Goal: Task Accomplishment & Management: Complete application form

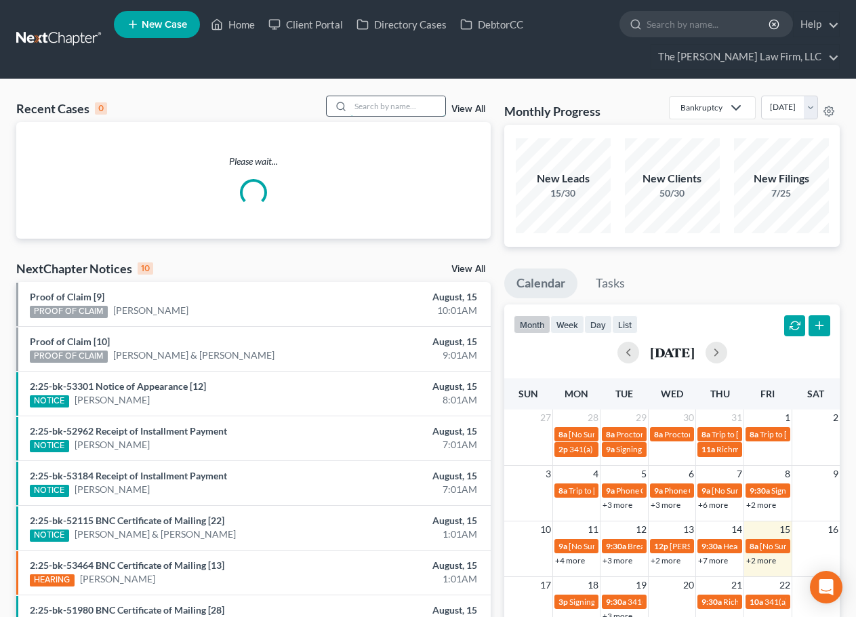
click at [411, 96] on input "search" at bounding box center [397, 106] width 95 height 20
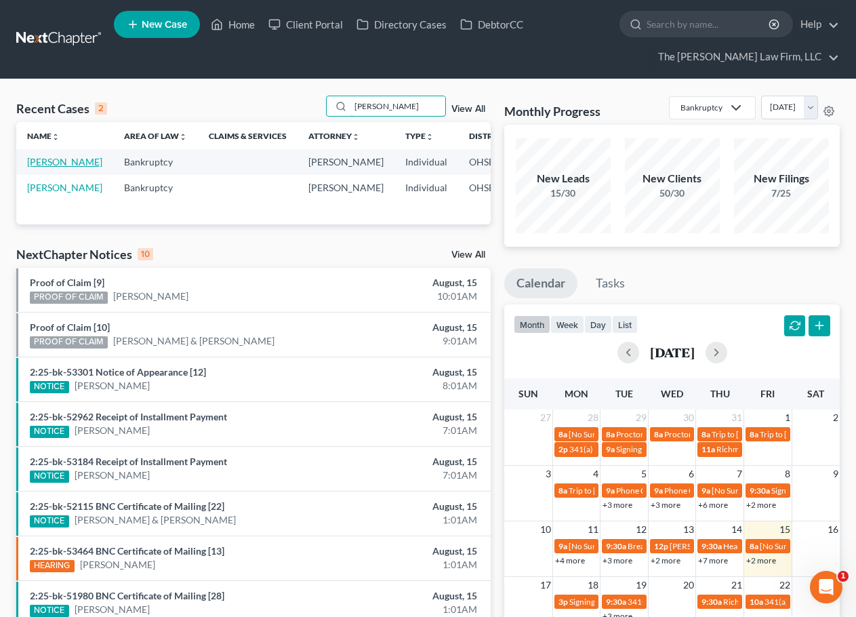
type input "hanson"
click at [50, 165] on link "[PERSON_NAME]" at bounding box center [64, 162] width 75 height 12
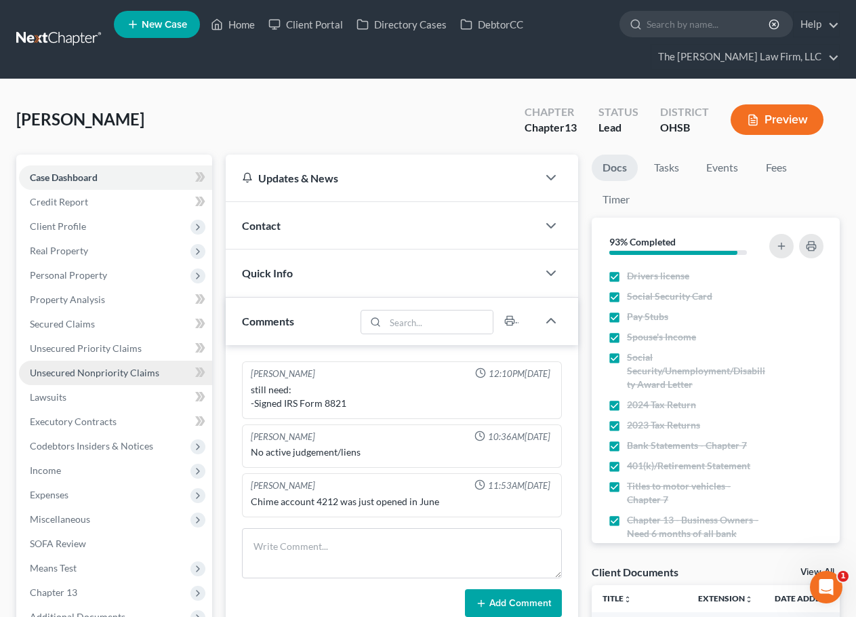
click at [101, 367] on span "Unsecured Nonpriority Claims" at bounding box center [94, 373] width 129 height 12
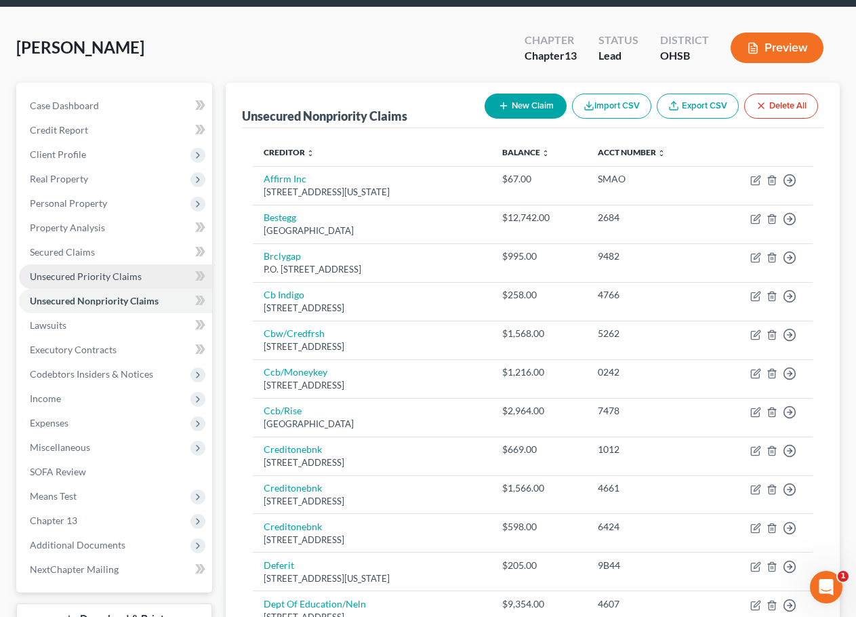
scroll to position [226, 0]
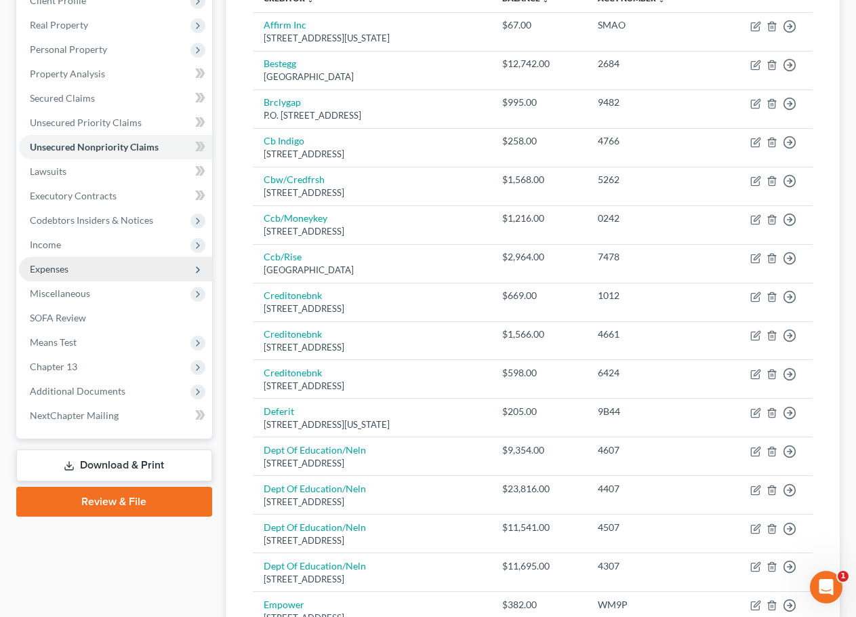
click at [63, 272] on span "Expenses" at bounding box center [49, 269] width 39 height 12
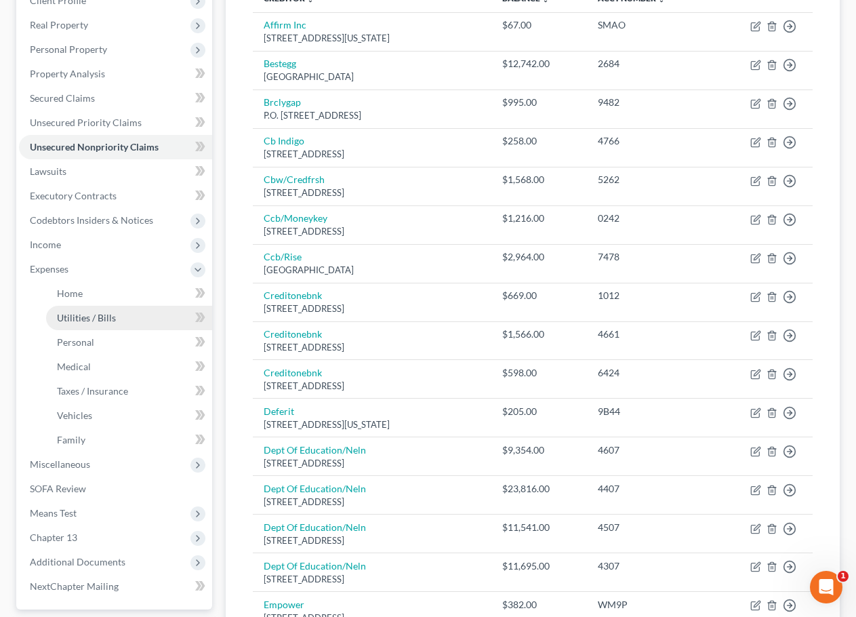
click at [71, 322] on span "Utilities / Bills" at bounding box center [86, 318] width 59 height 12
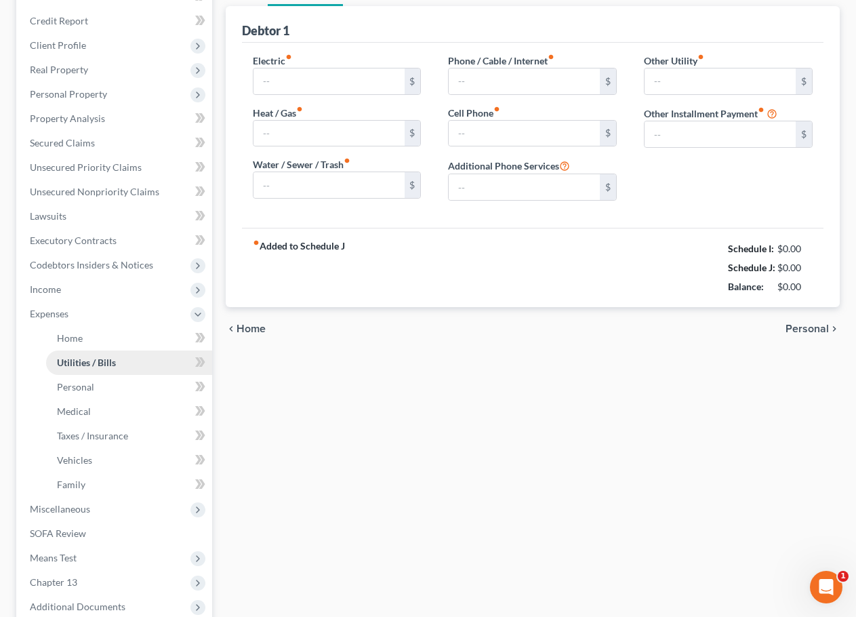
type input "175.00"
type input "0.00"
type input "80.00"
type input "75.00"
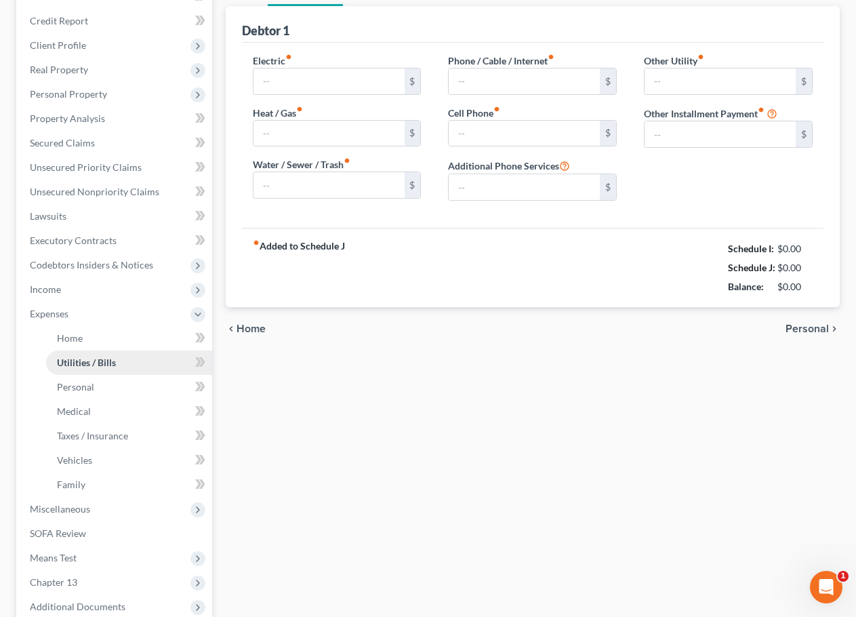
type input "0.00"
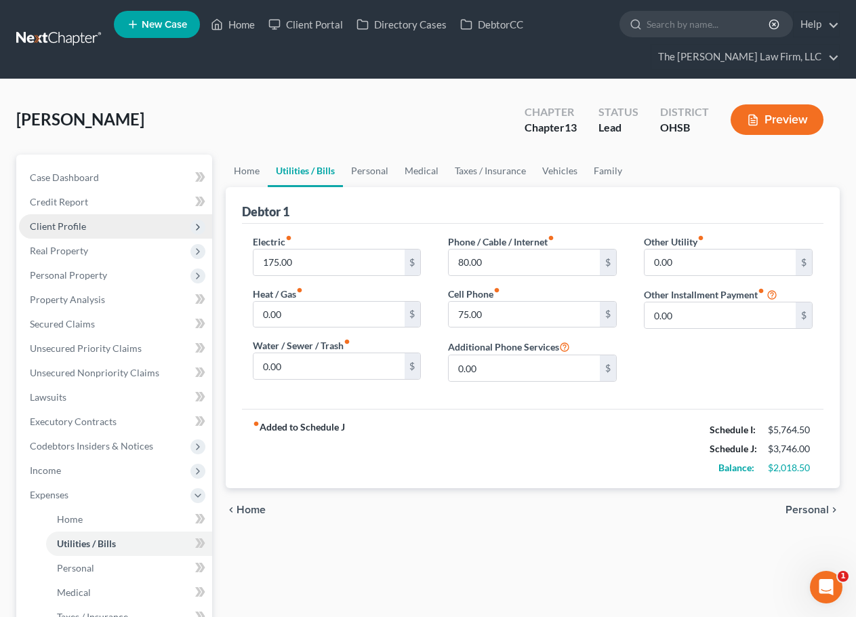
click at [92, 232] on span "Client Profile" at bounding box center [115, 226] width 193 height 24
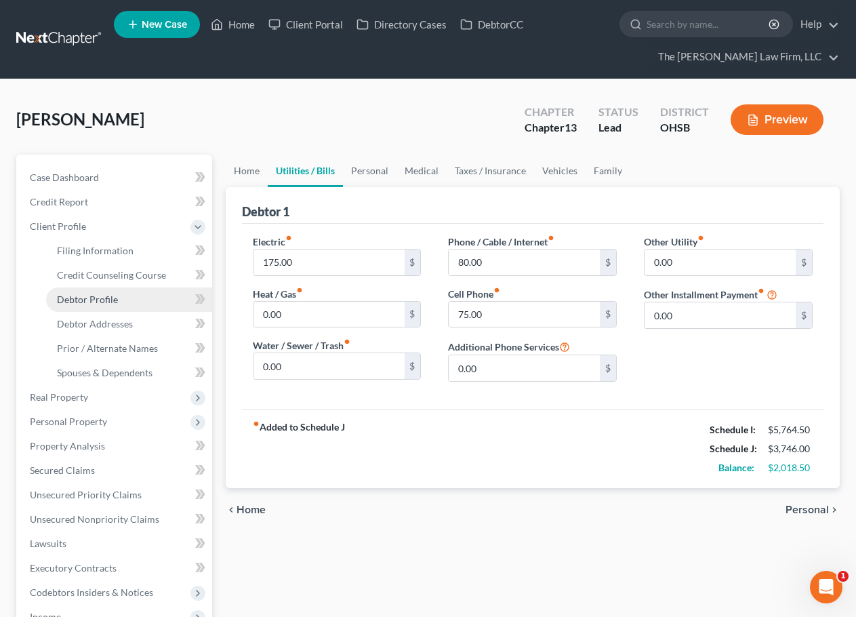
click at [88, 295] on span "Debtor Profile" at bounding box center [87, 299] width 61 height 12
select select "0"
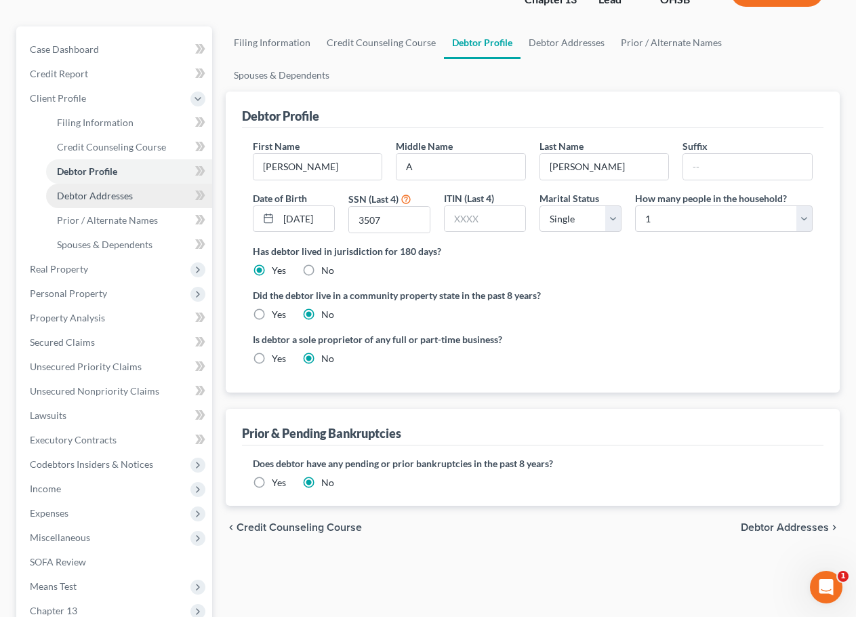
scroll to position [323, 0]
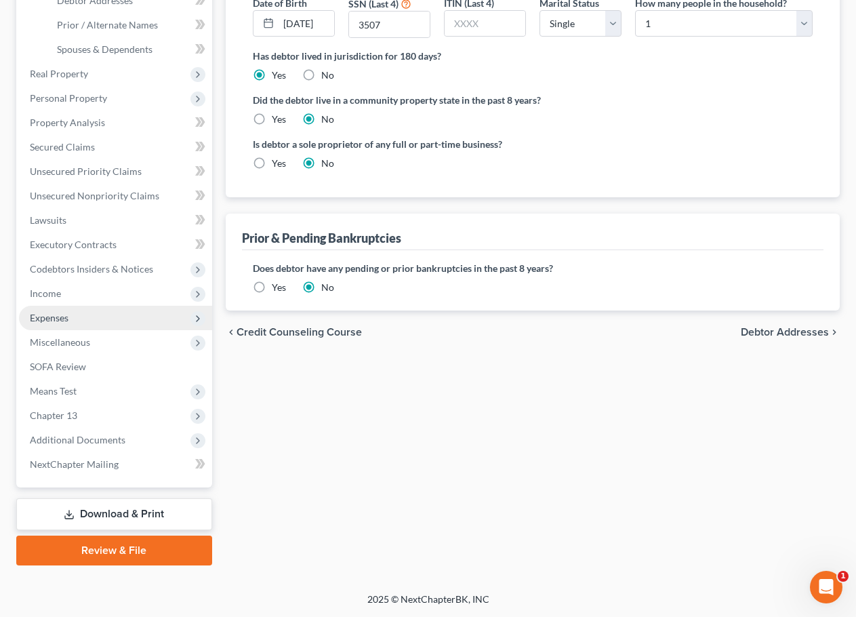
click at [77, 314] on span "Expenses" at bounding box center [115, 318] width 193 height 24
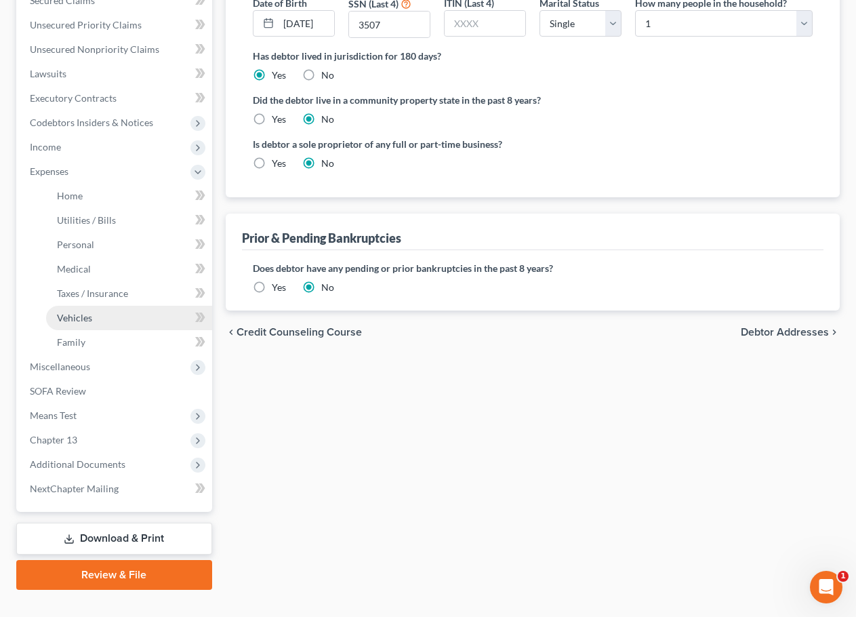
click at [83, 309] on link "Vehicles" at bounding box center [129, 318] width 166 height 24
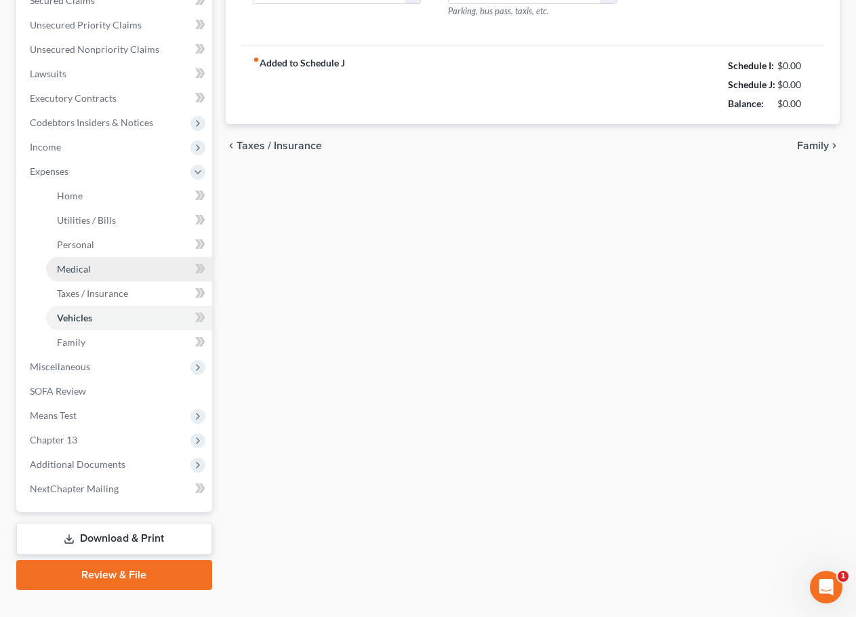
type input "150.00"
type input "175.00"
type input "75.00"
type input "0.00"
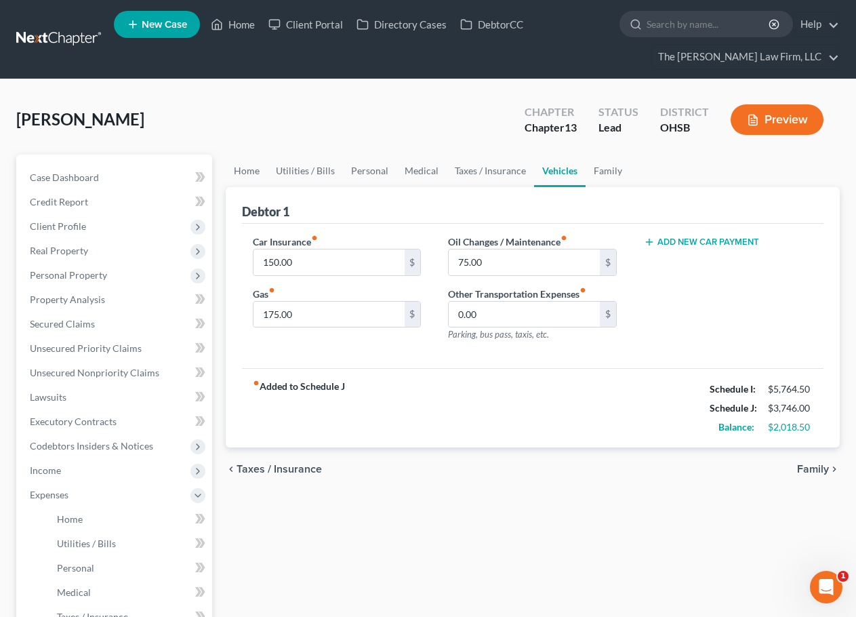
click at [768, 112] on button "Preview" at bounding box center [776, 119] width 93 height 30
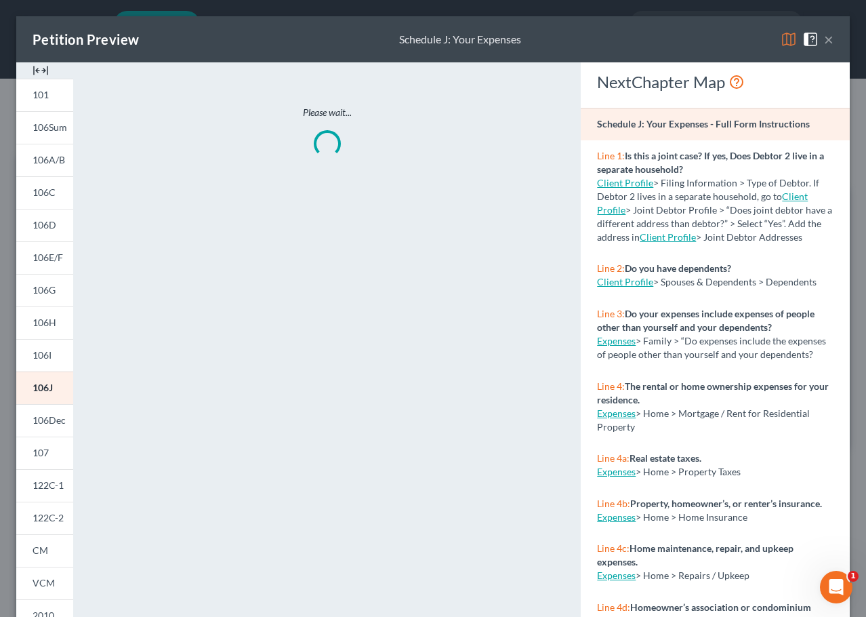
click at [47, 66] on img at bounding box center [41, 70] width 16 height 16
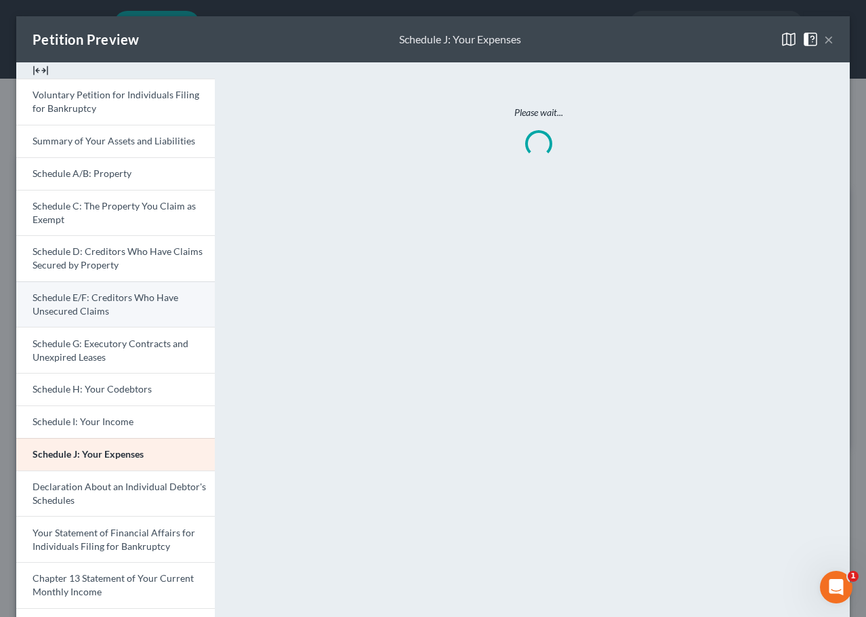
click at [123, 309] on link "Schedule E/F: Creditors Who Have Unsecured Claims" at bounding box center [115, 304] width 199 height 46
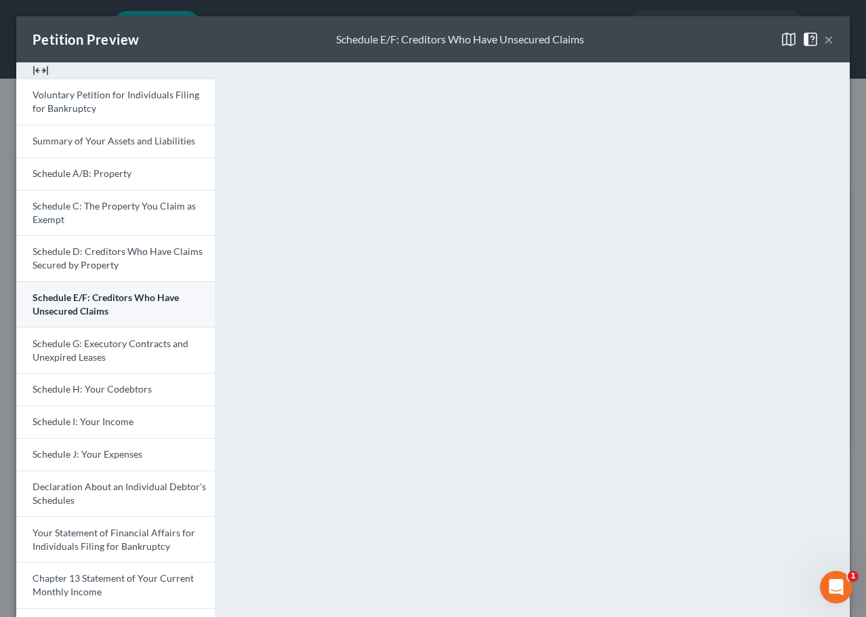
click at [123, 309] on link "Schedule E/F: Creditors Who Have Unsecured Claims" at bounding box center [115, 304] width 199 height 46
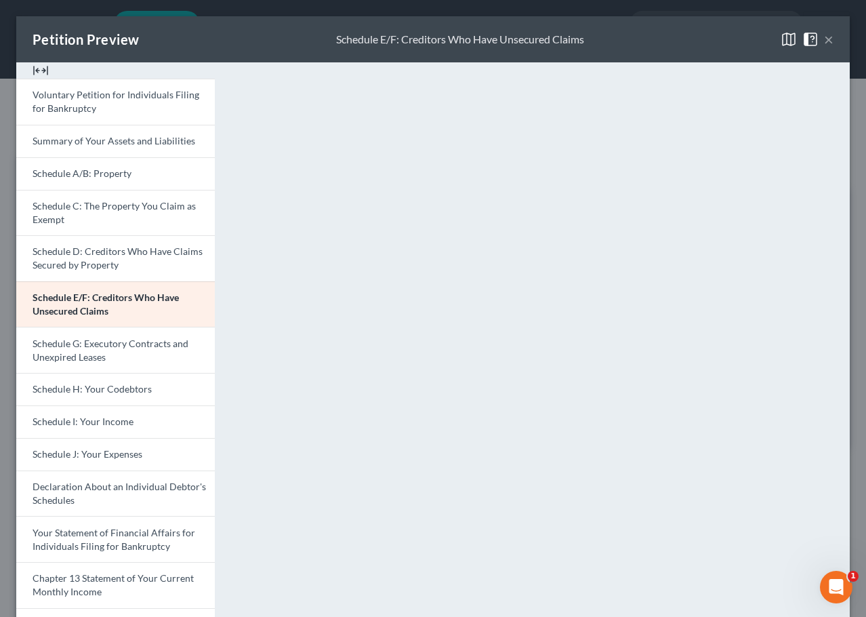
click at [824, 43] on button "×" at bounding box center [828, 39] width 9 height 16
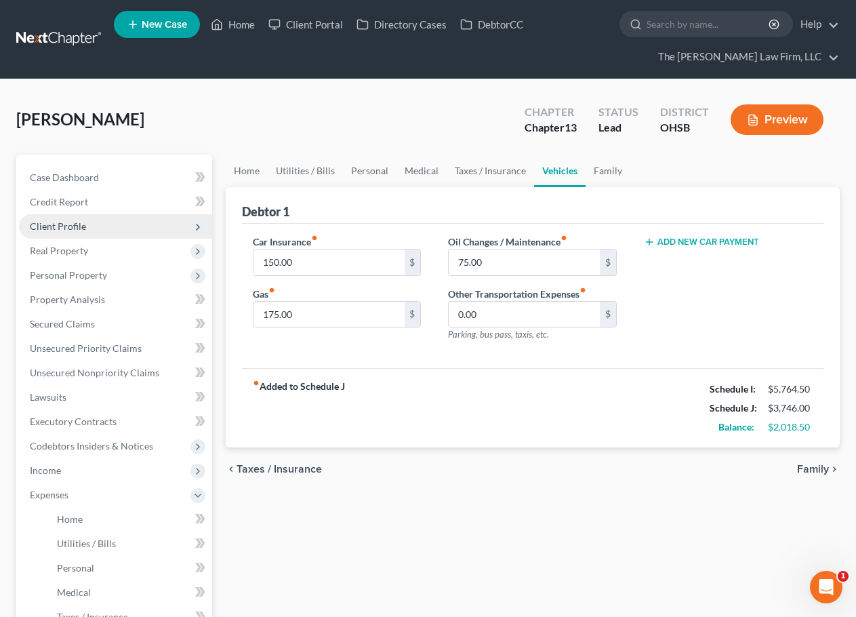
click at [84, 220] on span "Client Profile" at bounding box center [58, 226] width 56 height 12
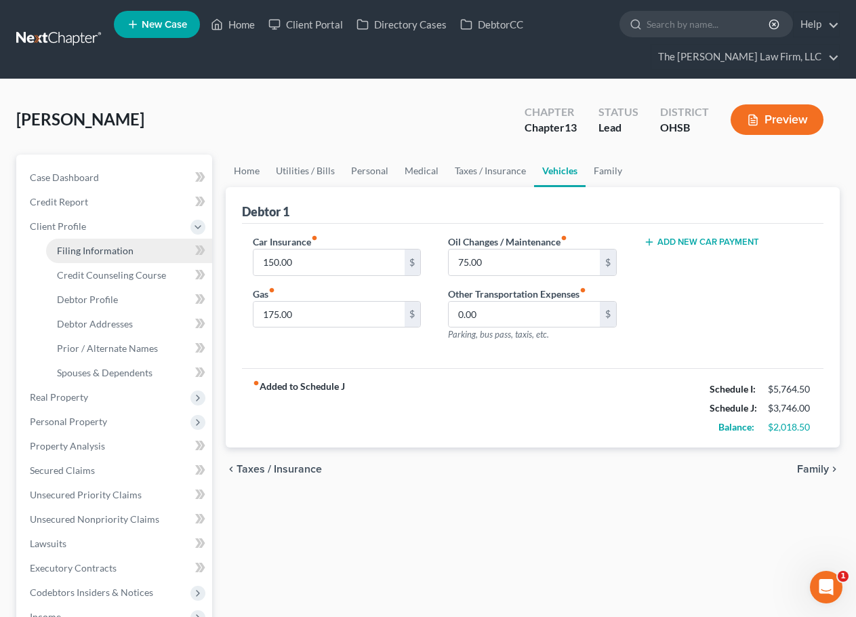
click at [86, 252] on span "Filing Information" at bounding box center [95, 251] width 77 height 12
select select "1"
select select "0"
select select "3"
select select "36"
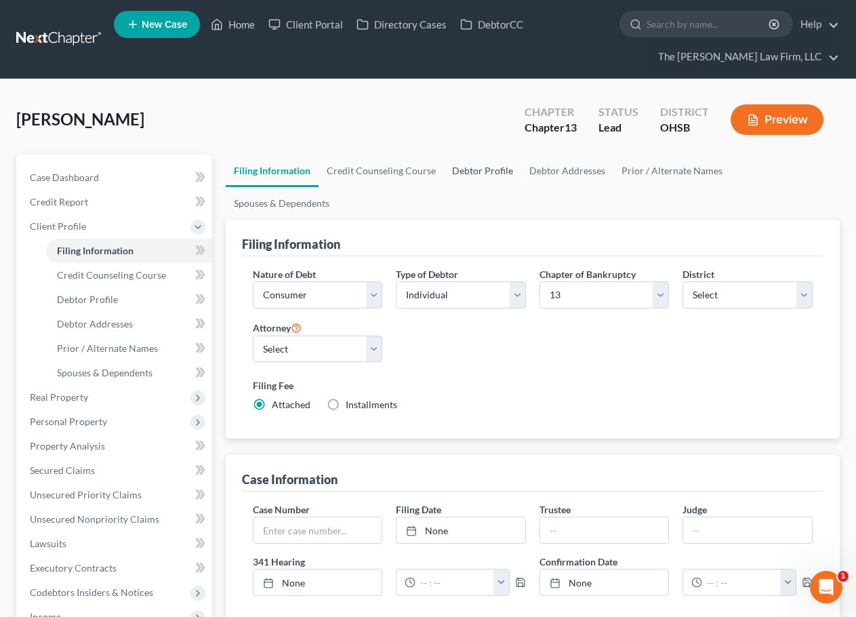
click at [461, 159] on link "Debtor Profile" at bounding box center [482, 170] width 77 height 33
select select "0"
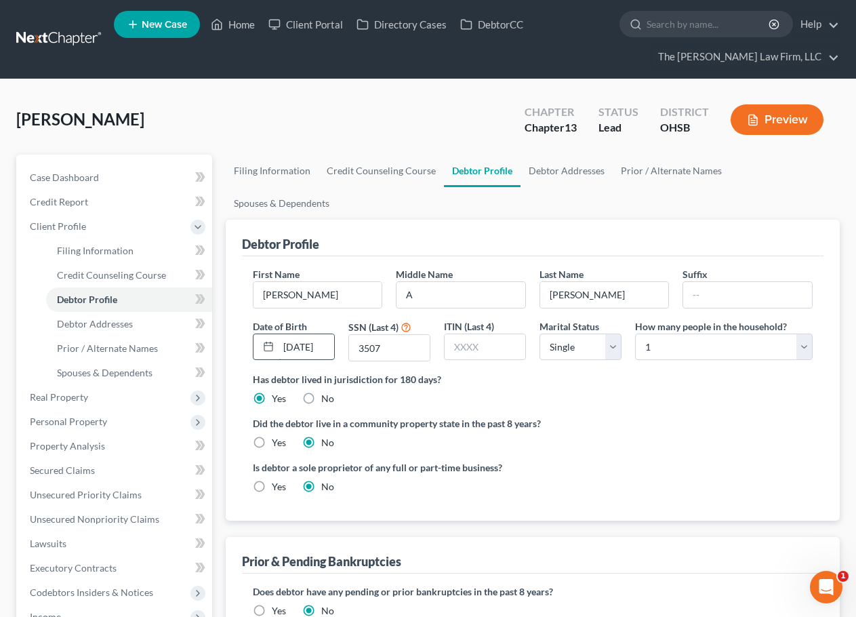
click at [322, 334] on input "04/11/1987" at bounding box center [306, 347] width 56 height 26
click at [595, 372] on div "Has debtor lived in jurisdiction for 180 days? Yes No Debtor must reside in jur…" at bounding box center [533, 388] width 560 height 33
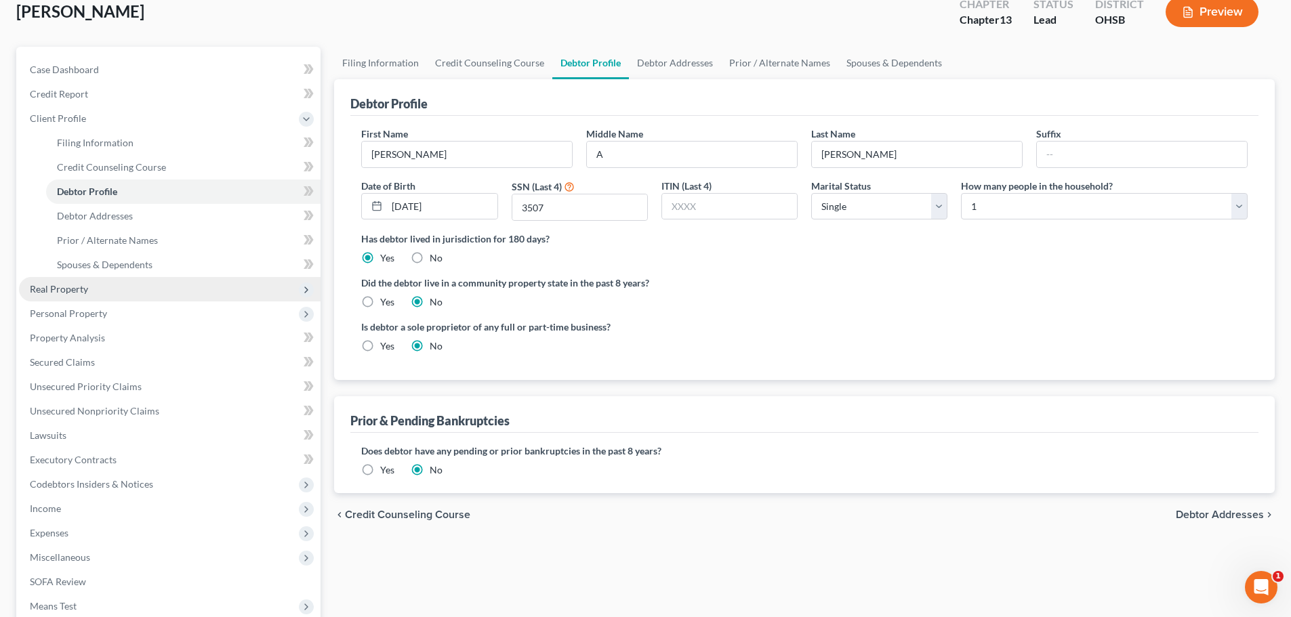
scroll to position [113, 0]
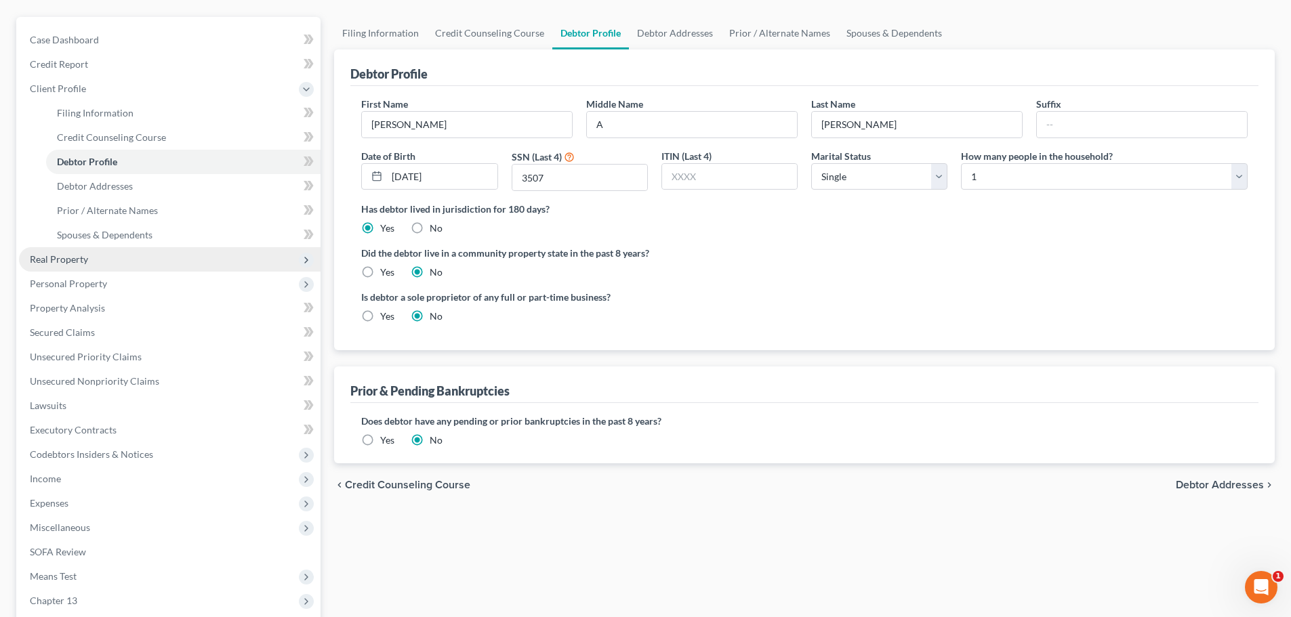
click at [103, 259] on span "Real Property" at bounding box center [169, 259] width 301 height 24
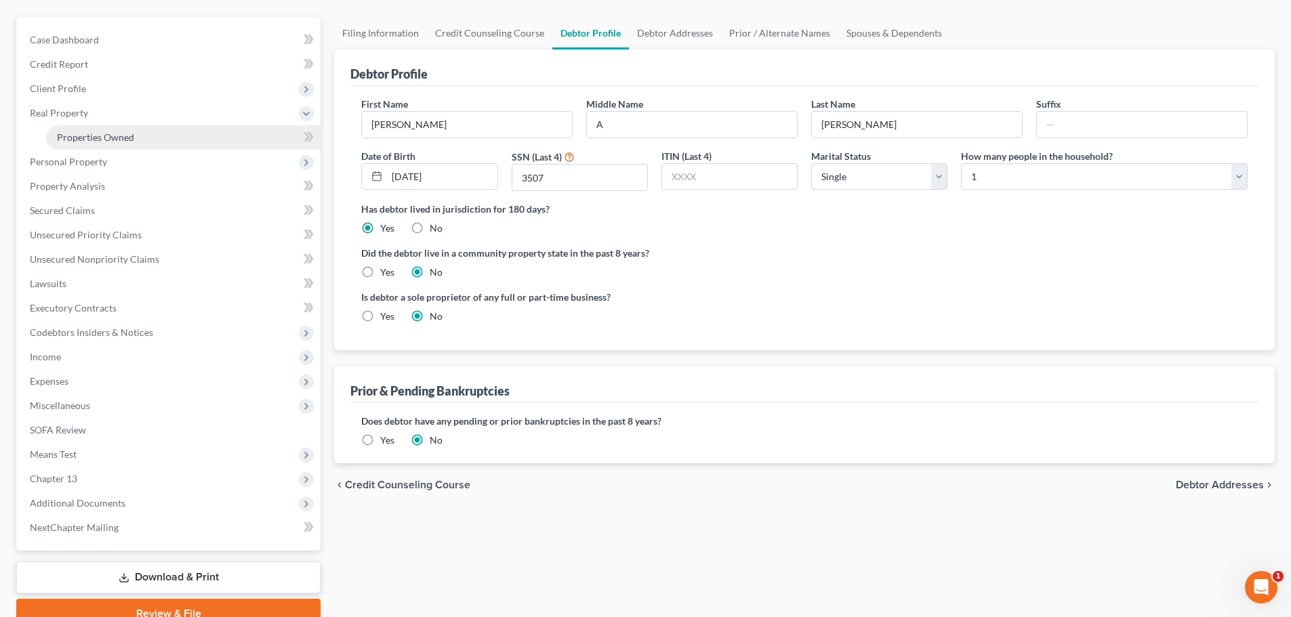
click at [108, 136] on span "Properties Owned" at bounding box center [95, 137] width 77 height 12
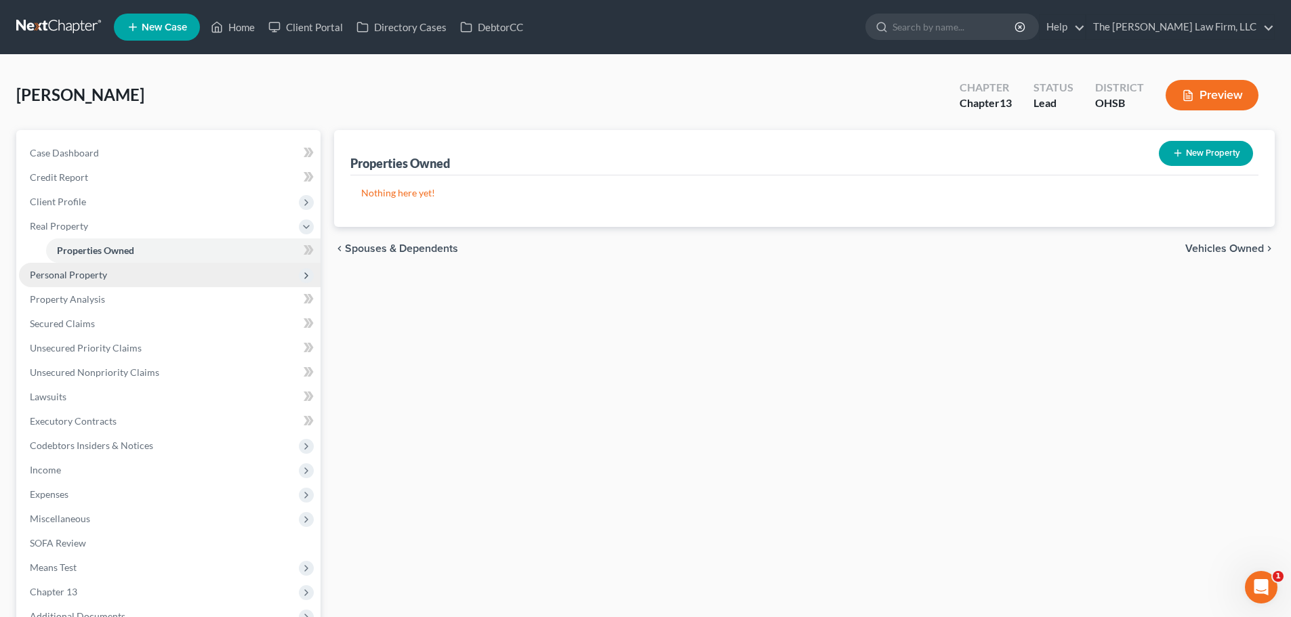
click at [93, 273] on span "Personal Property" at bounding box center [68, 275] width 77 height 12
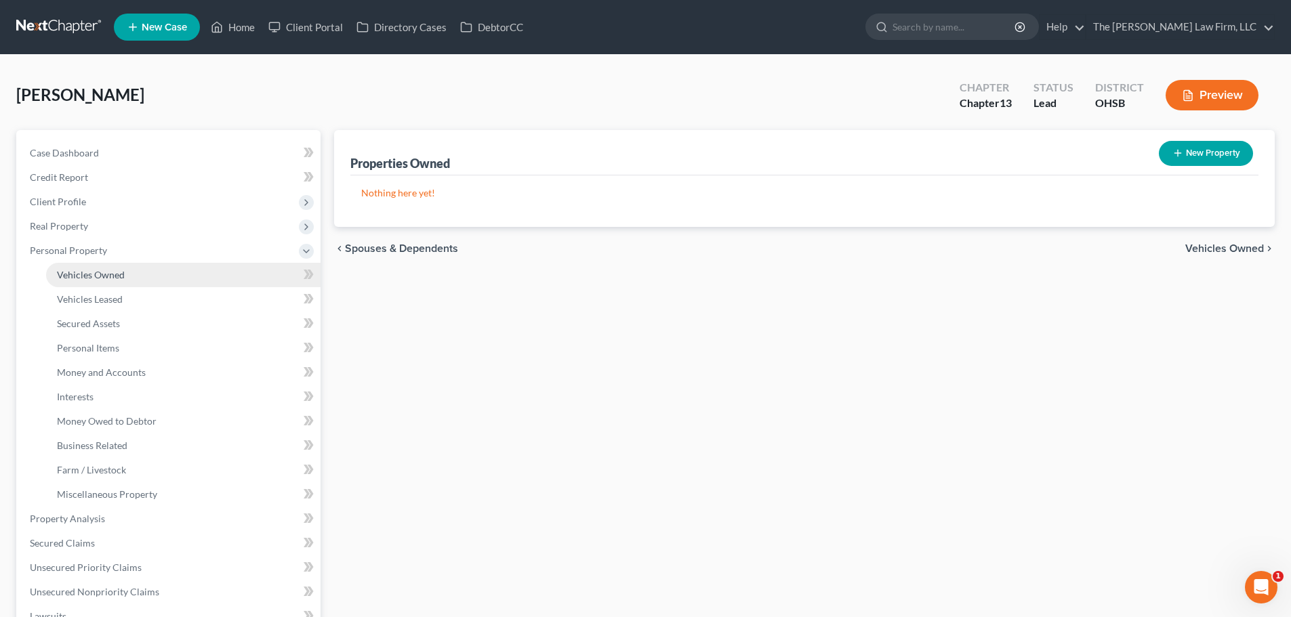
click at [94, 275] on span "Vehicles Owned" at bounding box center [91, 275] width 68 height 12
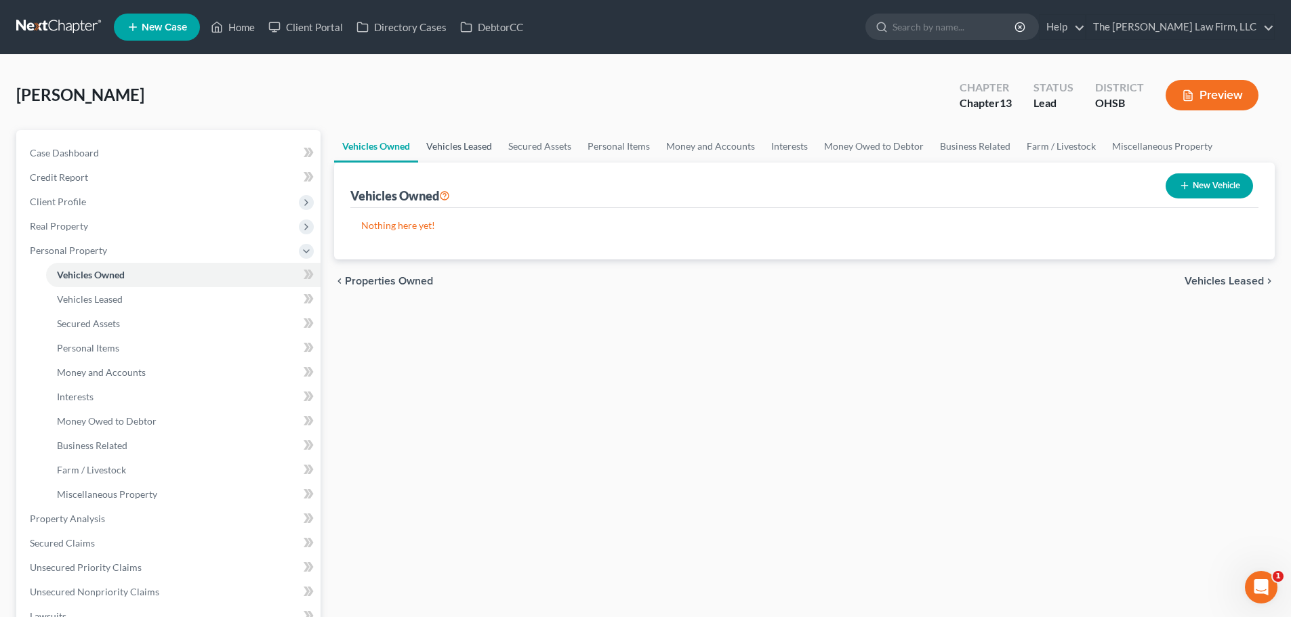
click at [469, 145] on link "Vehicles Leased" at bounding box center [459, 146] width 82 height 33
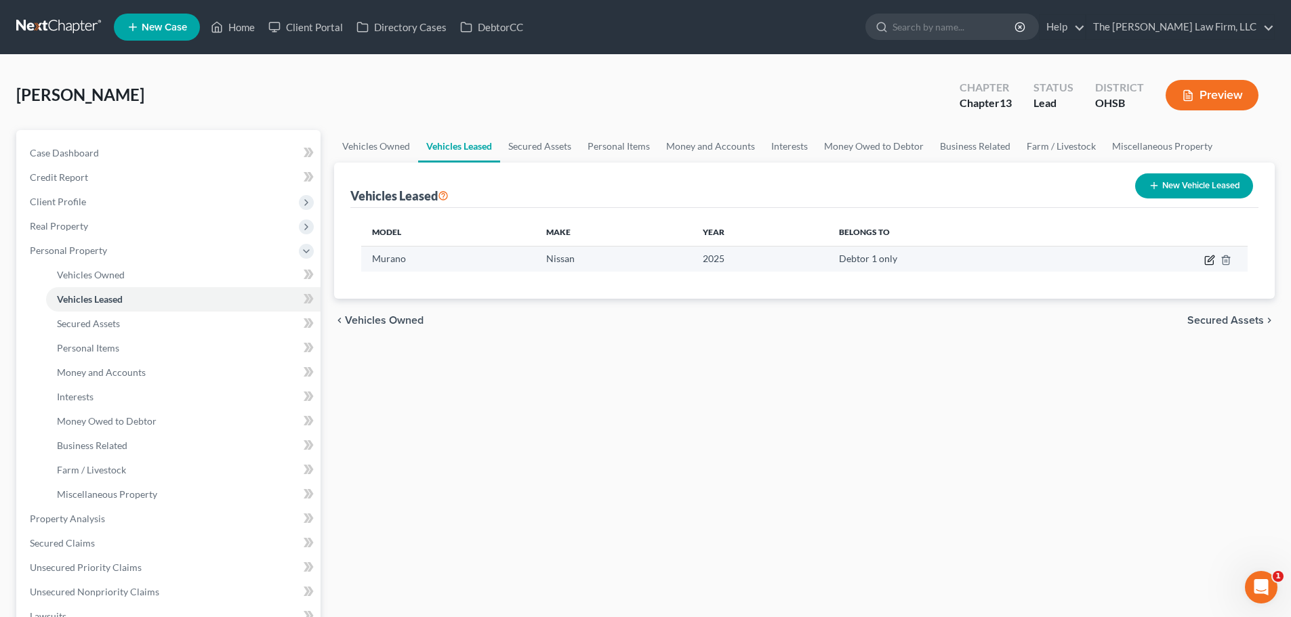
click at [865, 257] on icon "button" at bounding box center [1209, 260] width 11 height 11
select select "0"
select select "1"
select select "0"
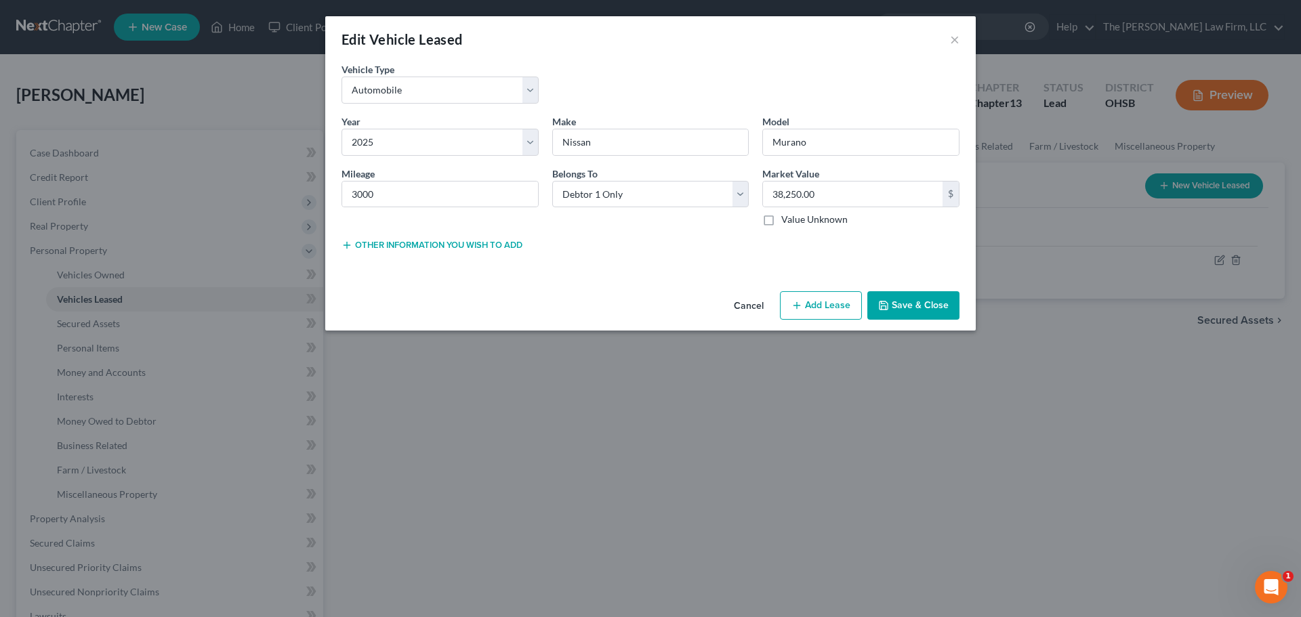
click at [865, 299] on button "Save & Close" at bounding box center [913, 305] width 92 height 28
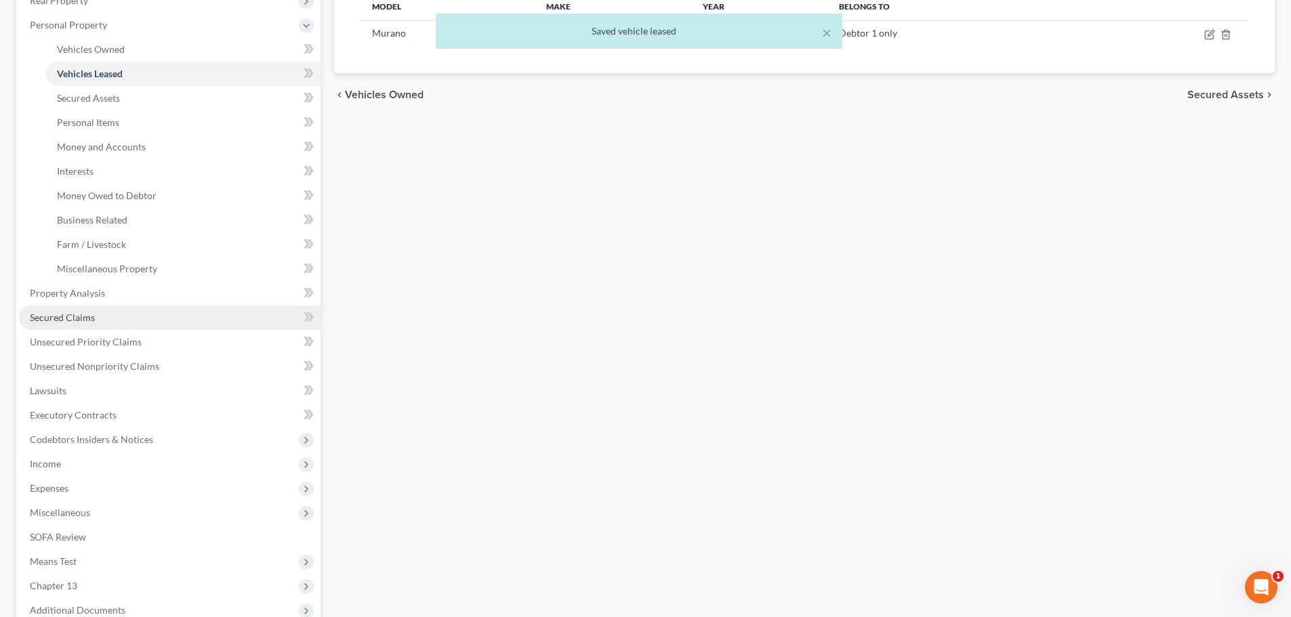
click at [98, 322] on link "Secured Claims" at bounding box center [169, 318] width 301 height 24
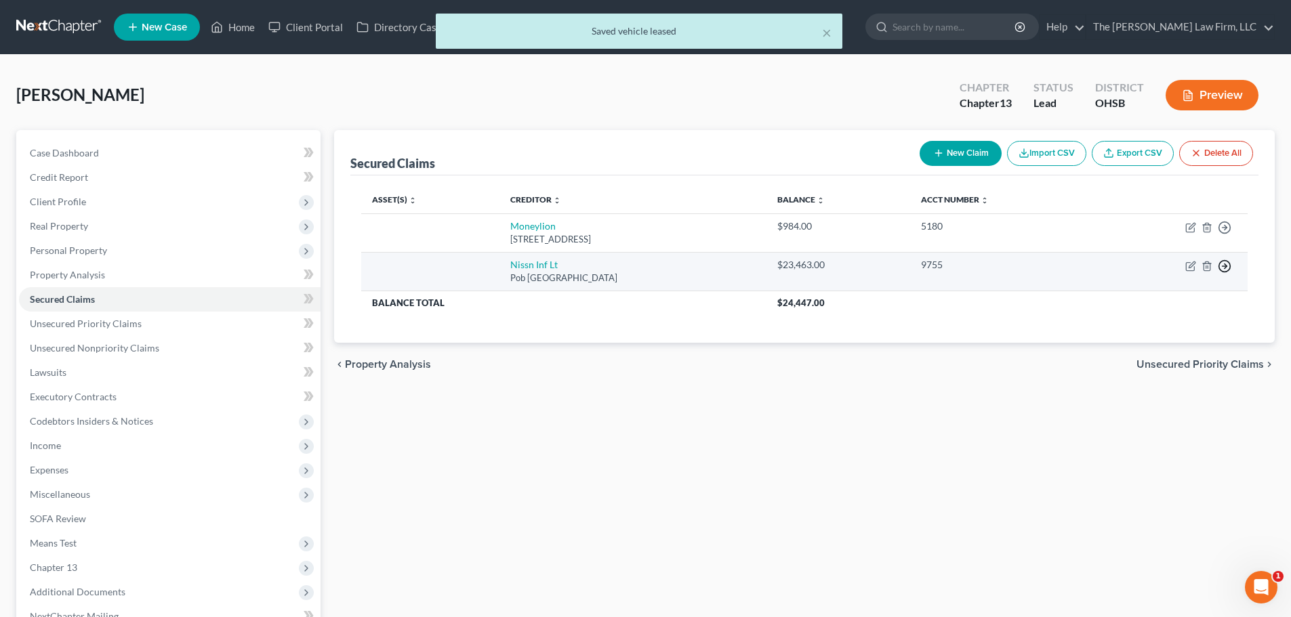
click at [865, 228] on line "button" at bounding box center [1224, 228] width 5 height 0
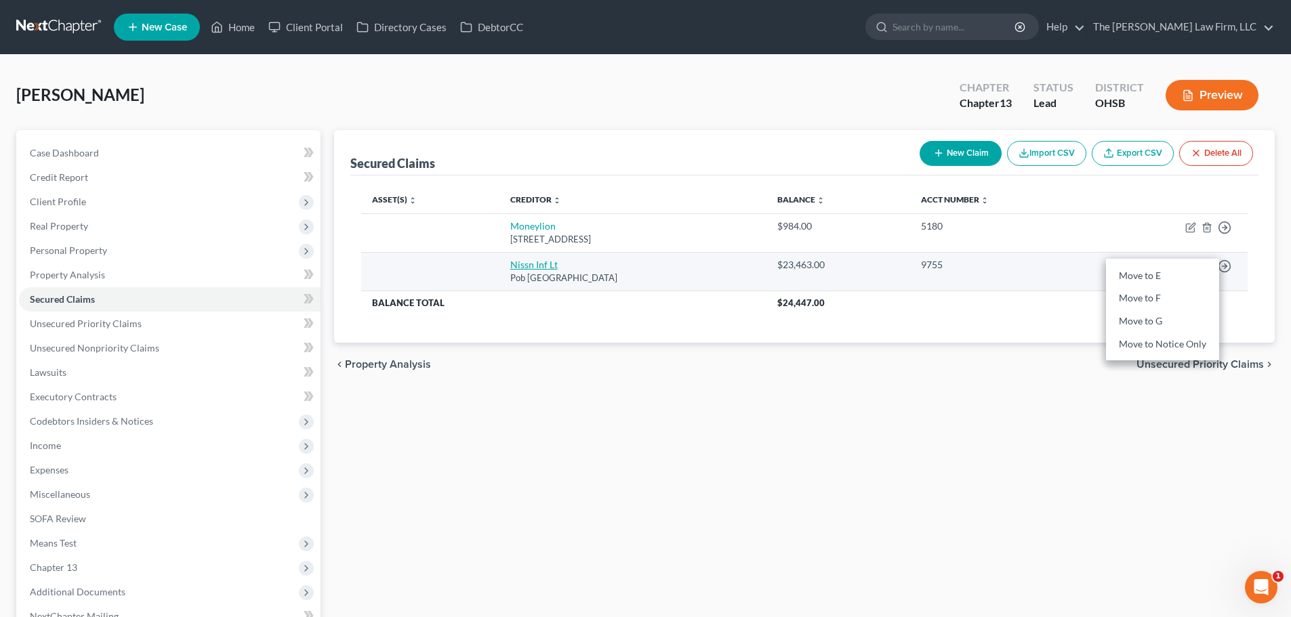
click at [519, 264] on link "Nissn Inf Lt" at bounding box center [533, 265] width 47 height 12
select select "45"
select select "0"
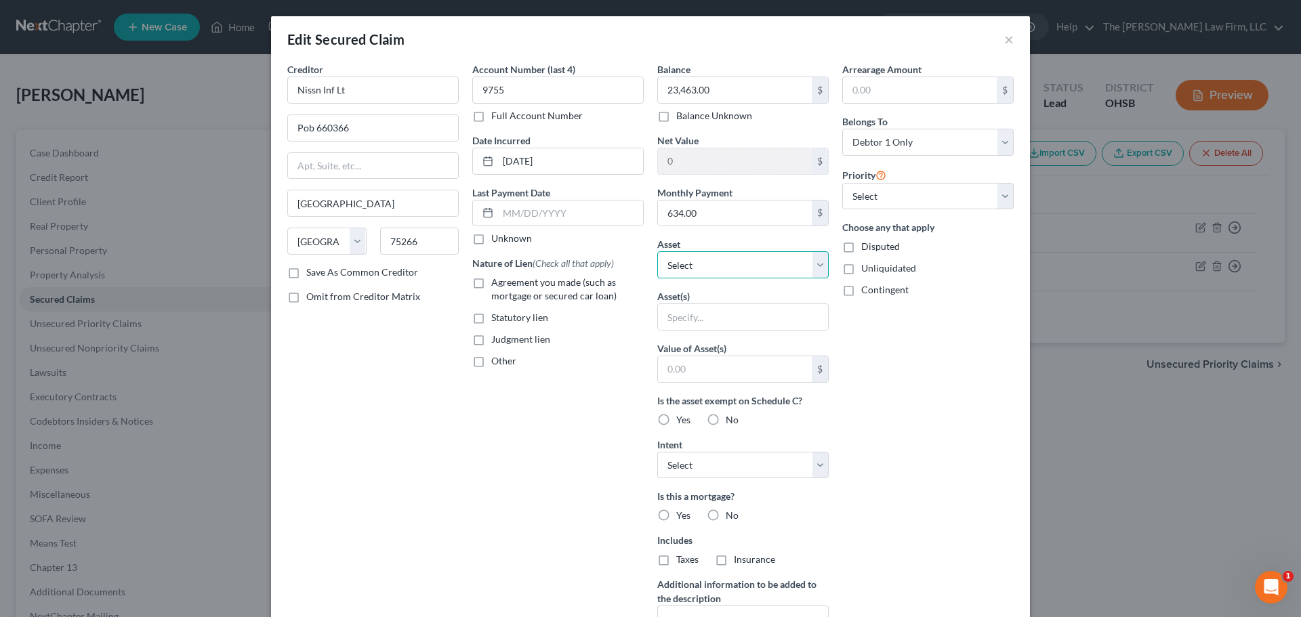
click at [702, 268] on select "Select Other Multiple Assets Chime 4212 (Checking Account) - $0.0 Household Goo…" at bounding box center [742, 264] width 171 height 27
select select "4"
click at [657, 251] on select "Select Other Multiple Assets Chime 4212 (Checking Account) - $0.0 Household Goo…" at bounding box center [742, 264] width 171 height 27
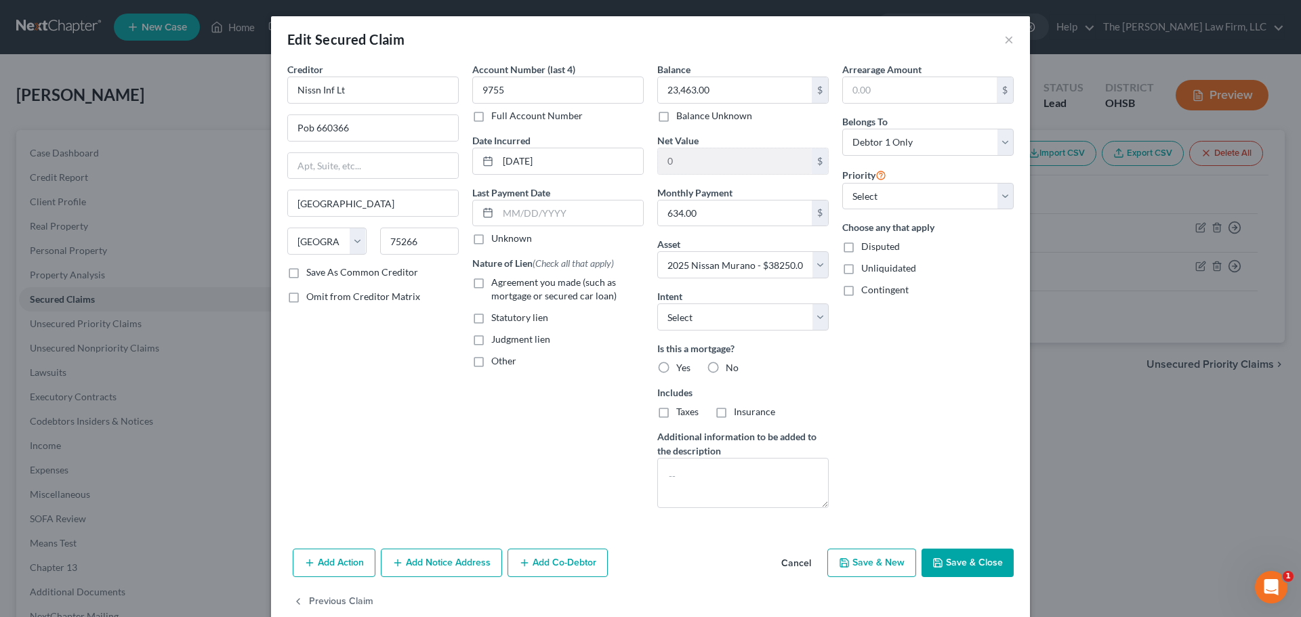
click at [865, 563] on button "Save & Close" at bounding box center [967, 563] width 92 height 28
select select
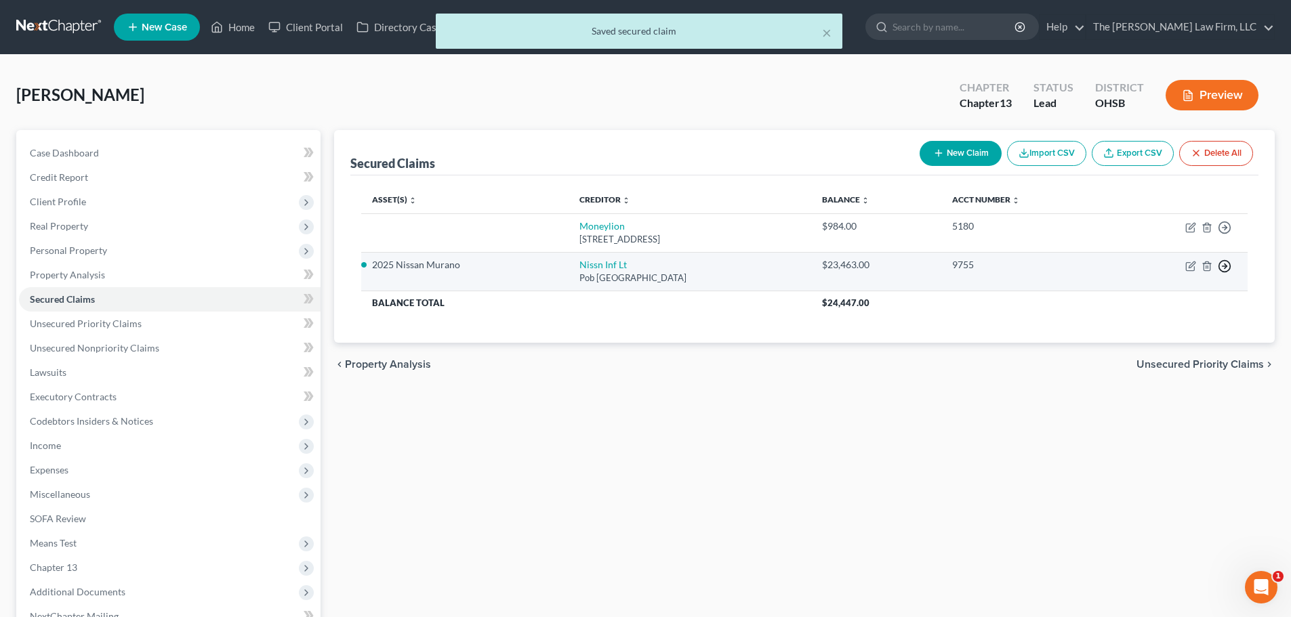
click at [865, 234] on icon "button" at bounding box center [1224, 228] width 14 height 14
click at [865, 320] on link "Move to G" at bounding box center [1162, 321] width 113 height 23
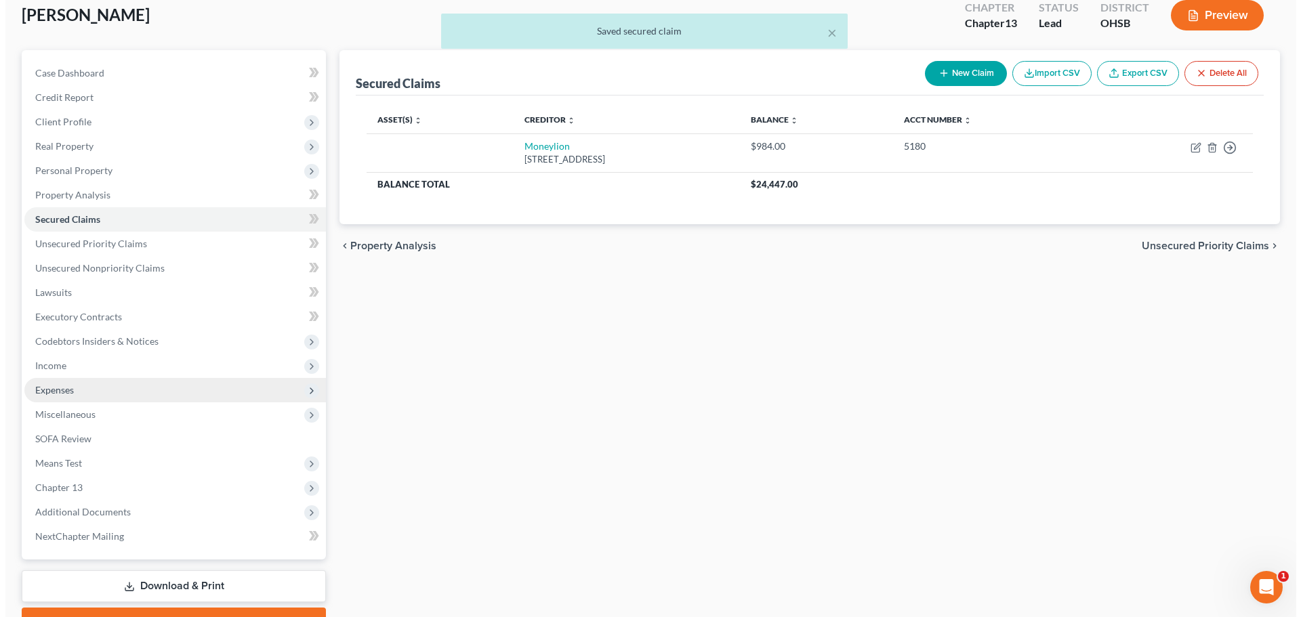
scroll to position [152, 0]
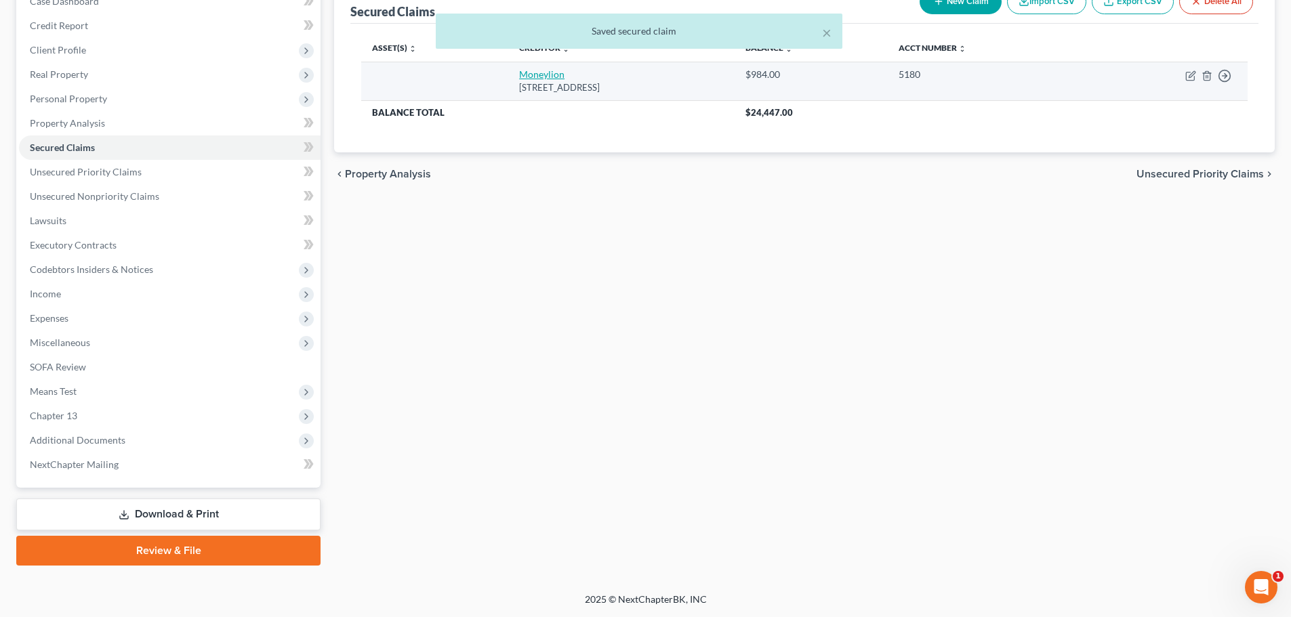
click at [521, 72] on link "Moneylion" at bounding box center [541, 74] width 45 height 12
select select "46"
select select "0"
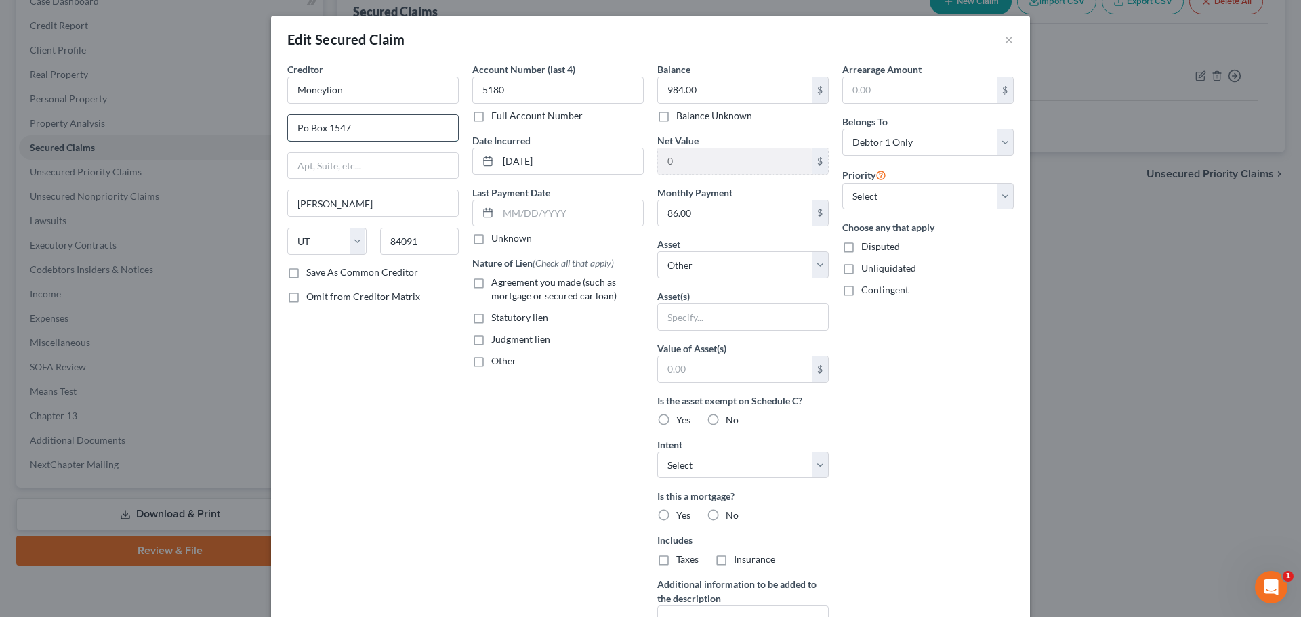
click at [300, 129] on input "Po Box 1547" at bounding box center [373, 128] width 170 height 26
drag, startPoint x: 303, startPoint y: 129, endPoint x: 321, endPoint y: 136, distance: 19.8
click at [303, 129] on input "Po Box 1547" at bounding box center [373, 128] width 170 height 26
type input "PO Box 1547"
click at [502, 290] on span "Agreement you made (such as mortgage or secured car loan)" at bounding box center [553, 288] width 125 height 25
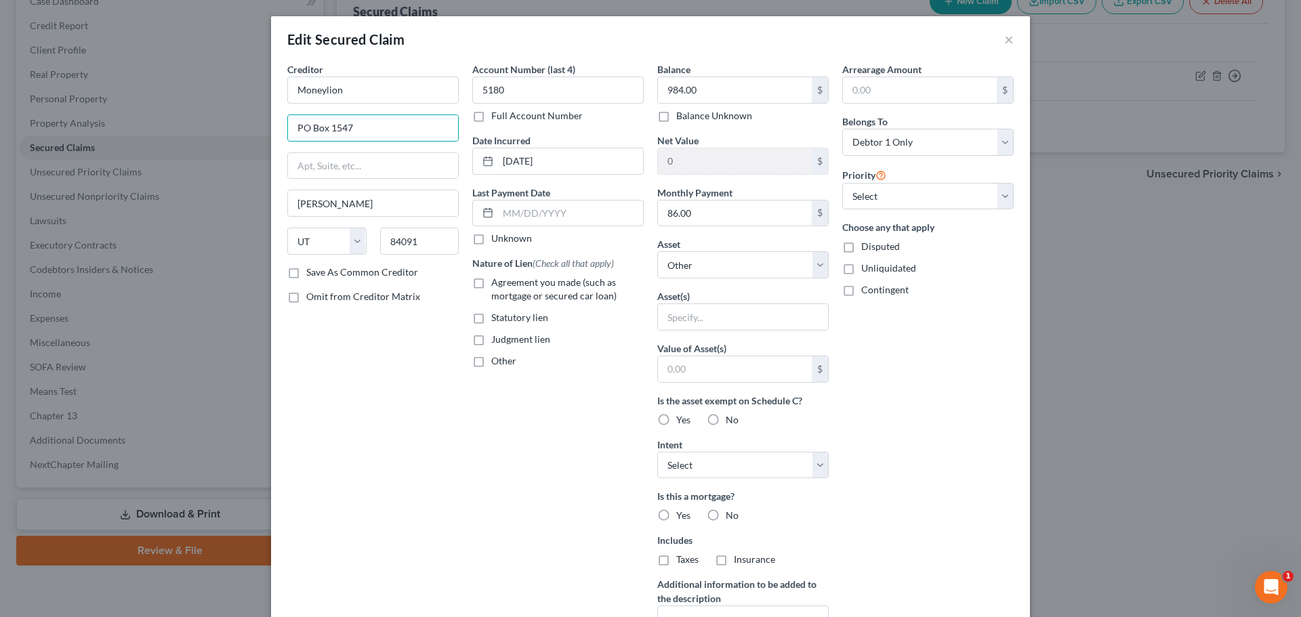
click at [502, 285] on input "Agreement you made (such as mortgage or secured car loan)" at bounding box center [501, 280] width 9 height 9
checkbox input "true"
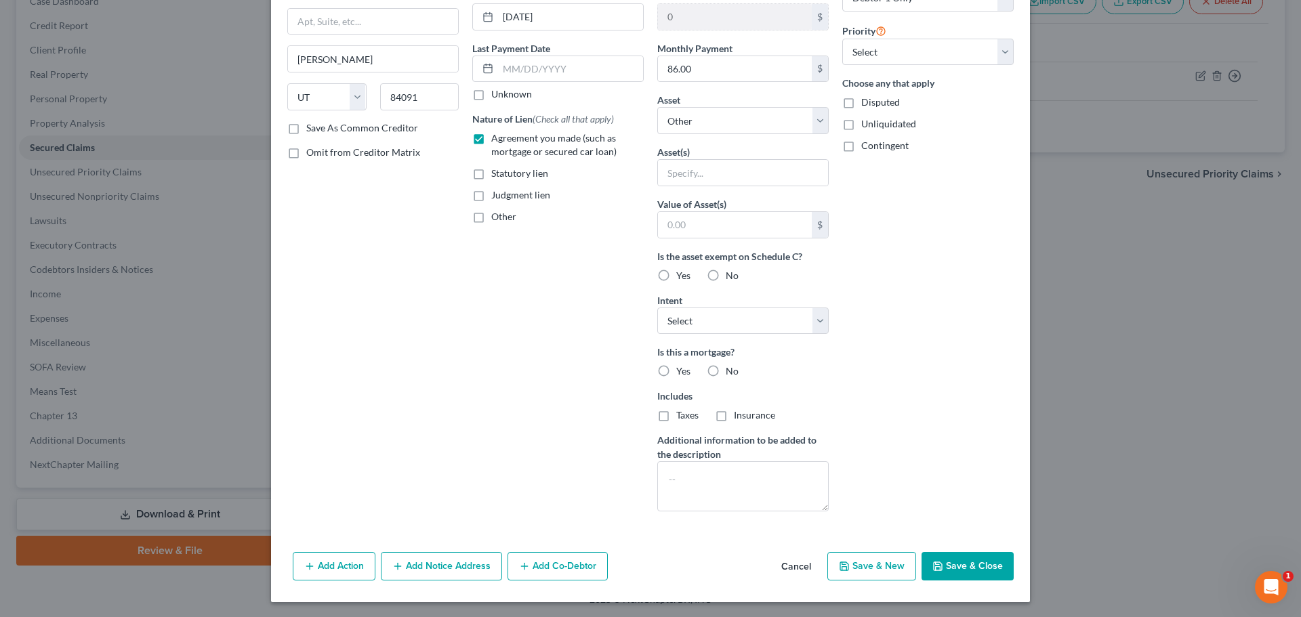
scroll to position [146, 0]
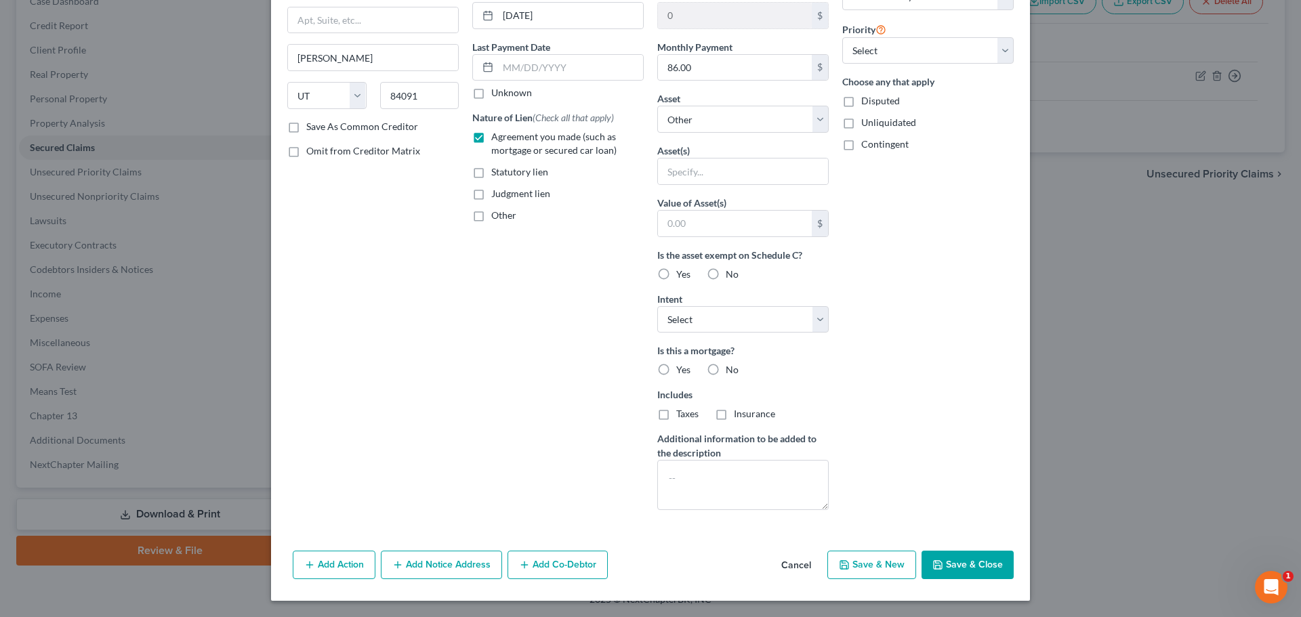
click at [865, 557] on button "Save & Close" at bounding box center [967, 565] width 92 height 28
select select
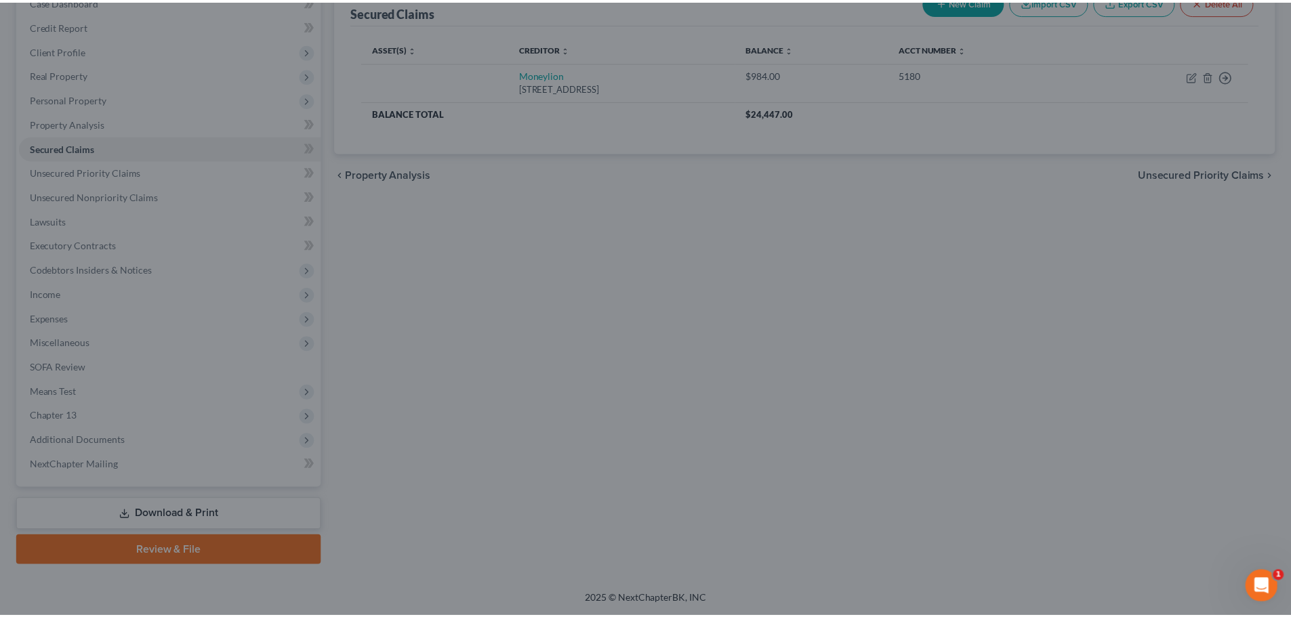
scroll to position [0, 0]
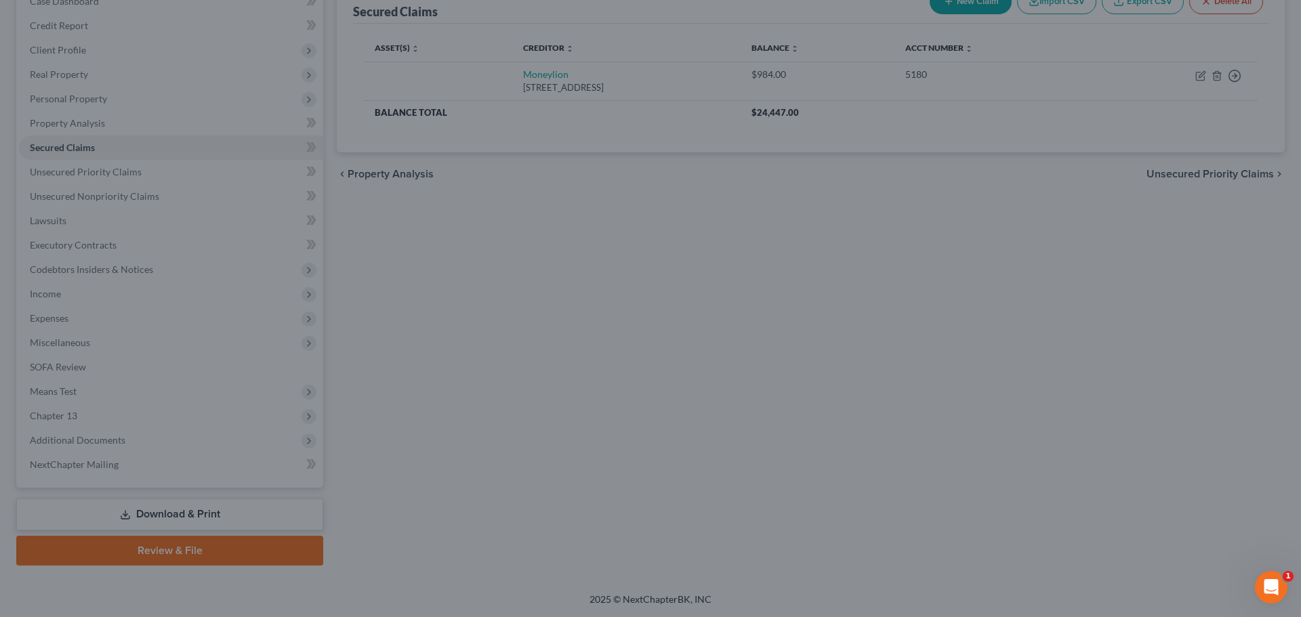
type input "0"
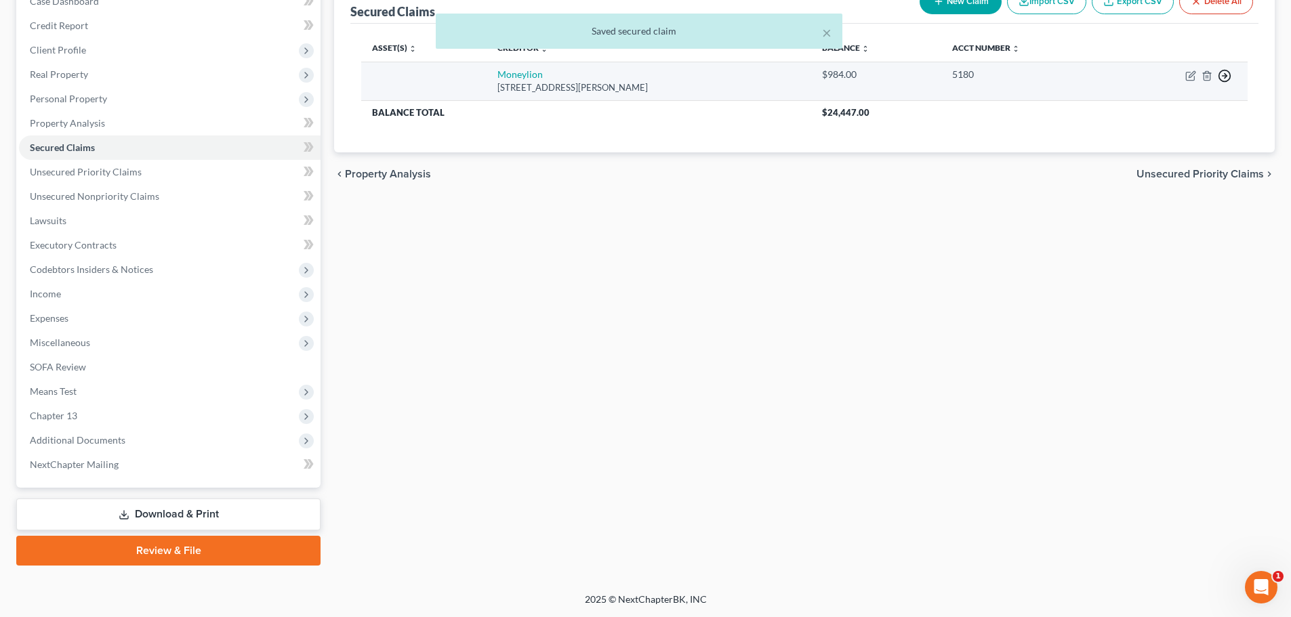
click at [865, 75] on icon "button" at bounding box center [1224, 76] width 14 height 14
click at [865, 109] on link "Move to F" at bounding box center [1162, 108] width 113 height 23
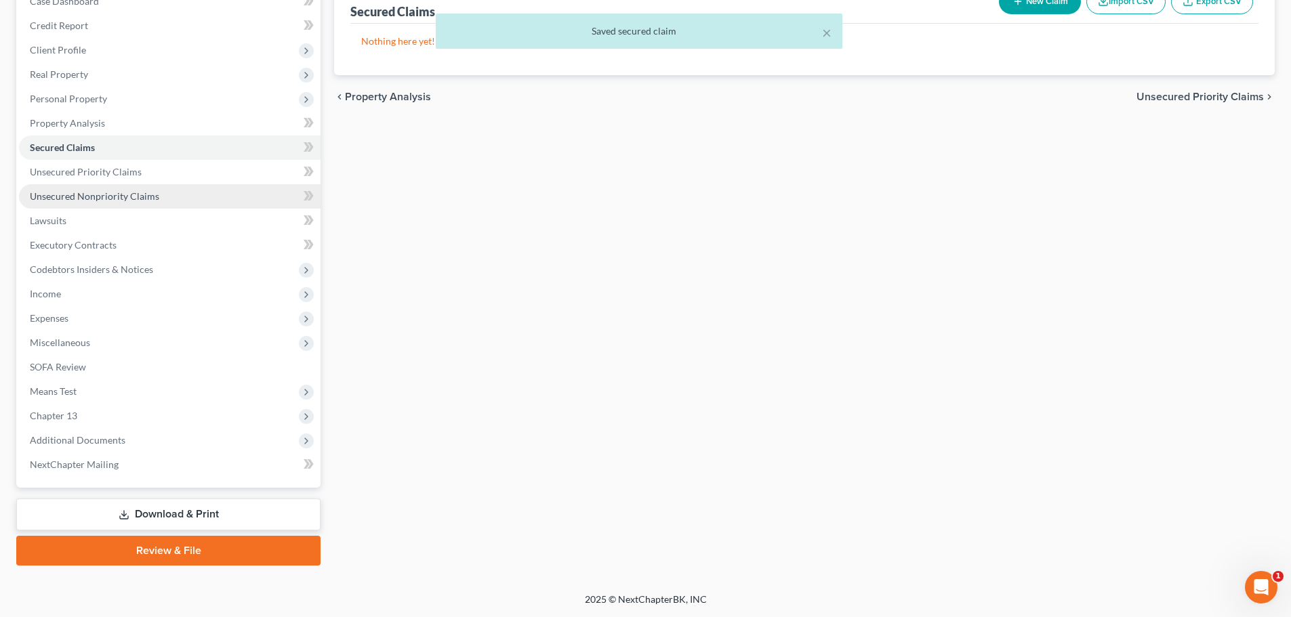
click at [120, 197] on span "Unsecured Nonpriority Claims" at bounding box center [94, 196] width 129 height 12
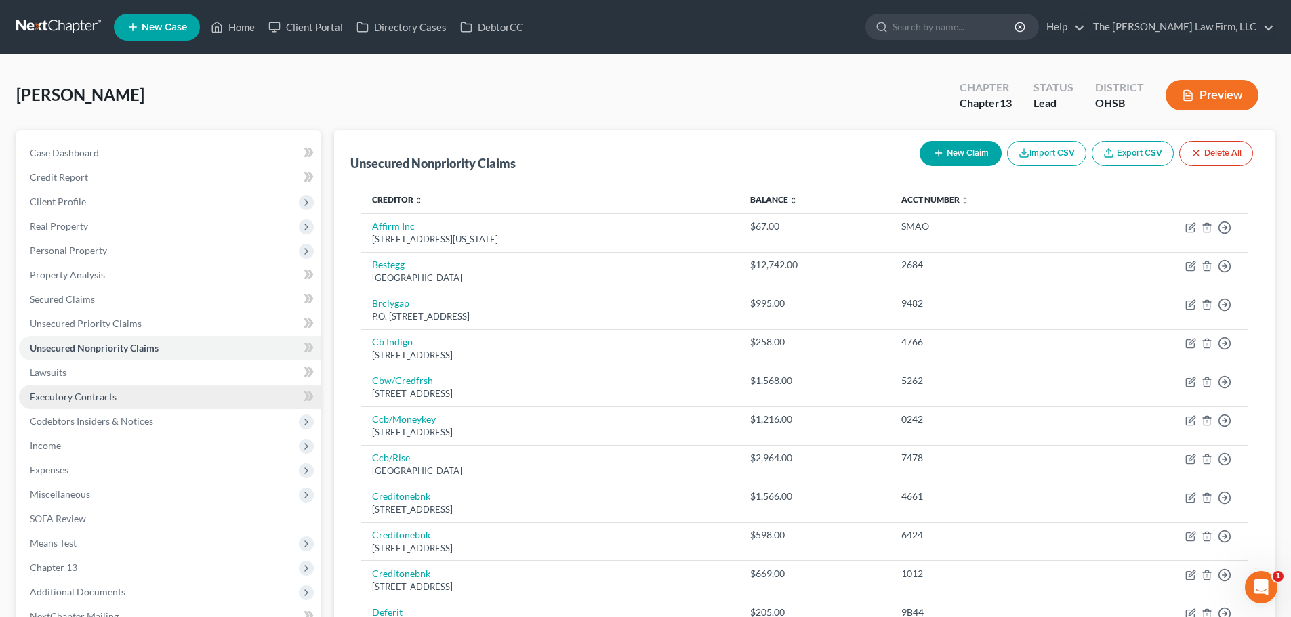
click at [54, 396] on span "Executory Contracts" at bounding box center [73, 397] width 87 height 12
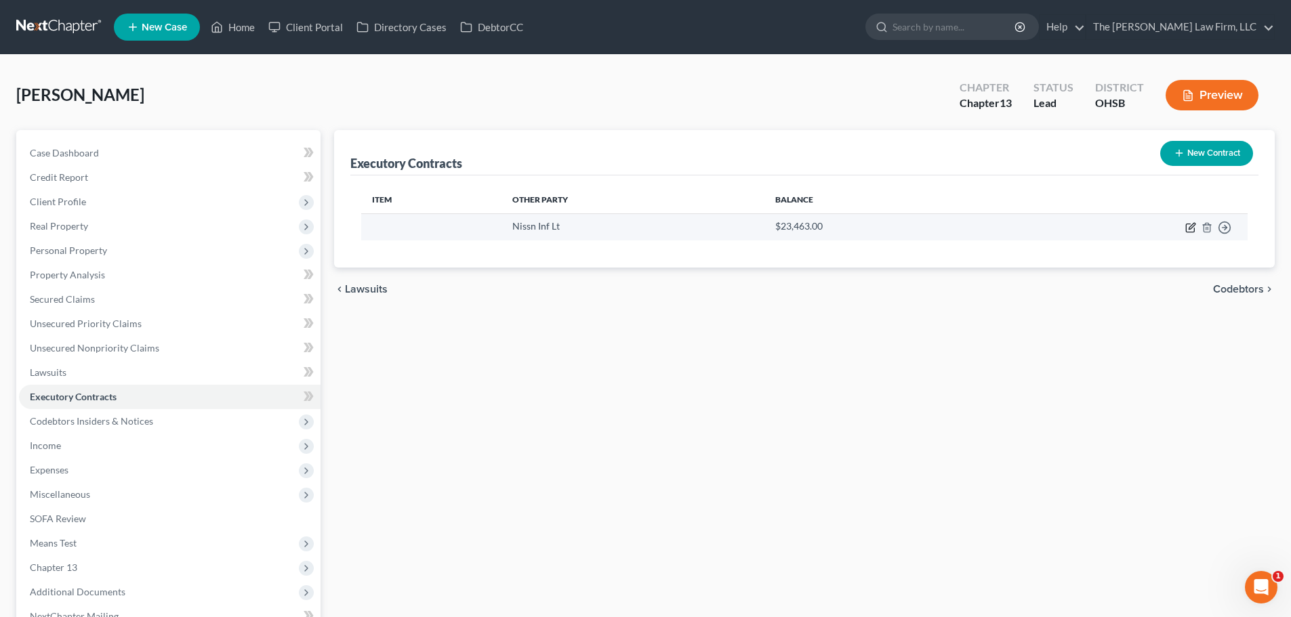
click at [865, 228] on icon "button" at bounding box center [1190, 227] width 11 height 11
select select "45"
select select "0"
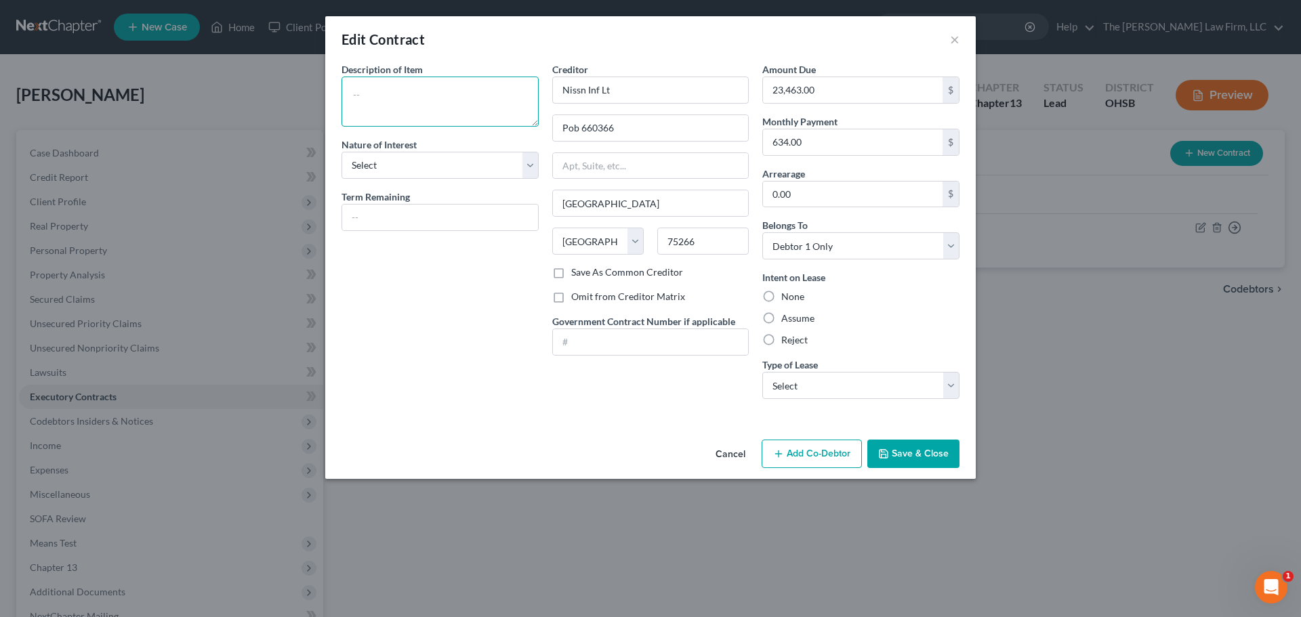
click at [451, 110] on textarea at bounding box center [439, 102] width 197 height 50
type textarea "2025 Nissan Murano"
click at [459, 168] on select "Select Purchaser Agent Lessor Lessee" at bounding box center [439, 165] width 197 height 27
select select "3"
click at [341, 152] on select "Select Purchaser Agent Lessor Lessee" at bounding box center [439, 165] width 197 height 27
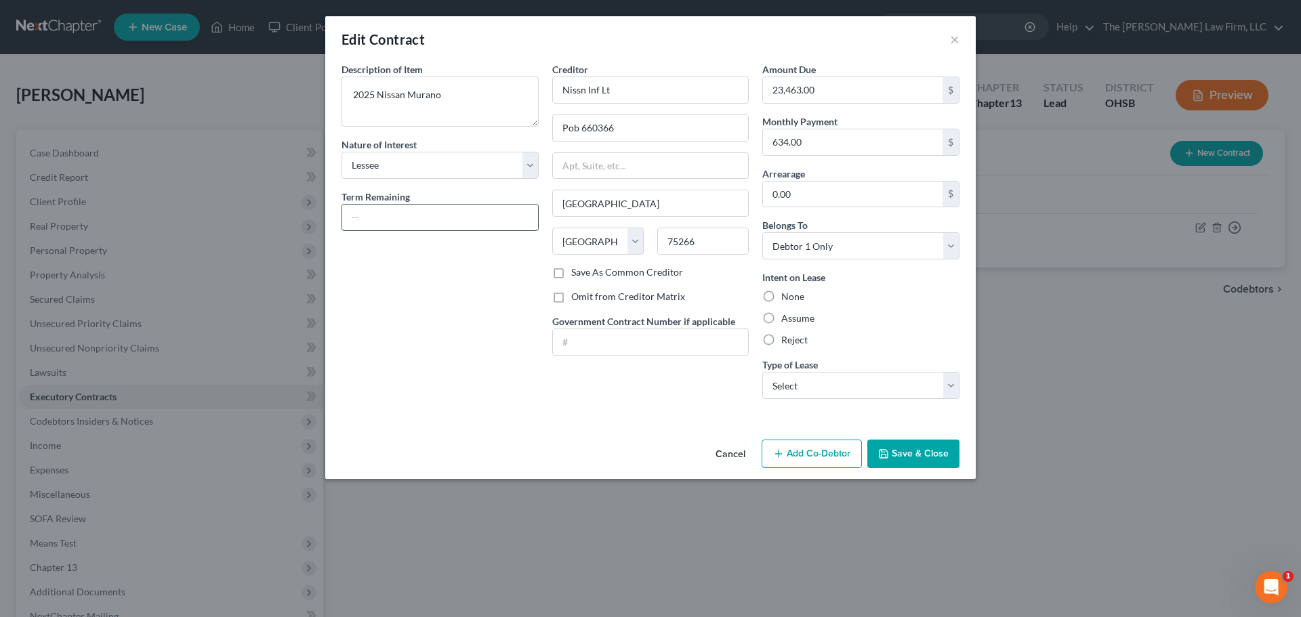
click at [427, 226] on input "text" at bounding box center [440, 218] width 196 height 26
click at [419, 215] on input "text" at bounding box center [440, 218] width 196 height 26
click at [418, 221] on input "text" at bounding box center [440, 218] width 196 height 26
type input "35 months"
drag, startPoint x: 386, startPoint y: 288, endPoint x: 493, endPoint y: 224, distance: 124.6
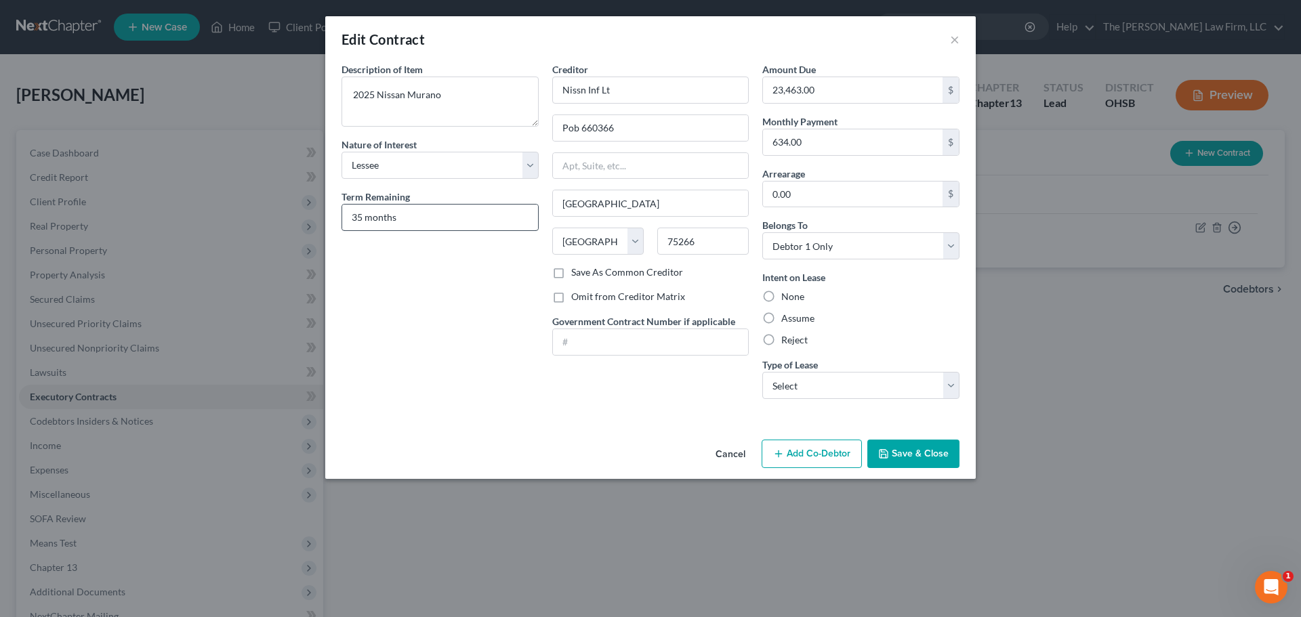
click at [386, 288] on div "Description of non-residential real property * Description of Item * 2025 Nissa…" at bounding box center [440, 236] width 211 height 348
drag, startPoint x: 577, startPoint y: 133, endPoint x: 568, endPoint y: 131, distance: 9.2
click at [568, 131] on input "Pob 660366" at bounding box center [651, 128] width 196 height 26
type input "PO Box 660366"
click at [580, 91] on input "Nissn Inf Lt" at bounding box center [650, 90] width 197 height 27
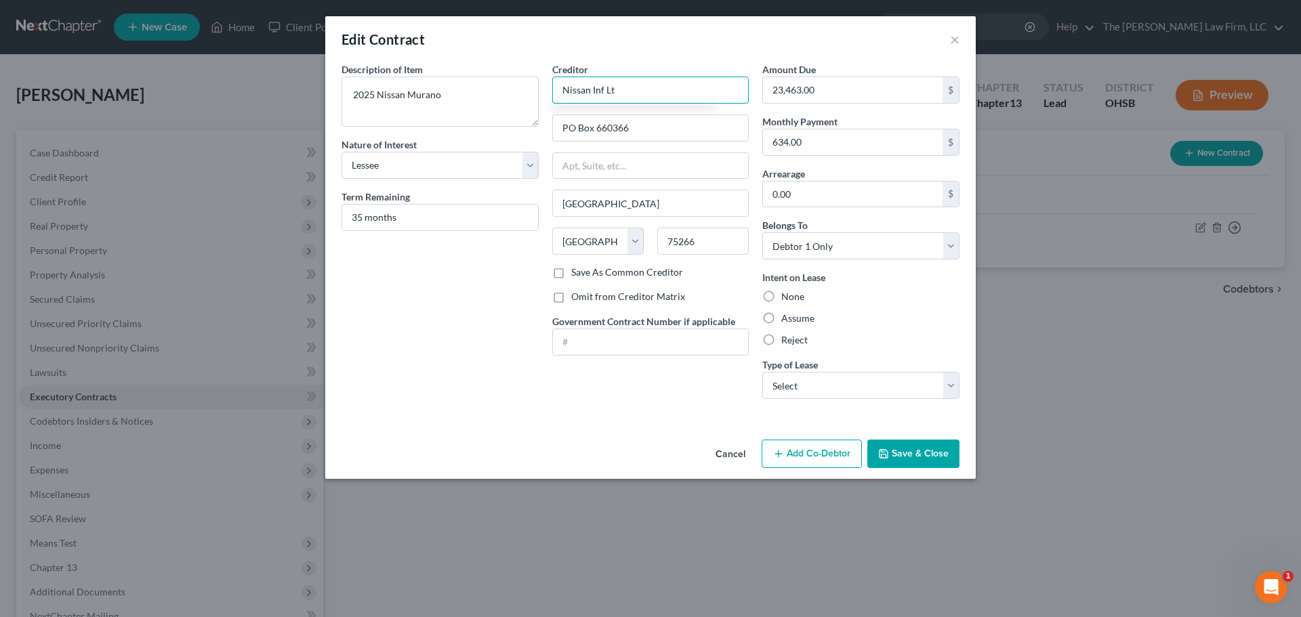
click at [604, 89] on input "Nissan Inf Lt" at bounding box center [650, 90] width 197 height 27
type input "Nissan Infiniti Lt"
click at [791, 318] on label "Assume" at bounding box center [797, 319] width 33 height 14
click at [791, 318] on input "Assume" at bounding box center [791, 316] width 9 height 9
radio input "true"
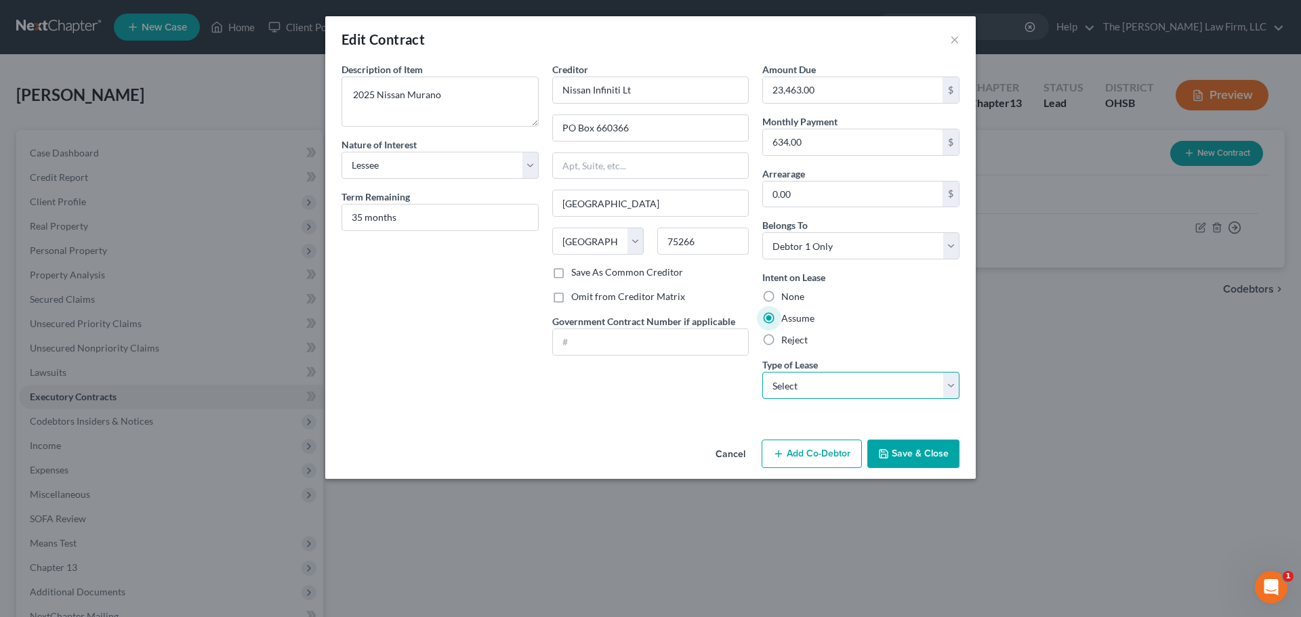
click at [810, 392] on select "Select Real Estate Car Other" at bounding box center [860, 385] width 197 height 27
select select "1"
click at [762, 372] on select "Select Real Estate Car Other" at bounding box center [860, 385] width 197 height 27
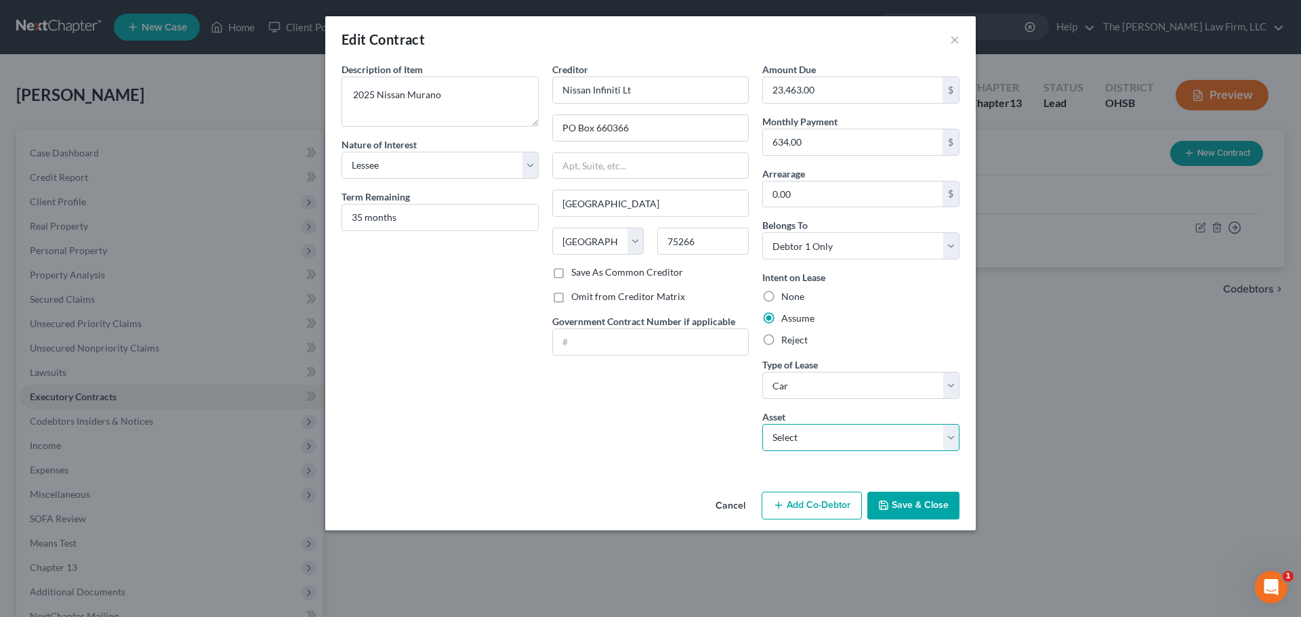
click at [865, 437] on select "Select 2025 Nissan Murano - $38250.0" at bounding box center [860, 437] width 197 height 27
select select "0"
click at [762, 424] on select "Select 2025 Nissan Murano - $38250.0" at bounding box center [860, 437] width 197 height 27
click at [865, 505] on button "Save & Close" at bounding box center [913, 506] width 92 height 28
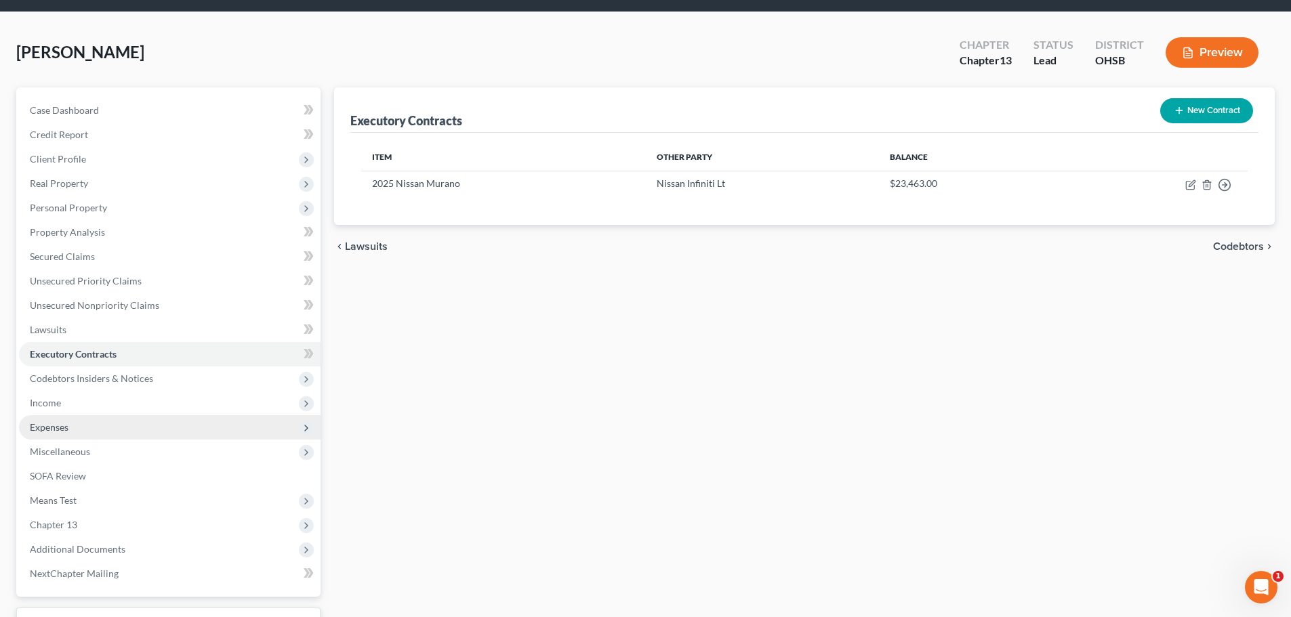
scroll to position [113, 0]
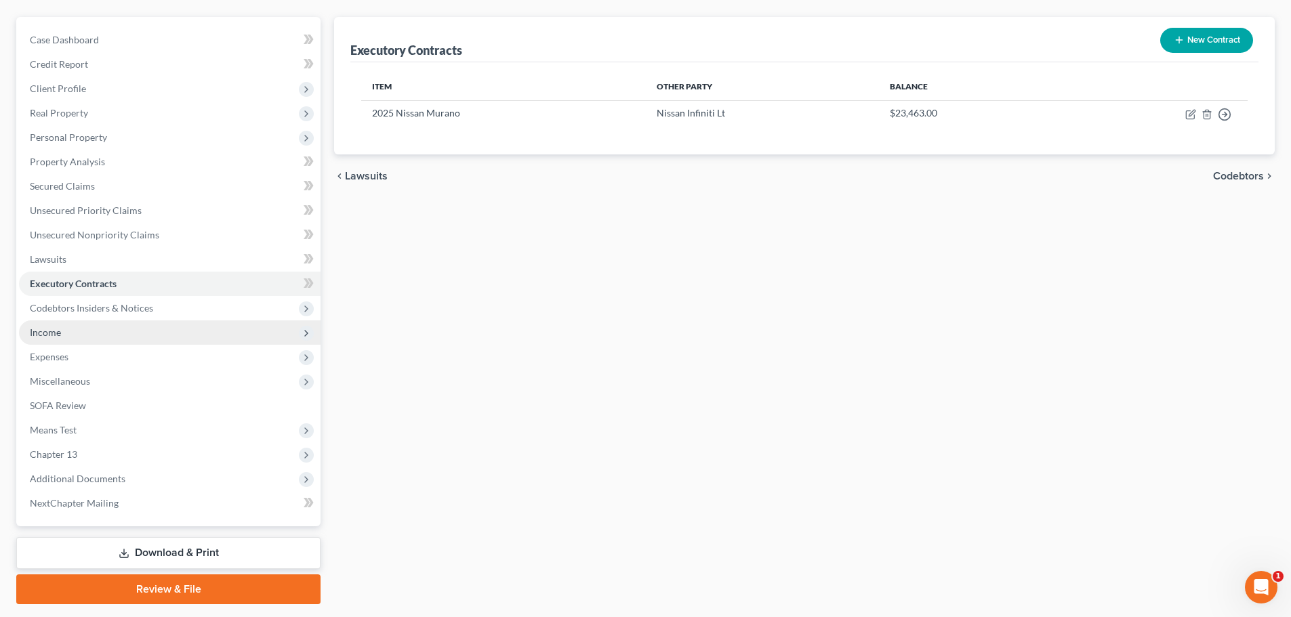
click at [68, 331] on span "Income" at bounding box center [169, 332] width 301 height 24
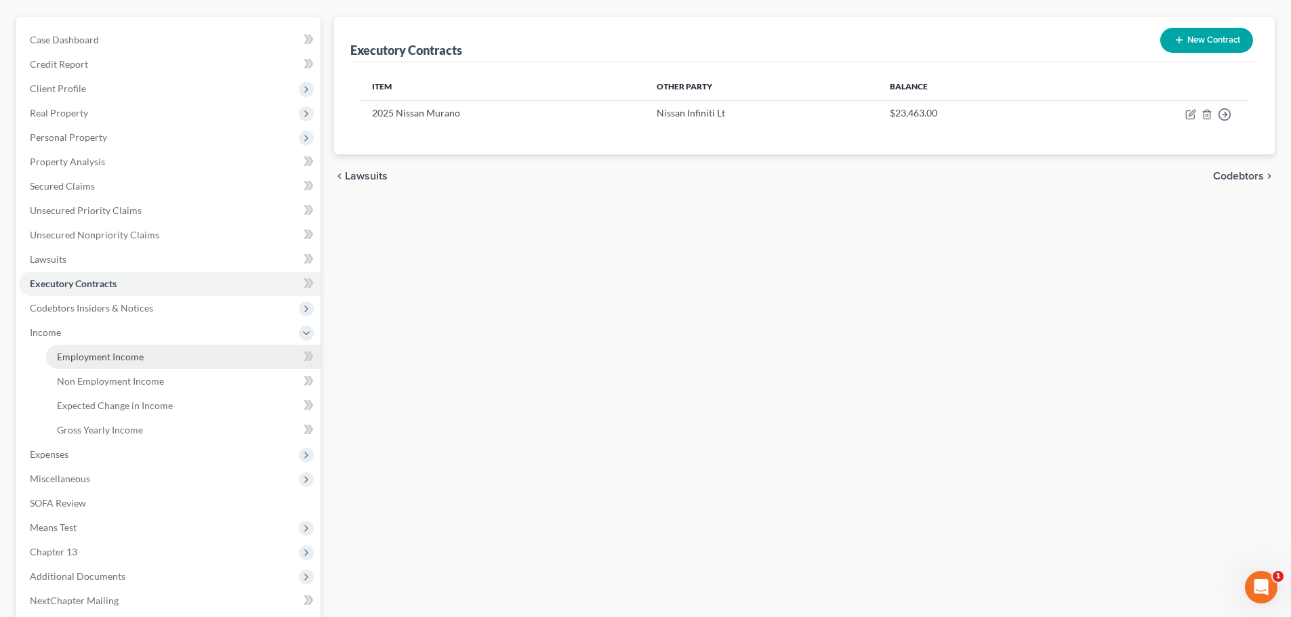
click at [80, 355] on span "Employment Income" at bounding box center [100, 357] width 87 height 12
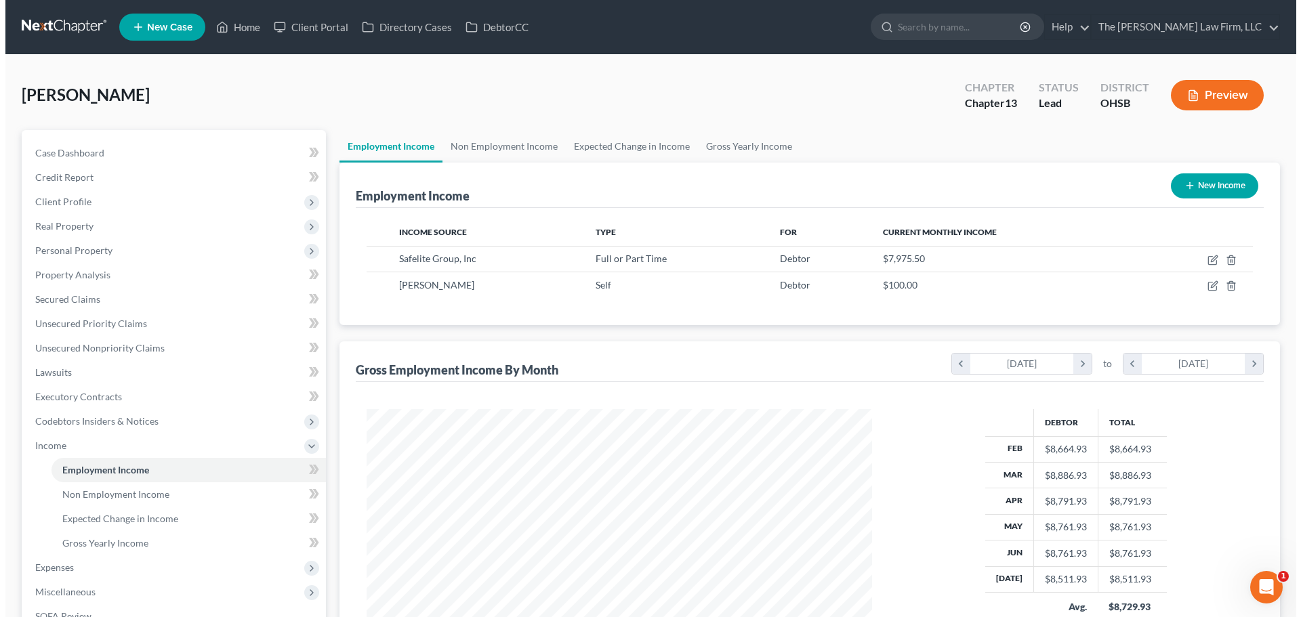
scroll to position [253, 533]
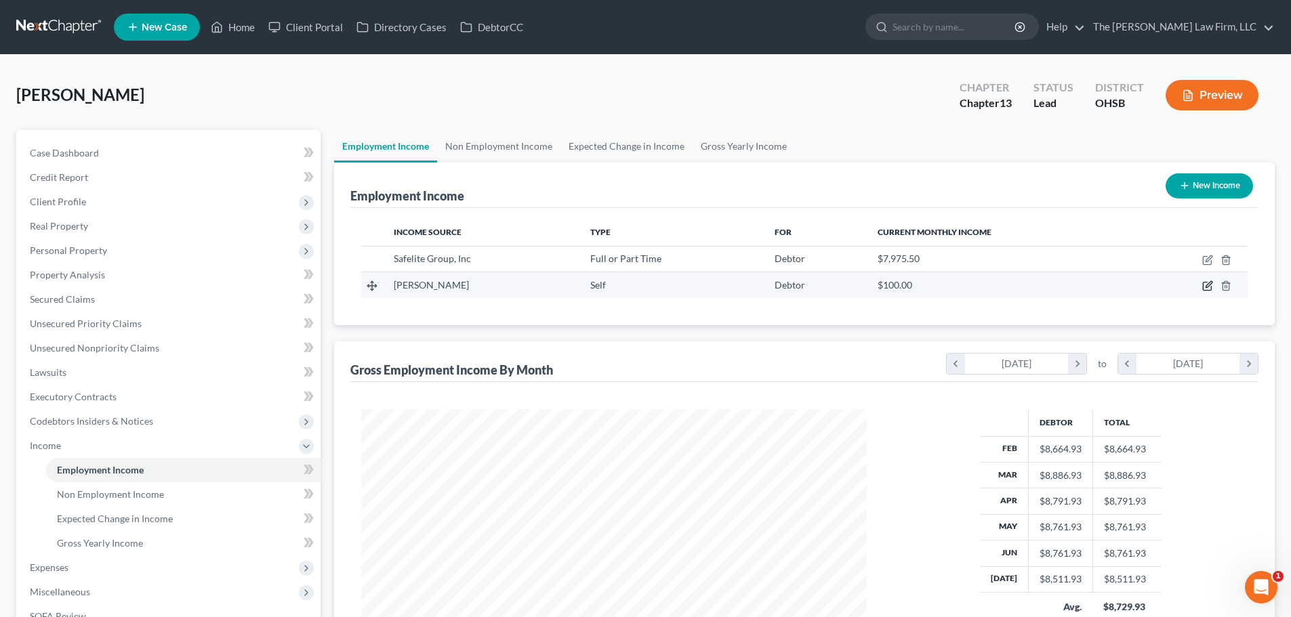
click at [865, 285] on icon "button" at bounding box center [1207, 285] width 11 height 11
select select "1"
select select "36"
select select "0"
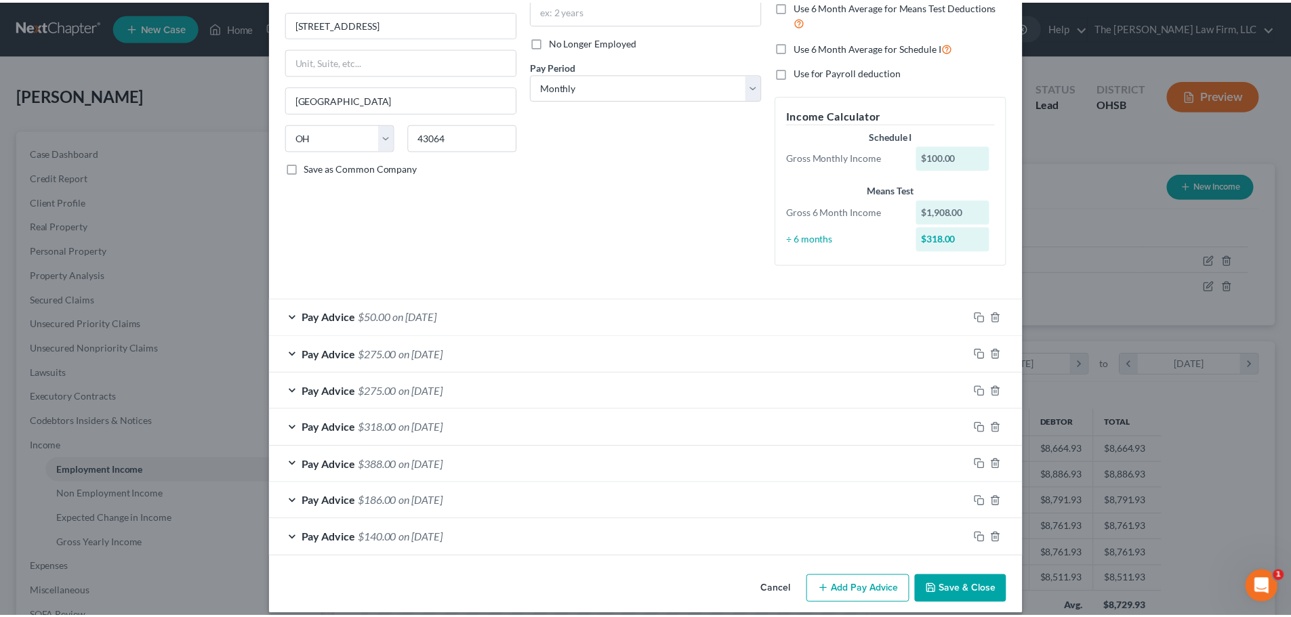
scroll to position [170, 0]
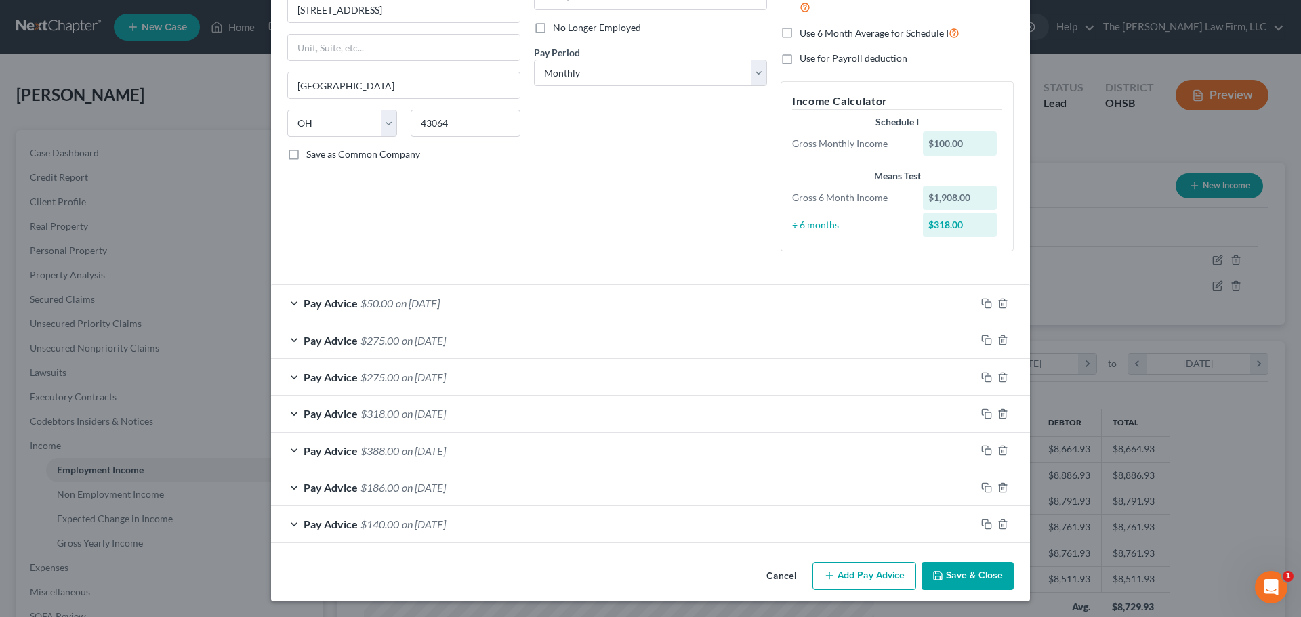
click at [865, 579] on button "Save & Close" at bounding box center [967, 576] width 92 height 28
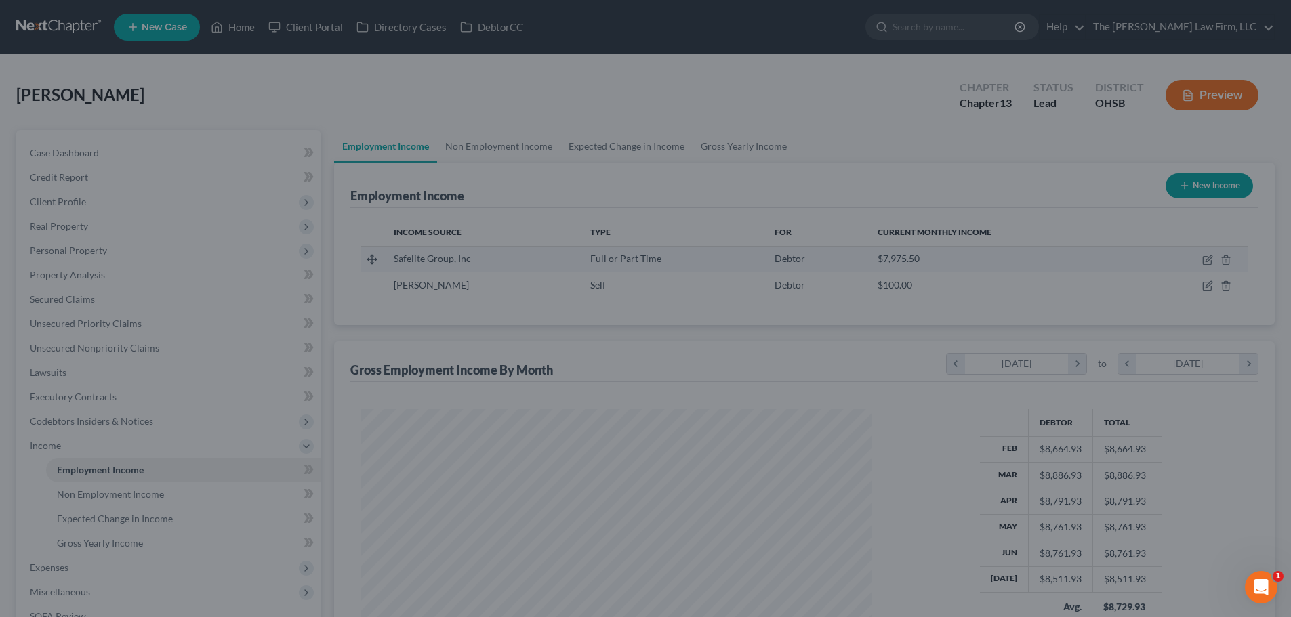
scroll to position [253, 533]
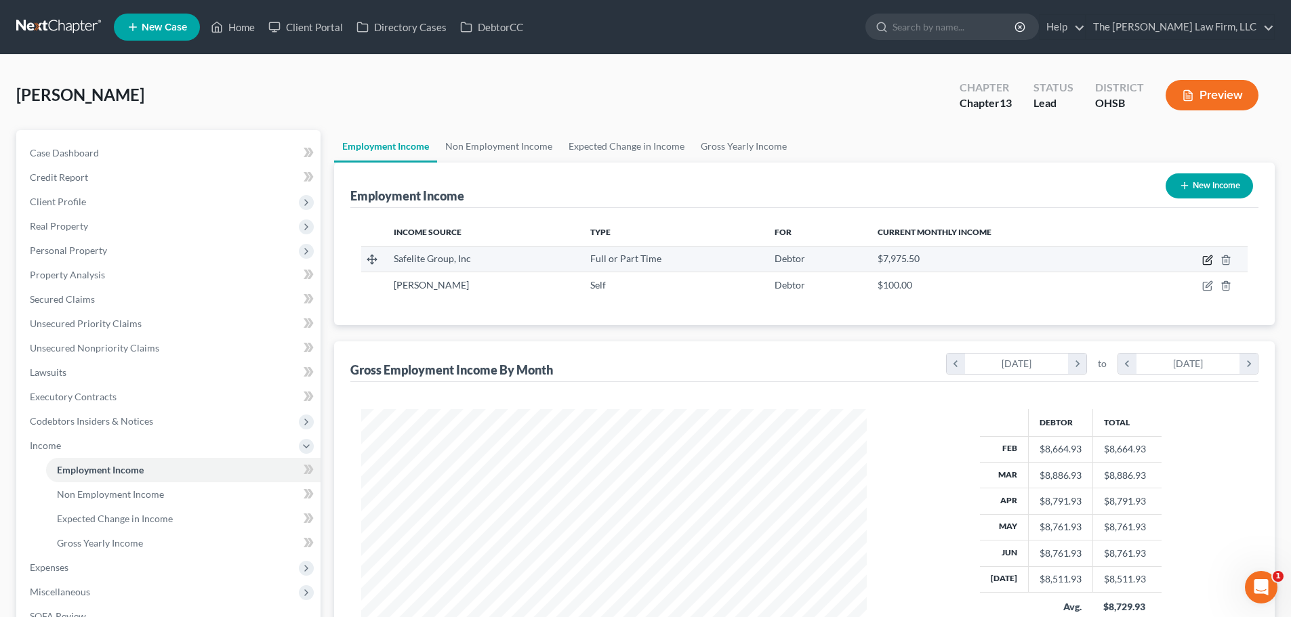
click at [865, 257] on icon "button" at bounding box center [1207, 261] width 8 height 8
select select "0"
select select "36"
select select "3"
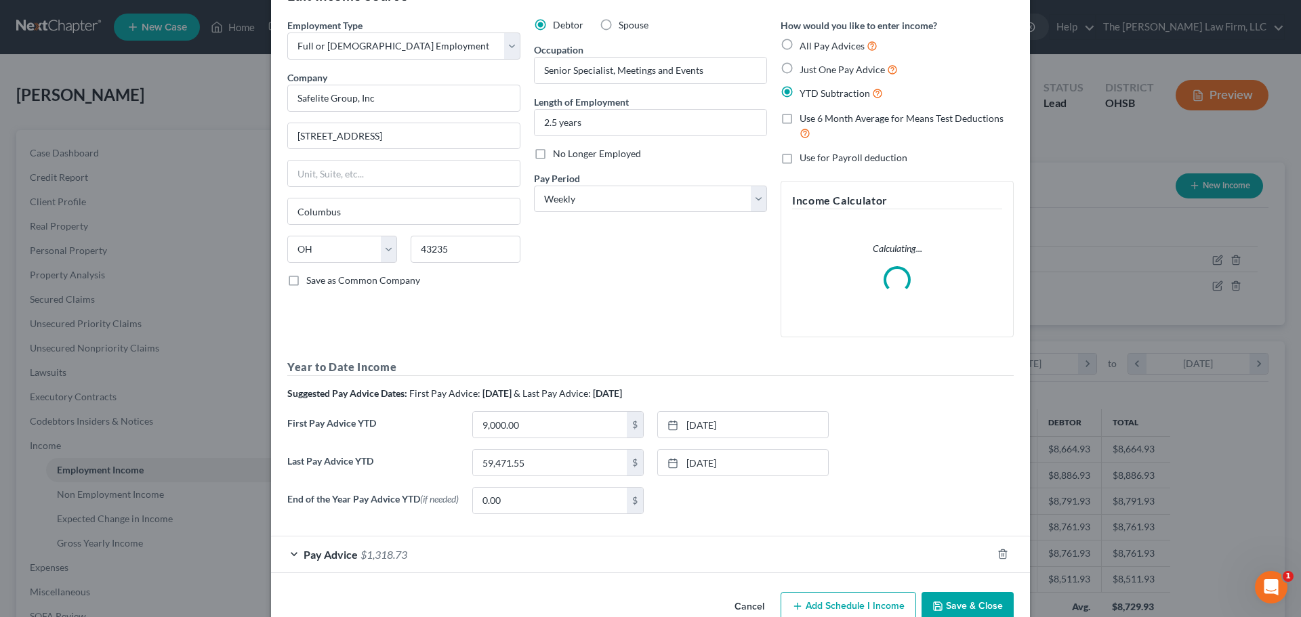
scroll to position [77, 0]
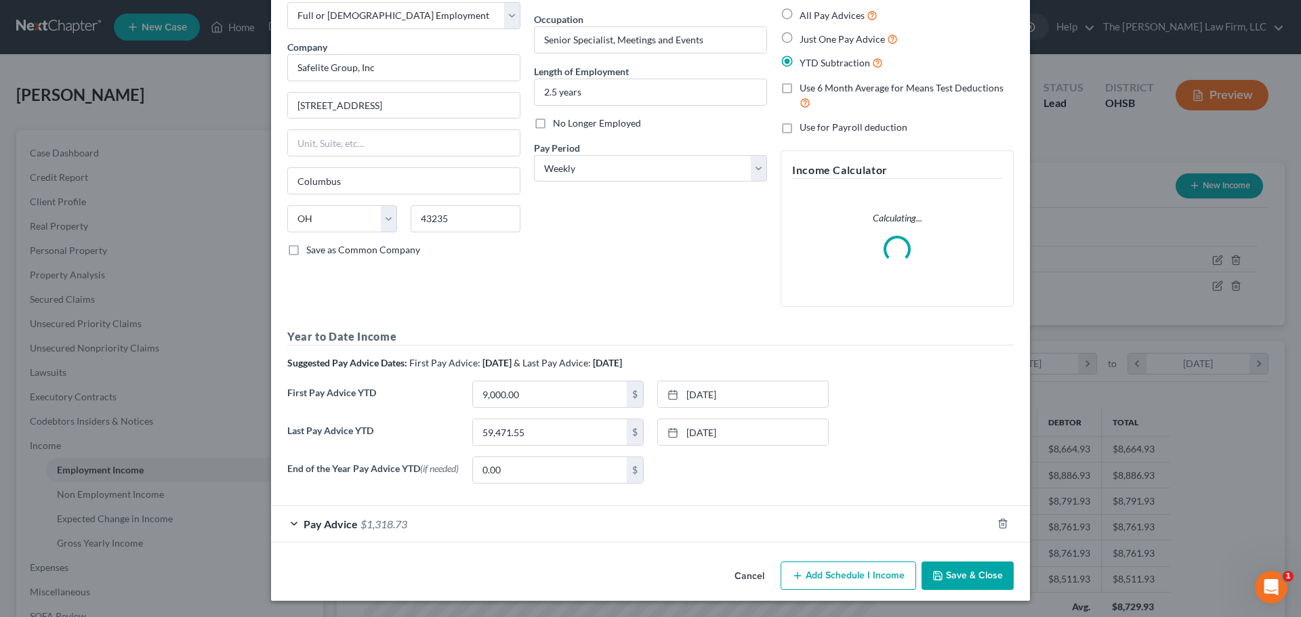
click at [612, 530] on div "Pay Advice $1,318.73" at bounding box center [631, 524] width 721 height 36
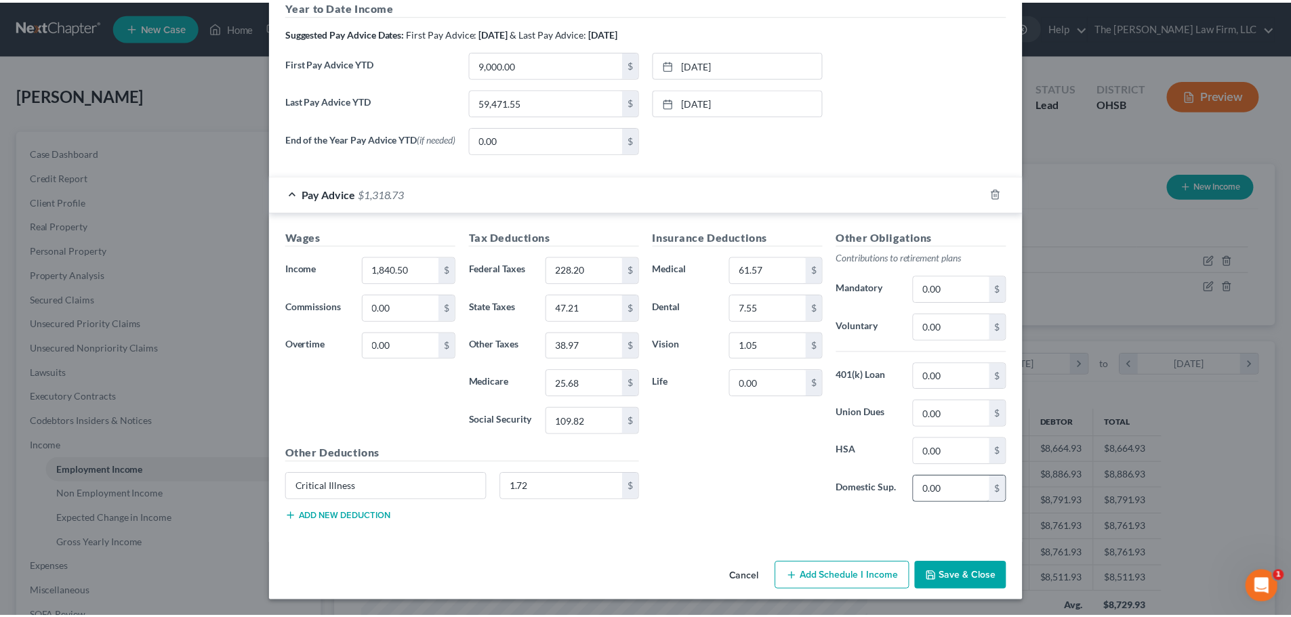
scroll to position [482, 0]
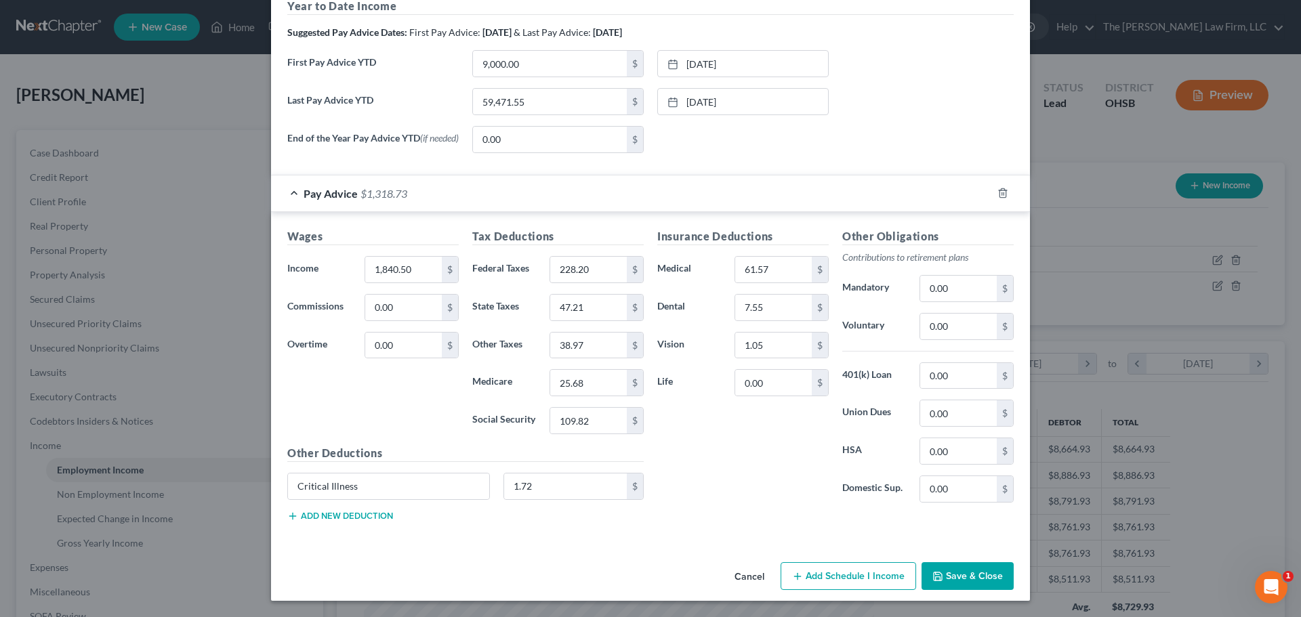
click at [865, 574] on button "Save & Close" at bounding box center [967, 576] width 92 height 28
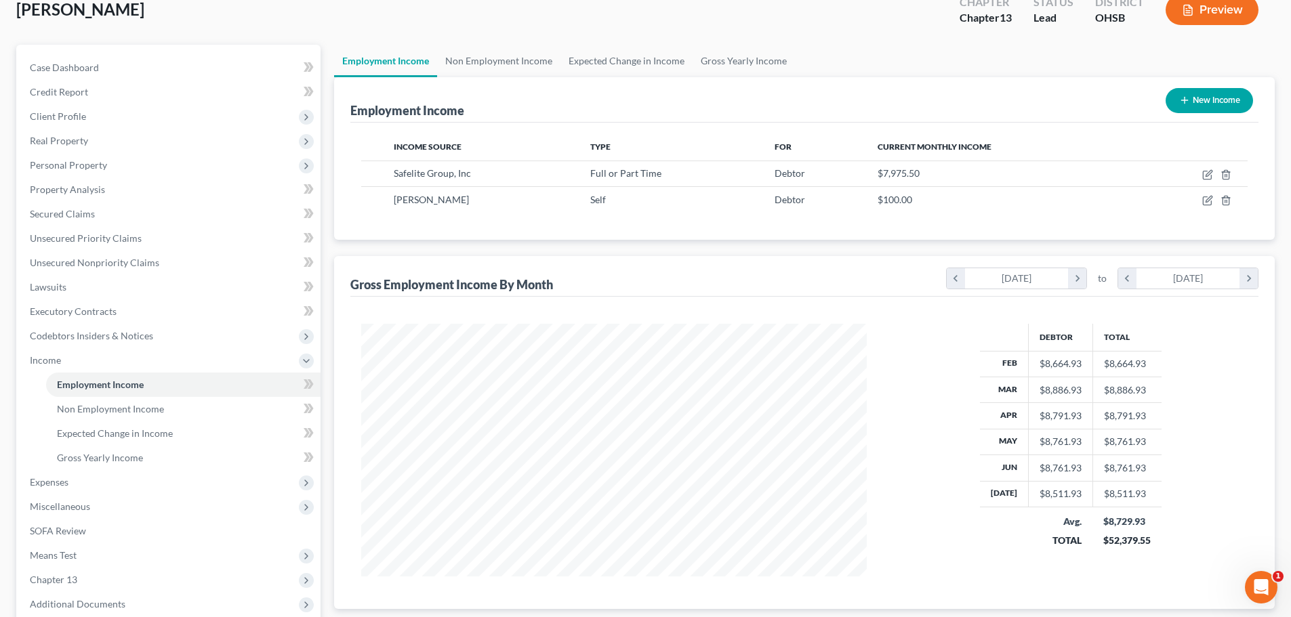
scroll to position [226, 0]
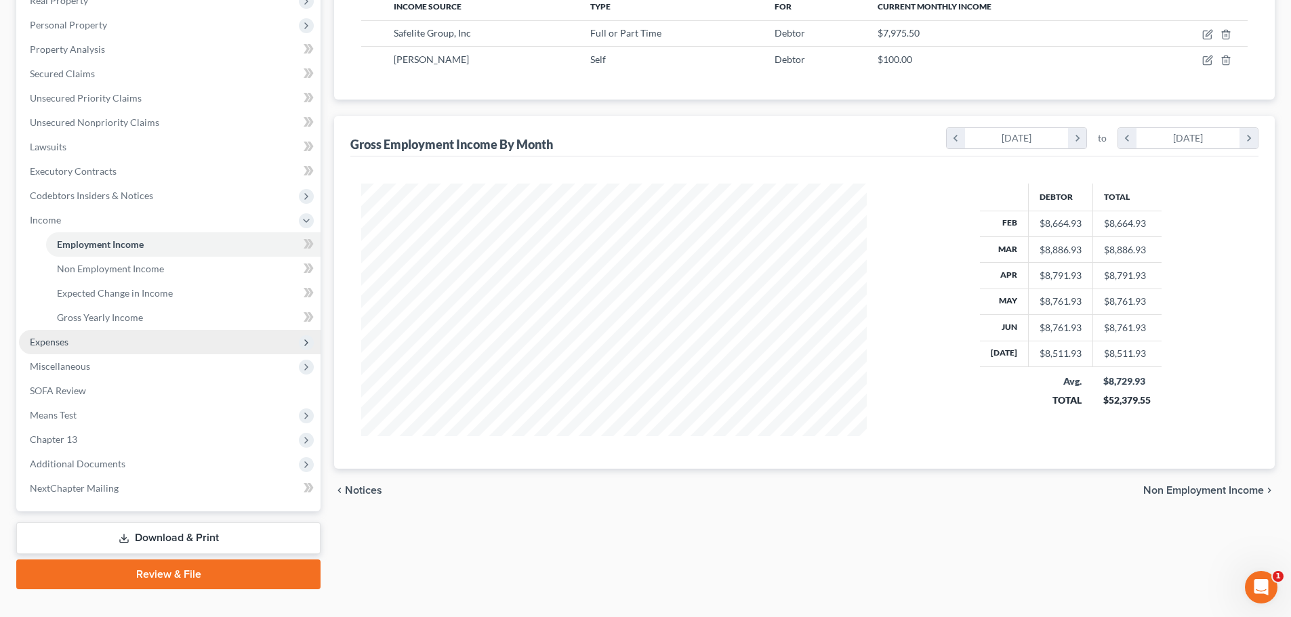
click at [100, 338] on span "Expenses" at bounding box center [169, 342] width 301 height 24
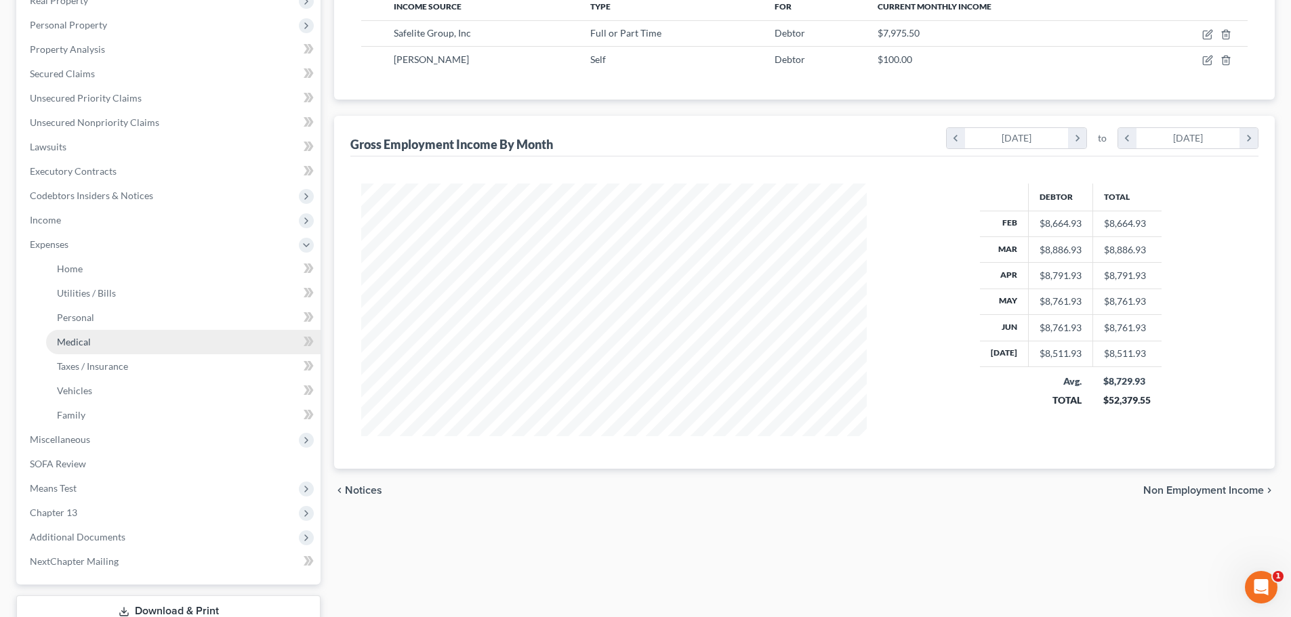
click at [97, 352] on link "Medical" at bounding box center [183, 342] width 274 height 24
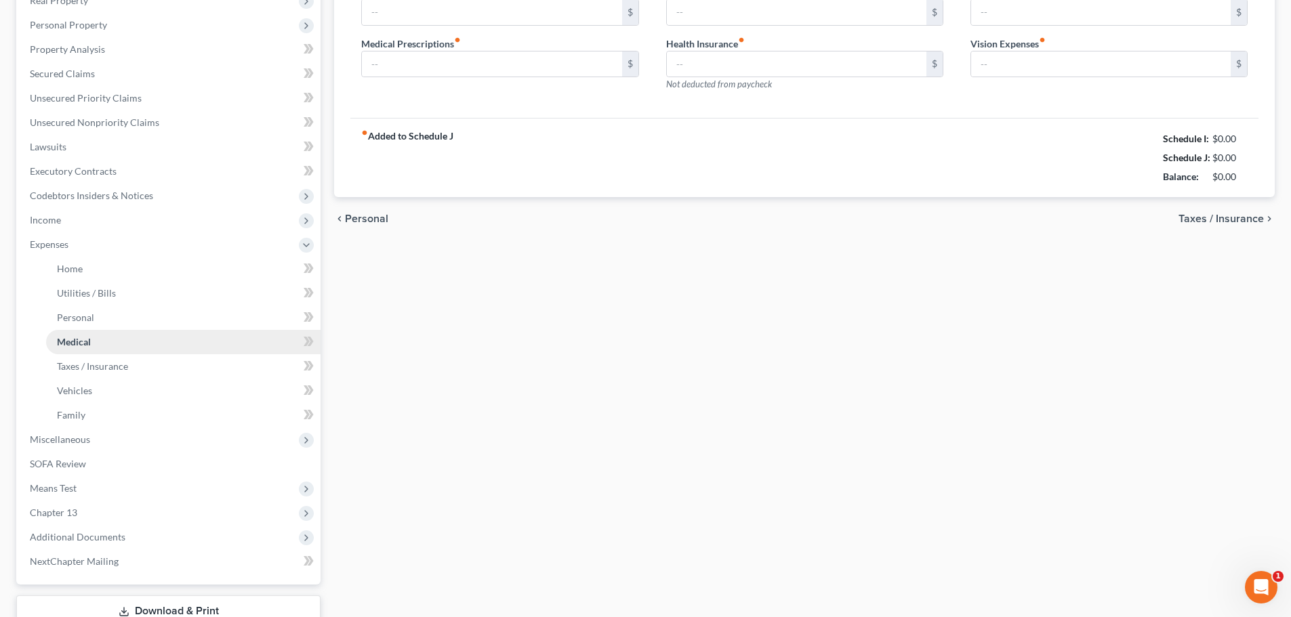
type input "75.00"
type input "0.00"
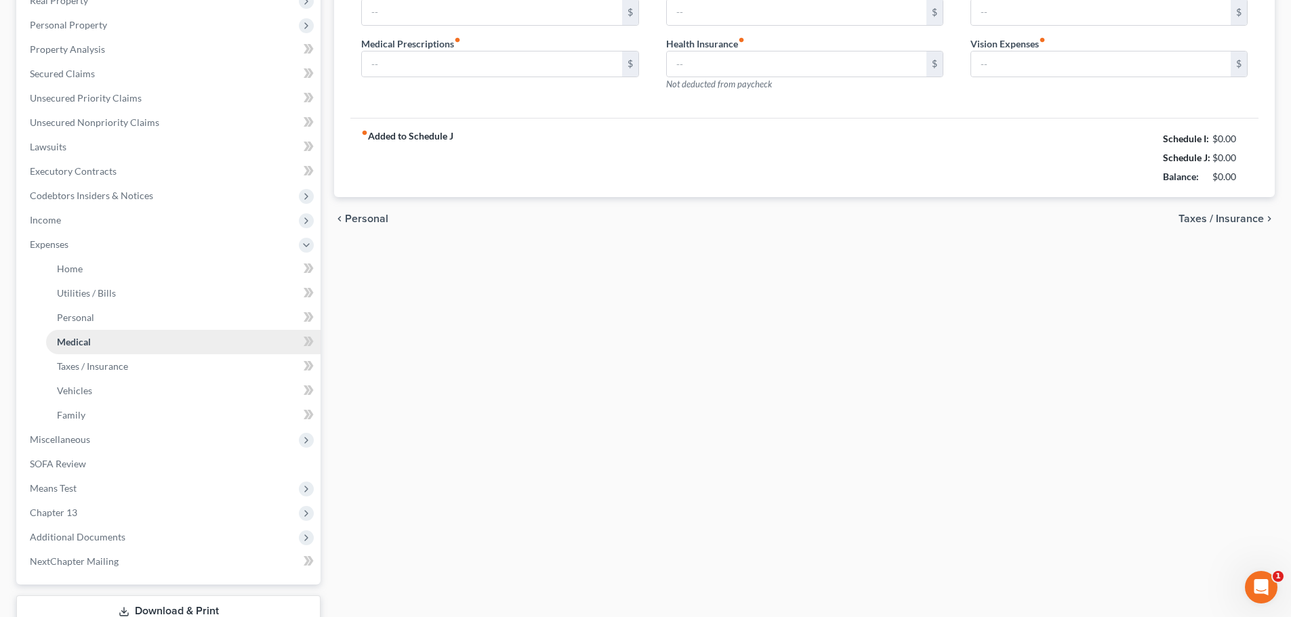
type input "0.00"
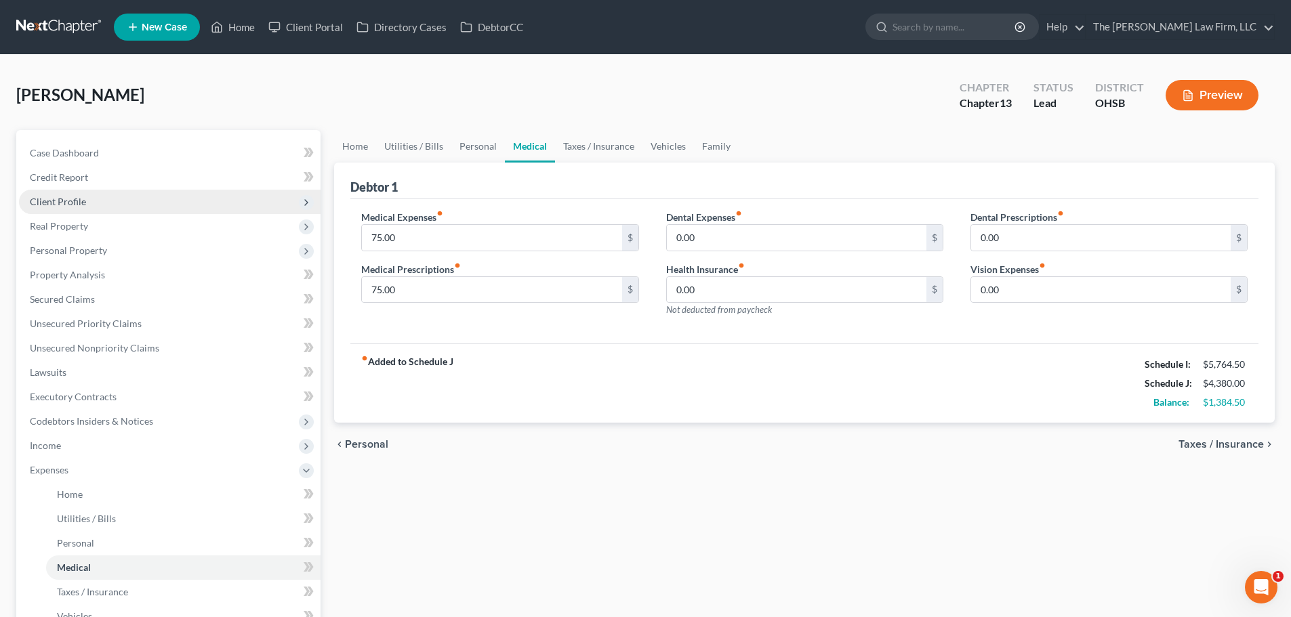
click at [85, 200] on span "Client Profile" at bounding box center [169, 202] width 301 height 24
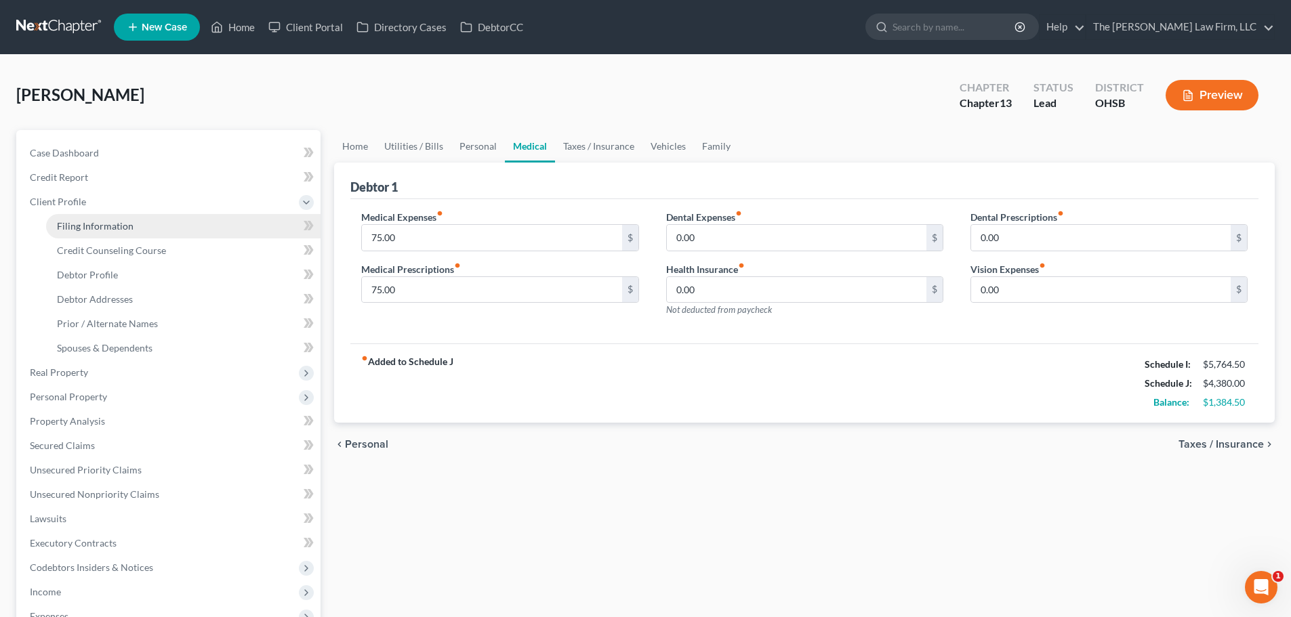
click at [92, 222] on span "Filing Information" at bounding box center [95, 226] width 77 height 12
select select "1"
select select "0"
select select "3"
select select "62"
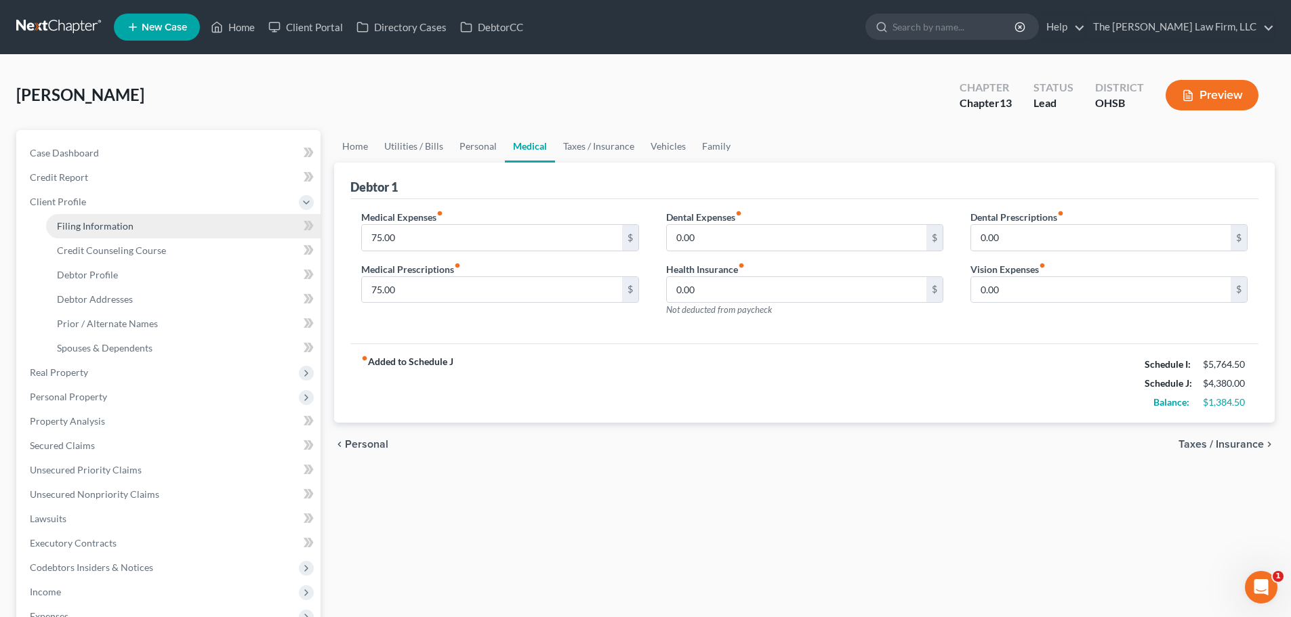
select select "2"
select select "36"
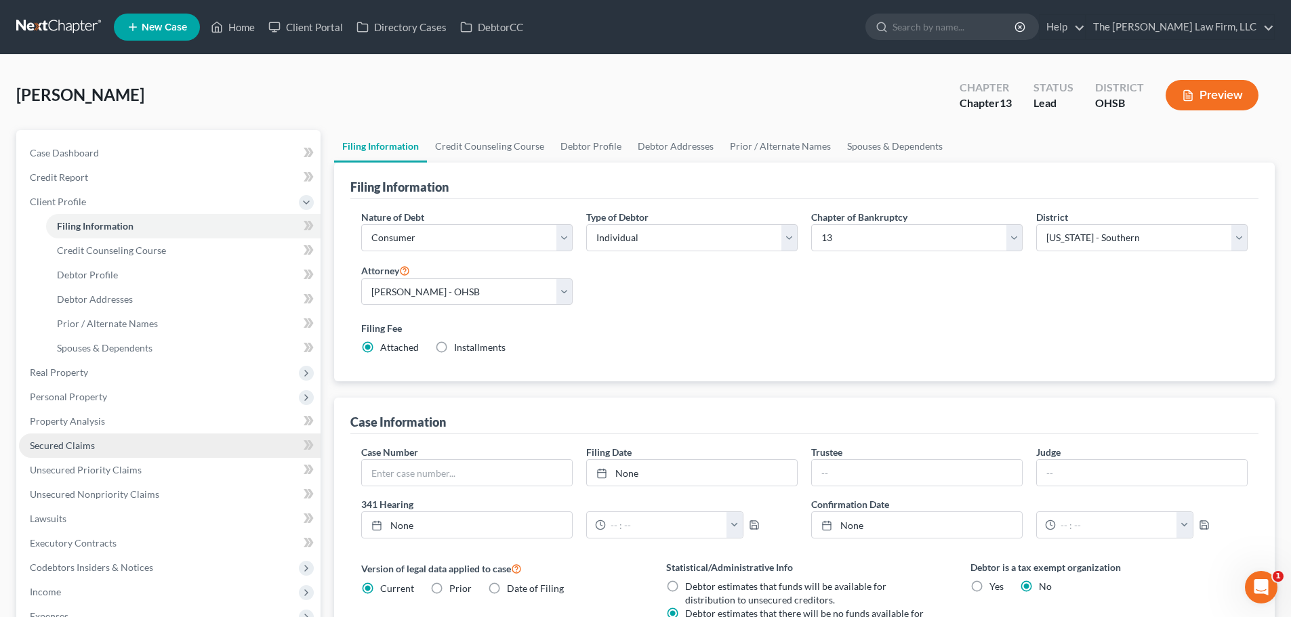
click at [77, 437] on link "Secured Claims" at bounding box center [169, 446] width 301 height 24
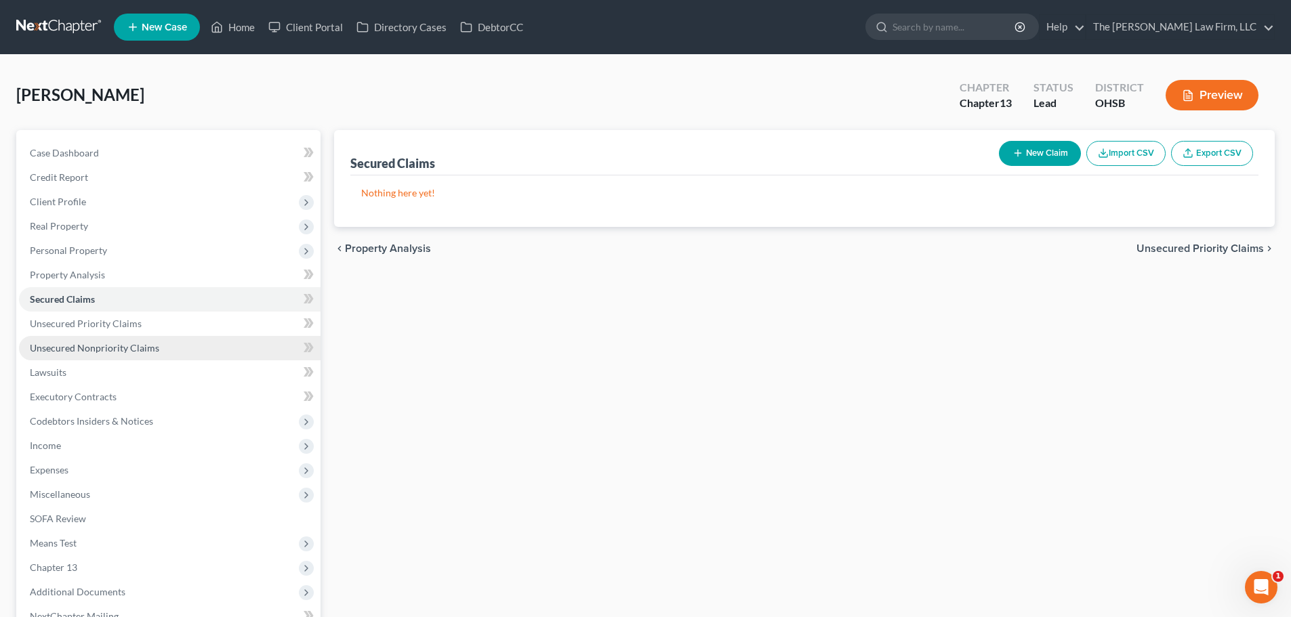
click at [91, 353] on span "Unsecured Nonpriority Claims" at bounding box center [94, 348] width 129 height 12
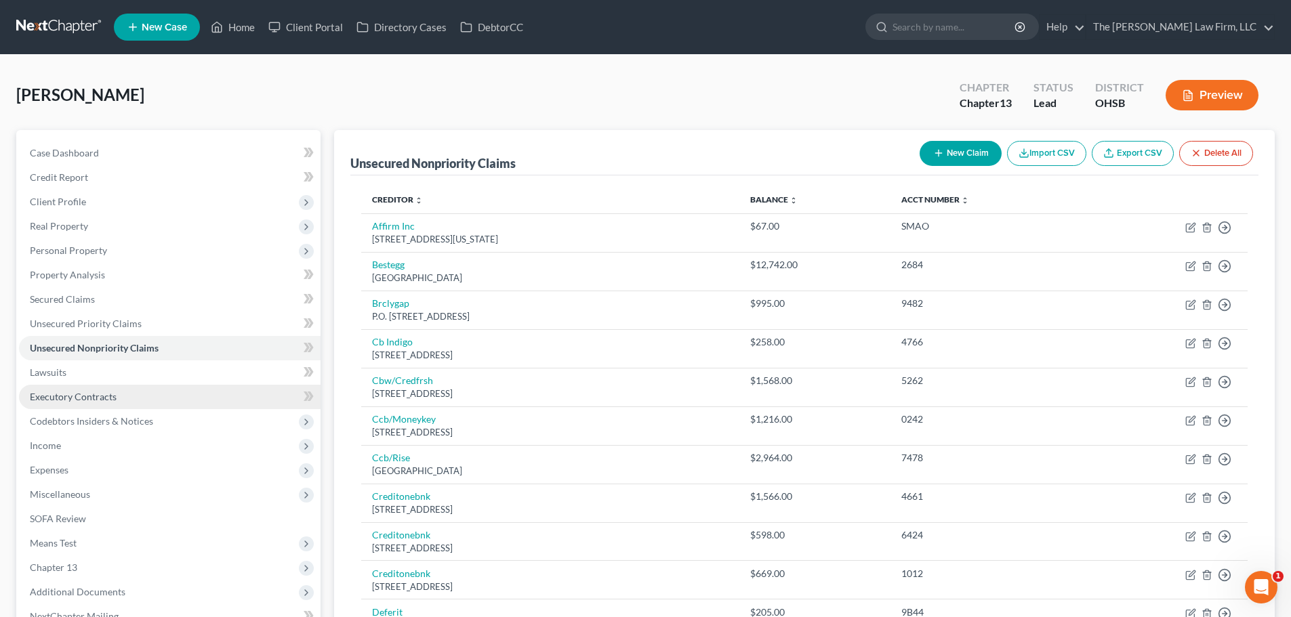
click at [82, 402] on link "Executory Contracts" at bounding box center [169, 397] width 301 height 24
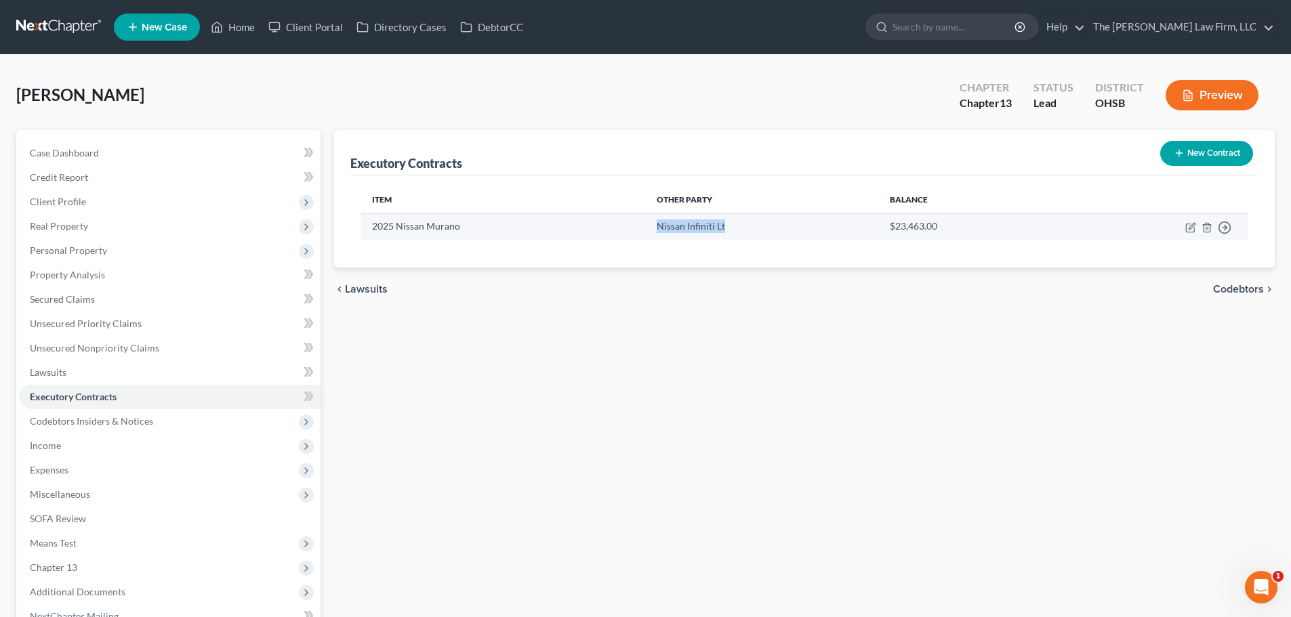
drag, startPoint x: 736, startPoint y: 230, endPoint x: 650, endPoint y: 231, distance: 86.0
click at [650, 231] on td "Nissan Infiniti Lt" at bounding box center [762, 226] width 233 height 26
copy td "Nissan Infiniti Lt"
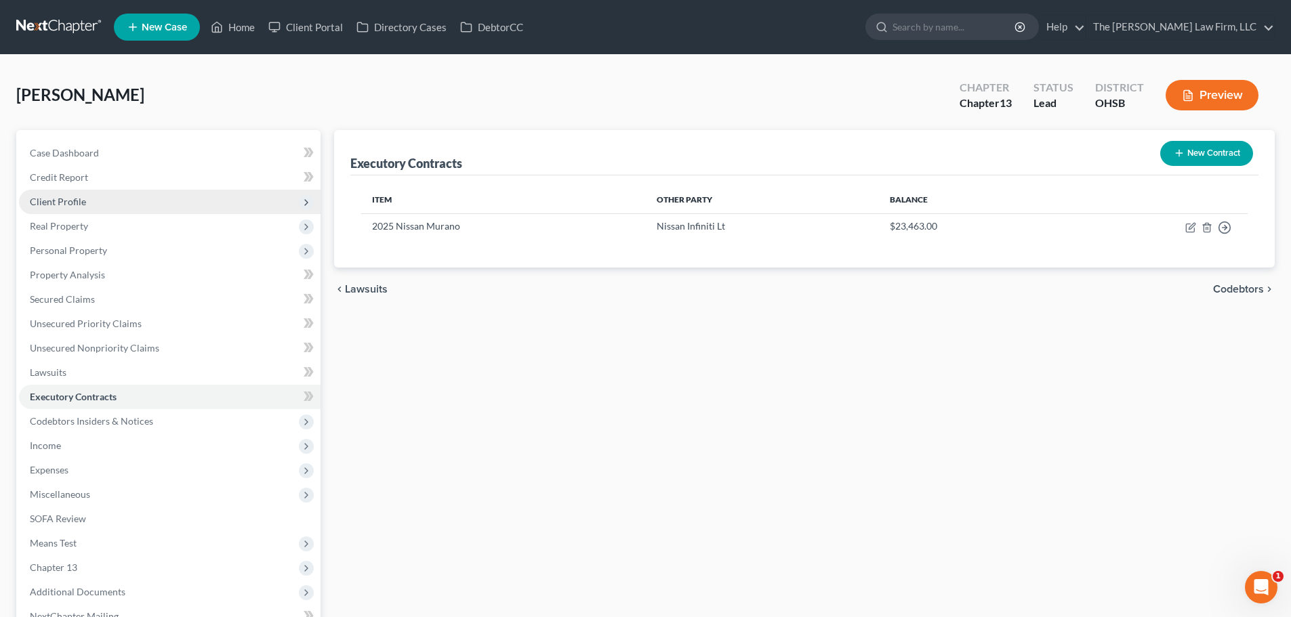
click at [66, 197] on span "Client Profile" at bounding box center [58, 202] width 56 height 12
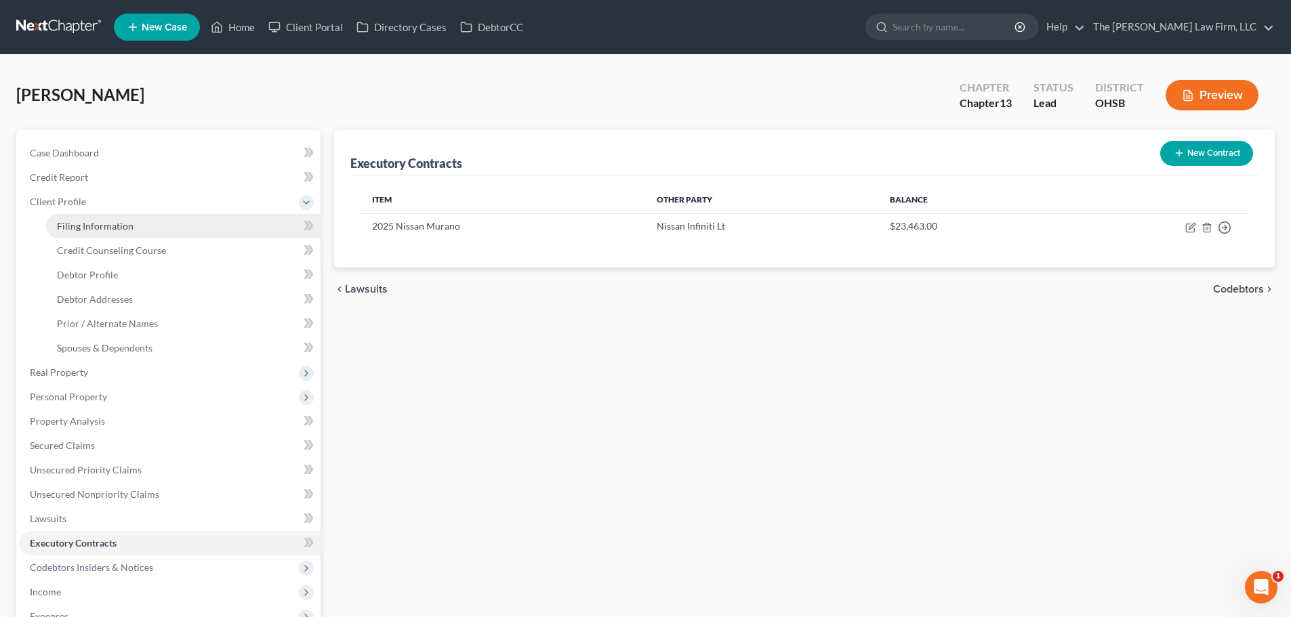
click at [75, 221] on span "Filing Information" at bounding box center [95, 226] width 77 height 12
select select "1"
select select "0"
select select "3"
select select "62"
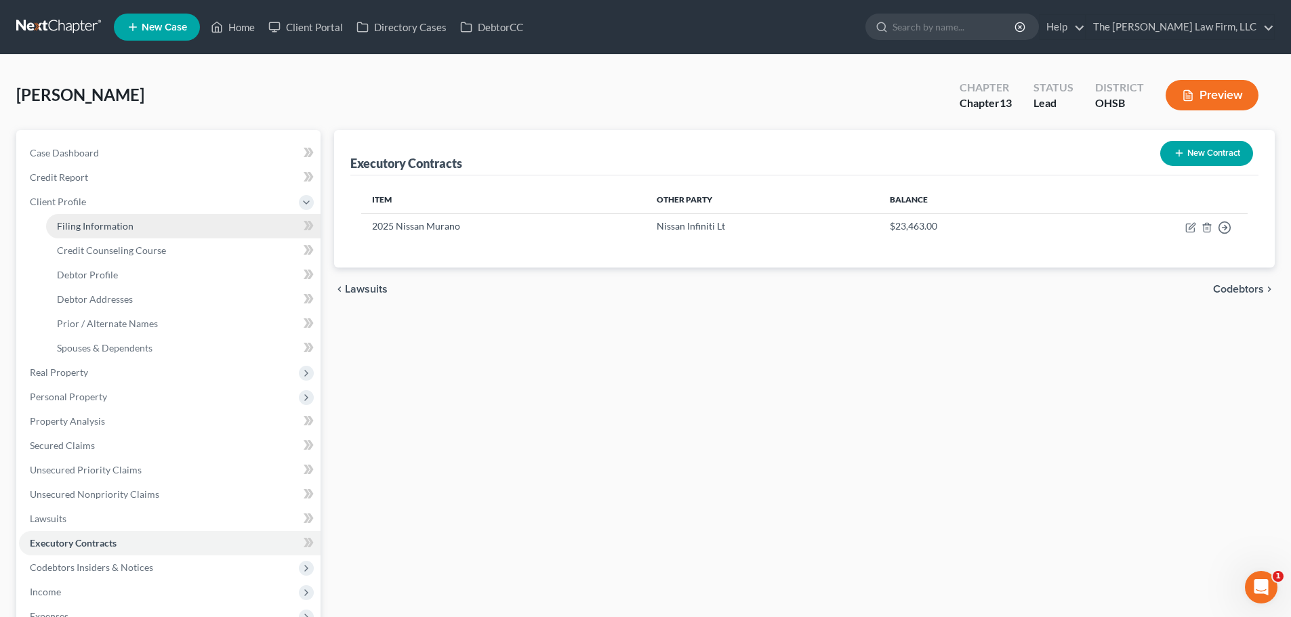
select select "2"
select select "36"
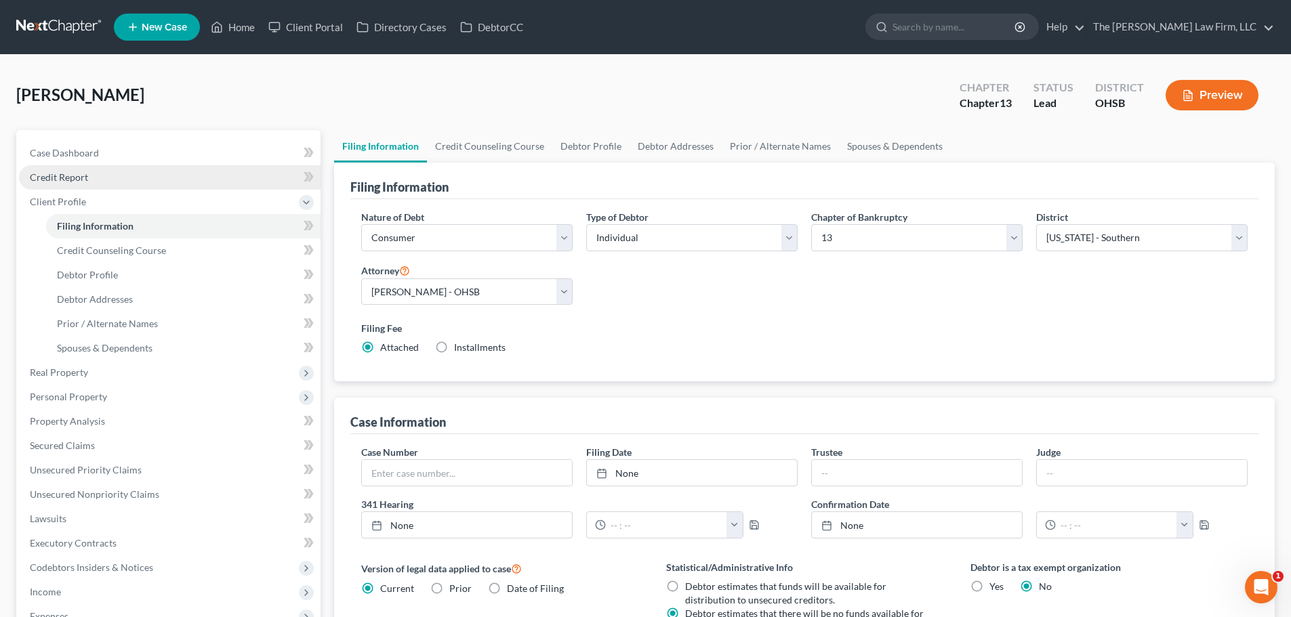
click at [96, 187] on link "Credit Report" at bounding box center [169, 177] width 301 height 24
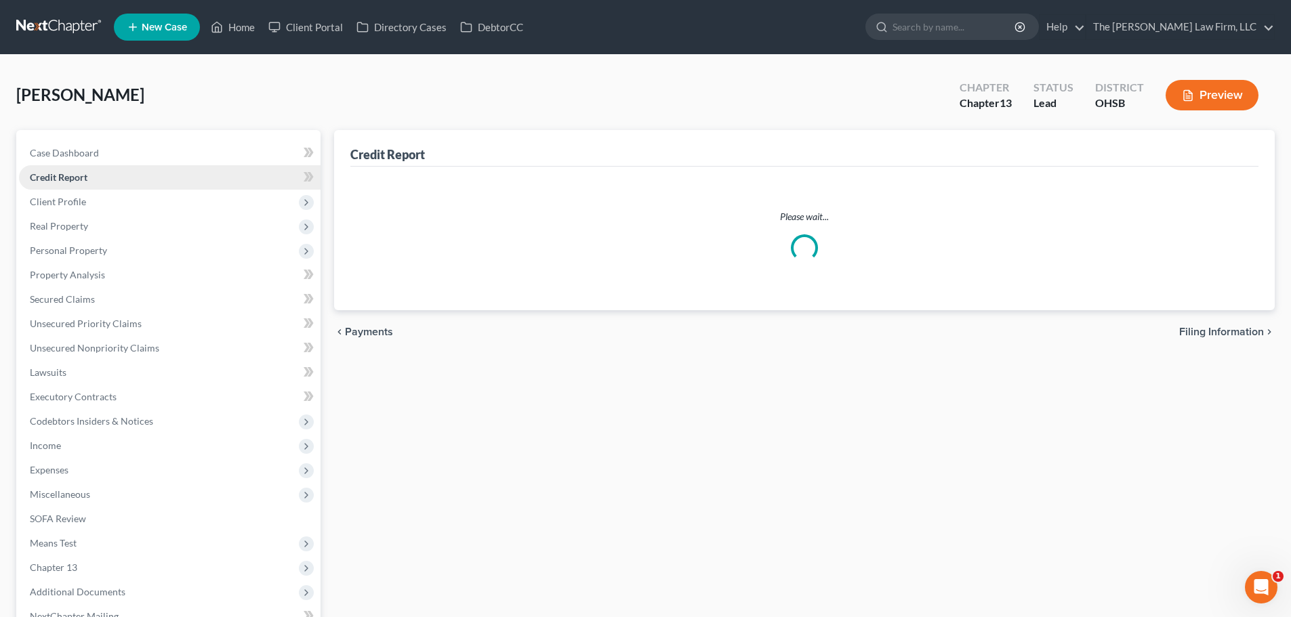
click at [64, 180] on span "Credit Report" at bounding box center [59, 177] width 58 height 12
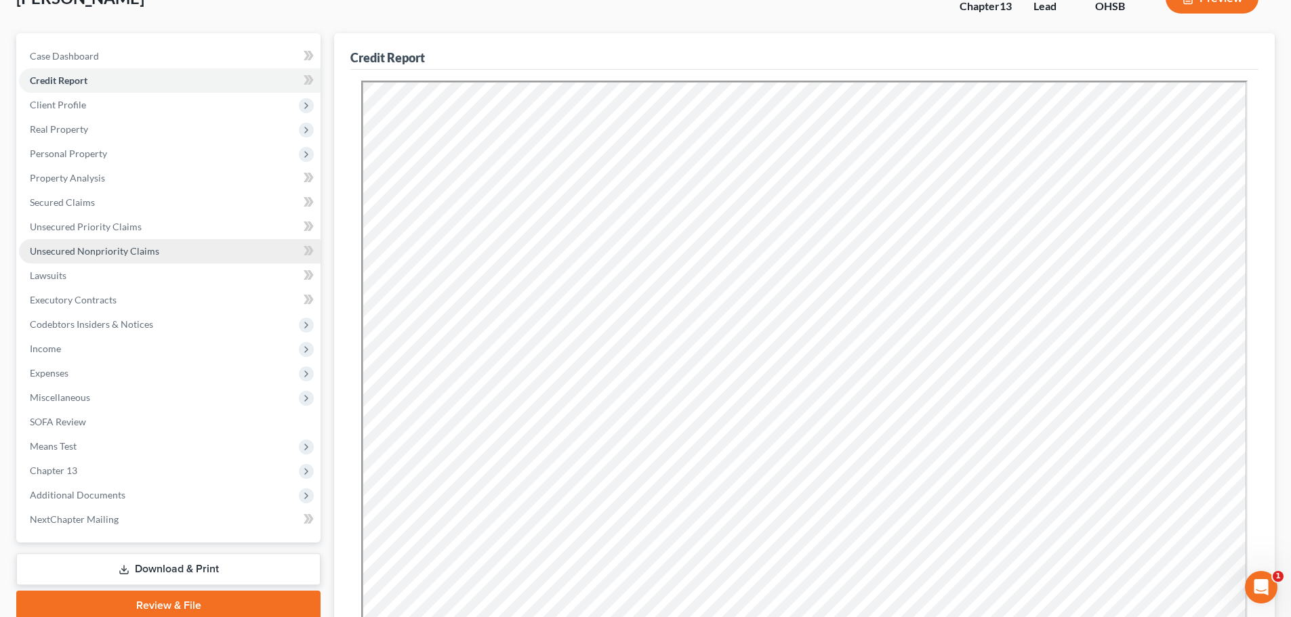
scroll to position [47, 0]
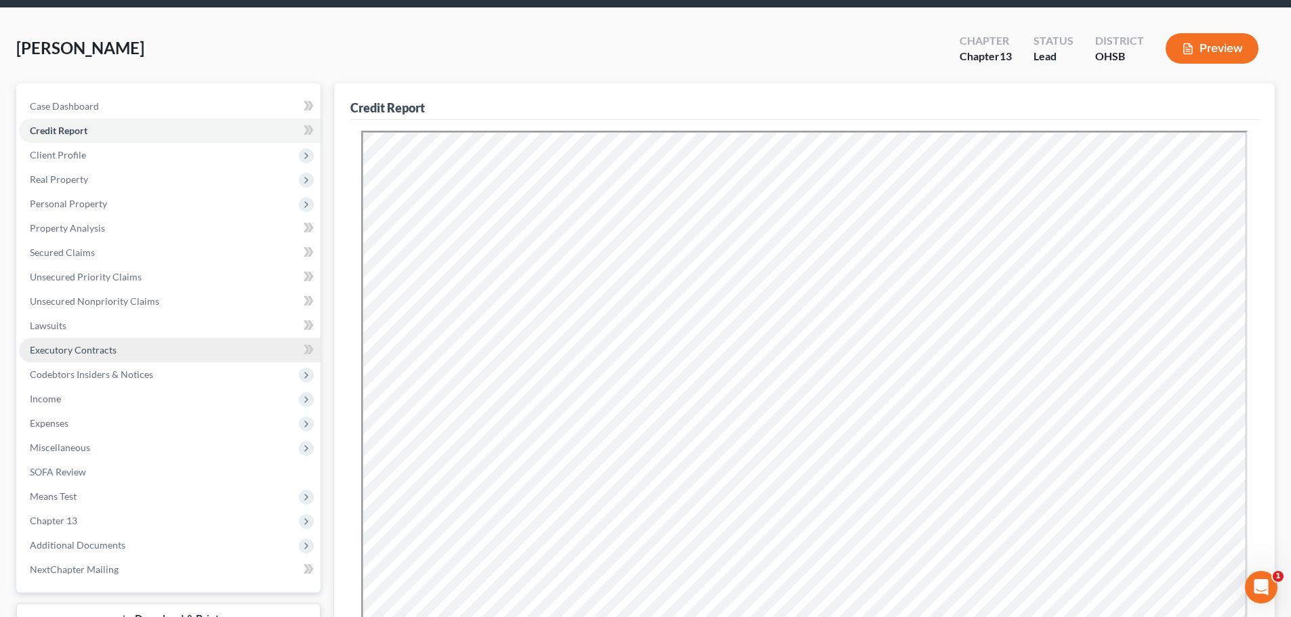
drag, startPoint x: 80, startPoint y: 346, endPoint x: 213, endPoint y: 341, distance: 132.9
click at [80, 346] on span "Executory Contracts" at bounding box center [73, 350] width 87 height 12
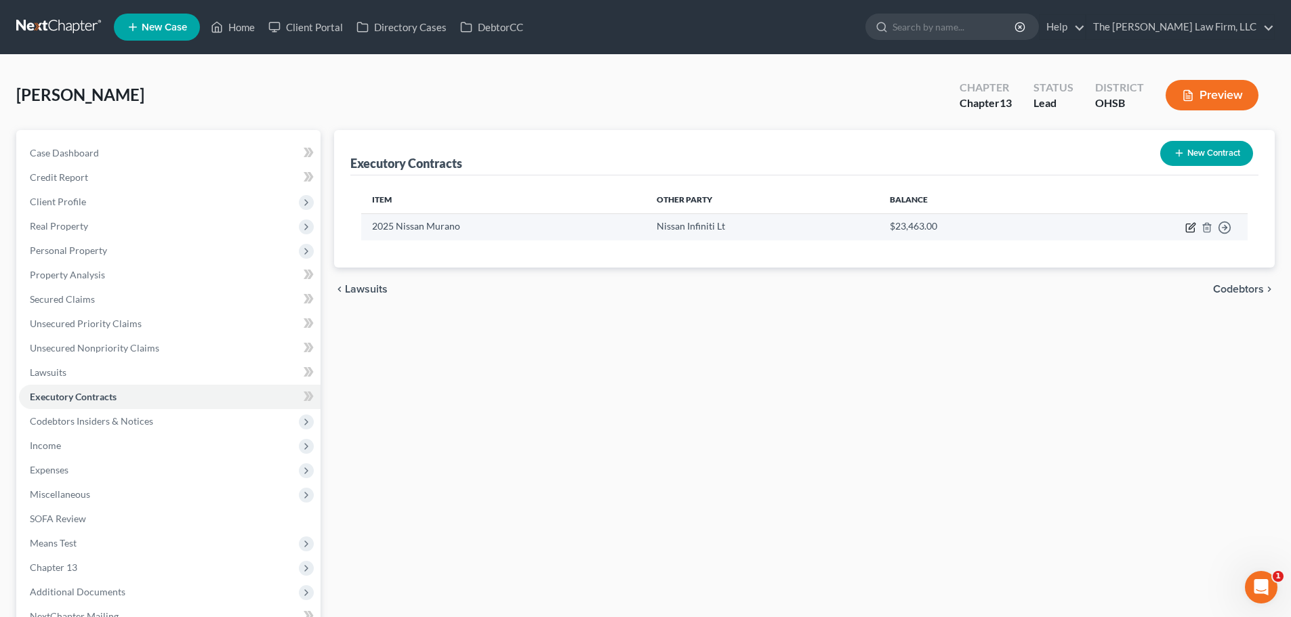
click at [865, 231] on icon "button" at bounding box center [1190, 227] width 11 height 11
select select "3"
select select "45"
select select "0"
select select "1"
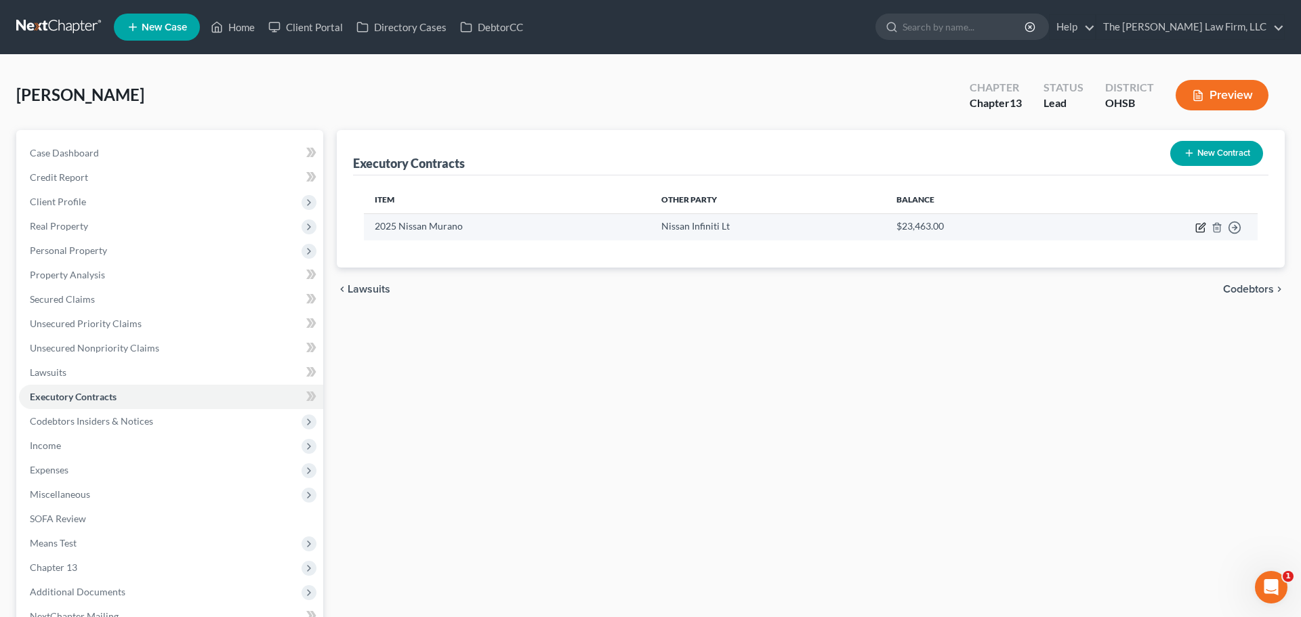
select select "0"
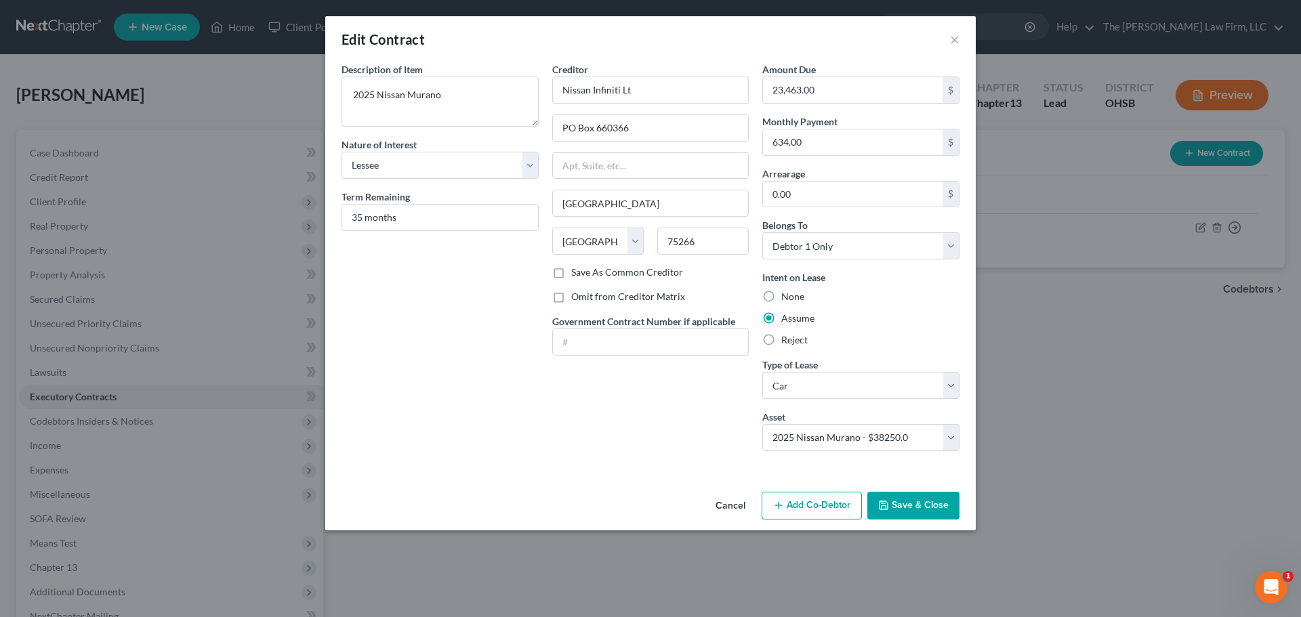
drag, startPoint x: 43, startPoint y: 231, endPoint x: 51, endPoint y: 213, distance: 20.3
click at [43, 231] on div "Edit Contract × Description of non-residential real property * Description of I…" at bounding box center [650, 308] width 1301 height 617
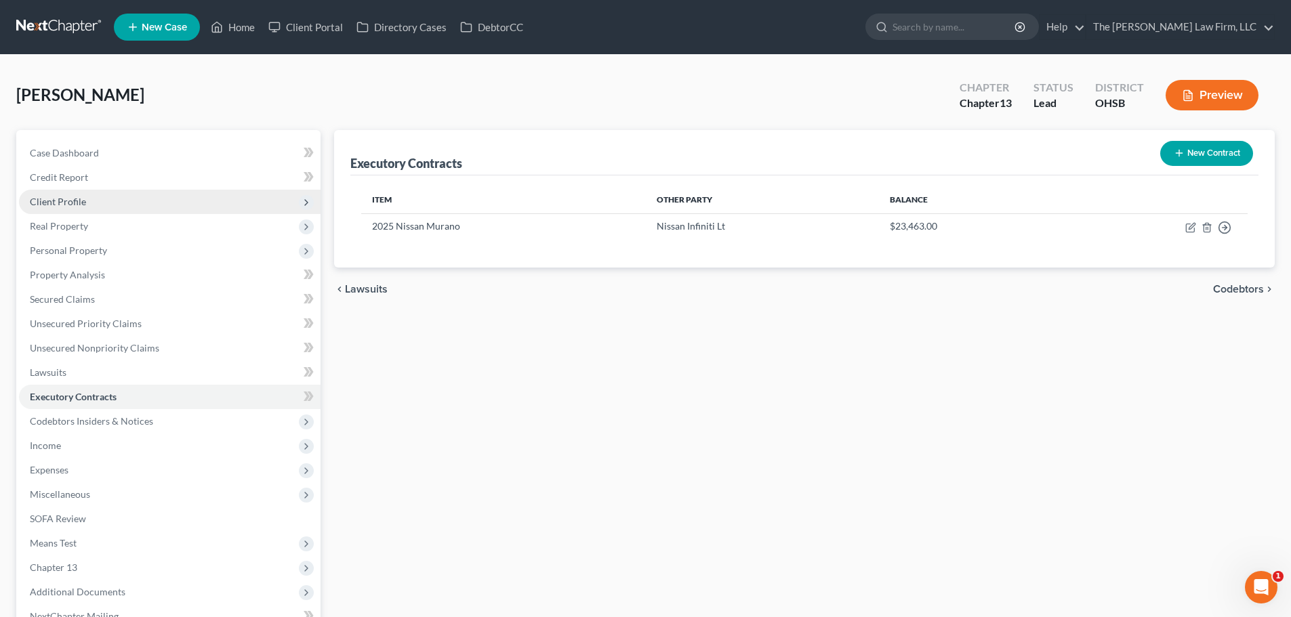
click at [66, 206] on span "Client Profile" at bounding box center [58, 202] width 56 height 12
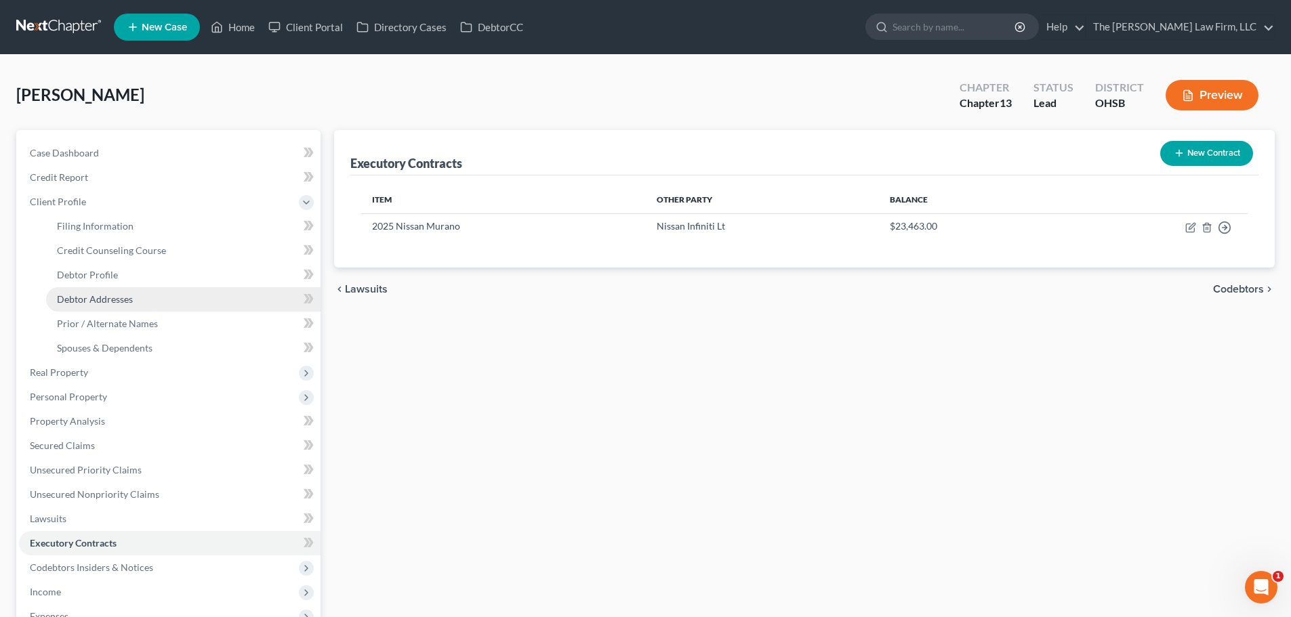
click at [98, 295] on span "Debtor Addresses" at bounding box center [95, 299] width 76 height 12
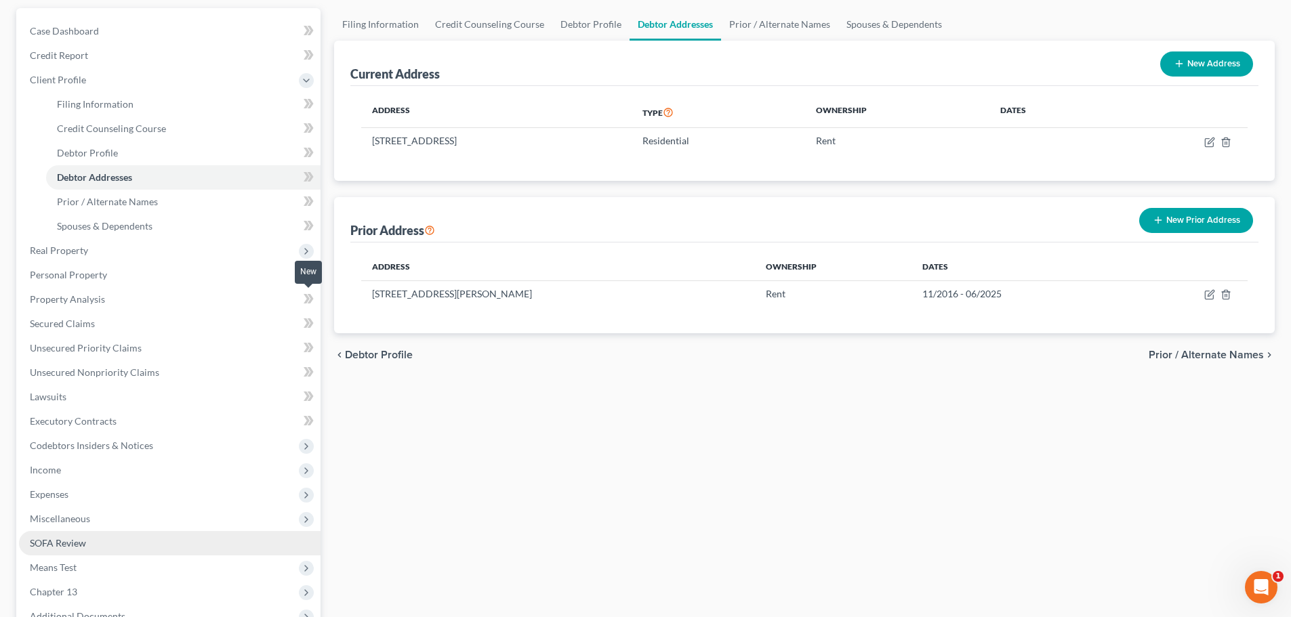
scroll to position [298, 0]
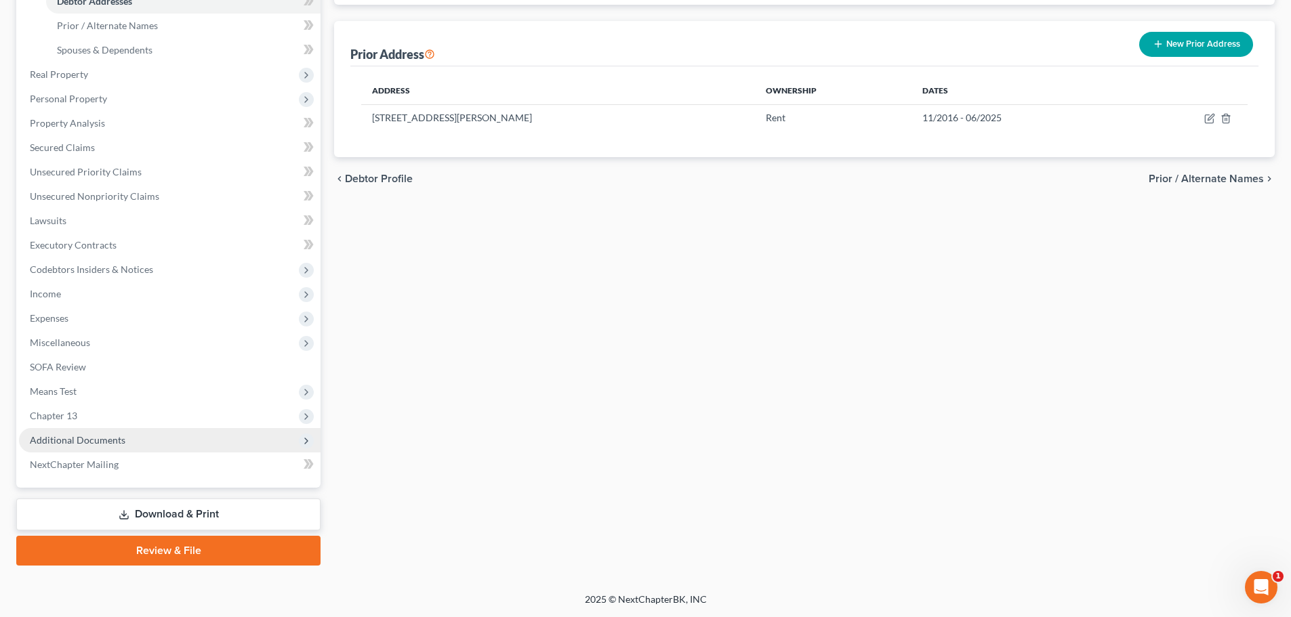
click at [104, 437] on span "Additional Documents" at bounding box center [78, 440] width 96 height 12
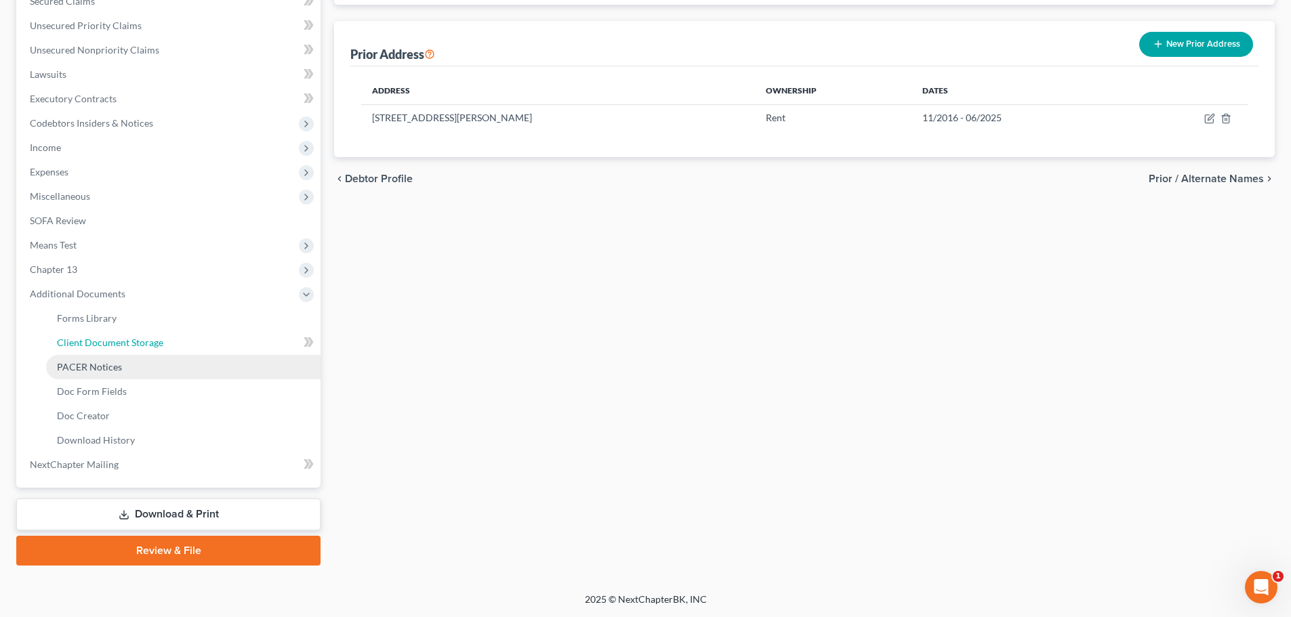
click at [112, 350] on link "Client Document Storage" at bounding box center [183, 343] width 274 height 24
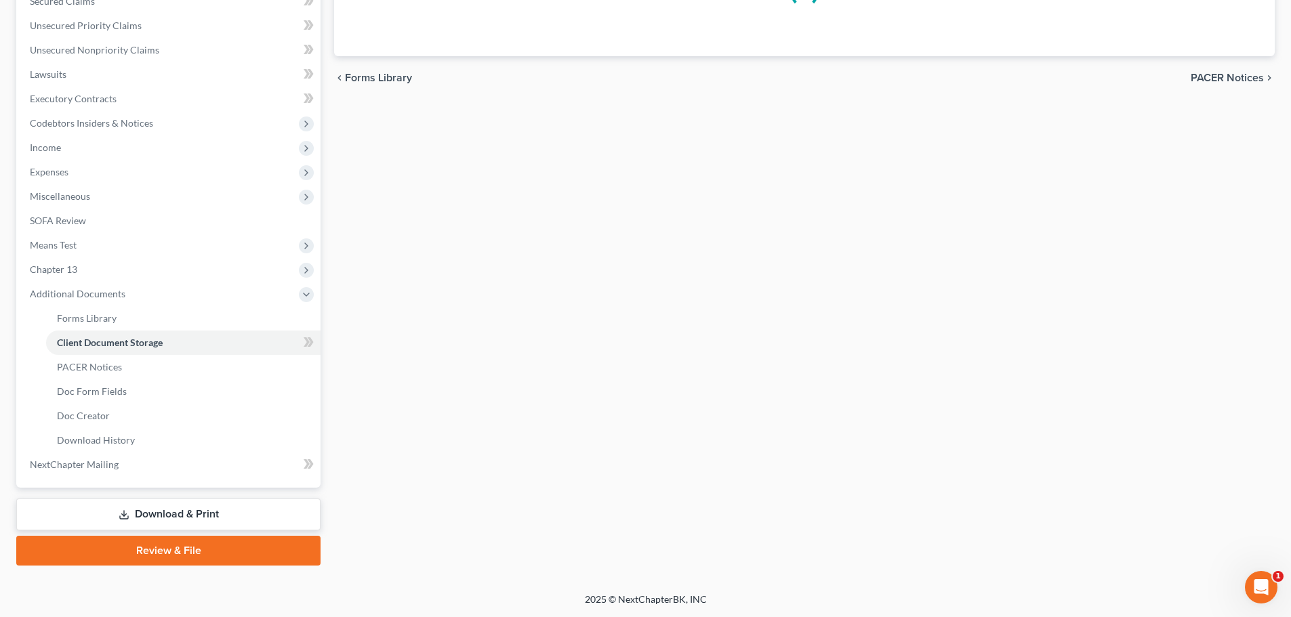
select select "52"
select select "61"
select select "7"
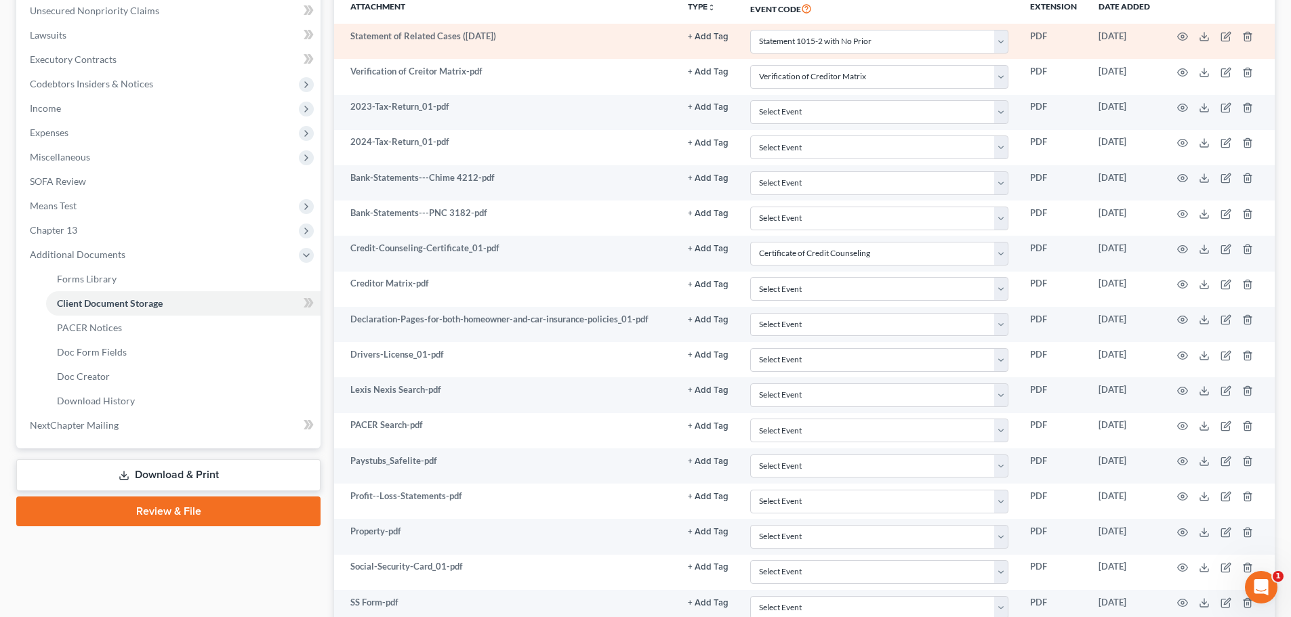
scroll to position [452, 0]
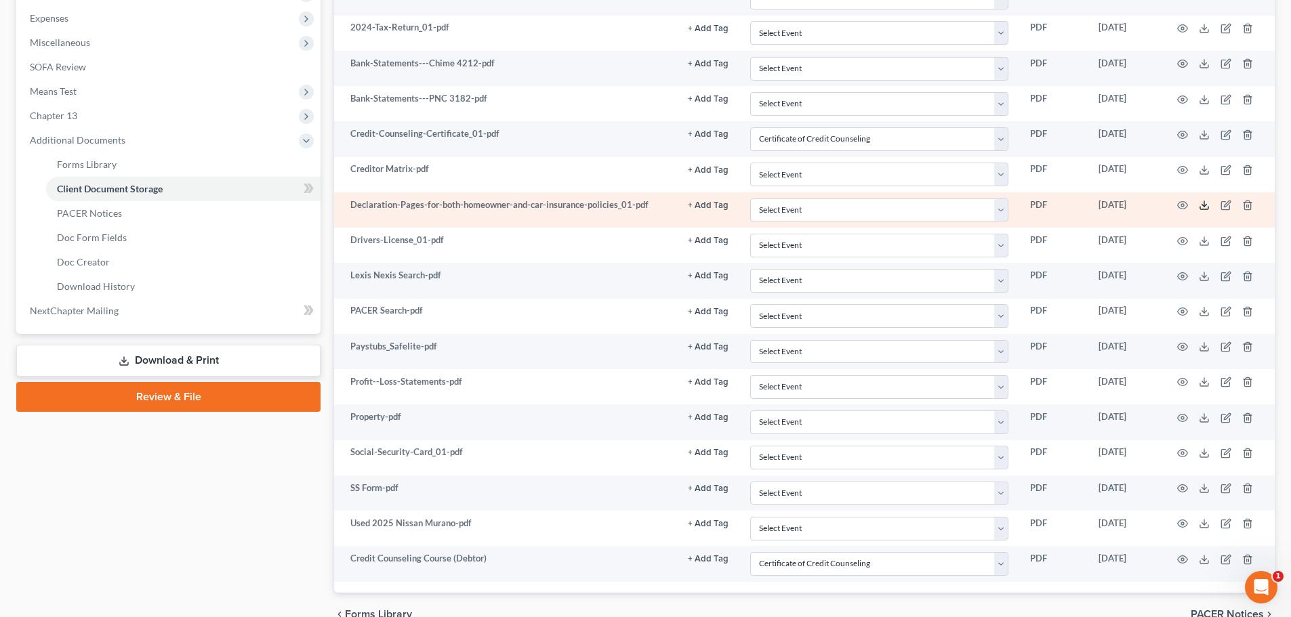
click at [865, 207] on icon at bounding box center [1204, 205] width 11 height 11
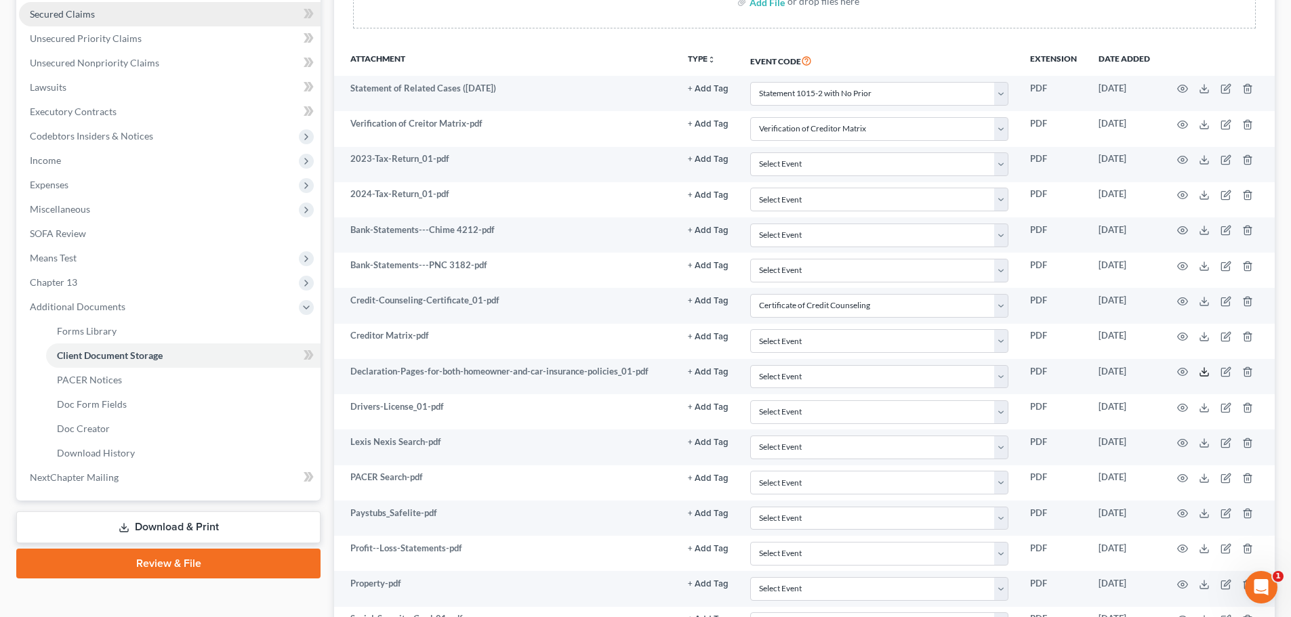
scroll to position [113, 0]
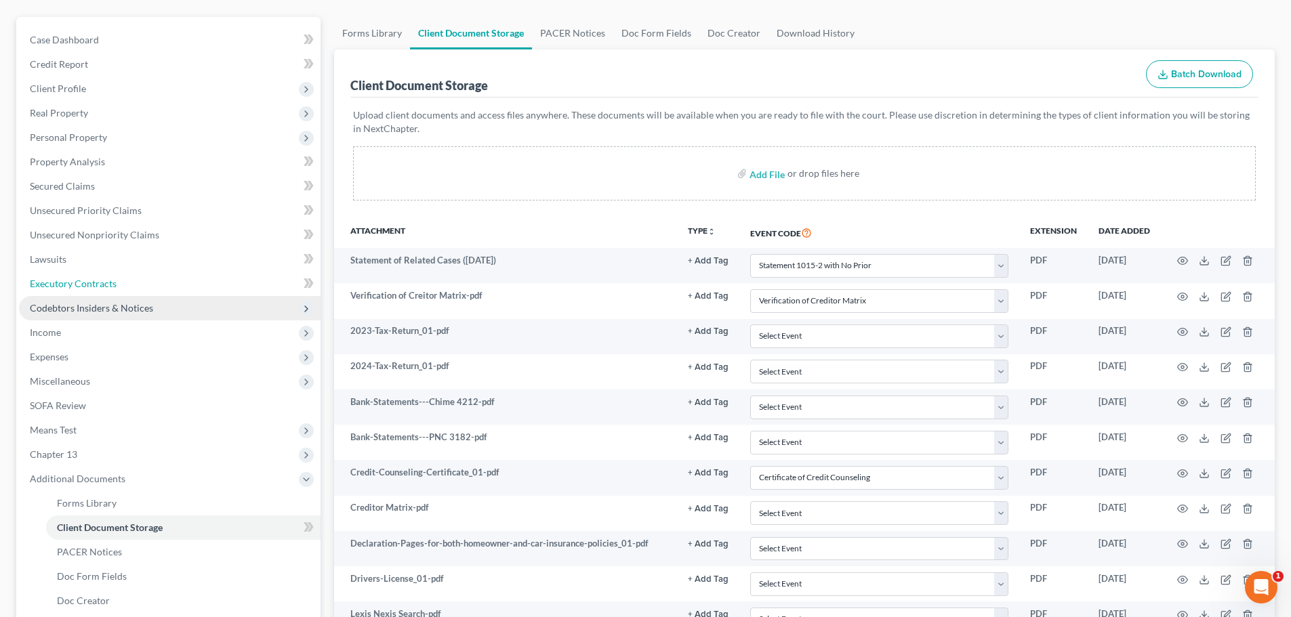
drag, startPoint x: 84, startPoint y: 285, endPoint x: 211, endPoint y: 305, distance: 128.3
click at [83, 285] on span "Executory Contracts" at bounding box center [73, 284] width 87 height 12
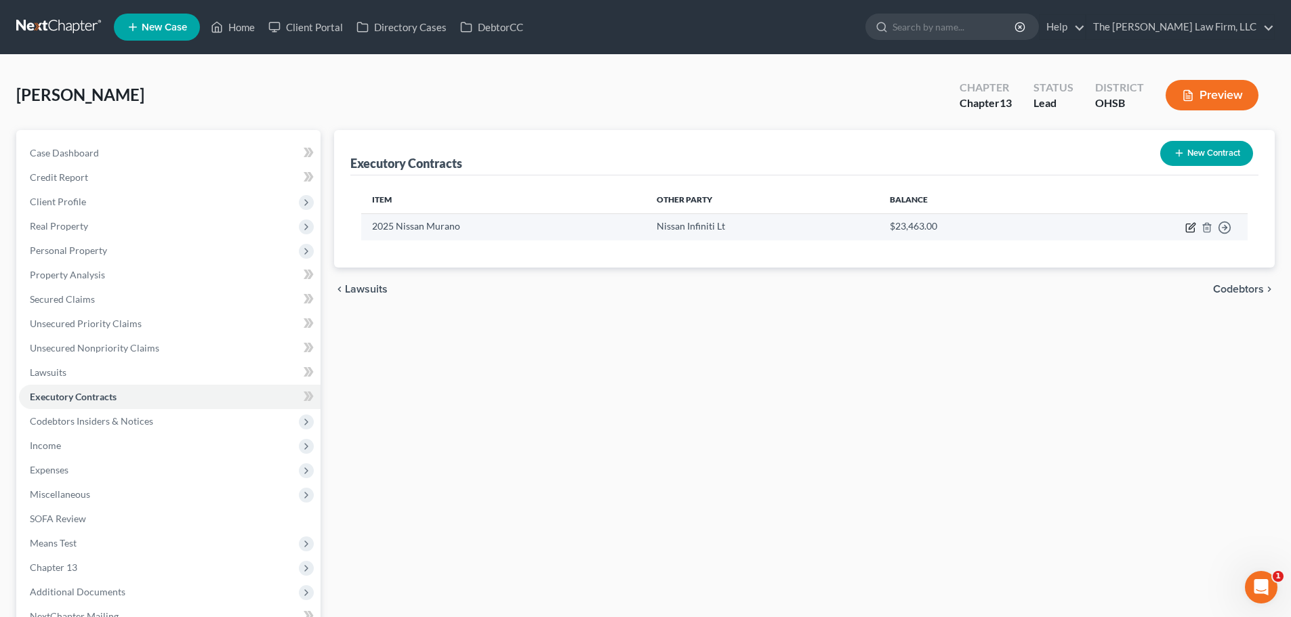
click at [865, 229] on icon "button" at bounding box center [1190, 227] width 11 height 11
select select "3"
select select "45"
select select "0"
select select "1"
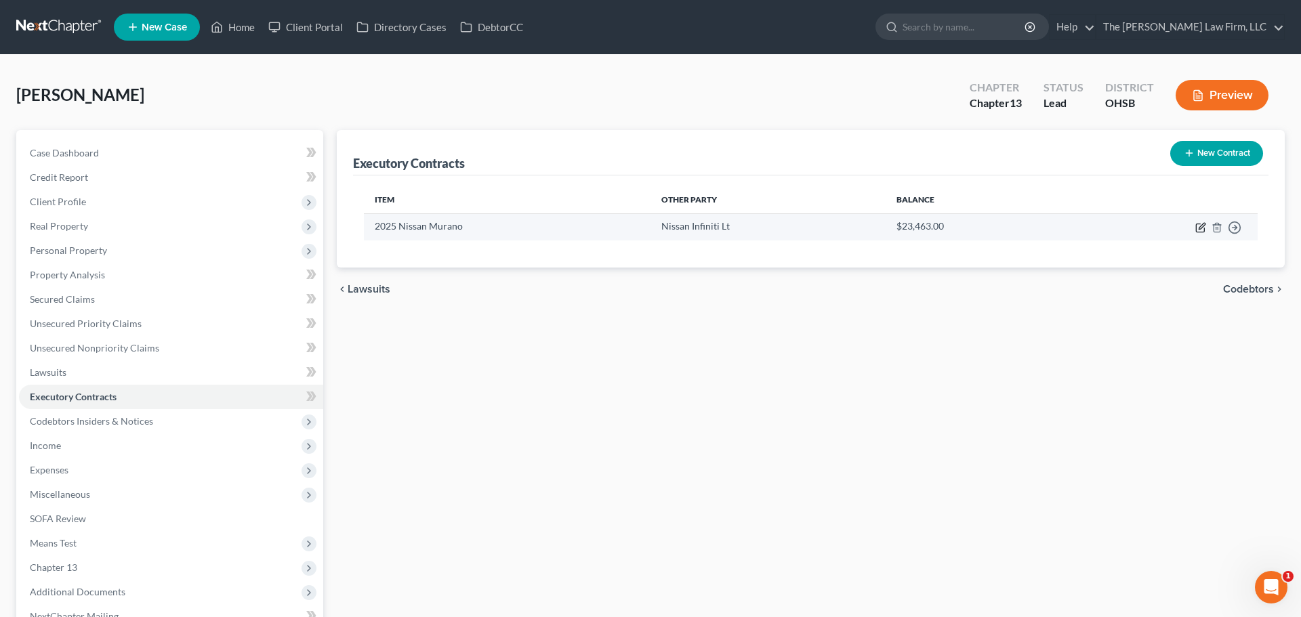
select select "0"
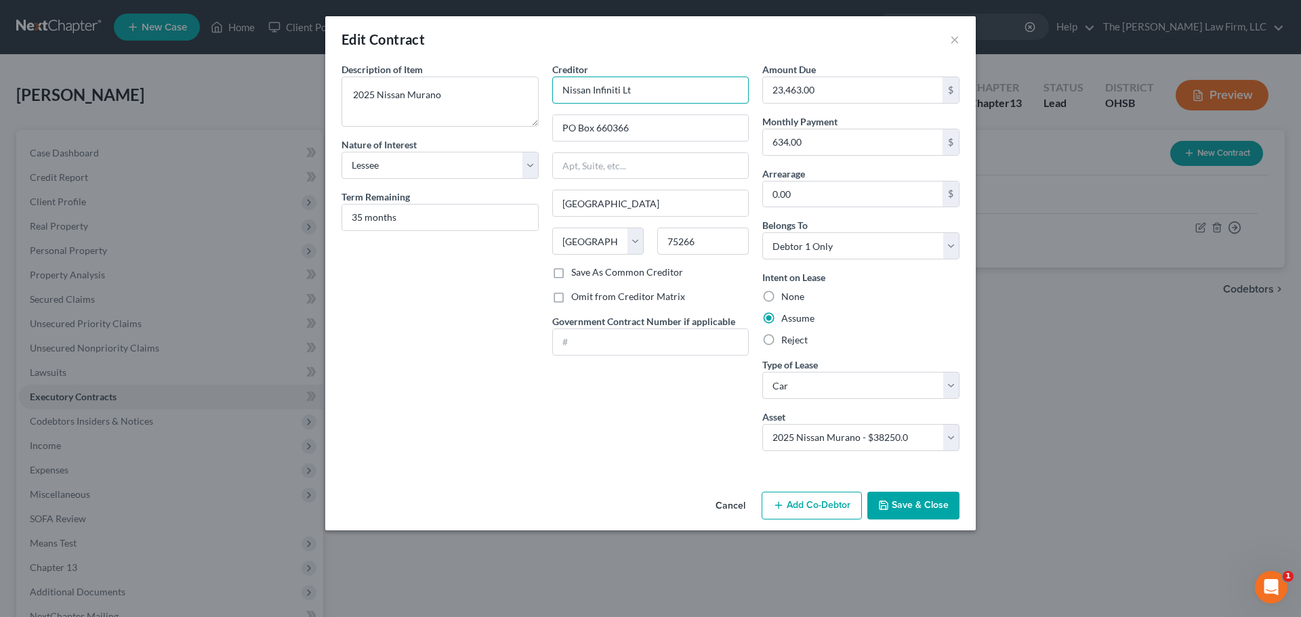
drag, startPoint x: 641, startPoint y: 93, endPoint x: 591, endPoint y: 95, distance: 49.5
click at [591, 95] on input "Nissan Infiniti Lt" at bounding box center [650, 90] width 197 height 27
type input "Nissan Finance"
click at [865, 507] on button "Save & Close" at bounding box center [913, 506] width 92 height 28
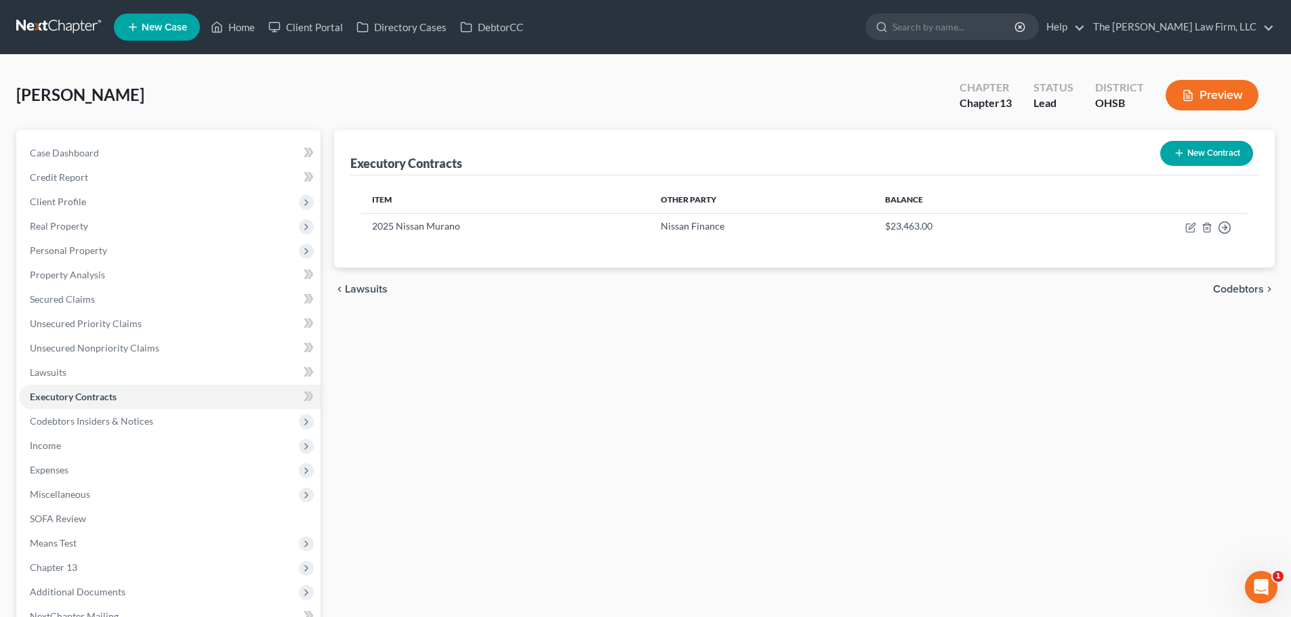
click at [865, 98] on button "Preview" at bounding box center [1211, 95] width 93 height 30
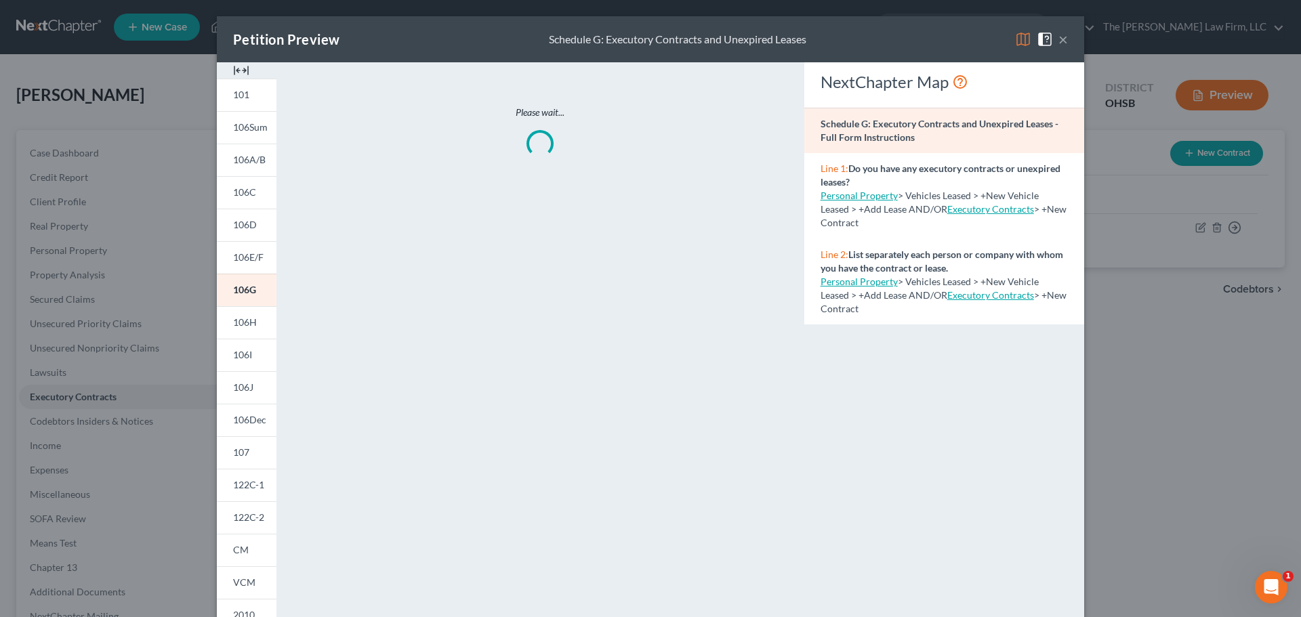
click at [238, 68] on img at bounding box center [241, 70] width 16 height 16
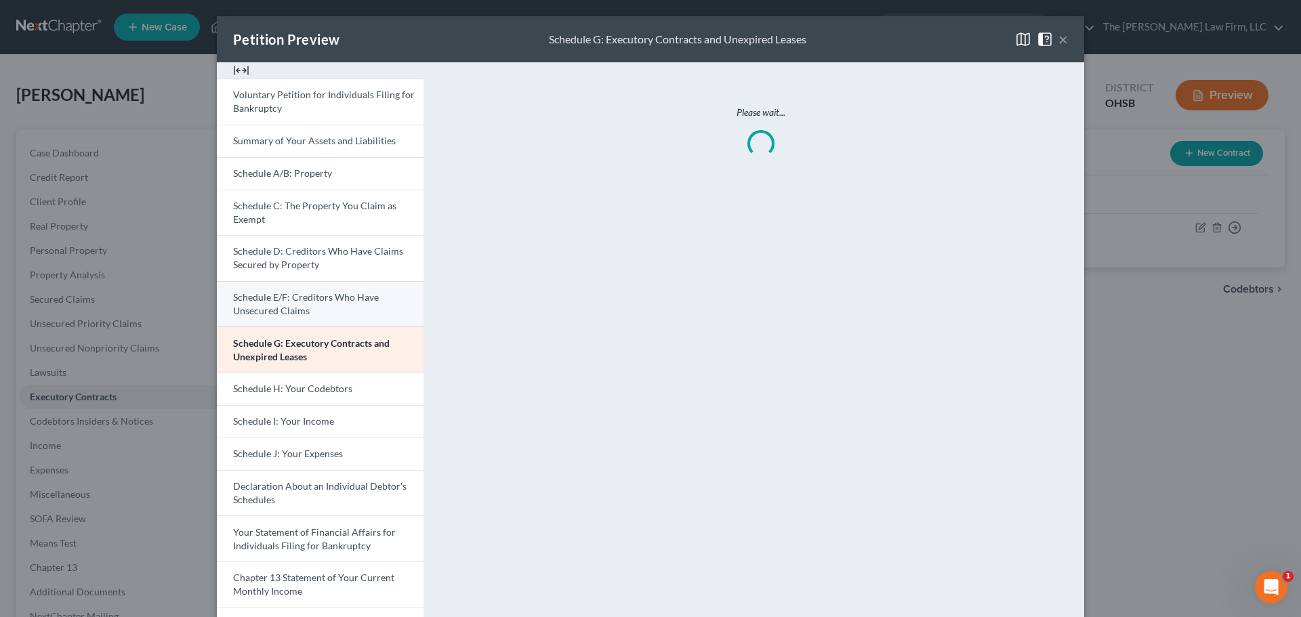
click at [309, 310] on link "Schedule E/F: Creditors Who Have Unsecured Claims" at bounding box center [320, 304] width 207 height 46
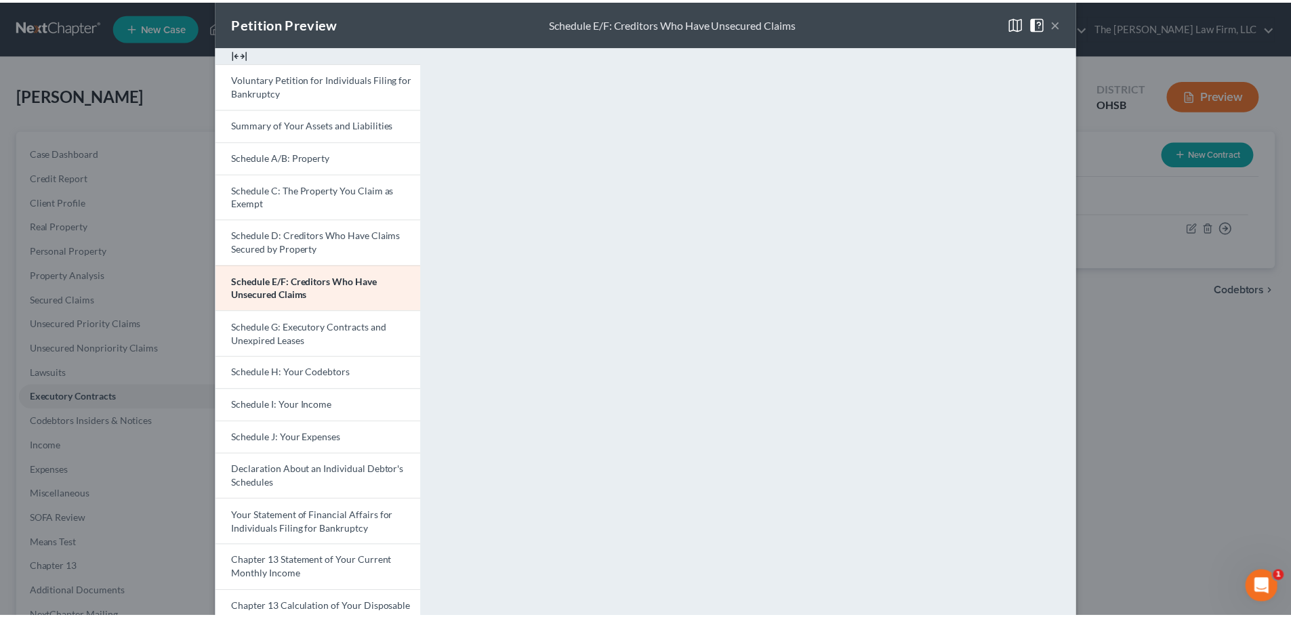
scroll to position [12, 0]
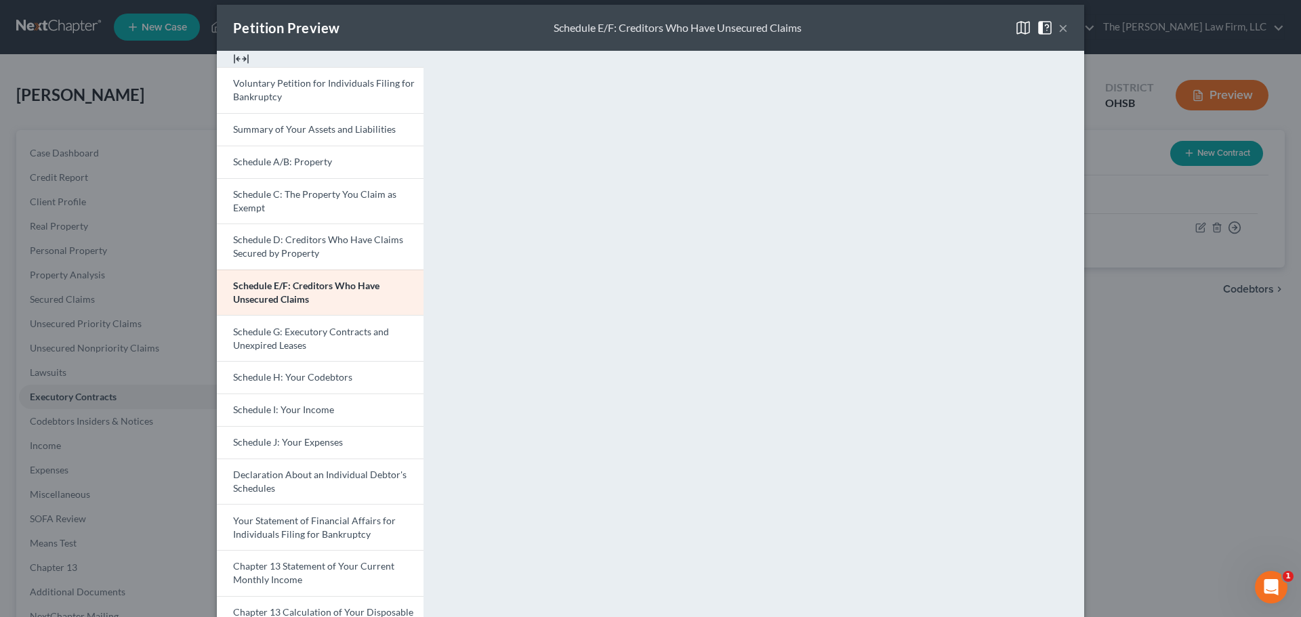
click at [155, 259] on div "Petition Preview Schedule E/F: Creditors Who Have Unsecured Claims × Voluntary …" at bounding box center [650, 308] width 1301 height 617
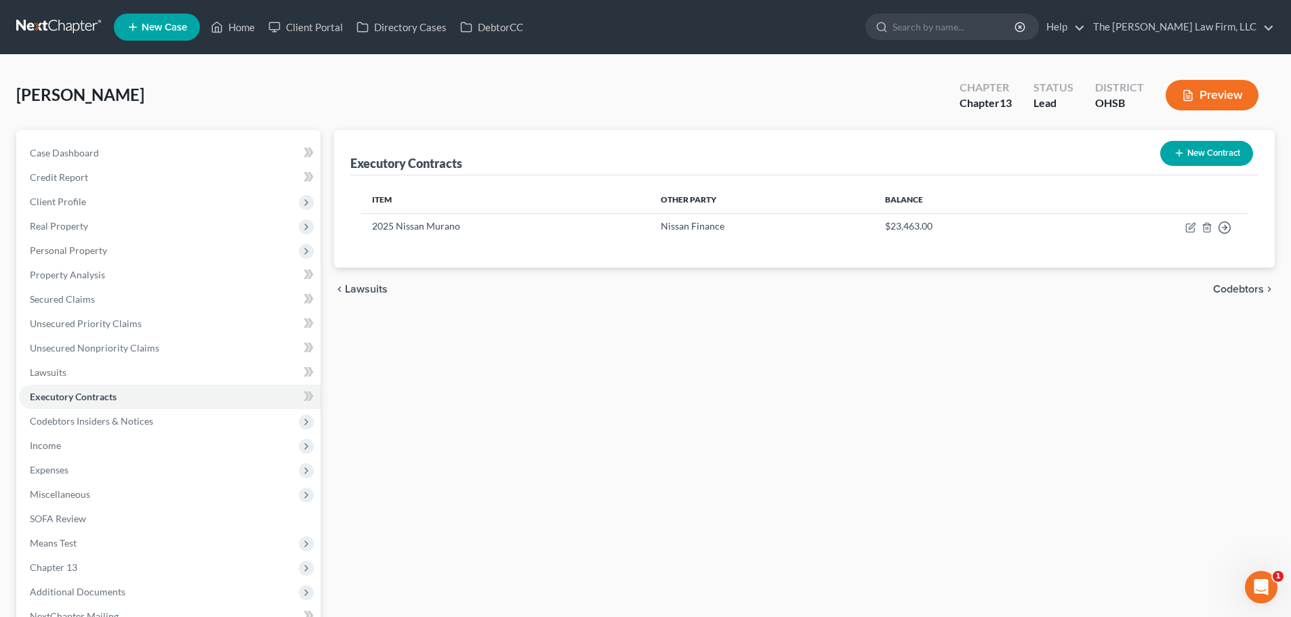
scroll to position [113, 0]
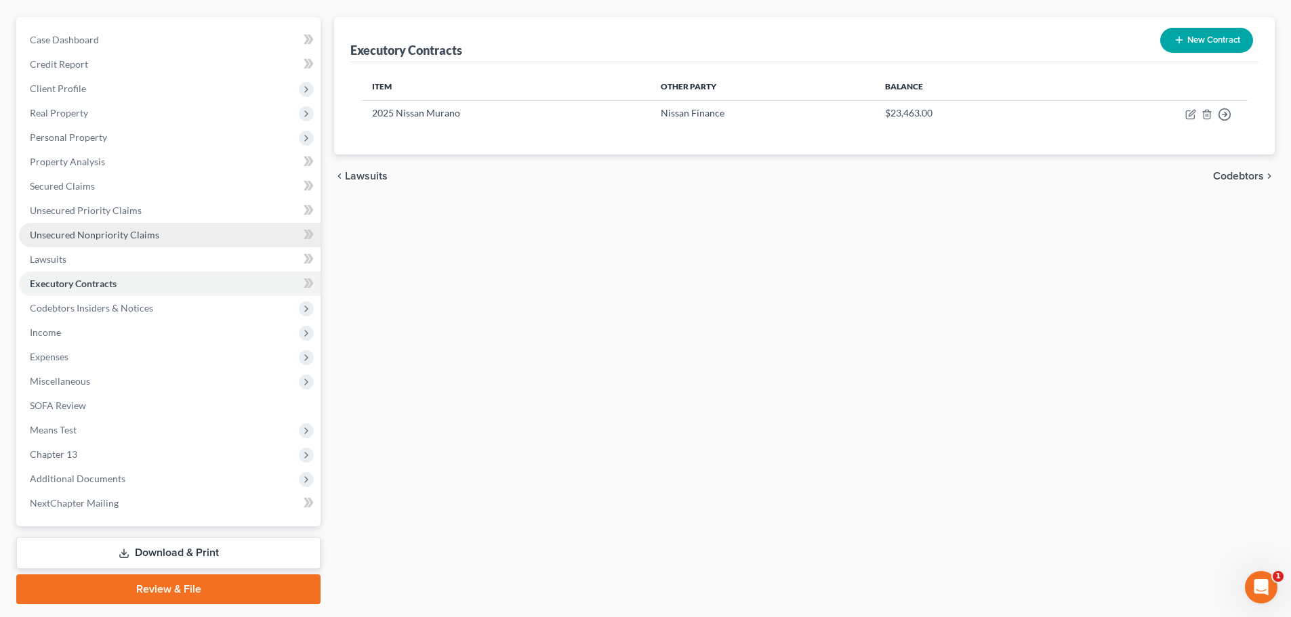
click at [83, 234] on span "Unsecured Nonpriority Claims" at bounding box center [94, 235] width 129 height 12
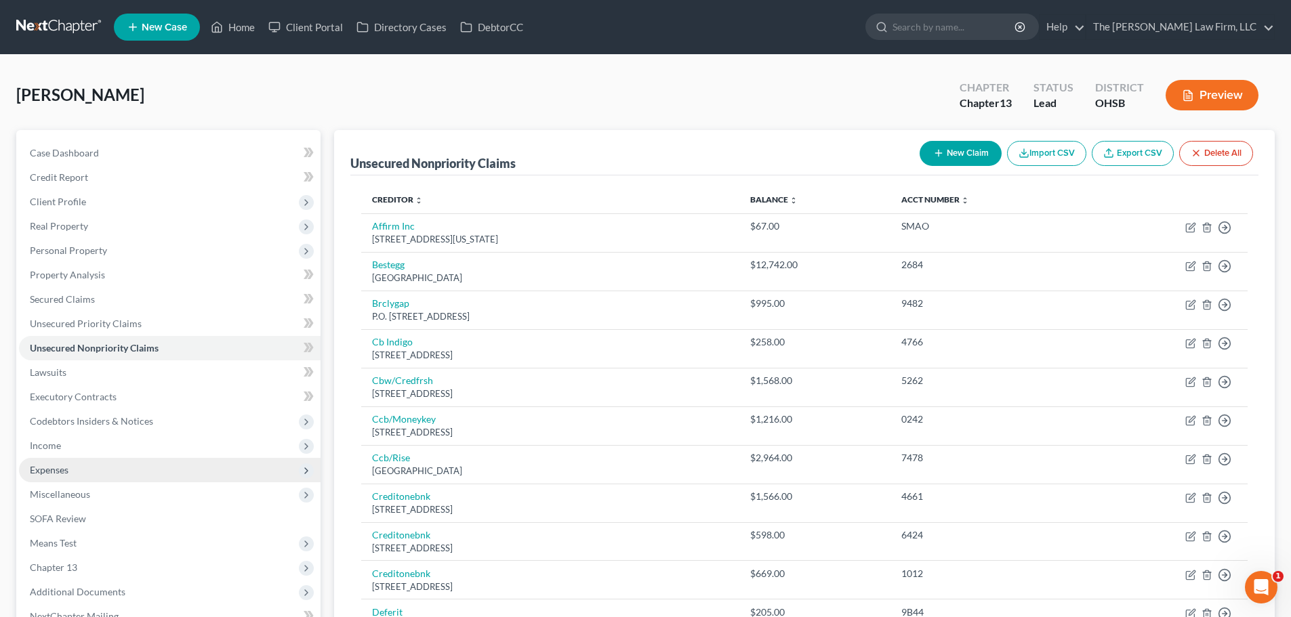
click at [64, 476] on span "Expenses" at bounding box center [169, 470] width 301 height 24
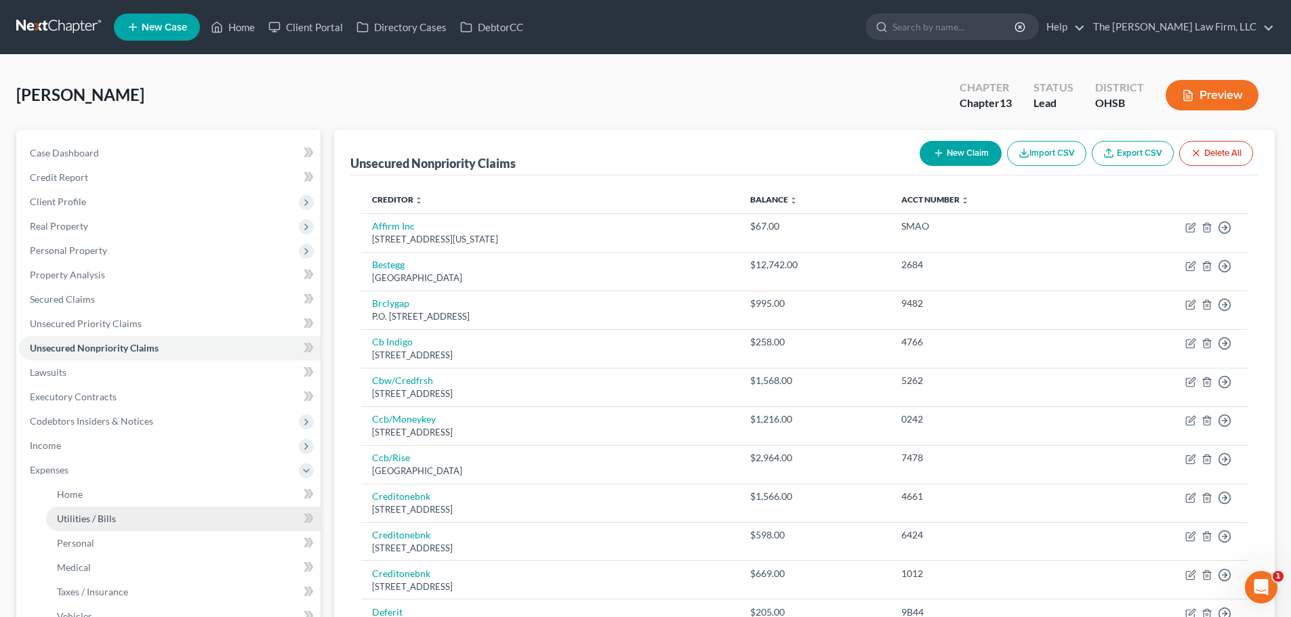
click at [70, 520] on span "Utilities / Bills" at bounding box center [86, 519] width 59 height 12
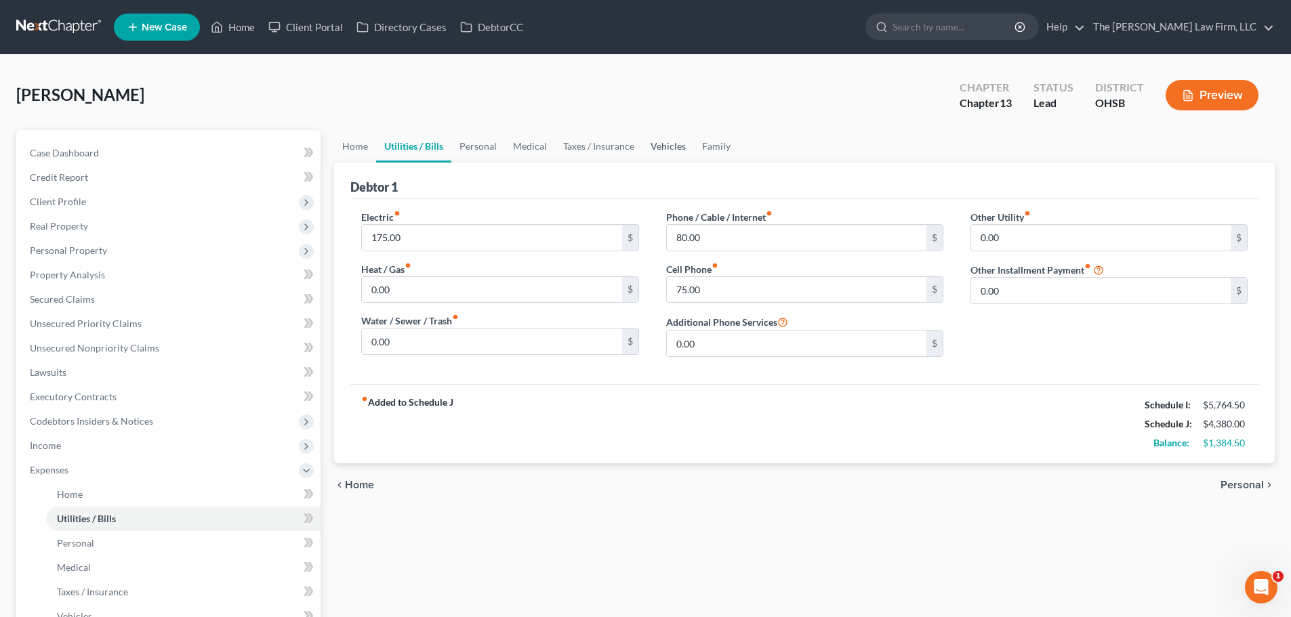
click at [665, 152] on link "Vehicles" at bounding box center [667, 146] width 51 height 33
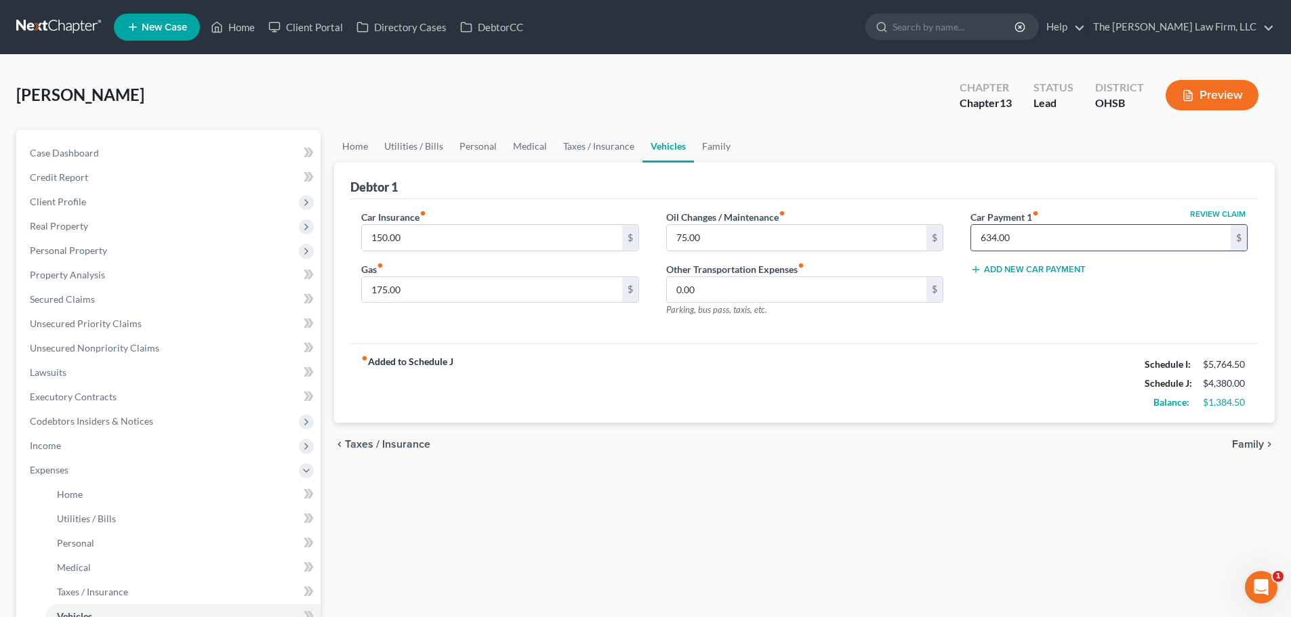
click at [865, 236] on input "634.00" at bounding box center [1100, 238] width 259 height 26
click at [865, 371] on div "fiber_manual_record Added to Schedule J Schedule I: $5,764.50 Schedule J: $3,74…" at bounding box center [804, 383] width 908 height 79
click at [736, 243] on input "75.00" at bounding box center [796, 238] width 259 height 26
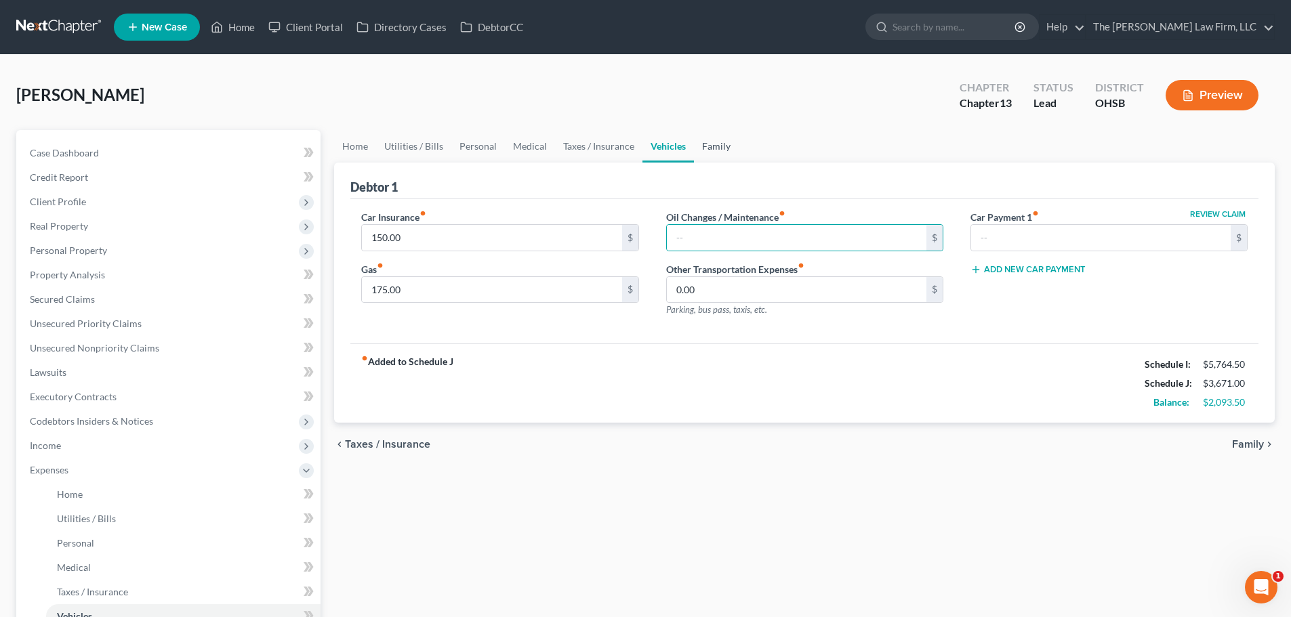
click at [711, 157] on link "Family" at bounding box center [716, 146] width 45 height 33
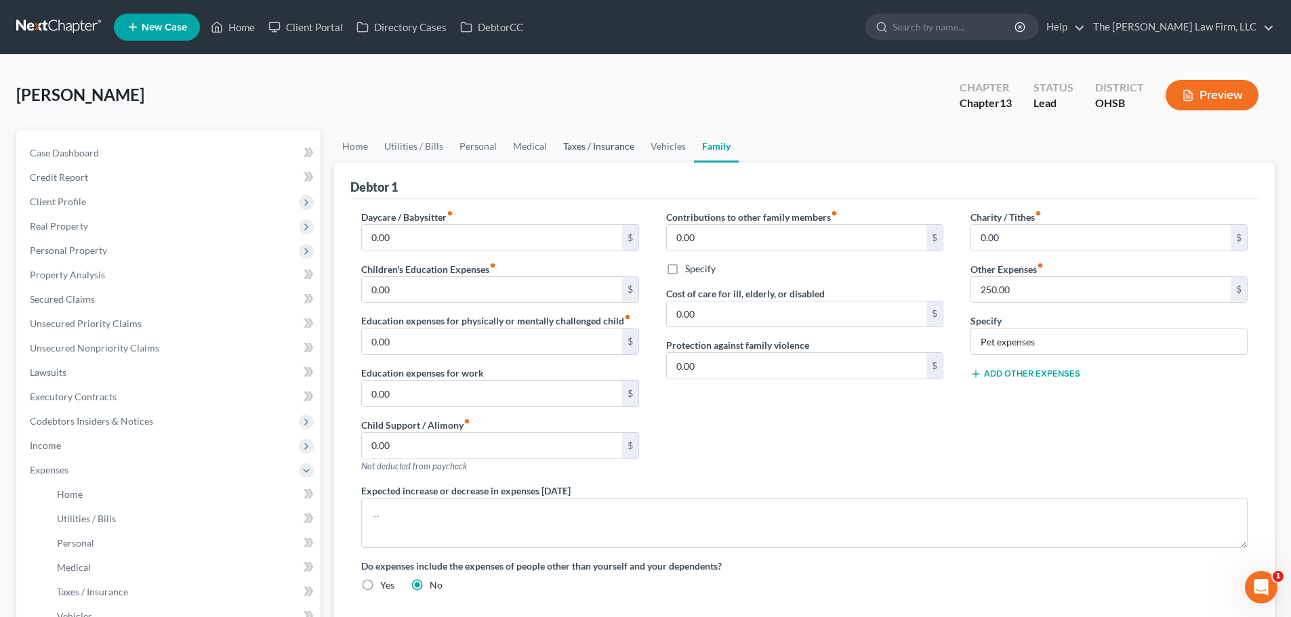
click at [625, 149] on link "Taxes / Insurance" at bounding box center [598, 146] width 87 height 33
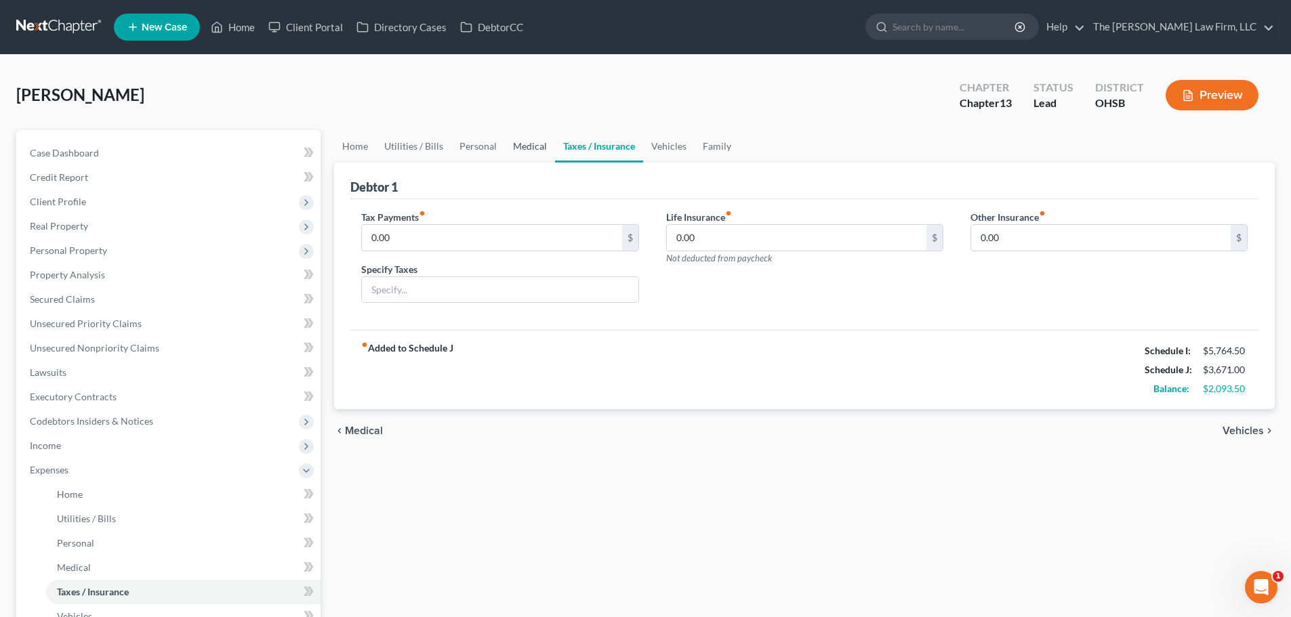
click at [520, 149] on link "Medical" at bounding box center [530, 146] width 50 height 33
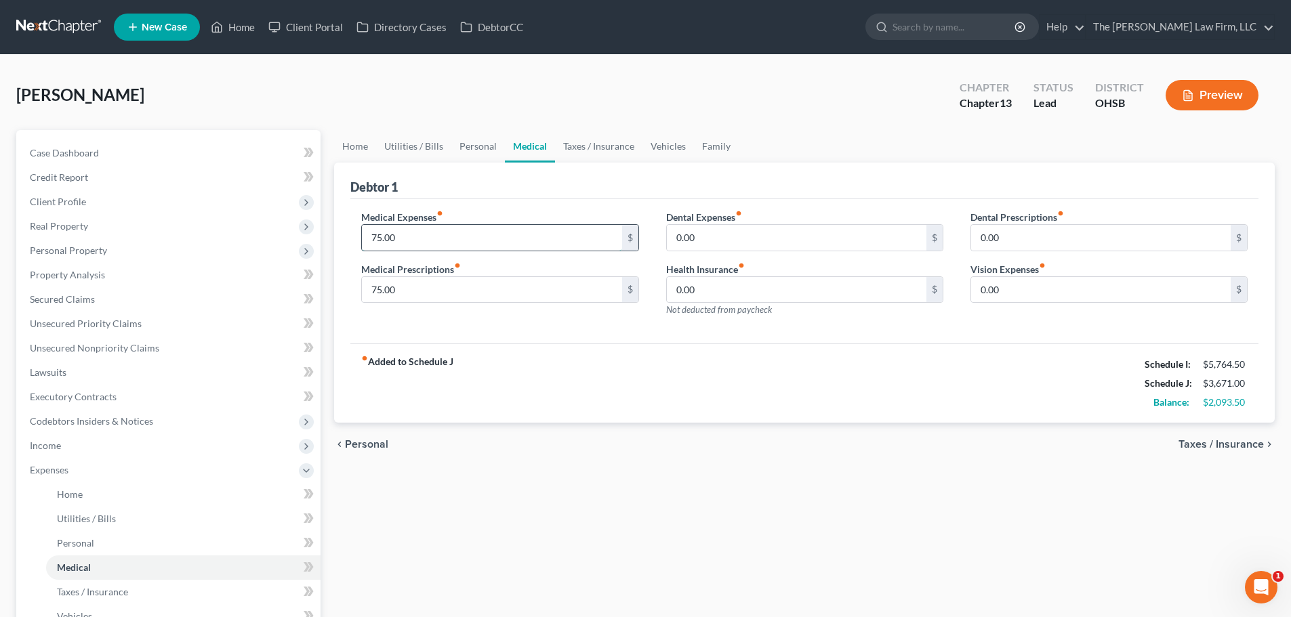
click at [482, 235] on input "75.00" at bounding box center [491, 238] width 259 height 26
click at [482, 284] on input "75.00" at bounding box center [491, 290] width 259 height 26
click at [474, 147] on link "Personal" at bounding box center [478, 146] width 54 height 33
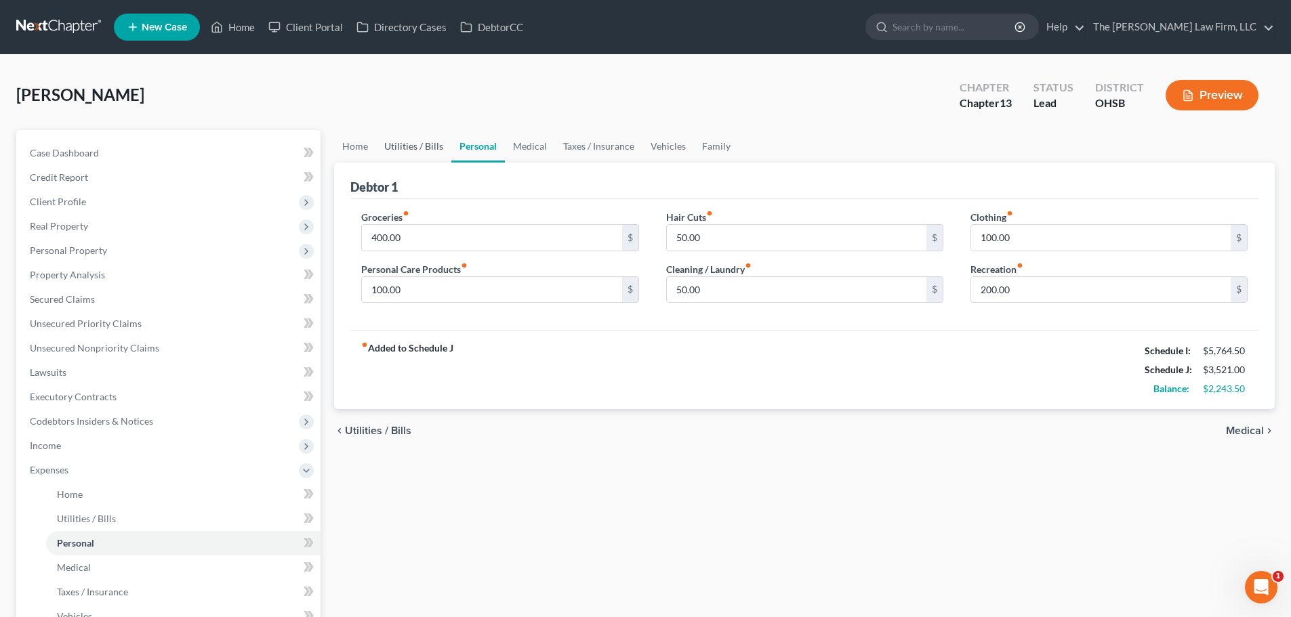
click at [435, 146] on link "Utilities / Bills" at bounding box center [413, 146] width 75 height 33
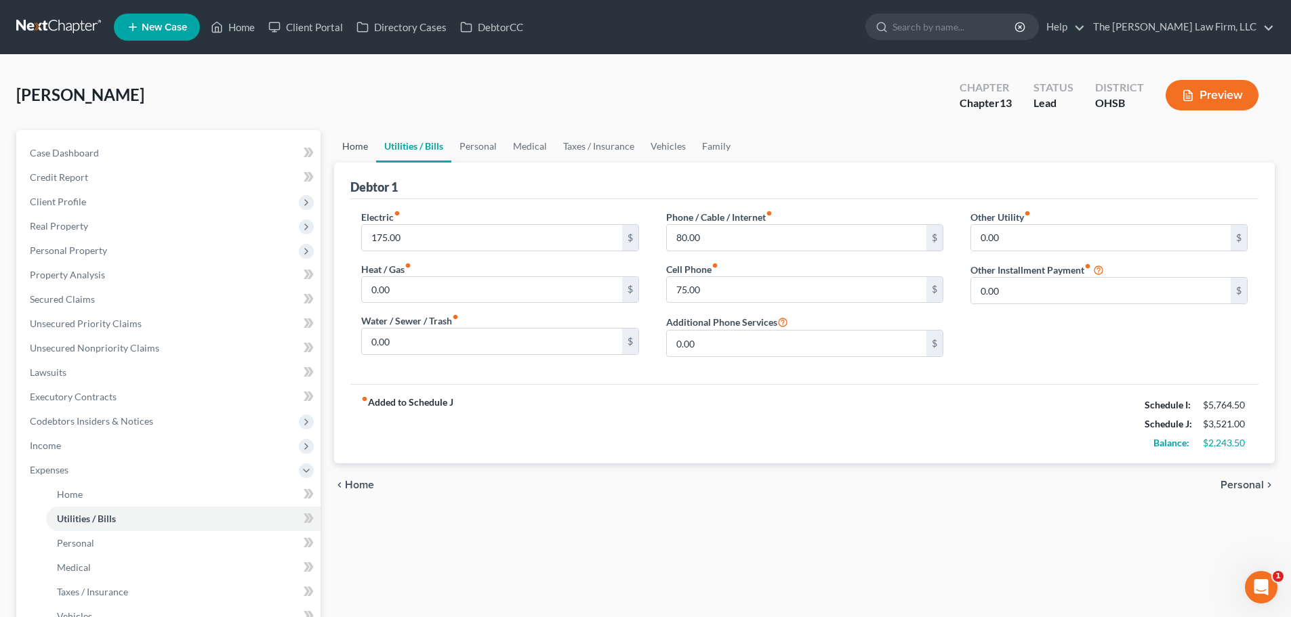
click at [339, 144] on link "Home" at bounding box center [355, 146] width 42 height 33
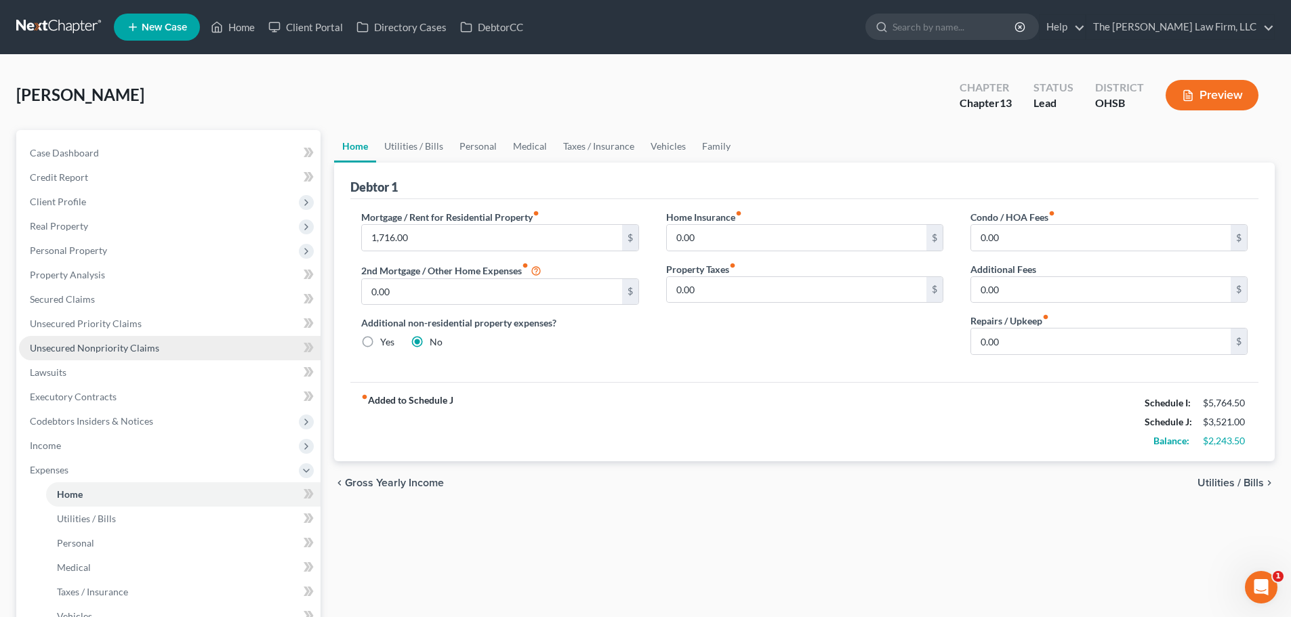
click at [72, 344] on span "Unsecured Nonpriority Claims" at bounding box center [94, 348] width 129 height 12
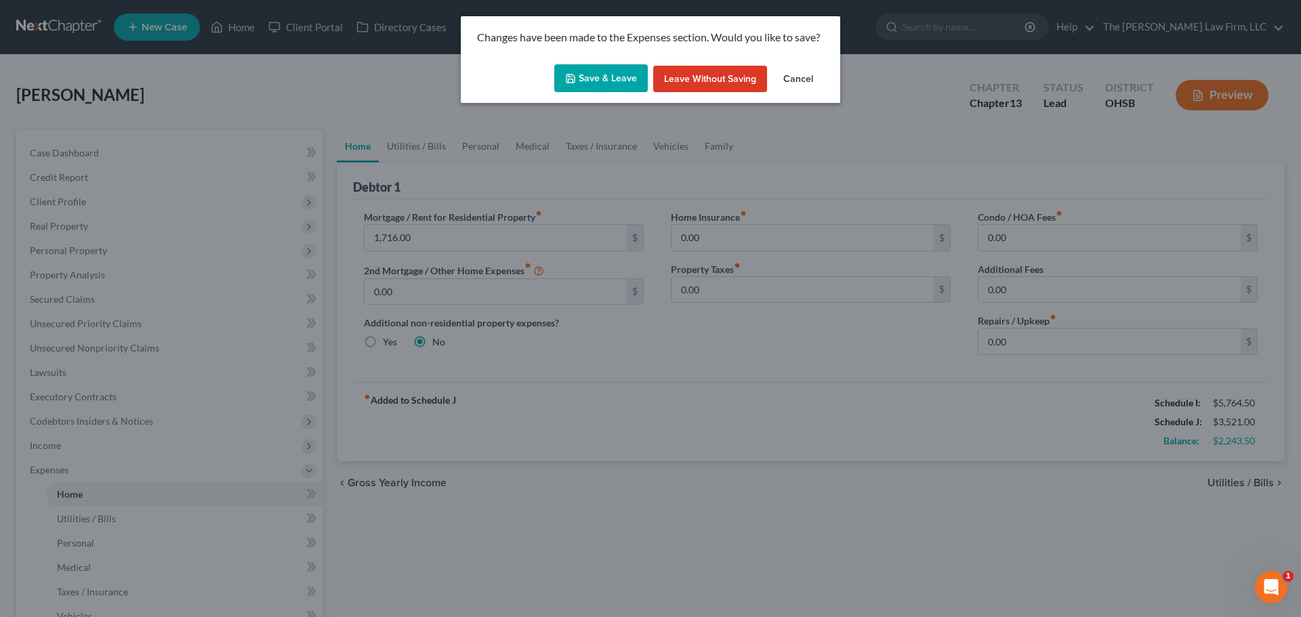
click at [561, 82] on button "Save & Leave" at bounding box center [600, 78] width 93 height 28
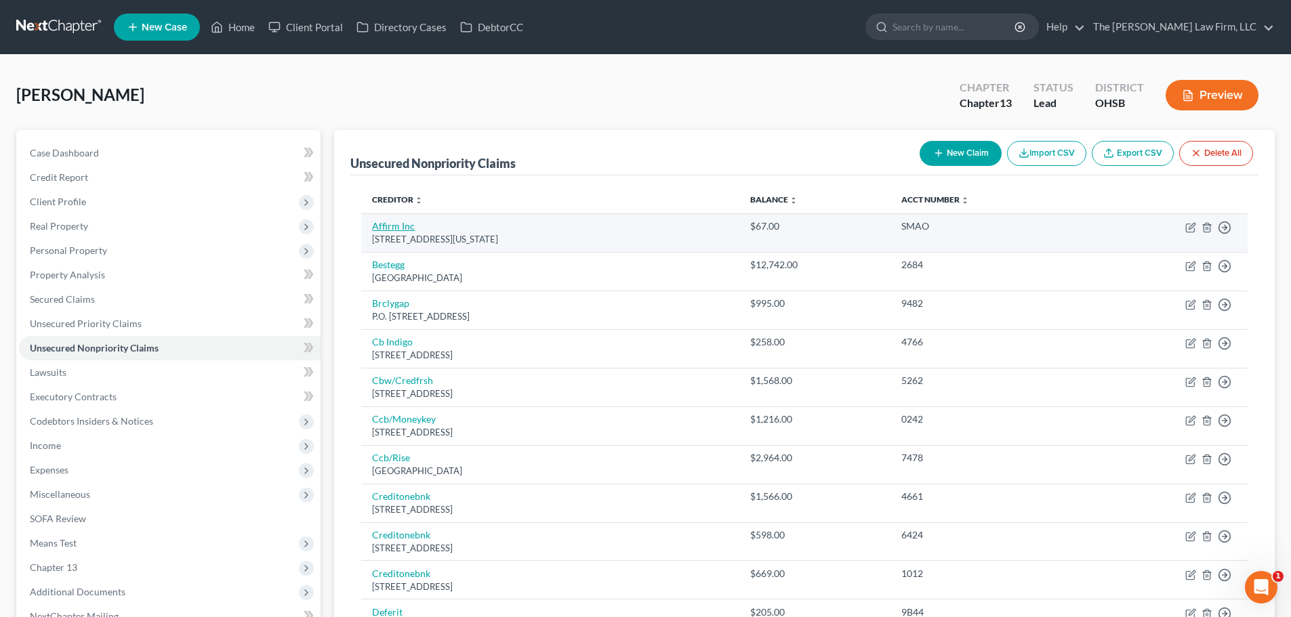
click at [415, 217] on td "Affirm Inc 650 California St Fl 12, San Francisco, CA 94108" at bounding box center [549, 232] width 377 height 39
click at [407, 230] on link "Affirm Inc" at bounding box center [393, 226] width 43 height 12
select select "4"
select select "0"
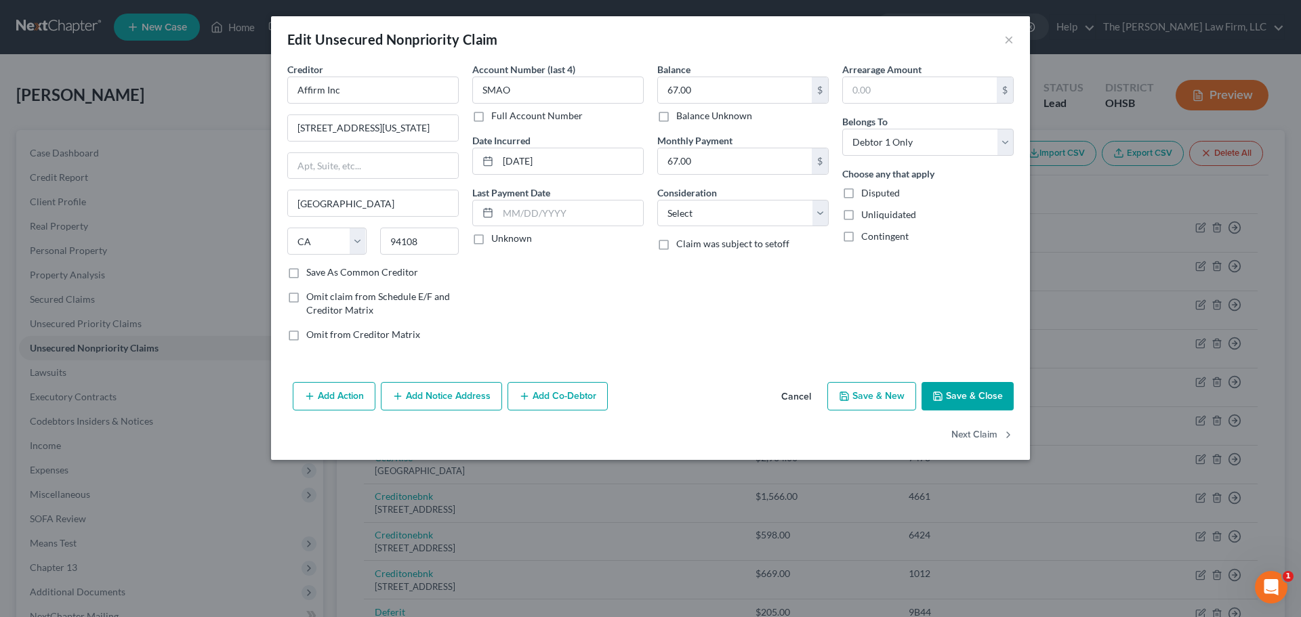
click at [502, 238] on label "Unknown" at bounding box center [511, 239] width 41 height 14
click at [502, 238] on input "Unknown" at bounding box center [501, 236] width 9 height 9
checkbox input "true"
drag, startPoint x: 682, startPoint y: 206, endPoint x: 690, endPoint y: 211, distance: 9.8
click at [682, 206] on select "Select Cable / Satellite Services Collection Agency Credit Card Debt Debt Couns…" at bounding box center [742, 213] width 171 height 27
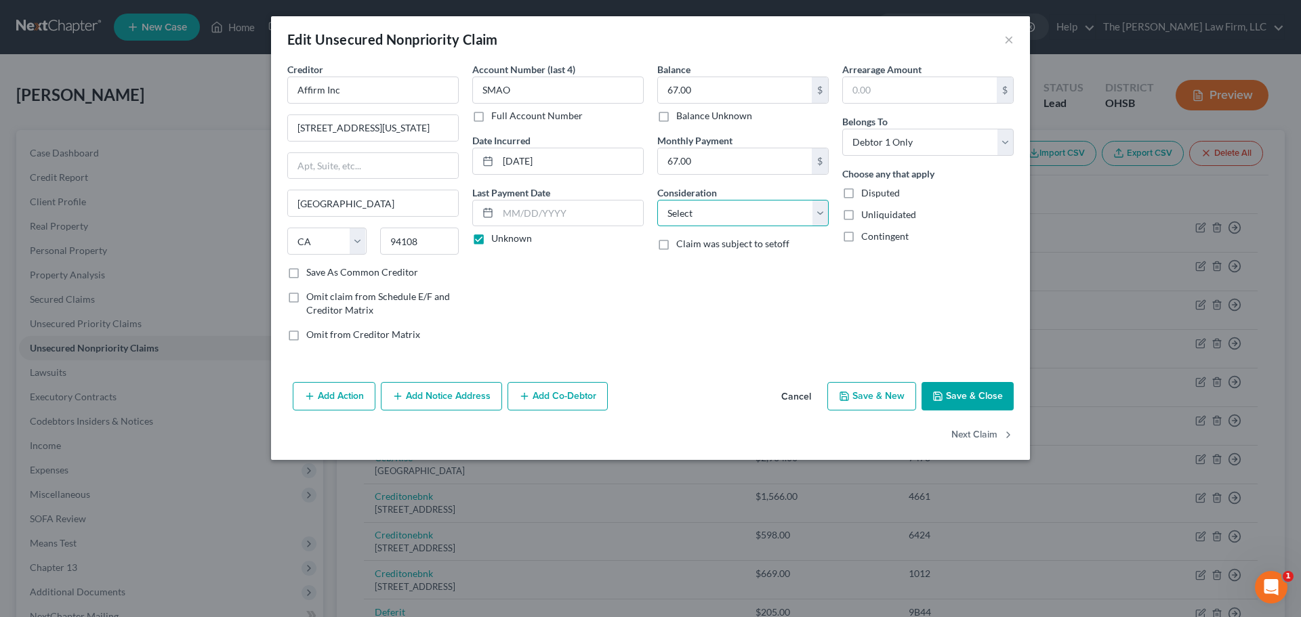
select select "10"
click at [657, 200] on select "Select Cable / Satellite Services Collection Agency Credit Card Debt Debt Couns…" at bounding box center [742, 213] width 171 height 27
click at [865, 438] on button "Next Claim" at bounding box center [982, 435] width 62 height 28
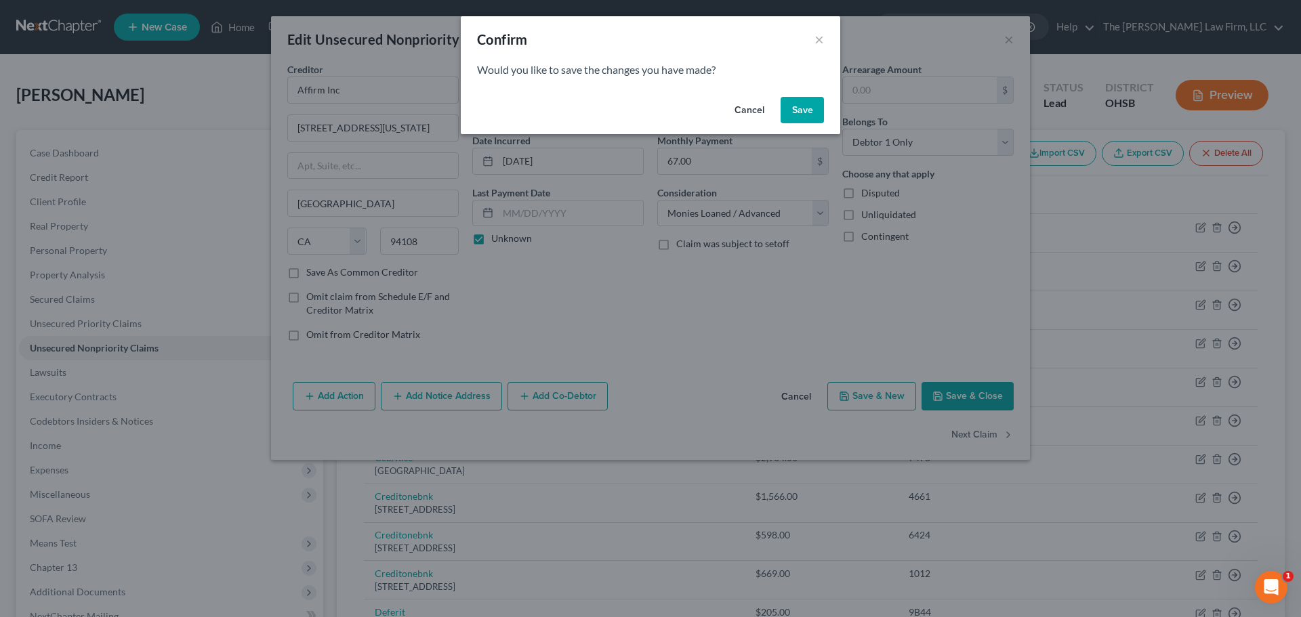
click at [802, 119] on button "Save" at bounding box center [801, 110] width 43 height 27
select select "39"
select select "0"
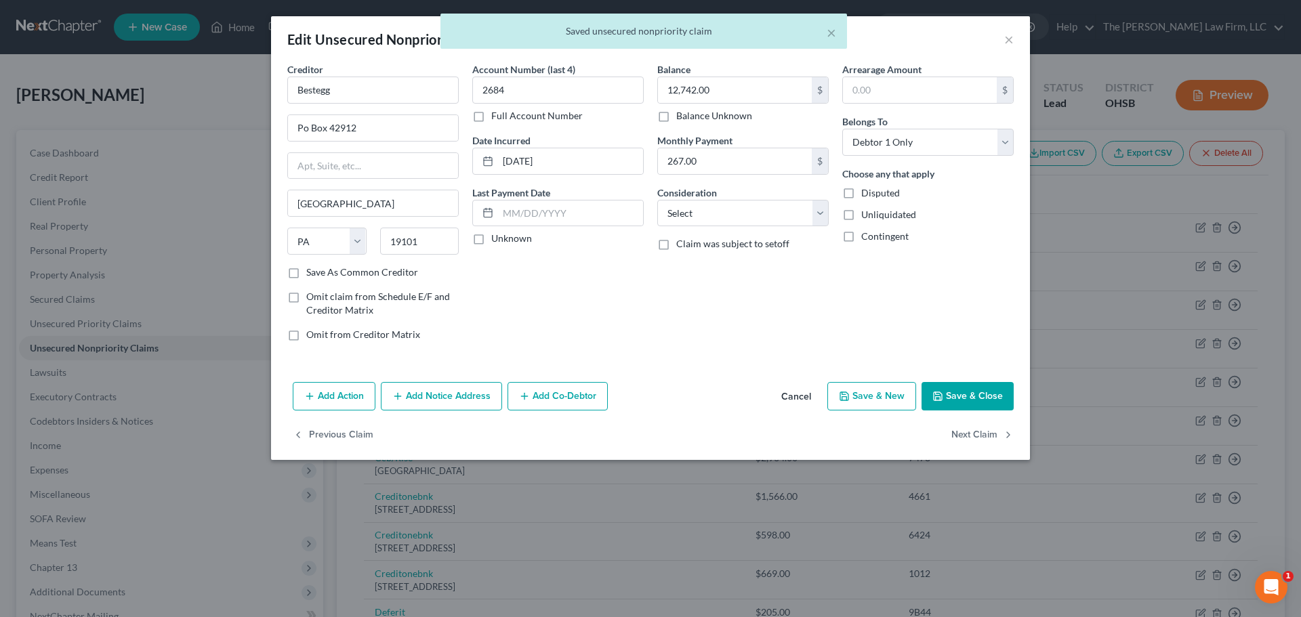
type input "0"
click at [512, 238] on label "Unknown" at bounding box center [511, 239] width 41 height 14
click at [505, 238] on input "Unknown" at bounding box center [501, 236] width 9 height 9
checkbox input "true"
click at [307, 128] on input "Po Box 42912" at bounding box center [373, 128] width 170 height 26
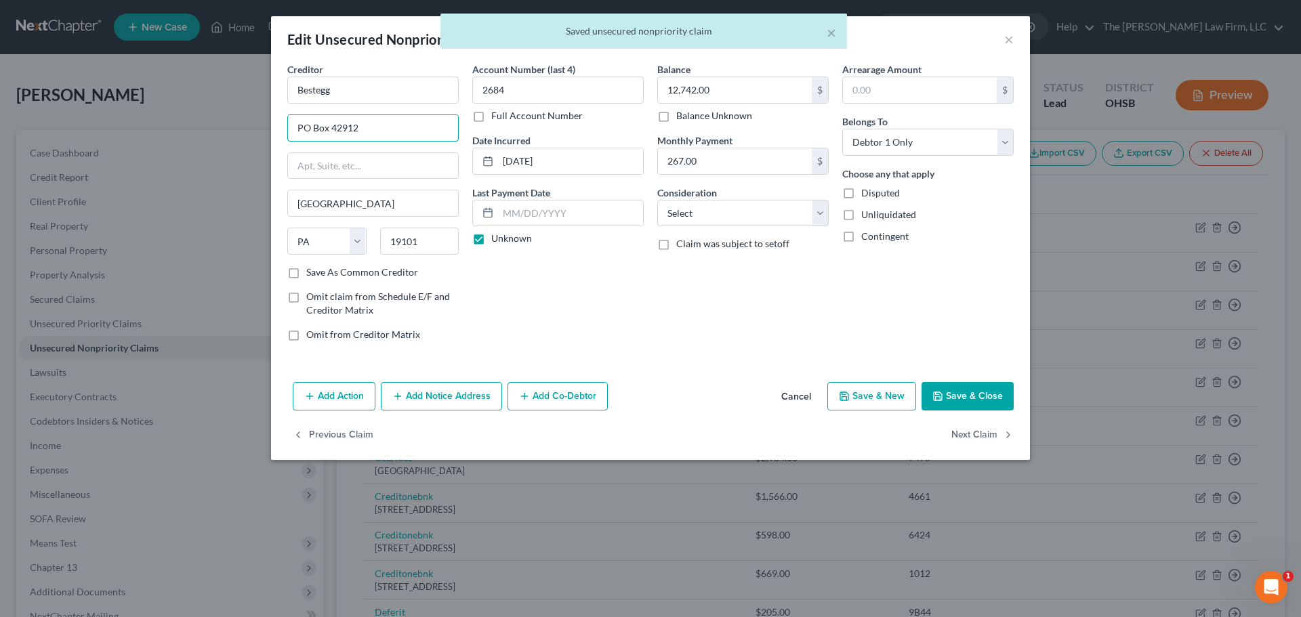
type input "PO Box 42912"
click at [493, 278] on div "Account Number (last 4) 2684 Full Account Number Date Incurred 10-05-2022 Last …" at bounding box center [557, 207] width 185 height 290
click at [695, 202] on select "Select Cable / Satellite Services Collection Agency Credit Card Debt Debt Couns…" at bounding box center [742, 213] width 171 height 27
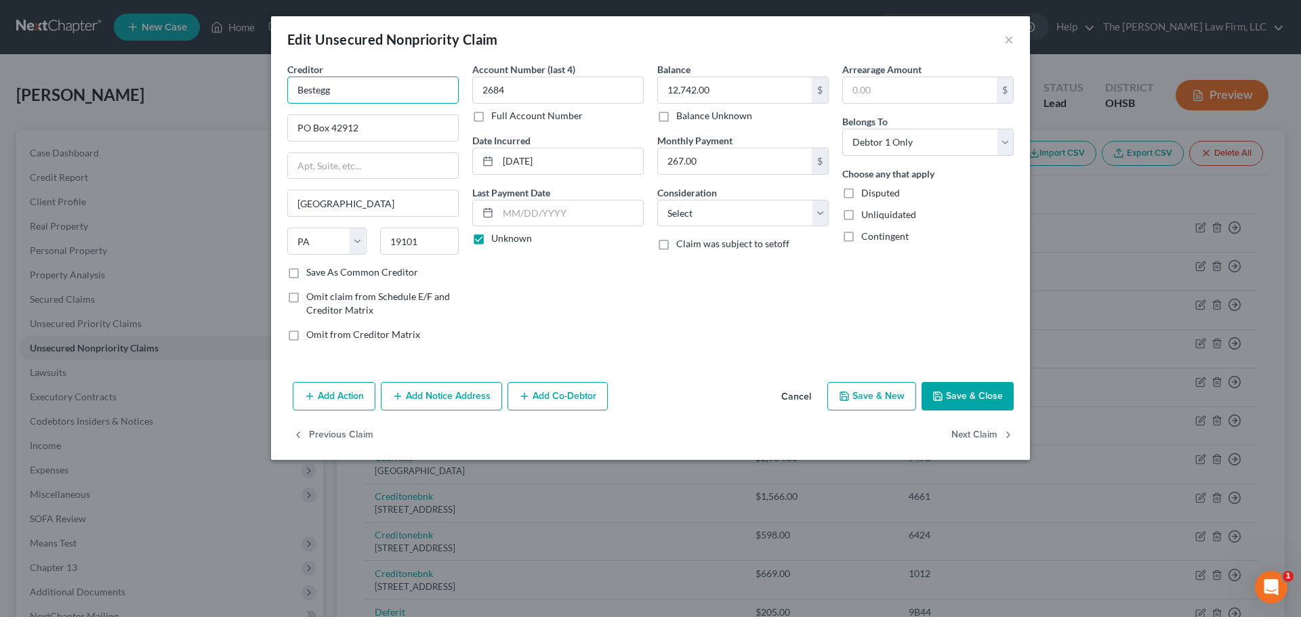
click at [387, 99] on input "Bestegg" at bounding box center [372, 90] width 171 height 27
click at [771, 209] on select "Select Cable / Satellite Services Collection Agency Credit Card Debt Debt Couns…" at bounding box center [742, 213] width 171 height 27
select select "10"
click at [657, 200] on select "Select Cable / Satellite Services Collection Agency Credit Card Debt Debt Couns…" at bounding box center [742, 213] width 171 height 27
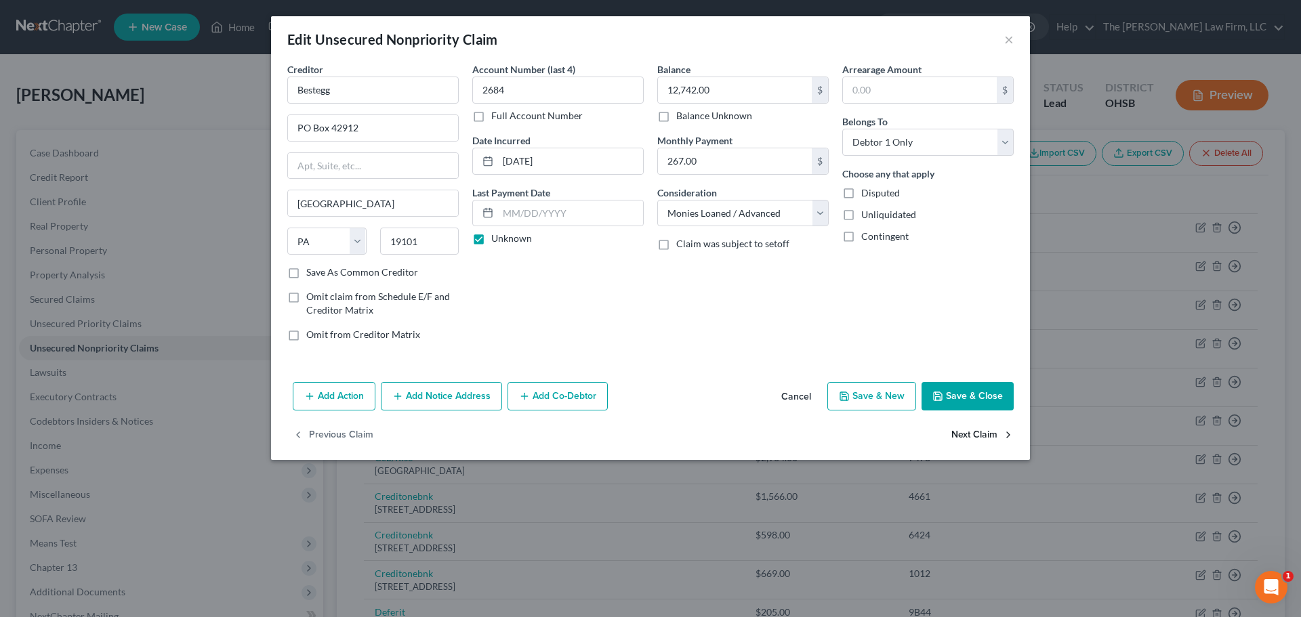
click at [865, 432] on button "Next Claim" at bounding box center [982, 435] width 62 height 28
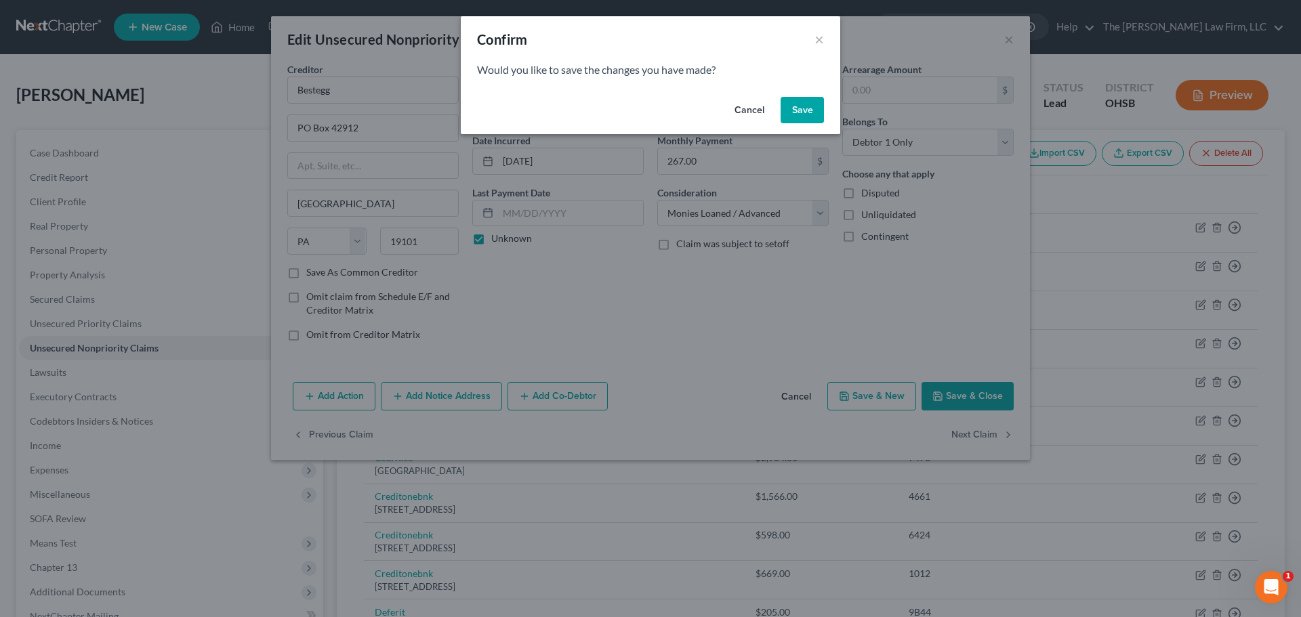
click at [806, 110] on button "Save" at bounding box center [801, 110] width 43 height 27
select select "7"
select select "2"
select select "0"
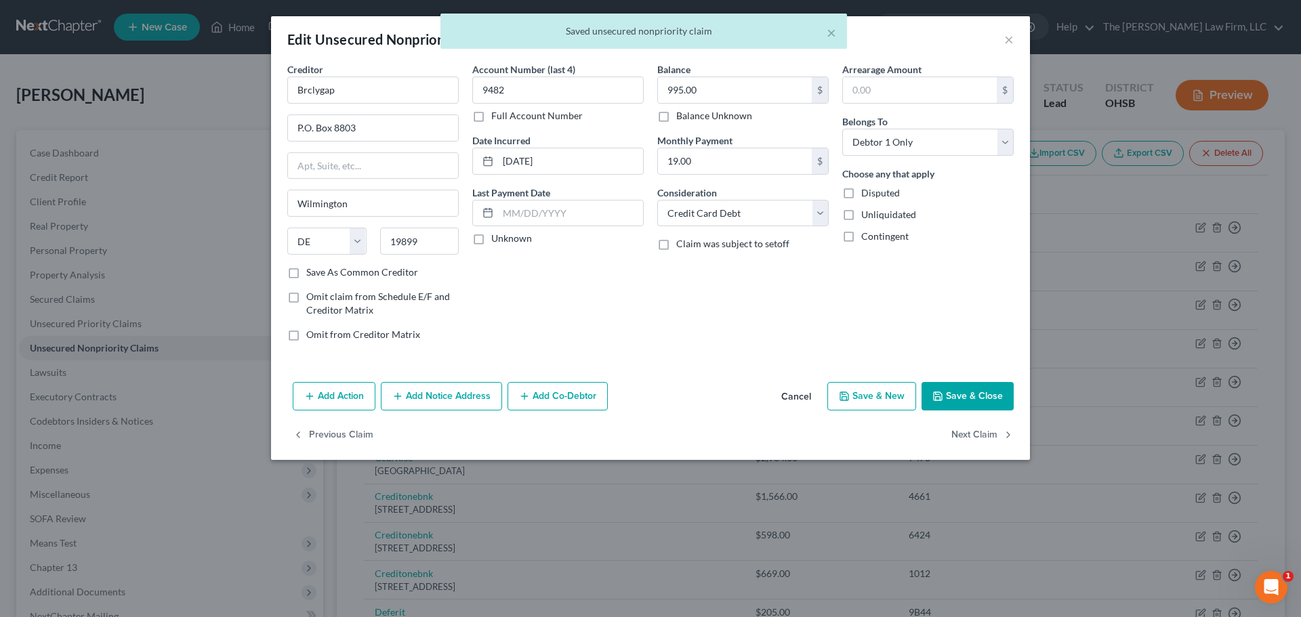
type input "0"
click at [514, 240] on label "Unknown" at bounding box center [511, 239] width 41 height 14
click at [505, 240] on input "Unknown" at bounding box center [501, 236] width 9 height 9
checkbox input "true"
click at [312, 127] on input "P.O. Box 8803" at bounding box center [373, 128] width 170 height 26
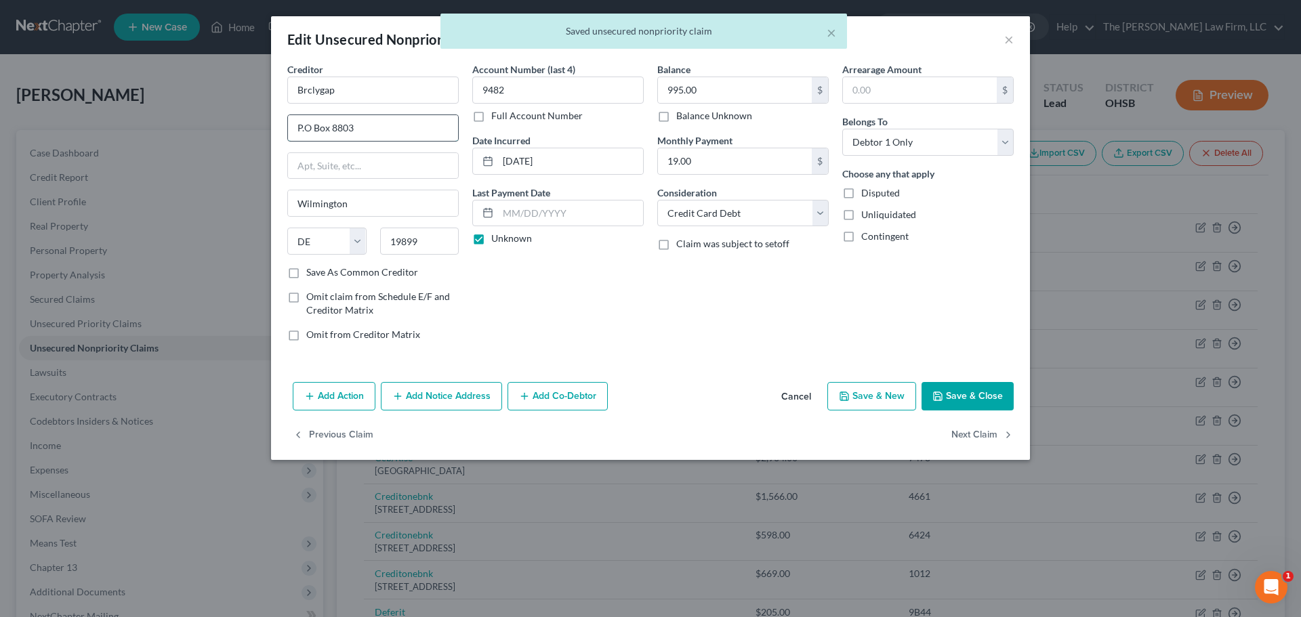
click at [307, 131] on input "P.O Box 8803" at bounding box center [373, 128] width 170 height 26
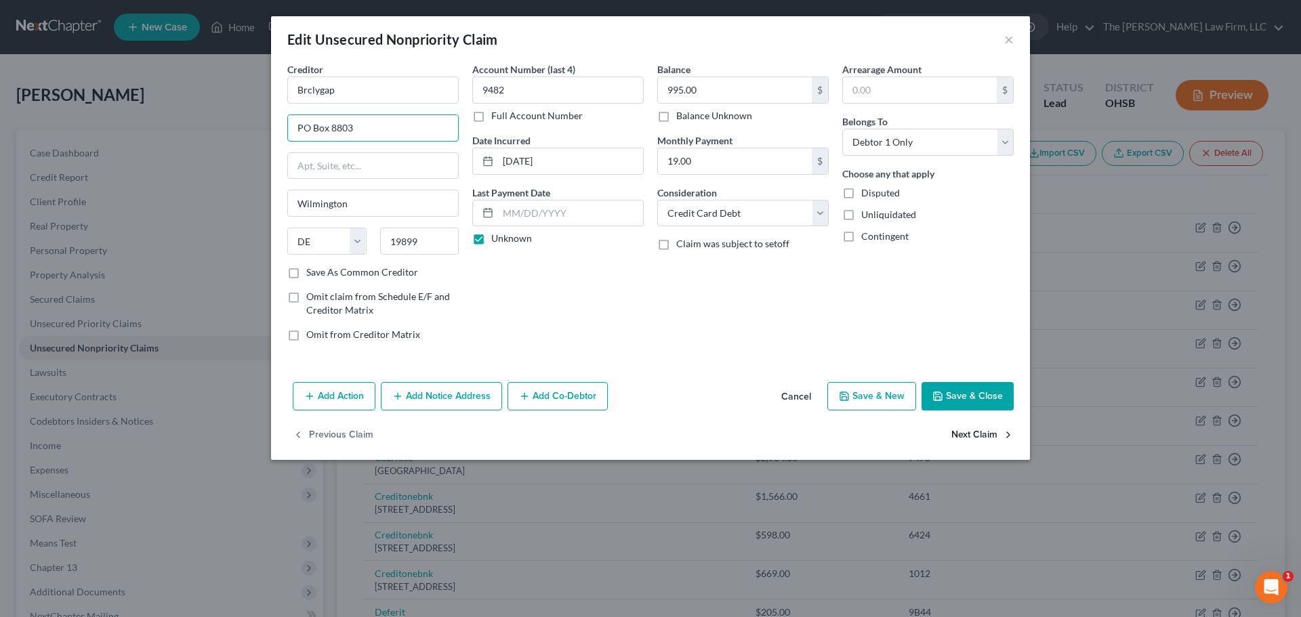
type input "PO Box 8803"
click at [865, 433] on button "Next Claim" at bounding box center [982, 435] width 62 height 28
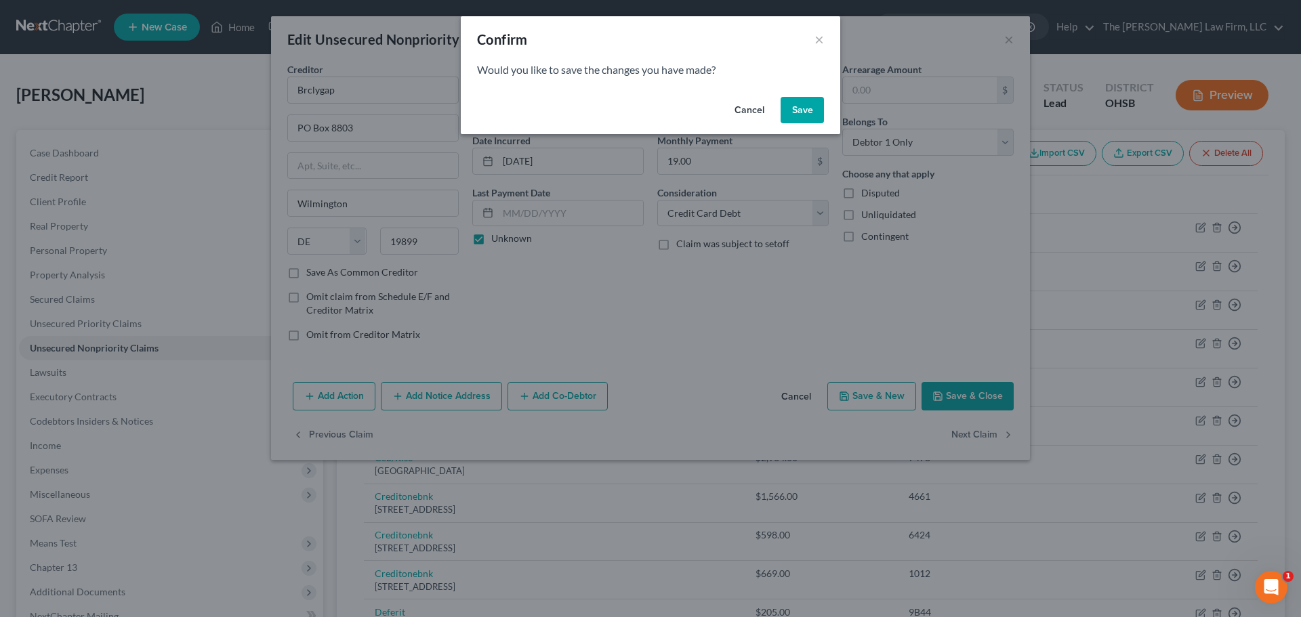
click at [801, 107] on button "Save" at bounding box center [801, 110] width 43 height 27
select select "38"
select select "2"
select select "0"
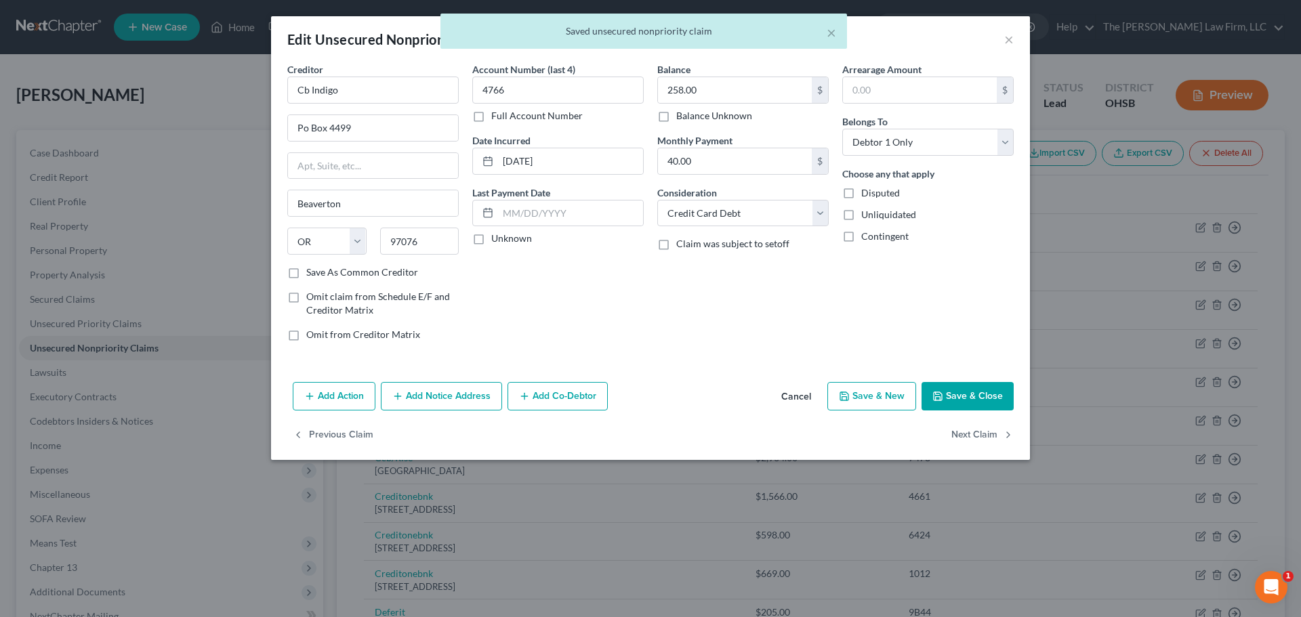
type input "0"
click at [505, 244] on label "Unknown" at bounding box center [511, 239] width 41 height 14
click at [505, 241] on input "Unknown" at bounding box center [501, 236] width 9 height 9
checkbox input "true"
click at [308, 129] on input "Po Box 4499" at bounding box center [373, 128] width 170 height 26
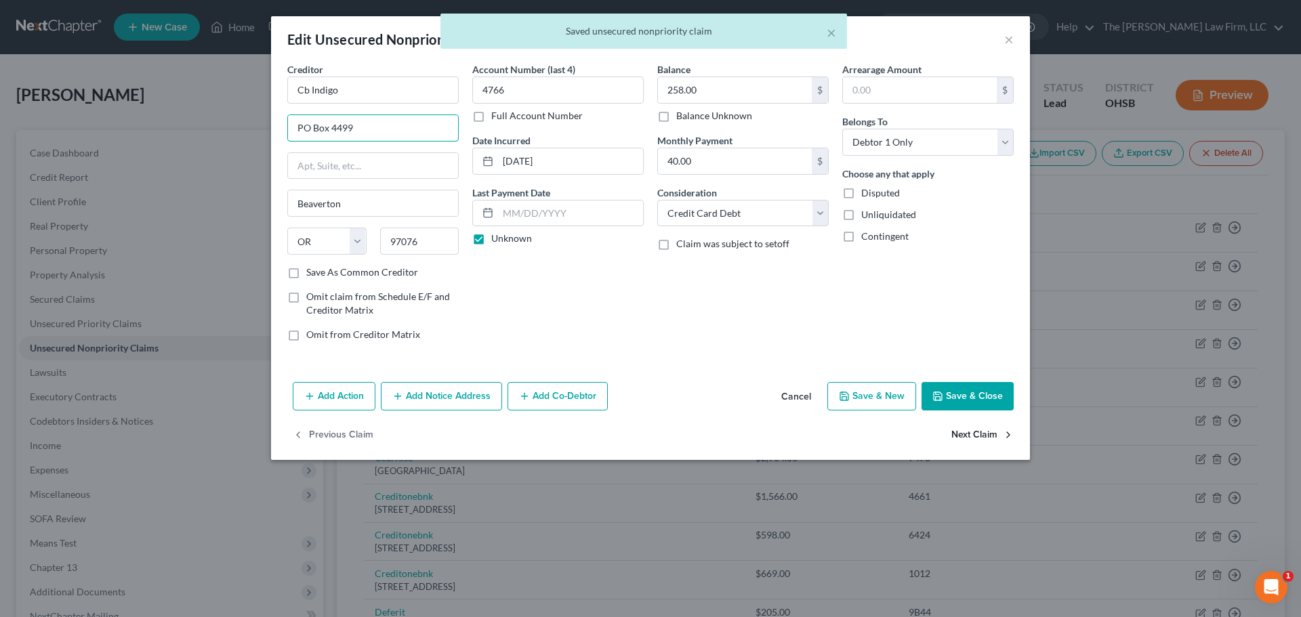
type input "PO Box 4499"
click at [865, 423] on button "Next Claim" at bounding box center [982, 435] width 62 height 28
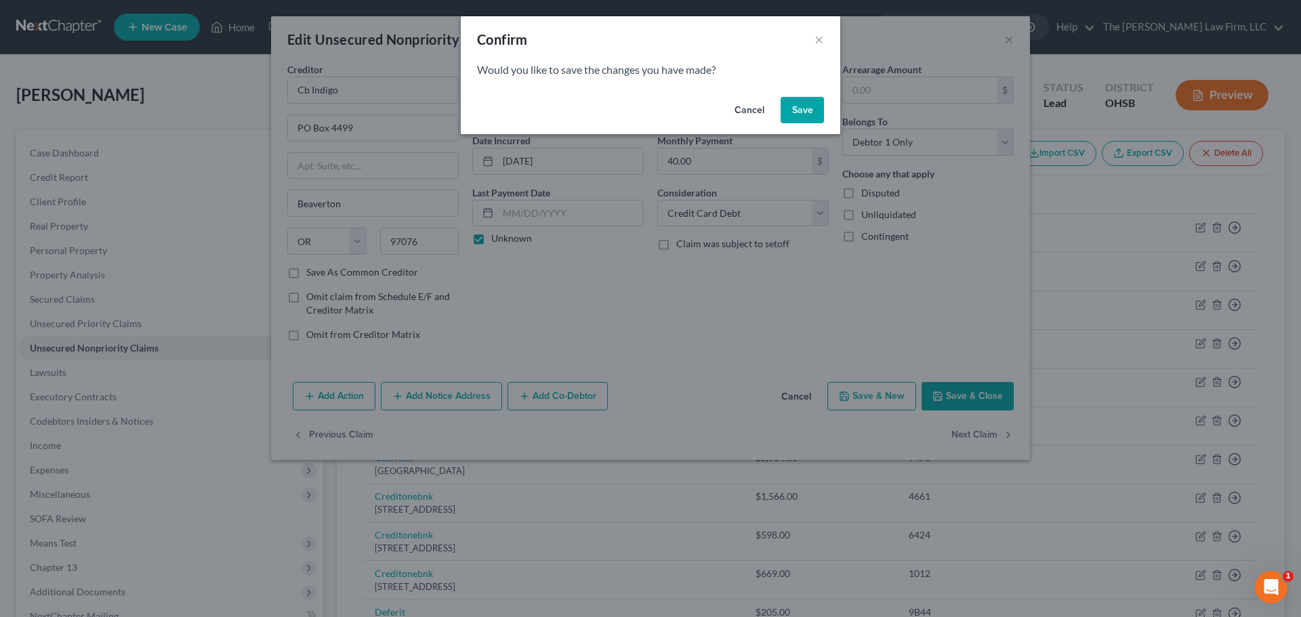
click at [810, 100] on button "Save" at bounding box center [801, 110] width 43 height 27
select select "7"
select select "2"
select select "0"
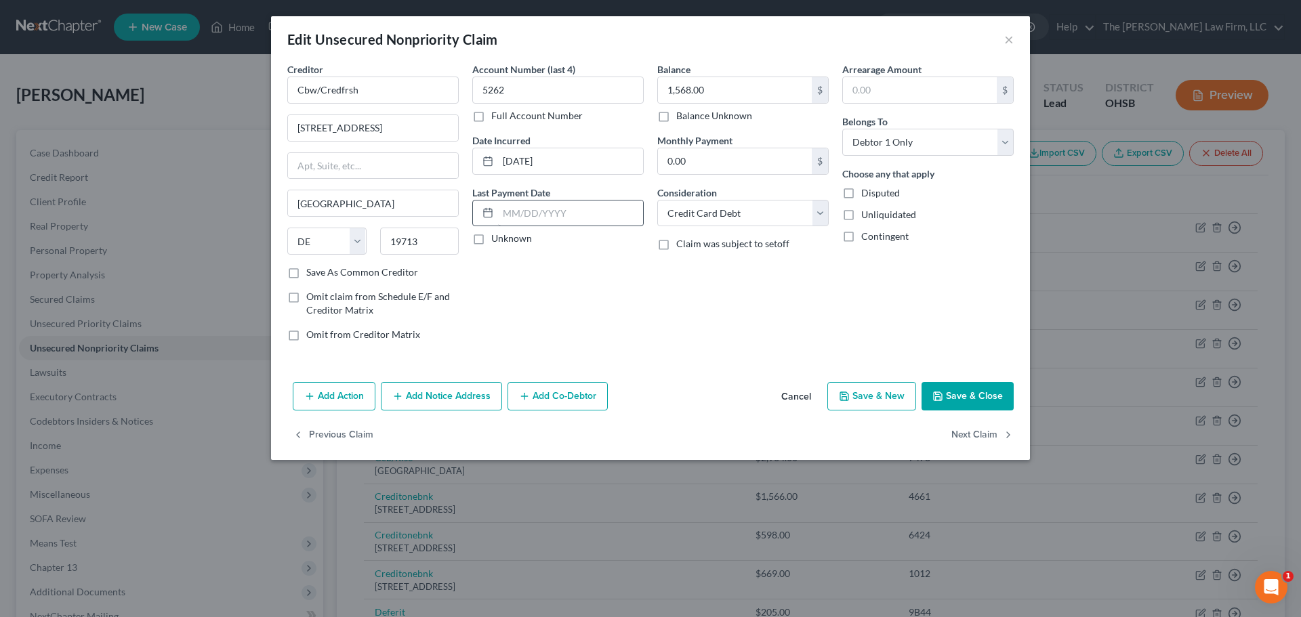
type input "0"
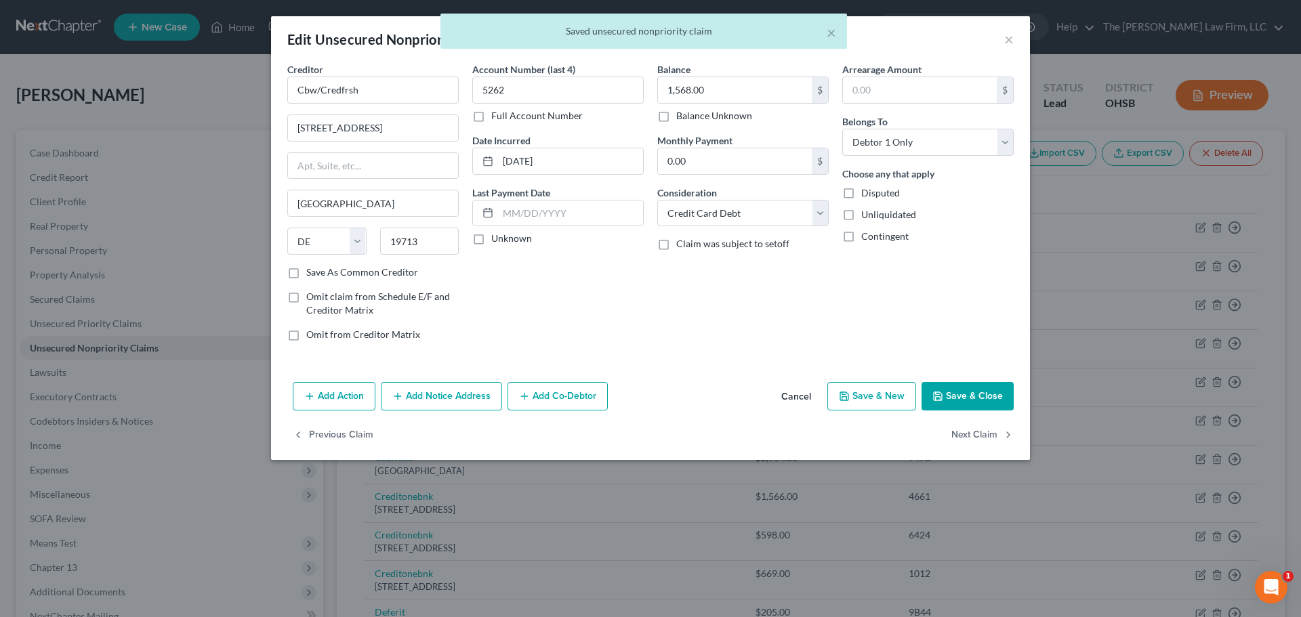
click at [505, 238] on label "Unknown" at bounding box center [511, 239] width 41 height 14
click at [505, 238] on input "Unknown" at bounding box center [501, 236] width 9 height 9
checkbox input "true"
click at [865, 435] on button "Next Claim" at bounding box center [982, 435] width 62 height 28
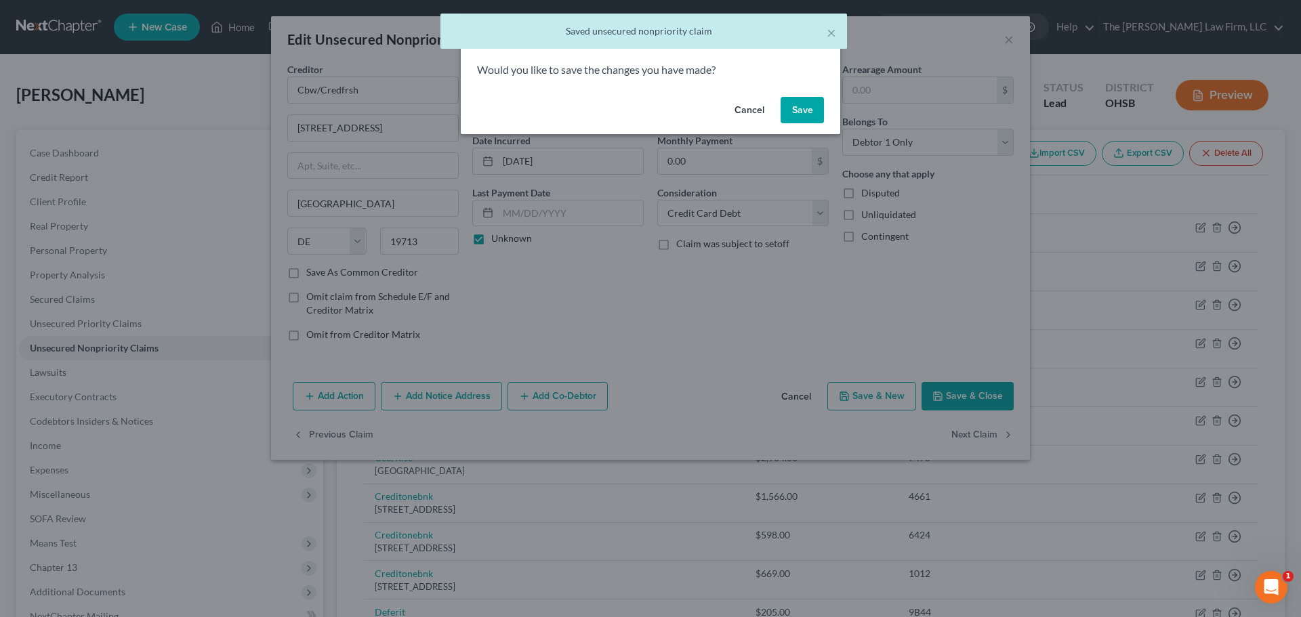
click at [794, 103] on button "Save" at bounding box center [801, 110] width 43 height 27
select select "7"
select select "2"
select select "0"
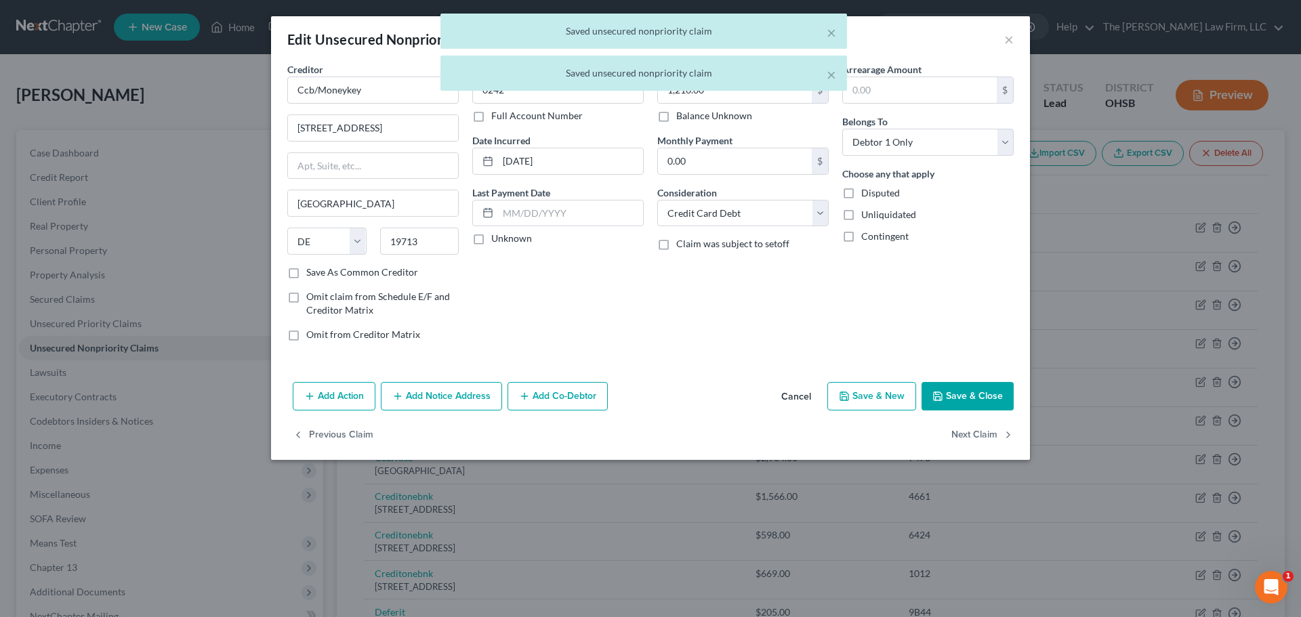
type input "0"
click at [509, 237] on label "Unknown" at bounding box center [511, 239] width 41 height 14
click at [505, 237] on input "Unknown" at bounding box center [501, 236] width 9 height 9
checkbox input "true"
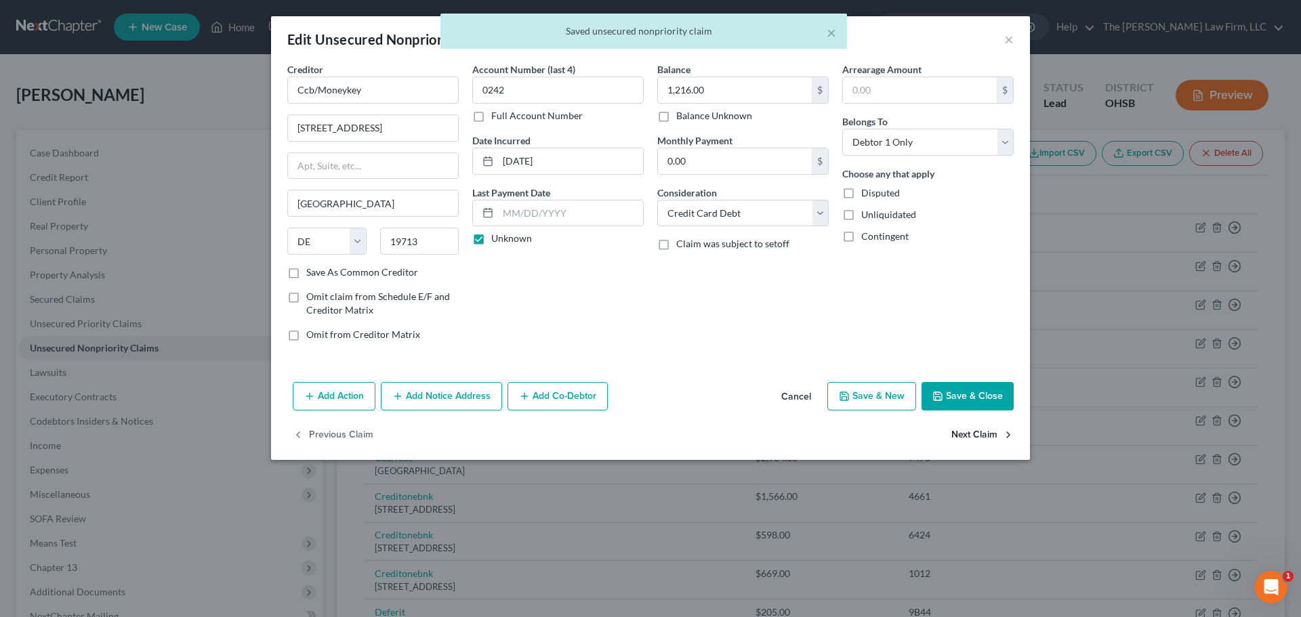
click at [865, 431] on button "Next Claim" at bounding box center [982, 435] width 62 height 28
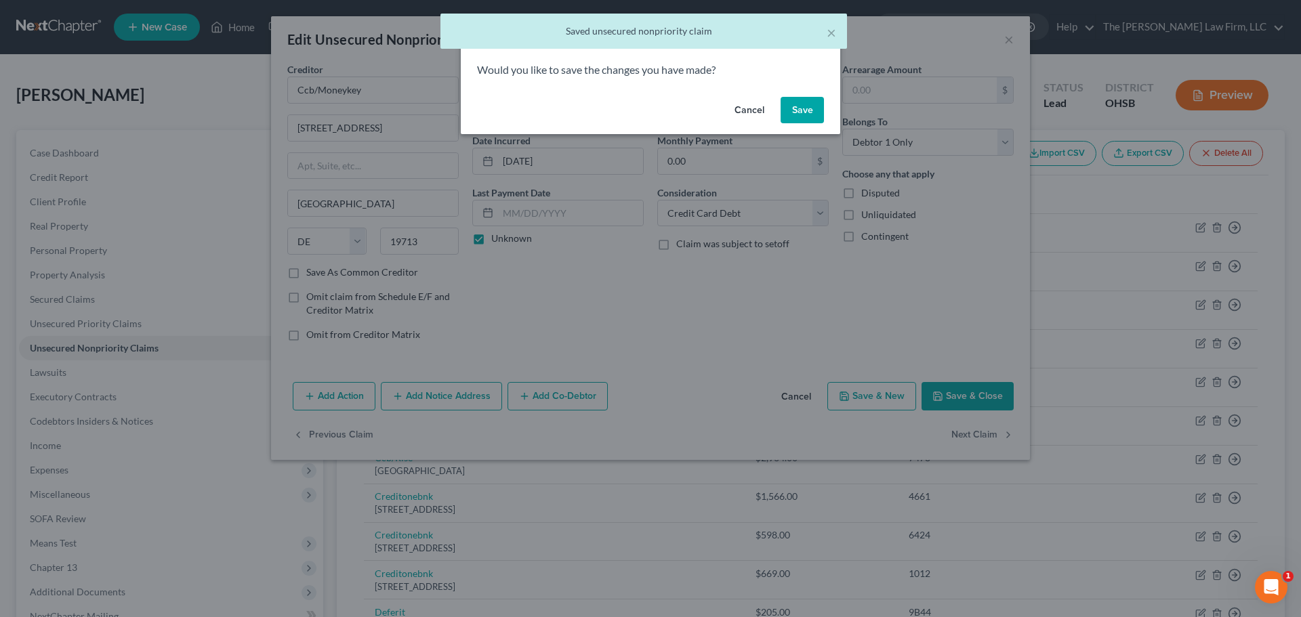
click at [808, 102] on button "Save" at bounding box center [801, 110] width 43 height 27
select select "10"
select select "0"
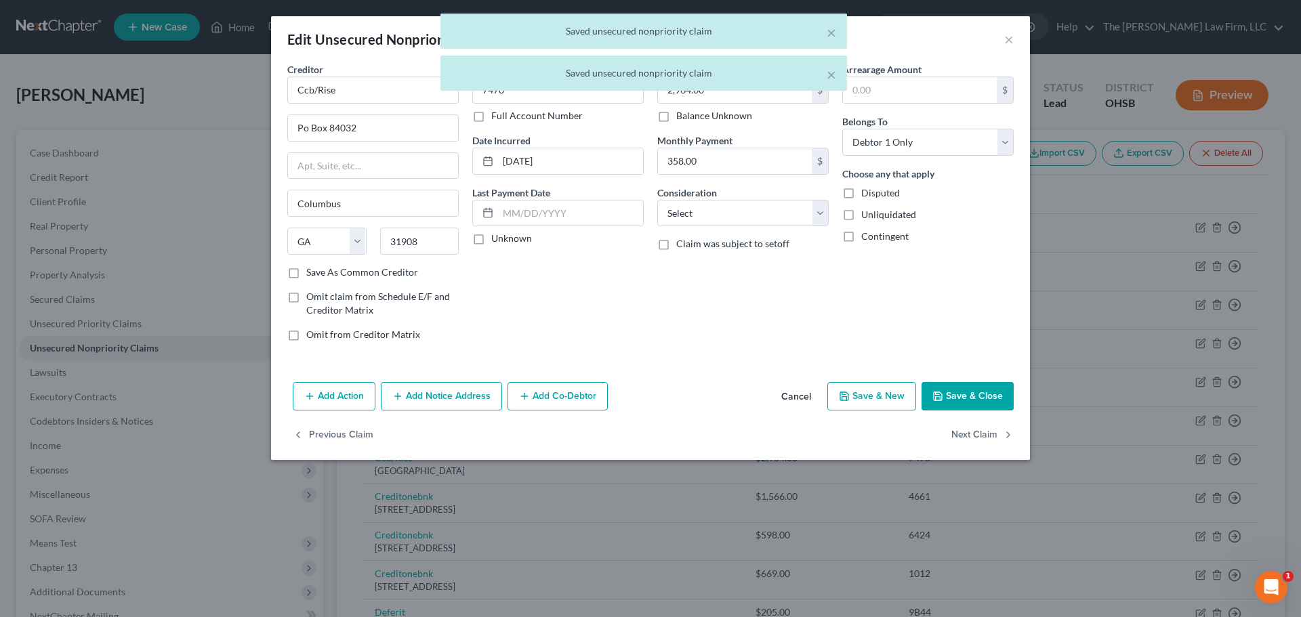
type input "0"
click at [514, 241] on label "Unknown" at bounding box center [511, 239] width 41 height 14
click at [505, 241] on input "Unknown" at bounding box center [501, 236] width 9 height 9
checkbox input "true"
click at [307, 131] on input "Po Box 84032" at bounding box center [373, 128] width 170 height 26
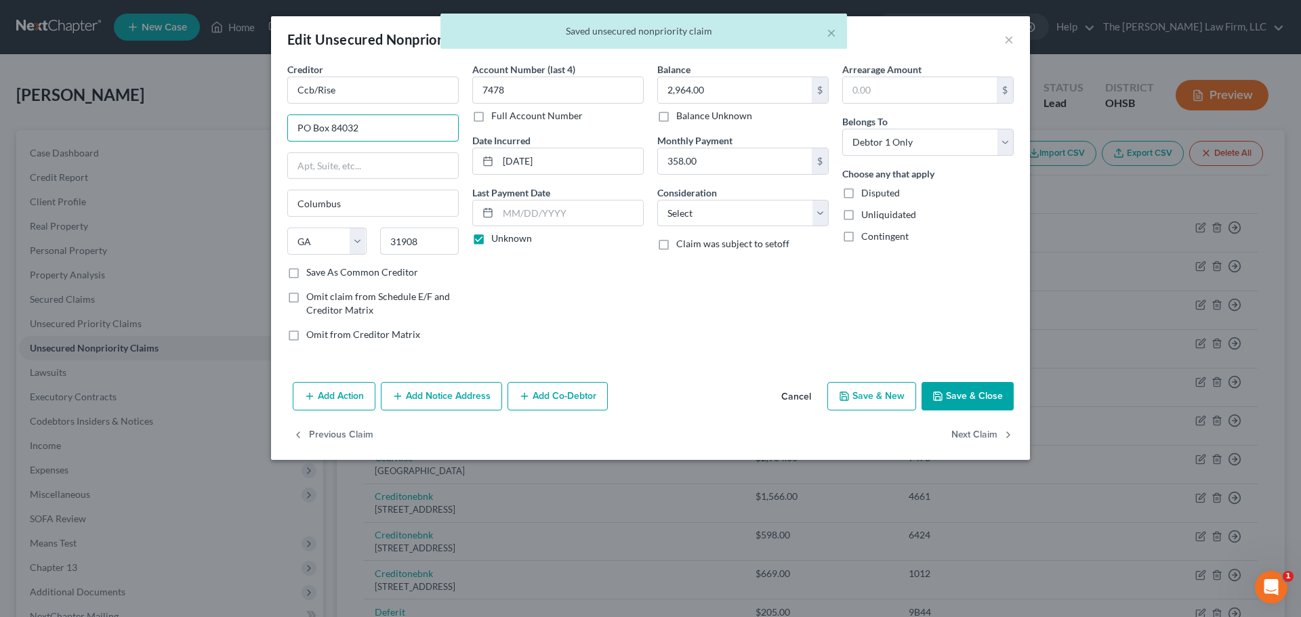
type input "PO Box 84032"
click at [679, 310] on div "Balance 2,964.00 $ Balance Unknown Balance Undetermined 2,964.00 $ Balance Unkn…" at bounding box center [742, 207] width 185 height 290
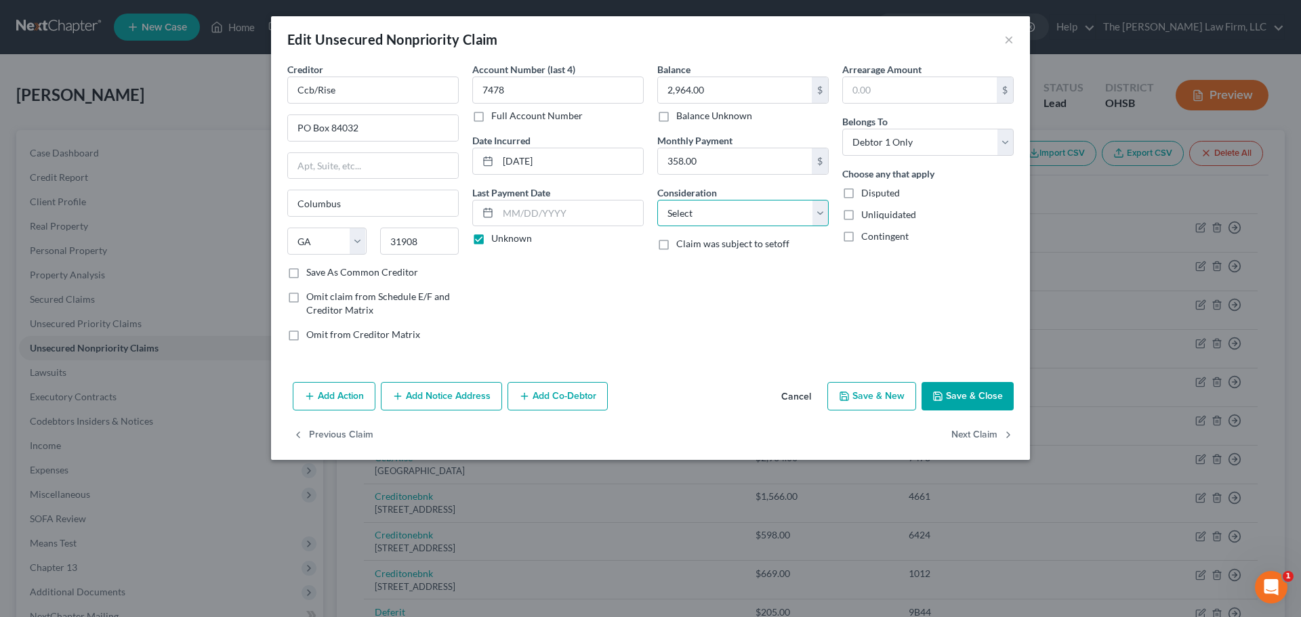
drag, startPoint x: 725, startPoint y: 213, endPoint x: 728, endPoint y: 223, distance: 10.5
click at [725, 213] on select "Select Cable / Satellite Services Collection Agency Credit Card Debt Debt Couns…" at bounding box center [742, 213] width 171 height 27
select select "2"
click at [657, 200] on select "Select Cable / Satellite Services Collection Agency Credit Card Debt Debt Couns…" at bounding box center [742, 213] width 171 height 27
click at [865, 436] on button "Next Claim" at bounding box center [982, 435] width 62 height 28
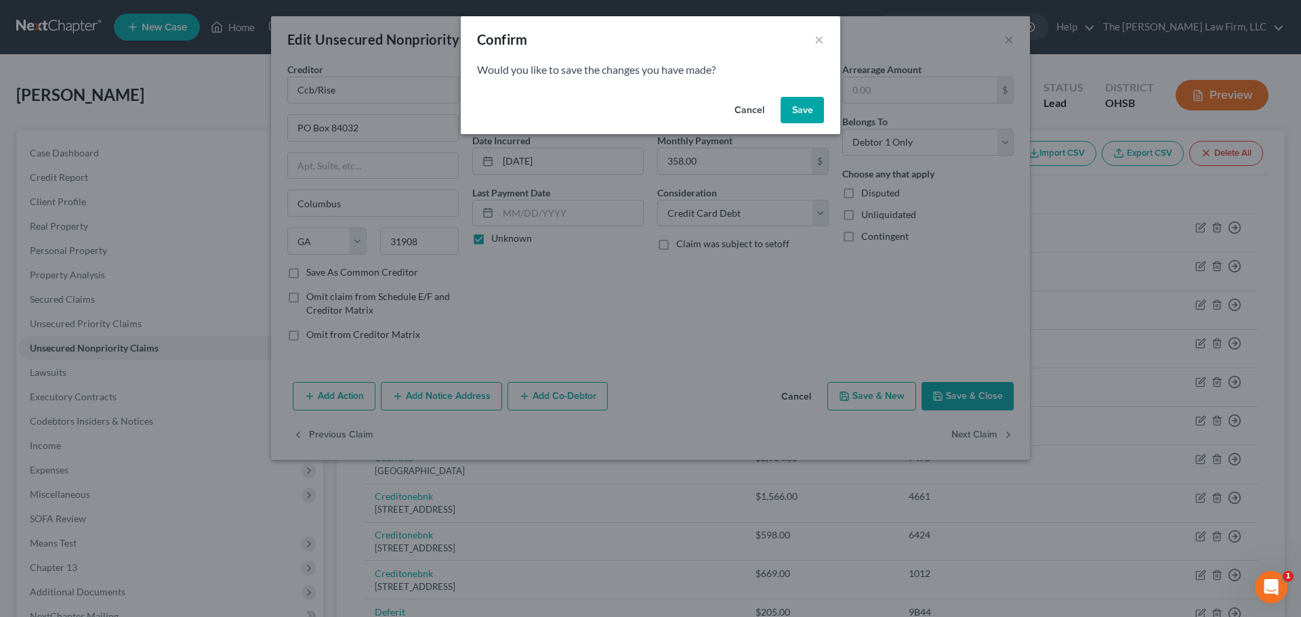
click at [814, 117] on button "Save" at bounding box center [801, 110] width 43 height 27
select select "31"
select select "2"
select select "0"
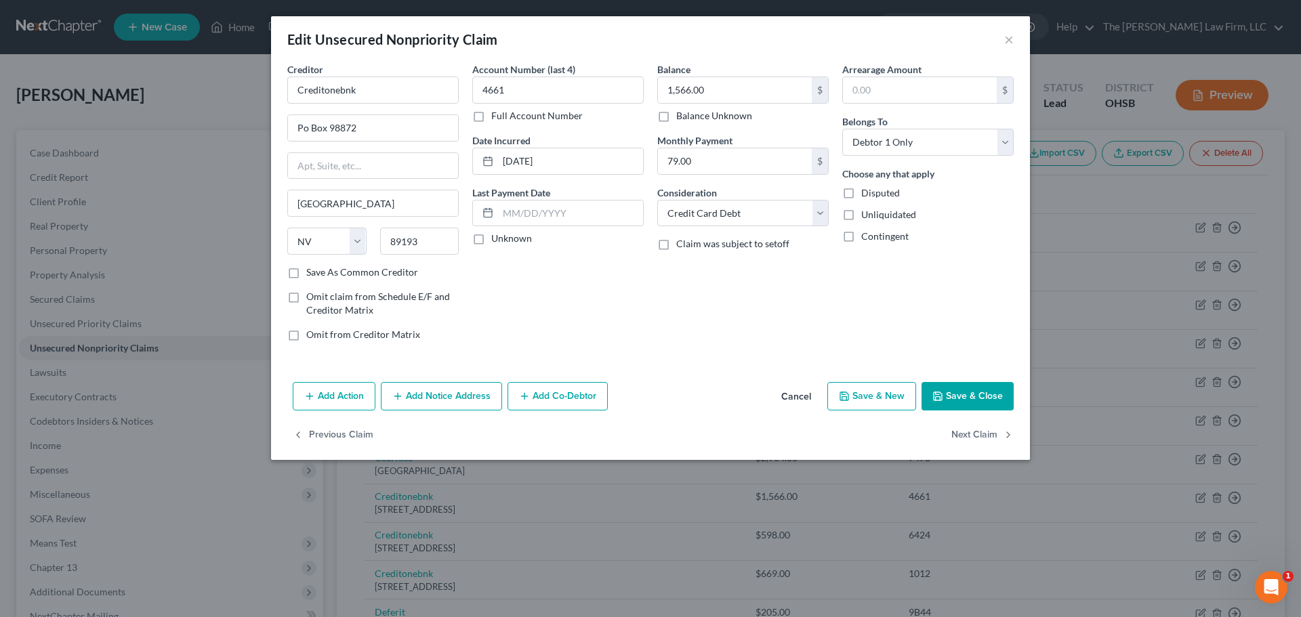
type input "0"
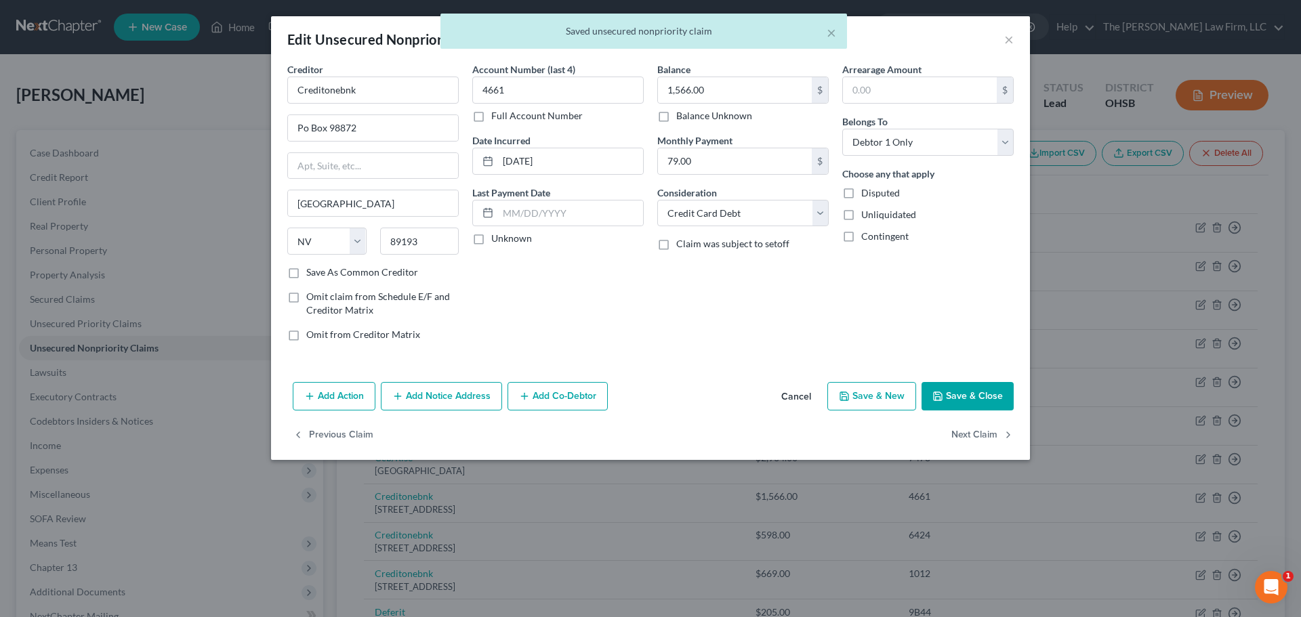
click at [514, 241] on label "Unknown" at bounding box center [511, 239] width 41 height 14
click at [505, 241] on input "Unknown" at bounding box center [501, 236] width 9 height 9
checkbox input "true"
click at [306, 130] on input "Po Box 98872" at bounding box center [373, 128] width 170 height 26
type input "PO Box 98872"
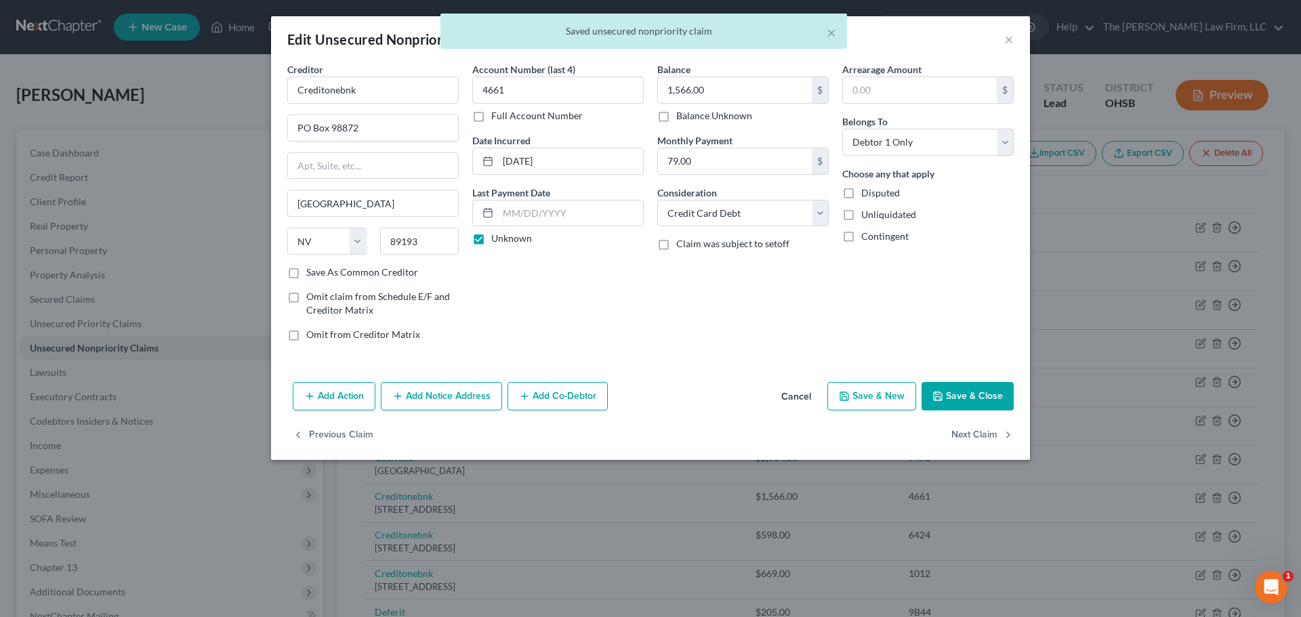
click at [661, 328] on div "Balance 1,566.00 $ Balance Unknown Balance Undetermined 1,566.00 $ Balance Unkn…" at bounding box center [742, 207] width 185 height 290
click at [865, 434] on button "Next Claim" at bounding box center [982, 435] width 62 height 28
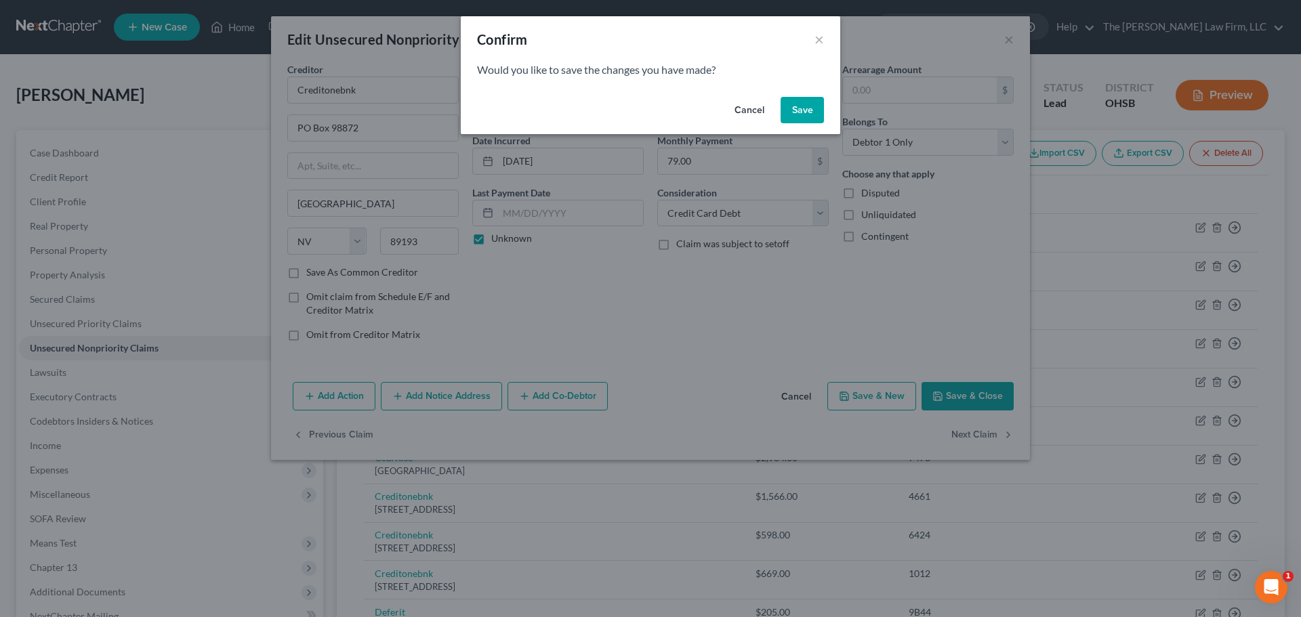
click at [796, 103] on button "Save" at bounding box center [801, 110] width 43 height 27
select select "31"
select select "2"
select select "0"
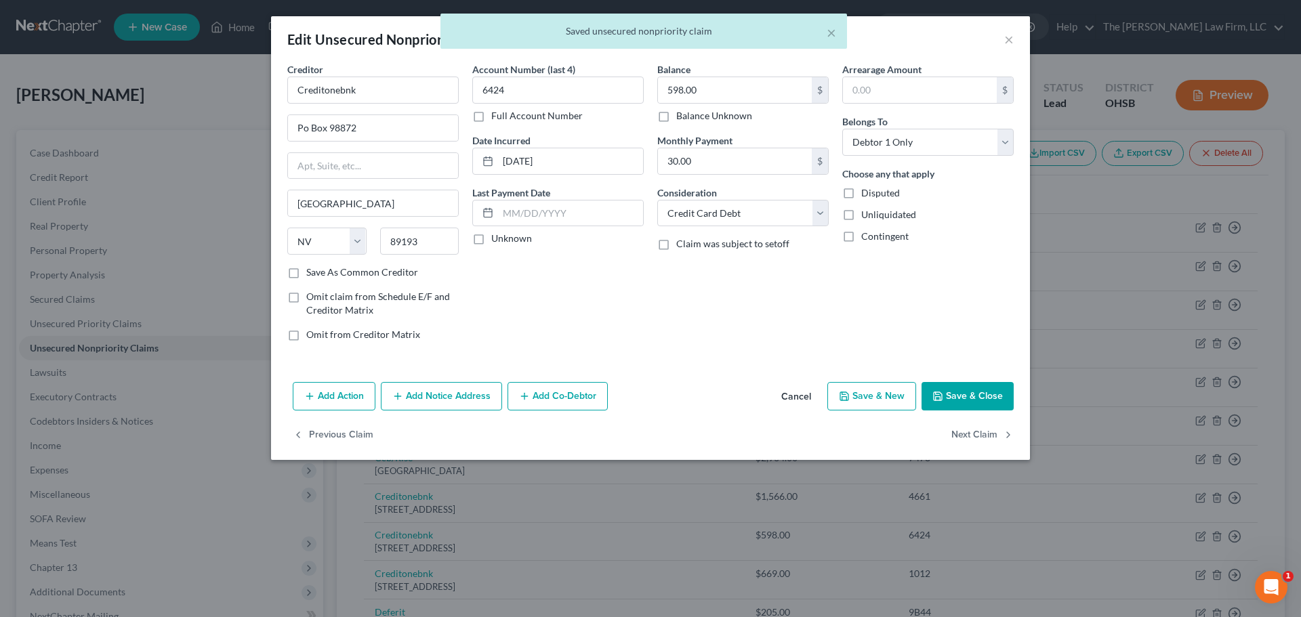
type input "0"
click at [501, 239] on label "Unknown" at bounding box center [511, 239] width 41 height 14
click at [501, 239] on input "Unknown" at bounding box center [501, 236] width 9 height 9
checkbox input "true"
click at [306, 130] on input "Po Box 98872" at bounding box center [373, 128] width 170 height 26
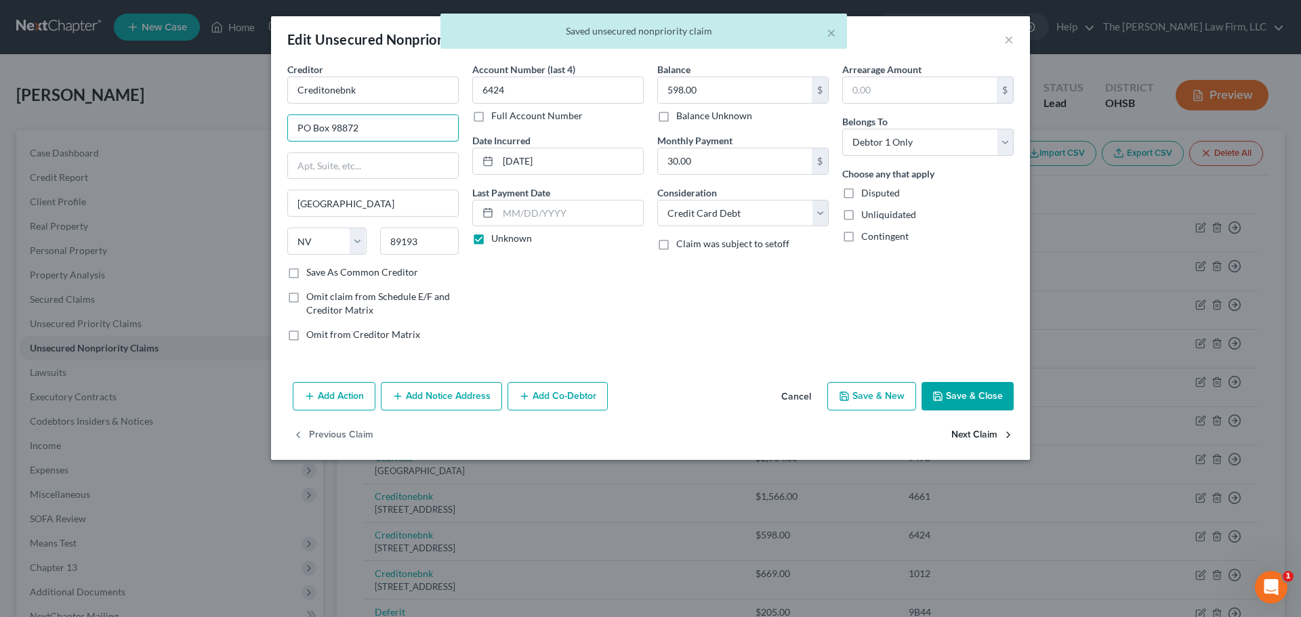
type input "PO Box 98872"
click at [865, 440] on button "Next Claim" at bounding box center [982, 435] width 62 height 28
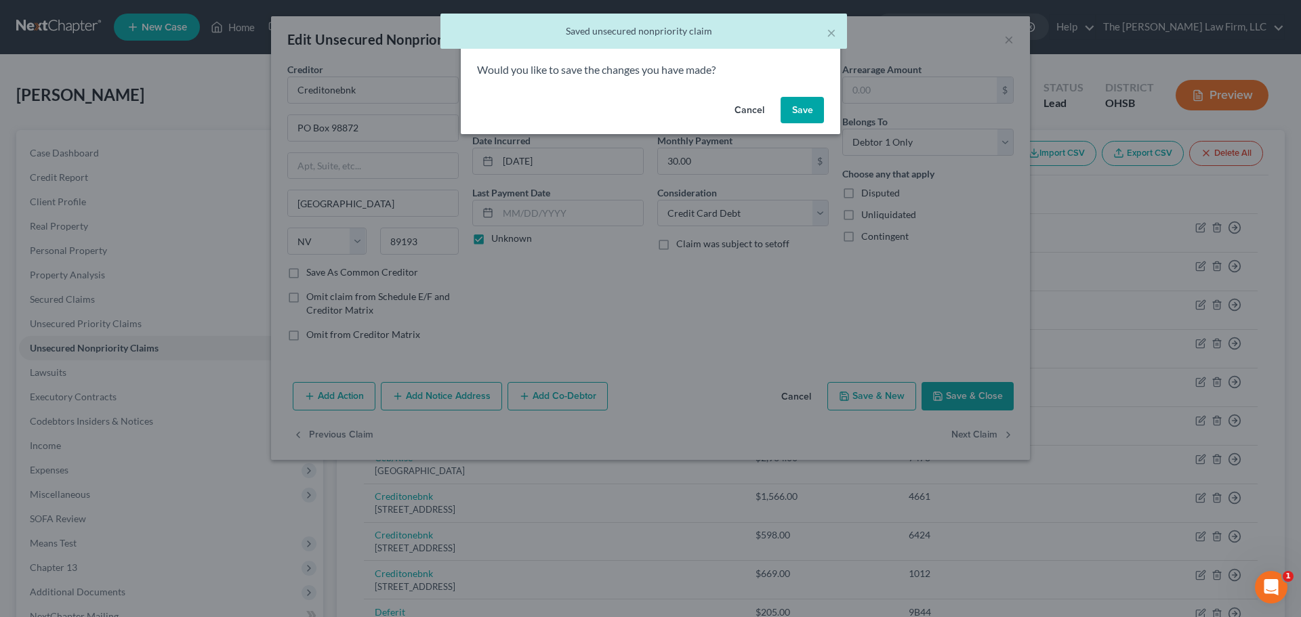
click at [814, 109] on button "Save" at bounding box center [801, 110] width 43 height 27
select select "31"
select select "2"
select select "0"
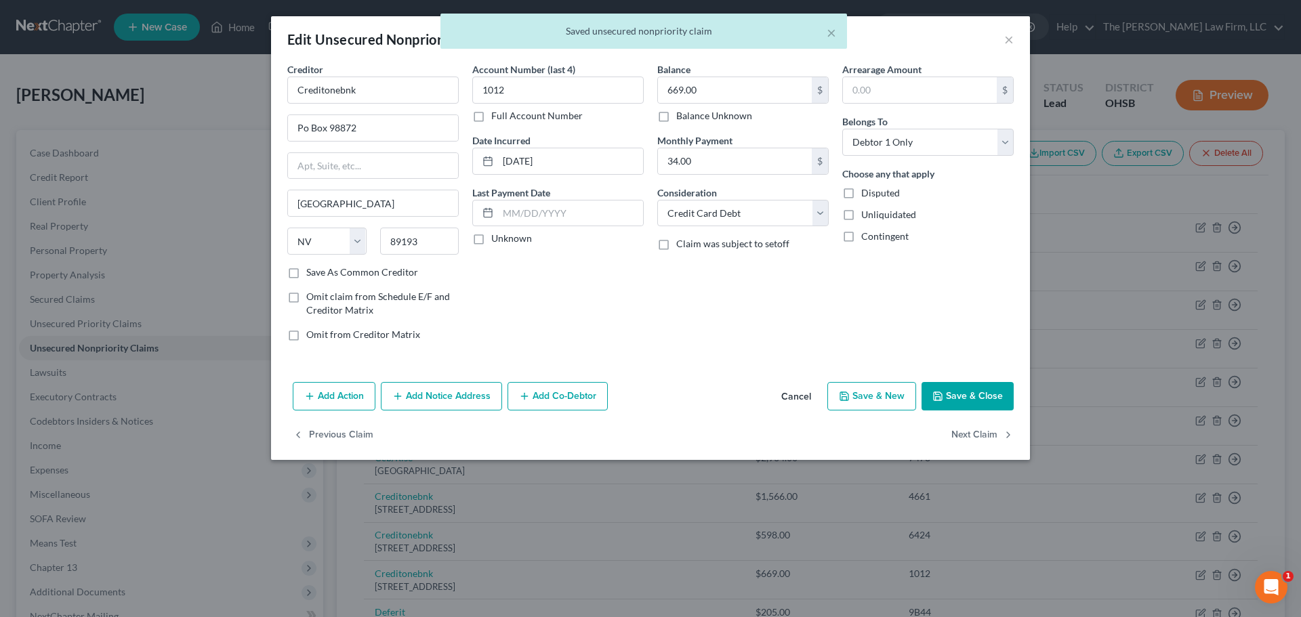
type input "0"
click at [508, 243] on label "Unknown" at bounding box center [511, 239] width 41 height 14
click at [505, 241] on input "Unknown" at bounding box center [501, 236] width 9 height 9
checkbox input "true"
click at [306, 129] on input "Po Box 98872" at bounding box center [373, 128] width 170 height 26
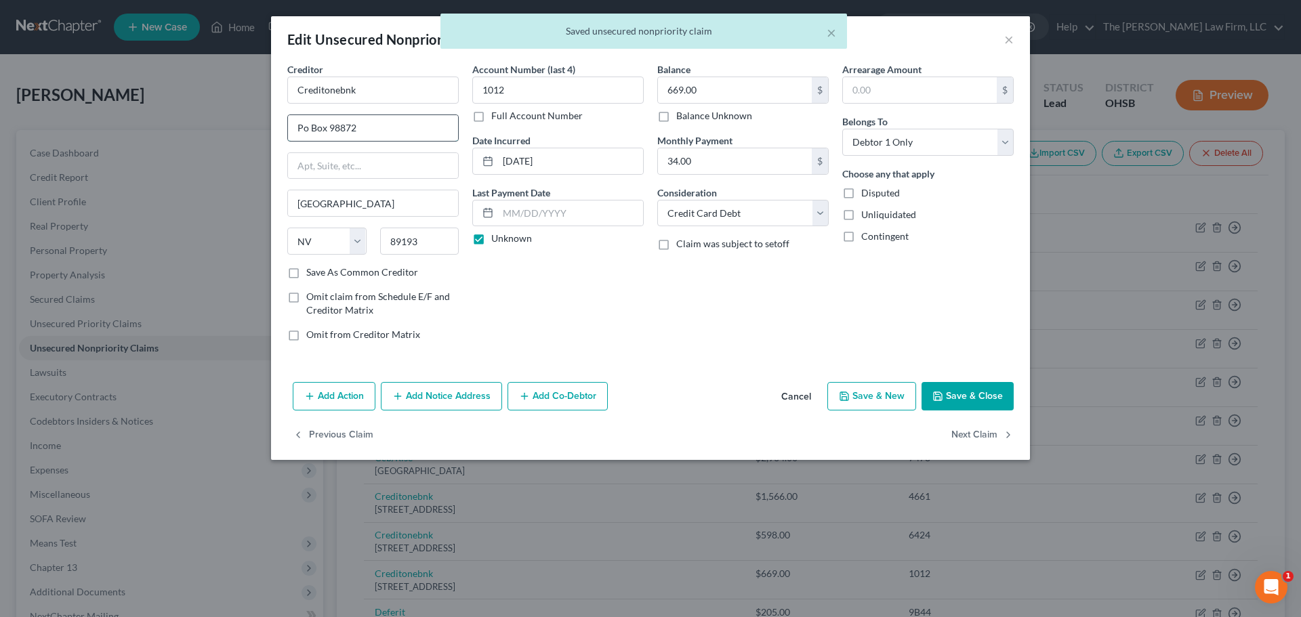
click at [306, 129] on input "Po Box 98872" at bounding box center [373, 128] width 170 height 26
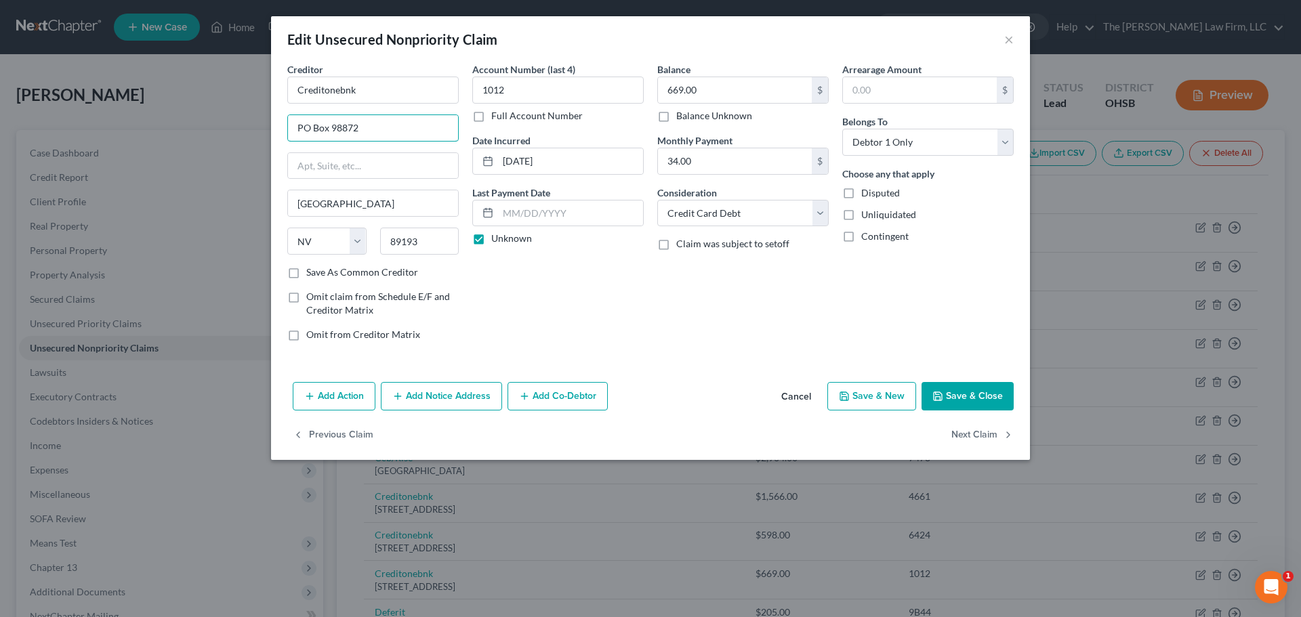
type input "PO Box 98872"
click at [486, 339] on div "Account Number (last 4) 1012 Full Account Number Date Incurred 08-24-2020 Last …" at bounding box center [557, 207] width 185 height 290
click at [865, 438] on button "Next Claim" at bounding box center [982, 435] width 62 height 28
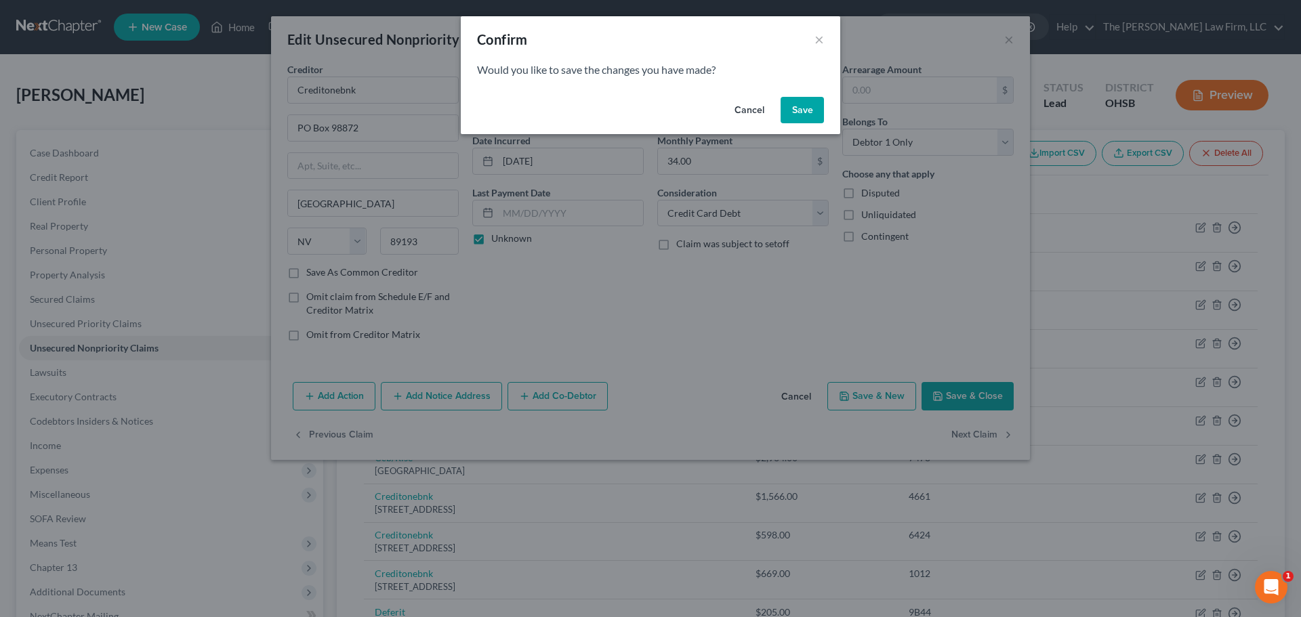
click at [791, 112] on button "Save" at bounding box center [801, 110] width 43 height 27
select select "35"
select select "2"
select select "0"
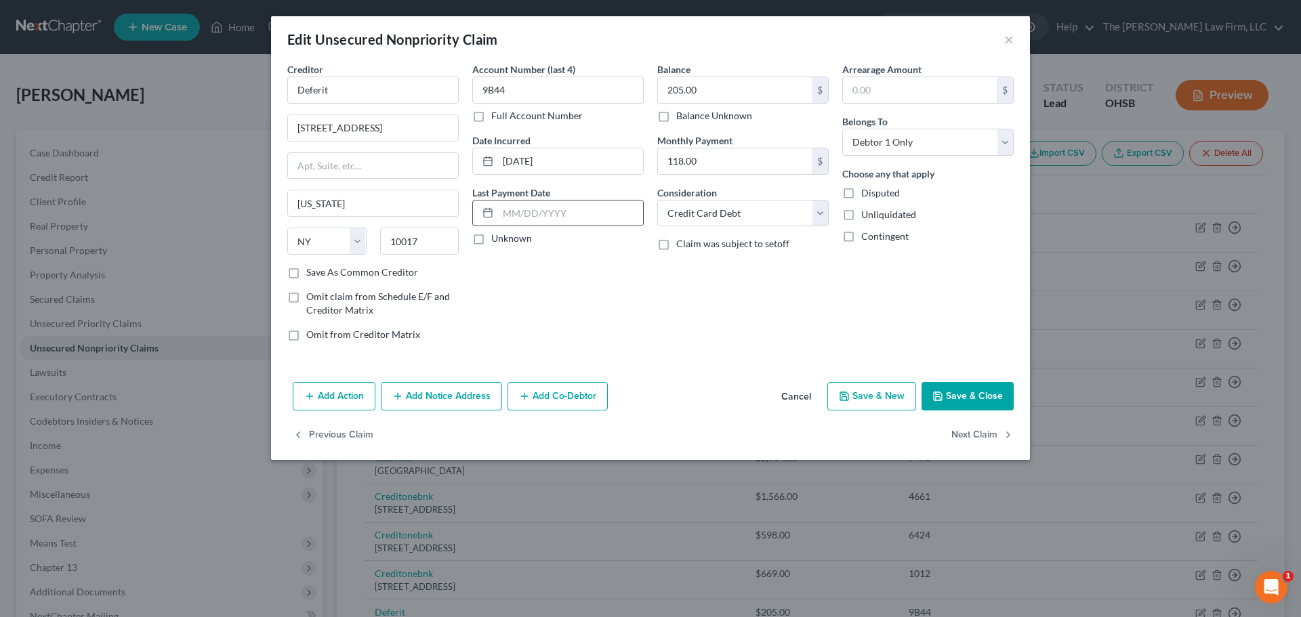
type input "0"
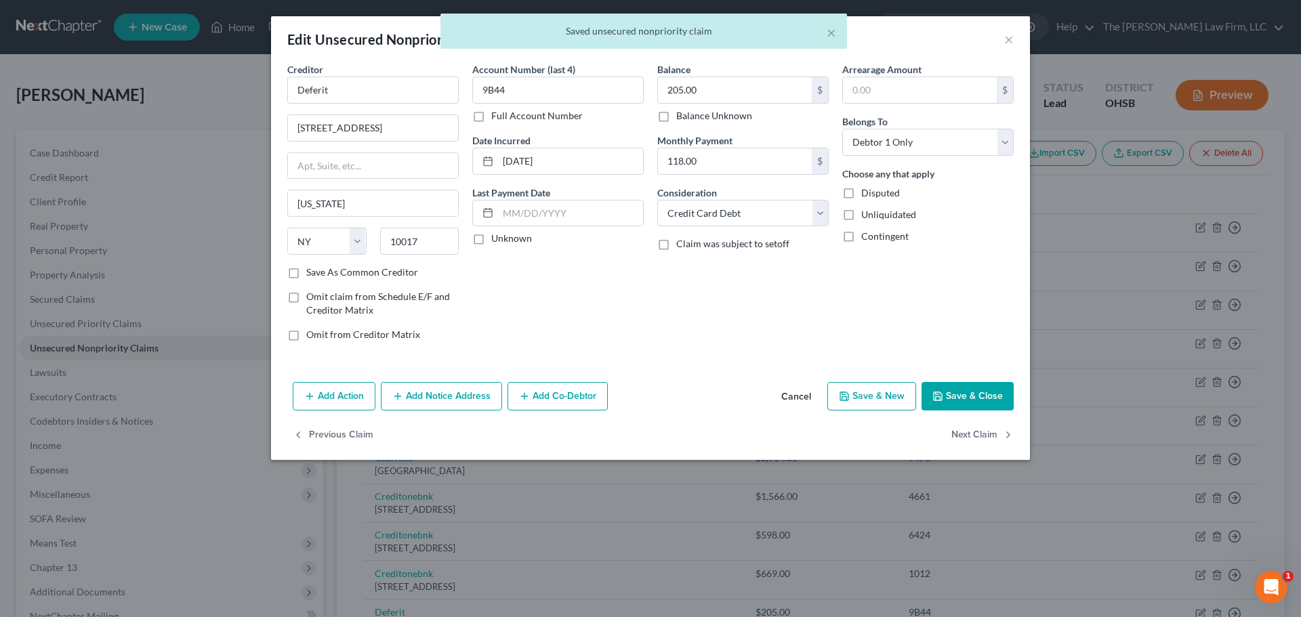
click at [514, 241] on label "Unknown" at bounding box center [511, 239] width 41 height 14
click at [505, 241] on input "Unknown" at bounding box center [501, 236] width 9 height 9
checkbox input "true"
click at [865, 444] on button "Next Claim" at bounding box center [982, 435] width 62 height 28
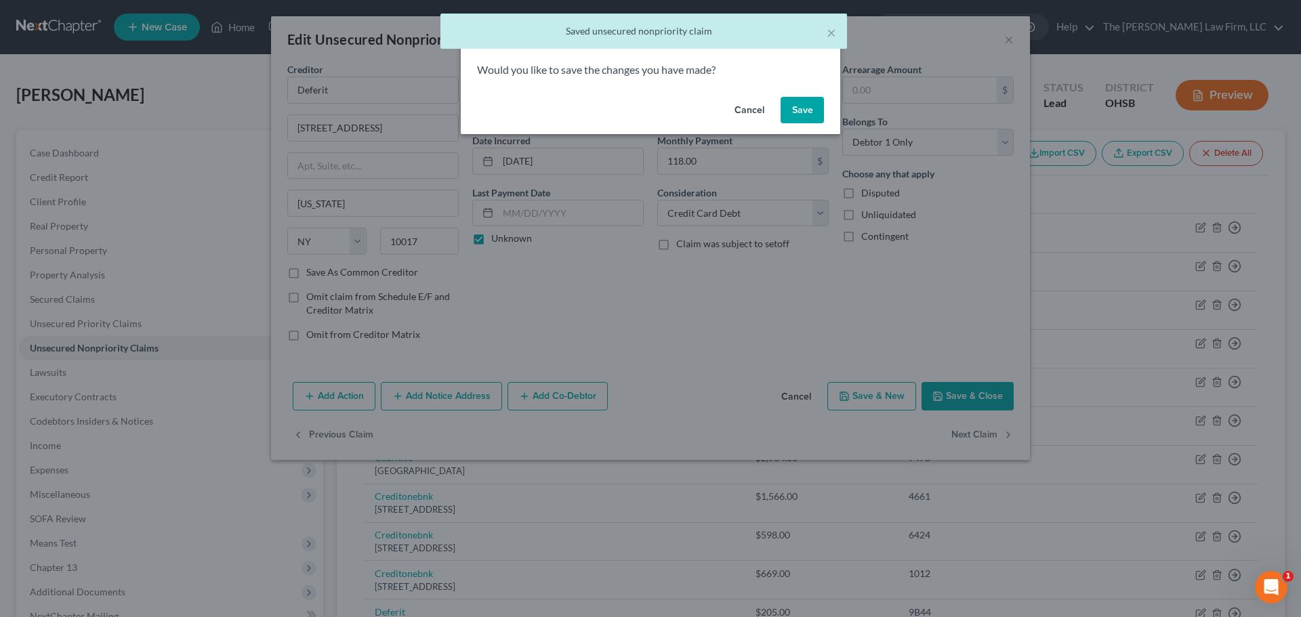
click at [798, 100] on button "Save" at bounding box center [801, 110] width 43 height 27
select select "30"
select select "17"
select select "0"
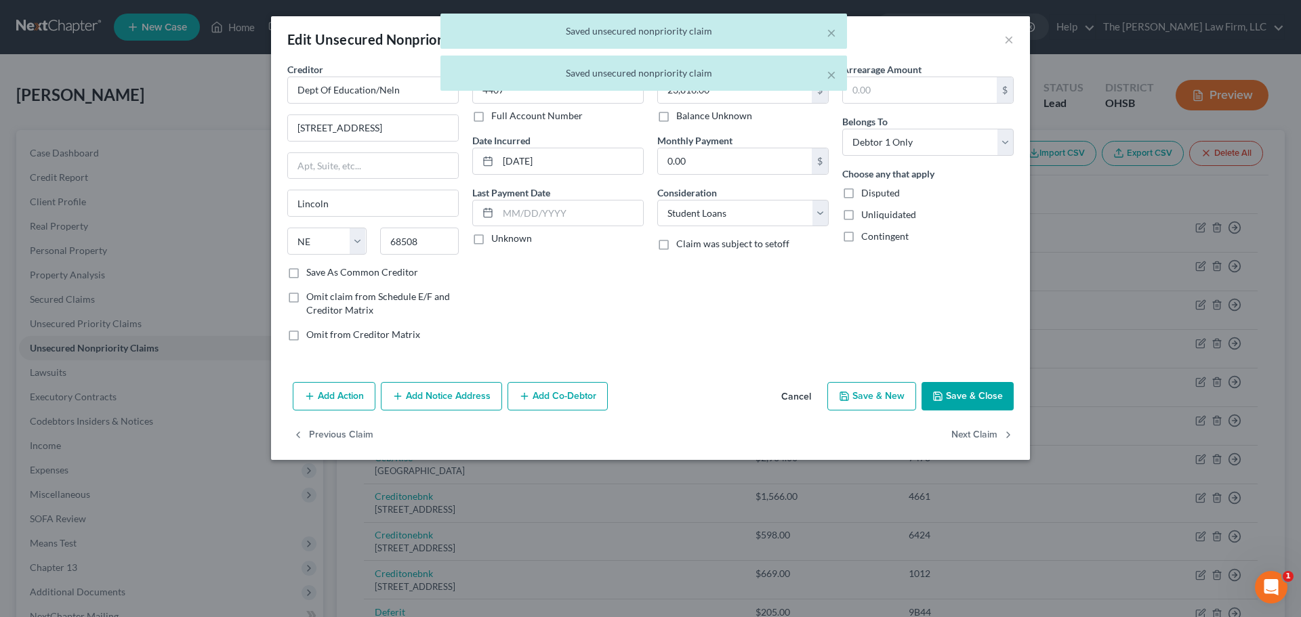
type input "0"
click at [515, 238] on label "Unknown" at bounding box center [511, 239] width 41 height 14
click at [505, 238] on input "Unknown" at bounding box center [501, 236] width 9 height 9
checkbox input "true"
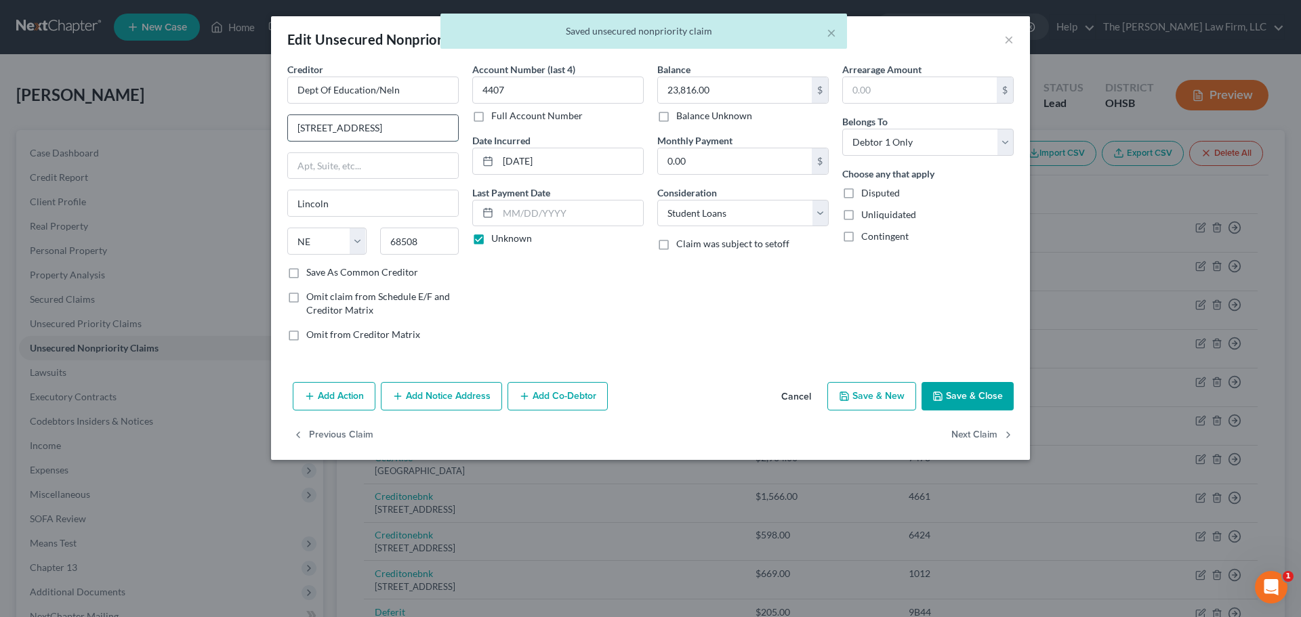
click at [395, 132] on input "121 S 13th St" at bounding box center [373, 128] width 170 height 26
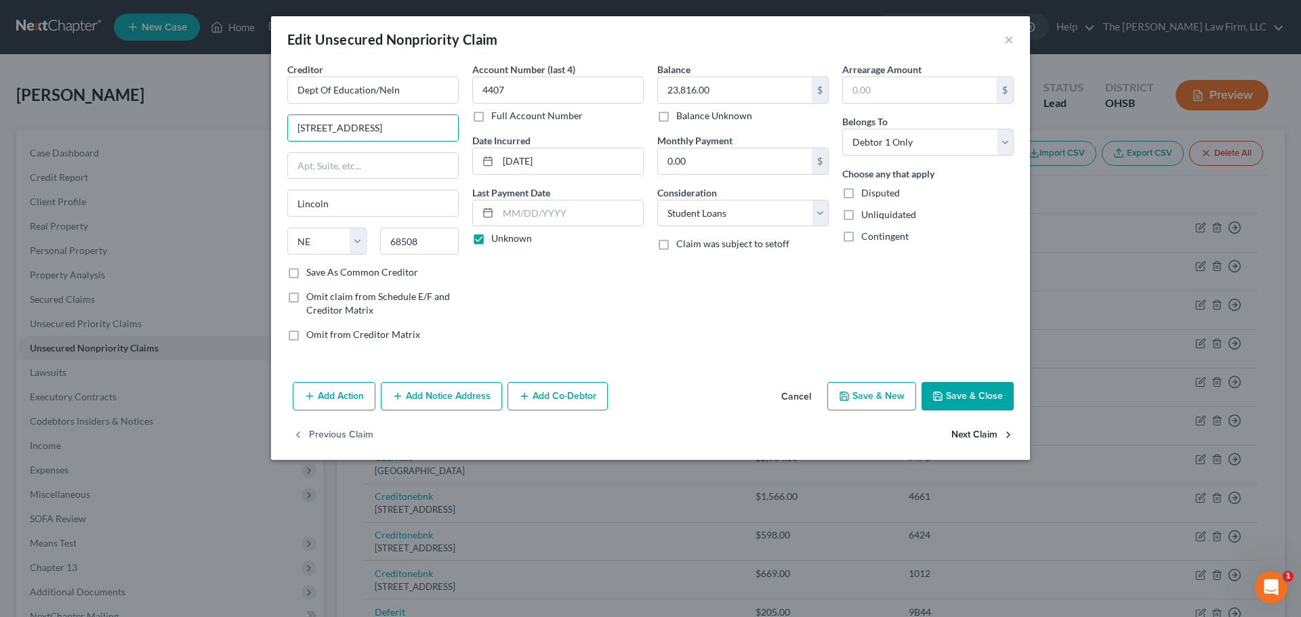
click at [865, 436] on button "Next Claim" at bounding box center [982, 435] width 62 height 28
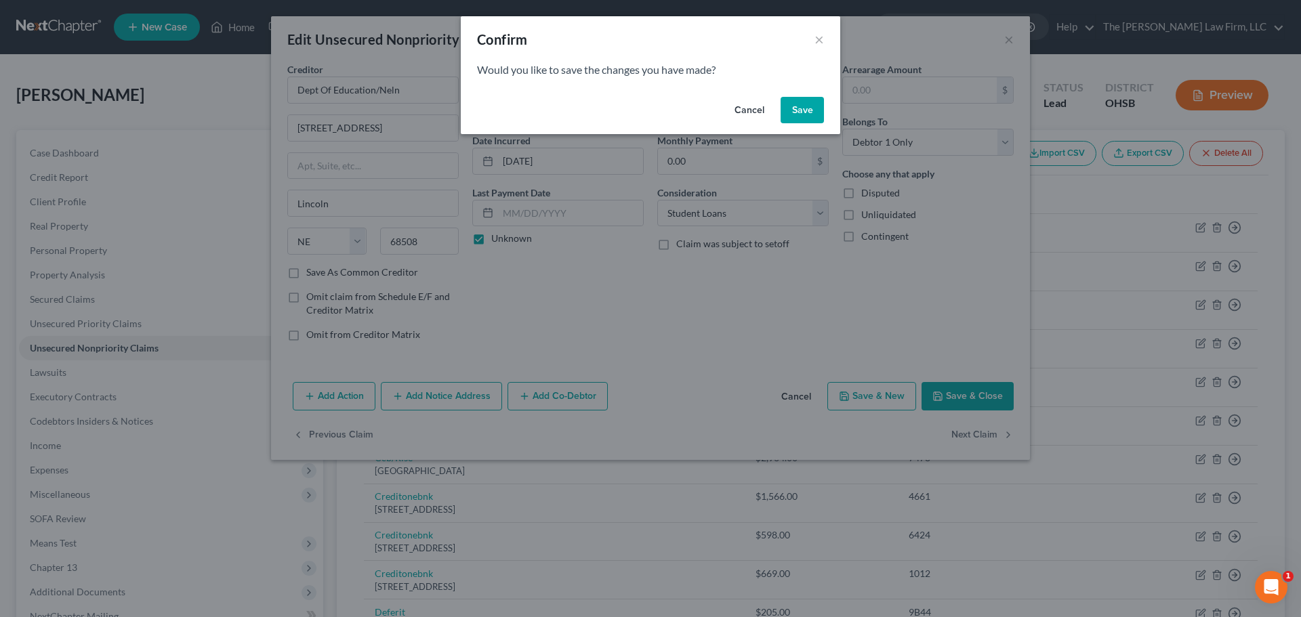
click at [804, 110] on button "Save" at bounding box center [801, 110] width 43 height 27
select select "30"
select select "17"
select select "0"
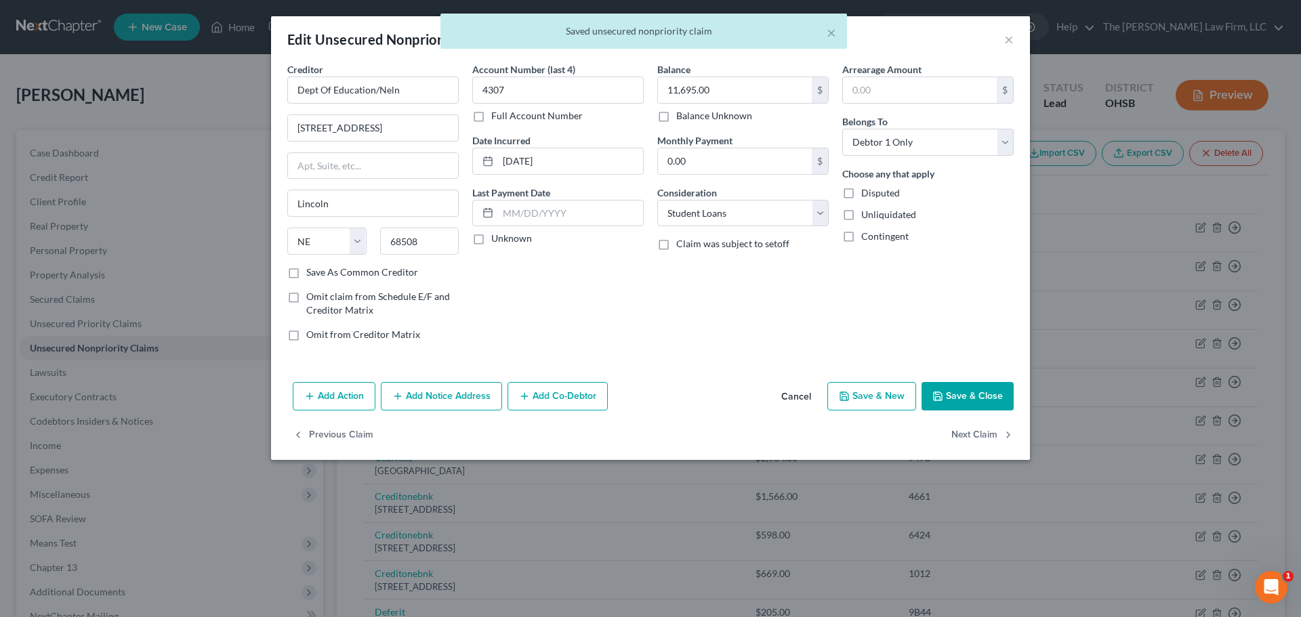
click at [506, 236] on label "Unknown" at bounding box center [511, 239] width 41 height 14
click at [505, 236] on input "Unknown" at bounding box center [501, 236] width 9 height 9
checkbox input "true"
click at [865, 433] on button "Next Claim" at bounding box center [982, 435] width 62 height 28
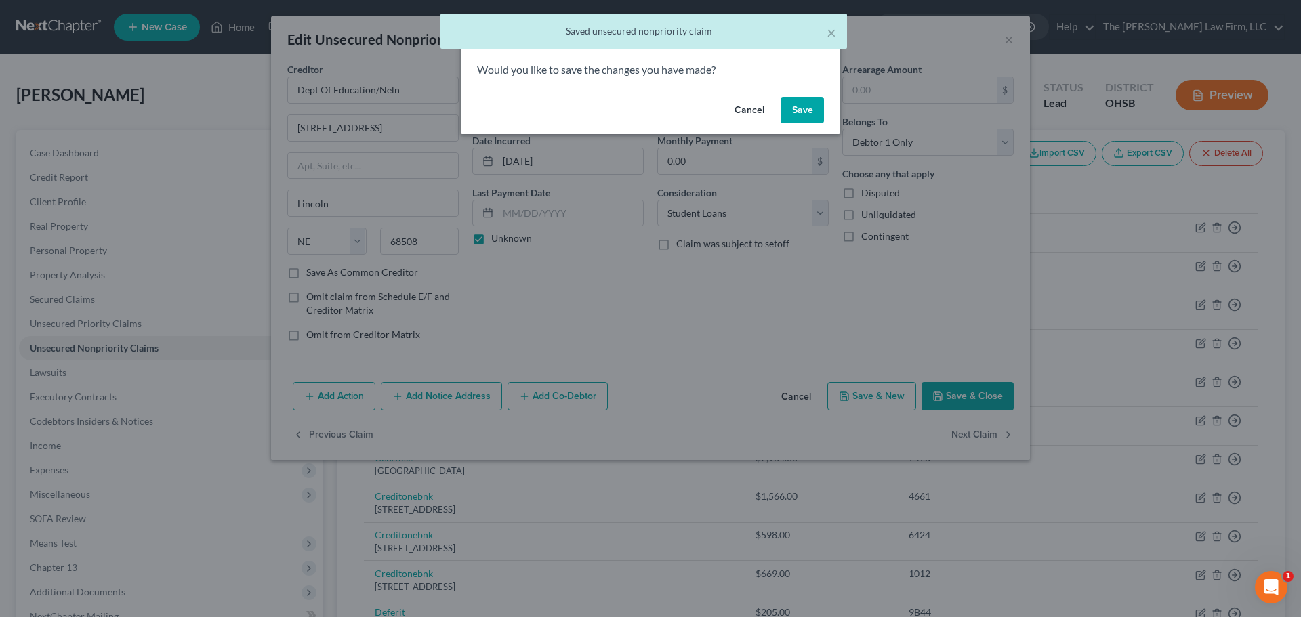
click at [812, 105] on button "Save" at bounding box center [801, 110] width 43 height 27
select select "30"
select select "17"
select select "0"
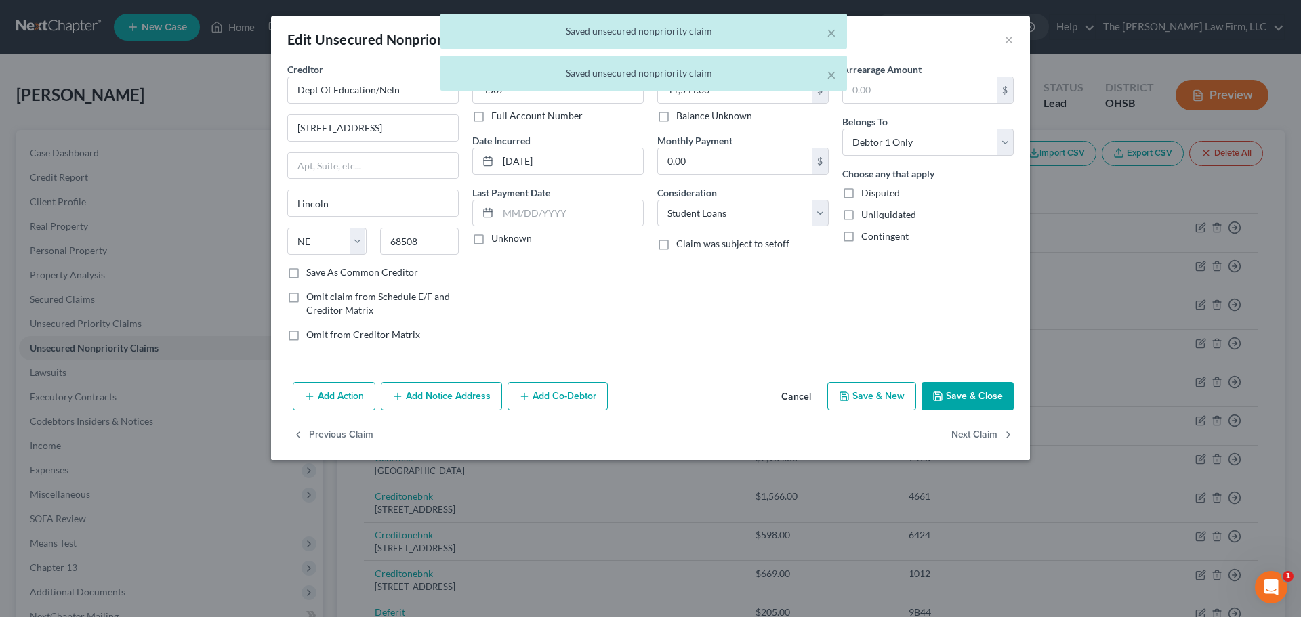
type input "0"
click at [520, 240] on label "Unknown" at bounding box center [511, 239] width 41 height 14
click at [505, 240] on input "Unknown" at bounding box center [501, 236] width 9 height 9
checkbox input "true"
click at [865, 434] on button "Next Claim" at bounding box center [982, 435] width 62 height 28
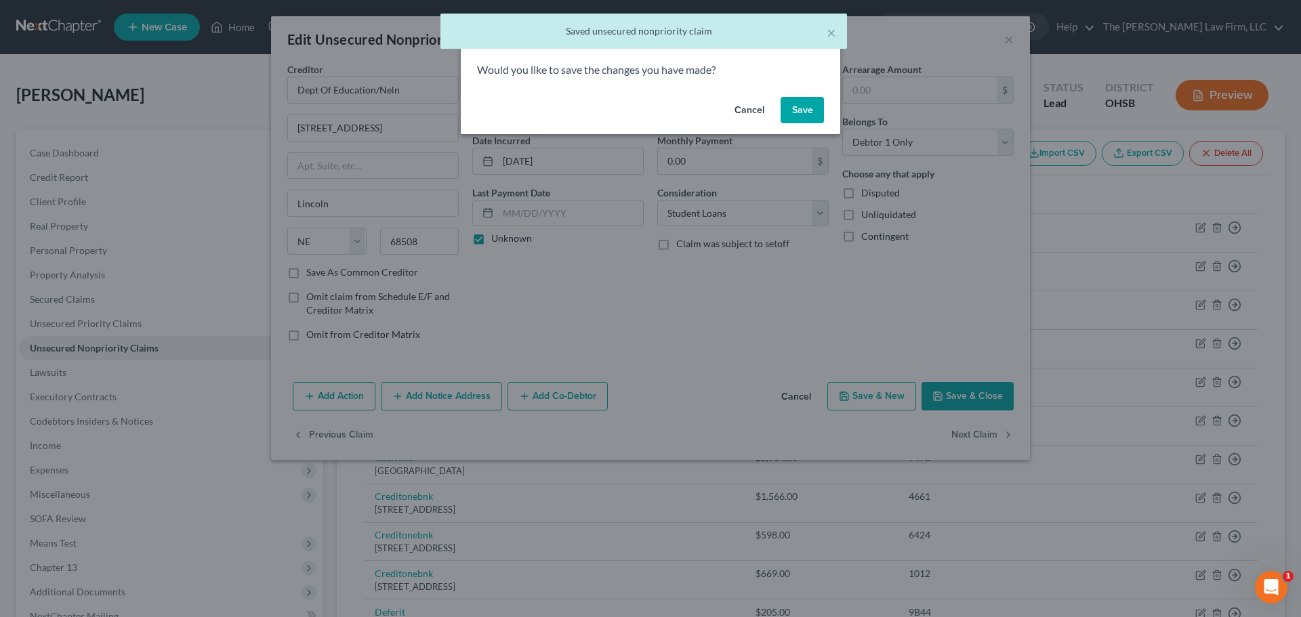
click at [796, 111] on button "Save" at bounding box center [801, 110] width 43 height 27
select select "30"
select select "17"
select select "0"
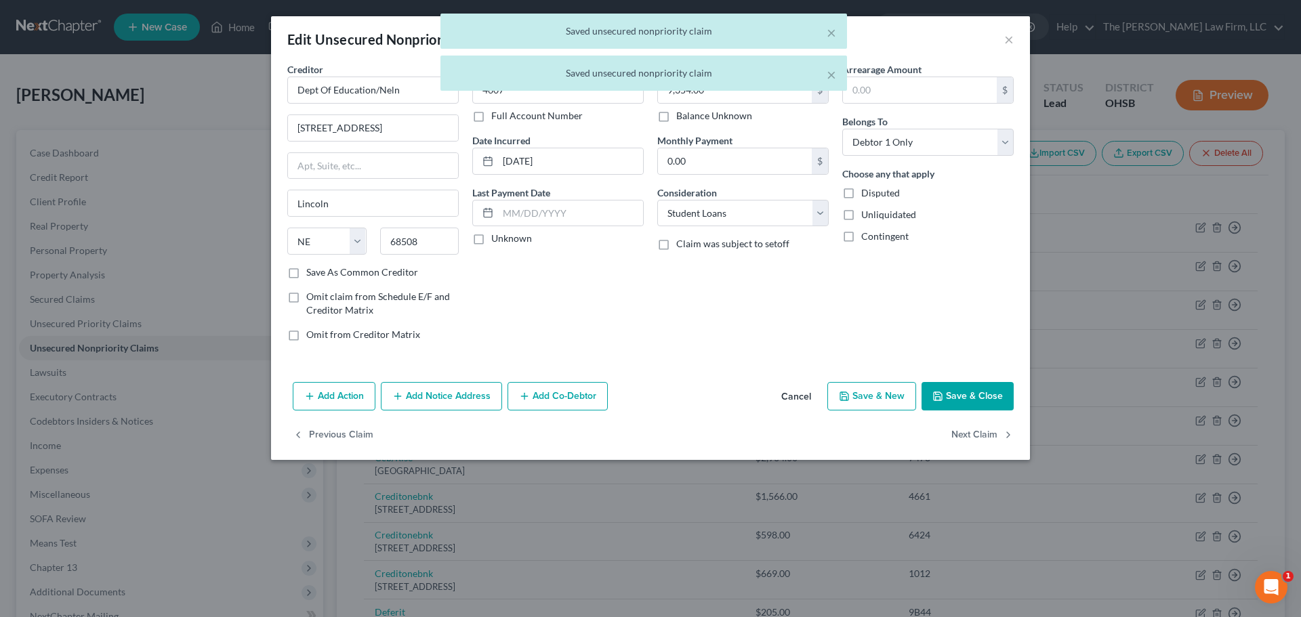
type input "0"
click at [505, 238] on label "Unknown" at bounding box center [511, 239] width 41 height 14
click at [505, 238] on input "Unknown" at bounding box center [501, 236] width 9 height 9
checkbox input "true"
click at [865, 432] on button "Next Claim" at bounding box center [982, 435] width 62 height 28
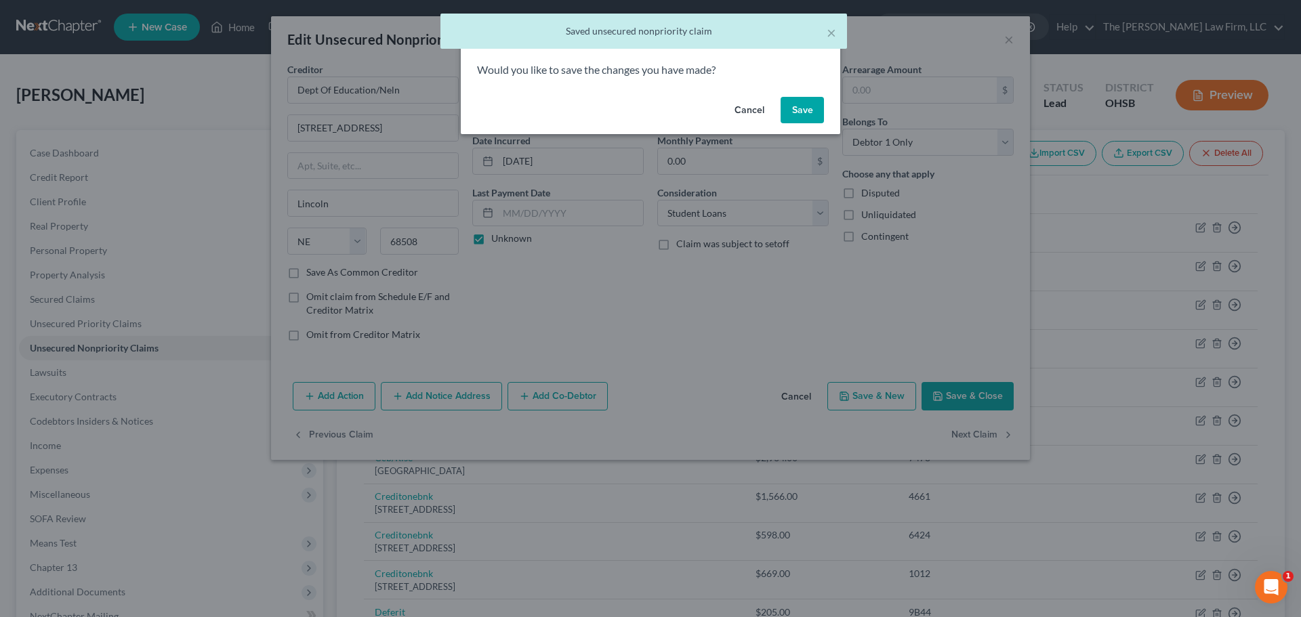
click at [786, 105] on button "Save" at bounding box center [801, 110] width 43 height 27
select select "13"
select select "2"
select select "0"
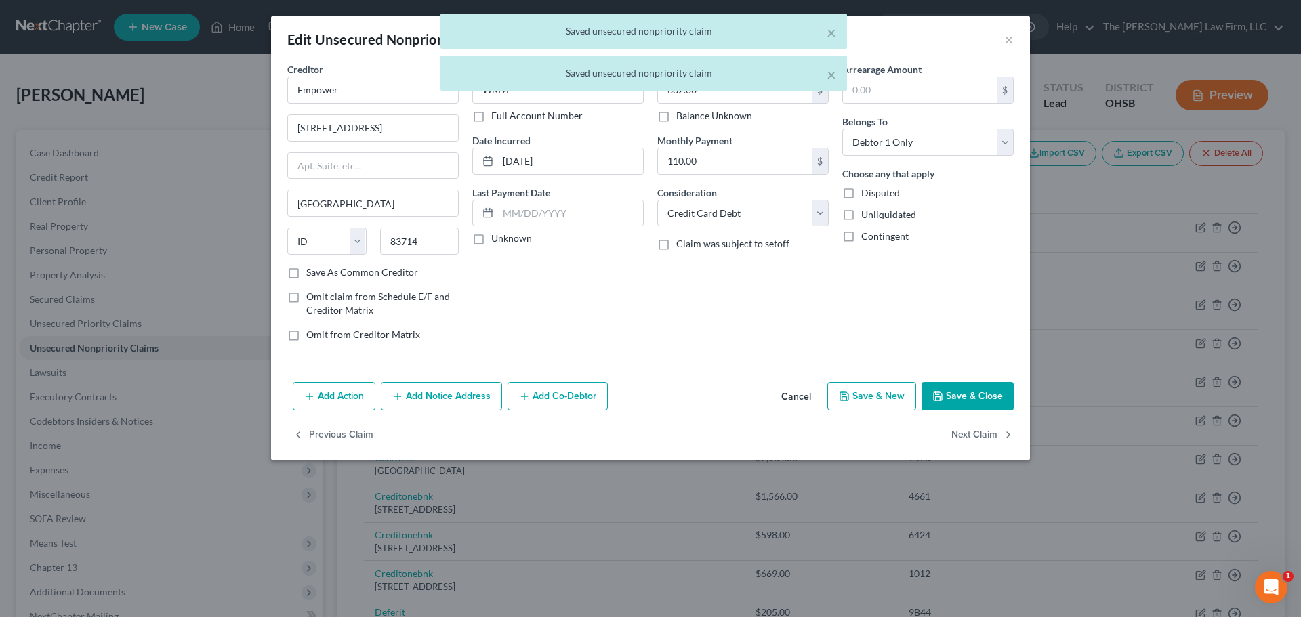
type input "0"
click at [519, 238] on label "Unknown" at bounding box center [511, 239] width 41 height 14
click at [505, 238] on input "Unknown" at bounding box center [501, 236] width 9 height 9
checkbox input "true"
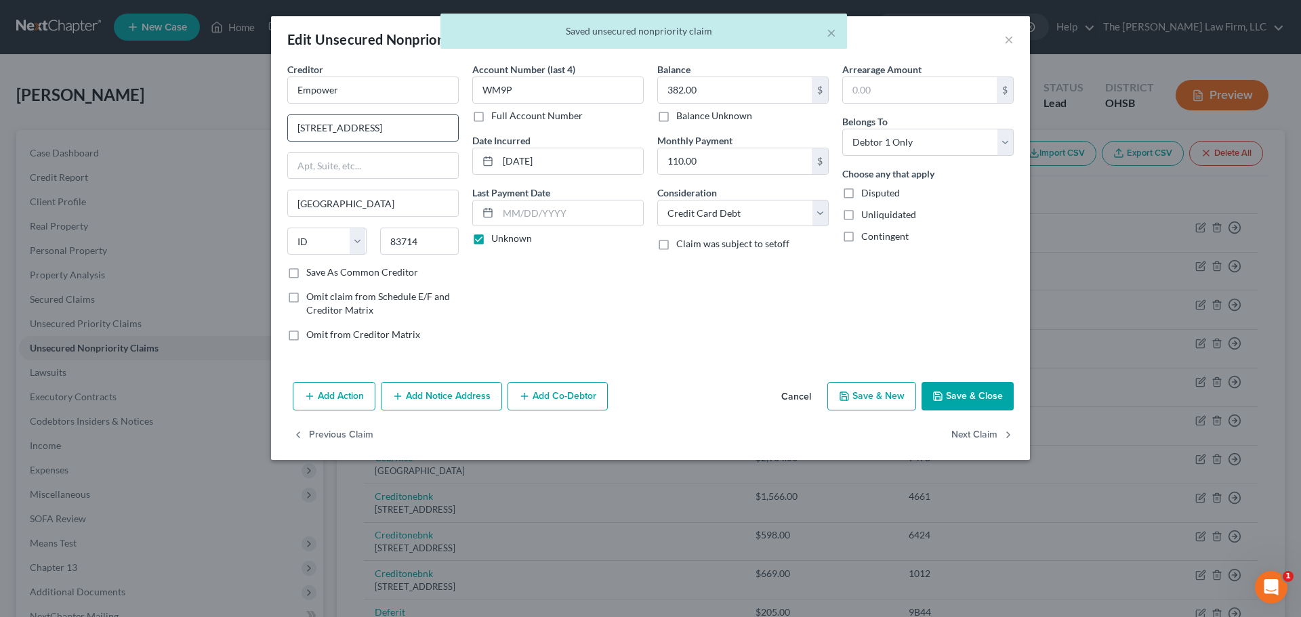
drag, startPoint x: 389, startPoint y: 128, endPoint x: 368, endPoint y: 127, distance: 21.0
click at [368, 127] on input "9169 W State St #499" at bounding box center [373, 128] width 170 height 26
type input "9169 W State St"
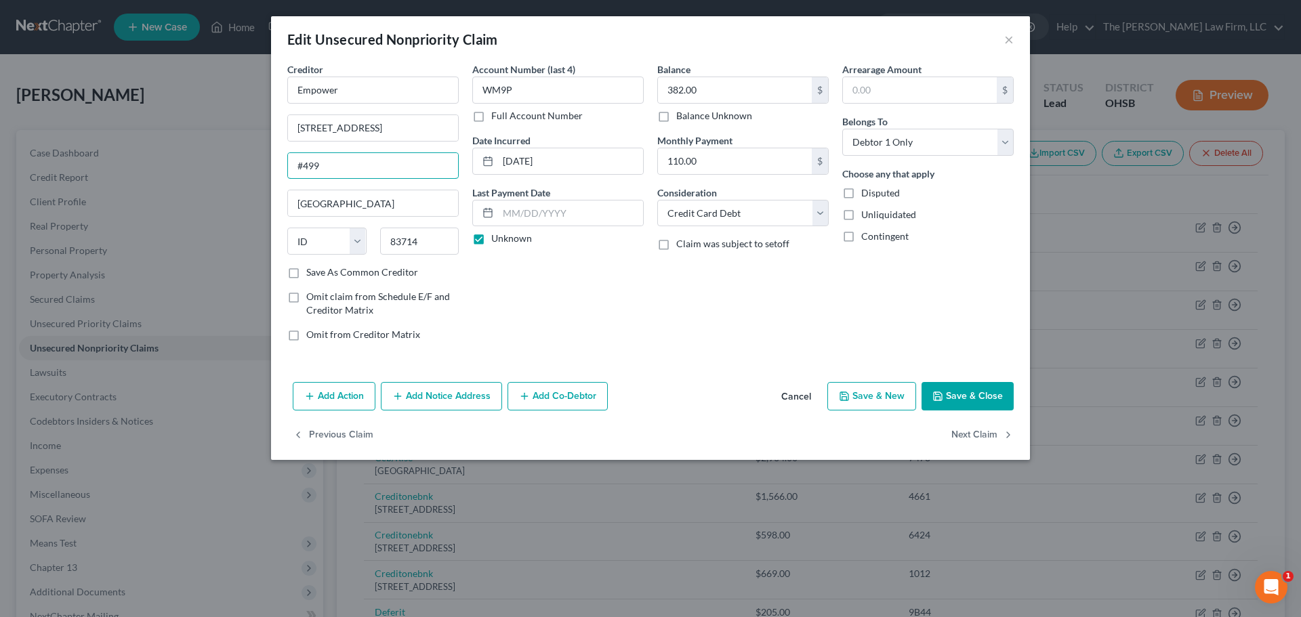
type input "#499"
click at [608, 309] on div "Account Number (last 4) WM9P Full Account Number Date Incurred 10-11-2024 Last …" at bounding box center [557, 207] width 185 height 290
click at [865, 431] on button "Next Claim" at bounding box center [982, 435] width 62 height 28
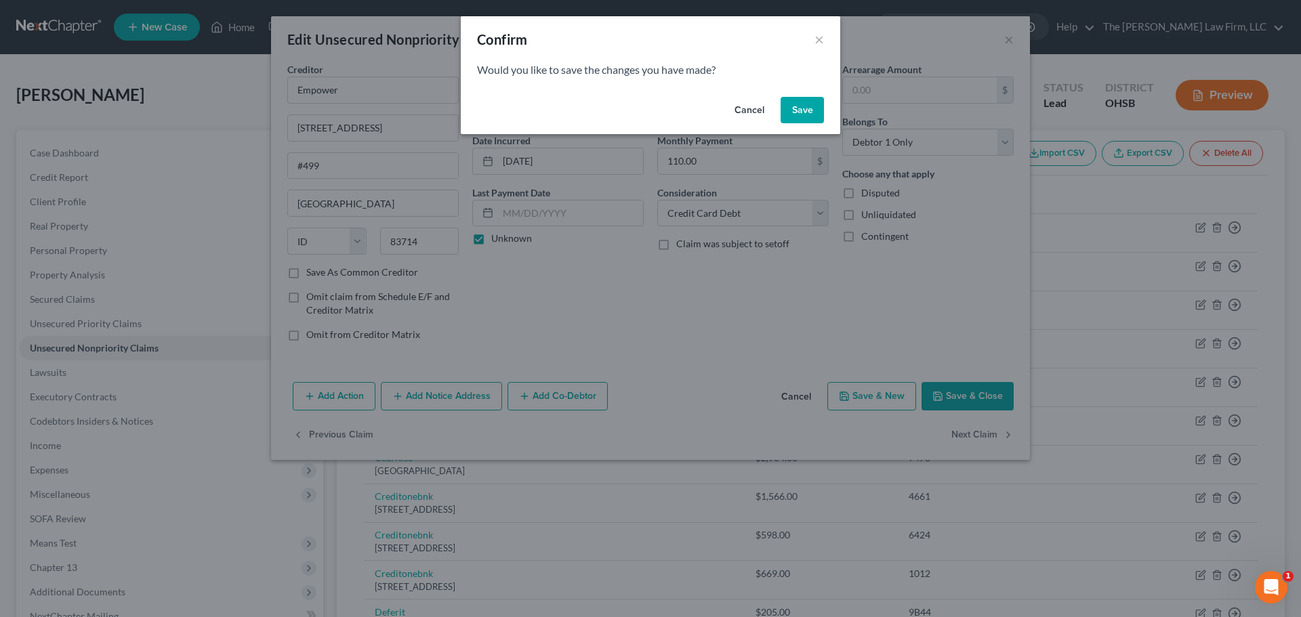
click at [810, 108] on button "Save" at bounding box center [801, 110] width 43 height 27
select select "7"
select select "0"
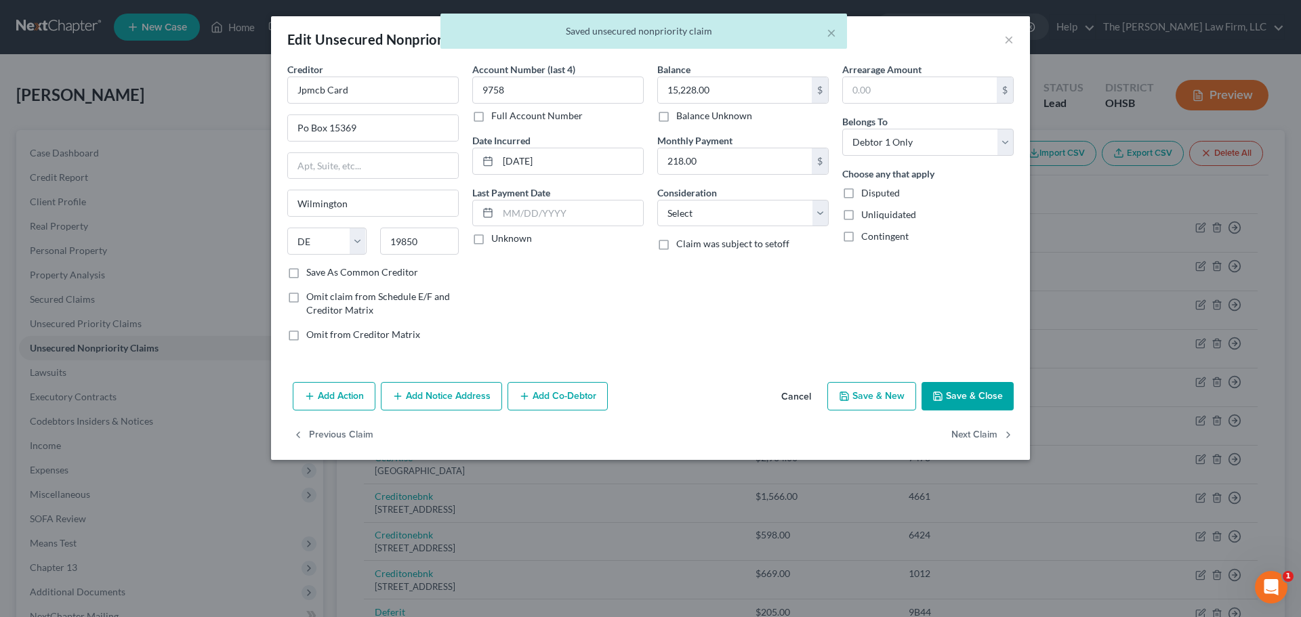
type input "0"
click at [524, 241] on label "Unknown" at bounding box center [511, 239] width 41 height 14
click at [505, 241] on input "Unknown" at bounding box center [501, 236] width 9 height 9
checkbox input "true"
click at [307, 129] on input "Po Box 15369" at bounding box center [373, 128] width 170 height 26
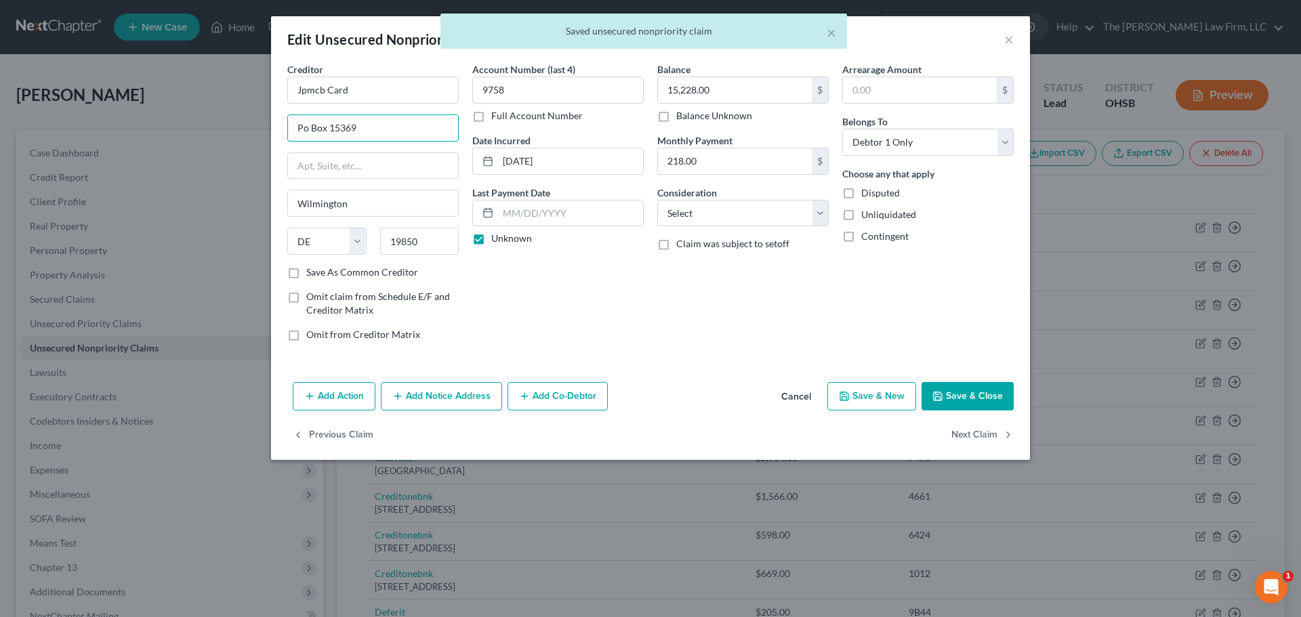
type input "PO Box 15369"
click at [622, 322] on div "Account Number (last 4) 9758 Full Account Number Date Incurred 03-23-2018 Last …" at bounding box center [557, 207] width 185 height 290
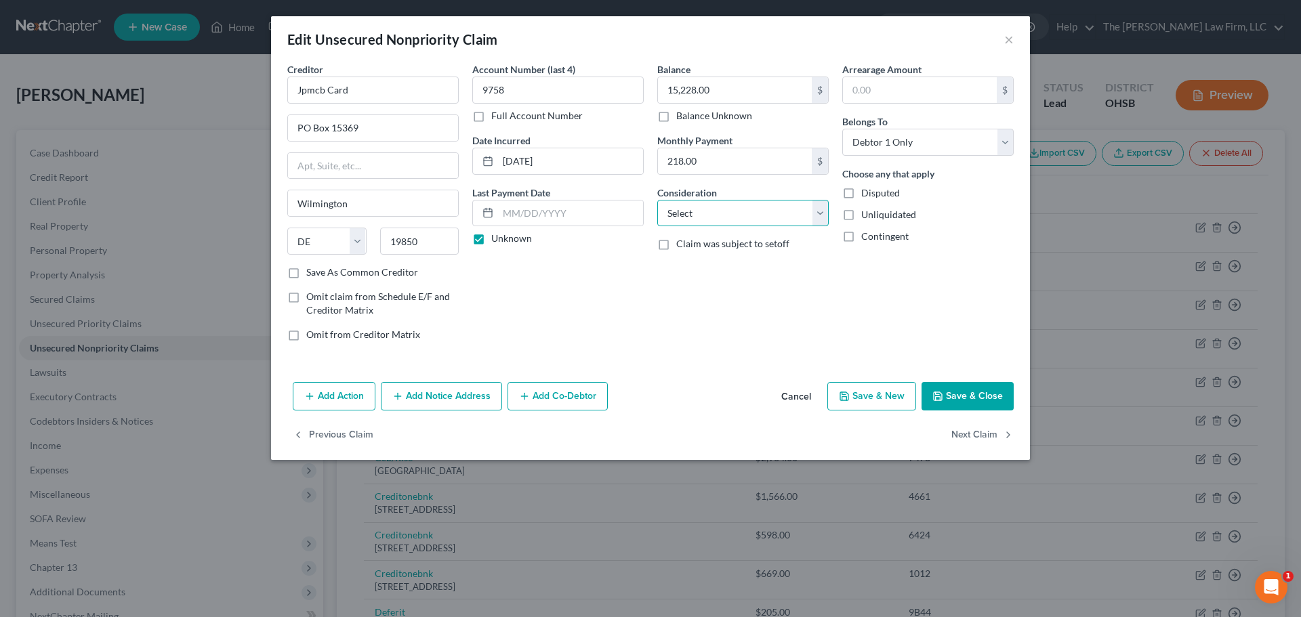
click at [763, 216] on select "Select Cable / Satellite Services Collection Agency Credit Card Debt Debt Couns…" at bounding box center [742, 213] width 171 height 27
select select "2"
click at [657, 200] on select "Select Cable / Satellite Services Collection Agency Credit Card Debt Debt Couns…" at bounding box center [742, 213] width 171 height 27
click at [865, 438] on button "Next Claim" at bounding box center [982, 435] width 62 height 28
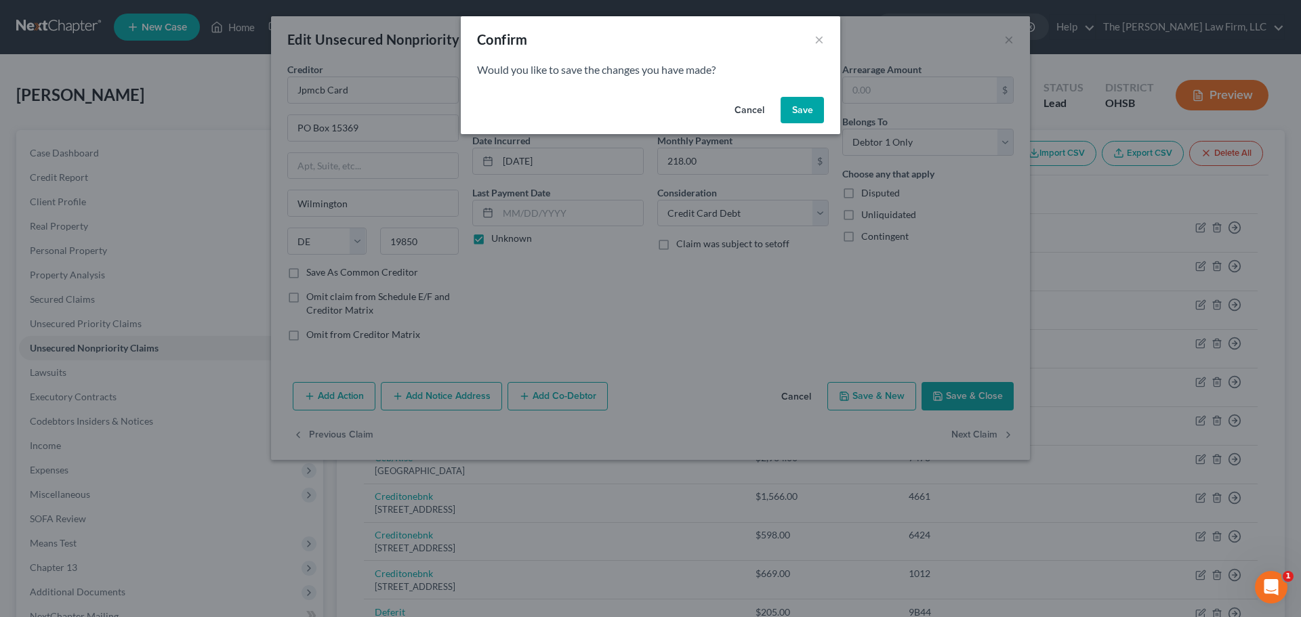
click at [804, 113] on button "Save" at bounding box center [801, 110] width 43 height 27
select select "7"
select select "0"
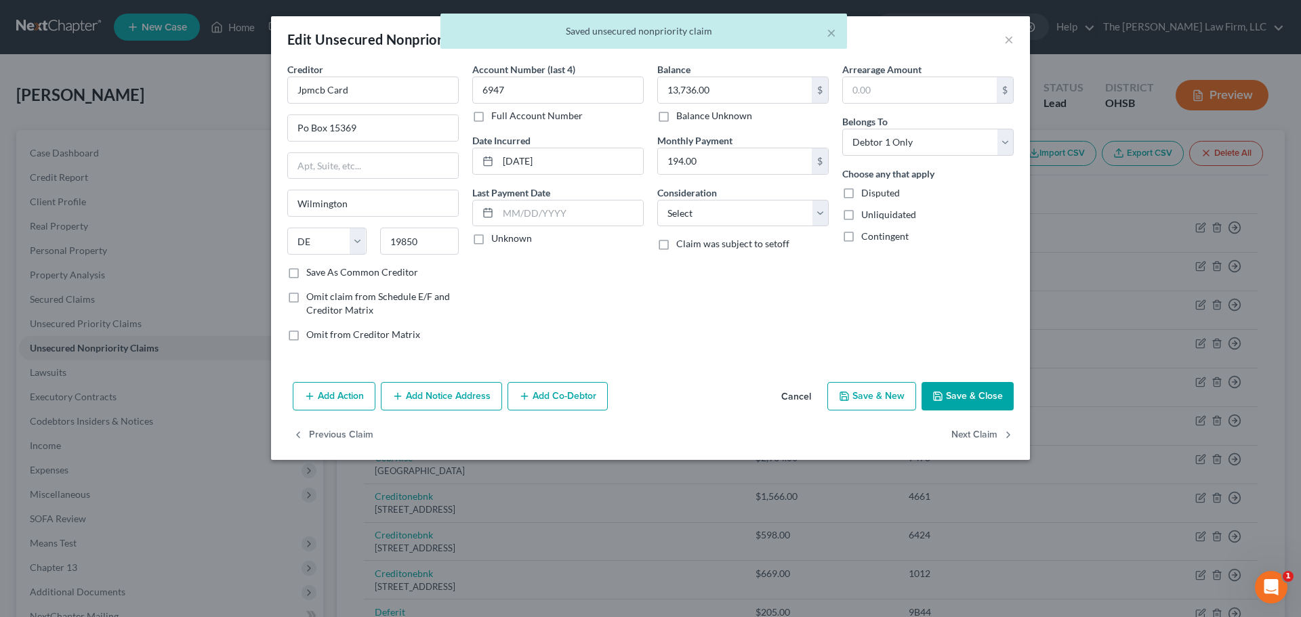
type input "0"
click at [515, 236] on label "Unknown" at bounding box center [511, 239] width 41 height 14
click at [505, 236] on input "Unknown" at bounding box center [501, 236] width 9 height 9
checkbox input "true"
click at [307, 130] on input "Po Box 15369" at bounding box center [373, 128] width 170 height 26
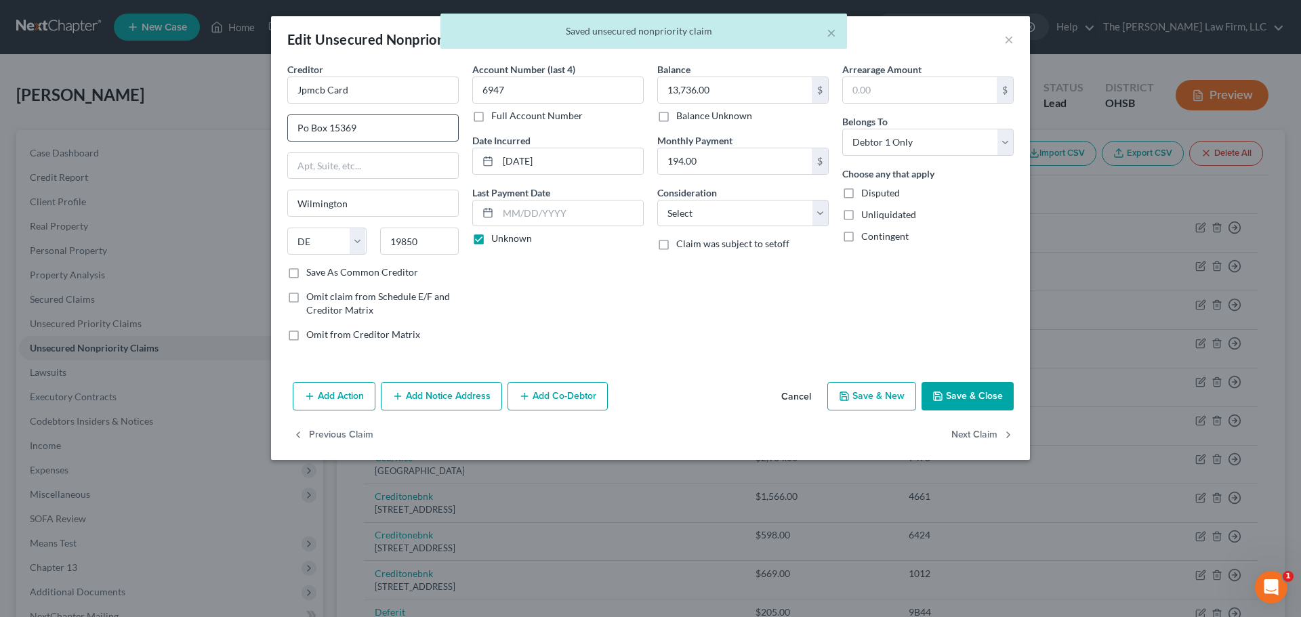
type input "PO Box 15369"
click at [616, 322] on div "Account Number (last 4) 6947 Full Account Number Date Incurred 05-16-2019 Last …" at bounding box center [557, 207] width 185 height 290
click at [724, 214] on select "Select Cable / Satellite Services Collection Agency Credit Card Debt Debt Couns…" at bounding box center [742, 213] width 171 height 27
select select "2"
click at [657, 200] on select "Select Cable / Satellite Services Collection Agency Credit Card Debt Debt Couns…" at bounding box center [742, 213] width 171 height 27
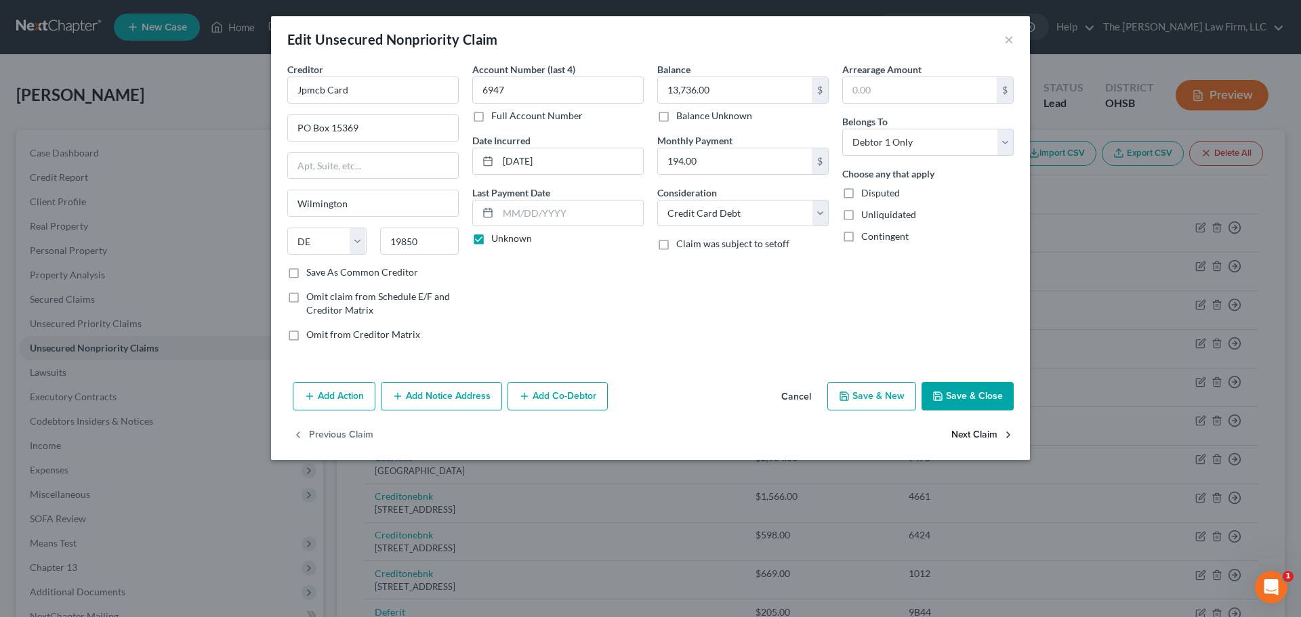
click at [865, 442] on button "Next Claim" at bounding box center [982, 435] width 62 height 28
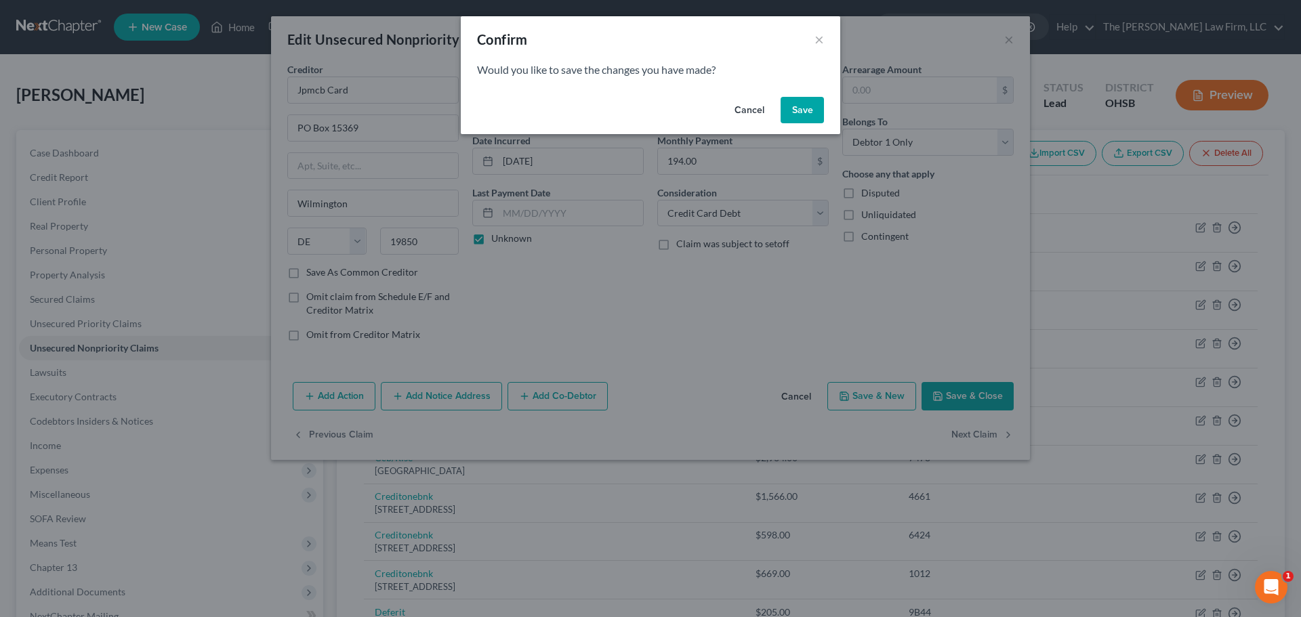
click at [804, 118] on button "Save" at bounding box center [801, 110] width 43 height 27
select select "46"
select select "0"
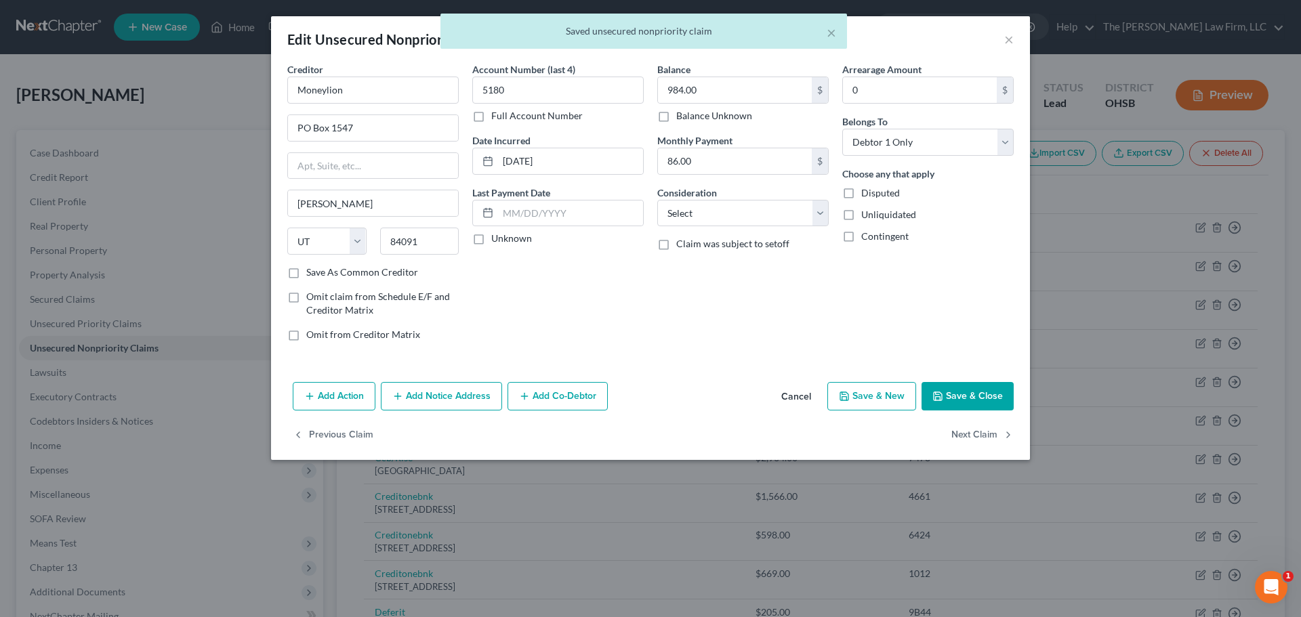
click at [500, 239] on label "Unknown" at bounding box center [511, 239] width 41 height 14
click at [500, 239] on input "Unknown" at bounding box center [501, 236] width 9 height 9
checkbox input "true"
click at [732, 229] on div "Balance 984.00 $ Balance Unknown Balance Undetermined 984.00 $ Balance Unknown …" at bounding box center [742, 207] width 185 height 290
click at [732, 222] on select "Select Cable / Satellite Services Collection Agency Credit Card Debt Debt Couns…" at bounding box center [742, 213] width 171 height 27
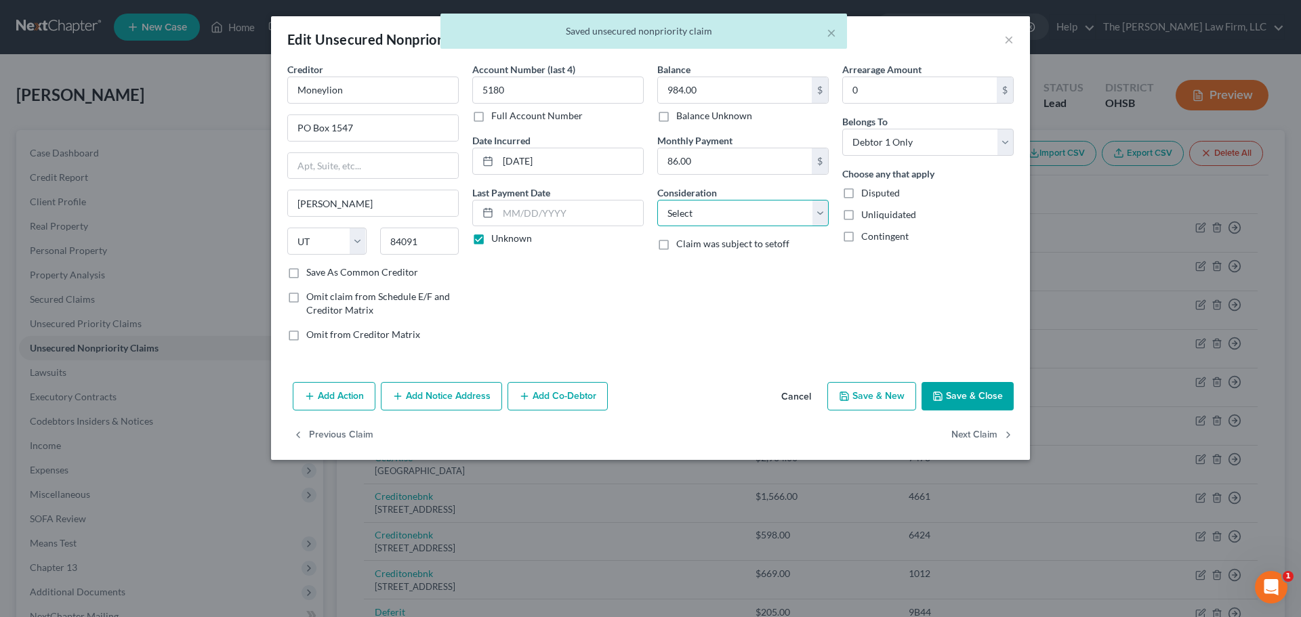
select select "2"
click at [657, 200] on select "Select Cable / Satellite Services Collection Agency Credit Card Debt Debt Couns…" at bounding box center [742, 213] width 171 height 27
click at [865, 423] on button "Next Claim" at bounding box center [982, 435] width 62 height 28
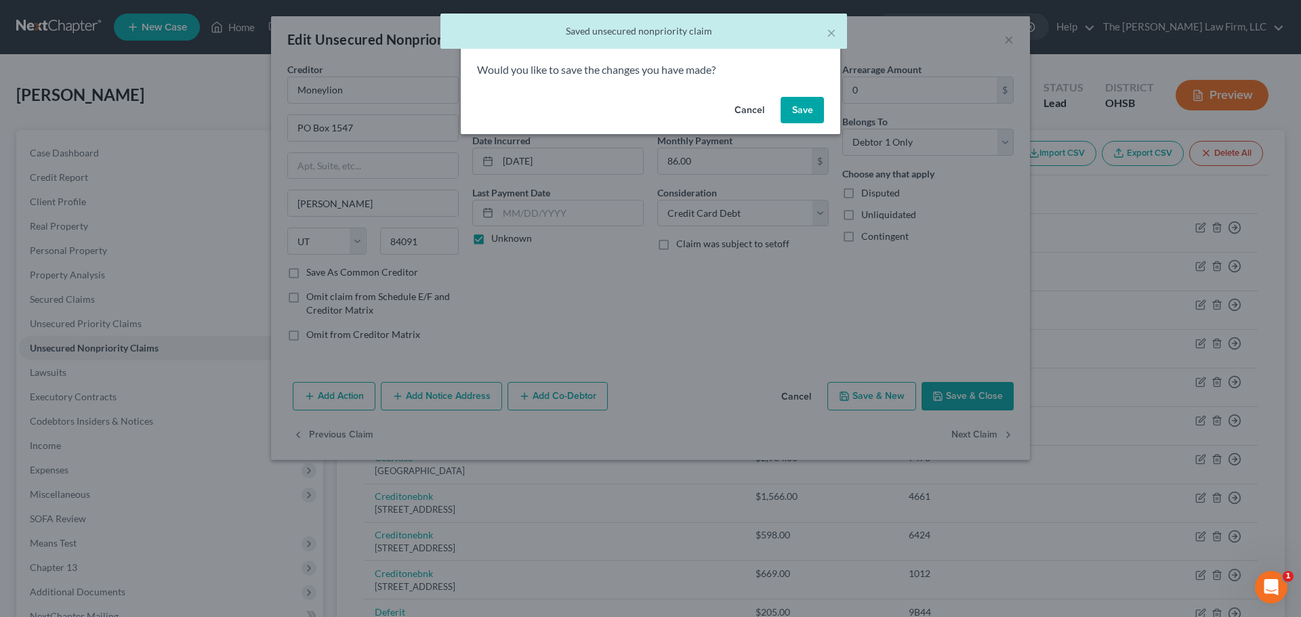
click at [794, 113] on button "Save" at bounding box center [801, 110] width 43 height 27
select select "23"
select select "0"
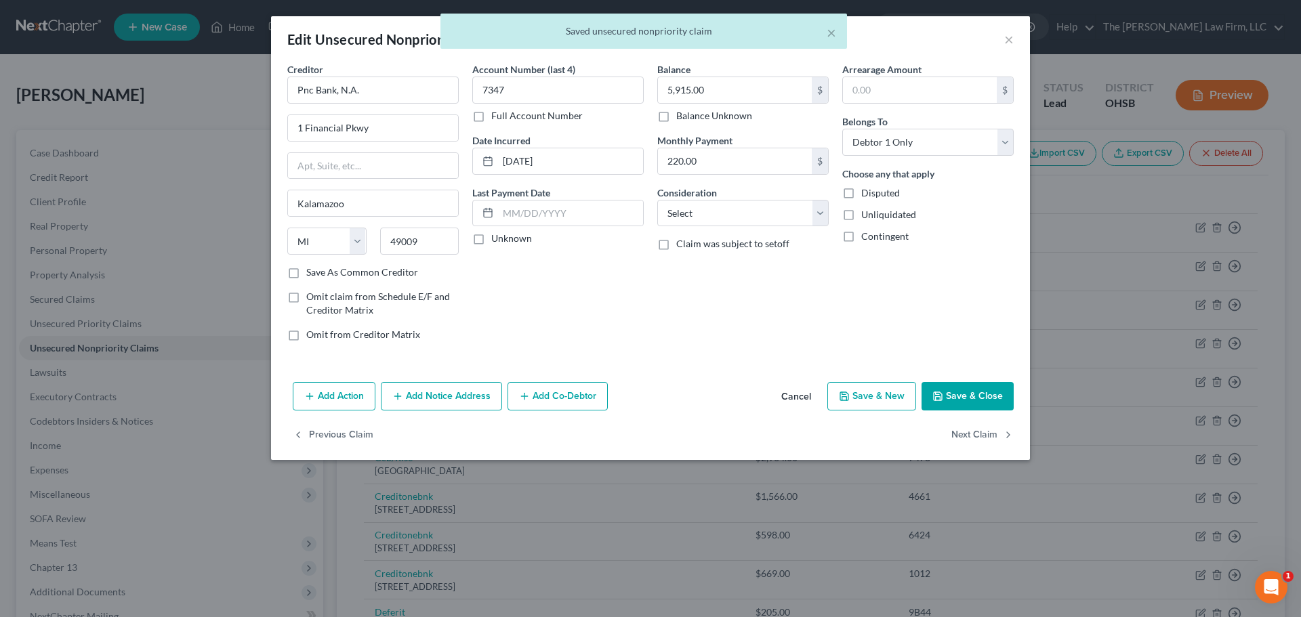
click at [514, 240] on label "Unknown" at bounding box center [511, 239] width 41 height 14
click at [505, 240] on input "Unknown" at bounding box center [501, 236] width 9 height 9
checkbox input "true"
click at [736, 204] on select "Select Cable / Satellite Services Collection Agency Credit Card Debt Debt Couns…" at bounding box center [742, 213] width 171 height 27
select select "2"
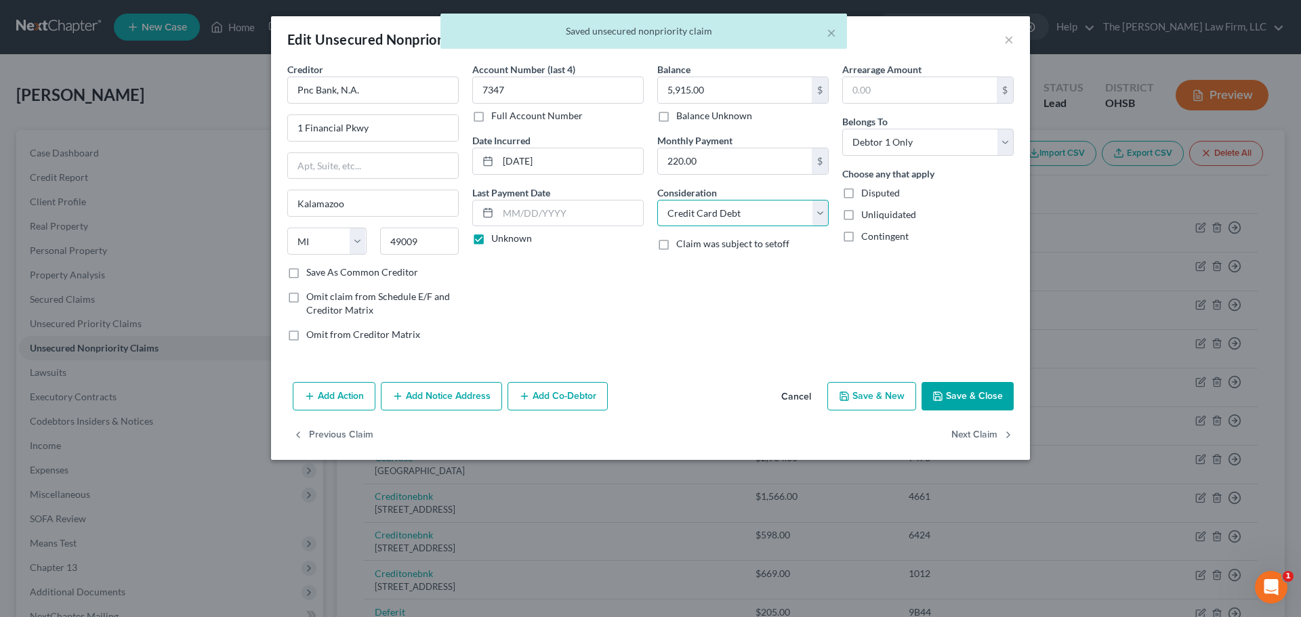
click at [657, 200] on select "Select Cable / Satellite Services Collection Agency Credit Card Debt Debt Couns…" at bounding box center [742, 213] width 171 height 27
click at [865, 440] on button "Next Claim" at bounding box center [982, 435] width 62 height 28
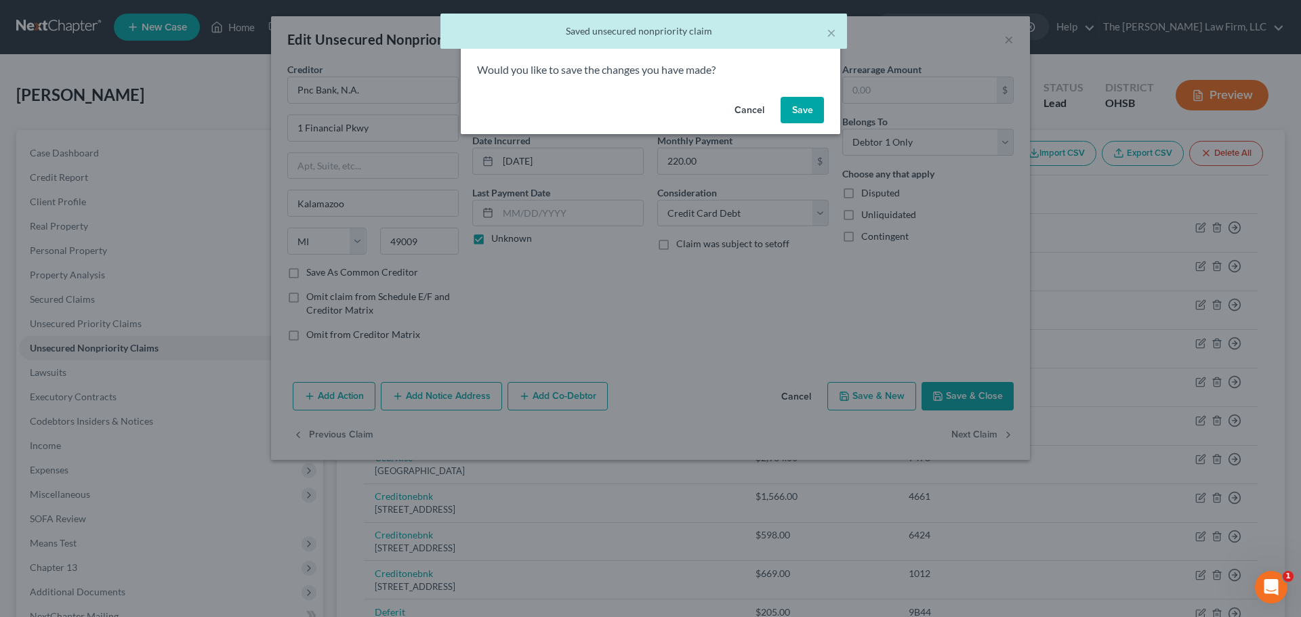
click at [802, 122] on button "Save" at bounding box center [801, 110] width 43 height 27
select select "14"
select select "2"
select select "0"
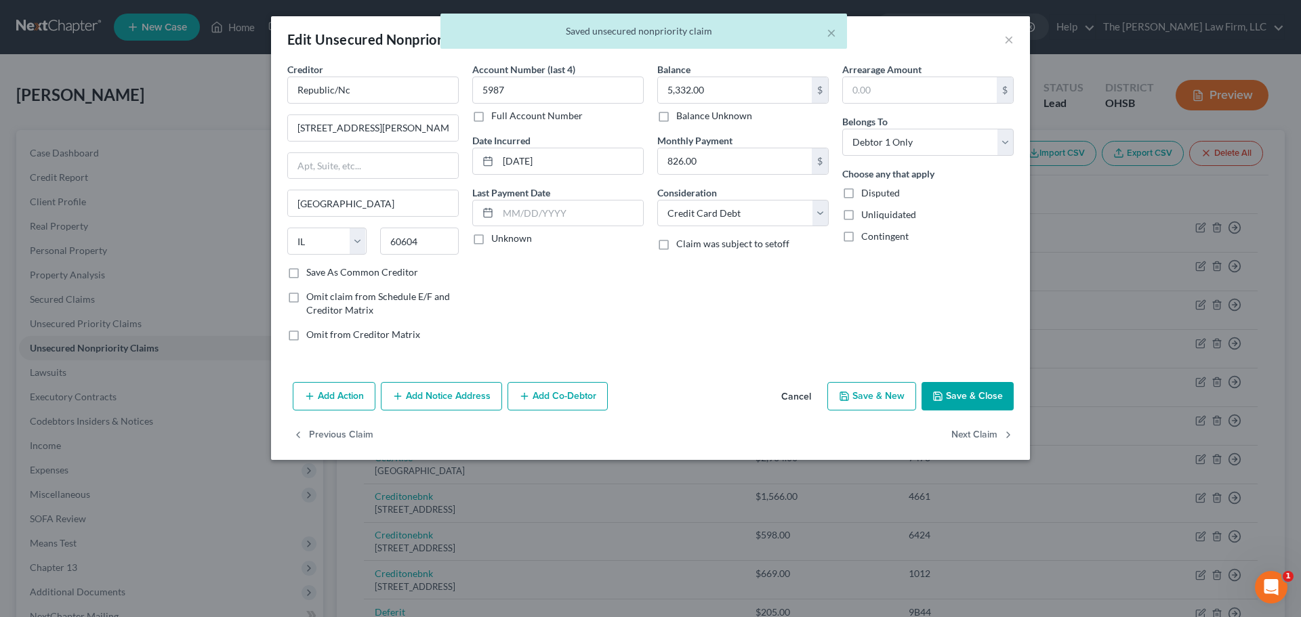
type input "0"
click at [514, 239] on label "Unknown" at bounding box center [511, 239] width 41 height 14
click at [505, 239] on input "Unknown" at bounding box center [501, 236] width 9 height 9
checkbox input "true"
click at [865, 432] on button "Next Claim" at bounding box center [982, 435] width 62 height 28
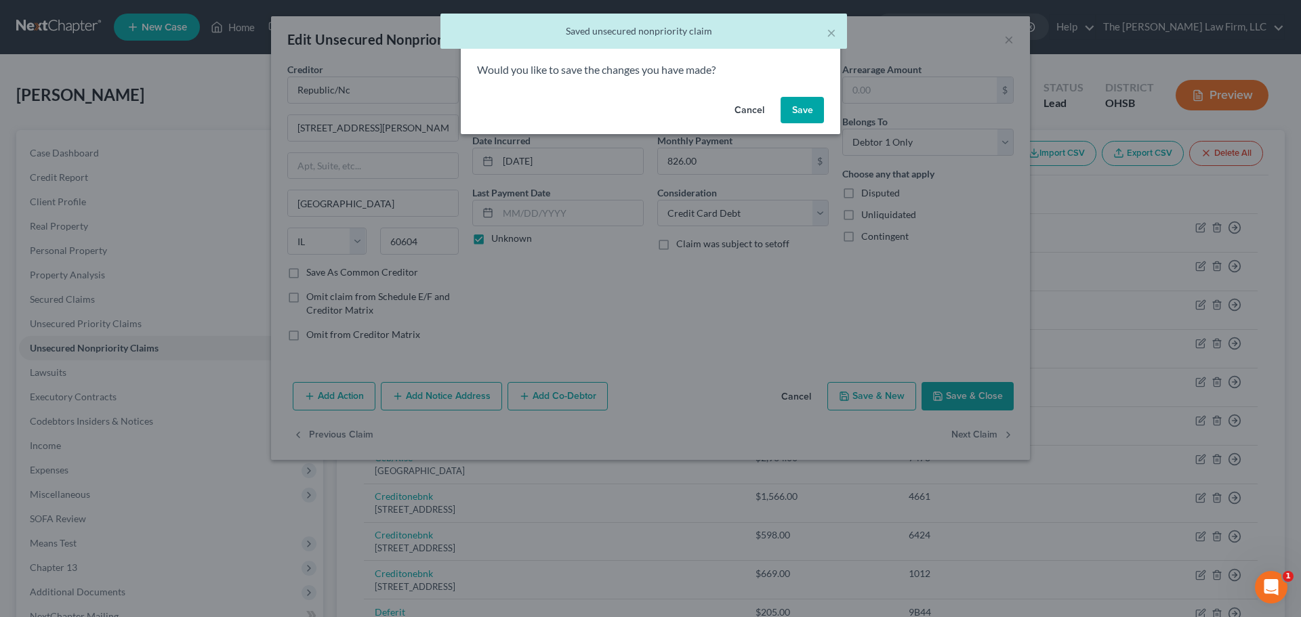
click at [813, 111] on button "Save" at bounding box center [801, 110] width 43 height 27
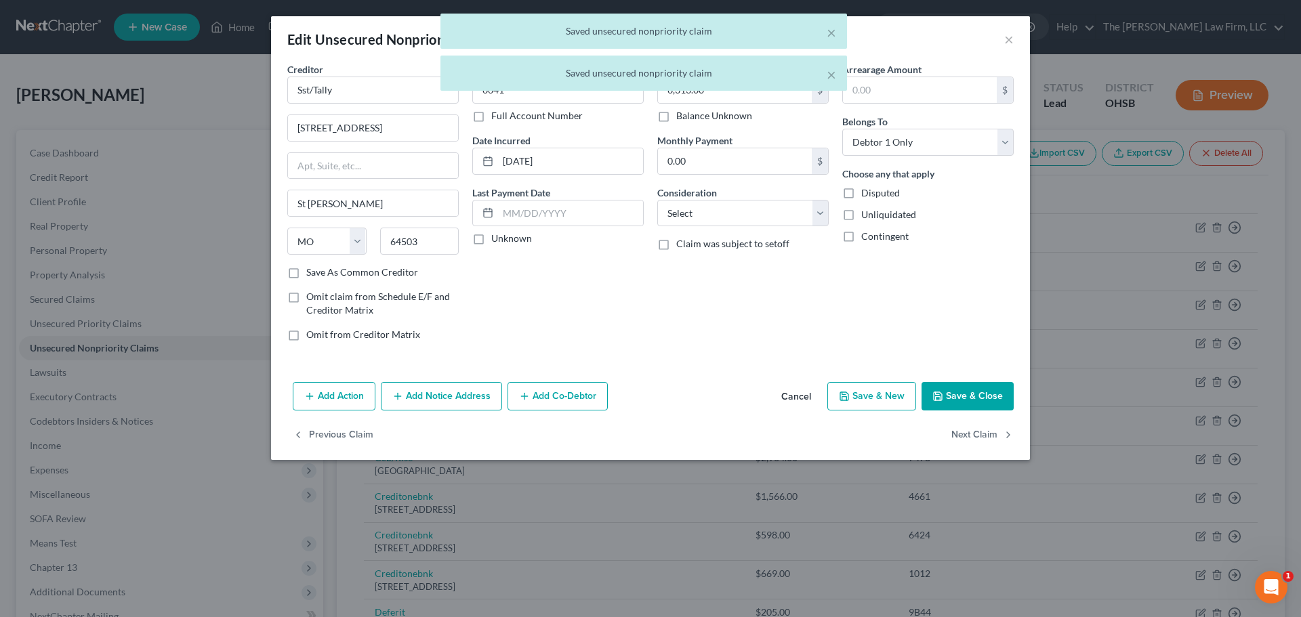
click at [507, 237] on label "Unknown" at bounding box center [511, 239] width 41 height 14
click at [505, 237] on input "Unknown" at bounding box center [501, 236] width 9 height 9
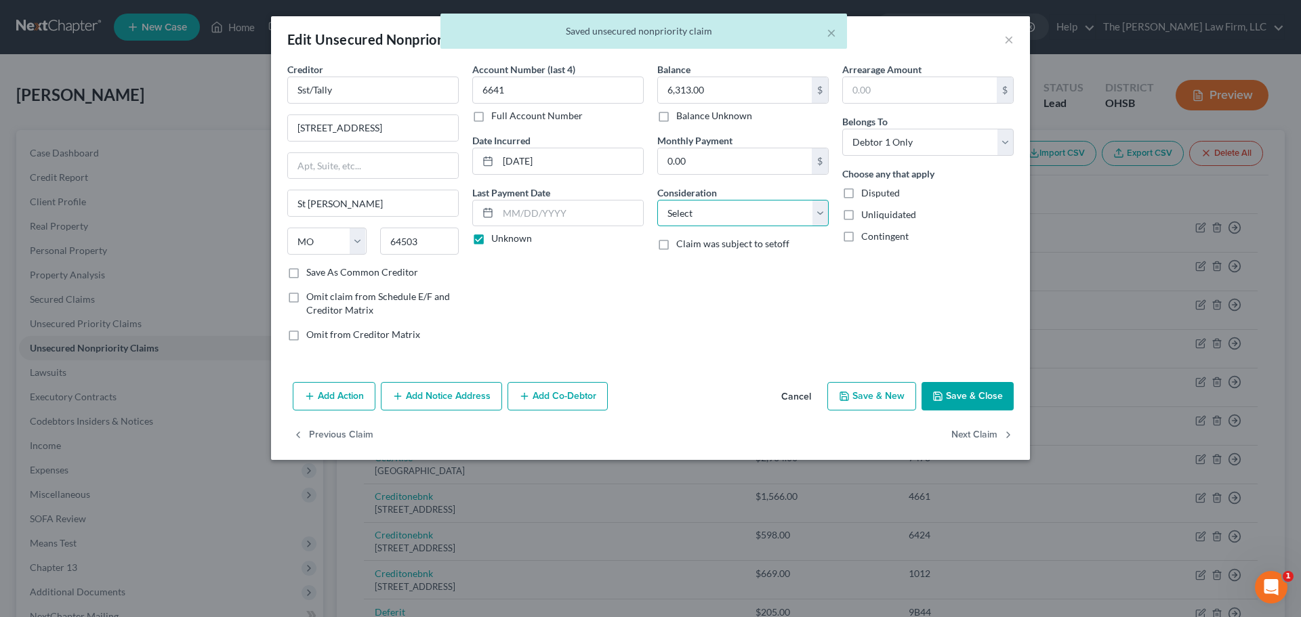
click at [751, 218] on select "Select Cable / Satellite Services Collection Agency Credit Card Debt Debt Couns…" at bounding box center [742, 213] width 171 height 27
click at [368, 82] on input "Sst/Tally" at bounding box center [372, 90] width 171 height 27
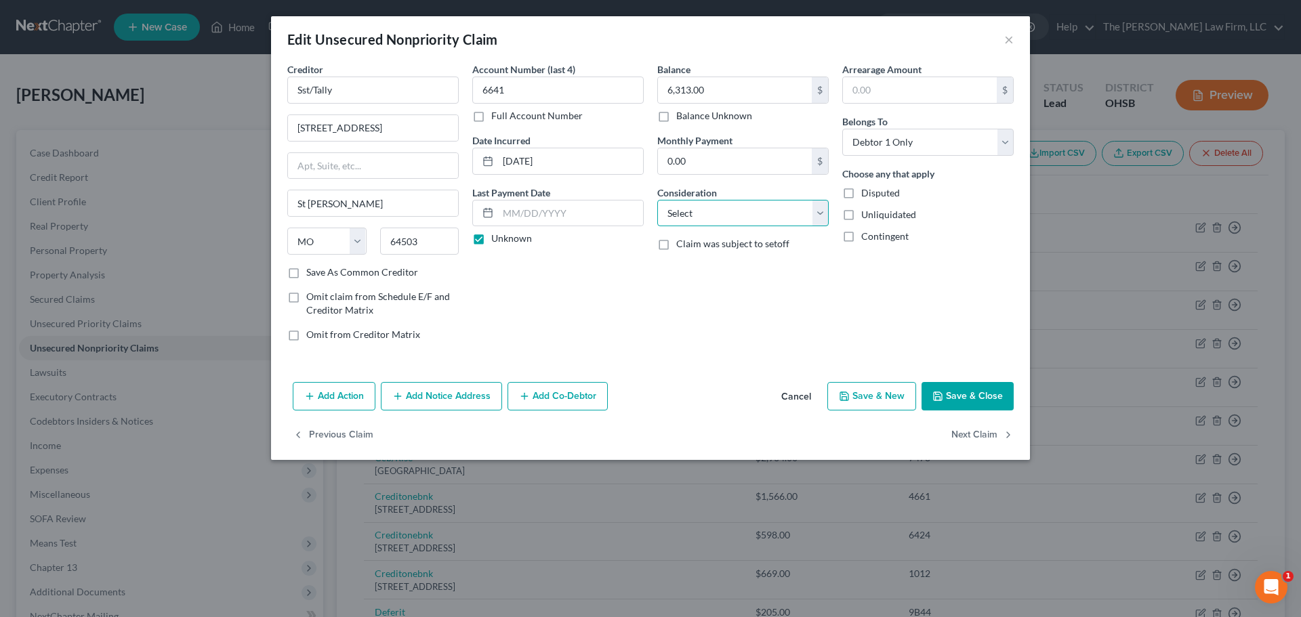
click at [732, 211] on select "Select Cable / Satellite Services Collection Agency Credit Card Debt Debt Couns…" at bounding box center [742, 213] width 171 height 27
click at [657, 200] on select "Select Cable / Satellite Services Collection Agency Credit Card Debt Debt Couns…" at bounding box center [742, 213] width 171 height 27
click at [865, 439] on button "Next Claim" at bounding box center [982, 435] width 62 height 28
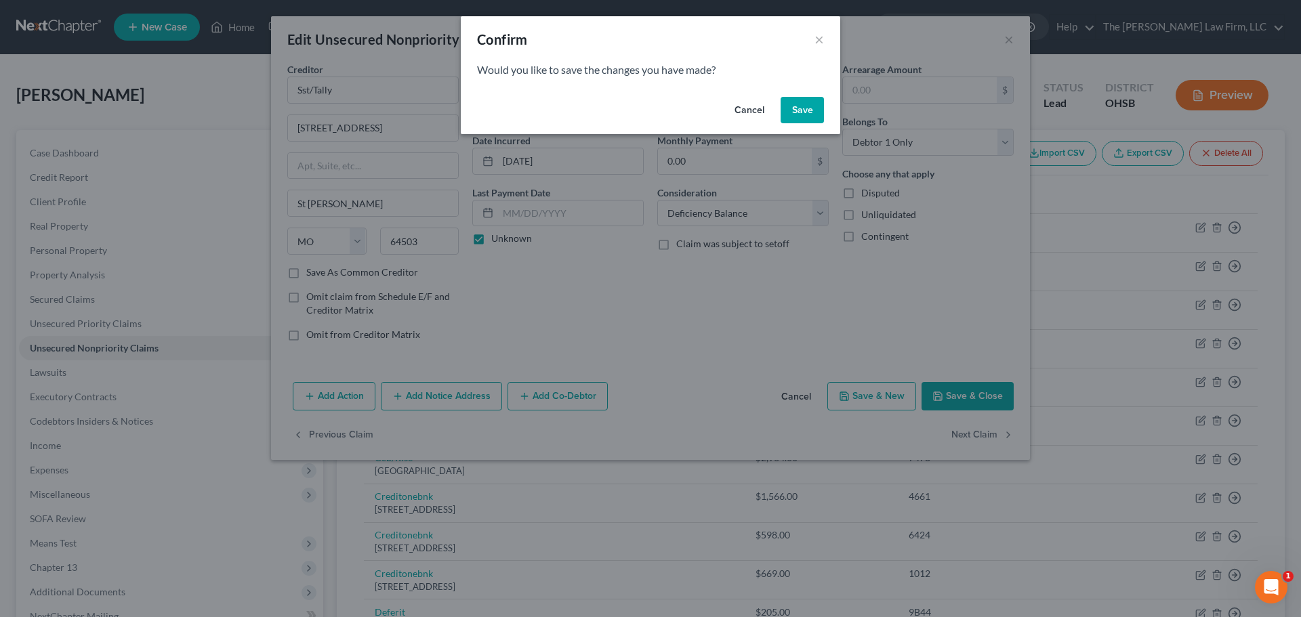
click at [799, 123] on button "Save" at bounding box center [801, 110] width 43 height 27
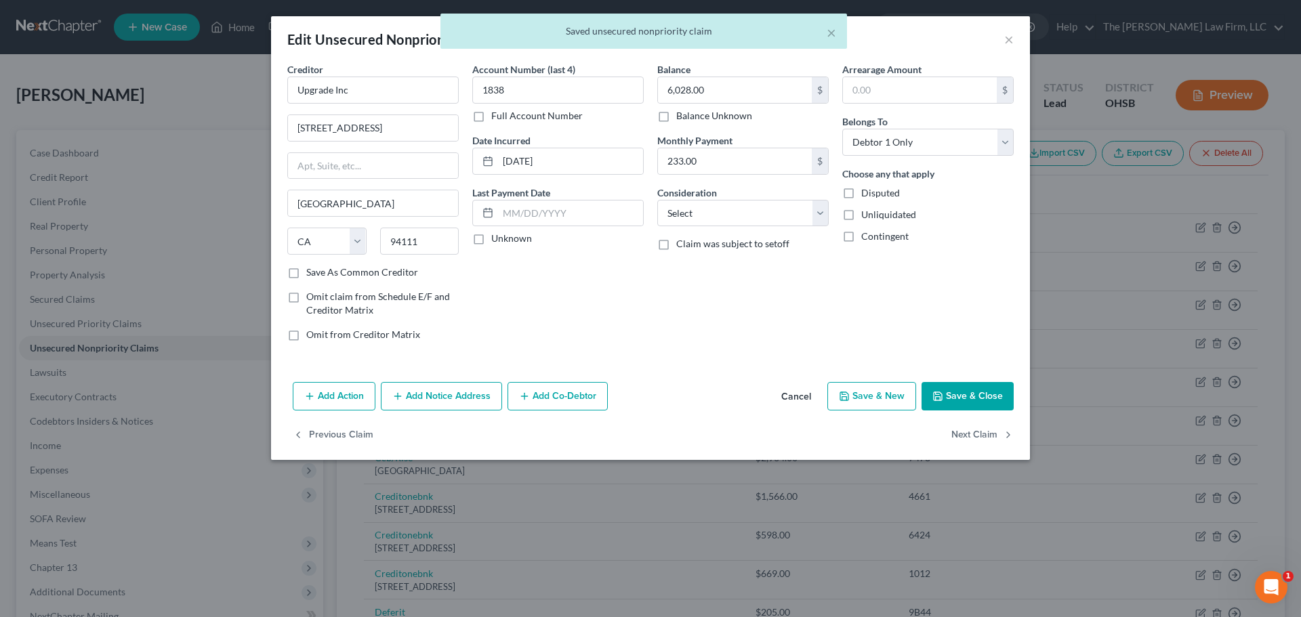
click at [512, 236] on label "Unknown" at bounding box center [511, 239] width 41 height 14
click at [505, 236] on input "Unknown" at bounding box center [501, 236] width 9 height 9
drag, startPoint x: 401, startPoint y: 129, endPoint x: 362, endPoint y: 131, distance: 39.3
click at [358, 129] on input "275 Battery St 22nd Fl" at bounding box center [373, 128] width 170 height 26
click at [362, 131] on input "275 Battery St 22nd Fl" at bounding box center [373, 128] width 170 height 26
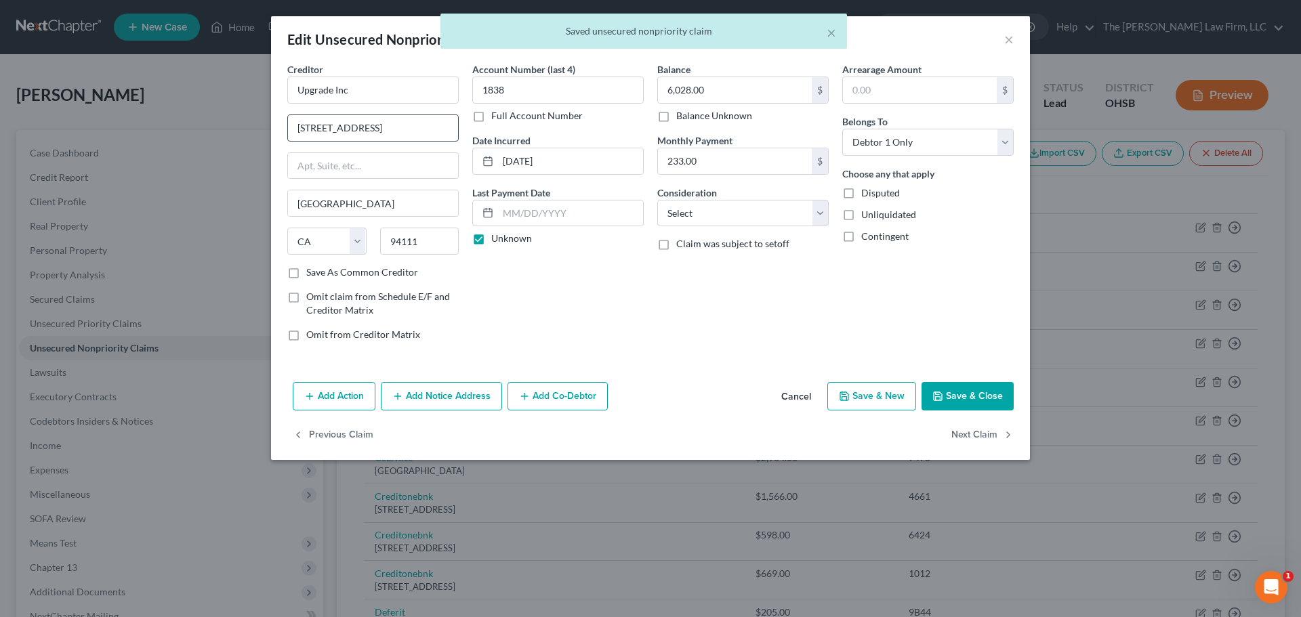
click at [405, 127] on input "275 Battery St 22nd Fl" at bounding box center [373, 128] width 170 height 26
drag, startPoint x: 413, startPoint y: 127, endPoint x: 361, endPoint y: 128, distance: 52.2
click at [361, 128] on input "275 Battery St 22nd Fl" at bounding box center [373, 128] width 170 height 26
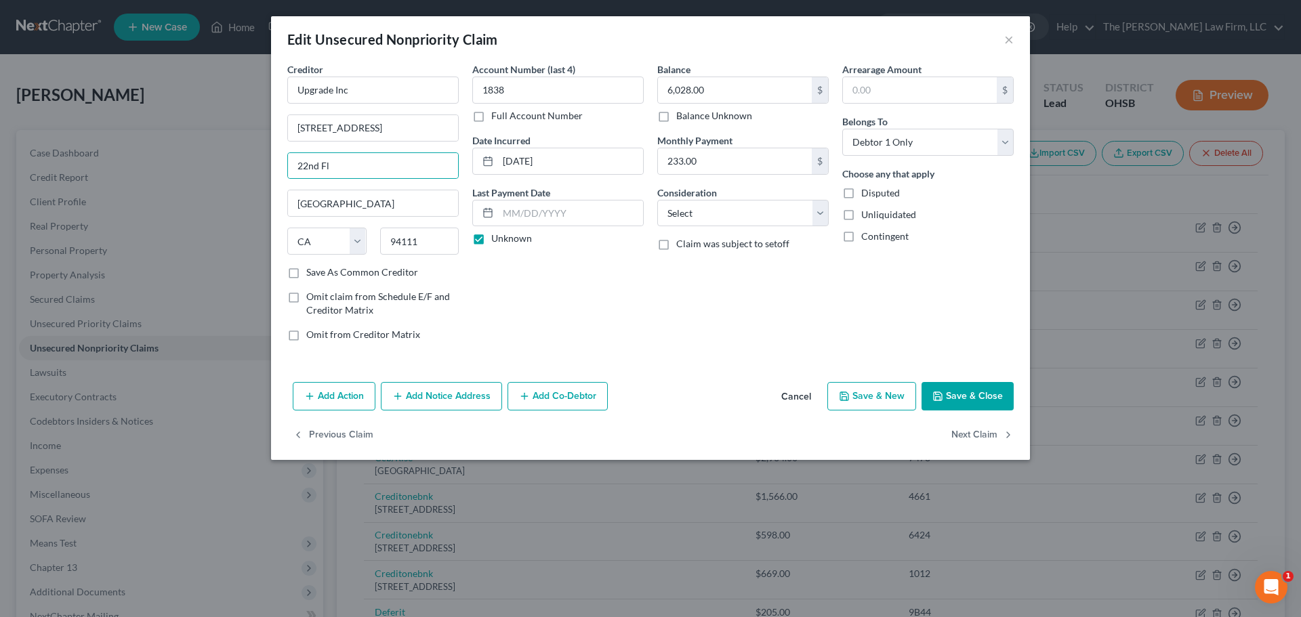
click at [583, 293] on div "Account Number (last 4) 1838 Full Account Number Date Incurred 04-27-2022 Last …" at bounding box center [557, 207] width 185 height 290
click at [762, 201] on select "Select Cable / Satellite Services Collection Agency Credit Card Debt Debt Couns…" at bounding box center [742, 213] width 171 height 27
click at [657, 200] on select "Select Cable / Satellite Services Collection Agency Credit Card Debt Debt Couns…" at bounding box center [742, 213] width 171 height 27
click at [865, 430] on button "Next Claim" at bounding box center [982, 435] width 62 height 28
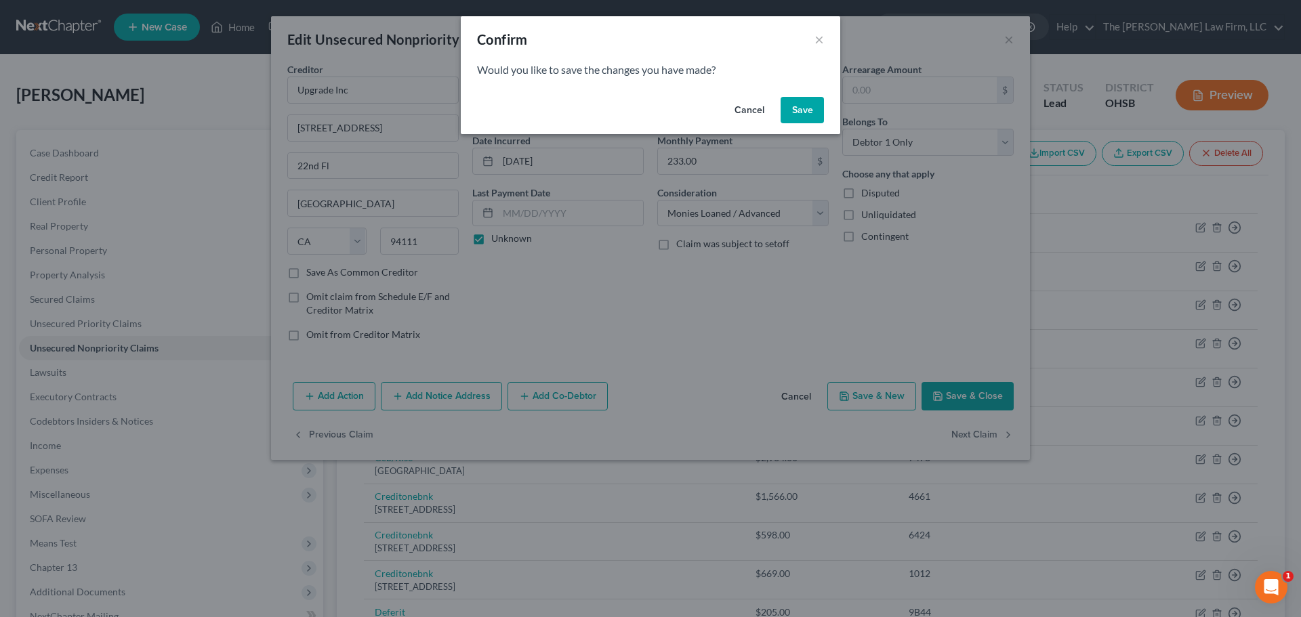
click at [809, 112] on button "Save" at bounding box center [801, 110] width 43 height 27
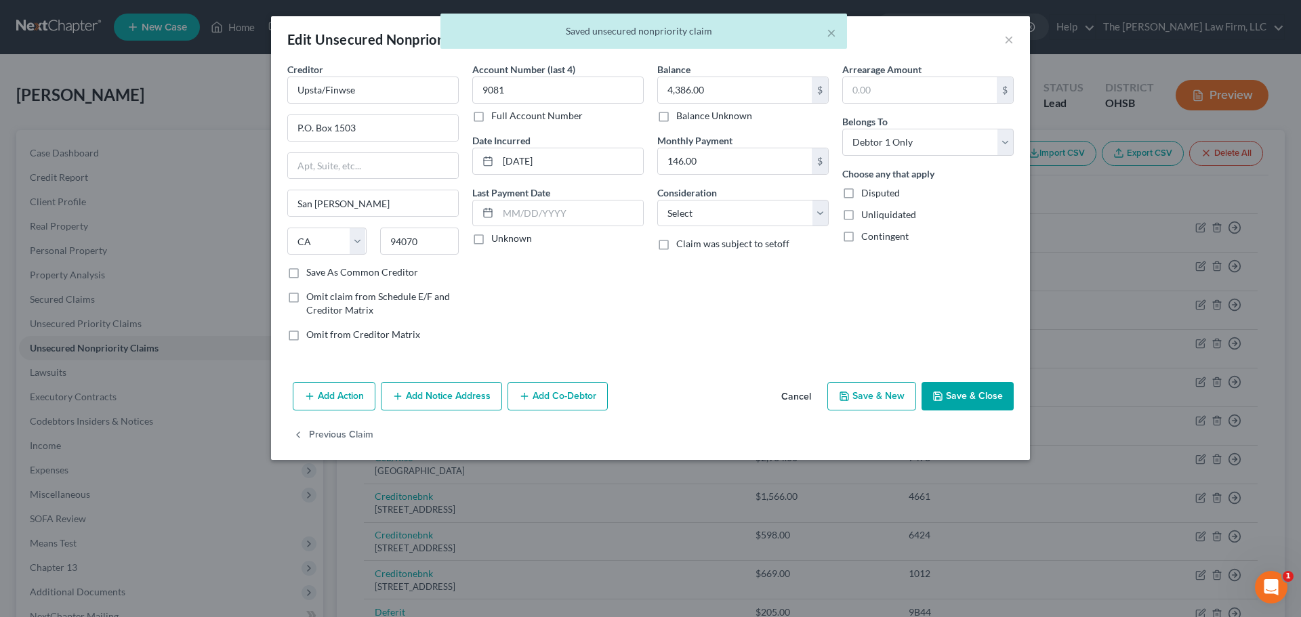
click at [511, 236] on label "Unknown" at bounding box center [511, 239] width 41 height 14
click at [505, 236] on input "Unknown" at bounding box center [501, 236] width 9 height 9
click at [313, 130] on input "P.O. Box 1503" at bounding box center [373, 128] width 170 height 26
click at [738, 222] on select "Select Cable / Satellite Services Collection Agency Credit Card Debt Debt Couns…" at bounding box center [742, 213] width 171 height 27
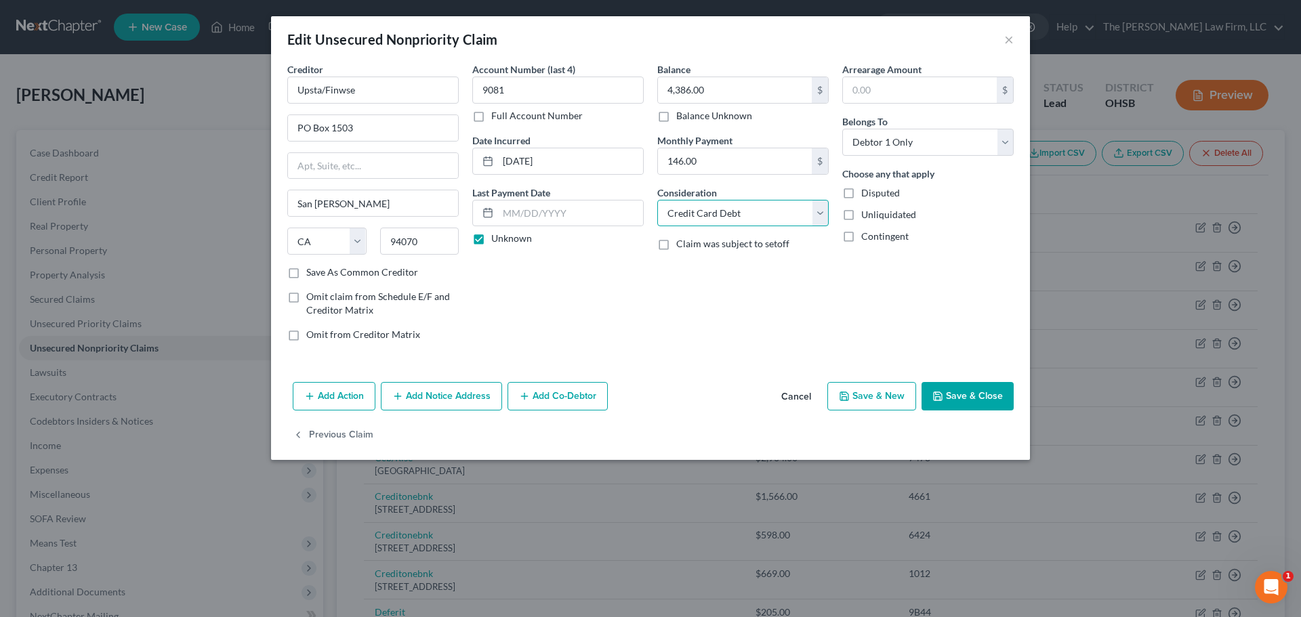
click at [657, 200] on select "Select Cable / Satellite Services Collection Agency Credit Card Debt Debt Couns…" at bounding box center [742, 213] width 171 height 27
click at [865, 411] on div "Add Action Add Notice Address Add Co-Debtor Cancel Save & New Save & Close" at bounding box center [650, 399] width 759 height 45
click at [865, 399] on button "Save & Close" at bounding box center [967, 396] width 92 height 28
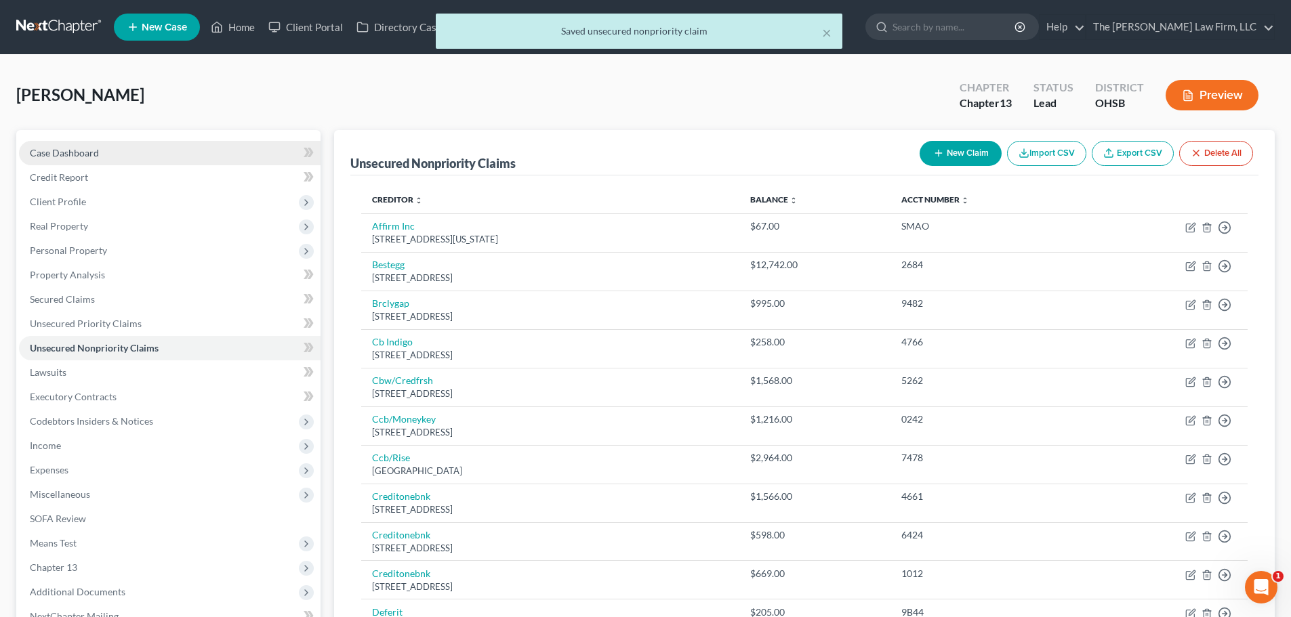
click at [58, 158] on span "Case Dashboard" at bounding box center [64, 153] width 69 height 12
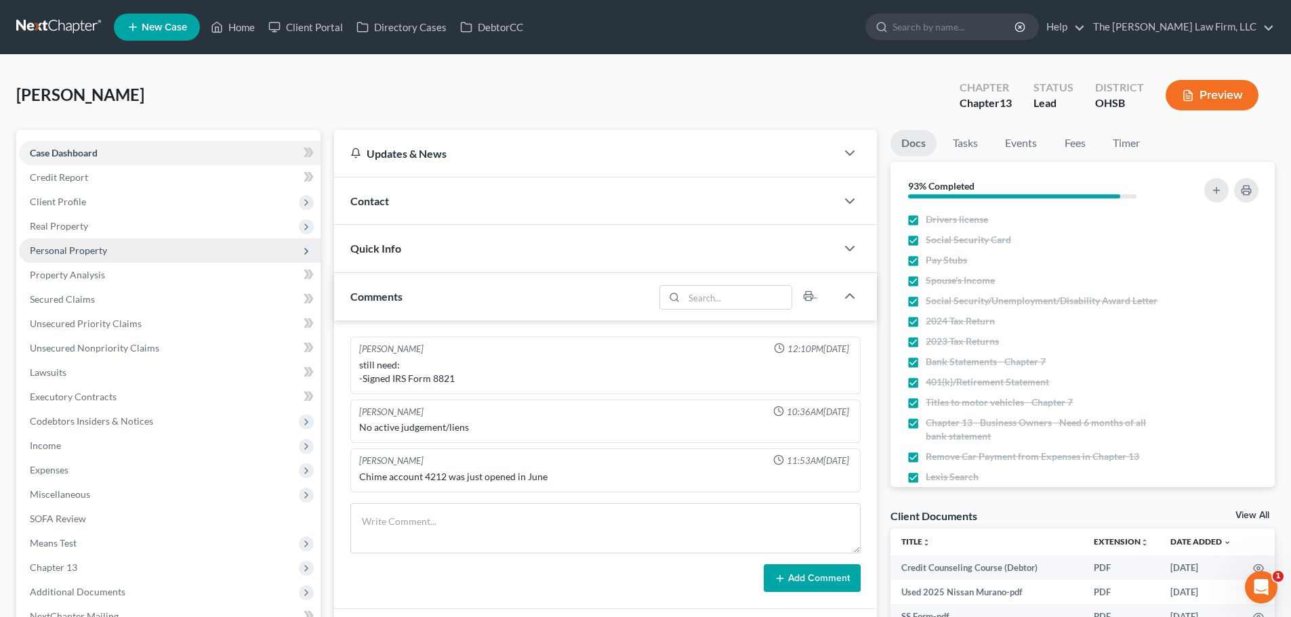
click at [104, 251] on span "Personal Property" at bounding box center [68, 251] width 77 height 12
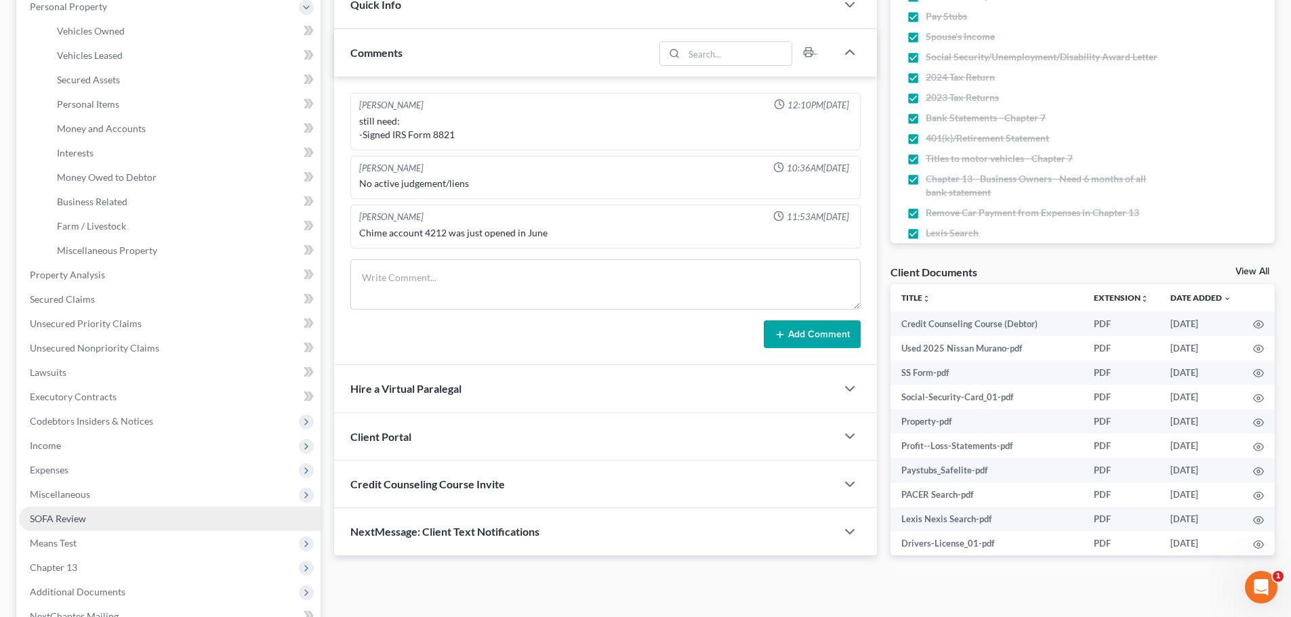
scroll to position [396, 0]
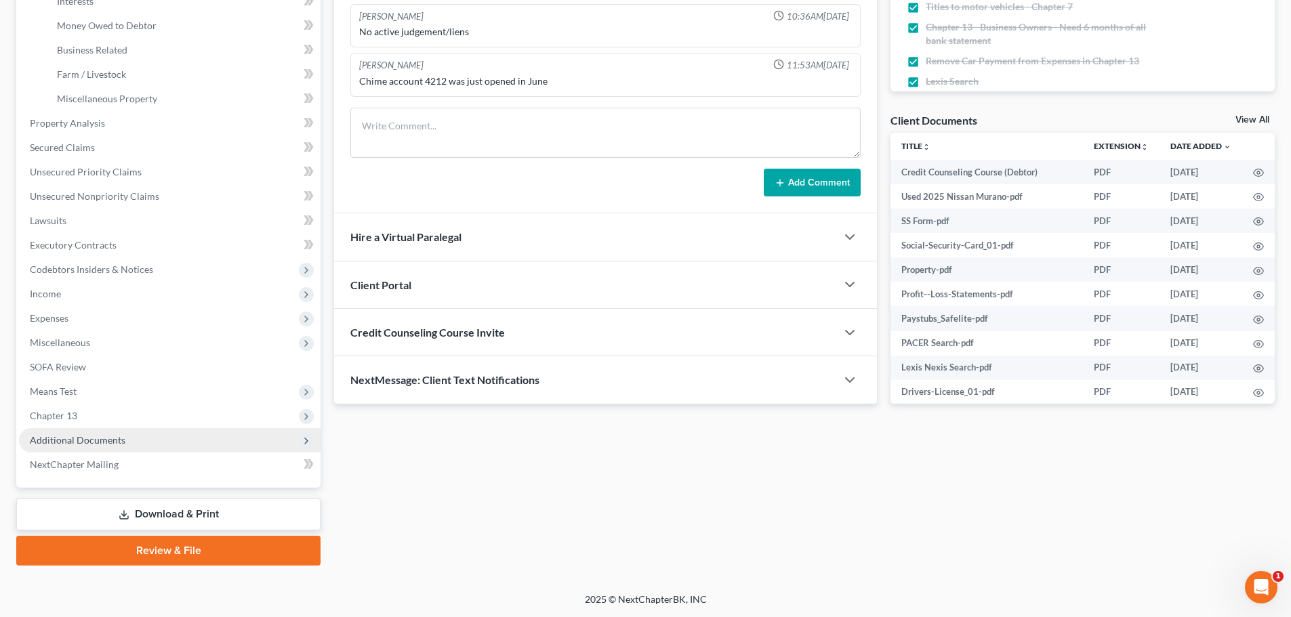
click at [105, 436] on span "Additional Documents" at bounding box center [78, 440] width 96 height 12
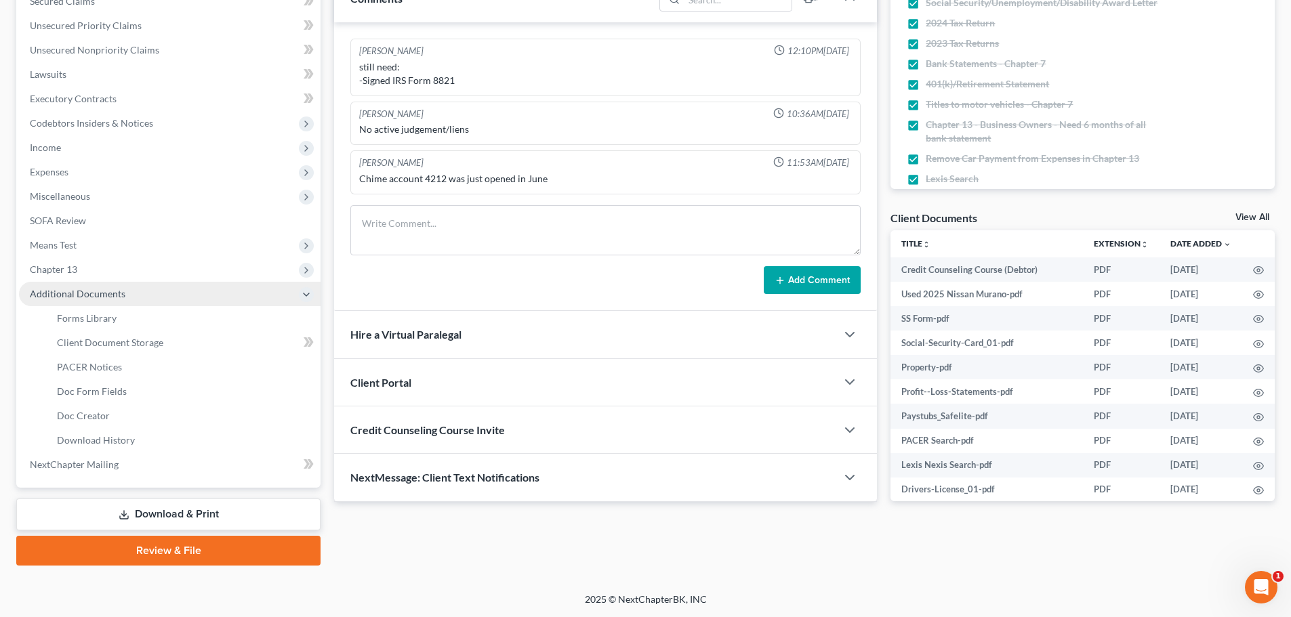
scroll to position [298, 0]
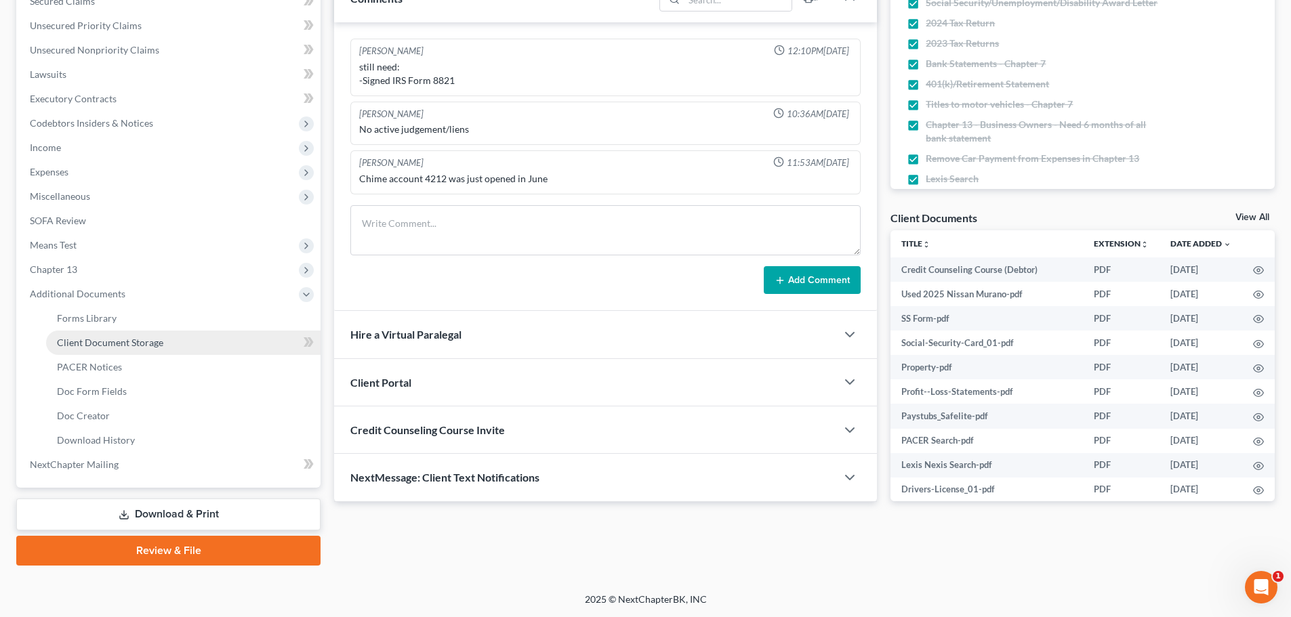
click at [157, 347] on span "Client Document Storage" at bounding box center [110, 343] width 106 height 12
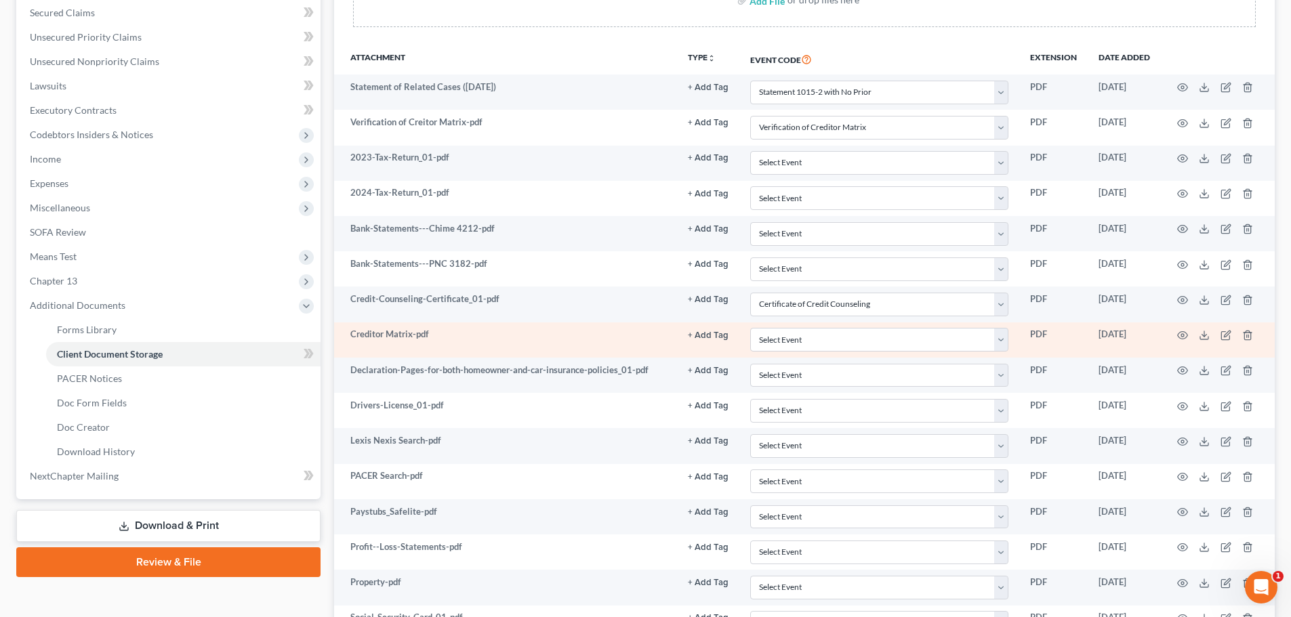
scroll to position [339, 0]
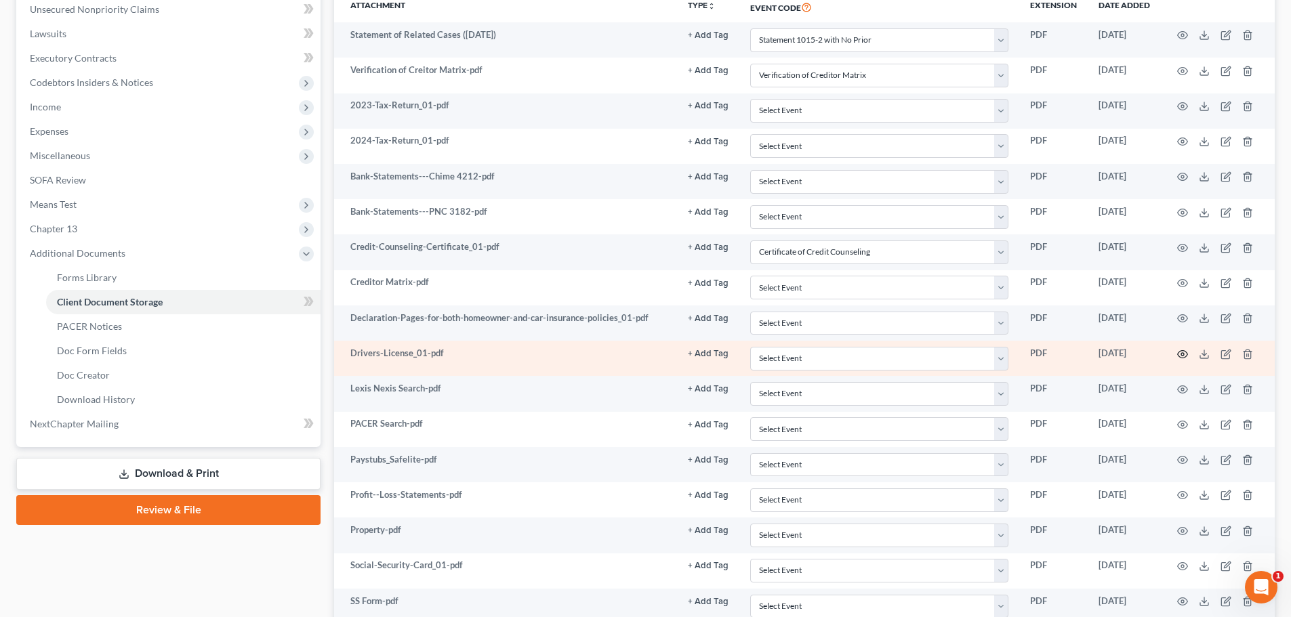
click at [865, 359] on icon "button" at bounding box center [1182, 354] width 11 height 11
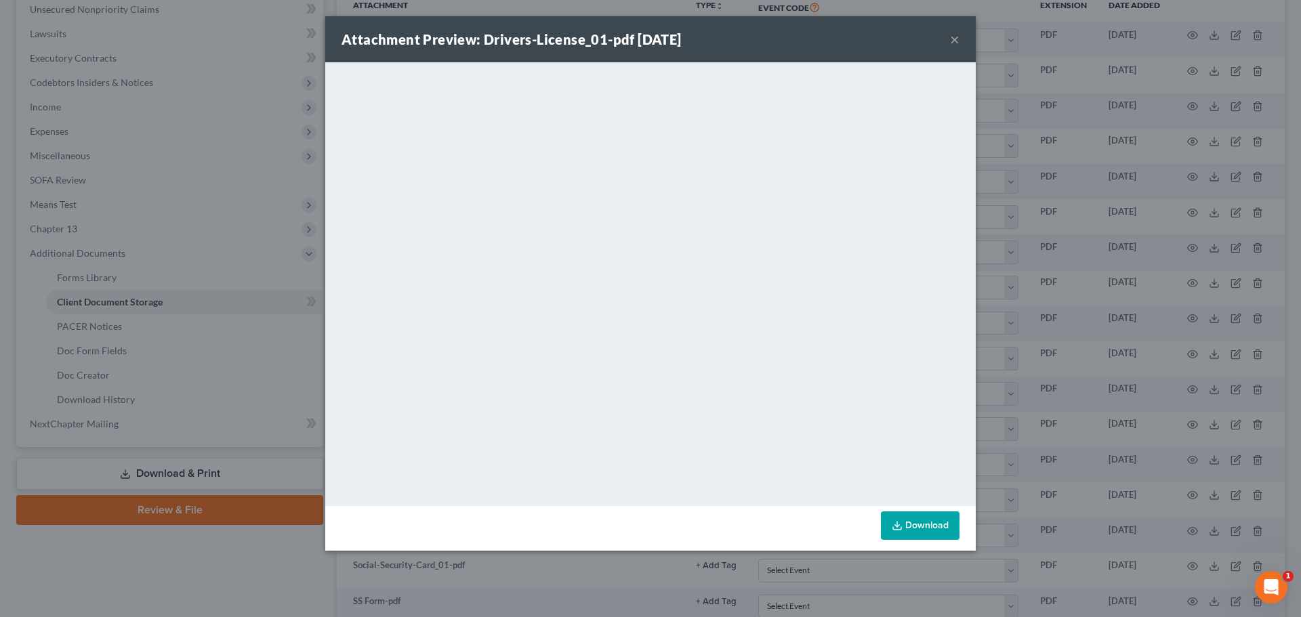
click at [865, 35] on button "×" at bounding box center [954, 39] width 9 height 16
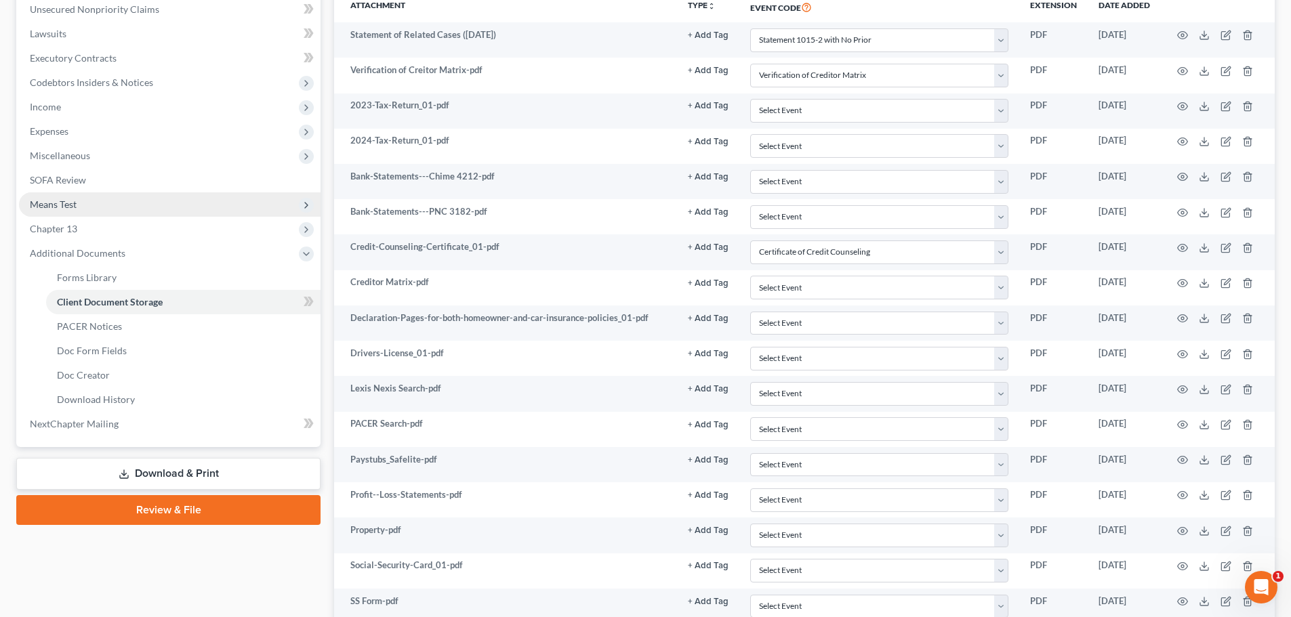
click at [90, 199] on span "Means Test" at bounding box center [169, 204] width 301 height 24
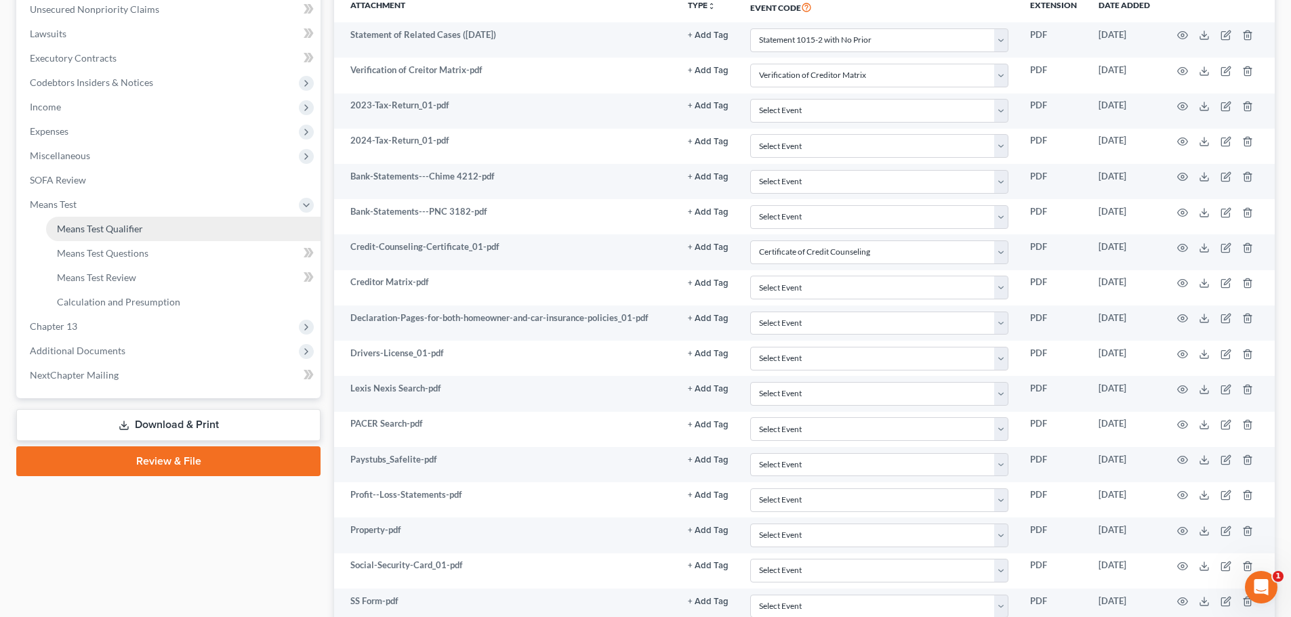
click at [104, 224] on span "Means Test Qualifier" at bounding box center [100, 229] width 86 height 12
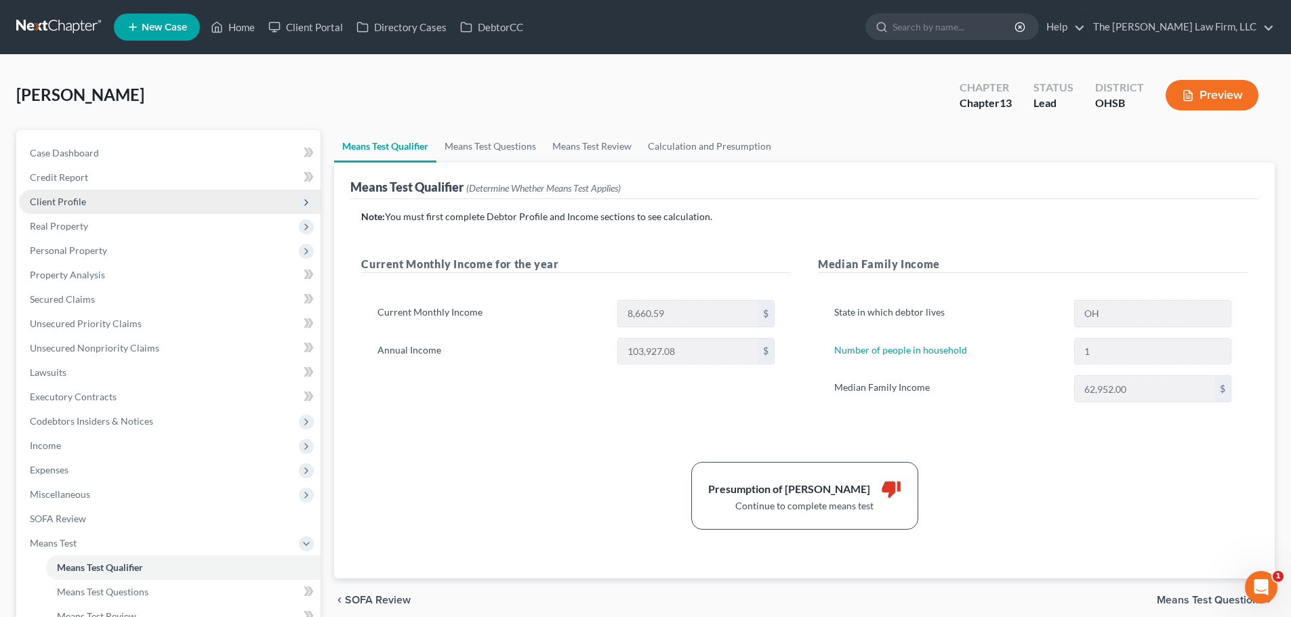
click at [70, 205] on span "Client Profile" at bounding box center [58, 202] width 56 height 12
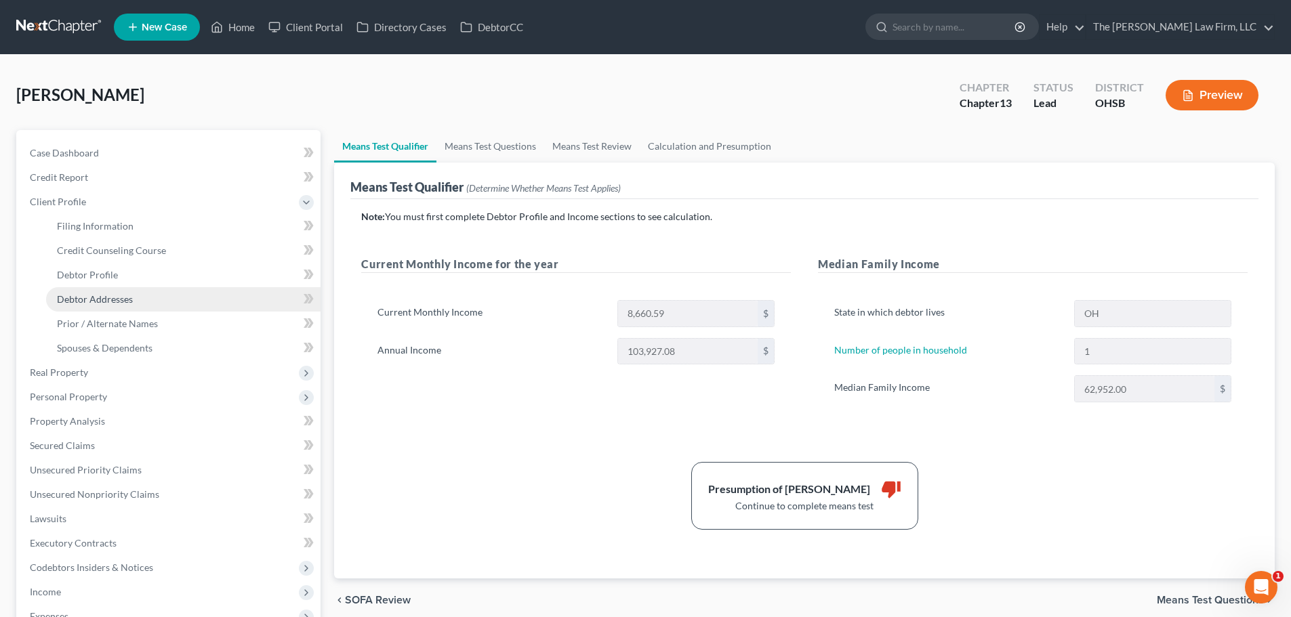
click at [91, 293] on span "Debtor Addresses" at bounding box center [95, 299] width 76 height 12
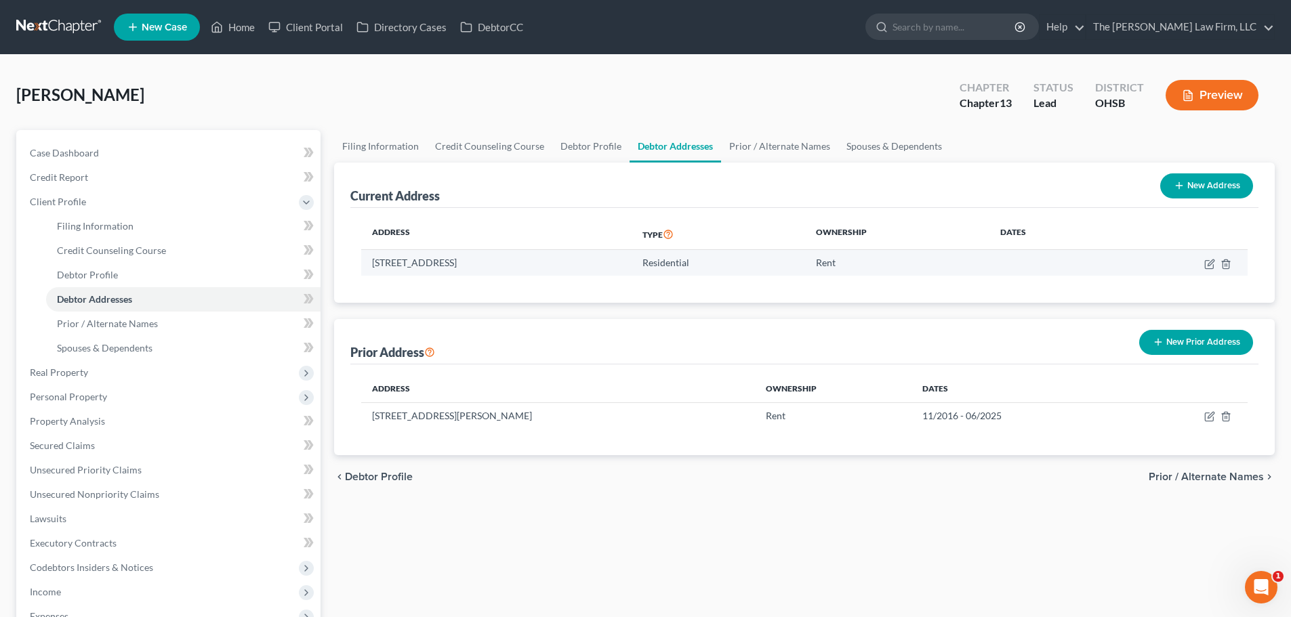
click at [523, 263] on td "8268 Birdside Drive, Plain City, OH 43064" at bounding box center [496, 263] width 270 height 26
copy td "8268 Birdside Drive, Plain City, OH 43064"
click at [579, 190] on div "Current Address New Address" at bounding box center [804, 185] width 908 height 45
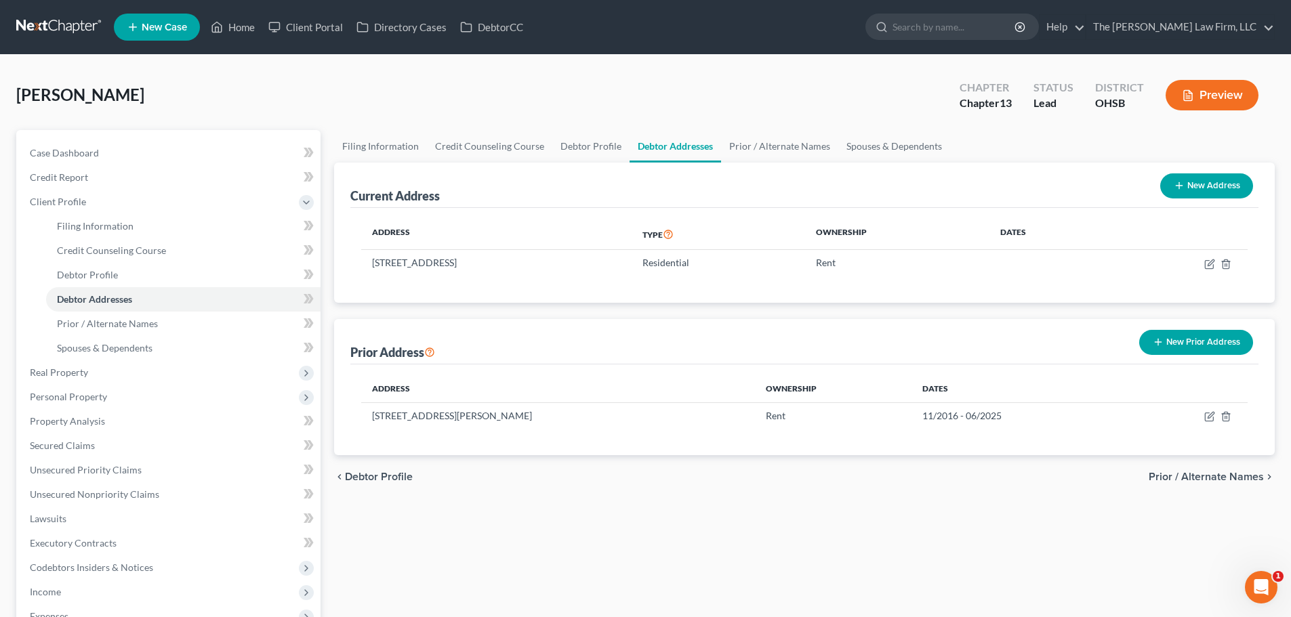
scroll to position [113, 0]
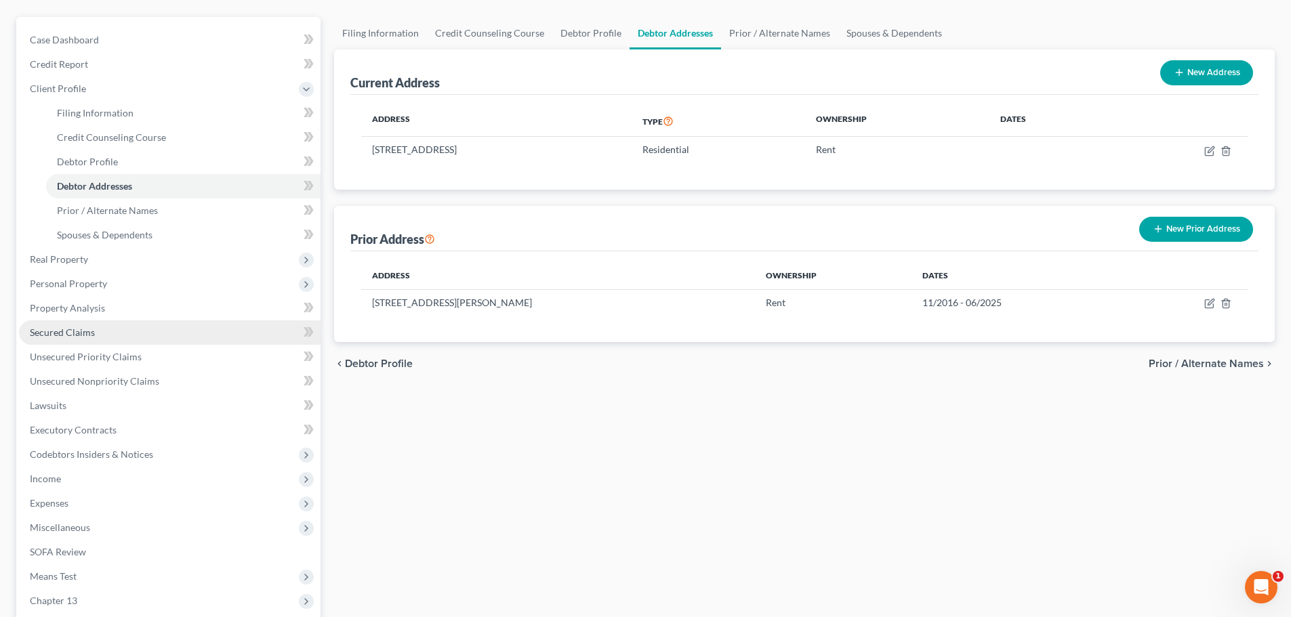
click at [101, 329] on link "Secured Claims" at bounding box center [169, 332] width 301 height 24
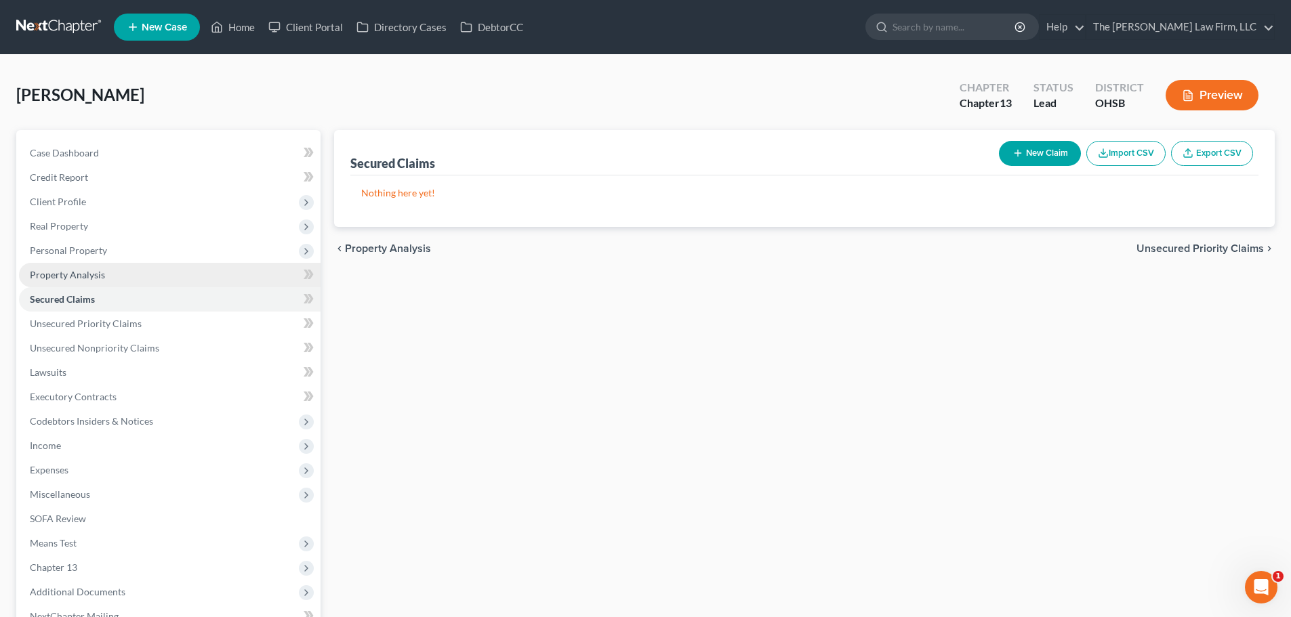
click at [81, 276] on span "Property Analysis" at bounding box center [67, 275] width 75 height 12
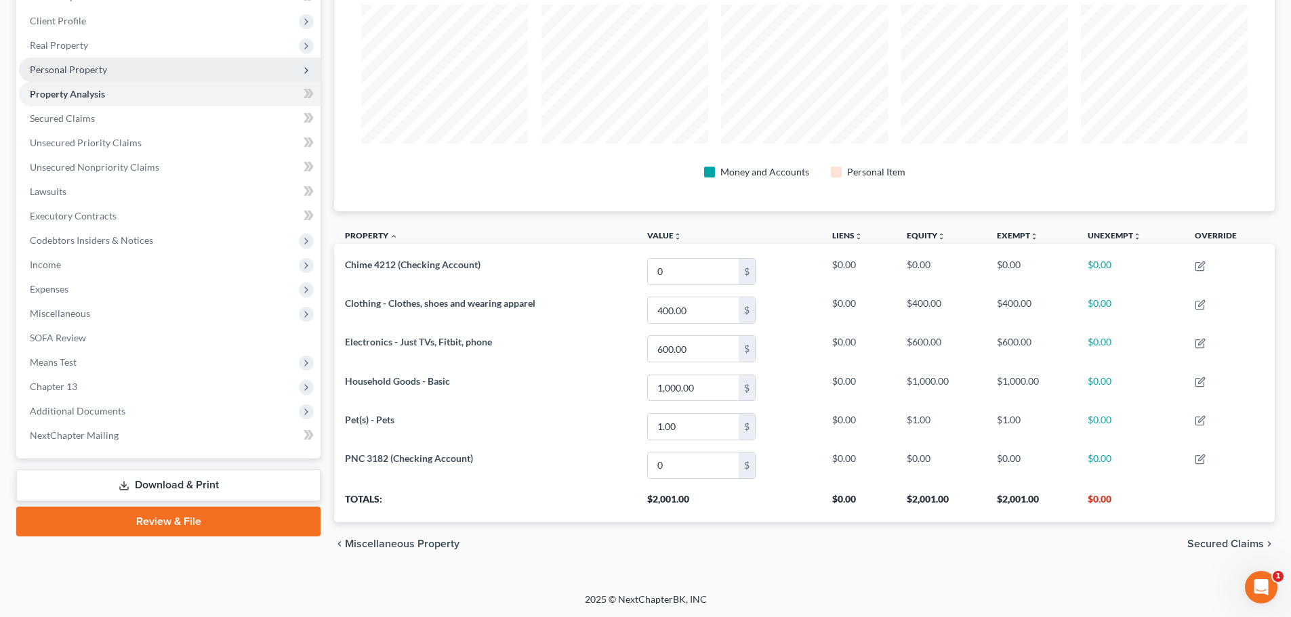
click at [68, 78] on span "Personal Property" at bounding box center [169, 70] width 301 height 24
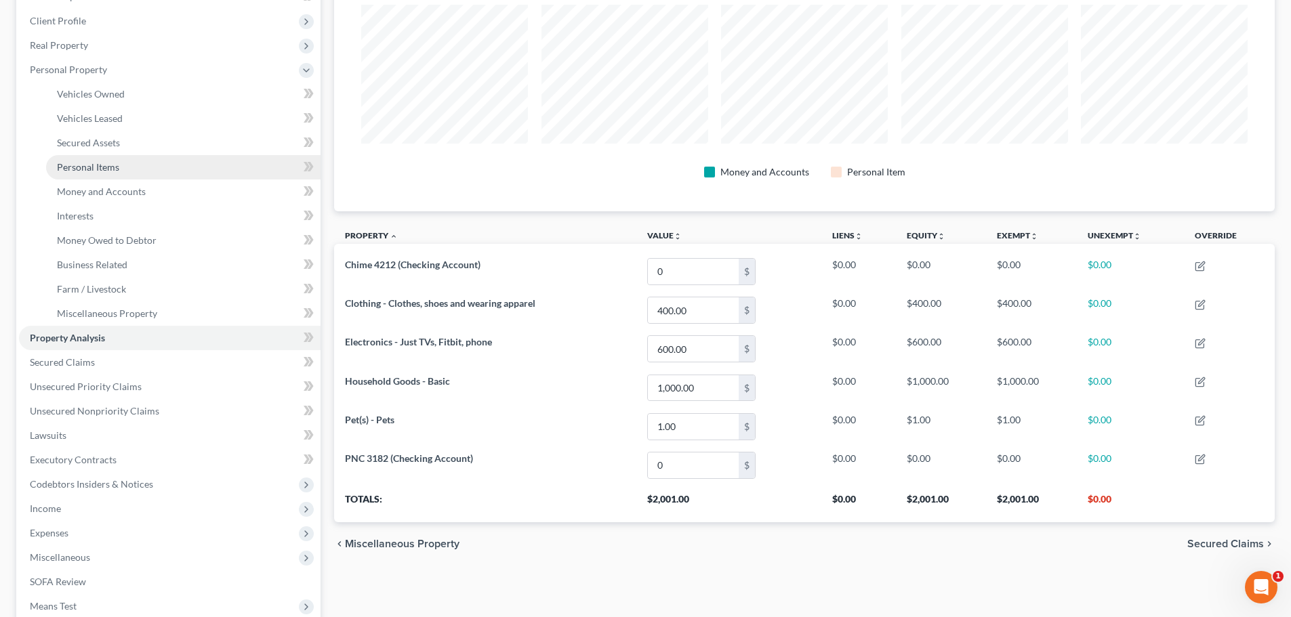
click at [96, 168] on span "Personal Items" at bounding box center [88, 167] width 62 height 12
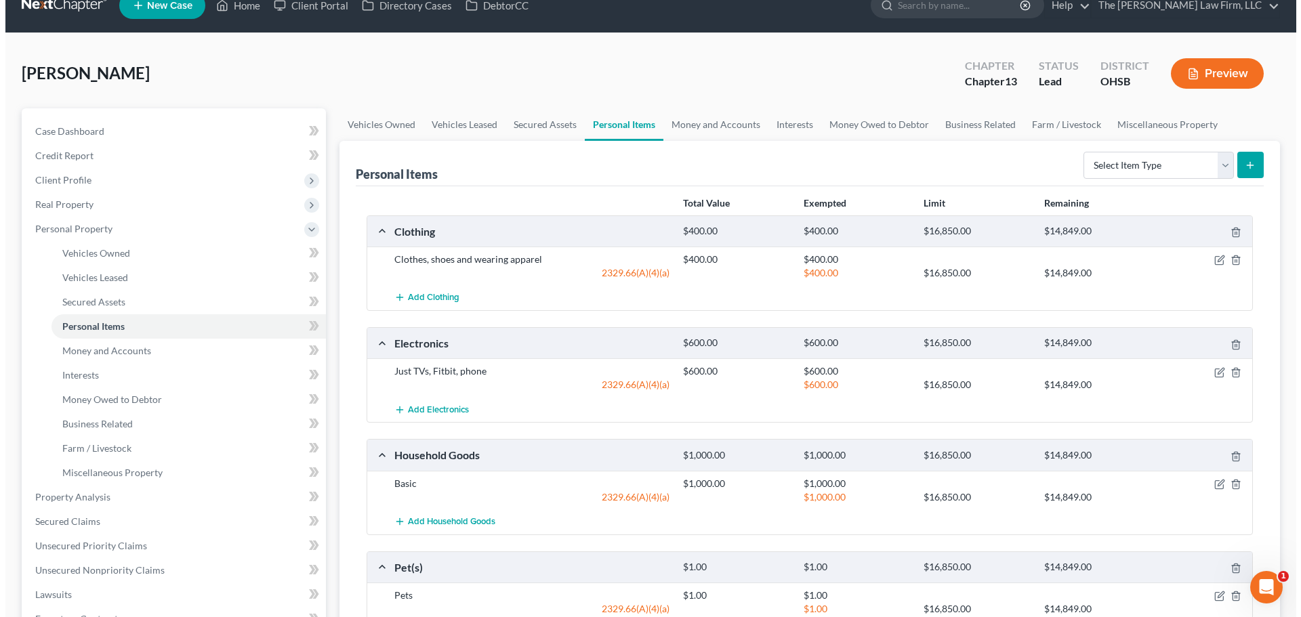
scroll to position [113, 0]
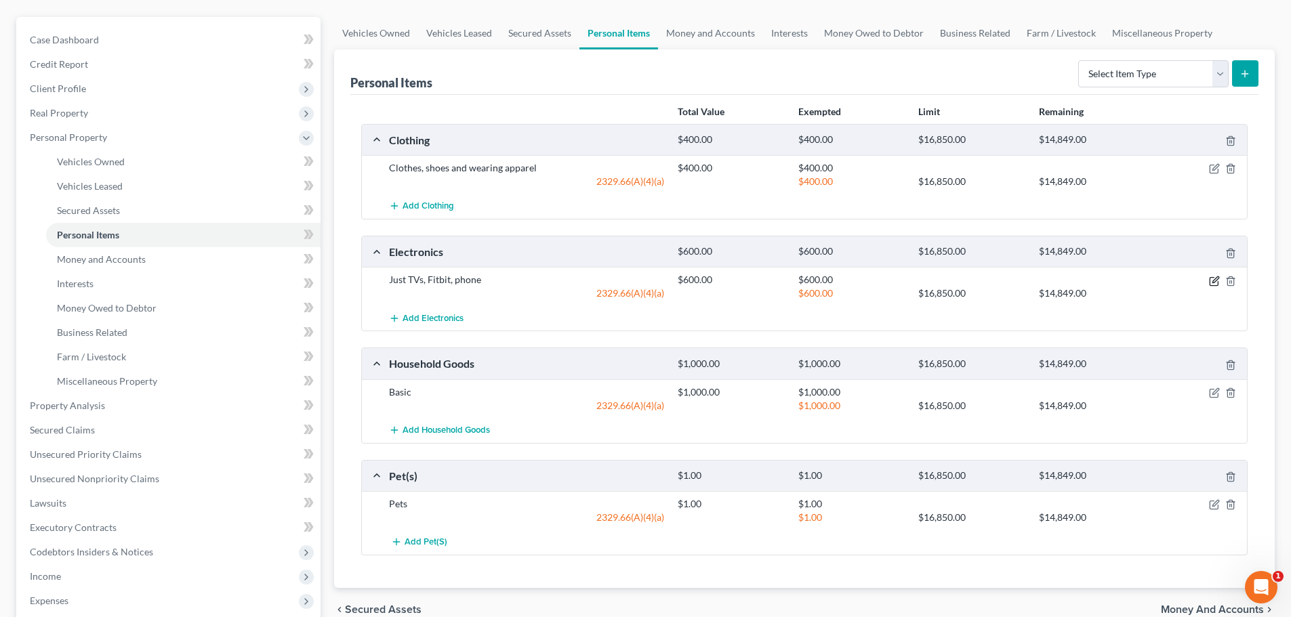
click at [865, 281] on icon "button" at bounding box center [1215, 279] width 6 height 6
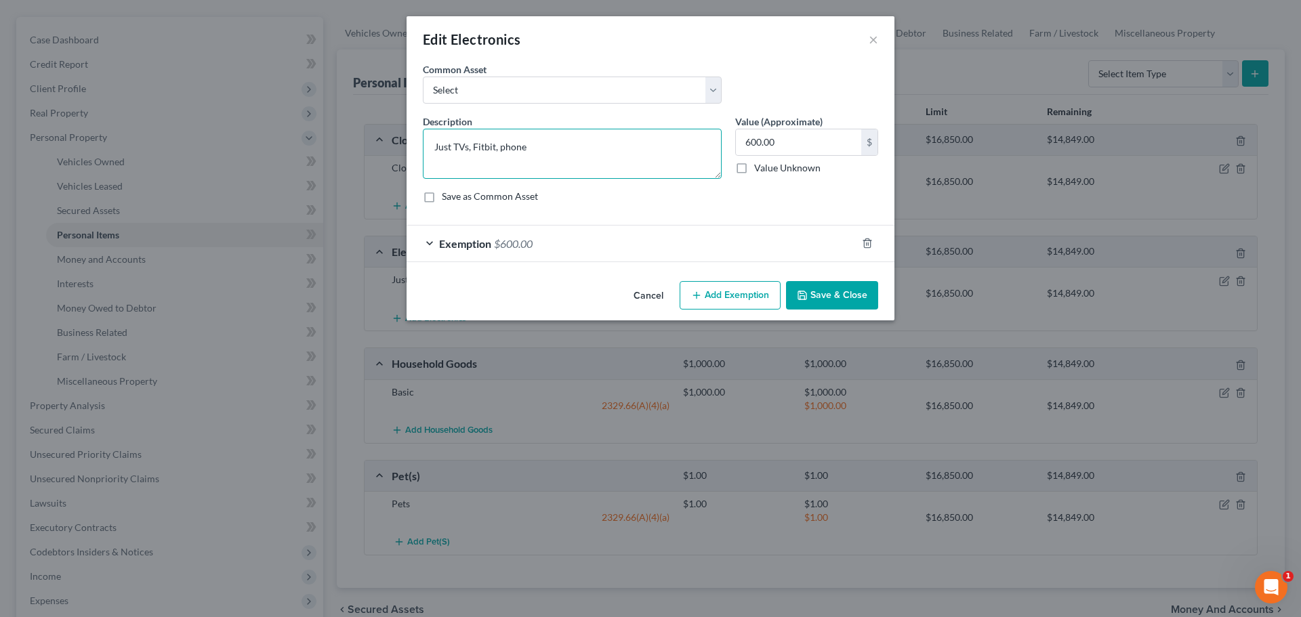
click at [453, 146] on textarea "Just TVs, Fitbit, phone" at bounding box center [572, 154] width 299 height 50
click at [848, 293] on button "Save & Close" at bounding box center [832, 295] width 92 height 28
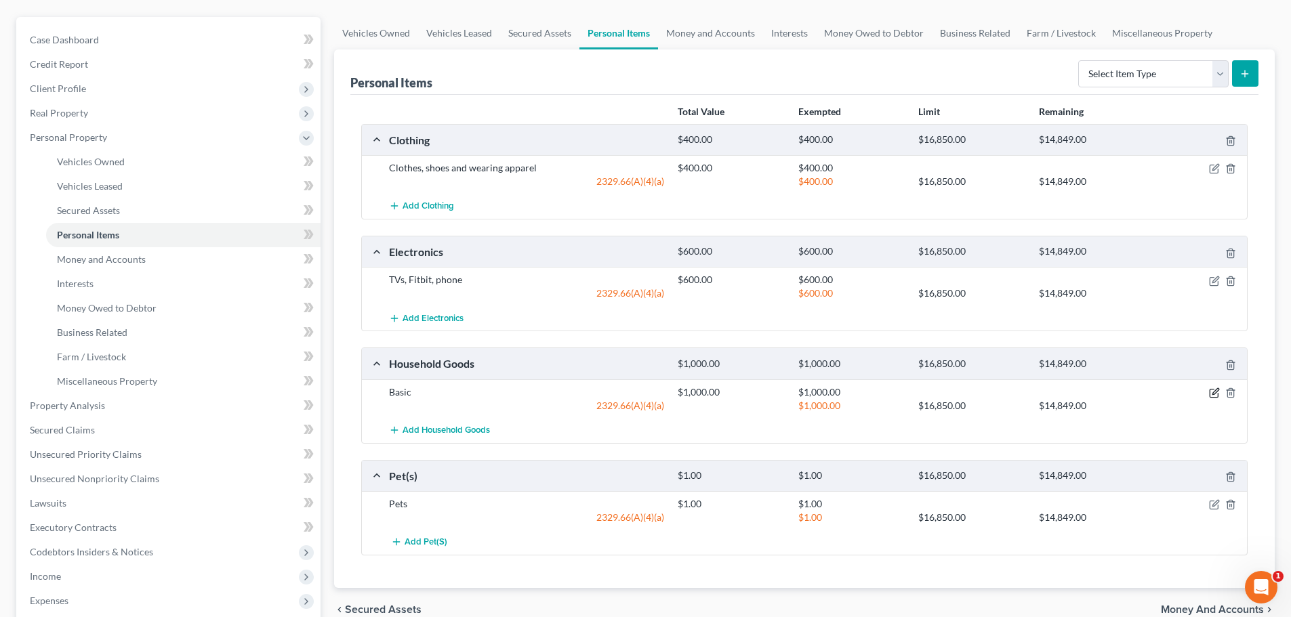
click at [865, 391] on icon "button" at bounding box center [1214, 393] width 11 height 11
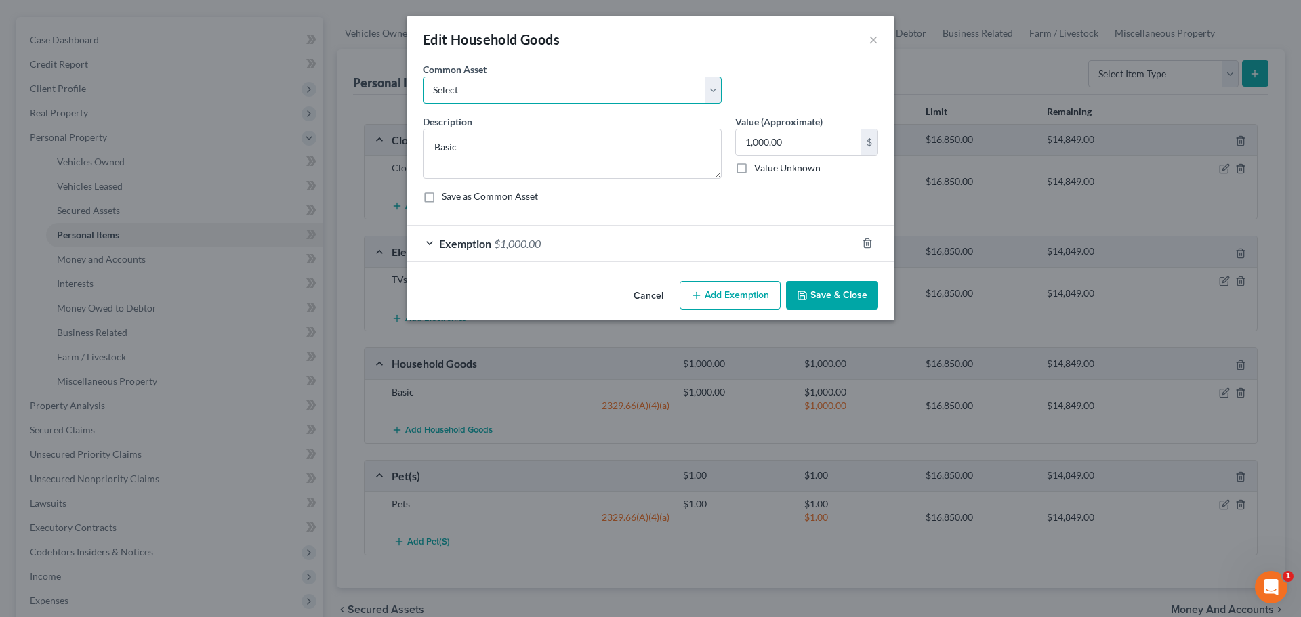
drag, startPoint x: 604, startPoint y: 91, endPoint x: 602, endPoint y: 100, distance: 9.0
click at [604, 91] on select "Select Household Furniture - Living Room, Bedroom, Dining Room. General housewa…" at bounding box center [572, 90] width 299 height 27
click at [423, 77] on select "Select Household Furniture - Living Room, Bedroom, Dining Room. General housewa…" at bounding box center [572, 90] width 299 height 27
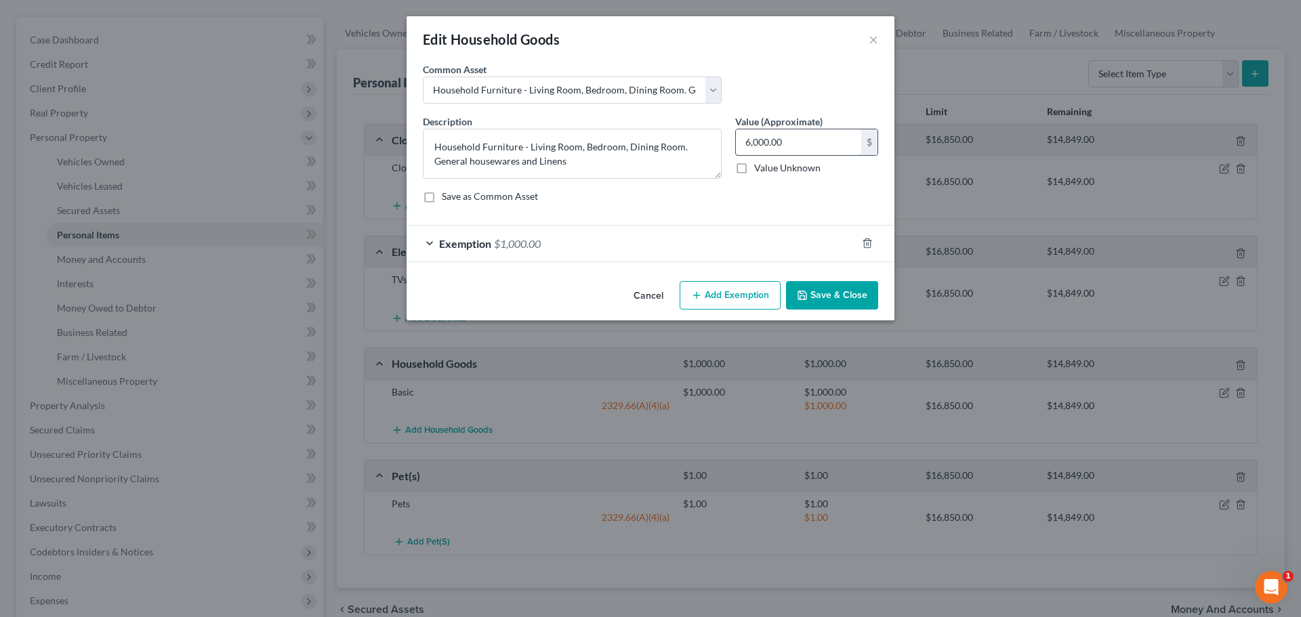
click at [822, 145] on input "6,000.00" at bounding box center [798, 142] width 125 height 26
click at [707, 226] on div "Exemption $1,000.00" at bounding box center [632, 244] width 450 height 36
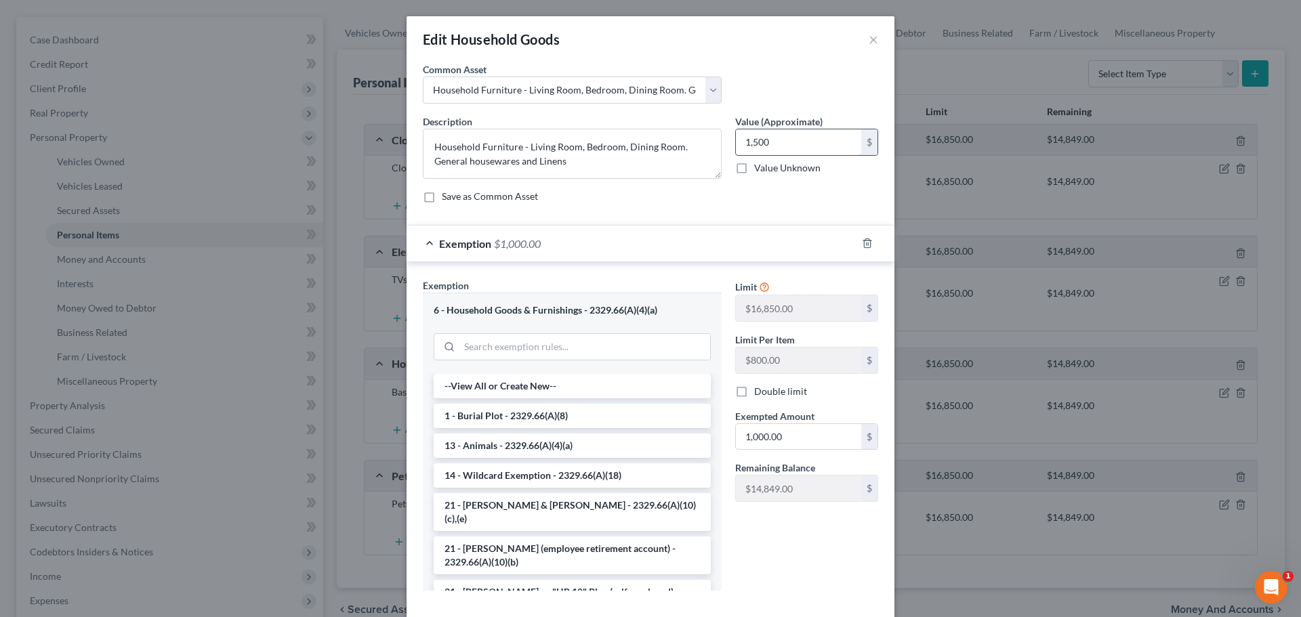
click at [777, 143] on input "1,500" at bounding box center [798, 142] width 125 height 26
click at [785, 437] on input "1,000.00" at bounding box center [798, 437] width 125 height 26
paste input "5"
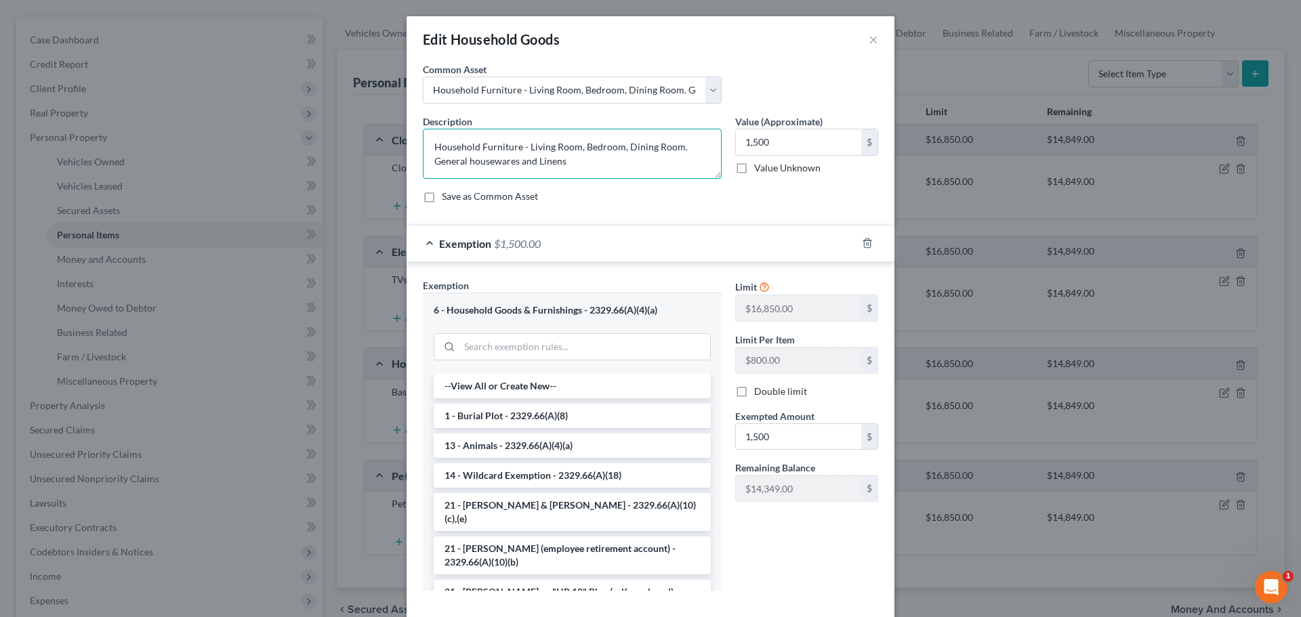
click at [598, 163] on textarea "Household Furniture - Living Room, Bedroom, Dining Room. General housewares and…" at bounding box center [572, 154] width 299 height 50
click at [428, 146] on textarea "Household Furniture - Living Room, Bedroom, Dining Room. General housewares and…" at bounding box center [572, 154] width 299 height 50
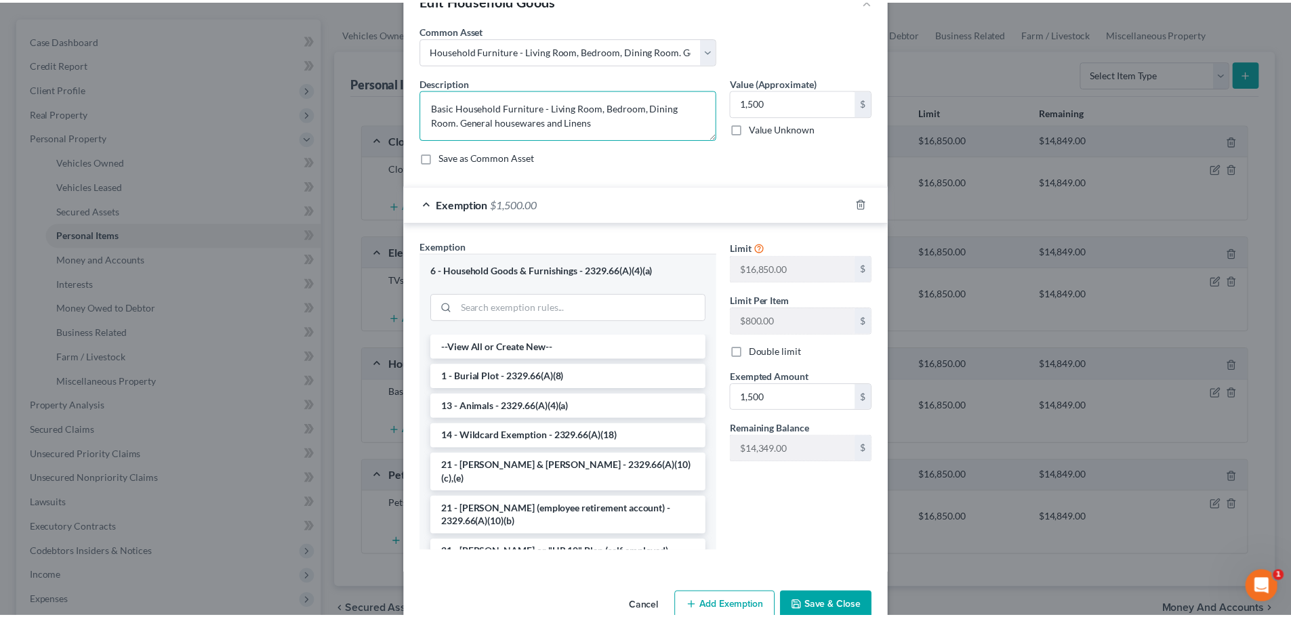
scroll to position [70, 0]
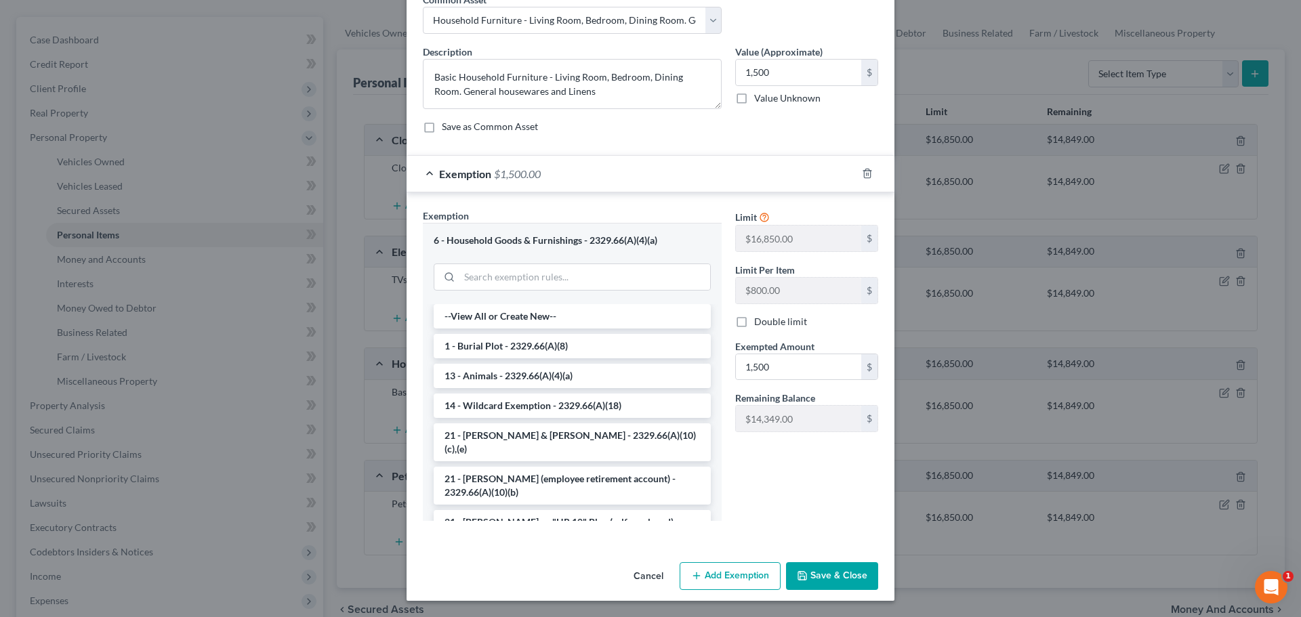
click at [848, 583] on button "Save & Close" at bounding box center [832, 576] width 92 height 28
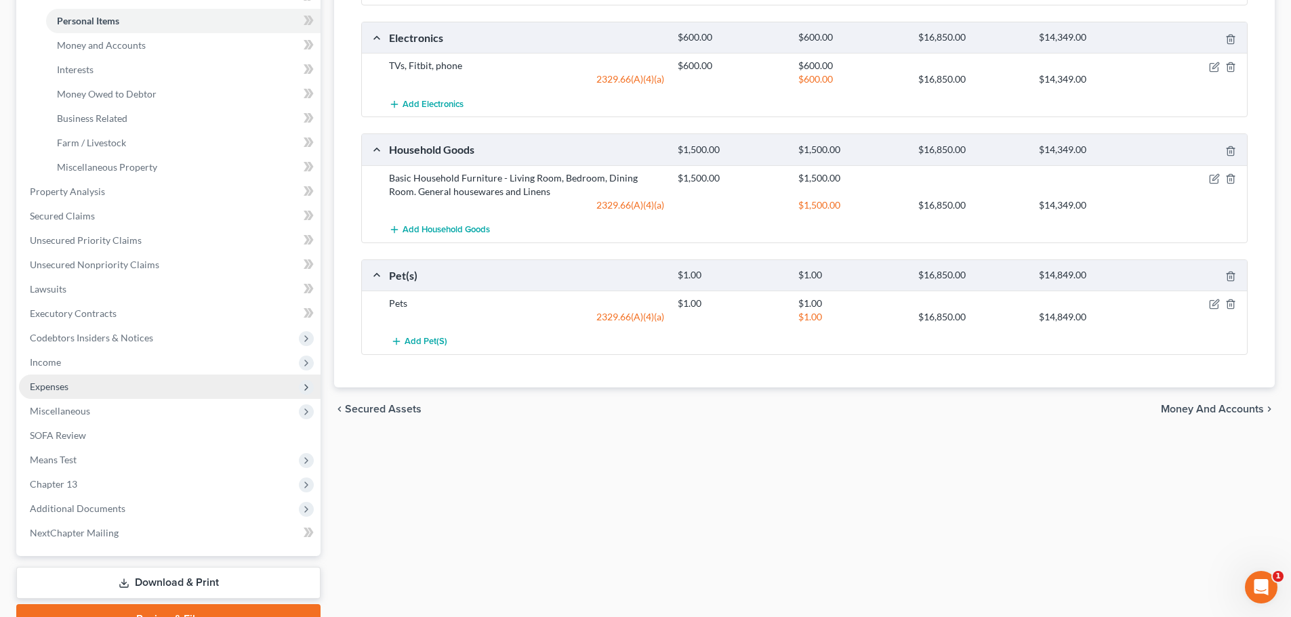
scroll to position [339, 0]
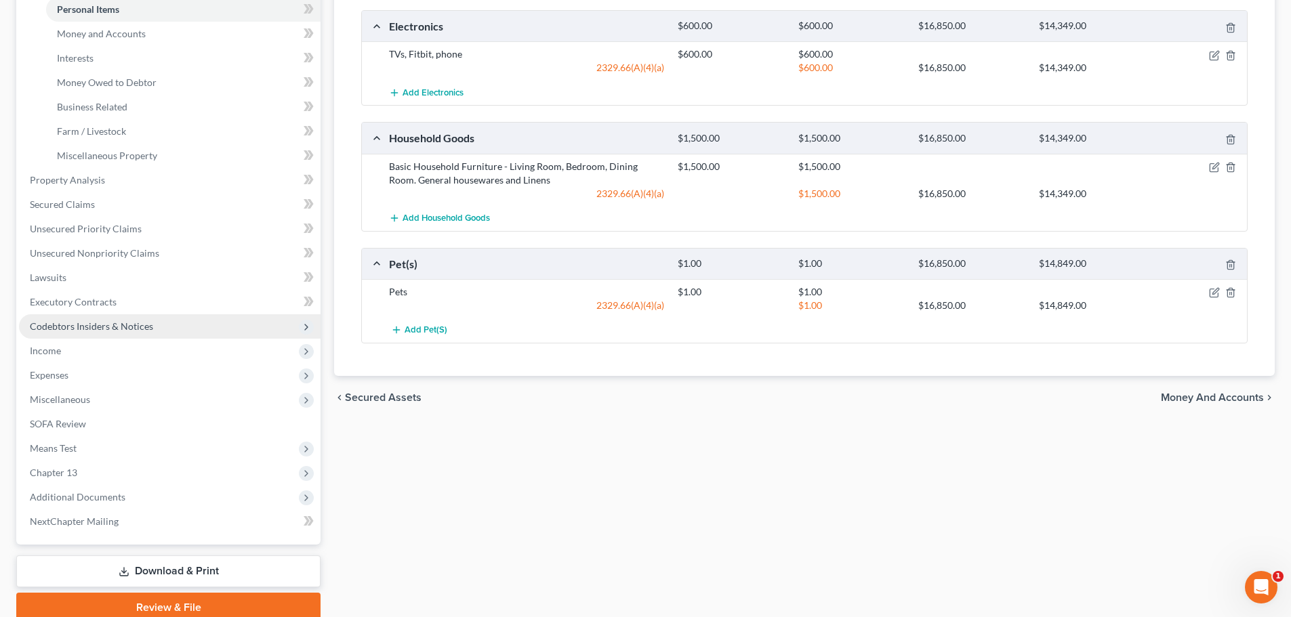
click at [98, 331] on span "Codebtors Insiders & Notices" at bounding box center [91, 326] width 123 height 12
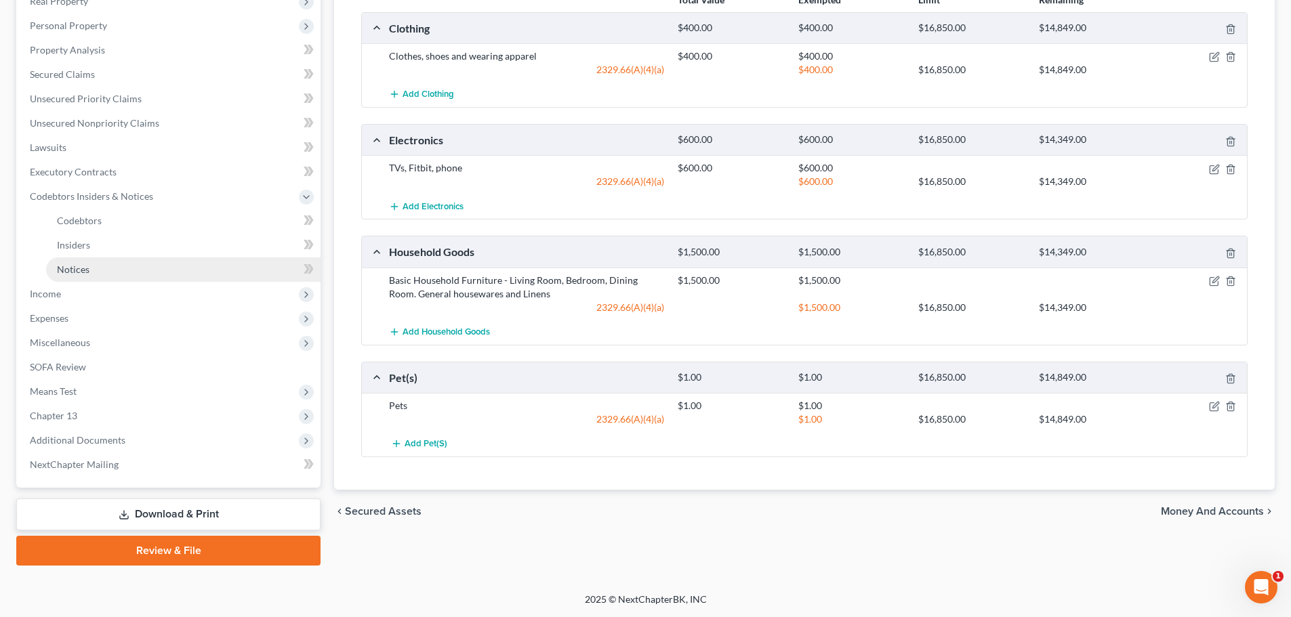
click at [95, 271] on link "Notices" at bounding box center [183, 269] width 274 height 24
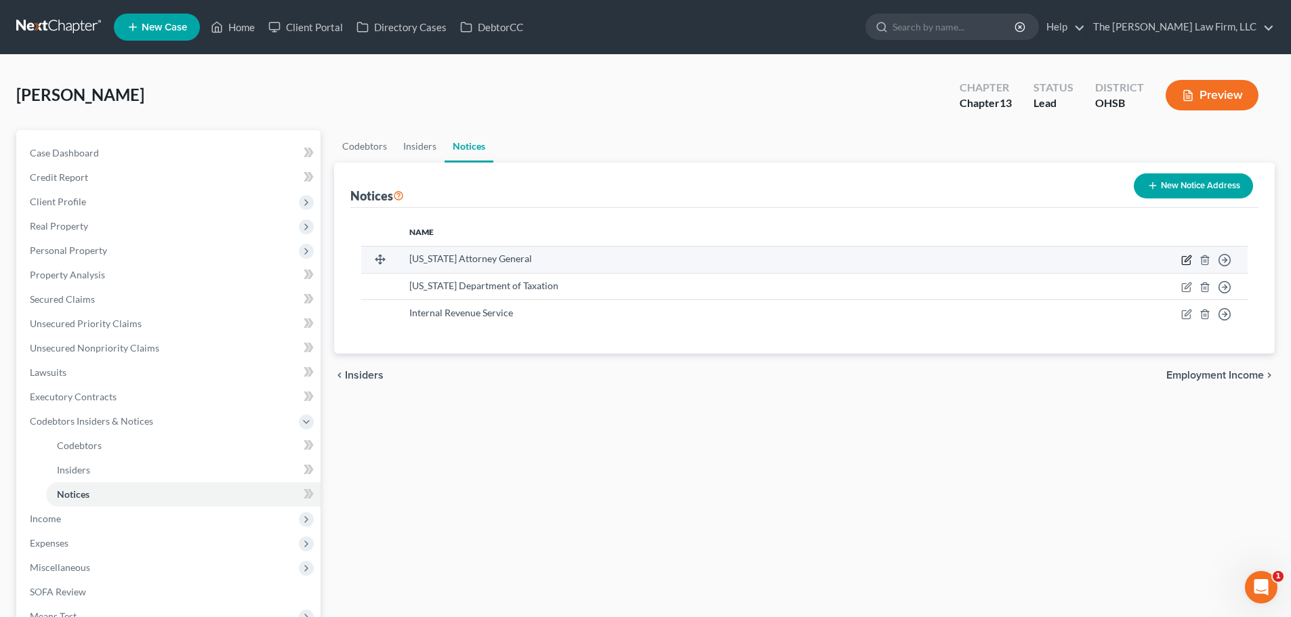
click at [865, 257] on icon "button" at bounding box center [1186, 260] width 11 height 11
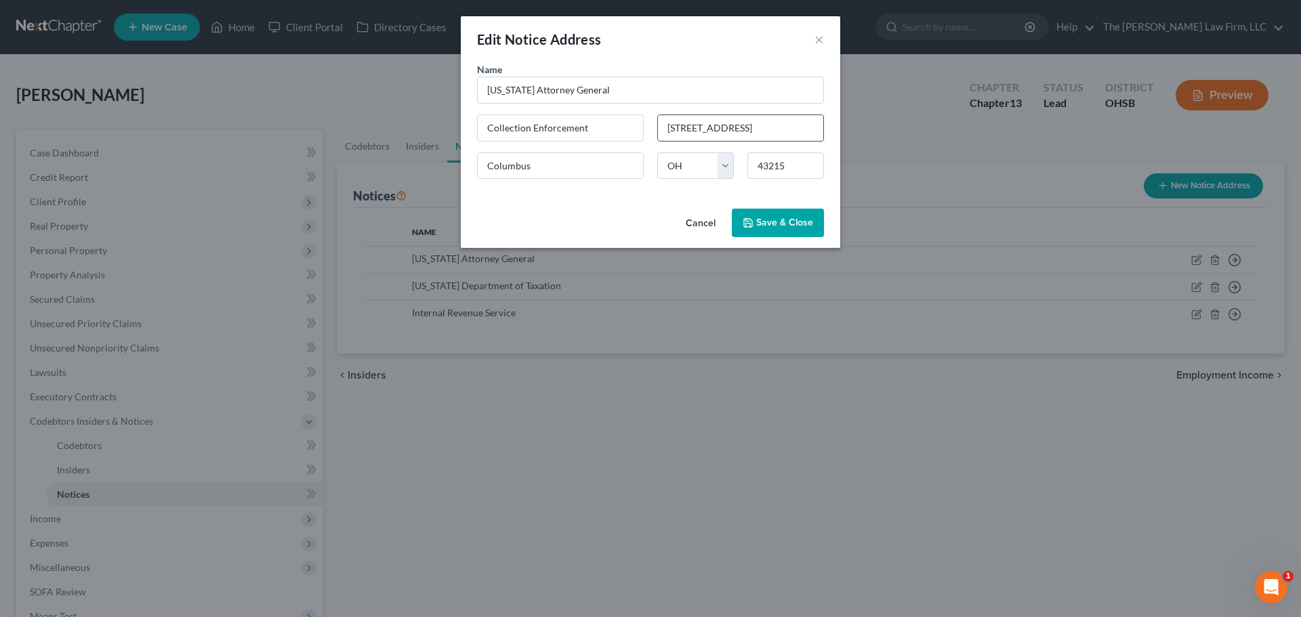
click at [673, 127] on input "50 E. Broad Street, 14th Floor" at bounding box center [740, 128] width 165 height 26
click at [763, 226] on span "Save & Close" at bounding box center [784, 223] width 57 height 12
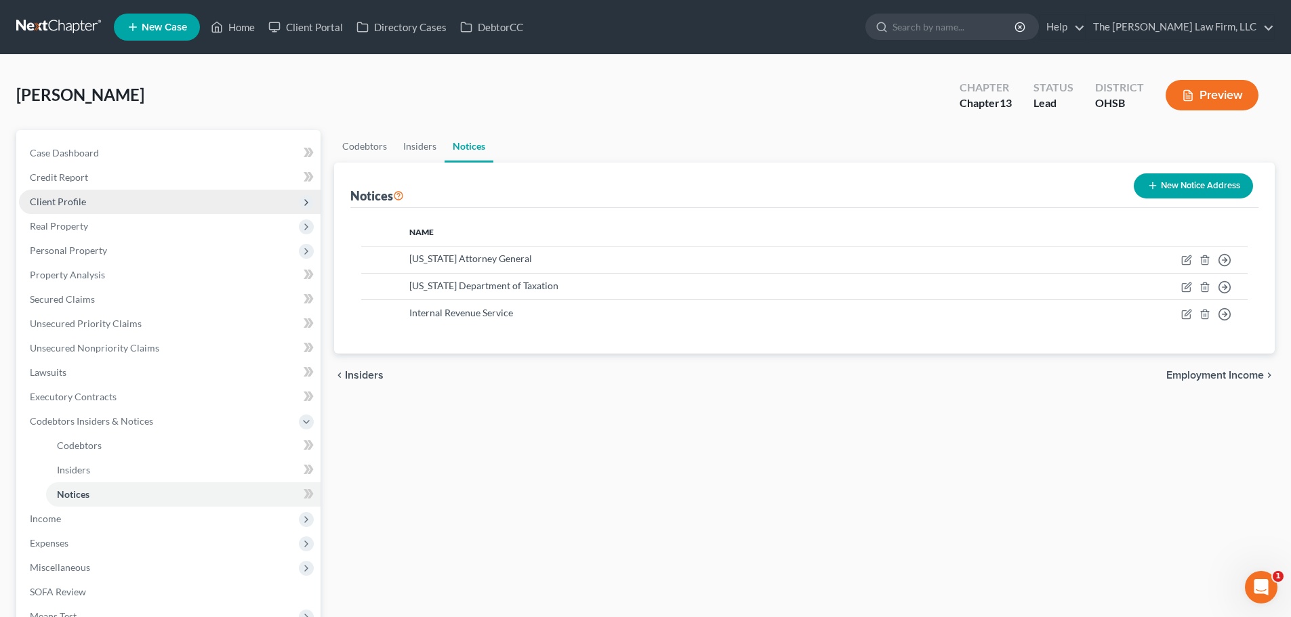
click at [60, 201] on span "Client Profile" at bounding box center [58, 202] width 56 height 12
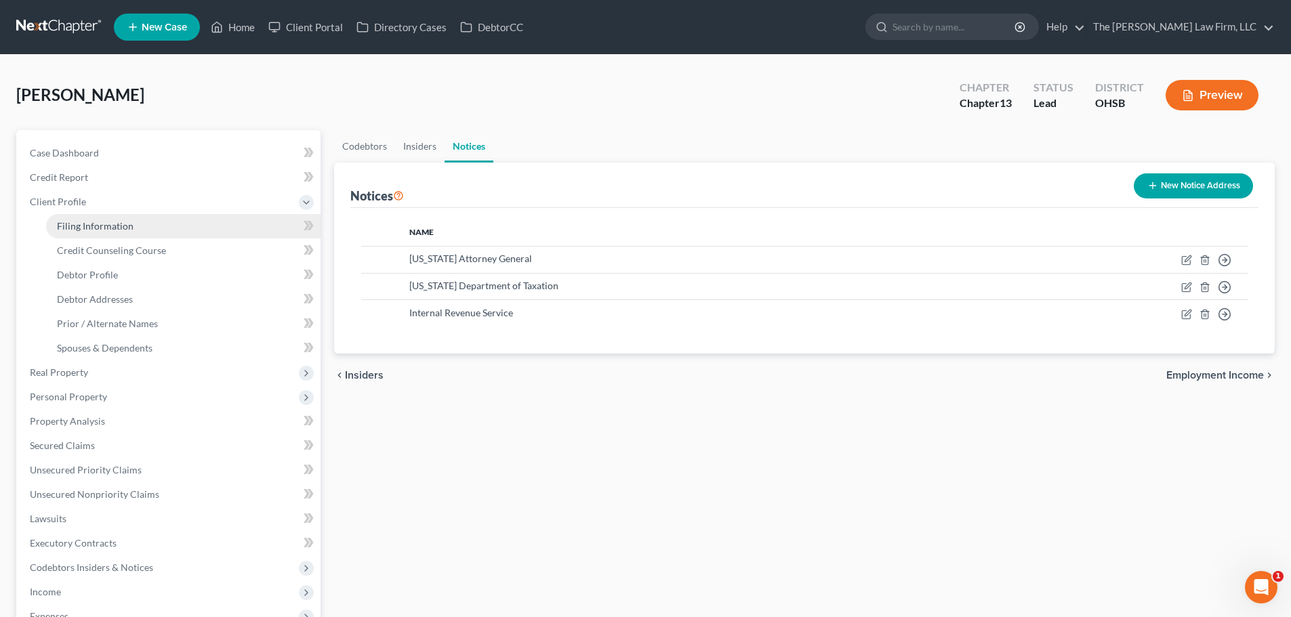
click at [74, 222] on span "Filing Information" at bounding box center [95, 226] width 77 height 12
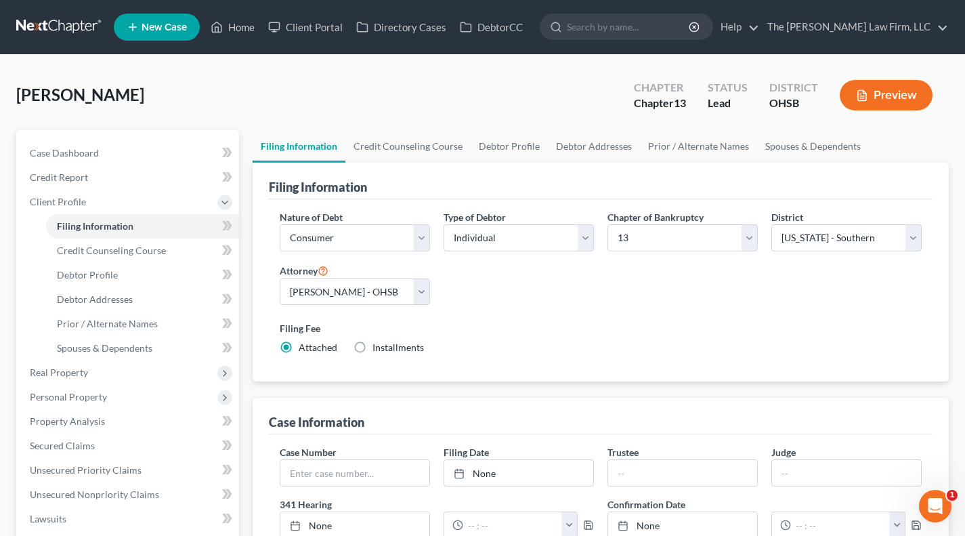
click at [606, 106] on div "Hanson, Emily Upgraded Chapter Chapter 13 Status Lead District OHSB Preview" at bounding box center [482, 100] width 933 height 59
click at [650, 104] on div "Chapter 13" at bounding box center [660, 104] width 52 height 16
click at [401, 149] on link "Credit Counseling Course" at bounding box center [408, 146] width 125 height 33
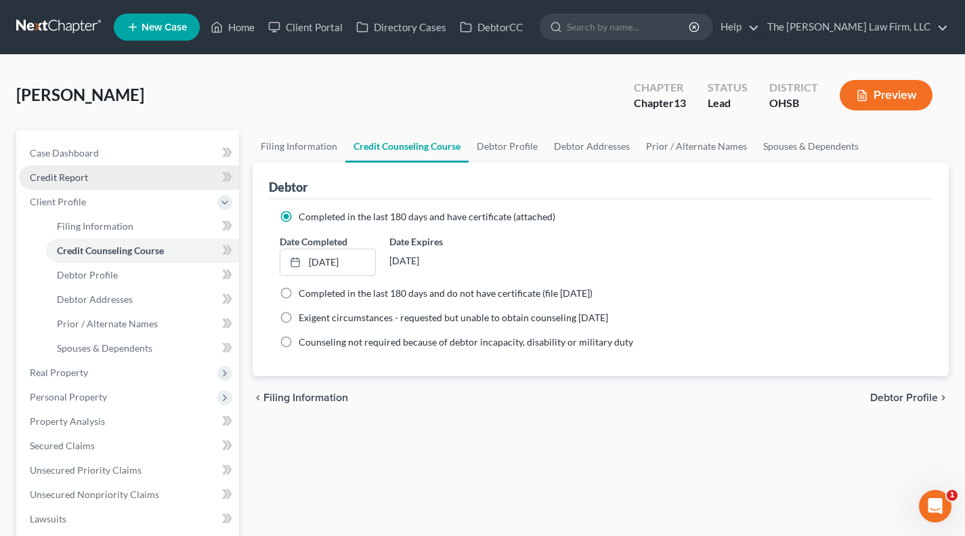
click at [117, 184] on link "Credit Report" at bounding box center [129, 177] width 220 height 24
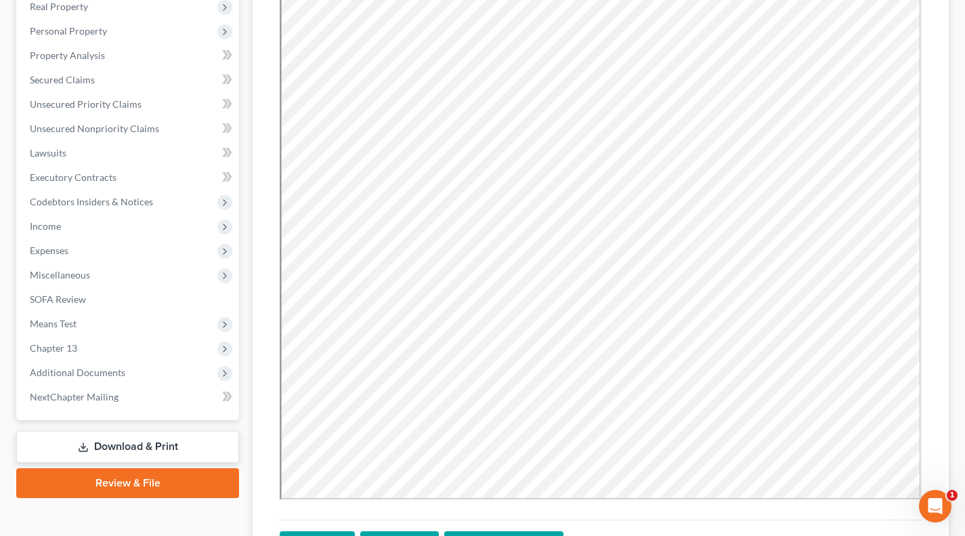
scroll to position [226, 0]
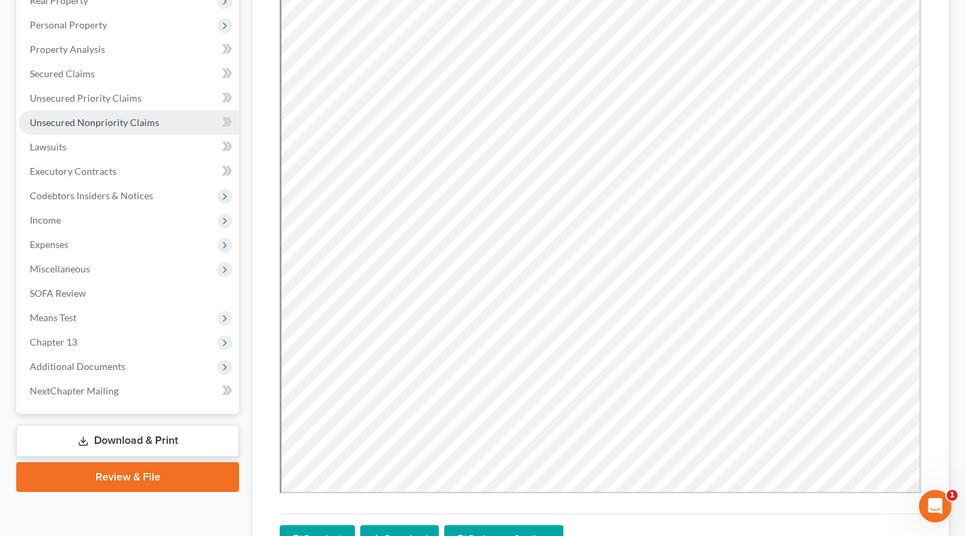
click at [125, 132] on link "Unsecured Nonpriority Claims" at bounding box center [129, 122] width 220 height 24
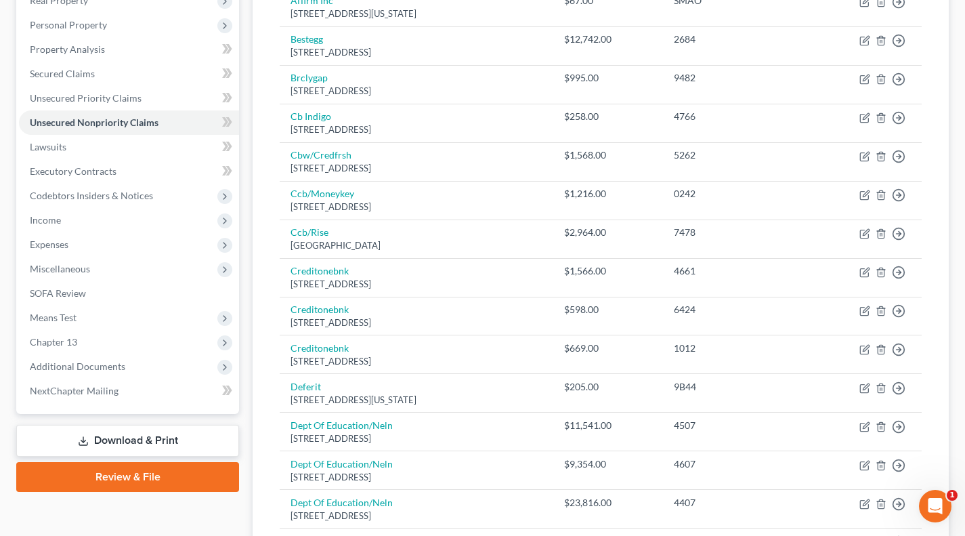
scroll to position [112, 0]
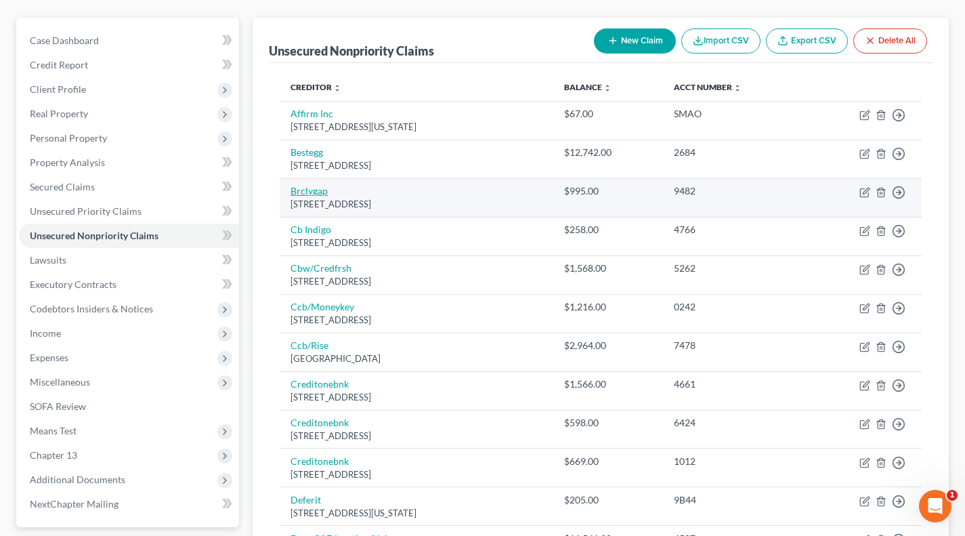
click at [321, 195] on link "Brclygap" at bounding box center [309, 191] width 37 height 12
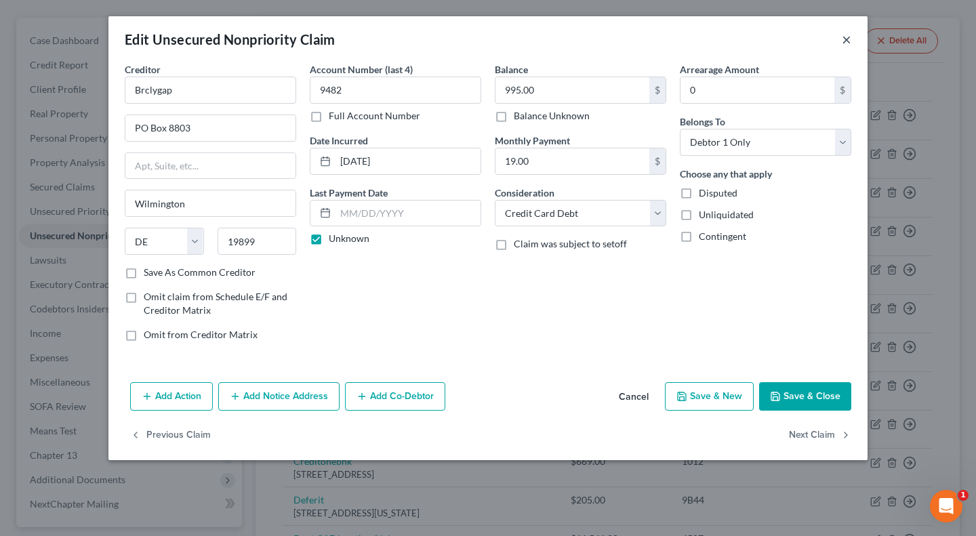
click at [843, 39] on button "×" at bounding box center [845, 39] width 9 height 16
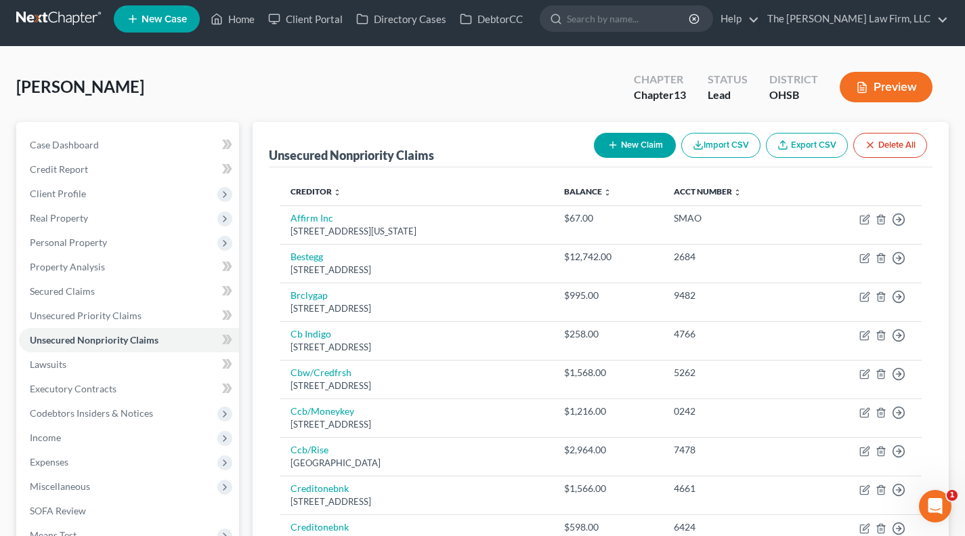
scroll to position [0, 0]
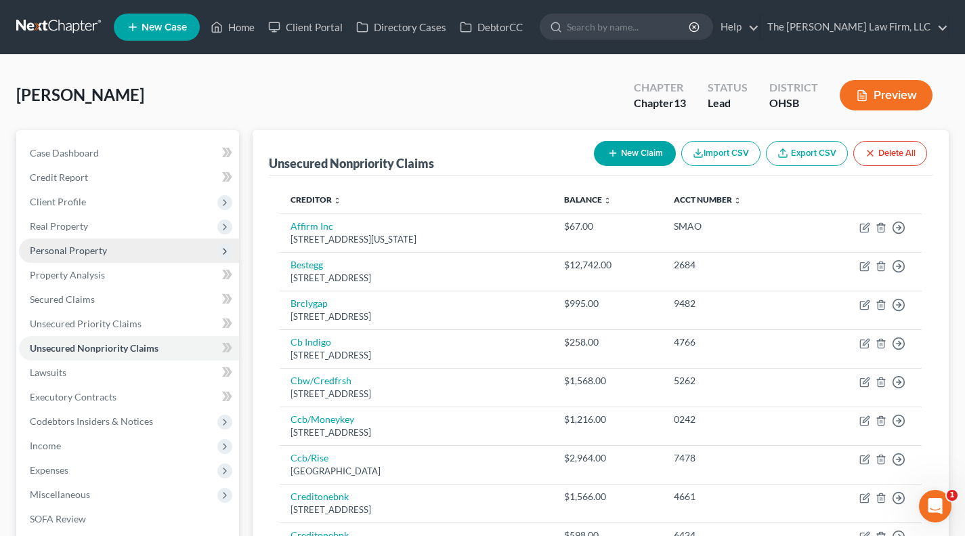
click at [62, 243] on span "Personal Property" at bounding box center [129, 250] width 220 height 24
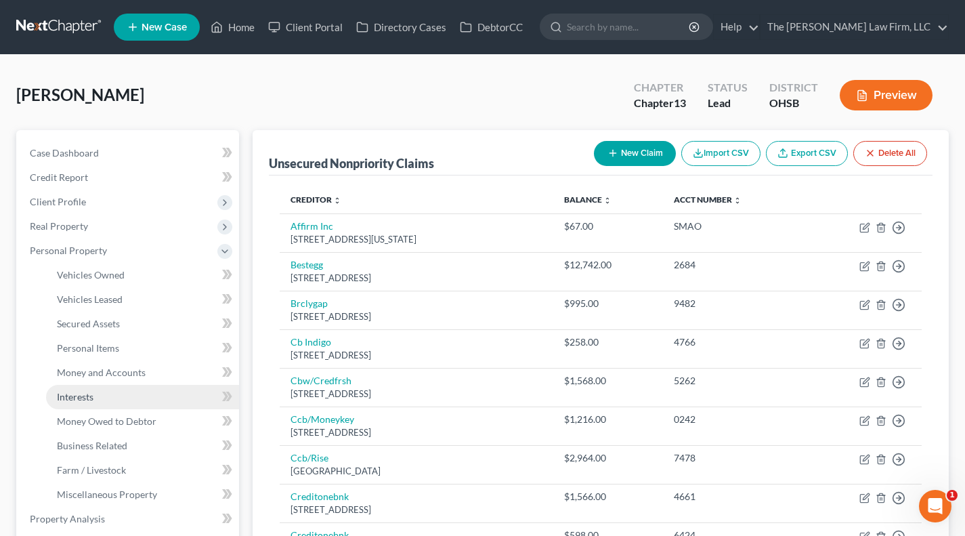
click at [112, 392] on link "Interests" at bounding box center [142, 397] width 193 height 24
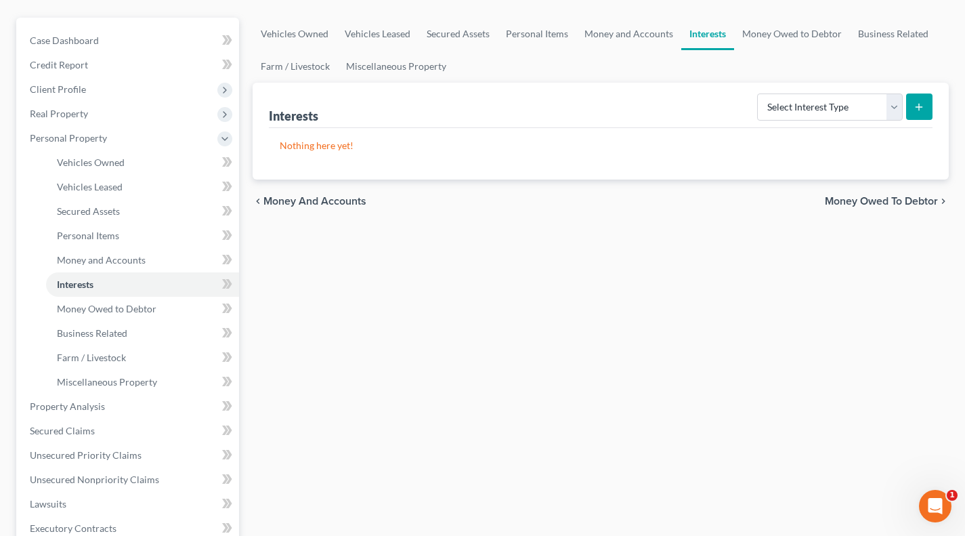
scroll to position [112, 0]
drag, startPoint x: 89, startPoint y: 235, endPoint x: 110, endPoint y: 295, distance: 63.2
click at [89, 235] on span "Personal Items" at bounding box center [88, 236] width 62 height 12
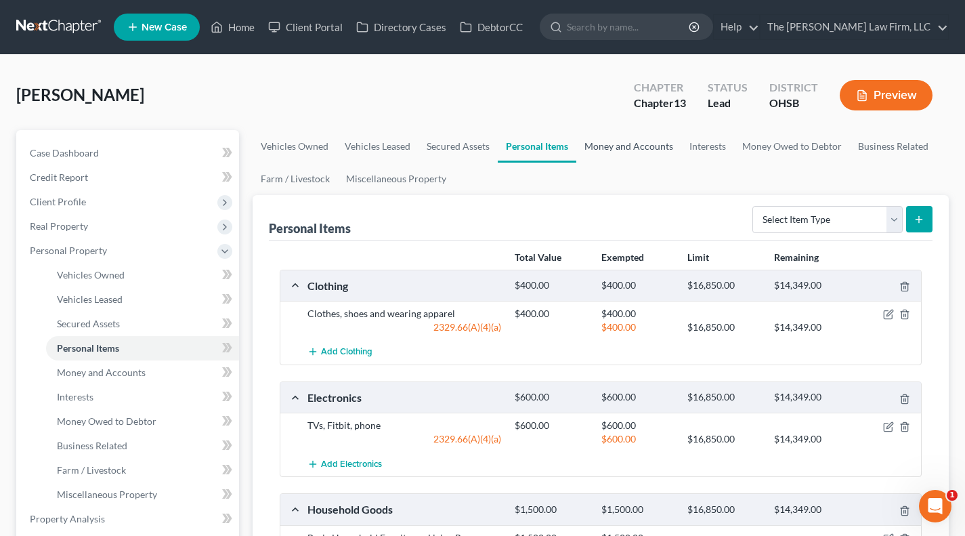
click at [609, 150] on link "Money and Accounts" at bounding box center [629, 146] width 105 height 33
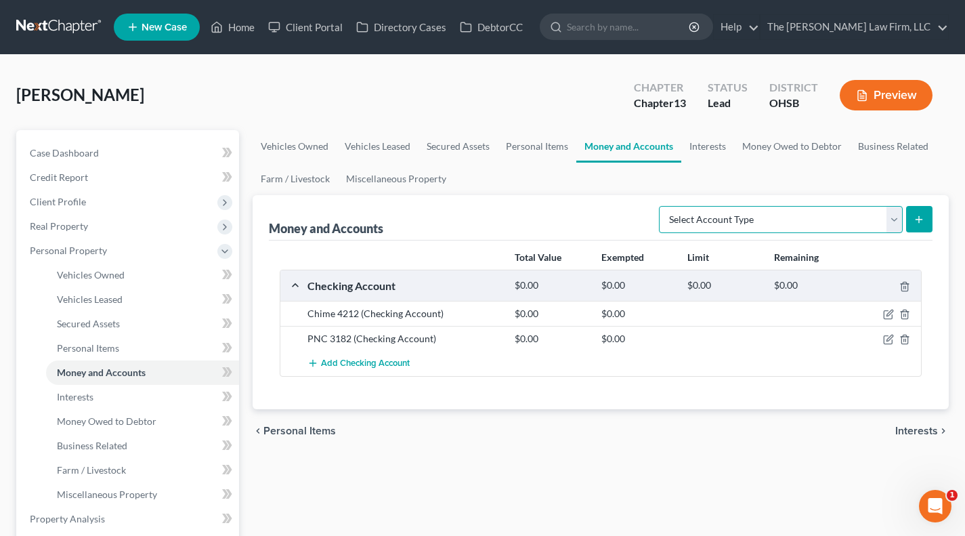
click at [713, 214] on select "Select Account Type Brokerage Cash on Hand Certificates of Deposit Checking Acc…" at bounding box center [781, 219] width 244 height 27
click at [662, 206] on select "Select Account Type Brokerage Cash on Hand Certificates of Deposit Checking Acc…" at bounding box center [781, 219] width 244 height 27
click at [865, 214] on icon "submit" at bounding box center [919, 219] width 11 height 11
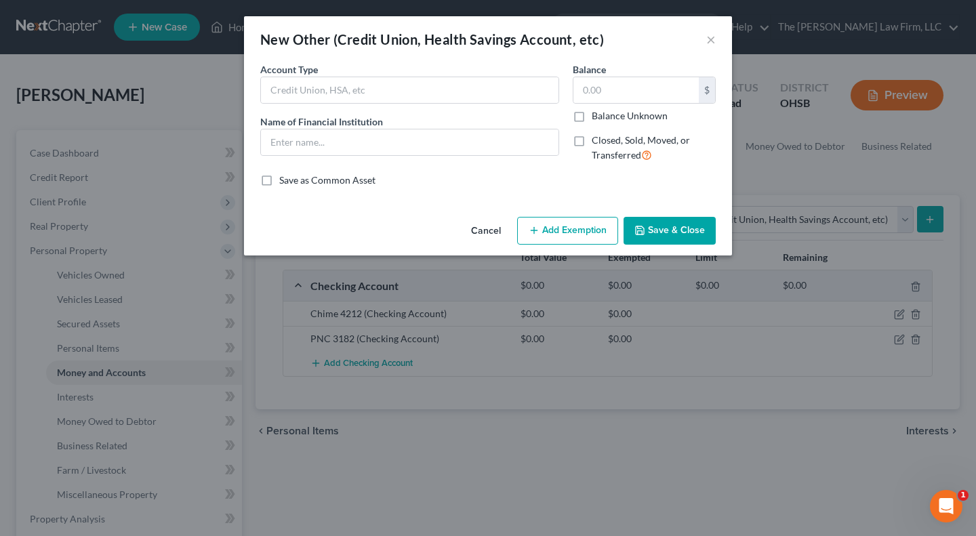
click at [360, 104] on div "Account Type Name of Financial Institution *" at bounding box center [409, 117] width 312 height 111
click at [364, 97] on input "text" at bounding box center [409, 90] width 297 height 26
click at [614, 91] on input "text" at bounding box center [635, 90] width 125 height 26
click at [568, 229] on button "Add Exemption" at bounding box center [567, 231] width 101 height 28
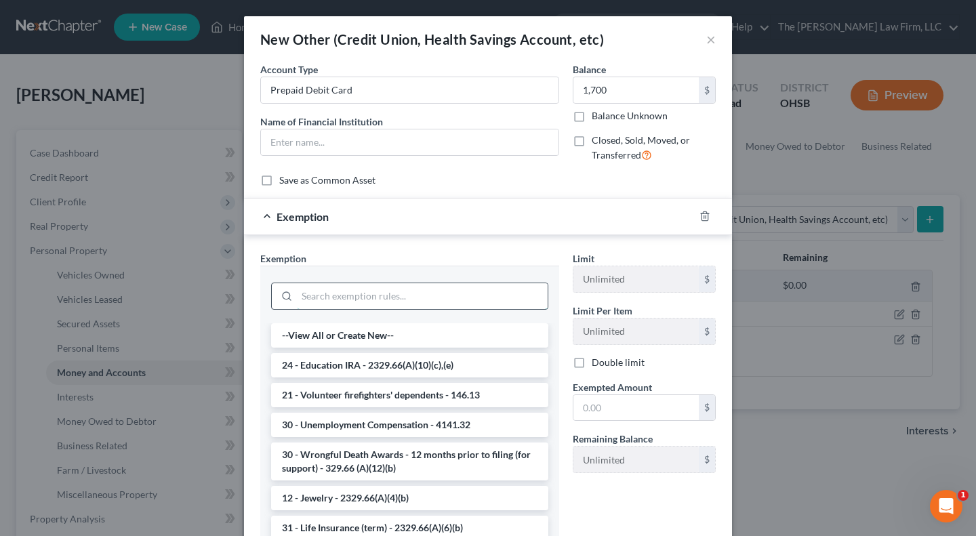
click at [413, 297] on input "search" at bounding box center [422, 296] width 251 height 26
click at [699, 215] on icon "button" at bounding box center [704, 216] width 11 height 11
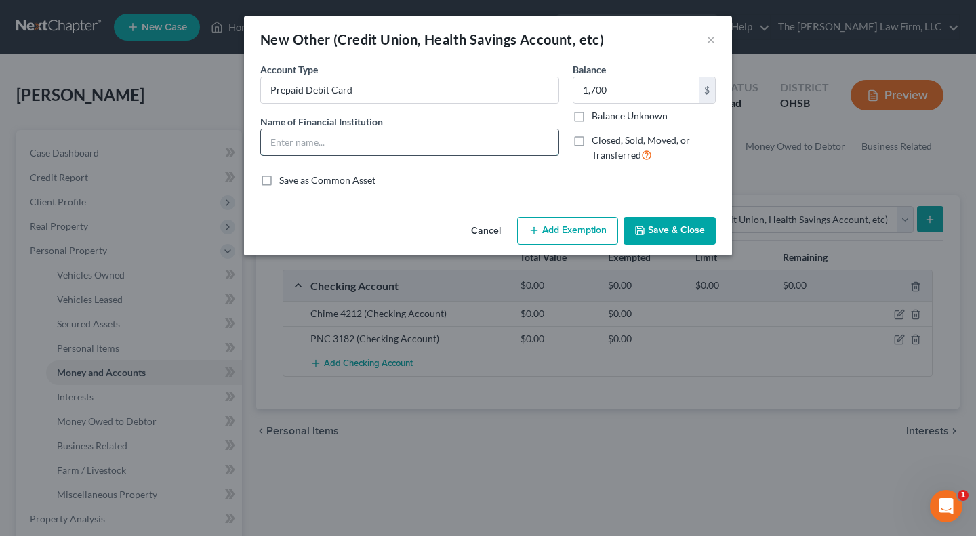
click at [369, 134] on input "text" at bounding box center [409, 142] width 297 height 26
click at [390, 138] on input "text" at bounding box center [409, 142] width 297 height 26
click at [702, 229] on button "Save & Close" at bounding box center [669, 231] width 92 height 28
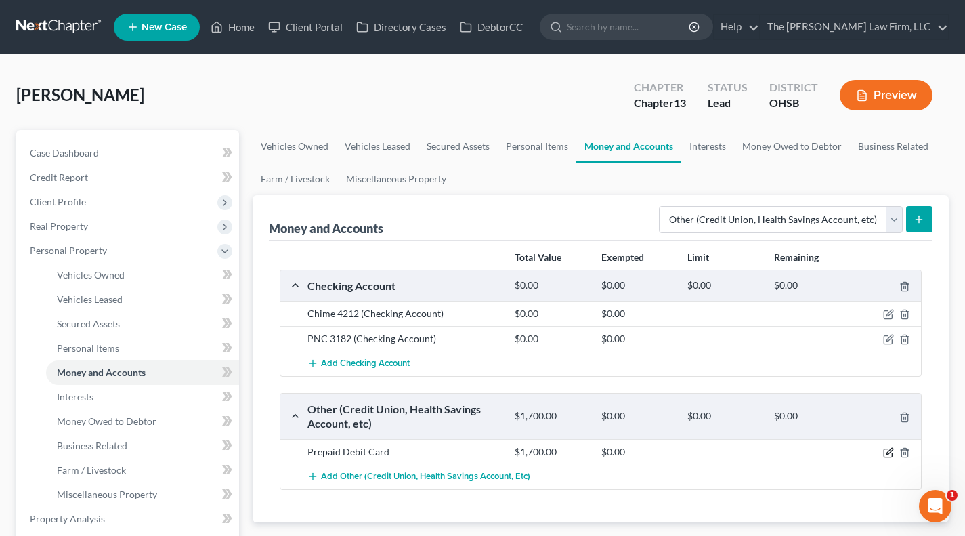
click at [865, 455] on icon "button" at bounding box center [888, 452] width 11 height 11
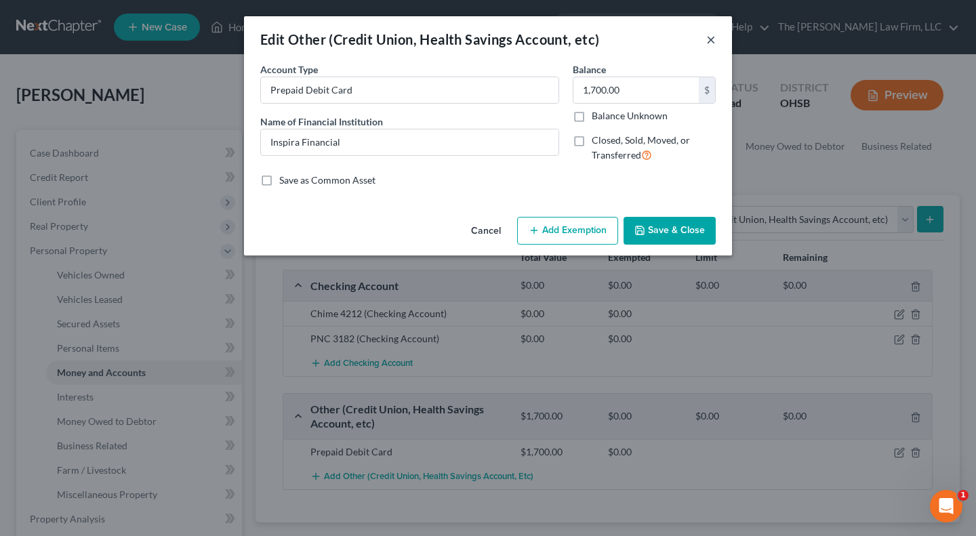
click at [708, 38] on button "×" at bounding box center [710, 39] width 9 height 16
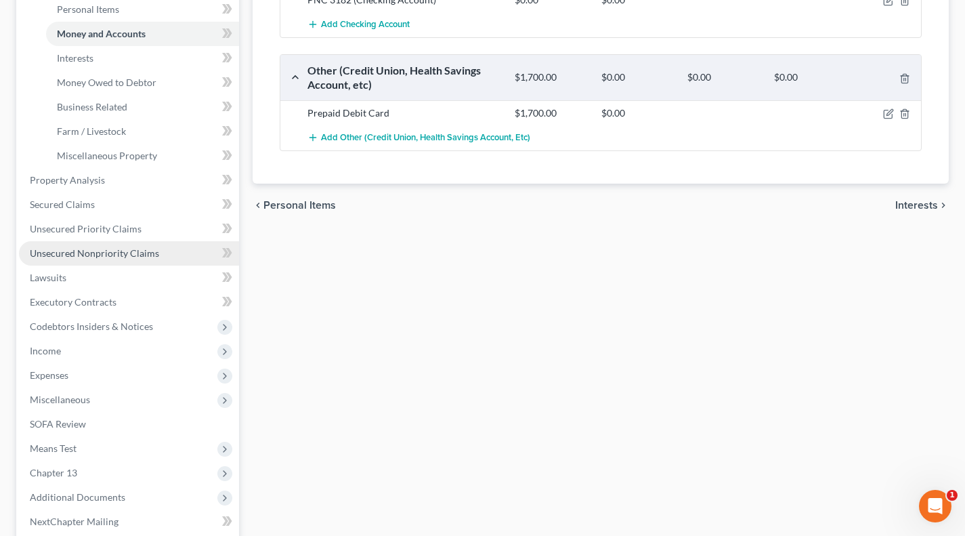
drag, startPoint x: 81, startPoint y: 253, endPoint x: 91, endPoint y: 260, distance: 11.7
click at [81, 253] on span "Unsecured Nonpriority Claims" at bounding box center [94, 253] width 129 height 12
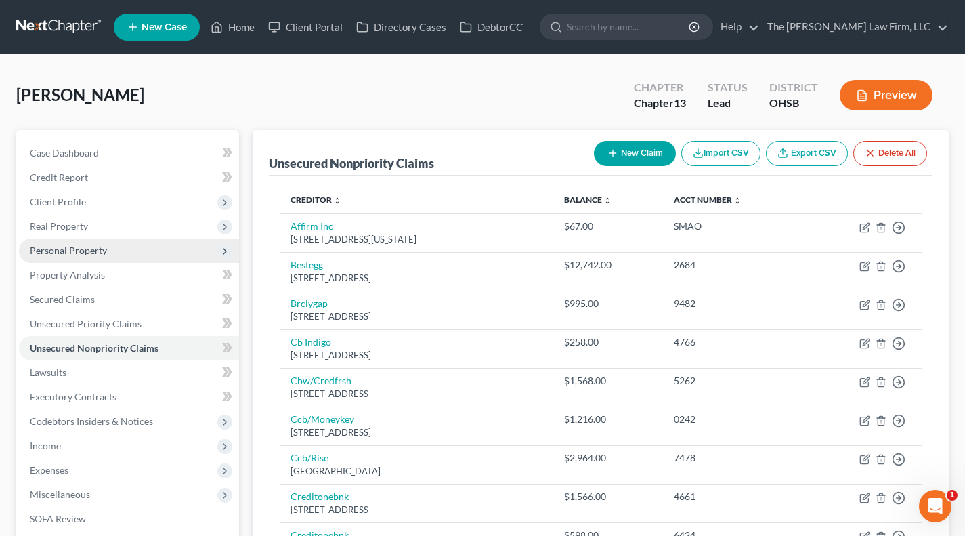
click at [100, 245] on span "Personal Property" at bounding box center [68, 251] width 77 height 12
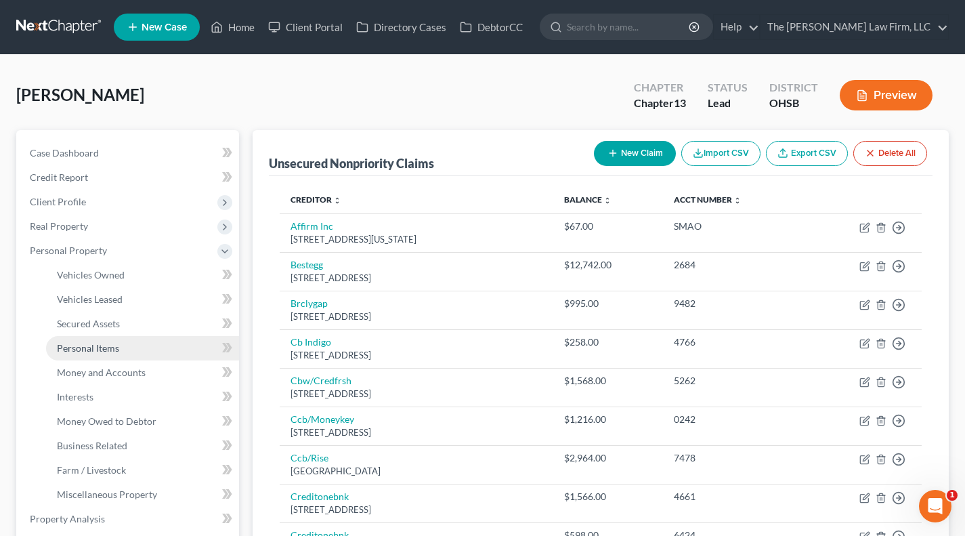
click at [111, 344] on span "Personal Items" at bounding box center [88, 348] width 62 height 12
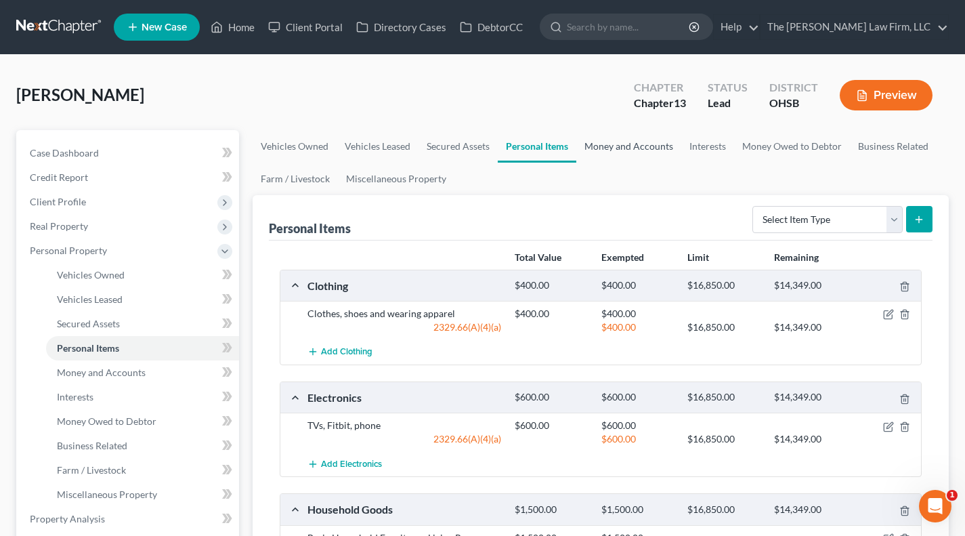
click at [614, 144] on link "Money and Accounts" at bounding box center [629, 146] width 105 height 33
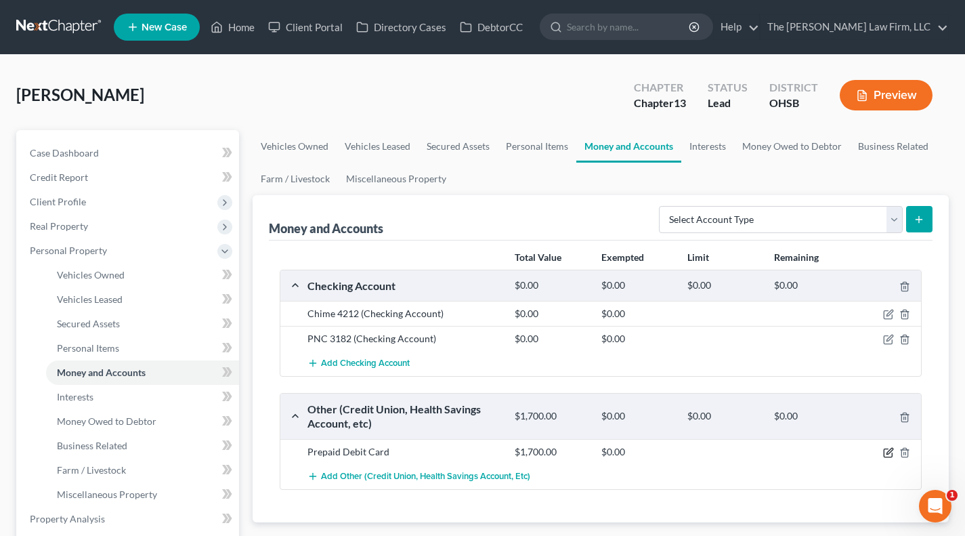
click at [865, 451] on icon "button" at bounding box center [888, 452] width 11 height 11
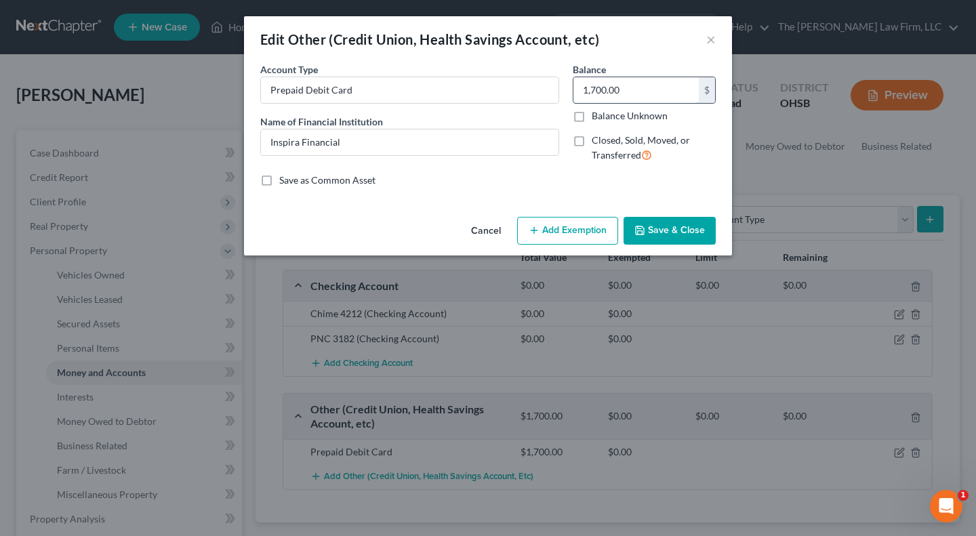
click at [624, 93] on input "1,700.00" at bounding box center [635, 90] width 125 height 26
click at [629, 88] on input "1,700.00" at bounding box center [635, 90] width 125 height 26
click at [675, 224] on button "Save & Close" at bounding box center [669, 231] width 92 height 28
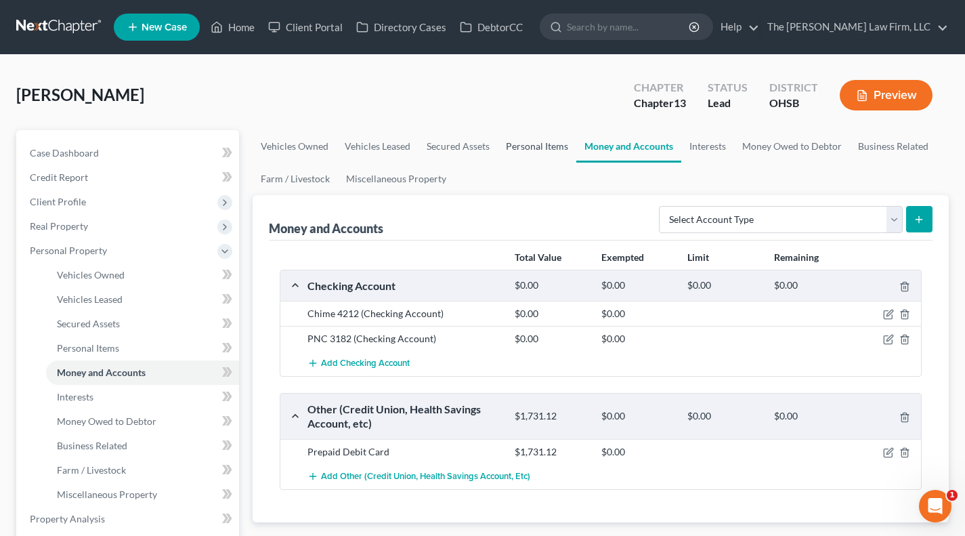
click at [534, 152] on link "Personal Items" at bounding box center [537, 146] width 79 height 33
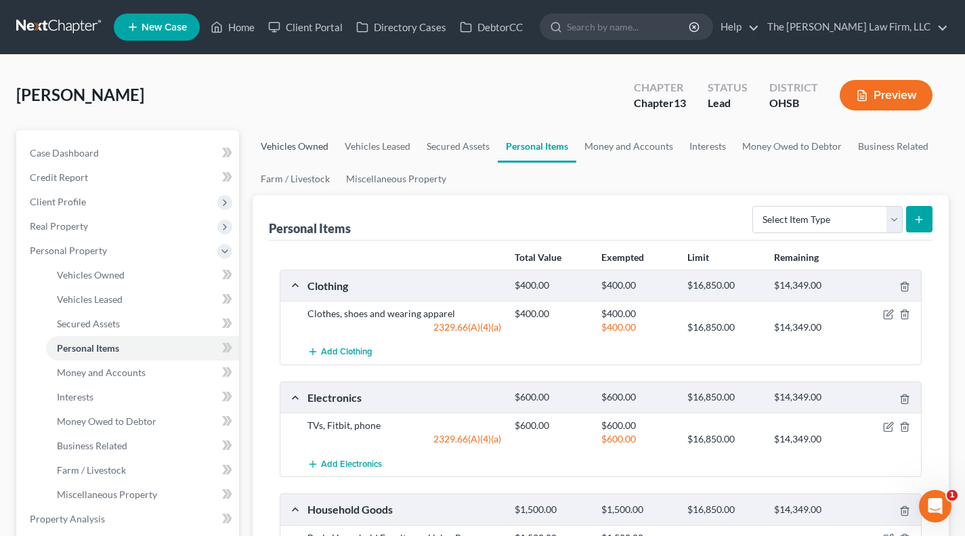
click at [318, 144] on link "Vehicles Owned" at bounding box center [295, 146] width 84 height 33
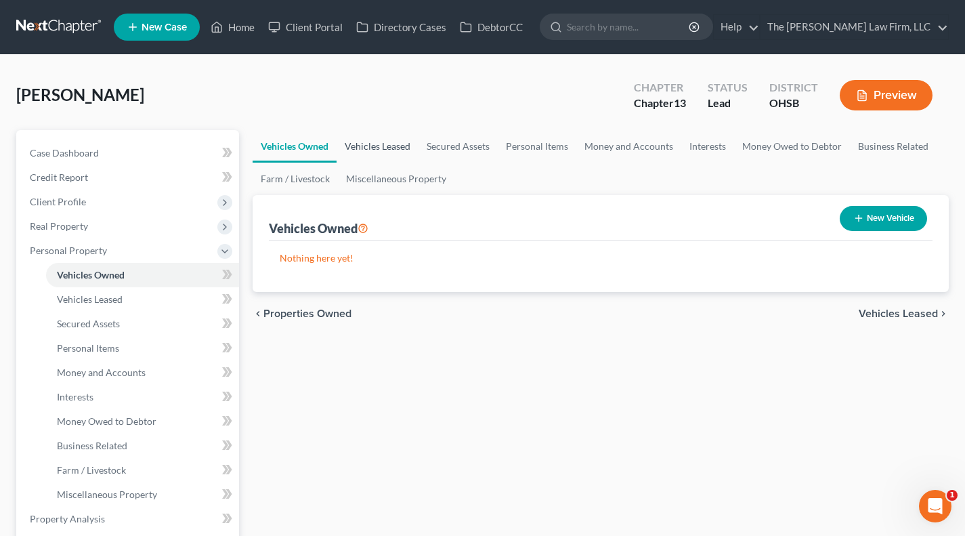
click at [364, 140] on link "Vehicles Leased" at bounding box center [378, 146] width 82 height 33
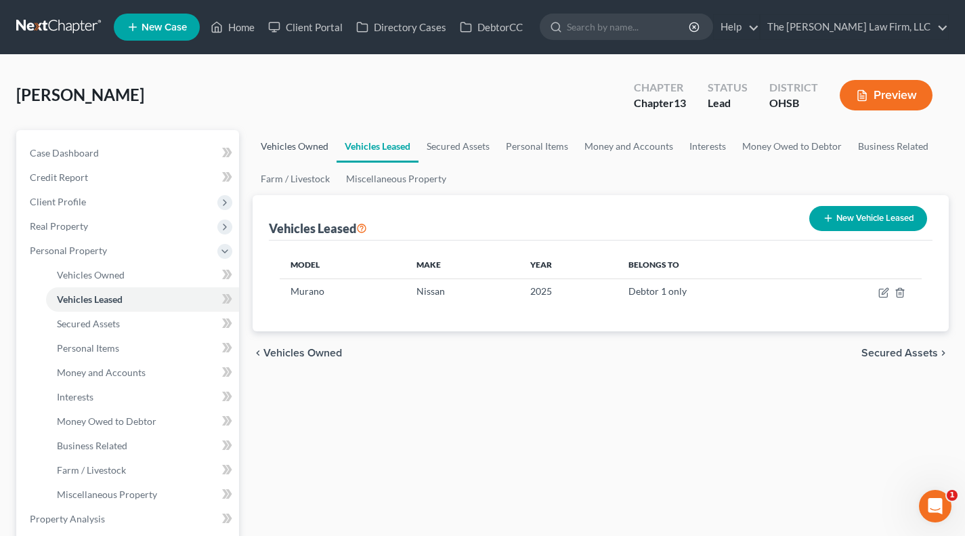
click at [297, 142] on link "Vehicles Owned" at bounding box center [295, 146] width 84 height 33
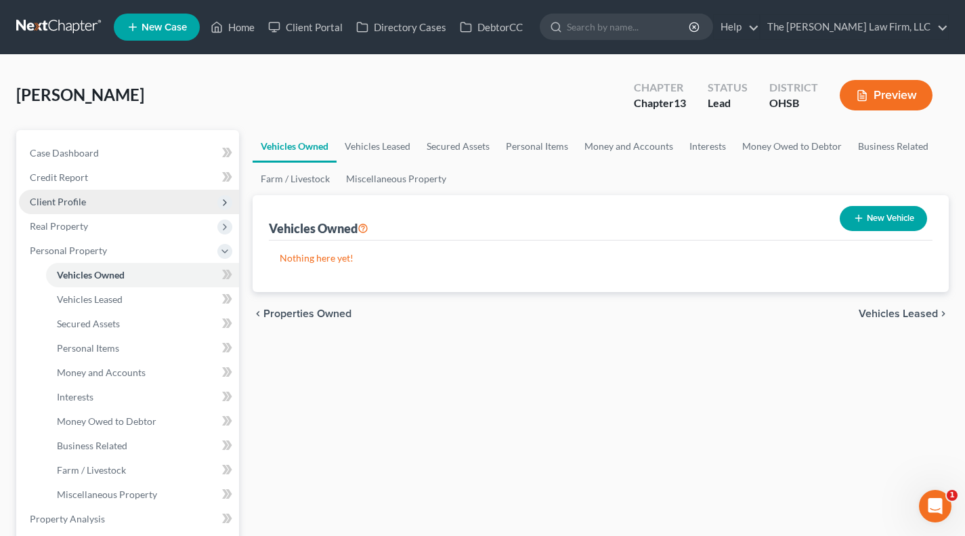
click at [89, 210] on span "Client Profile" at bounding box center [129, 202] width 220 height 24
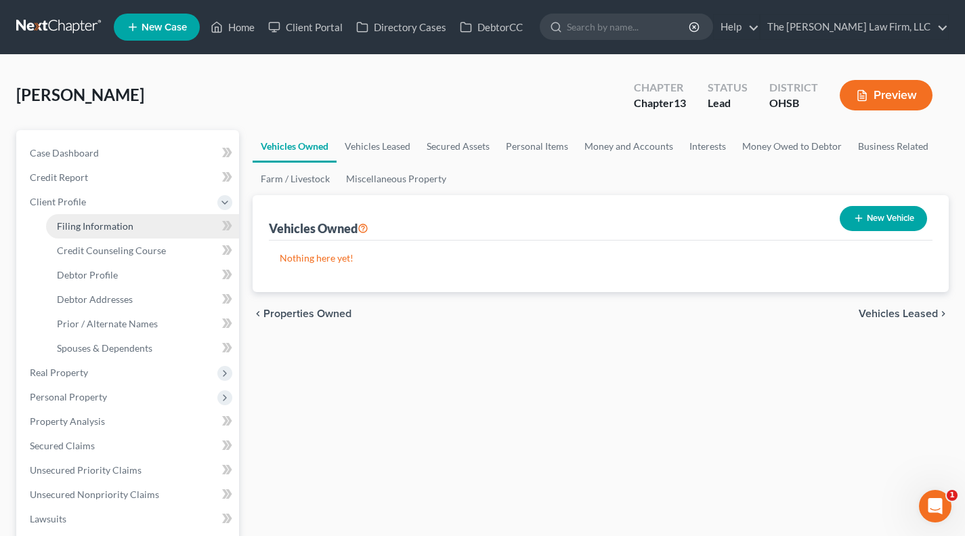
click at [120, 220] on span "Filing Information" at bounding box center [95, 226] width 77 height 12
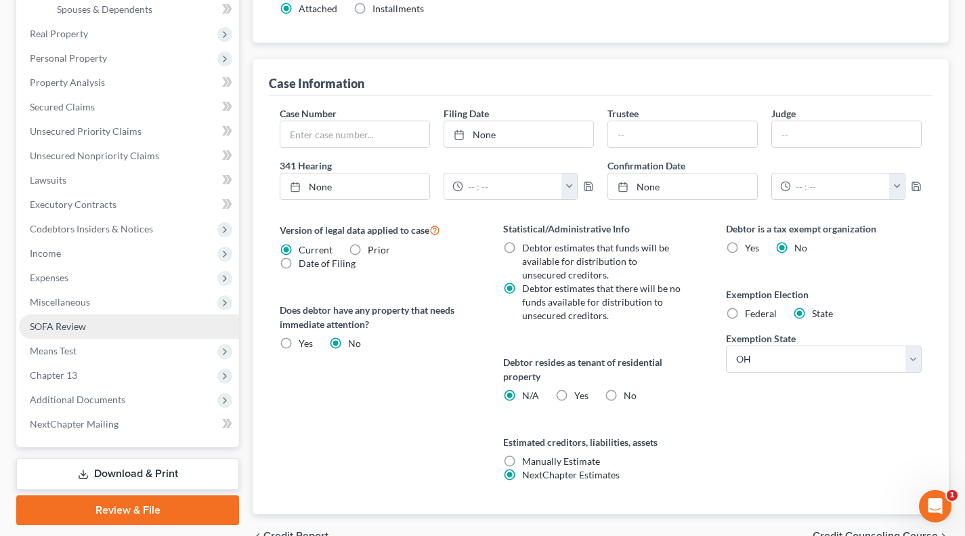
scroll to position [411, 0]
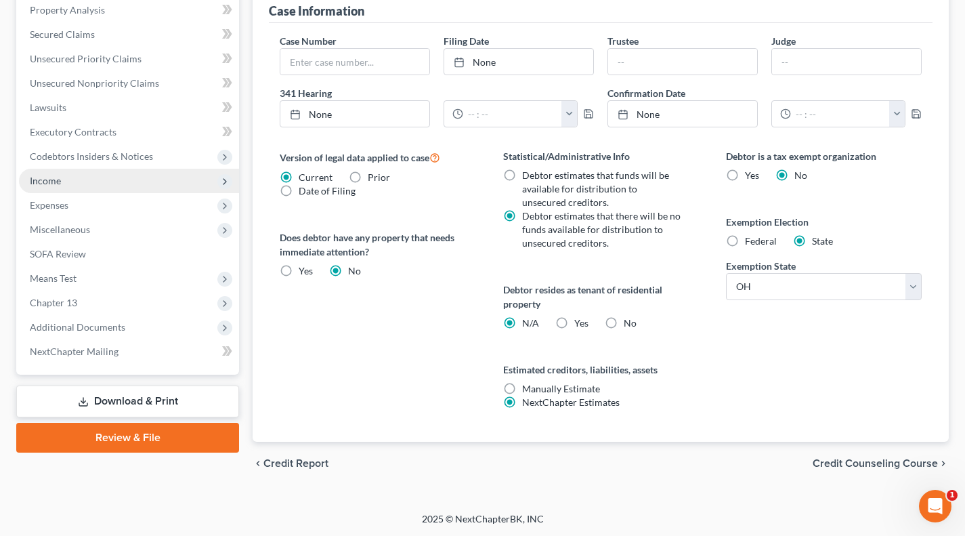
click at [63, 181] on span "Income" at bounding box center [129, 181] width 220 height 24
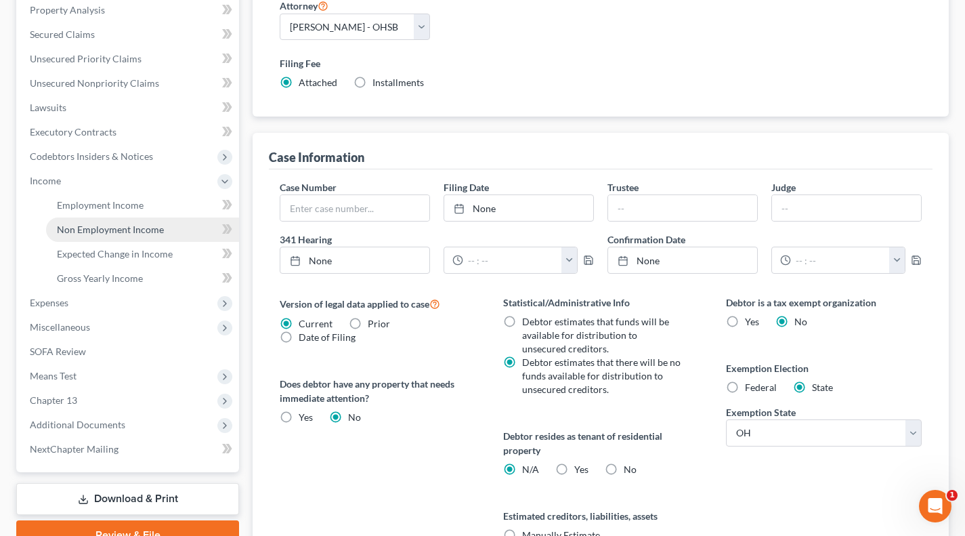
click at [82, 217] on link "Non Employment Income" at bounding box center [142, 229] width 193 height 24
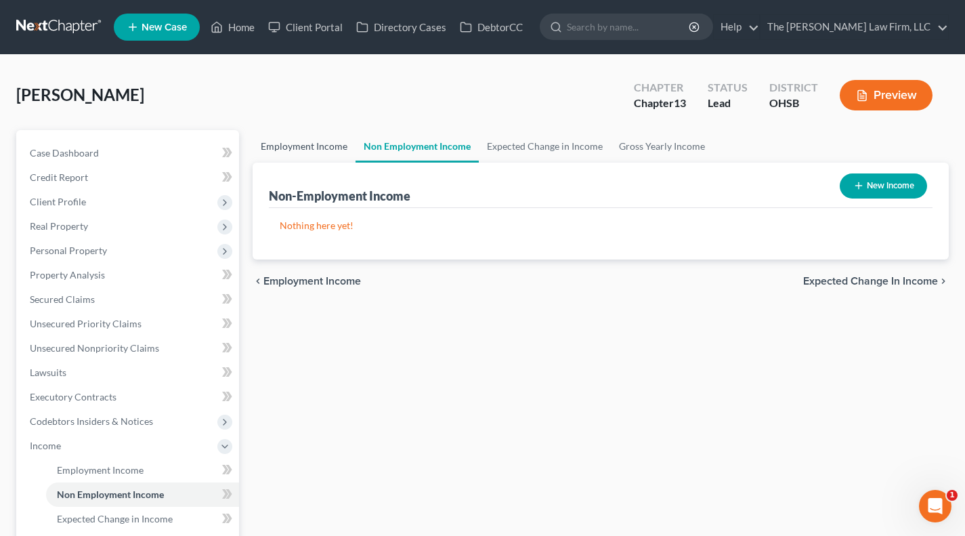
click at [320, 160] on link "Employment Income" at bounding box center [304, 146] width 103 height 33
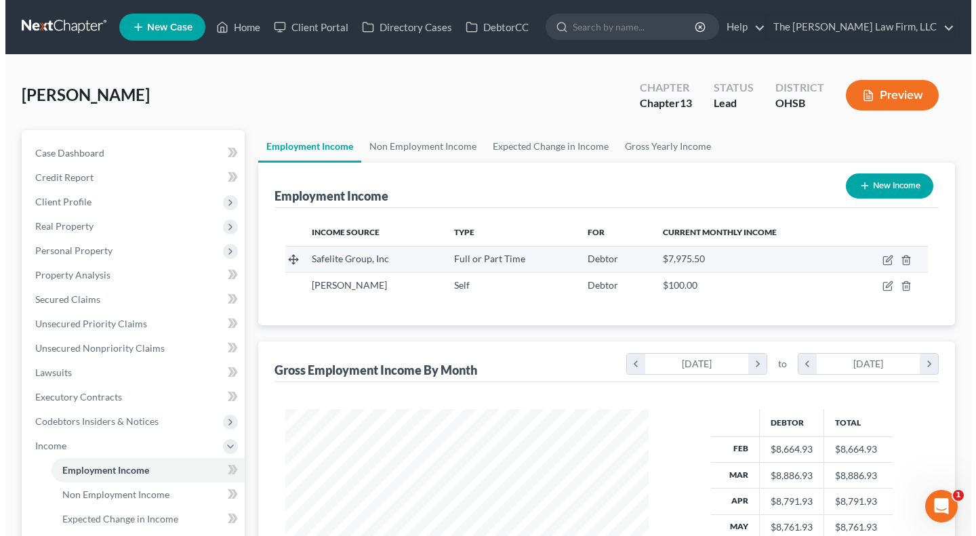
scroll to position [243, 390]
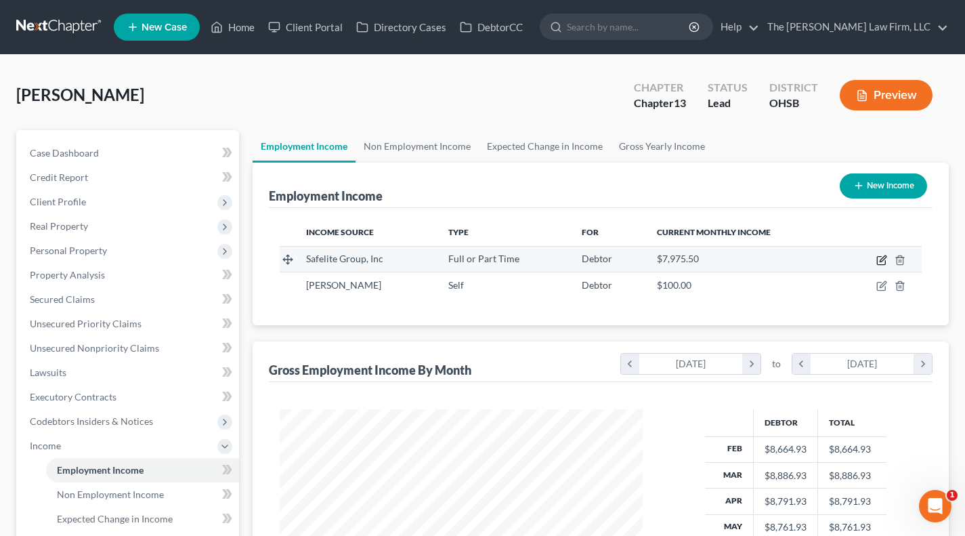
click at [865, 255] on icon "button" at bounding box center [882, 260] width 11 height 11
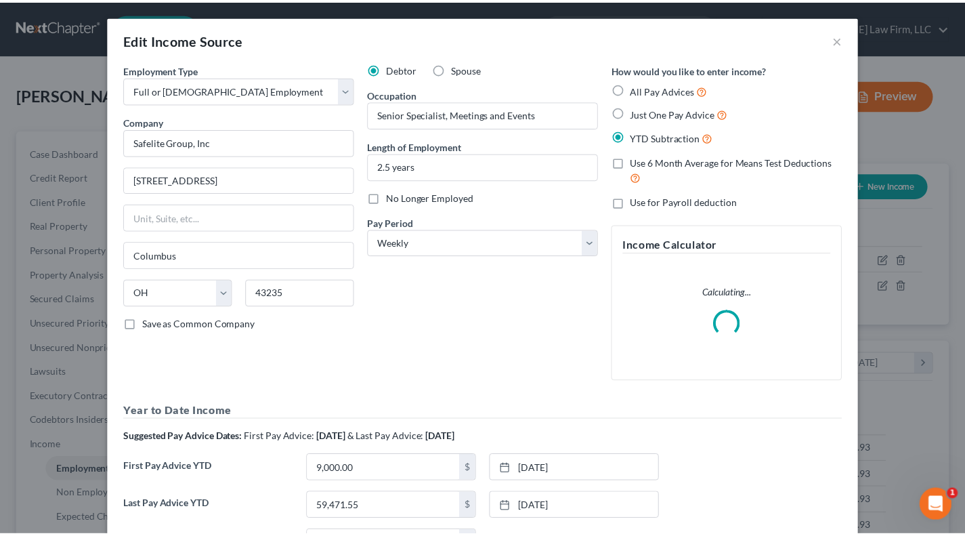
scroll to position [243, 394]
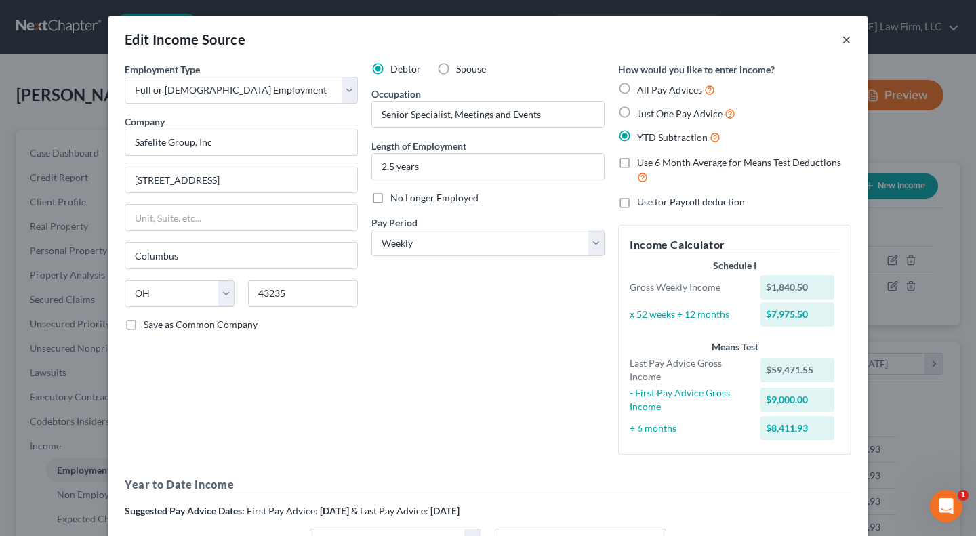
click at [841, 36] on button "×" at bounding box center [845, 39] width 9 height 16
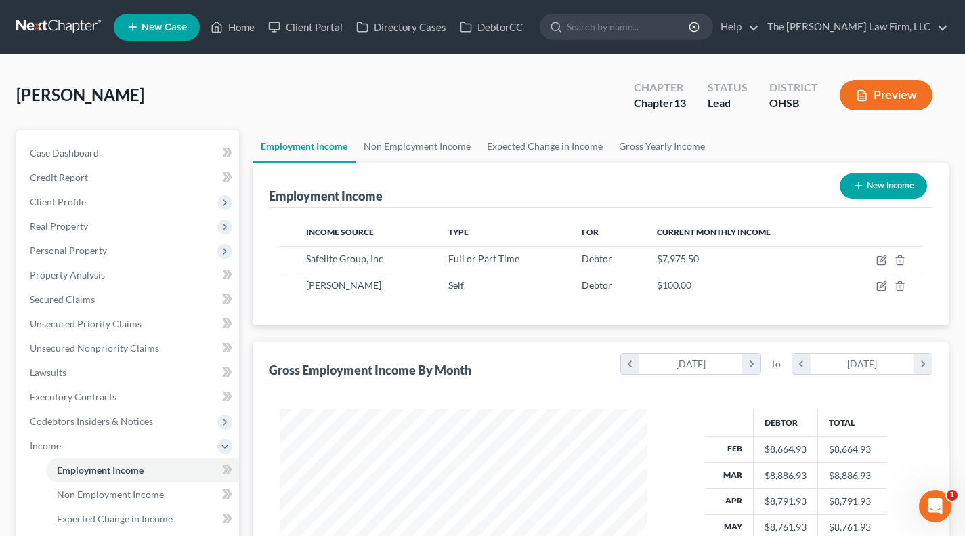
scroll to position [677272, 677125]
click at [73, 200] on span "Client Profile" at bounding box center [58, 202] width 56 height 12
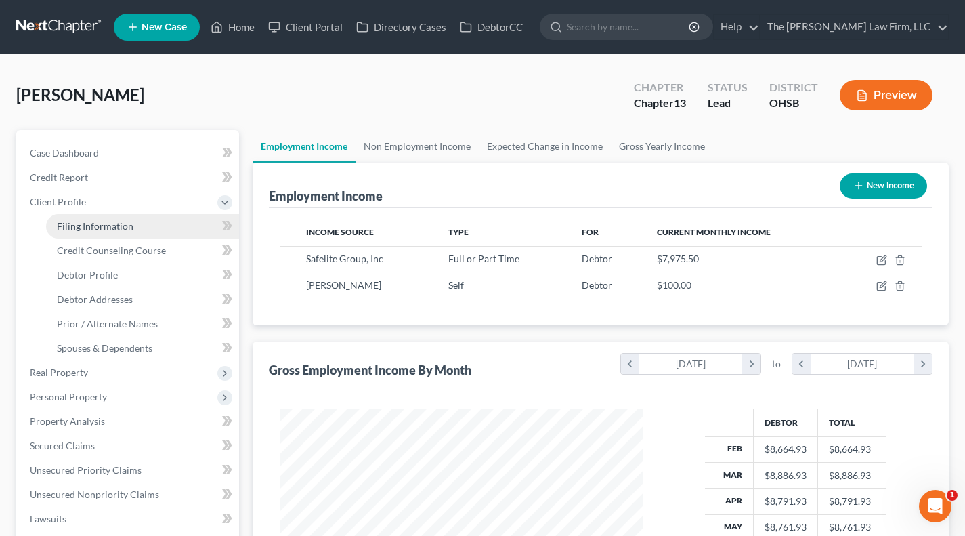
click at [90, 217] on link "Filing Information" at bounding box center [142, 226] width 193 height 24
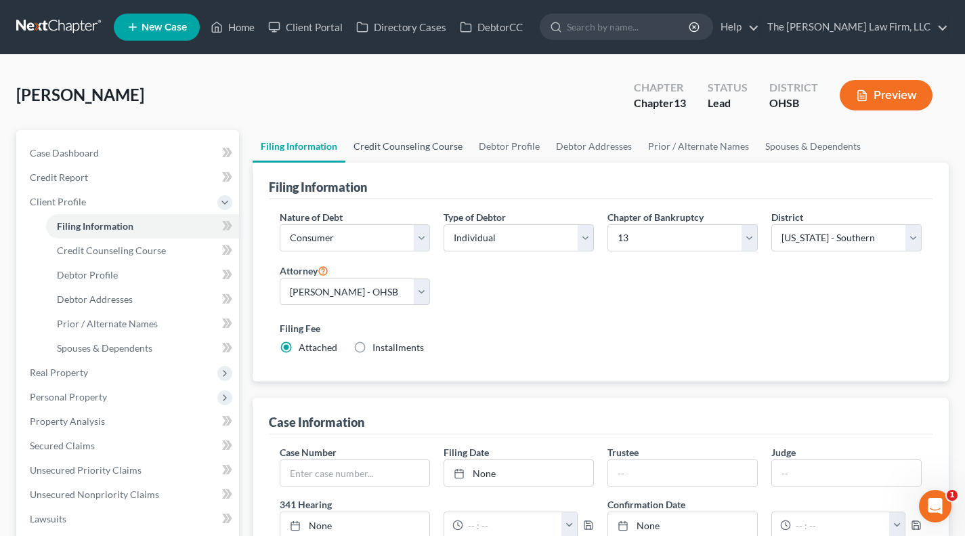
click at [381, 153] on link "Credit Counseling Course" at bounding box center [408, 146] width 125 height 33
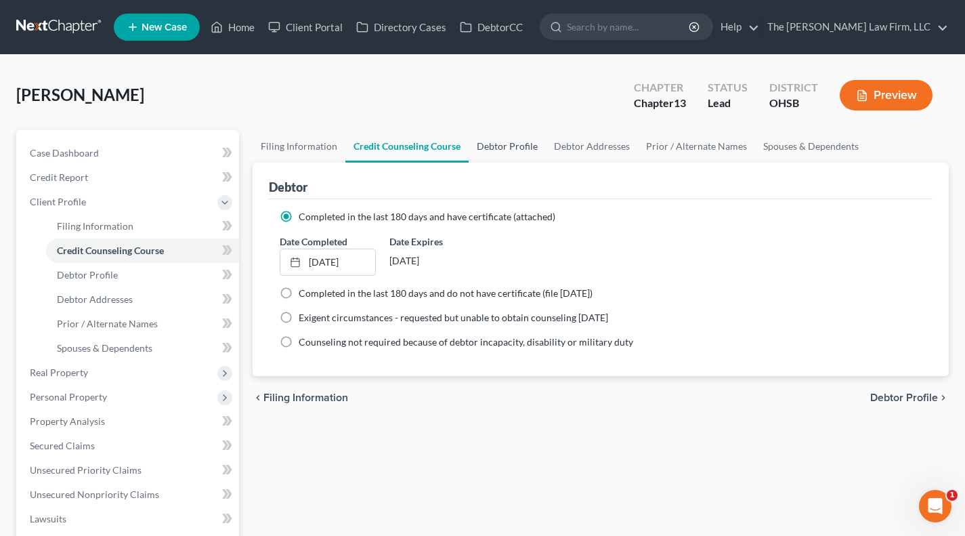
click at [490, 150] on link "Debtor Profile" at bounding box center [507, 146] width 77 height 33
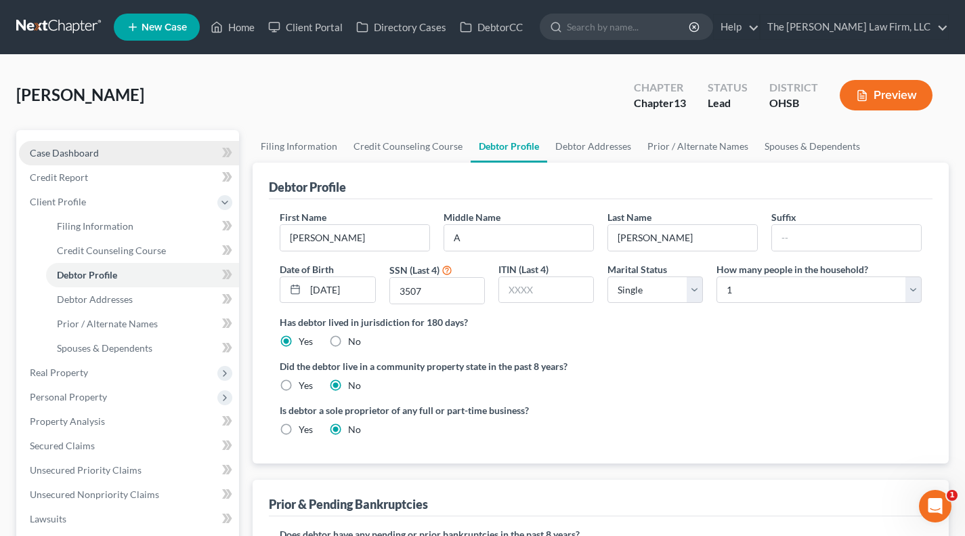
click at [70, 152] on span "Case Dashboard" at bounding box center [64, 153] width 69 height 12
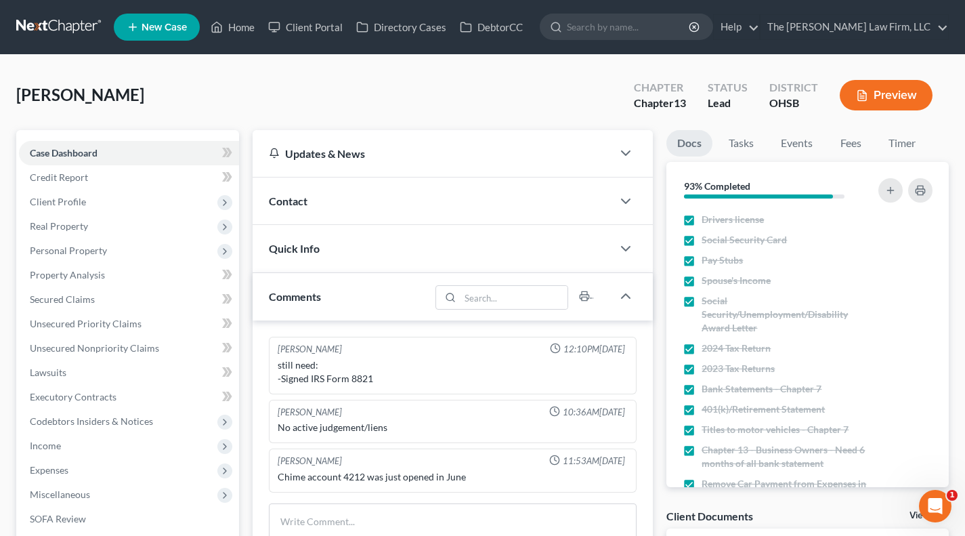
click at [99, 93] on span "[PERSON_NAME]" at bounding box center [80, 95] width 128 height 20
click at [131, 89] on div "Hanson, Emily Upgraded Chapter Chapter 13 Status Lead District OHSB Preview" at bounding box center [482, 100] width 933 height 59
click at [104, 198] on span "Client Profile" at bounding box center [129, 202] width 220 height 24
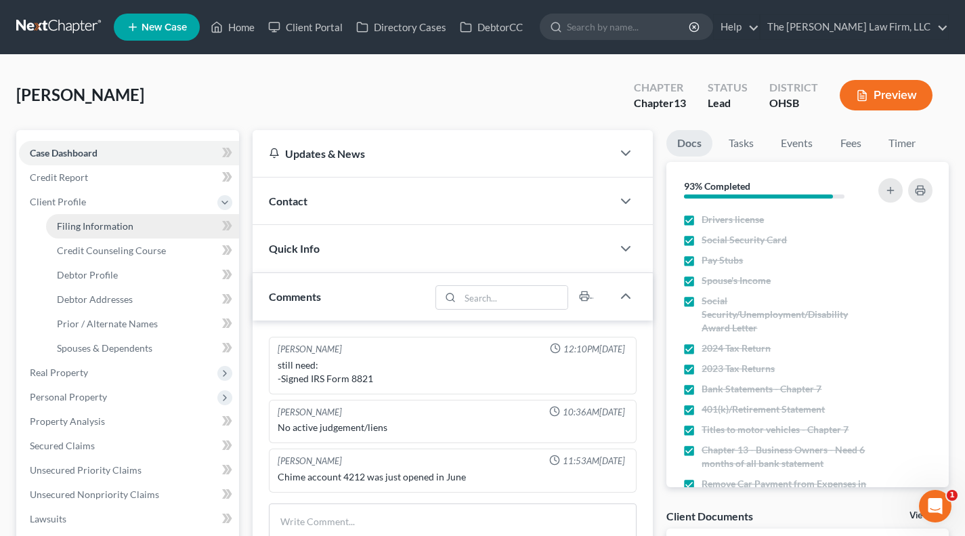
click at [91, 224] on span "Filing Information" at bounding box center [95, 226] width 77 height 12
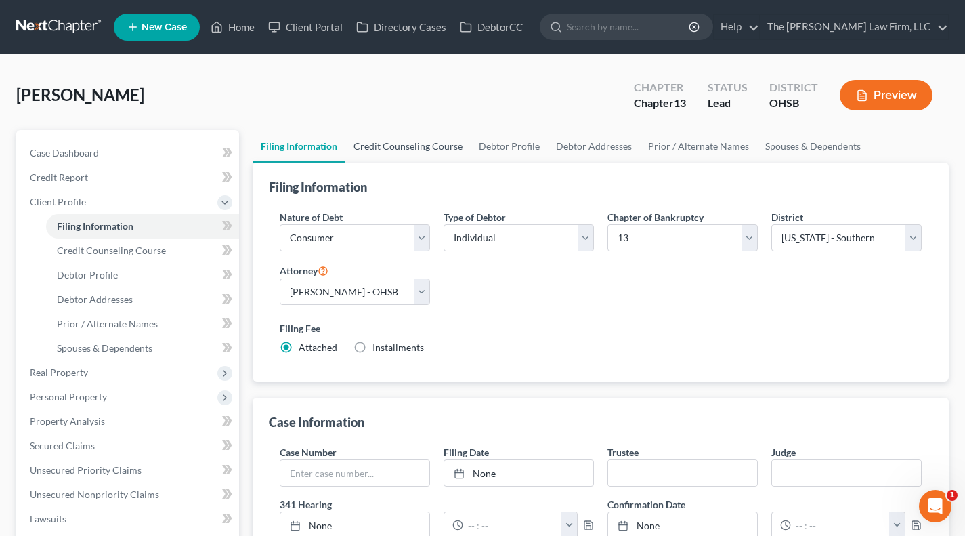
click at [396, 140] on link "Credit Counseling Course" at bounding box center [408, 146] width 125 height 33
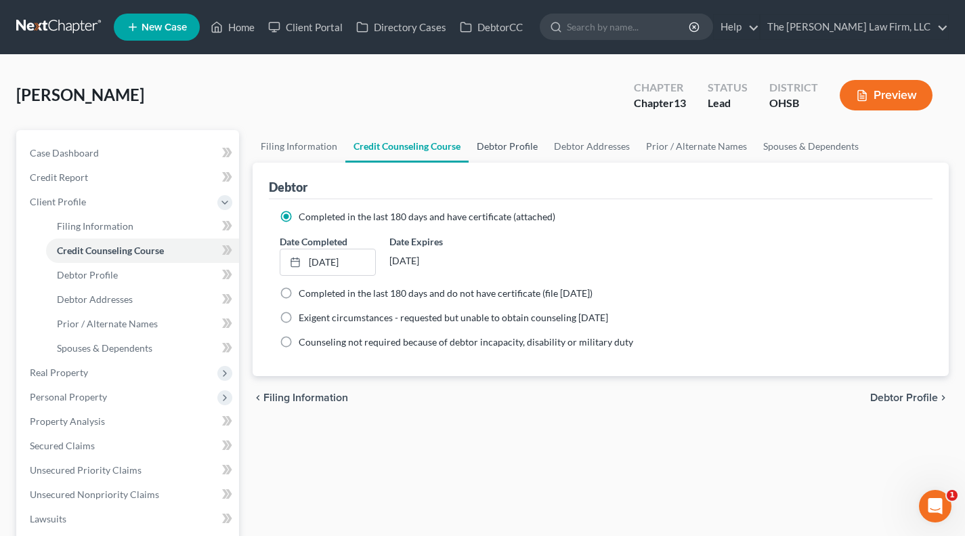
click at [482, 137] on link "Debtor Profile" at bounding box center [507, 146] width 77 height 33
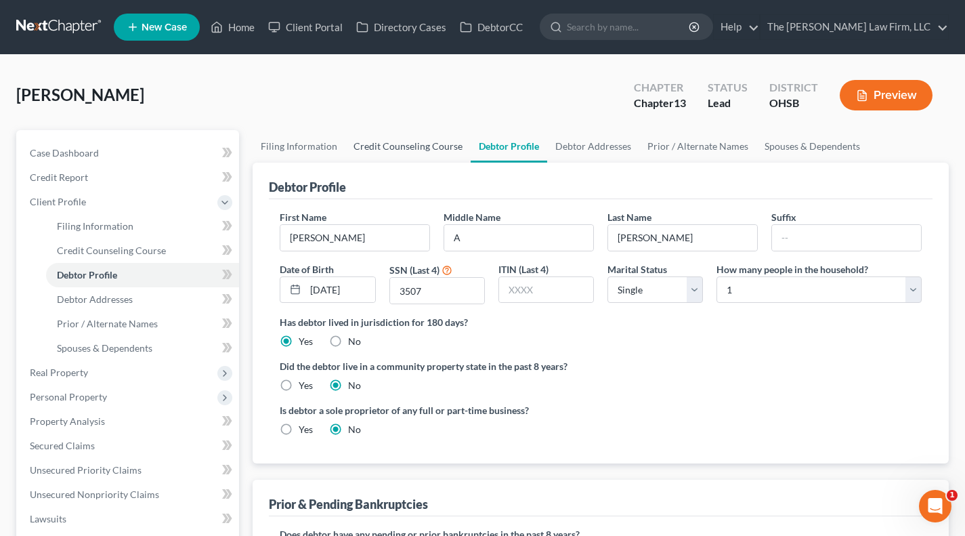
click at [438, 143] on link "Credit Counseling Course" at bounding box center [408, 146] width 125 height 33
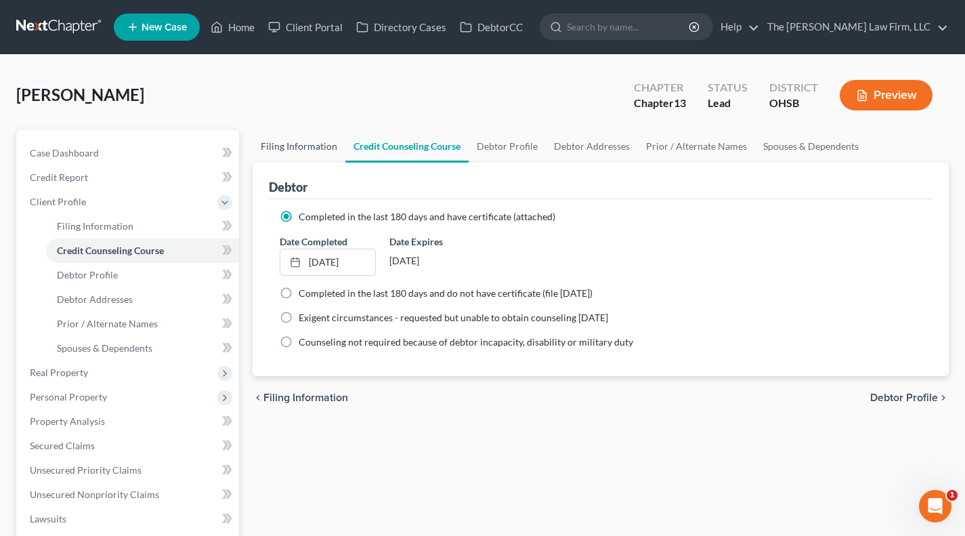
click at [333, 151] on link "Filing Information" at bounding box center [299, 146] width 93 height 33
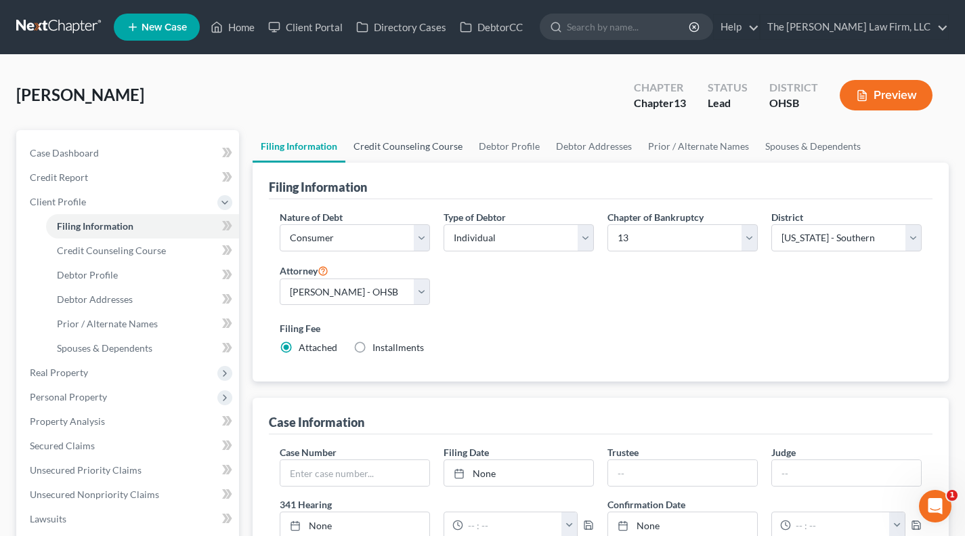
click at [432, 149] on link "Credit Counseling Course" at bounding box center [408, 146] width 125 height 33
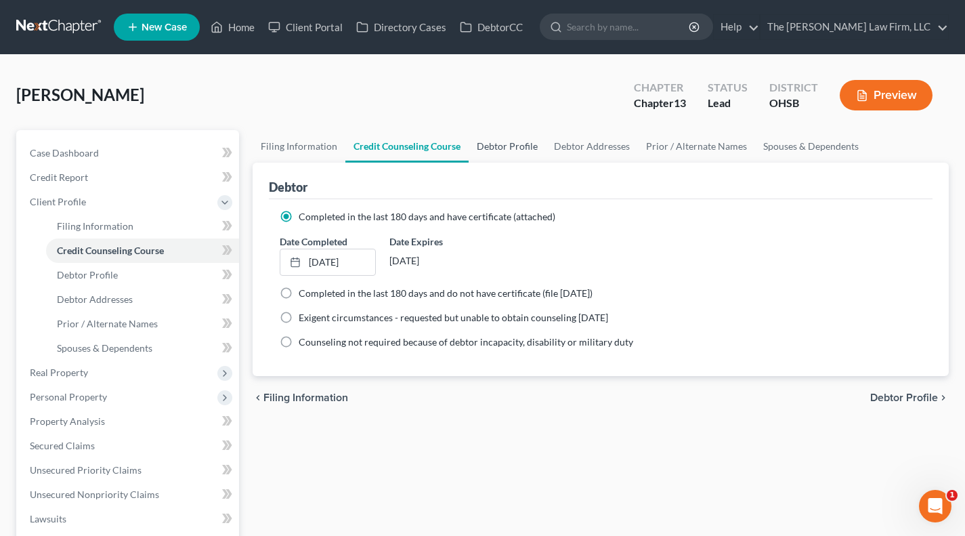
click at [490, 138] on link "Debtor Profile" at bounding box center [507, 146] width 77 height 33
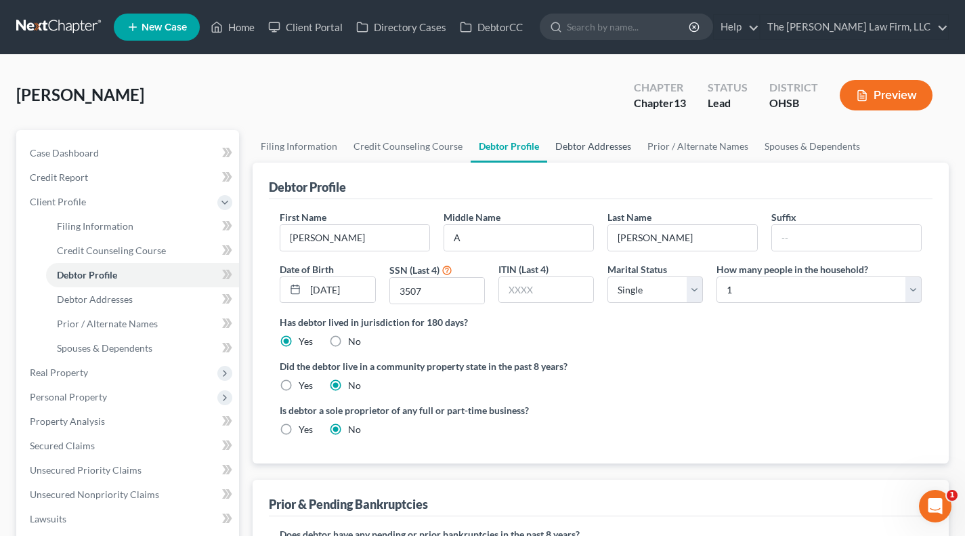
click at [585, 154] on link "Debtor Addresses" at bounding box center [593, 146] width 92 height 33
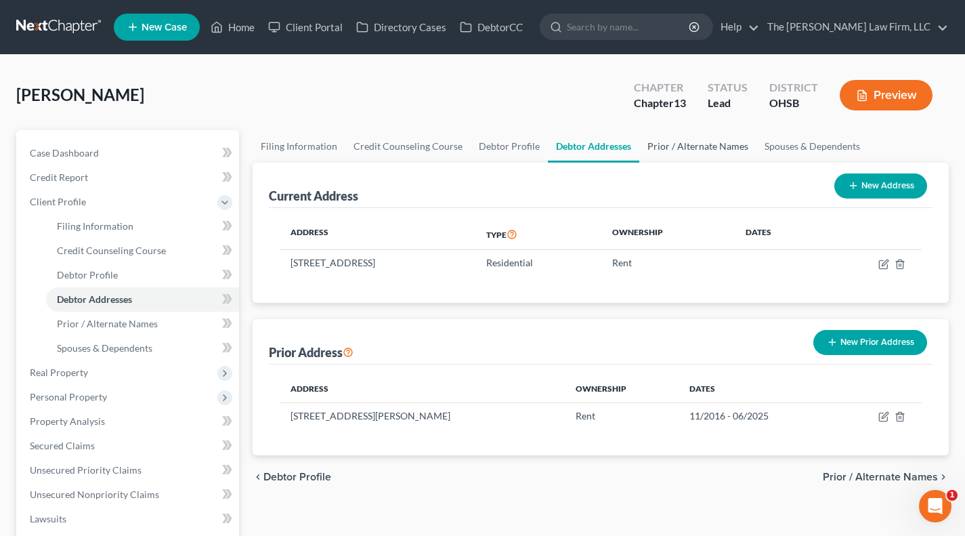
click at [690, 150] on link "Prior / Alternate Names" at bounding box center [698, 146] width 117 height 33
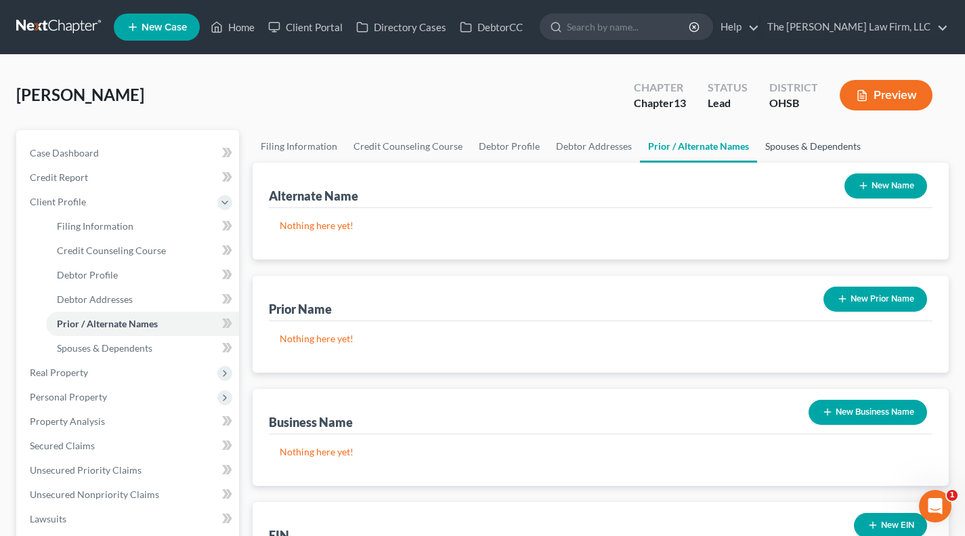
click at [782, 146] on link "Spouses & Dependents" at bounding box center [813, 146] width 112 height 33
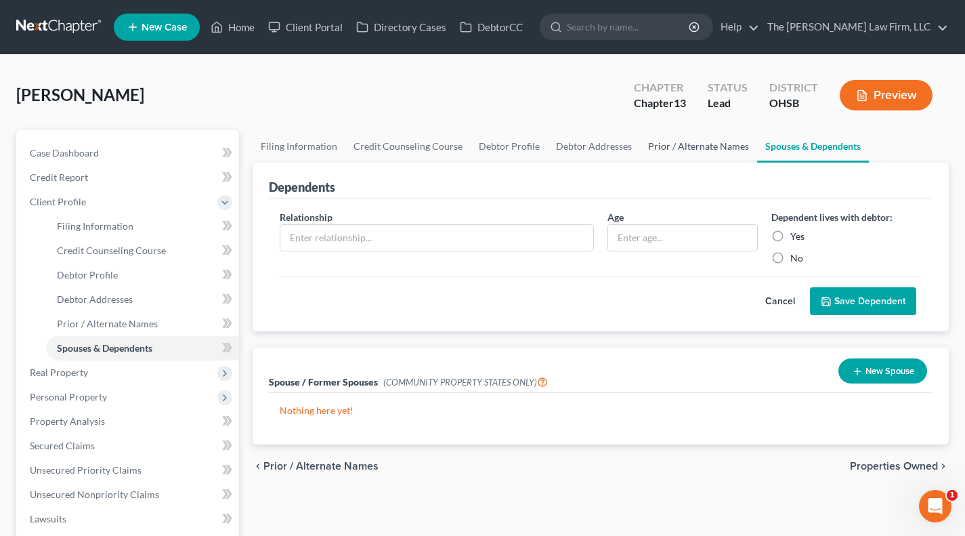
click at [717, 146] on link "Prior / Alternate Names" at bounding box center [698, 146] width 117 height 33
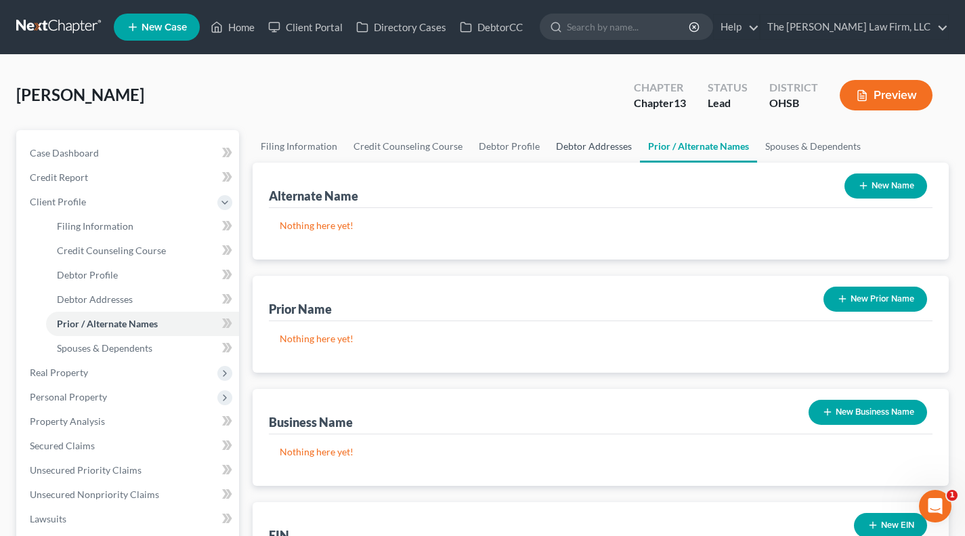
click at [622, 145] on link "Debtor Addresses" at bounding box center [594, 146] width 92 height 33
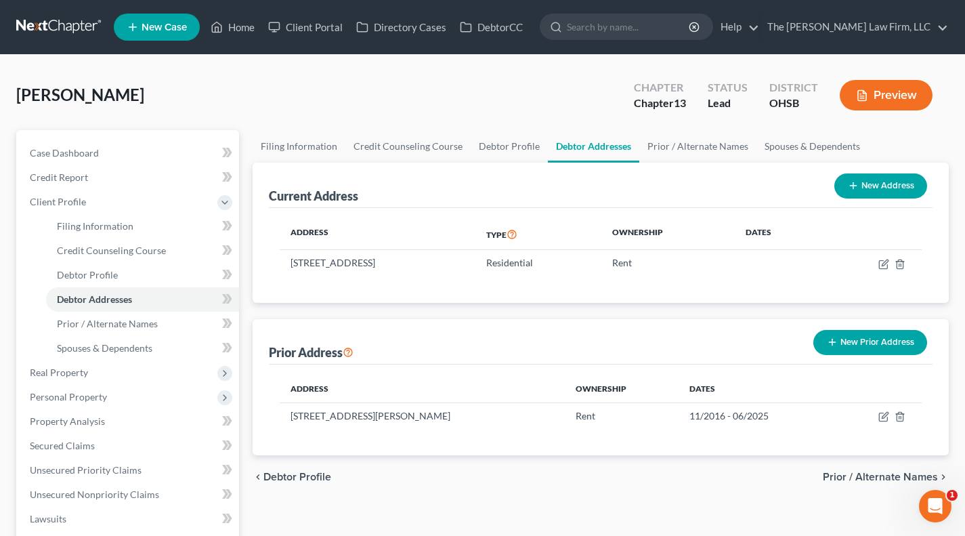
scroll to position [112, 0]
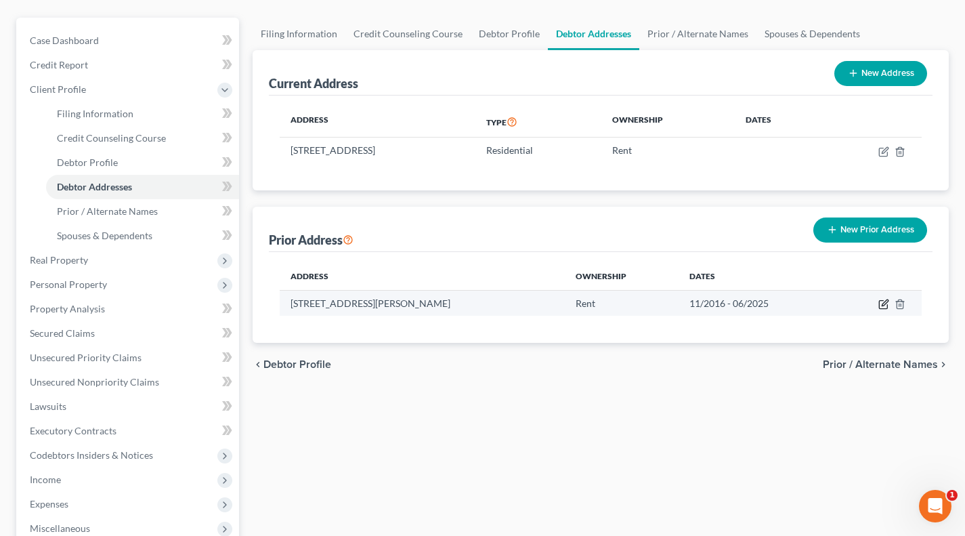
click at [865, 305] on icon "button" at bounding box center [883, 305] width 8 height 8
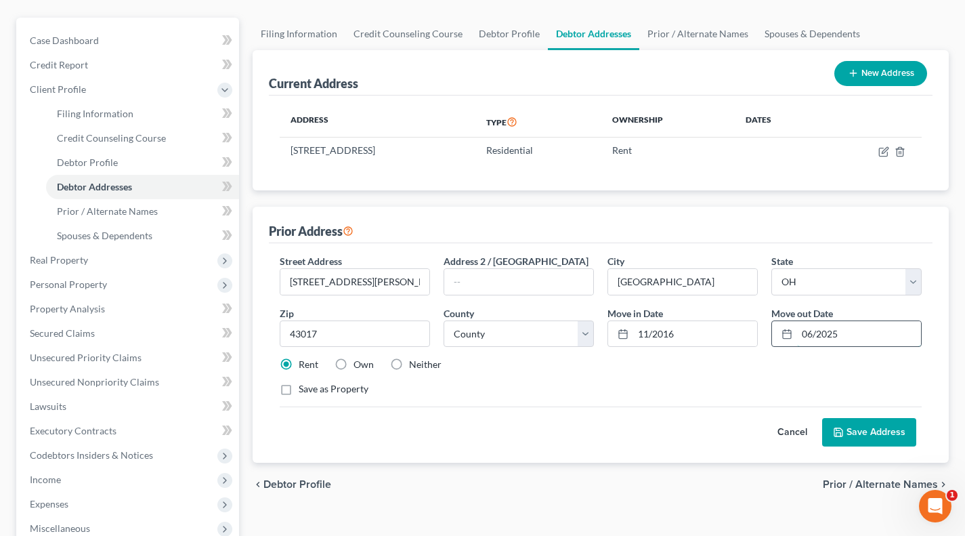
click at [812, 333] on input "06/2025" at bounding box center [859, 334] width 124 height 26
click at [759, 369] on div "Rent Own Neither" at bounding box center [601, 365] width 656 height 14
click at [703, 329] on input "11/2016" at bounding box center [695, 334] width 124 height 26
click at [570, 407] on div "Cancel Save Address" at bounding box center [601, 427] width 642 height 40
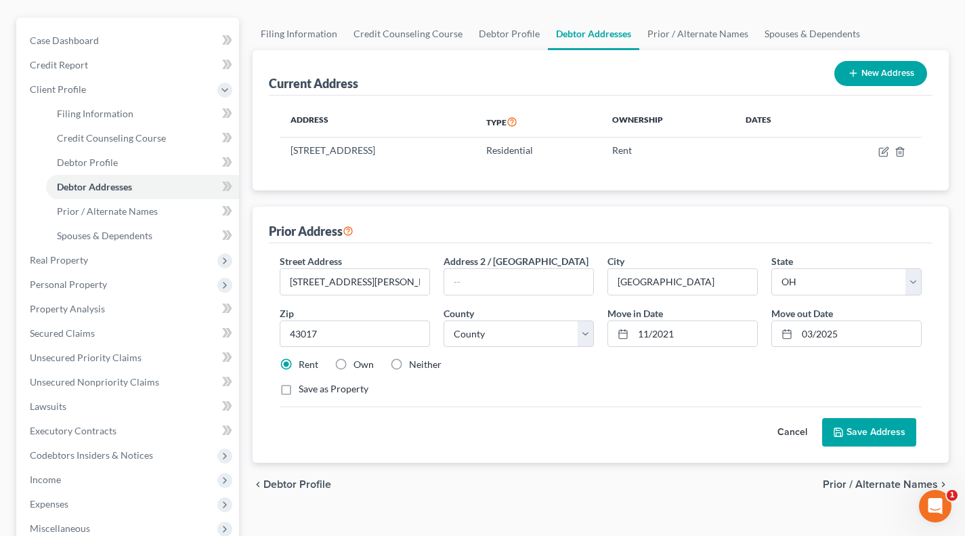
click at [865, 426] on button "Save Address" at bounding box center [870, 432] width 94 height 28
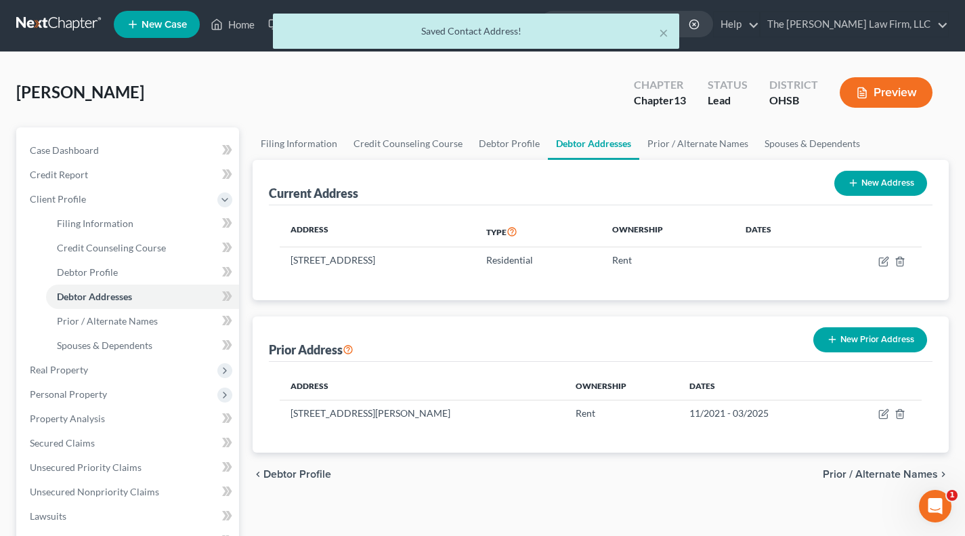
scroll to position [0, 0]
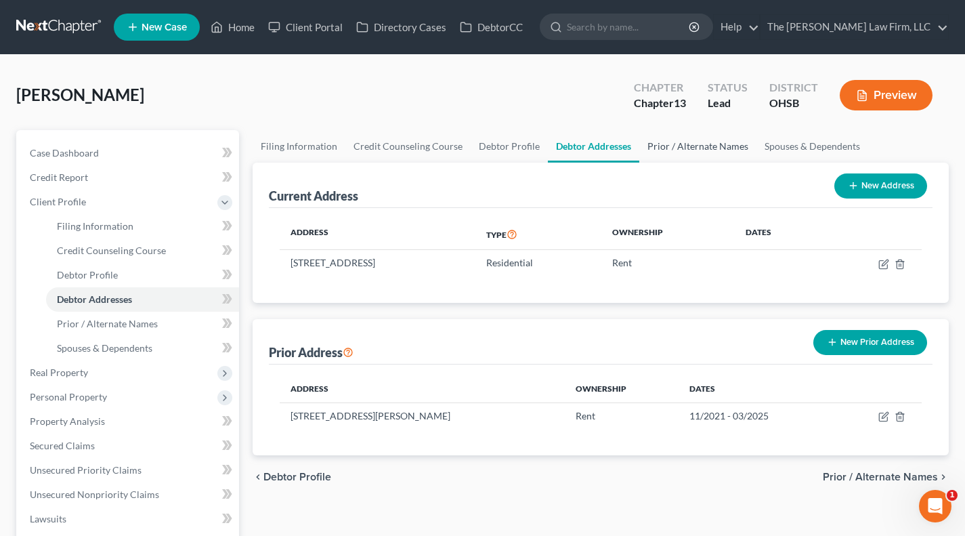
click at [657, 144] on link "Prior / Alternate Names" at bounding box center [698, 146] width 117 height 33
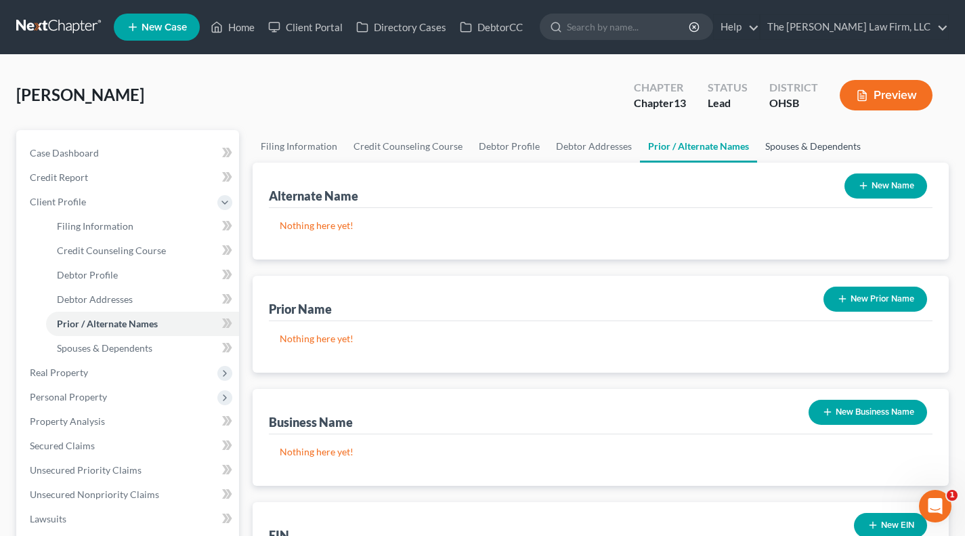
click at [785, 146] on link "Spouses & Dependents" at bounding box center [813, 146] width 112 height 33
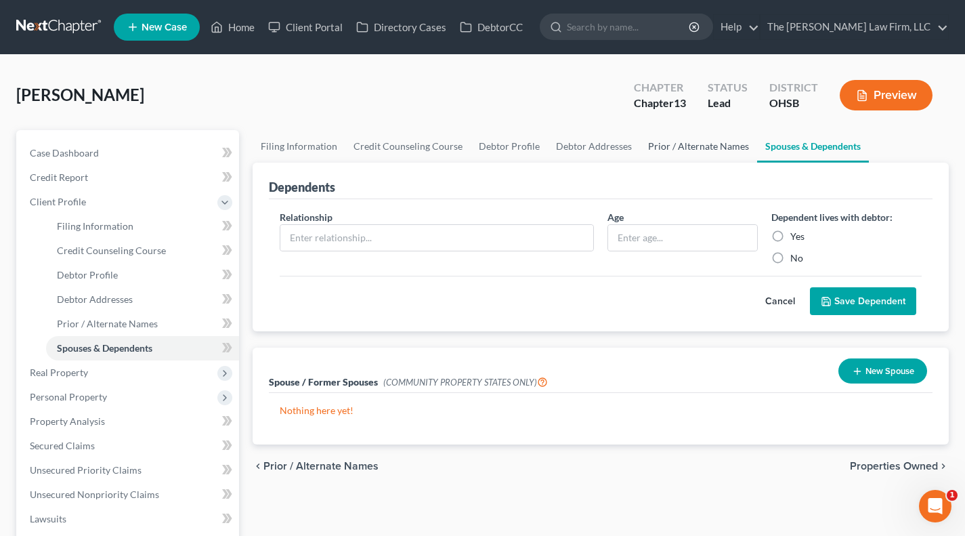
click at [709, 148] on link "Prior / Alternate Names" at bounding box center [698, 146] width 117 height 33
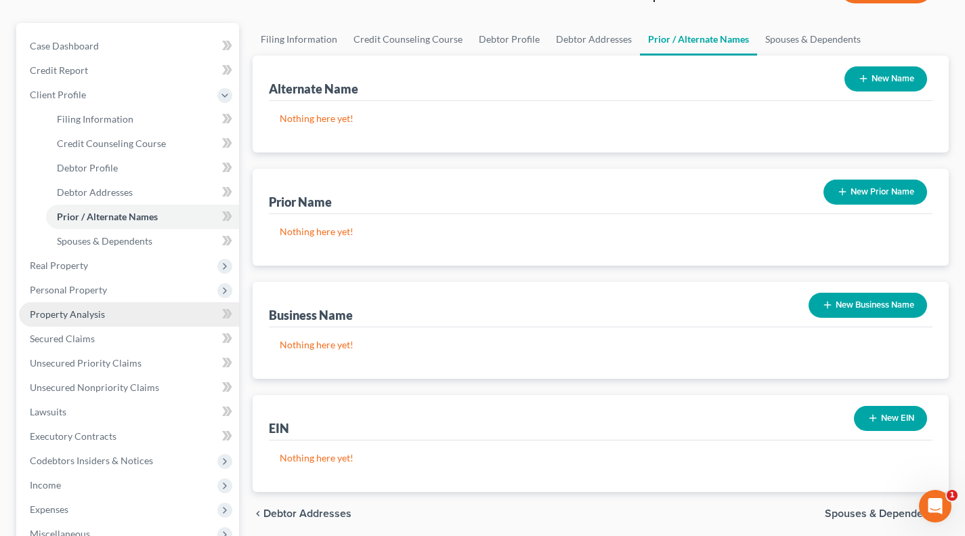
scroll to position [112, 0]
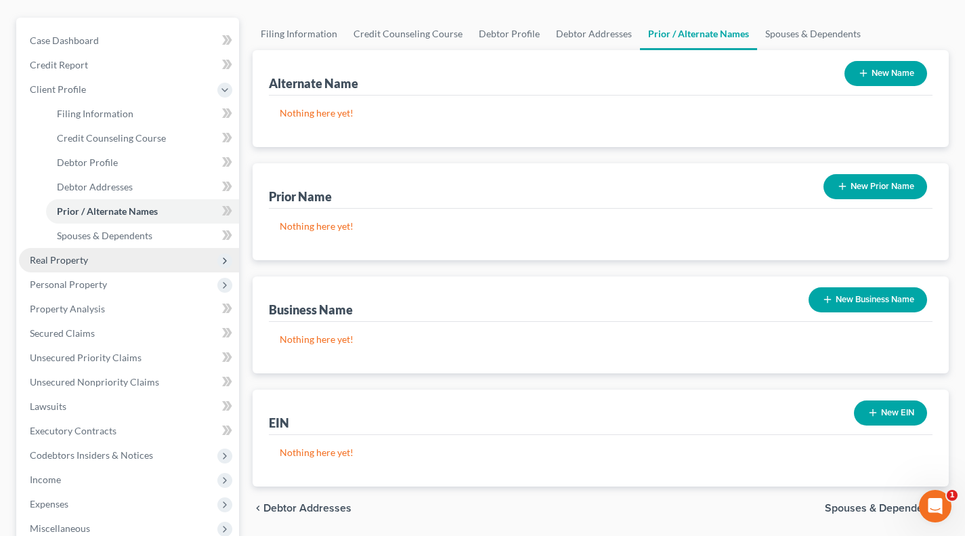
click at [89, 264] on span "Real Property" at bounding box center [129, 260] width 220 height 24
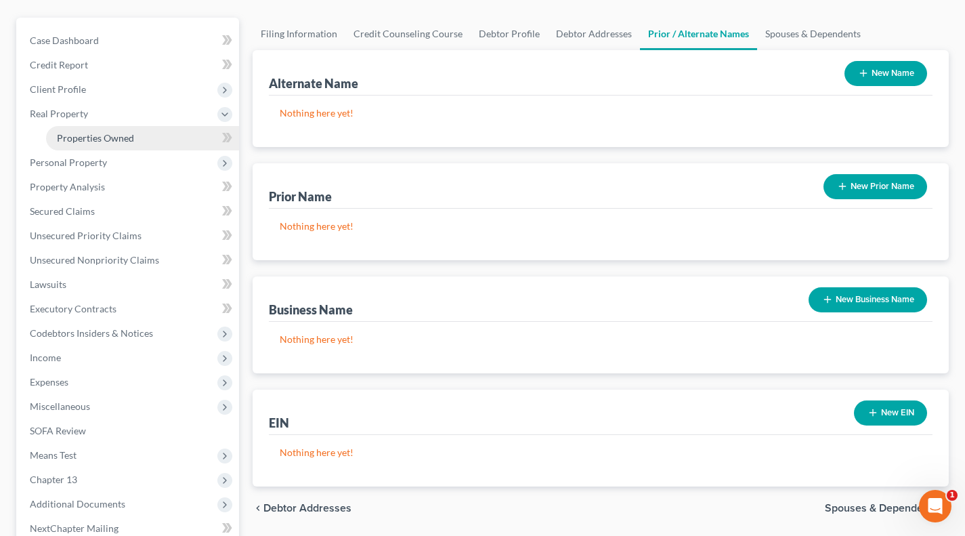
click at [95, 146] on link "Properties Owned" at bounding box center [142, 138] width 193 height 24
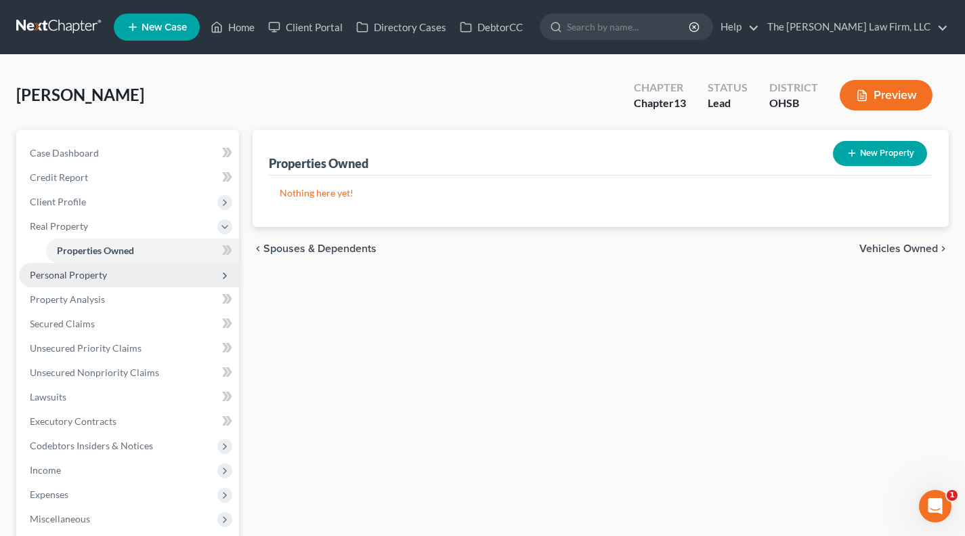
click at [81, 276] on span "Personal Property" at bounding box center [68, 275] width 77 height 12
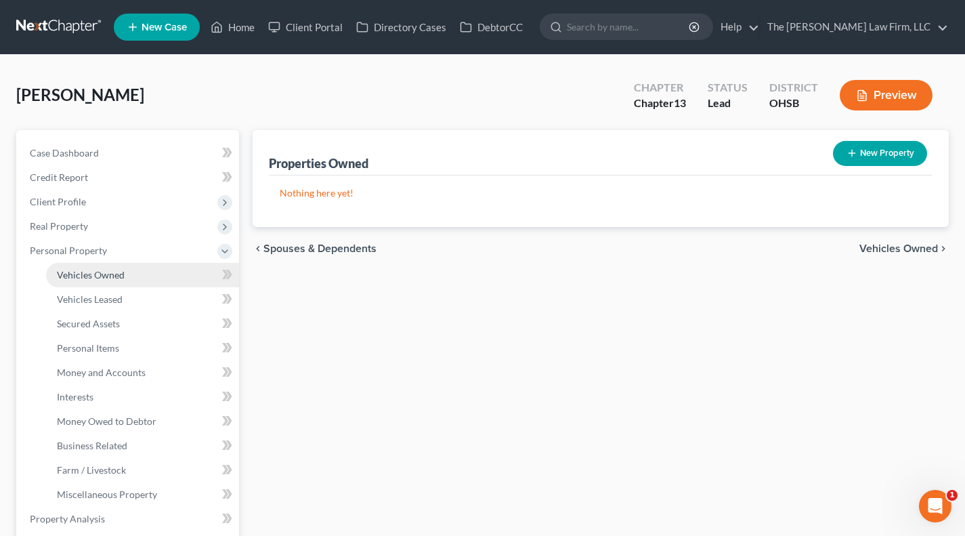
click at [87, 281] on link "Vehicles Owned" at bounding box center [142, 275] width 193 height 24
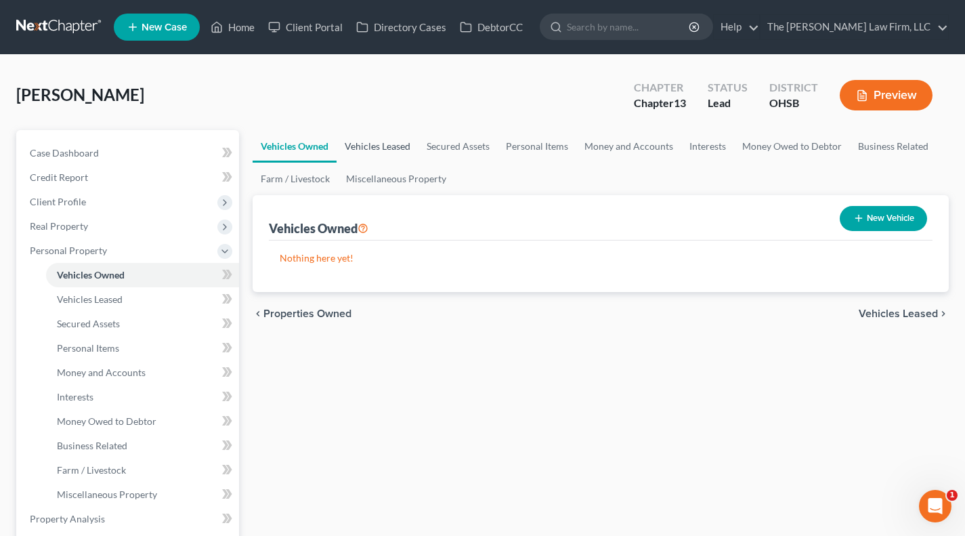
click at [380, 154] on link "Vehicles Leased" at bounding box center [378, 146] width 82 height 33
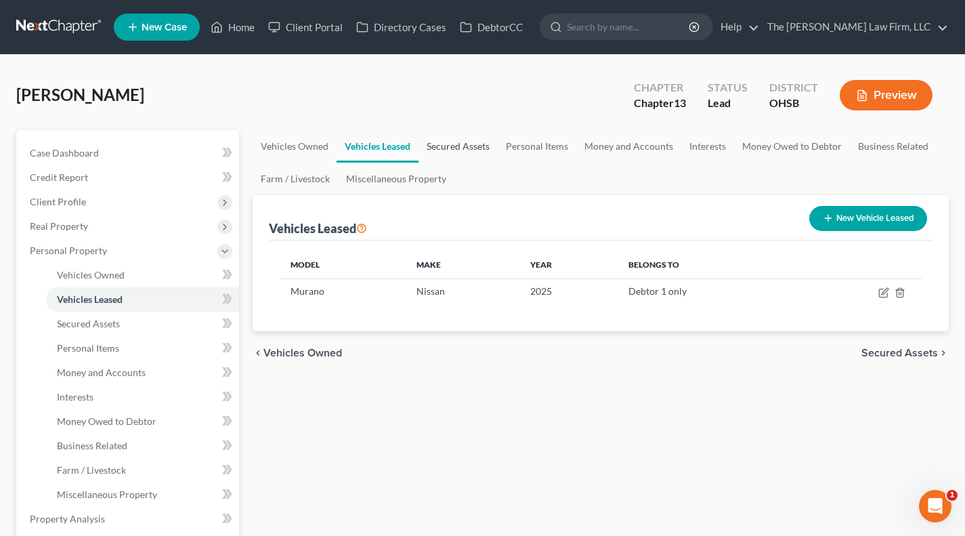
click at [444, 136] on link "Secured Assets" at bounding box center [458, 146] width 79 height 33
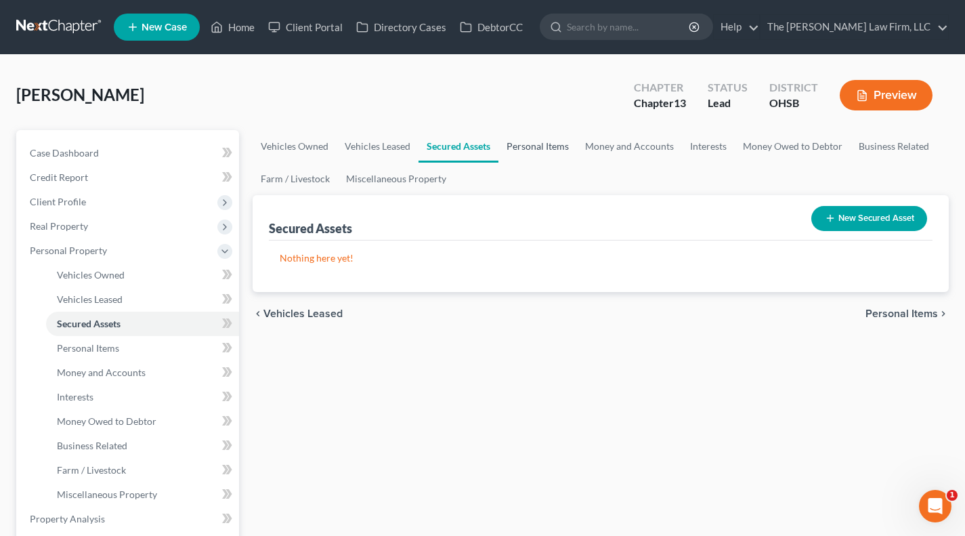
click at [518, 139] on link "Personal Items" at bounding box center [538, 146] width 79 height 33
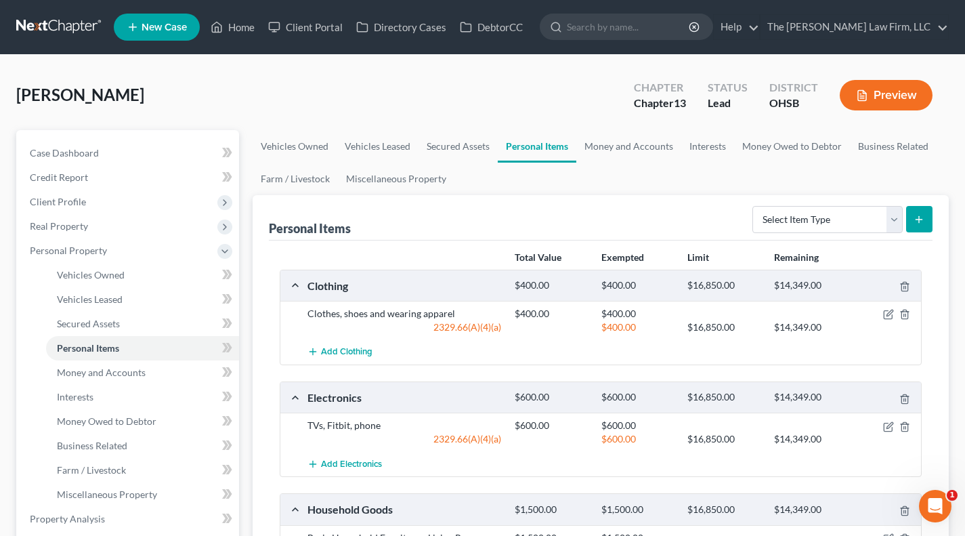
scroll to position [112, 0]
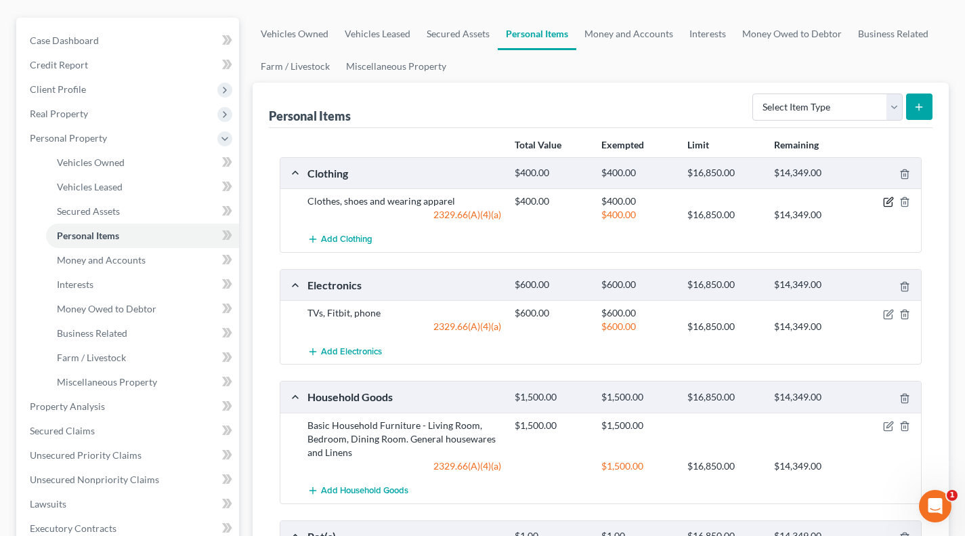
click at [865, 200] on icon "button" at bounding box center [888, 201] width 11 height 11
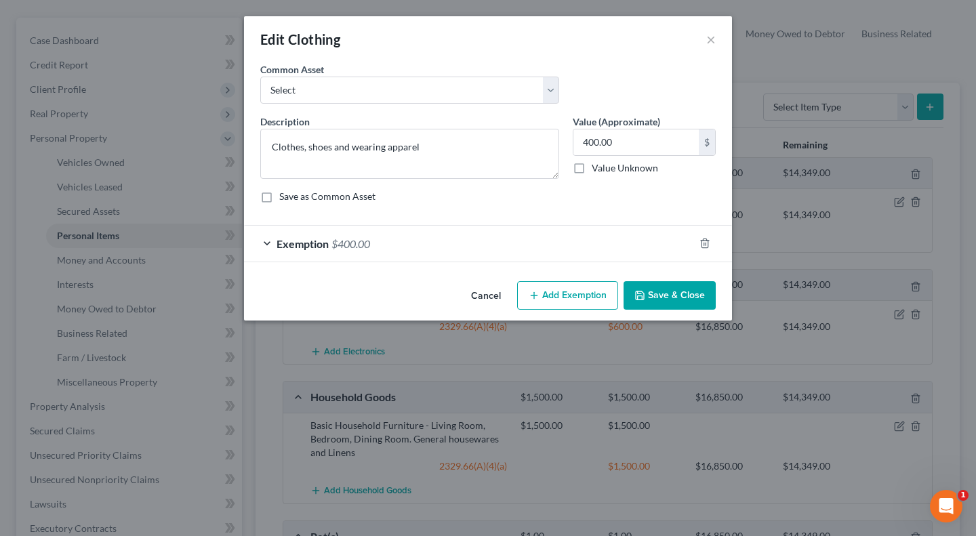
click at [663, 289] on button "Save & Close" at bounding box center [669, 295] width 92 height 28
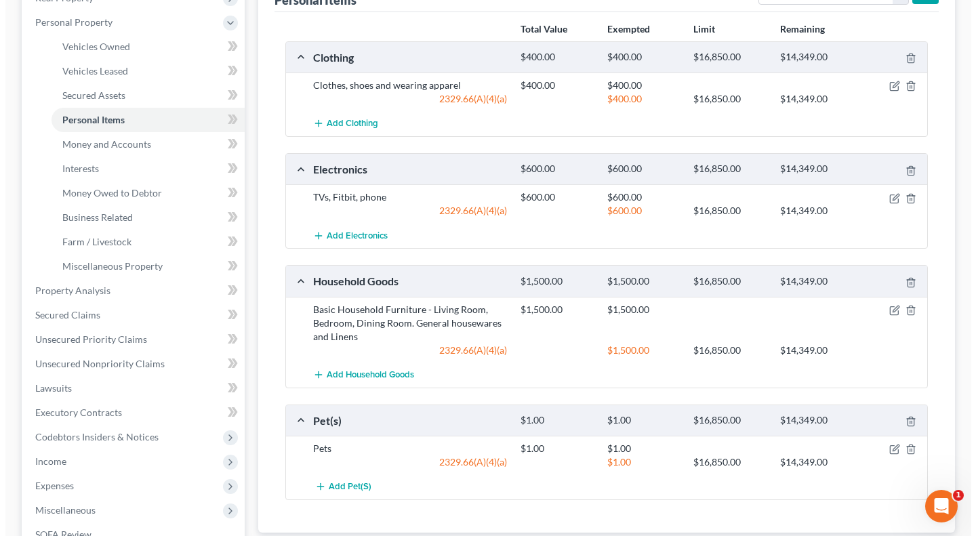
scroll to position [226, 0]
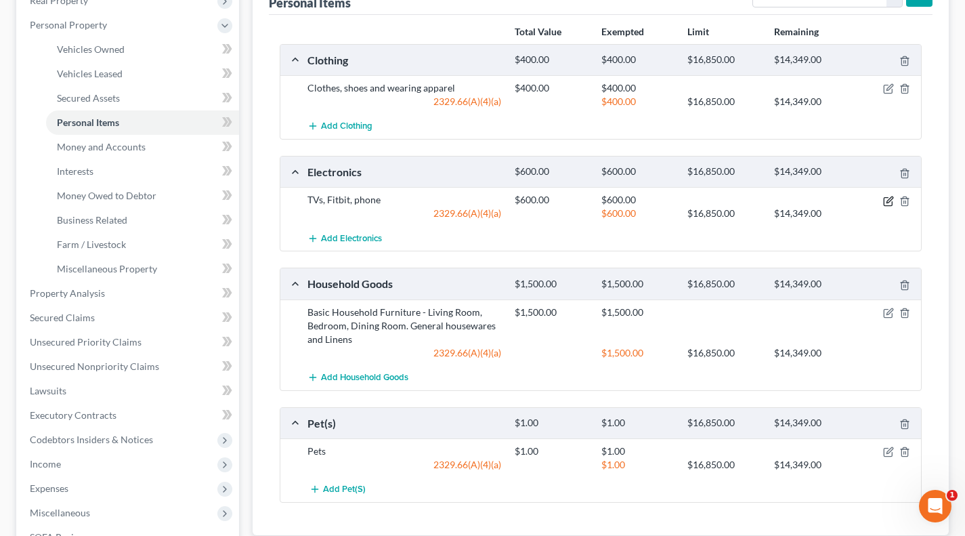
click at [865, 201] on icon "button" at bounding box center [888, 201] width 11 height 11
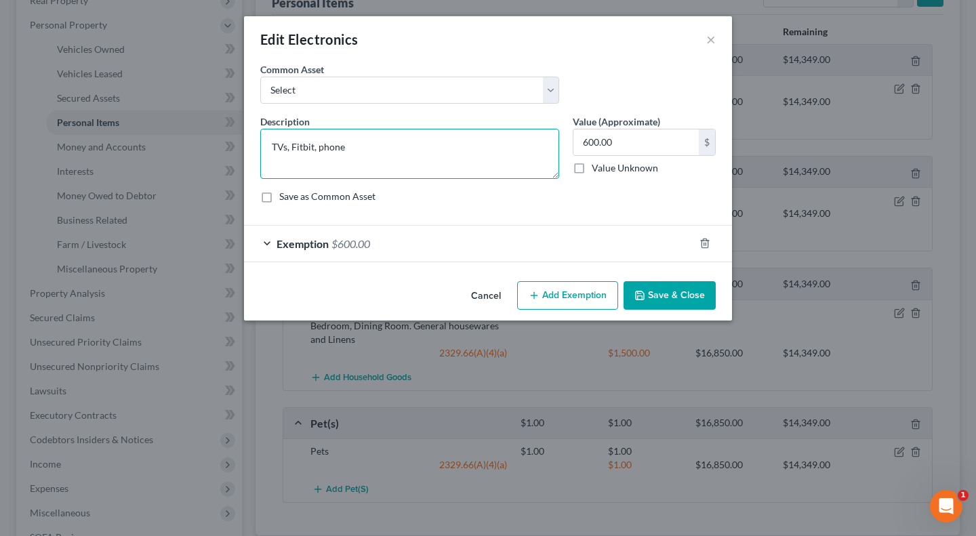
click at [438, 143] on textarea "TVs, Fitbit, phone" at bounding box center [409, 154] width 299 height 50
click at [646, 145] on input "600.00" at bounding box center [635, 142] width 125 height 26
click at [570, 232] on div "Exemption $600.00" at bounding box center [469, 244] width 450 height 36
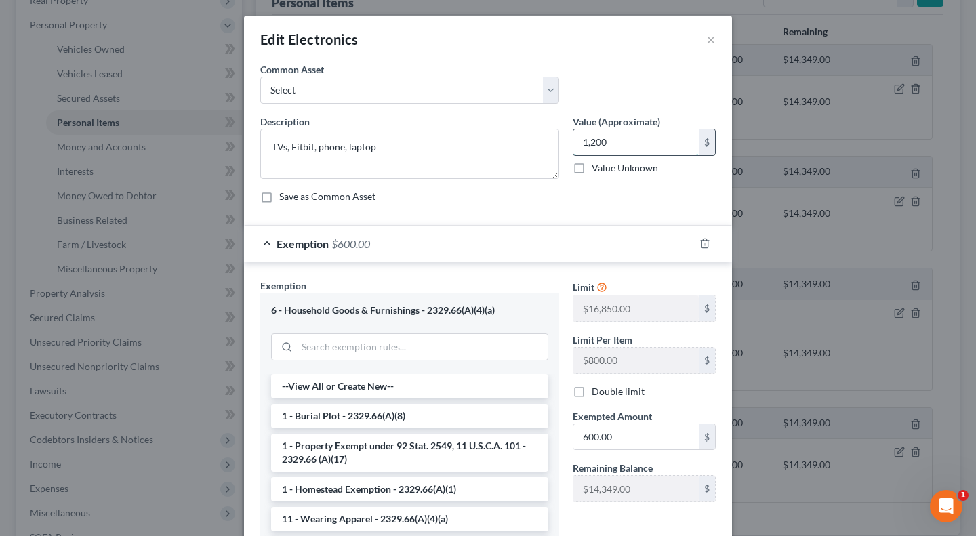
click at [639, 146] on input "1,200" at bounding box center [635, 142] width 125 height 26
click at [636, 436] on input "600.00" at bounding box center [635, 437] width 125 height 26
paste input "1,2"
drag, startPoint x: 679, startPoint y: 403, endPoint x: 680, endPoint y: 388, distance: 15.6
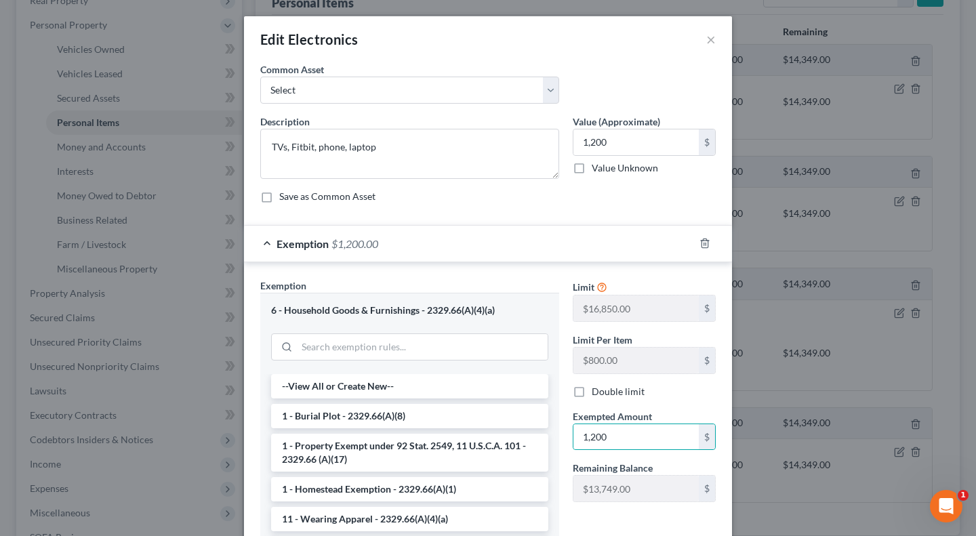
click at [680, 403] on div "Limit $16,850.00 $ Limit Per Item $800.00 $ Double limit Exempted Amount * 1,20…" at bounding box center [644, 395] width 157 height 234
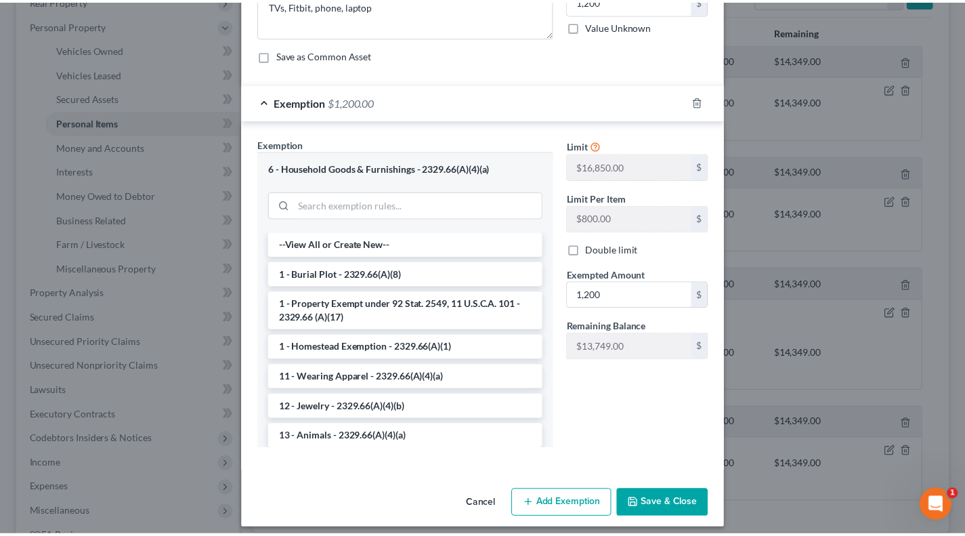
scroll to position [151, 0]
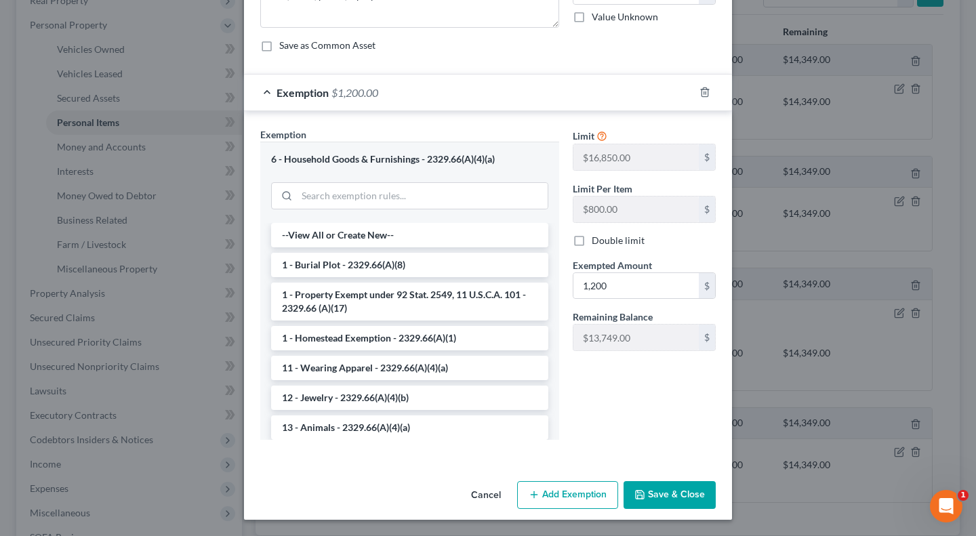
click at [654, 488] on button "Save & Close" at bounding box center [669, 495] width 92 height 28
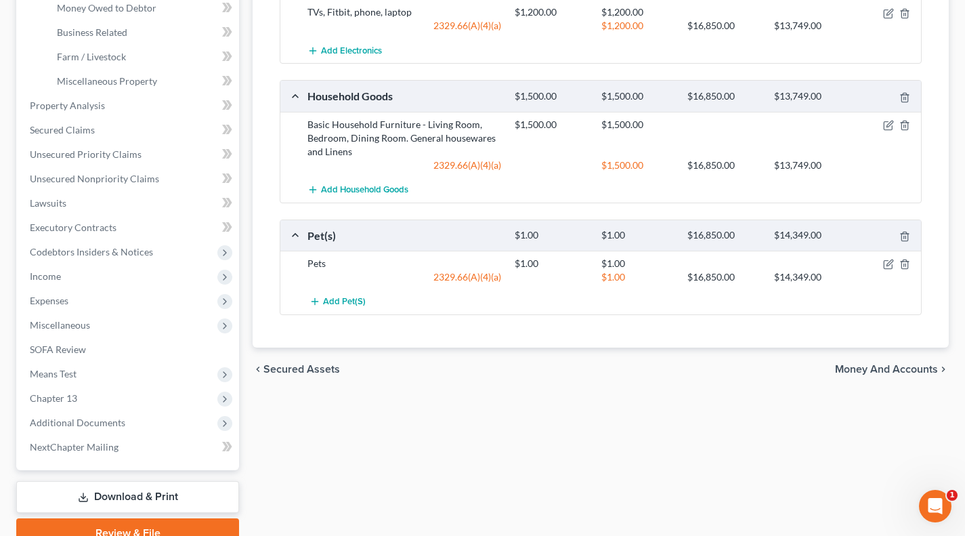
scroll to position [451, 0]
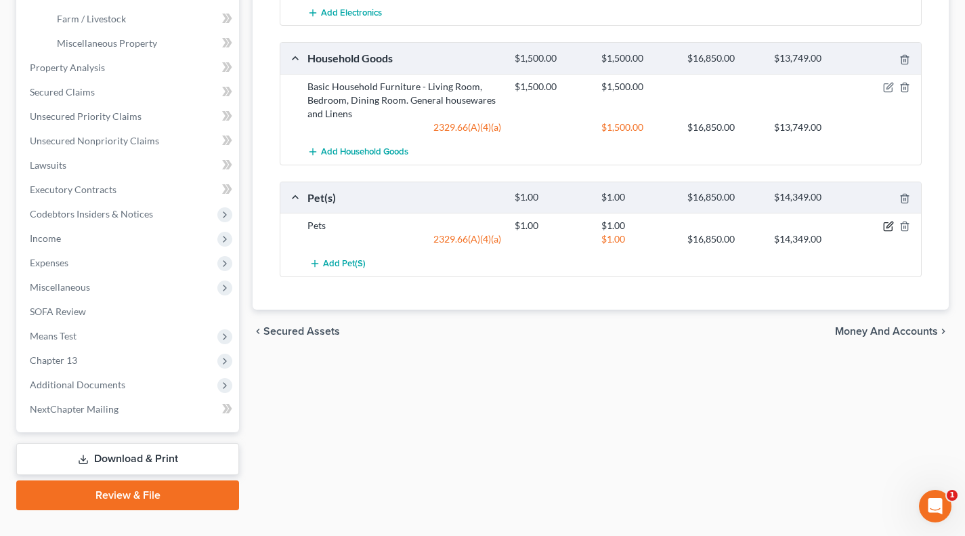
click at [865, 228] on icon "button" at bounding box center [888, 226] width 11 height 11
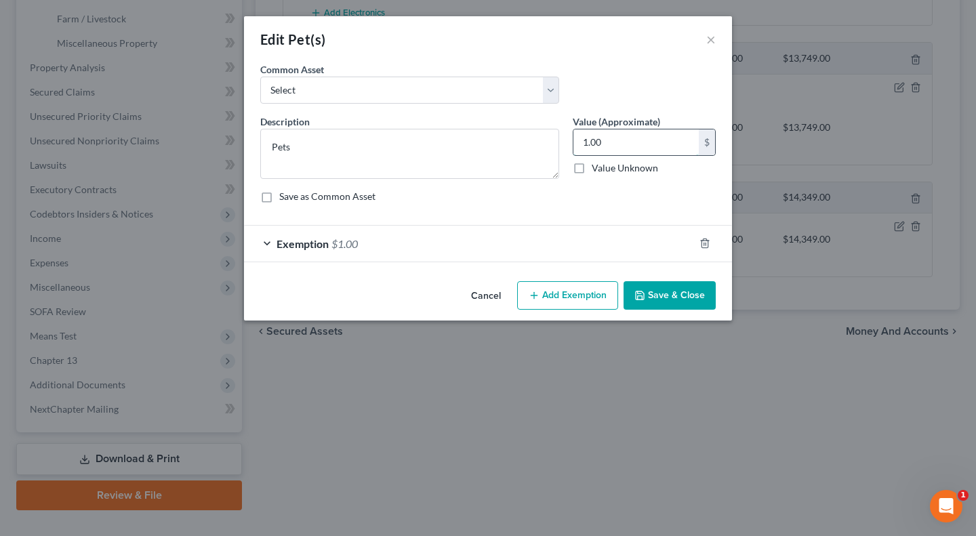
click at [642, 140] on input "1.00" at bounding box center [635, 142] width 125 height 26
drag, startPoint x: 709, startPoint y: 238, endPoint x: 455, endPoint y: 158, distance: 266.6
click at [709, 238] on icon "button" at bounding box center [704, 243] width 11 height 11
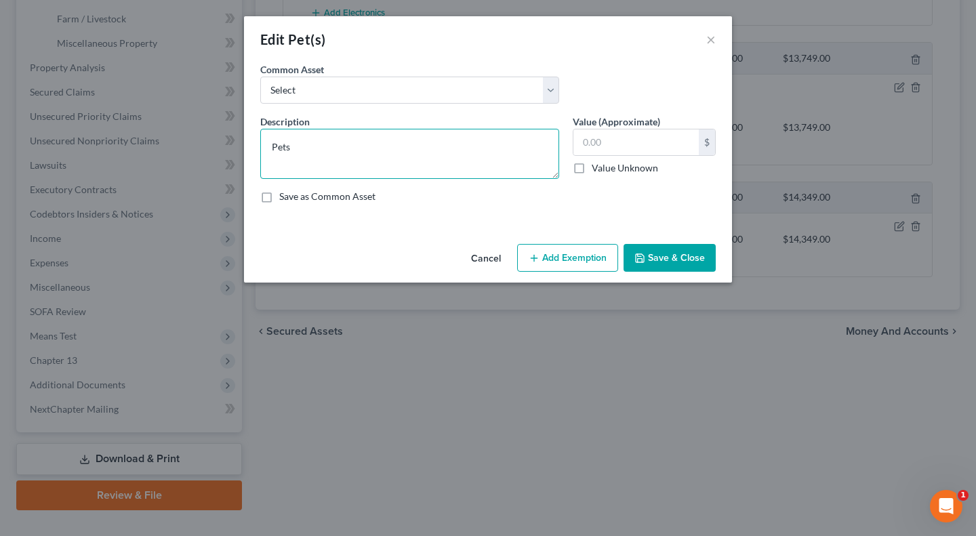
click at [447, 150] on textarea "Pets" at bounding box center [409, 154] width 299 height 50
click at [701, 266] on button "Save & Close" at bounding box center [669, 258] width 92 height 28
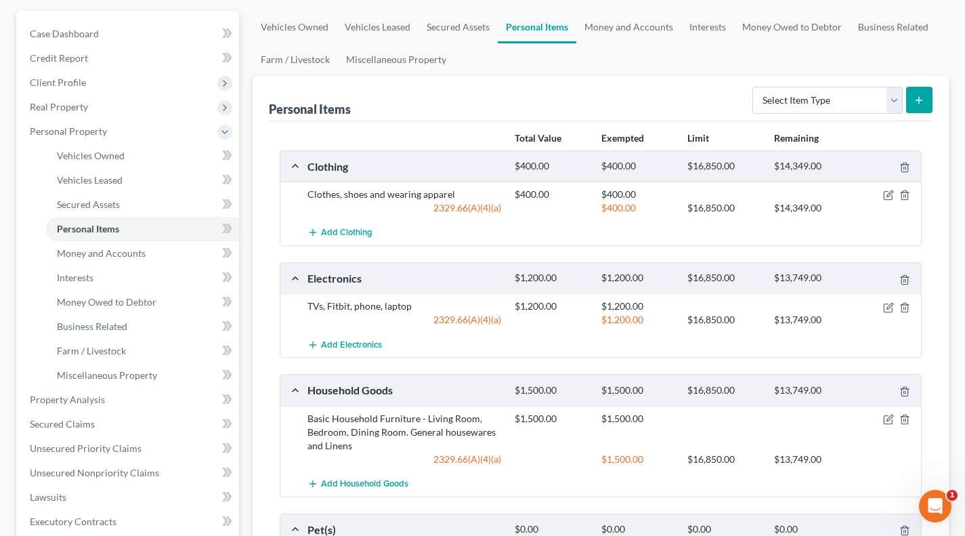
scroll to position [112, 0]
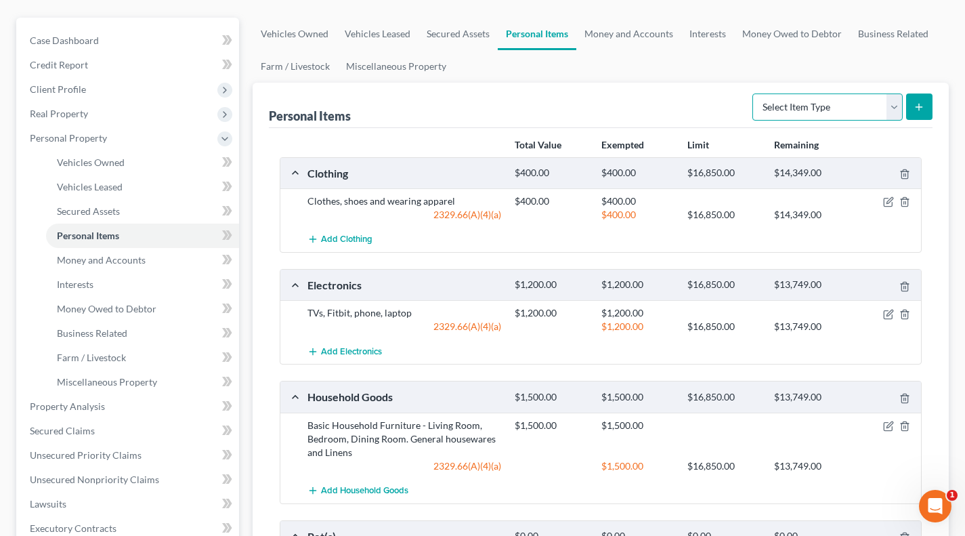
click at [814, 108] on select "Select Item Type Clothing Collectibles Of Value Electronics Firearms Household …" at bounding box center [828, 106] width 150 height 27
click at [754, 93] on select "Select Item Type Clothing Collectibles Of Value Electronics Firearms Household …" at bounding box center [828, 106] width 150 height 27
click at [865, 108] on button "submit" at bounding box center [920, 106] width 26 height 26
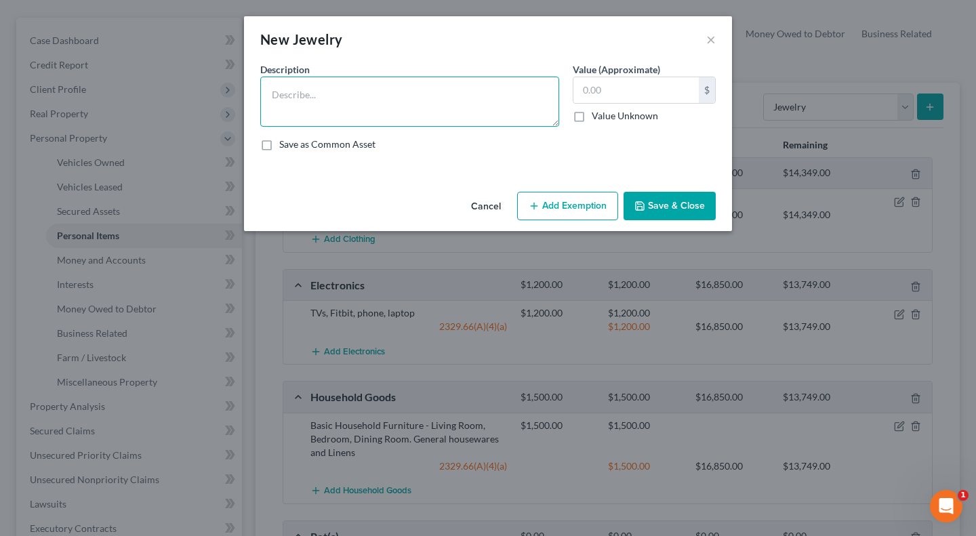
click at [512, 107] on textarea at bounding box center [409, 102] width 299 height 50
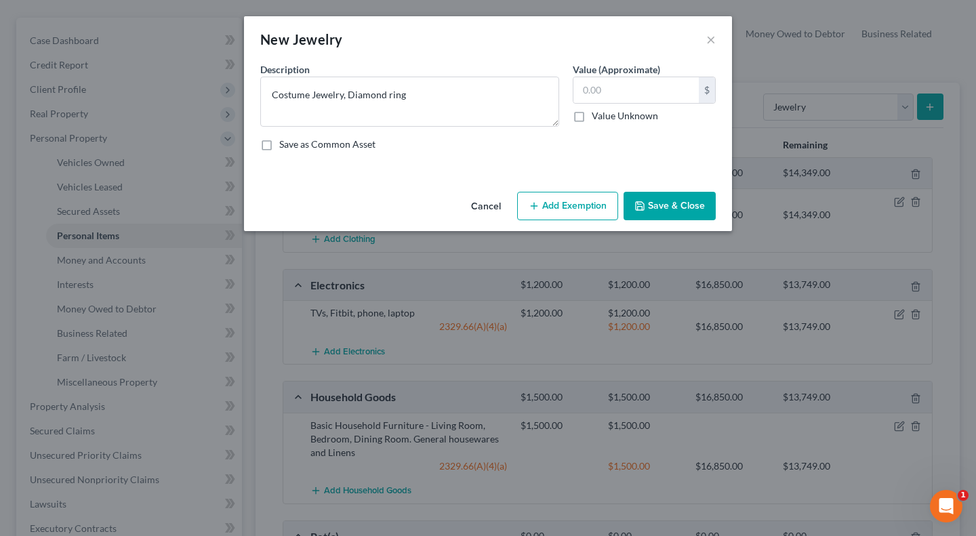
click at [593, 205] on button "Add Exemption" at bounding box center [567, 206] width 101 height 28
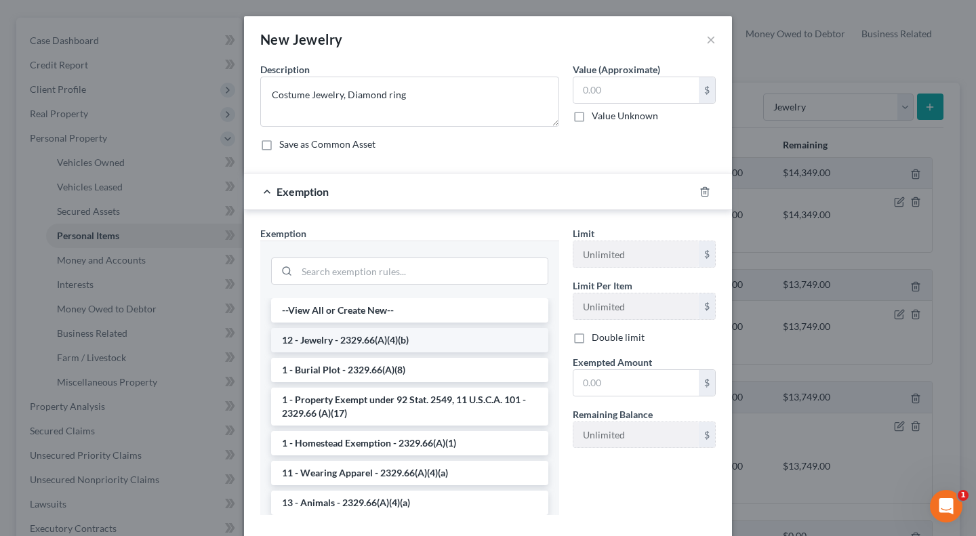
click at [376, 344] on li "12 - Jewelry - 2329.66(A)(4)(b)" at bounding box center [409, 340] width 277 height 24
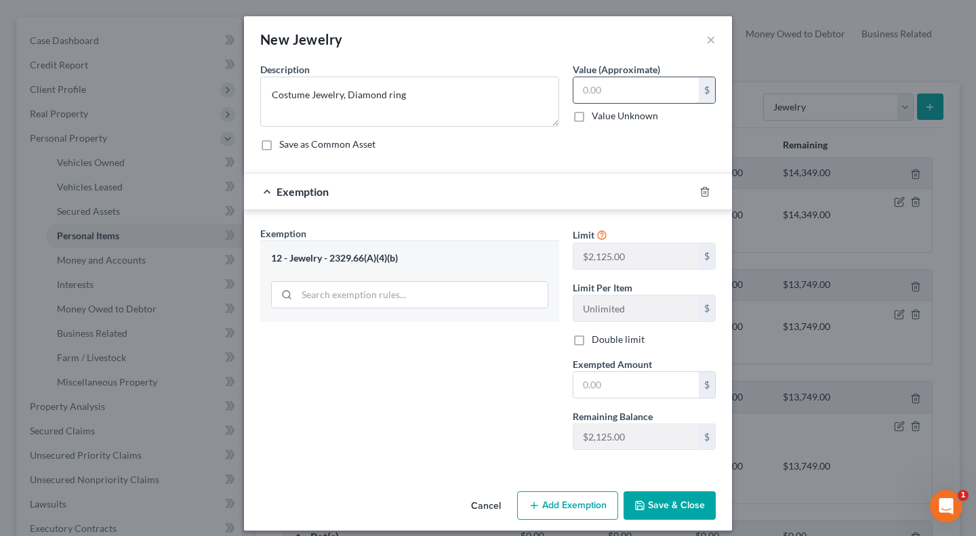
click at [608, 96] on input "text" at bounding box center [635, 90] width 125 height 26
click at [644, 96] on input "1,500" at bounding box center [635, 90] width 125 height 26
drag, startPoint x: 623, startPoint y: 383, endPoint x: 612, endPoint y: 385, distance: 10.9
click at [623, 383] on input "text" at bounding box center [635, 385] width 125 height 26
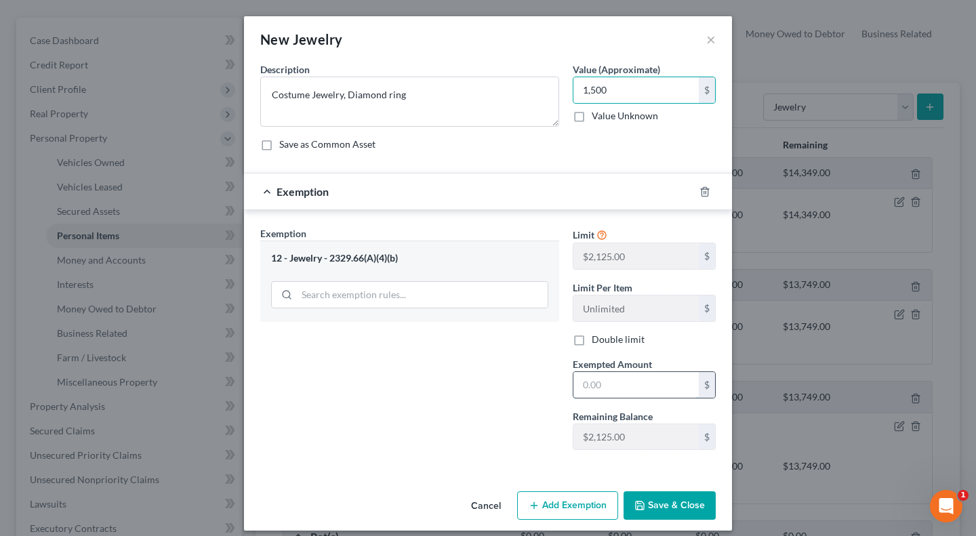
paste input "1,500"
drag, startPoint x: 507, startPoint y: 383, endPoint x: 520, endPoint y: 393, distance: 16.0
click at [507, 383] on div "Exemption Set must be selected for CA. Exemption * 12 - Jewelry - 2329.66(A)(4)…" at bounding box center [409, 343] width 312 height 234
click at [652, 503] on button "Save & Close" at bounding box center [669, 505] width 92 height 28
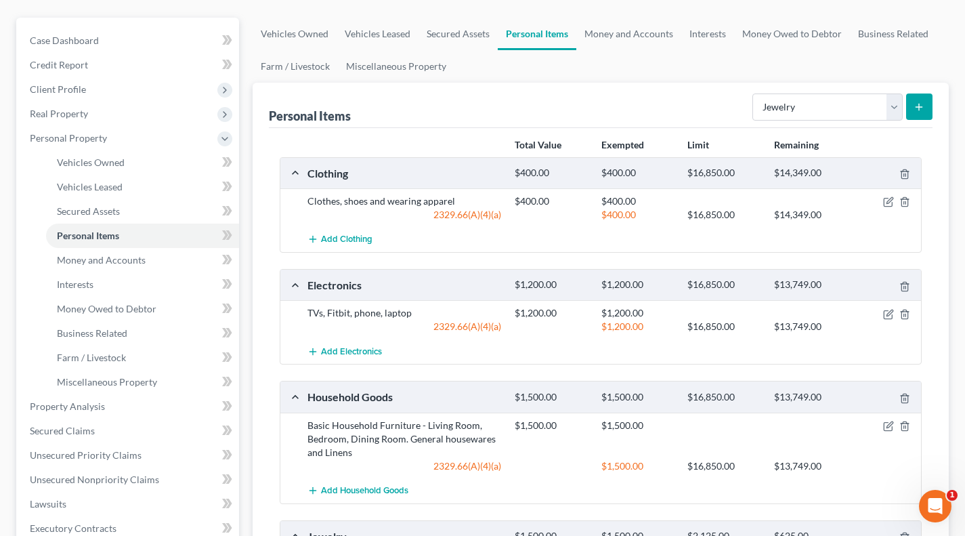
scroll to position [0, 0]
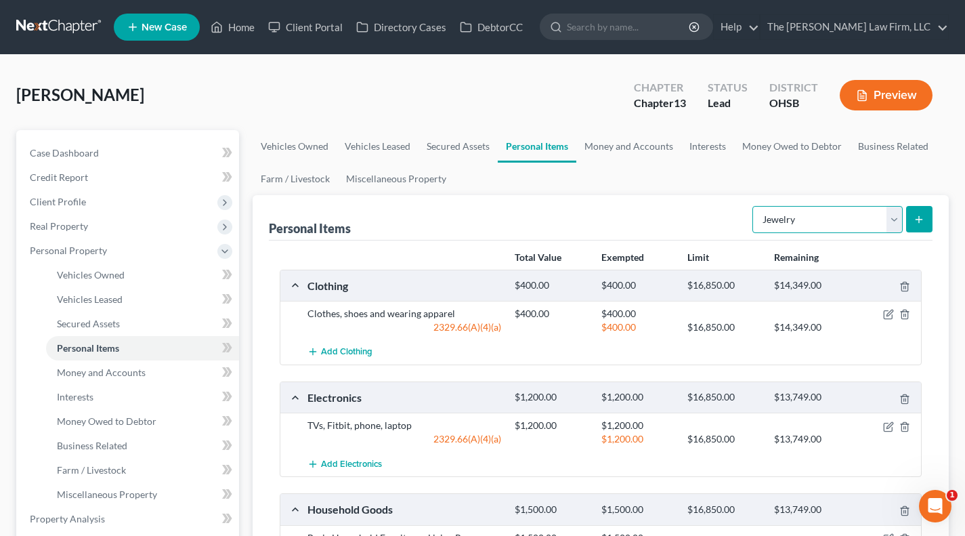
click at [762, 220] on select "Select Item Type Clothing Collectibles Of Value Electronics Firearms Household …" at bounding box center [828, 219] width 150 height 27
click at [754, 206] on select "Select Item Type Clothing Collectibles Of Value Electronics Firearms Household …" at bounding box center [828, 219] width 150 height 27
drag, startPoint x: 636, startPoint y: 134, endPoint x: 631, endPoint y: 376, distance: 241.9
click at [636, 133] on link "Money and Accounts" at bounding box center [629, 146] width 105 height 33
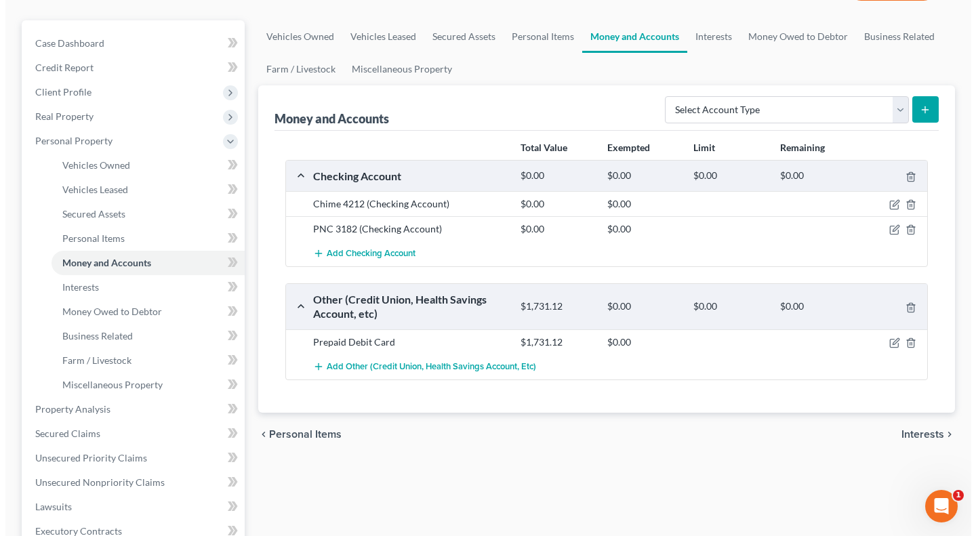
scroll to position [112, 0]
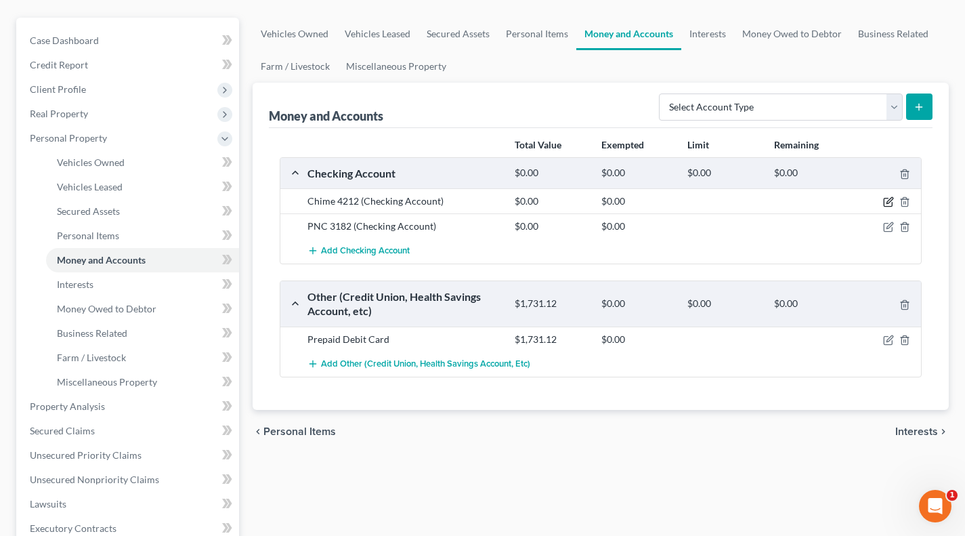
click at [865, 199] on icon "button" at bounding box center [888, 201] width 11 height 11
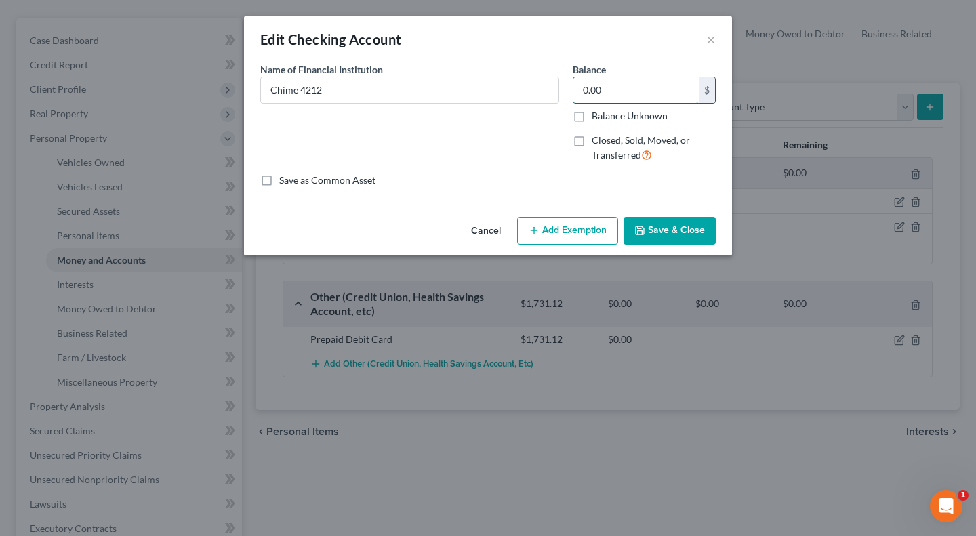
click at [647, 96] on input "0.00" at bounding box center [635, 90] width 125 height 26
click at [564, 229] on button "Add Exemption" at bounding box center [567, 231] width 101 height 28
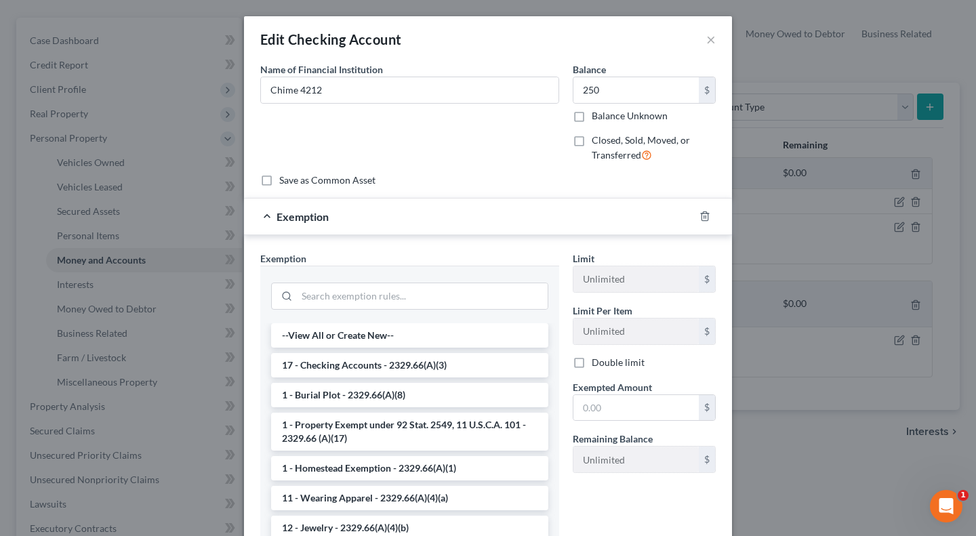
click at [337, 310] on div at bounding box center [409, 294] width 277 height 35
click at [339, 304] on input "search" at bounding box center [422, 296] width 251 height 26
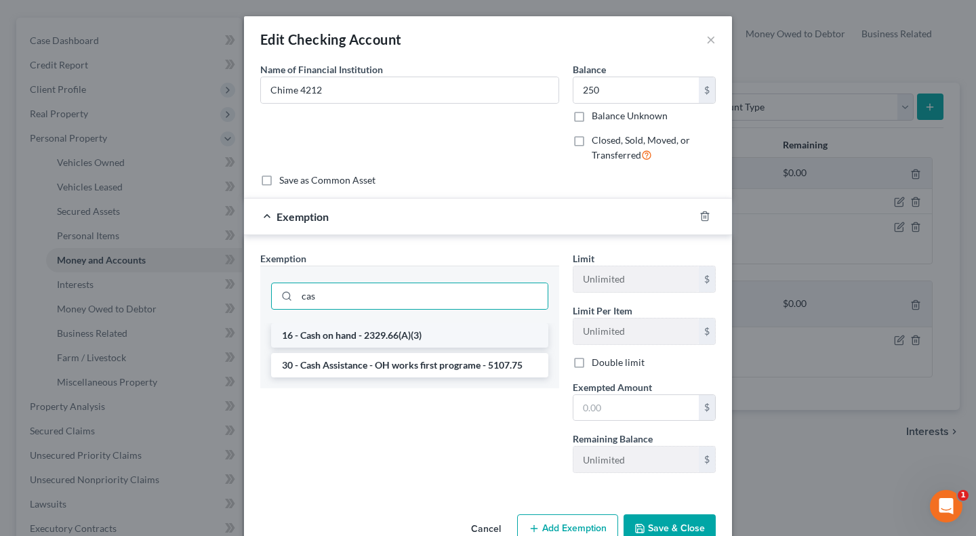
click at [361, 331] on li "16 - Cash on hand - 2329.66(A)(3)" at bounding box center [409, 335] width 277 height 24
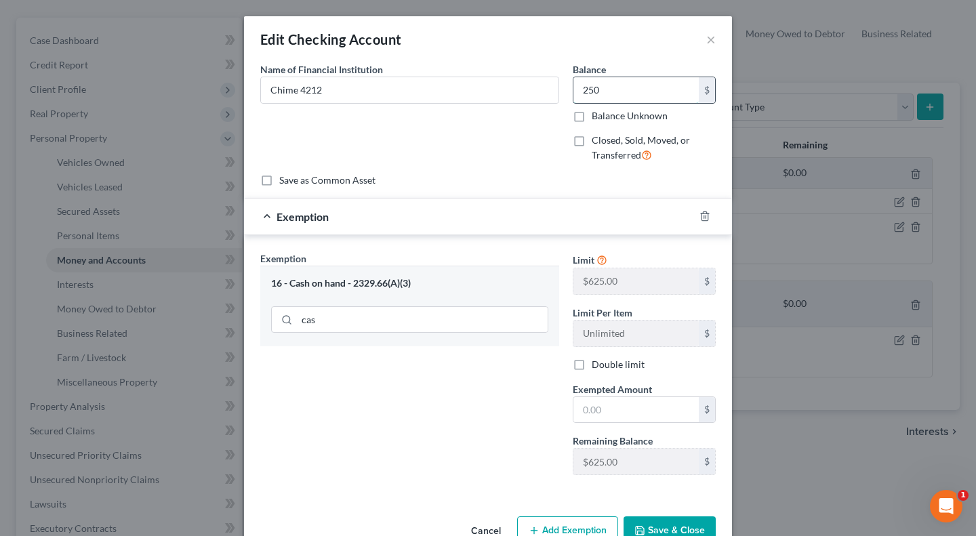
click at [633, 83] on input "250" at bounding box center [635, 90] width 125 height 26
click at [602, 415] on input "text" at bounding box center [635, 410] width 125 height 26
paste input "250"
click at [472, 402] on div "Exemption Set must be selected for CA. Exemption * 16 - Cash on hand - 2329.66(…" at bounding box center [409, 368] width 312 height 234
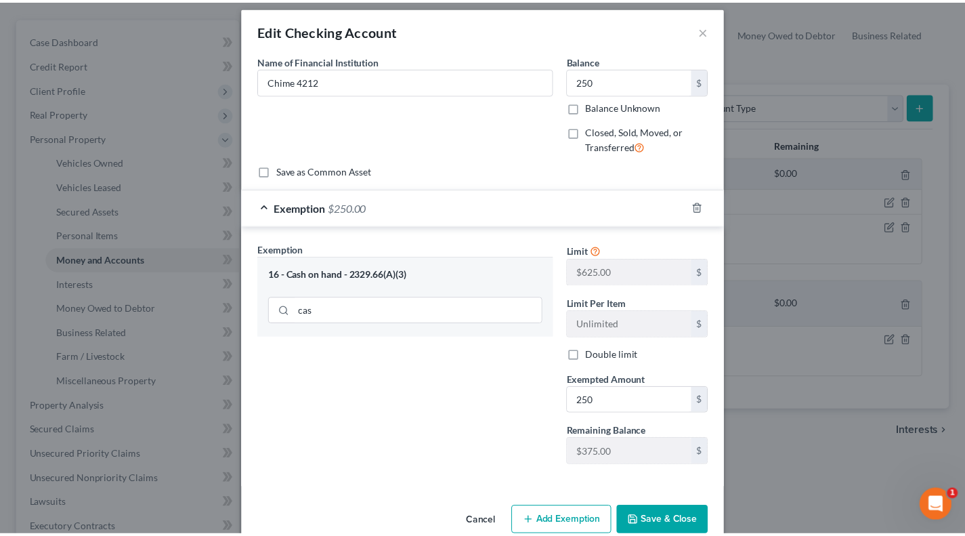
scroll to position [36, 0]
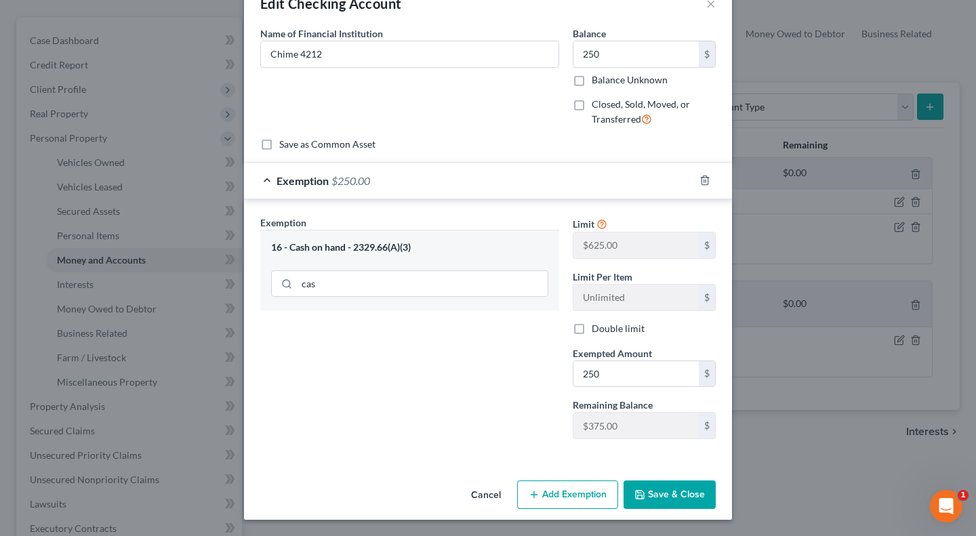
click at [665, 507] on button "Save & Close" at bounding box center [669, 494] width 92 height 28
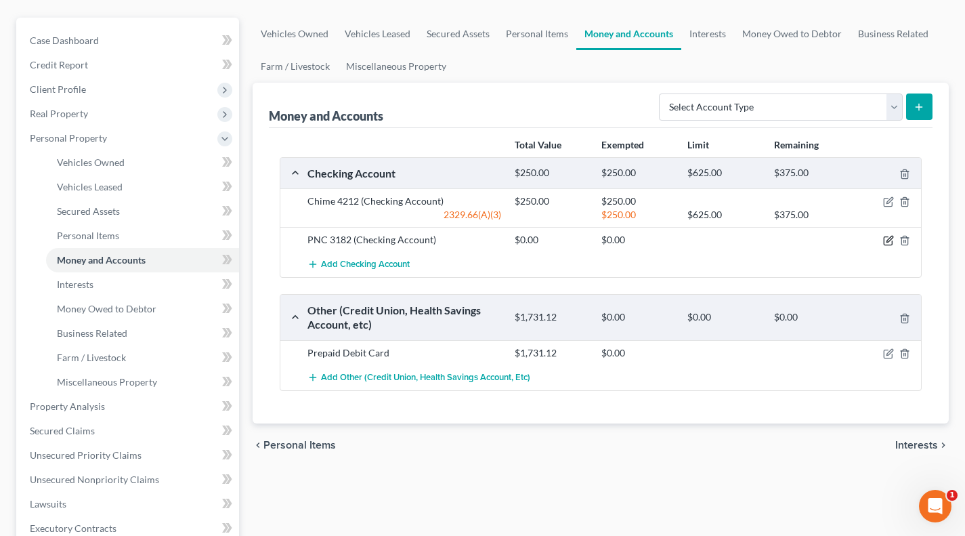
click at [865, 241] on icon "button" at bounding box center [890, 239] width 6 height 6
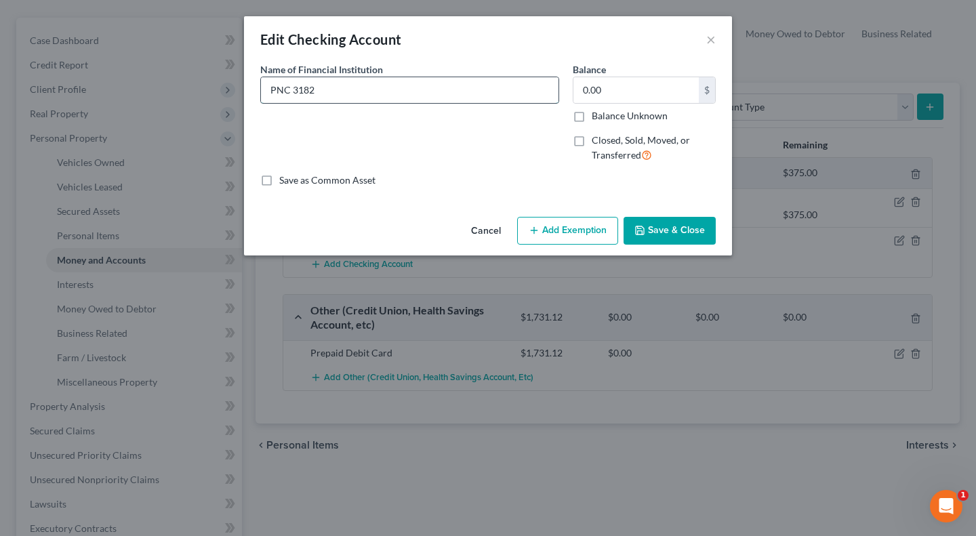
click at [476, 96] on input "PNC 3182" at bounding box center [409, 90] width 297 height 26
click at [670, 228] on button "Save & Close" at bounding box center [669, 231] width 92 height 28
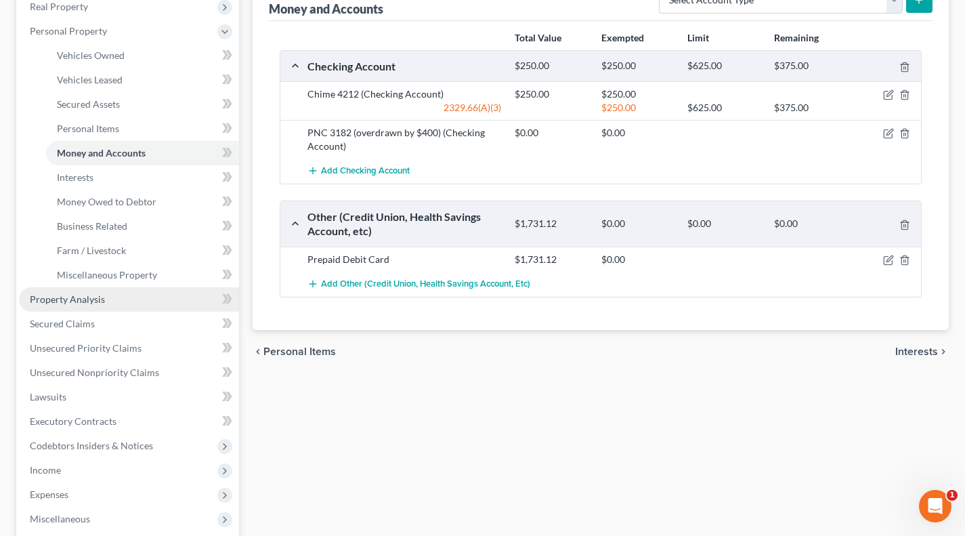
scroll to position [226, 0]
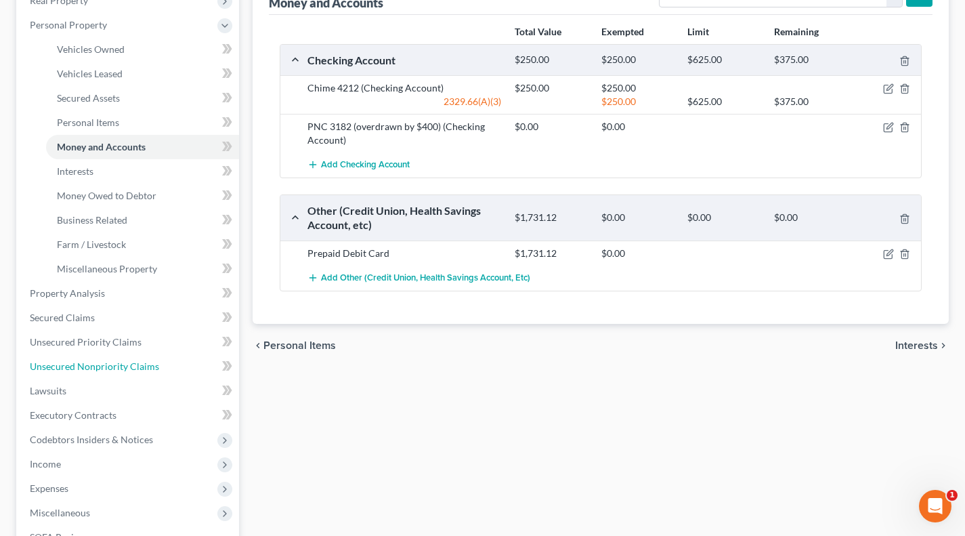
drag, startPoint x: 85, startPoint y: 370, endPoint x: 325, endPoint y: 365, distance: 240.6
click at [85, 370] on span "Unsecured Nonpriority Claims" at bounding box center [94, 366] width 129 height 12
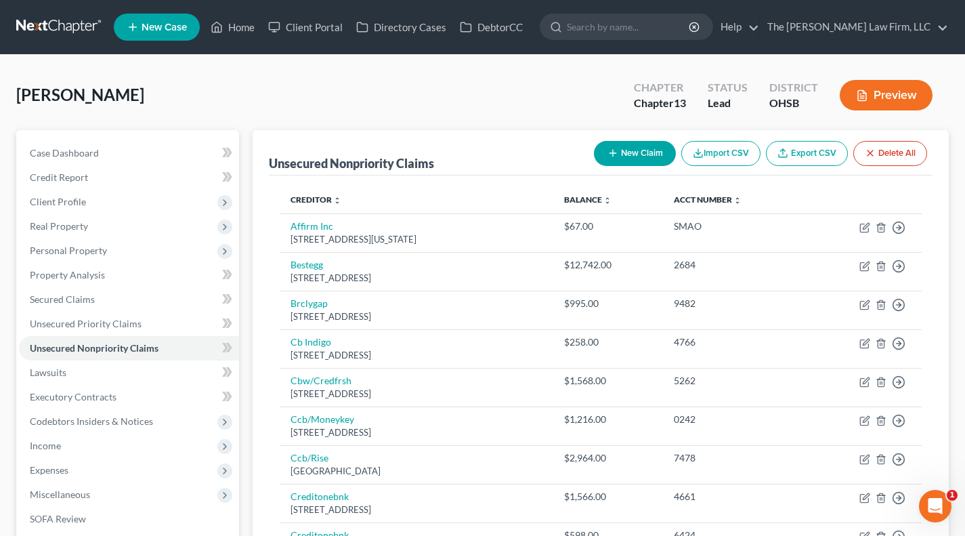
click at [637, 159] on button "New Claim" at bounding box center [635, 153] width 82 height 25
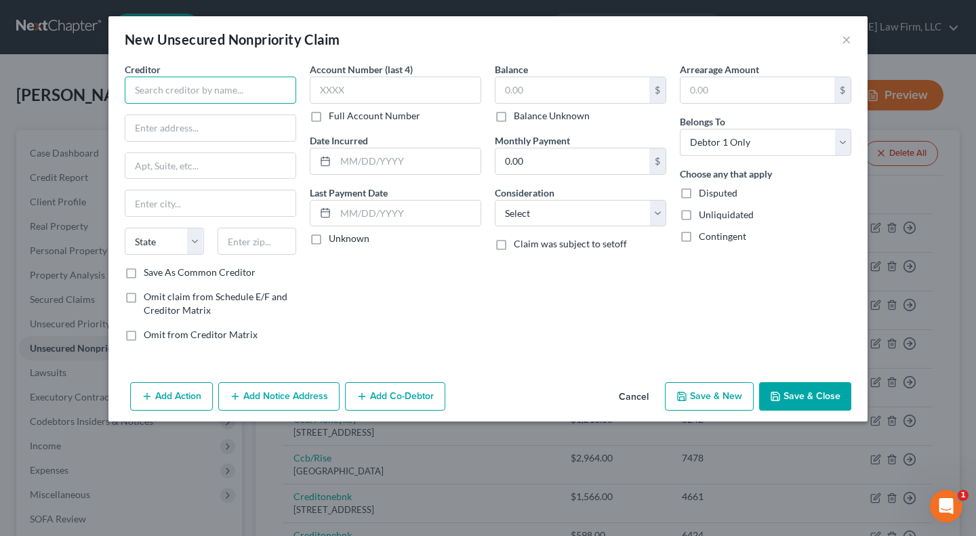
click at [255, 100] on input "text" at bounding box center [210, 90] width 171 height 27
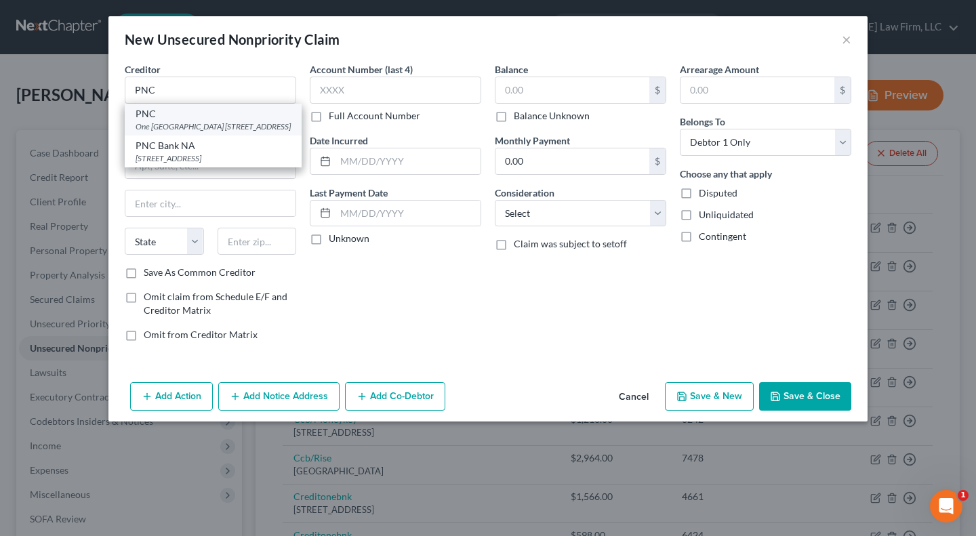
click at [207, 128] on div "One PNC Plaza 249 Fifth Ave., Pittsburgh, PA 15222" at bounding box center [213, 127] width 155 height 12
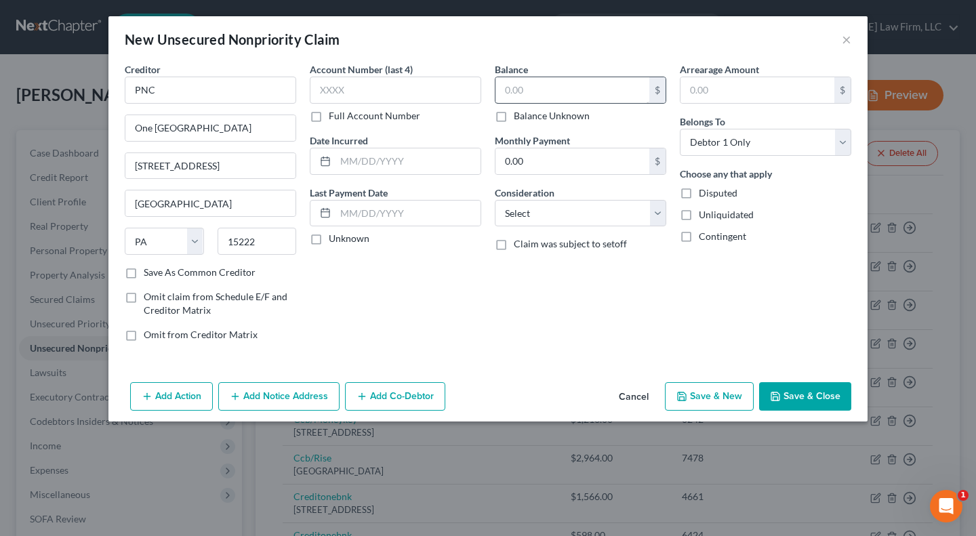
click at [345, 237] on label "Unknown" at bounding box center [349, 239] width 41 height 14
click at [343, 237] on input "Unknown" at bounding box center [338, 236] width 9 height 9
click at [584, 91] on input "text" at bounding box center [572, 90] width 154 height 26
click at [543, 216] on select "Select Cable / Satellite Services Collection Agency Credit Card Debt Debt Couns…" at bounding box center [580, 213] width 171 height 27
click at [495, 200] on select "Select Cable / Satellite Services Collection Agency Credit Card Debt Debt Couns…" at bounding box center [580, 213] width 171 height 27
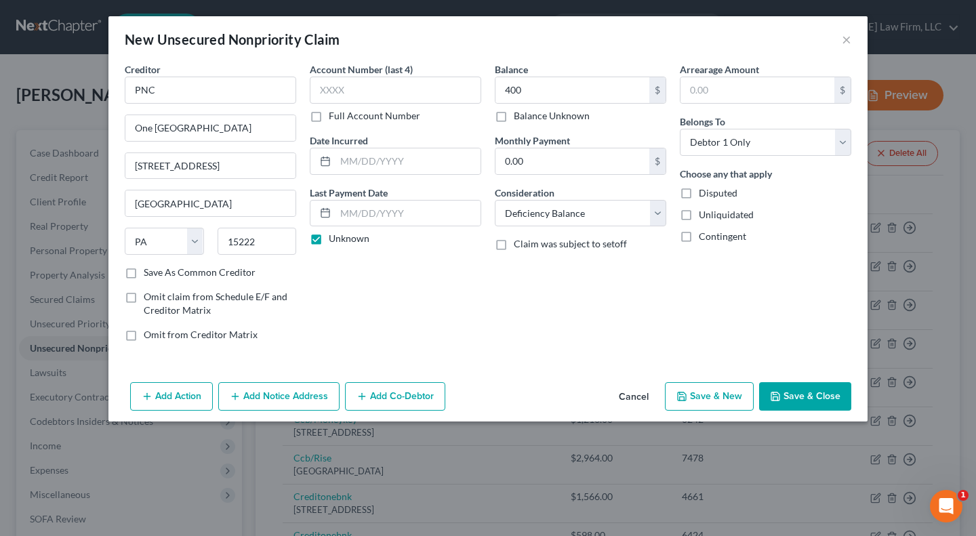
click at [811, 398] on button "Save & Close" at bounding box center [805, 396] width 92 height 28
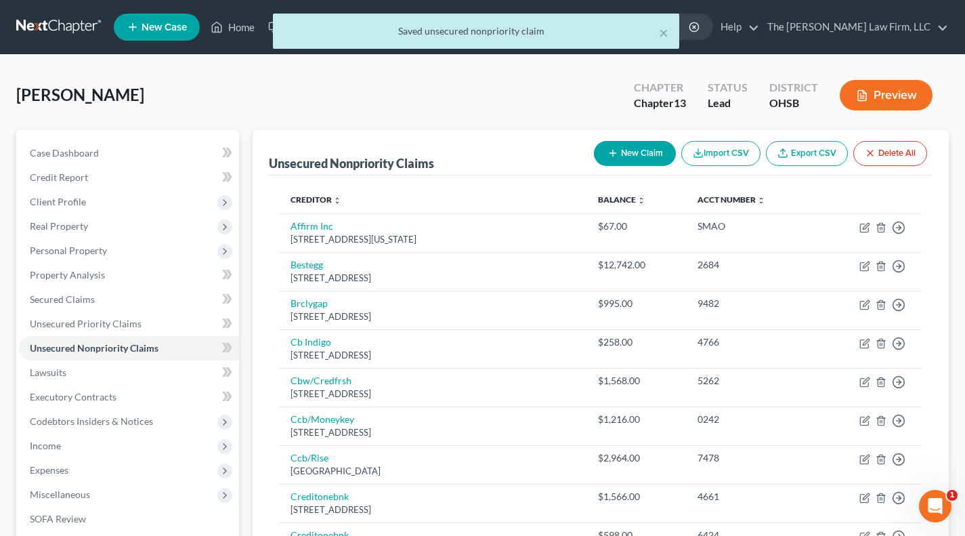
click at [642, 164] on button "New Claim" at bounding box center [635, 153] width 82 height 25
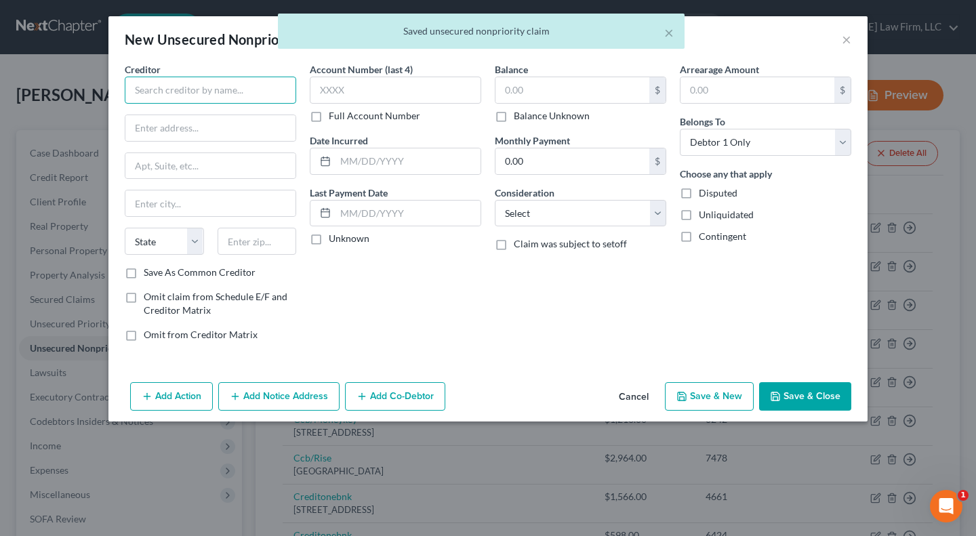
click at [207, 91] on input "text" at bounding box center [210, 90] width 171 height 27
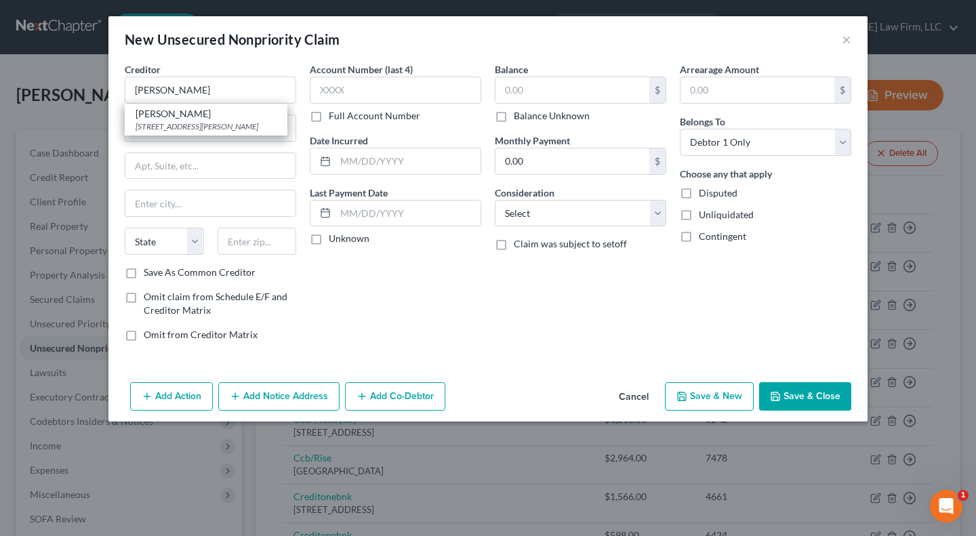
click at [195, 124] on div "1265 S Cochran Ave, Los Angeles, CA 90019" at bounding box center [206, 127] width 141 height 12
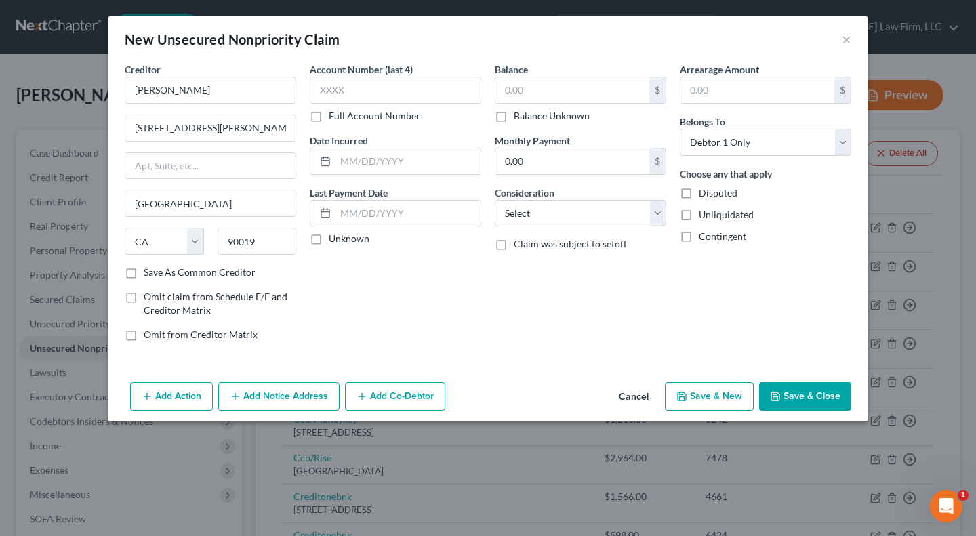
click at [336, 241] on label "Unknown" at bounding box center [349, 239] width 41 height 14
click at [336, 241] on input "Unknown" at bounding box center [338, 236] width 9 height 9
drag, startPoint x: 538, startPoint y: 113, endPoint x: 566, endPoint y: 211, distance: 101.6
click at [538, 112] on label "Balance Unknown" at bounding box center [552, 116] width 76 height 14
click at [528, 112] on input "Balance Unknown" at bounding box center [523, 113] width 9 height 9
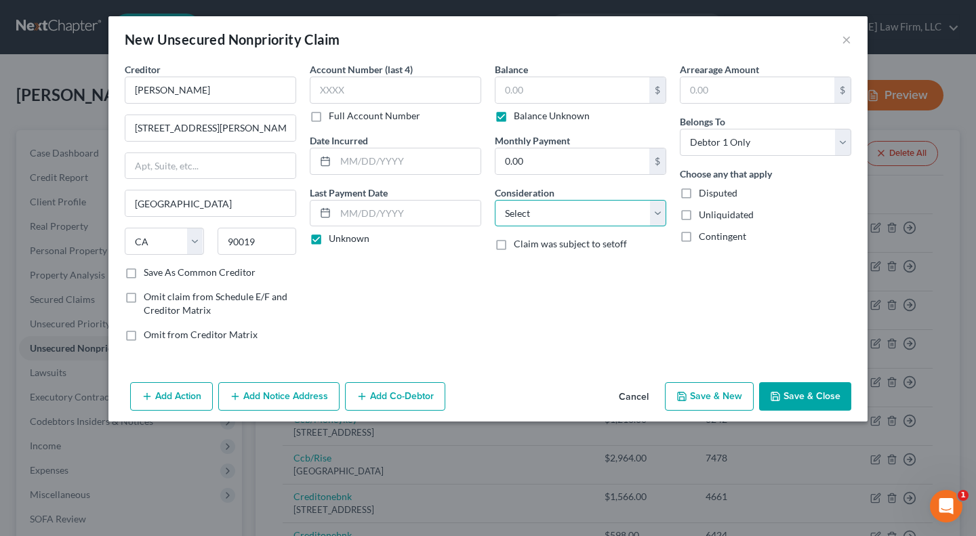
click at [566, 211] on select "Select Cable / Satellite Services Collection Agency Credit Card Debt Debt Couns…" at bounding box center [580, 213] width 171 height 27
click at [556, 220] on select "Select Cable / Satellite Services Collection Agency Credit Card Debt Debt Couns…" at bounding box center [580, 213] width 171 height 27
click at [558, 213] on select "Select Cable / Satellite Services Collection Agency Credit Card Debt Debt Couns…" at bounding box center [580, 213] width 171 height 27
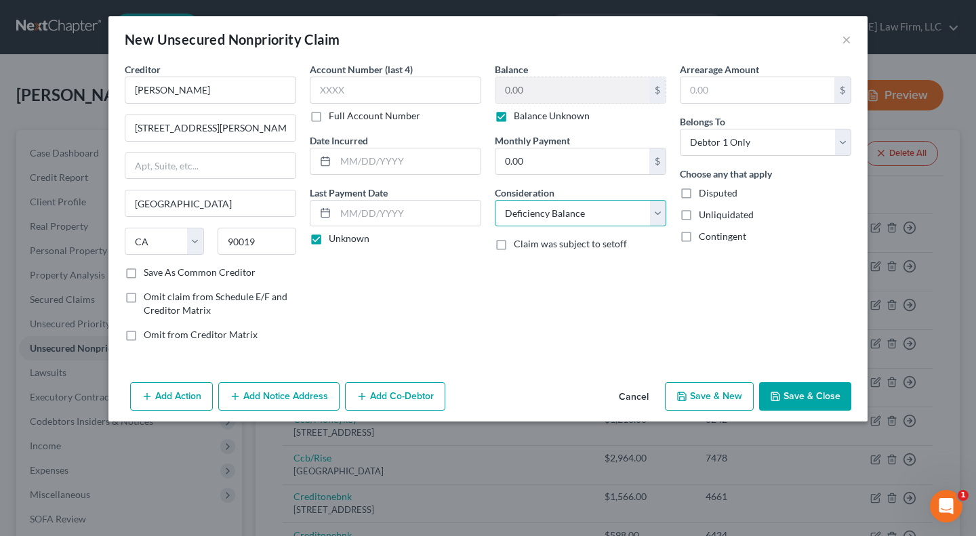
click at [495, 200] on select "Select Cable / Satellite Services Collection Agency Credit Card Debt Debt Couns…" at bounding box center [580, 213] width 171 height 27
click at [628, 314] on div "Balance 0.00 $ Balance Unknown Balance Undetermined 0.00 $ Balance Unknown Mont…" at bounding box center [580, 207] width 185 height 290
click at [818, 403] on button "Save & Close" at bounding box center [805, 396] width 92 height 28
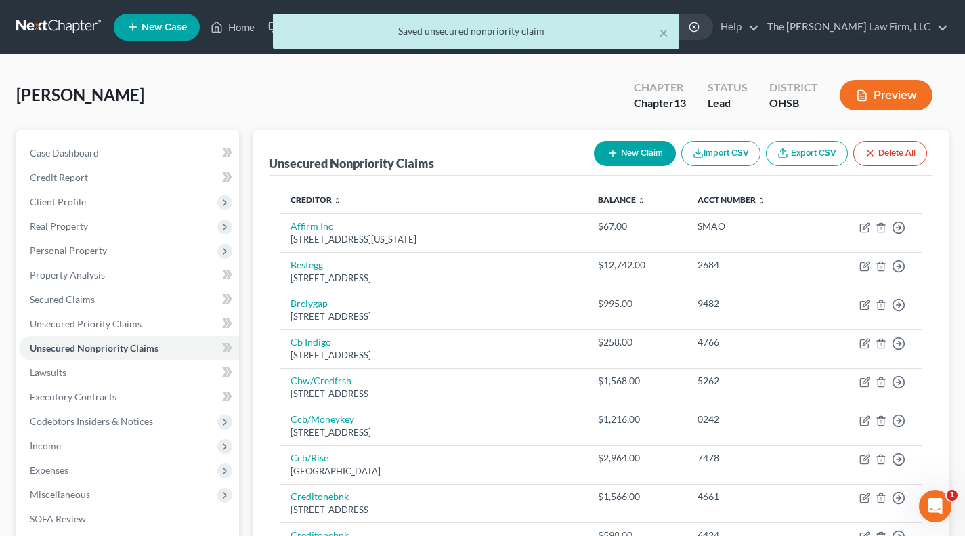
click at [638, 159] on button "New Claim" at bounding box center [635, 153] width 82 height 25
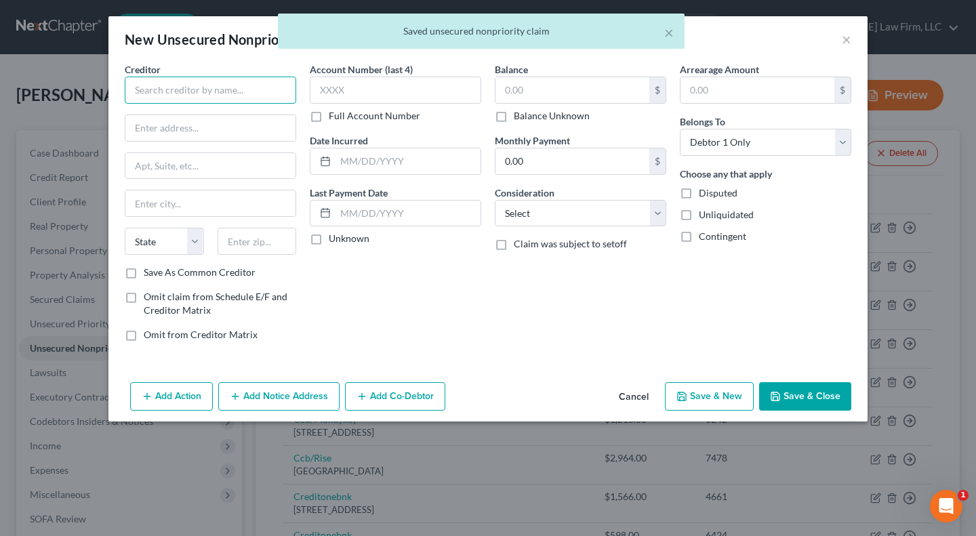
click at [193, 99] on input "text" at bounding box center [210, 90] width 171 height 27
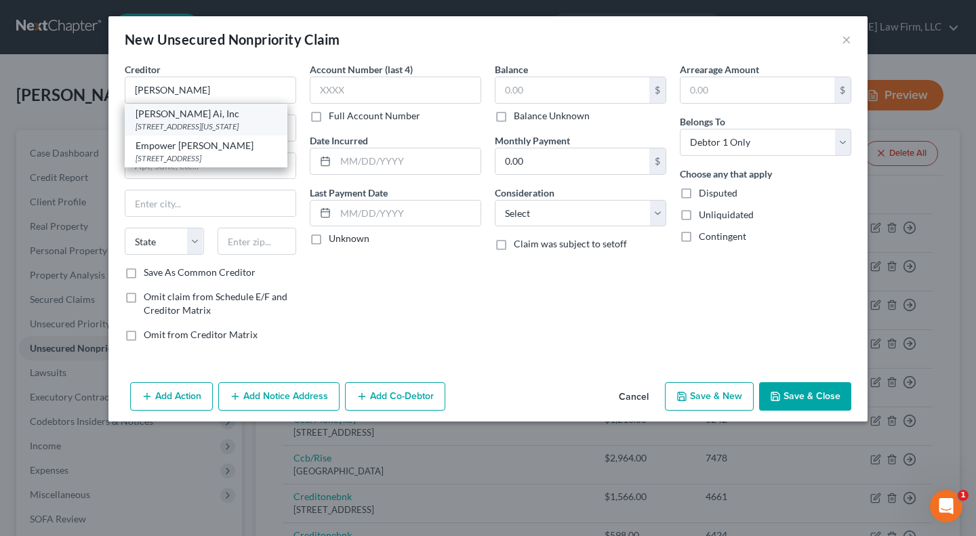
click at [191, 132] on div "300 Delaware Ave Suite 210, Wilmington, DE 19801" at bounding box center [206, 127] width 141 height 12
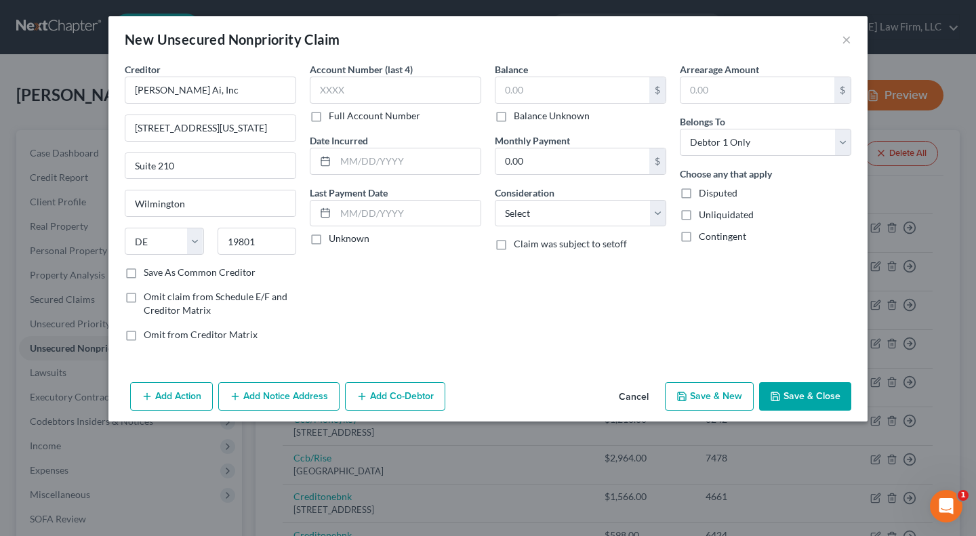
drag, startPoint x: 344, startPoint y: 241, endPoint x: 549, endPoint y: 111, distance: 243.0
click at [344, 242] on label "Unknown" at bounding box center [349, 239] width 41 height 14
click at [343, 241] on input "Unknown" at bounding box center [338, 236] width 9 height 9
click at [549, 111] on label "Balance Unknown" at bounding box center [552, 116] width 76 height 14
click at [528, 111] on input "Balance Unknown" at bounding box center [523, 113] width 9 height 9
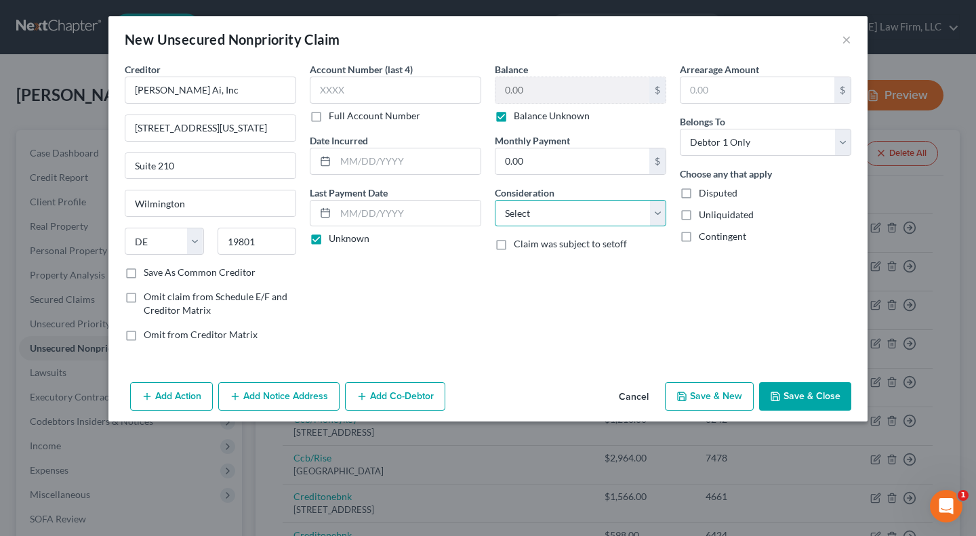
click at [571, 204] on select "Select Cable / Satellite Services Collection Agency Credit Card Debt Debt Couns…" at bounding box center [580, 213] width 171 height 27
click at [495, 200] on select "Select Cable / Satellite Services Collection Agency Credit Card Debt Debt Couns…" at bounding box center [580, 213] width 171 height 27
click at [797, 403] on button "Save & Close" at bounding box center [805, 396] width 92 height 28
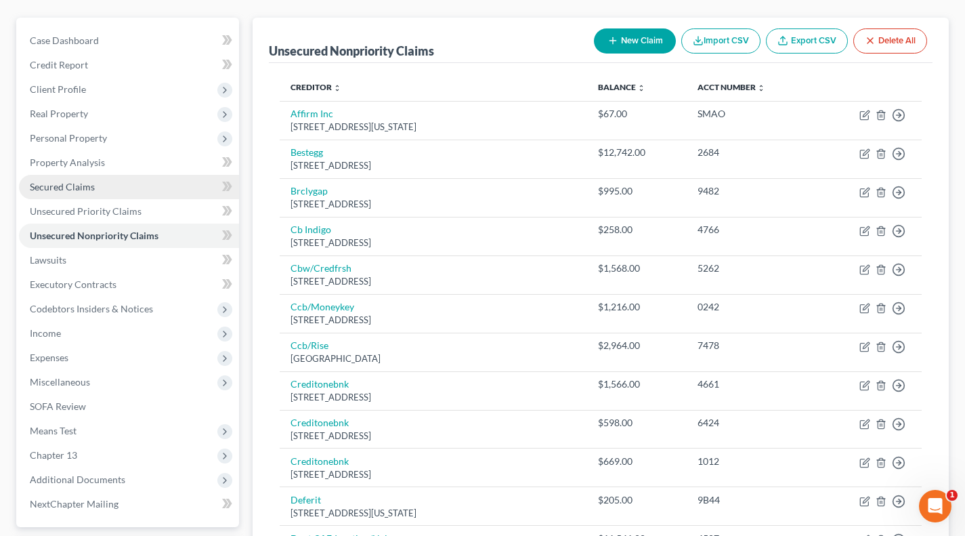
scroll to position [112, 0]
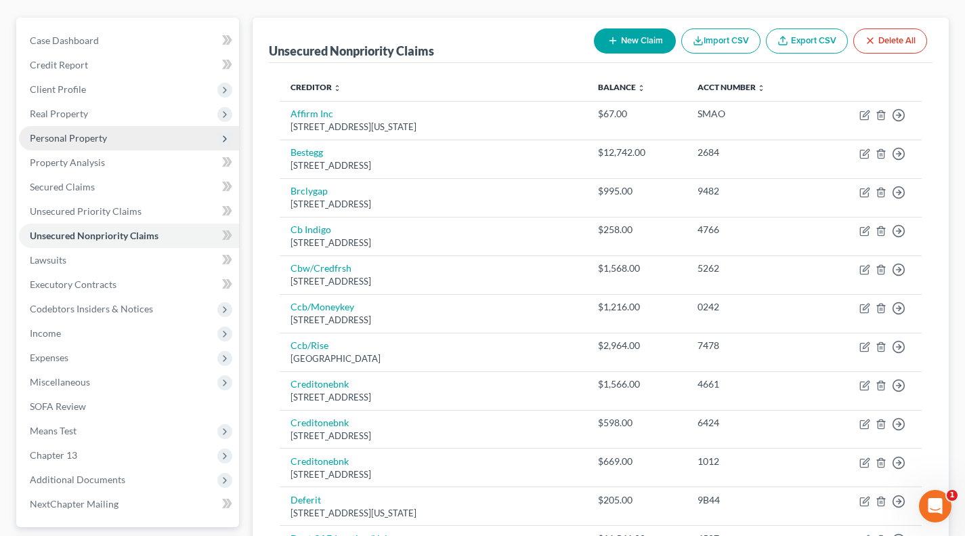
click at [89, 140] on span "Personal Property" at bounding box center [68, 138] width 77 height 12
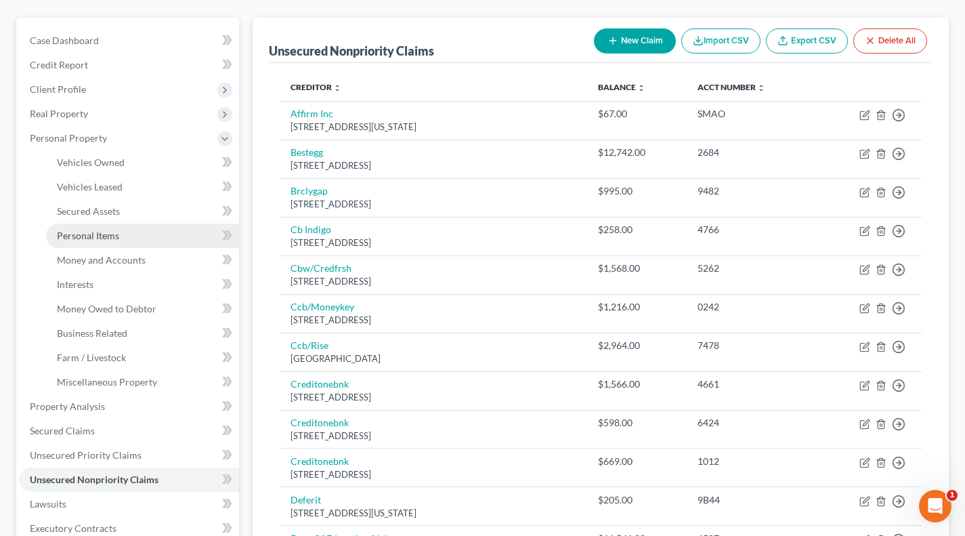
click at [99, 241] on link "Personal Items" at bounding box center [142, 236] width 193 height 24
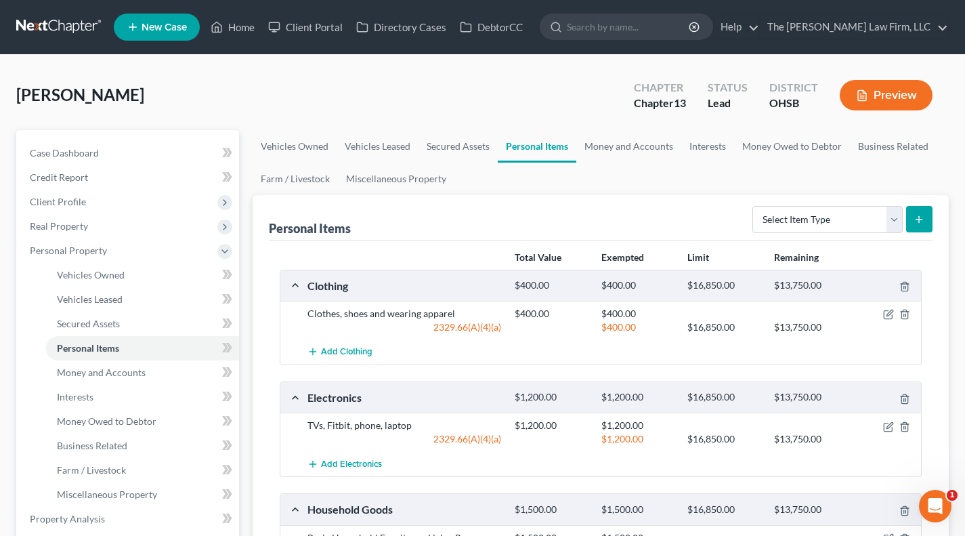
click at [547, 144] on link "Personal Items" at bounding box center [537, 146] width 79 height 33
click at [616, 133] on link "Money and Accounts" at bounding box center [629, 146] width 105 height 33
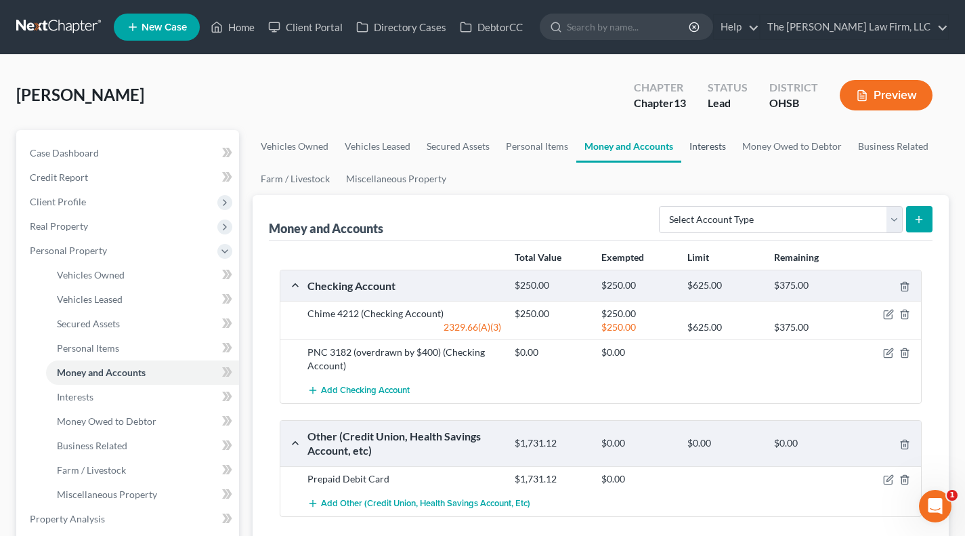
click at [707, 146] on link "Interests" at bounding box center [708, 146] width 53 height 33
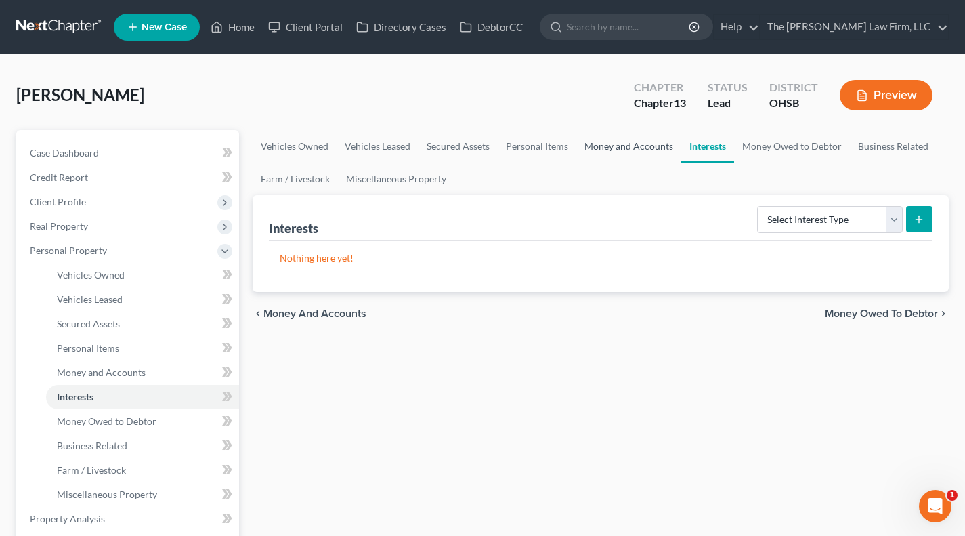
click at [645, 148] on link "Money and Accounts" at bounding box center [629, 146] width 105 height 33
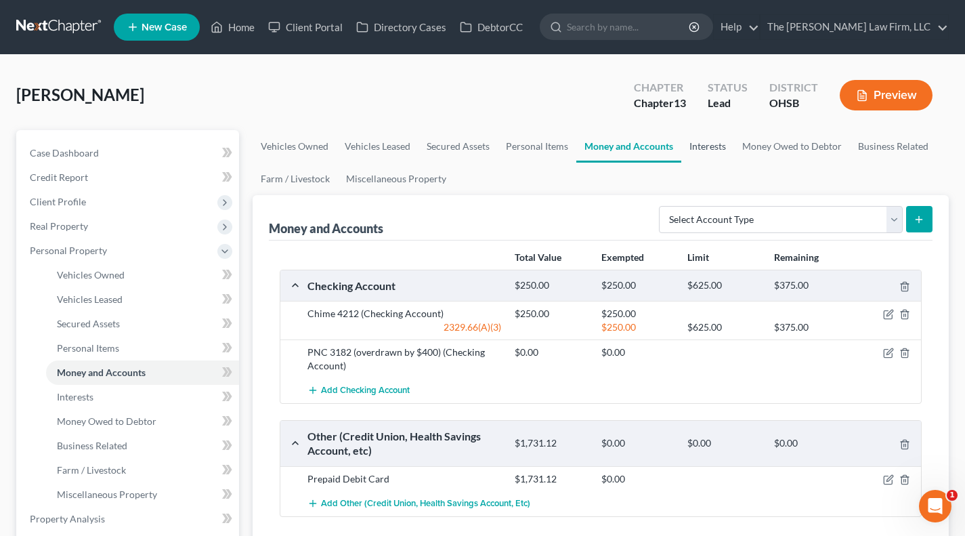
click at [702, 152] on link "Interests" at bounding box center [708, 146] width 53 height 33
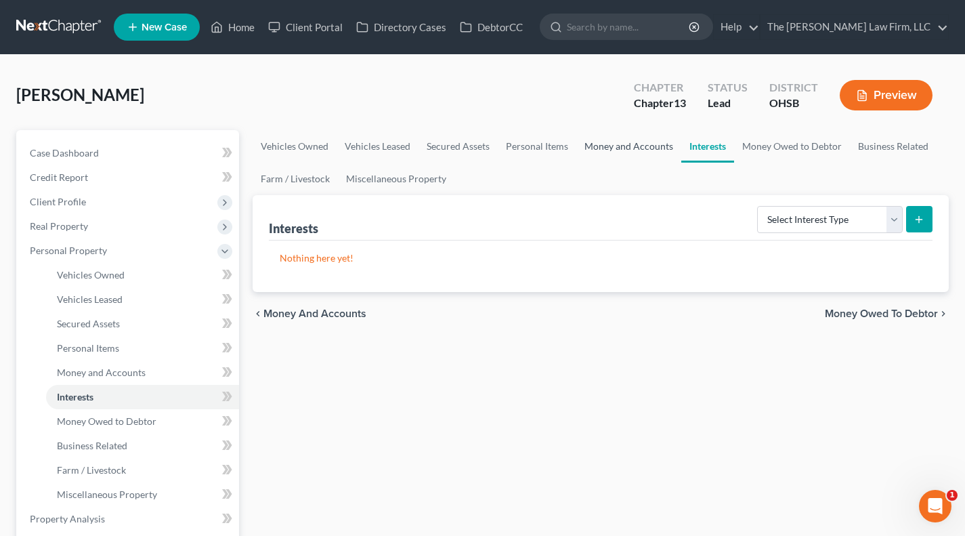
click at [648, 154] on link "Money and Accounts" at bounding box center [629, 146] width 105 height 33
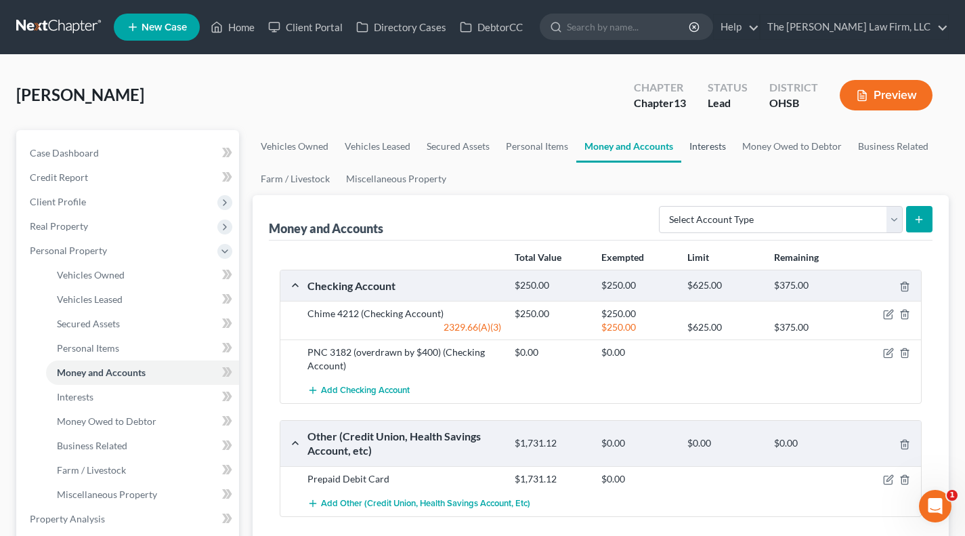
click at [698, 154] on link "Interests" at bounding box center [708, 146] width 53 height 33
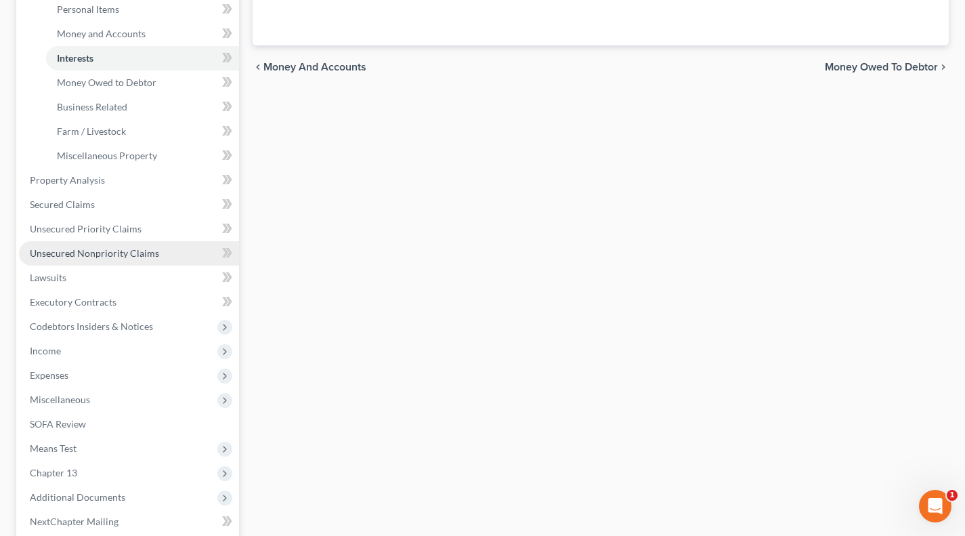
click at [102, 256] on span "Unsecured Nonpriority Claims" at bounding box center [94, 253] width 129 height 12
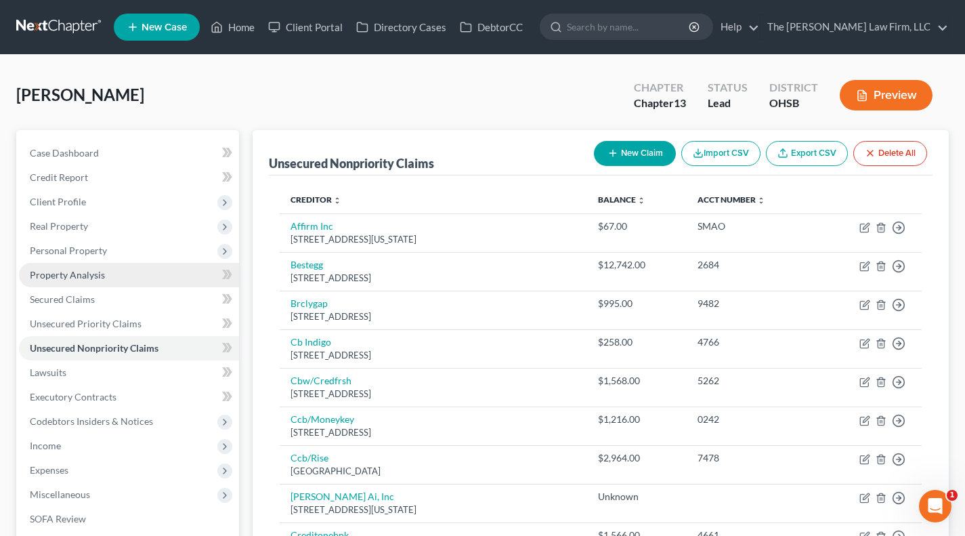
click at [116, 276] on link "Property Analysis" at bounding box center [129, 275] width 220 height 24
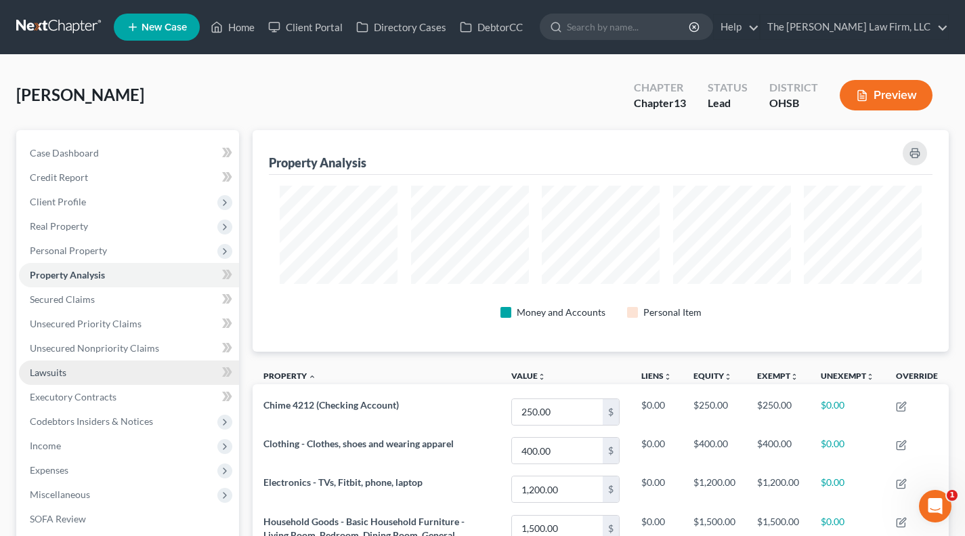
drag, startPoint x: 110, startPoint y: 248, endPoint x: 92, endPoint y: 360, distance: 113.8
click at [110, 248] on span "Personal Property" at bounding box center [129, 250] width 220 height 24
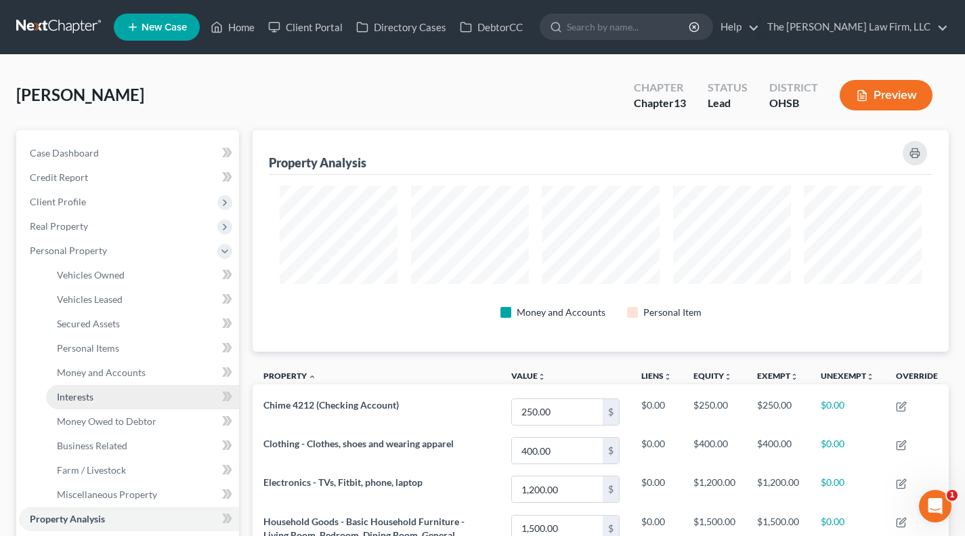
click at [98, 393] on link "Interests" at bounding box center [142, 397] width 193 height 24
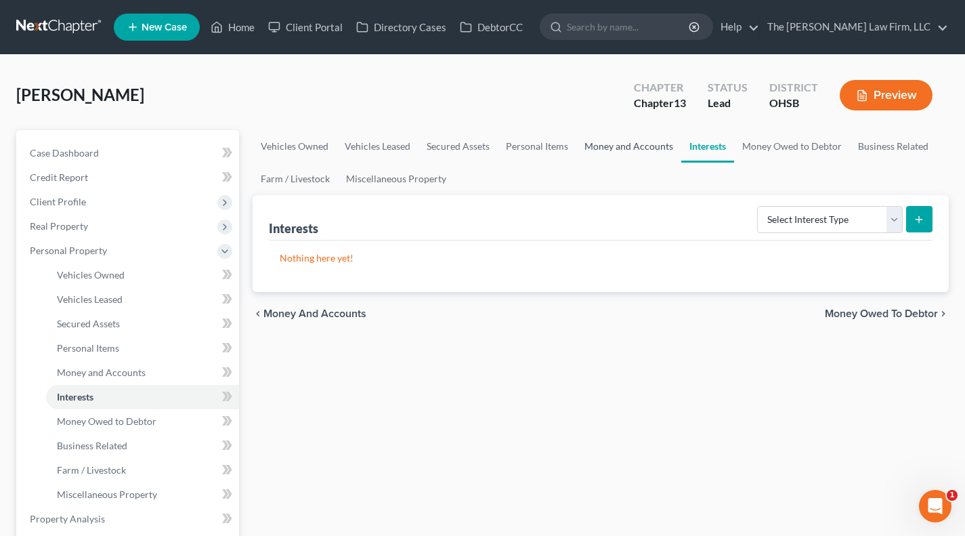
click at [603, 155] on link "Money and Accounts" at bounding box center [629, 146] width 105 height 33
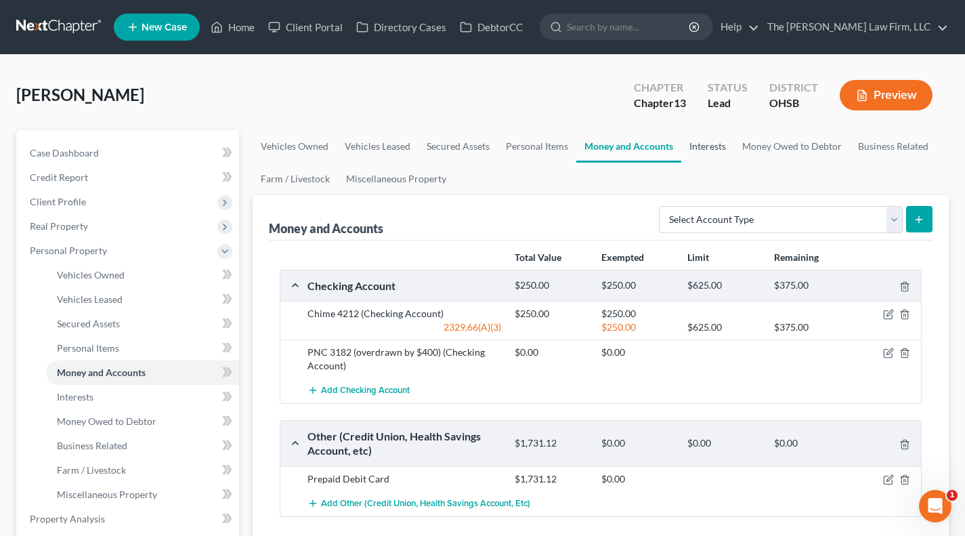
click at [705, 155] on link "Interests" at bounding box center [708, 146] width 53 height 33
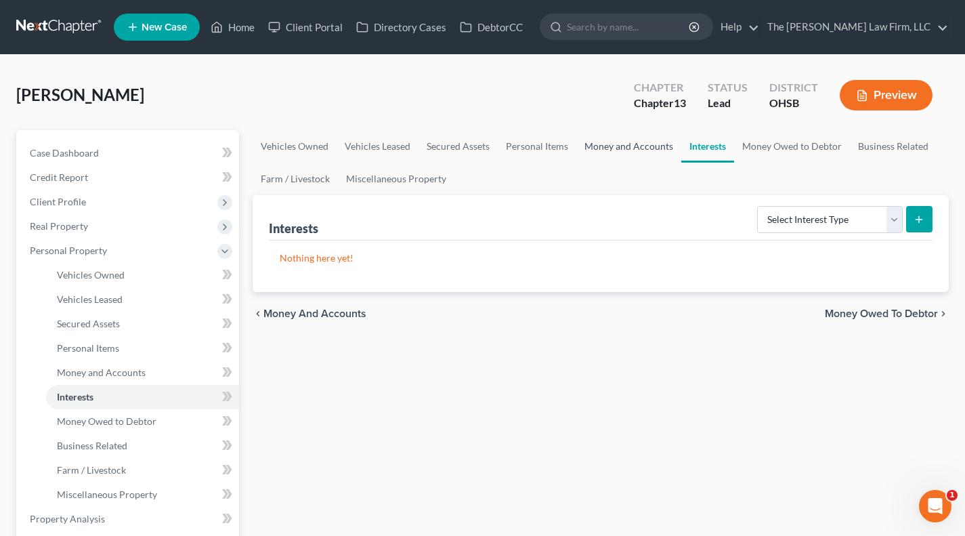
click at [618, 153] on link "Money and Accounts" at bounding box center [629, 146] width 105 height 33
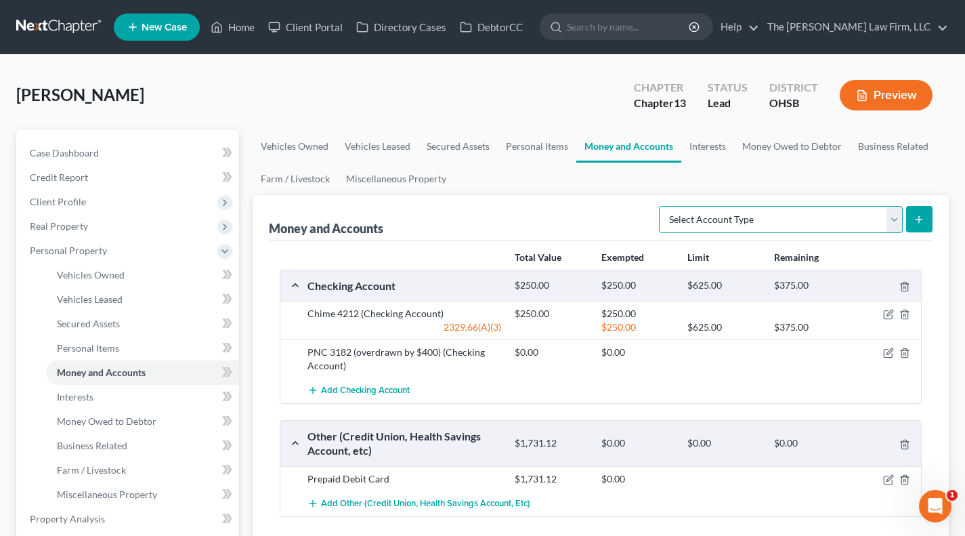
drag, startPoint x: 745, startPoint y: 214, endPoint x: 665, endPoint y: 211, distance: 80.0
click at [745, 214] on select "Select Account Type Brokerage Cash on Hand Certificates of Deposit Checking Acc…" at bounding box center [781, 219] width 244 height 27
click at [662, 206] on select "Select Account Type Brokerage Cash on Hand Certificates of Deposit Checking Acc…" at bounding box center [781, 219] width 244 height 27
click at [865, 215] on button "submit" at bounding box center [920, 219] width 26 height 26
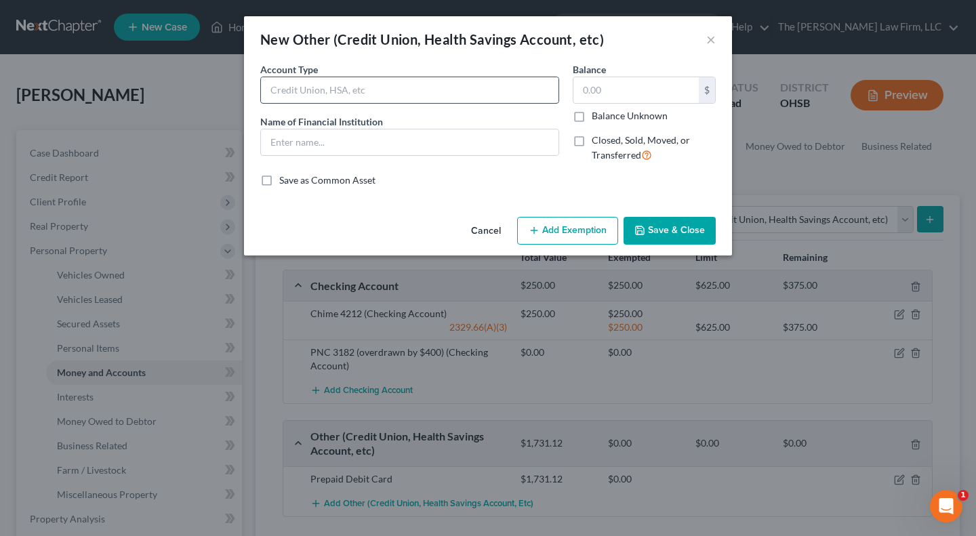
click at [346, 91] on input "text" at bounding box center [409, 90] width 297 height 26
click at [352, 138] on input "text" at bounding box center [409, 142] width 297 height 26
click at [611, 84] on input "text" at bounding box center [635, 90] width 125 height 26
click at [680, 224] on button "Save & Close" at bounding box center [669, 231] width 92 height 28
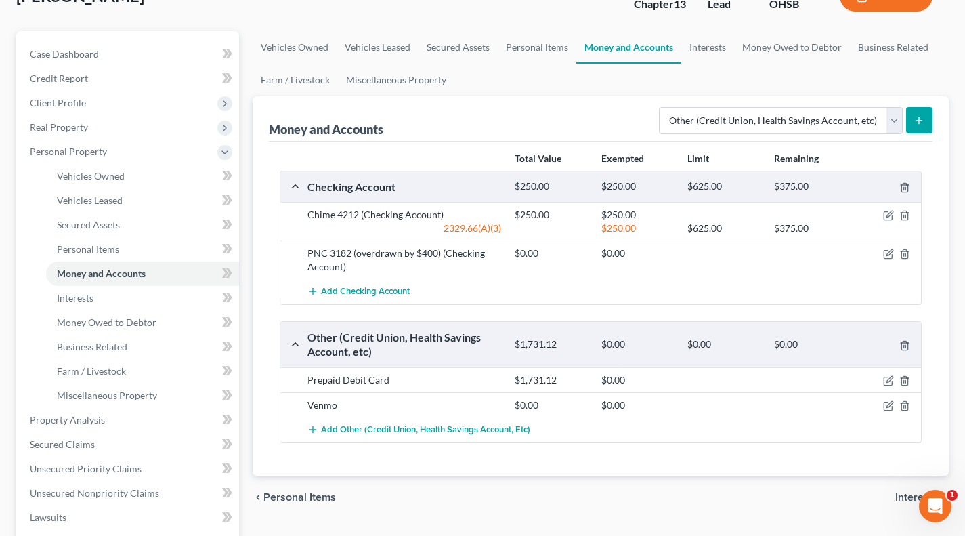
scroll to position [112, 0]
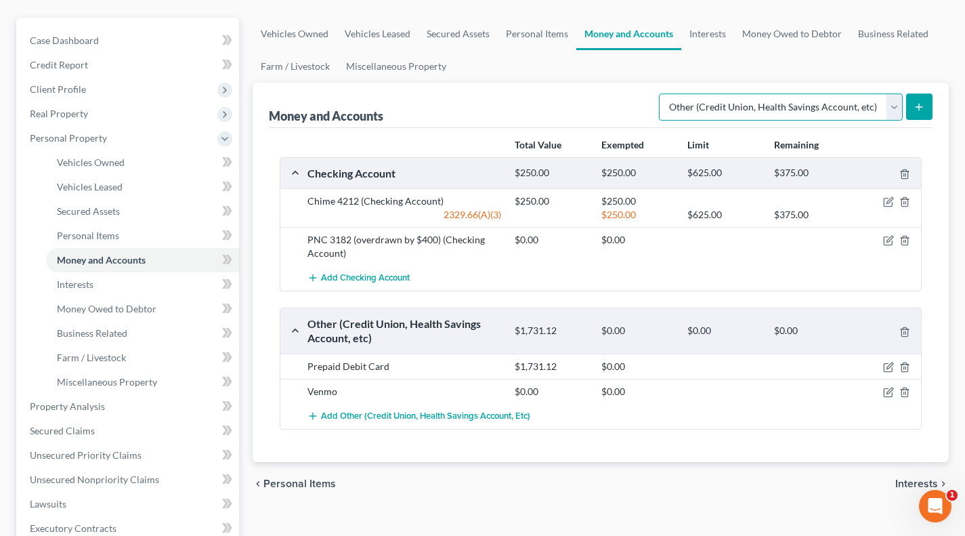
click at [728, 112] on select "Select Account Type Brokerage Cash on Hand Certificates of Deposit Checking Acc…" at bounding box center [781, 106] width 244 height 27
click at [662, 93] on select "Select Account Type Brokerage Cash on Hand Certificates of Deposit Checking Acc…" at bounding box center [781, 106] width 244 height 27
click at [865, 100] on button "submit" at bounding box center [920, 106] width 26 height 26
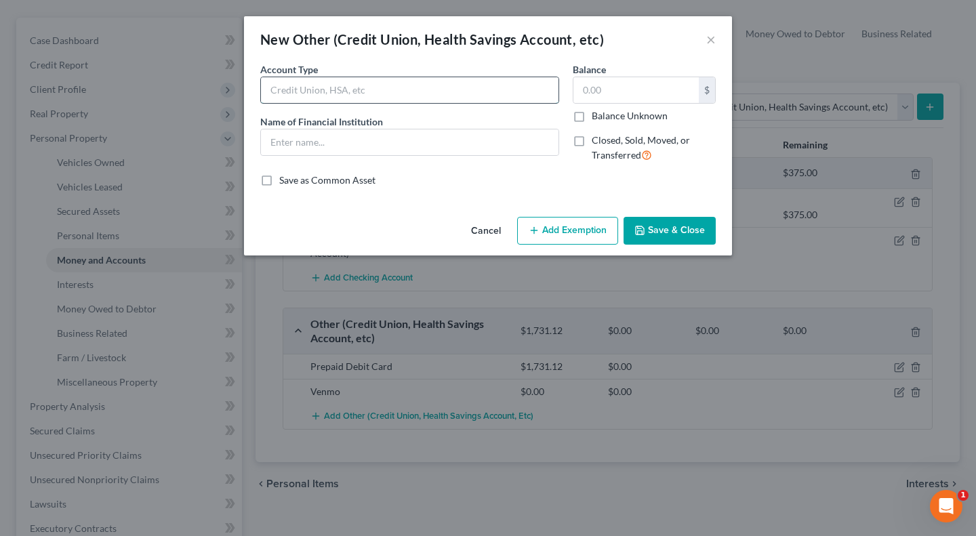
drag, startPoint x: 410, startPoint y: 84, endPoint x: 398, endPoint y: 101, distance: 20.5
click at [410, 84] on input "text" at bounding box center [409, 90] width 297 height 26
click at [335, 156] on div "Account Type Paypal Name of Financial Institution *" at bounding box center [409, 117] width 312 height 111
click at [334, 148] on input "text" at bounding box center [409, 142] width 297 height 26
click at [661, 222] on button "Save & Close" at bounding box center [669, 231] width 92 height 28
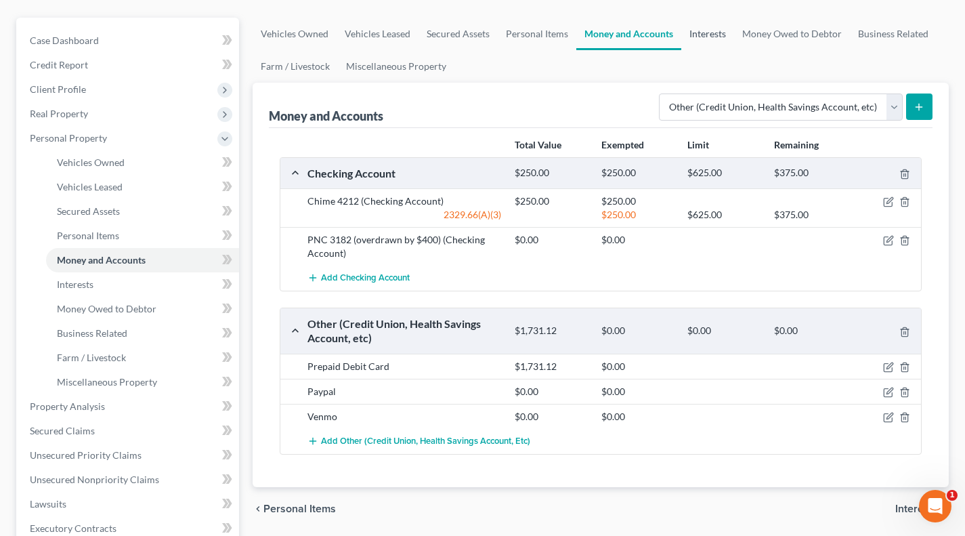
drag, startPoint x: 705, startPoint y: 33, endPoint x: 846, endPoint y: 292, distance: 294.7
click at [705, 33] on link "Interests" at bounding box center [708, 34] width 53 height 33
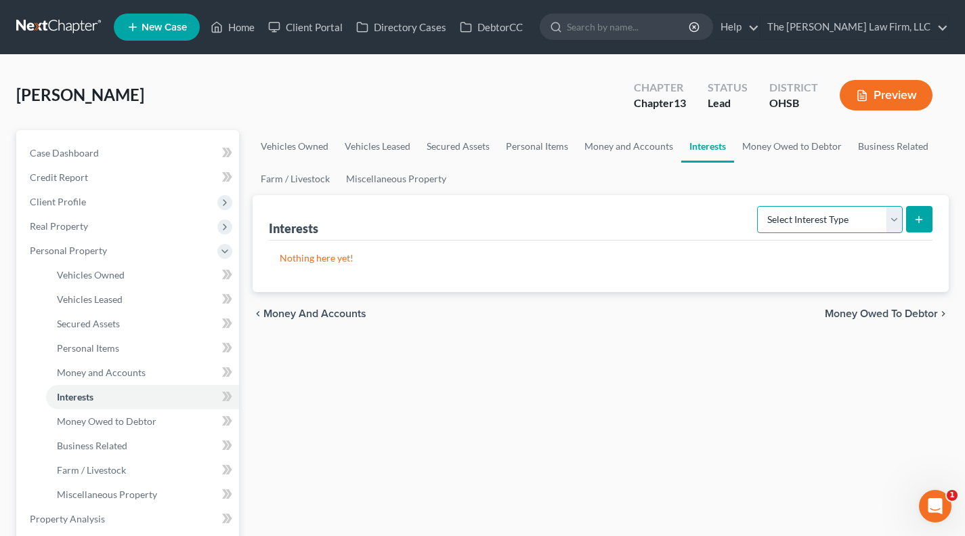
click at [808, 220] on select "Select Interest Type 401K Annuity Bond Education IRA Government Bond Government…" at bounding box center [830, 219] width 146 height 27
click at [759, 206] on select "Select Interest Type 401K Annuity Bond Education IRA Government Bond Government…" at bounding box center [830, 219] width 146 height 27
click at [865, 218] on icon "submit" at bounding box center [919, 219] width 11 height 11
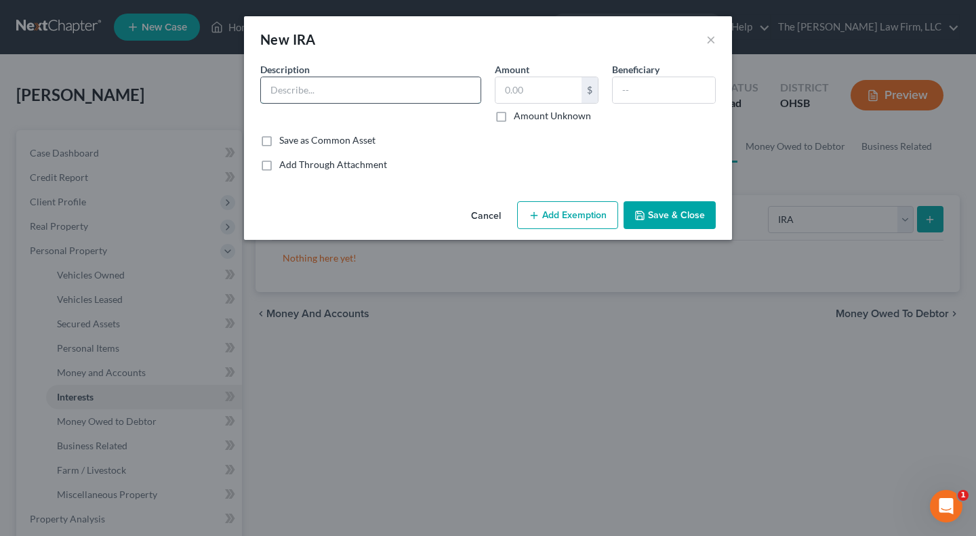
click at [391, 91] on input "text" at bounding box center [371, 90] width 220 height 26
click at [562, 88] on input "text" at bounding box center [538, 90] width 86 height 26
click at [665, 171] on div "Add Through Attachment" at bounding box center [487, 165] width 455 height 14
click at [583, 220] on button "Add Exemption" at bounding box center [567, 215] width 101 height 28
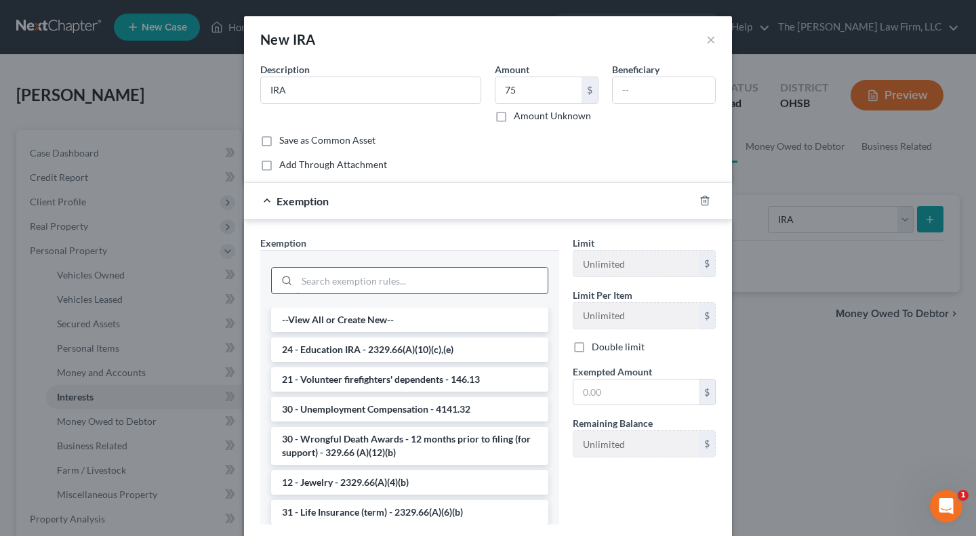
click at [422, 283] on input "search" at bounding box center [422, 281] width 251 height 26
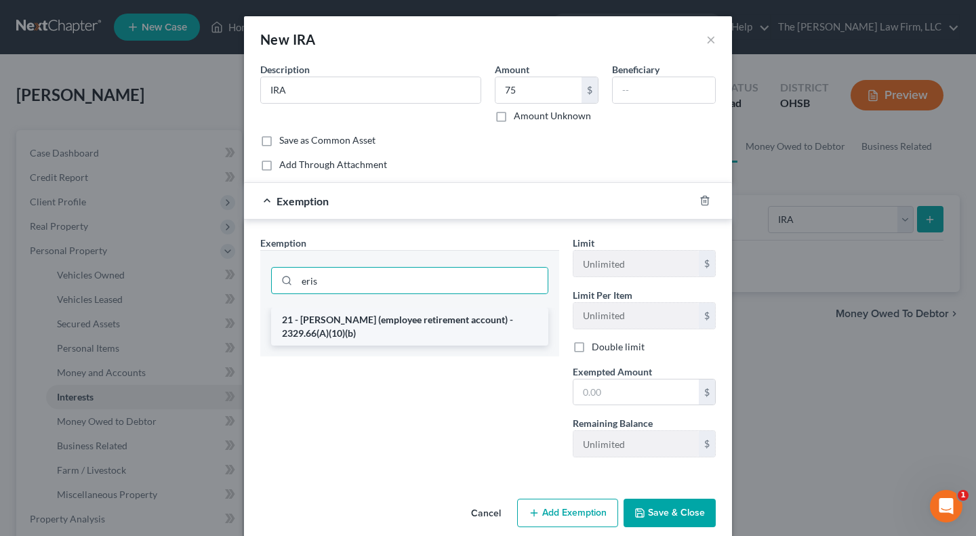
click at [455, 325] on li "21 - ERISA (employee retirement account) - 2329.66(A)(10)(b)" at bounding box center [409, 327] width 277 height 38
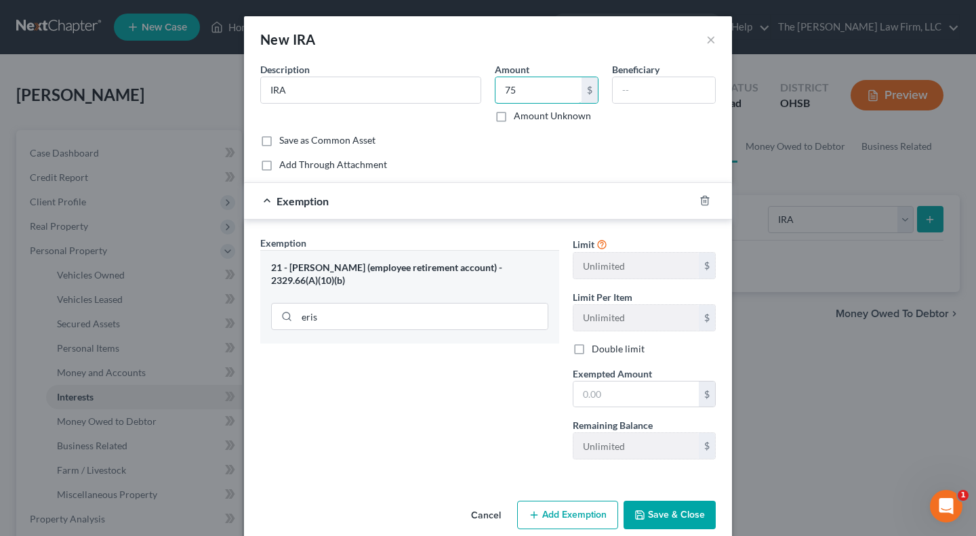
drag, startPoint x: 558, startPoint y: 100, endPoint x: 630, endPoint y: 182, distance: 109.5
click at [558, 100] on input "75" at bounding box center [538, 90] width 86 height 26
drag, startPoint x: 606, startPoint y: 388, endPoint x: 495, endPoint y: 380, distance: 110.7
click at [606, 388] on input "text" at bounding box center [635, 394] width 125 height 26
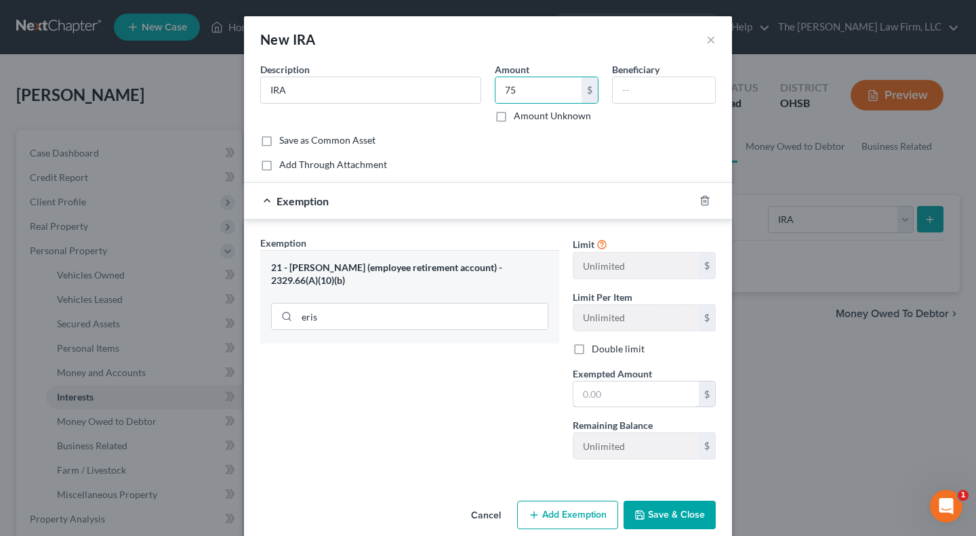
paste input "75"
click at [495, 380] on div "Exemption Set must be selected for CA. Exemption * 21 - ERISA (employee retirem…" at bounding box center [409, 353] width 312 height 234
click at [655, 512] on button "Save & Close" at bounding box center [669, 515] width 92 height 28
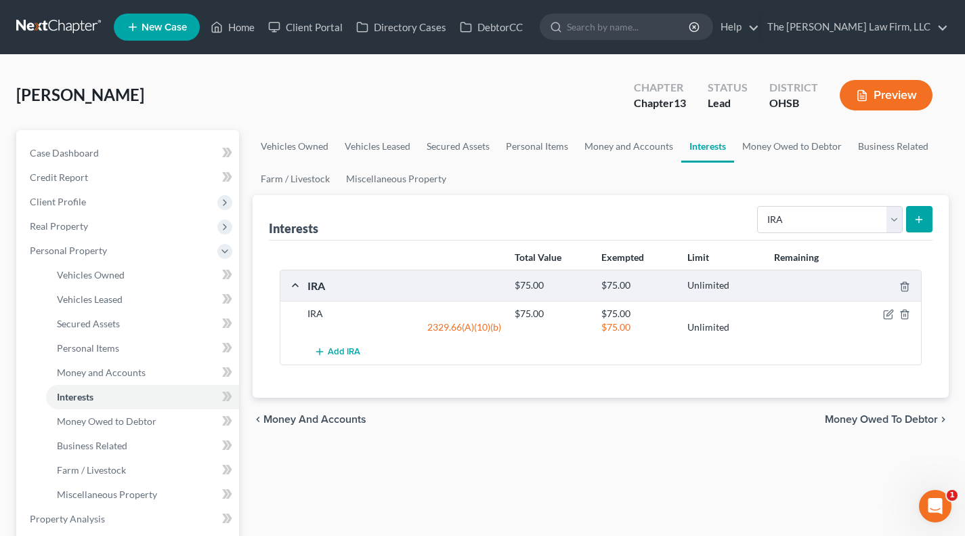
click at [865, 226] on button "submit" at bounding box center [920, 219] width 26 height 26
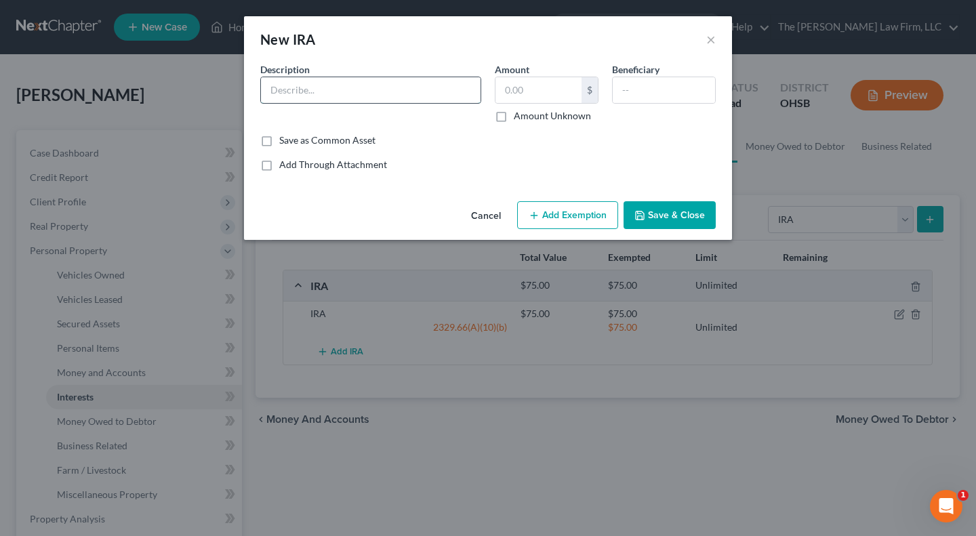
click at [373, 93] on input "text" at bounding box center [371, 90] width 220 height 26
click at [581, 208] on button "Add Exemption" at bounding box center [567, 215] width 101 height 28
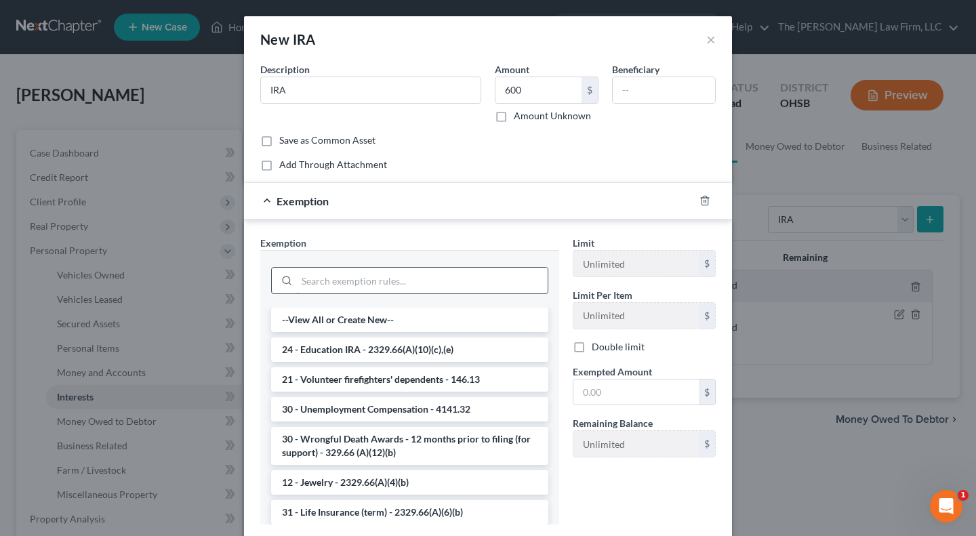
click at [399, 287] on input "search" at bounding box center [422, 281] width 251 height 26
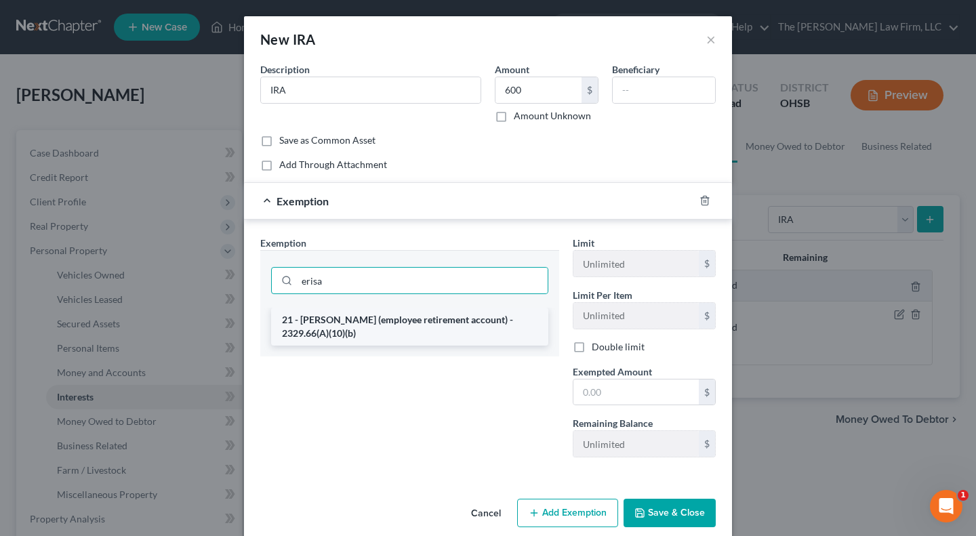
click at [403, 328] on li "21 - ERISA (employee retirement account) - 2329.66(A)(10)(b)" at bounding box center [409, 327] width 277 height 38
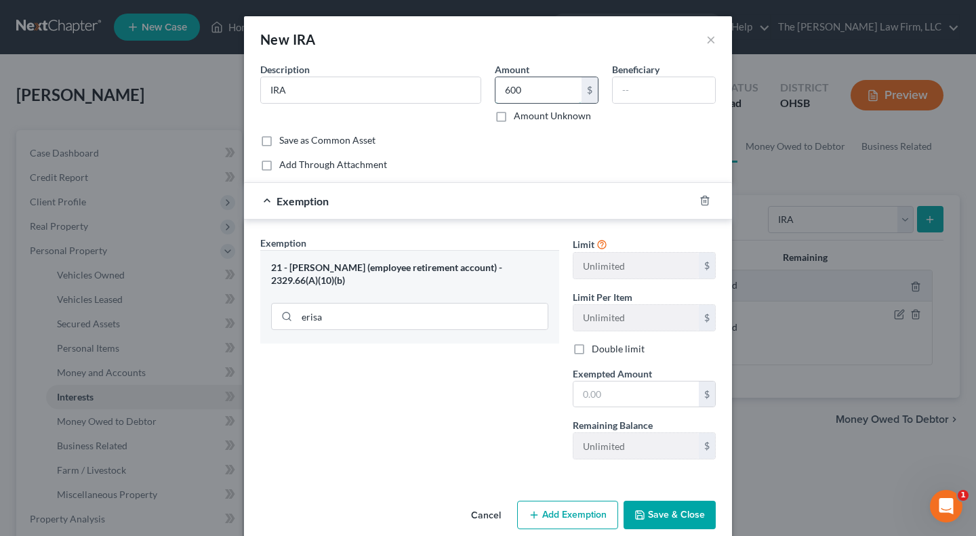
click at [562, 89] on input "600" at bounding box center [538, 90] width 86 height 26
click at [620, 397] on input "text" at bounding box center [635, 394] width 125 height 26
paste input "600"
click at [423, 383] on div "Exemption Set must be selected for CA. Exemption * 21 - ERISA (employee retirem…" at bounding box center [409, 353] width 312 height 234
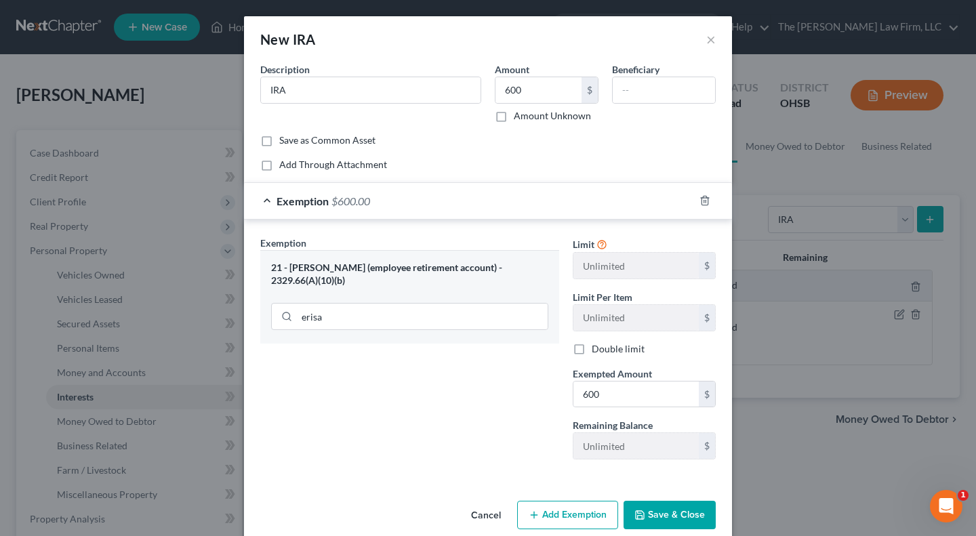
click at [680, 526] on button "Save & Close" at bounding box center [669, 515] width 92 height 28
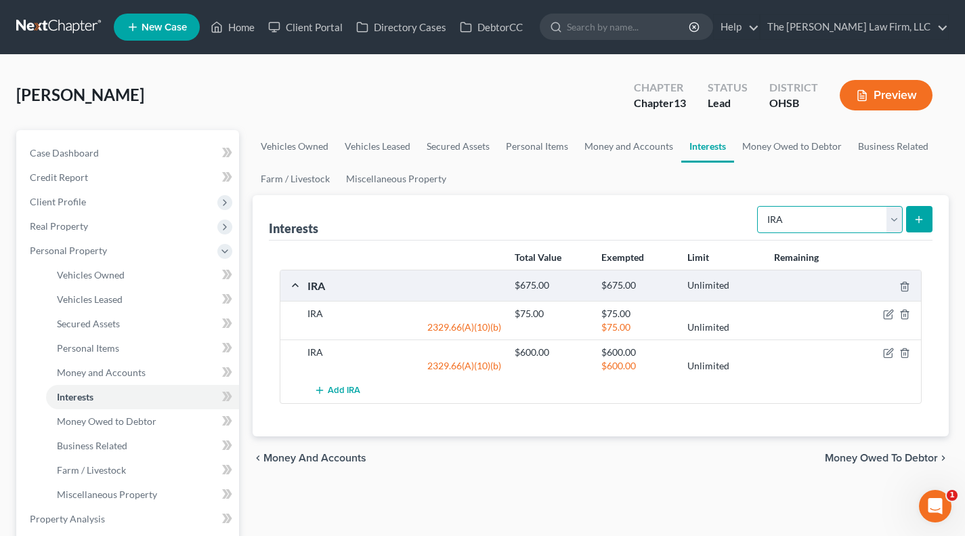
click at [784, 211] on select "Select Interest Type 401K Annuity Bond Education IRA Government Bond Government…" at bounding box center [830, 219] width 146 height 27
click at [759, 206] on select "Select Interest Type 401K Annuity Bond Education IRA Government Bond Government…" at bounding box center [830, 219] width 146 height 27
click at [865, 225] on button "submit" at bounding box center [920, 219] width 26 height 26
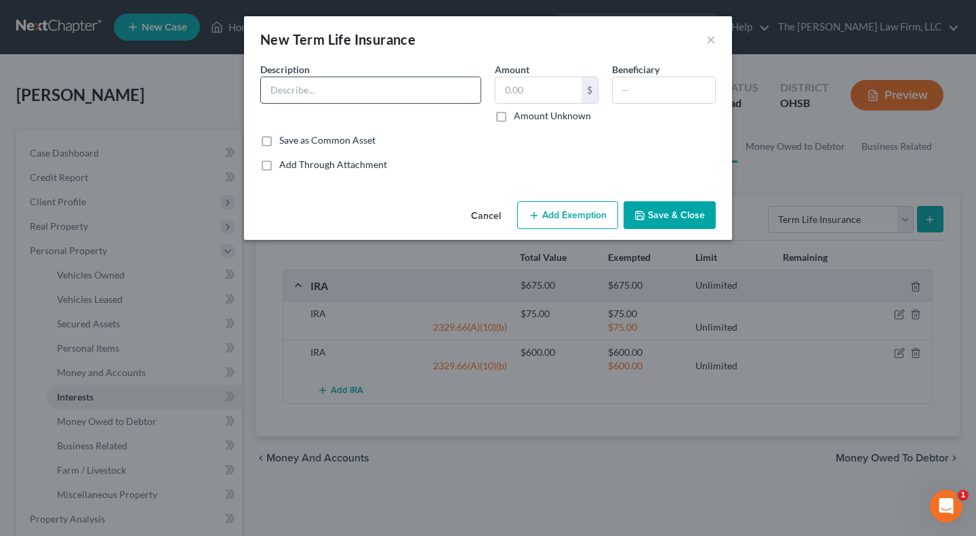
click at [356, 95] on input "text" at bounding box center [371, 90] width 220 height 26
click at [663, 217] on button "Save & Close" at bounding box center [669, 215] width 92 height 28
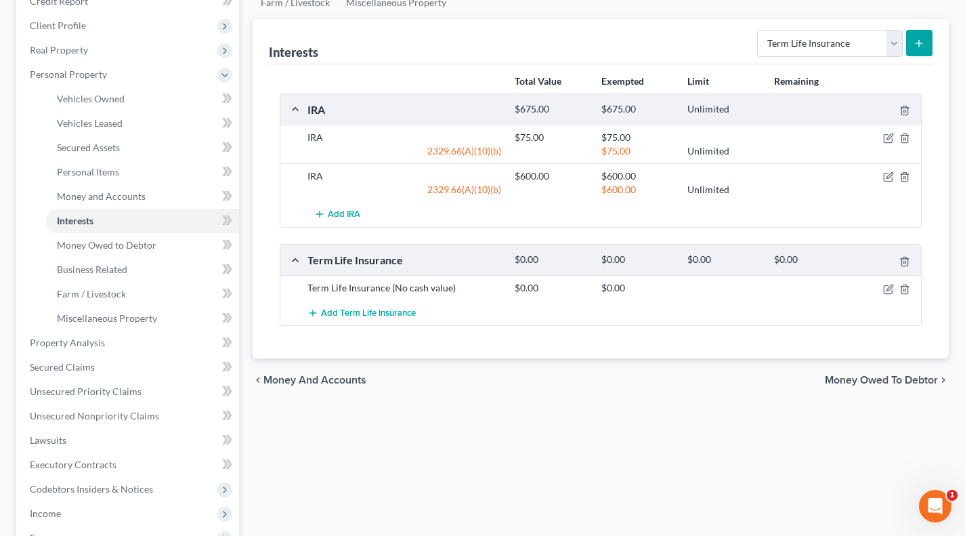
scroll to position [226, 0]
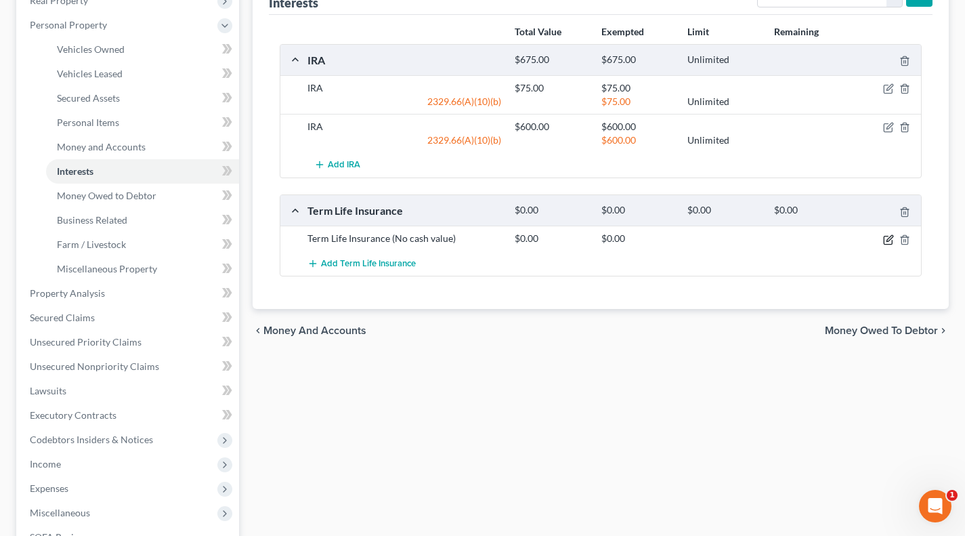
click at [865, 244] on icon "button" at bounding box center [888, 239] width 11 height 11
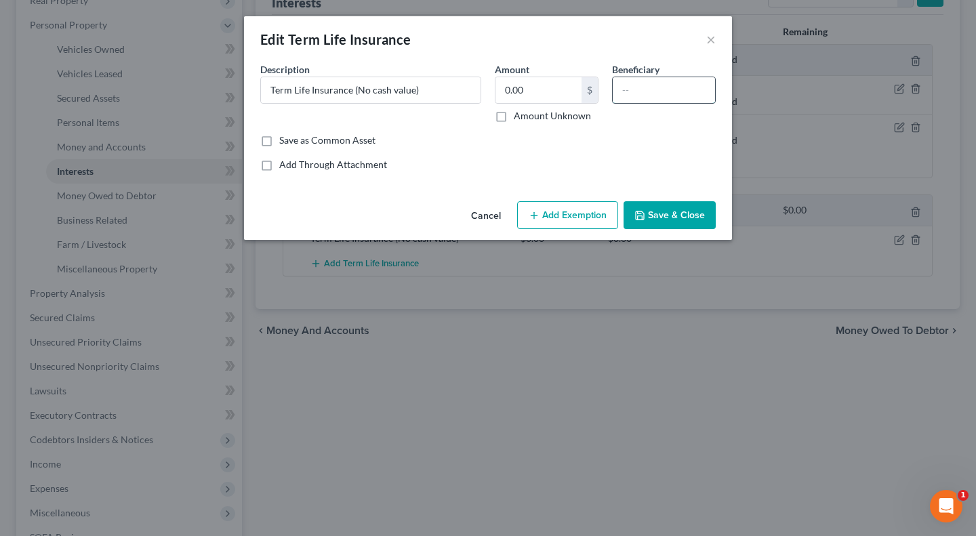
click at [662, 93] on input "text" at bounding box center [663, 90] width 102 height 26
click at [681, 217] on button "Save & Close" at bounding box center [669, 215] width 92 height 28
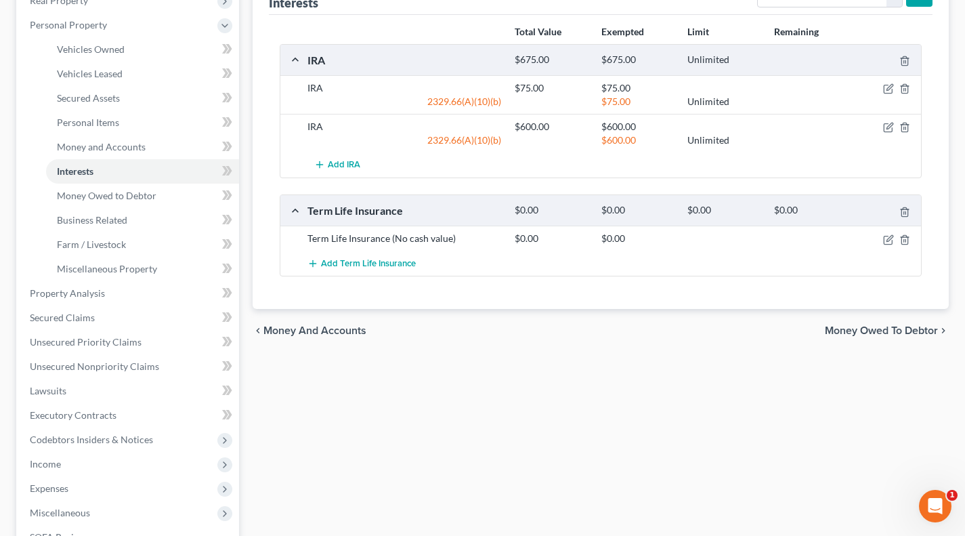
scroll to position [0, 0]
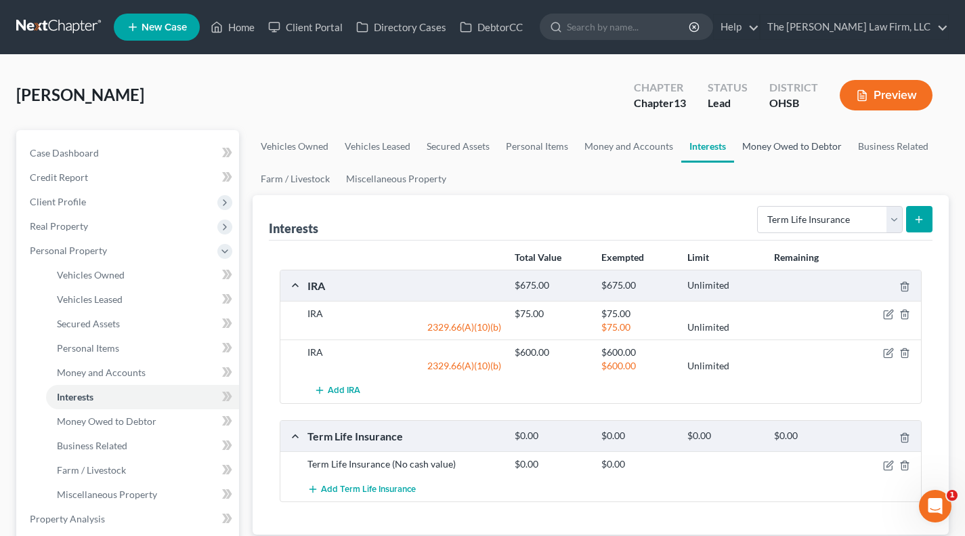
click at [757, 144] on link "Money Owed to Debtor" at bounding box center [792, 146] width 116 height 33
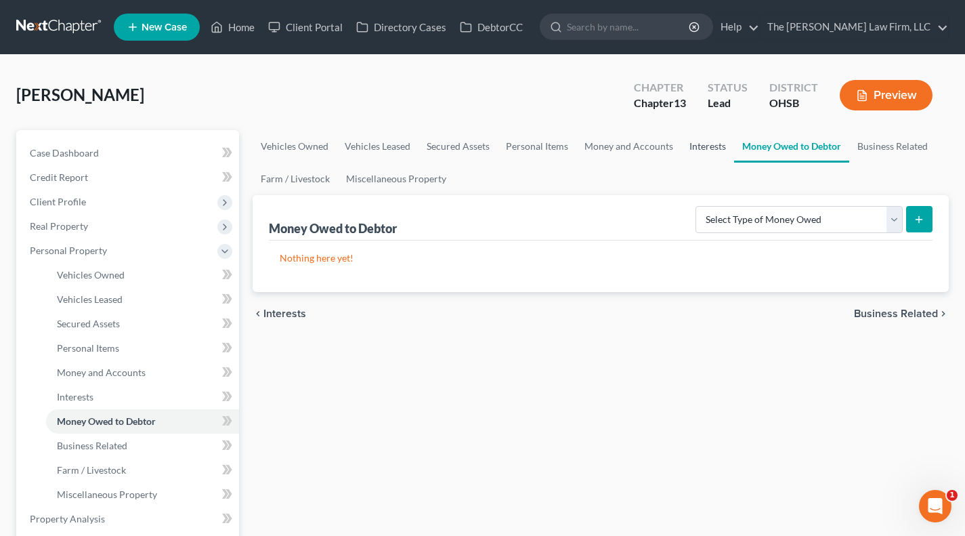
click at [708, 152] on link "Interests" at bounding box center [708, 146] width 53 height 33
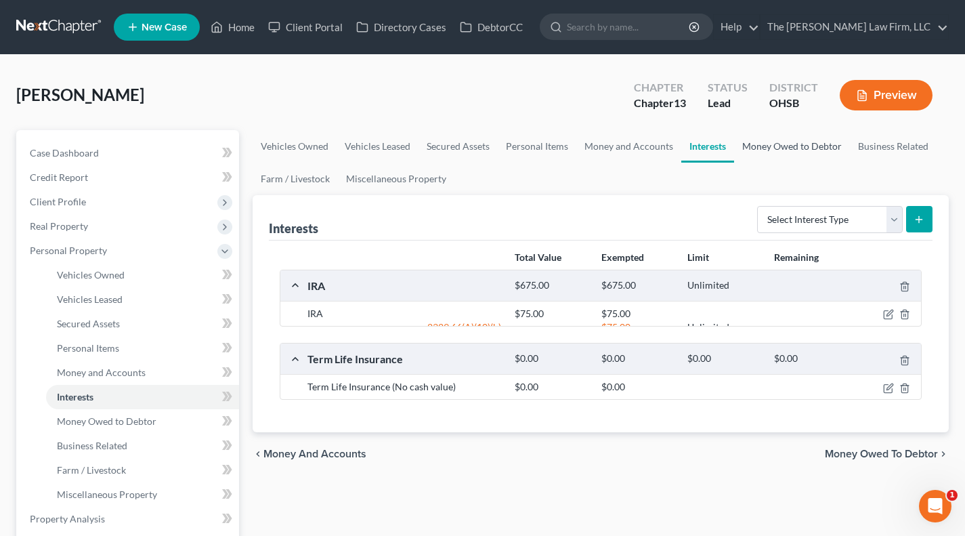
click at [769, 151] on link "Money Owed to Debtor" at bounding box center [792, 146] width 116 height 33
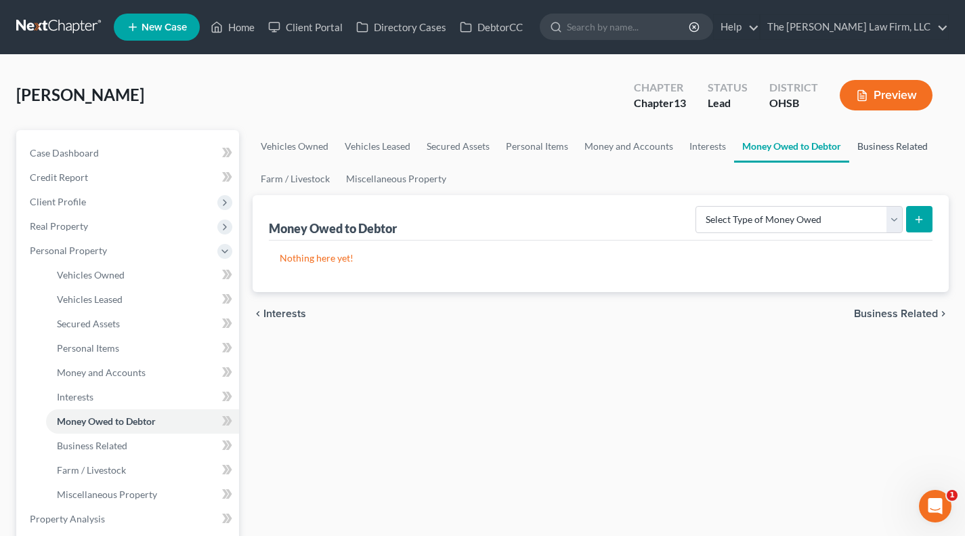
click at [865, 138] on link "Business Related" at bounding box center [893, 146] width 87 height 33
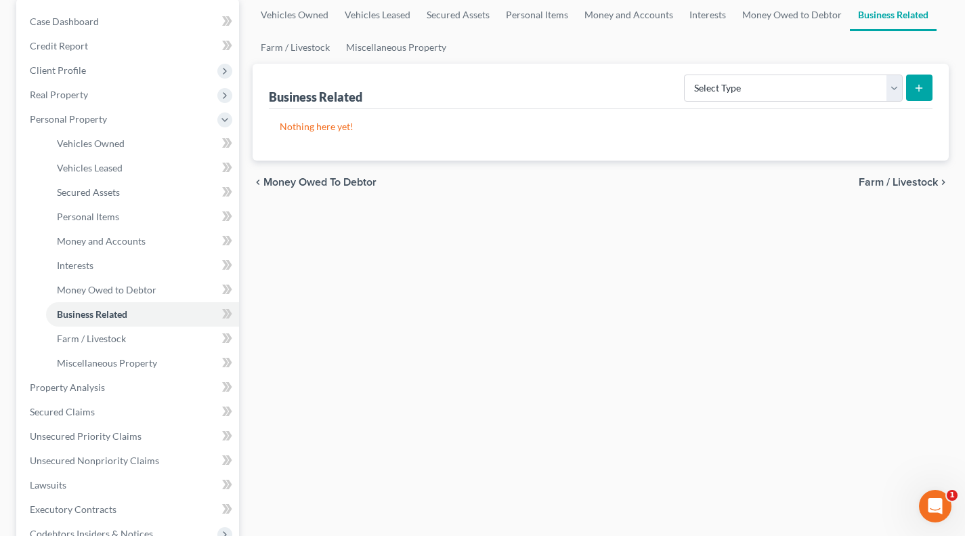
scroll to position [226, 0]
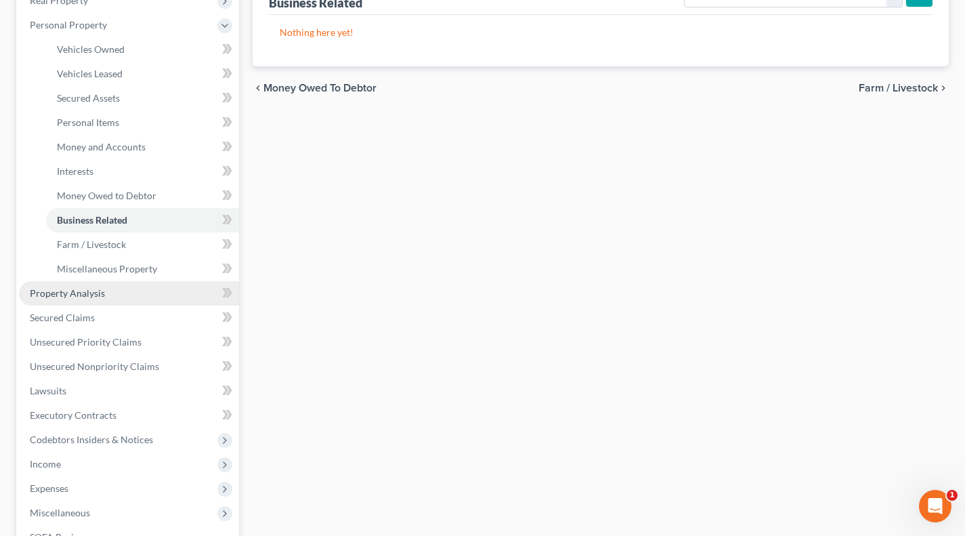
click at [95, 287] on span "Property Analysis" at bounding box center [67, 293] width 75 height 12
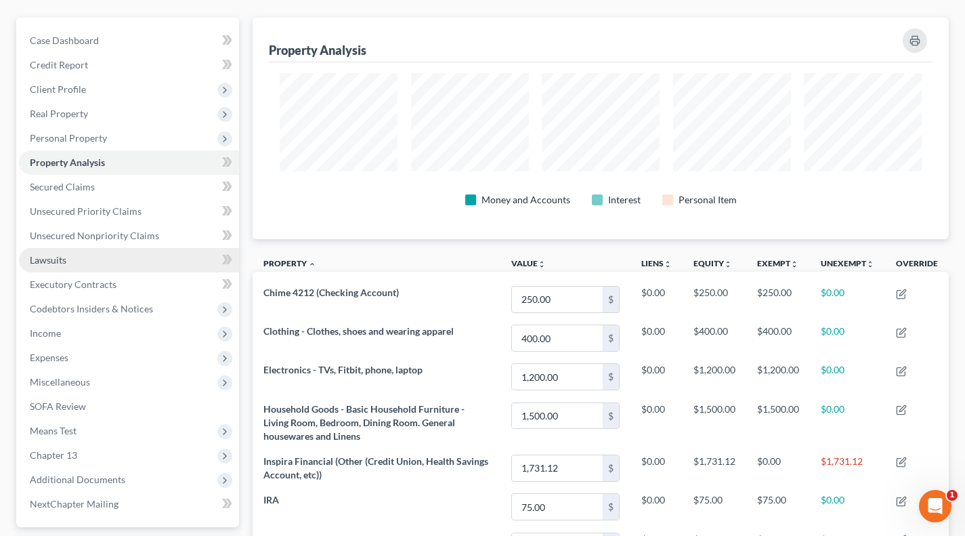
scroll to position [112, 0]
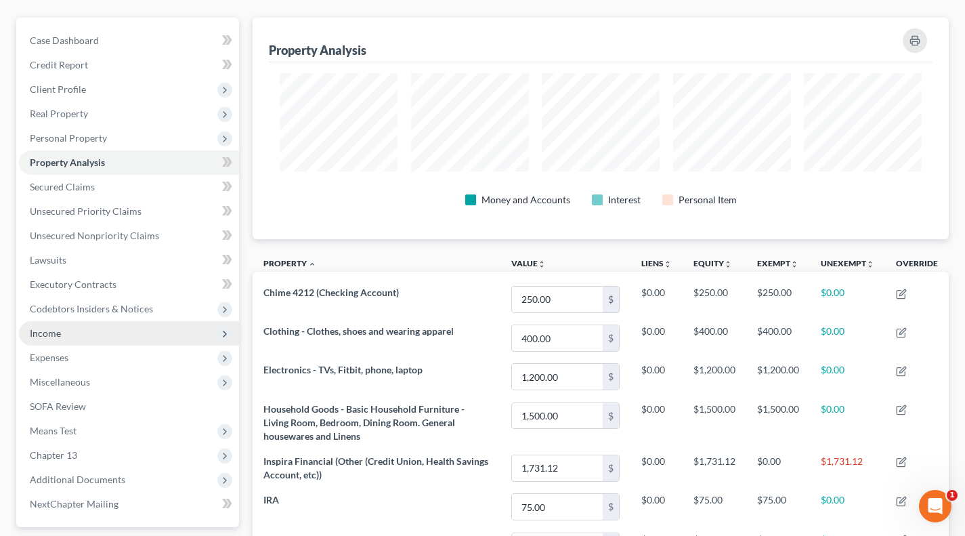
click at [90, 333] on span "Income" at bounding box center [129, 333] width 220 height 24
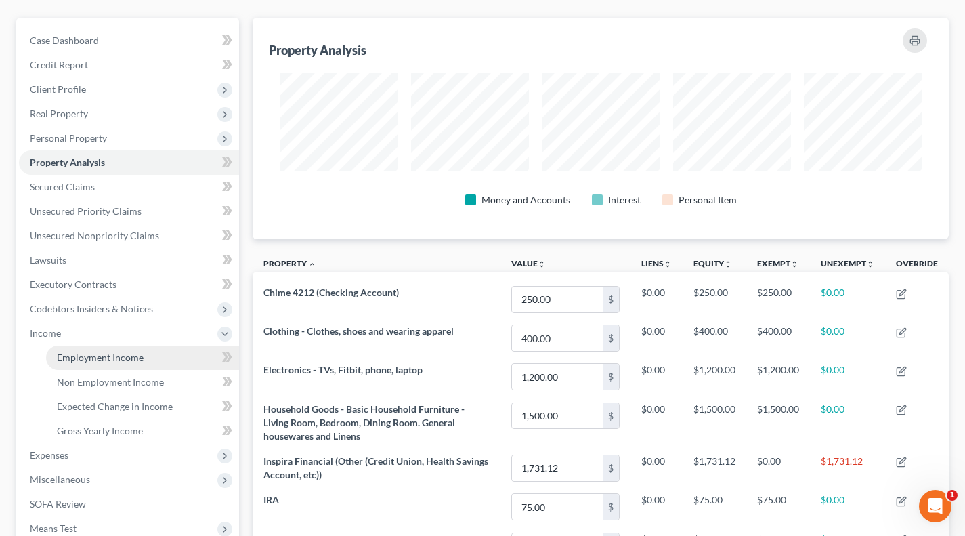
click at [87, 352] on span "Employment Income" at bounding box center [100, 358] width 87 height 12
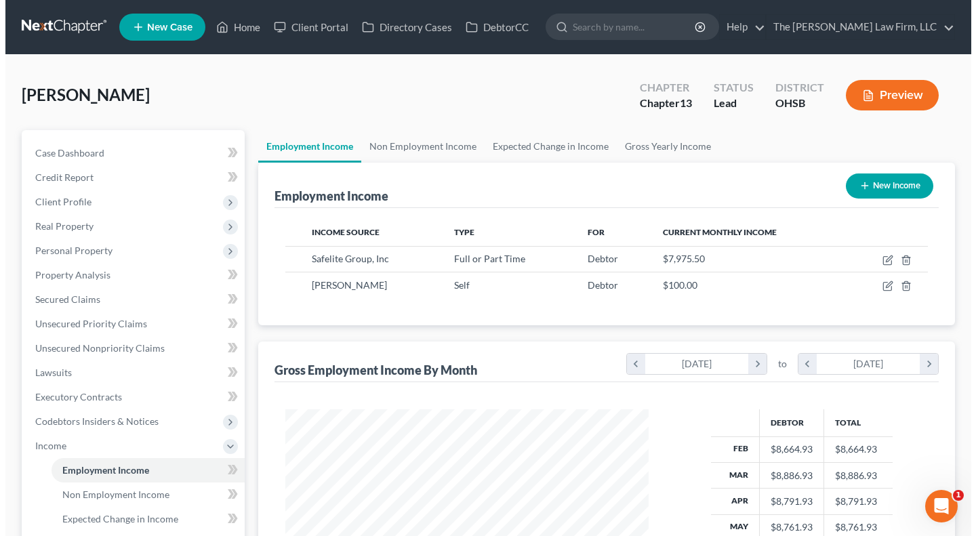
scroll to position [243, 390]
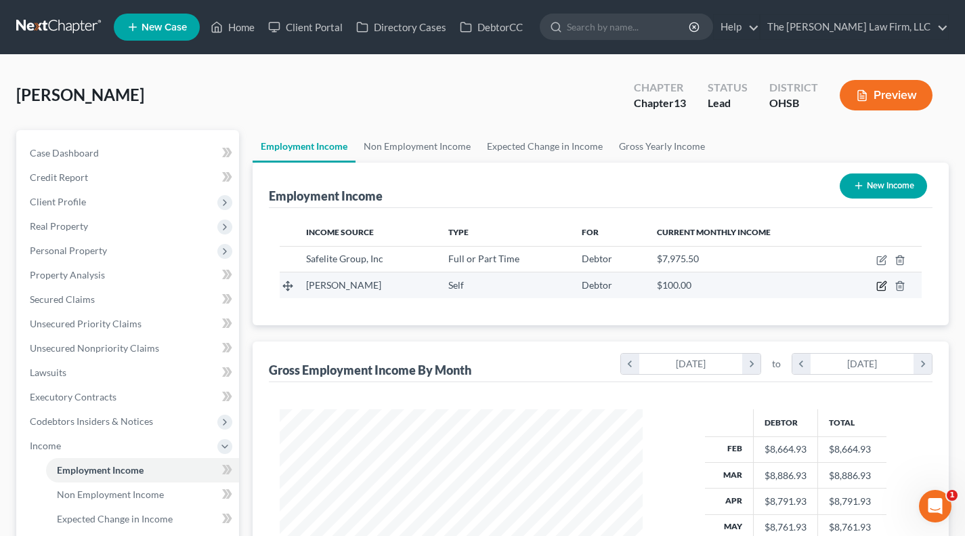
click at [865, 285] on icon "button" at bounding box center [883, 285] width 6 height 6
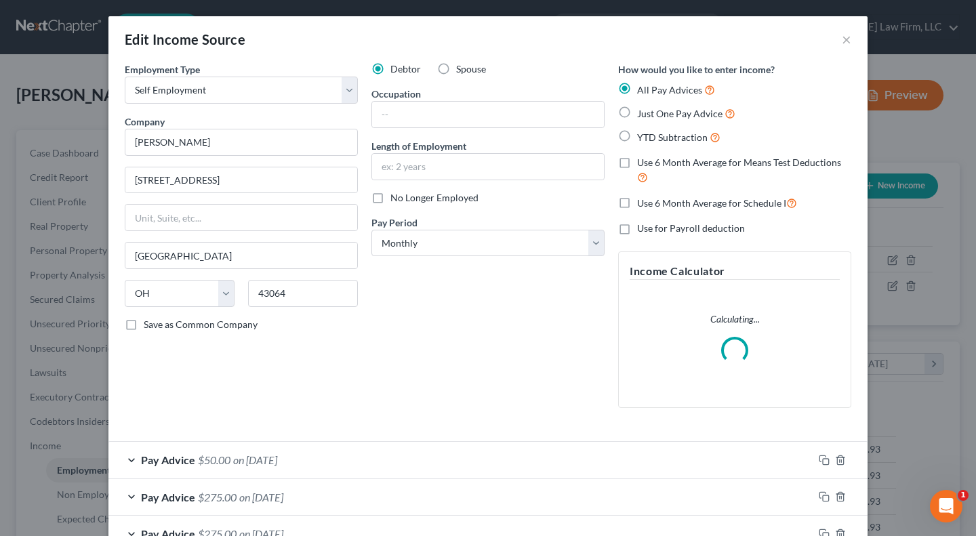
scroll to position [243, 394]
click at [419, 113] on input "text" at bounding box center [488, 115] width 232 height 26
drag, startPoint x: 494, startPoint y: 78, endPoint x: 501, endPoint y: 108, distance: 31.4
click at [494, 78] on div "Debtor Spouse Occupation Length of Employment No Longer Employed Pay Period * S…" at bounding box center [488, 240] width 247 height 356
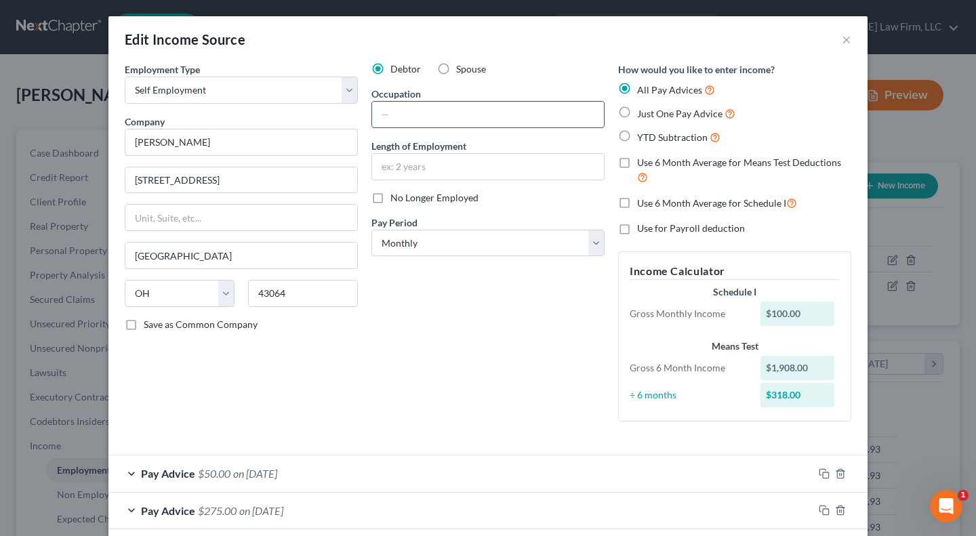
click at [499, 113] on input "text" at bounding box center [488, 115] width 232 height 26
click at [485, 285] on div "Debtor Spouse Occupation Writer Length of Employment No Longer Employed Pay Per…" at bounding box center [488, 247] width 247 height 370
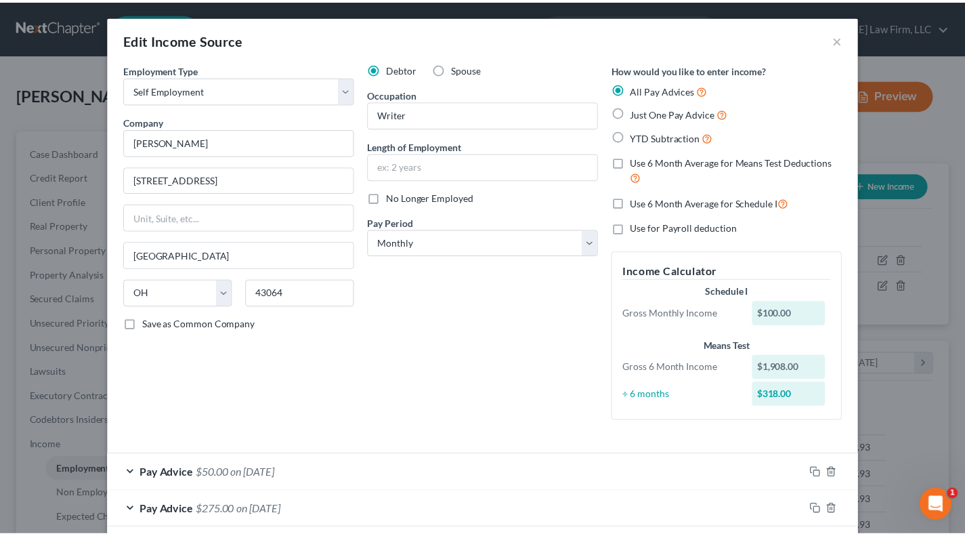
scroll to position [251, 0]
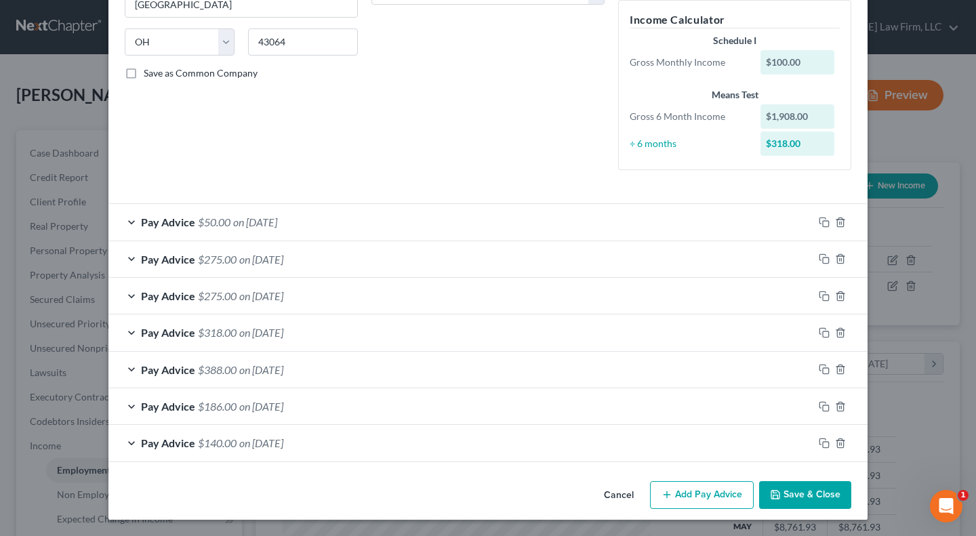
click at [808, 487] on button "Save & Close" at bounding box center [805, 495] width 92 height 28
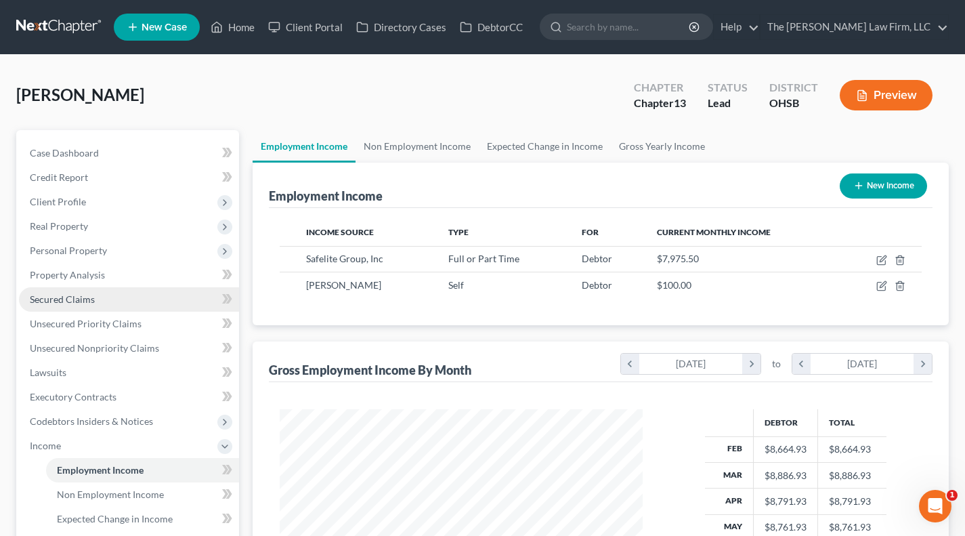
scroll to position [112, 0]
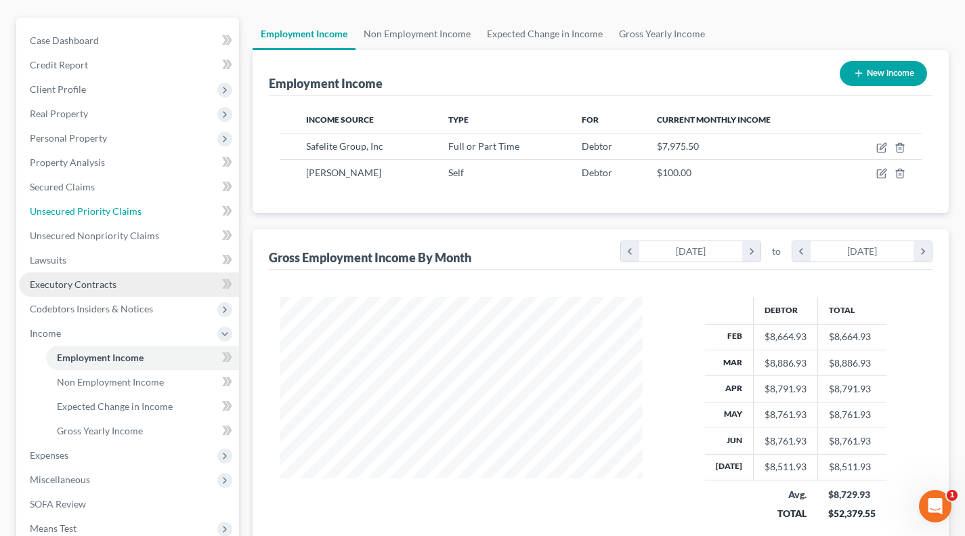
drag, startPoint x: 83, startPoint y: 208, endPoint x: 120, endPoint y: 289, distance: 89.2
click at [83, 208] on span "Unsecured Priority Claims" at bounding box center [86, 211] width 112 height 12
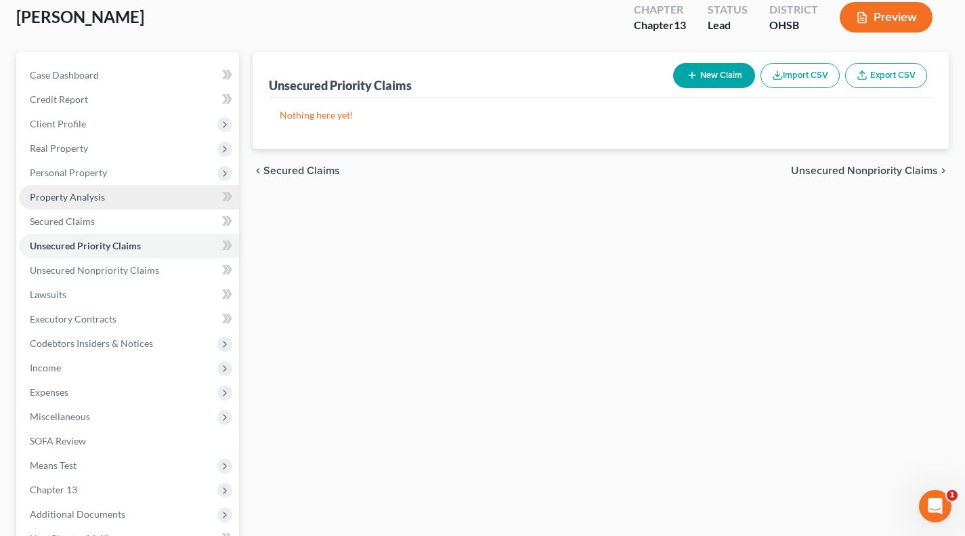
scroll to position [12, 0]
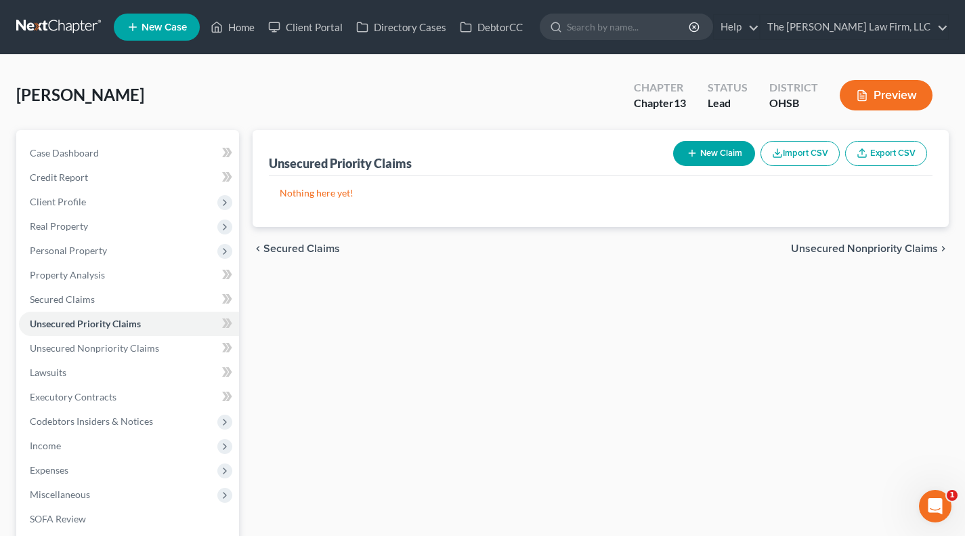
click at [698, 153] on button "New Claim" at bounding box center [714, 153] width 82 height 25
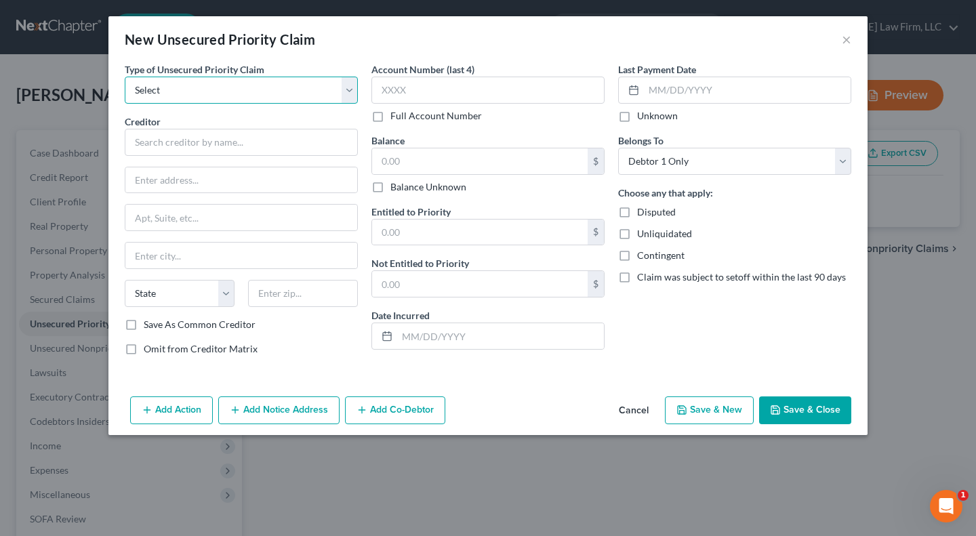
click at [246, 97] on select "Select Taxes & Other Government Units Domestic Support Obligations Extensions o…" at bounding box center [241, 90] width 233 height 27
click at [125, 77] on select "Select Taxes & Other Government Units Domestic Support Obligations Extensions o…" at bounding box center [241, 90] width 233 height 27
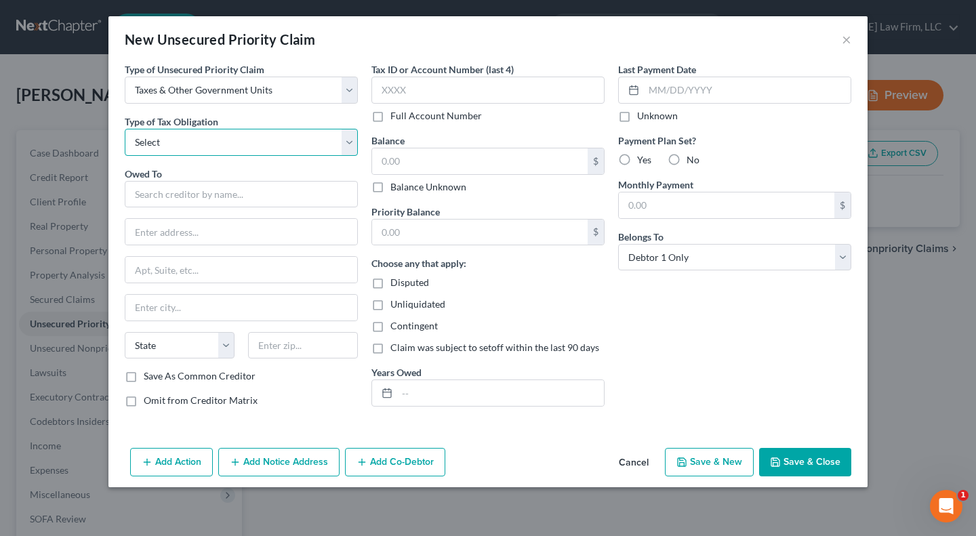
click at [207, 140] on select "Select Federal City State Franchise Tax Board Other" at bounding box center [241, 142] width 233 height 27
click at [125, 129] on select "Select Federal City State Franchise Tax Board Other" at bounding box center [241, 142] width 233 height 27
click at [205, 205] on input "text" at bounding box center [241, 194] width 233 height 27
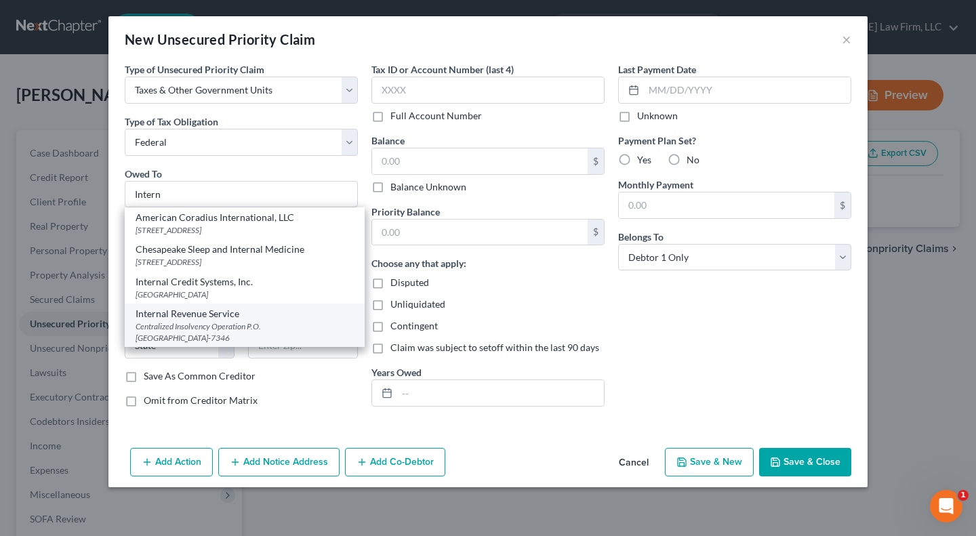
click at [209, 329] on div "Centralized Insolvency Operation P.O. [GEOGRAPHIC_DATA]-7346" at bounding box center [245, 331] width 218 height 23
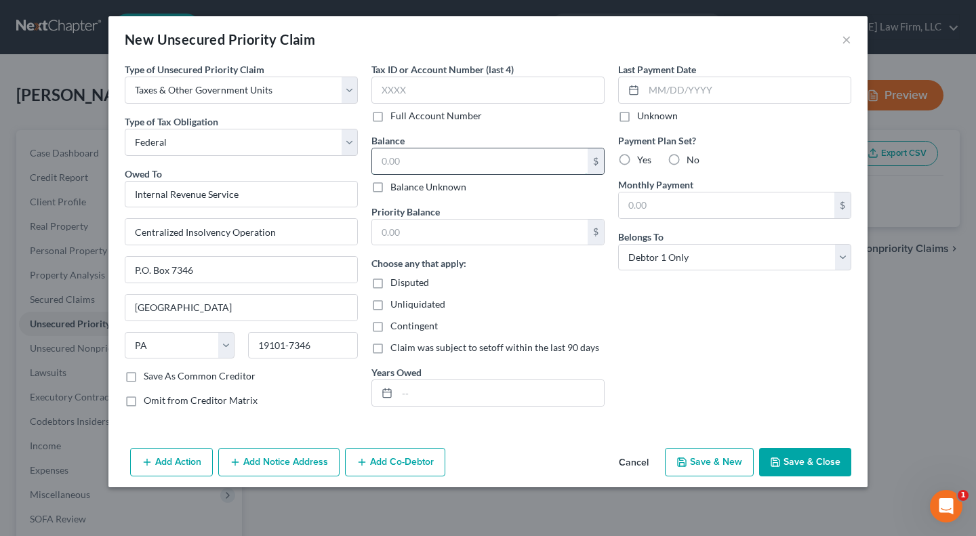
click at [397, 162] on input "text" at bounding box center [479, 161] width 215 height 26
click at [463, 161] on input "1,800" at bounding box center [479, 161] width 215 height 26
click at [464, 161] on input "1,800" at bounding box center [479, 161] width 215 height 26
drag, startPoint x: 478, startPoint y: 238, endPoint x: 640, endPoint y: 321, distance: 181.8
click at [478, 238] on input "text" at bounding box center [479, 233] width 215 height 26
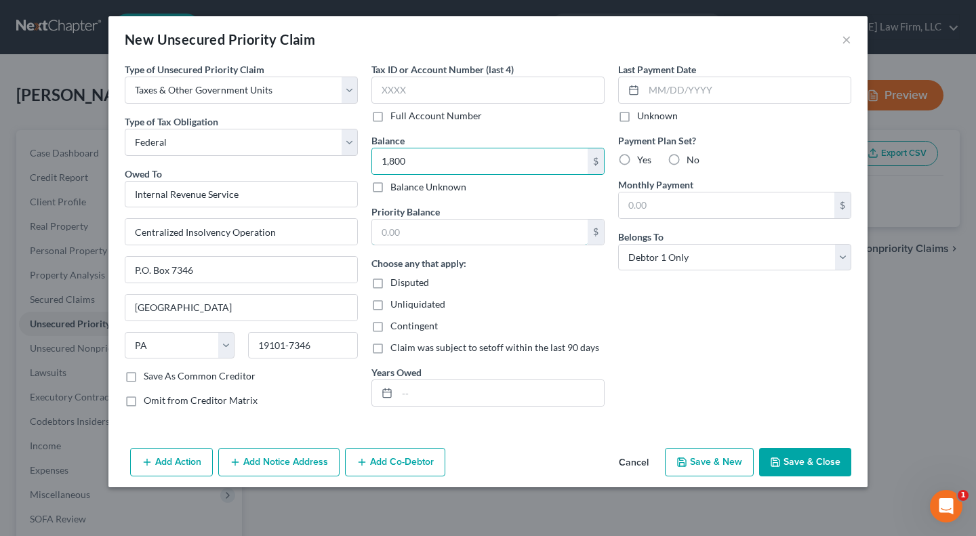
paste input "1,800"
click at [642, 321] on div "Last Payment Date Unknown Payment Plan Set? Yes No Monthly Payment $ Belongs To…" at bounding box center [734, 240] width 247 height 356
drag, startPoint x: 511, startPoint y: 404, endPoint x: 510, endPoint y: 392, distance: 12.9
click at [511, 404] on input "text" at bounding box center [500, 393] width 207 height 26
click at [640, 375] on div "Last Payment Date Unknown Payment Plan Set? Yes No Monthly Payment $ Belongs To…" at bounding box center [734, 240] width 247 height 356
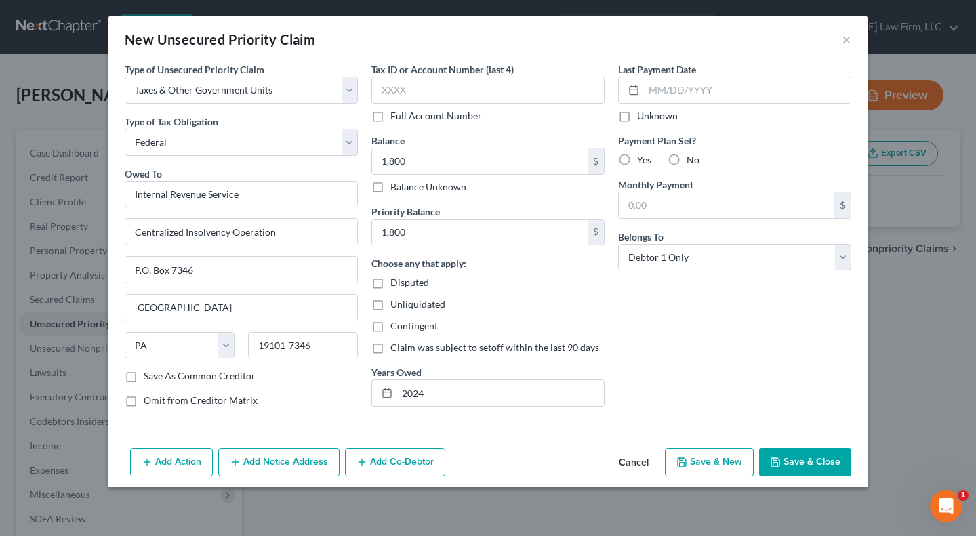
click at [800, 465] on button "Save & Close" at bounding box center [805, 462] width 92 height 28
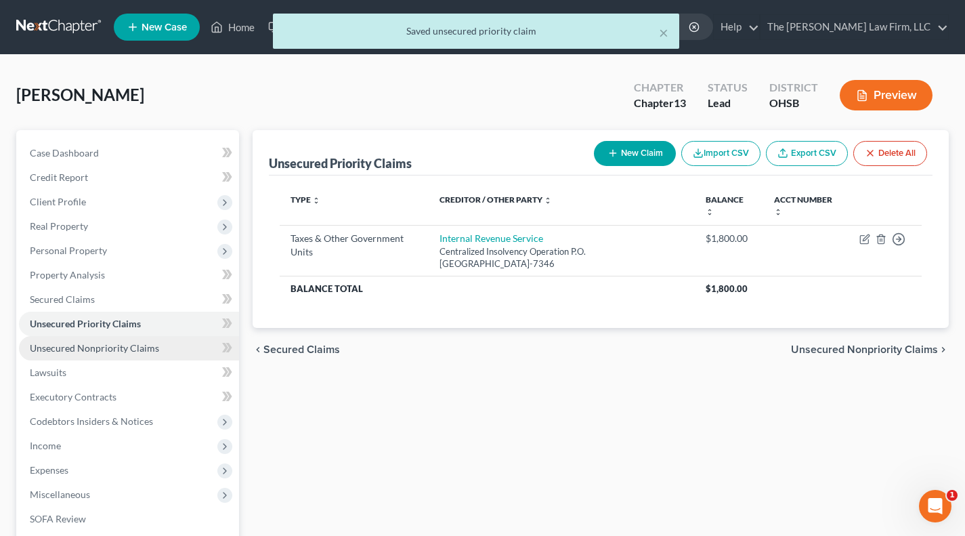
click at [95, 352] on span "Unsecured Nonpriority Claims" at bounding box center [94, 348] width 129 height 12
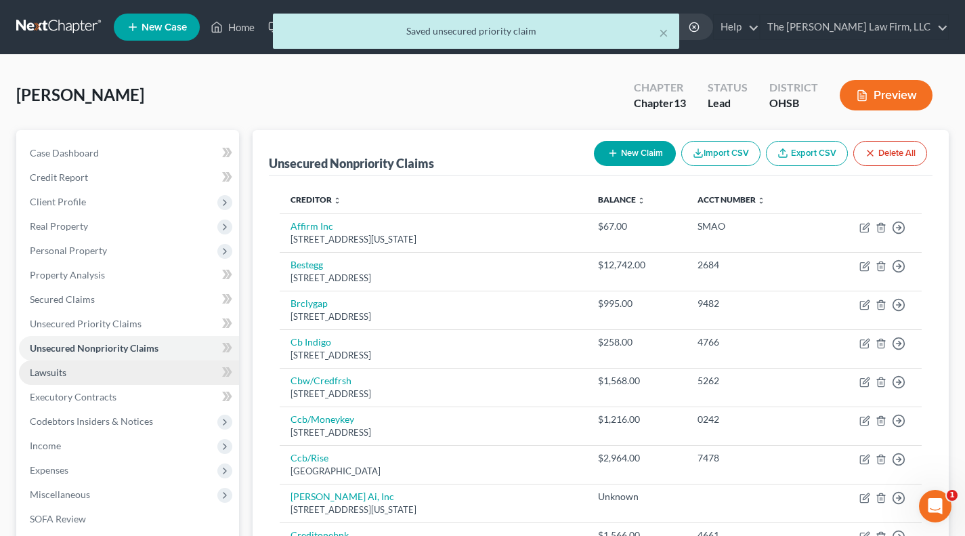
click at [122, 371] on link "Lawsuits" at bounding box center [129, 372] width 220 height 24
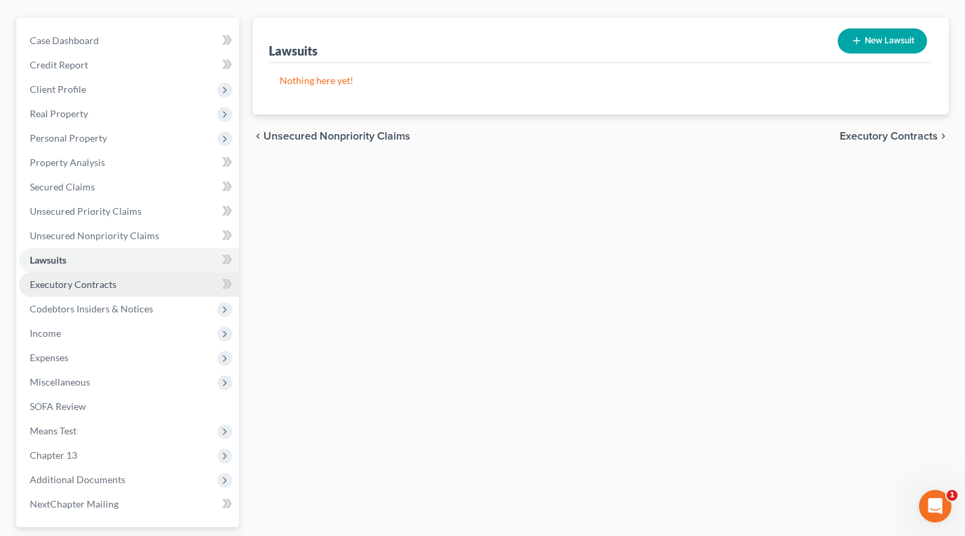
click at [111, 277] on link "Executory Contracts" at bounding box center [129, 284] width 220 height 24
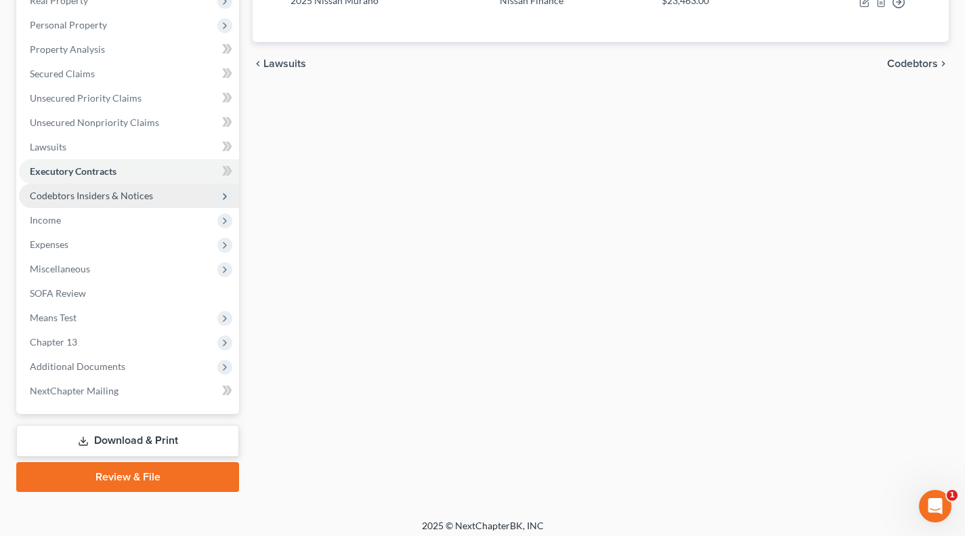
click at [124, 197] on span "Codebtors Insiders & Notices" at bounding box center [91, 196] width 123 height 12
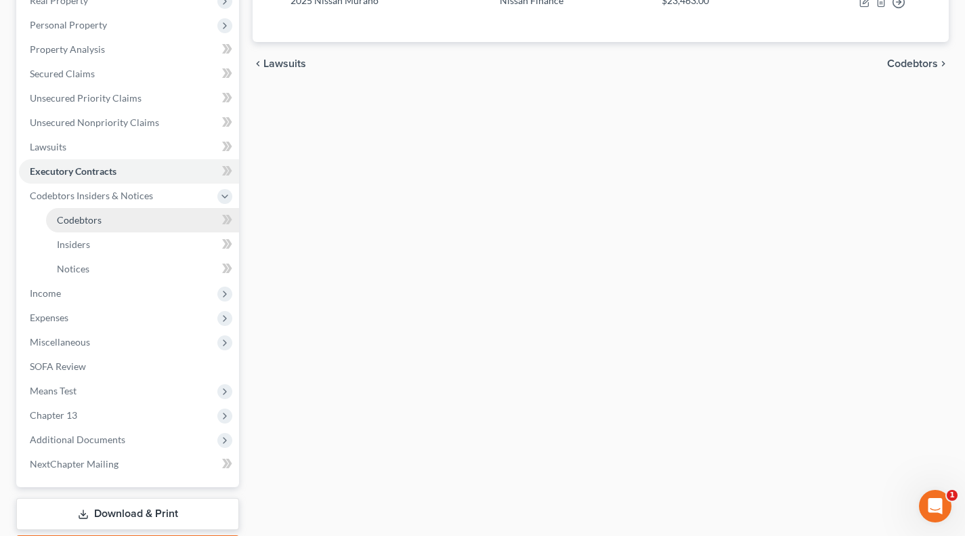
click at [112, 223] on link "Codebtors" at bounding box center [142, 220] width 193 height 24
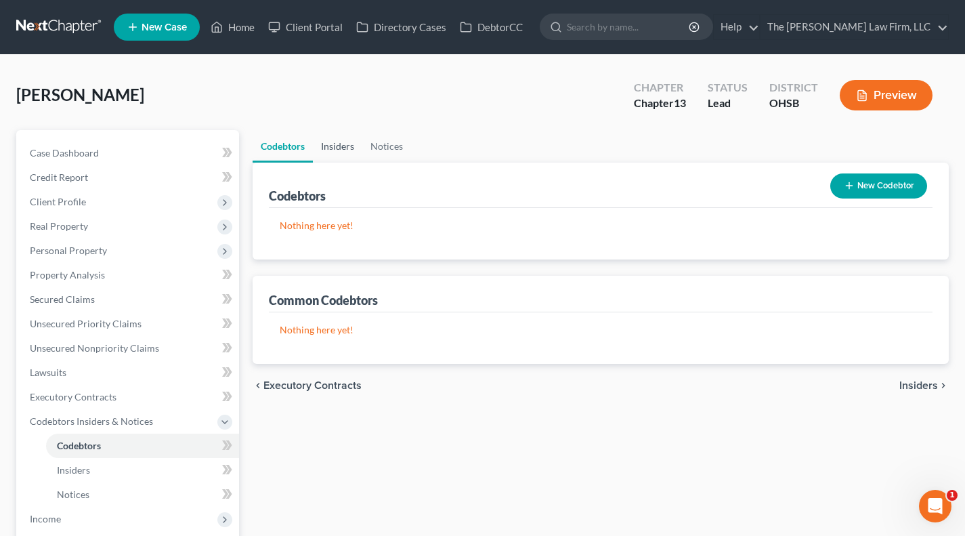
click at [346, 141] on link "Insiders" at bounding box center [337, 146] width 49 height 33
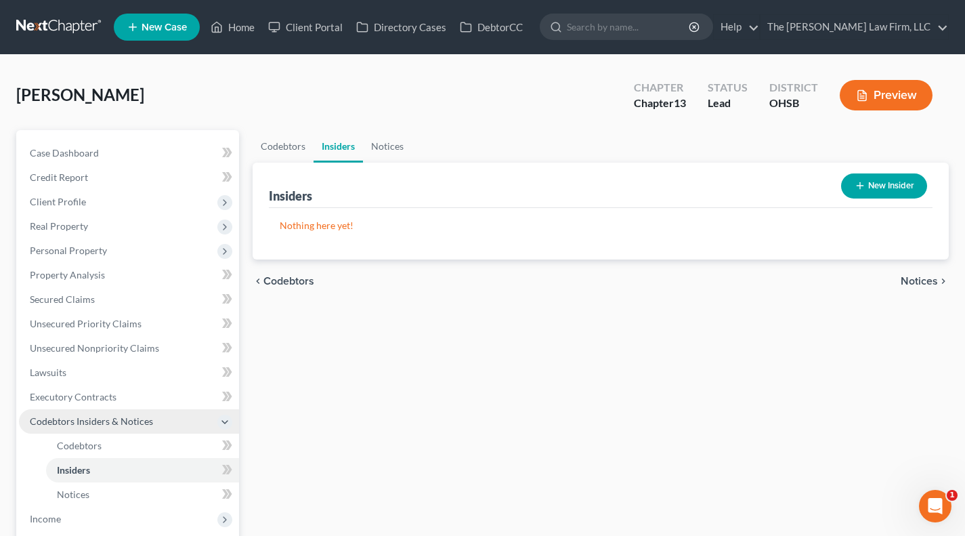
scroll to position [112, 0]
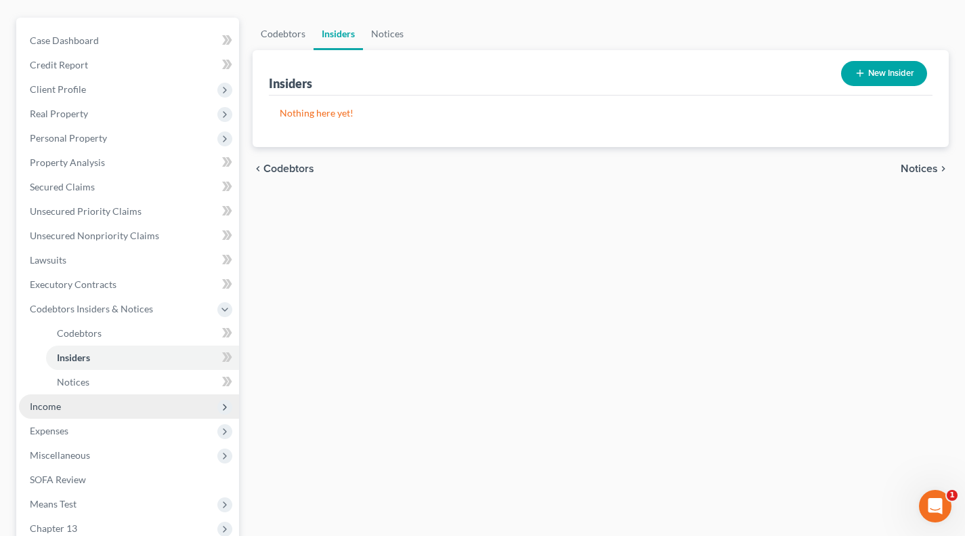
click at [59, 407] on span "Income" at bounding box center [45, 406] width 31 height 12
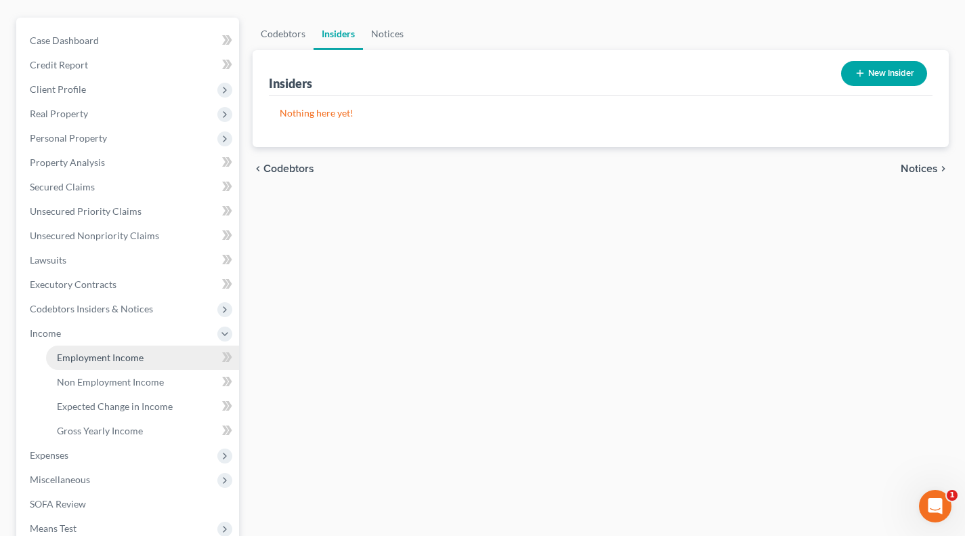
click at [89, 362] on span "Employment Income" at bounding box center [100, 358] width 87 height 12
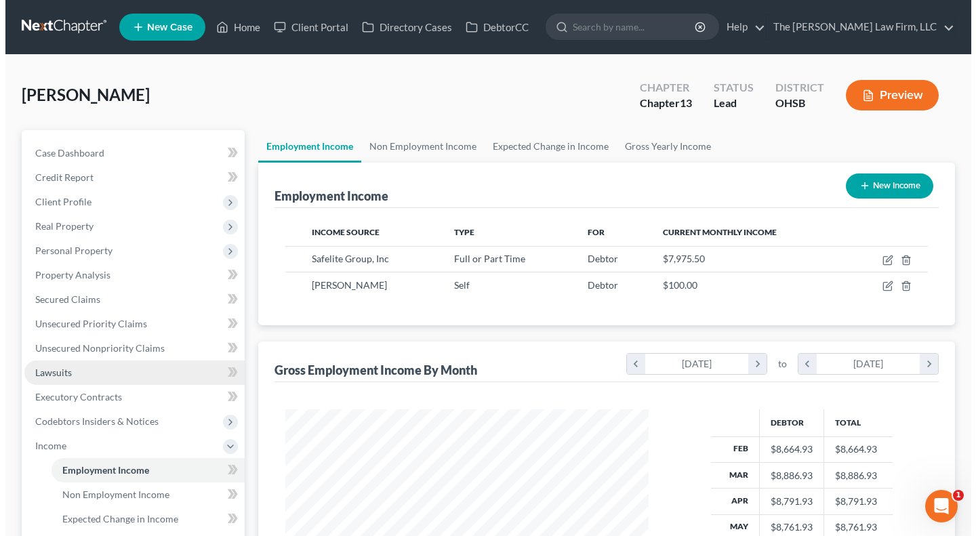
scroll to position [243, 390]
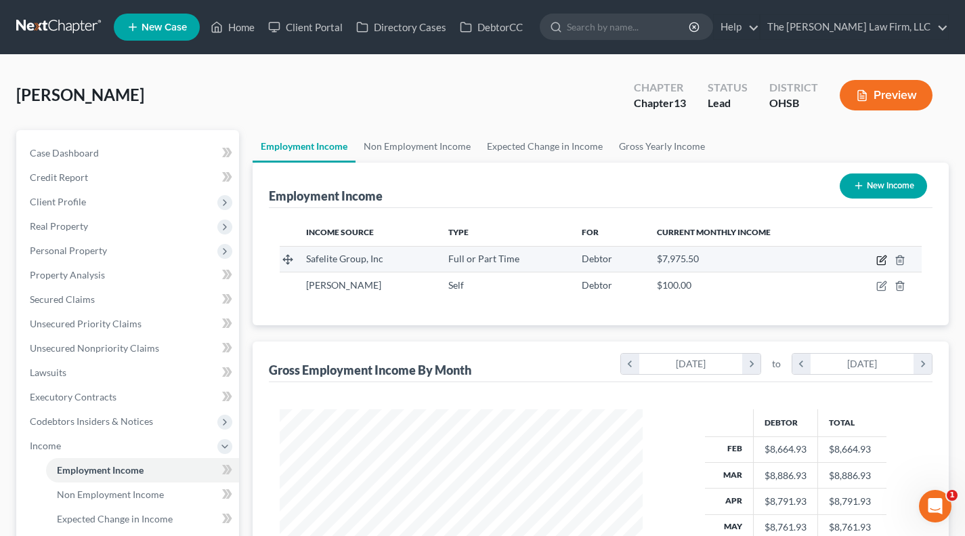
click at [865, 255] on icon "button" at bounding box center [882, 260] width 11 height 11
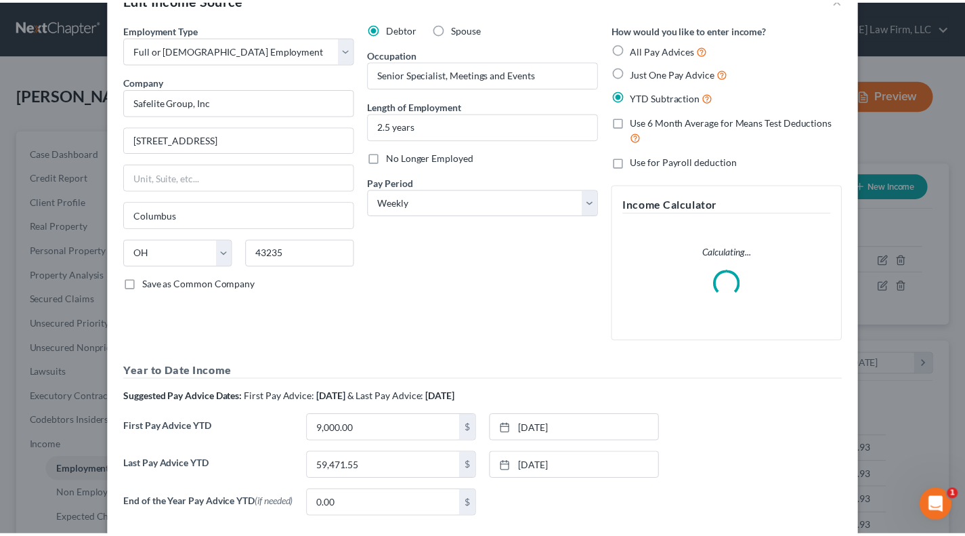
scroll to position [0, 0]
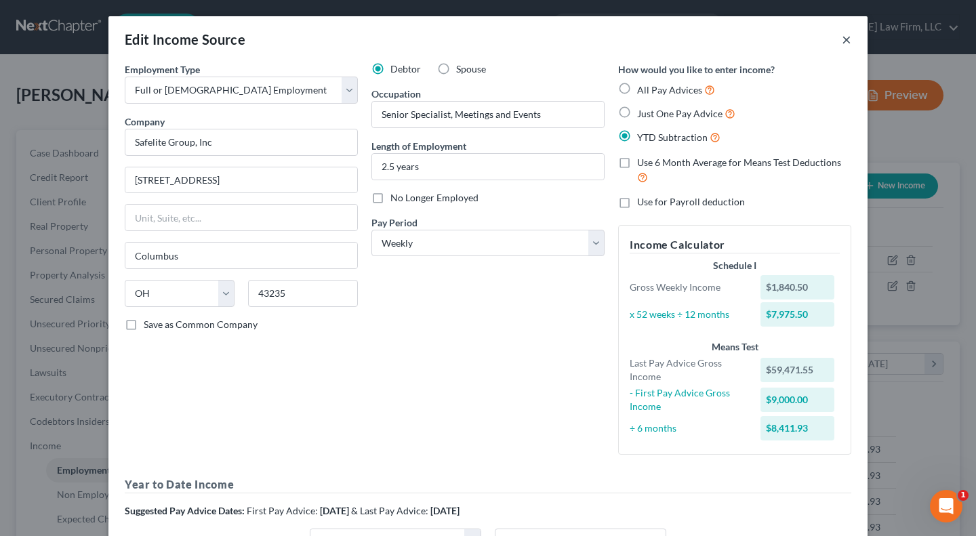
click at [843, 38] on button "×" at bounding box center [845, 39] width 9 height 16
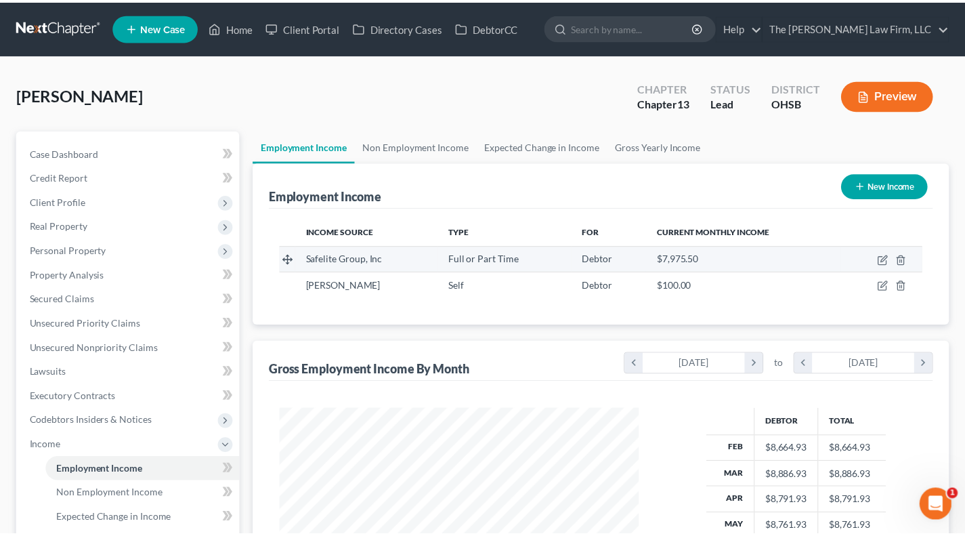
scroll to position [677272, 677125]
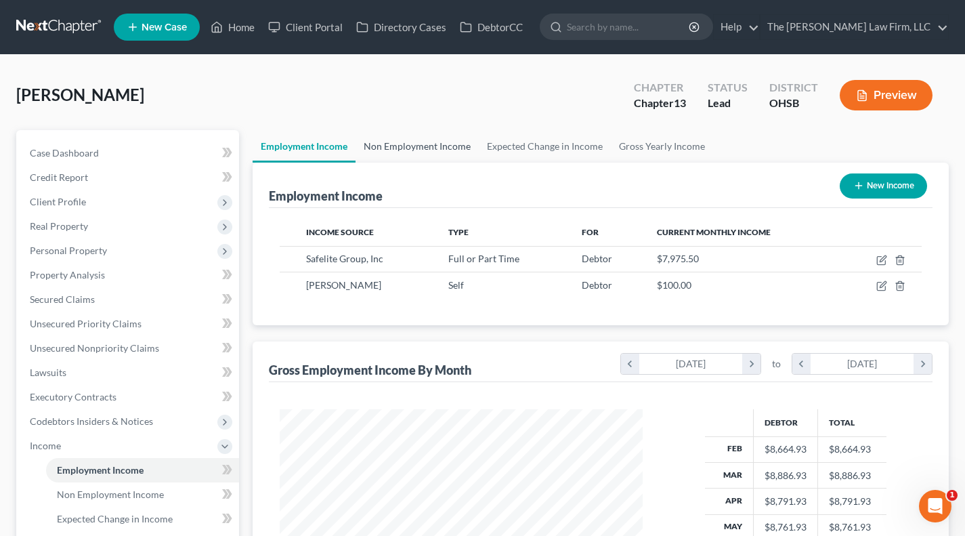
click at [434, 150] on link "Non Employment Income" at bounding box center [417, 146] width 123 height 33
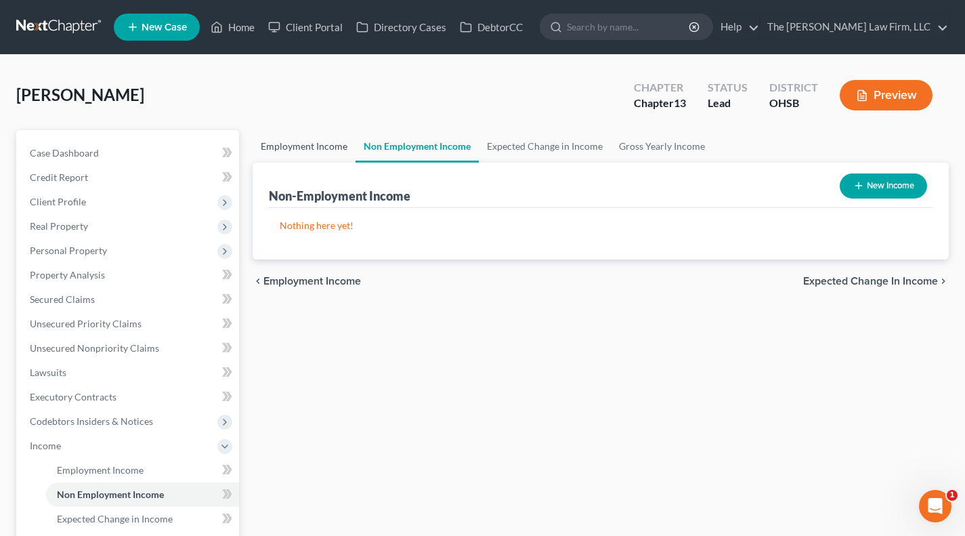
click at [317, 147] on link "Employment Income" at bounding box center [304, 146] width 103 height 33
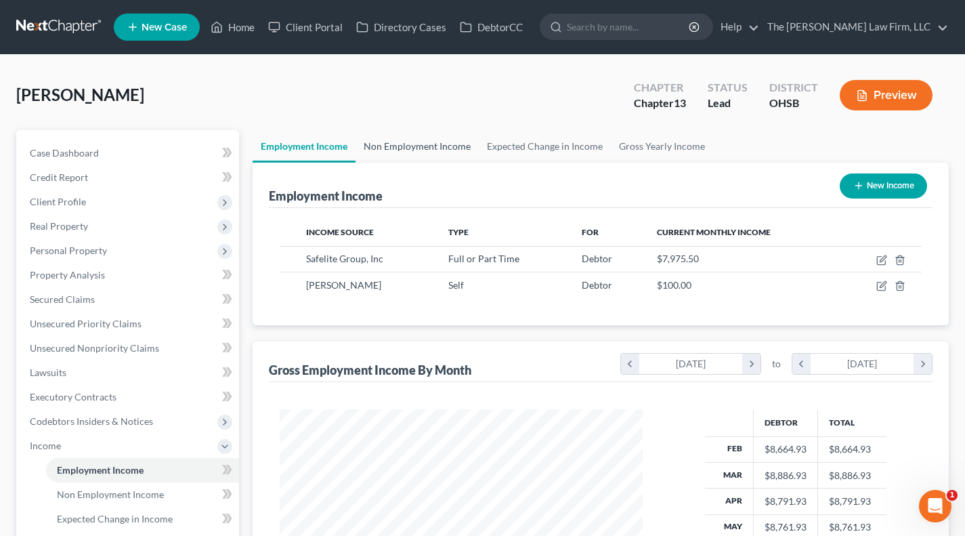
scroll to position [243, 390]
click at [379, 148] on link "Non Employment Income" at bounding box center [417, 146] width 123 height 33
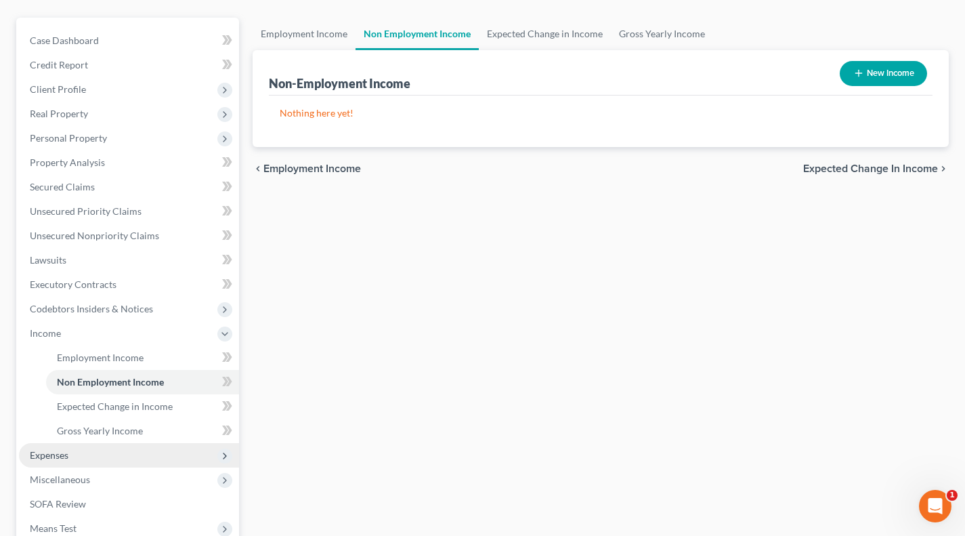
scroll to position [329, 0]
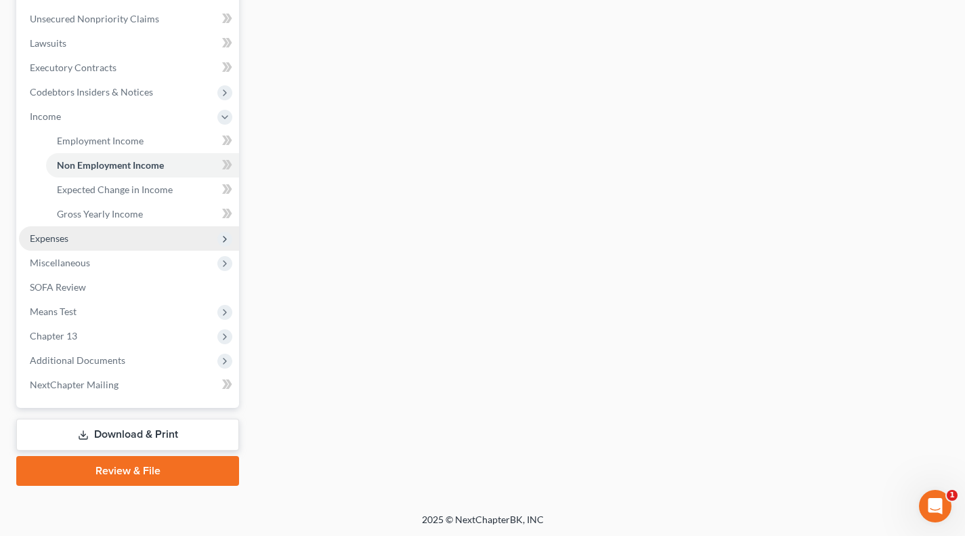
click at [87, 232] on span "Expenses" at bounding box center [129, 238] width 220 height 24
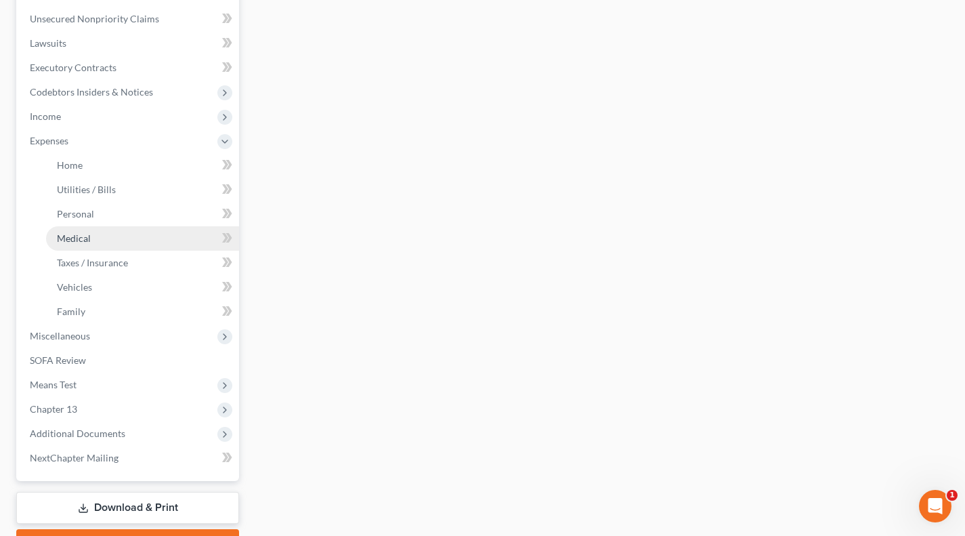
click at [91, 226] on link "Medical" at bounding box center [142, 238] width 193 height 24
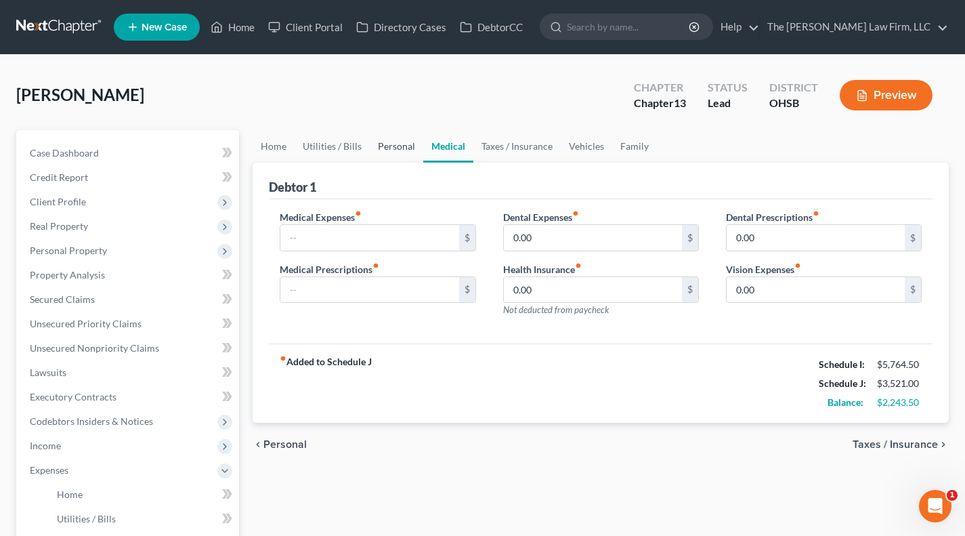
click at [394, 136] on link "Personal" at bounding box center [397, 146] width 54 height 33
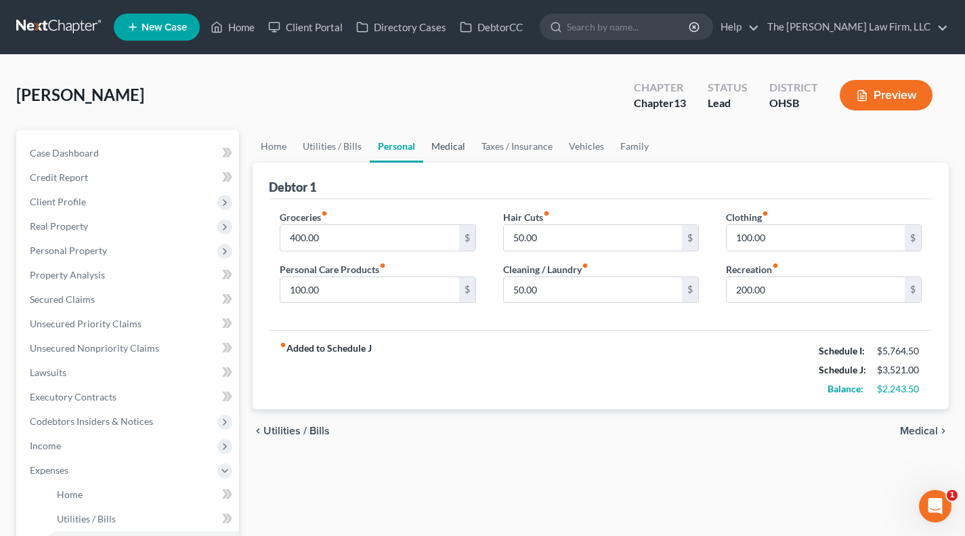
click at [432, 138] on link "Medical" at bounding box center [448, 146] width 50 height 33
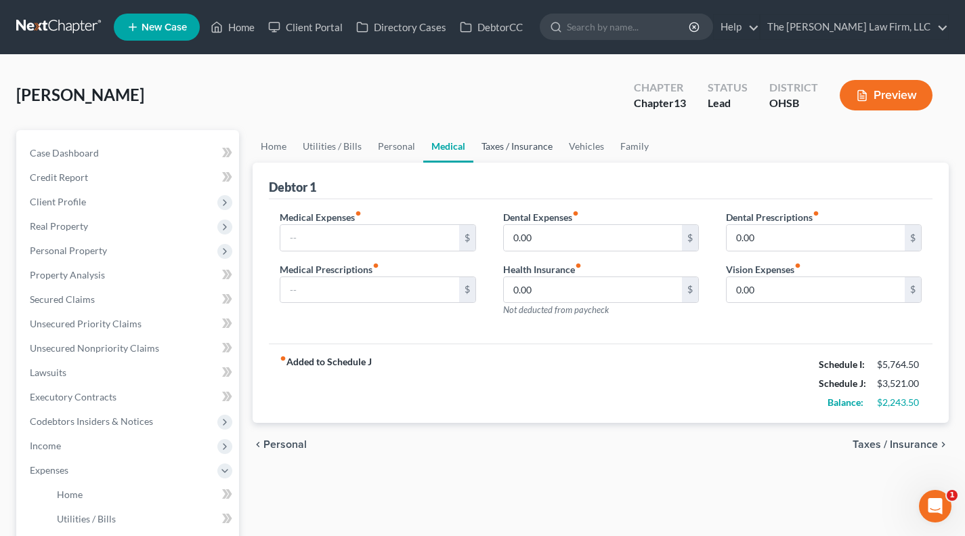
click at [497, 138] on link "Taxes / Insurance" at bounding box center [517, 146] width 87 height 33
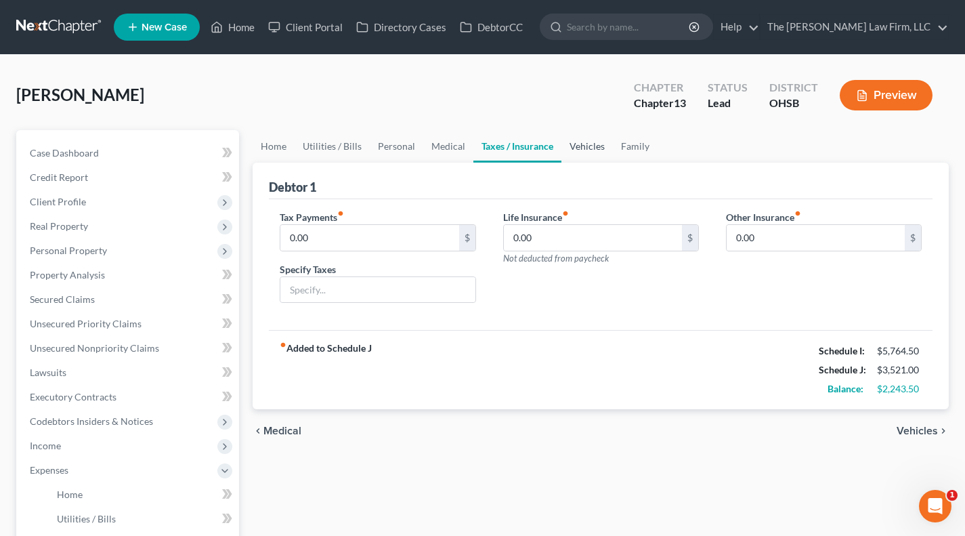
click at [603, 153] on link "Vehicles" at bounding box center [587, 146] width 51 height 33
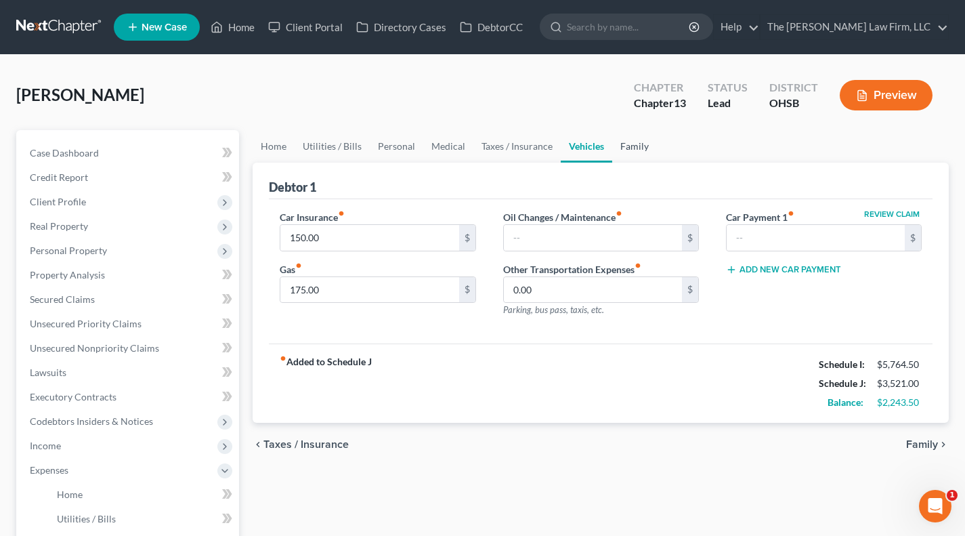
click at [626, 143] on link "Family" at bounding box center [634, 146] width 45 height 33
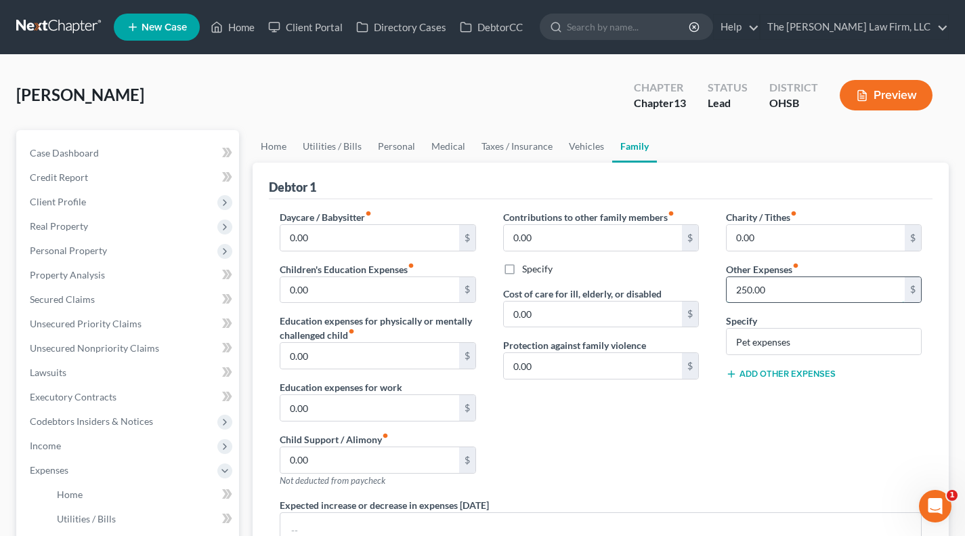
click at [785, 283] on input "250.00" at bounding box center [816, 290] width 178 height 26
click at [646, 486] on div "Contributions to other family members fiber_manual_record 0.00 $ Specify Cost o…" at bounding box center [601, 354] width 223 height 288
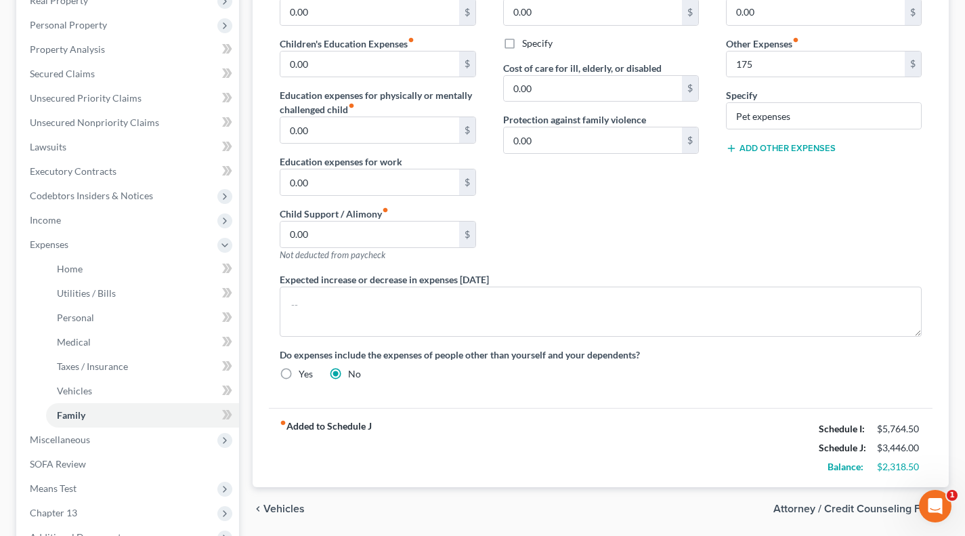
scroll to position [339, 0]
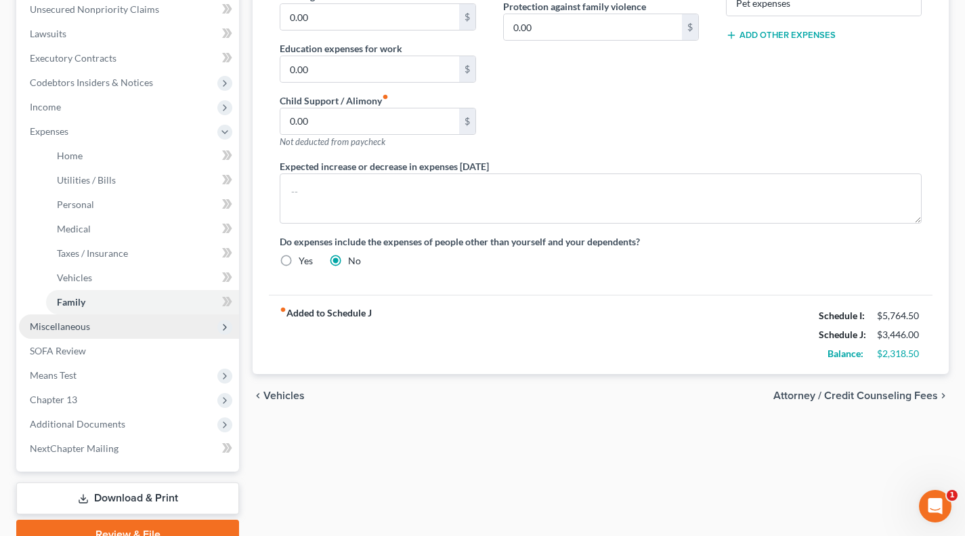
click at [61, 316] on span "Miscellaneous" at bounding box center [129, 326] width 220 height 24
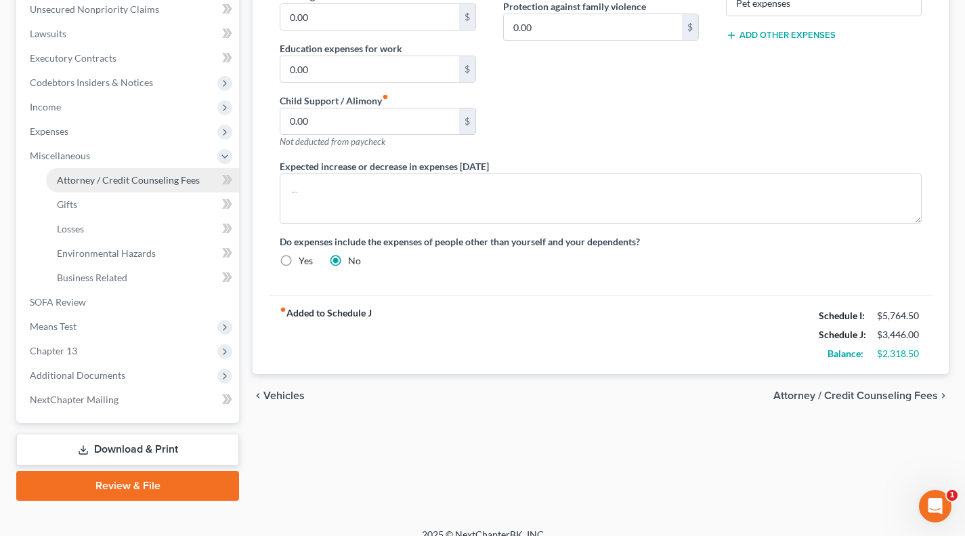
click at [121, 176] on span "Attorney / Credit Counseling Fees" at bounding box center [128, 180] width 143 height 12
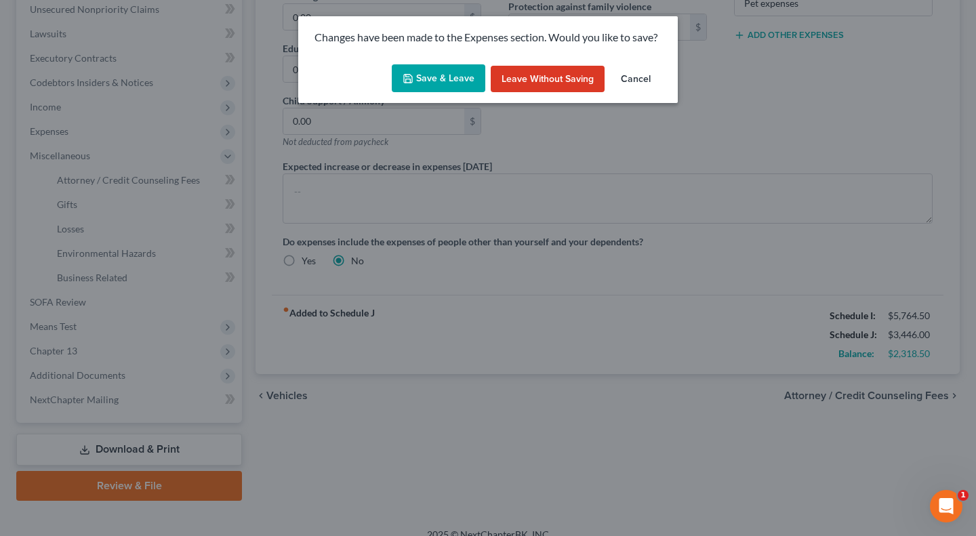
click at [443, 68] on button "Save & Leave" at bounding box center [438, 78] width 93 height 28
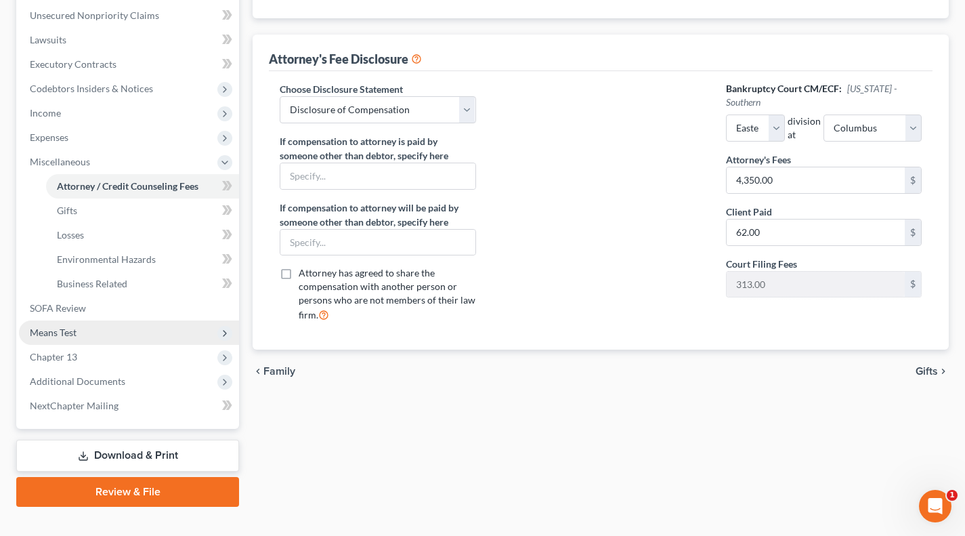
scroll to position [339, 0]
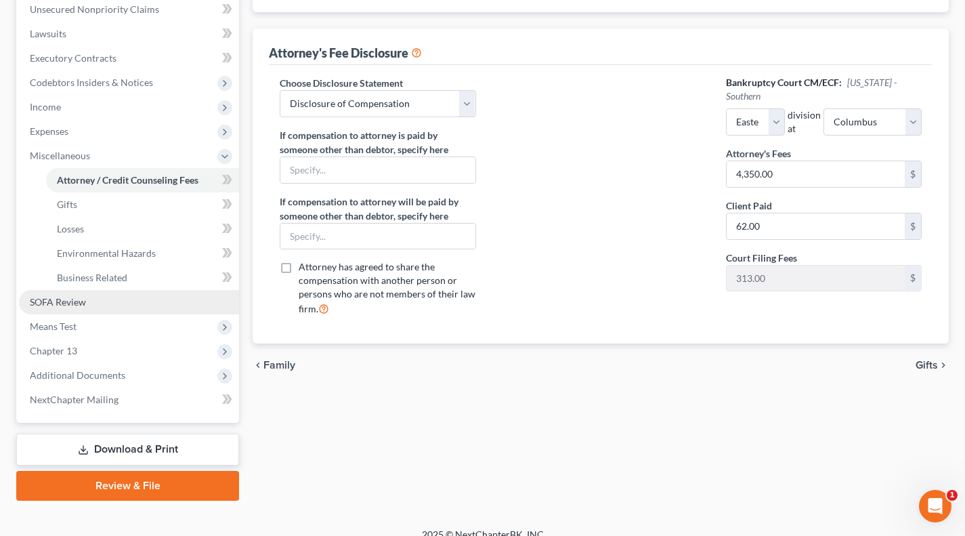
click at [58, 293] on link "SOFA Review" at bounding box center [129, 302] width 220 height 24
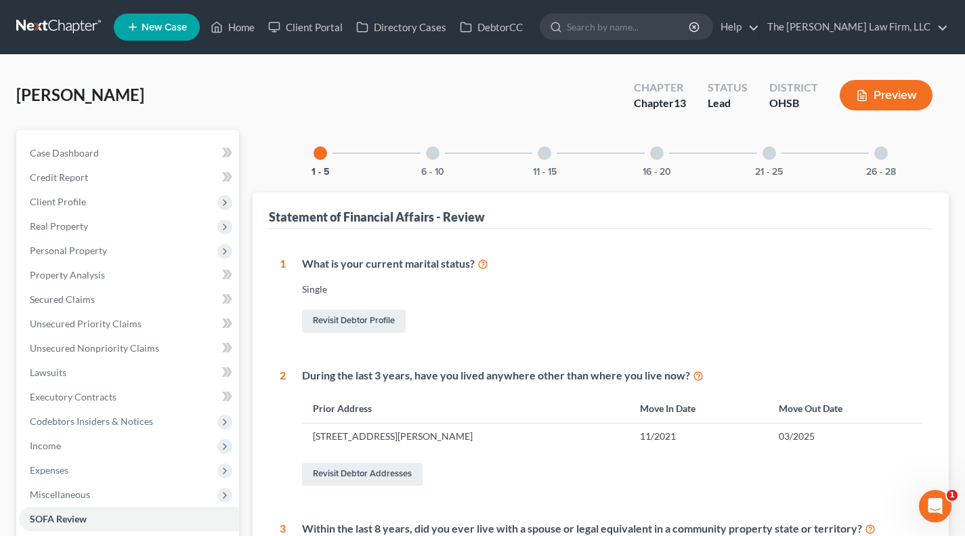
click at [430, 152] on div at bounding box center [433, 153] width 14 height 14
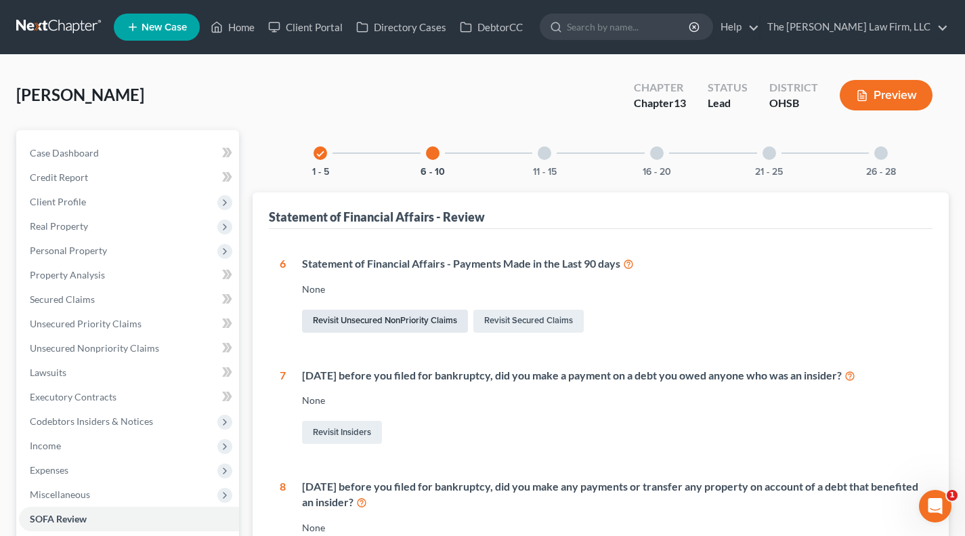
click at [391, 318] on link "Revisit Unsecured NonPriority Claims" at bounding box center [385, 321] width 166 height 23
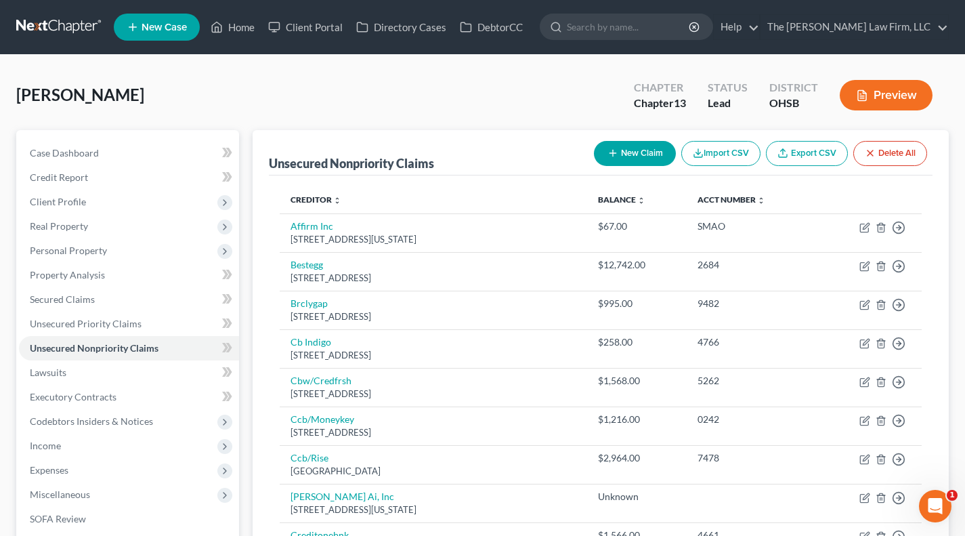
click at [621, 142] on button "New Claim" at bounding box center [635, 153] width 82 height 25
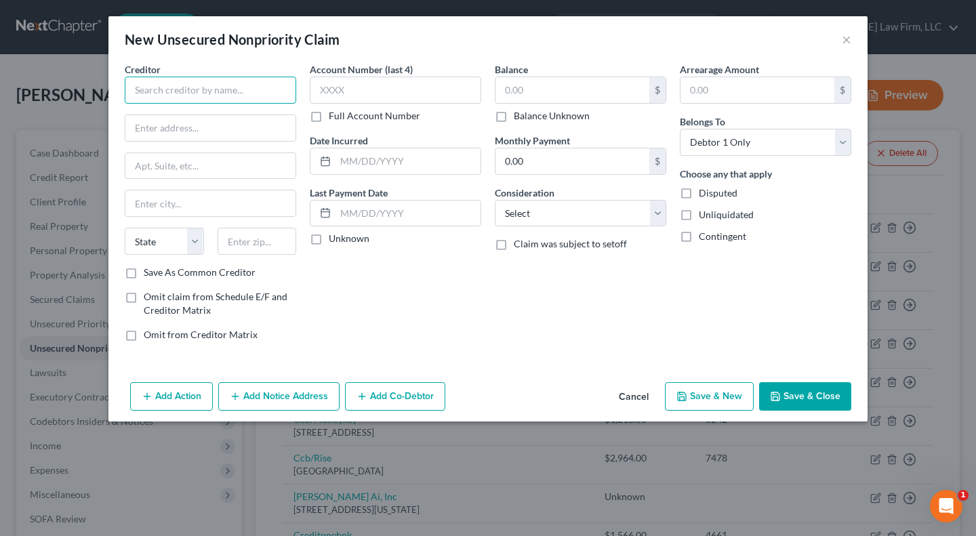
click at [187, 88] on input "text" at bounding box center [210, 90] width 171 height 27
click at [203, 91] on input "Greenpath" at bounding box center [210, 90] width 171 height 27
click at [242, 96] on input "Greenpath" at bounding box center [210, 90] width 171 height 27
drag, startPoint x: 189, startPoint y: 132, endPoint x: 440, endPoint y: 5, distance: 281.2
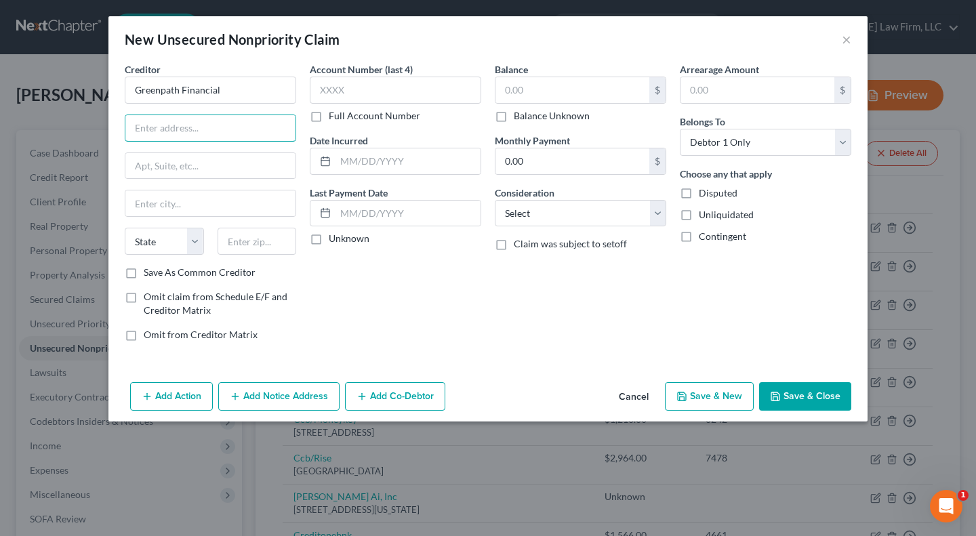
click at [189, 132] on input "text" at bounding box center [210, 128] width 170 height 26
paste input "36500 Corporate Dr"
drag, startPoint x: 237, startPoint y: 249, endPoint x: 385, endPoint y: 274, distance: 149.9
click at [238, 249] on input "text" at bounding box center [256, 241] width 79 height 27
paste input "48331"
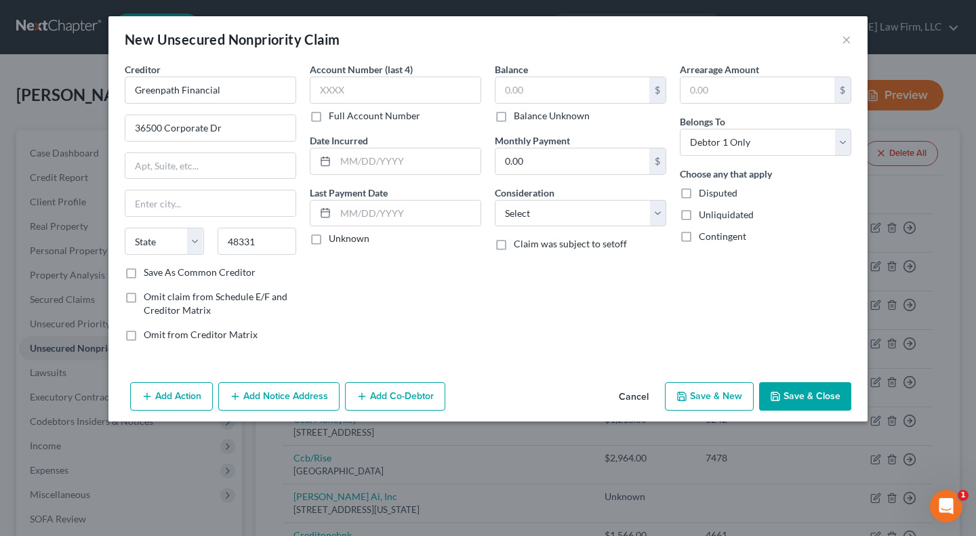
click at [385, 274] on div "Account Number (last 4) Full Account Number Date Incurred Last Payment Date Unk…" at bounding box center [395, 207] width 185 height 290
click at [354, 241] on label "Unknown" at bounding box center [349, 239] width 41 height 14
click at [343, 241] on input "Unknown" at bounding box center [338, 236] width 9 height 9
click at [348, 239] on label "Unknown" at bounding box center [349, 239] width 41 height 14
click at [343, 239] on input "Unknown" at bounding box center [338, 236] width 9 height 9
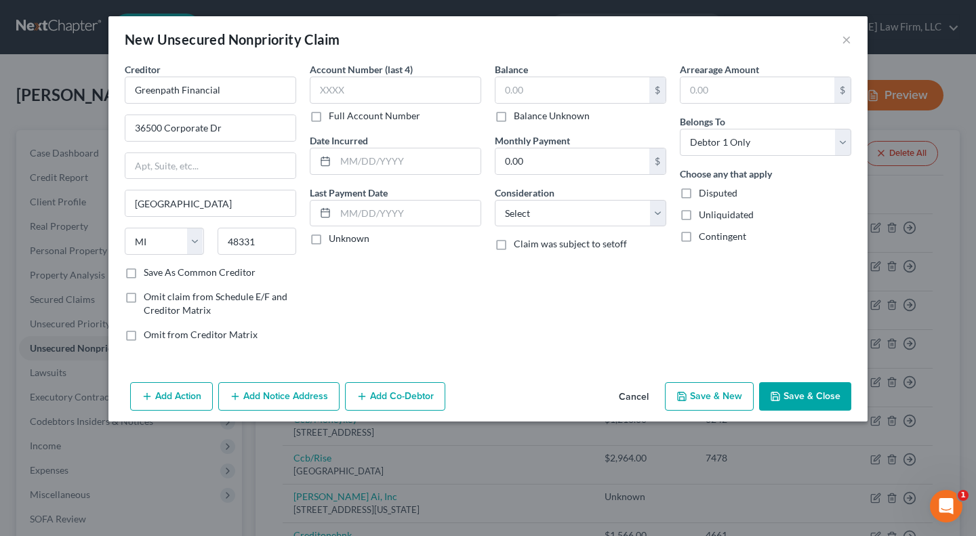
click at [532, 117] on label "Balance Unknown" at bounding box center [552, 116] width 76 height 14
click at [528, 117] on input "Balance Unknown" at bounding box center [523, 113] width 9 height 9
drag, startPoint x: 533, startPoint y: 209, endPoint x: 547, endPoint y: 225, distance: 21.2
click at [533, 209] on select "Select Cable / Satellite Services Collection Agency Credit Card Debt Debt Couns…" at bounding box center [580, 213] width 171 height 27
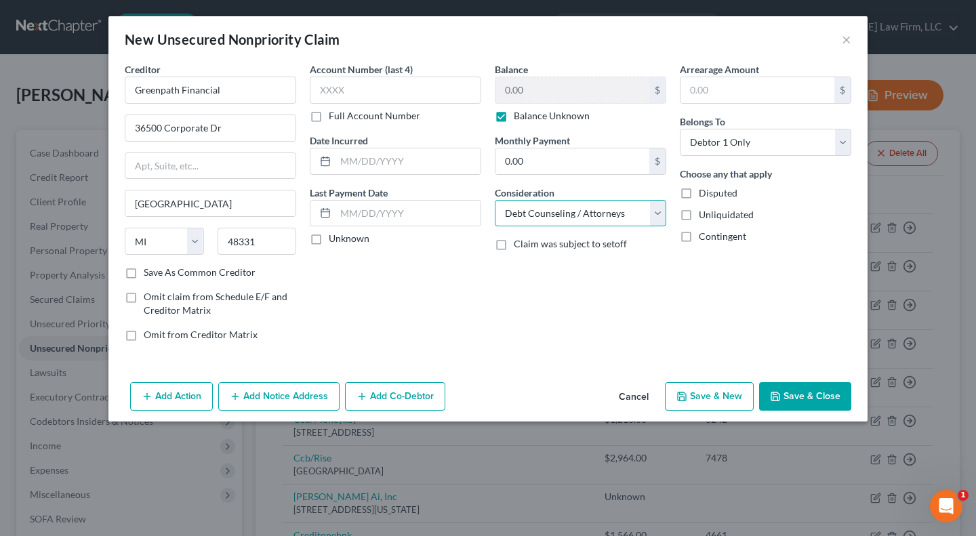
click at [495, 200] on select "Select Cable / Satellite Services Collection Agency Credit Card Debt Debt Couns…" at bounding box center [580, 213] width 171 height 27
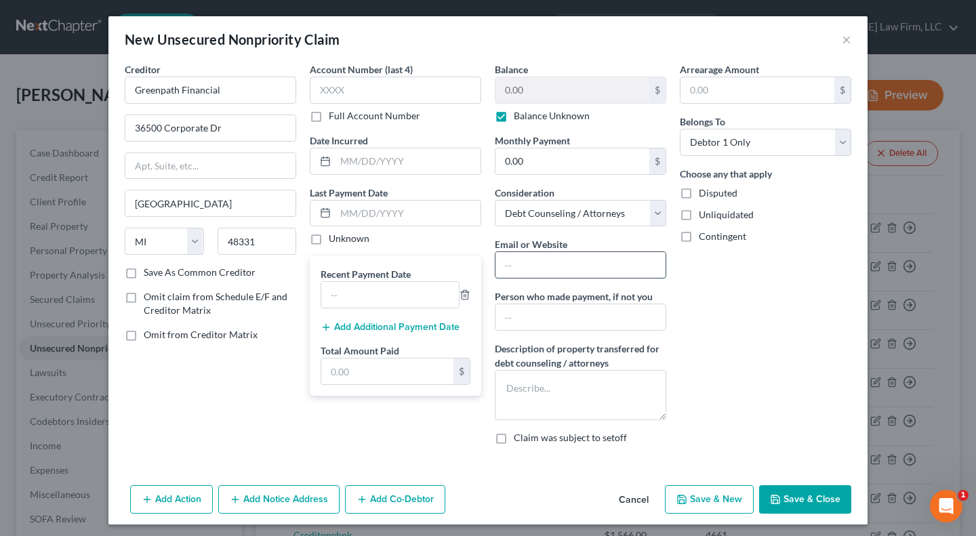
click at [556, 266] on input "text" at bounding box center [580, 265] width 170 height 26
paste input "https://www.greenpath.com/"
click at [701, 302] on div "Arrearage Amount $ Belongs To * Select Debtor 1 Only Debtor 2 Only Debtor 1 And…" at bounding box center [765, 258] width 185 height 393
click at [602, 320] on input "text" at bounding box center [580, 317] width 170 height 26
click at [560, 317] on input "text" at bounding box center [580, 317] width 170 height 26
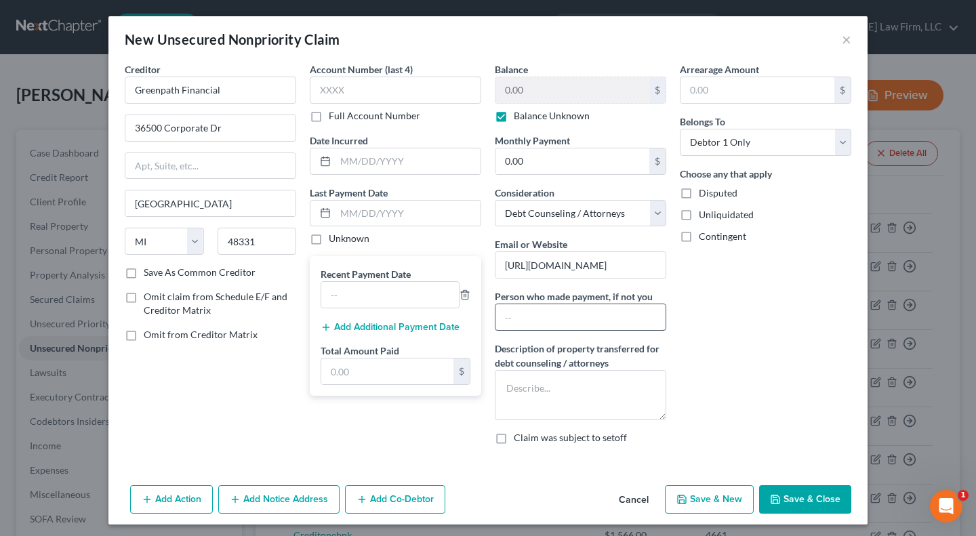
click at [566, 317] on input "text" at bounding box center [580, 317] width 170 height 26
click at [556, 391] on textarea at bounding box center [580, 395] width 171 height 50
click at [352, 297] on input "text" at bounding box center [390, 295] width 138 height 26
click at [380, 323] on button "Add Additional Payment Date" at bounding box center [389, 327] width 139 height 11
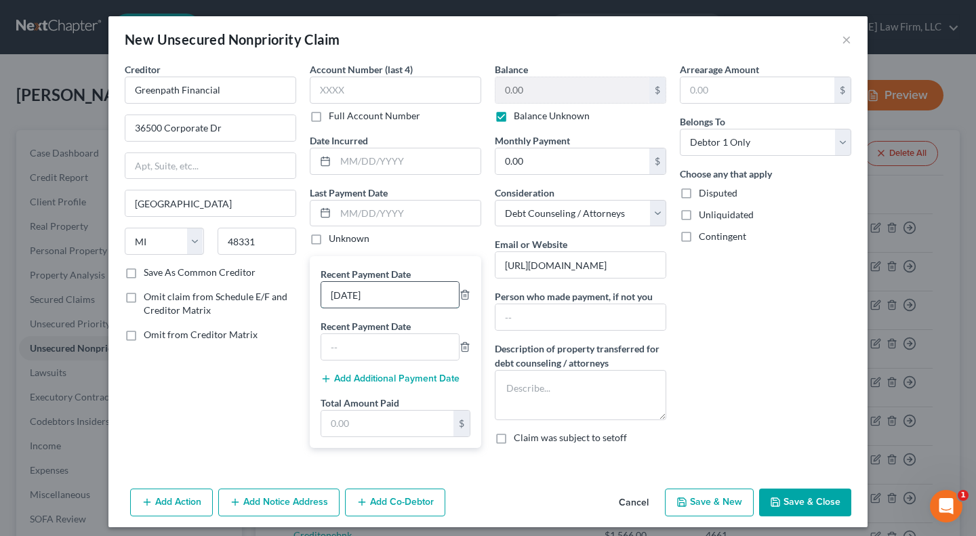
click at [340, 294] on input "8/1/2025" at bounding box center [390, 295] width 138 height 26
click at [436, 380] on button "Add Additional Payment Date" at bounding box center [389, 378] width 139 height 11
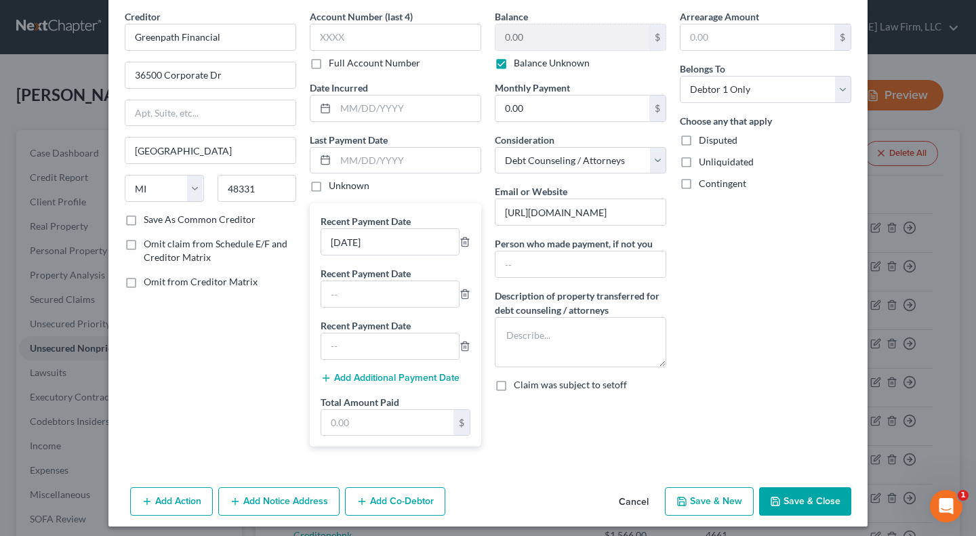
scroll to position [60, 0]
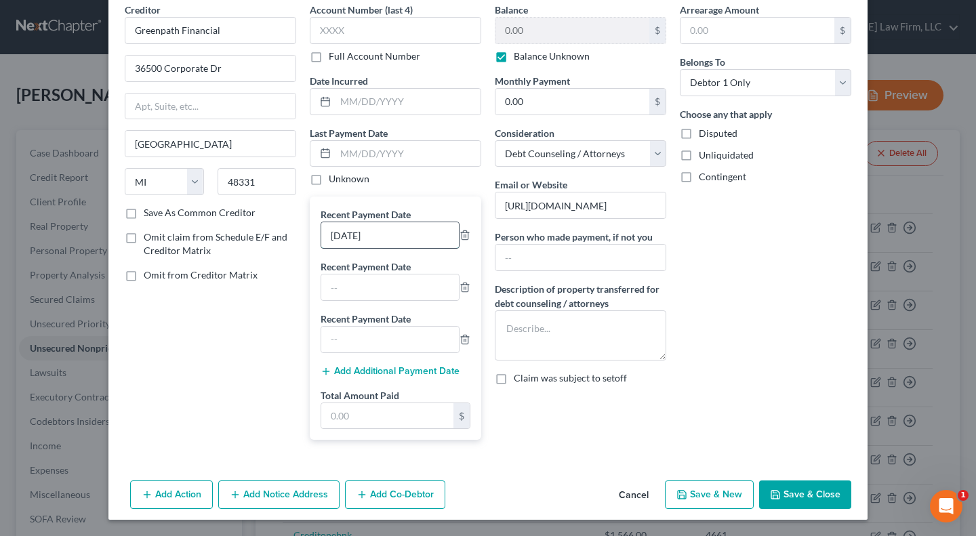
click at [383, 238] on input "7/25/2025" at bounding box center [390, 235] width 138 height 26
click at [356, 240] on input "7/25/2025" at bounding box center [390, 235] width 138 height 26
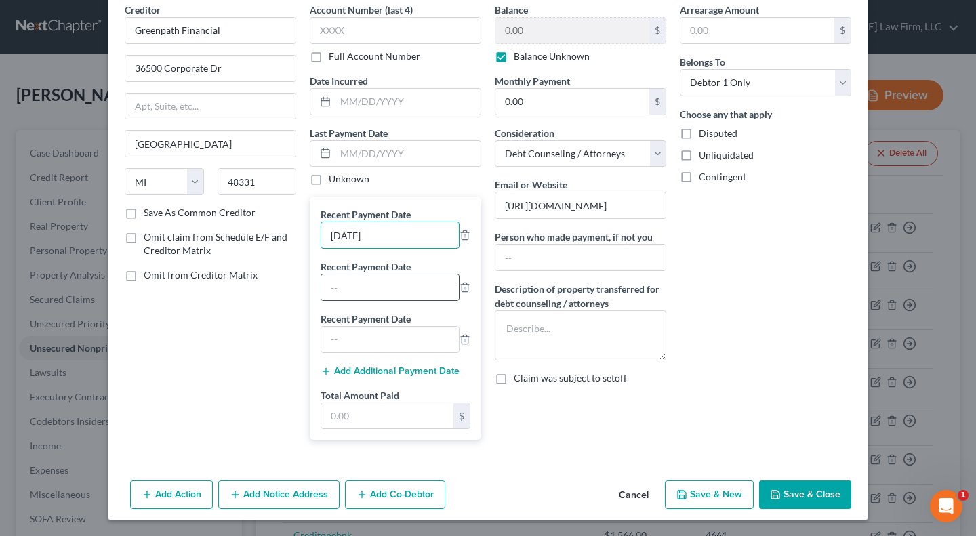
click at [356, 240] on input "7/25/2025" at bounding box center [390, 235] width 138 height 26
click at [383, 293] on input "text" at bounding box center [390, 287] width 138 height 26
click at [371, 290] on input "text" at bounding box center [390, 287] width 138 height 26
paste input "7/25/2025"
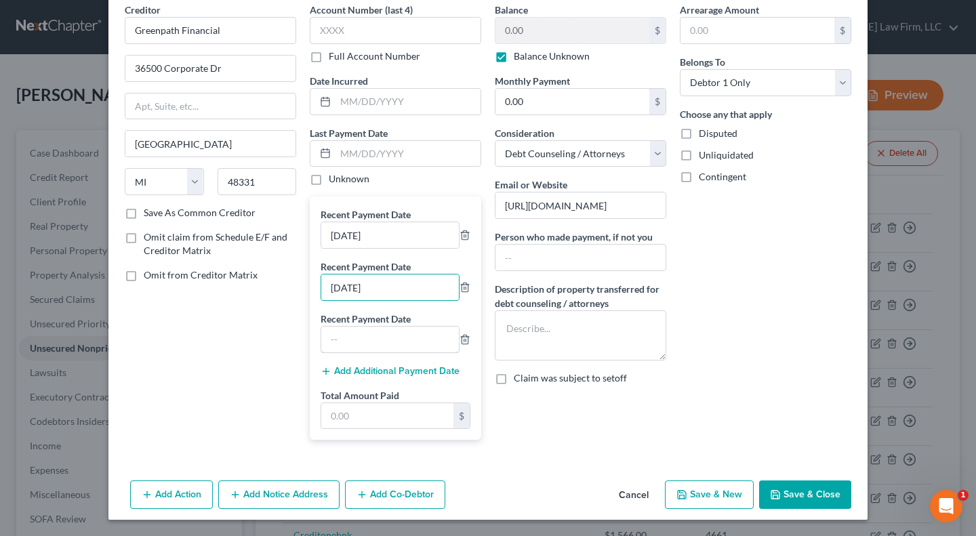
drag, startPoint x: 348, startPoint y: 330, endPoint x: 348, endPoint y: 305, distance: 25.1
click at [348, 330] on input "text" at bounding box center [390, 340] width 138 height 26
paste input "7/25/2025"
click at [343, 292] on input "7/25/2025" at bounding box center [390, 287] width 138 height 26
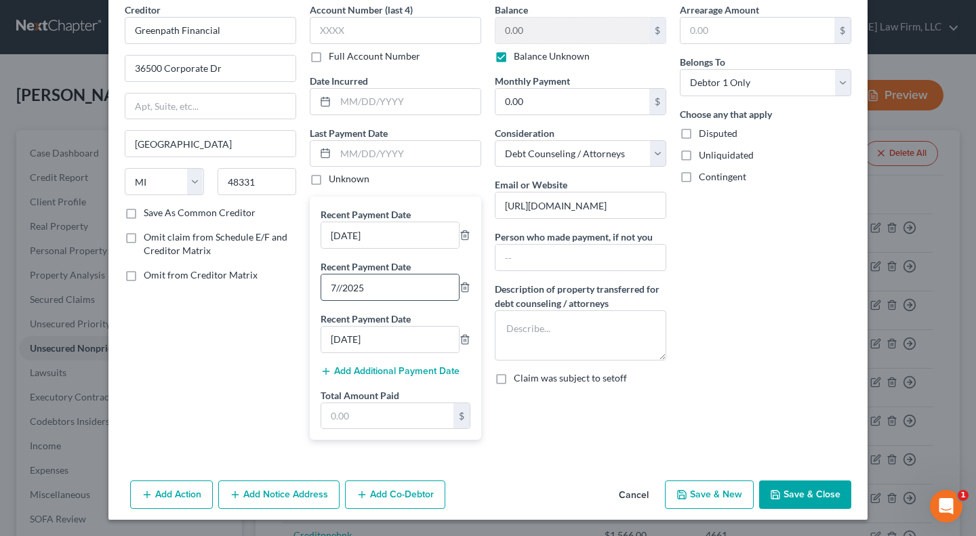
click at [333, 285] on input "7//2025" at bounding box center [390, 287] width 138 height 26
click at [343, 340] on input "7/25/2025" at bounding box center [390, 340] width 138 height 26
click at [339, 342] on input "7/25/2025" at bounding box center [390, 340] width 138 height 26
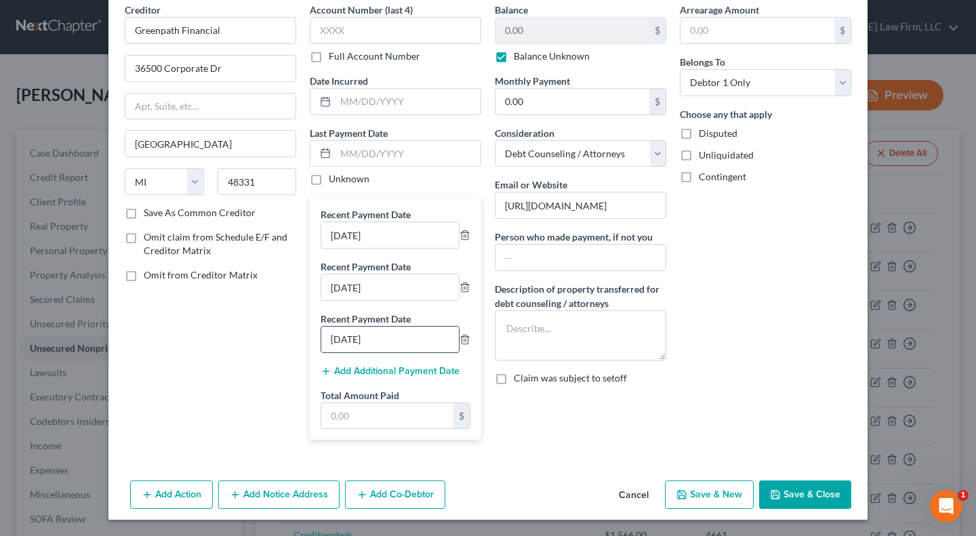
click at [339, 341] on input "7/25/2025" at bounding box center [390, 340] width 138 height 26
drag, startPoint x: 381, startPoint y: 414, endPoint x: 376, endPoint y: 425, distance: 12.7
click at [381, 414] on input "text" at bounding box center [387, 416] width 132 height 26
click at [562, 444] on div "Balance 0.00 $ Balance Unknown Balance Undetermined 0.00 $ Balance Unknown Mont…" at bounding box center [580, 227] width 185 height 448
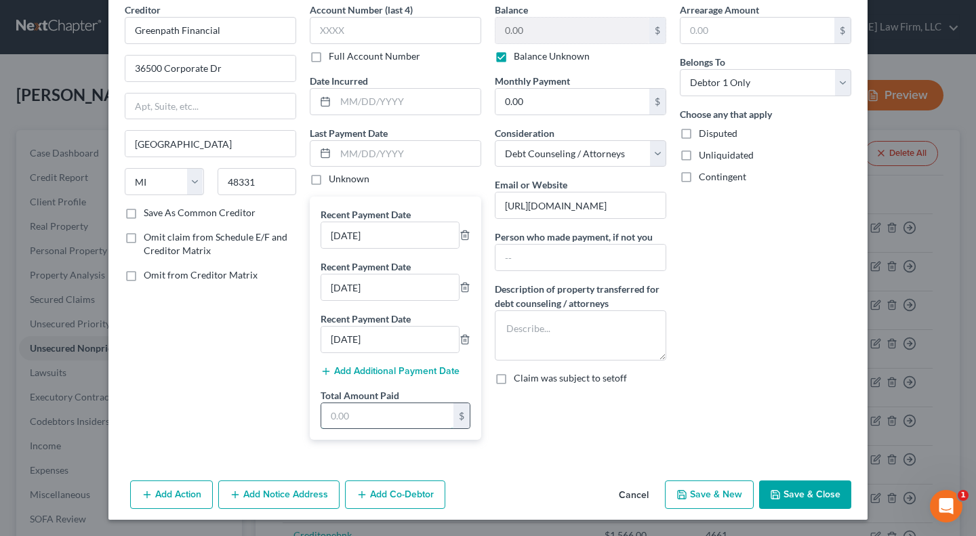
click at [360, 423] on input "text" at bounding box center [387, 416] width 132 height 26
click at [383, 411] on input "text" at bounding box center [387, 416] width 132 height 26
click at [554, 442] on div "Balance 0.00 $ Balance Unknown Balance Undetermined 0.00 $ Balance Unknown Mont…" at bounding box center [580, 227] width 185 height 448
click at [554, 332] on textarea at bounding box center [580, 335] width 171 height 50
click at [596, 327] on textarea "$4,517" at bounding box center [580, 335] width 171 height 50
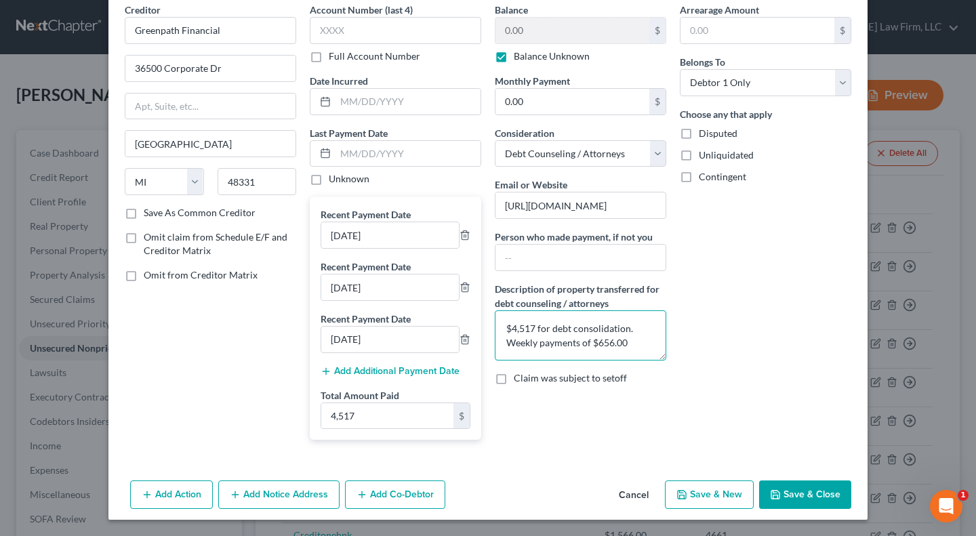
click at [528, 327] on textarea "$4,517 for debt consolidation. Weekly payments of $656.00" at bounding box center [580, 335] width 171 height 50
click at [698, 354] on div "Arrearage Amount $ Belongs To * Select Debtor 1 Only Debtor 2 Only Debtor 1 And…" at bounding box center [765, 227] width 185 height 448
click at [797, 500] on button "Save & Close" at bounding box center [805, 494] width 92 height 28
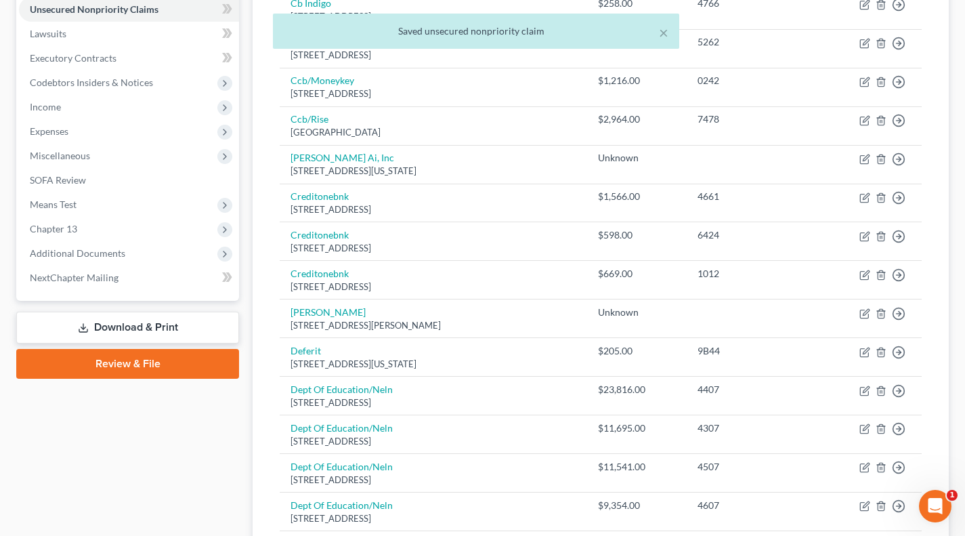
scroll to position [226, 0]
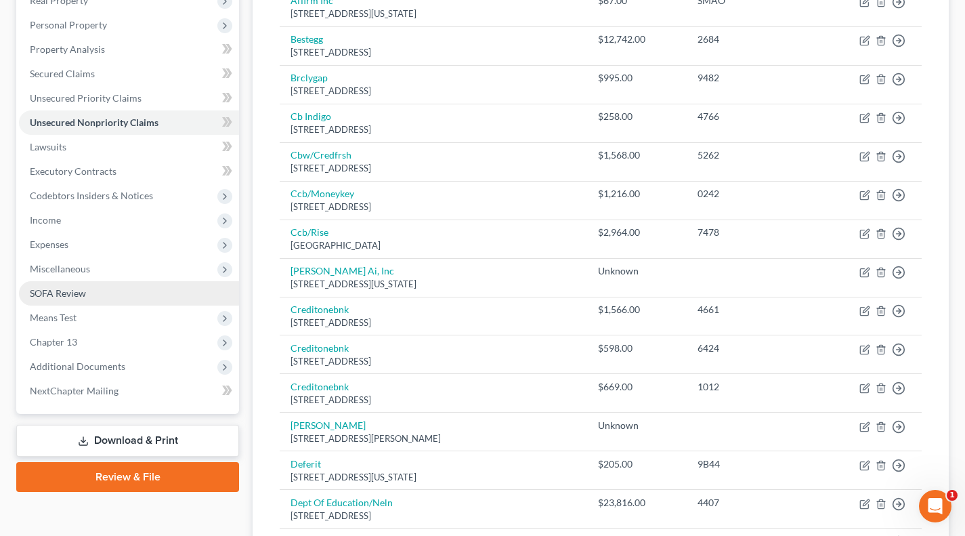
click at [85, 296] on span "SOFA Review" at bounding box center [58, 293] width 56 height 12
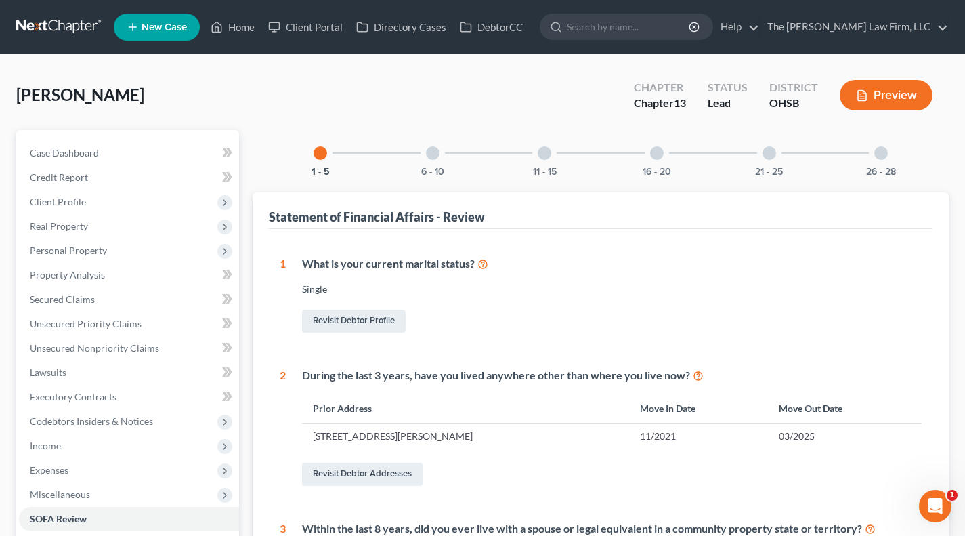
click at [427, 149] on div at bounding box center [433, 153] width 14 height 14
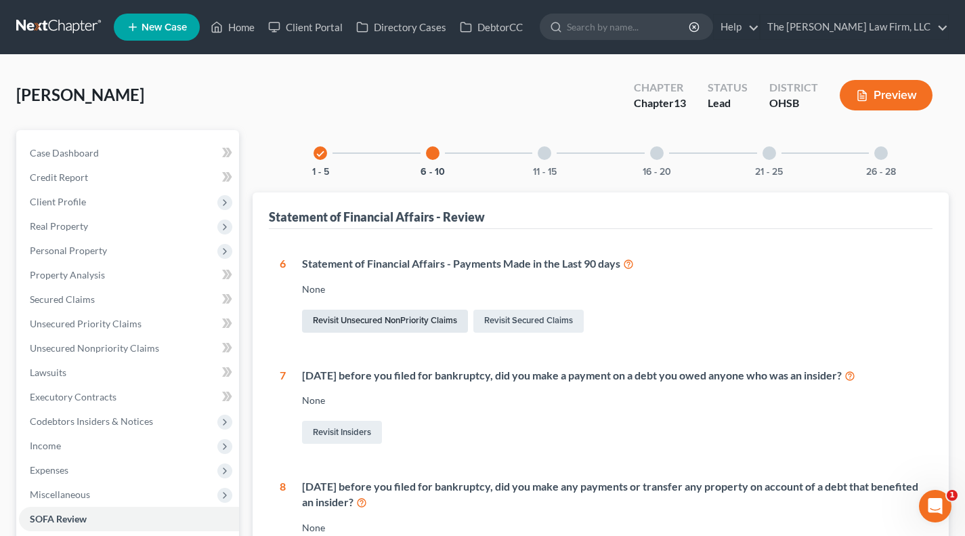
click at [392, 320] on link "Revisit Unsecured NonPriority Claims" at bounding box center [385, 321] width 166 height 23
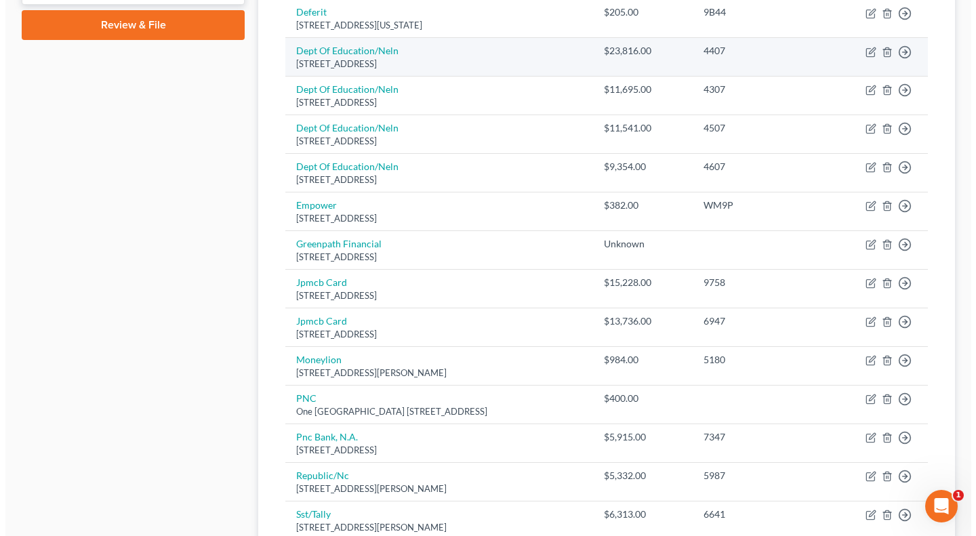
scroll to position [790, 0]
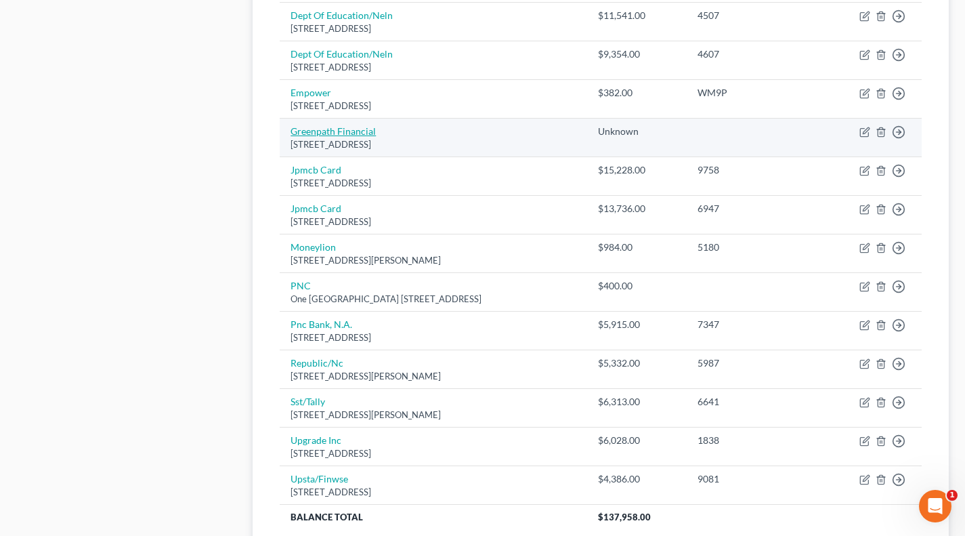
click at [346, 130] on link "Greenpath Financial" at bounding box center [333, 131] width 85 height 12
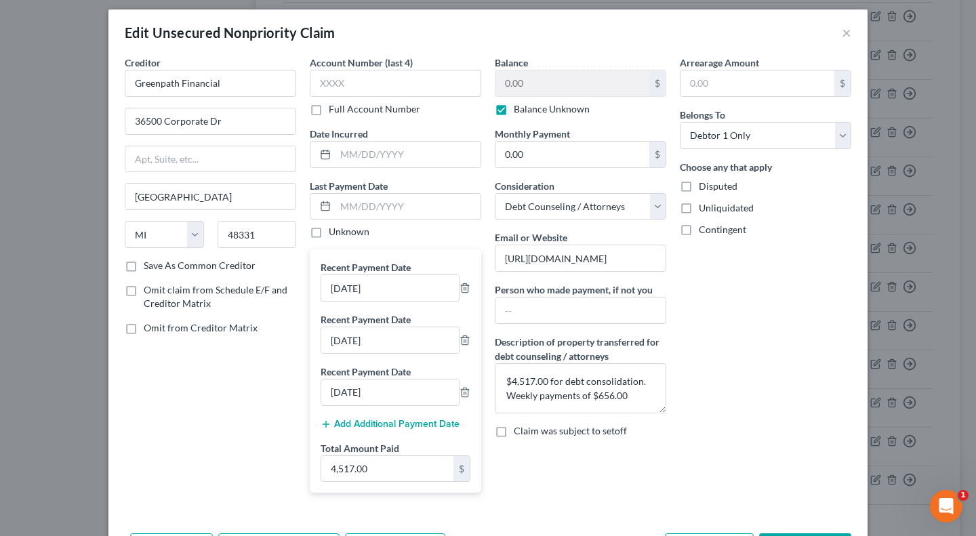
scroll to position [0, 0]
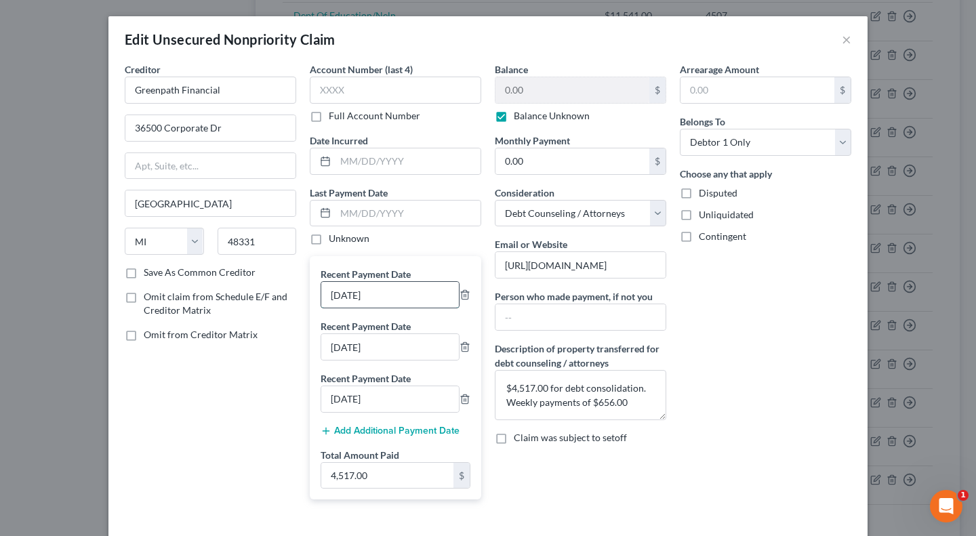
click at [378, 297] on input "7/25/2025" at bounding box center [390, 295] width 138 height 26
click at [389, 213] on input "text" at bounding box center [407, 214] width 145 height 26
paste input "7/25/2025"
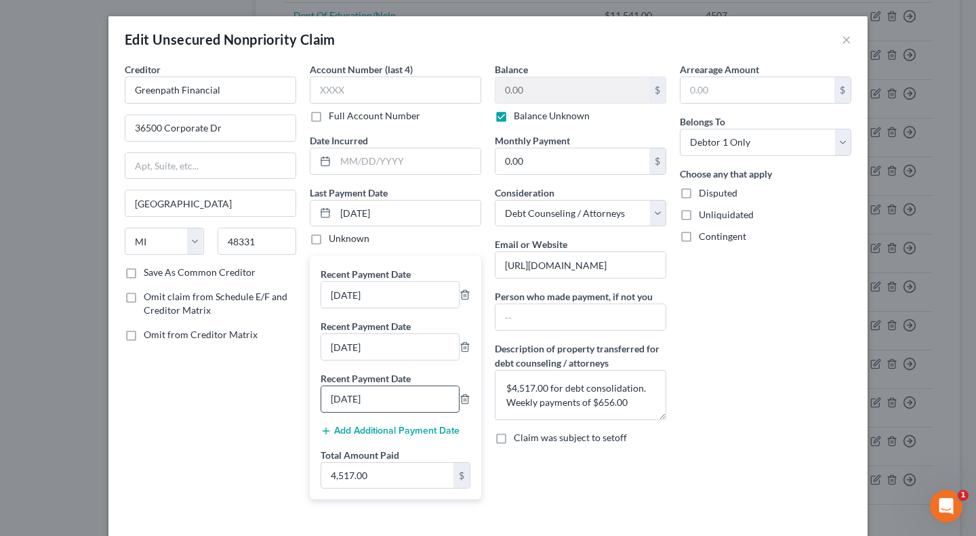
click at [338, 396] on input "7/11/2025" at bounding box center [390, 399] width 138 height 26
click at [342, 348] on input "7/18/2025" at bounding box center [390, 347] width 138 height 26
click at [339, 297] on input "7/25/2025" at bounding box center [390, 295] width 138 height 26
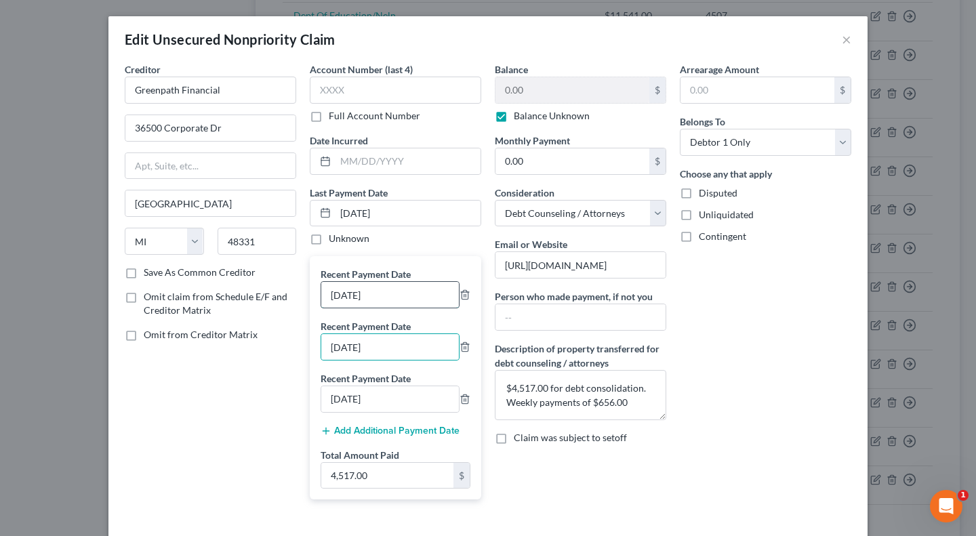
click at [339, 297] on input "7/25/2025" at bounding box center [390, 295] width 138 height 26
click at [276, 402] on div "Creditor * Greenpath Financial 36500 Corporate Dr Farmington State AL AK AR AZ …" at bounding box center [210, 286] width 185 height 448
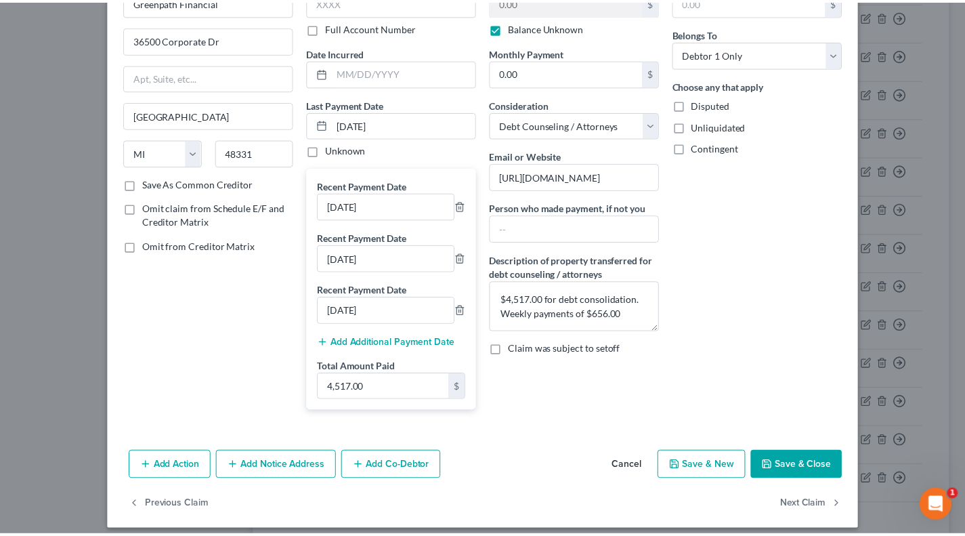
scroll to position [99, 0]
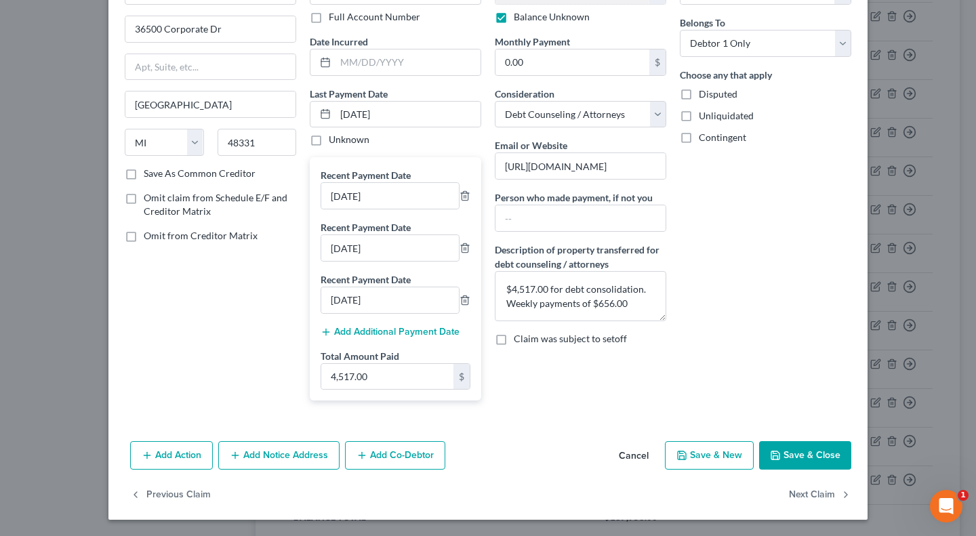
click at [795, 452] on button "Save & Close" at bounding box center [805, 455] width 92 height 28
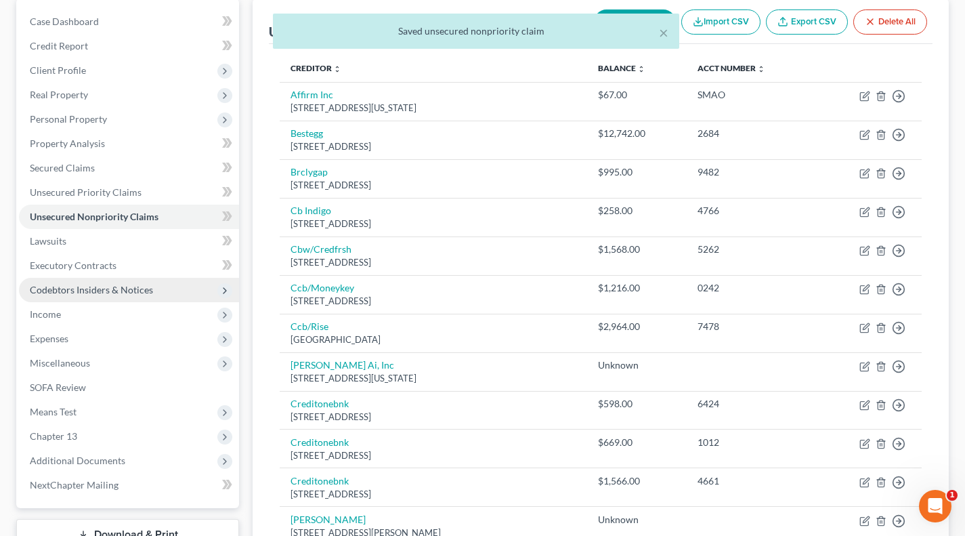
scroll to position [112, 0]
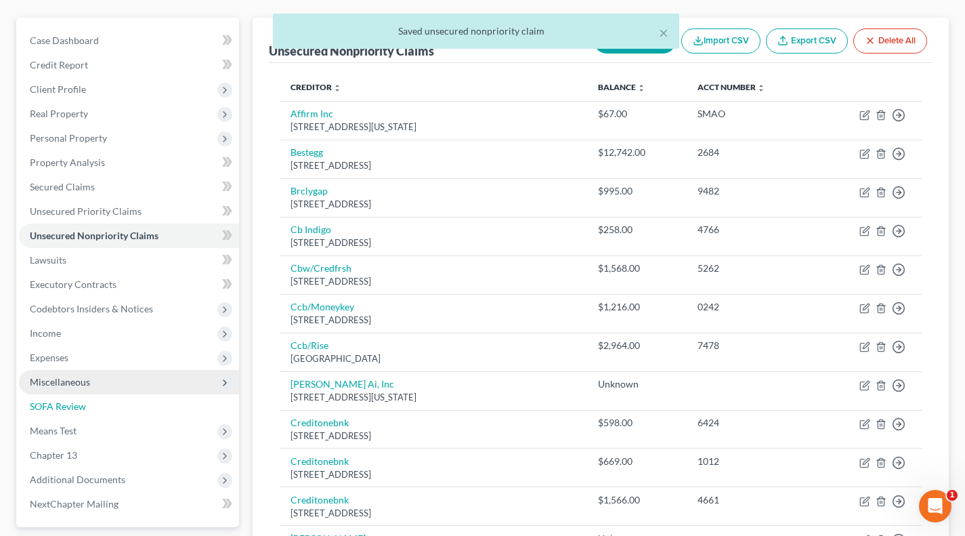
click at [68, 407] on span "SOFA Review" at bounding box center [58, 406] width 56 height 12
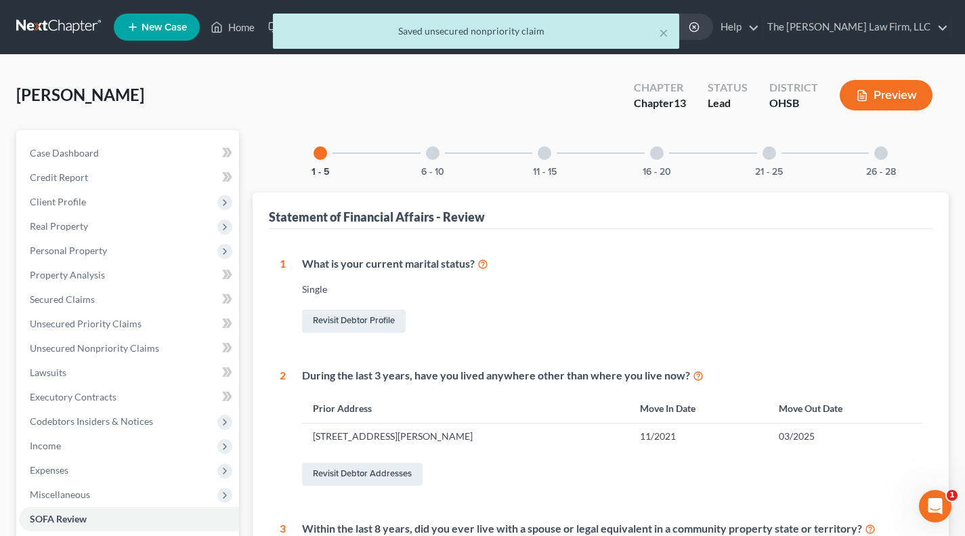
click at [419, 171] on div "6 - 10" at bounding box center [433, 153] width 46 height 46
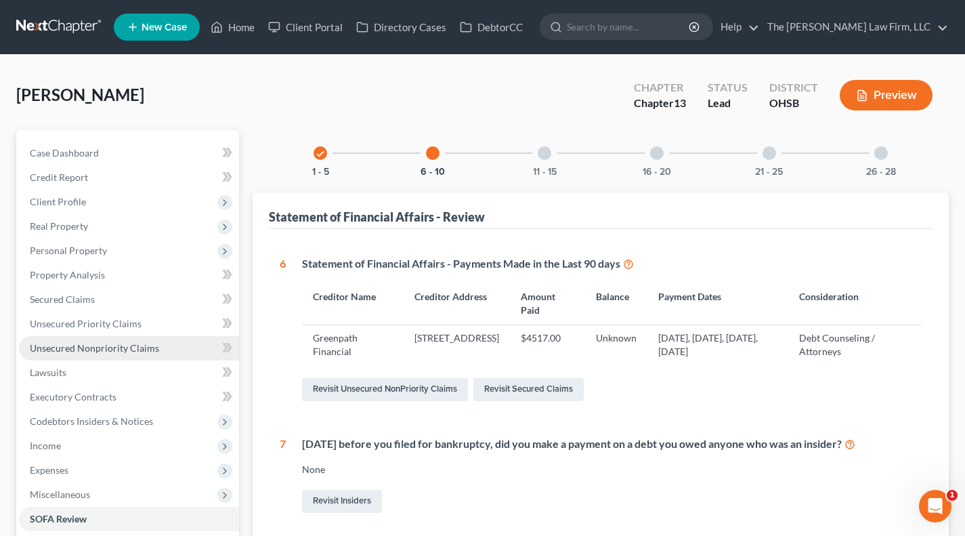
click at [133, 346] on span "Unsecured Nonpriority Claims" at bounding box center [94, 348] width 129 height 12
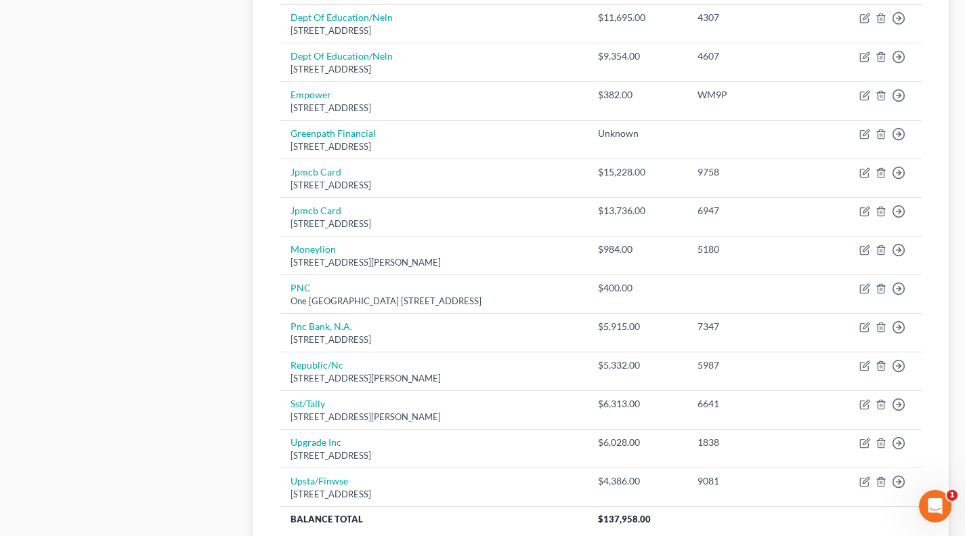
scroll to position [790, 0]
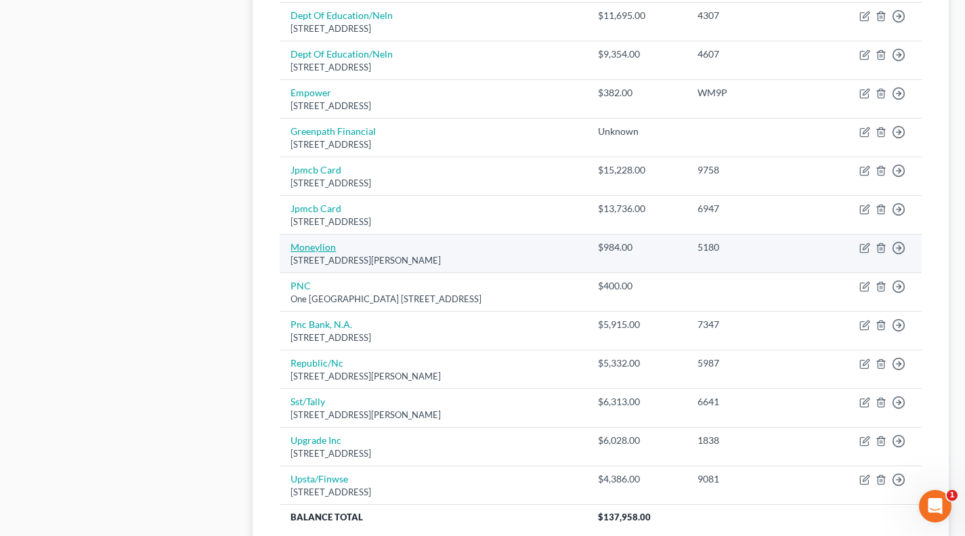
click at [329, 247] on link "Moneylion" at bounding box center [313, 247] width 45 height 12
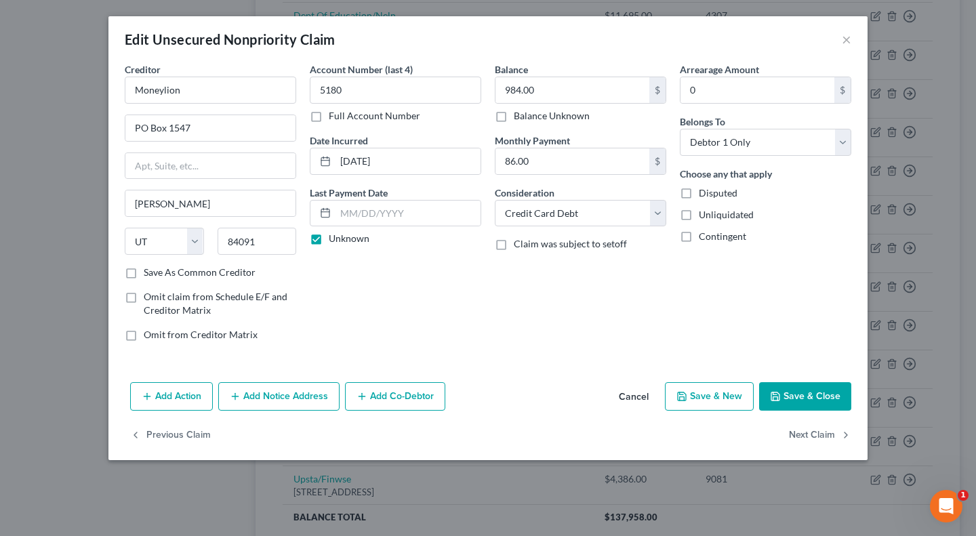
click at [341, 240] on label "Unknown" at bounding box center [349, 239] width 41 height 14
click at [341, 240] on input "Unknown" at bounding box center [338, 236] width 9 height 9
click at [341, 238] on label "Unknown" at bounding box center [349, 239] width 41 height 14
click at [341, 238] on input "Unknown" at bounding box center [338, 236] width 9 height 9
click at [814, 388] on button "Save & Close" at bounding box center [805, 396] width 92 height 28
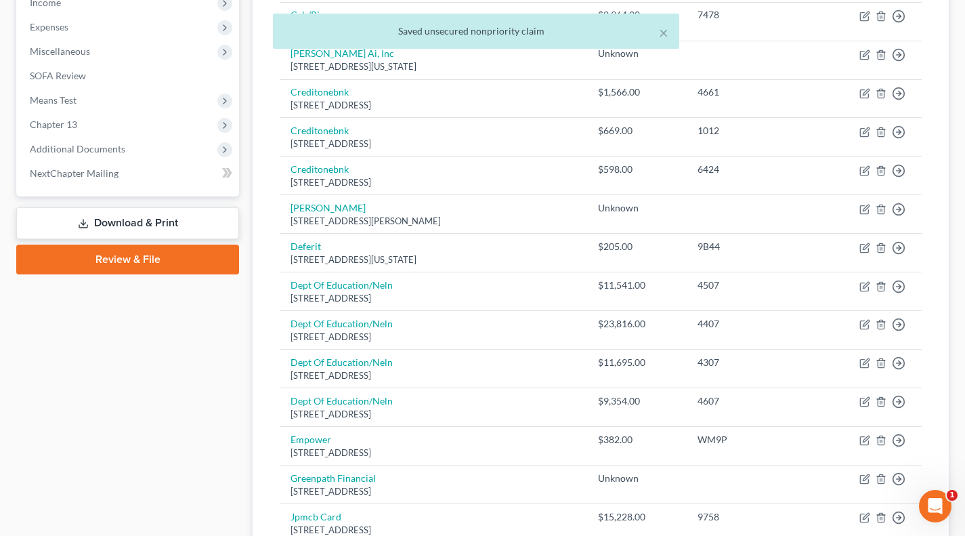
scroll to position [451, 0]
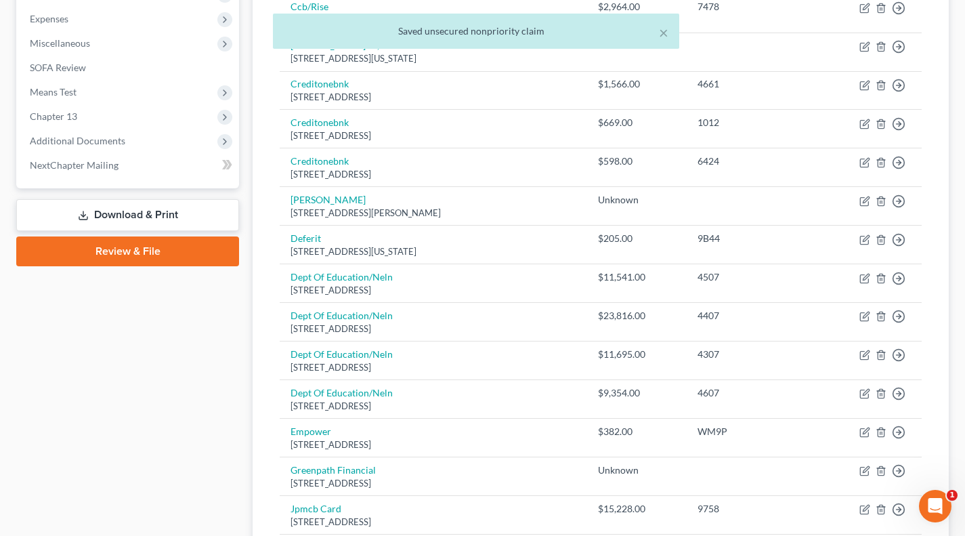
click at [47, 55] on div "× Saved unsecured nonpriority claim" at bounding box center [475, 35] width 965 height 42
click at [49, 71] on span "SOFA Review" at bounding box center [58, 68] width 56 height 12
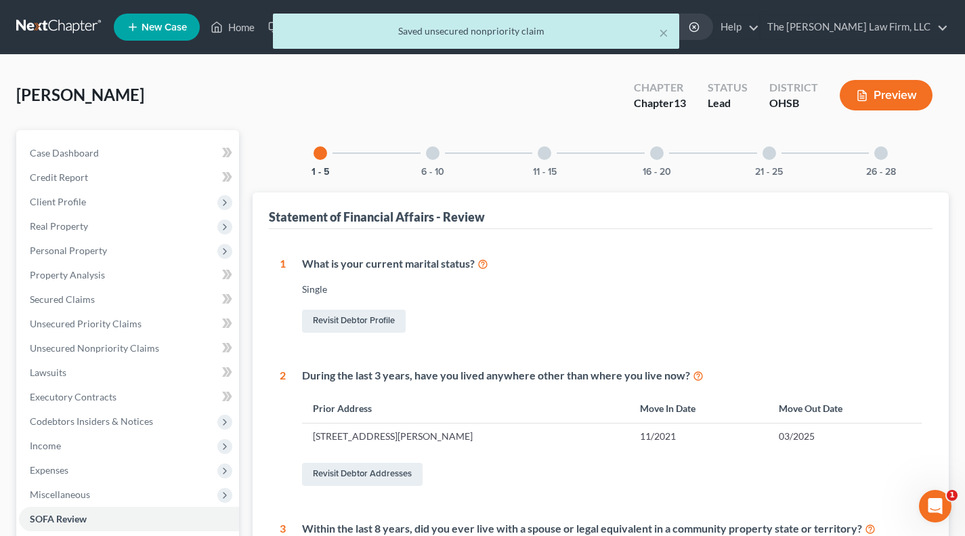
click at [430, 155] on div at bounding box center [433, 153] width 14 height 14
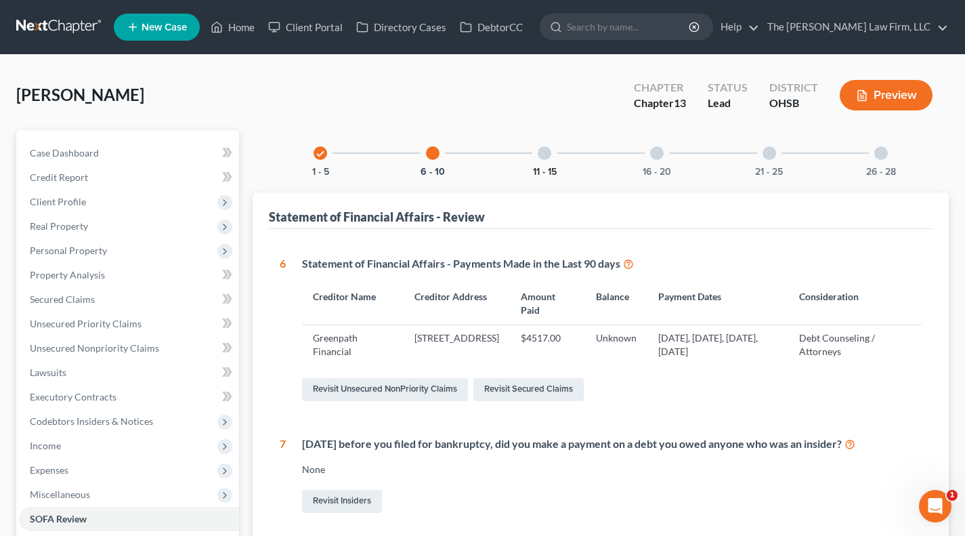
click at [543, 169] on button "11 - 15" at bounding box center [545, 171] width 24 height 9
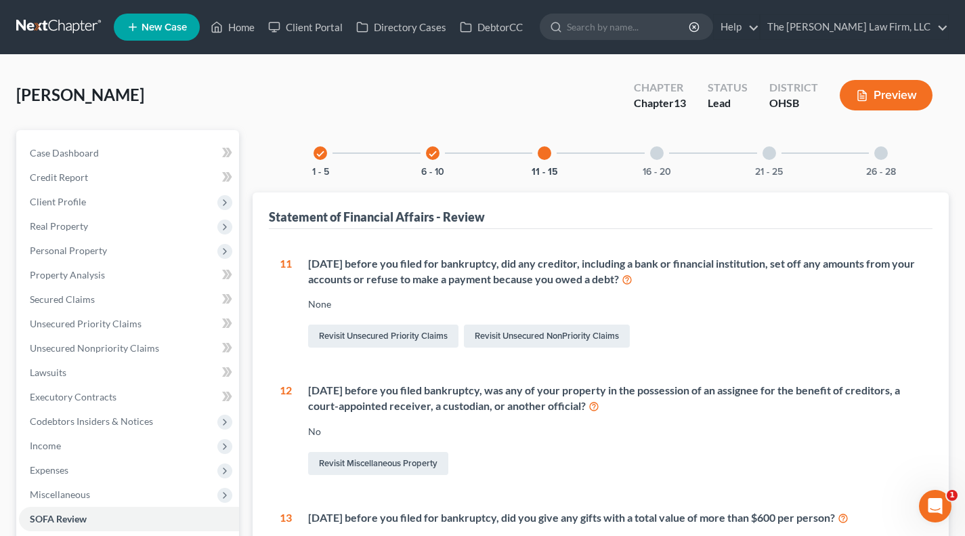
click at [645, 156] on div "16 - 20" at bounding box center [657, 153] width 46 height 46
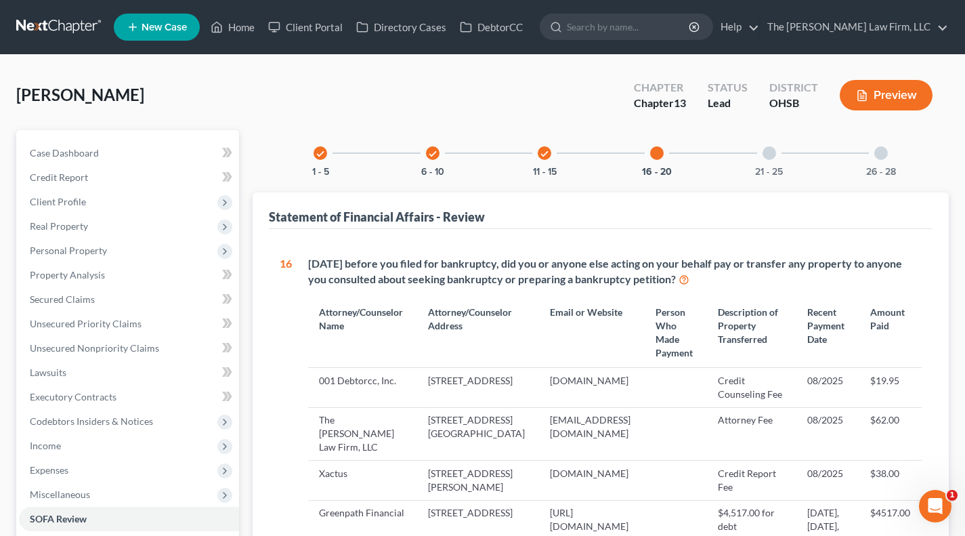
click at [752, 157] on div "21 - 25" at bounding box center [770, 153] width 46 height 46
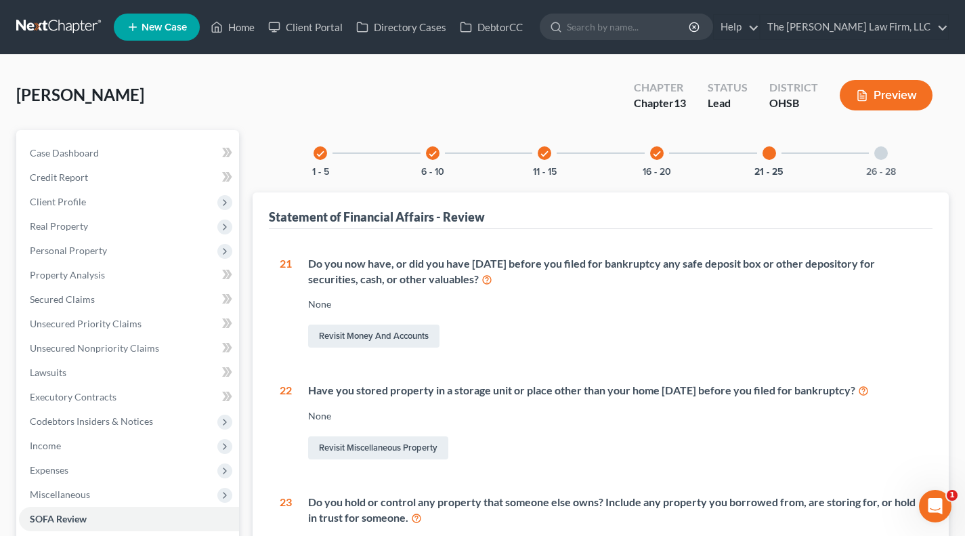
click at [865, 155] on div "26 - 28" at bounding box center [881, 153] width 46 height 46
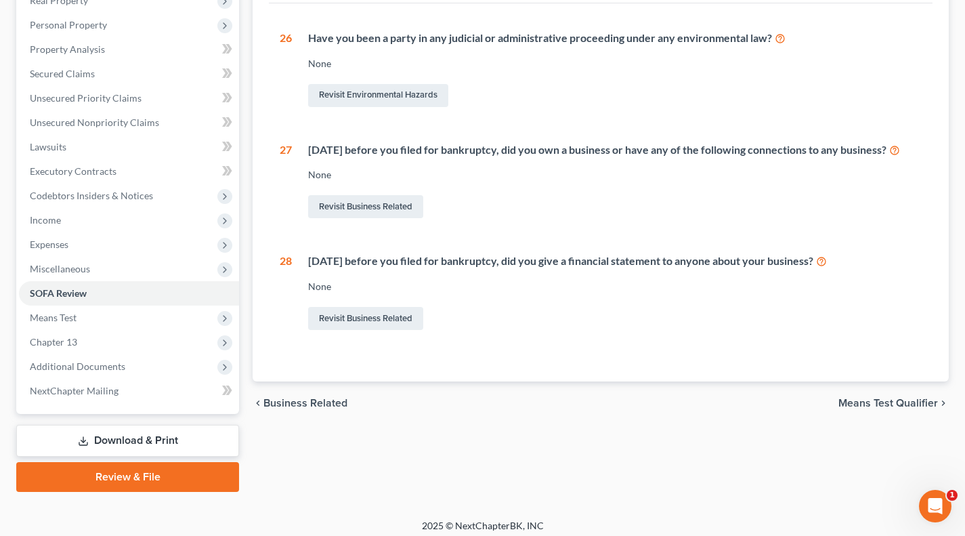
scroll to position [232, 0]
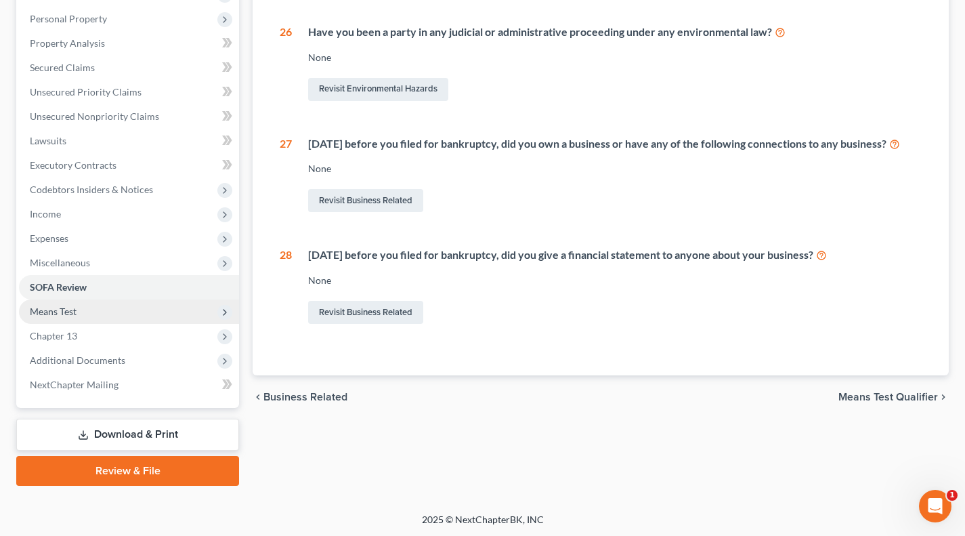
click at [97, 314] on span "Means Test" at bounding box center [129, 311] width 220 height 24
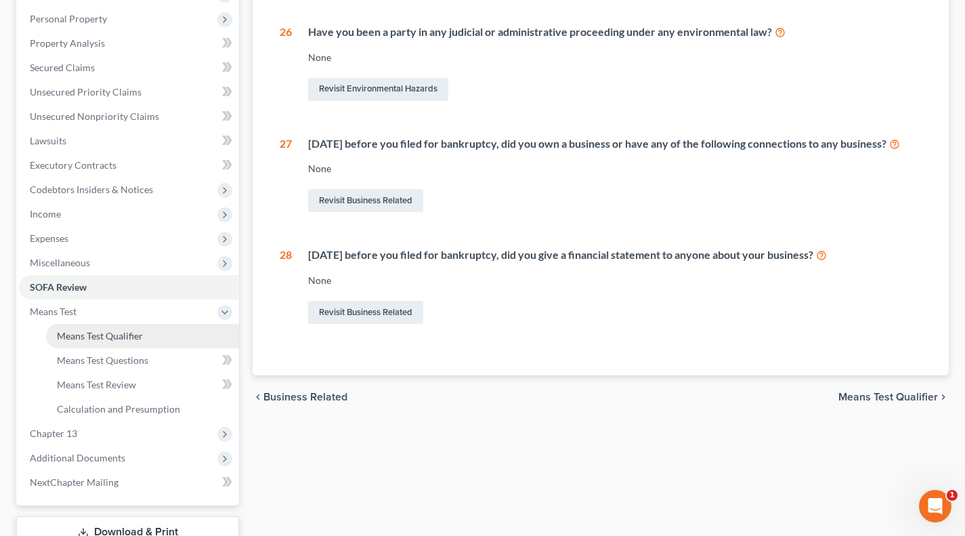
click at [93, 335] on span "Means Test Qualifier" at bounding box center [100, 336] width 86 height 12
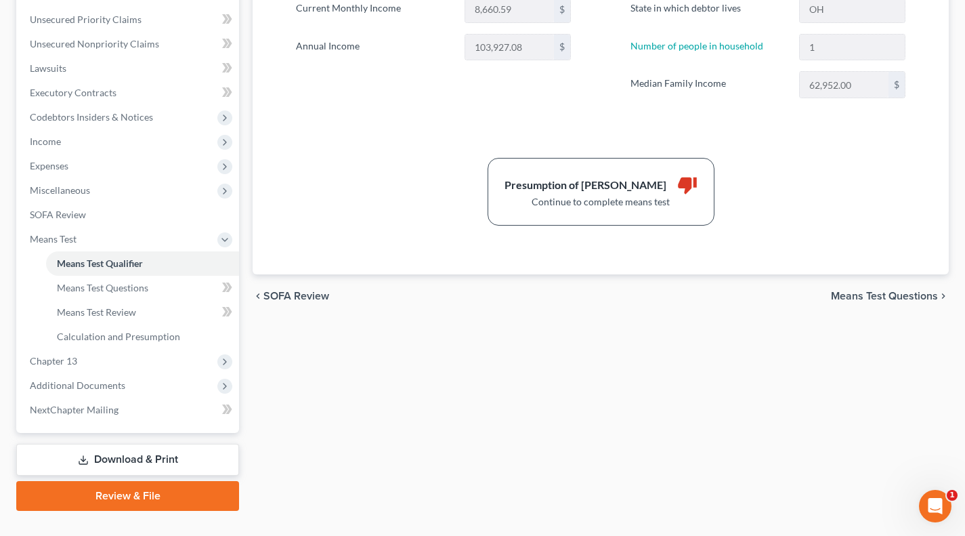
scroll to position [329, 0]
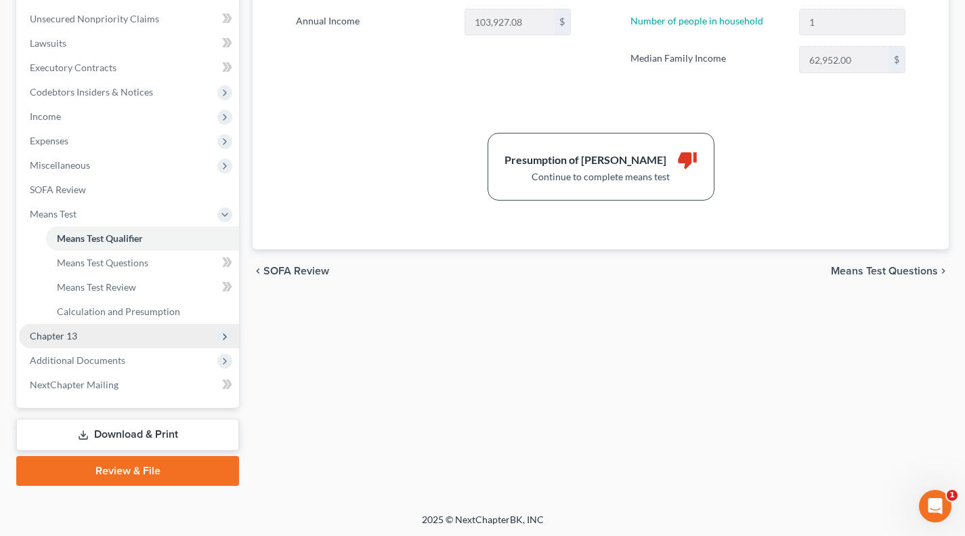
click at [90, 329] on span "Chapter 13" at bounding box center [129, 336] width 220 height 24
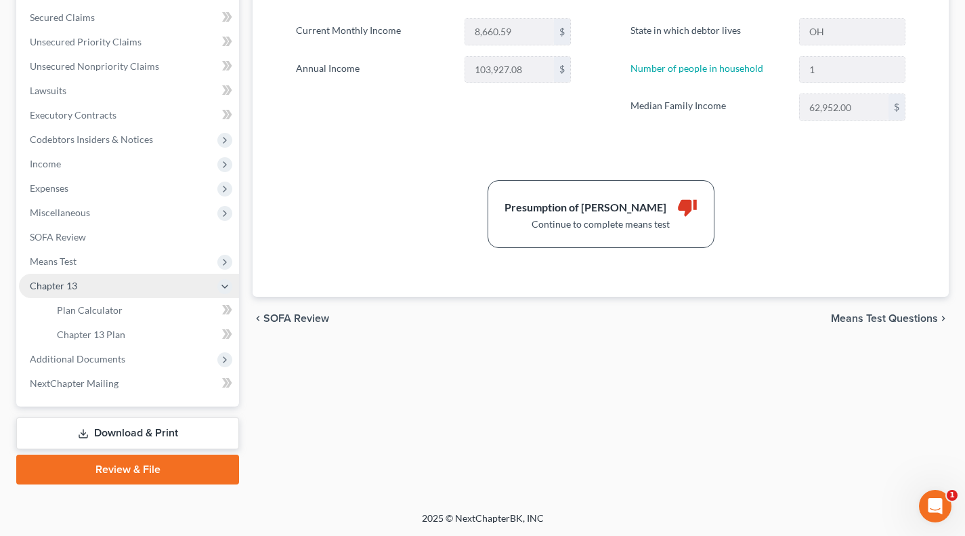
scroll to position [280, 0]
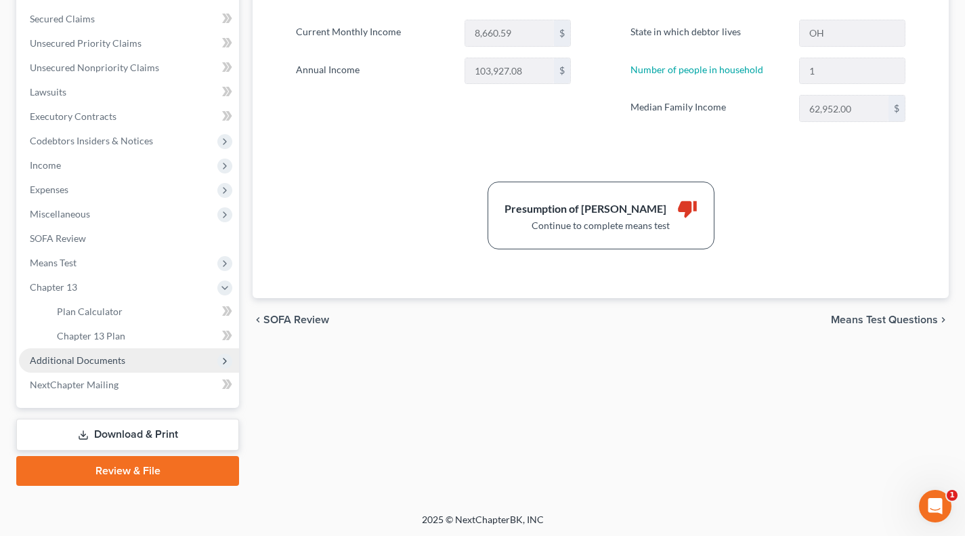
click at [109, 356] on span "Additional Documents" at bounding box center [78, 360] width 96 height 12
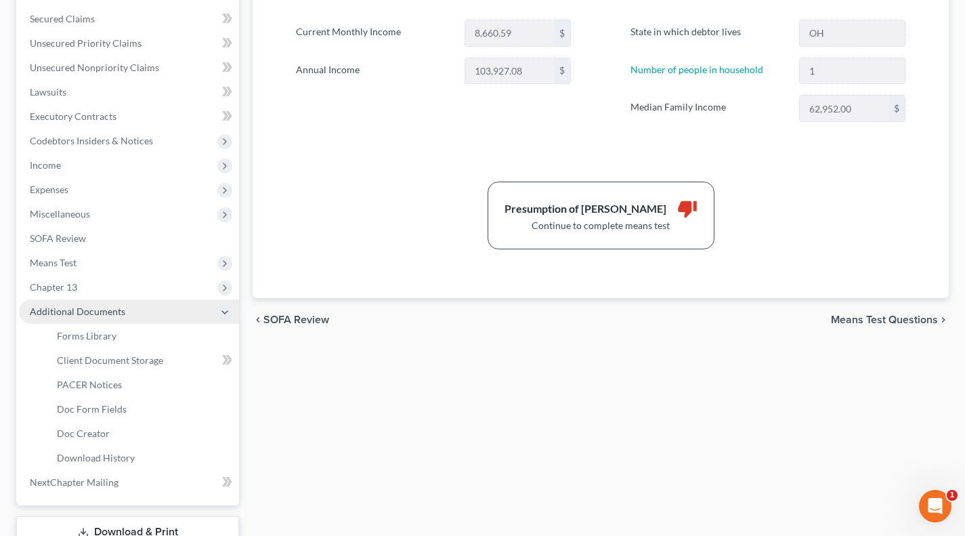
scroll to position [329, 0]
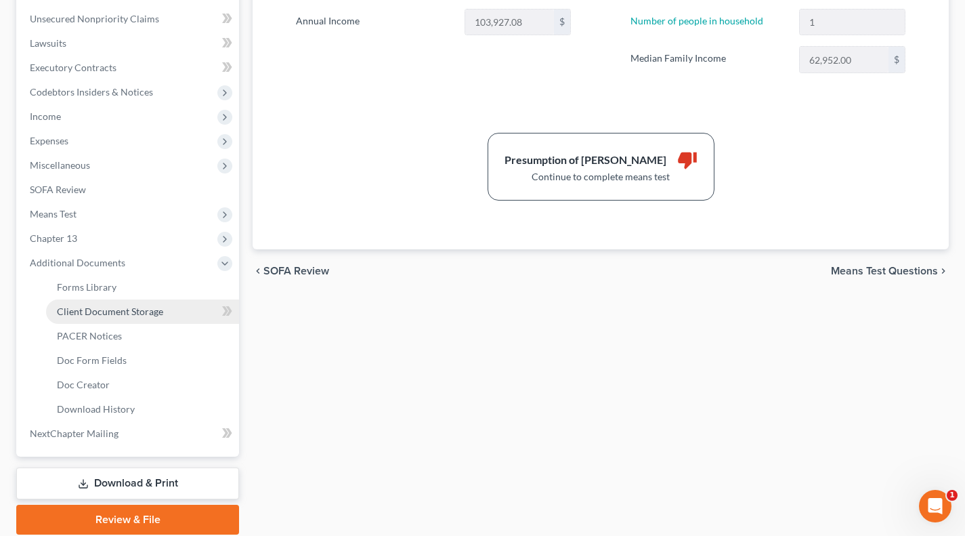
click at [104, 314] on span "Client Document Storage" at bounding box center [110, 312] width 106 height 12
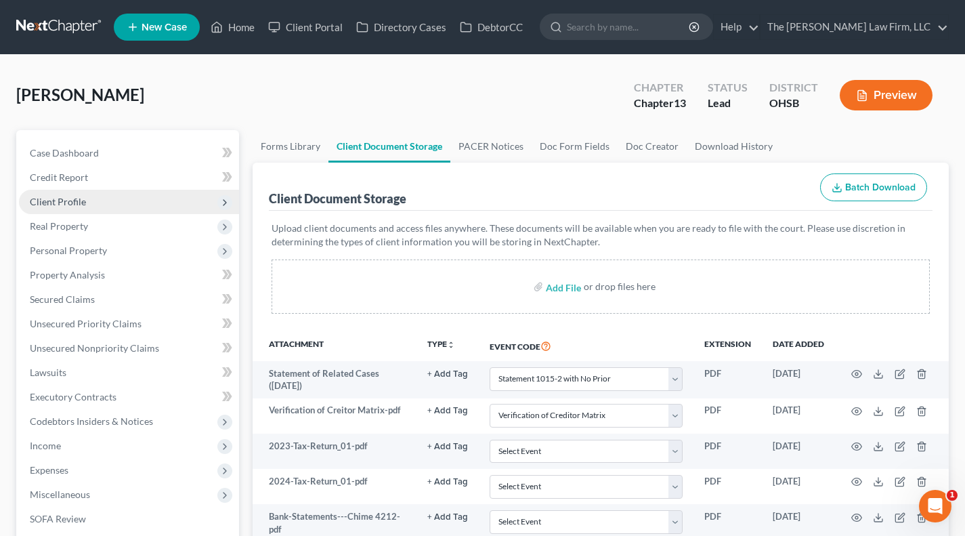
click at [108, 207] on span "Client Profile" at bounding box center [129, 202] width 220 height 24
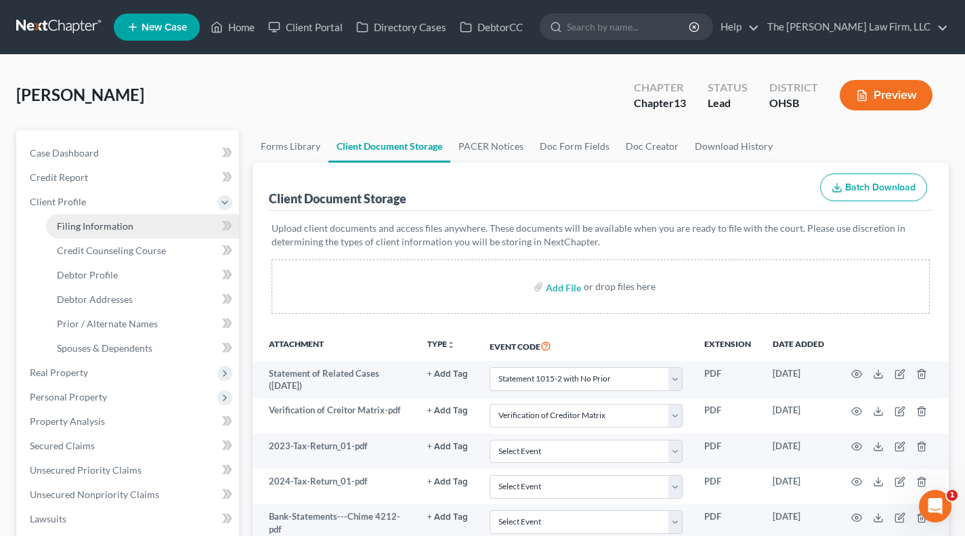
click at [112, 232] on link "Filing Information" at bounding box center [142, 226] width 193 height 24
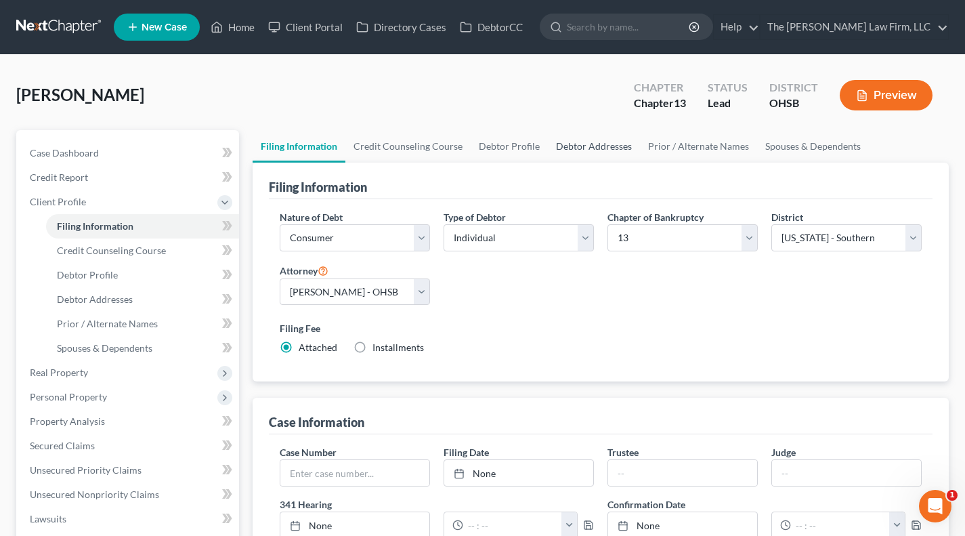
click at [573, 158] on link "Debtor Addresses" at bounding box center [594, 146] width 92 height 33
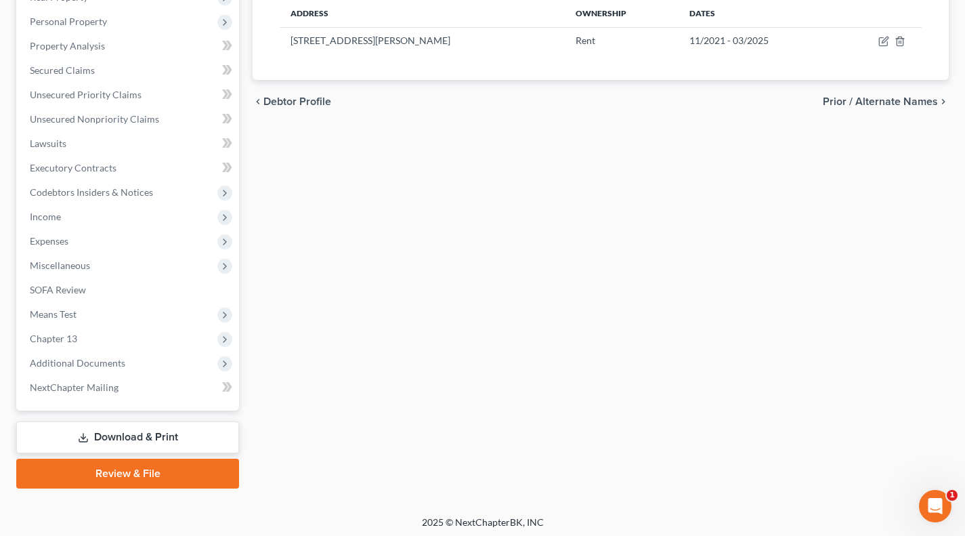
scroll to position [378, 0]
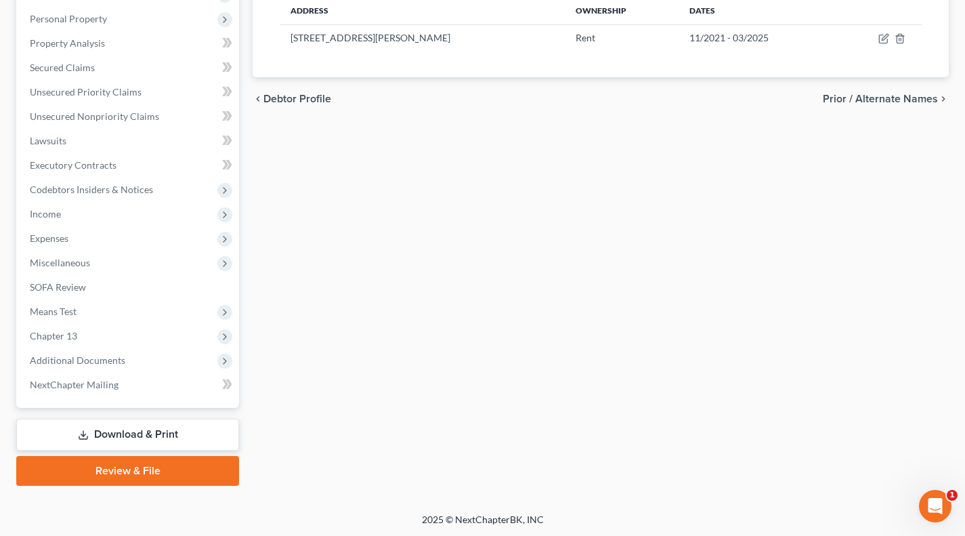
click at [183, 423] on link "Download & Print" at bounding box center [127, 435] width 223 height 32
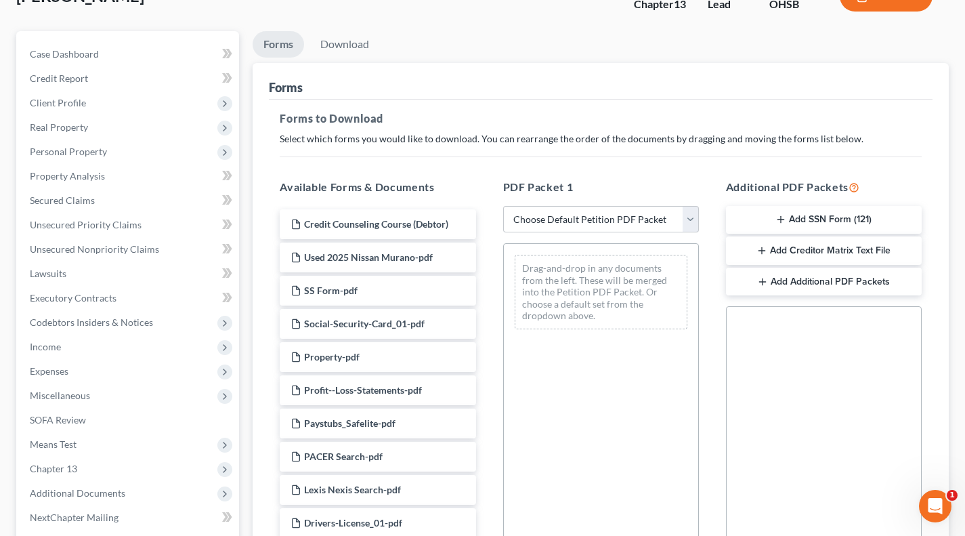
scroll to position [112, 0]
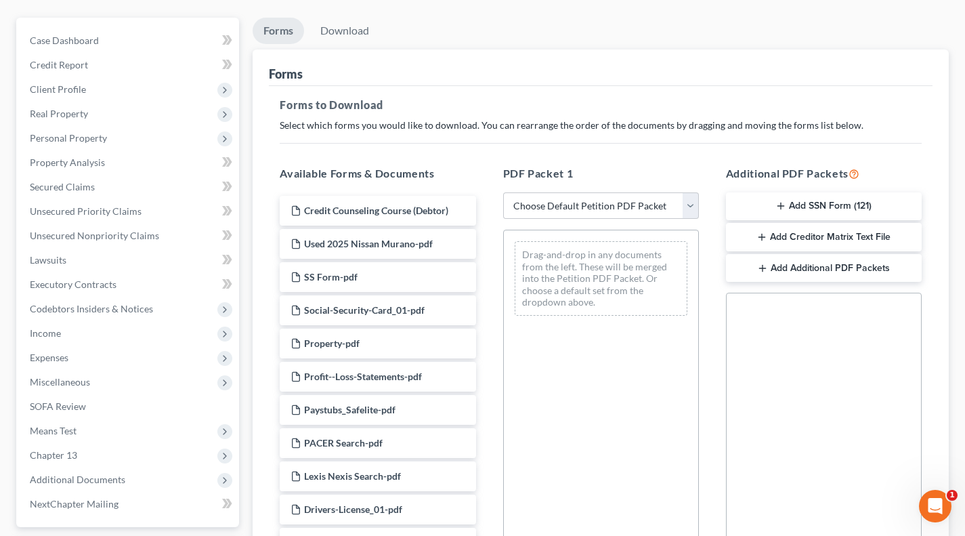
click at [606, 190] on div "PDF Packet 1 Choose Default Petition PDF Packet Complete Bankruptcy Petition (a…" at bounding box center [601, 383] width 223 height 459
drag, startPoint x: 607, startPoint y: 205, endPoint x: 611, endPoint y: 215, distance: 10.9
click at [607, 205] on select "Choose Default Petition PDF Packet Complete Bankruptcy Petition (all forms and …" at bounding box center [601, 205] width 196 height 27
click at [503, 192] on select "Choose Default Petition PDF Packet Complete Bankruptcy Petition (all forms and …" at bounding box center [601, 205] width 196 height 27
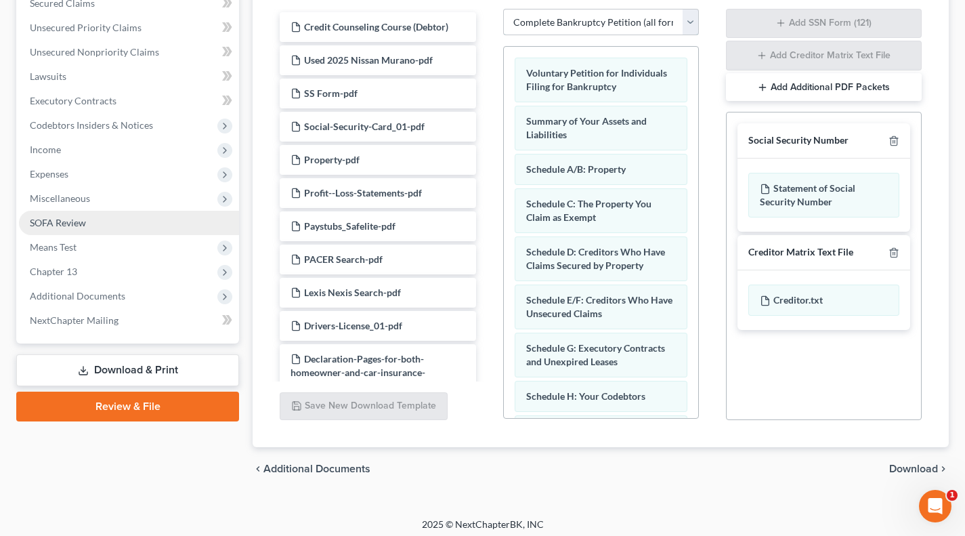
scroll to position [301, 0]
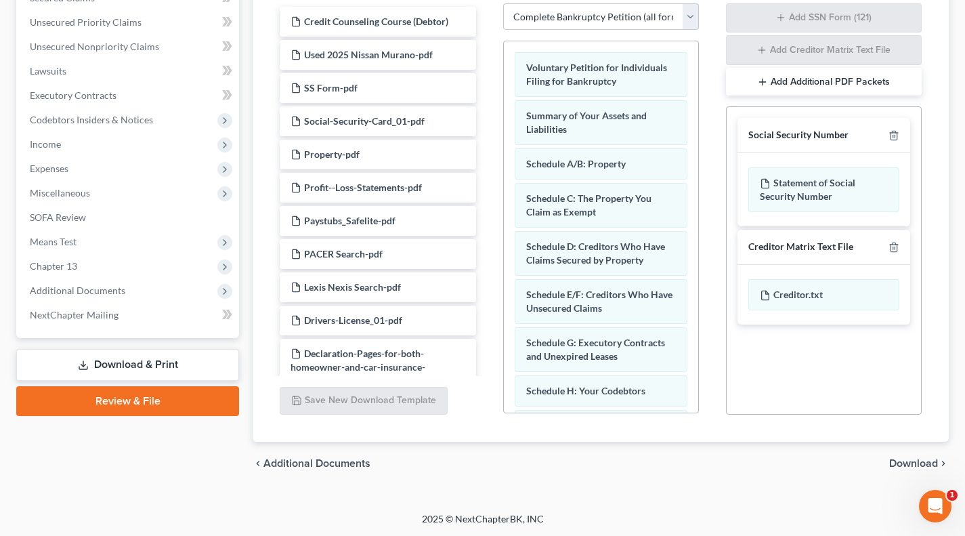
click at [110, 364] on link "Download & Print" at bounding box center [127, 365] width 223 height 32
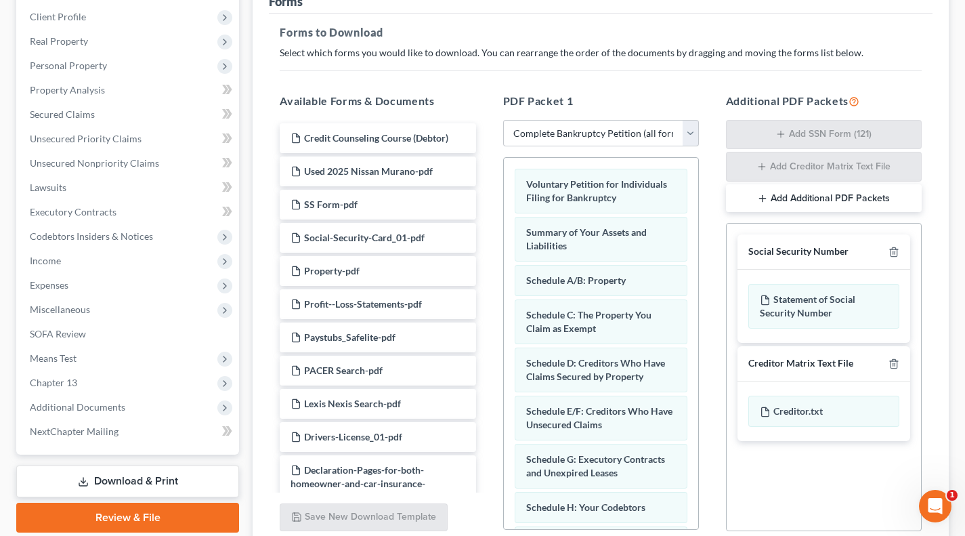
scroll to position [226, 0]
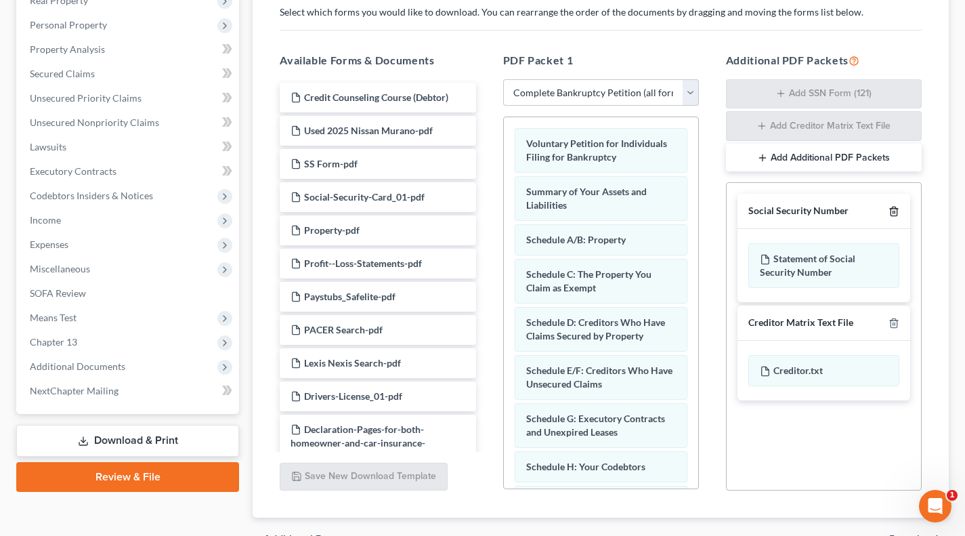
click at [865, 210] on icon "button" at bounding box center [894, 211] width 11 height 11
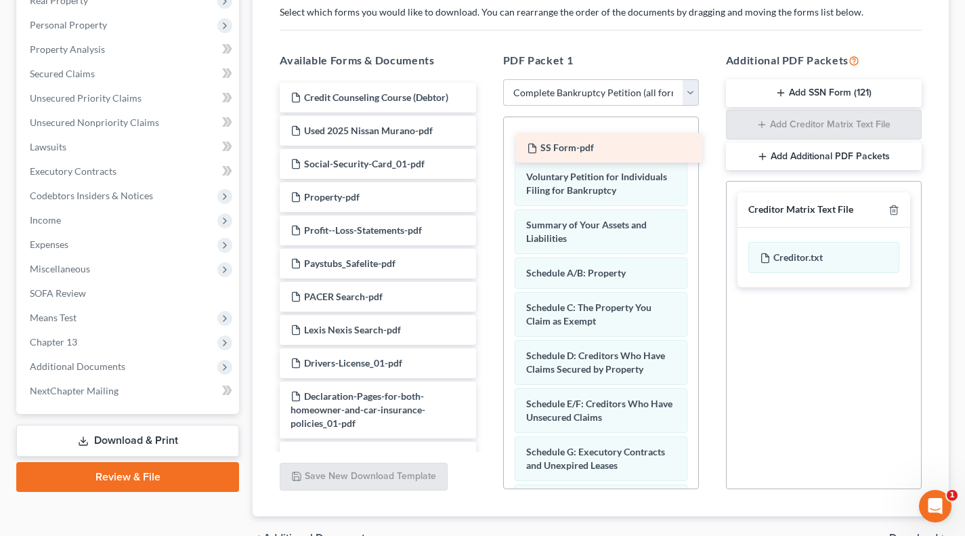
drag, startPoint x: 340, startPoint y: 157, endPoint x: 575, endPoint y: 137, distance: 236.0
click at [486, 137] on div "SS Form-pdf Credit Counseling Course (Debtor) Used 2025 Nissan Murano-pdf SS Fo…" at bounding box center [377, 393] width 217 height 621
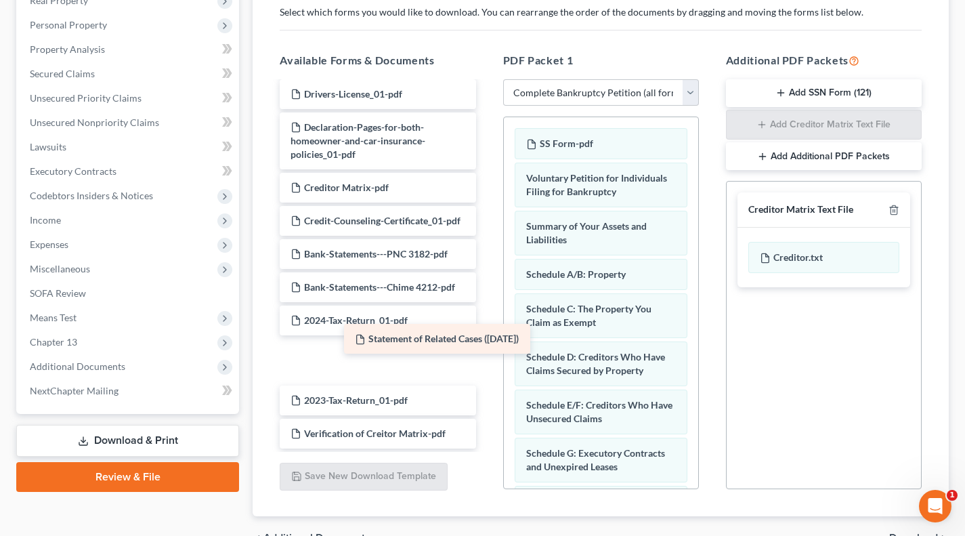
scroll to position [249, 0]
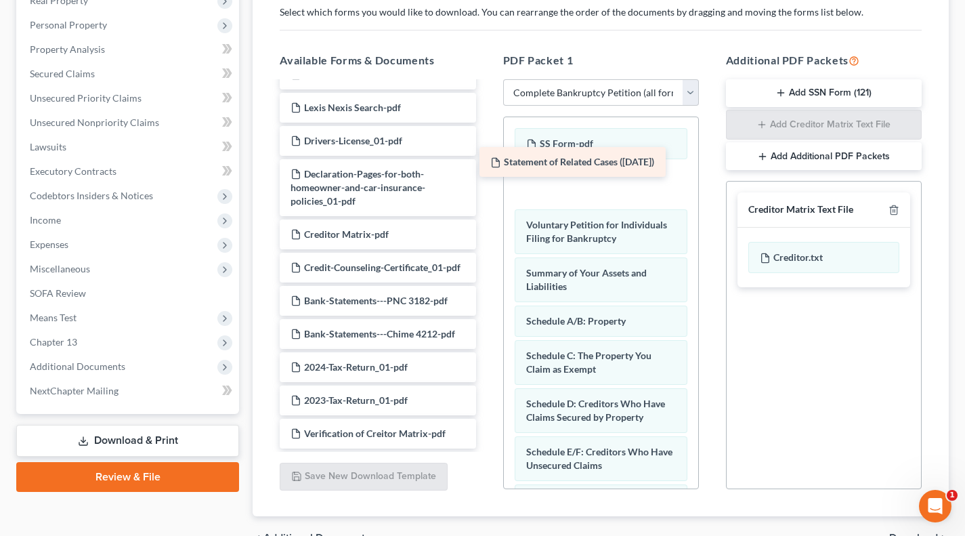
drag, startPoint x: 349, startPoint y: 423, endPoint x: 549, endPoint y: 167, distance: 325.4
click at [486, 167] on div "Statement of Related Cases (08/14/2025) Credit Counseling Course (Debtor) Used …" at bounding box center [377, 154] width 217 height 588
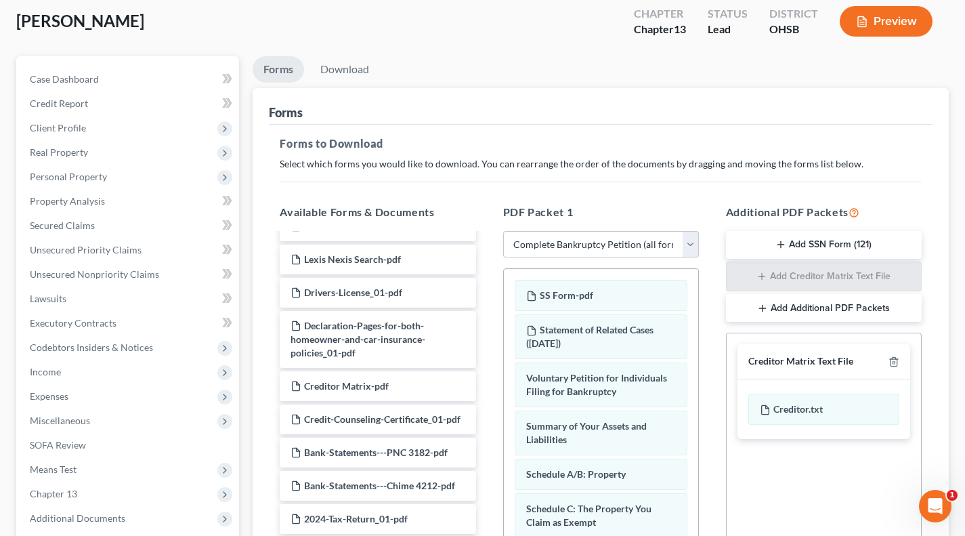
scroll to position [0, 0]
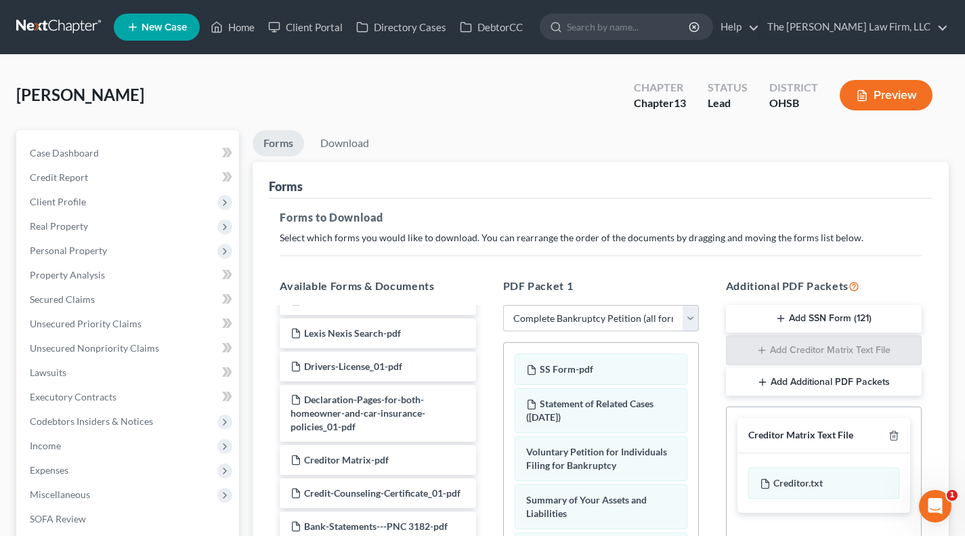
click at [708, 236] on p "Select which forms you would like to download. You can rearrange the order of t…" at bounding box center [601, 238] width 642 height 14
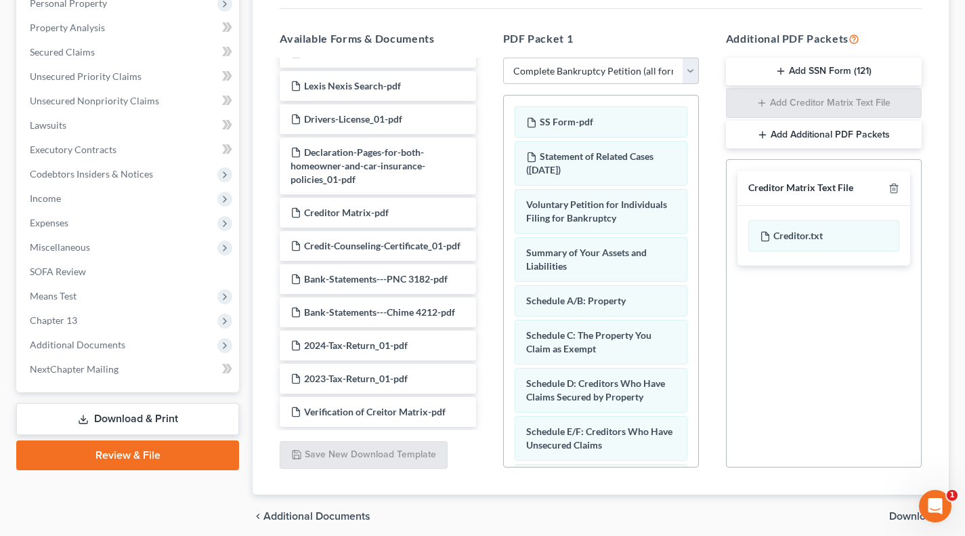
scroll to position [300, 0]
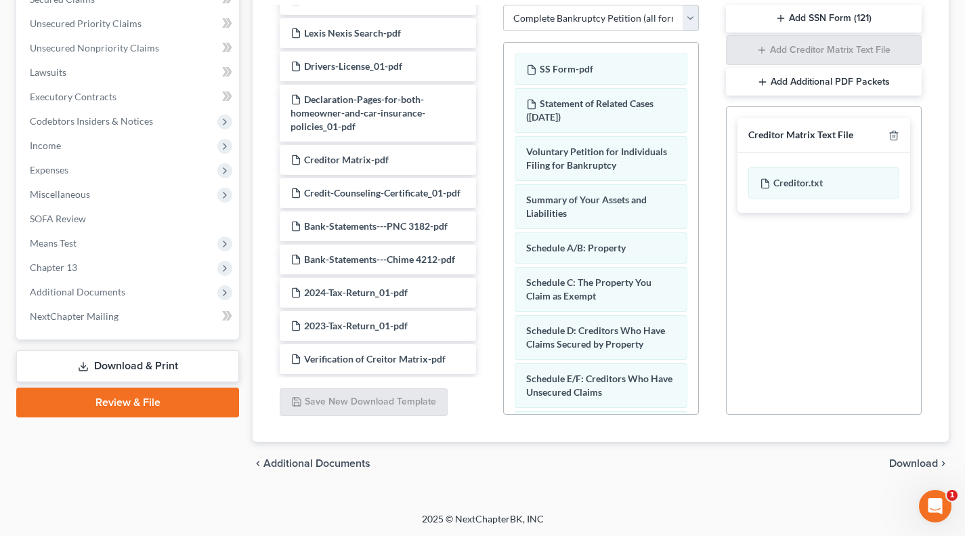
click at [707, 241] on div "PDF Packet 1 Choose Default Petition PDF Packet Complete Bankruptcy Petition (a…" at bounding box center [601, 196] width 223 height 459
click at [865, 460] on span "Download" at bounding box center [914, 463] width 49 height 11
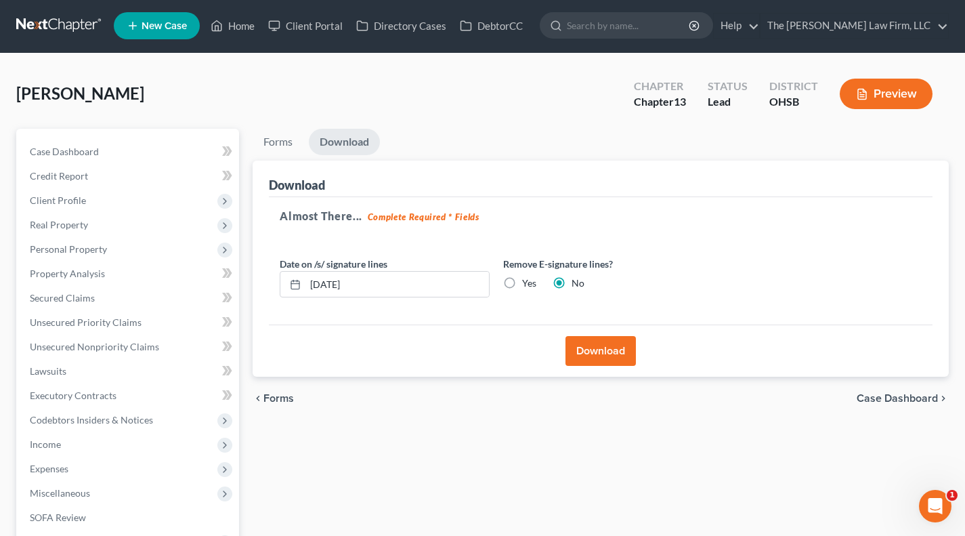
scroll to position [0, 0]
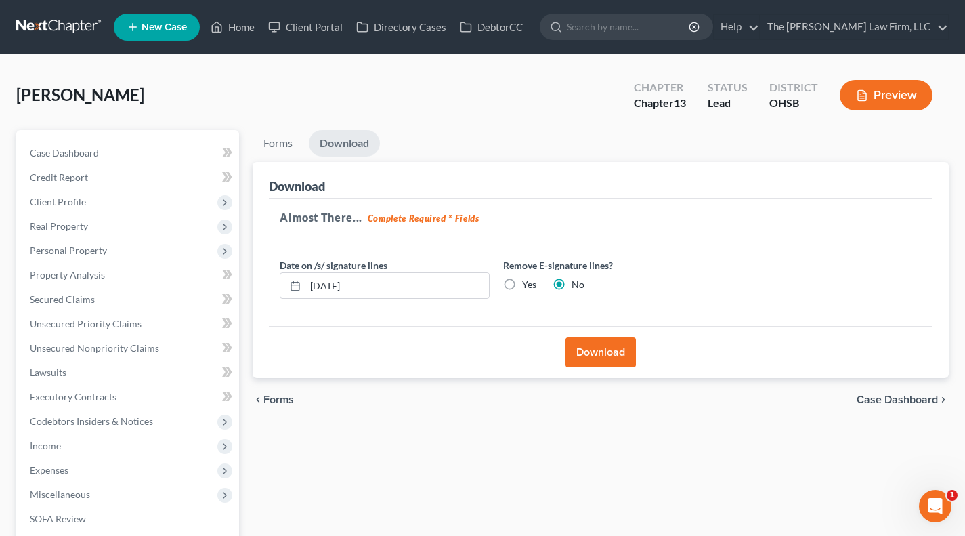
click at [619, 347] on button "Download" at bounding box center [601, 352] width 70 height 30
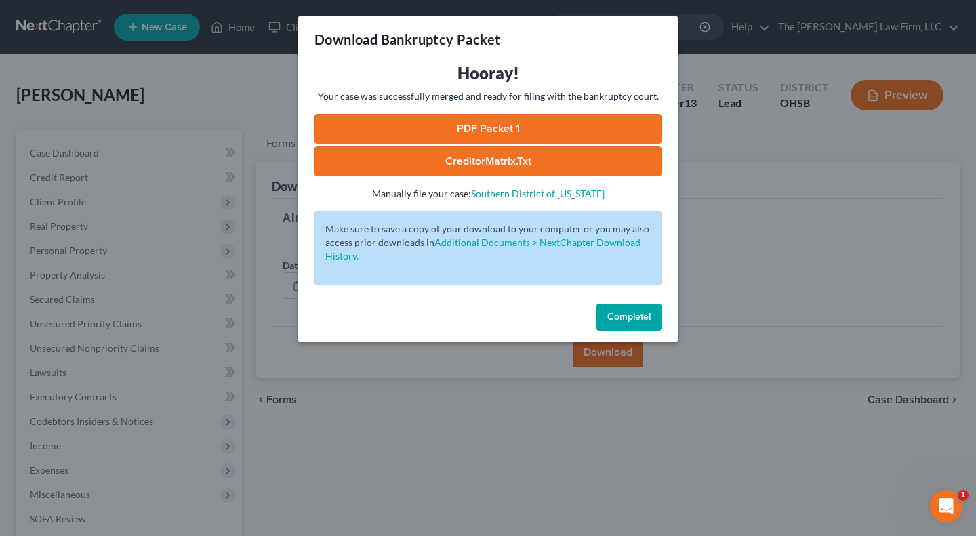
click at [481, 129] on link "PDF Packet 1" at bounding box center [487, 129] width 347 height 30
drag, startPoint x: 629, startPoint y: 316, endPoint x: 644, endPoint y: 396, distance: 81.9
click at [629, 316] on span "Complete!" at bounding box center [628, 317] width 43 height 12
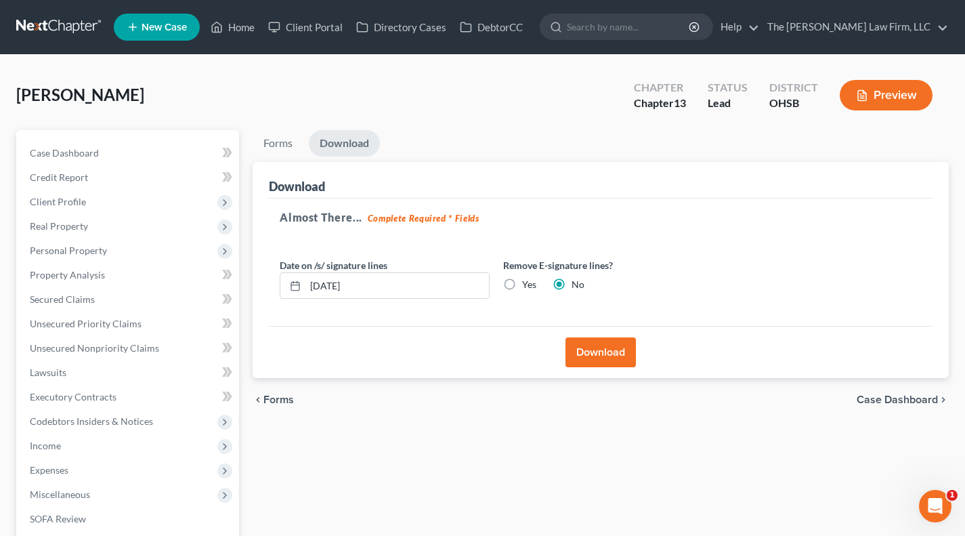
drag, startPoint x: 85, startPoint y: 205, endPoint x: 98, endPoint y: 262, distance: 58.3
click at [85, 205] on span "Client Profile" at bounding box center [129, 202] width 220 height 24
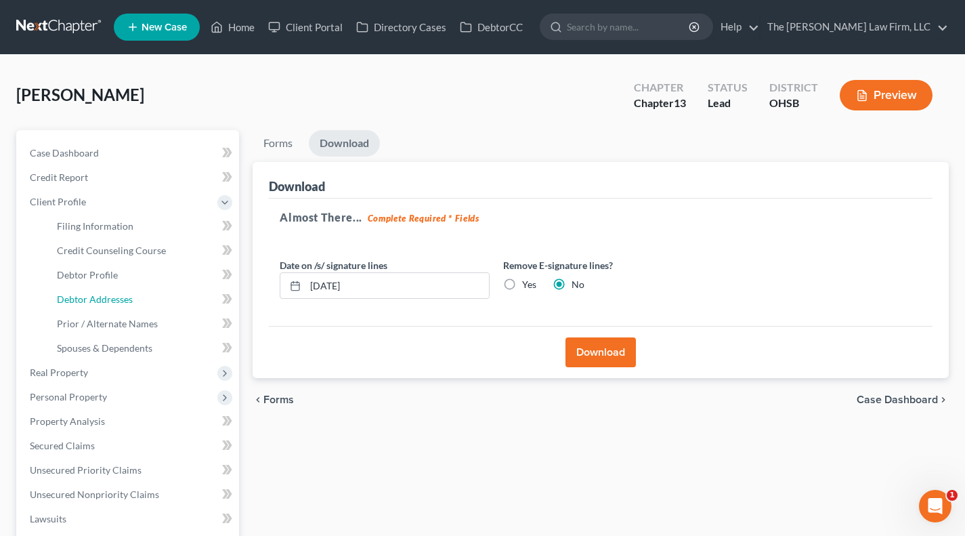
click at [102, 293] on span "Debtor Addresses" at bounding box center [95, 299] width 76 height 12
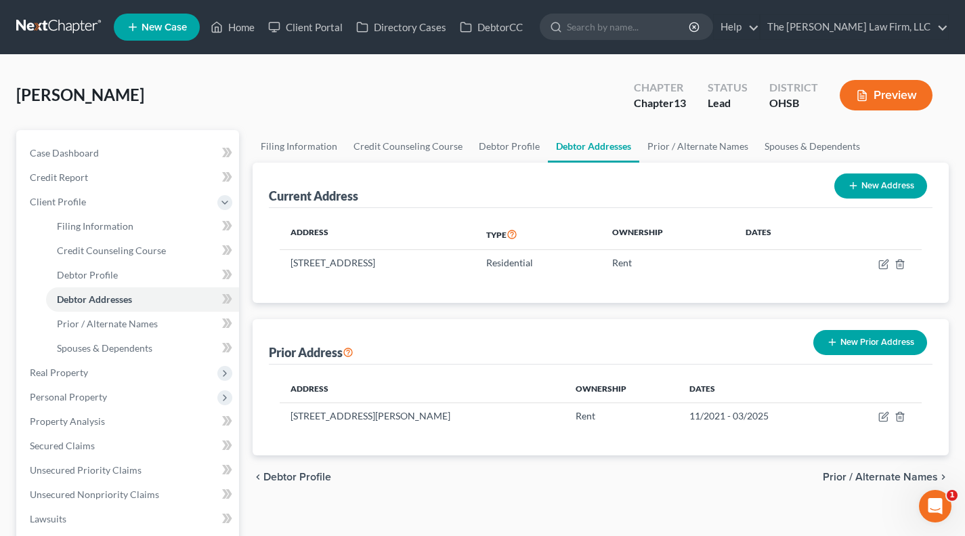
click at [365, 259] on td "8268 Birdside Drive, Plain City, OH 43064" at bounding box center [378, 263] width 196 height 26
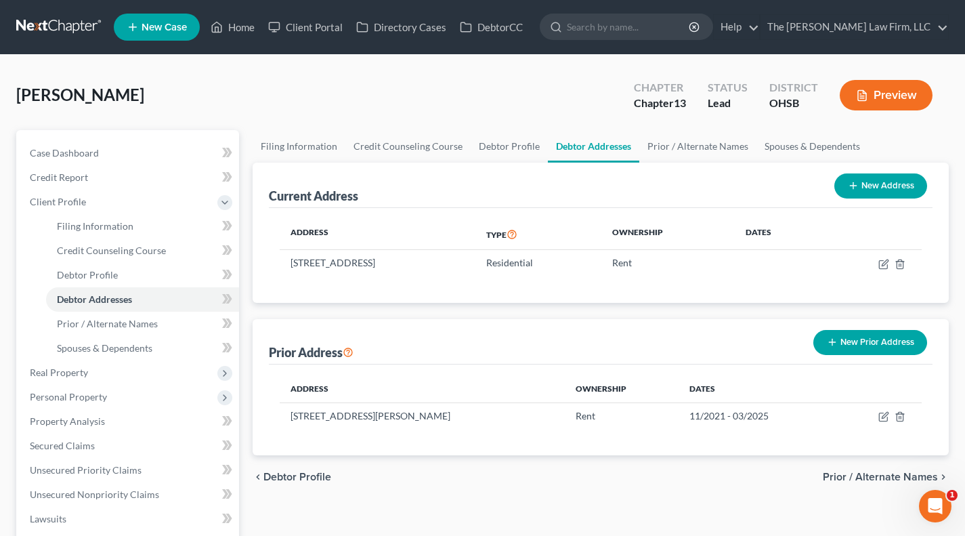
click at [369, 258] on td "8268 Birdside Drive, Plain City, OH 43064" at bounding box center [378, 263] width 196 height 26
copy td "8268 Birdside Drive, Plain City, OH 43064"
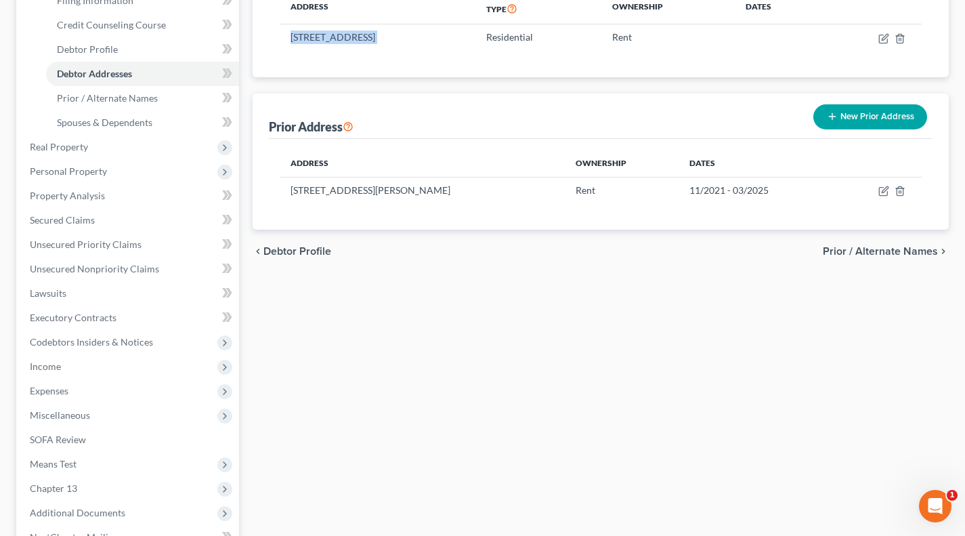
scroll to position [112, 0]
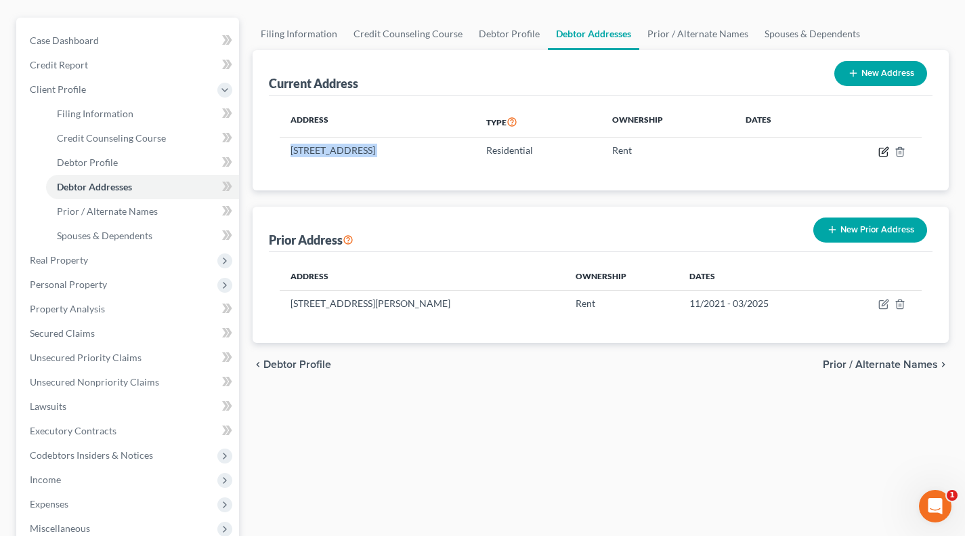
click at [865, 152] on icon "button" at bounding box center [884, 151] width 11 height 11
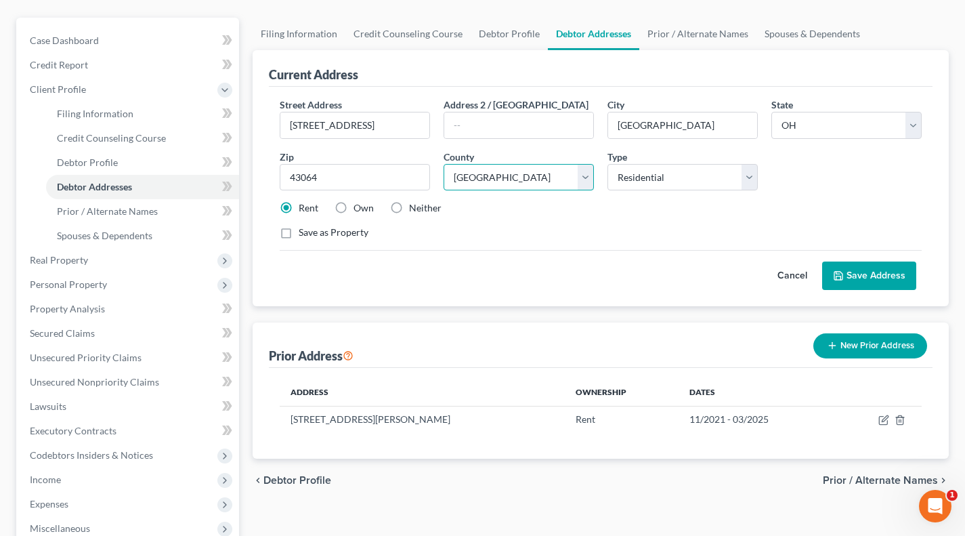
click at [476, 175] on select "County Adams County Allen County Ashland County Ashtabula County Athens County …" at bounding box center [519, 177] width 150 height 27
click at [444, 164] on select "County Adams County Allen County Ashland County Ashtabula County Athens County …" at bounding box center [519, 177] width 150 height 27
click at [138, 161] on link "Debtor Profile" at bounding box center [142, 162] width 193 height 24
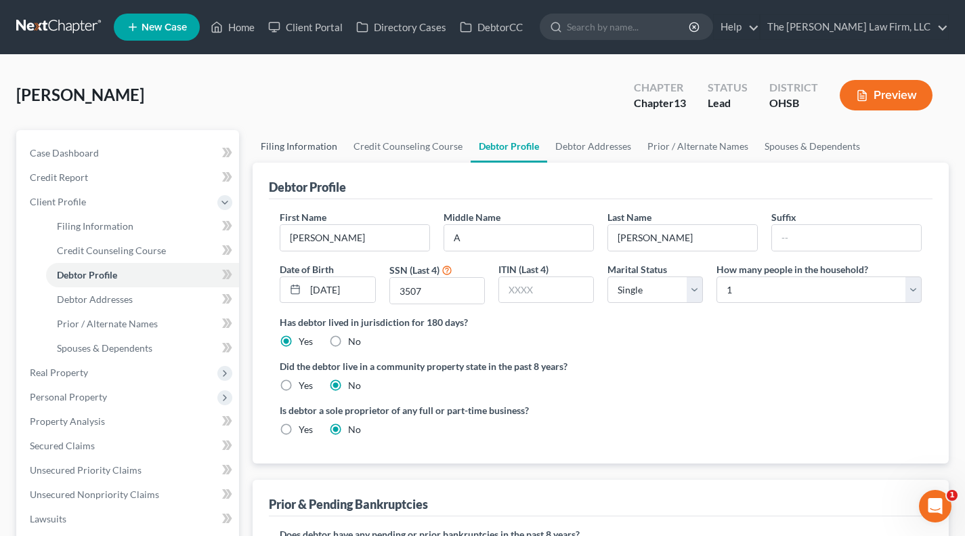
click at [295, 143] on link "Filing Information" at bounding box center [299, 146] width 93 height 33
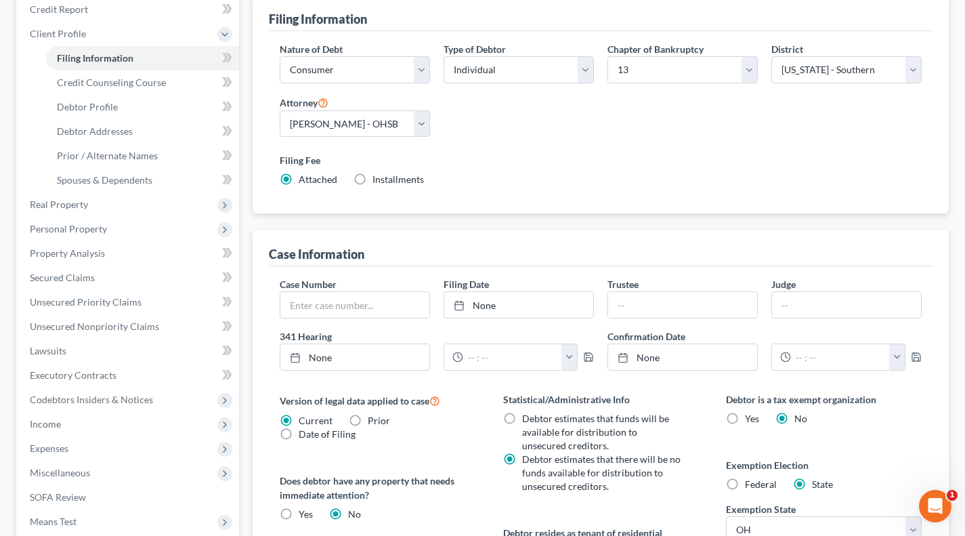
scroll to position [339, 0]
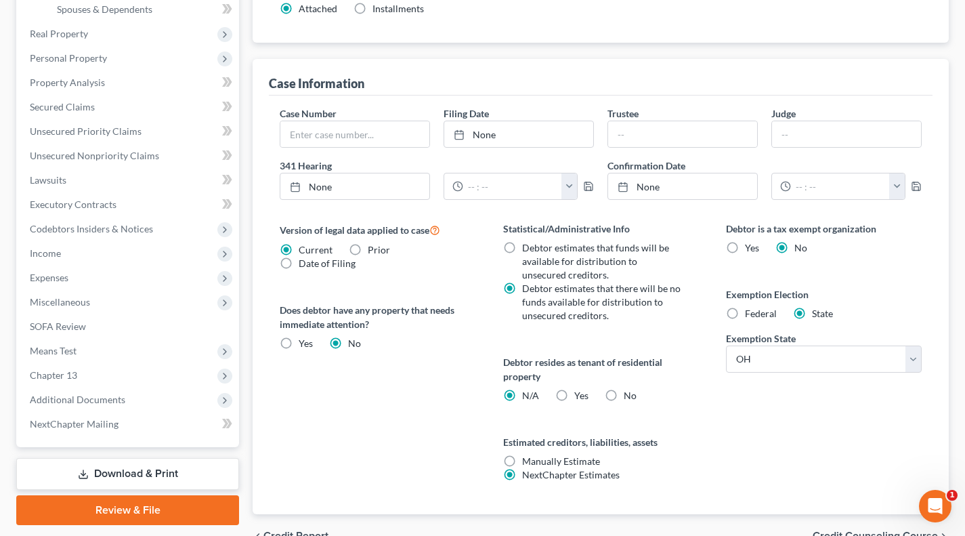
click at [575, 394] on label "Yes Yes" at bounding box center [582, 396] width 14 height 14
click at [580, 394] on input "Yes Yes" at bounding box center [584, 393] width 9 height 9
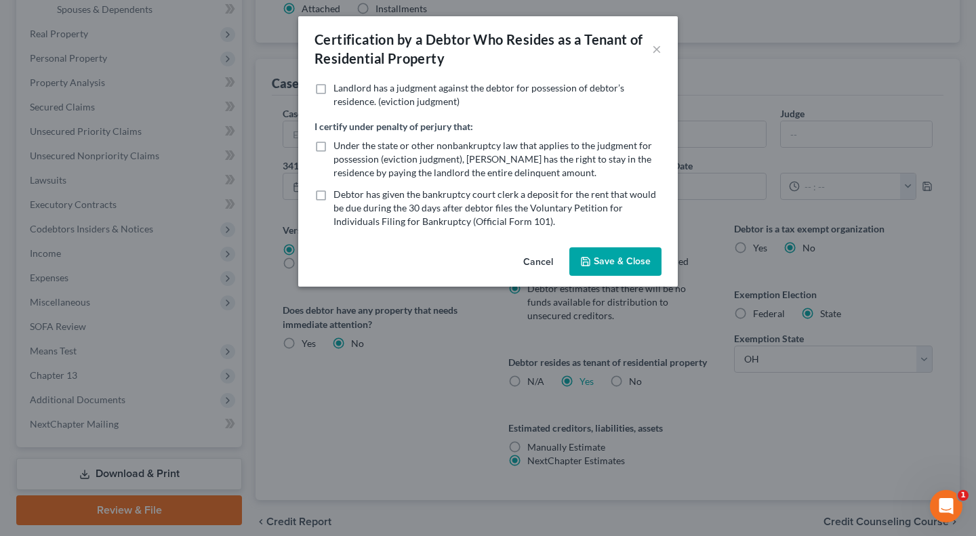
click at [638, 253] on button "Save & Close" at bounding box center [615, 261] width 92 height 28
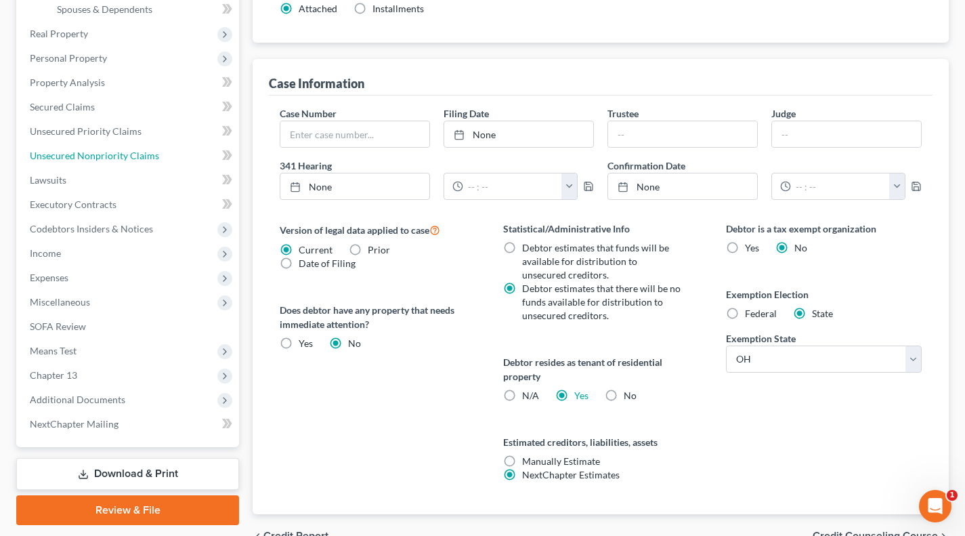
click at [98, 146] on link "Unsecured Nonpriority Claims" at bounding box center [129, 156] width 220 height 24
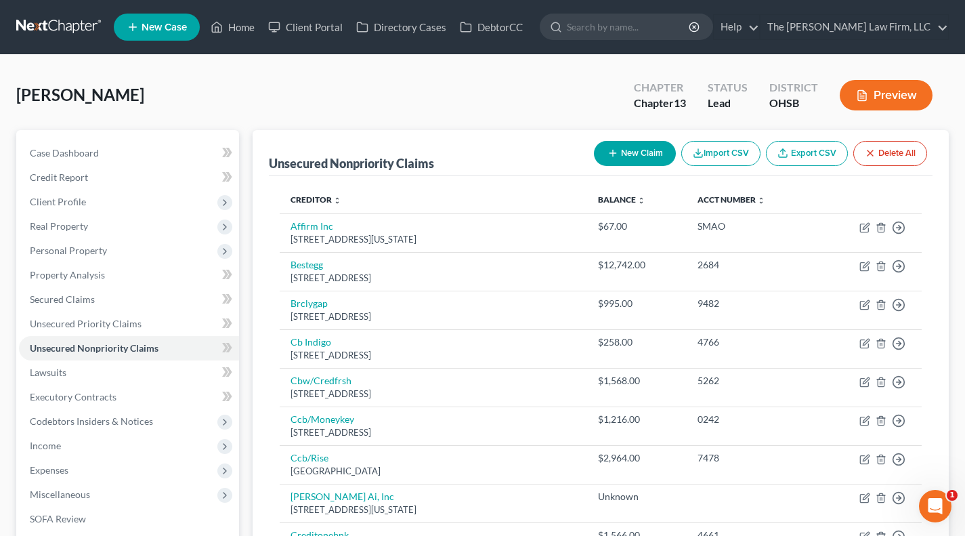
click at [620, 148] on button "New Claim" at bounding box center [635, 153] width 82 height 25
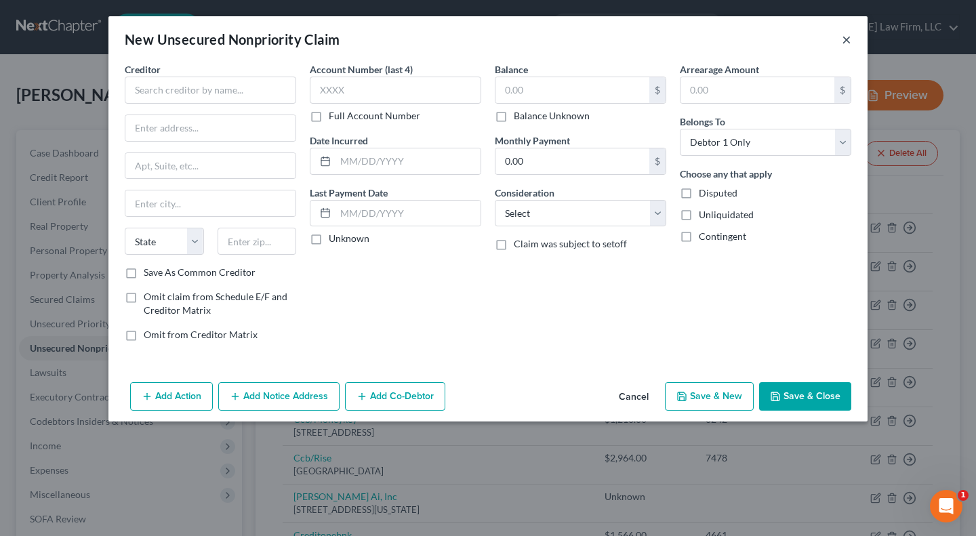
click at [848, 39] on button "×" at bounding box center [845, 39] width 9 height 16
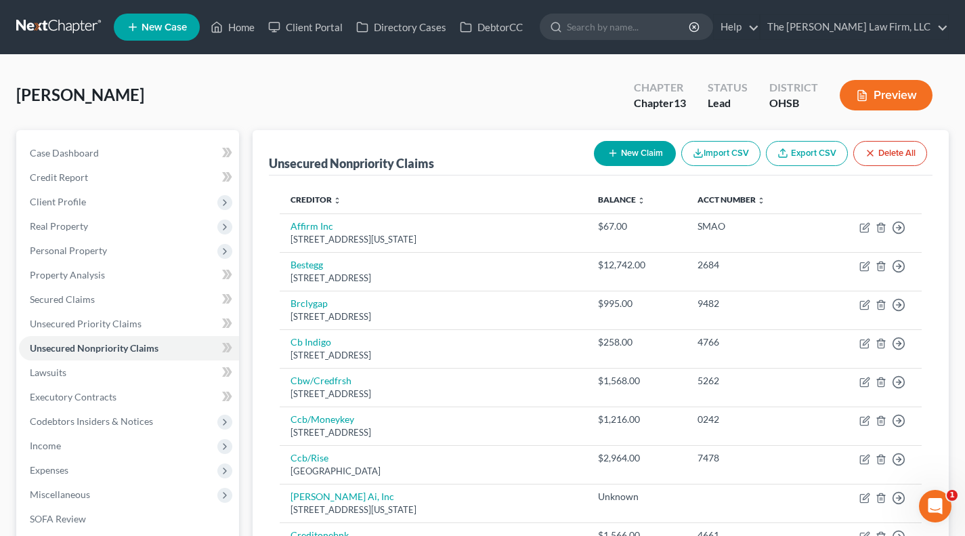
click at [302, 100] on div "Hanson, Emily Upgraded Chapter Chapter 13 Status Lead District OHSB Preview" at bounding box center [482, 100] width 933 height 59
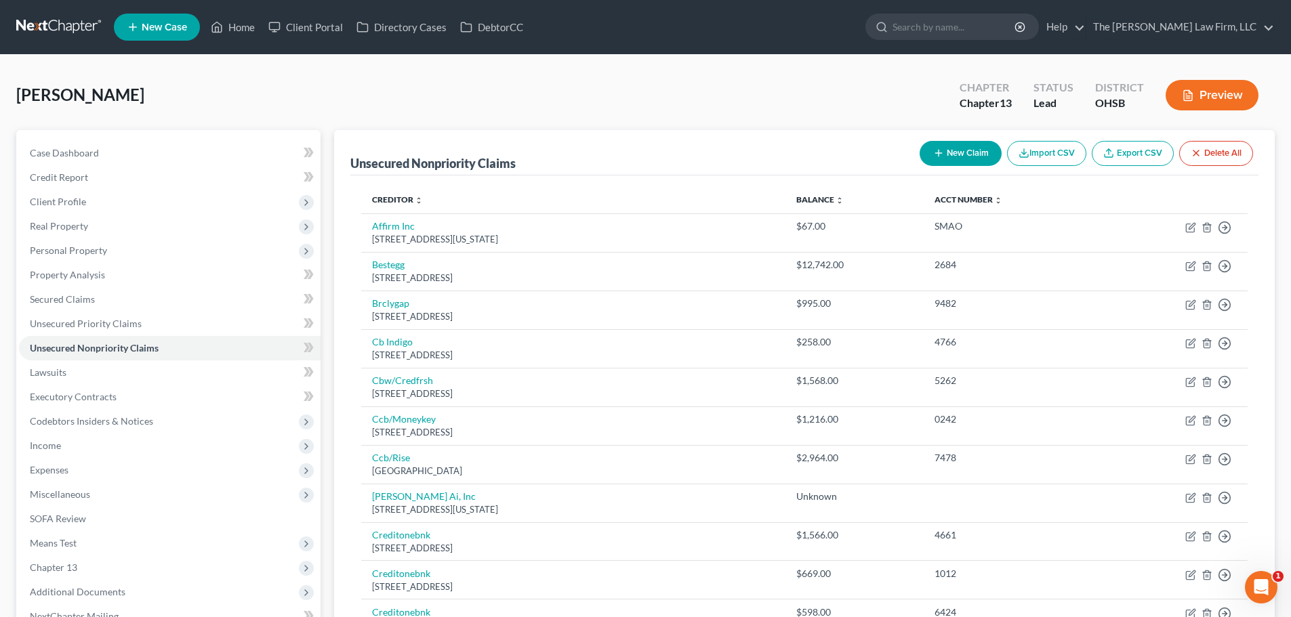
click at [865, 137] on div "New Claim Import CSV Export CSV Delete All" at bounding box center [1086, 154] width 344 height 36
click at [865, 153] on button "New Claim" at bounding box center [960, 153] width 82 height 25
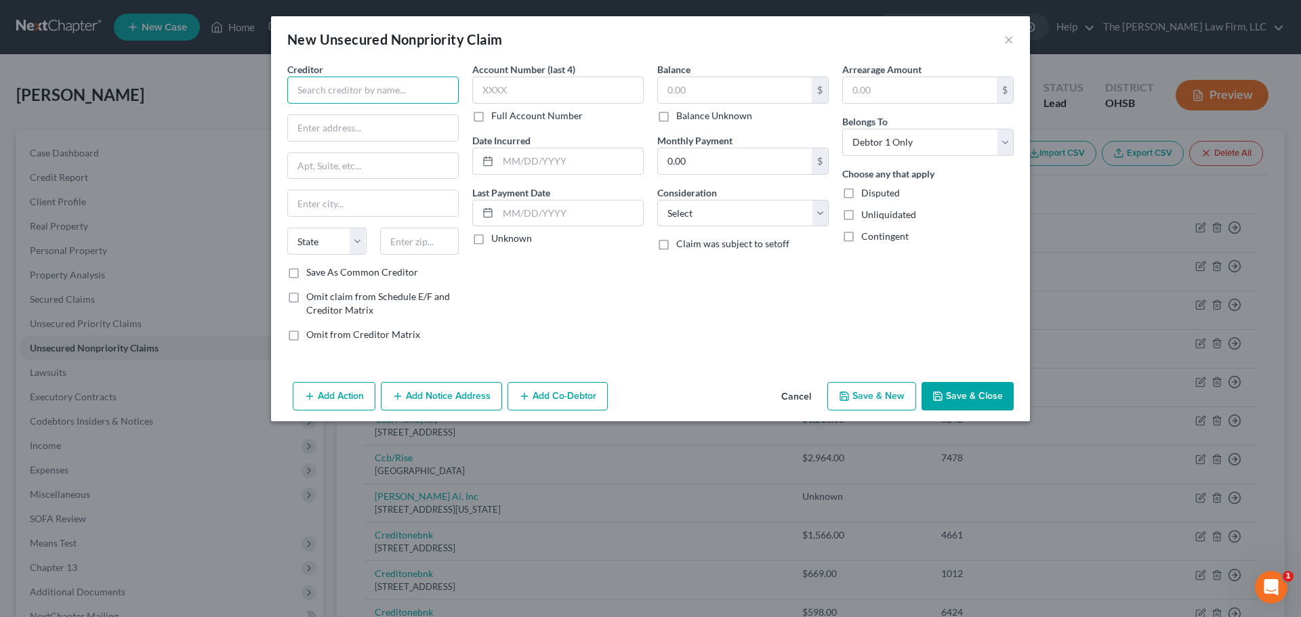
click at [383, 83] on input "text" at bounding box center [372, 90] width 171 height 27
click at [381, 117] on input "text" at bounding box center [373, 128] width 170 height 26
paste input "PO Box 40070"
drag, startPoint x: 436, startPoint y: 246, endPoint x: 705, endPoint y: 299, distance: 274.8
click at [436, 246] on input "text" at bounding box center [419, 241] width 79 height 27
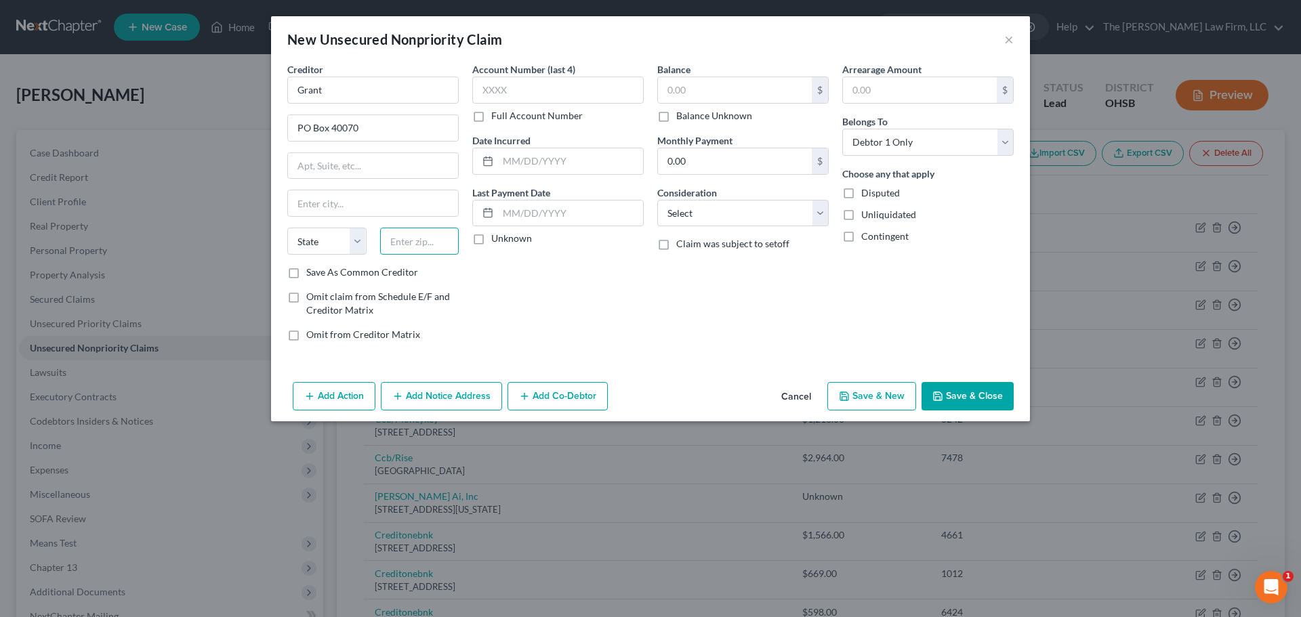
paste input "89504"
click at [705, 299] on div "Balance $ Balance Unknown Balance Undetermined $ Balance Unknown Monthly Paymen…" at bounding box center [742, 207] width 185 height 290
click at [502, 238] on label "Unknown" at bounding box center [511, 239] width 41 height 14
click at [502, 238] on input "Unknown" at bounding box center [501, 236] width 9 height 9
click at [778, 212] on select "Select Cable / Satellite Services Collection Agency Credit Card Debt Debt Couns…" at bounding box center [742, 213] width 171 height 27
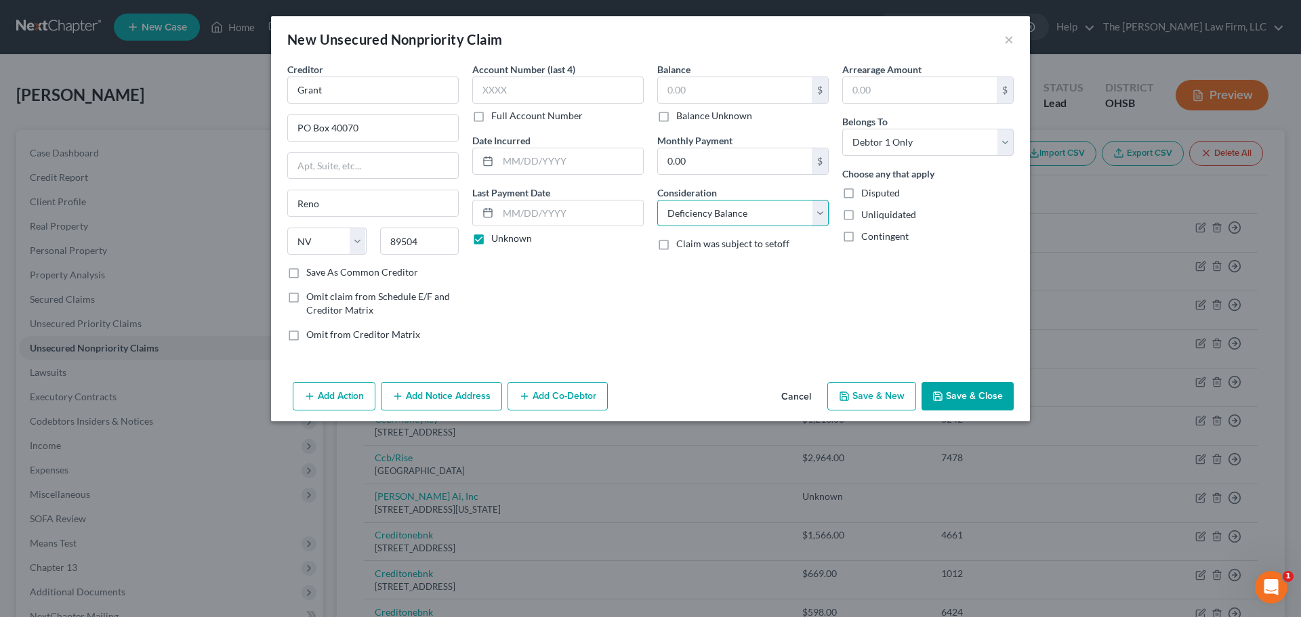
click at [657, 200] on select "Select Cable / Satellite Services Collection Agency Credit Card Debt Debt Couns…" at bounding box center [742, 213] width 171 height 27
click at [724, 116] on label "Balance Unknown" at bounding box center [714, 116] width 76 height 14
click at [690, 116] on input "Balance Unknown" at bounding box center [686, 113] width 9 height 9
click at [865, 394] on button "Save & Close" at bounding box center [967, 396] width 92 height 28
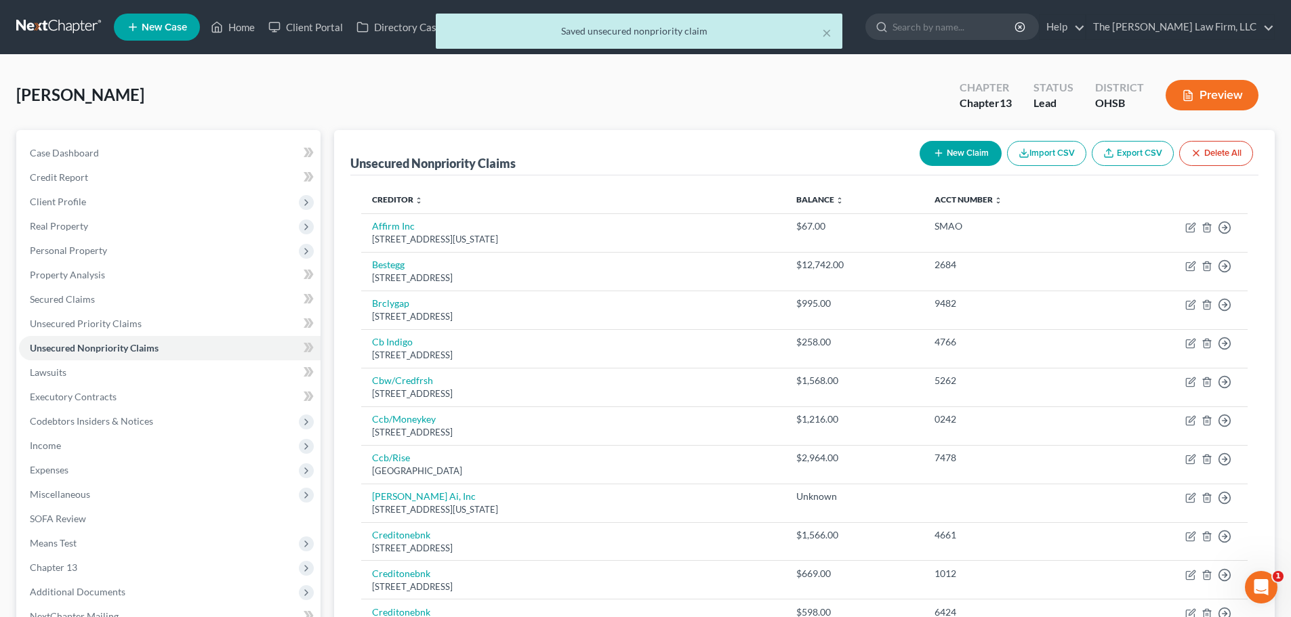
click at [865, 160] on button "New Claim" at bounding box center [960, 153] width 82 height 25
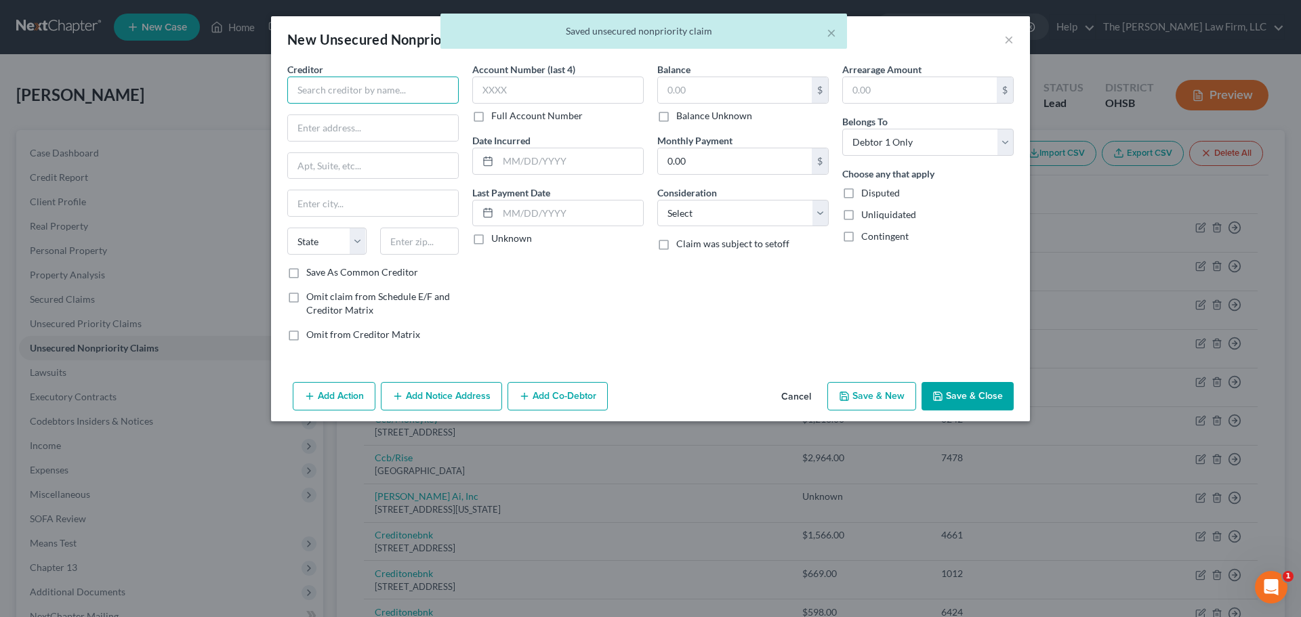
click at [321, 82] on input "text" at bounding box center [372, 90] width 171 height 27
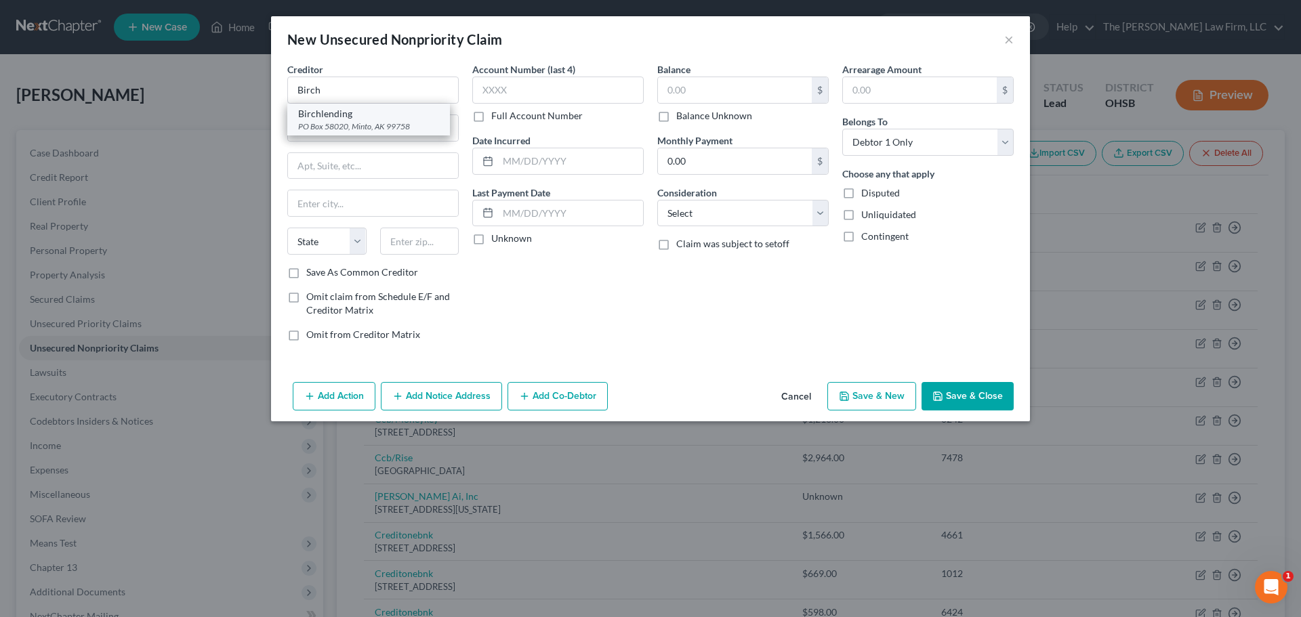
click at [348, 116] on div "Birchlending" at bounding box center [368, 114] width 141 height 14
click at [509, 239] on label "Unknown" at bounding box center [511, 239] width 41 height 14
click at [505, 239] on input "Unknown" at bounding box center [501, 236] width 9 height 9
click at [726, 115] on label "Balance Unknown" at bounding box center [714, 116] width 76 height 14
click at [690, 115] on input "Balance Unknown" at bounding box center [686, 113] width 9 height 9
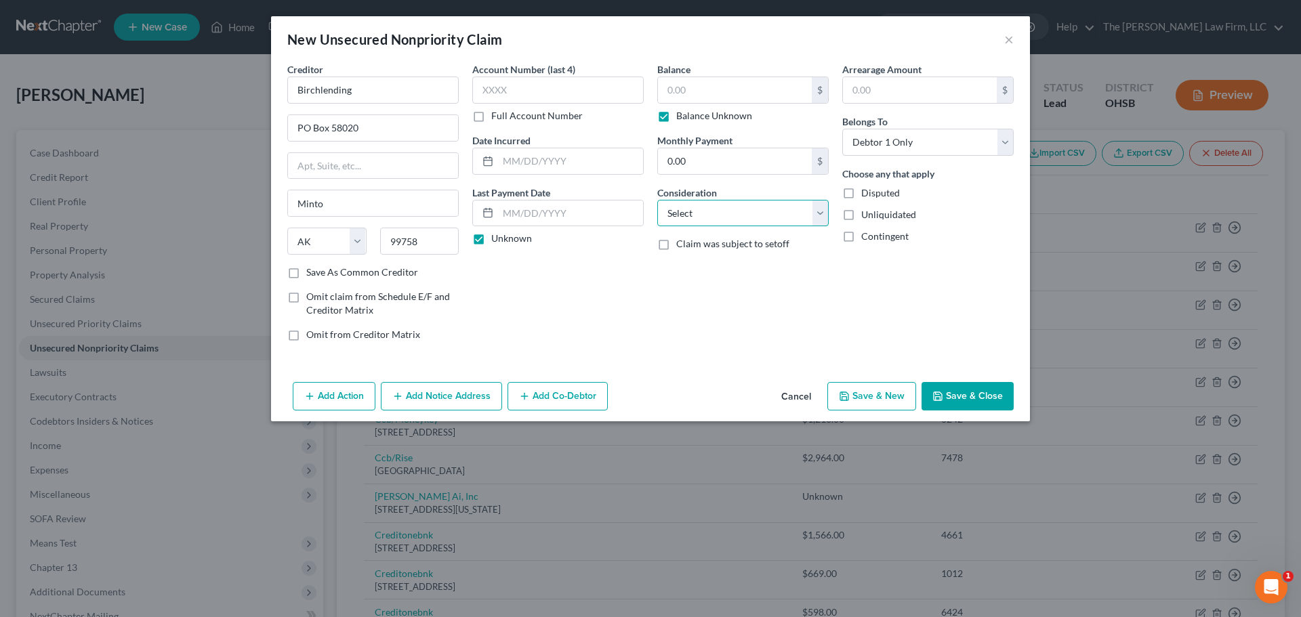
click at [757, 214] on select "Select Cable / Satellite Services Collection Agency Credit Card Debt Debt Couns…" at bounding box center [742, 213] width 171 height 27
click at [657, 200] on select "Select Cable / Satellite Services Collection Agency Credit Card Debt Debt Couns…" at bounding box center [742, 213] width 171 height 27
click at [397, 93] on input "Birchlending" at bounding box center [372, 90] width 171 height 27
click at [865, 403] on button "Save & Close" at bounding box center [967, 396] width 92 height 28
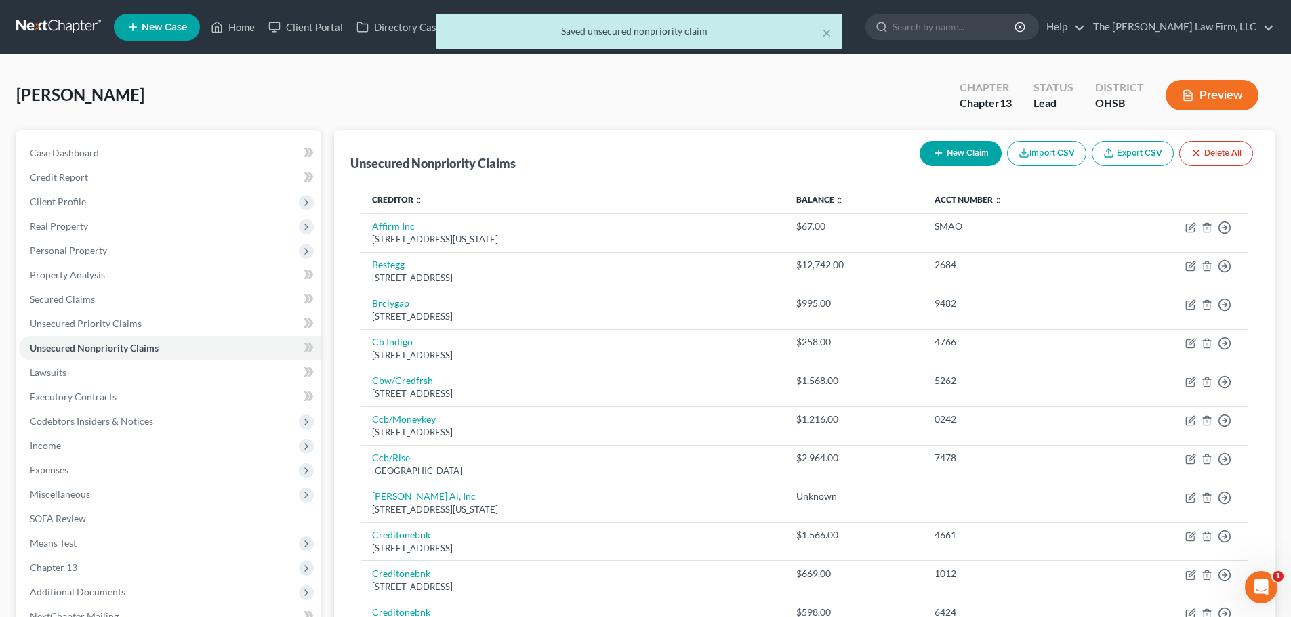
click at [865, 148] on button "New Claim" at bounding box center [960, 153] width 82 height 25
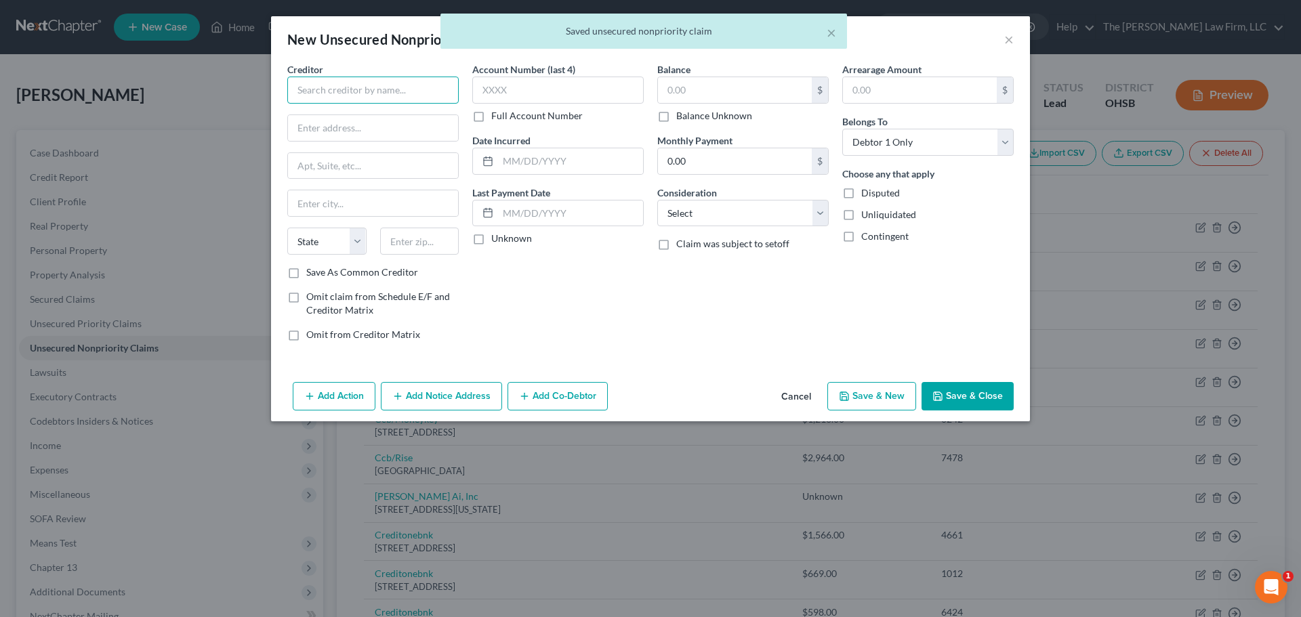
click at [391, 81] on input "text" at bounding box center [372, 90] width 171 height 27
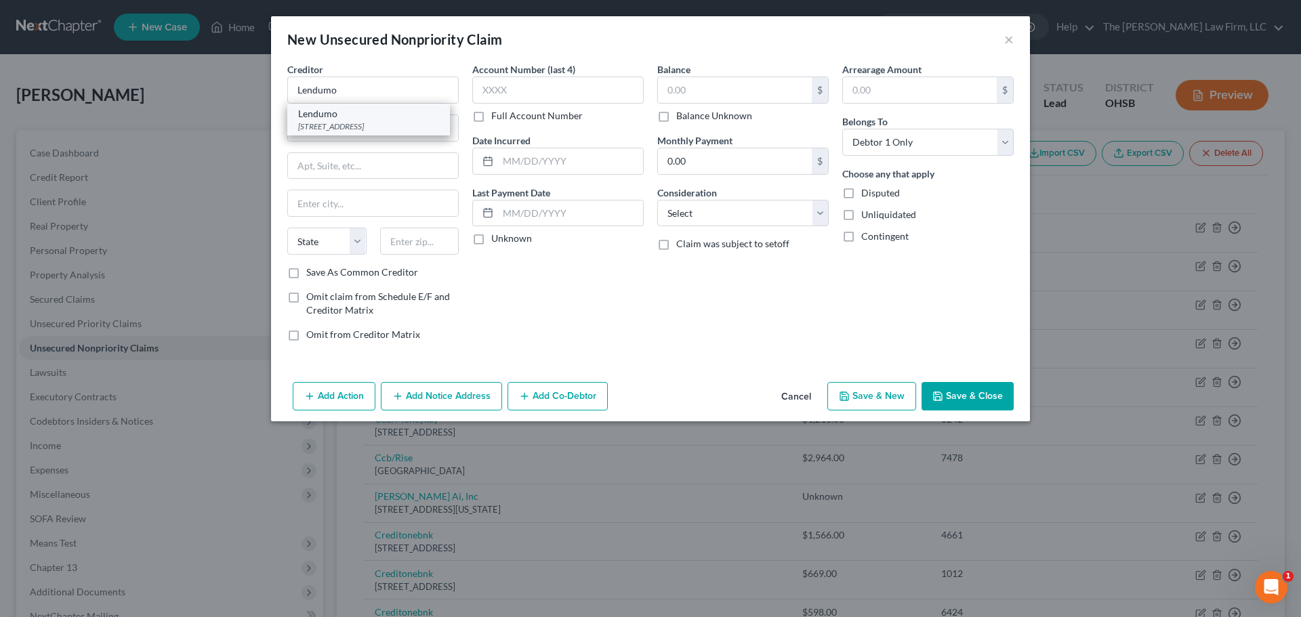
click at [367, 119] on div "Lendumo" at bounding box center [368, 114] width 141 height 14
click at [517, 241] on label "Unknown" at bounding box center [511, 239] width 41 height 14
click at [505, 241] on input "Unknown" at bounding box center [501, 236] width 9 height 9
click at [695, 116] on label "Balance Unknown" at bounding box center [714, 116] width 76 height 14
click at [690, 116] on input "Balance Unknown" at bounding box center [686, 113] width 9 height 9
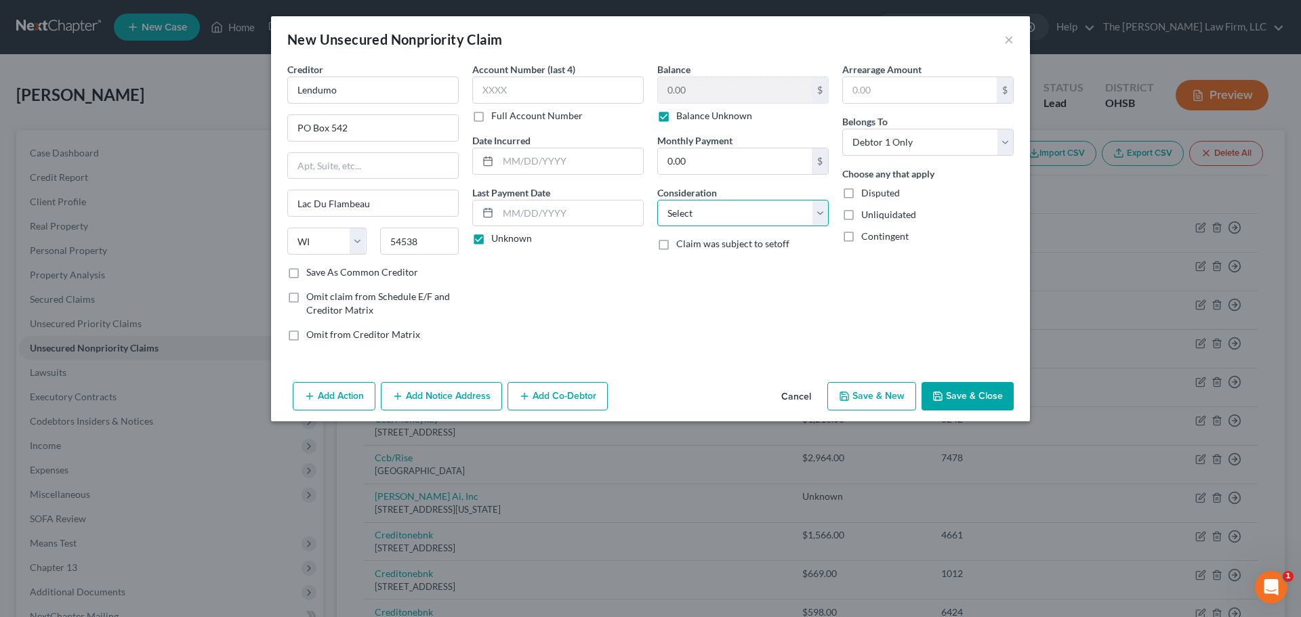
drag, startPoint x: 722, startPoint y: 213, endPoint x: 724, endPoint y: 224, distance: 11.0
click at [722, 213] on select "Select Cable / Satellite Services Collection Agency Credit Card Debt Debt Couns…" at bounding box center [742, 213] width 171 height 27
click at [657, 200] on select "Select Cable / Satellite Services Collection Agency Credit Card Debt Debt Couns…" at bounding box center [742, 213] width 171 height 27
click at [865, 401] on button "Save & Close" at bounding box center [967, 396] width 92 height 28
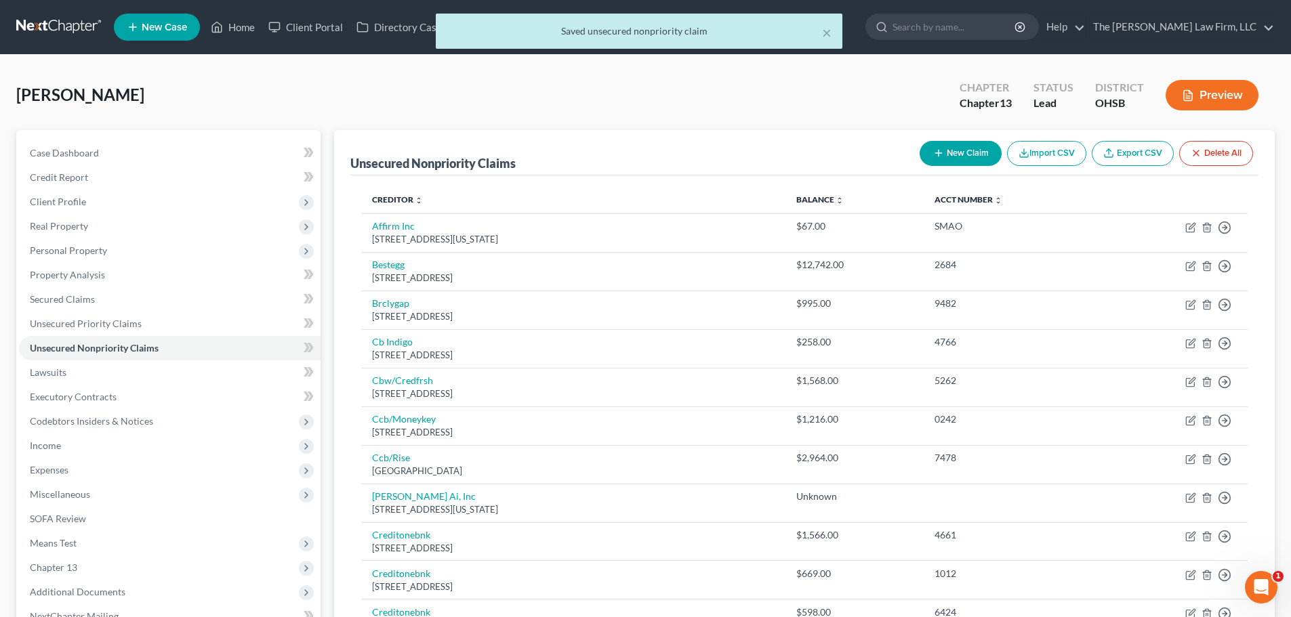
click at [865, 150] on button "New Claim" at bounding box center [960, 153] width 82 height 25
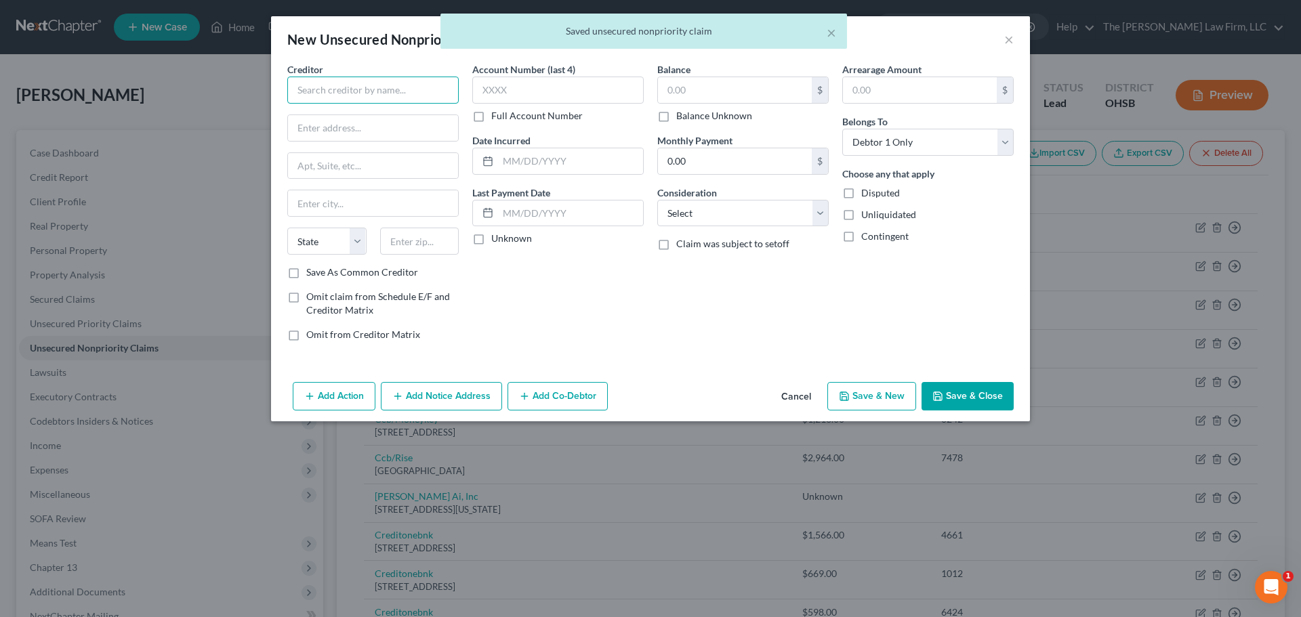
click at [385, 85] on input "text" at bounding box center [372, 90] width 171 height 27
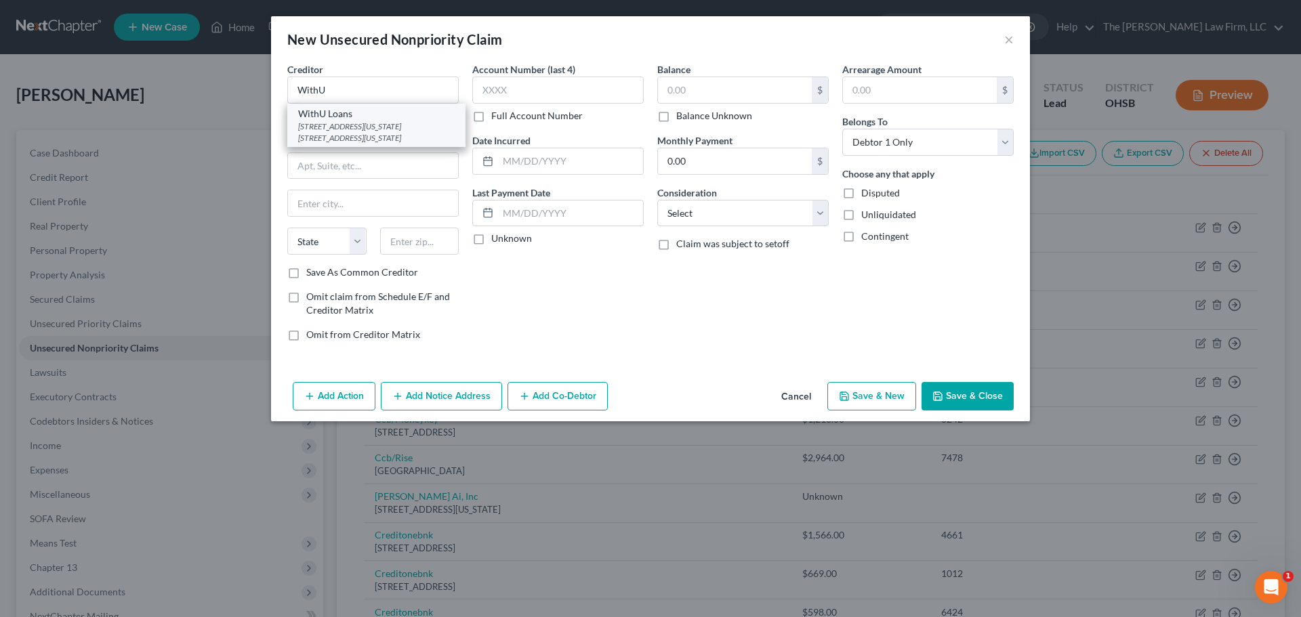
click at [365, 131] on div "10600 S. Pennsylvania Ave. Ste 16 #828, Oklahoma City, OK 73170" at bounding box center [376, 132] width 157 height 23
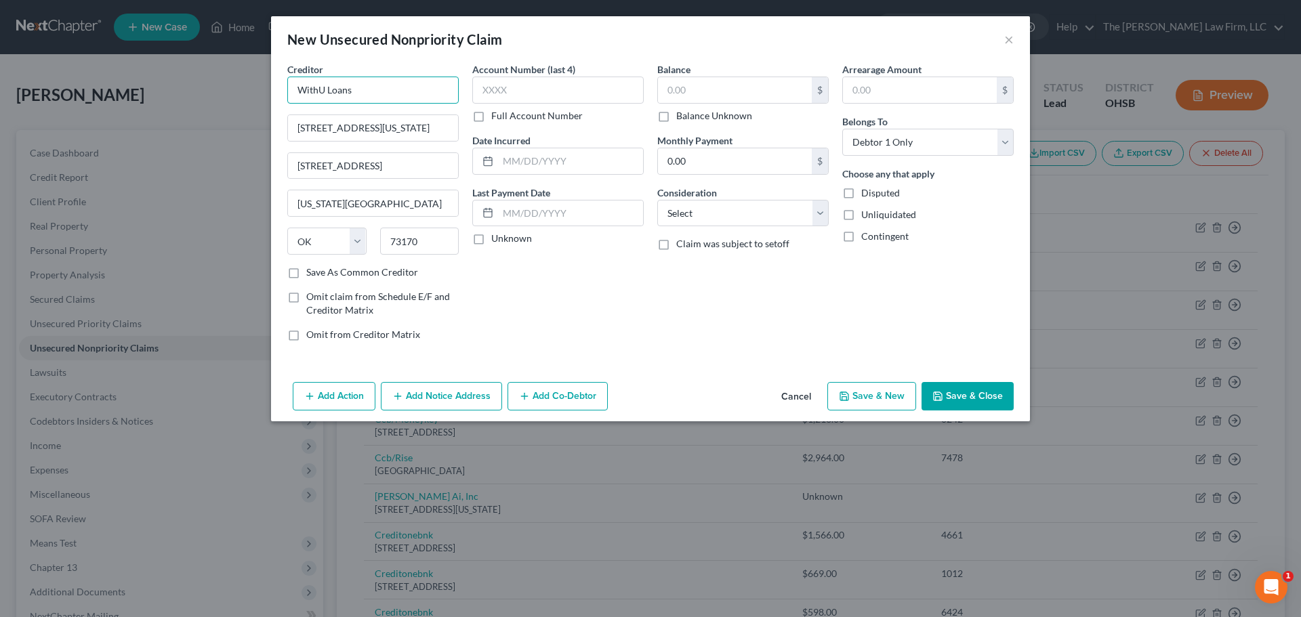
click at [386, 93] on input "WithU Loans" at bounding box center [372, 90] width 171 height 27
click at [522, 241] on label "Unknown" at bounding box center [511, 239] width 41 height 14
click at [505, 241] on input "Unknown" at bounding box center [501, 236] width 9 height 9
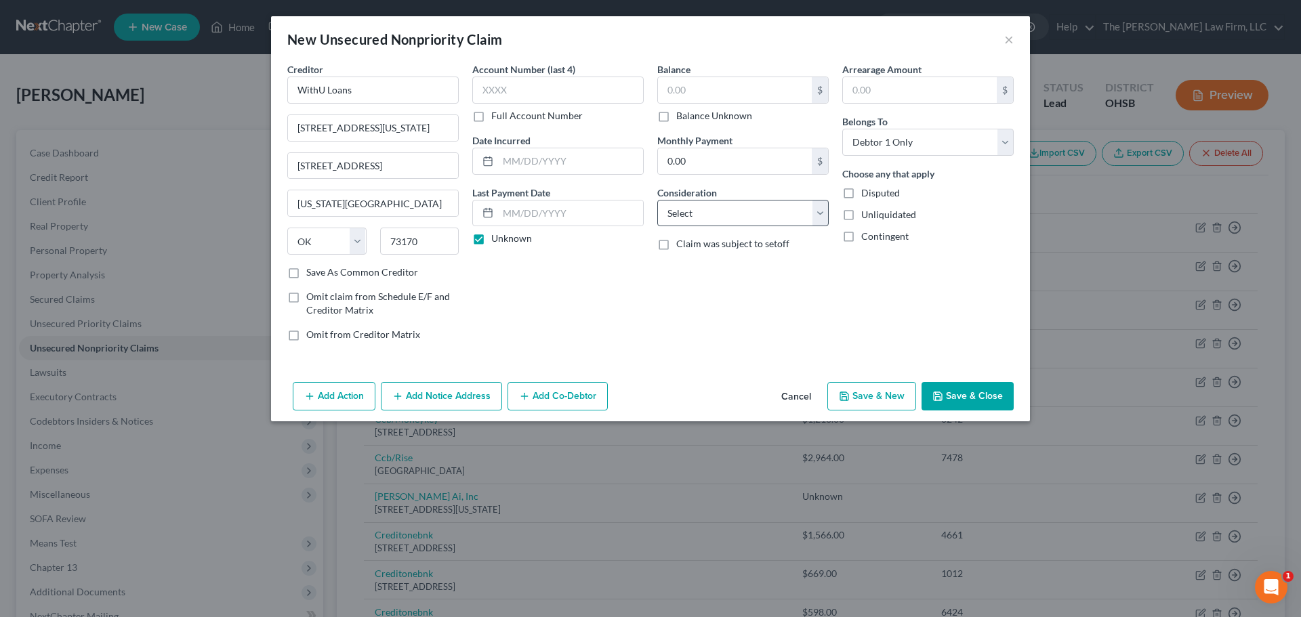
click at [694, 116] on label "Balance Unknown" at bounding box center [714, 116] width 76 height 14
click at [690, 116] on input "Balance Unknown" at bounding box center [686, 113] width 9 height 9
click at [733, 218] on select "Select Cable / Satellite Services Collection Agency Credit Card Debt Debt Couns…" at bounding box center [742, 213] width 171 height 27
click at [657, 200] on select "Select Cable / Satellite Services Collection Agency Credit Card Debt Debt Couns…" at bounding box center [742, 213] width 171 height 27
click at [865, 407] on button "Save & Close" at bounding box center [967, 396] width 92 height 28
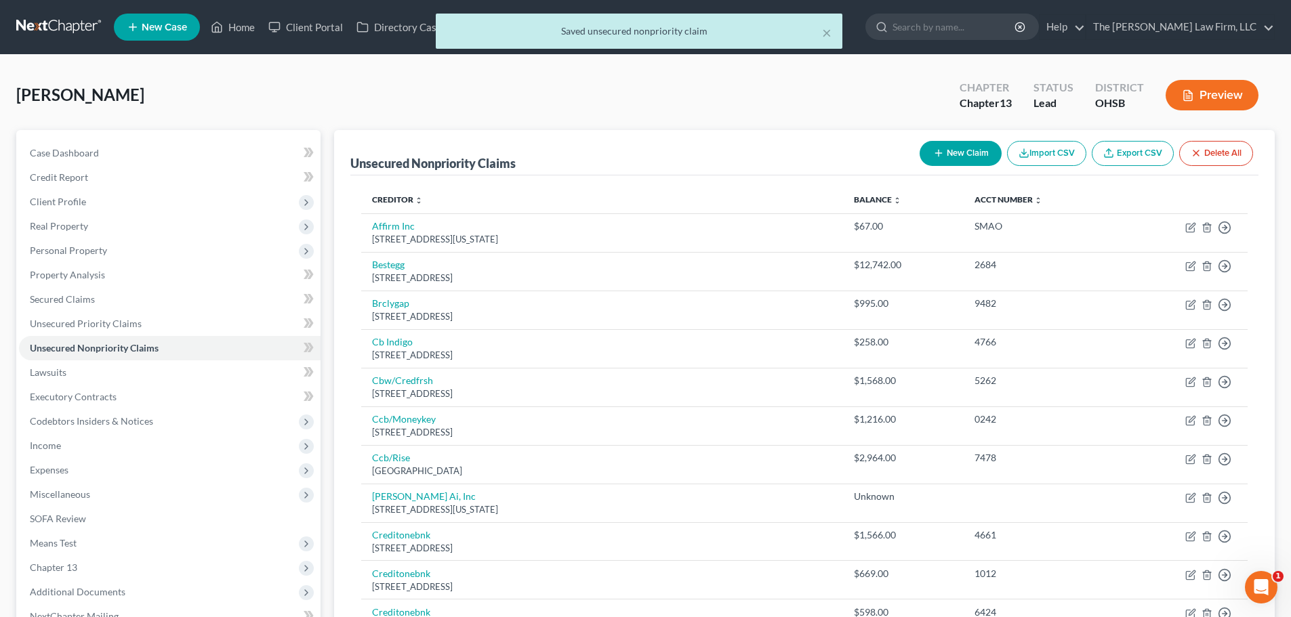
click at [865, 141] on button "New Claim" at bounding box center [960, 153] width 82 height 25
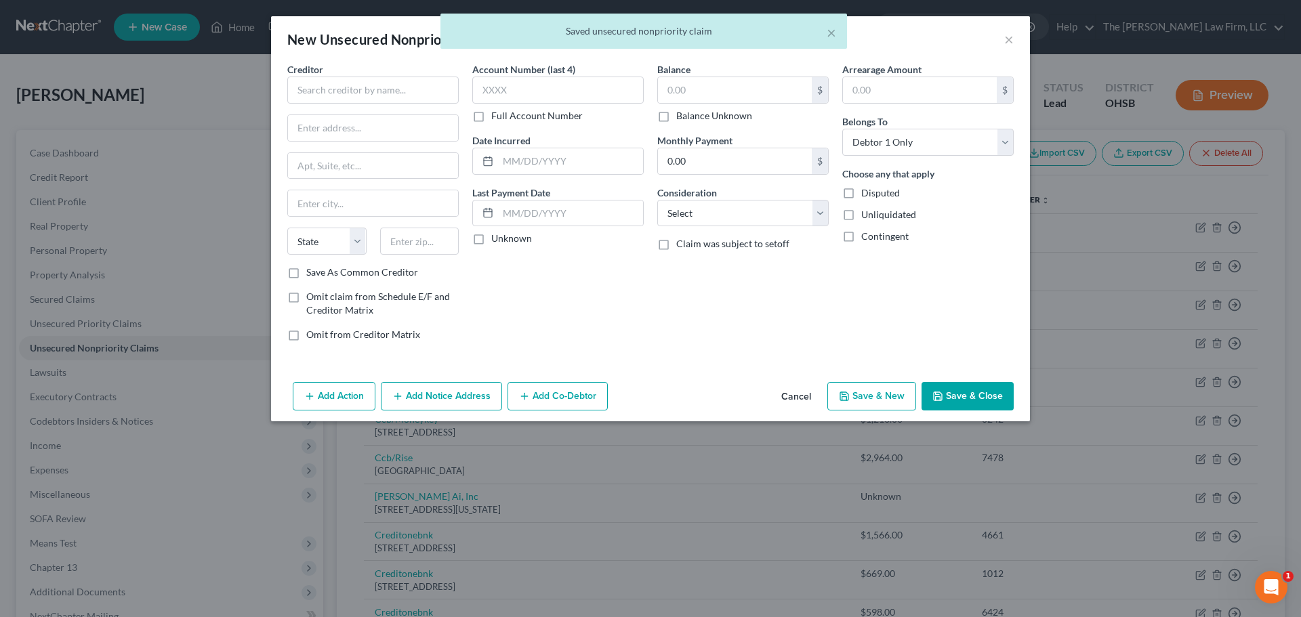
click at [414, 73] on div "Creditor *" at bounding box center [372, 82] width 171 height 41
click at [409, 89] on input "text" at bounding box center [372, 90] width 171 height 27
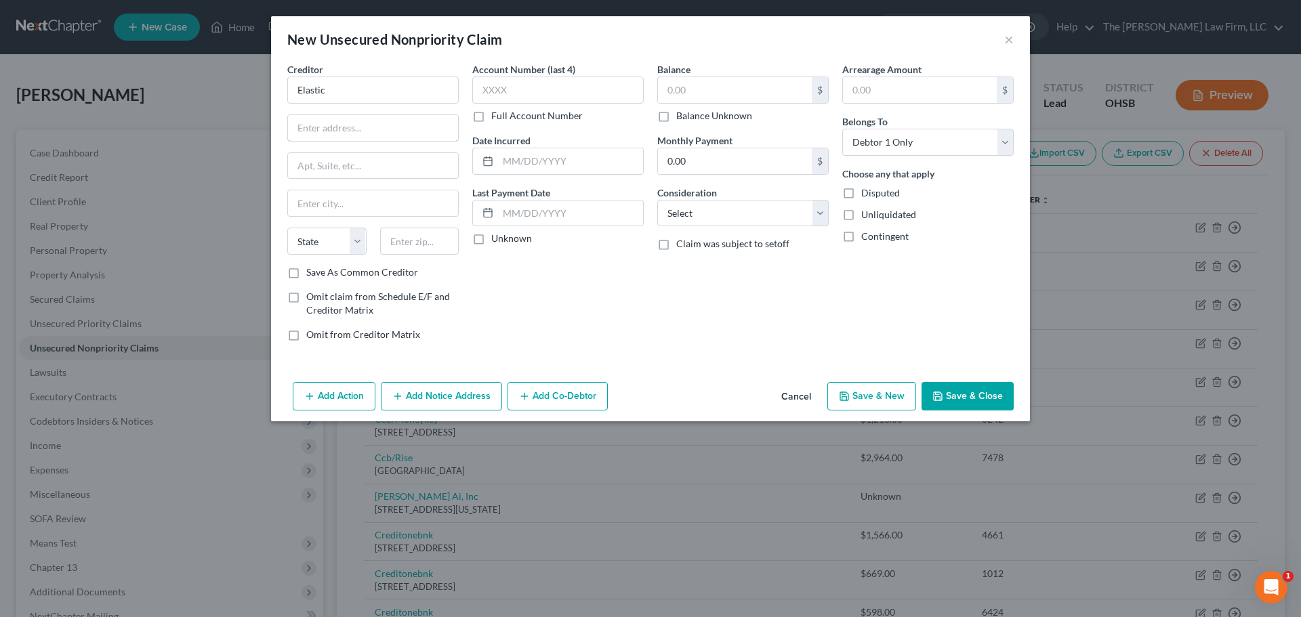
drag, startPoint x: 379, startPoint y: 138, endPoint x: 1269, endPoint y: 163, distance: 889.9
click at [379, 138] on input "text" at bounding box center [373, 128] width 170 height 26
paste input "4030 Smith Road"
drag, startPoint x: 429, startPoint y: 242, endPoint x: 589, endPoint y: 274, distance: 163.7
click at [429, 242] on input "text" at bounding box center [419, 241] width 79 height 27
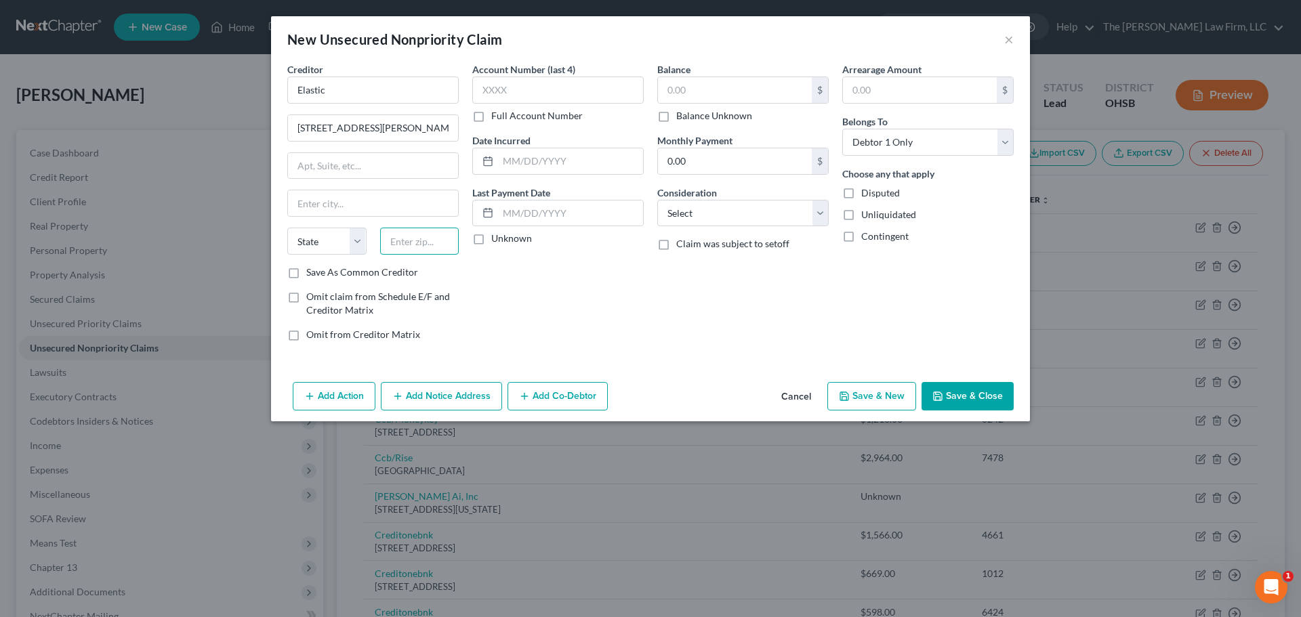
paste input "45209"
click at [589, 274] on div "Account Number (last 4) Full Account Number Date Incurred Last Payment Date Unk…" at bounding box center [557, 207] width 185 height 290
click at [515, 241] on label "Unknown" at bounding box center [511, 239] width 41 height 14
click at [505, 241] on input "Unknown" at bounding box center [501, 236] width 9 height 9
click at [680, 119] on label "Balance Unknown" at bounding box center [714, 116] width 76 height 14
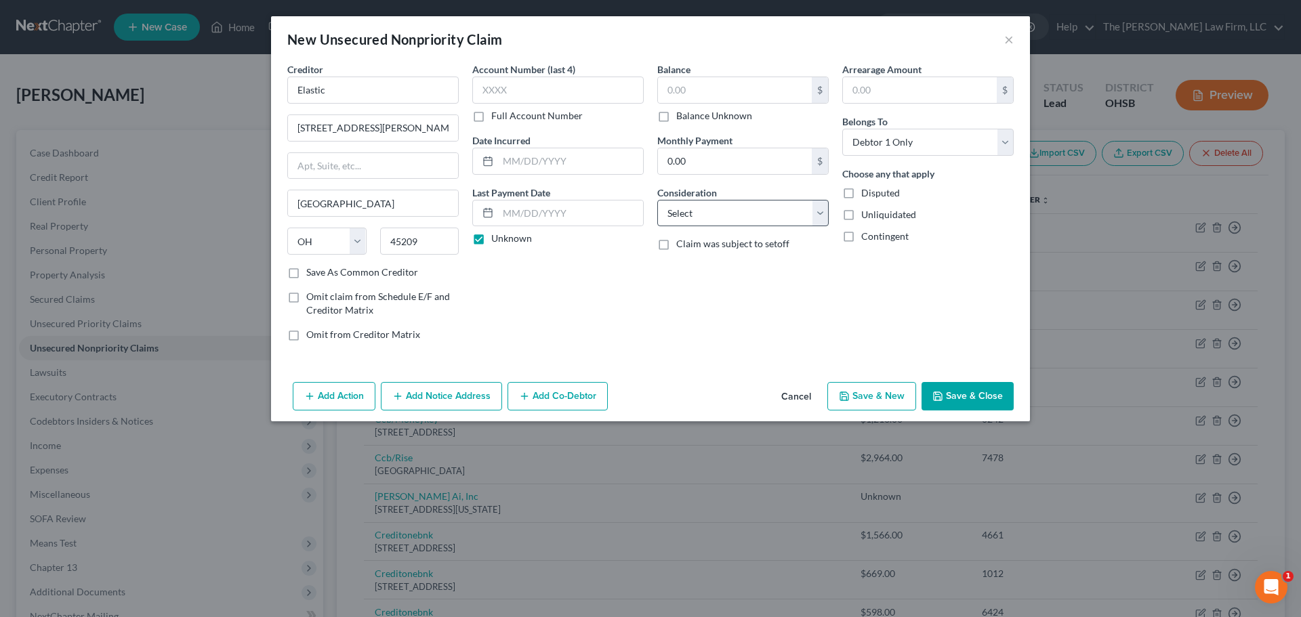
click at [682, 118] on input "Balance Unknown" at bounding box center [686, 113] width 9 height 9
click at [707, 215] on select "Select Cable / Satellite Services Collection Agency Credit Card Debt Debt Couns…" at bounding box center [742, 213] width 171 height 27
click at [657, 200] on select "Select Cable / Satellite Services Collection Agency Credit Card Debt Debt Couns…" at bounding box center [742, 213] width 171 height 27
click at [865, 393] on button "Save & Close" at bounding box center [967, 396] width 92 height 28
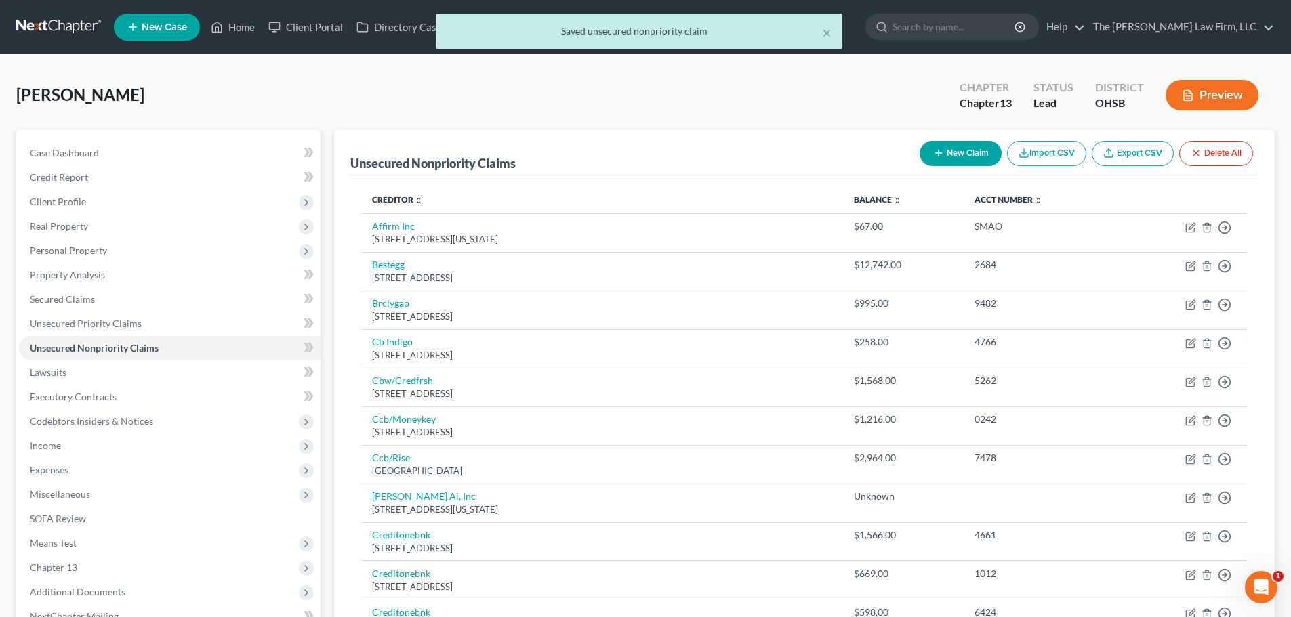
click at [865, 154] on icon "button" at bounding box center [938, 153] width 11 height 11
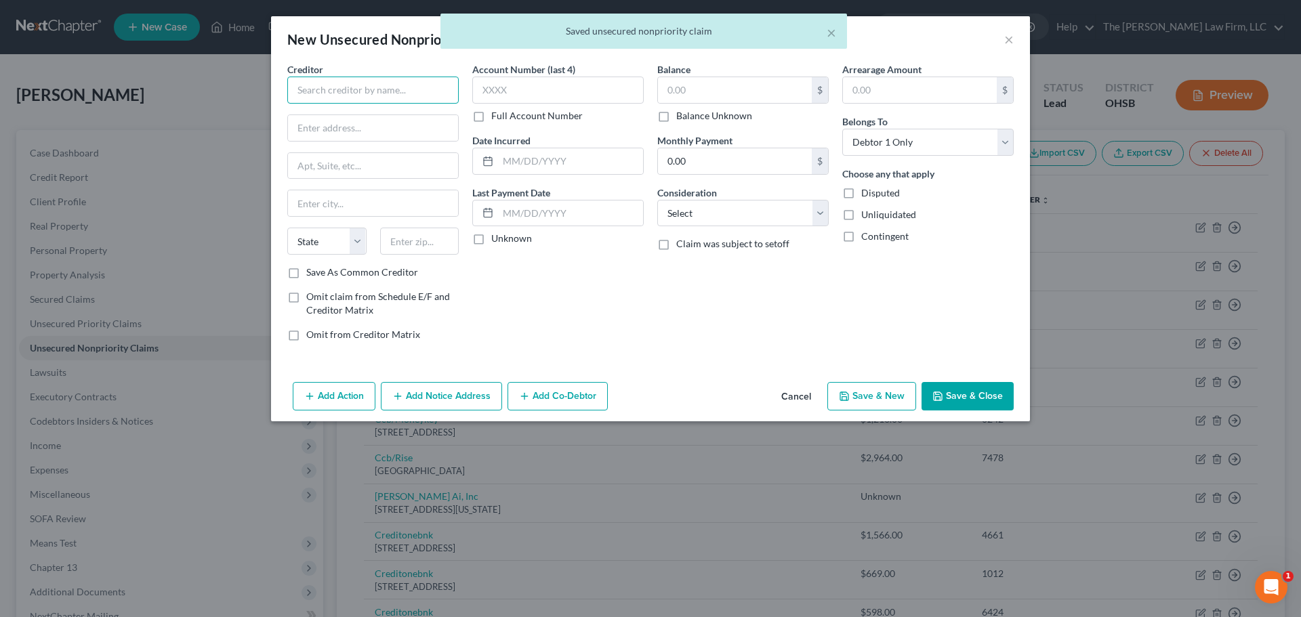
click at [352, 93] on input "text" at bounding box center [372, 90] width 171 height 27
paste input "Patria Lending"
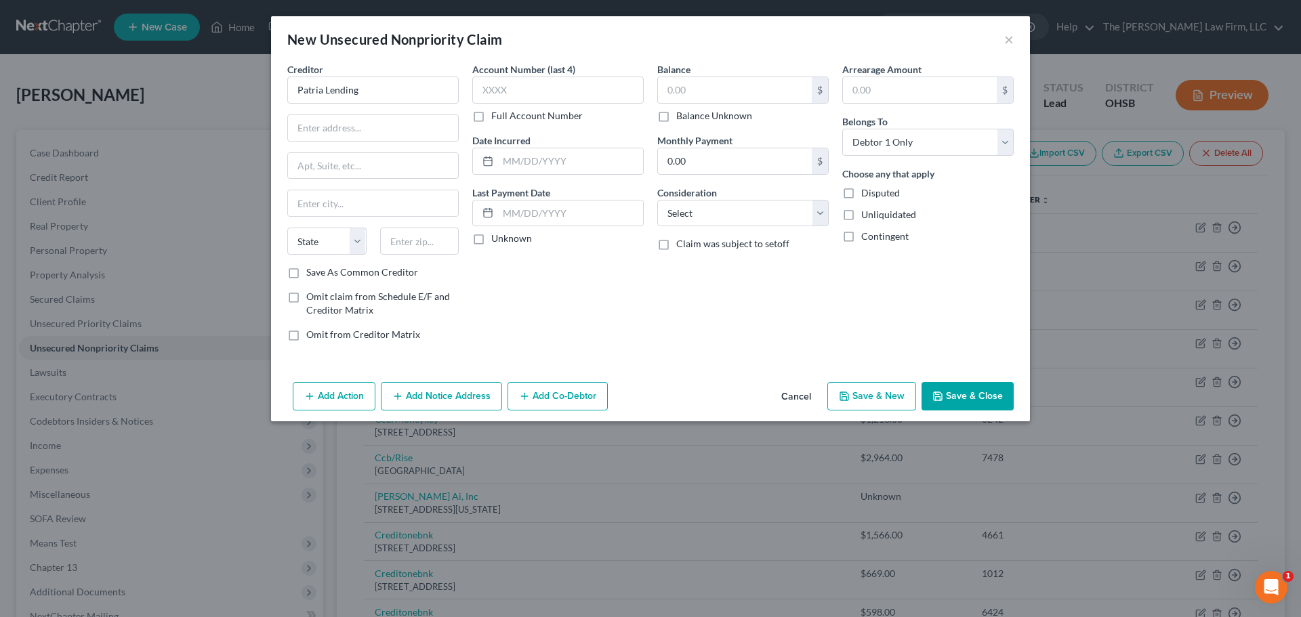
drag, startPoint x: 408, startPoint y: 143, endPoint x: 399, endPoint y: 135, distance: 12.0
click at [408, 143] on div "Creditor * Patria Lending State AL AK AR AZ CA CO CT DE DC FL GA GU HI ID IL IN…" at bounding box center [372, 163] width 171 height 203
click at [404, 136] on input "text" at bounding box center [373, 128] width 170 height 26
paste input "PO Box 668"
click at [505, 235] on label "Unknown" at bounding box center [511, 239] width 41 height 14
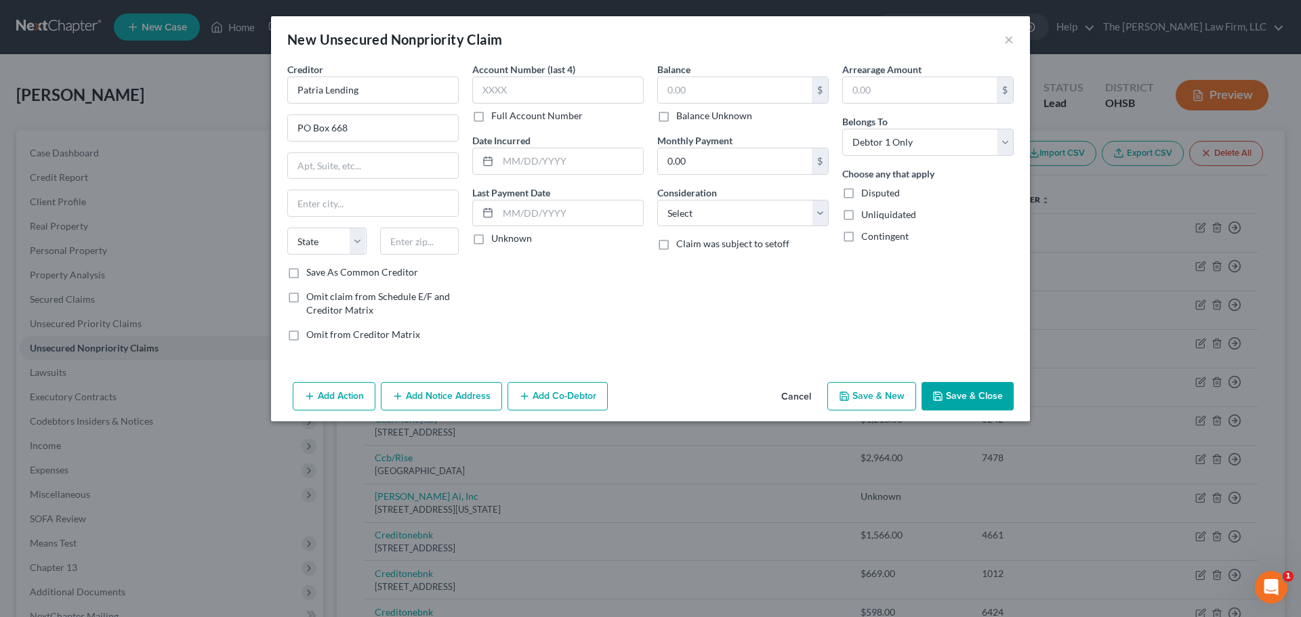
click at [505, 235] on input "Unknown" at bounding box center [501, 236] width 9 height 9
drag, startPoint x: 409, startPoint y: 244, endPoint x: 672, endPoint y: 298, distance: 268.4
click at [409, 244] on input "text" at bounding box center [419, 241] width 79 height 27
paste input "73096"
click at [711, 115] on label "Balance Unknown" at bounding box center [714, 116] width 76 height 14
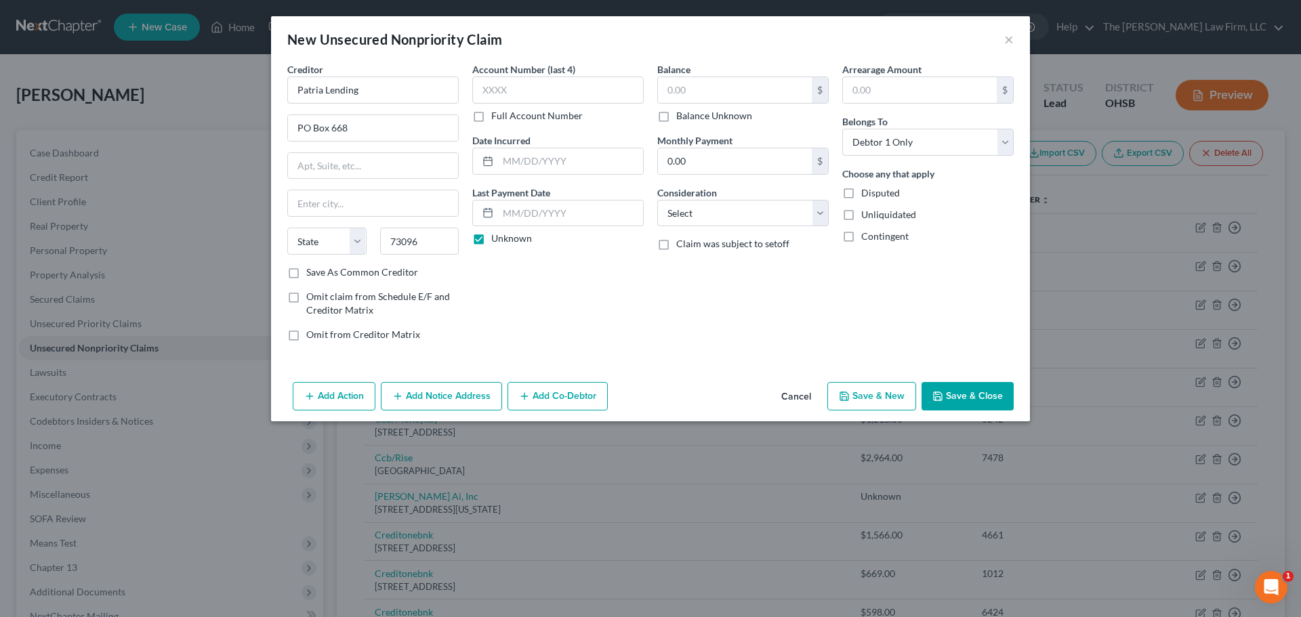
click at [690, 115] on input "Balance Unknown" at bounding box center [686, 113] width 9 height 9
click at [715, 205] on select "Select Cable / Satellite Services Collection Agency Credit Card Debt Debt Couns…" at bounding box center [742, 213] width 171 height 27
click at [657, 200] on select "Select Cable / Satellite Services Collection Agency Credit Card Debt Debt Couns…" at bounding box center [742, 213] width 171 height 27
click at [865, 396] on button "Save & Close" at bounding box center [967, 396] width 92 height 28
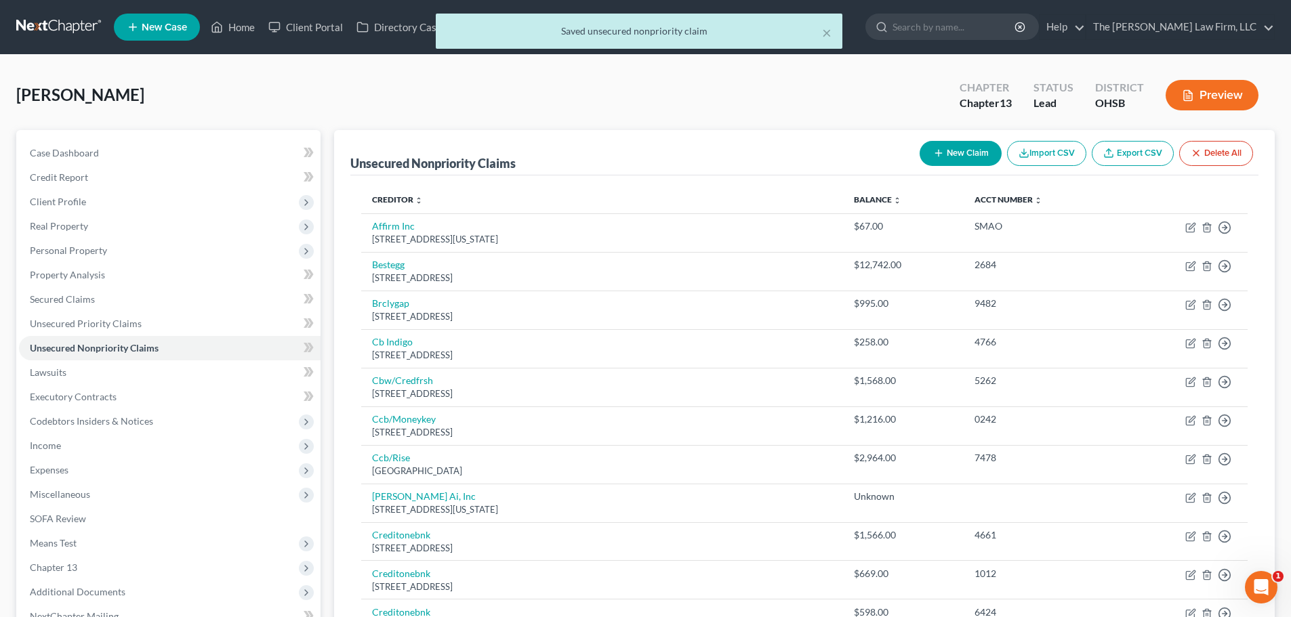
click at [865, 148] on button "New Claim" at bounding box center [960, 153] width 82 height 25
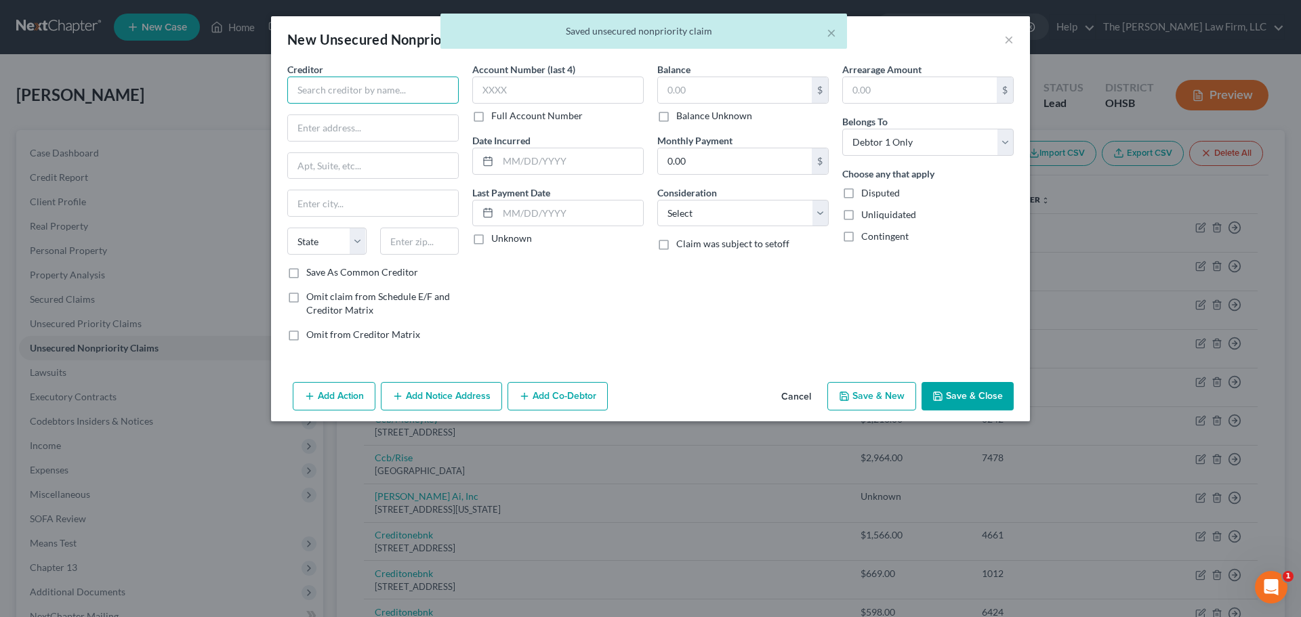
click at [345, 85] on input "text" at bounding box center [372, 90] width 171 height 27
paste input "Wakpamni Lake Community Corporation"
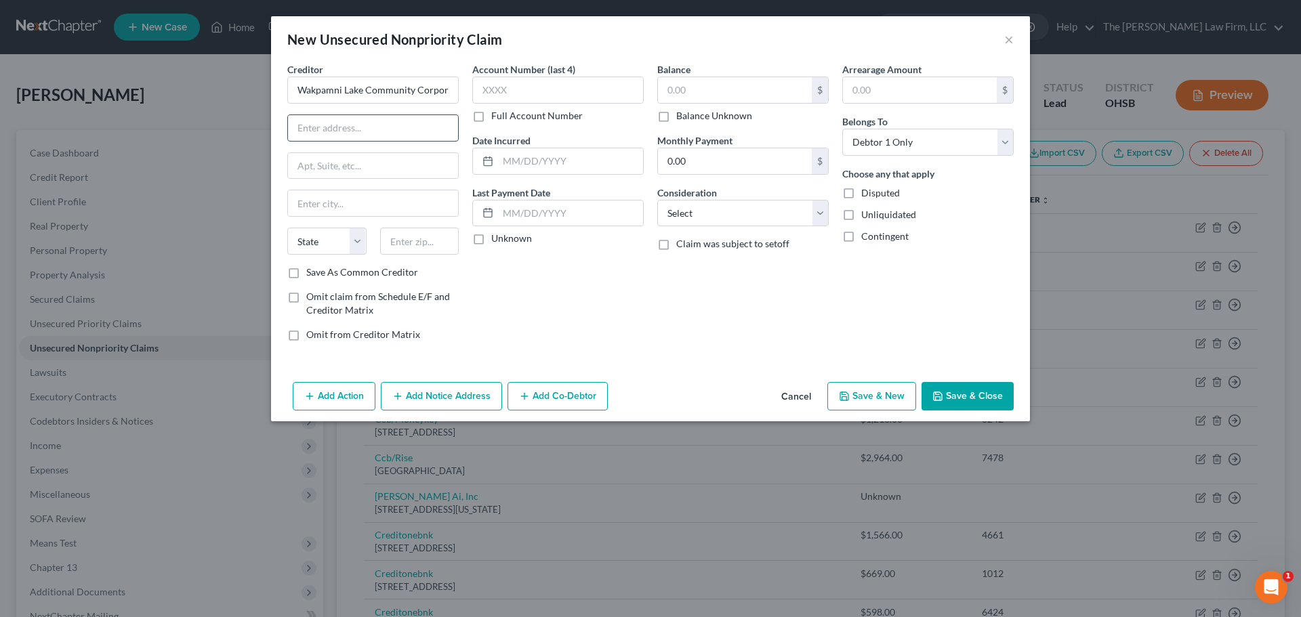
drag, startPoint x: 360, startPoint y: 128, endPoint x: 476, endPoint y: 165, distance: 122.3
click at [360, 128] on input "text" at bounding box center [373, 128] width 170 height 26
paste input "PO Box 70"
click at [413, 232] on input "text" at bounding box center [419, 241] width 79 height 27
paste input "52333"
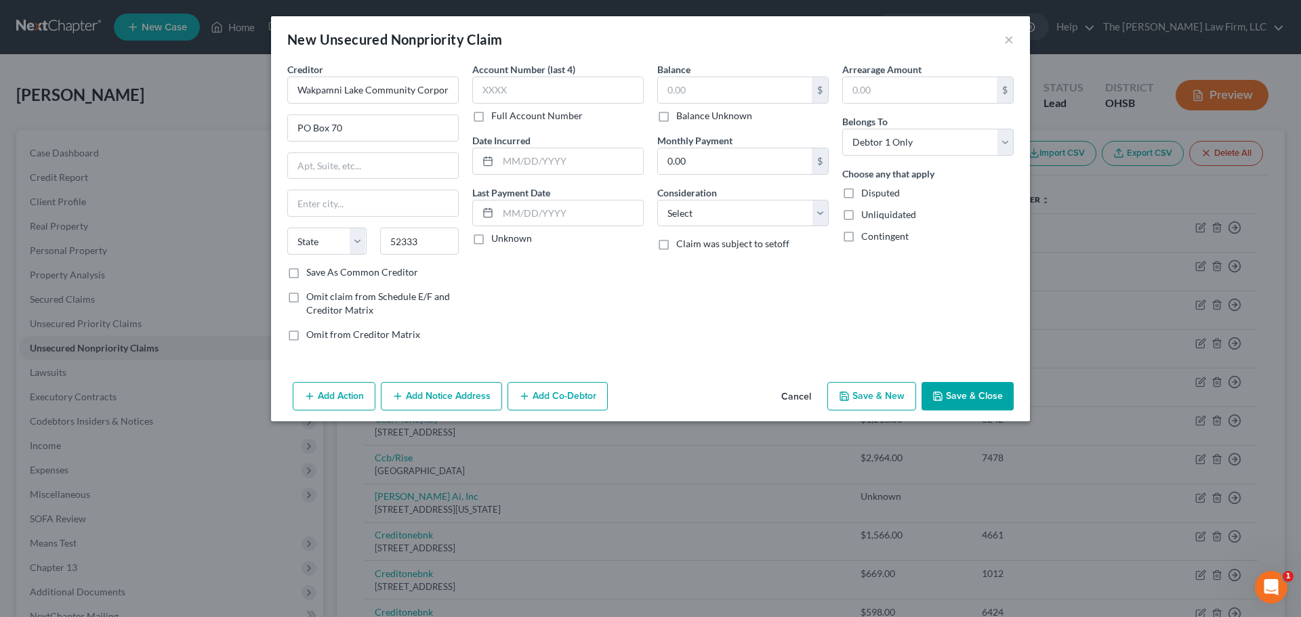
click at [516, 234] on label "Unknown" at bounding box center [511, 239] width 41 height 14
click at [505, 234] on input "Unknown" at bounding box center [501, 236] width 9 height 9
click at [705, 120] on label "Balance Unknown" at bounding box center [714, 116] width 76 height 14
click at [690, 118] on input "Balance Unknown" at bounding box center [686, 113] width 9 height 9
click at [732, 204] on select "Select Cable / Satellite Services Collection Agency Credit Card Debt Debt Couns…" at bounding box center [742, 213] width 171 height 27
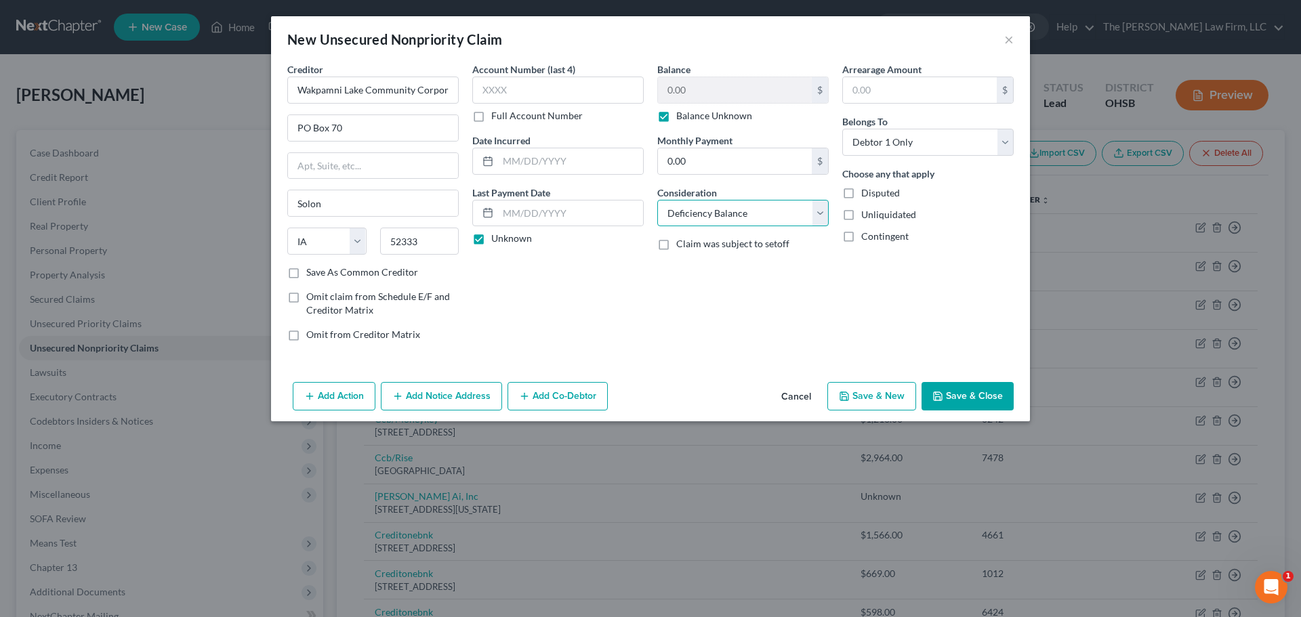
click at [657, 200] on select "Select Cable / Satellite Services Collection Agency Credit Card Debt Debt Couns…" at bounding box center [742, 213] width 171 height 27
click at [865, 394] on button "Save & Close" at bounding box center [967, 396] width 92 height 28
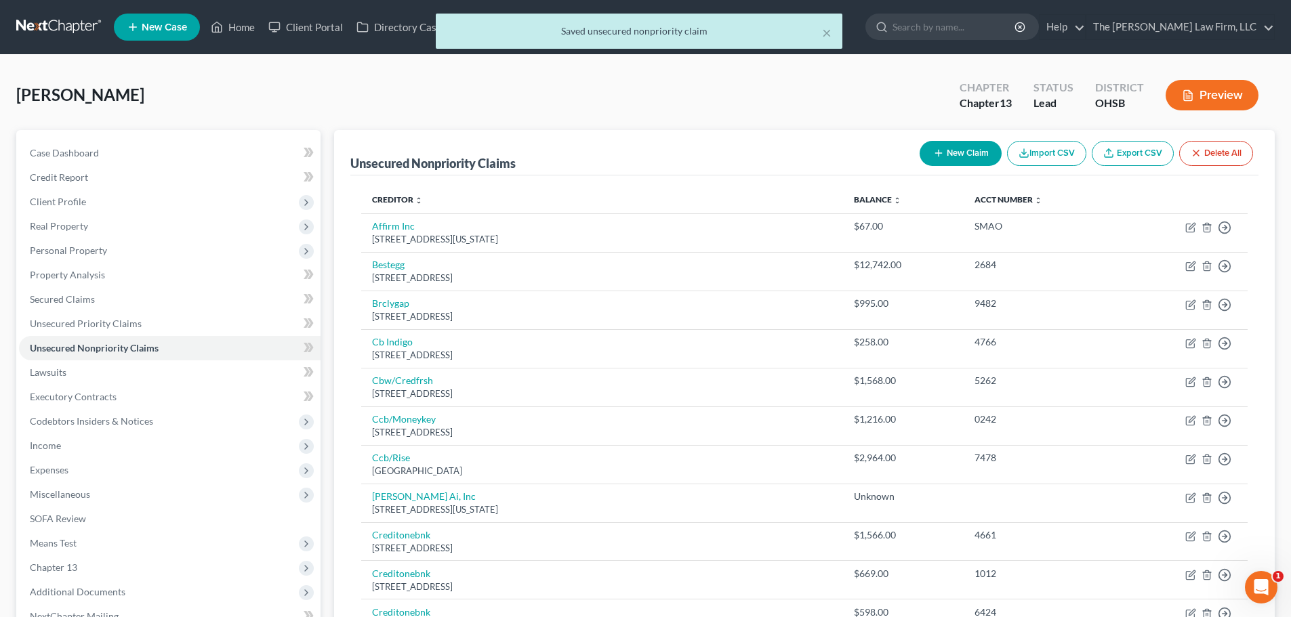
click at [865, 164] on button "New Claim" at bounding box center [960, 153] width 82 height 25
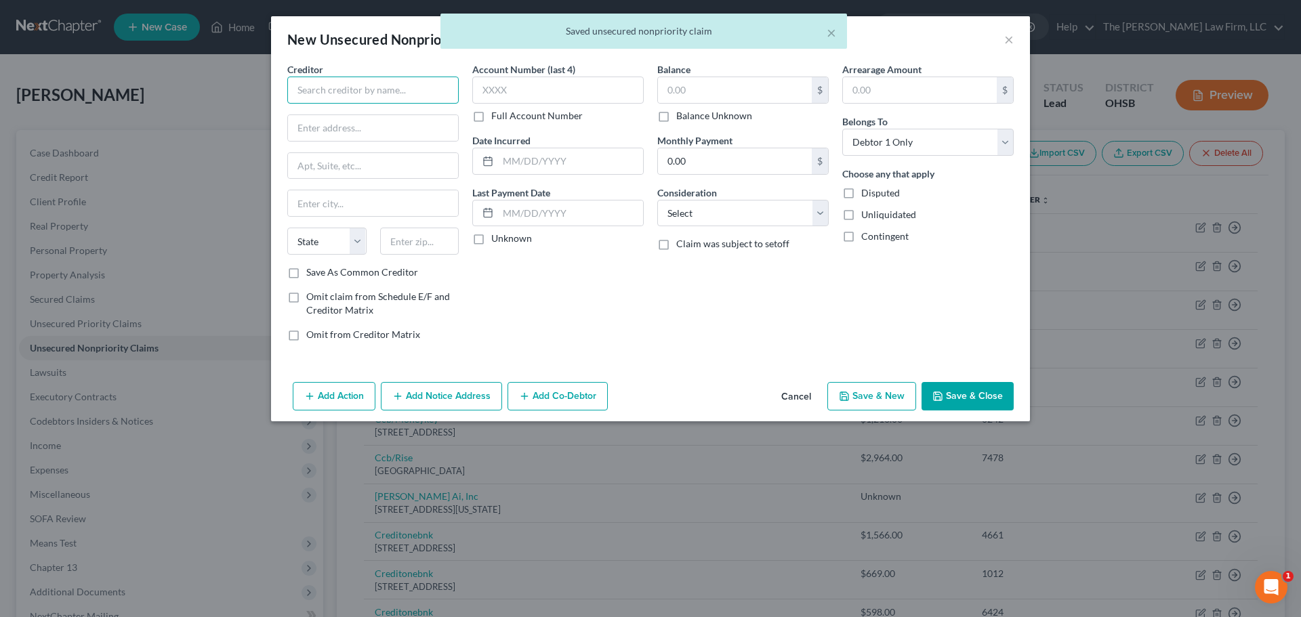
click at [374, 95] on input "text" at bounding box center [372, 90] width 171 height 27
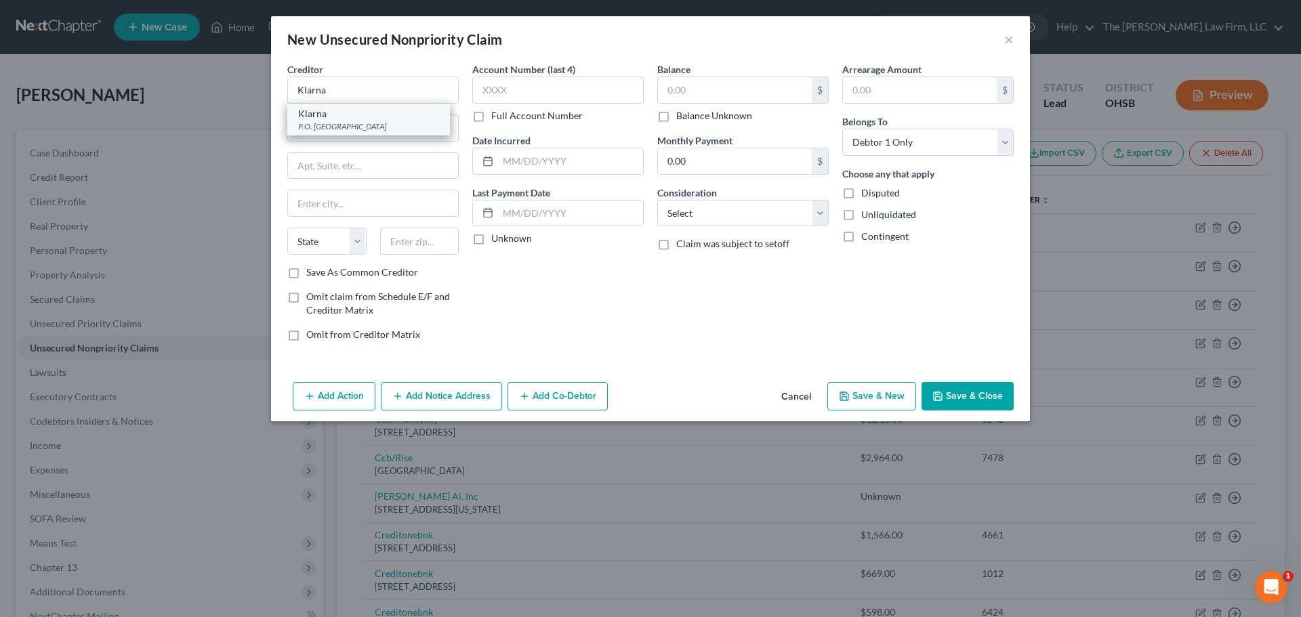
click at [339, 121] on div "P.O. Box 206487, Dallas, TX 75320" at bounding box center [368, 127] width 141 height 12
click at [514, 238] on label "Unknown" at bounding box center [511, 239] width 41 height 14
click at [505, 238] on input "Unknown" at bounding box center [501, 236] width 9 height 9
click at [314, 129] on input "P.O. Box 206487" at bounding box center [373, 128] width 170 height 26
click at [304, 128] on input "P.O Box 206487" at bounding box center [373, 128] width 170 height 26
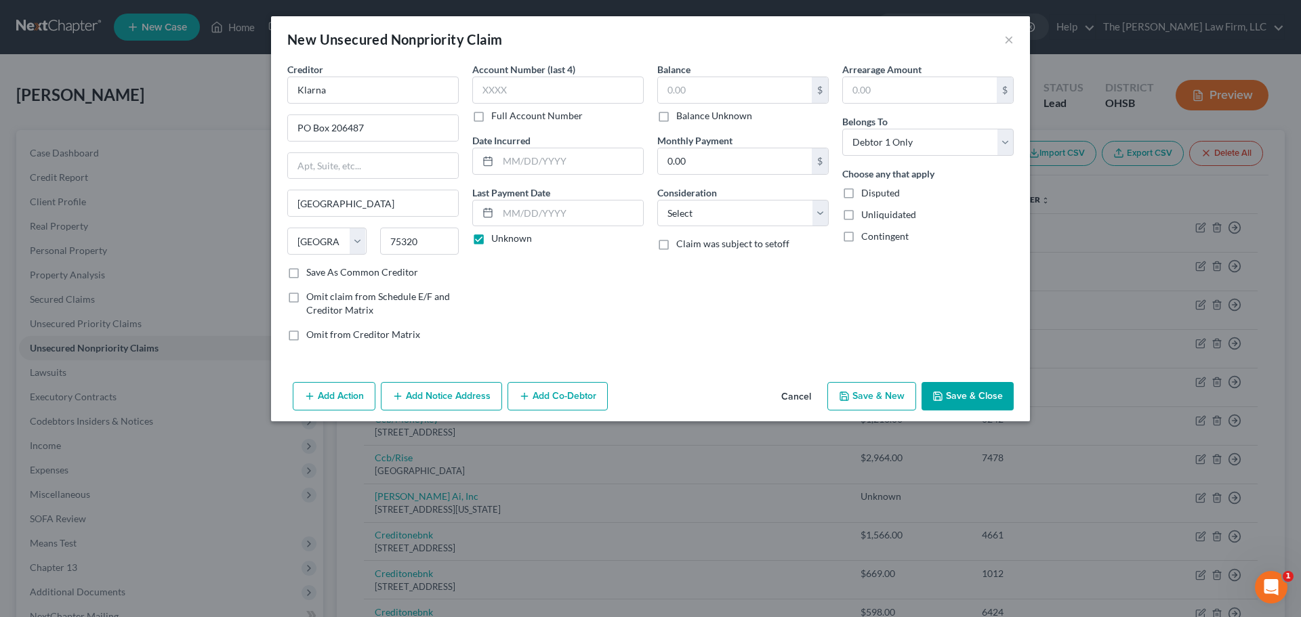
click at [643, 322] on div "Account Number (last 4) Full Account Number Date Incurred Last Payment Date Unk…" at bounding box center [557, 207] width 185 height 290
click at [712, 121] on label "Balance Unknown" at bounding box center [714, 116] width 76 height 14
click at [690, 118] on input "Balance Unknown" at bounding box center [686, 113] width 9 height 9
drag, startPoint x: 709, startPoint y: 220, endPoint x: 717, endPoint y: 219, distance: 7.6
click at [709, 220] on select "Select Cable / Satellite Services Collection Agency Credit Card Debt Debt Couns…" at bounding box center [742, 213] width 171 height 27
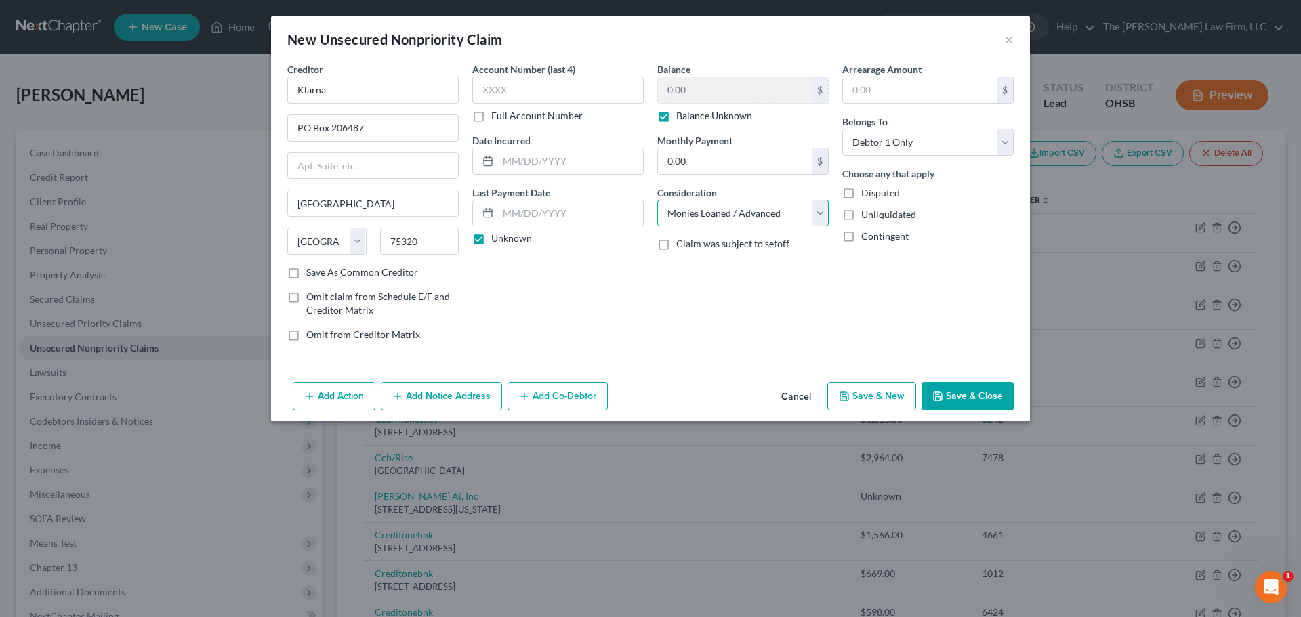
click at [657, 200] on select "Select Cable / Satellite Services Collection Agency Credit Card Debt Debt Couns…" at bounding box center [742, 213] width 171 height 27
click at [865, 403] on button "Save & Close" at bounding box center [967, 396] width 92 height 28
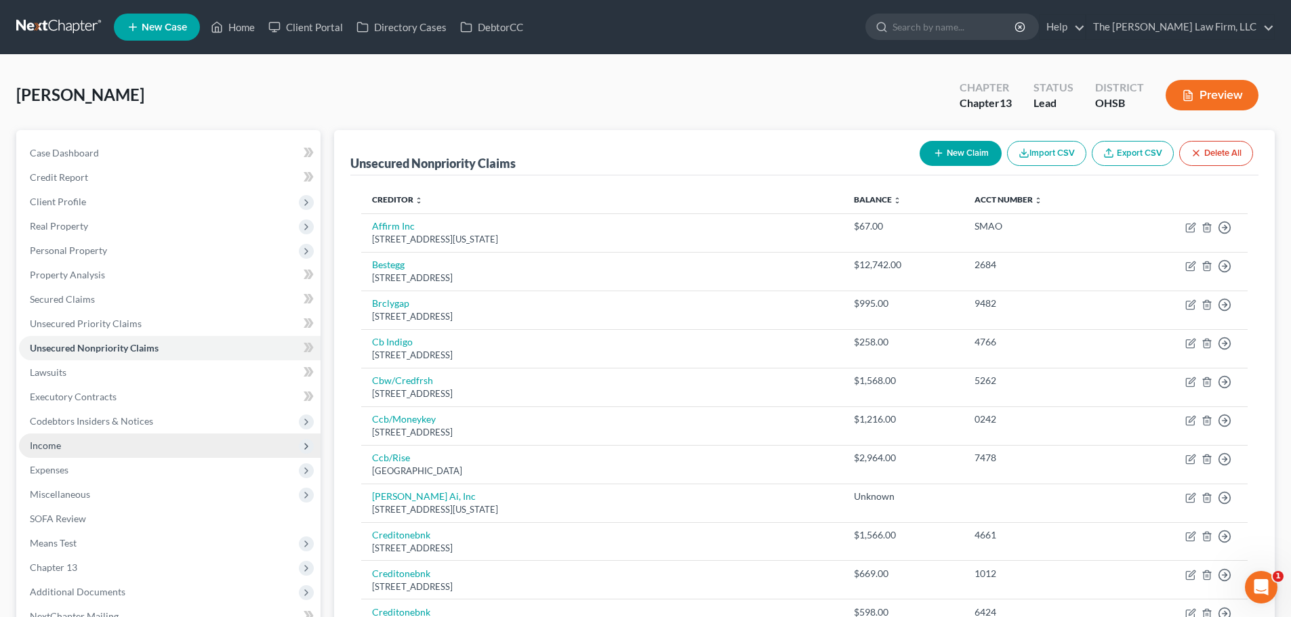
click at [83, 449] on span "Income" at bounding box center [169, 446] width 301 height 24
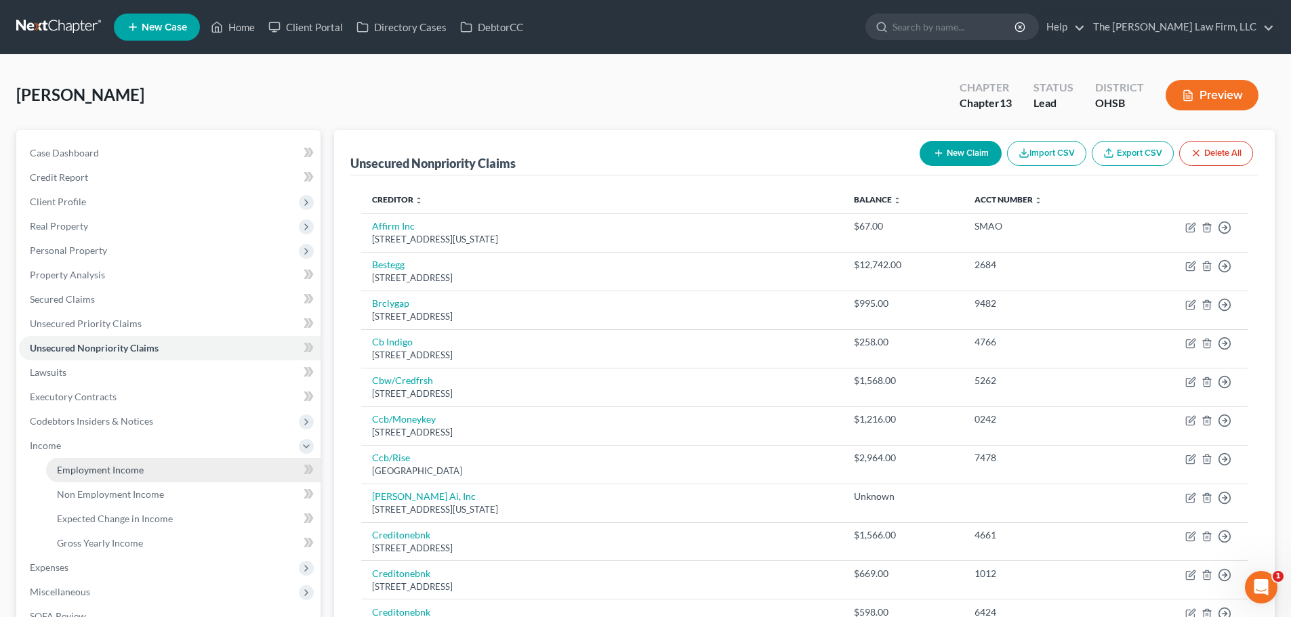
click at [86, 476] on link "Employment Income" at bounding box center [183, 470] width 274 height 24
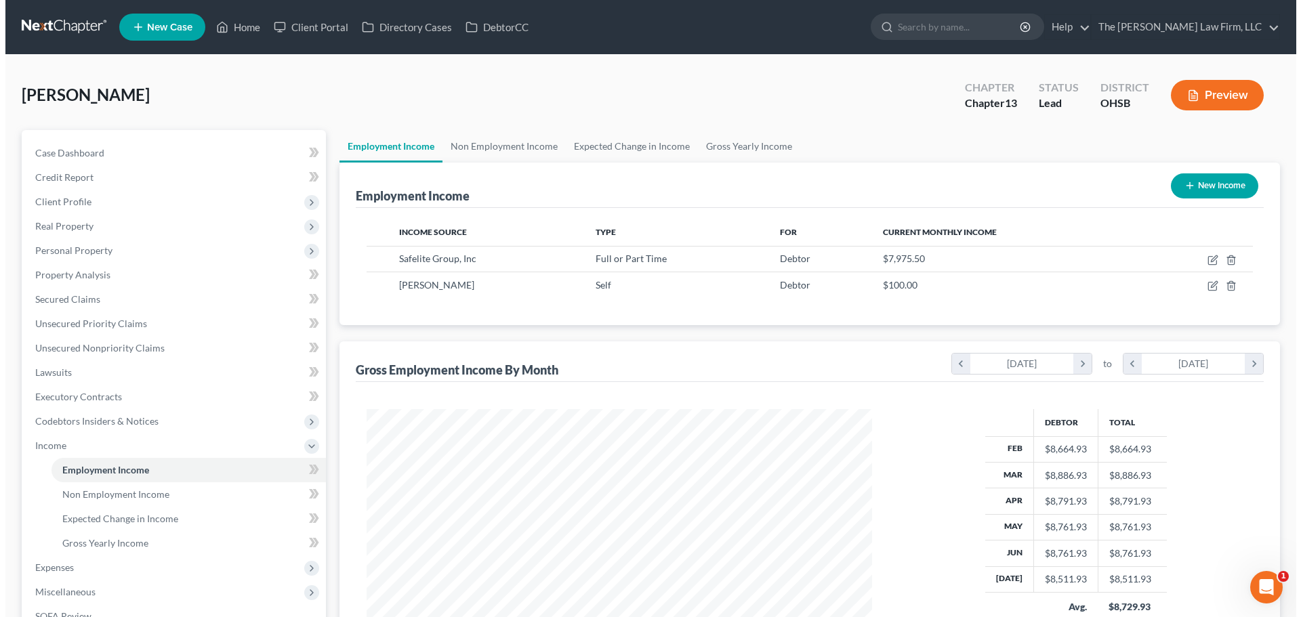
scroll to position [253, 533]
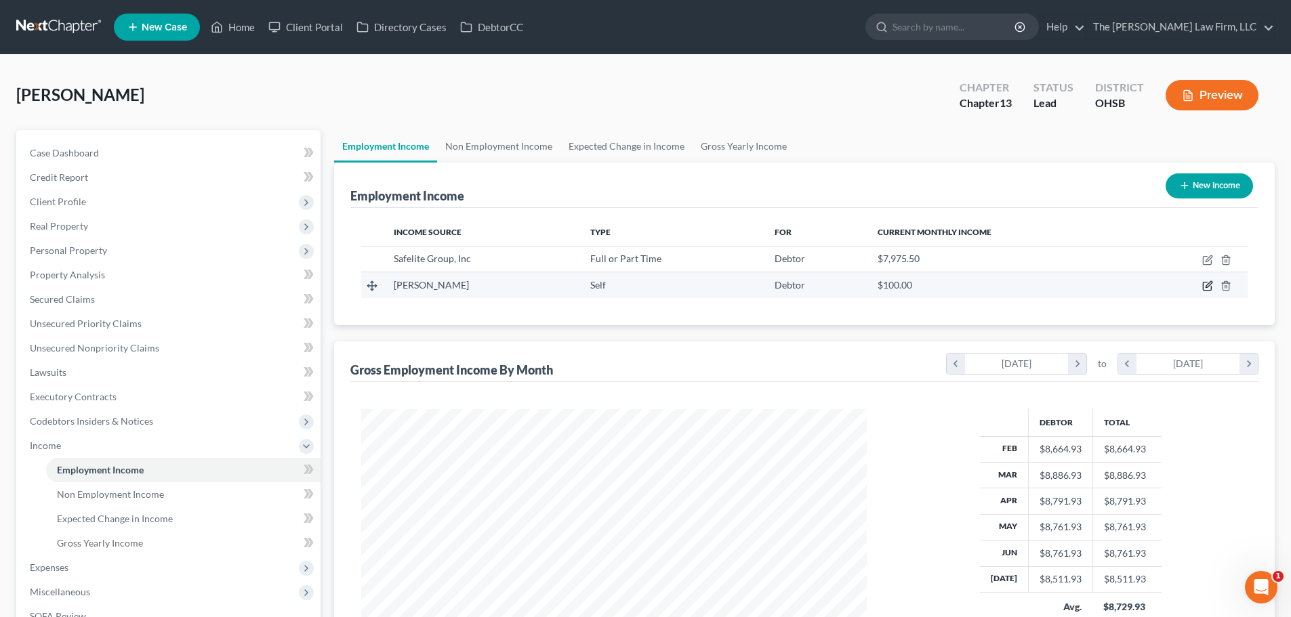
click at [865, 287] on icon "button" at bounding box center [1207, 287] width 8 height 8
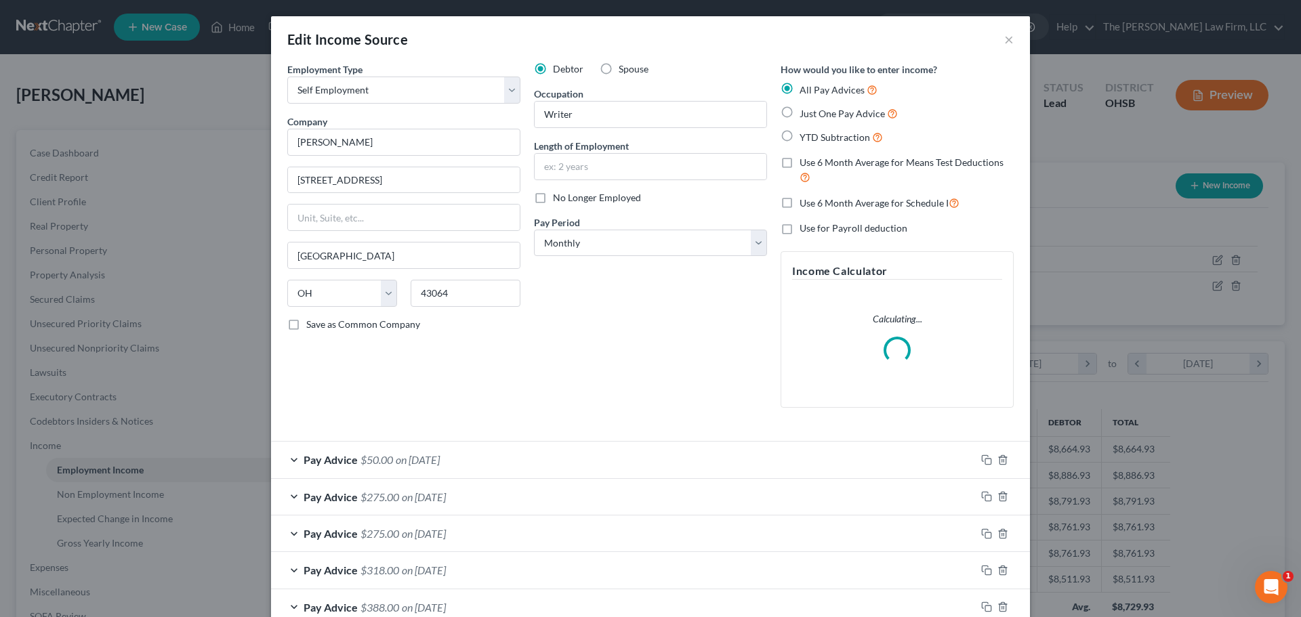
scroll to position [255, 537]
click at [390, 141] on input "Emily Hanson" at bounding box center [403, 142] width 233 height 27
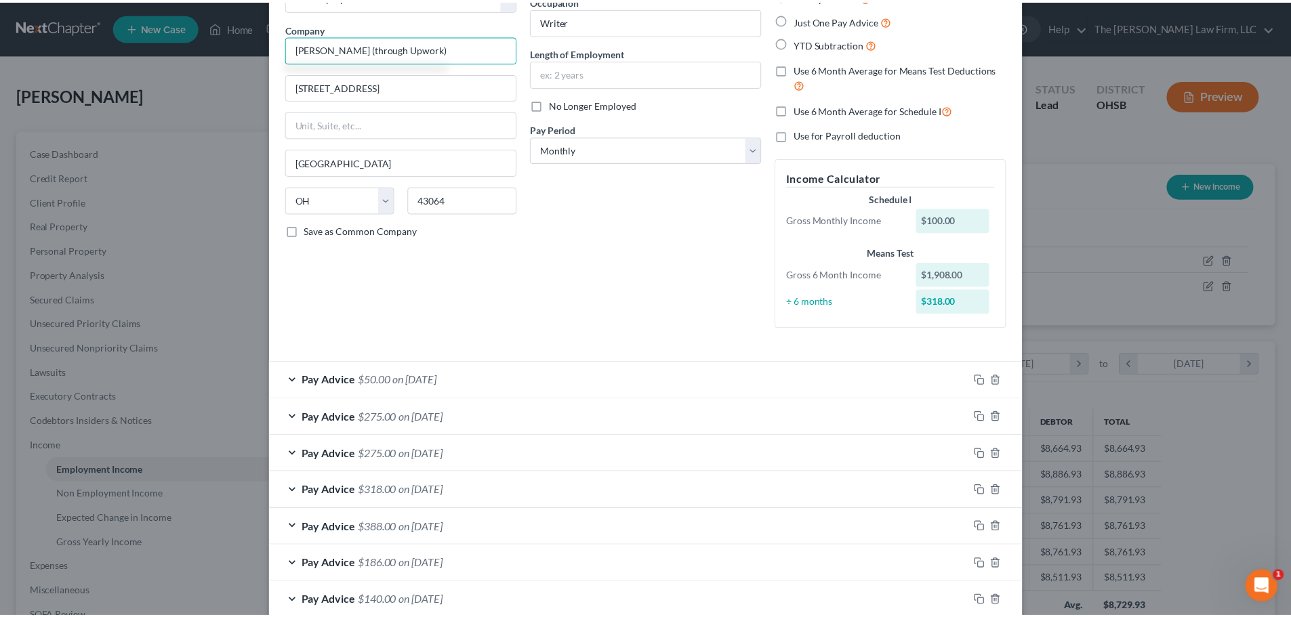
scroll to position [170, 0]
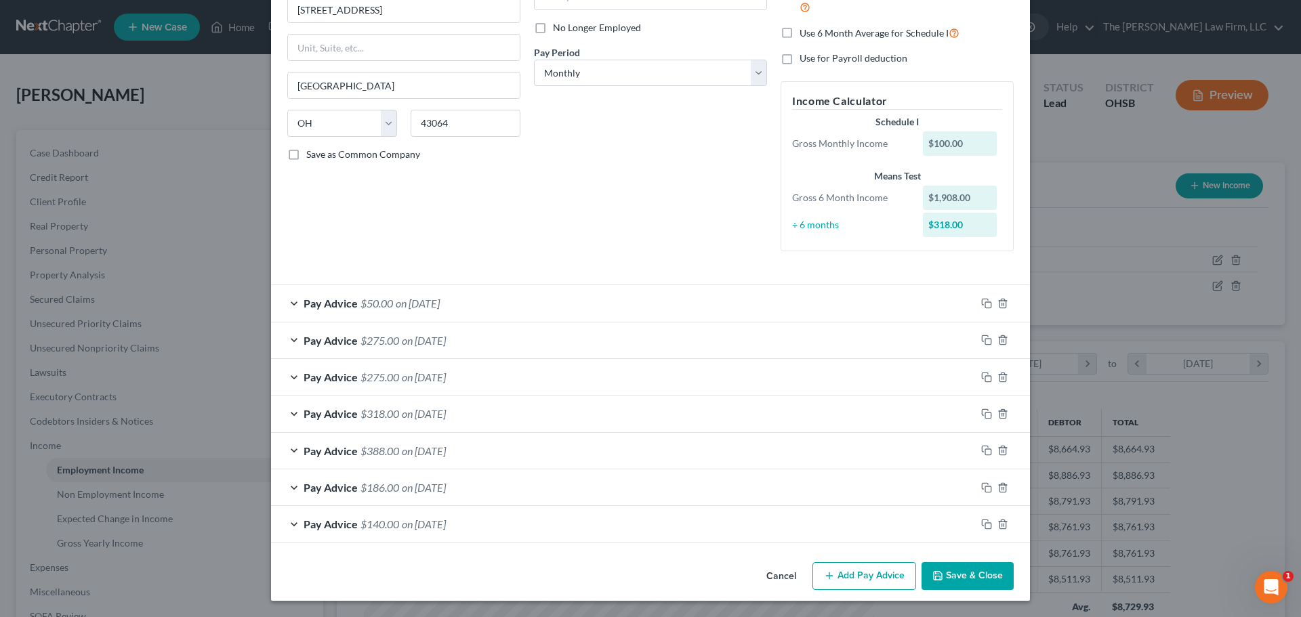
click at [865, 575] on button "Save & Close" at bounding box center [967, 576] width 92 height 28
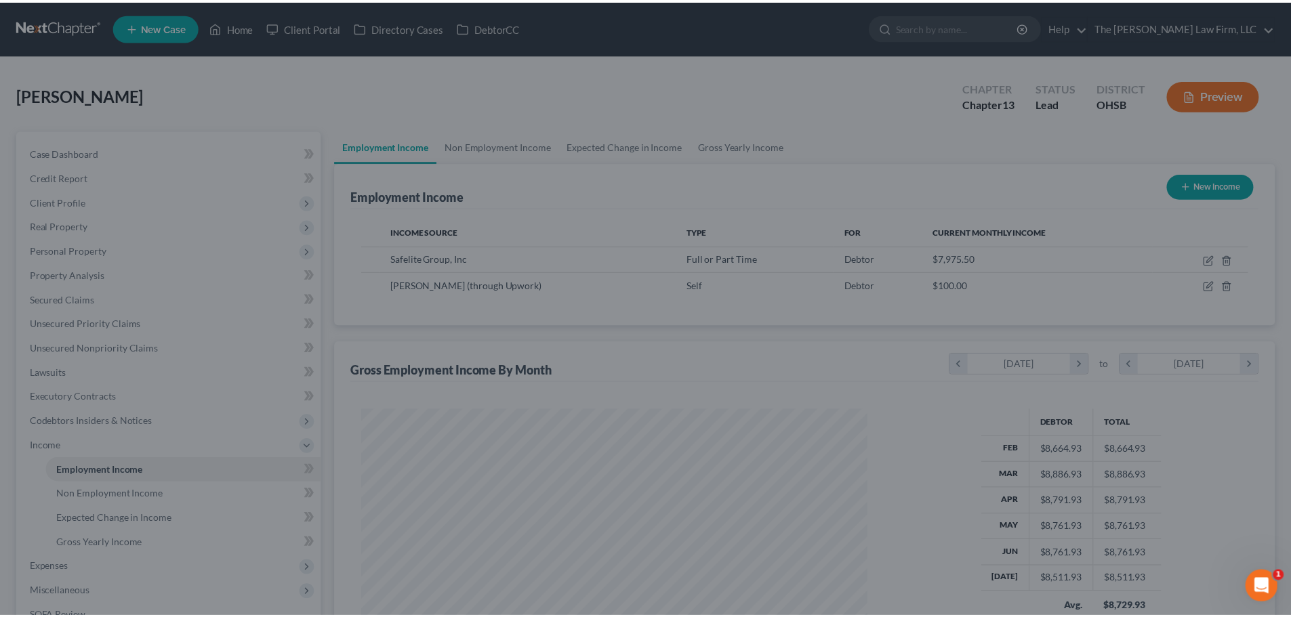
scroll to position [677263, 676983]
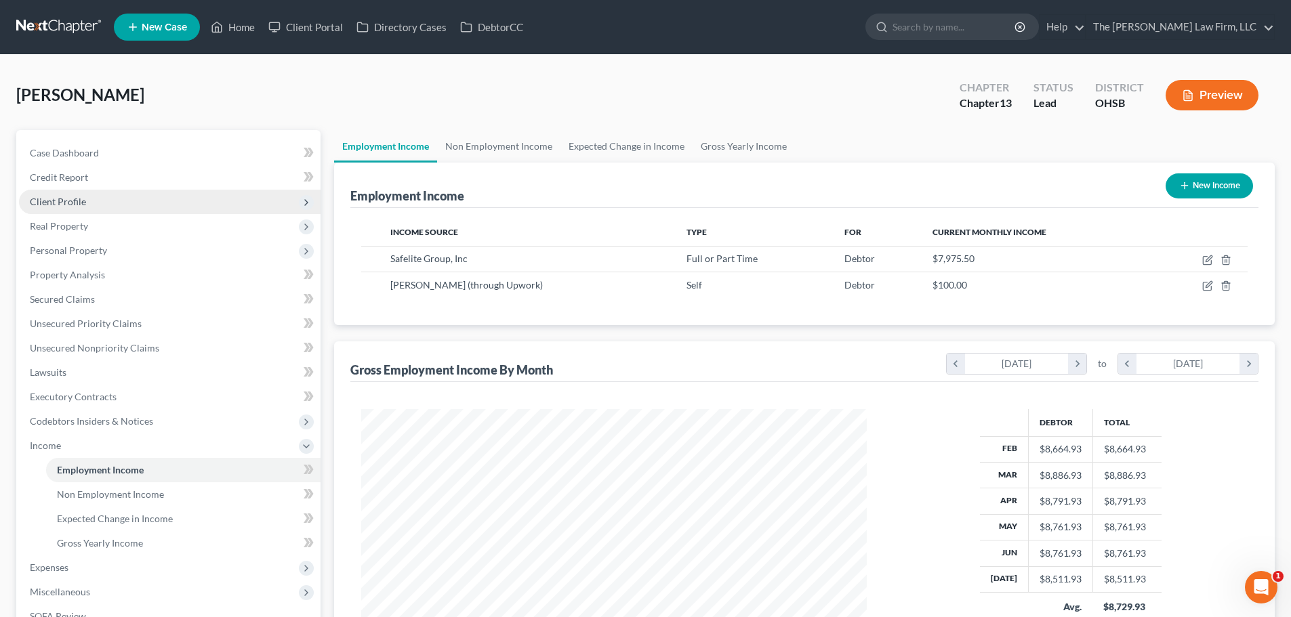
click at [83, 203] on span "Client Profile" at bounding box center [58, 202] width 56 height 12
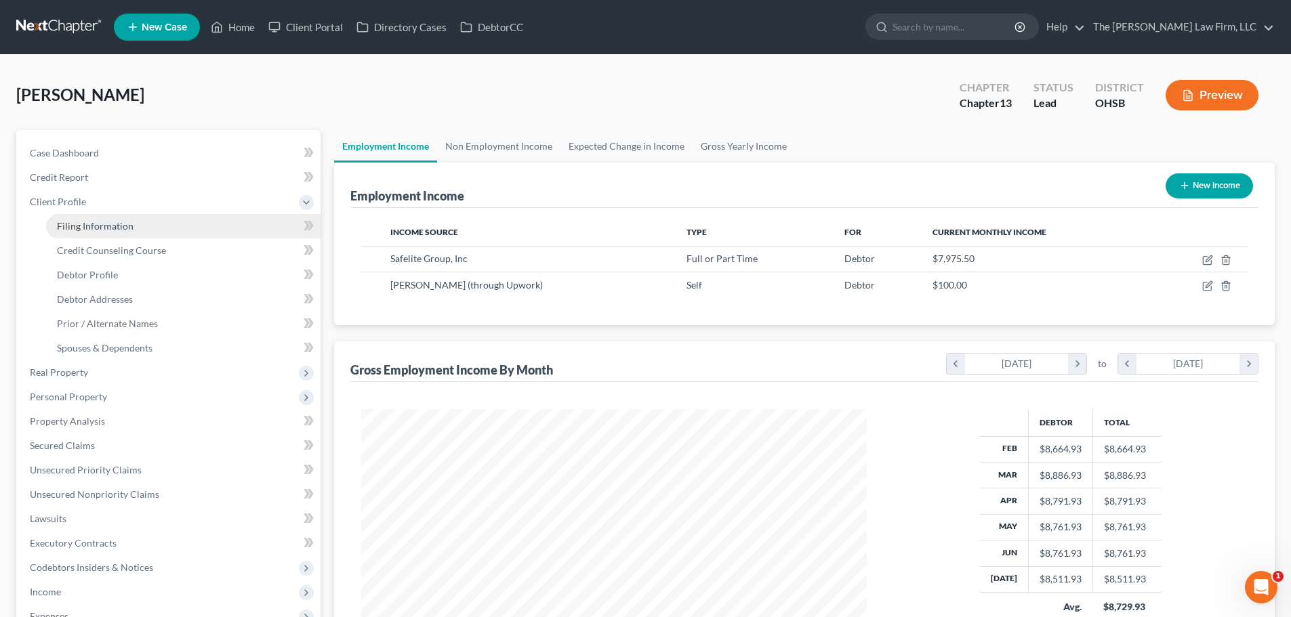
click at [89, 228] on span "Filing Information" at bounding box center [95, 226] width 77 height 12
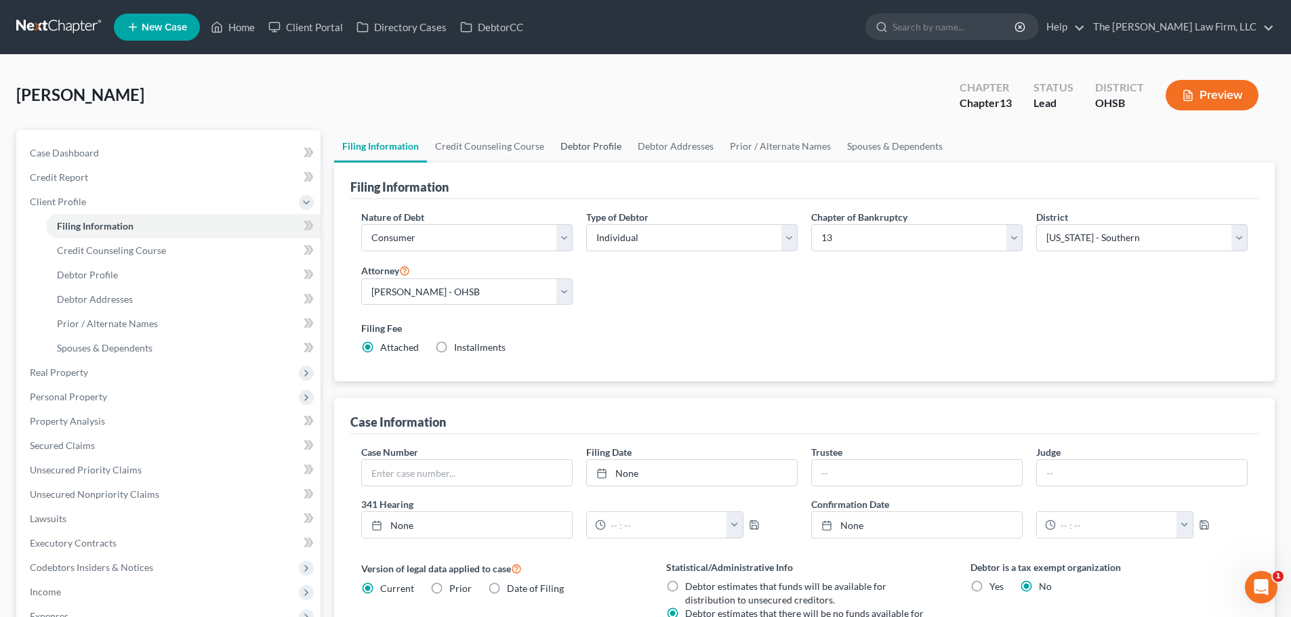
click at [568, 142] on link "Debtor Profile" at bounding box center [590, 146] width 77 height 33
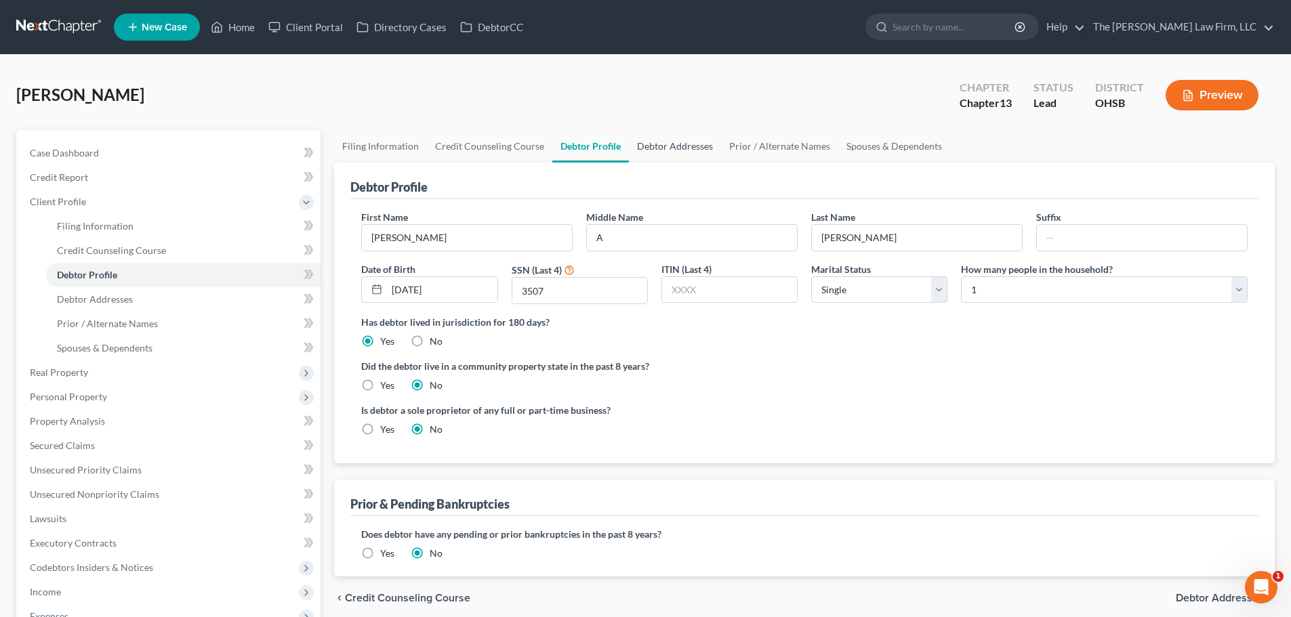
click at [669, 150] on link "Debtor Addresses" at bounding box center [675, 146] width 92 height 33
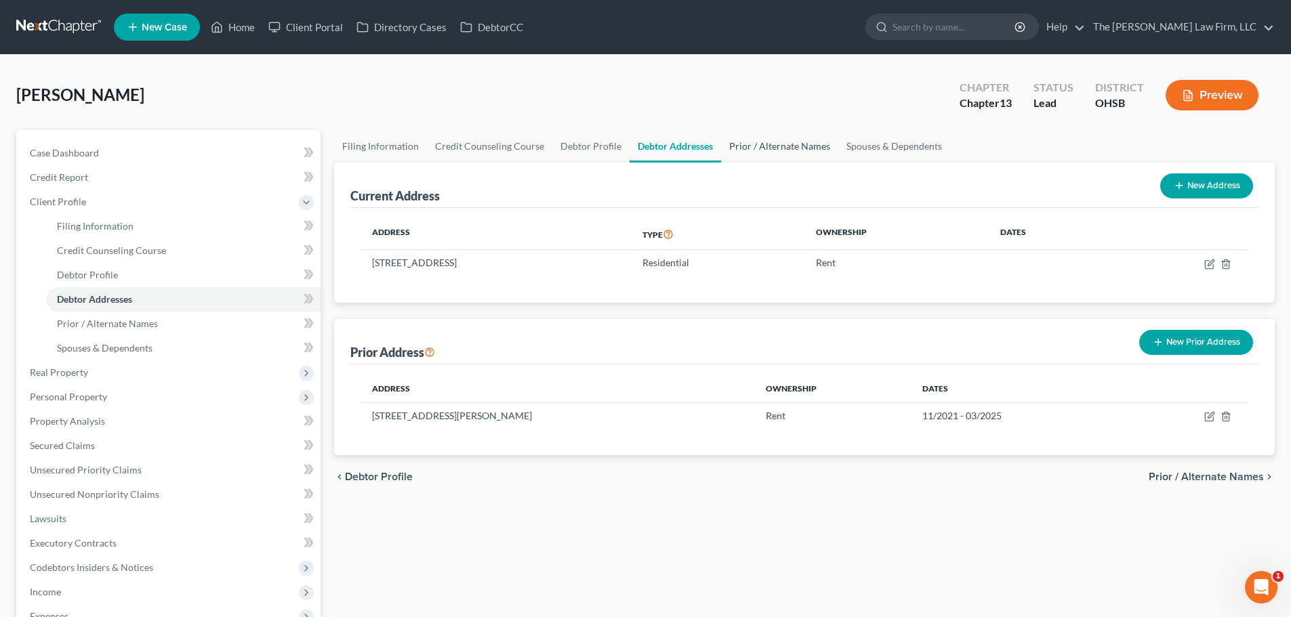
click at [745, 146] on link "Prior / Alternate Names" at bounding box center [779, 146] width 117 height 33
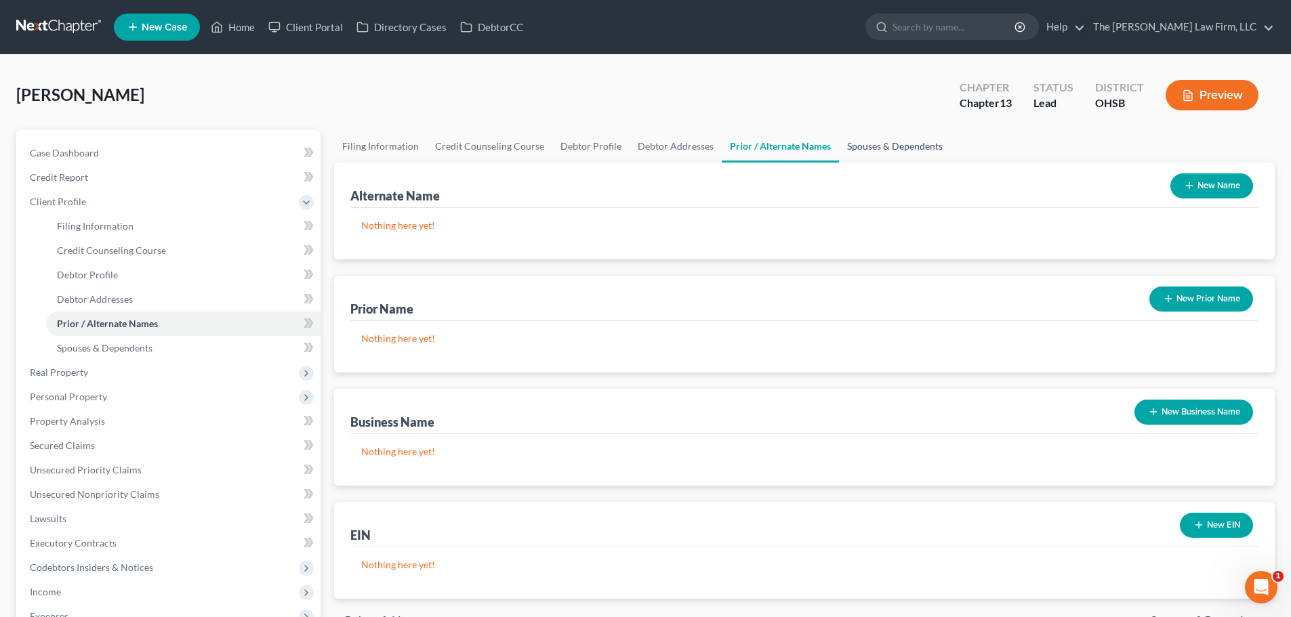
click at [865, 150] on link "Spouses & Dependents" at bounding box center [895, 146] width 112 height 33
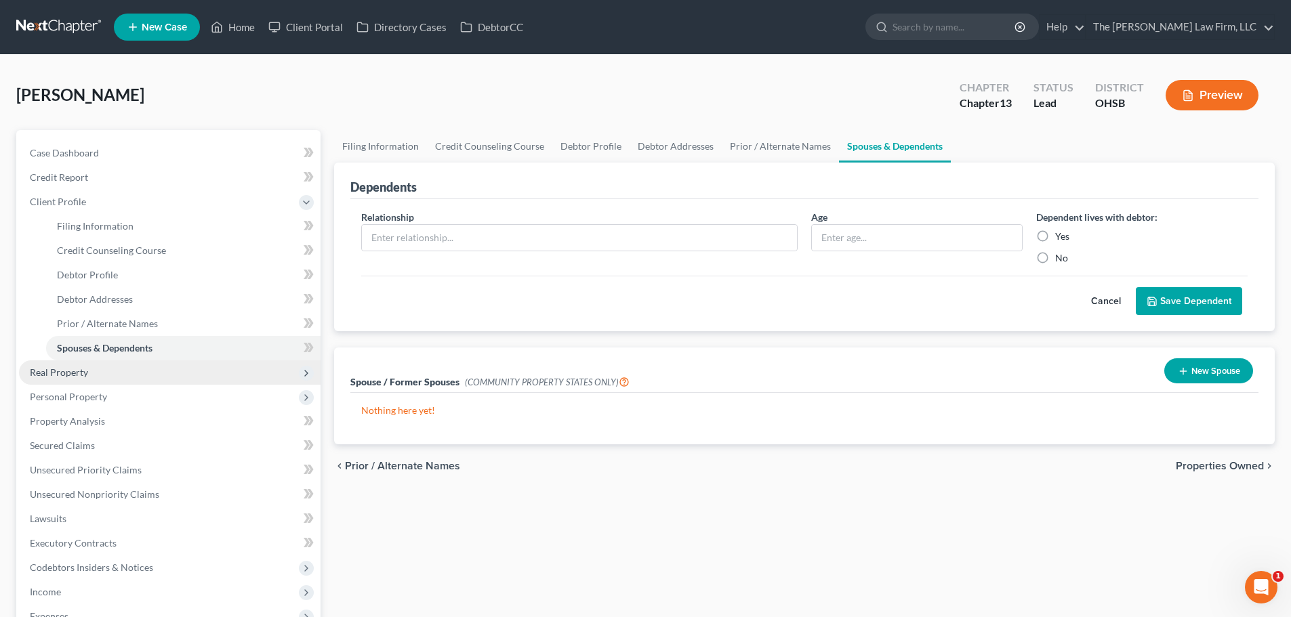
click at [72, 379] on span "Real Property" at bounding box center [169, 372] width 301 height 24
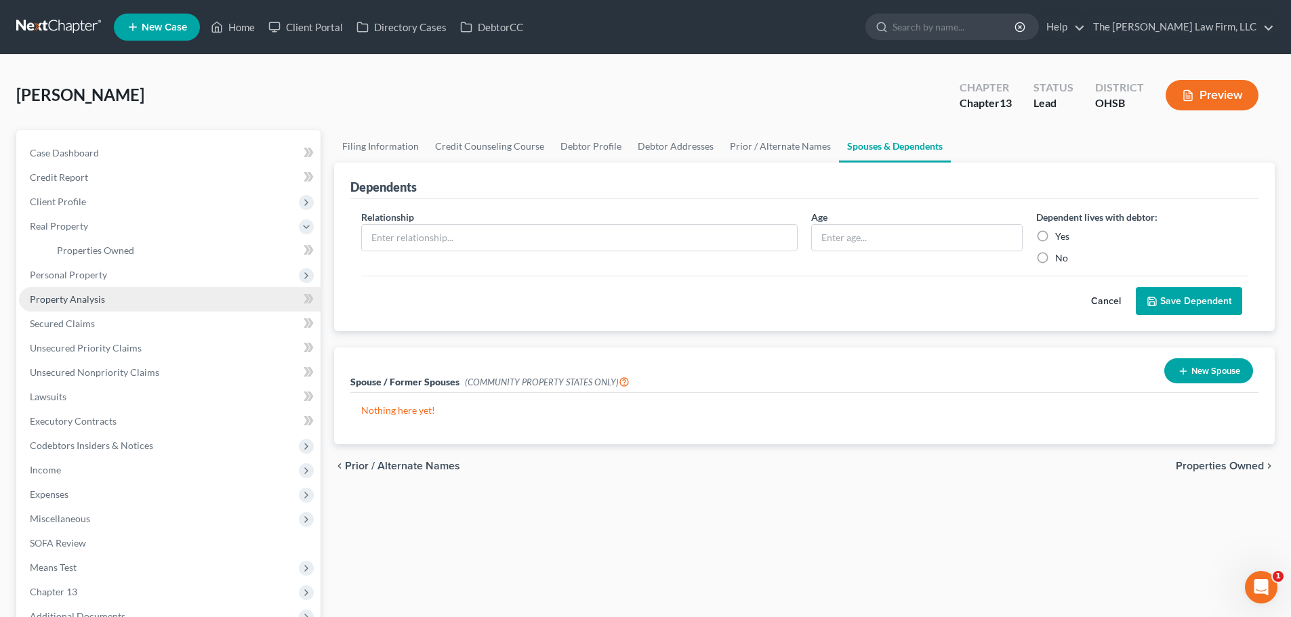
click at [83, 291] on link "Property Analysis" at bounding box center [169, 299] width 301 height 24
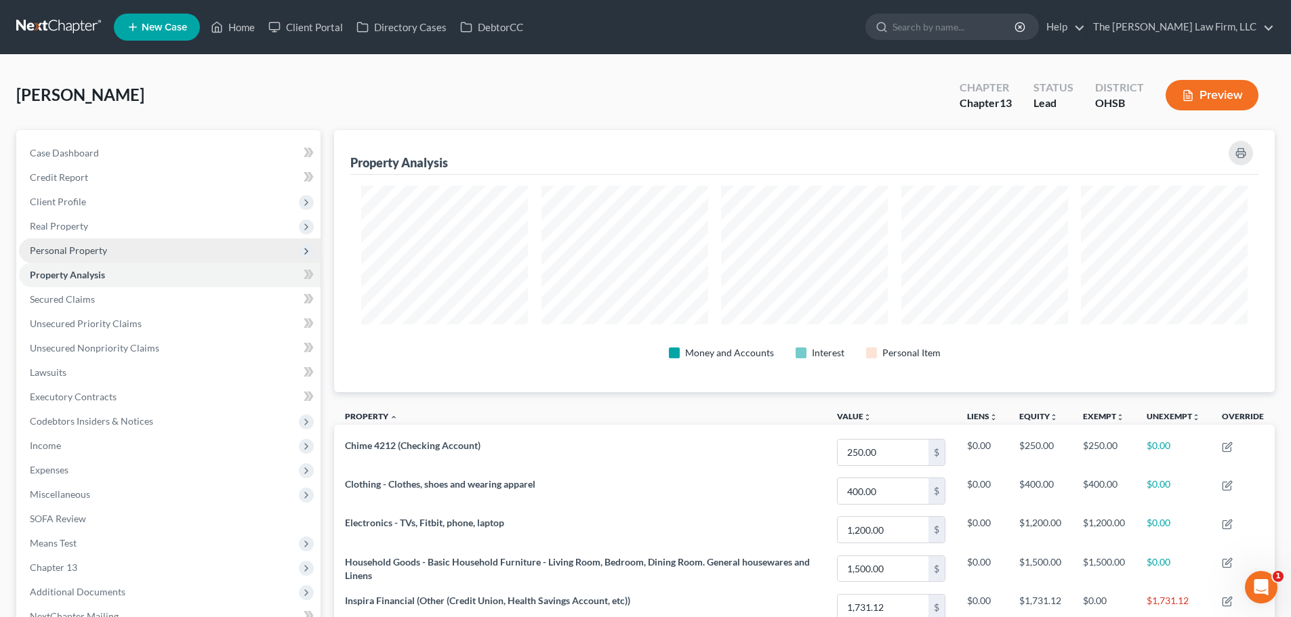
click at [98, 254] on span "Personal Property" at bounding box center [68, 251] width 77 height 12
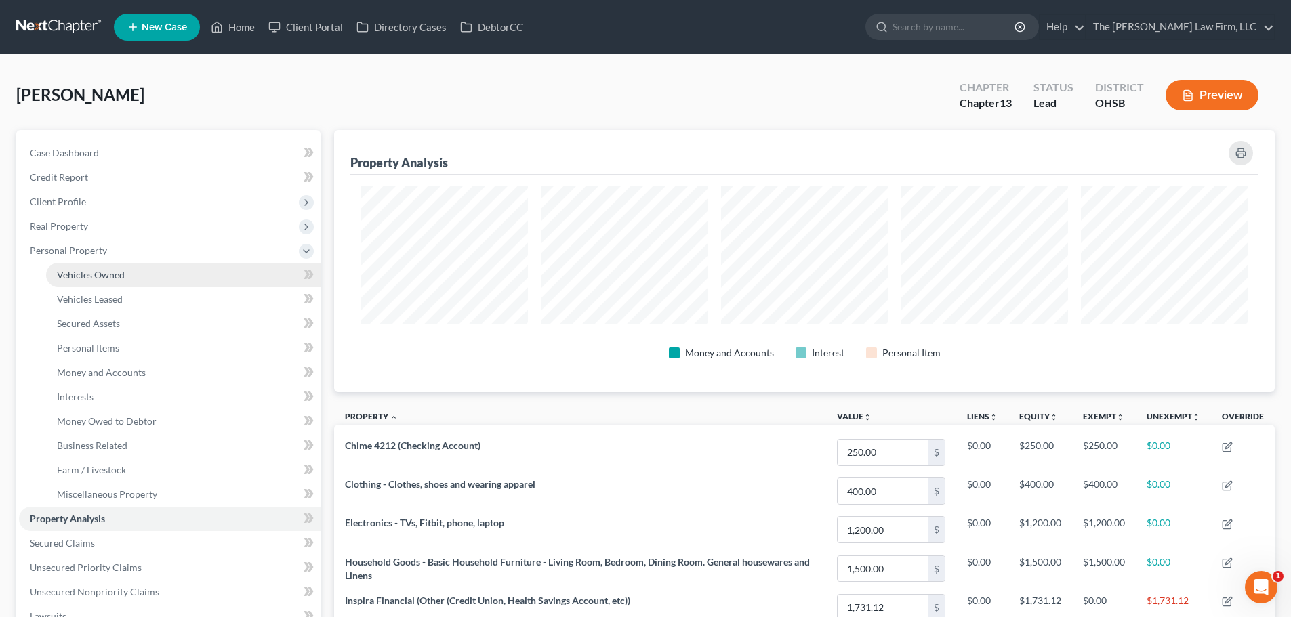
click at [98, 277] on span "Vehicles Owned" at bounding box center [91, 275] width 68 height 12
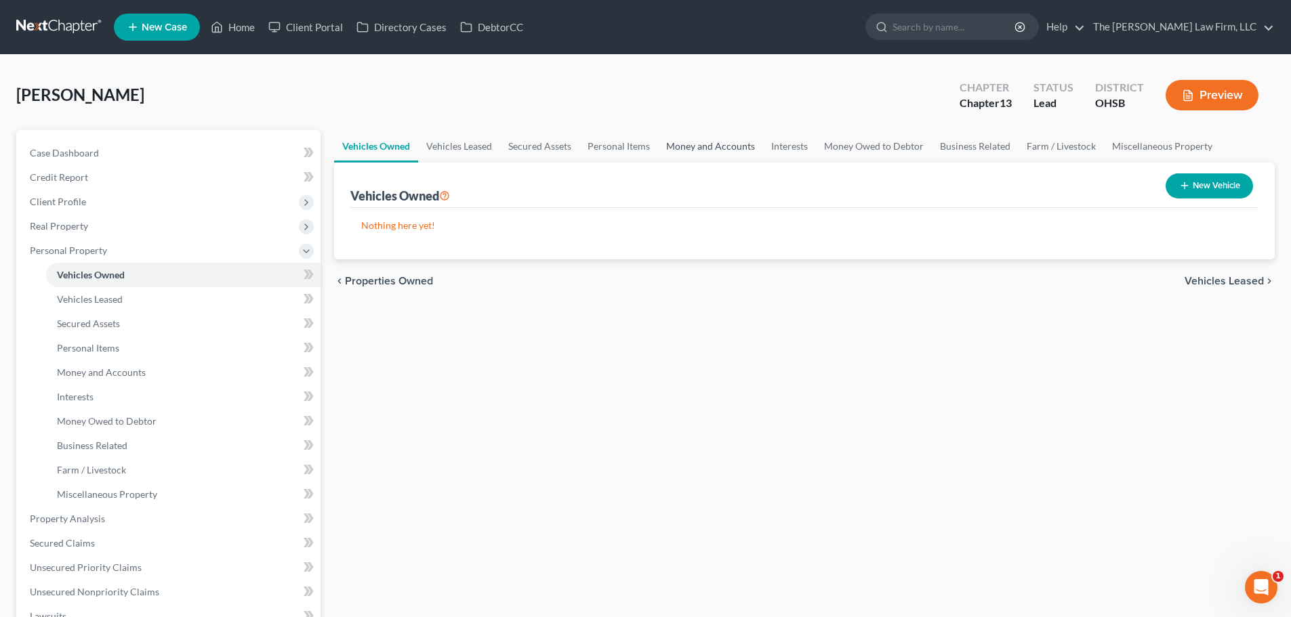
click at [735, 145] on link "Money and Accounts" at bounding box center [710, 146] width 105 height 33
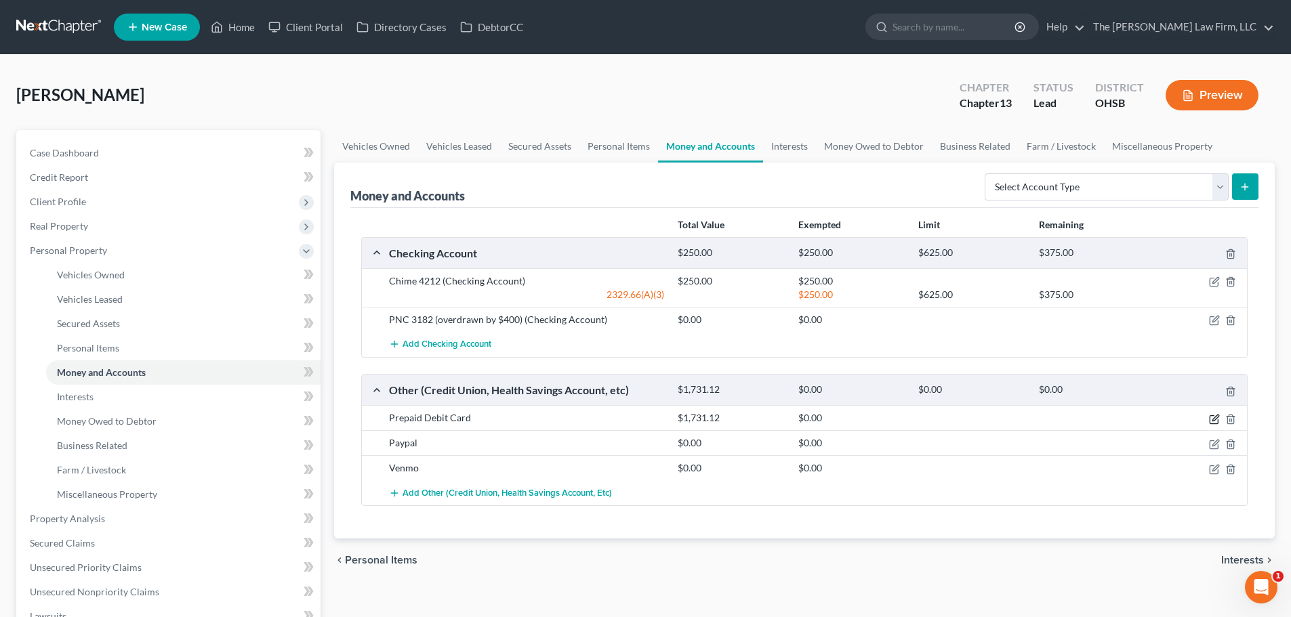
click at [865, 415] on icon "button" at bounding box center [1213, 419] width 8 height 8
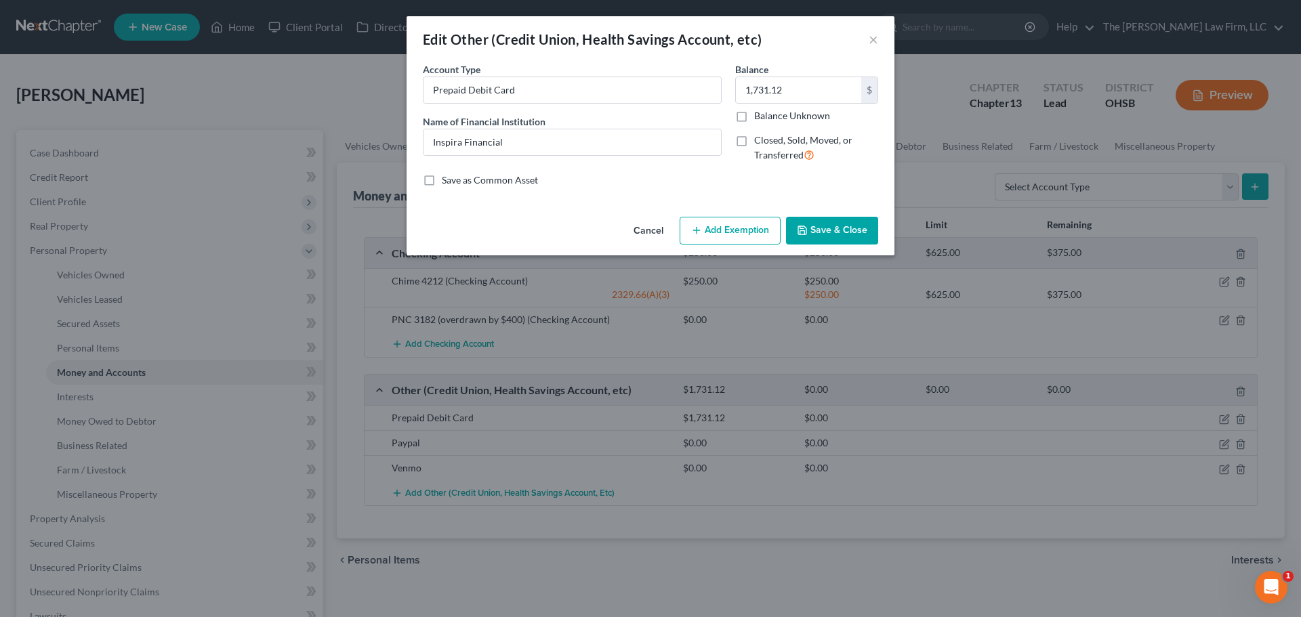
click at [732, 224] on button "Add Exemption" at bounding box center [730, 231] width 101 height 28
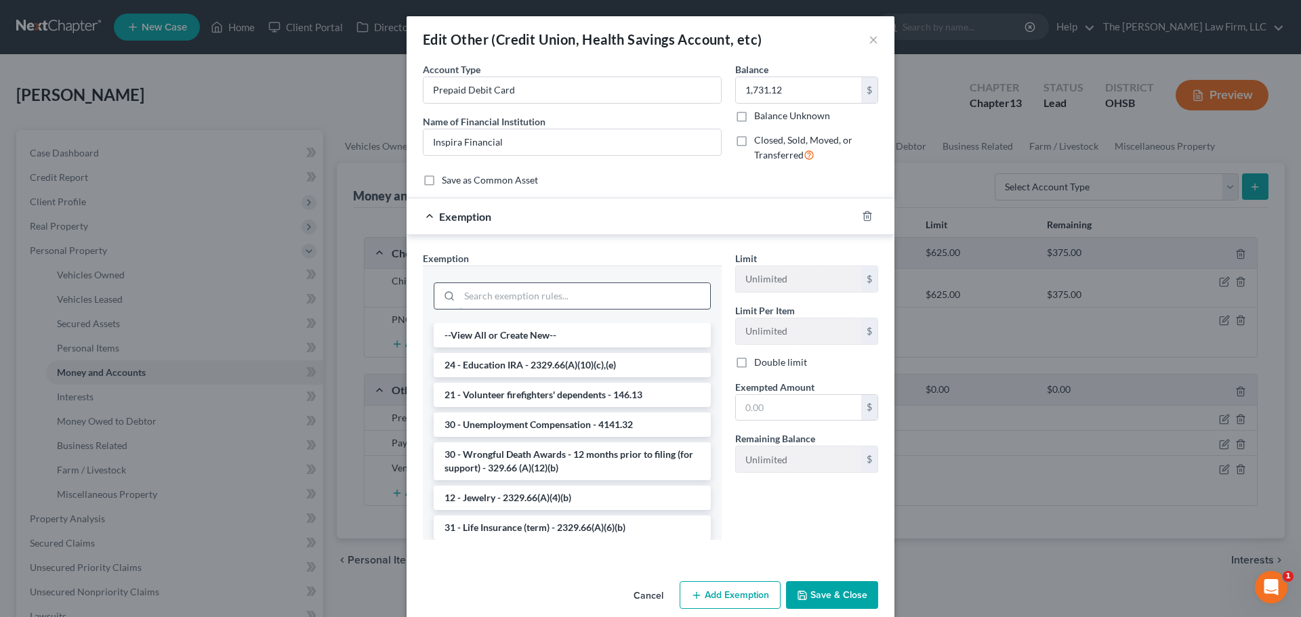
click at [608, 297] on input "search" at bounding box center [584, 296] width 251 height 26
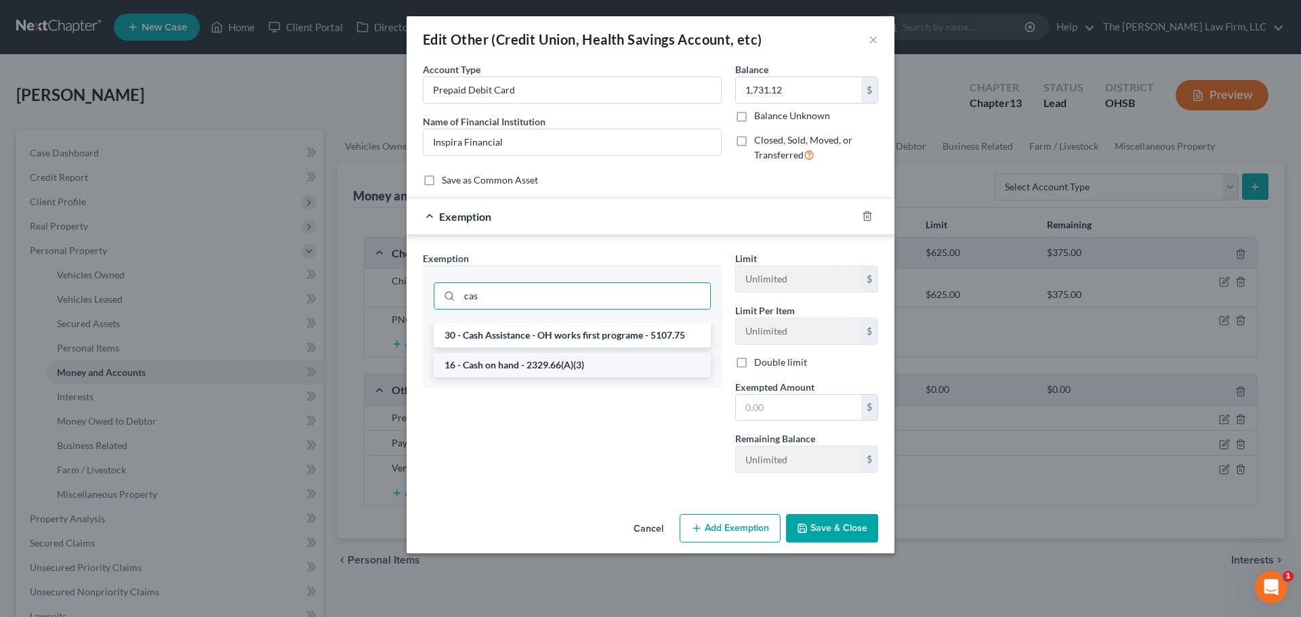
click at [575, 360] on li "16 - Cash on hand - 2329.66(A)(3)" at bounding box center [572, 365] width 277 height 24
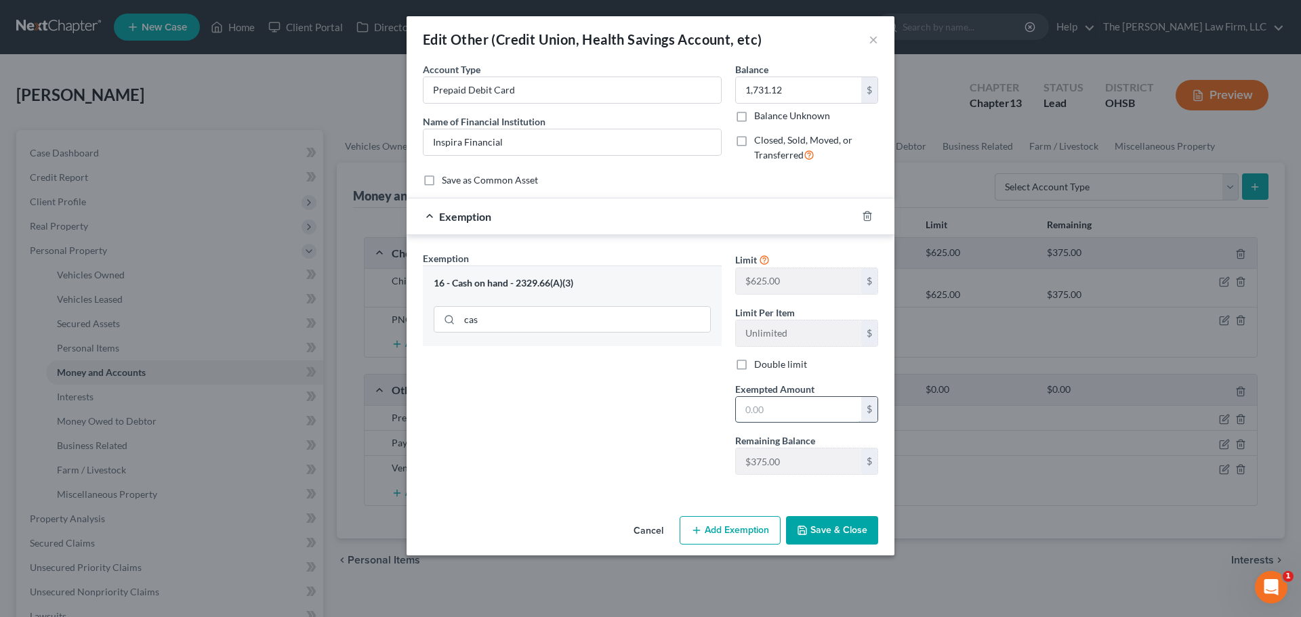
click at [795, 408] on input "text" at bounding box center [798, 410] width 125 height 26
paste input "375.00"
click at [671, 417] on div "Exemption Set must be selected for CA. Exemption * 16 - Cash on hand - 2329.66(…" at bounding box center [572, 368] width 312 height 234
click at [831, 531] on button "Save & Close" at bounding box center [832, 530] width 92 height 28
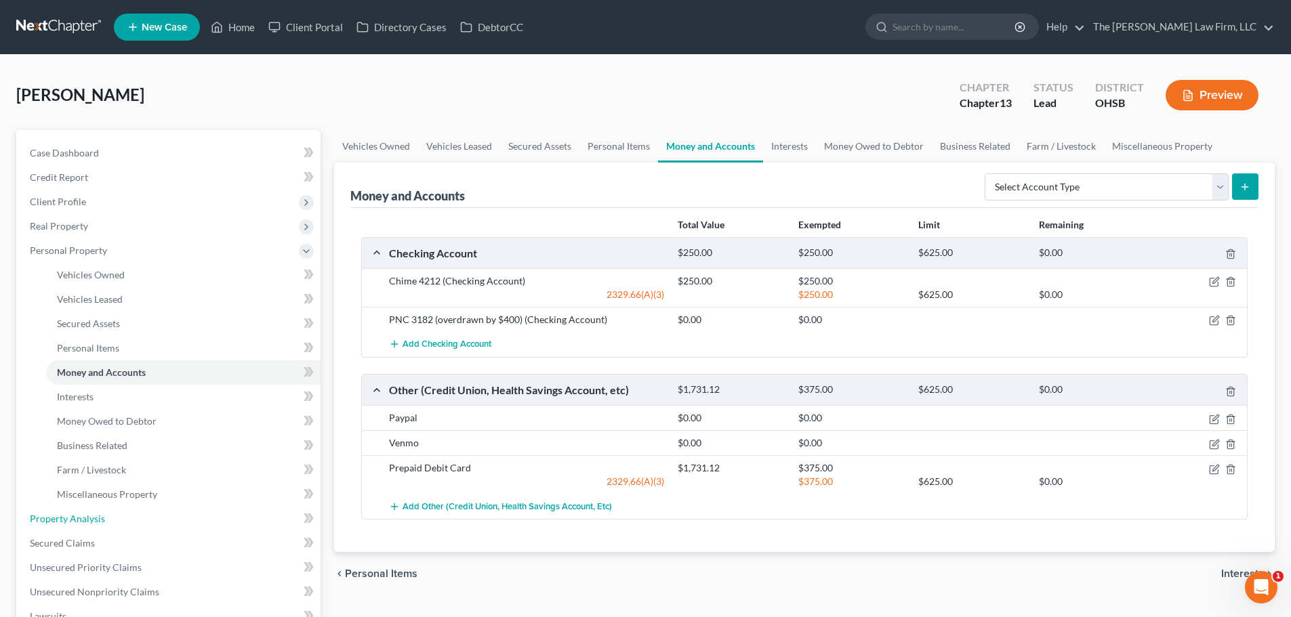
drag, startPoint x: 97, startPoint y: 520, endPoint x: 451, endPoint y: 467, distance: 357.6
click at [96, 520] on span "Property Analysis" at bounding box center [67, 519] width 75 height 12
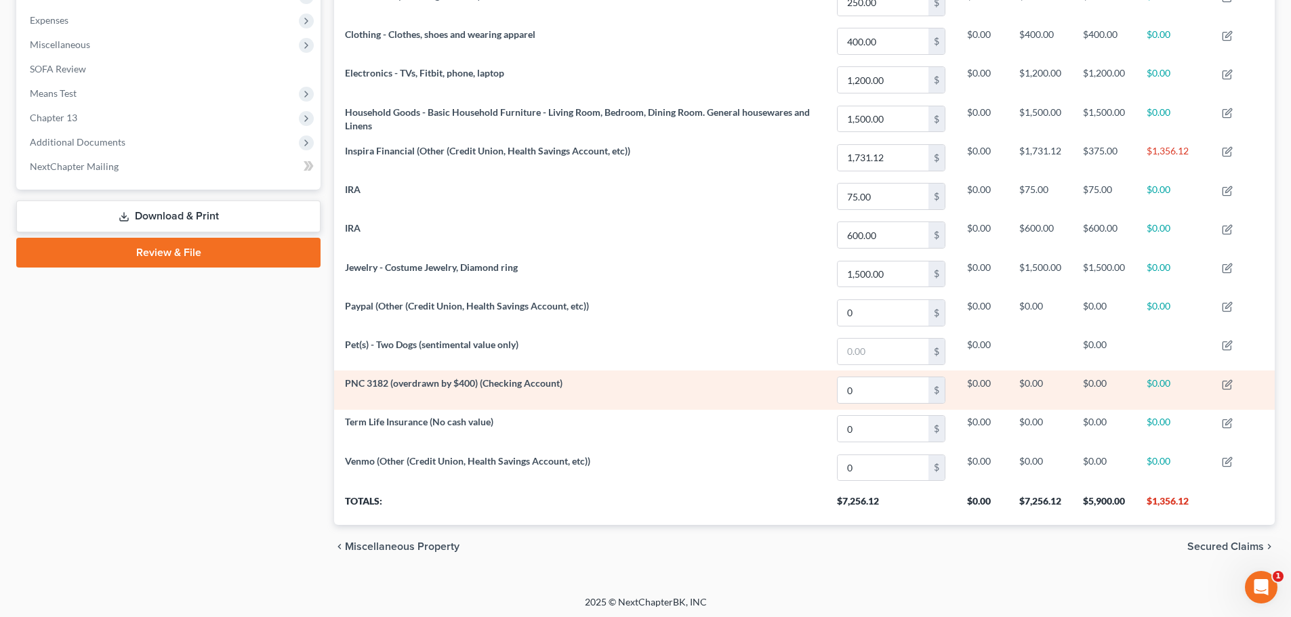
scroll to position [677254, 676575]
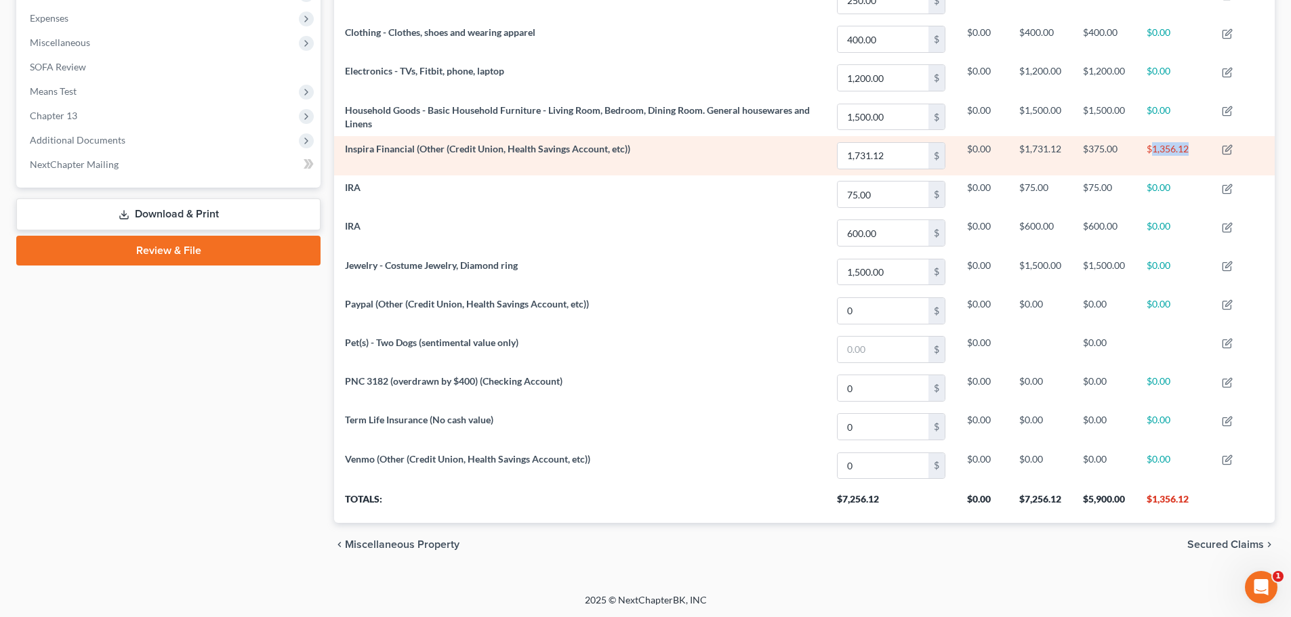
drag, startPoint x: 1190, startPoint y: 150, endPoint x: 1152, endPoint y: 153, distance: 37.4
click at [865, 153] on td "$1,356.12" at bounding box center [1173, 155] width 75 height 39
copy td "1,356.12"
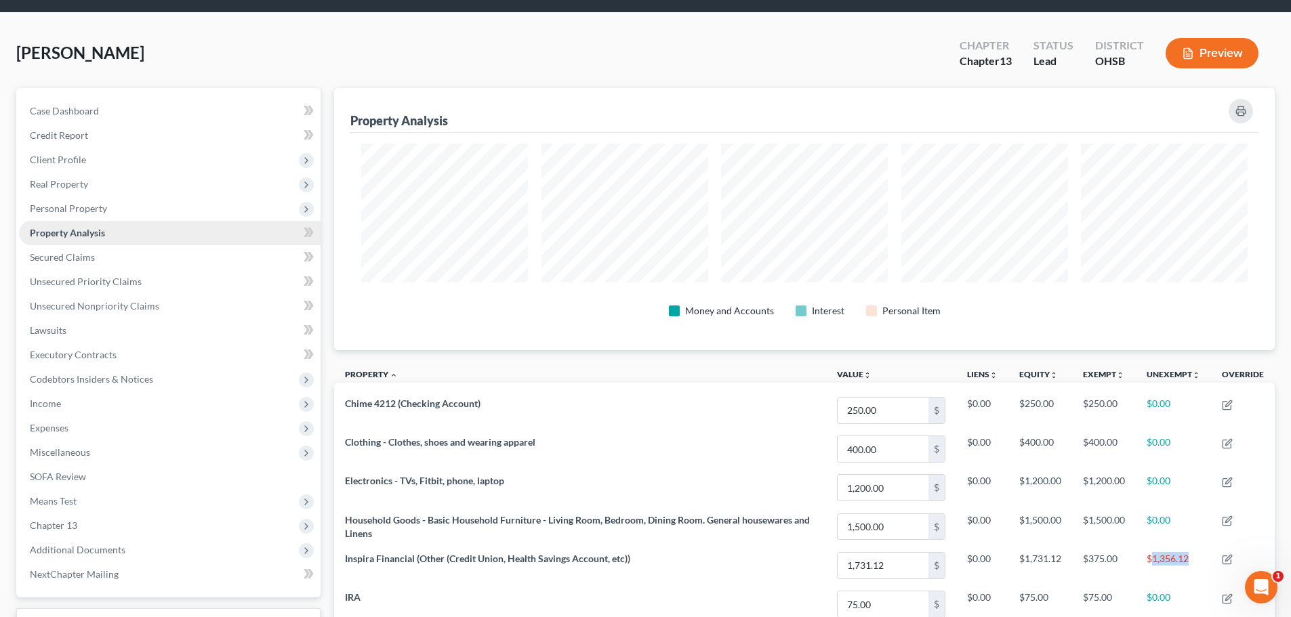
scroll to position [0, 0]
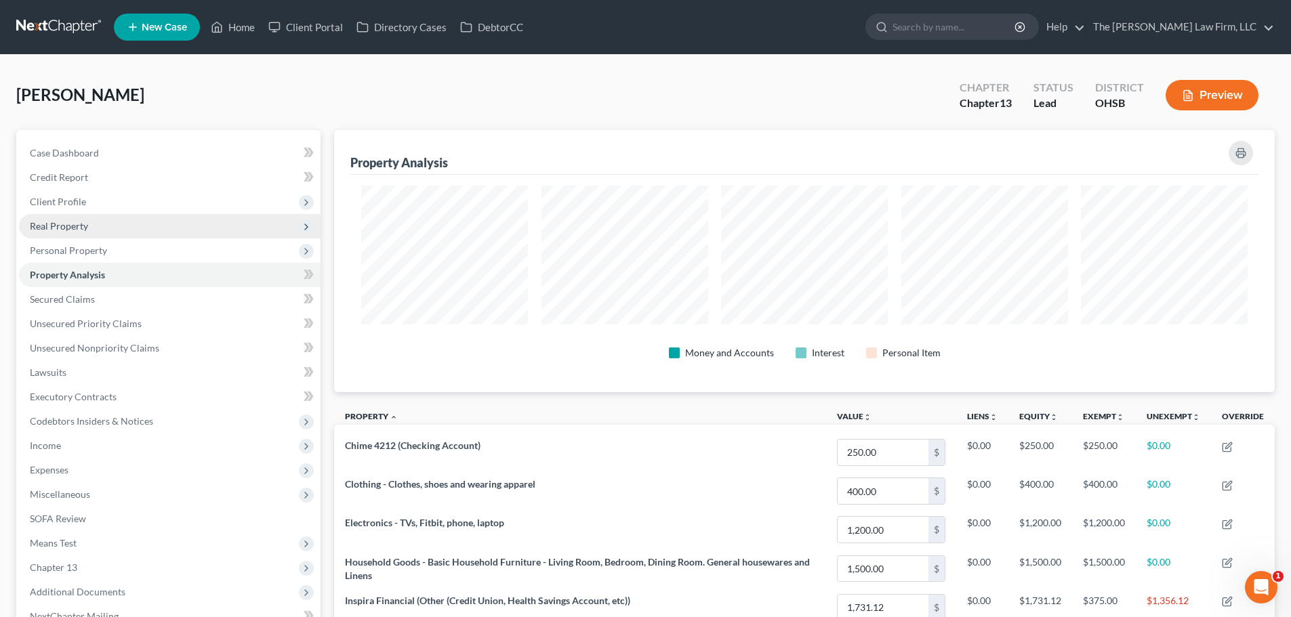
click at [75, 230] on span "Real Property" at bounding box center [59, 226] width 58 height 12
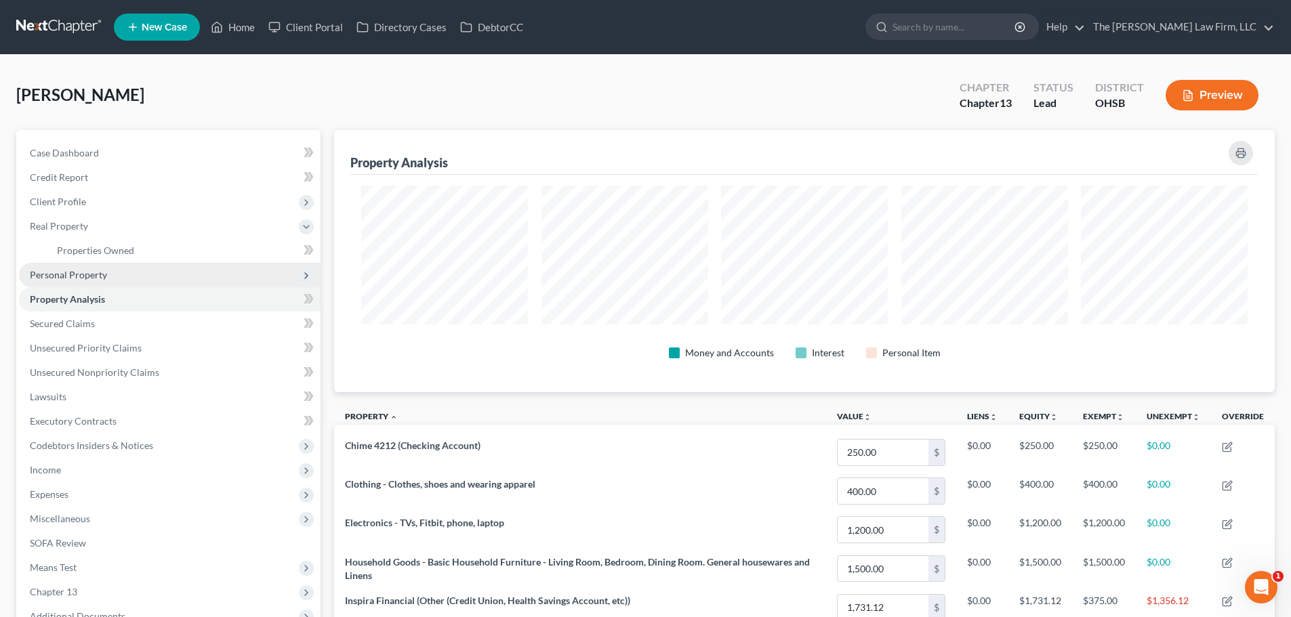
click at [81, 273] on span "Personal Property" at bounding box center [68, 275] width 77 height 12
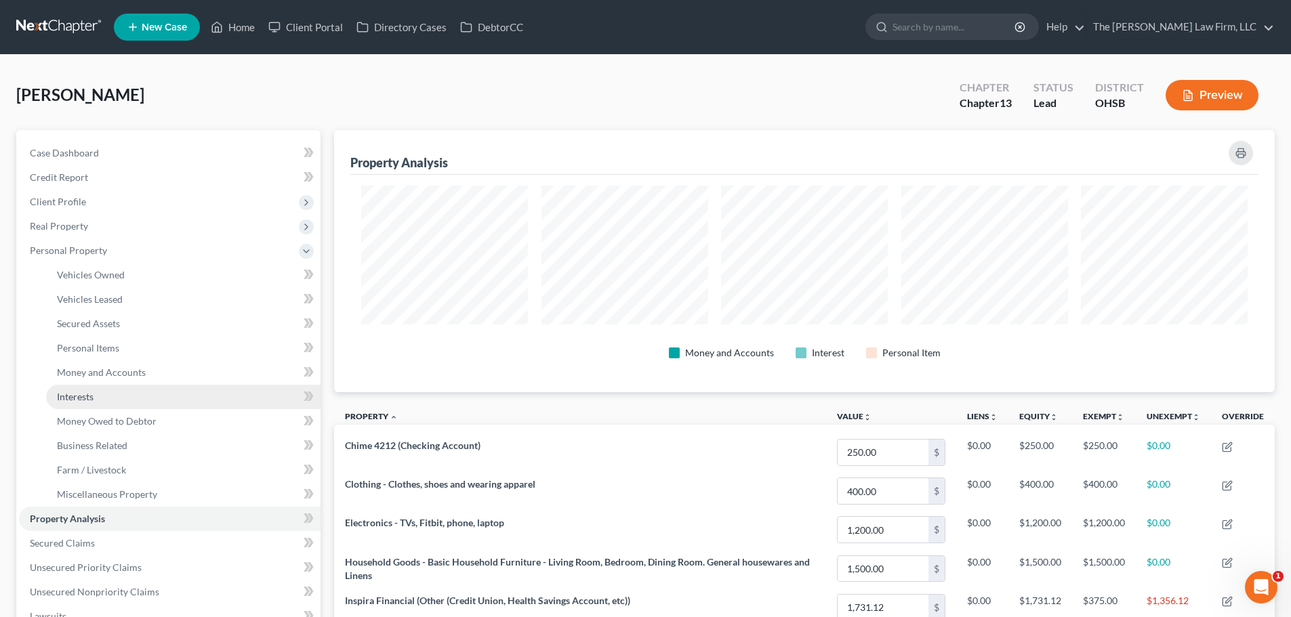
click at [96, 398] on link "Interests" at bounding box center [183, 397] width 274 height 24
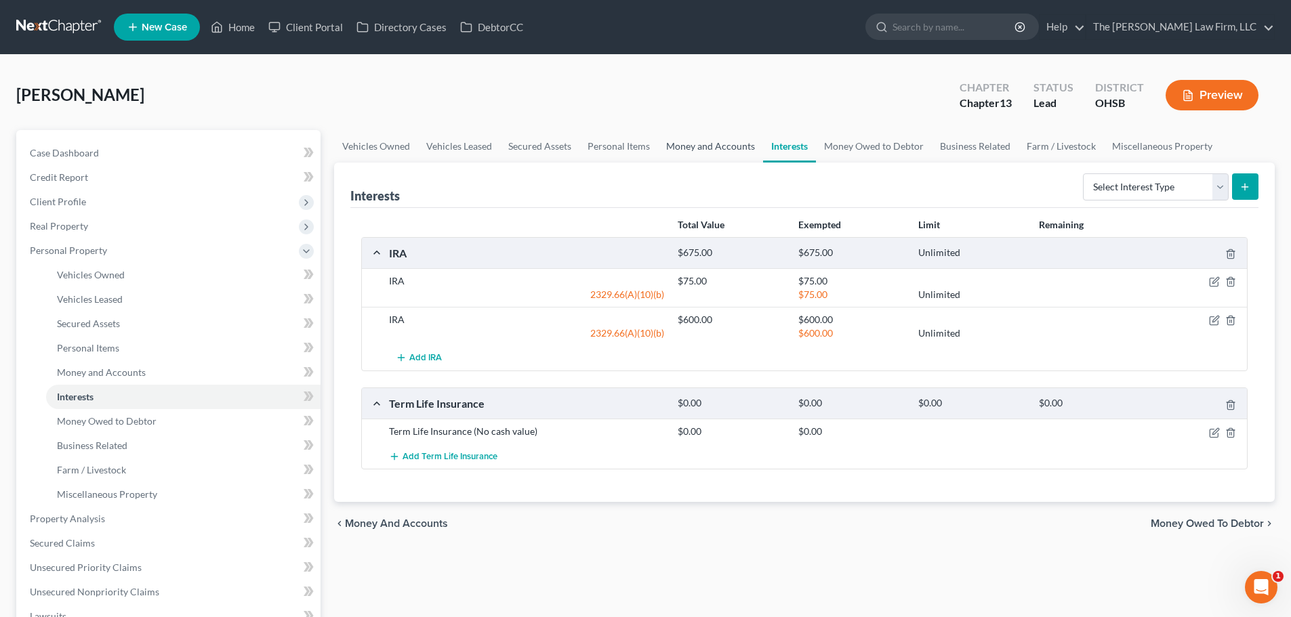
click at [726, 152] on link "Money and Accounts" at bounding box center [710, 146] width 105 height 33
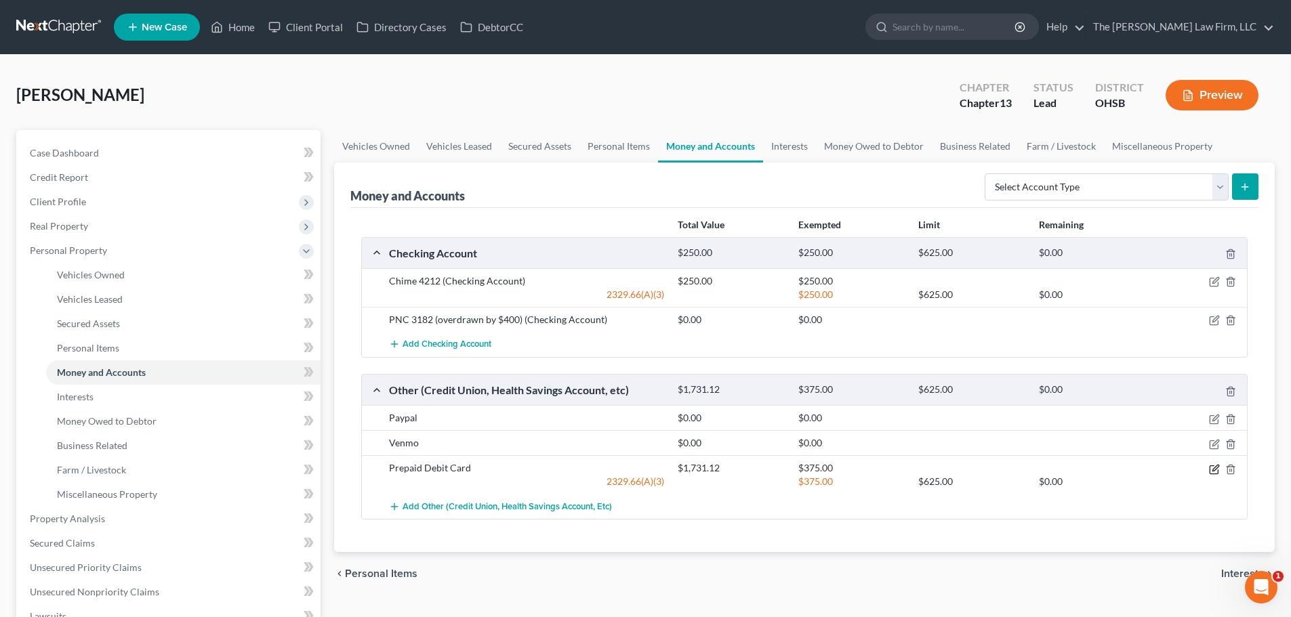
click at [865, 470] on icon "button" at bounding box center [1215, 468] width 6 height 6
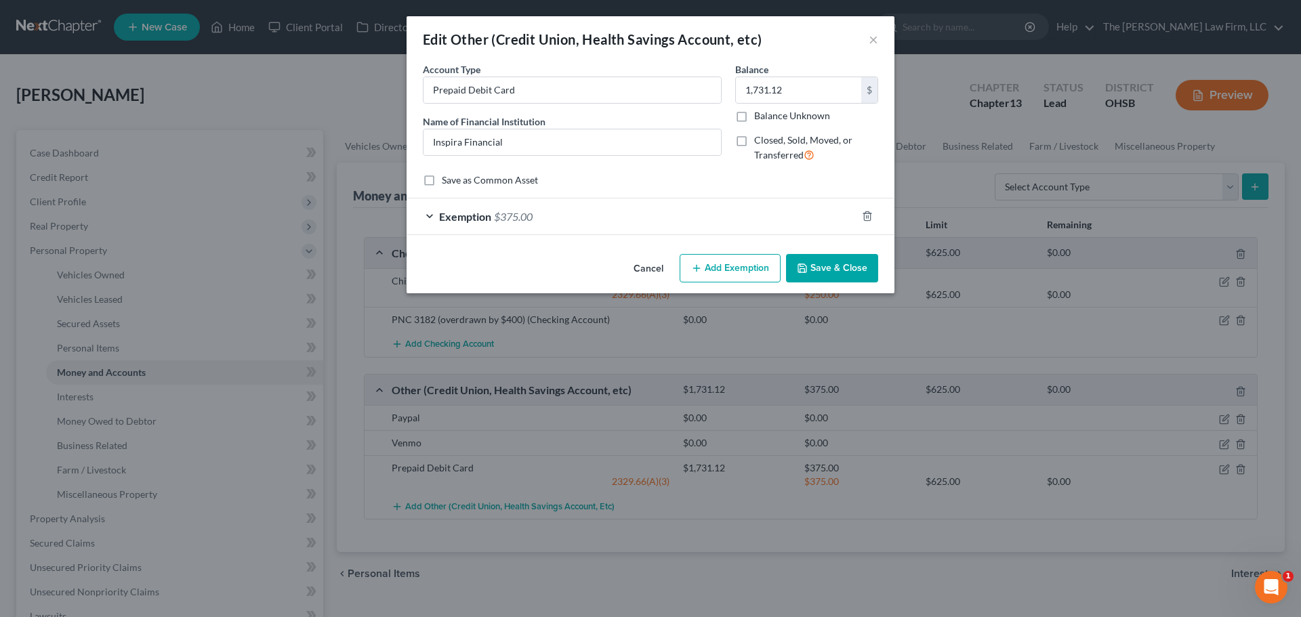
click at [742, 276] on button "Add Exemption" at bounding box center [730, 268] width 101 height 28
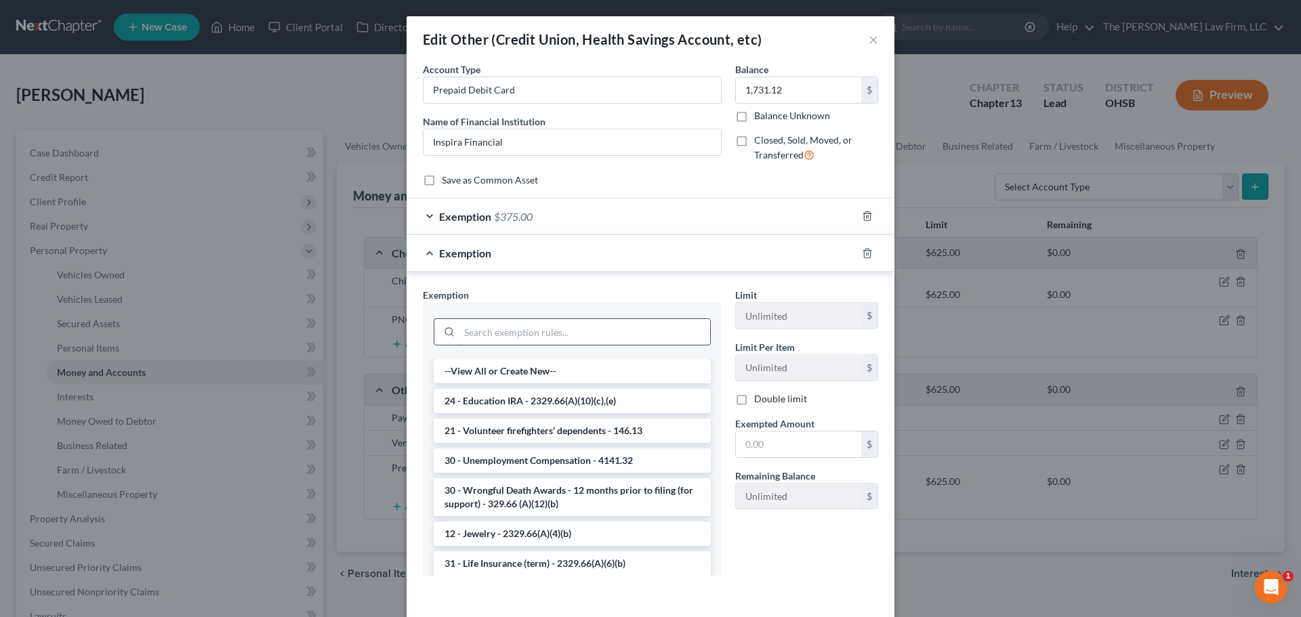
click at [535, 329] on input "search" at bounding box center [584, 332] width 251 height 26
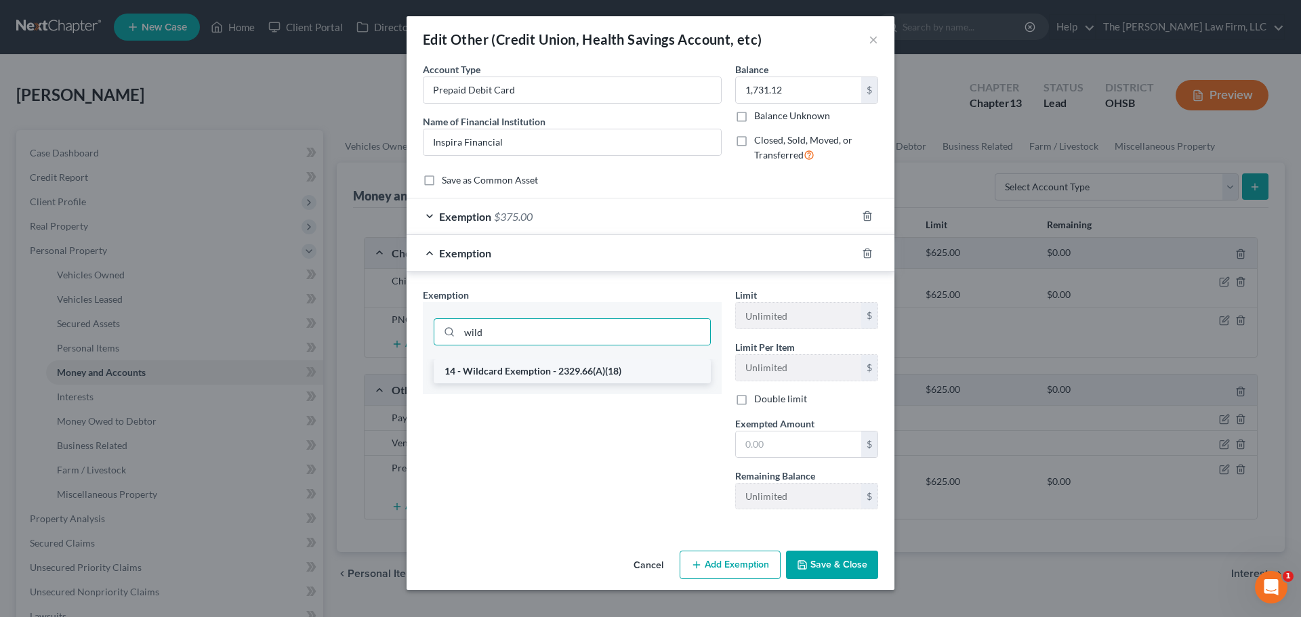
click at [530, 379] on li "14 - Wildcard Exemption - 2329.66(A)(18)" at bounding box center [572, 371] width 277 height 24
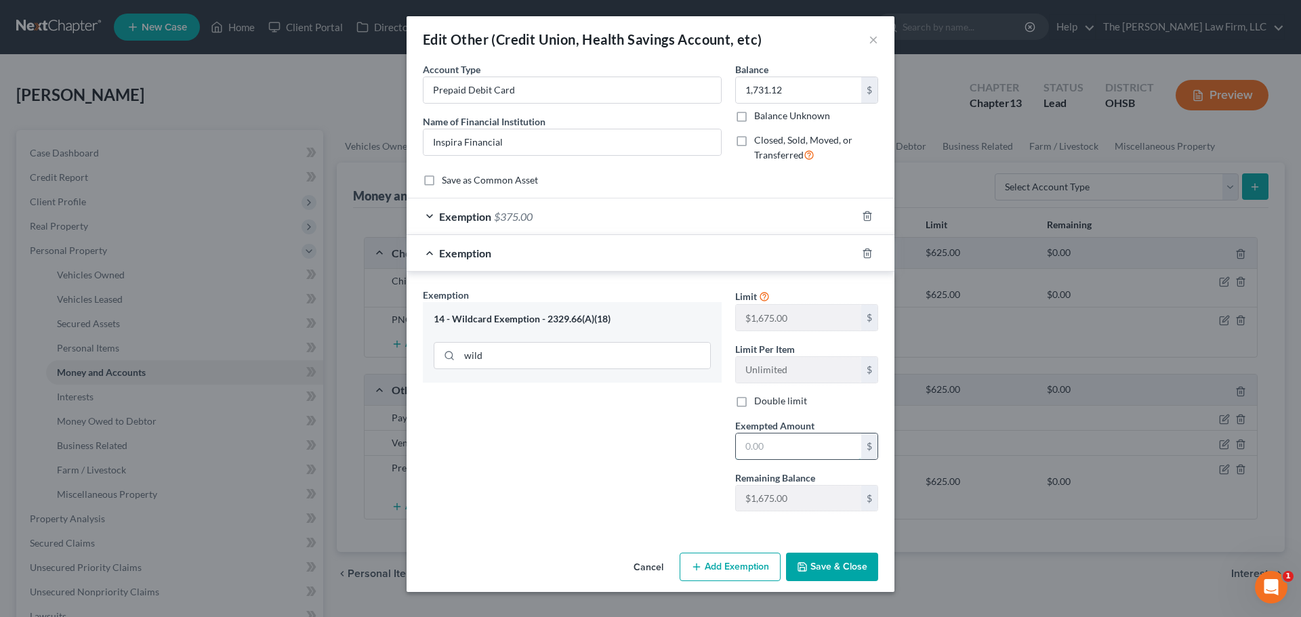
click at [796, 457] on input "text" at bounding box center [798, 447] width 125 height 26
paste input "1,356.12"
click at [671, 456] on div "Exemption Set must be selected for CA. Exemption * 14 - Wildcard Exemption - 23…" at bounding box center [572, 405] width 312 height 234
click at [827, 560] on button "Save & Close" at bounding box center [832, 567] width 92 height 28
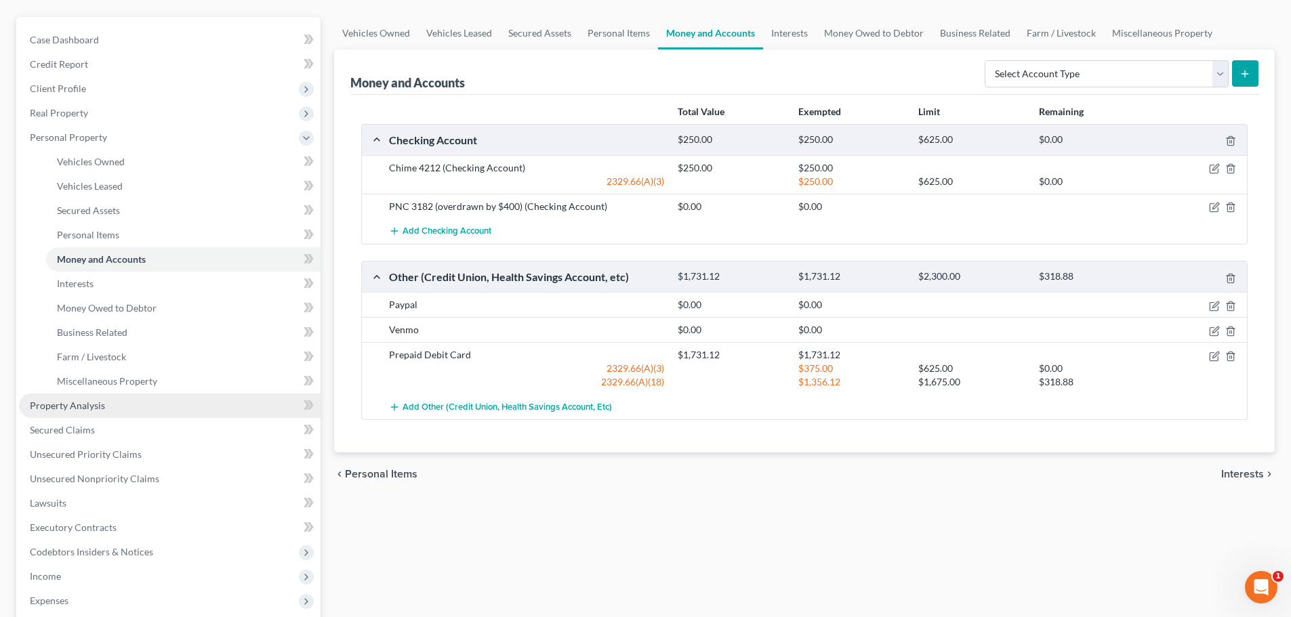
click at [102, 410] on span "Property Analysis" at bounding box center [67, 406] width 75 height 12
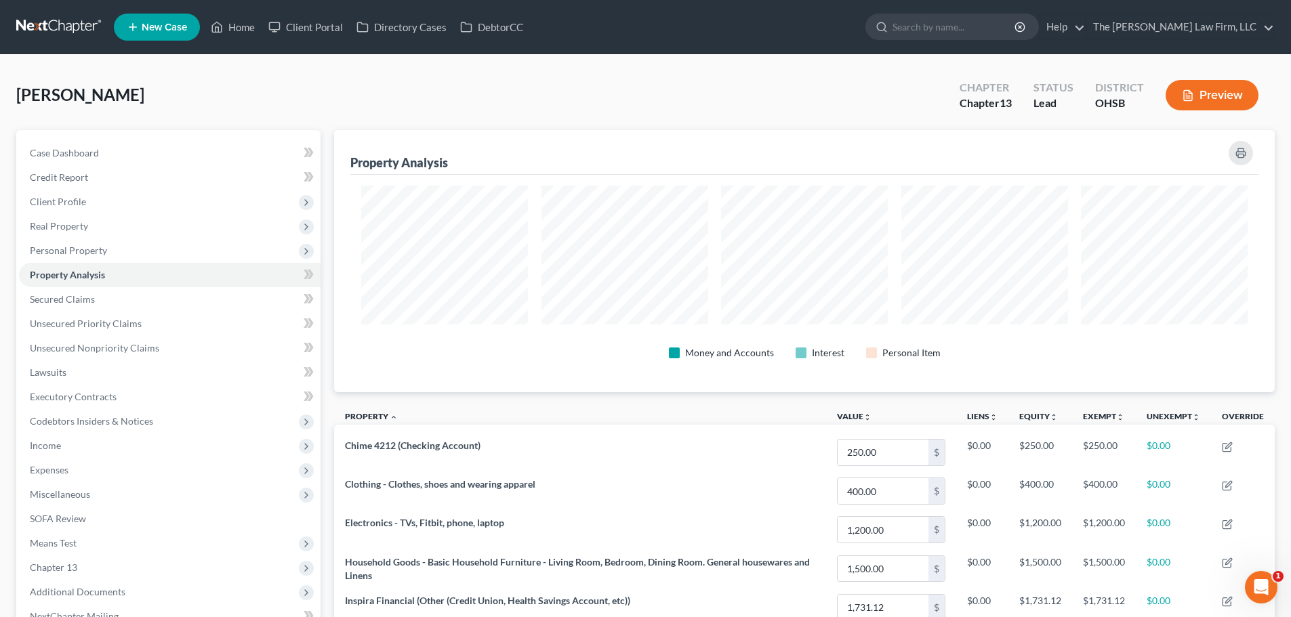
scroll to position [677254, 676575]
click at [91, 301] on span "Secured Claims" at bounding box center [62, 299] width 65 height 12
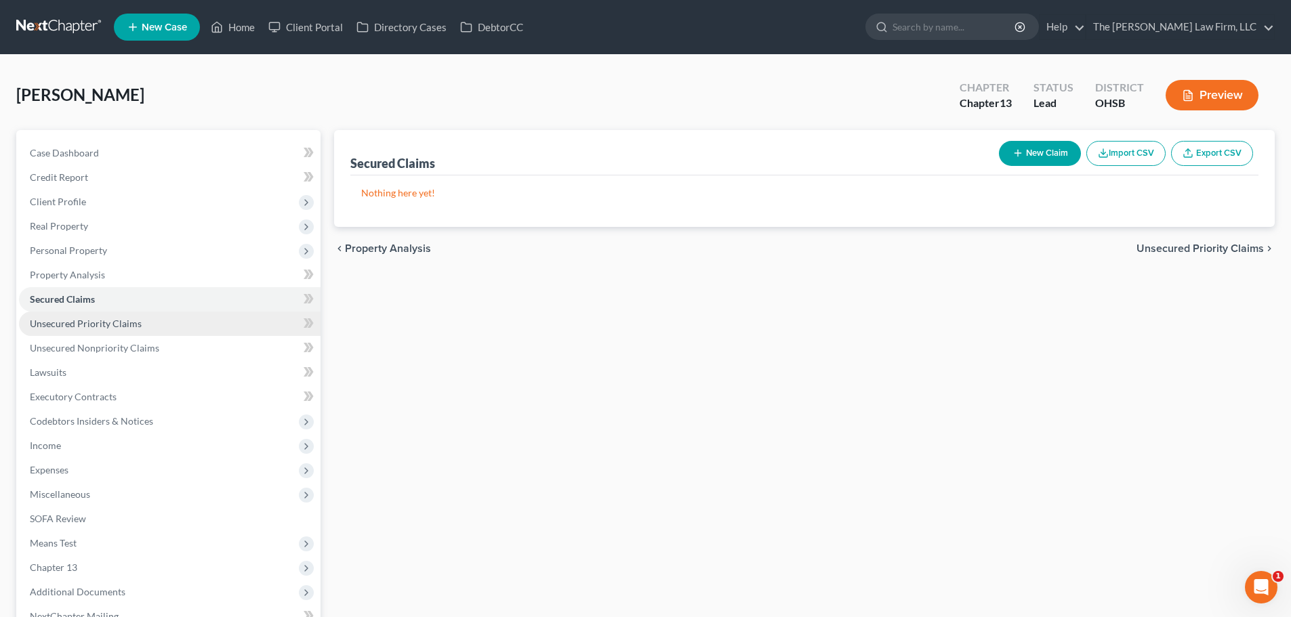
click at [91, 331] on link "Unsecured Priority Claims" at bounding box center [169, 324] width 301 height 24
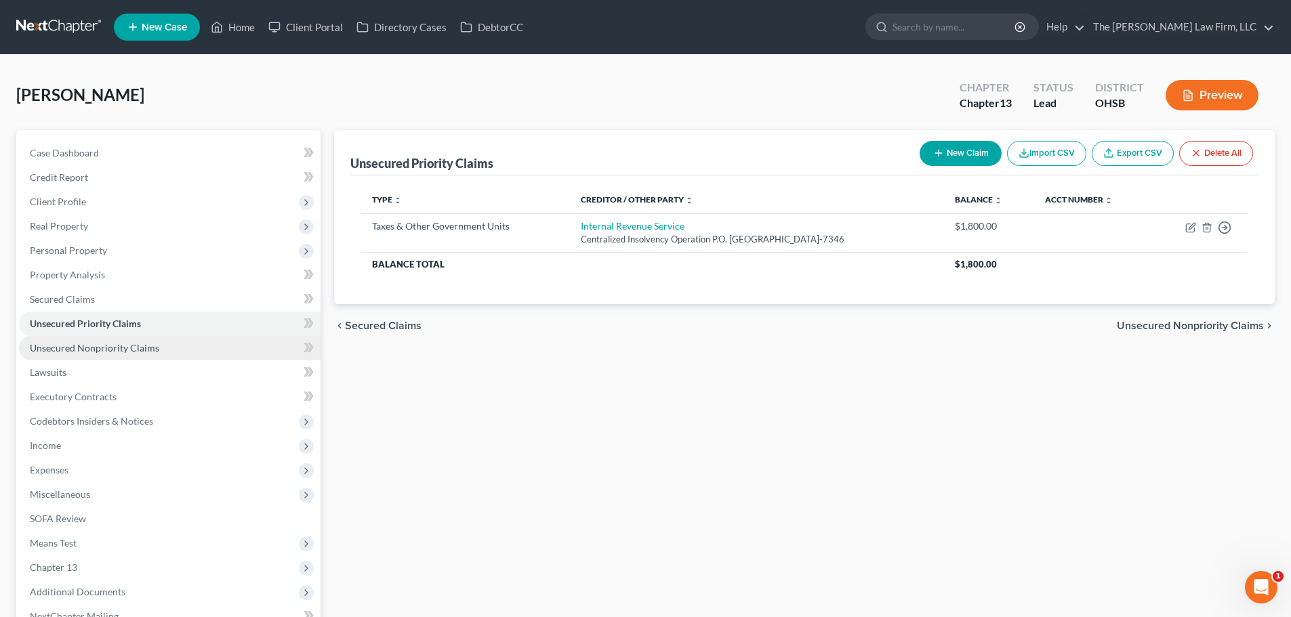
click at [101, 353] on span "Unsecured Nonpriority Claims" at bounding box center [94, 348] width 129 height 12
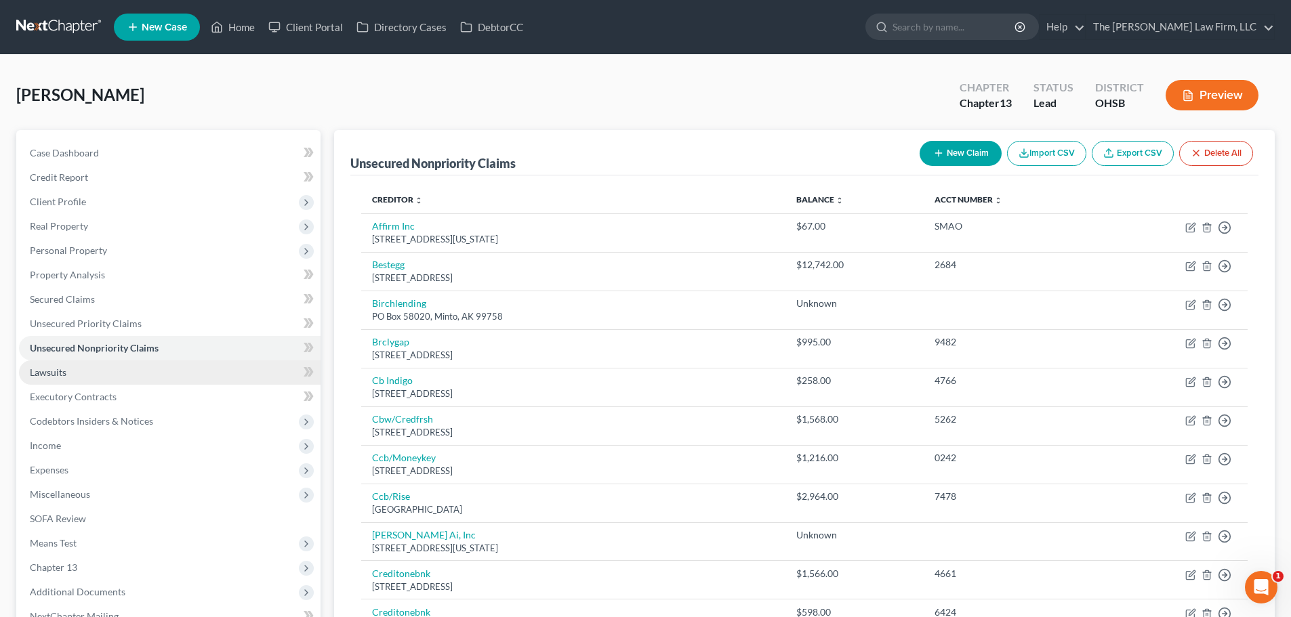
click at [77, 369] on link "Lawsuits" at bounding box center [169, 372] width 301 height 24
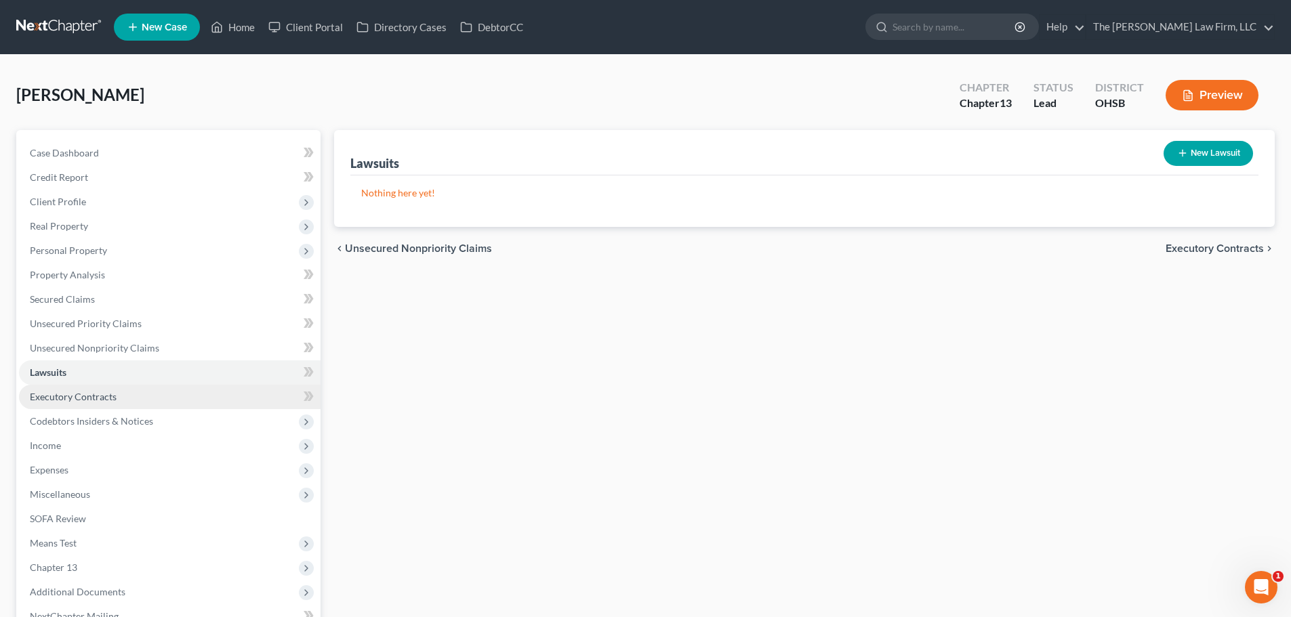
click at [73, 393] on span "Executory Contracts" at bounding box center [73, 397] width 87 height 12
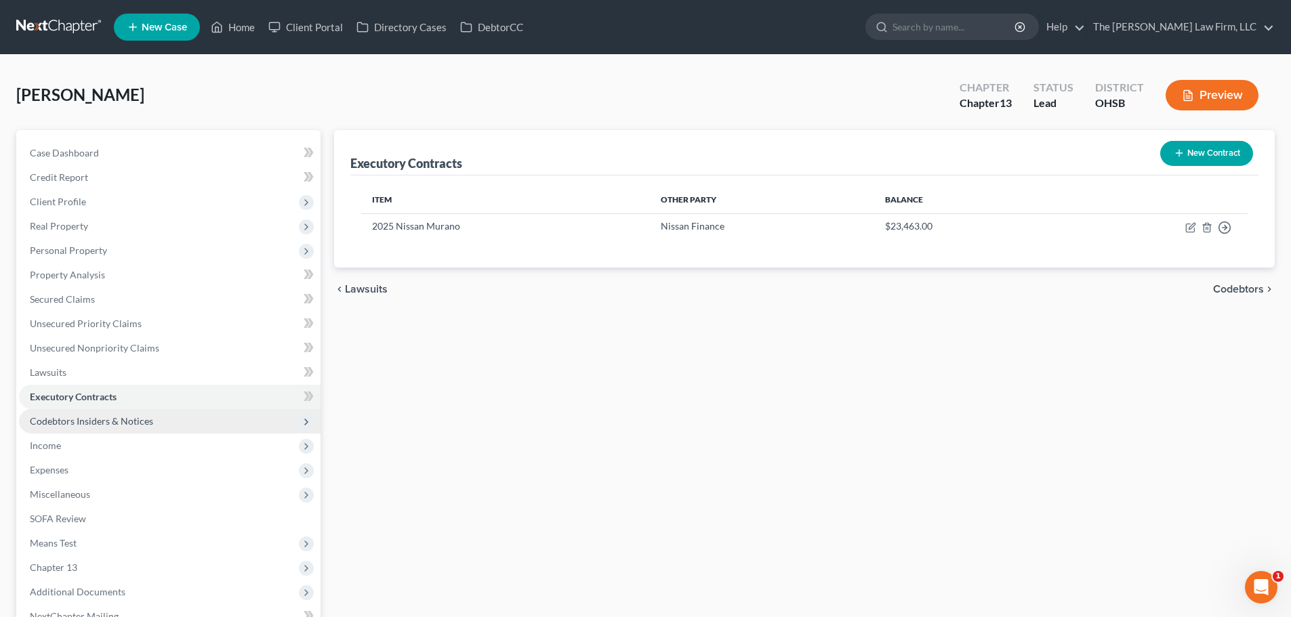
click at [70, 425] on span "Codebtors Insiders & Notices" at bounding box center [91, 421] width 123 height 12
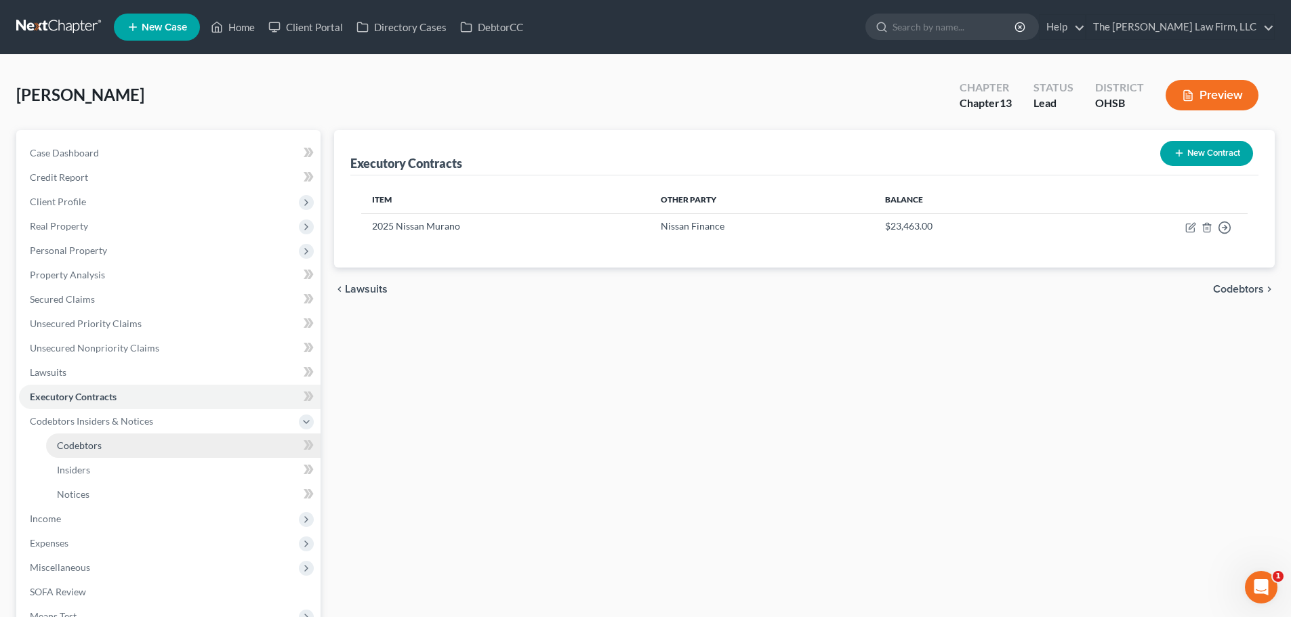
click at [70, 445] on span "Codebtors" at bounding box center [79, 446] width 45 height 12
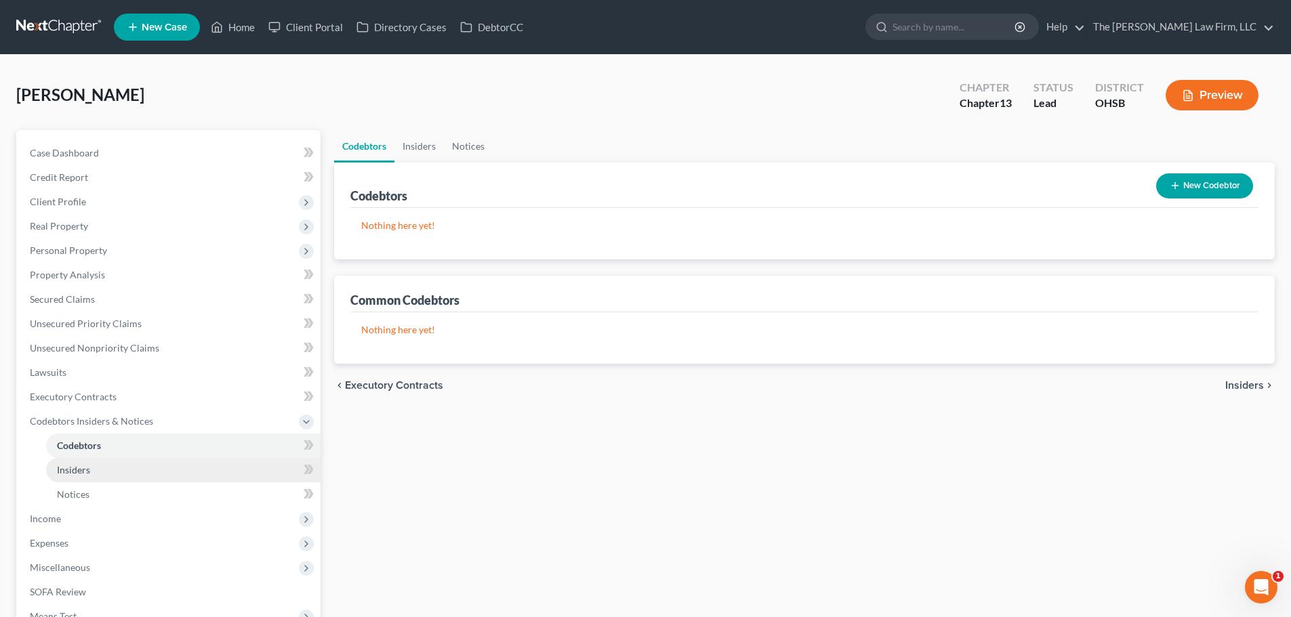
click at [75, 470] on span "Insiders" at bounding box center [73, 470] width 33 height 12
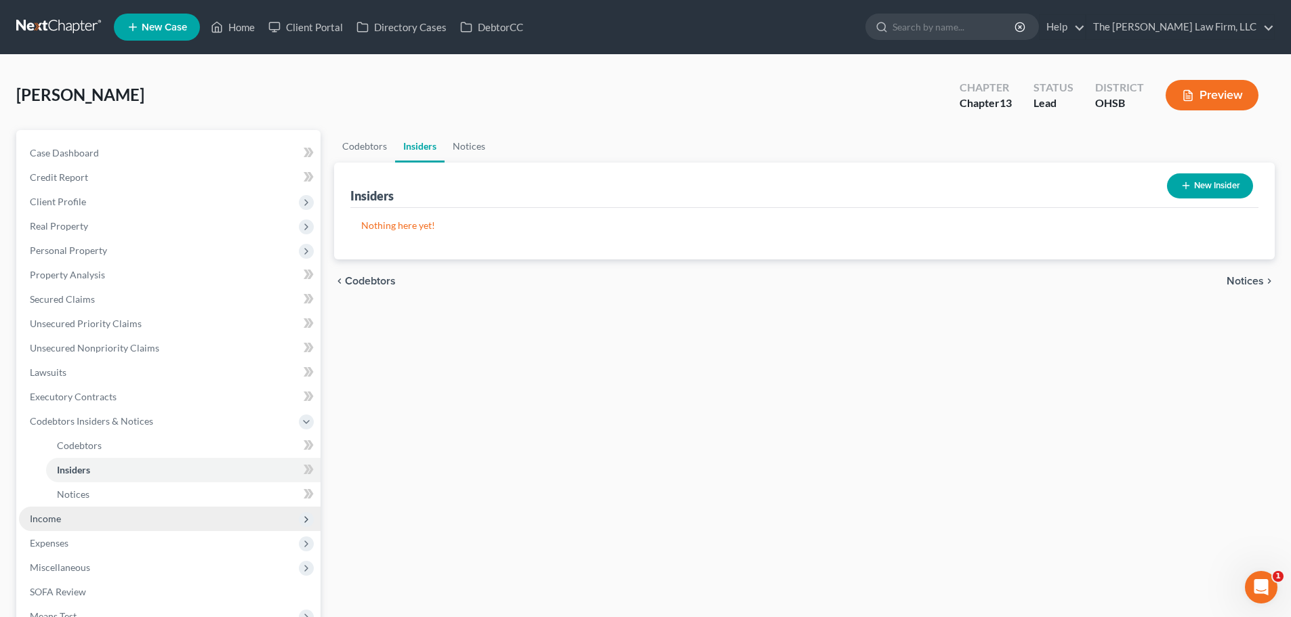
click at [64, 520] on span "Income" at bounding box center [169, 519] width 301 height 24
click at [68, 473] on span "Employment Income" at bounding box center [100, 470] width 87 height 12
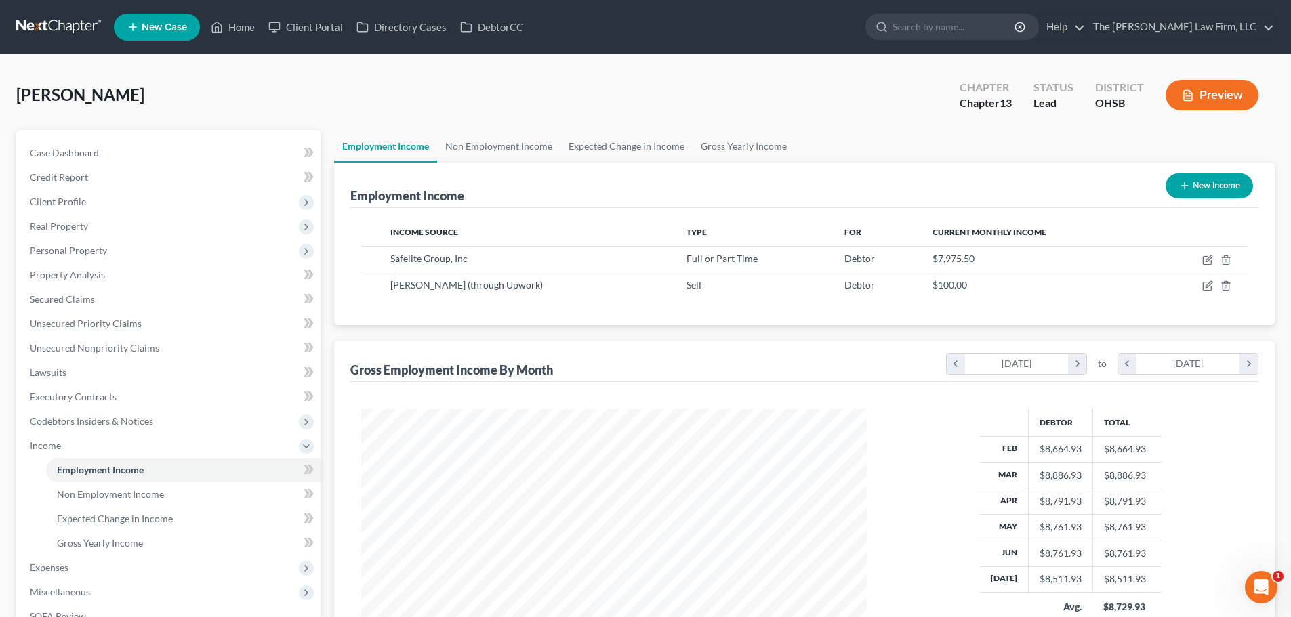
click at [865, 176] on button "New Income" at bounding box center [1208, 185] width 87 height 25
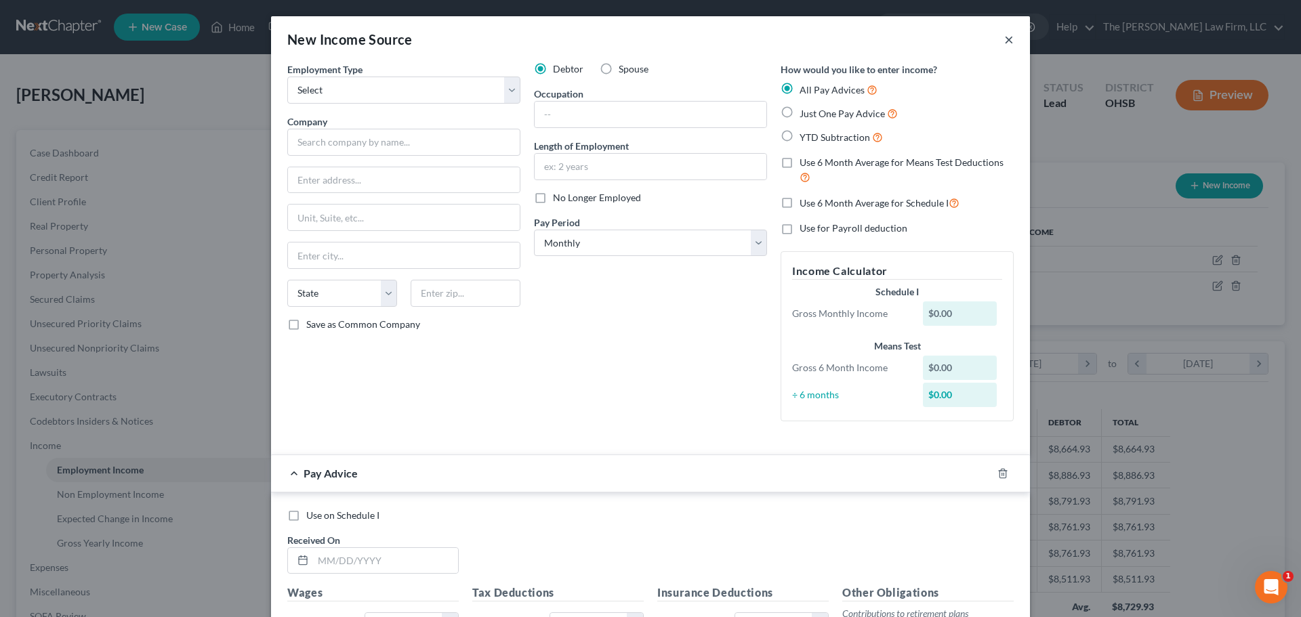
click at [865, 43] on button "×" at bounding box center [1008, 39] width 9 height 16
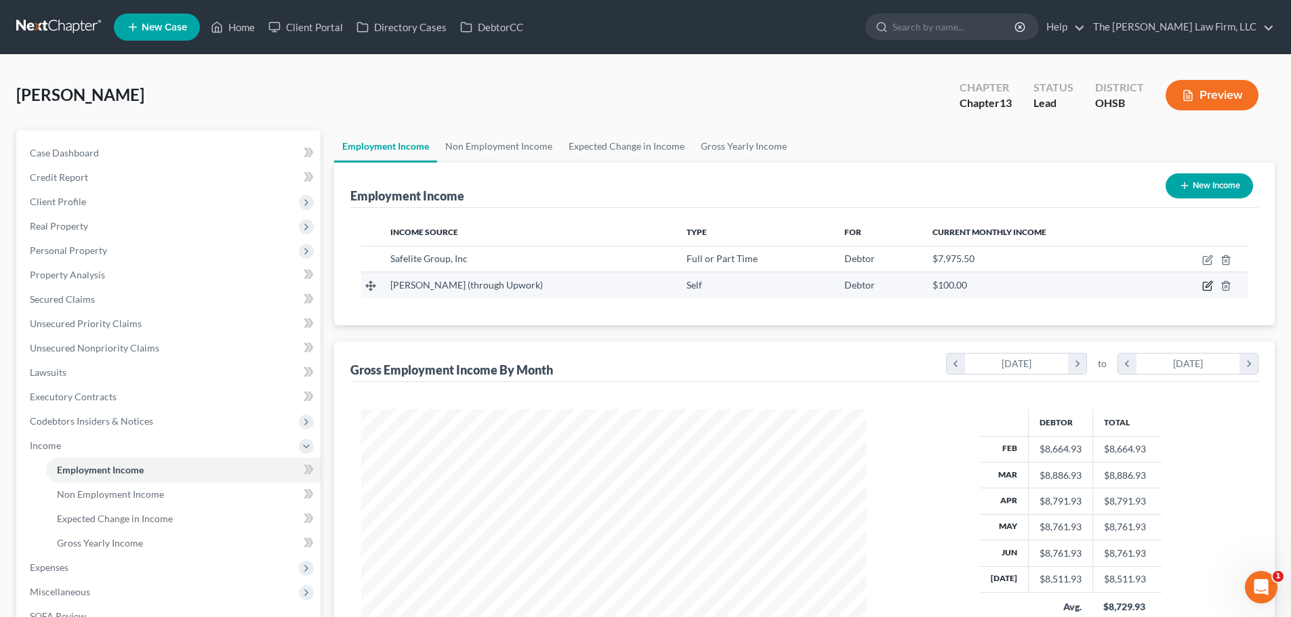
click at [865, 287] on icon "button" at bounding box center [1208, 285] width 6 height 6
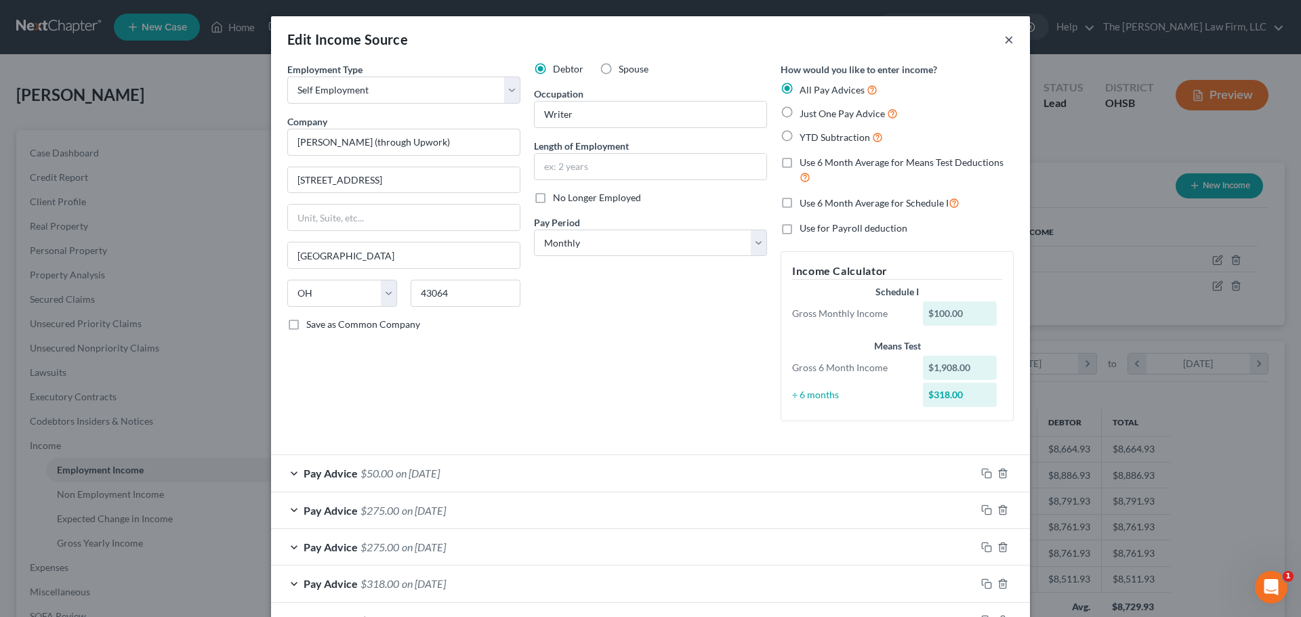
click at [865, 37] on button "×" at bounding box center [1008, 39] width 9 height 16
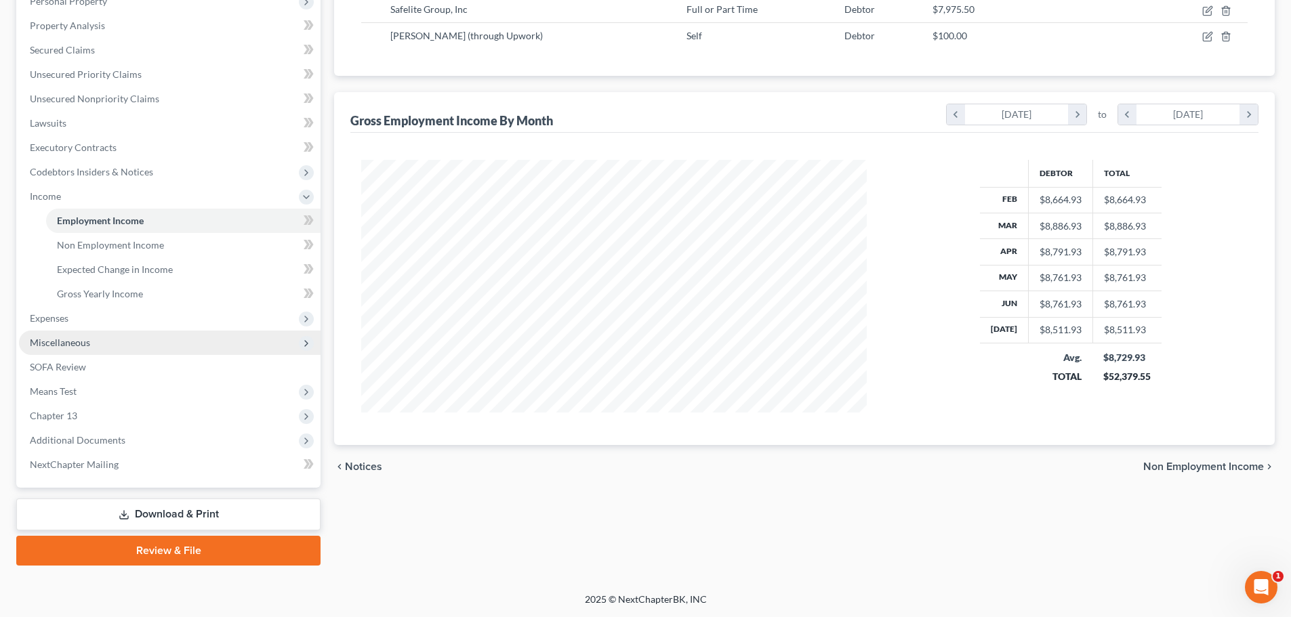
click at [88, 331] on span "Miscellaneous" at bounding box center [169, 343] width 301 height 24
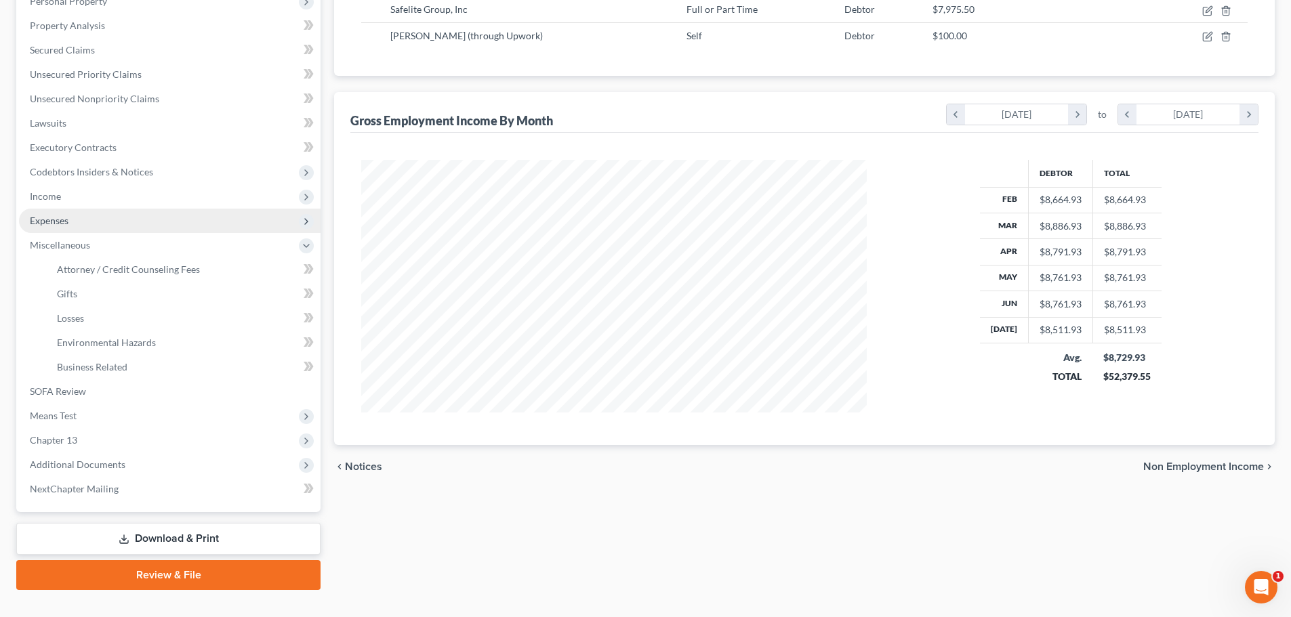
click at [82, 218] on span "Expenses" at bounding box center [169, 221] width 301 height 24
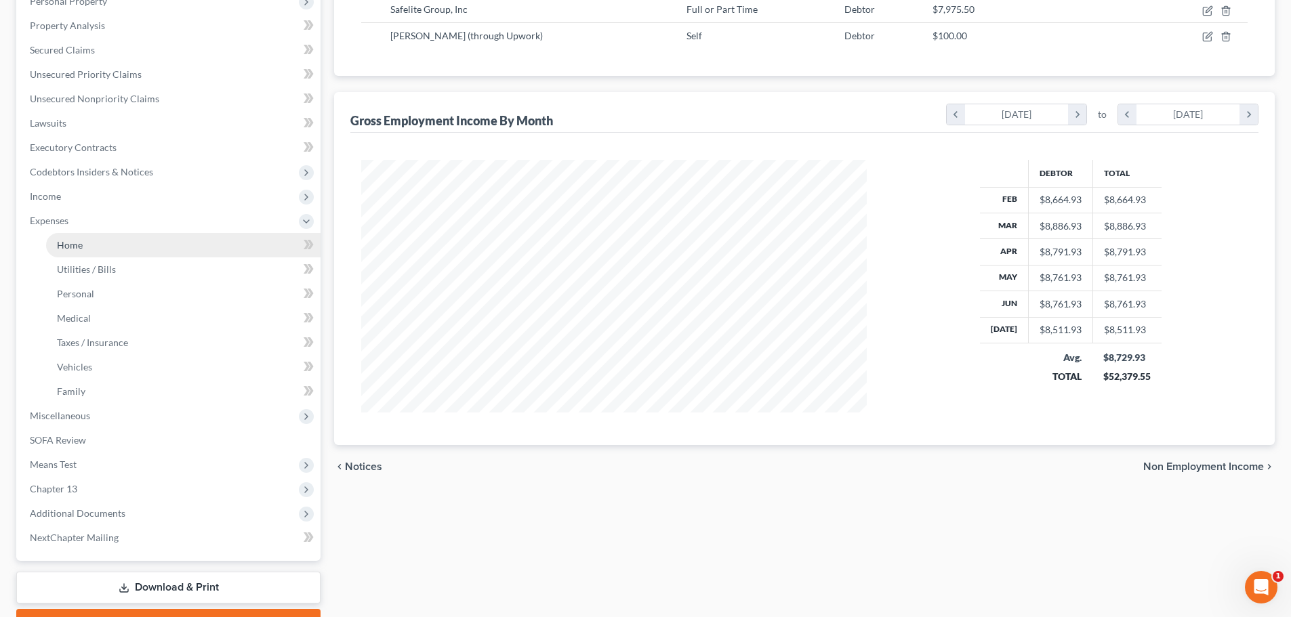
click at [81, 255] on link "Home" at bounding box center [183, 245] width 274 height 24
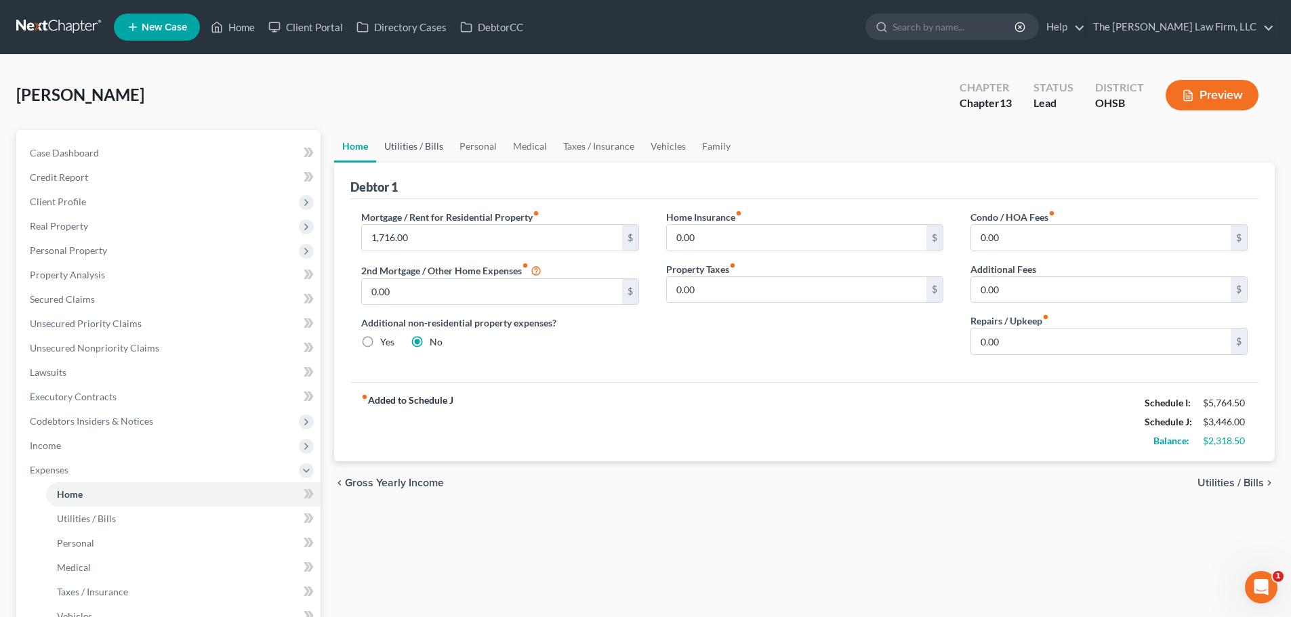
click at [410, 153] on link "Utilities / Bills" at bounding box center [413, 146] width 75 height 33
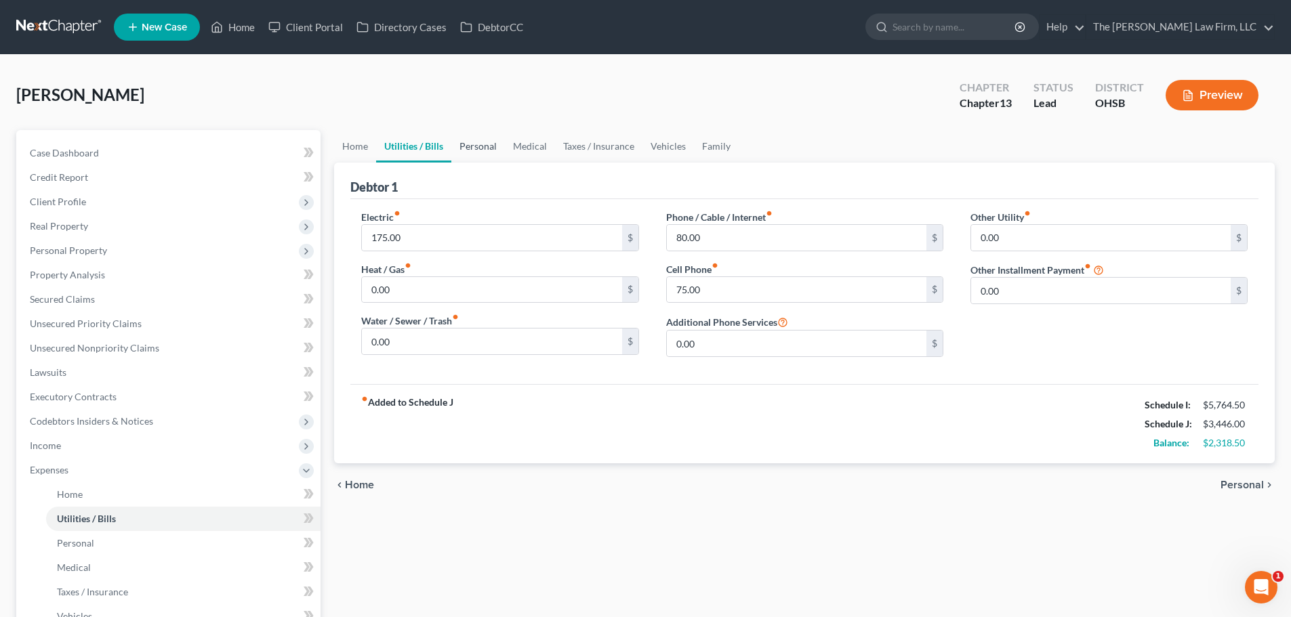
click at [464, 140] on link "Personal" at bounding box center [478, 146] width 54 height 33
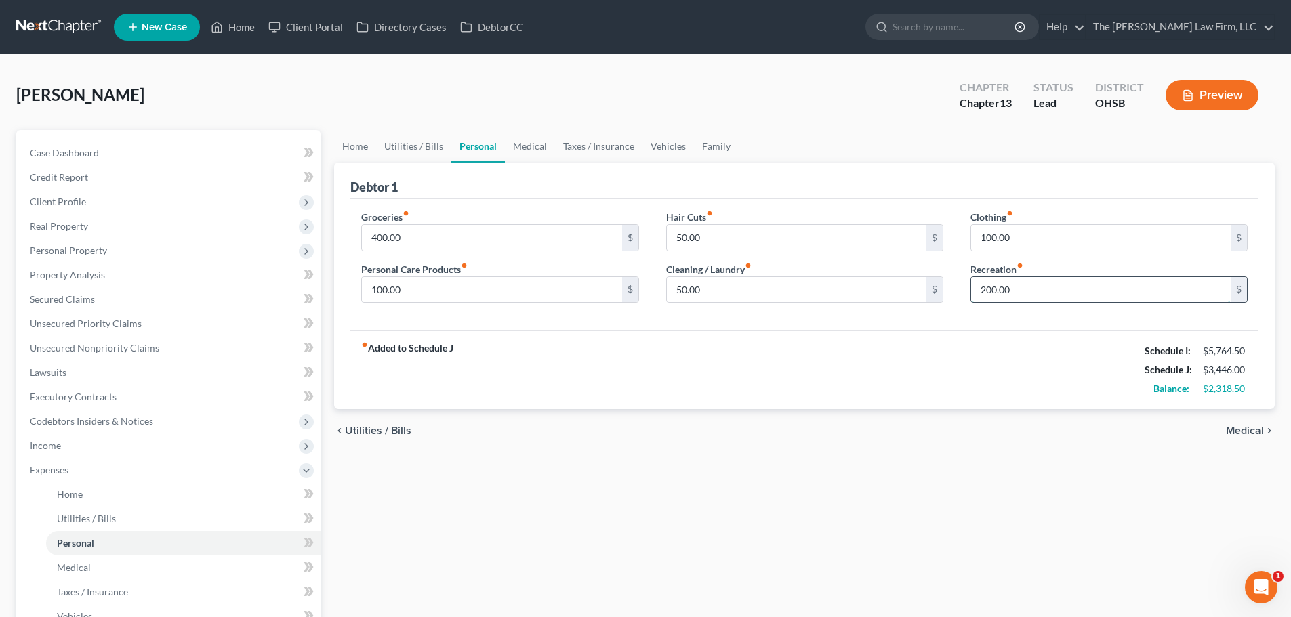
click at [865, 285] on input "200.00" at bounding box center [1100, 290] width 259 height 26
click at [753, 345] on div "fiber_manual_record Added to Schedule J Schedule I: $5,764.50 Schedule J: $3,39…" at bounding box center [804, 369] width 908 height 79
click at [537, 147] on link "Medical" at bounding box center [530, 146] width 50 height 33
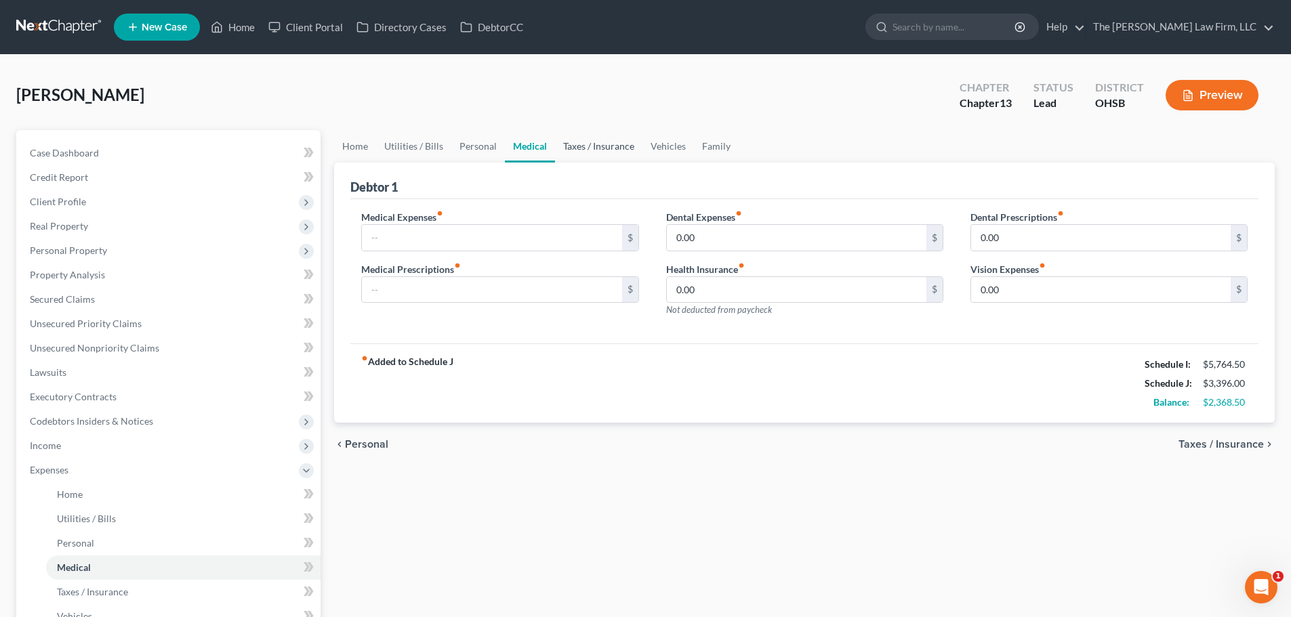
click at [585, 140] on link "Taxes / Insurance" at bounding box center [598, 146] width 87 height 33
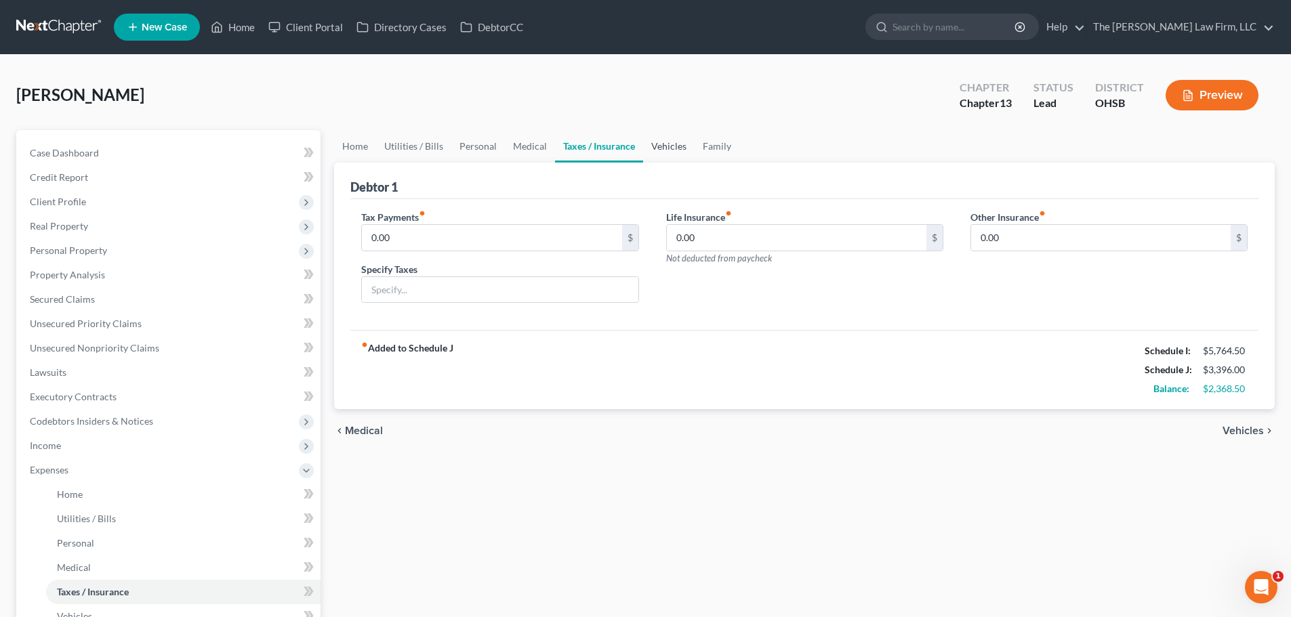
click at [653, 140] on link "Vehicles" at bounding box center [668, 146] width 51 height 33
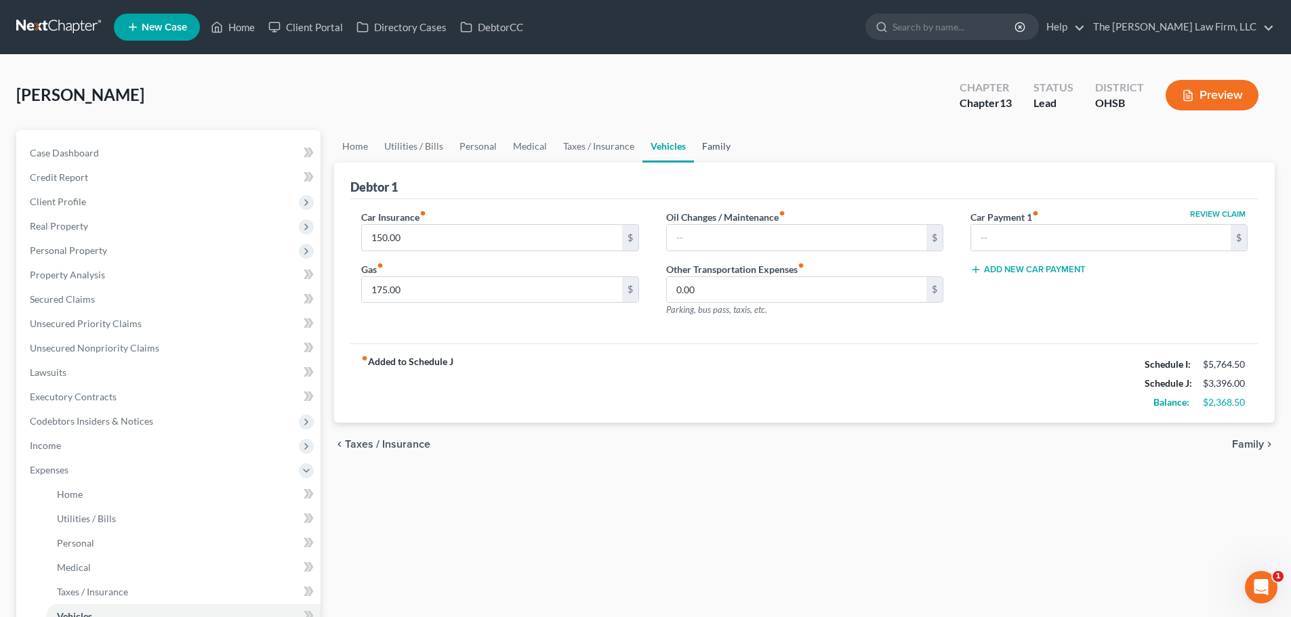
click at [711, 143] on link "Family" at bounding box center [716, 146] width 45 height 33
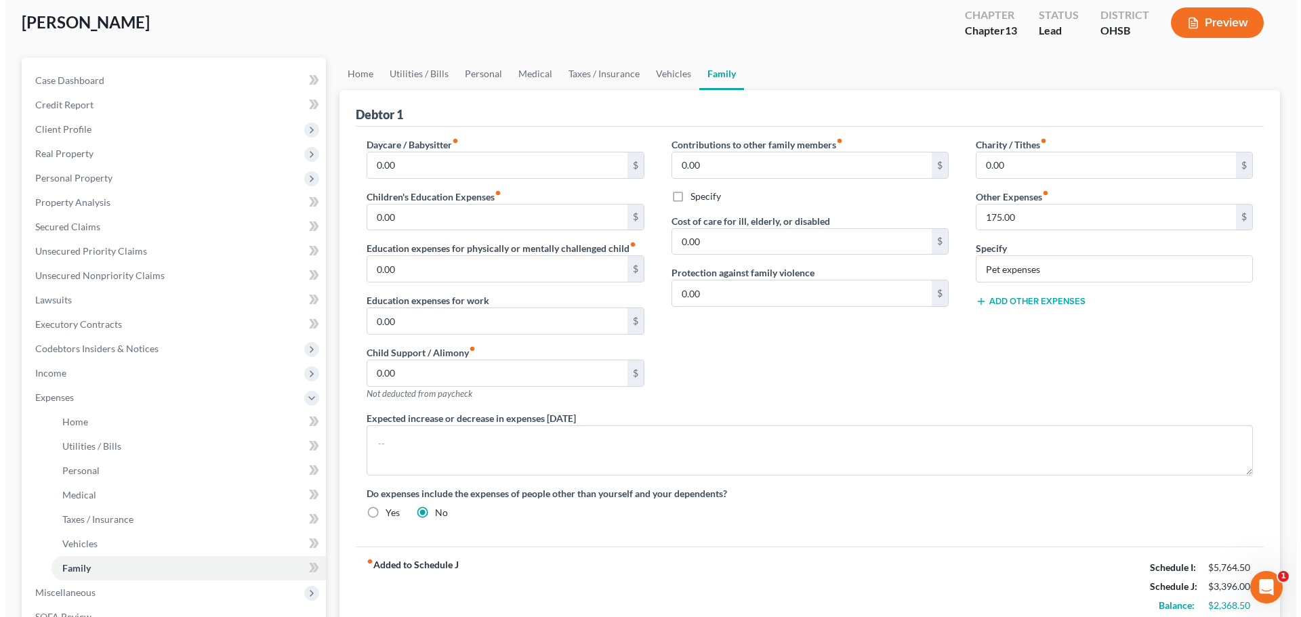
scroll to position [226, 0]
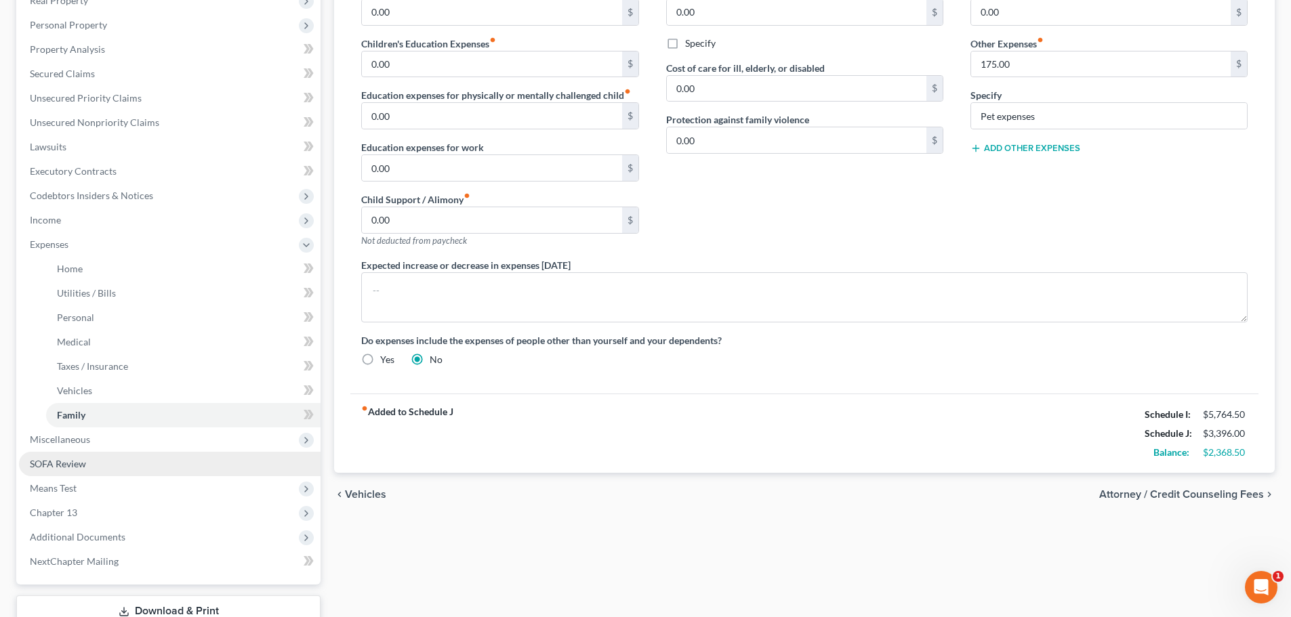
click at [76, 463] on span "SOFA Review" at bounding box center [58, 464] width 56 height 12
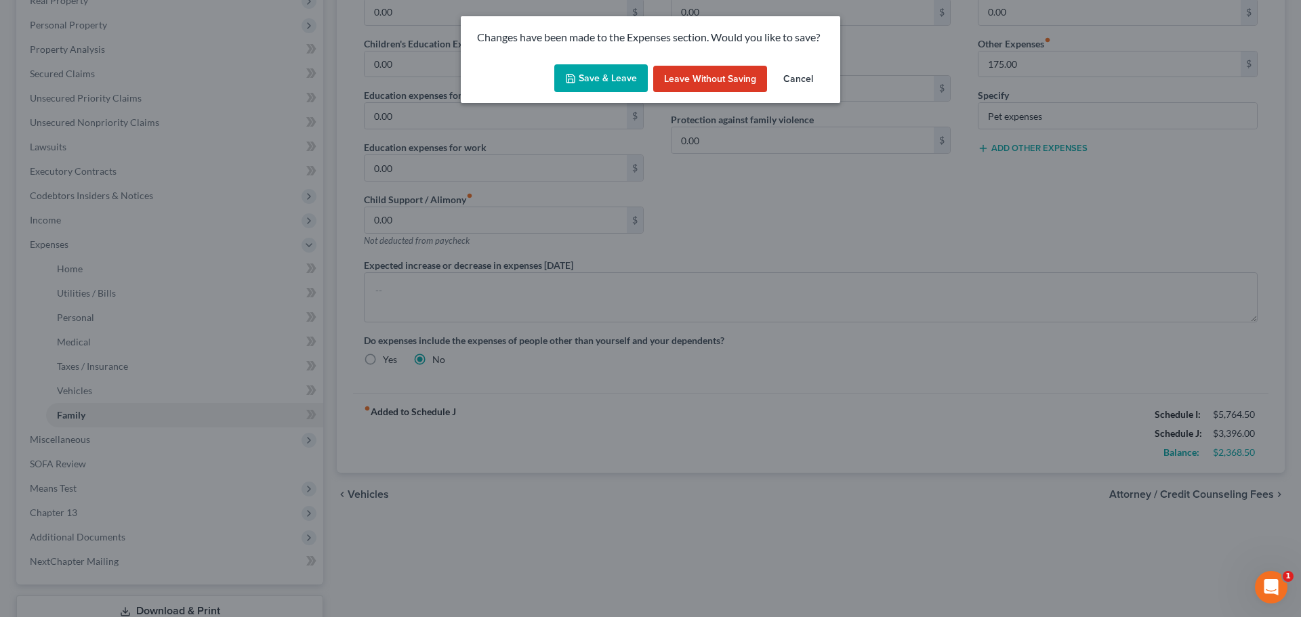
click at [606, 81] on button "Save & Leave" at bounding box center [600, 78] width 93 height 28
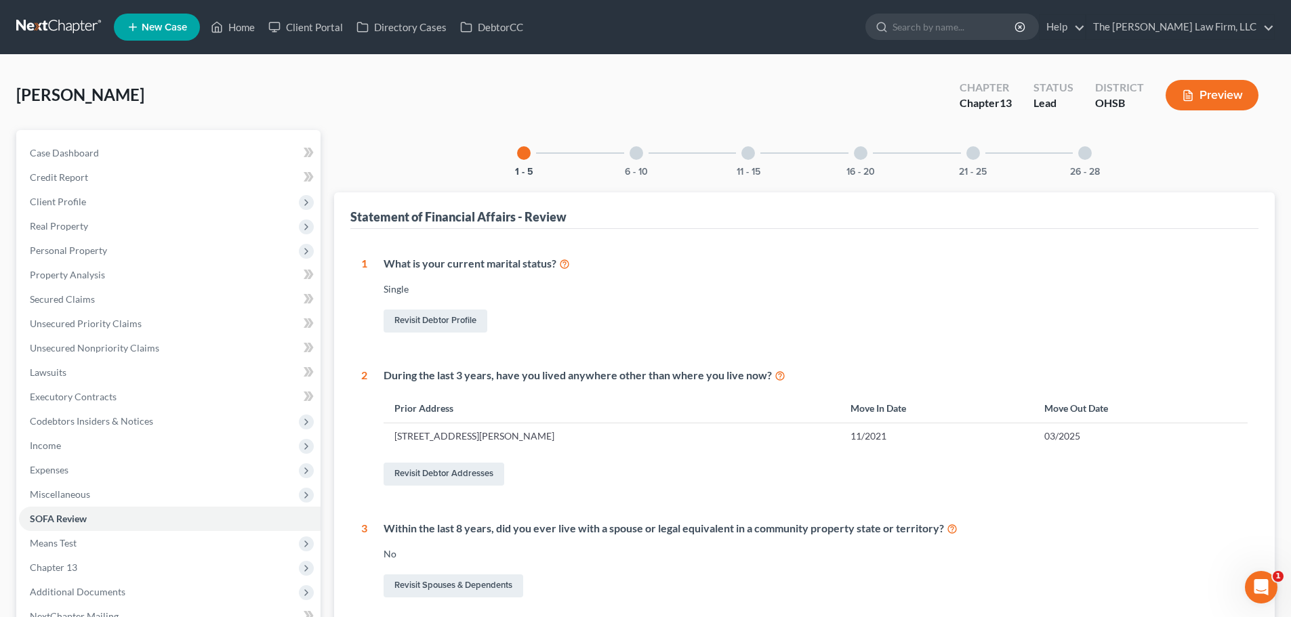
click at [650, 156] on div "6 - 10" at bounding box center [636, 153] width 46 height 46
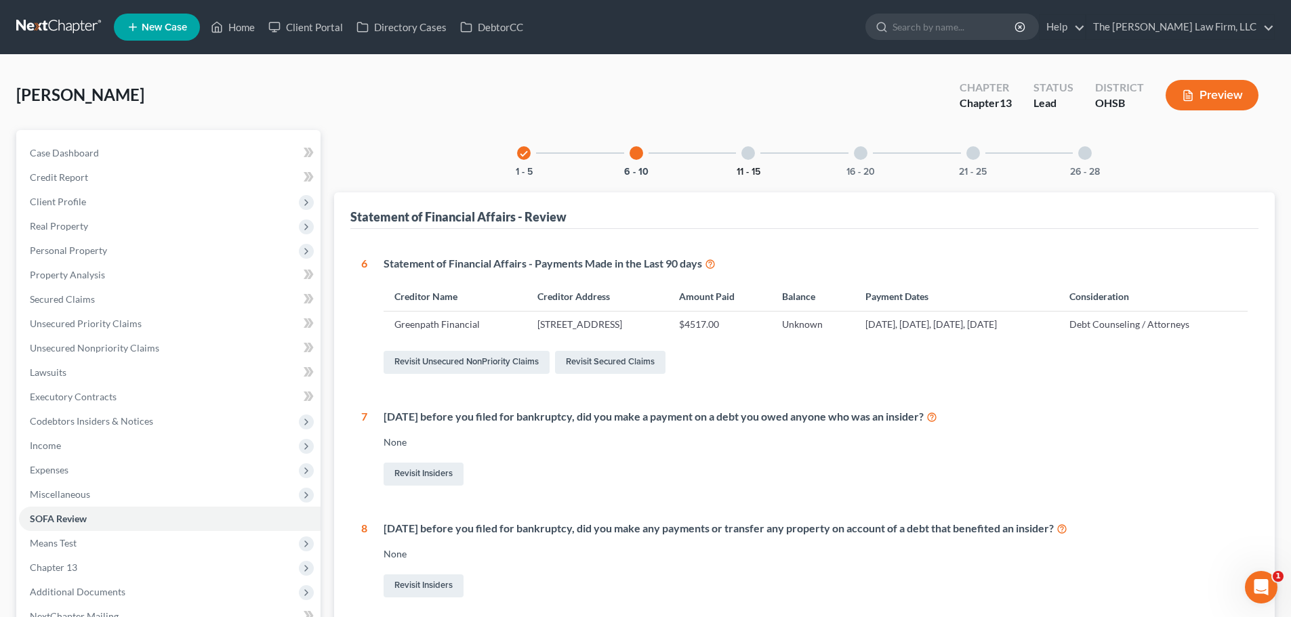
click at [751, 167] on button "11 - 15" at bounding box center [748, 171] width 24 height 9
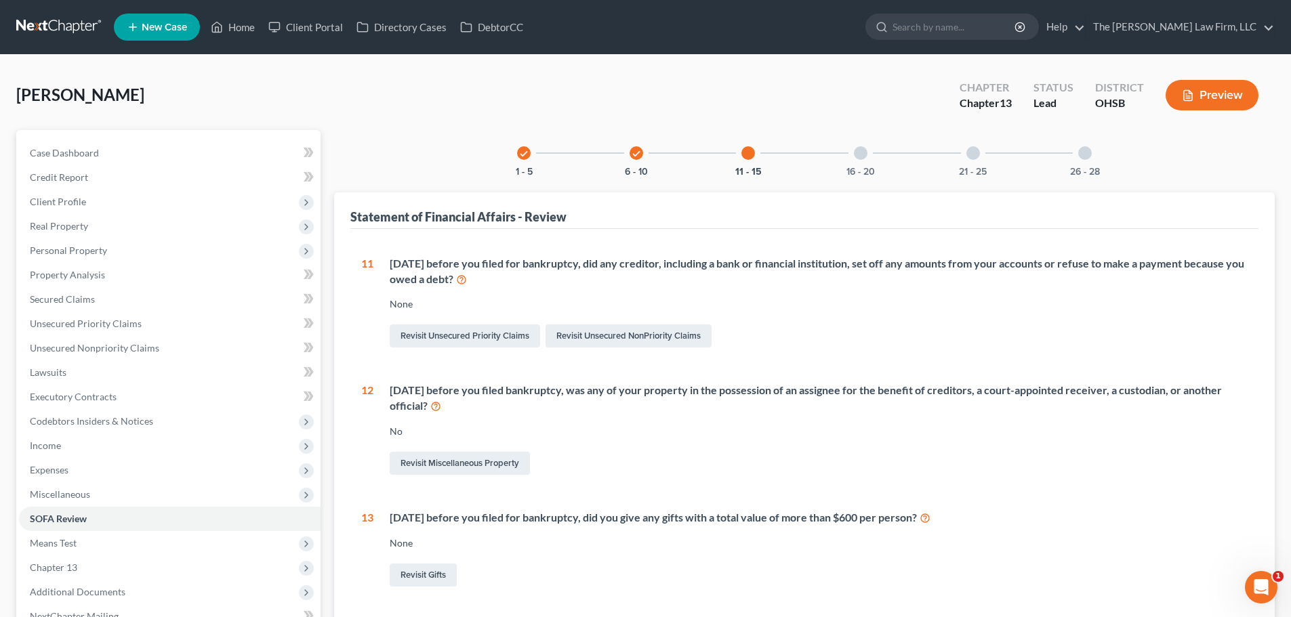
click at [854, 157] on div "16 - 20" at bounding box center [860, 153] width 46 height 46
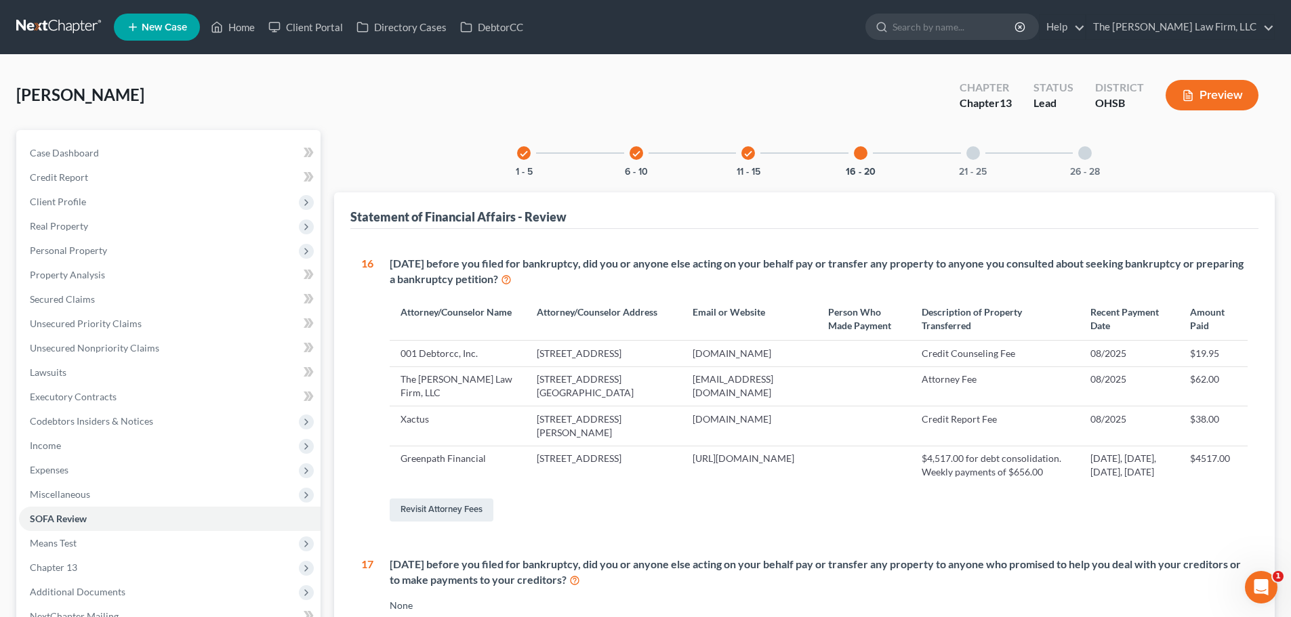
click at [865, 156] on div at bounding box center [973, 153] width 14 height 14
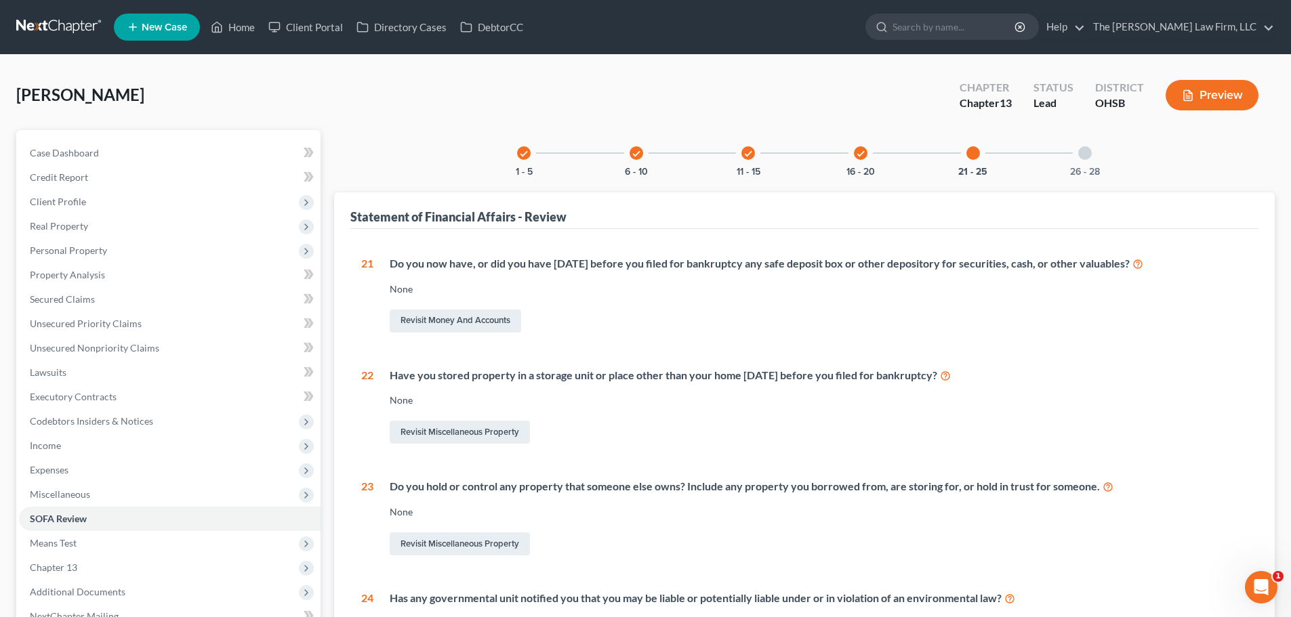
click at [865, 164] on div "26 - 28" at bounding box center [1085, 153] width 46 height 46
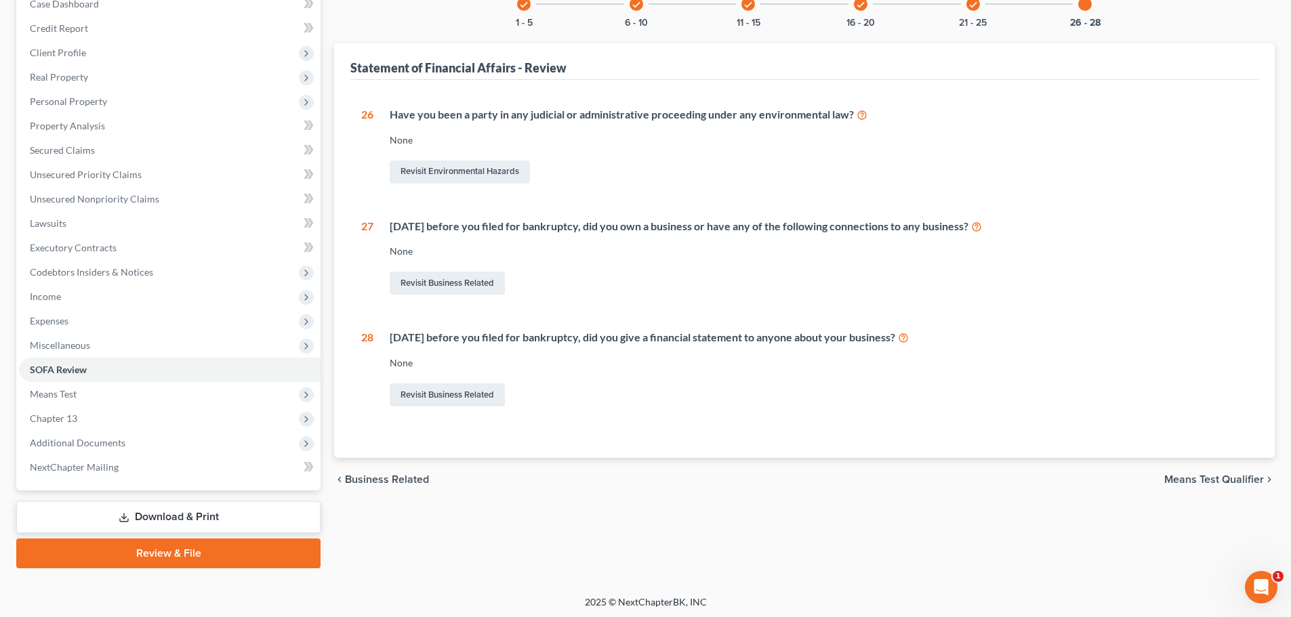
scroll to position [152, 0]
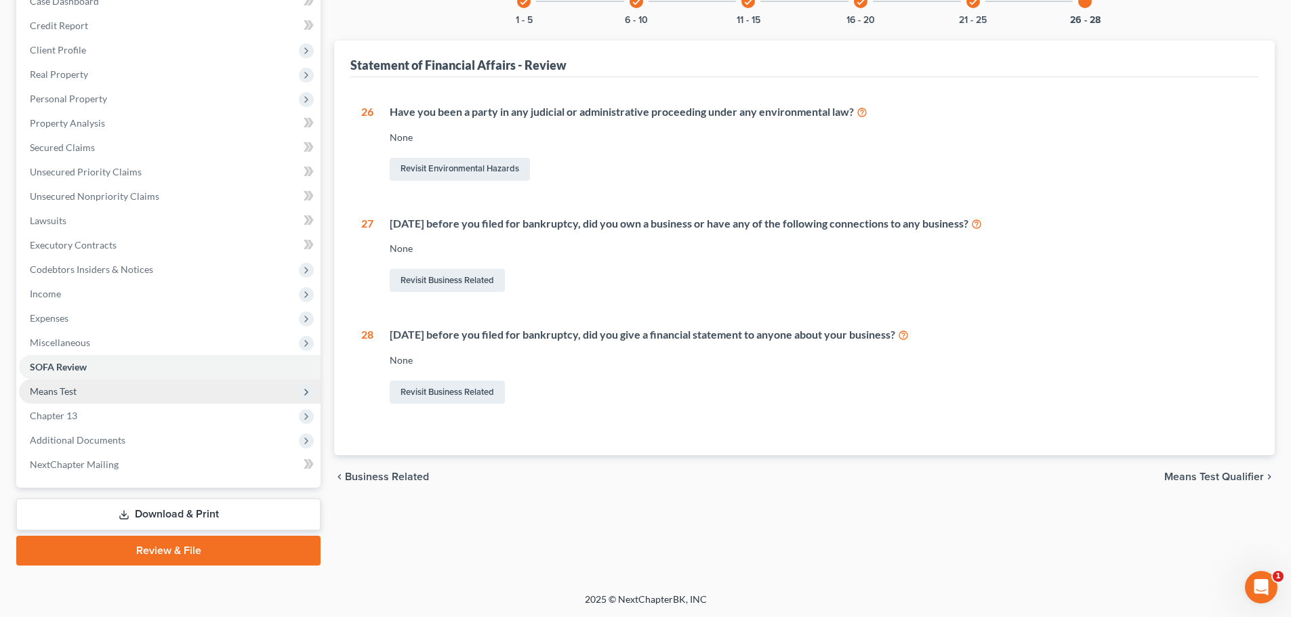
click at [83, 396] on span "Means Test" at bounding box center [169, 391] width 301 height 24
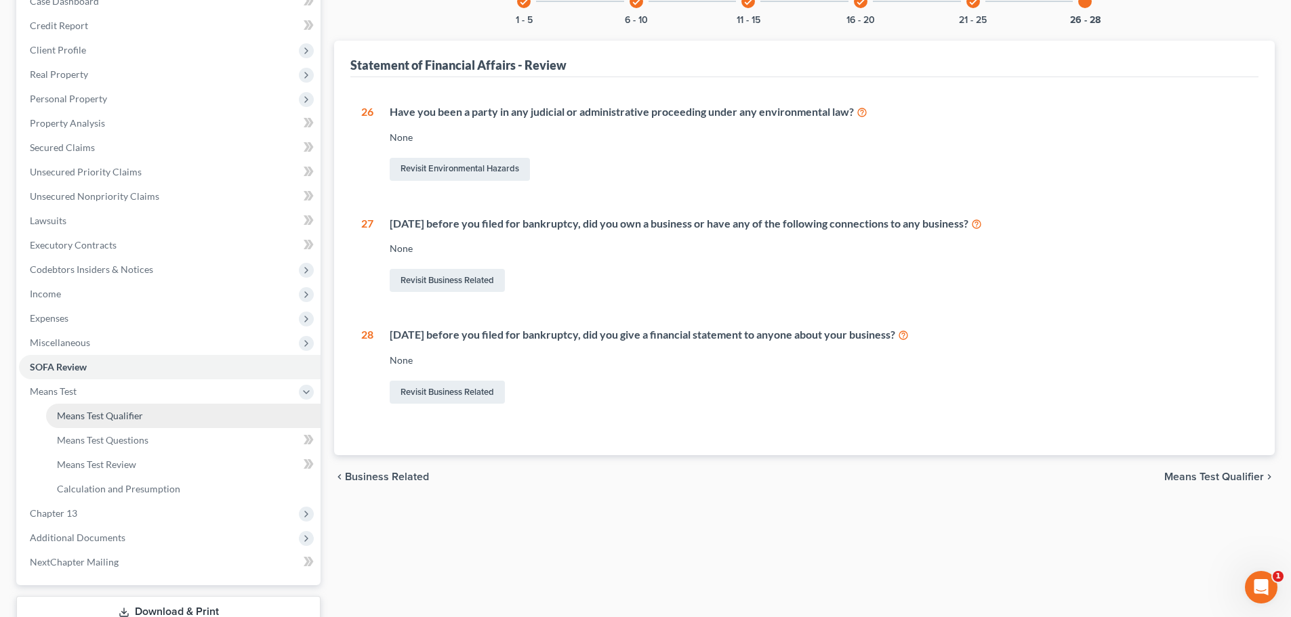
click at [91, 419] on span "Means Test Qualifier" at bounding box center [100, 416] width 86 height 12
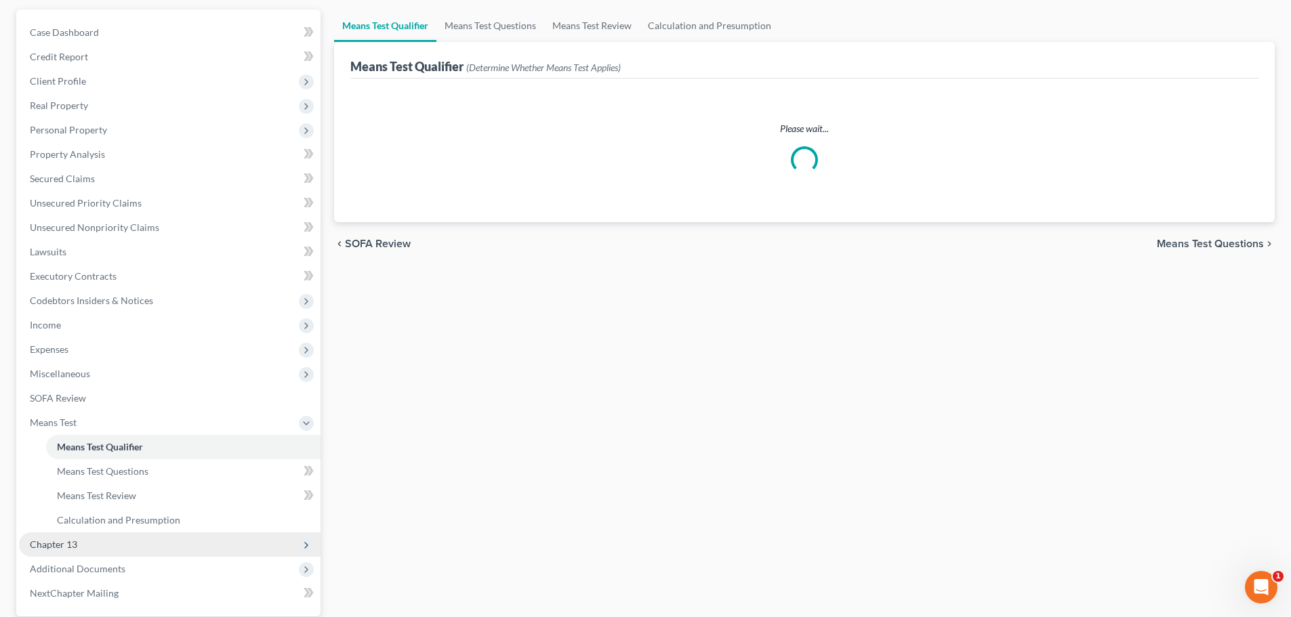
scroll to position [249, 0]
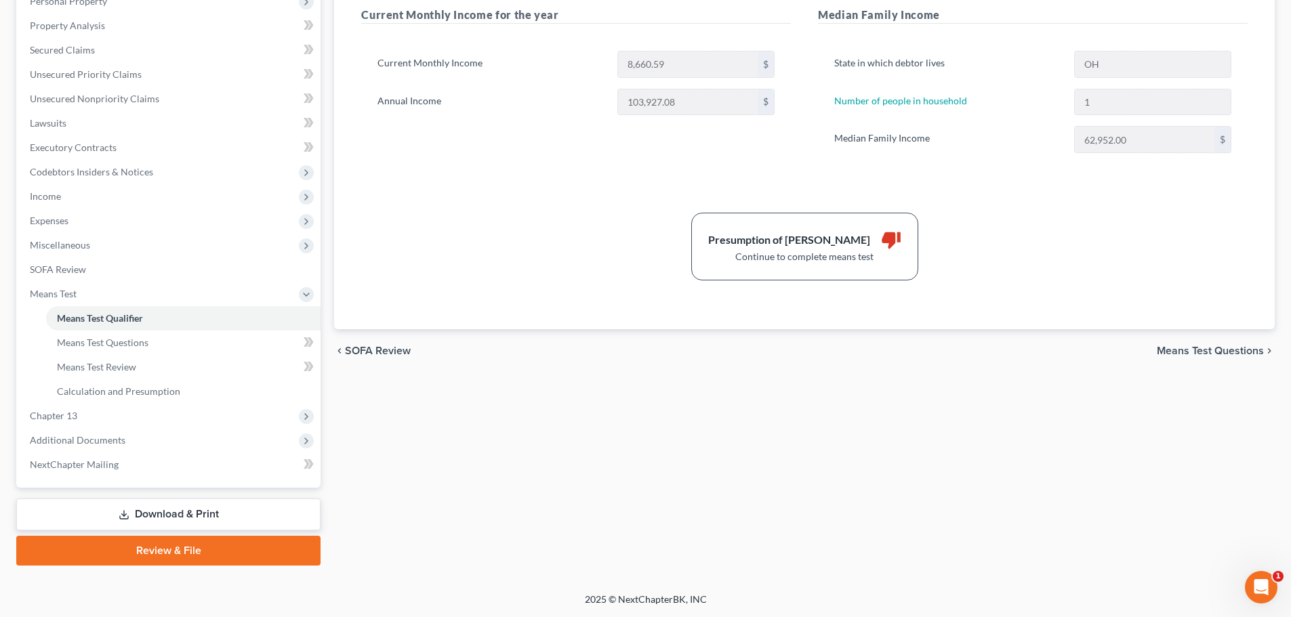
click at [136, 517] on link "Download & Print" at bounding box center [168, 515] width 304 height 32
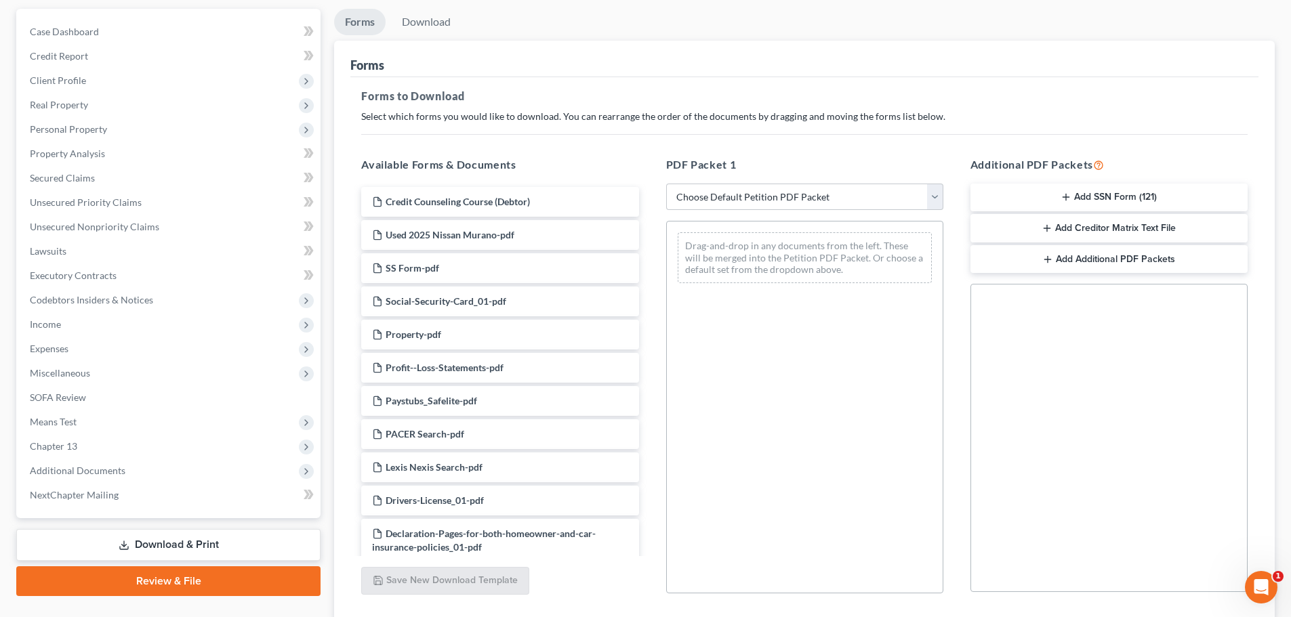
scroll to position [220, 0]
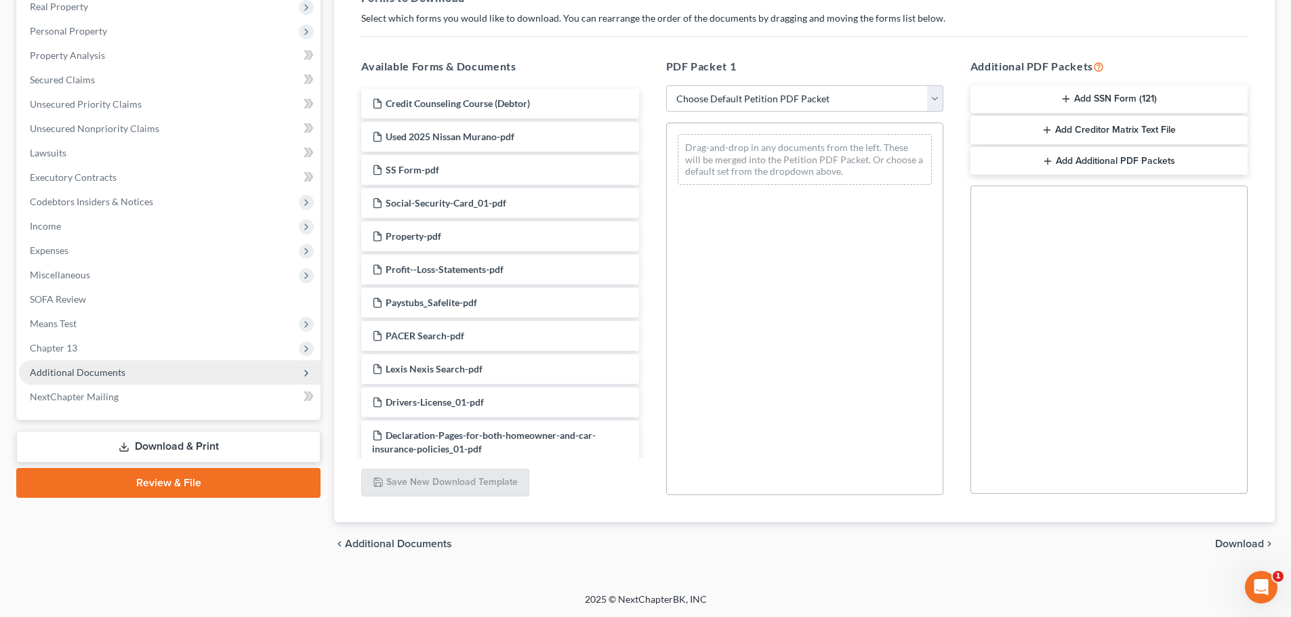
click at [112, 370] on span "Additional Documents" at bounding box center [78, 373] width 96 height 12
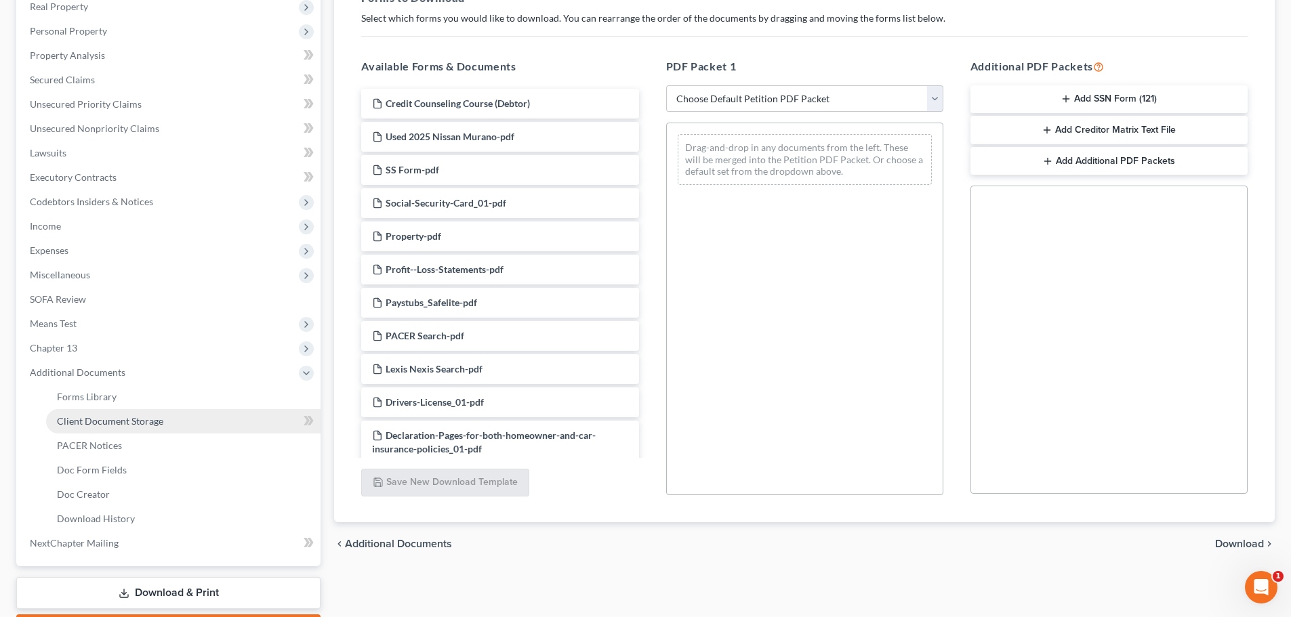
click at [102, 418] on span "Client Document Storage" at bounding box center [110, 421] width 106 height 12
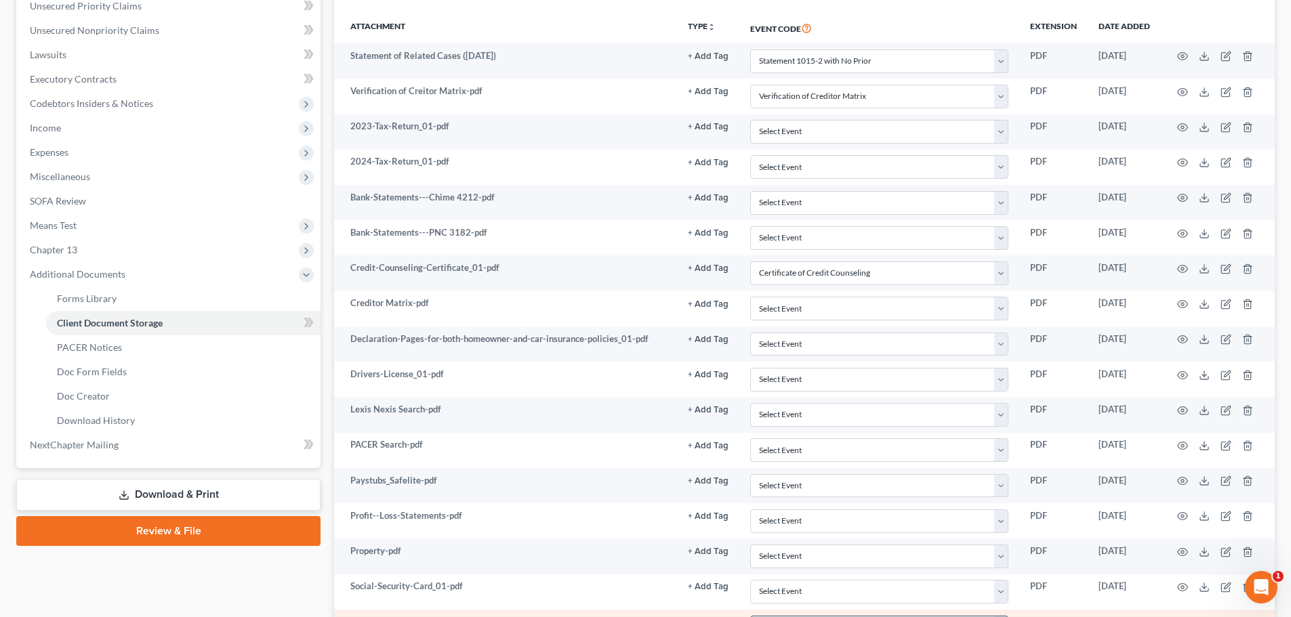
scroll to position [522, 0]
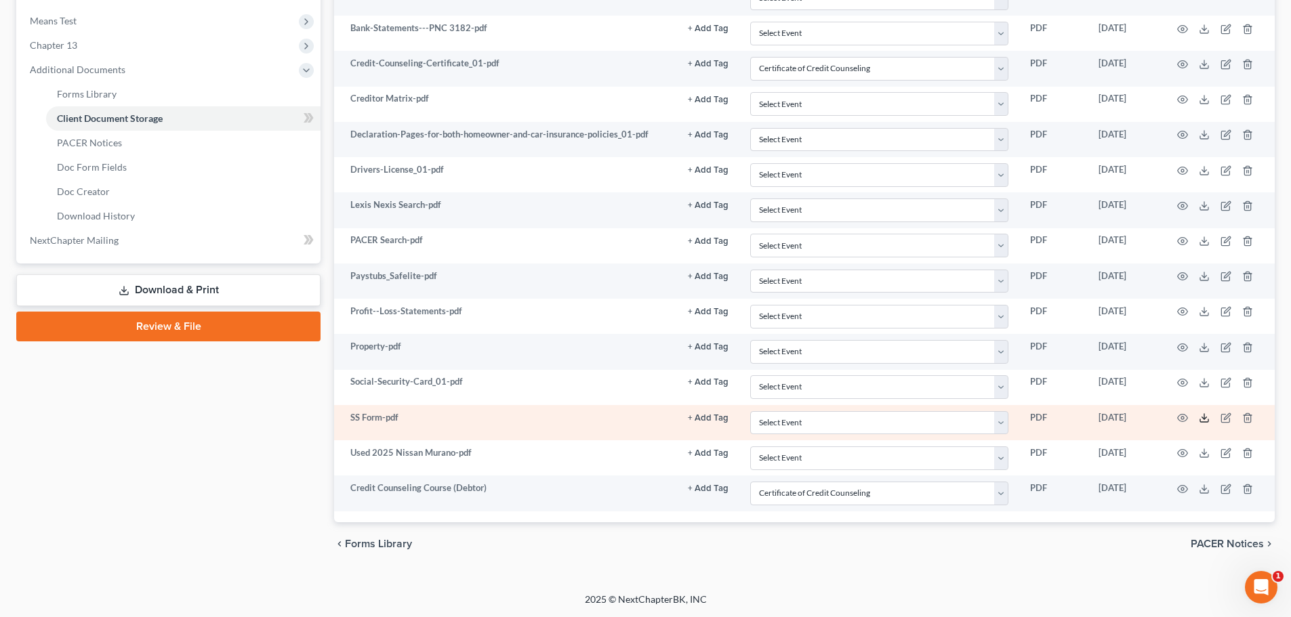
click at [865, 419] on icon at bounding box center [1204, 418] width 11 height 11
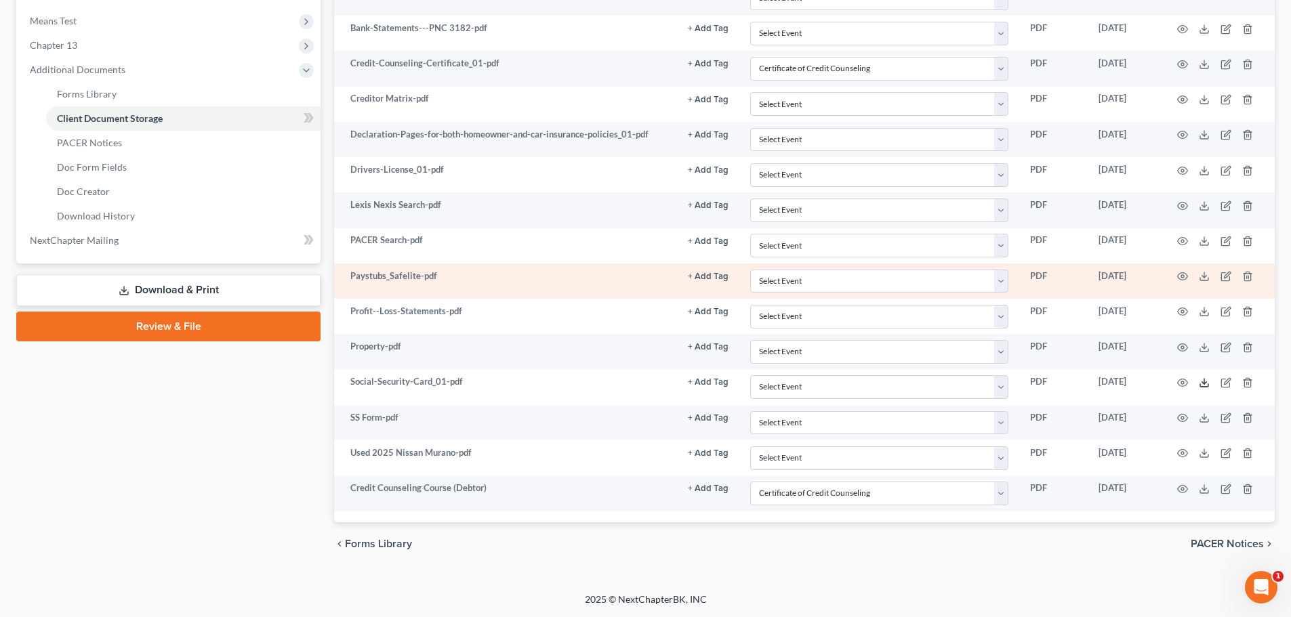
drag, startPoint x: 1204, startPoint y: 378, endPoint x: 1036, endPoint y: 271, distance: 199.2
click at [865, 378] on icon at bounding box center [1204, 382] width 11 height 11
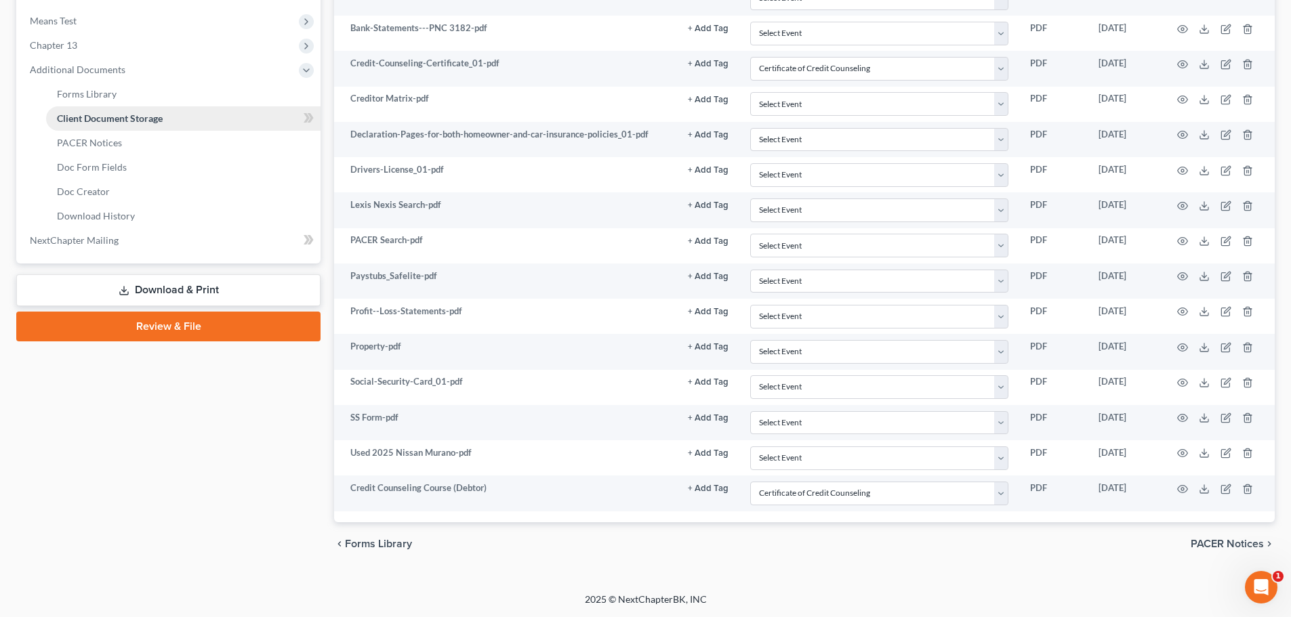
click at [187, 327] on link "Review & File" at bounding box center [168, 327] width 304 height 30
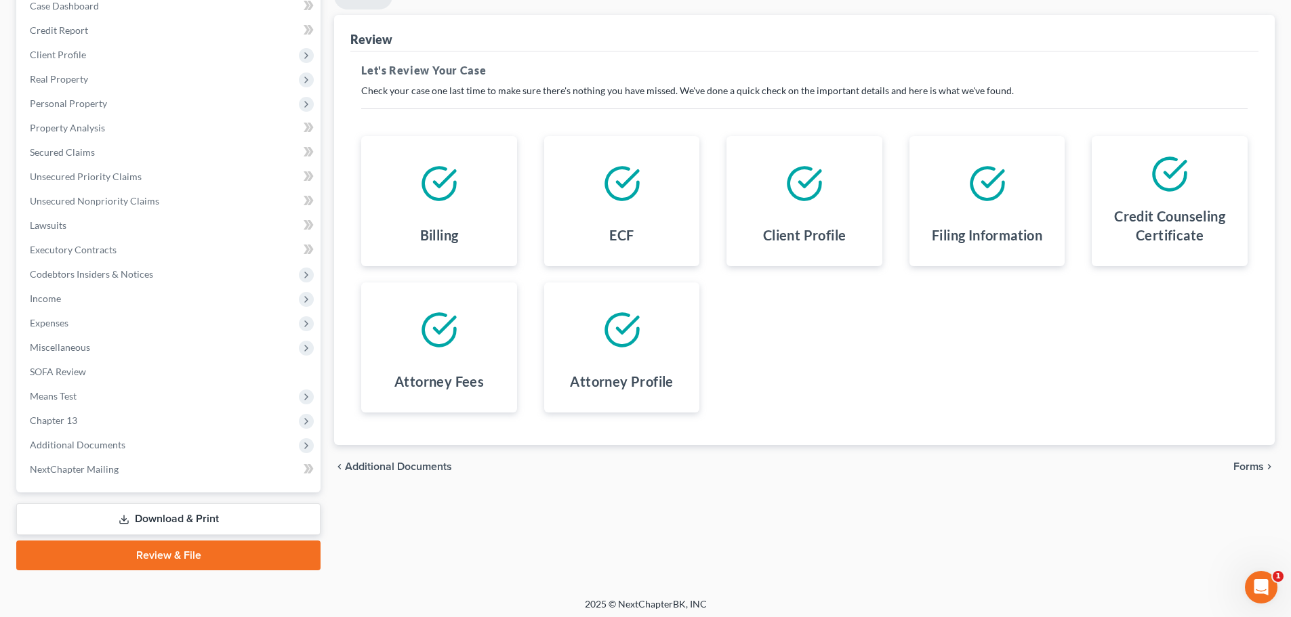
scroll to position [152, 0]
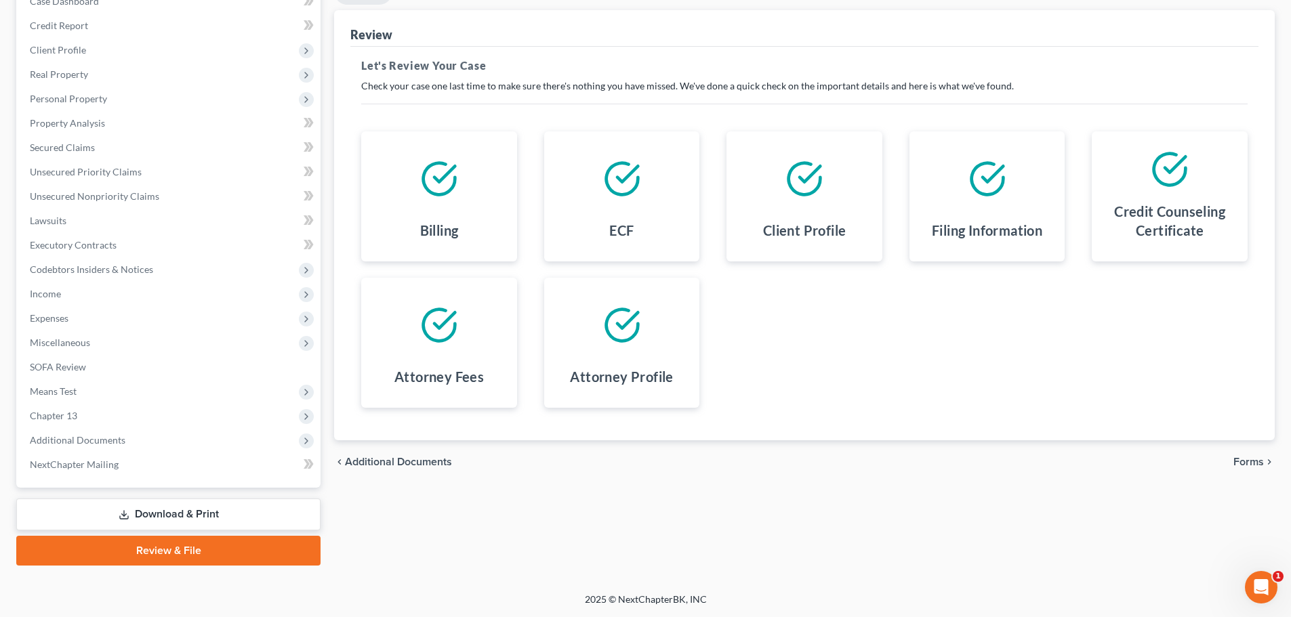
click at [865, 463] on div "chevron_left Additional Documents Forms chevron_right" at bounding box center [804, 461] width 940 height 43
click at [865, 463] on span "Forms" at bounding box center [1248, 462] width 30 height 11
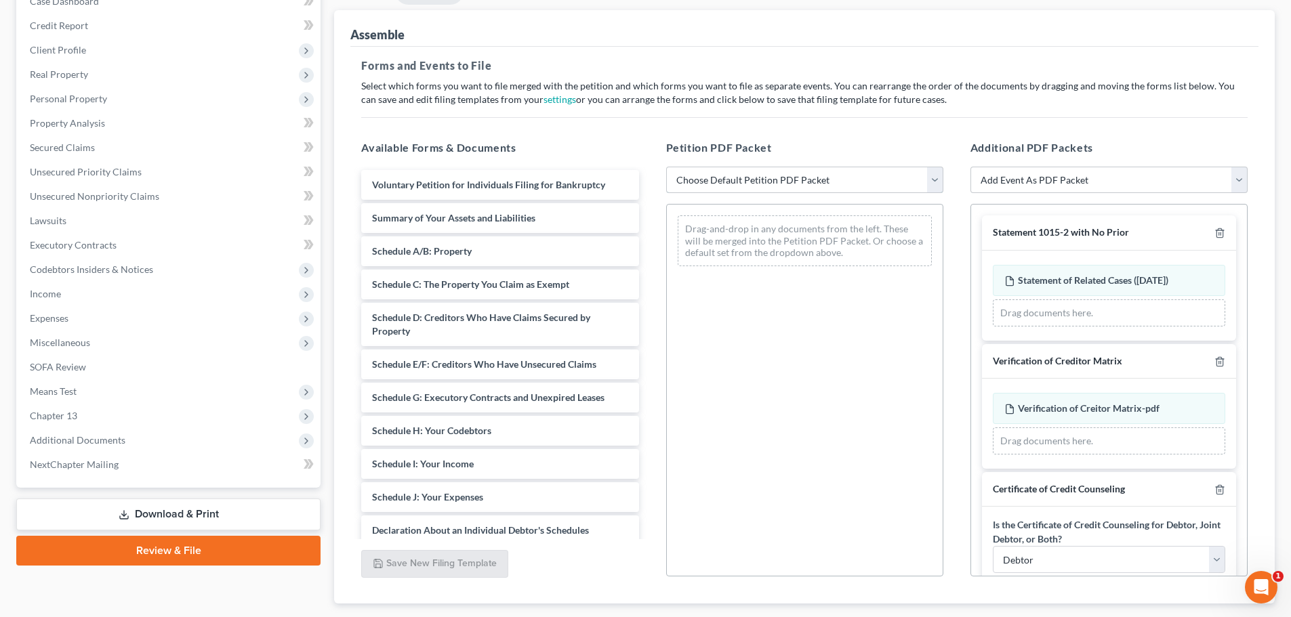
drag, startPoint x: 841, startPoint y: 171, endPoint x: 804, endPoint y: 192, distance: 43.1
click at [840, 170] on select "Choose Default Petition PDF Packet Complete Bankruptcy Petition (all forms and …" at bounding box center [804, 180] width 277 height 27
click at [666, 167] on select "Choose Default Petition PDF Packet Complete Bankruptcy Petition (all forms and …" at bounding box center [804, 180] width 277 height 27
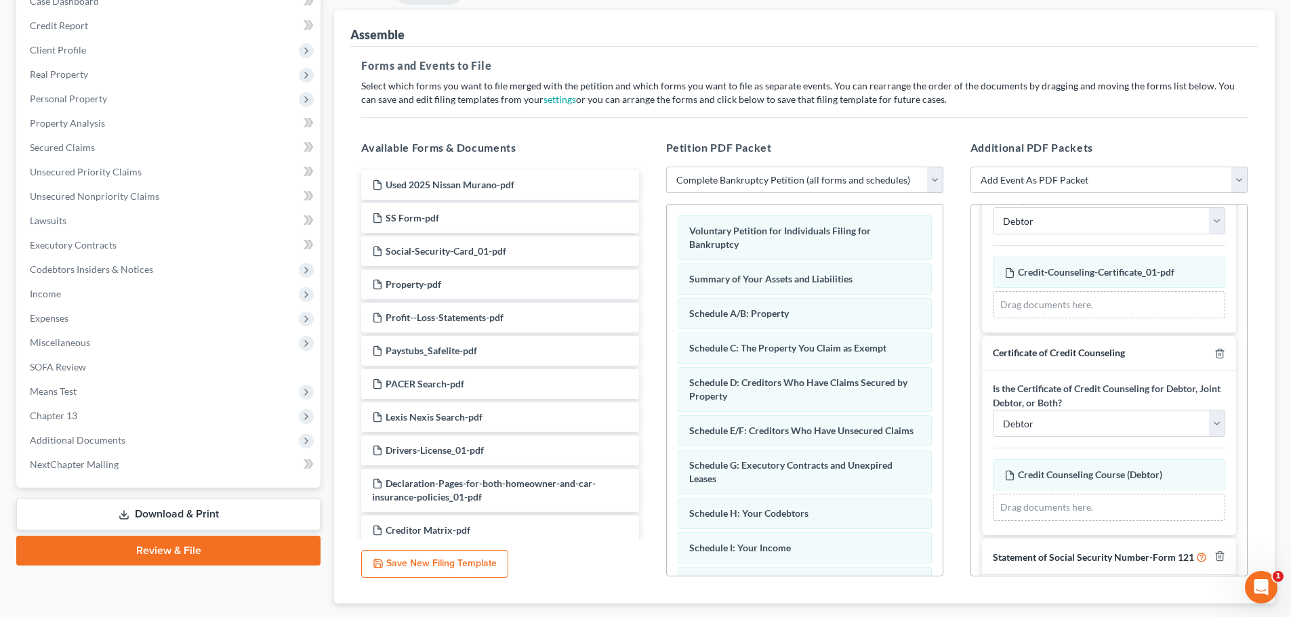
scroll to position [416, 0]
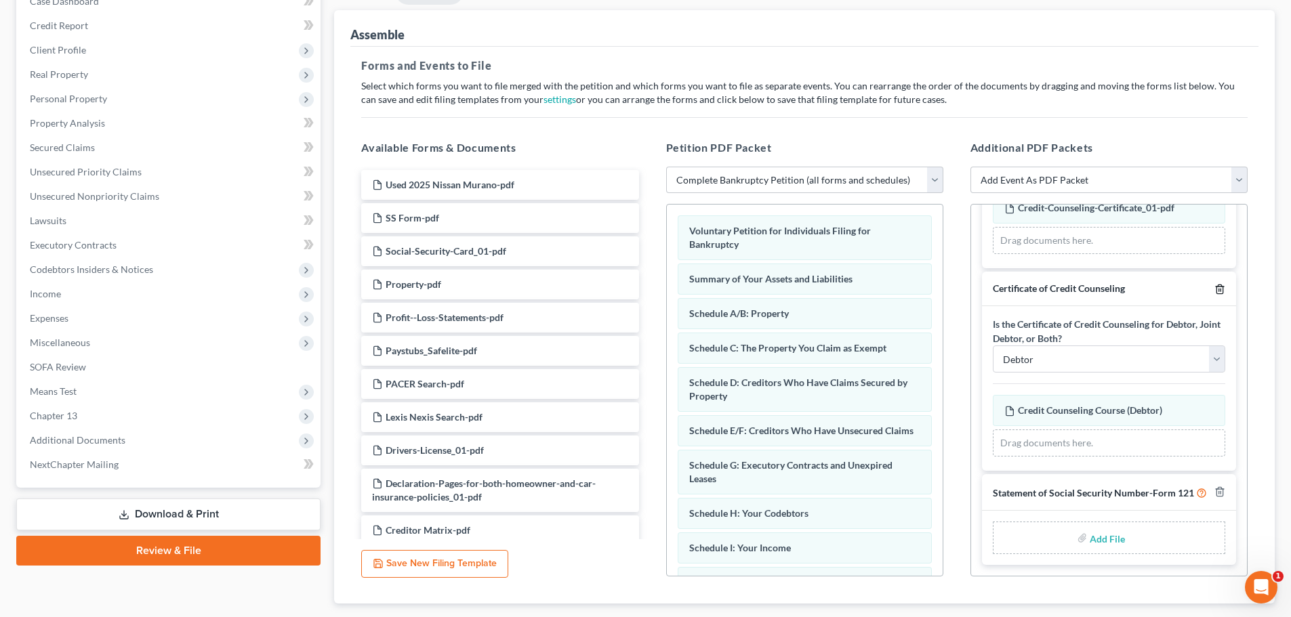
click at [865, 284] on icon "button" at bounding box center [1219, 289] width 11 height 11
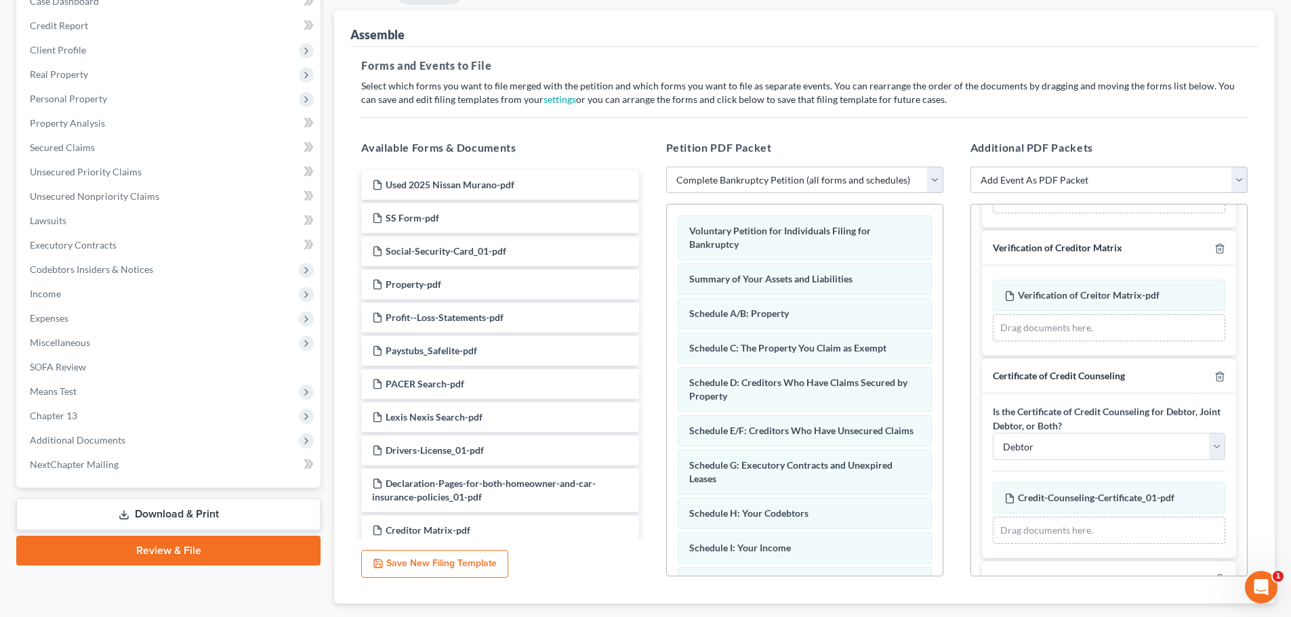
scroll to position [213, 0]
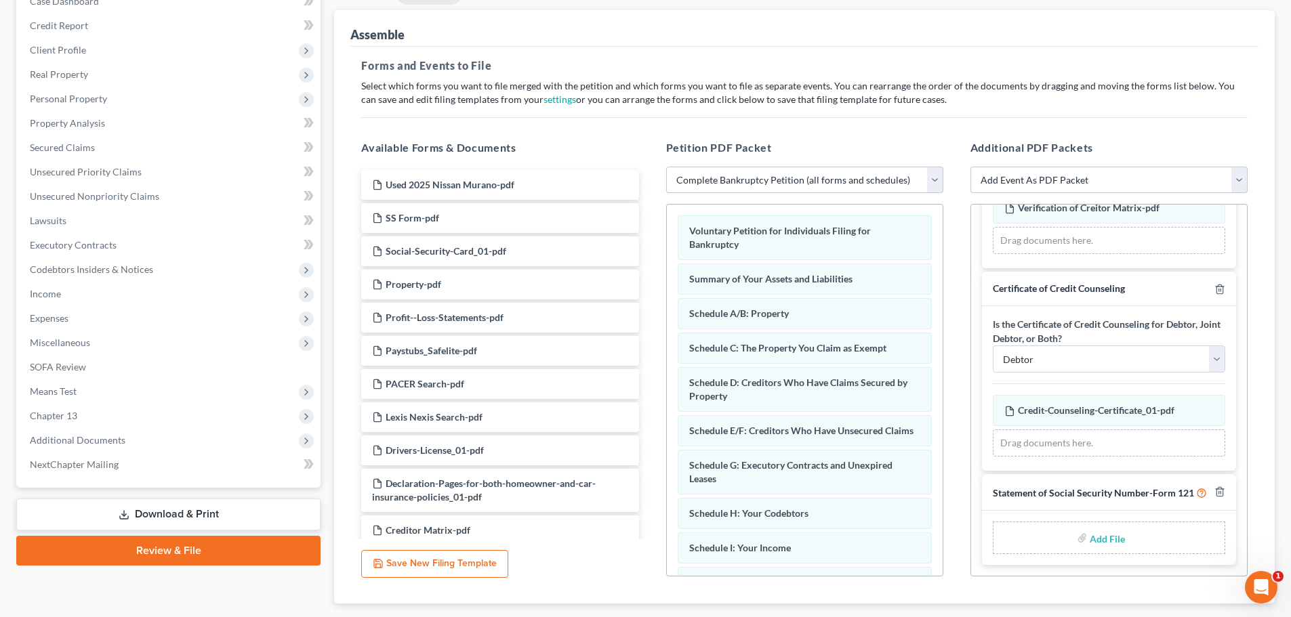
click at [865, 540] on input "file" at bounding box center [1105, 538] width 33 height 24
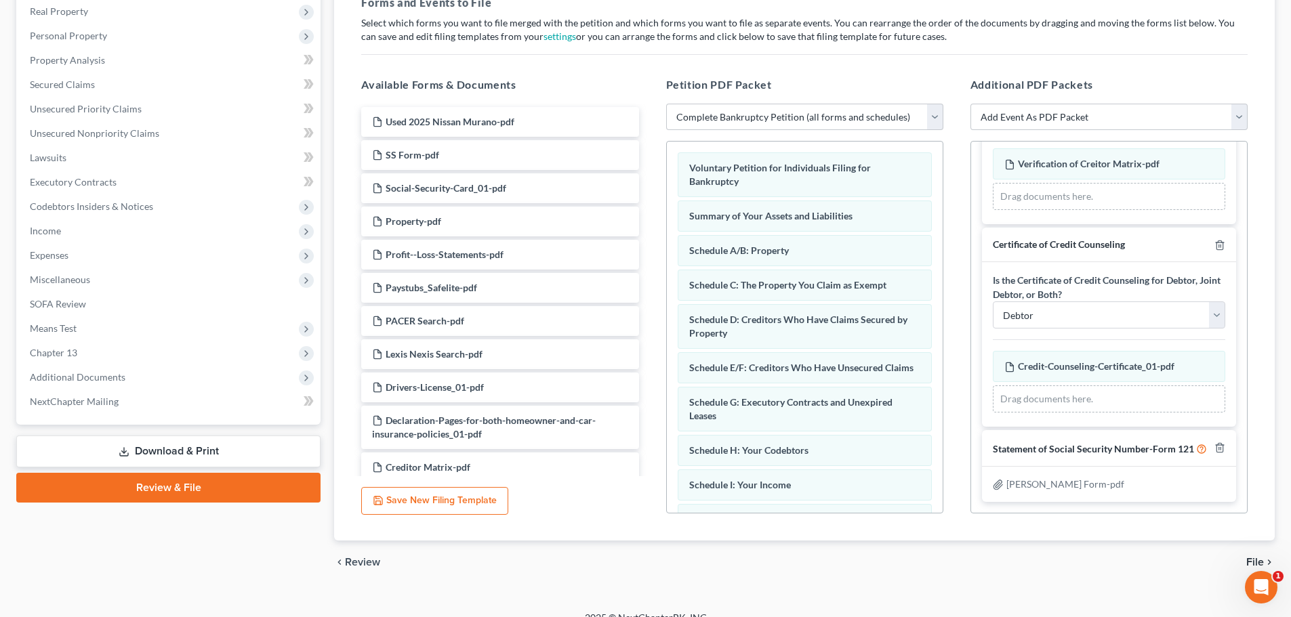
scroll to position [233, 0]
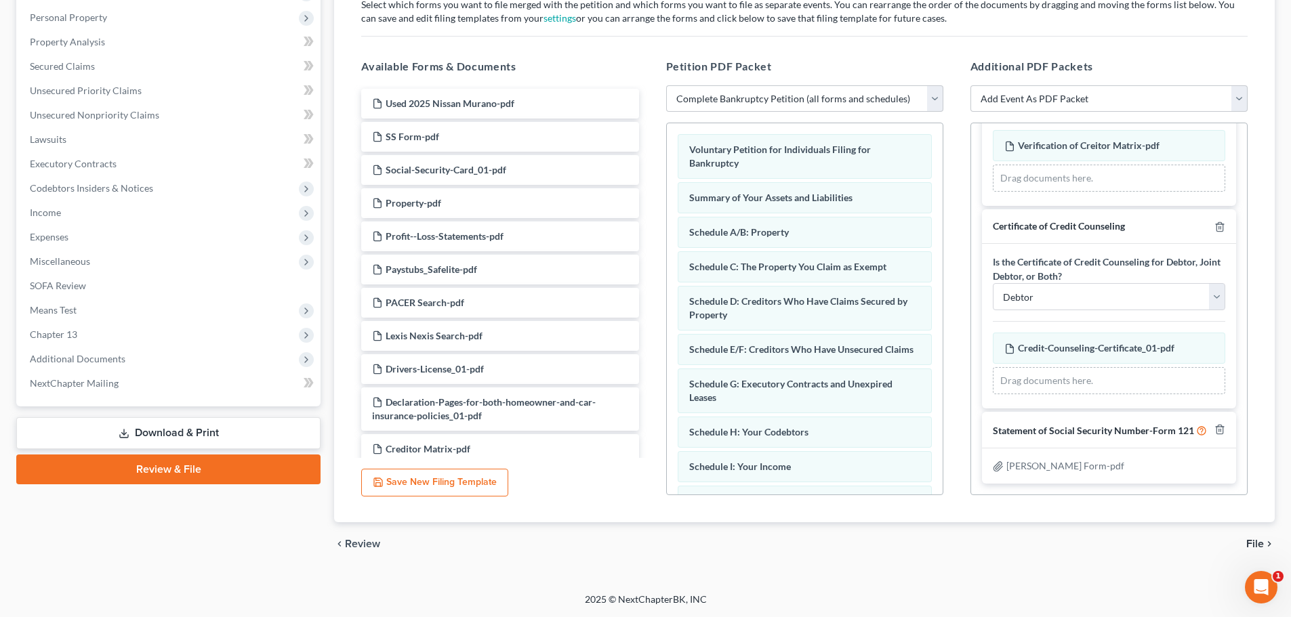
click at [865, 542] on icon "chevron_right" at bounding box center [1269, 544] width 11 height 11
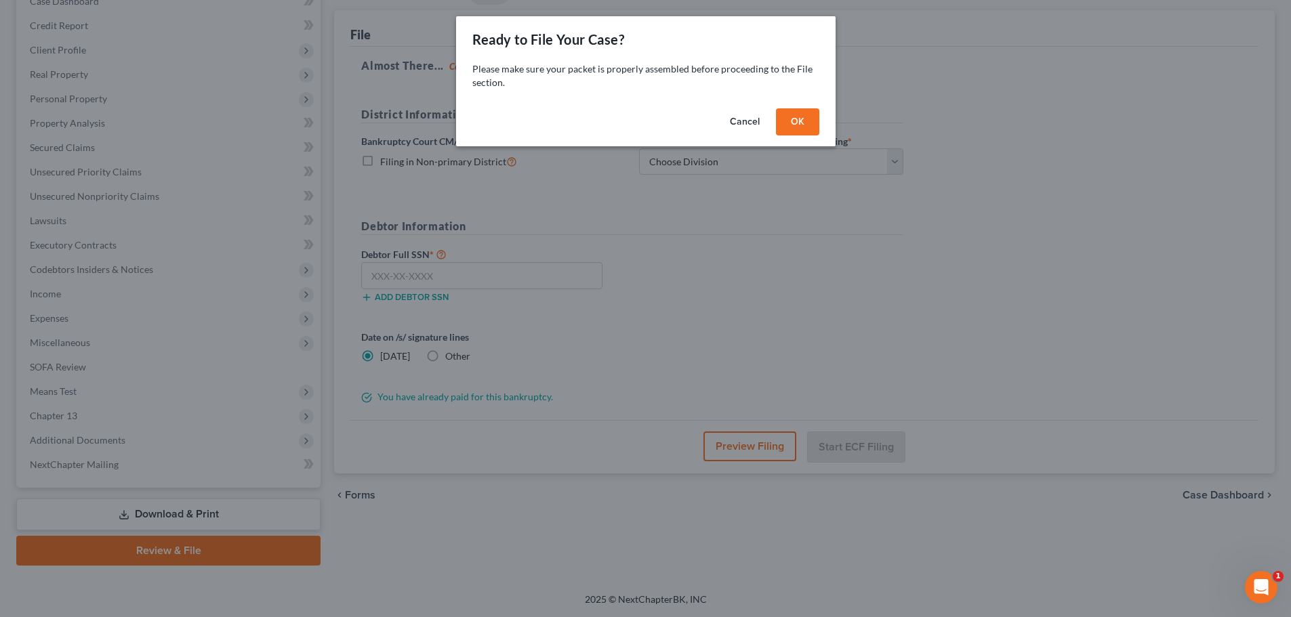
scroll to position [152, 0]
click at [799, 116] on button "OK" at bounding box center [801, 121] width 43 height 27
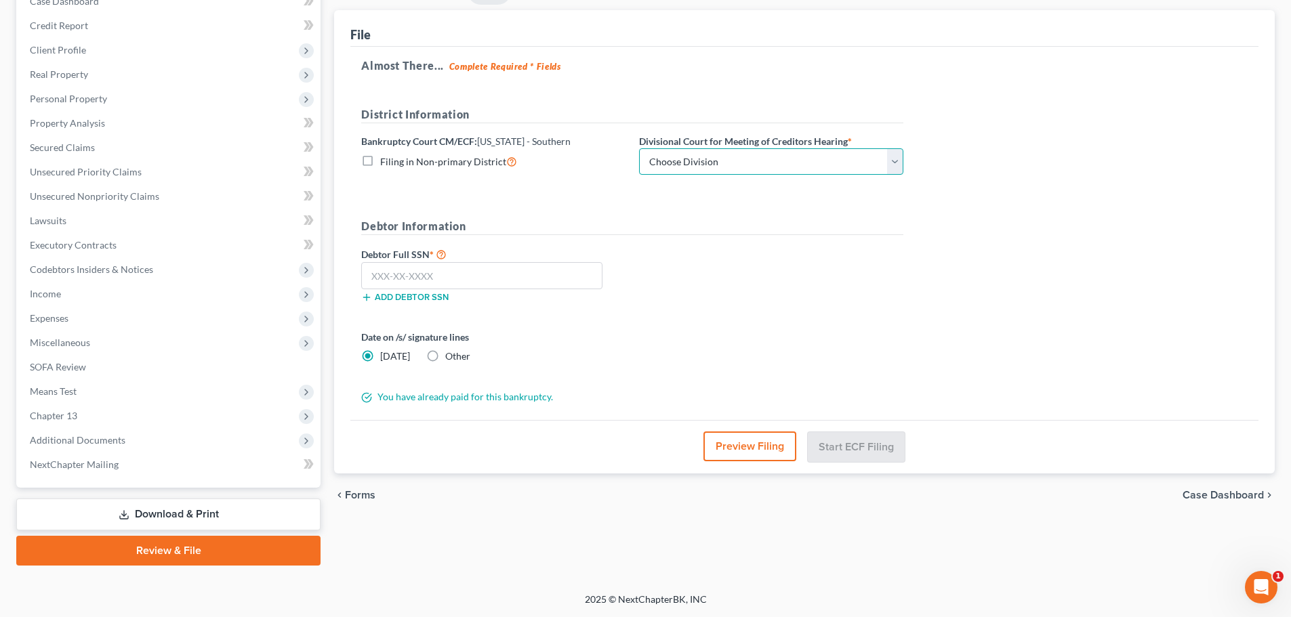
drag, startPoint x: 799, startPoint y: 164, endPoint x: 799, endPoint y: 174, distance: 10.2
click at [799, 164] on select "Choose Division Cincinnati Columbus Dayton" at bounding box center [771, 161] width 264 height 27
click at [639, 148] on select "Choose Division Cincinnati Columbus Dayton" at bounding box center [771, 161] width 264 height 27
drag, startPoint x: 556, startPoint y: 275, endPoint x: 688, endPoint y: 277, distance: 132.8
click at [556, 275] on input "text" at bounding box center [481, 275] width 241 height 27
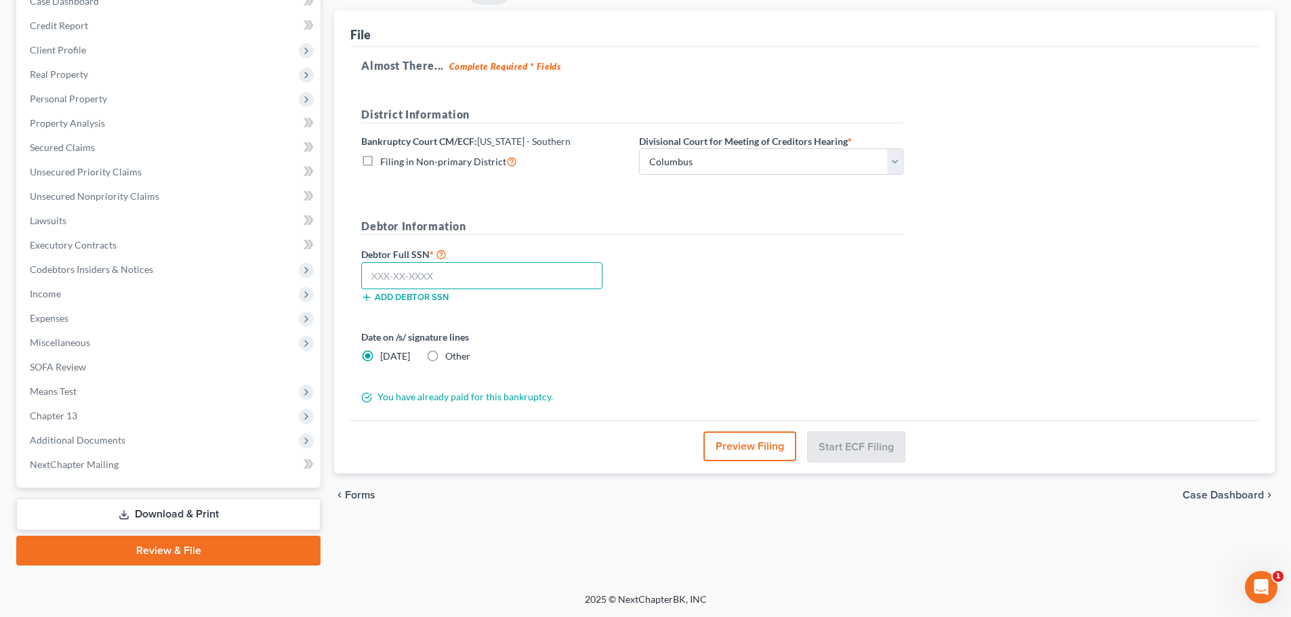
paste input "292-86-3507"
click at [688, 278] on div "Debtor Full SSN * 292-86-3507 Add debtor SSN" at bounding box center [632, 280] width 556 height 68
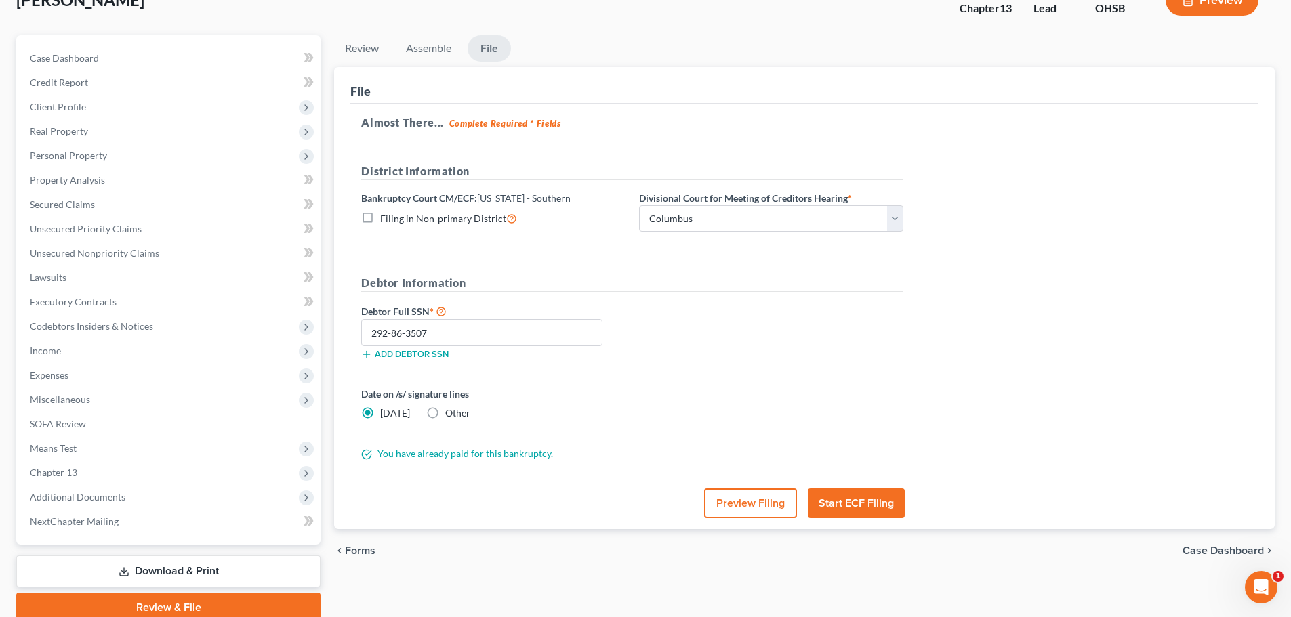
scroll to position [0, 0]
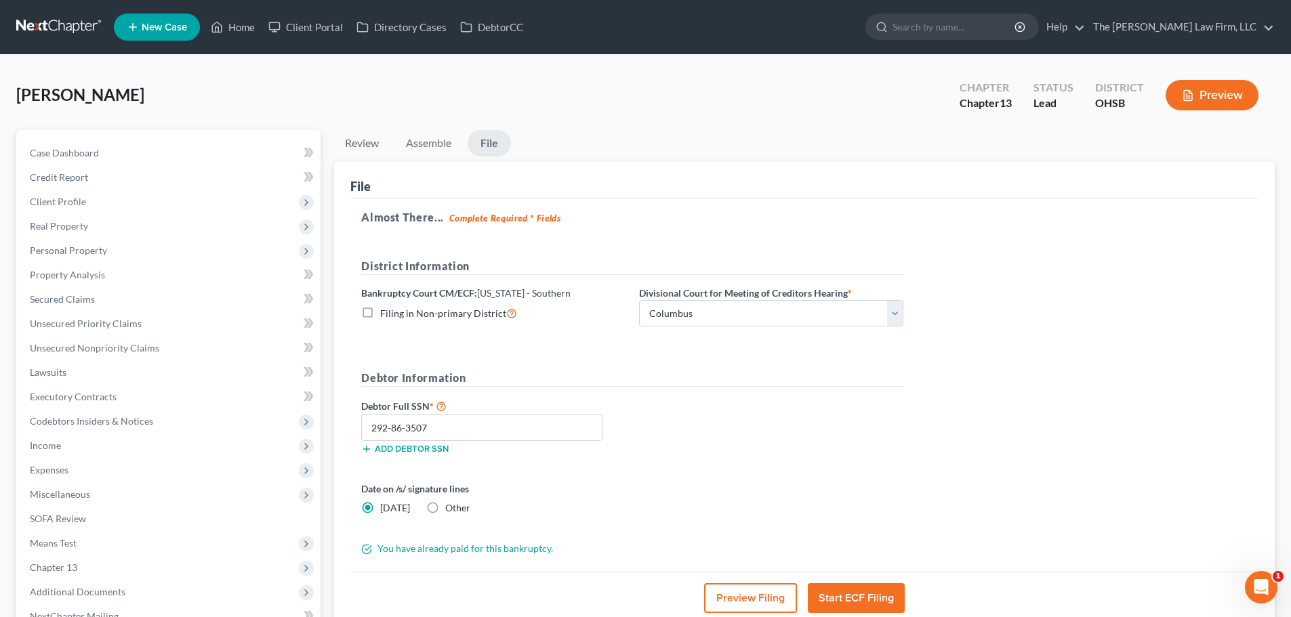
click at [751, 594] on button "Preview Filing" at bounding box center [750, 598] width 93 height 30
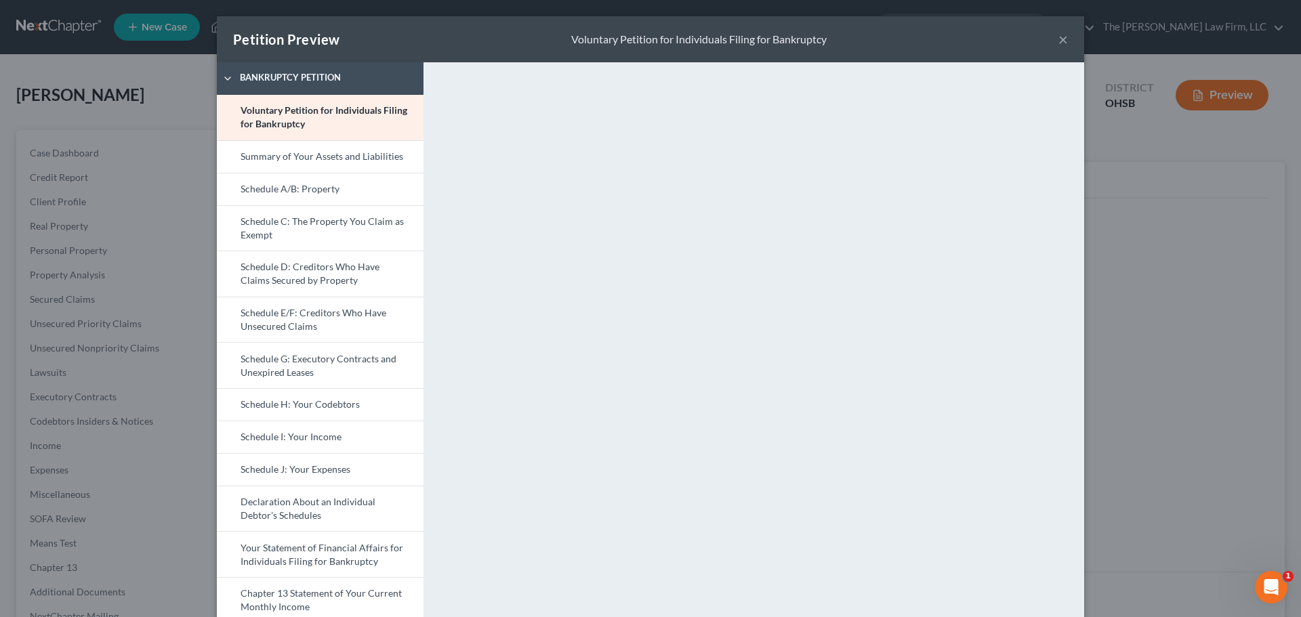
click at [865, 39] on button "×" at bounding box center [1062, 39] width 9 height 16
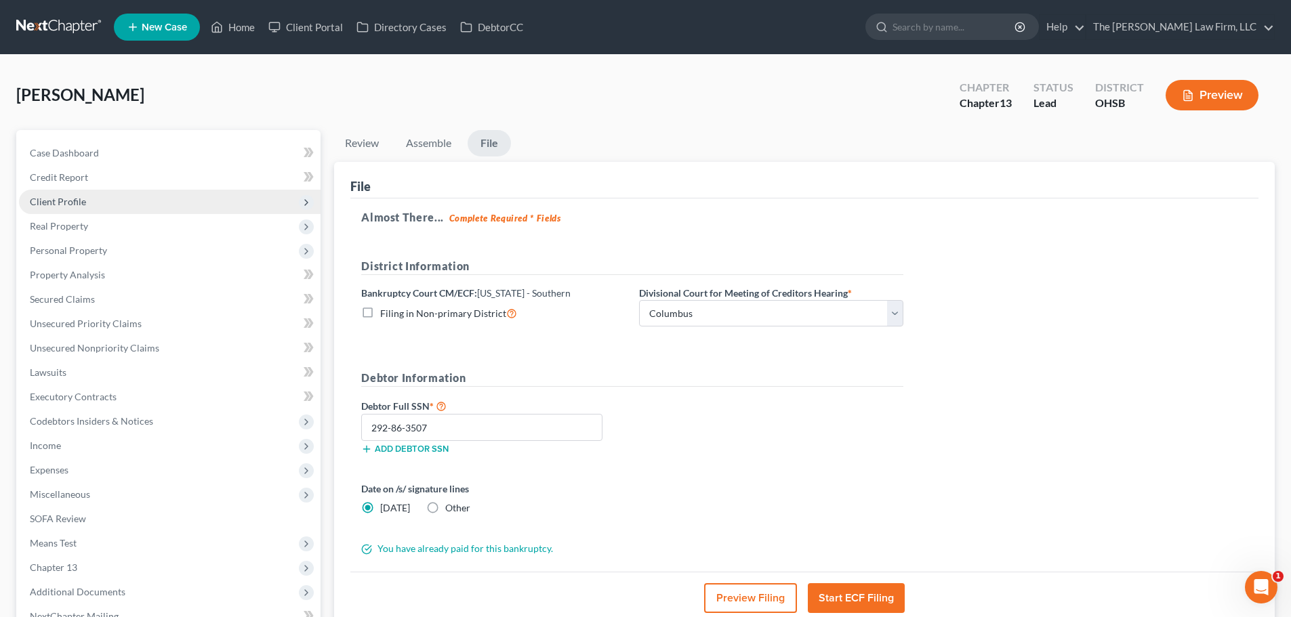
click at [51, 192] on span "Client Profile" at bounding box center [169, 202] width 301 height 24
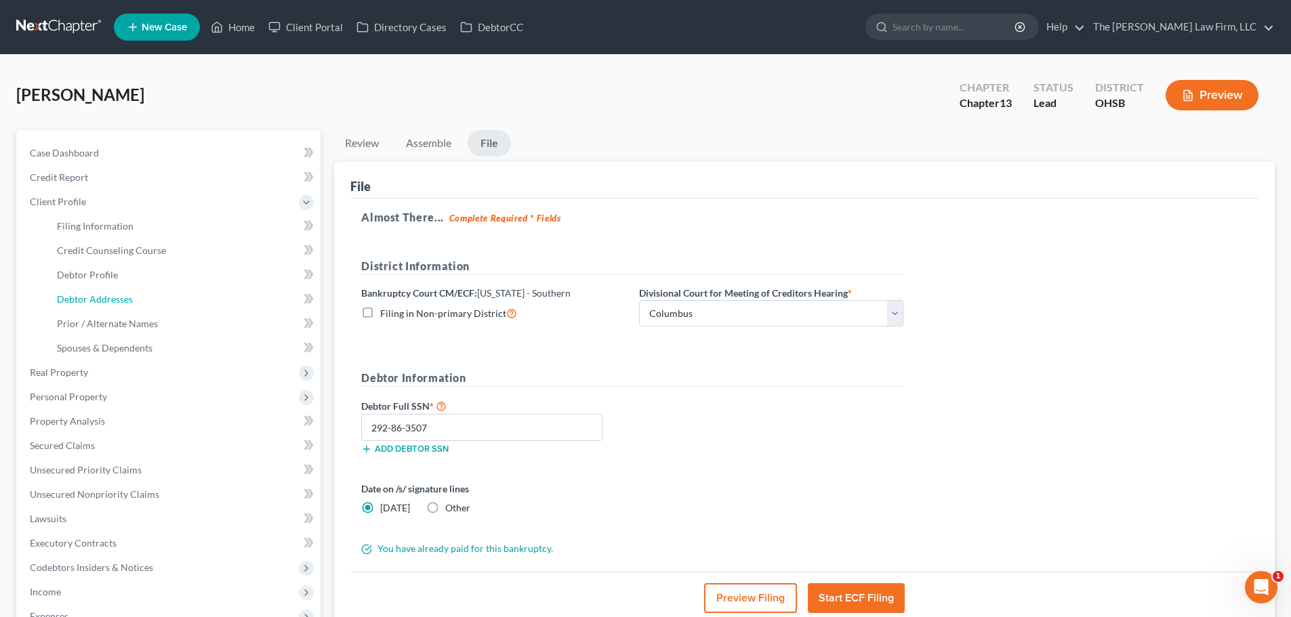
drag, startPoint x: 115, startPoint y: 296, endPoint x: 654, endPoint y: 331, distance: 540.5
click at [115, 296] on span "Debtor Addresses" at bounding box center [95, 299] width 76 height 12
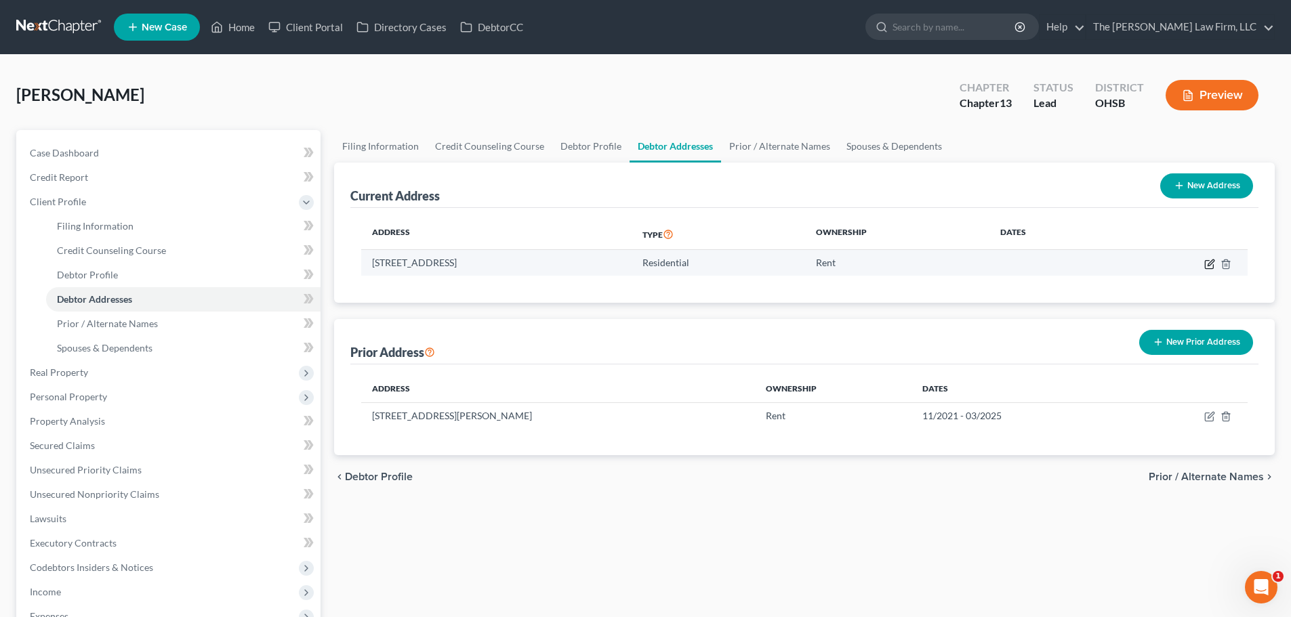
click at [865, 266] on icon "button" at bounding box center [1209, 264] width 11 height 11
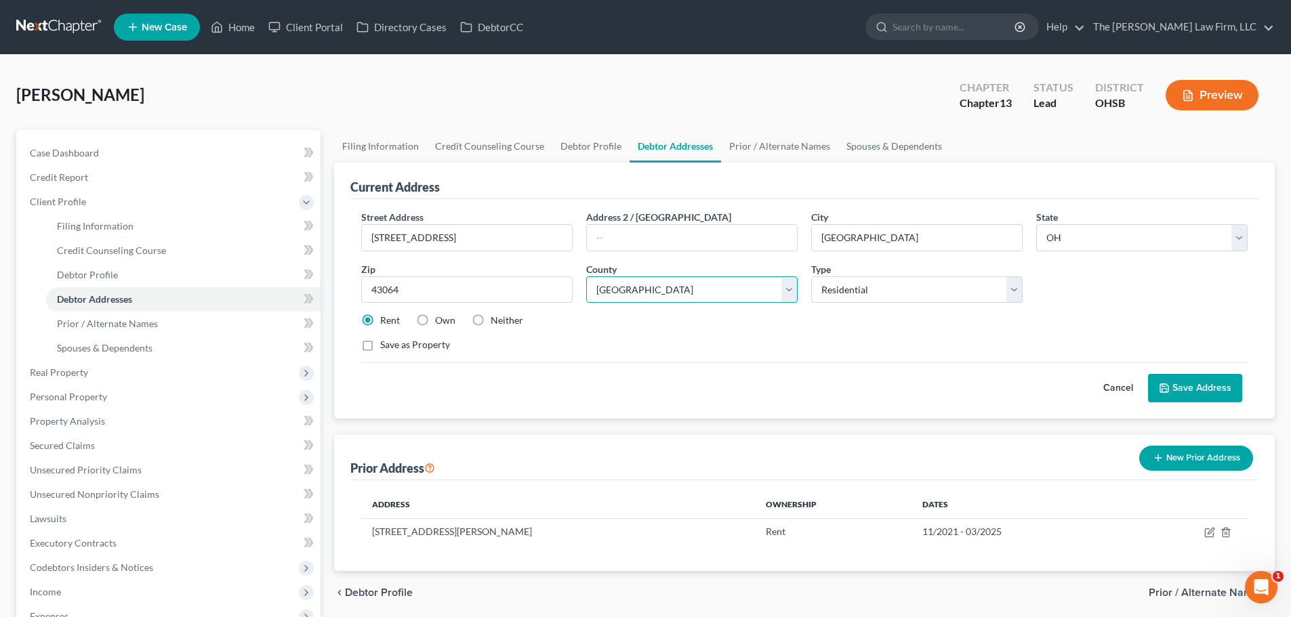
click at [754, 291] on select "County Adams County Allen County Ashland County Ashtabula County Athens County …" at bounding box center [691, 289] width 211 height 27
click at [586, 276] on select "County Adams County Allen County Ashland County Ashtabula County Athens County …" at bounding box center [691, 289] width 211 height 27
click at [865, 383] on icon at bounding box center [1164, 388] width 11 height 11
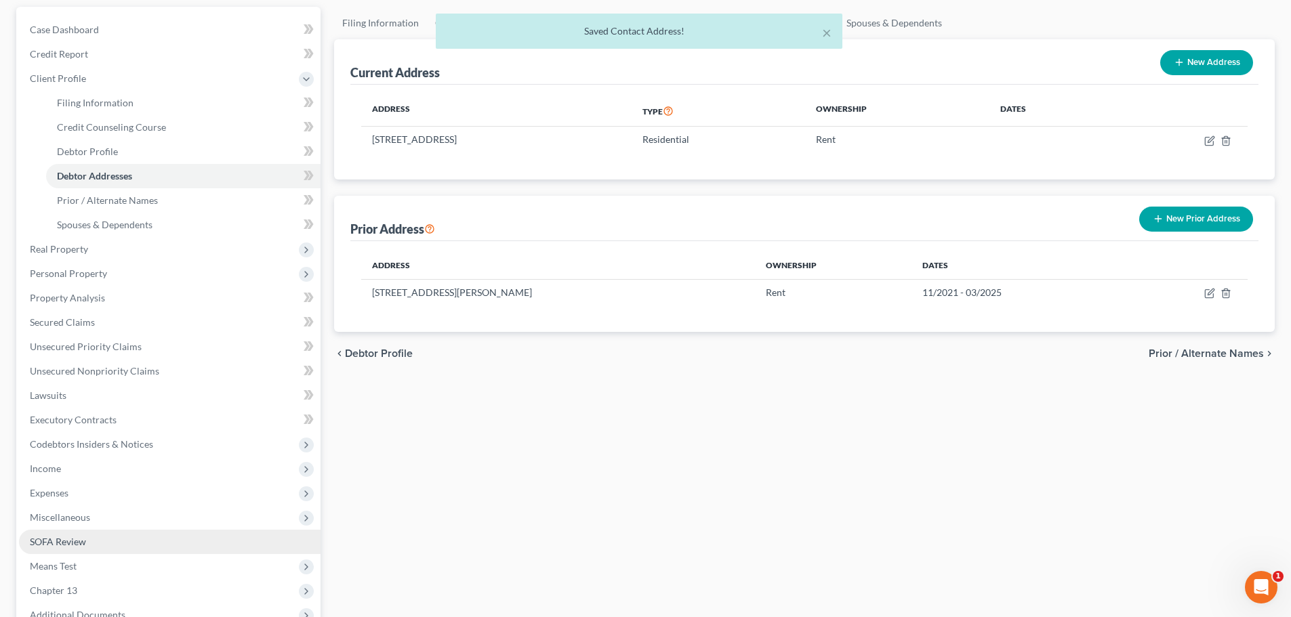
scroll to position [298, 0]
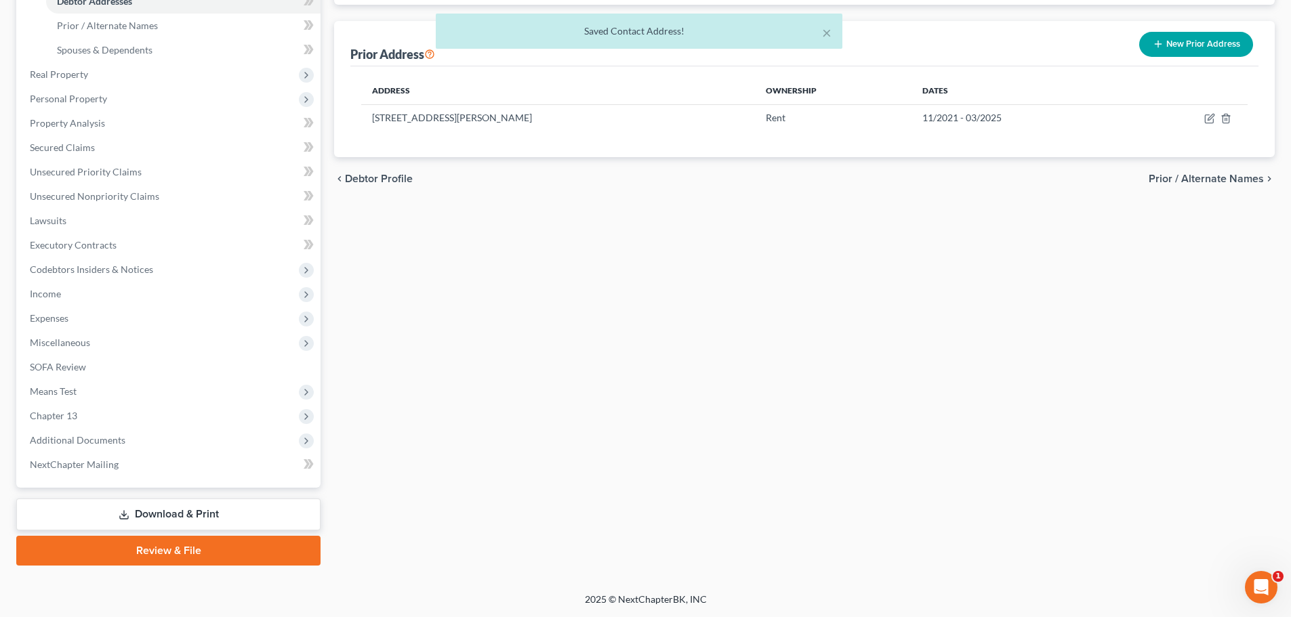
click at [148, 550] on link "Review & File" at bounding box center [168, 551] width 304 height 30
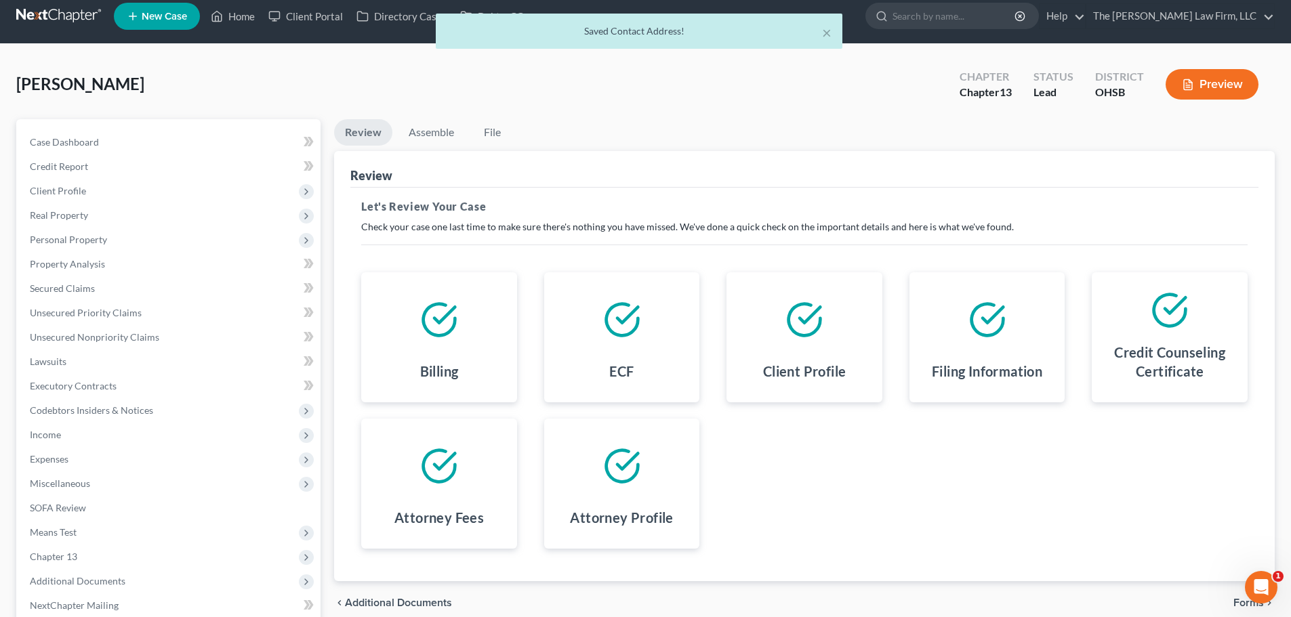
scroll to position [152, 0]
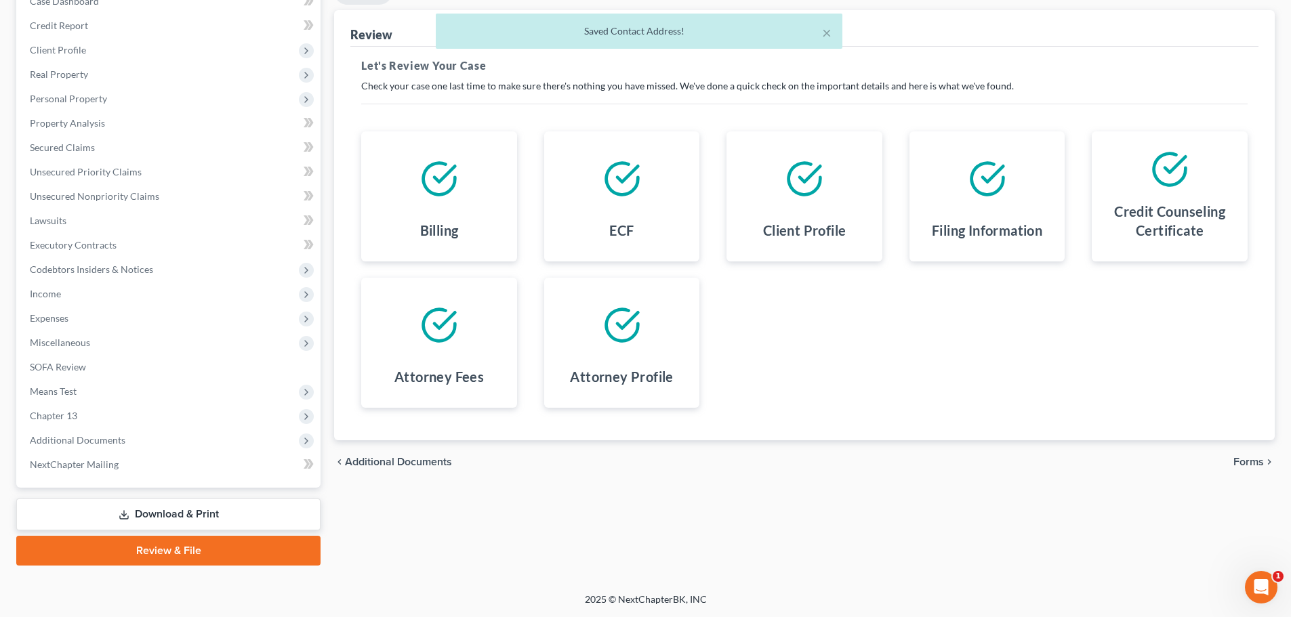
click at [865, 467] on span "Forms" at bounding box center [1248, 462] width 30 height 11
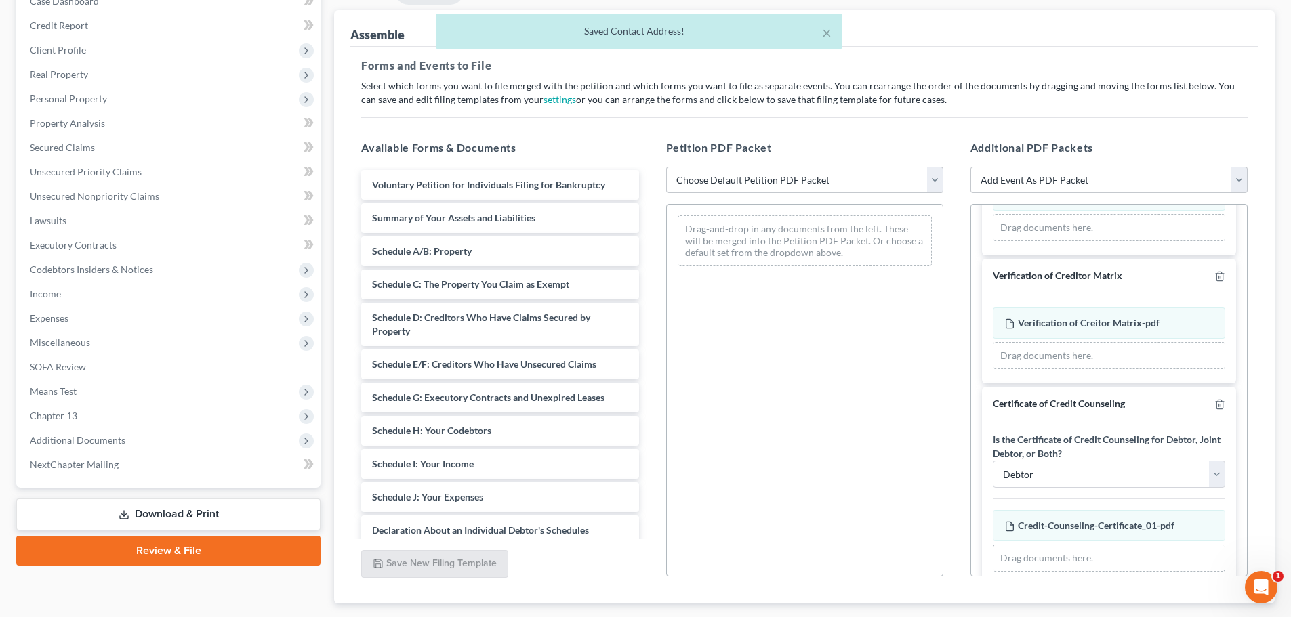
scroll to position [226, 0]
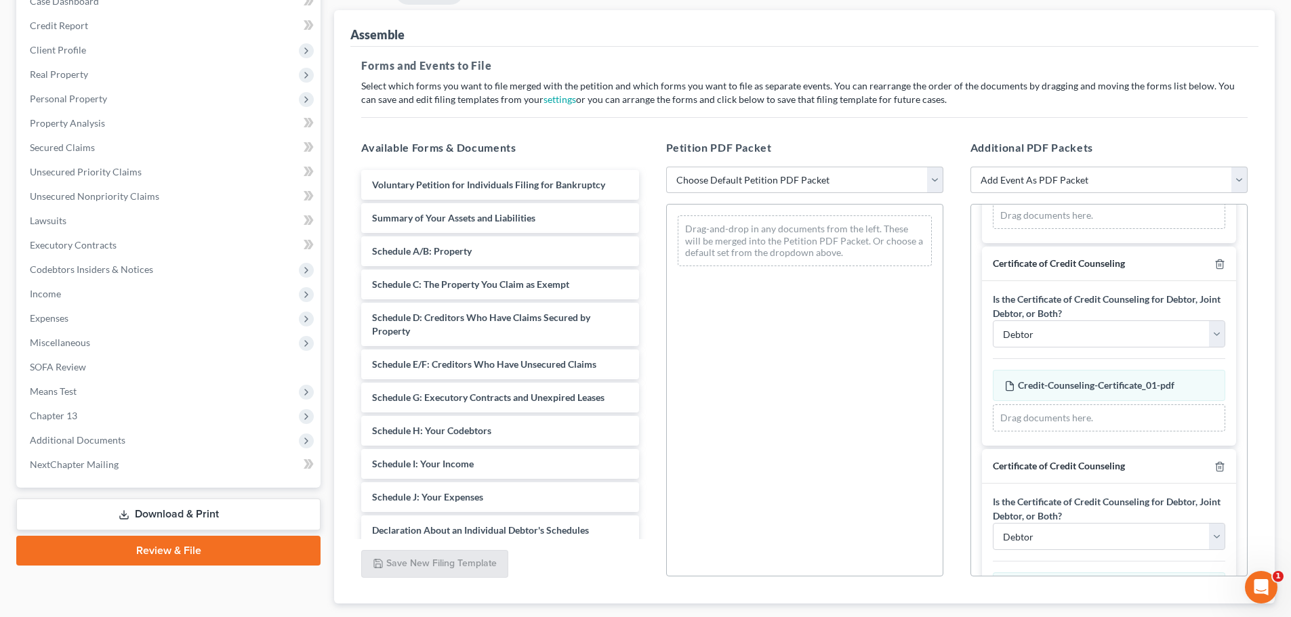
click at [865, 466] on div at bounding box center [1217, 466] width 16 height 13
click at [865, 466] on icon "button" at bounding box center [1219, 466] width 11 height 11
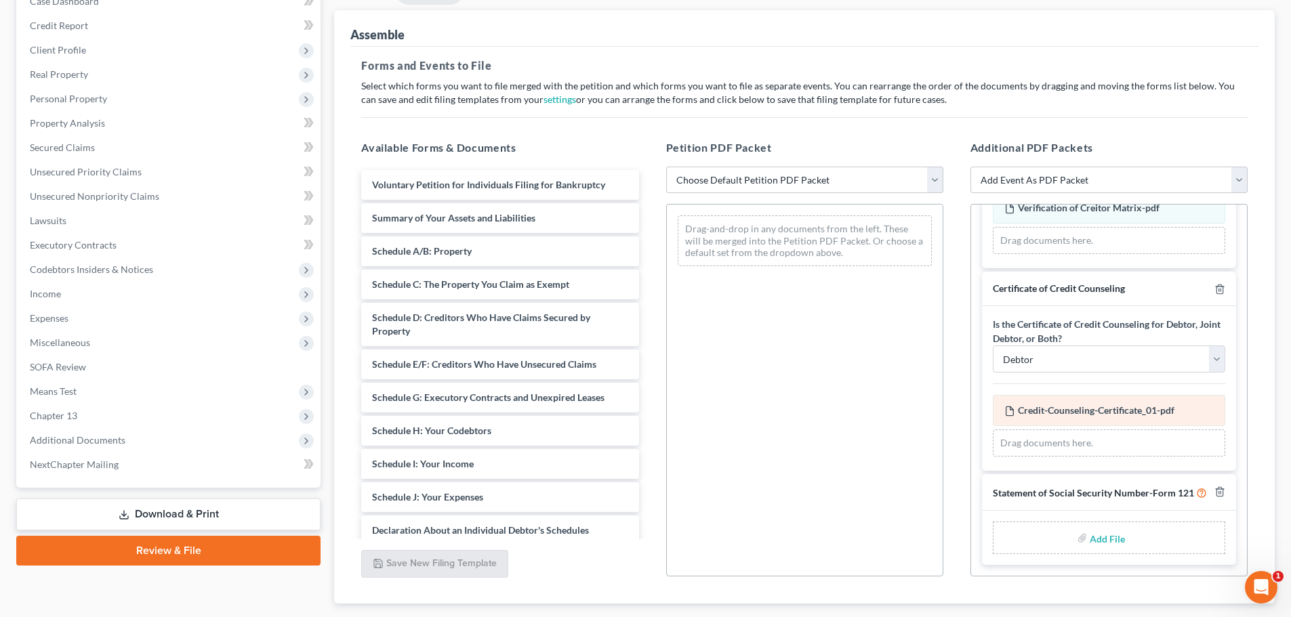
scroll to position [213, 0]
drag, startPoint x: 793, startPoint y: 179, endPoint x: 787, endPoint y: 192, distance: 14.9
click at [793, 179] on select "Choose Default Petition PDF Packet Complete Bankruptcy Petition (all forms and …" at bounding box center [804, 180] width 277 height 27
click at [666, 167] on select "Choose Default Petition PDF Packet Complete Bankruptcy Petition (all forms and …" at bounding box center [804, 180] width 277 height 27
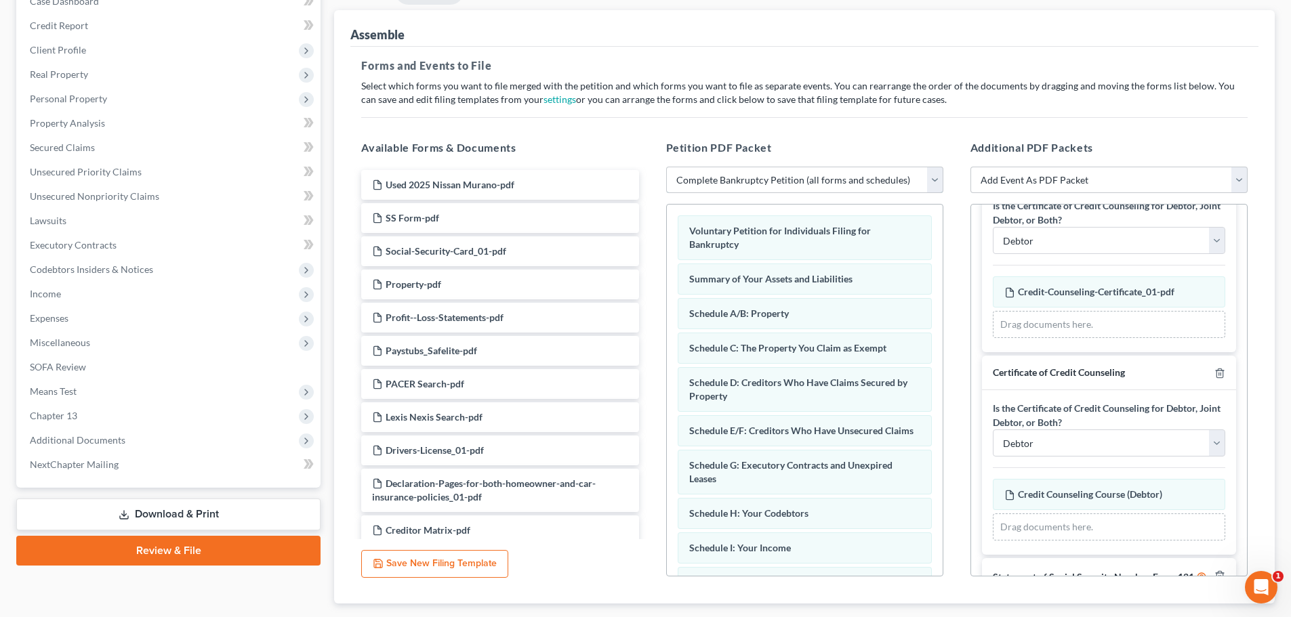
scroll to position [339, 0]
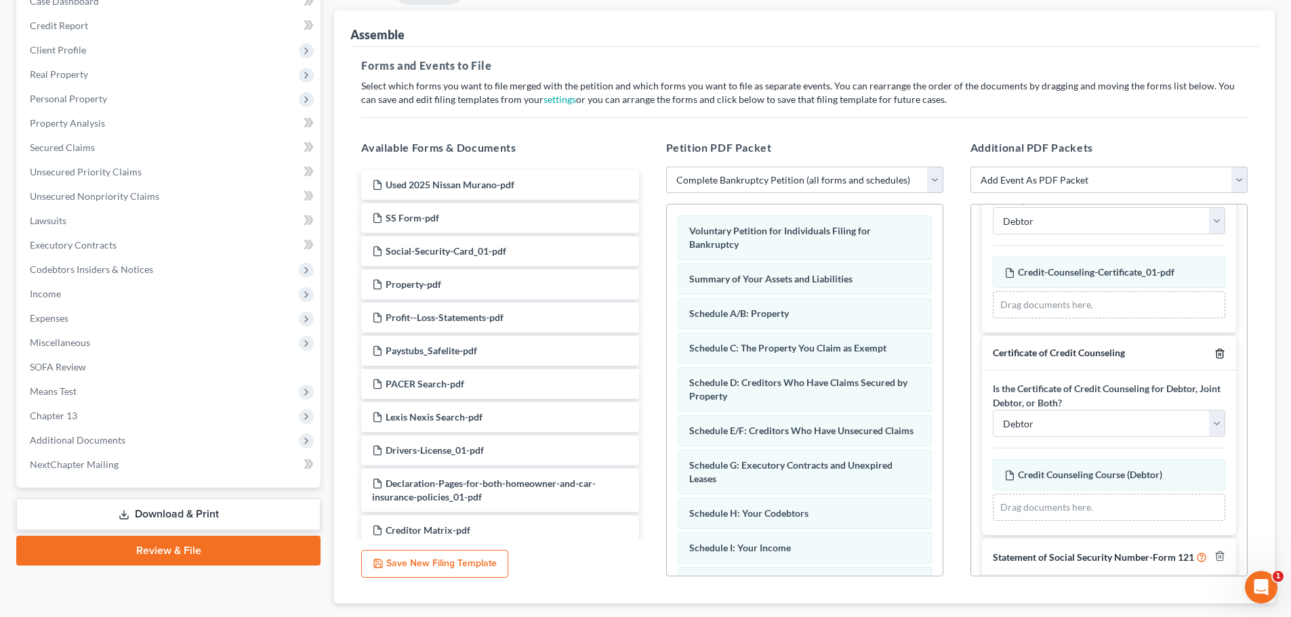
click at [865, 354] on icon "button" at bounding box center [1219, 353] width 11 height 11
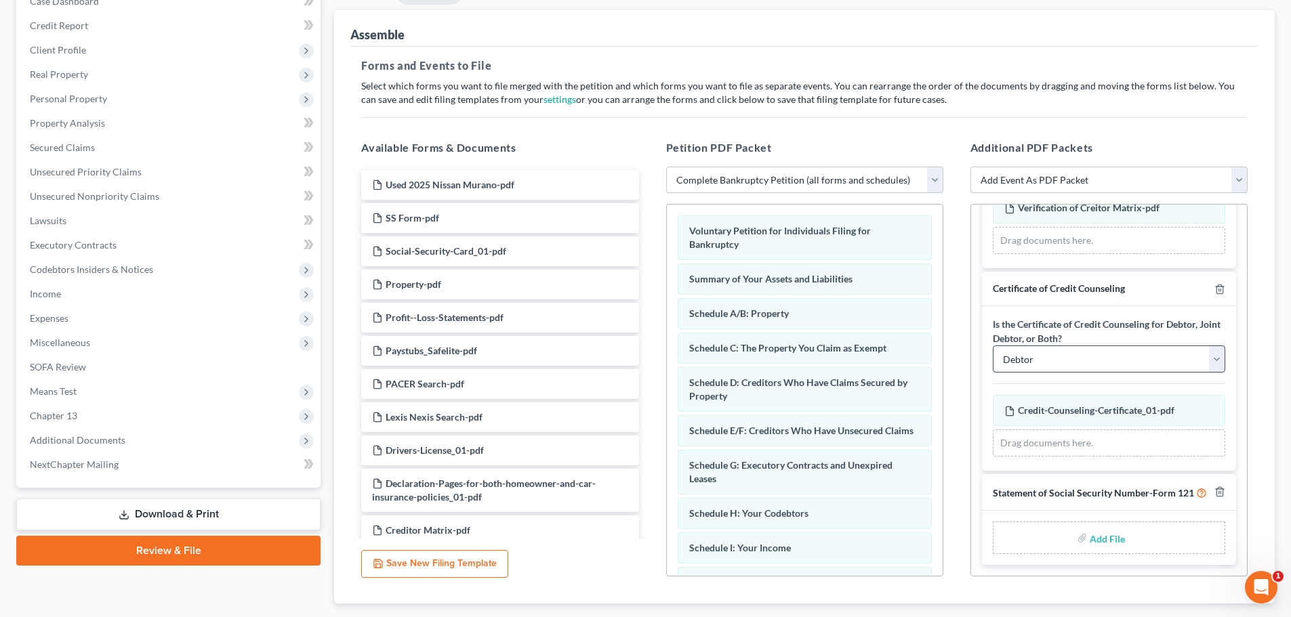
scroll to position [213, 0]
click at [865, 543] on input "file" at bounding box center [1105, 538] width 33 height 24
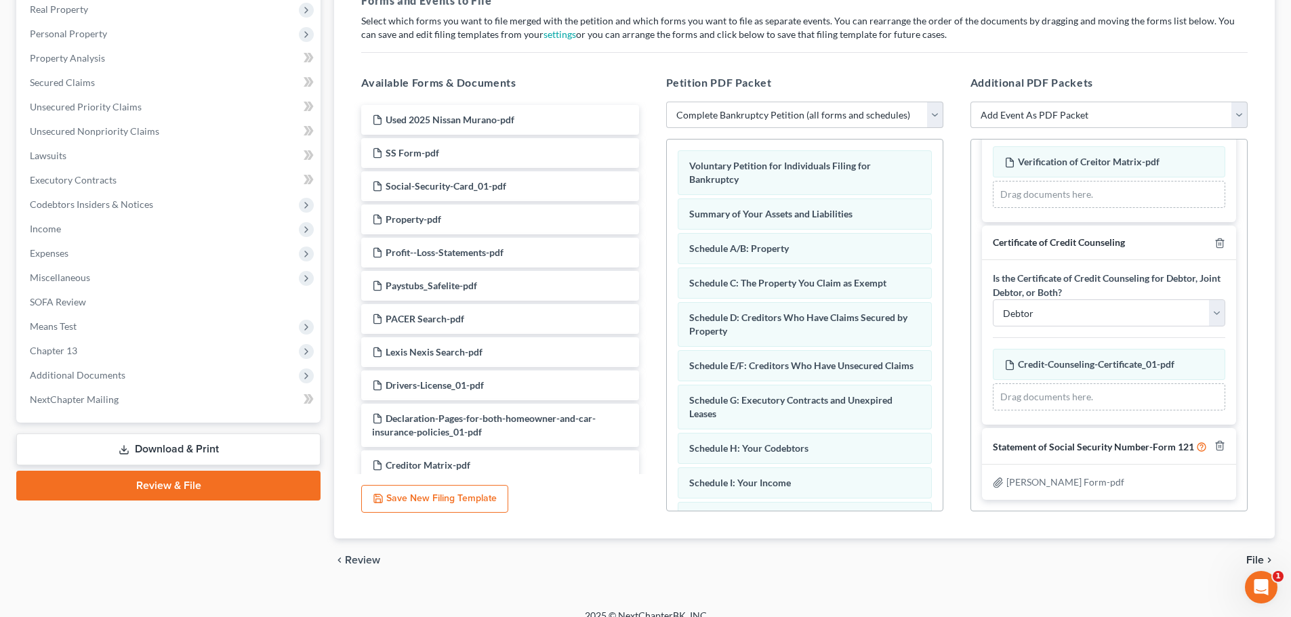
scroll to position [233, 0]
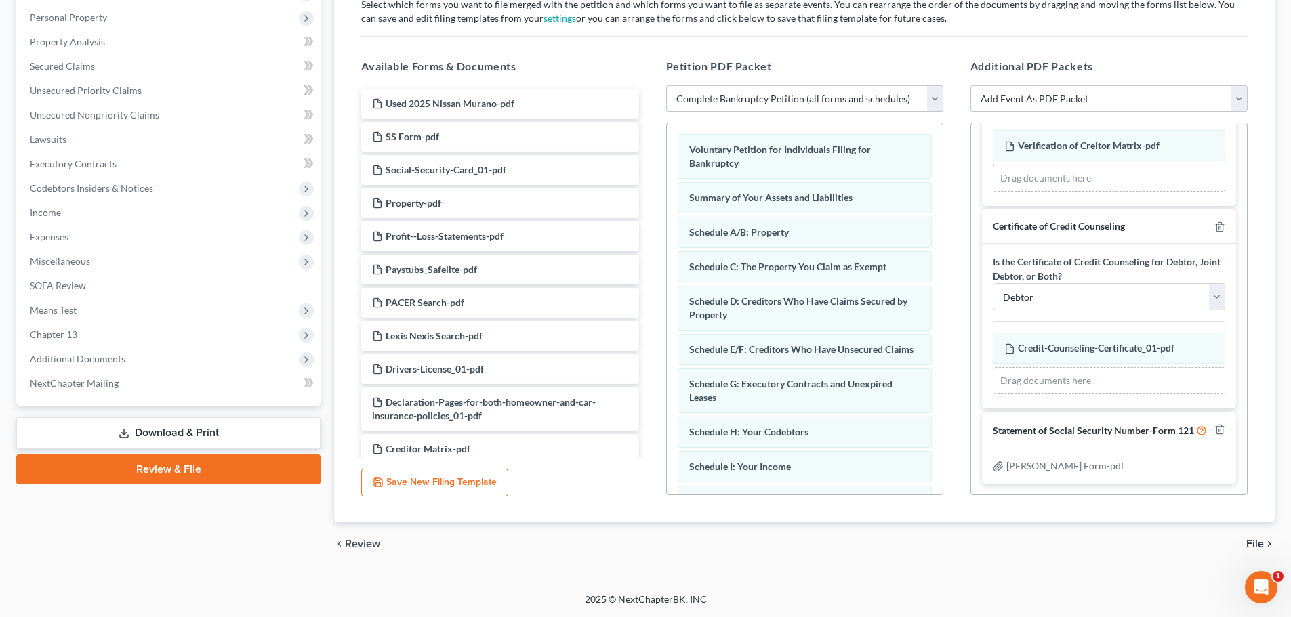
click at [865, 539] on span "File" at bounding box center [1255, 544] width 18 height 11
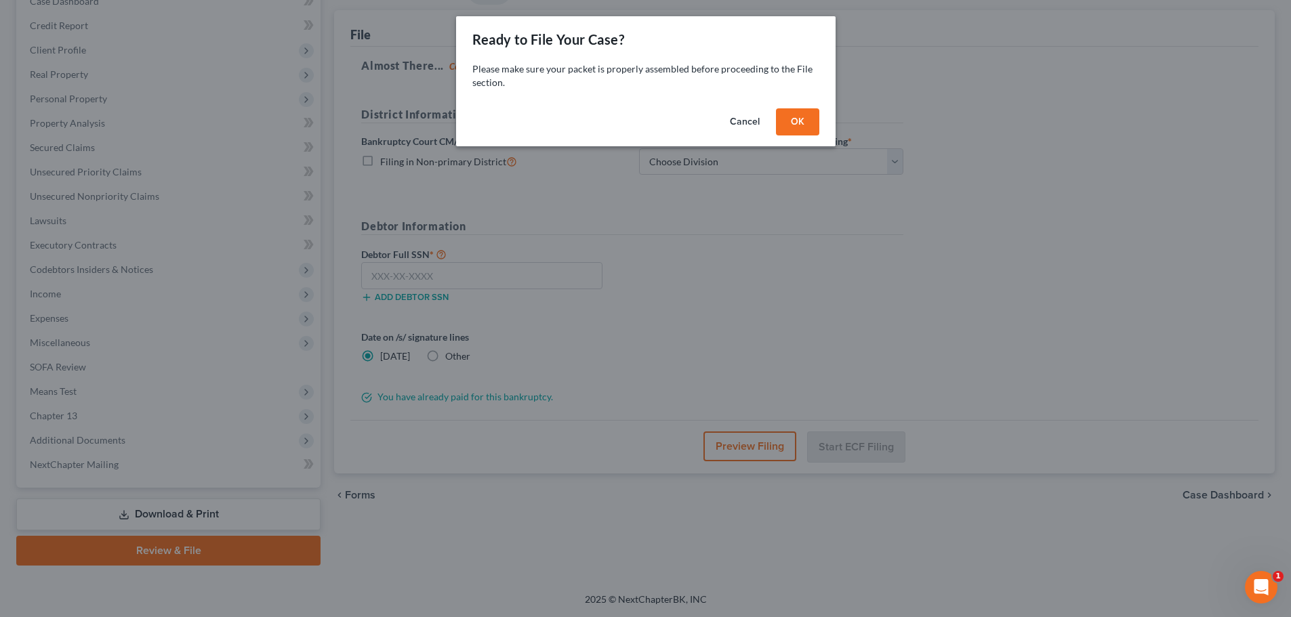
scroll to position [152, 0]
click at [794, 124] on button "OK" at bounding box center [801, 121] width 43 height 27
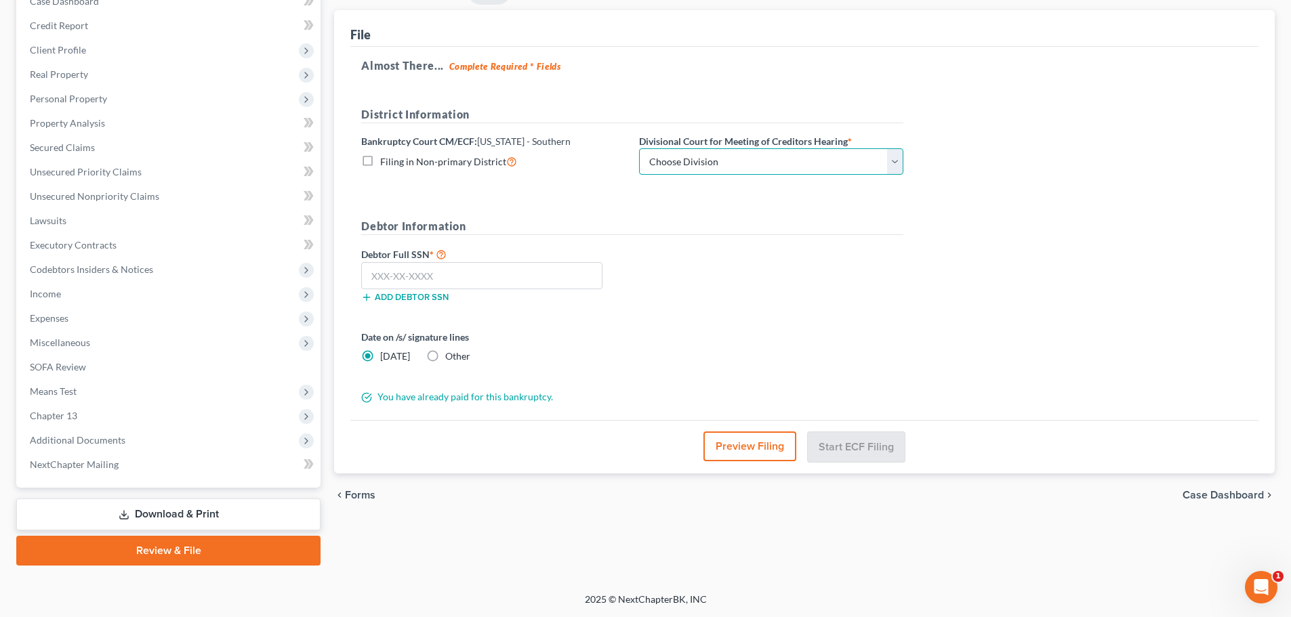
drag, startPoint x: 732, startPoint y: 161, endPoint x: 734, endPoint y: 172, distance: 11.7
click at [732, 161] on select "Choose Division Cincinnati Columbus Dayton" at bounding box center [771, 161] width 264 height 27
click at [639, 148] on select "Choose Division Cincinnati Columbus Dayton" at bounding box center [771, 161] width 264 height 27
click at [577, 272] on input "text" at bounding box center [481, 275] width 241 height 27
paste input "292-86-3507"
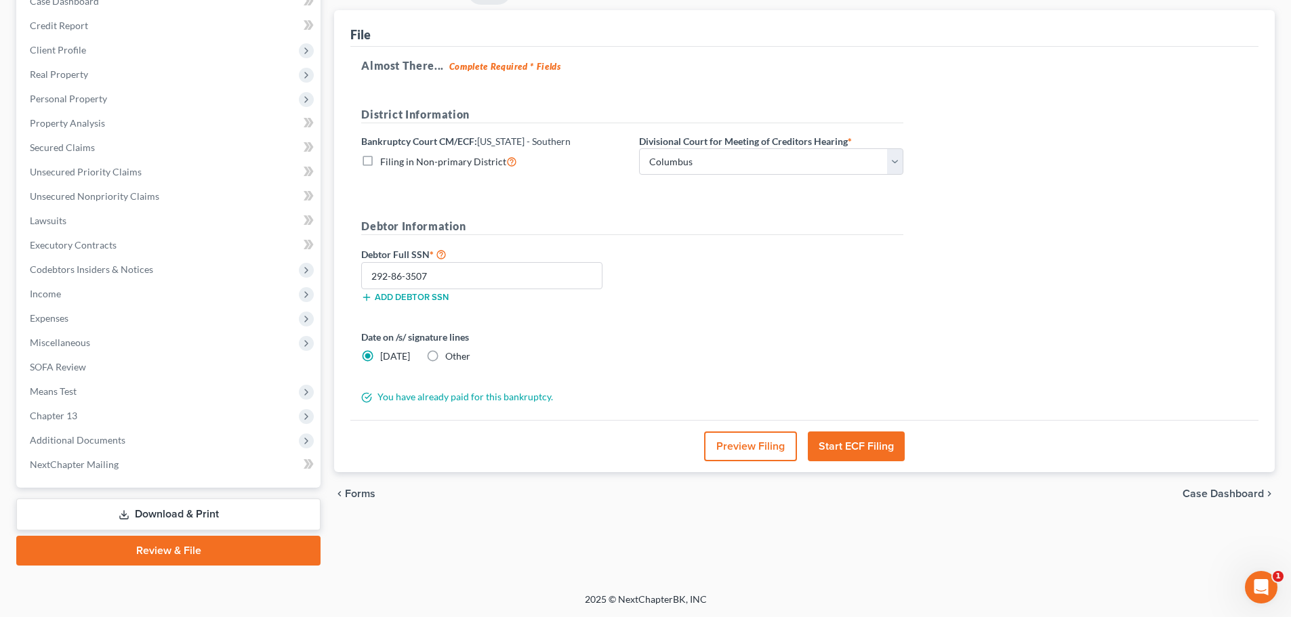
click at [728, 261] on div "Debtor Full SSN * 292-86-3507 Add debtor SSN" at bounding box center [632, 280] width 556 height 68
click at [741, 446] on button "Preview Filing" at bounding box center [750, 447] width 93 height 30
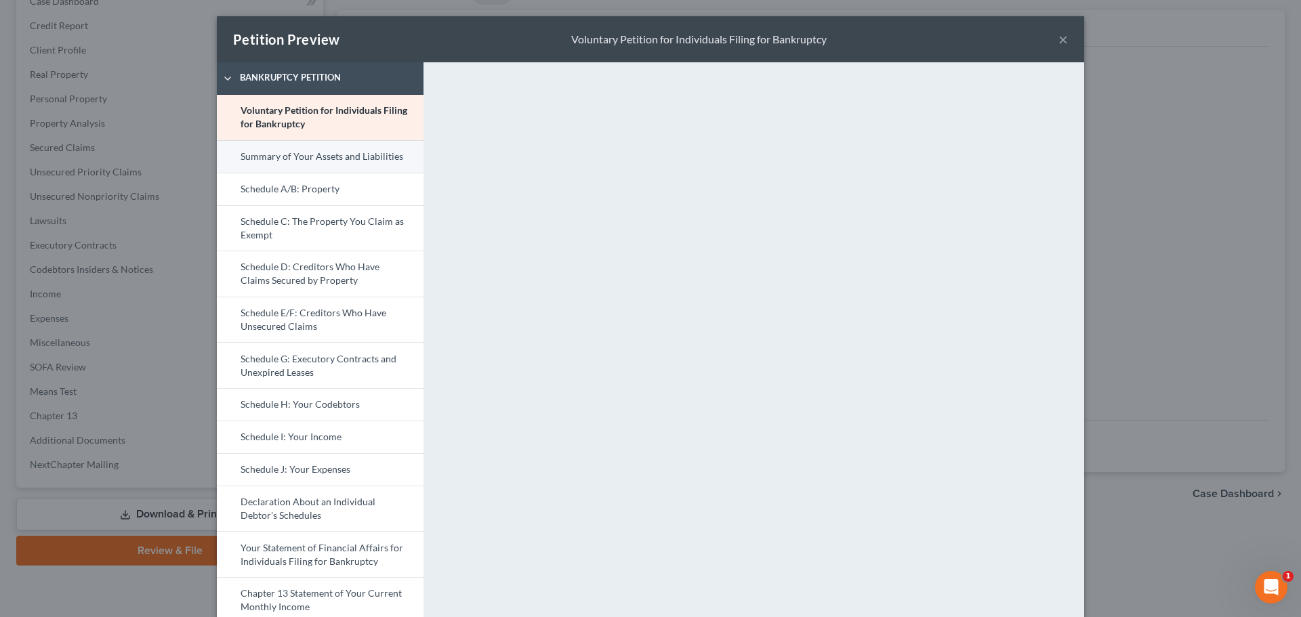
click at [371, 164] on link "Summary of Your Assets and Liabilities" at bounding box center [320, 156] width 207 height 33
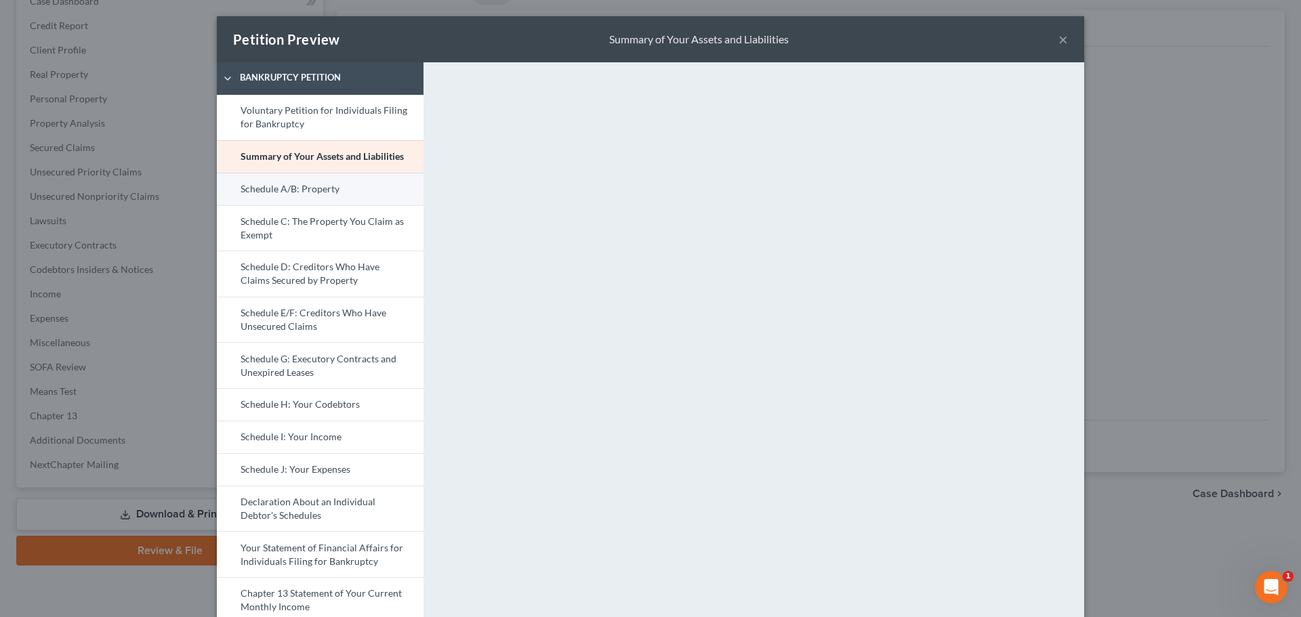
click at [330, 186] on link "Schedule A/B: Property" at bounding box center [320, 189] width 207 height 33
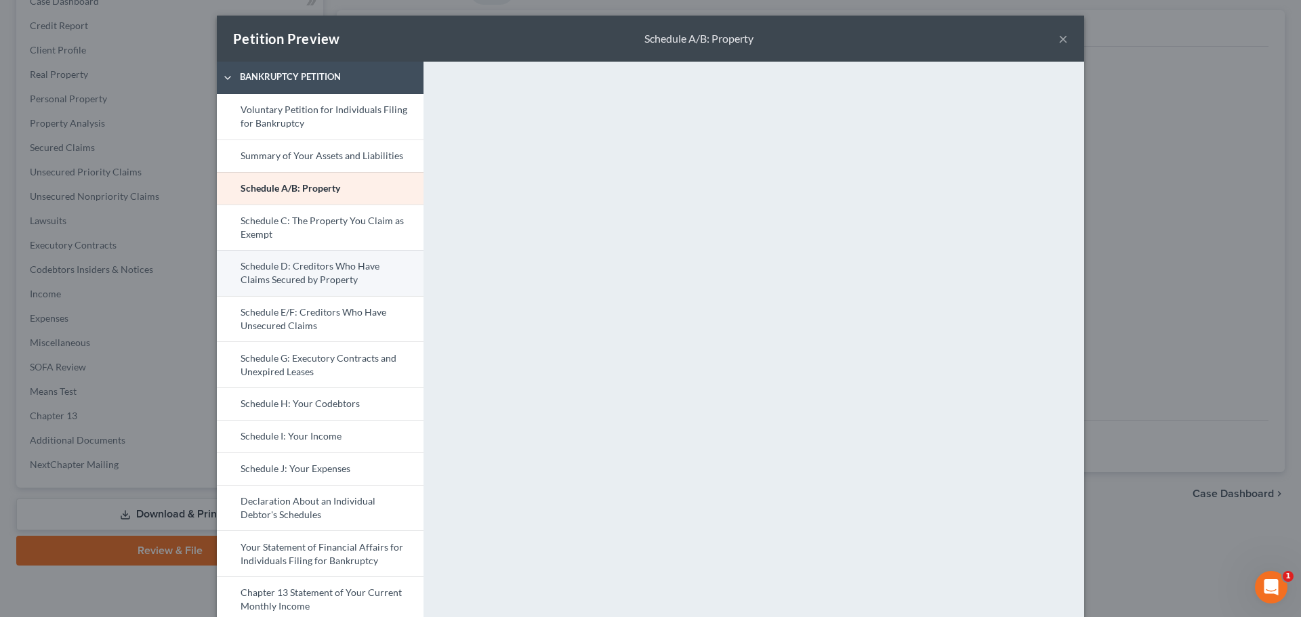
scroll to position [0, 0]
click at [308, 228] on link "Schedule C: The Property You Claim as Exempt" at bounding box center [320, 228] width 207 height 46
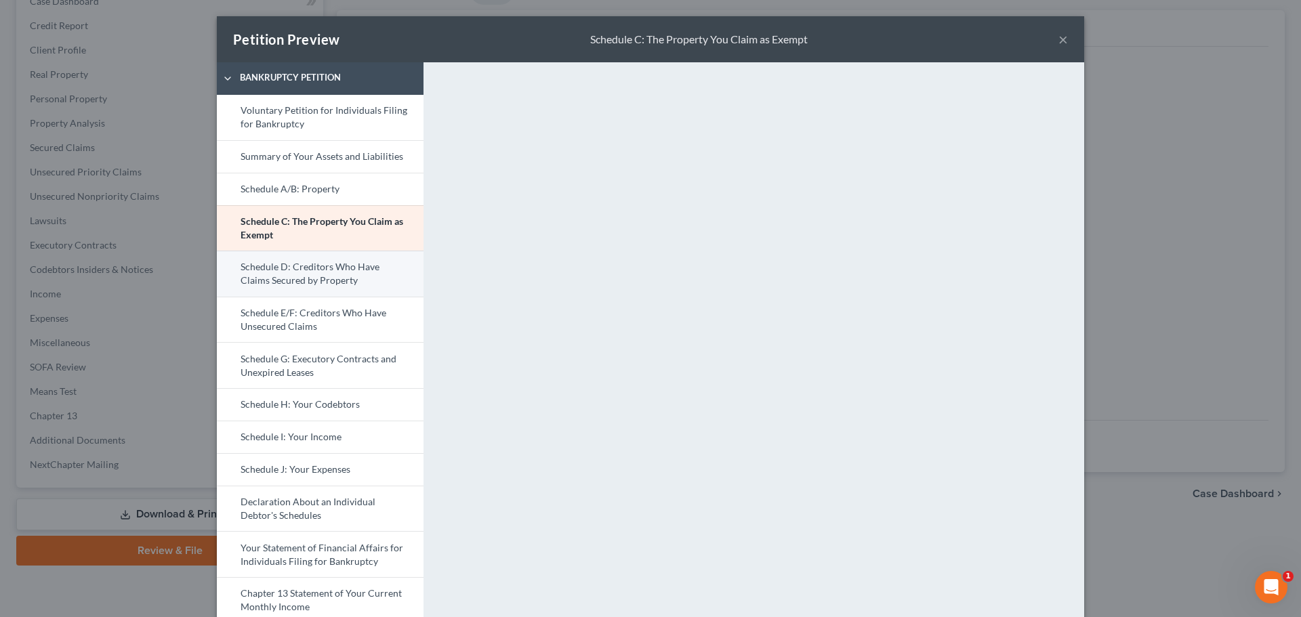
click at [365, 283] on link "Schedule D: Creditors Who Have Claims Secured by Property" at bounding box center [320, 274] width 207 height 46
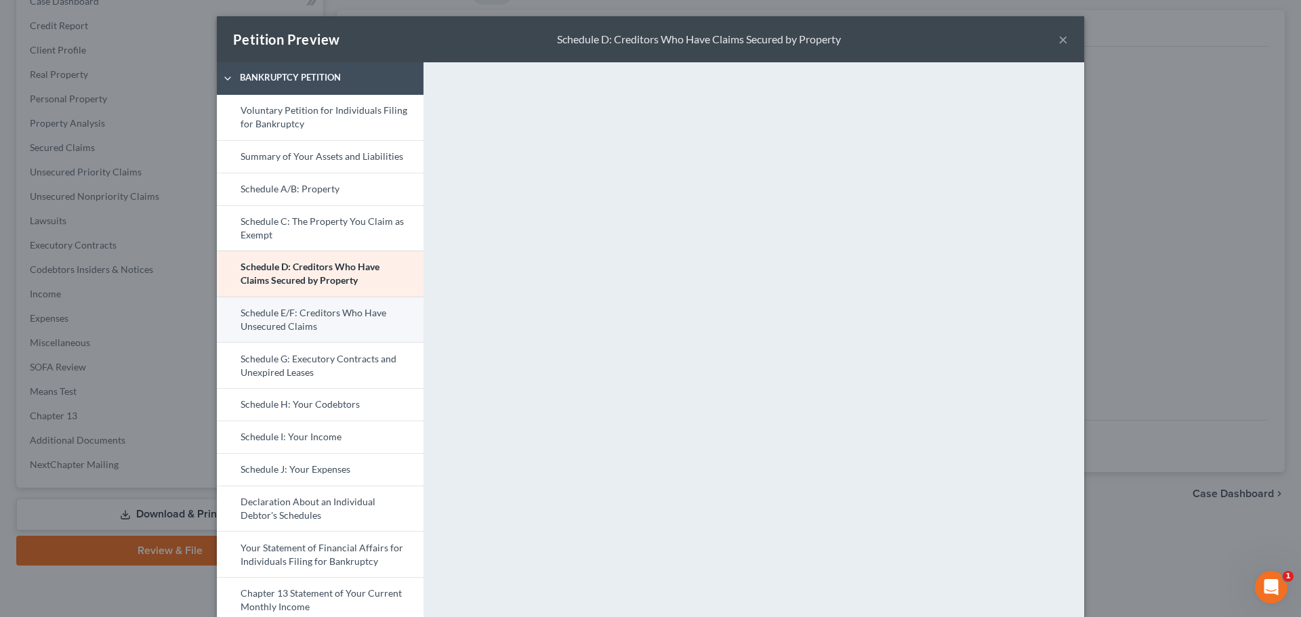
click at [341, 316] on link "Schedule E/F: Creditors Who Have Unsecured Claims" at bounding box center [320, 320] width 207 height 46
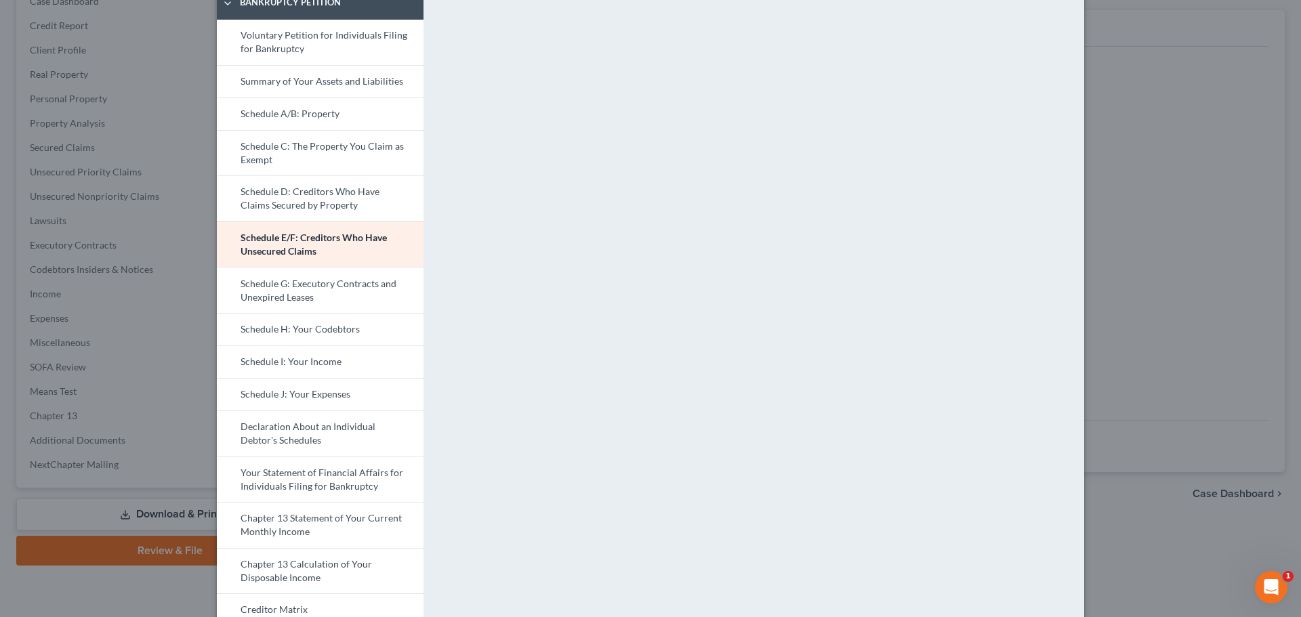
scroll to position [113, 0]
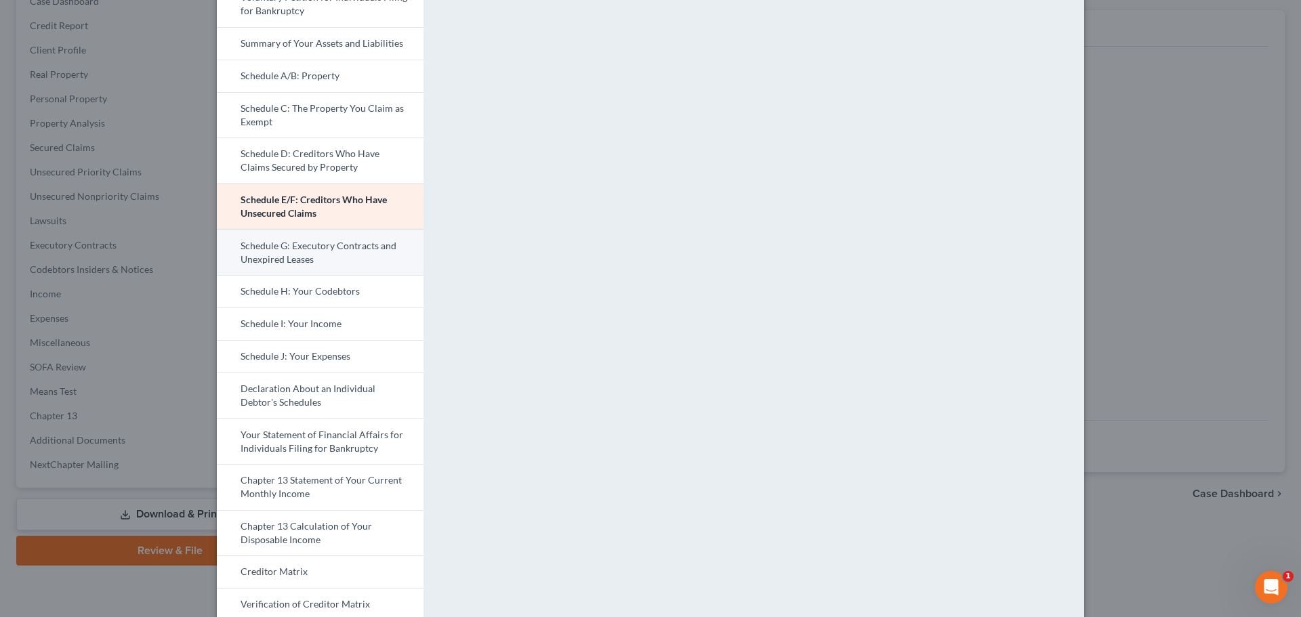
click at [336, 248] on link "Schedule G: Executory Contracts and Unexpired Leases" at bounding box center [320, 252] width 207 height 46
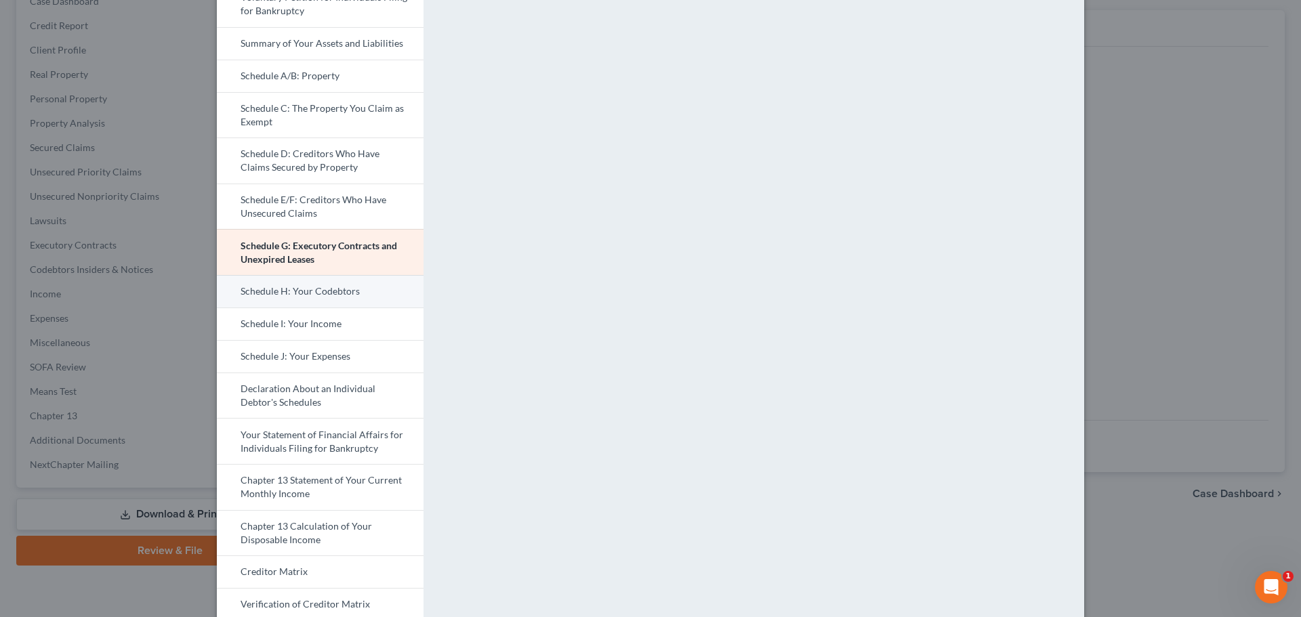
click at [331, 285] on link "Schedule H: Your Codebtors" at bounding box center [320, 291] width 207 height 33
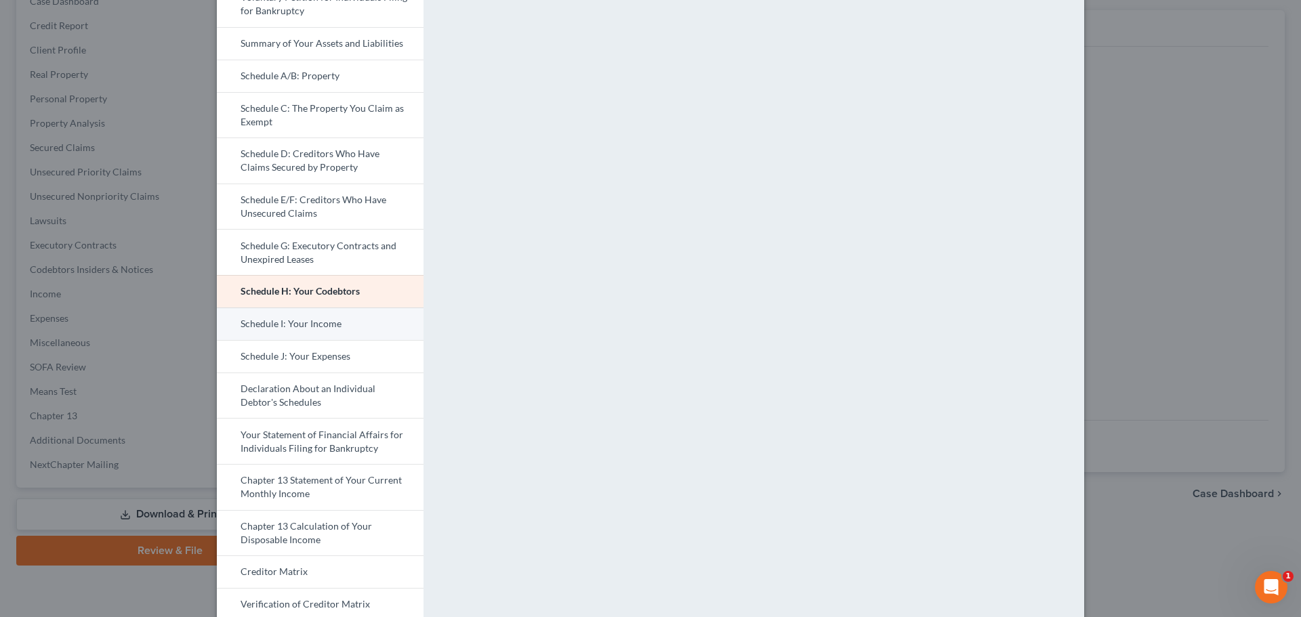
click at [386, 324] on link "Schedule I: Your Income" at bounding box center [320, 324] width 207 height 33
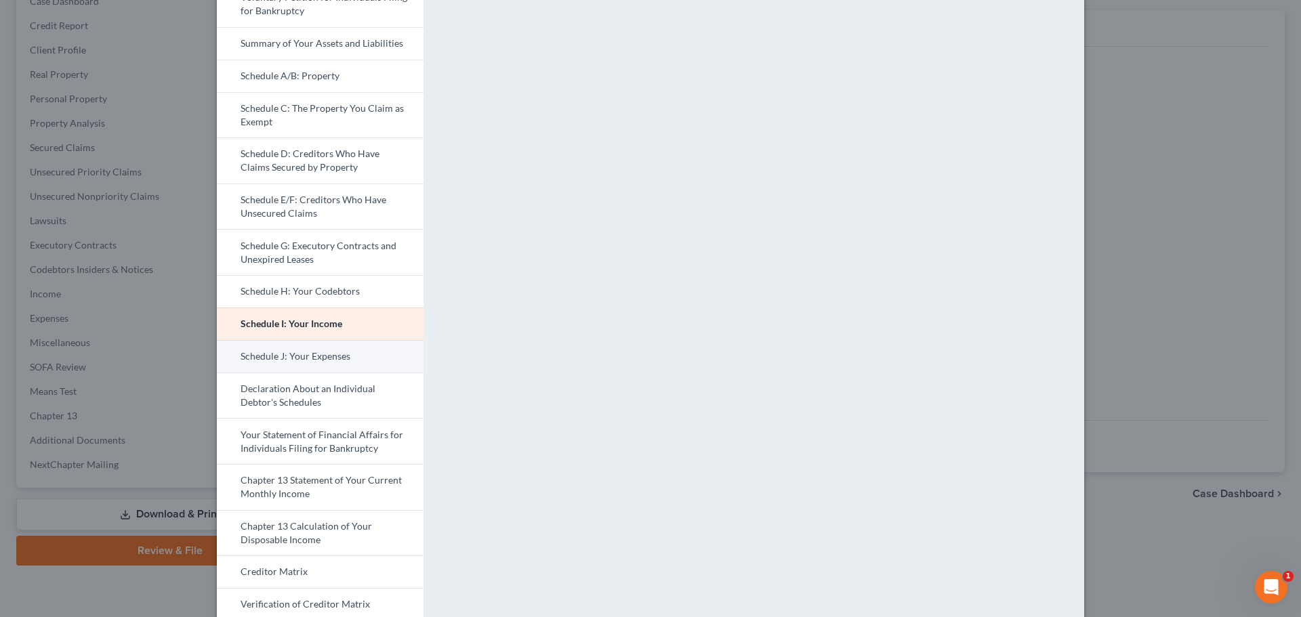
click at [329, 353] on link "Schedule J: Your Expenses" at bounding box center [320, 356] width 207 height 33
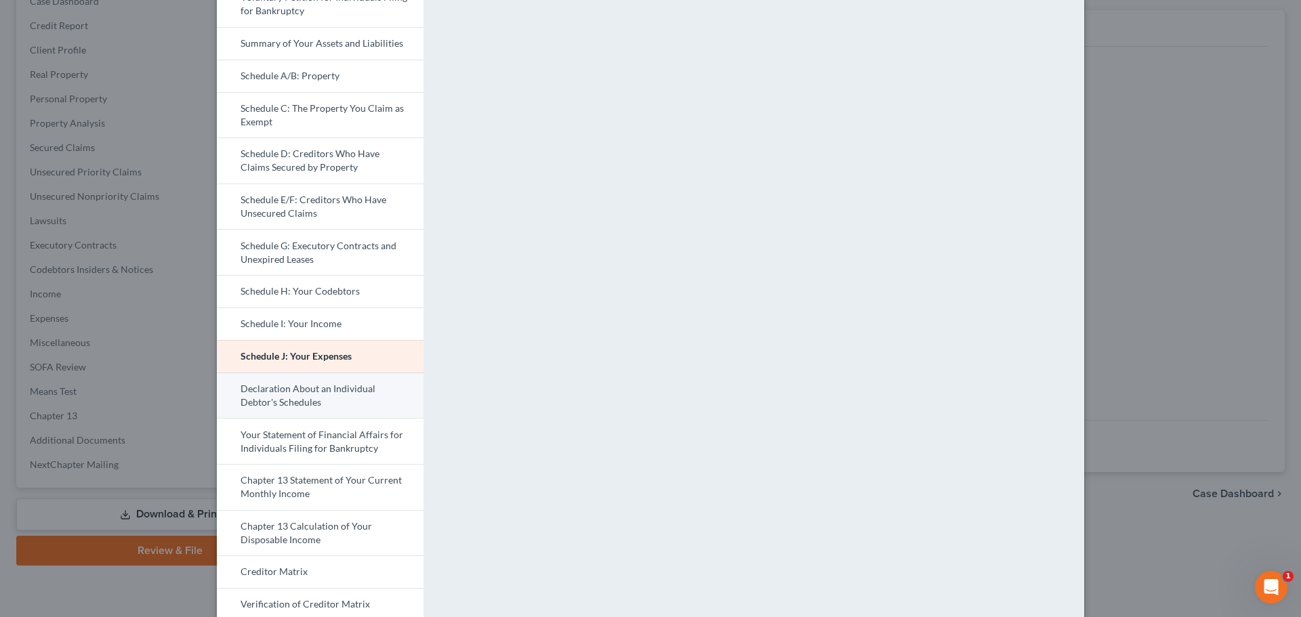
click at [348, 396] on link "Declaration About an Individual Debtor's Schedules" at bounding box center [320, 396] width 207 height 46
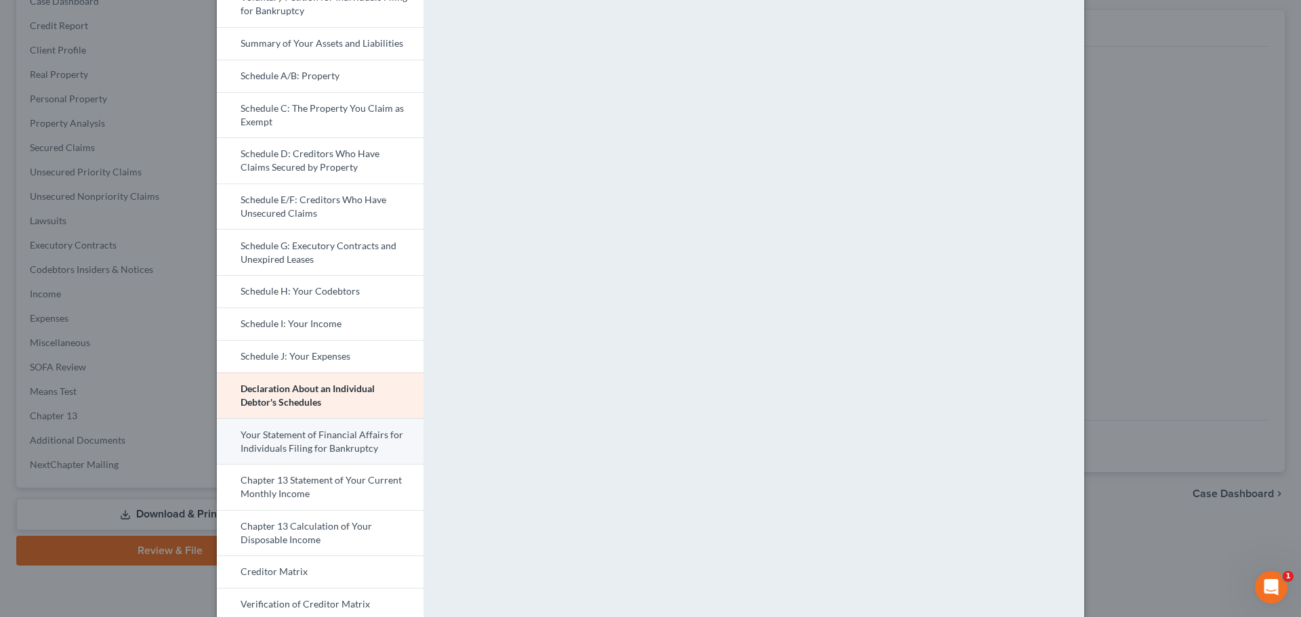
click at [362, 435] on link "Your Statement of Financial Affairs for Individuals Filing for Bankruptcy" at bounding box center [320, 441] width 207 height 46
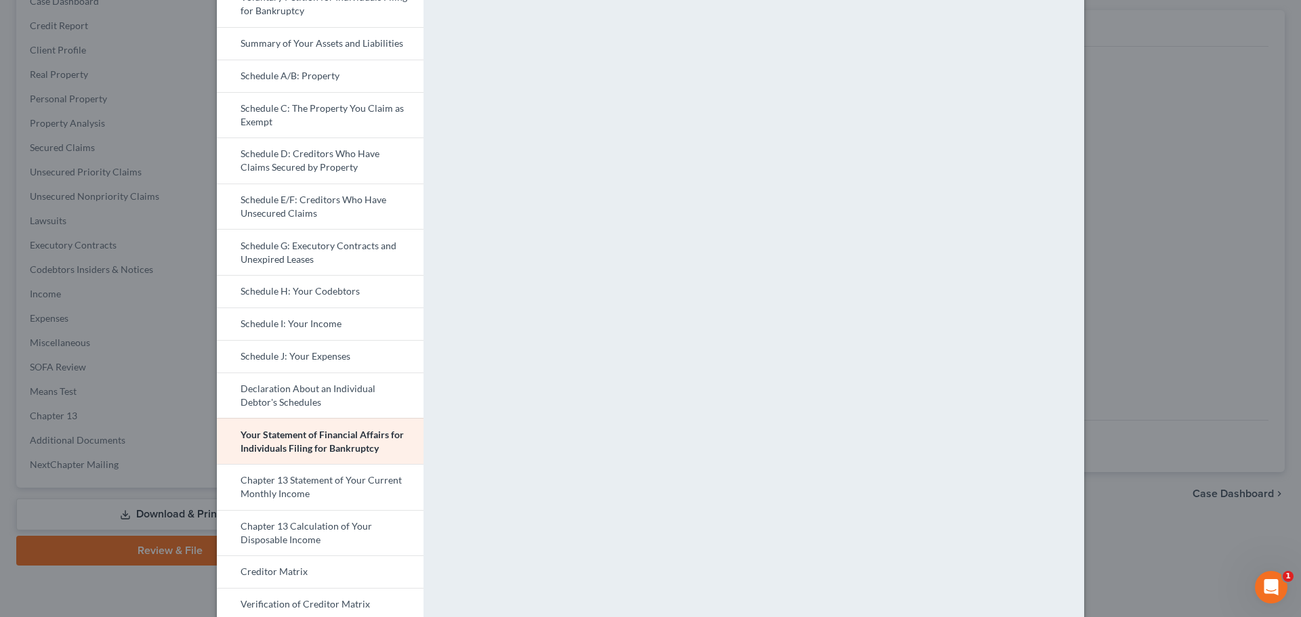
drag, startPoint x: 377, startPoint y: 498, endPoint x: 434, endPoint y: 461, distance: 68.2
click at [377, 498] on link "Chapter 13 Statement of Your Current Monthly Income" at bounding box center [320, 487] width 207 height 46
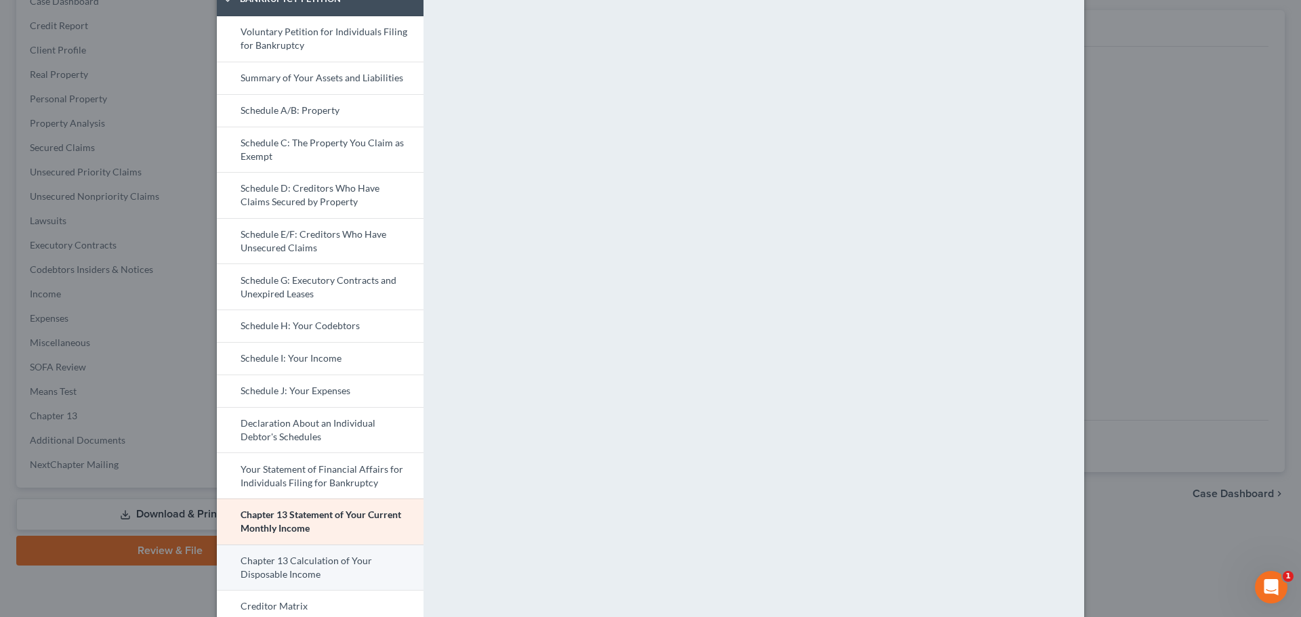
scroll to position [226, 0]
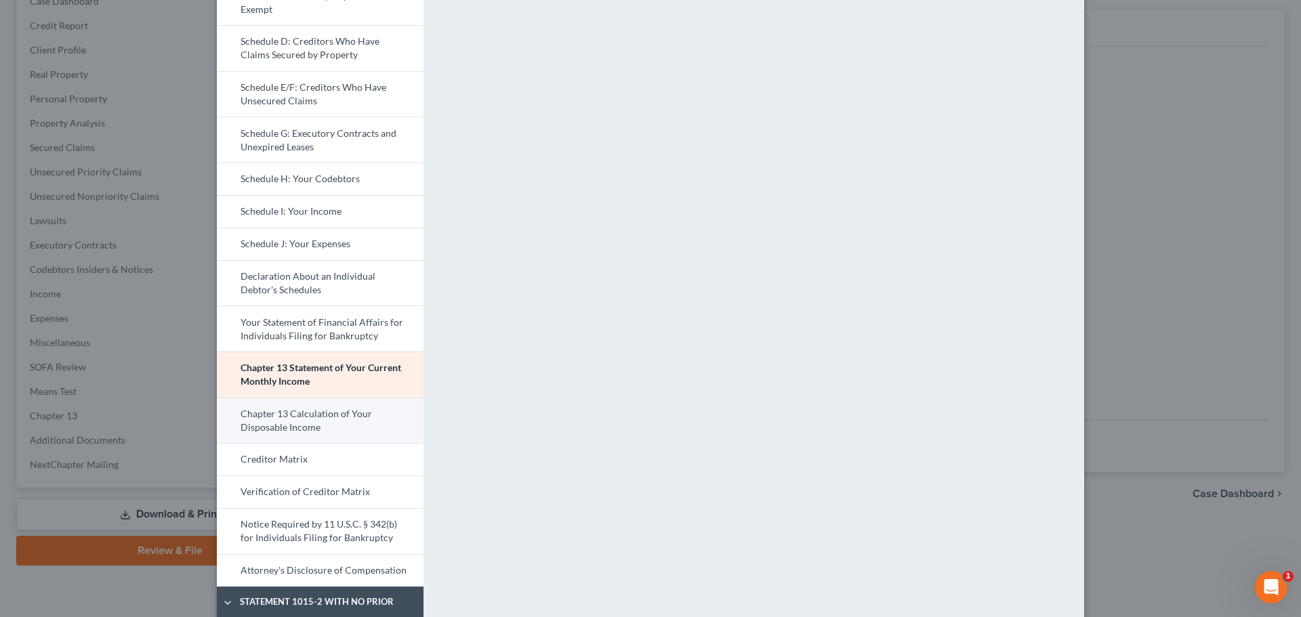
click at [353, 418] on link "Chapter 13 Calculation of Your Disposable Income" at bounding box center [320, 421] width 207 height 46
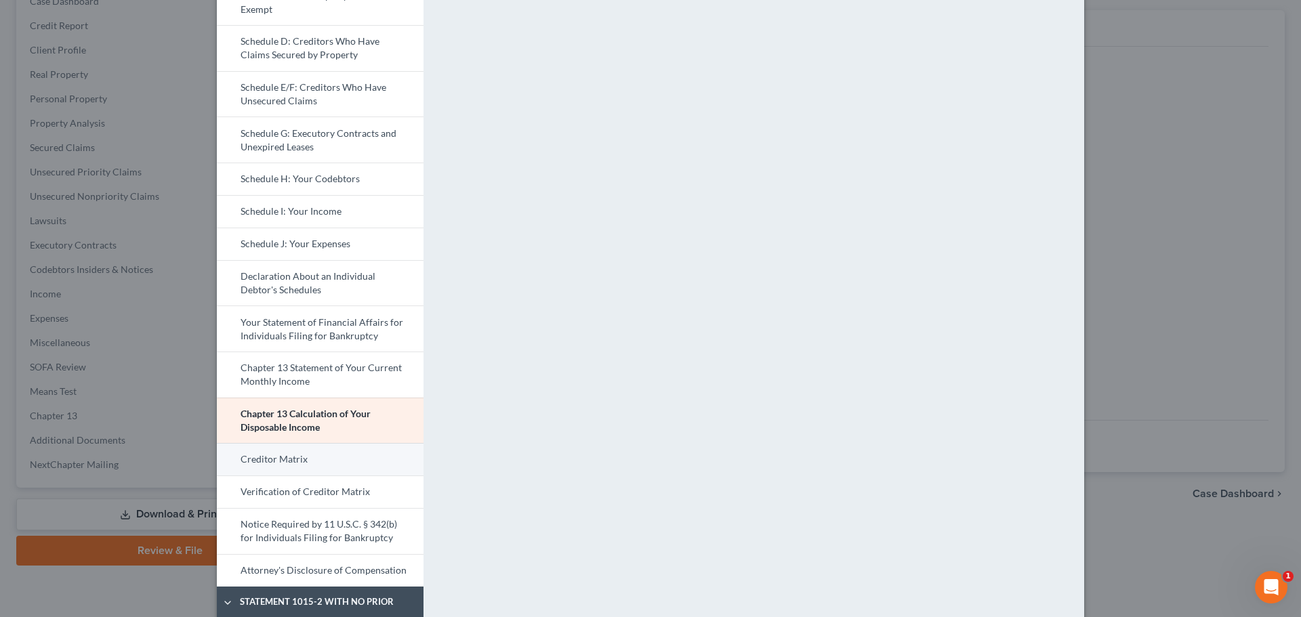
click at [343, 470] on link "Creditor Matrix" at bounding box center [320, 459] width 207 height 33
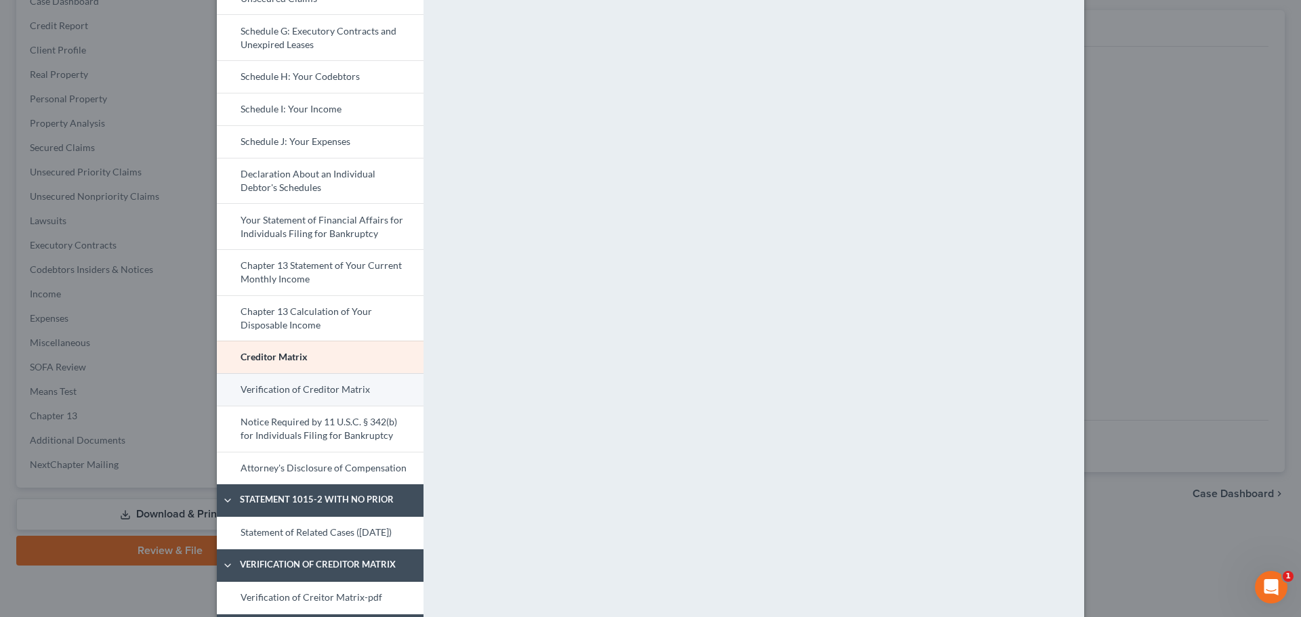
scroll to position [339, 0]
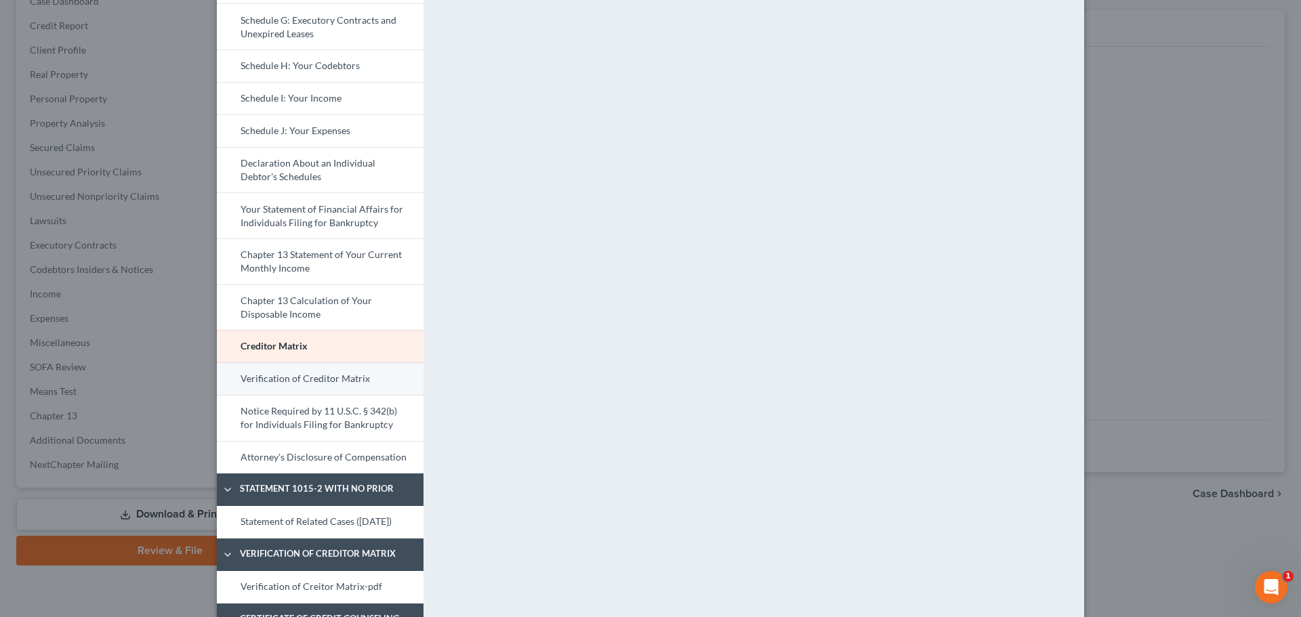
click at [321, 377] on link "Verification of Creditor Matrix" at bounding box center [320, 378] width 207 height 33
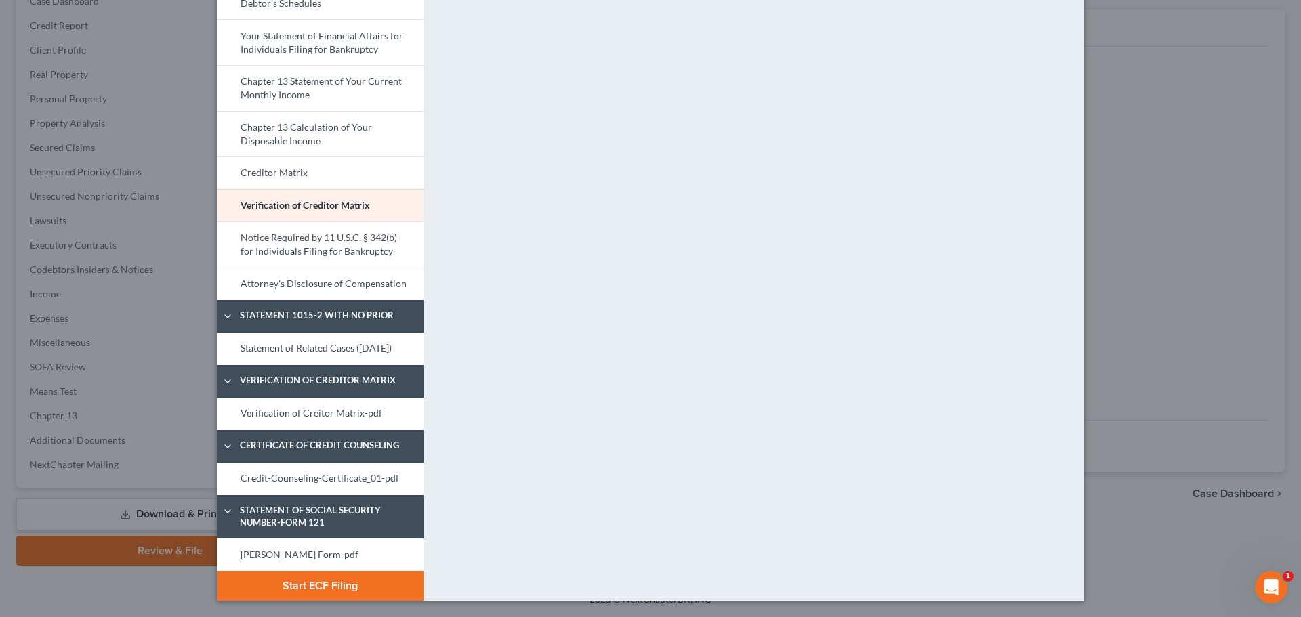
scroll to position [525, 0]
click at [335, 234] on link "Notice Required by 11 U.S.C. § 342(b) for Individuals Filing for Bankruptcy" at bounding box center [320, 245] width 207 height 46
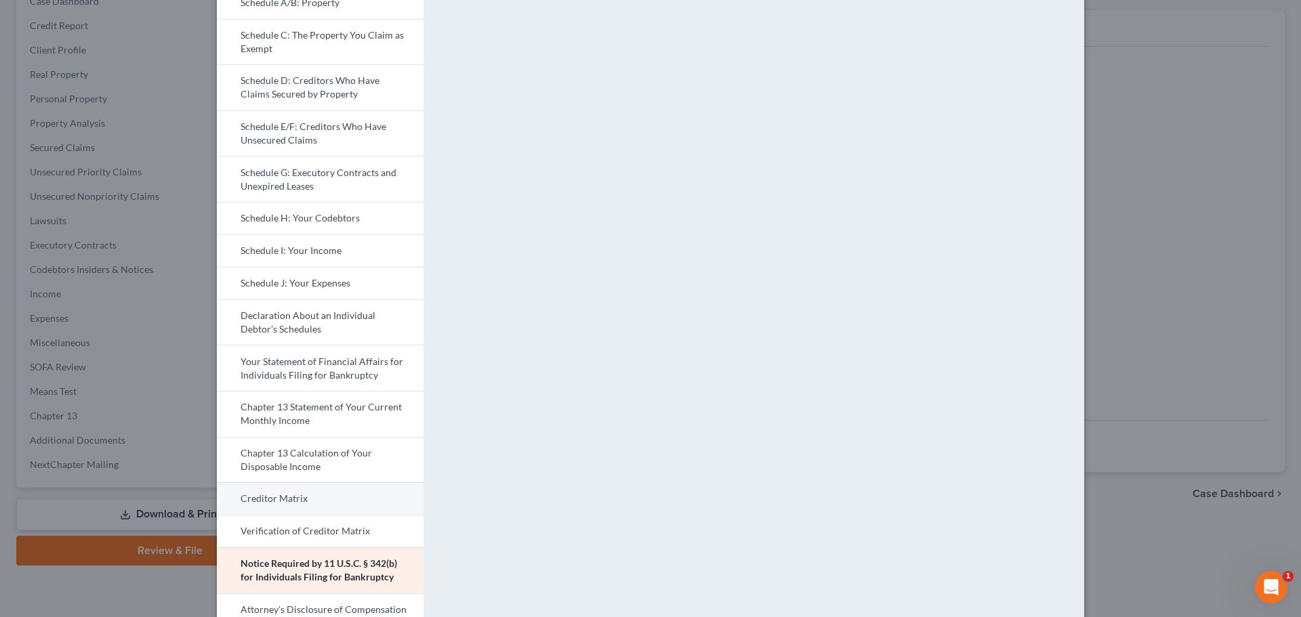
scroll to position [299, 0]
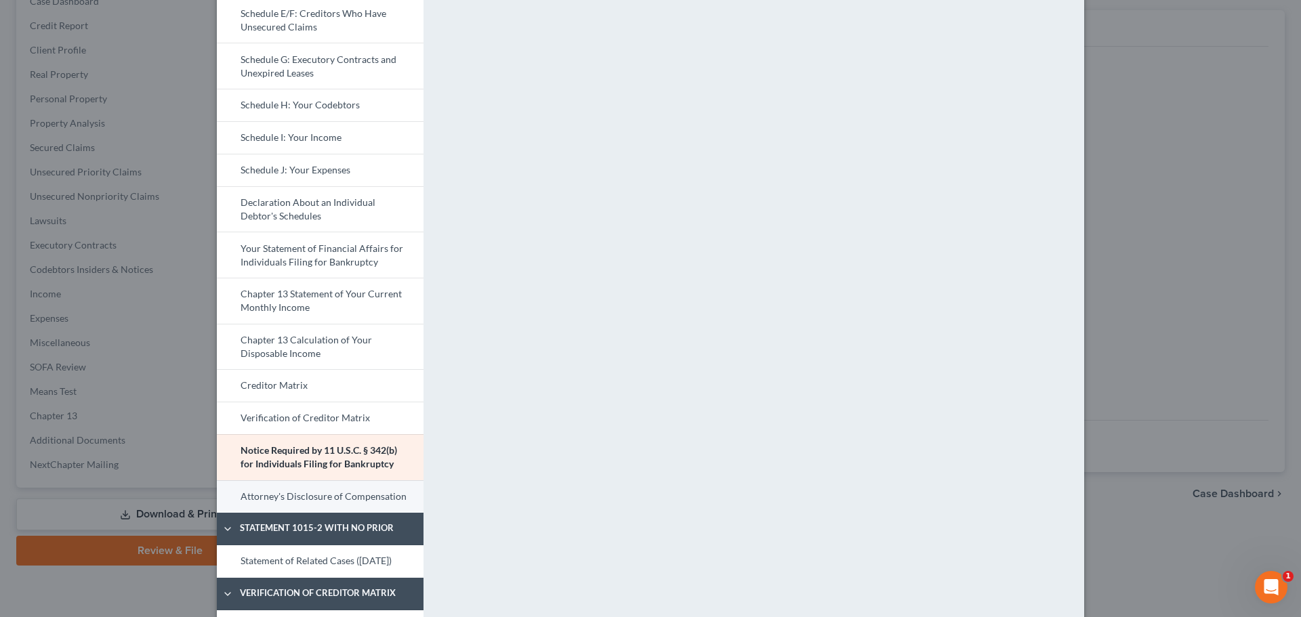
click at [318, 493] on link "Attorney's Disclosure of Compensation" at bounding box center [320, 496] width 207 height 33
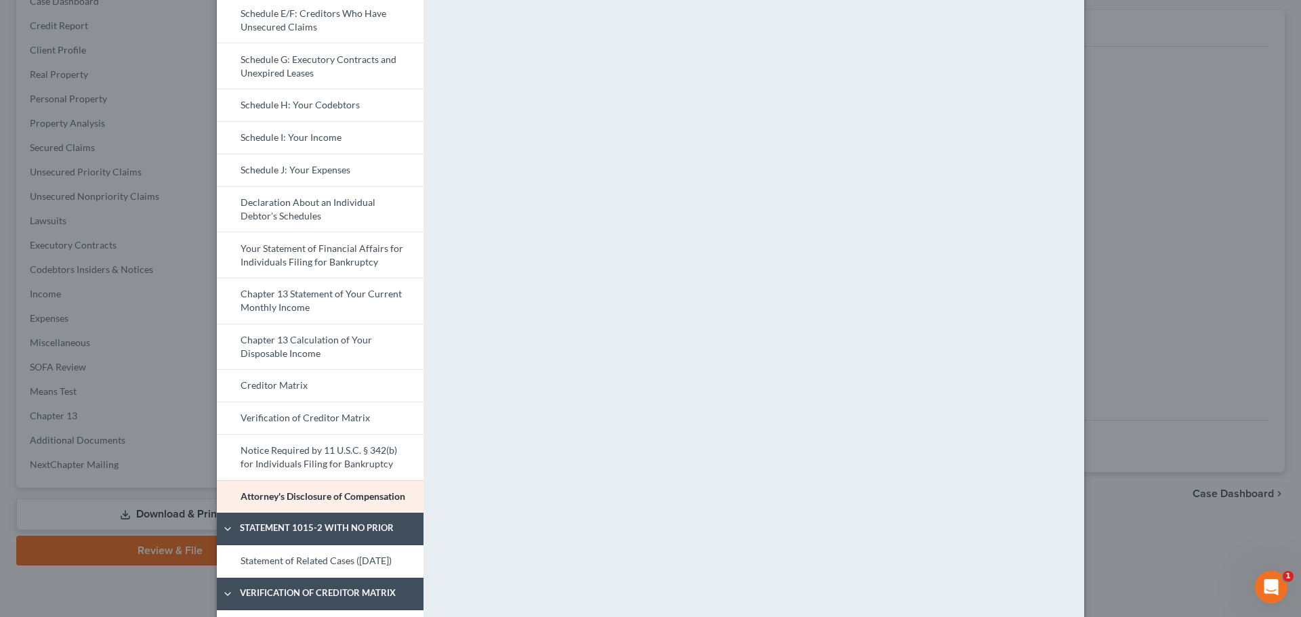
scroll to position [525, 0]
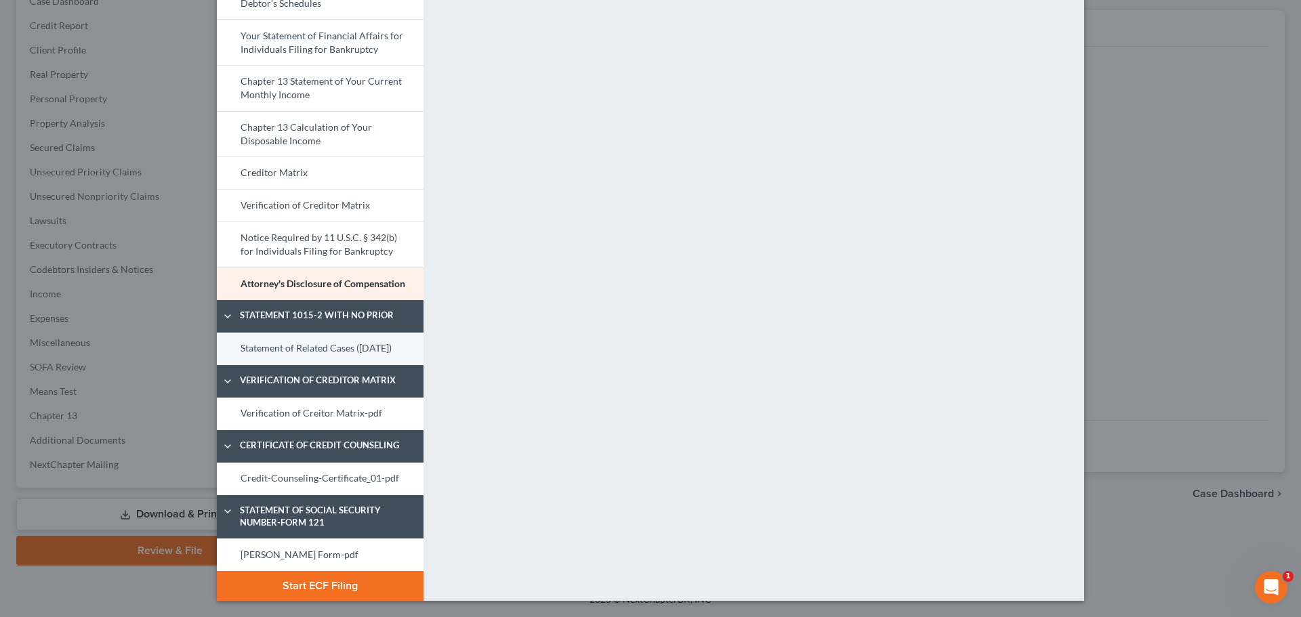
click at [359, 338] on link "Statement of Related Cases (08/14/2025)" at bounding box center [320, 349] width 207 height 33
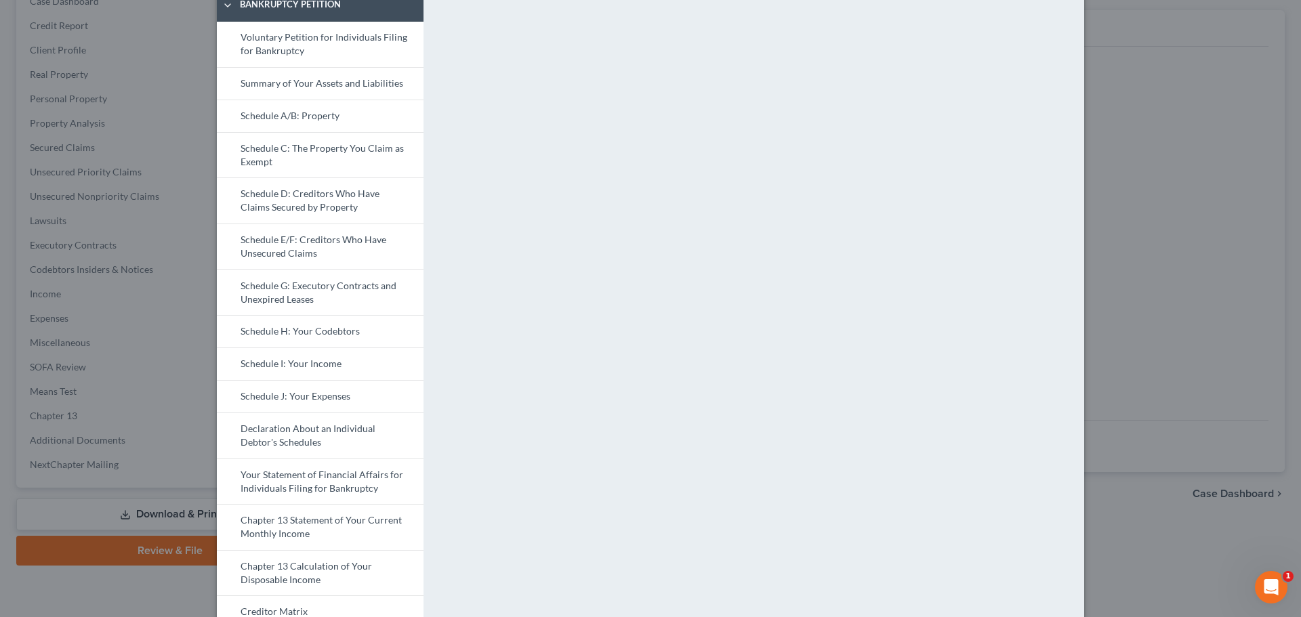
scroll to position [0, 0]
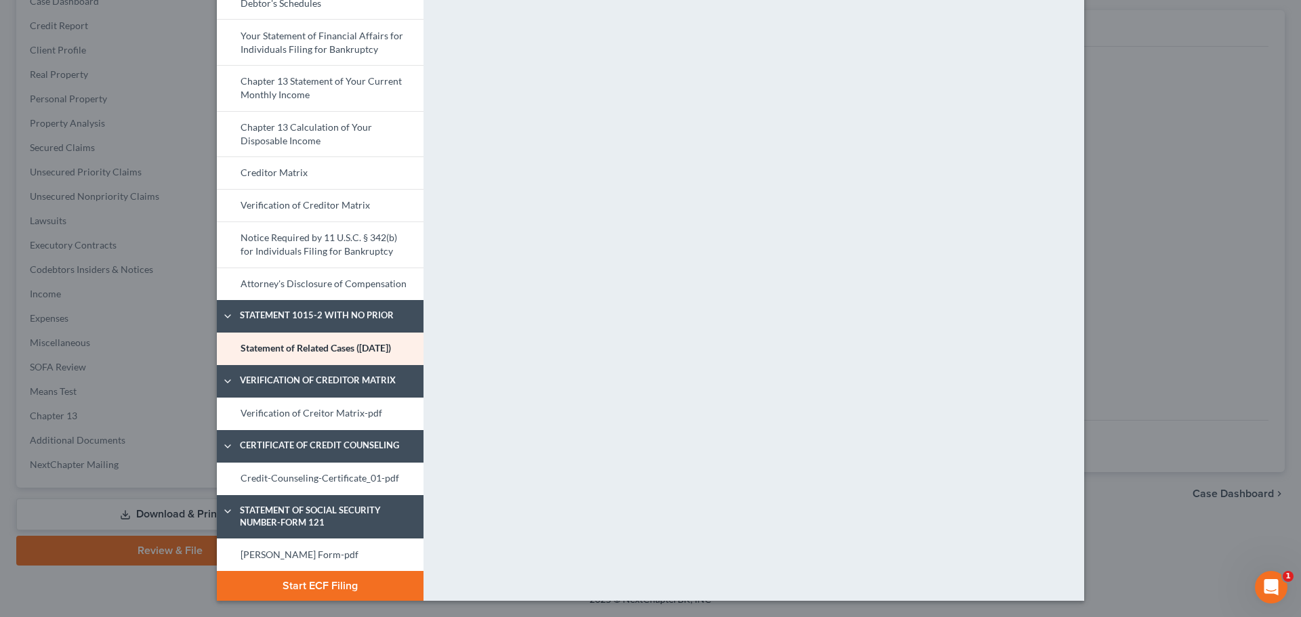
drag, startPoint x: 320, startPoint y: 413, endPoint x: 460, endPoint y: 419, distance: 140.4
click at [320, 413] on link "Verification of Creitor Matrix-pdf" at bounding box center [320, 414] width 207 height 33
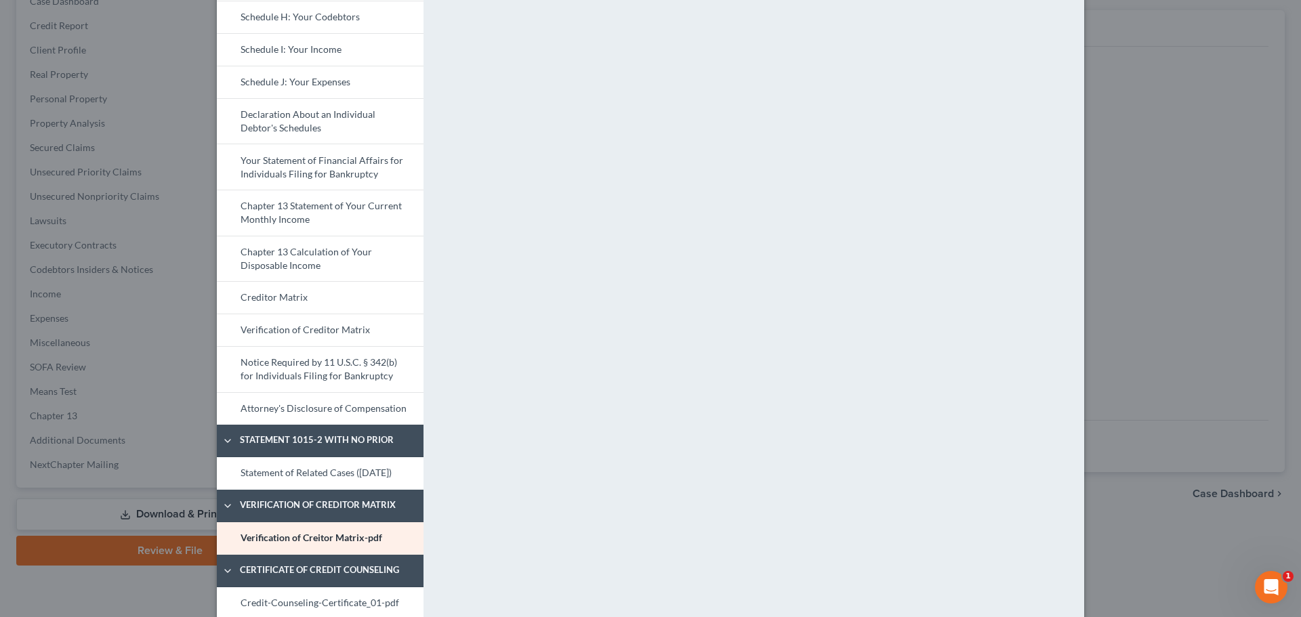
scroll to position [525, 0]
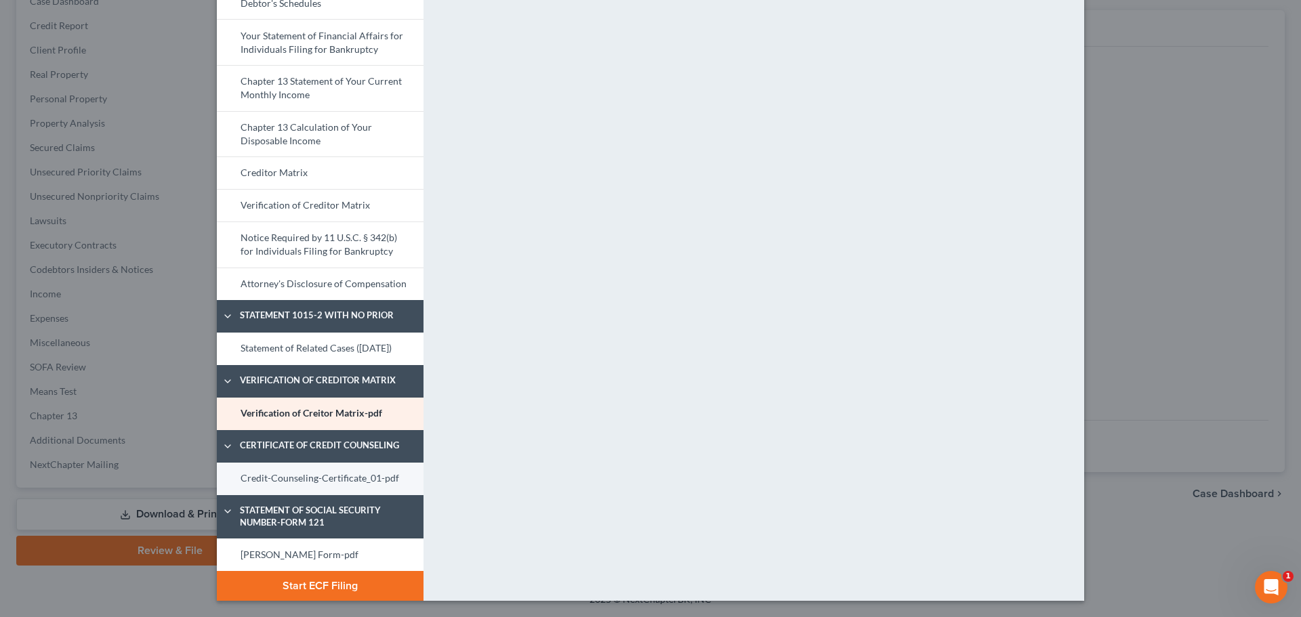
click at [362, 468] on link "Credit-Counseling-Certificate_01-pdf" at bounding box center [320, 479] width 207 height 33
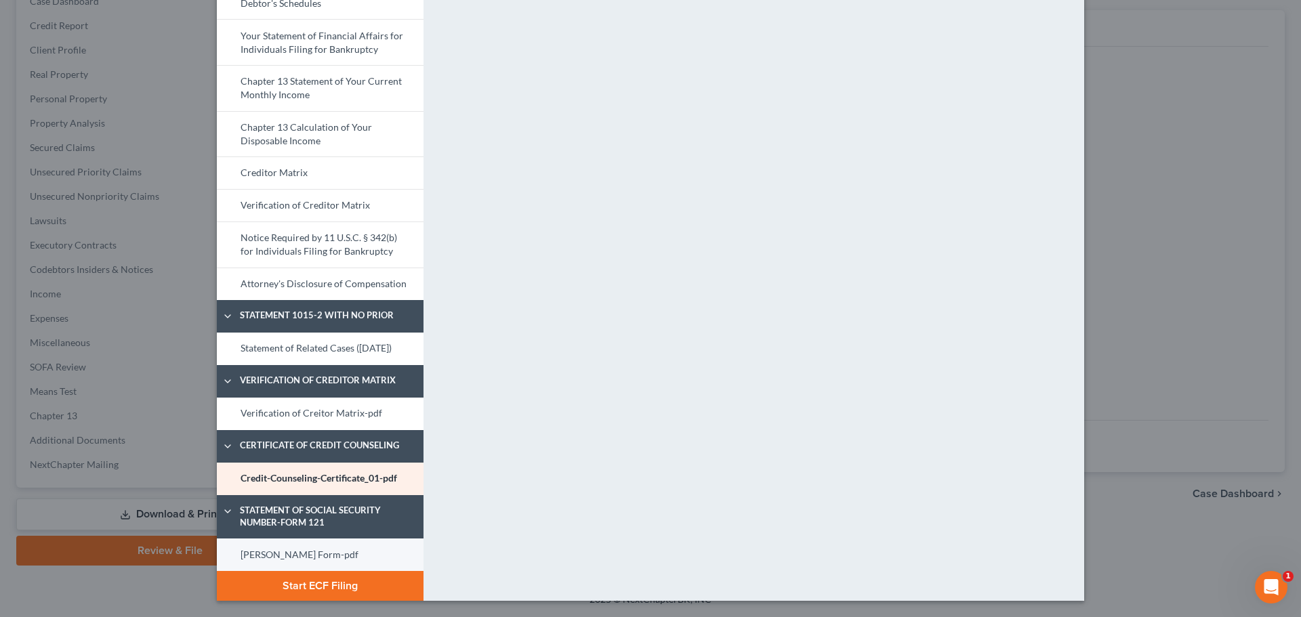
click at [360, 553] on link "Hanson SS Form-pdf" at bounding box center [320, 555] width 207 height 33
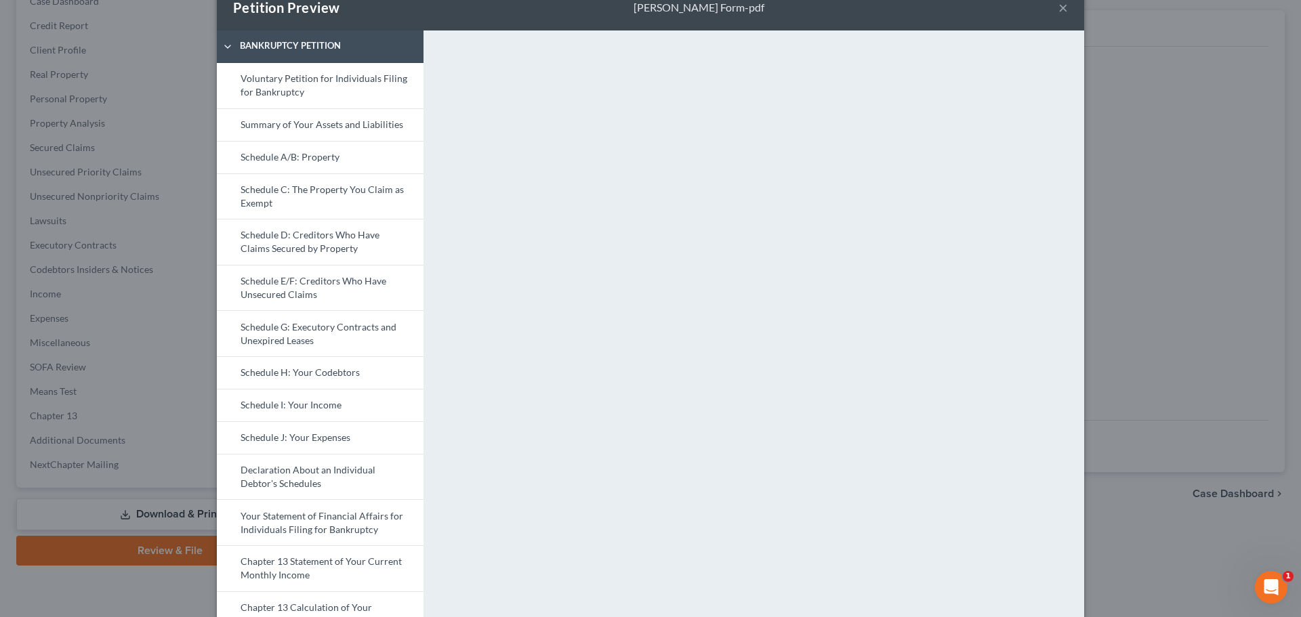
scroll to position [0, 0]
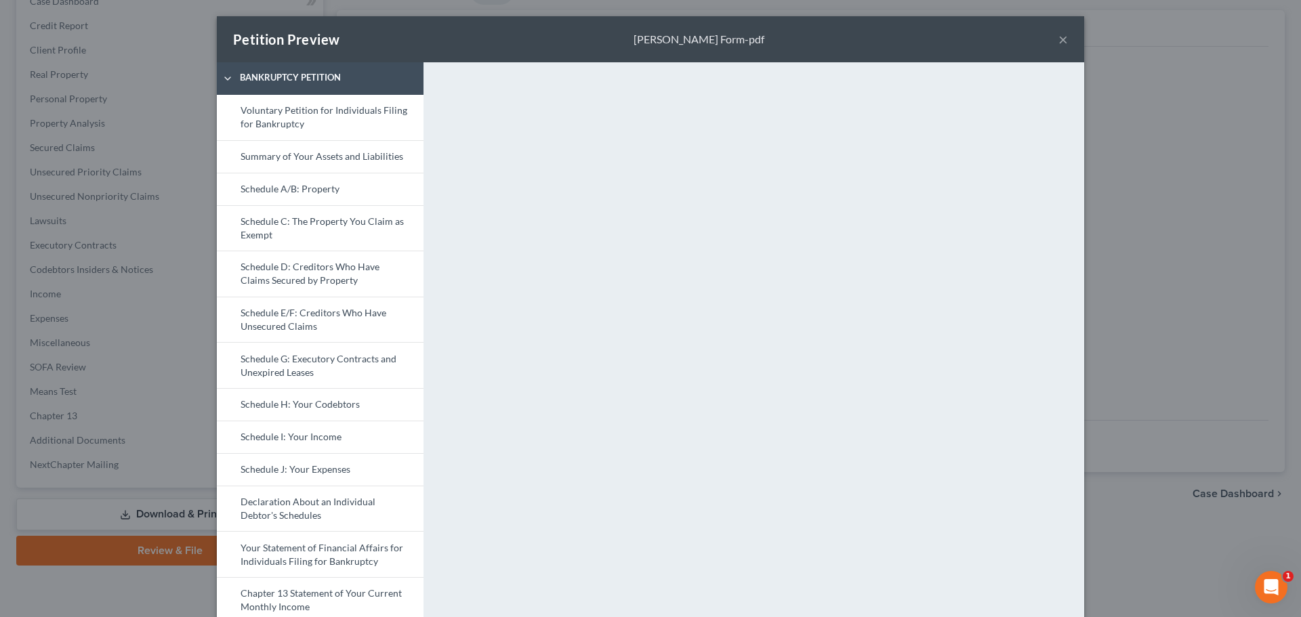
click at [865, 35] on button "×" at bounding box center [1062, 39] width 9 height 16
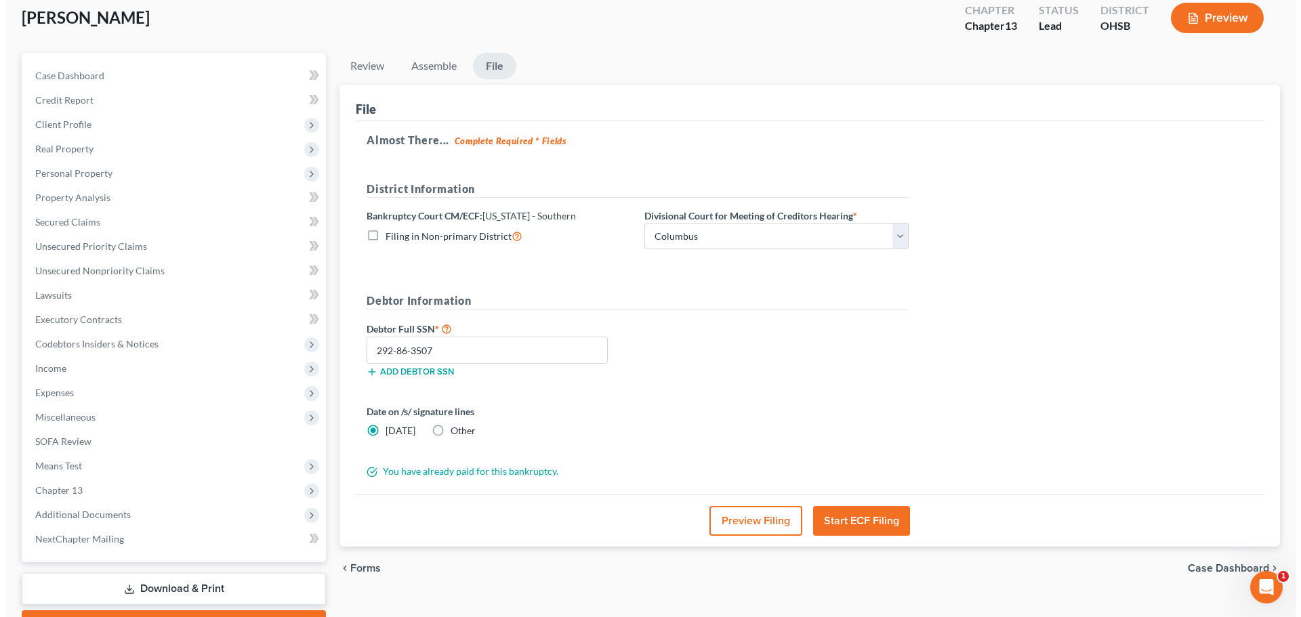
scroll to position [152, 0]
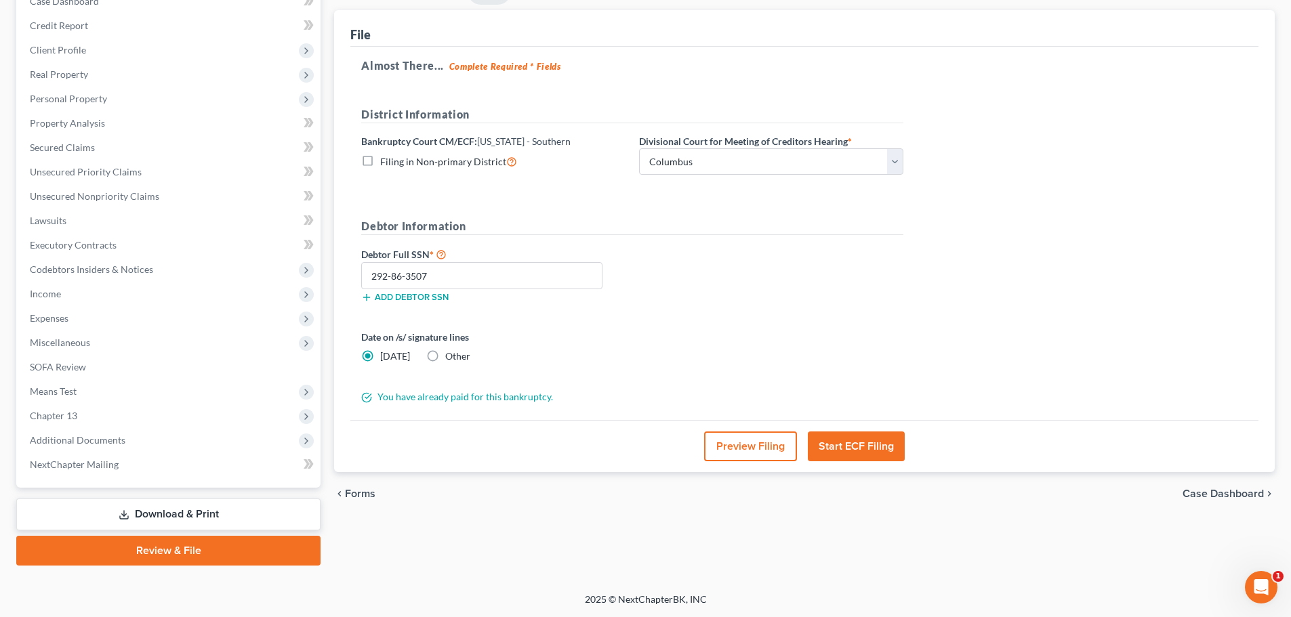
click at [865, 449] on button "Start ECF Filing" at bounding box center [856, 447] width 97 height 30
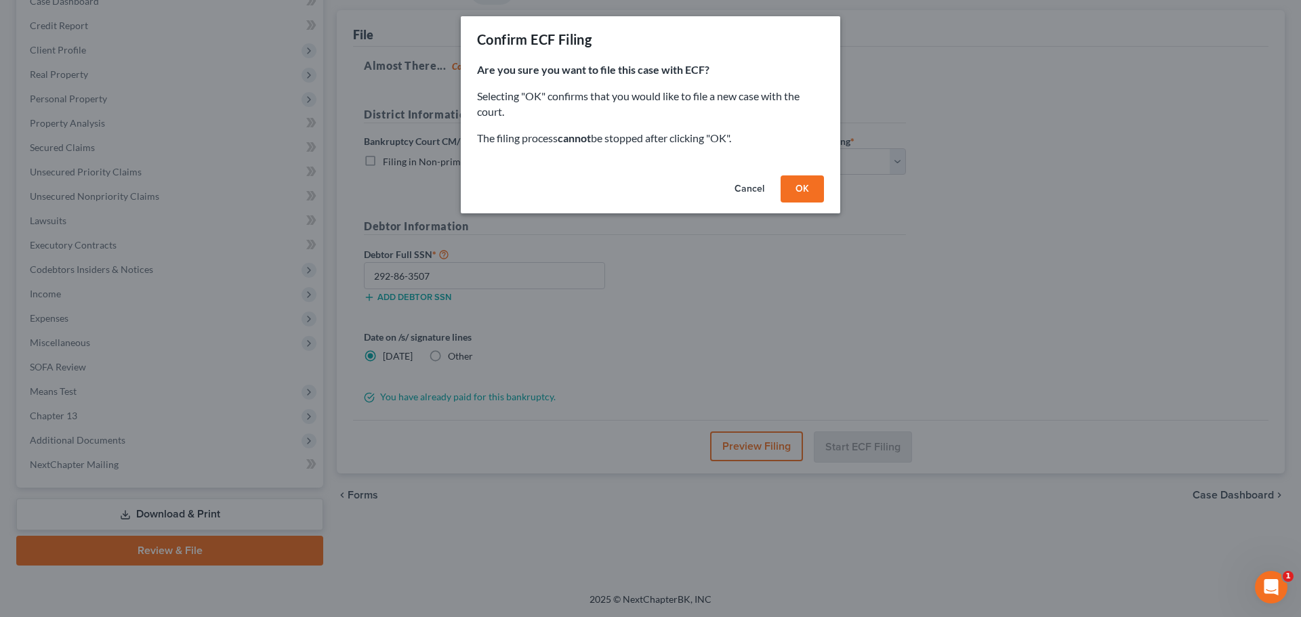
click at [795, 186] on button "OK" at bounding box center [801, 188] width 43 height 27
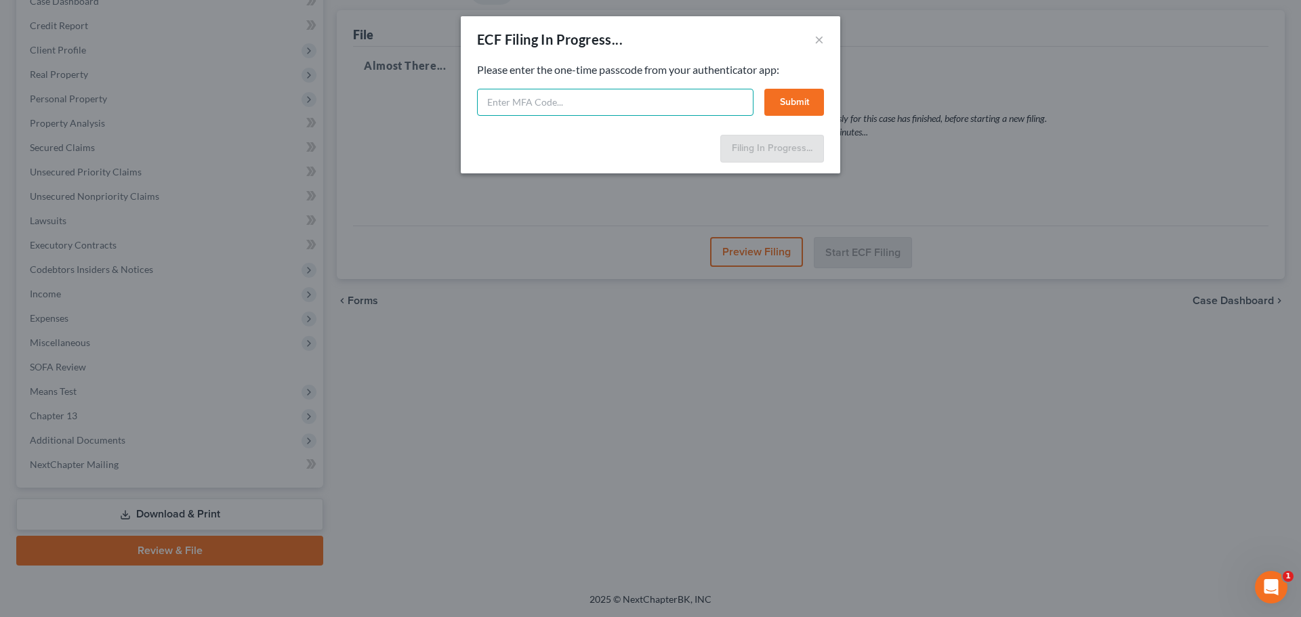
click at [627, 98] on input "text" at bounding box center [615, 102] width 276 height 27
click at [782, 102] on button "Submit" at bounding box center [794, 102] width 60 height 27
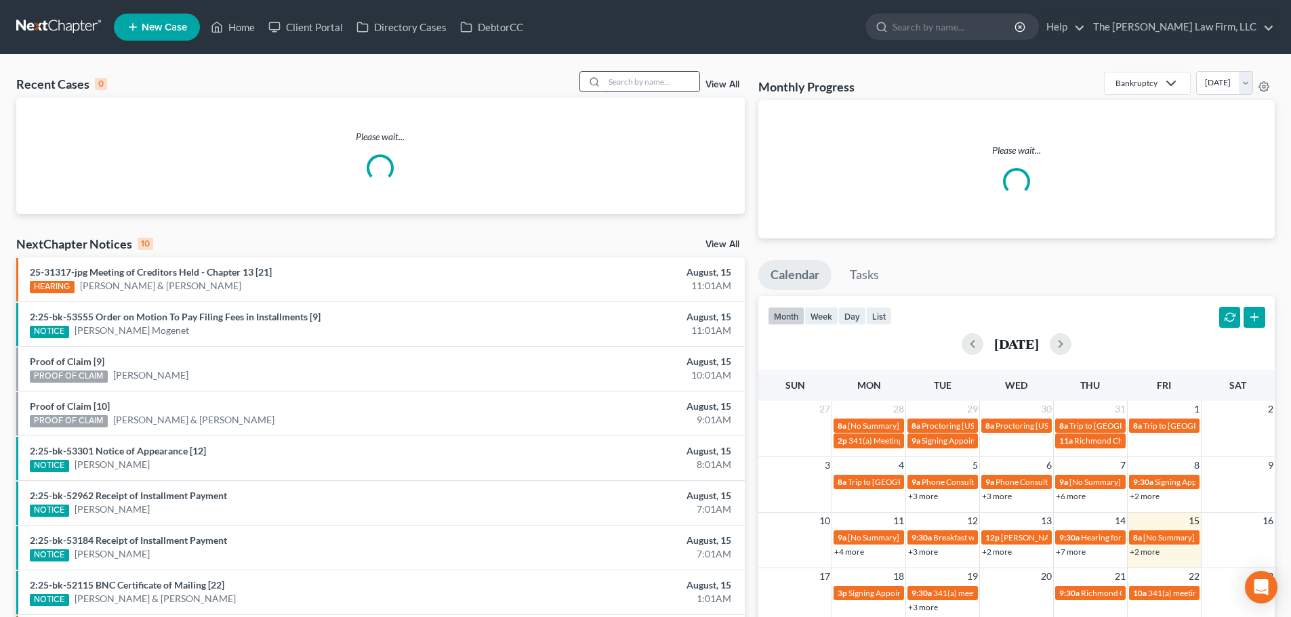
click at [657, 84] on input "search" at bounding box center [651, 82] width 95 height 20
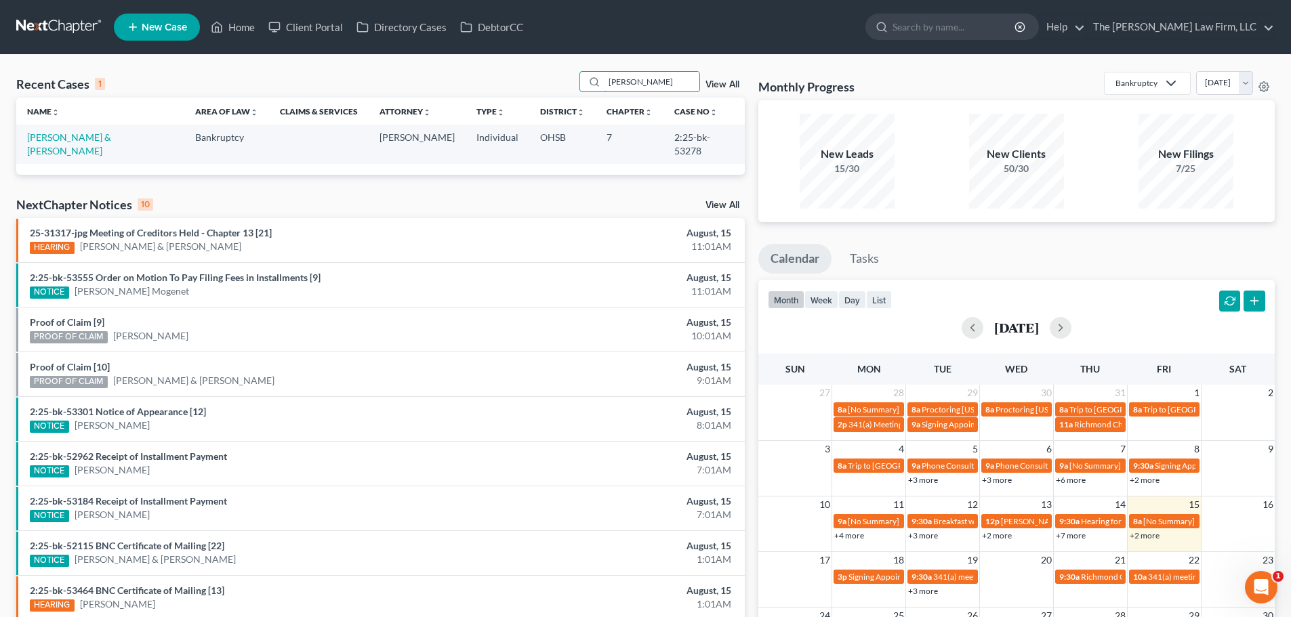
type input "bogue"
drag, startPoint x: 87, startPoint y: 142, endPoint x: 95, endPoint y: 133, distance: 11.5
click at [87, 142] on link "Bogue, Betty & Andrew" at bounding box center [69, 143] width 84 height 25
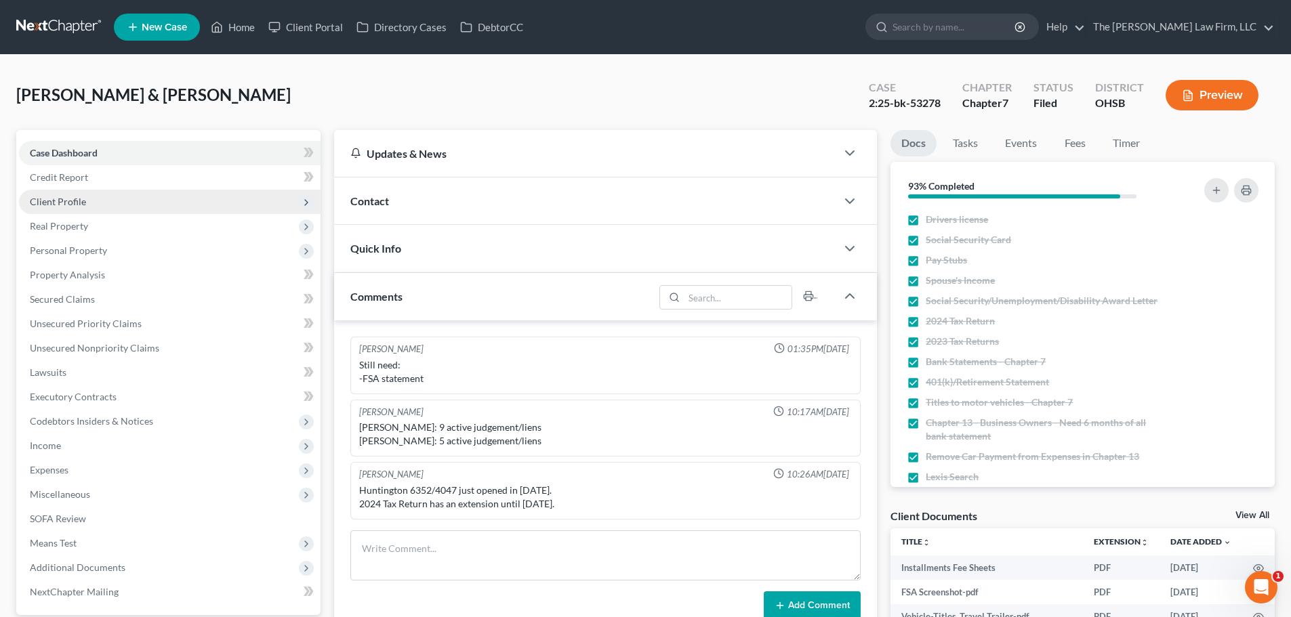
click at [85, 197] on span "Client Profile" at bounding box center [169, 202] width 301 height 24
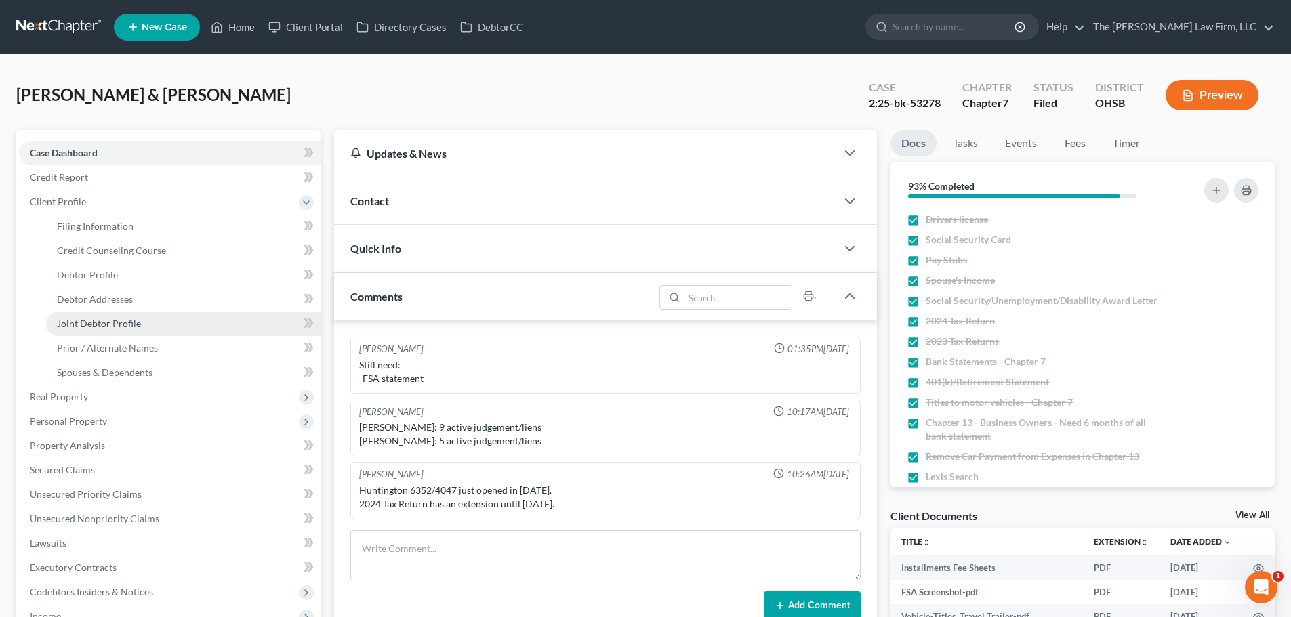
click at [106, 324] on span "Joint Debtor Profile" at bounding box center [99, 324] width 84 height 12
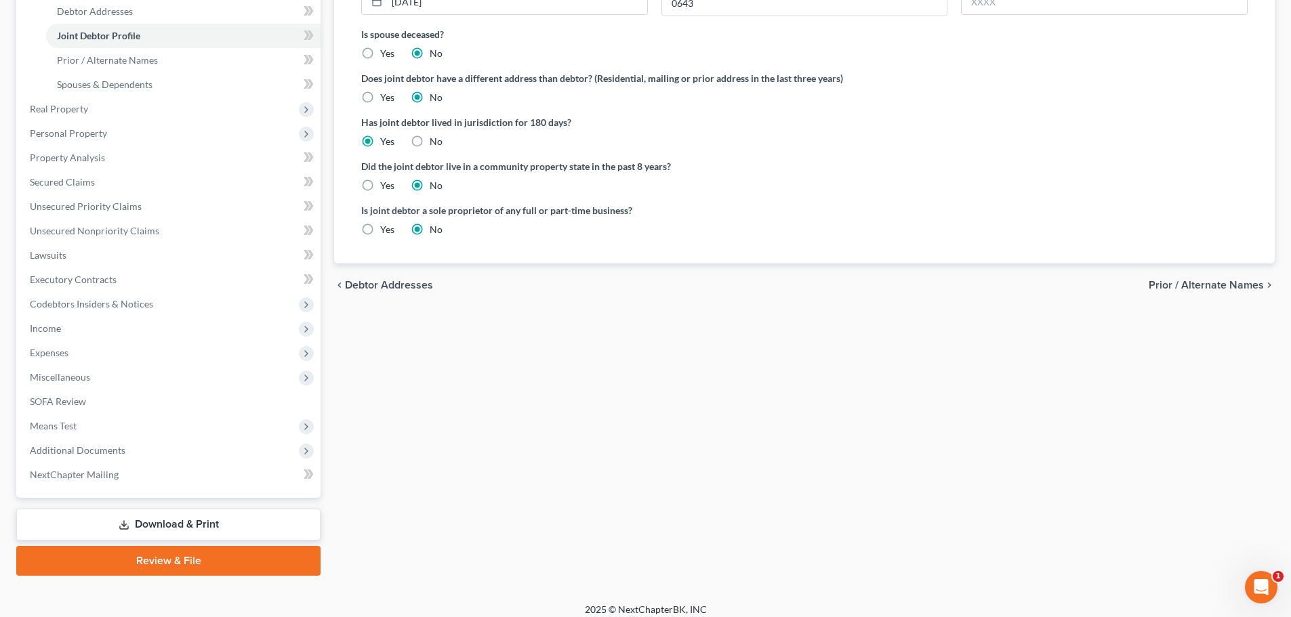
scroll to position [298, 0]
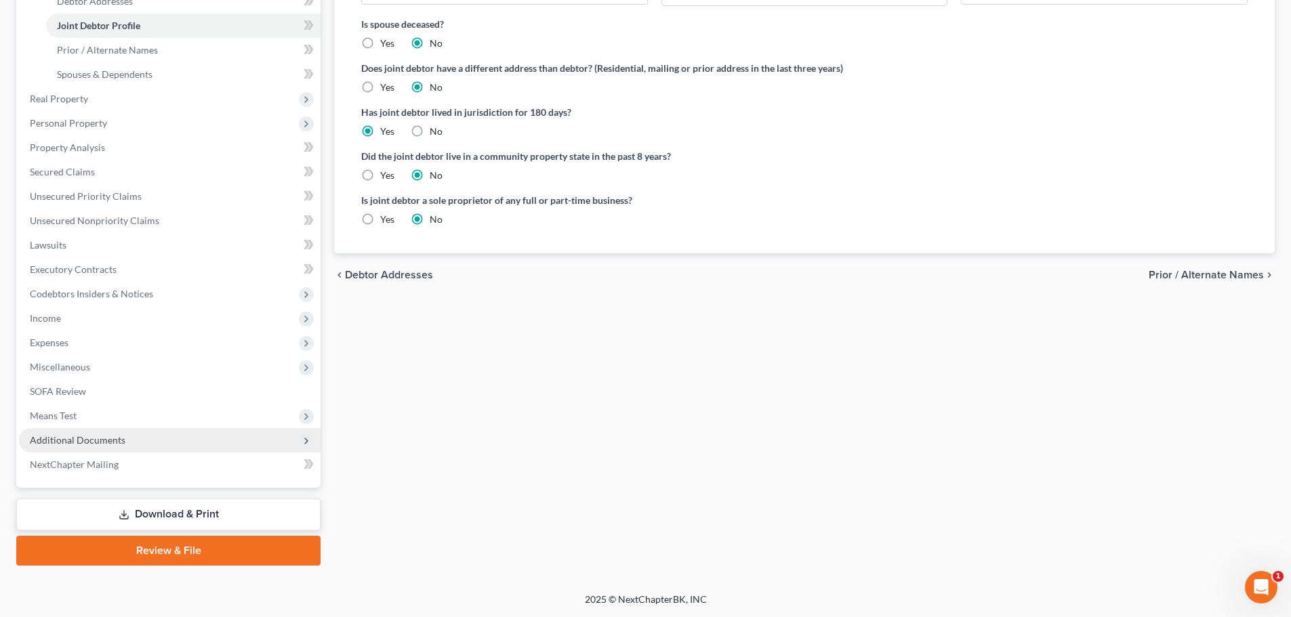
click at [111, 442] on span "Additional Documents" at bounding box center [78, 440] width 96 height 12
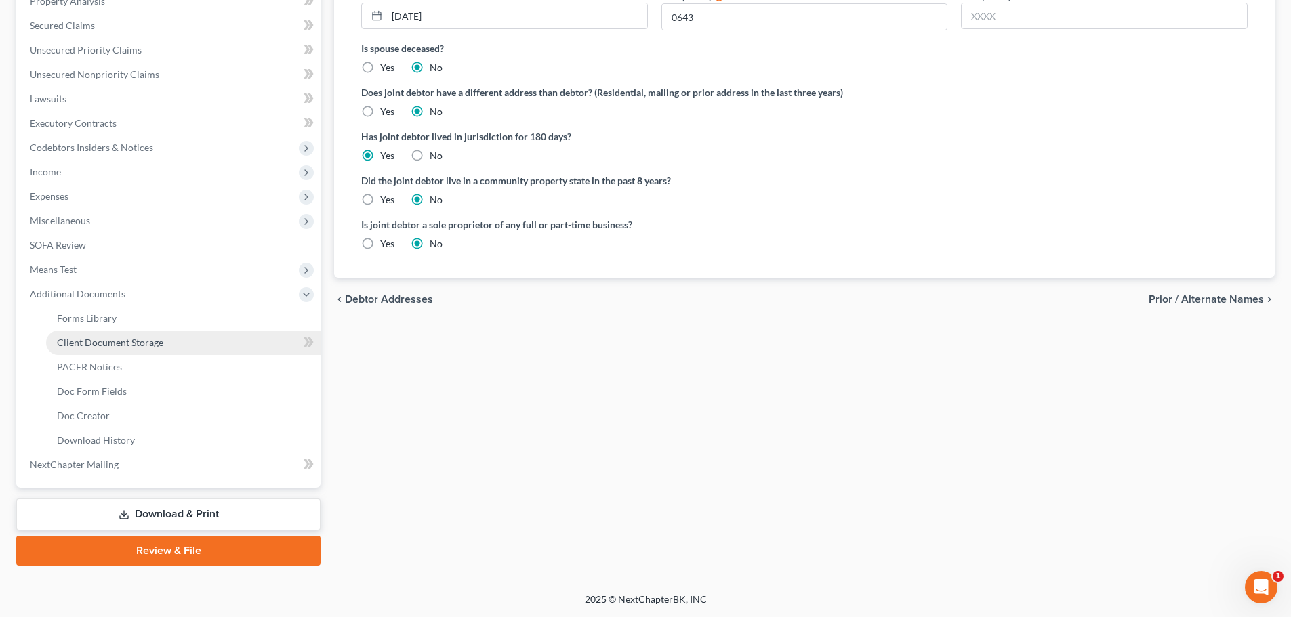
click at [127, 347] on span "Client Document Storage" at bounding box center [110, 343] width 106 height 12
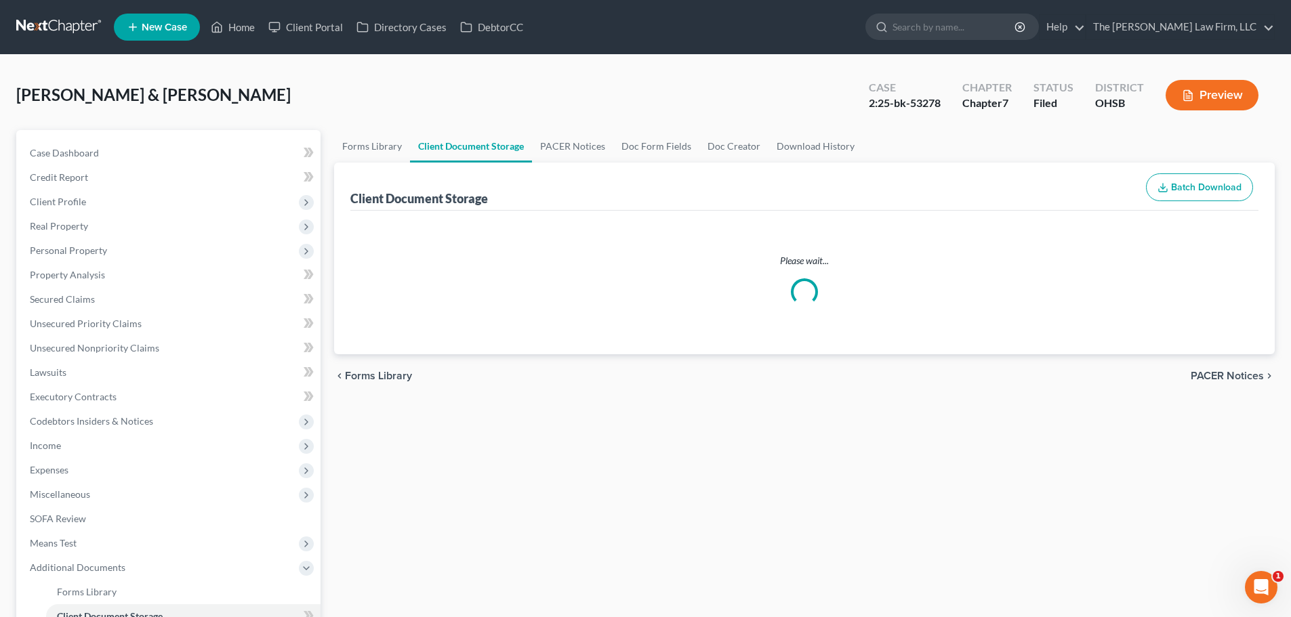
select select "52"
select select "61"
select select "7"
select select "37"
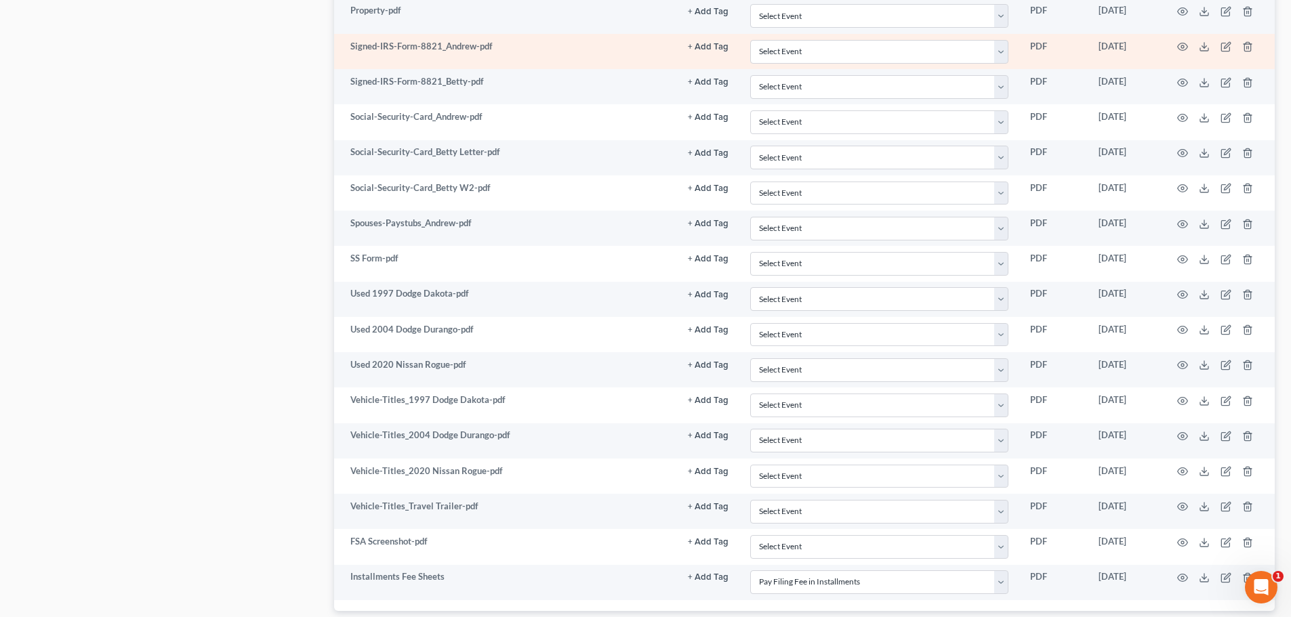
scroll to position [1016, 0]
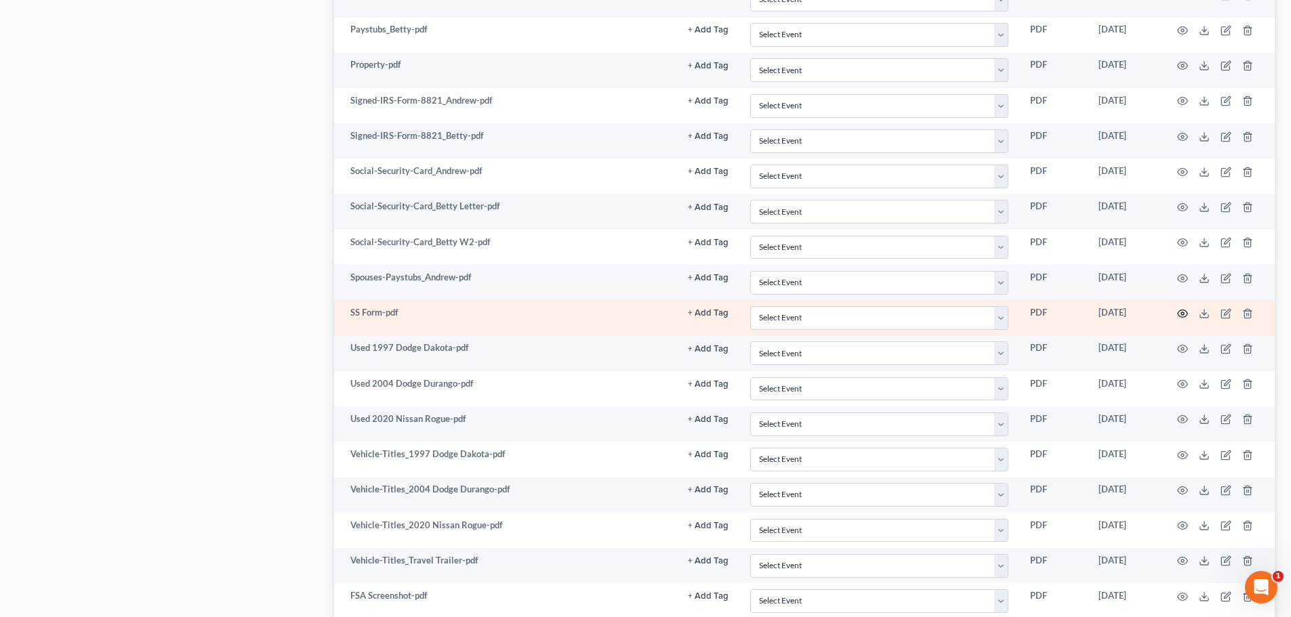
click at [1181, 315] on icon "button" at bounding box center [1182, 313] width 11 height 11
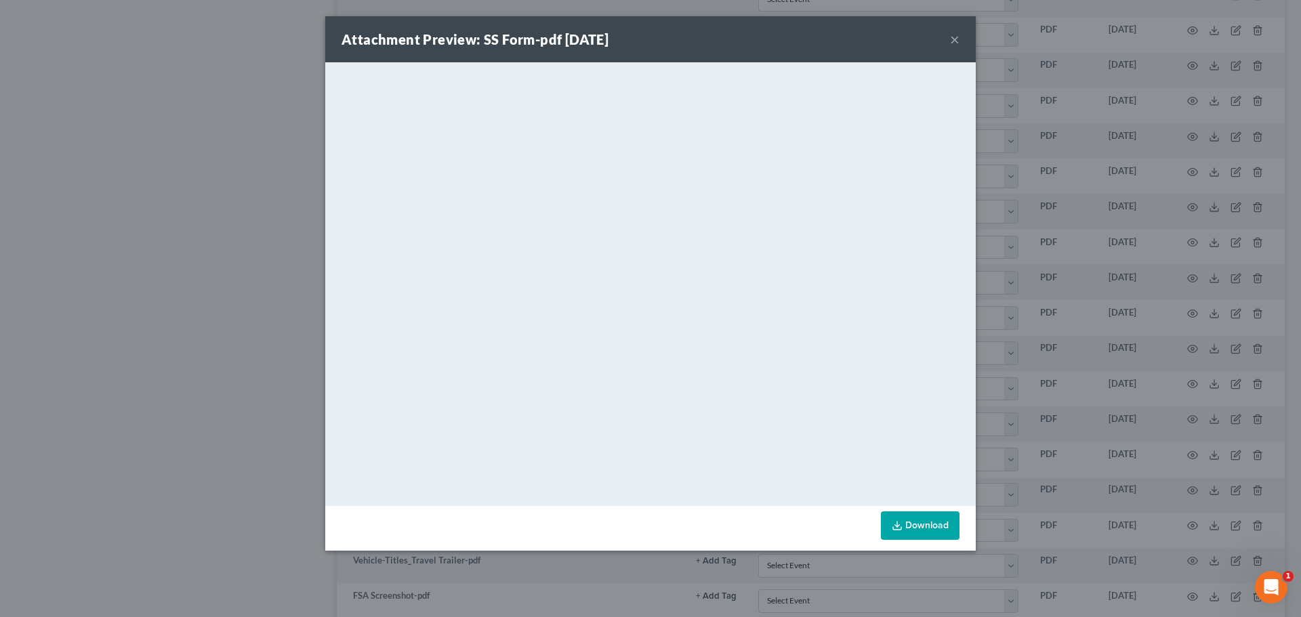
click at [954, 38] on button "×" at bounding box center [954, 39] width 9 height 16
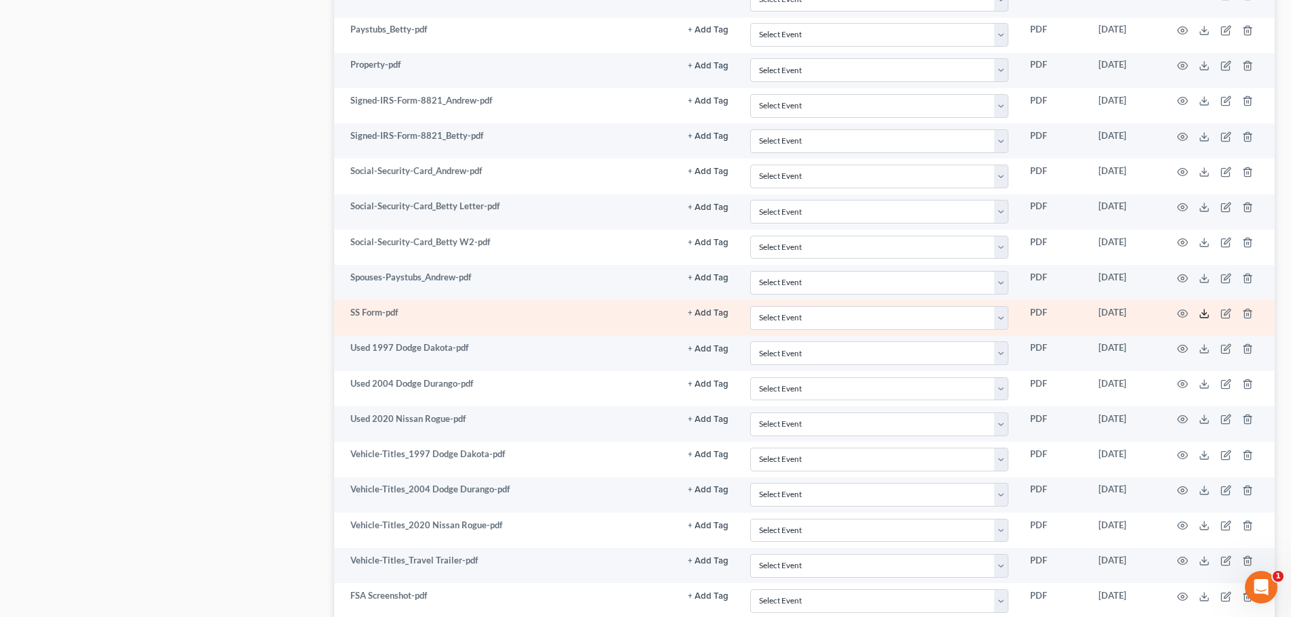
click at [1201, 310] on icon at bounding box center [1204, 313] width 11 height 11
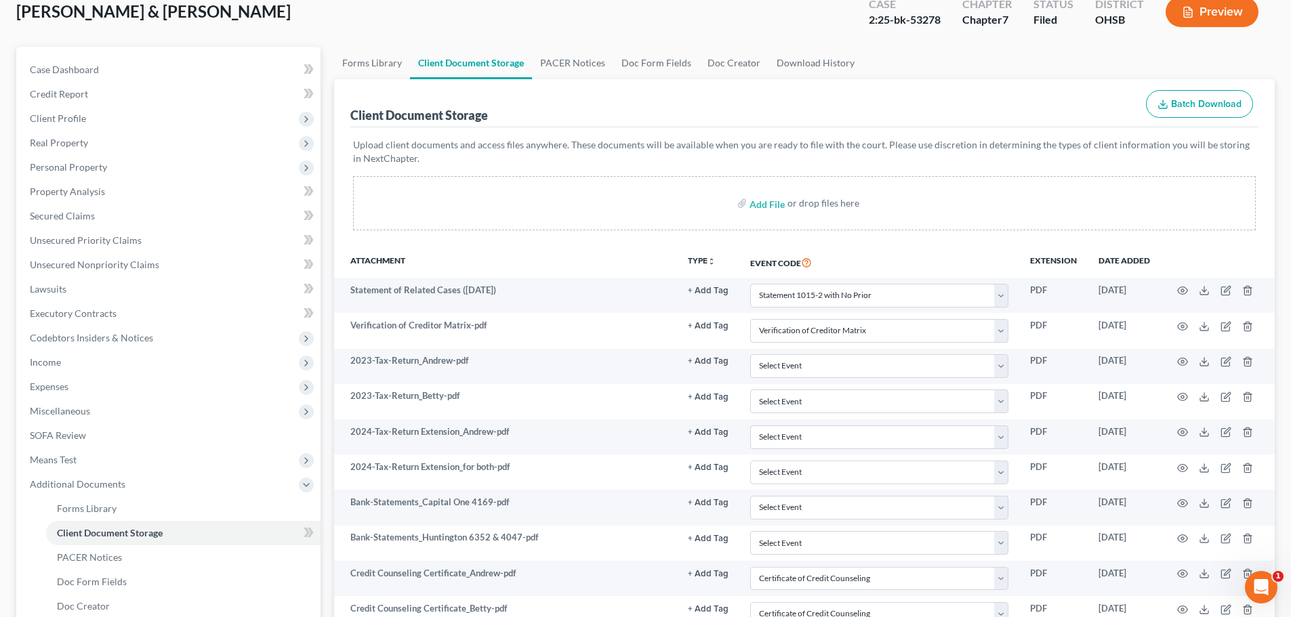
scroll to position [0, 0]
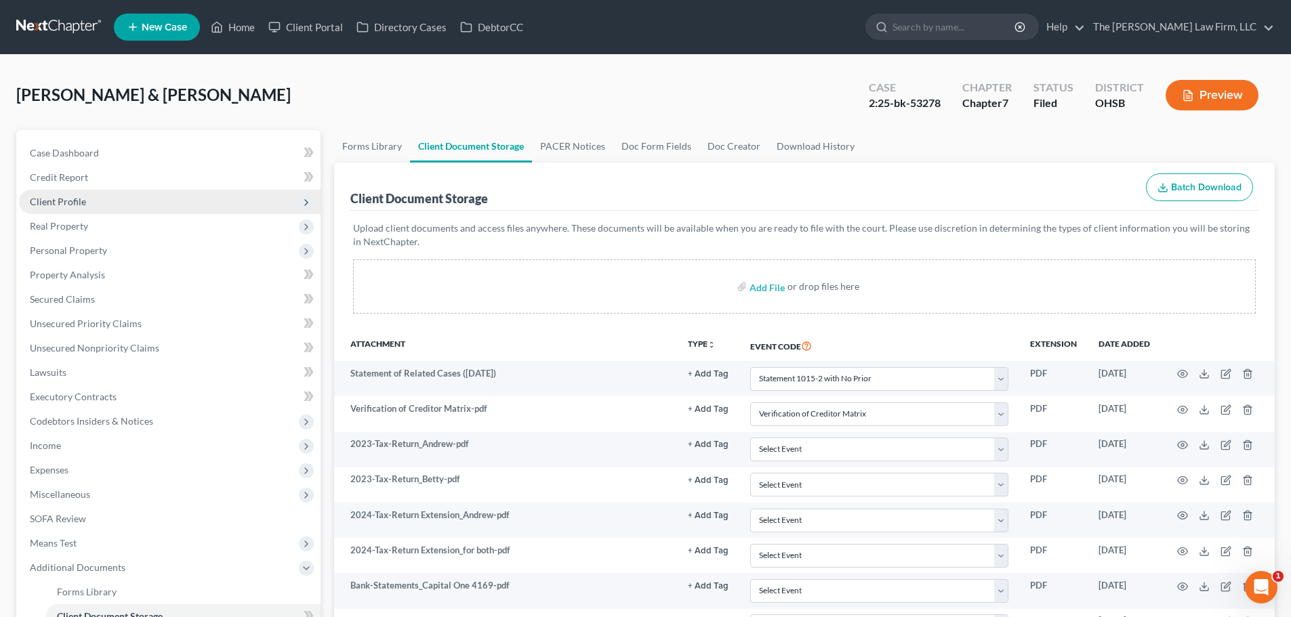
click at [117, 203] on span "Client Profile" at bounding box center [169, 202] width 301 height 24
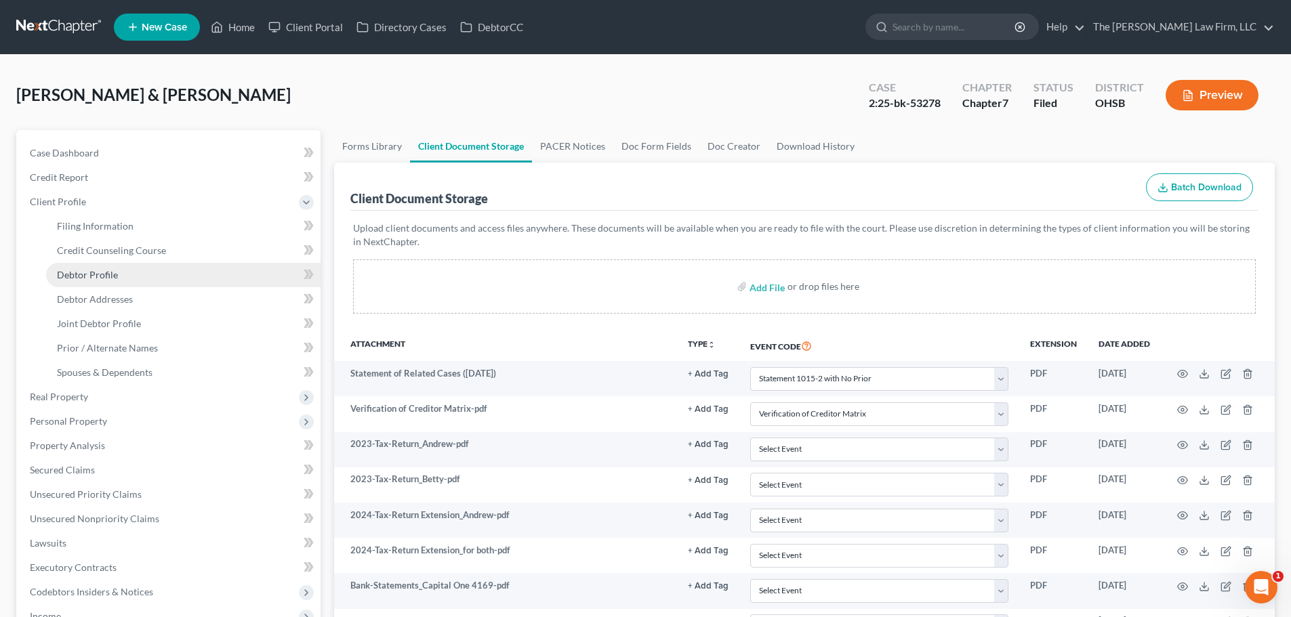
click at [93, 274] on span "Debtor Profile" at bounding box center [87, 275] width 61 height 12
select select "1"
select select "4"
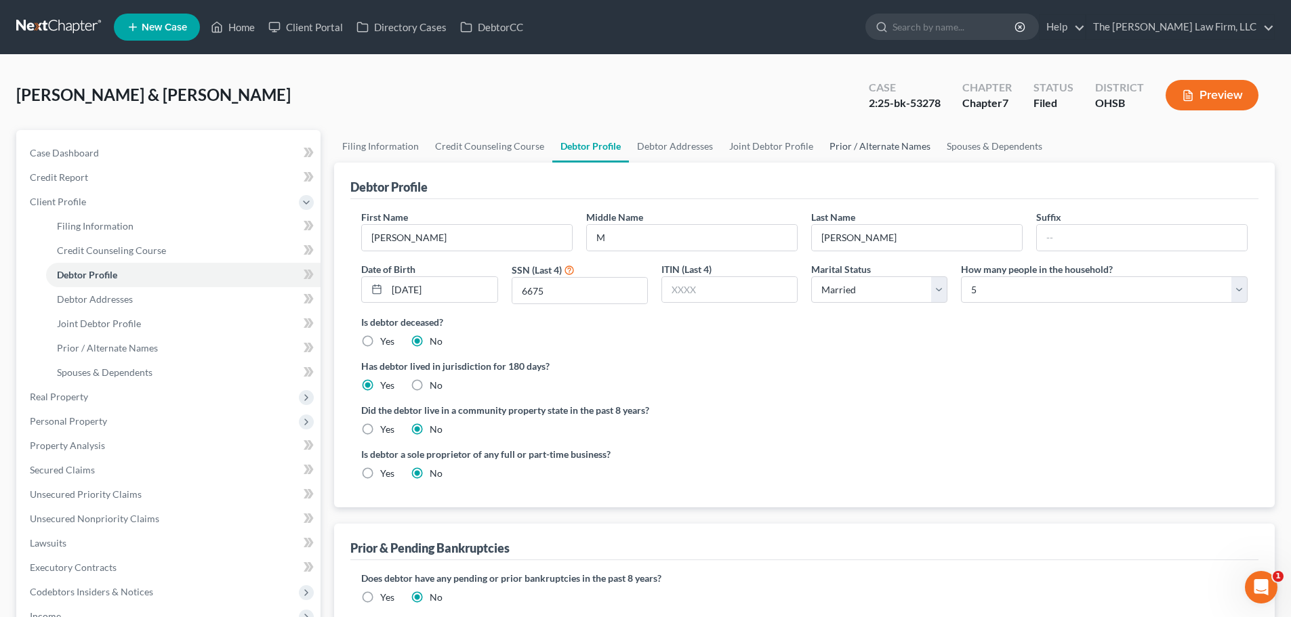
click at [833, 151] on link "Prior / Alternate Names" at bounding box center [879, 146] width 117 height 33
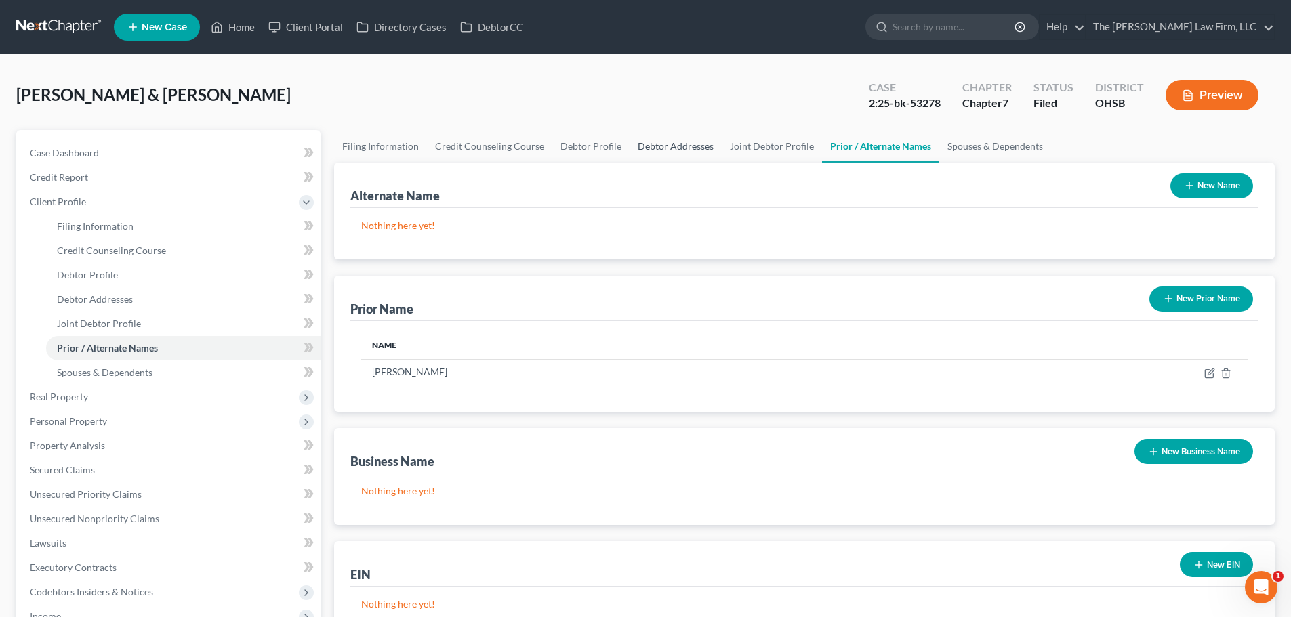
click at [659, 146] on link "Debtor Addresses" at bounding box center [675, 146] width 92 height 33
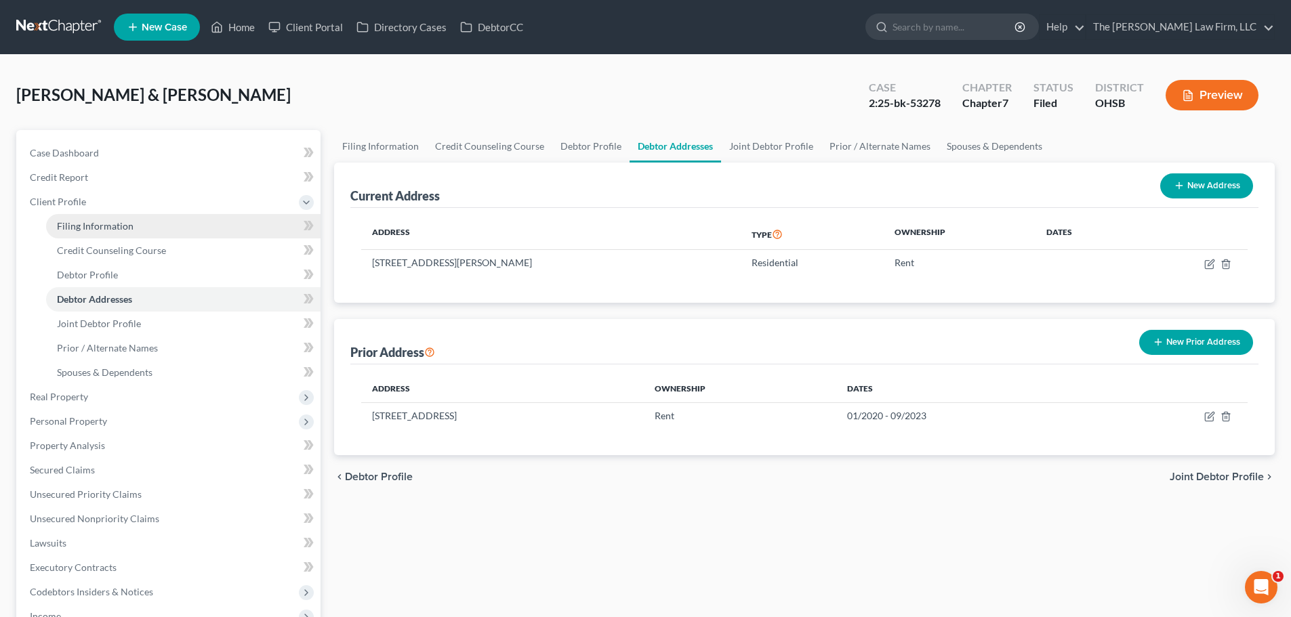
click at [121, 221] on span "Filing Information" at bounding box center [95, 226] width 77 height 12
select select "1"
select select "0"
select select "36"
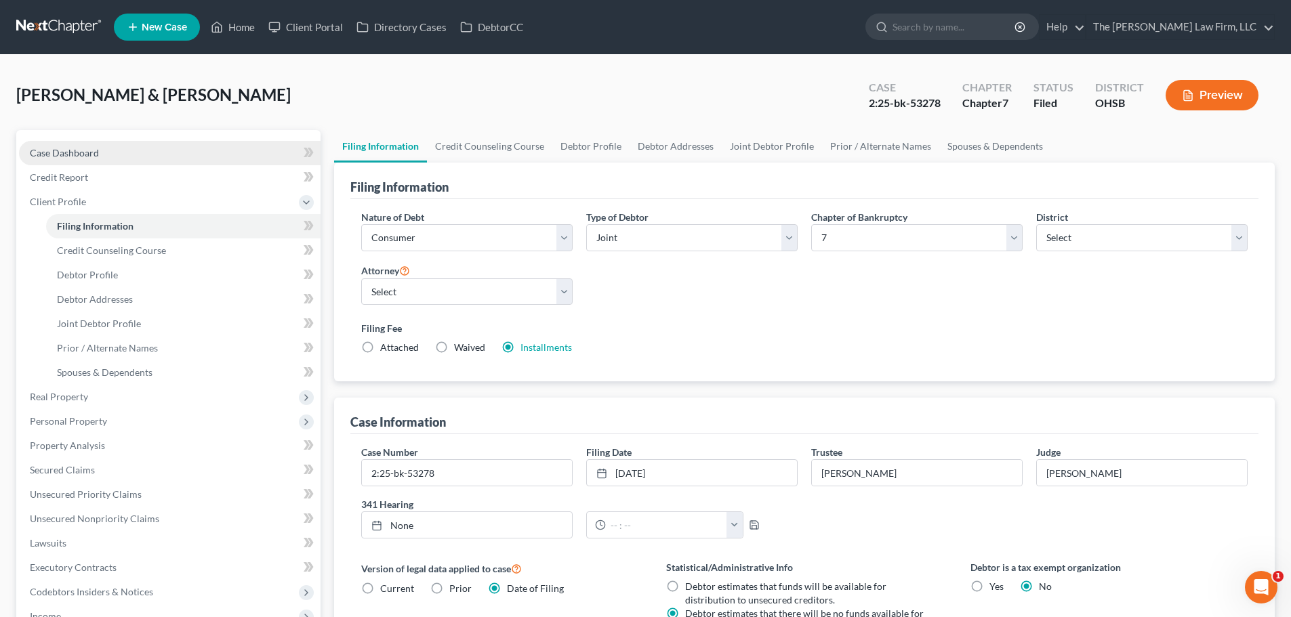
click at [107, 150] on link "Case Dashboard" at bounding box center [169, 153] width 301 height 24
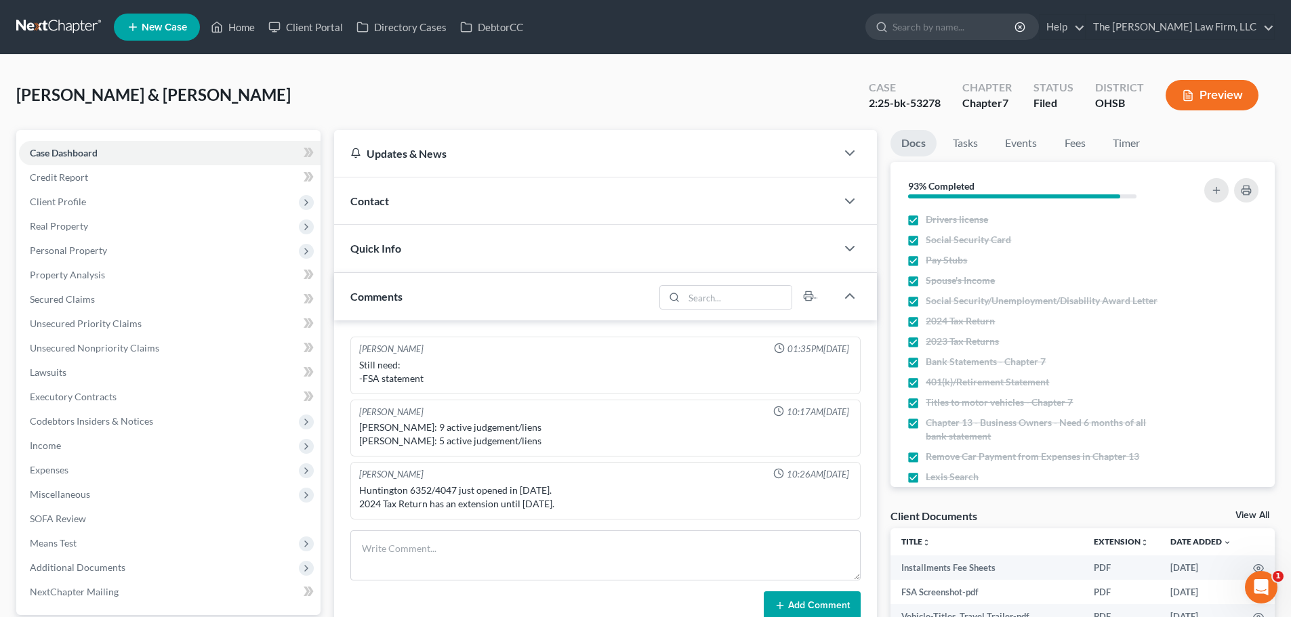
drag, startPoint x: 541, startPoint y: 203, endPoint x: 535, endPoint y: 215, distance: 14.2
click at [541, 203] on div "Contact" at bounding box center [585, 201] width 502 height 47
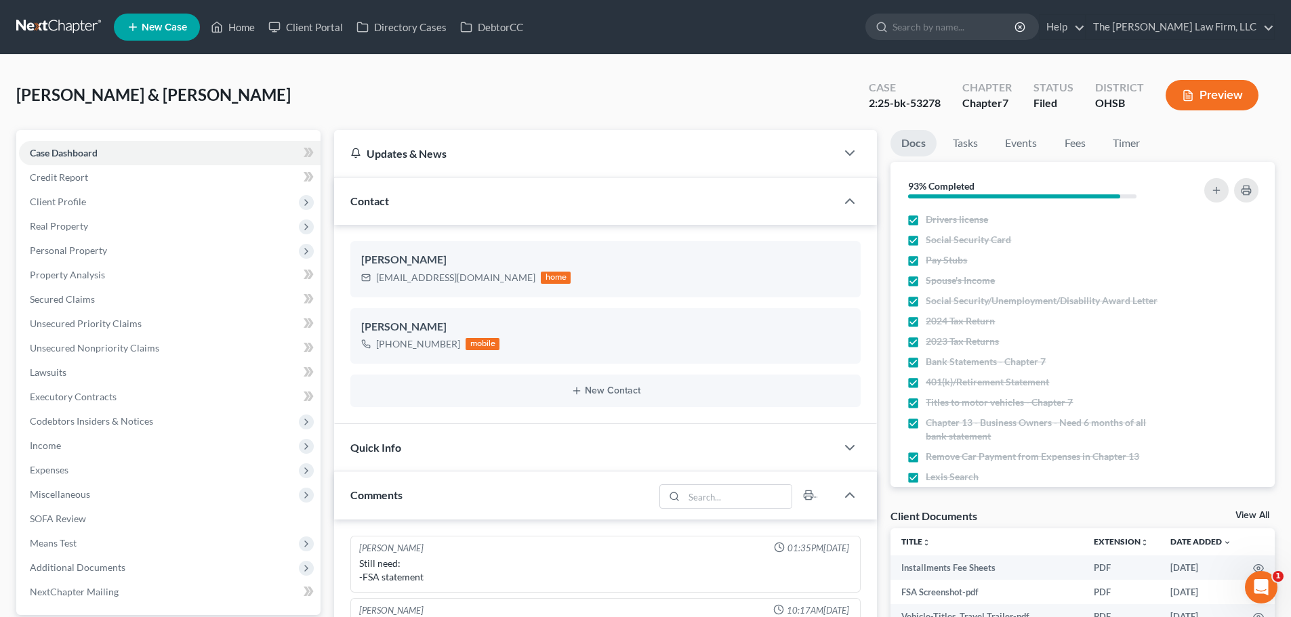
click at [373, 97] on div "Bogue, Betty & Andrew Upgraded Case 2:25-bk-53278 Chapter Chapter 7 Status File…" at bounding box center [645, 100] width 1258 height 59
click at [97, 226] on span "Real Property" at bounding box center [169, 226] width 301 height 24
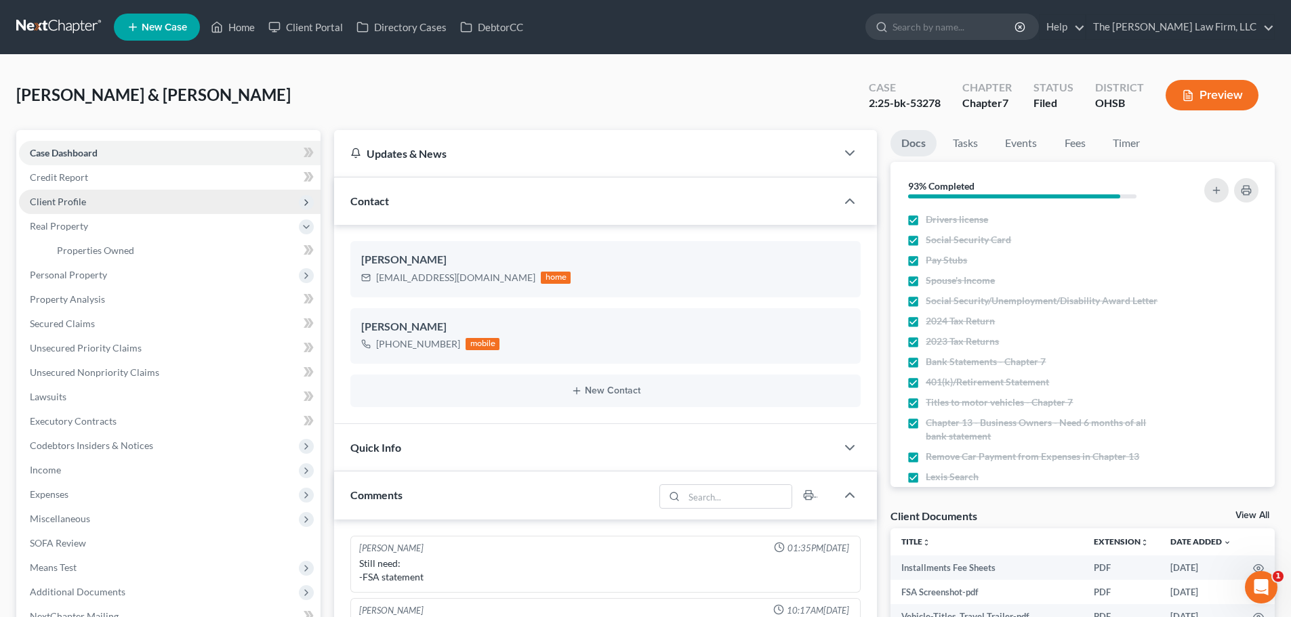
click at [95, 200] on span "Client Profile" at bounding box center [169, 202] width 301 height 24
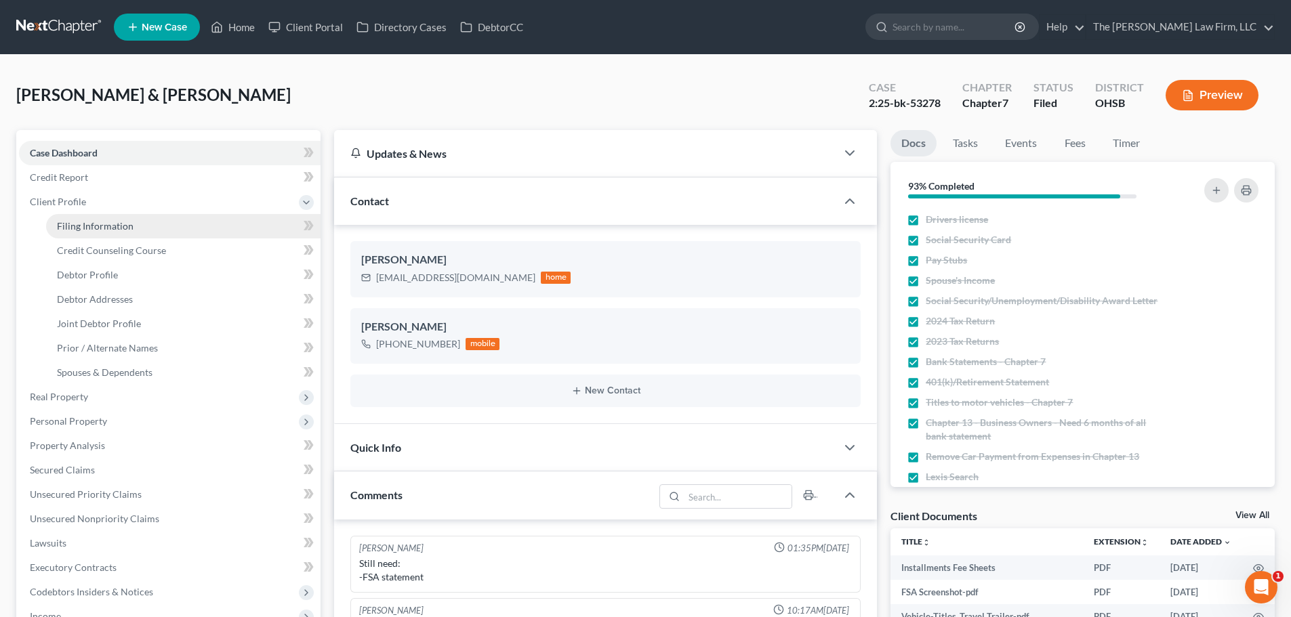
click at [100, 232] on link "Filing Information" at bounding box center [183, 226] width 274 height 24
select select "1"
select select "0"
select select "62"
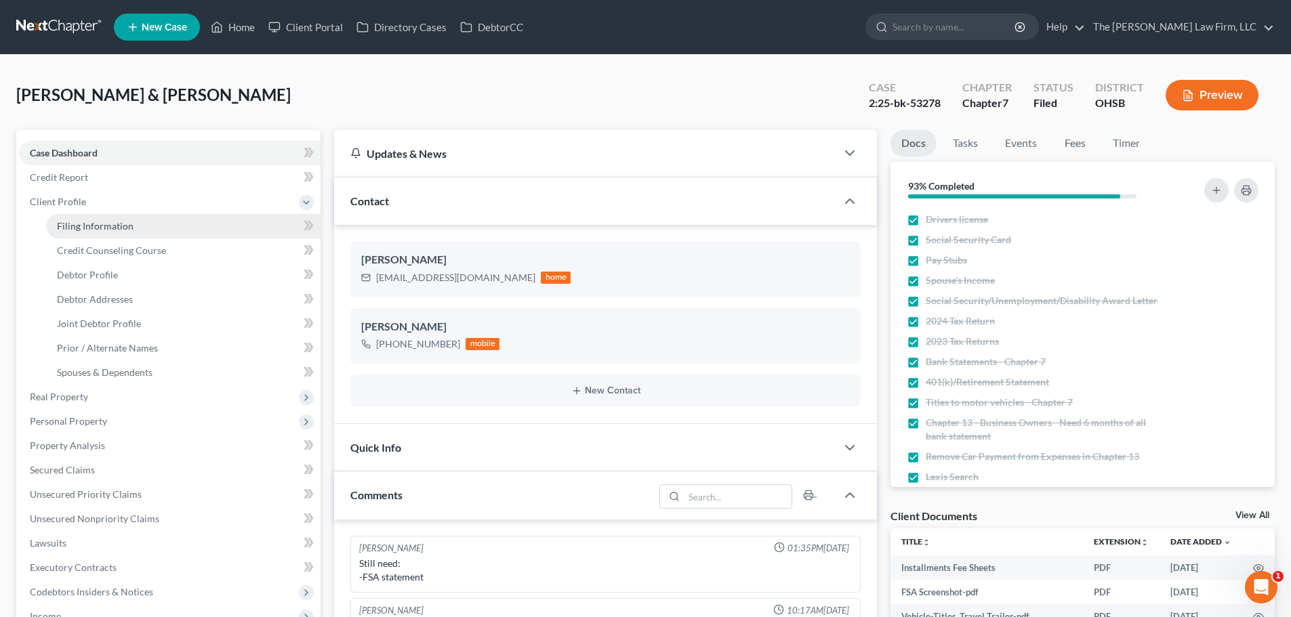
select select "2"
select select "36"
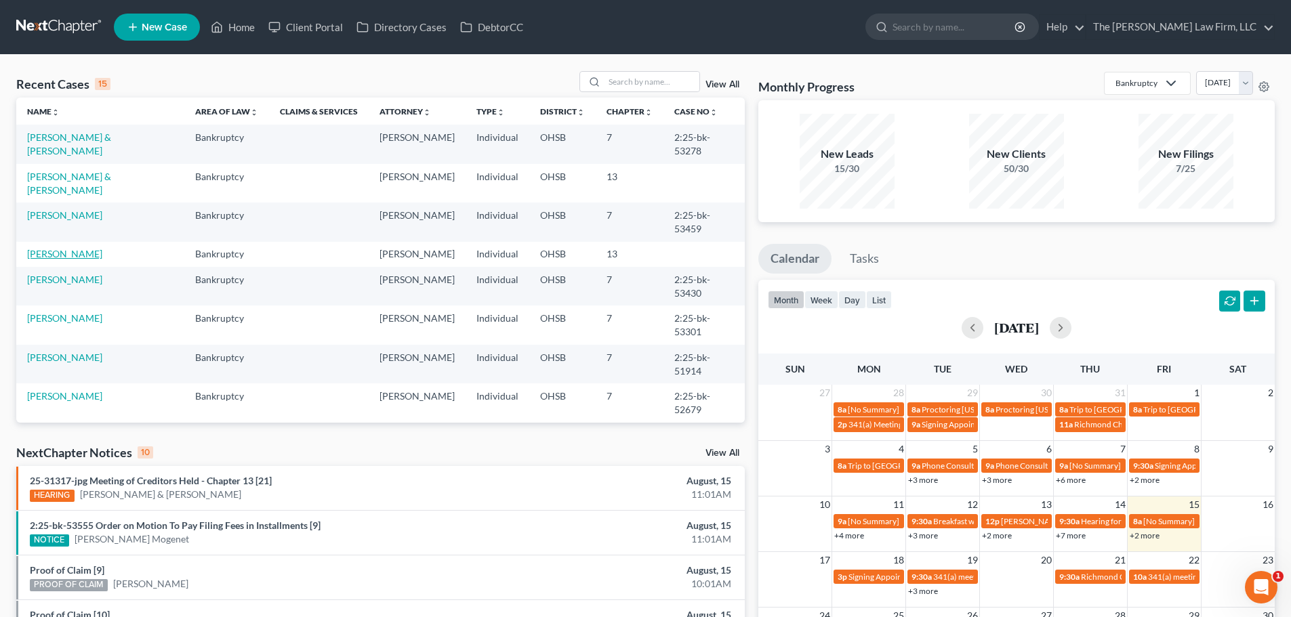
click at [66, 248] on link "[PERSON_NAME]" at bounding box center [64, 254] width 75 height 12
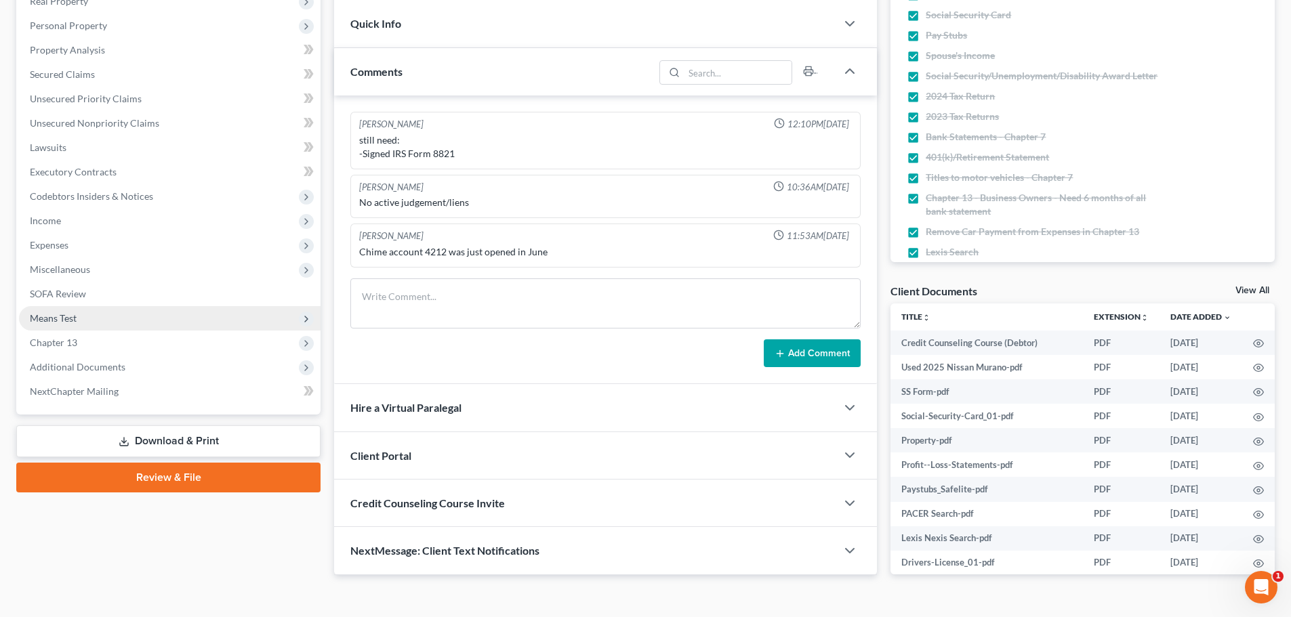
scroll to position [226, 0]
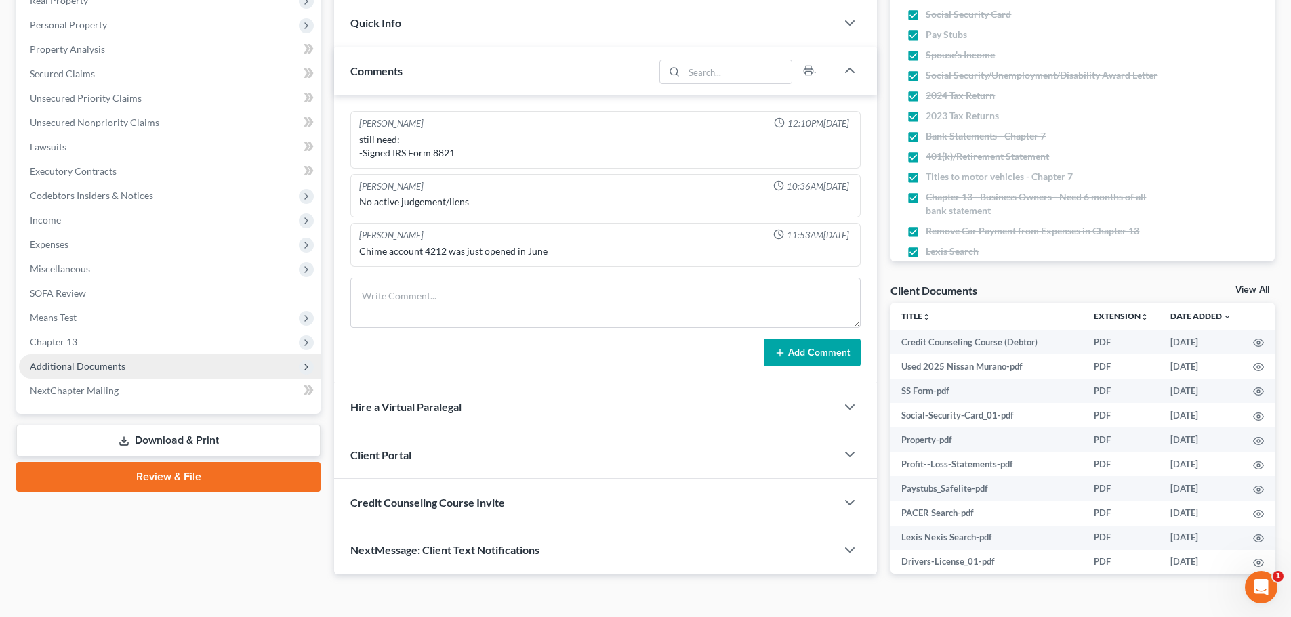
click at [87, 367] on span "Additional Documents" at bounding box center [78, 366] width 96 height 12
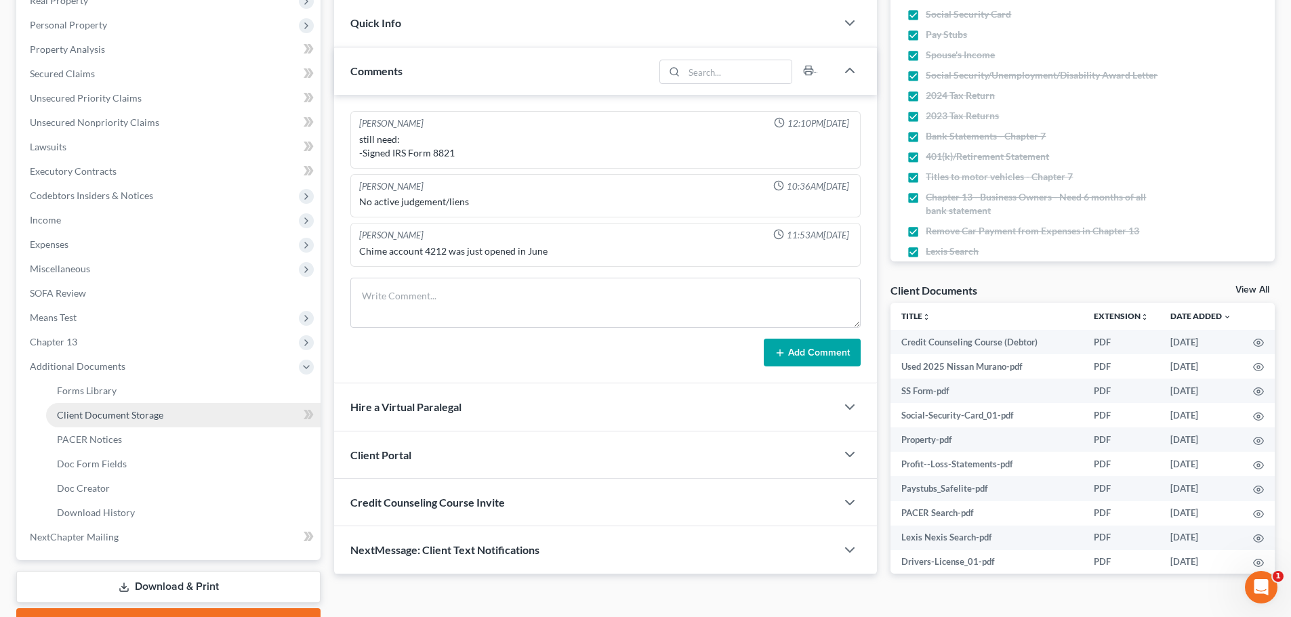
click at [102, 415] on span "Client Document Storage" at bounding box center [110, 415] width 106 height 12
select select "52"
select select "61"
select select "7"
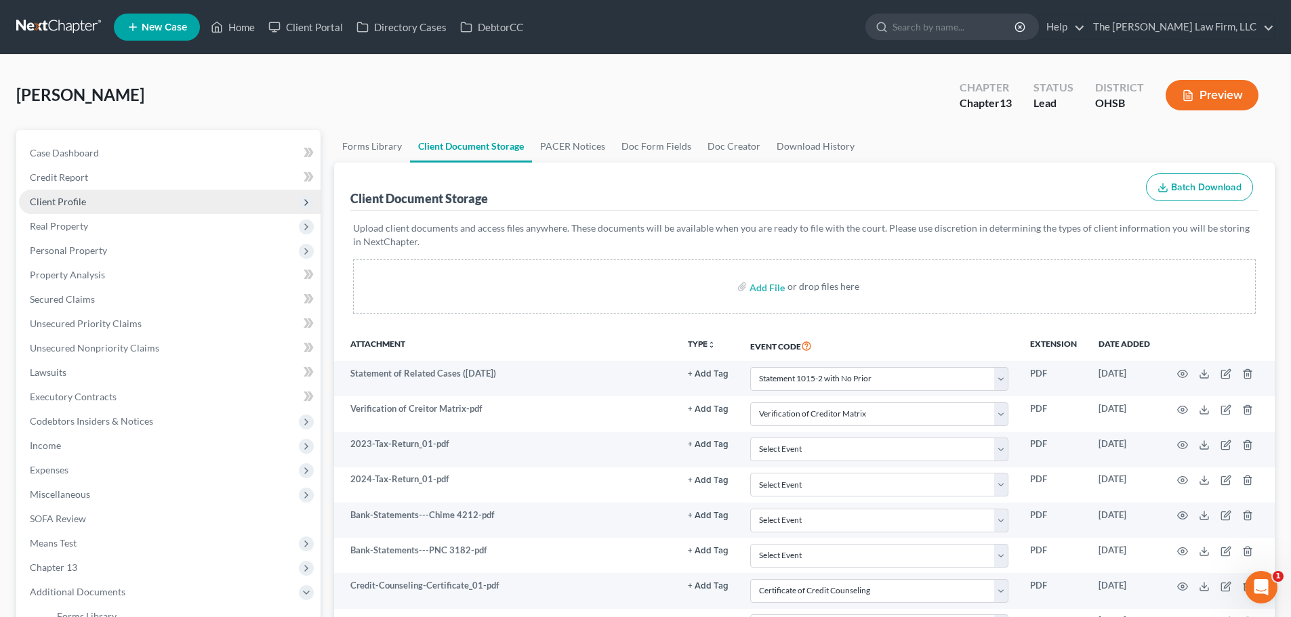
click at [78, 203] on span "Client Profile" at bounding box center [58, 202] width 56 height 12
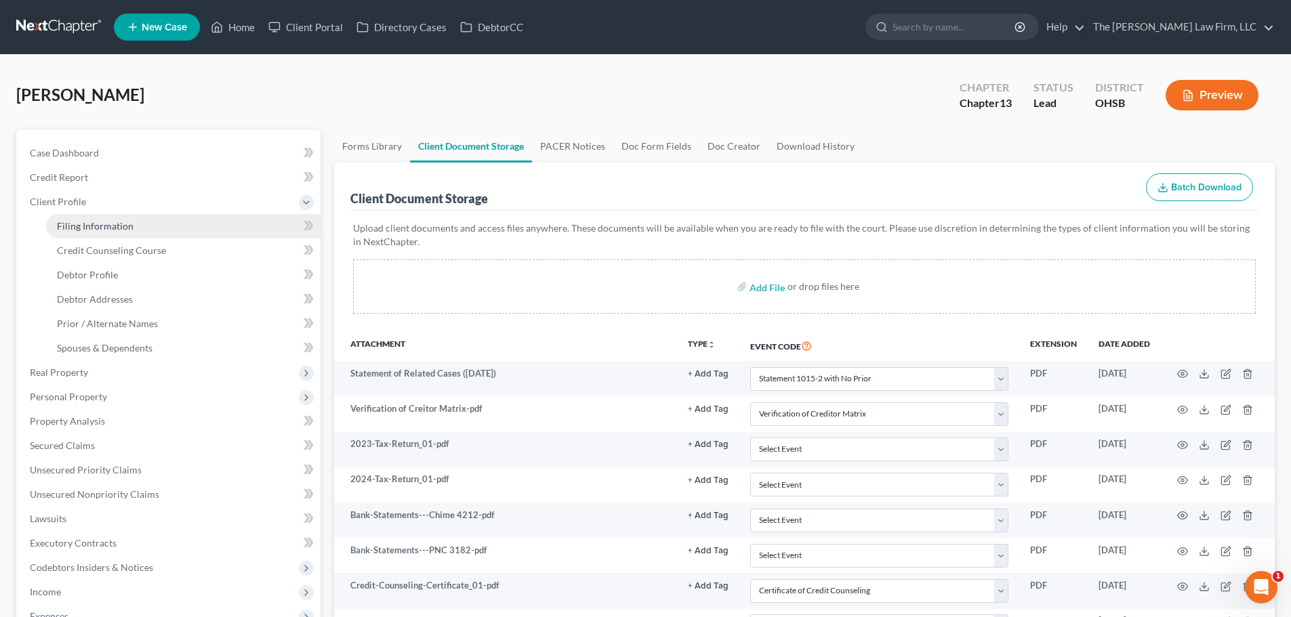
click at [94, 228] on span "Filing Information" at bounding box center [95, 226] width 77 height 12
select select "1"
select select "0"
select select "3"
select select "36"
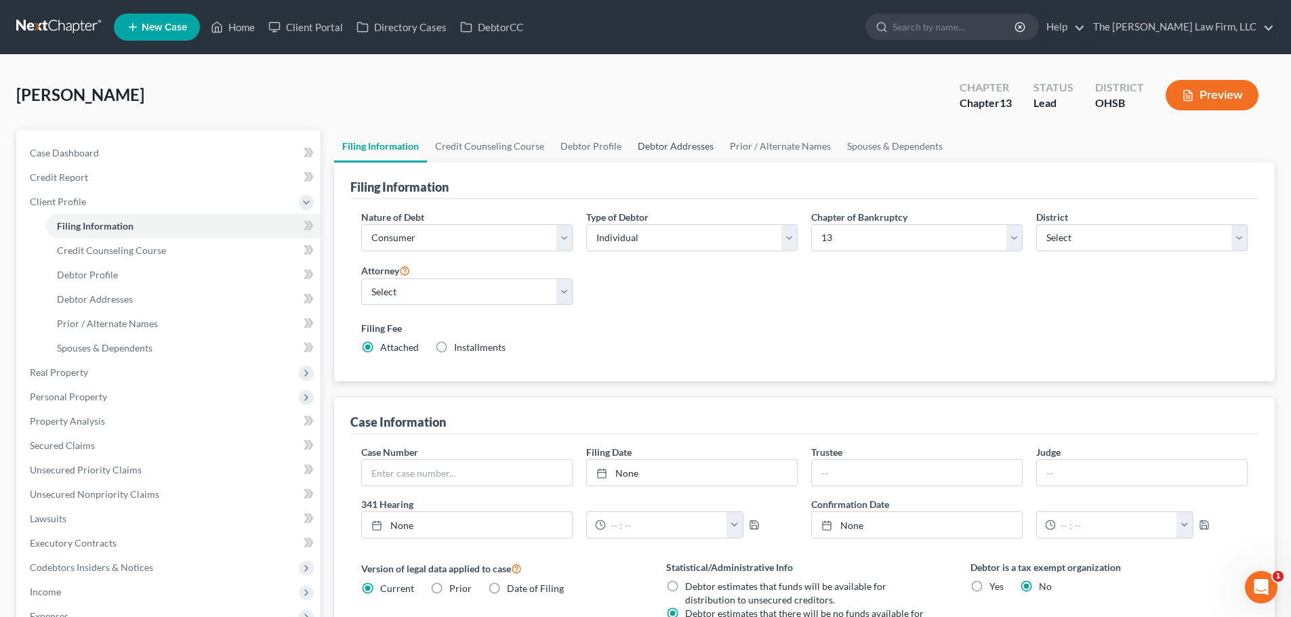
click at [658, 133] on link "Debtor Addresses" at bounding box center [675, 146] width 92 height 33
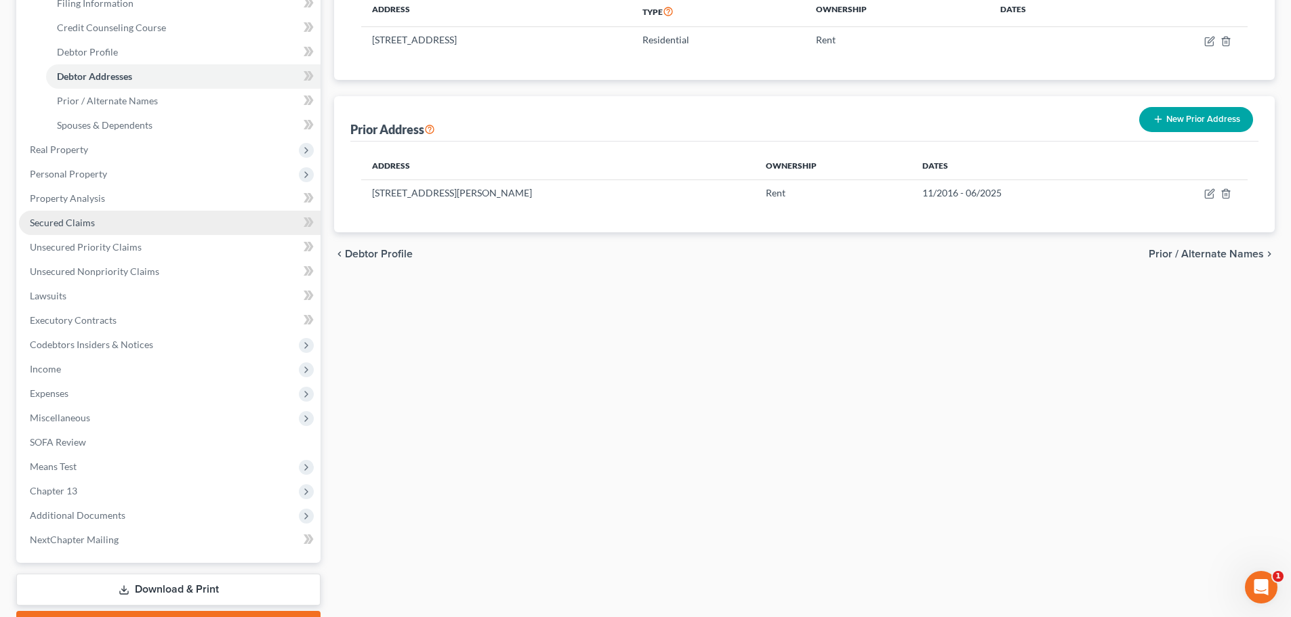
scroll to position [226, 0]
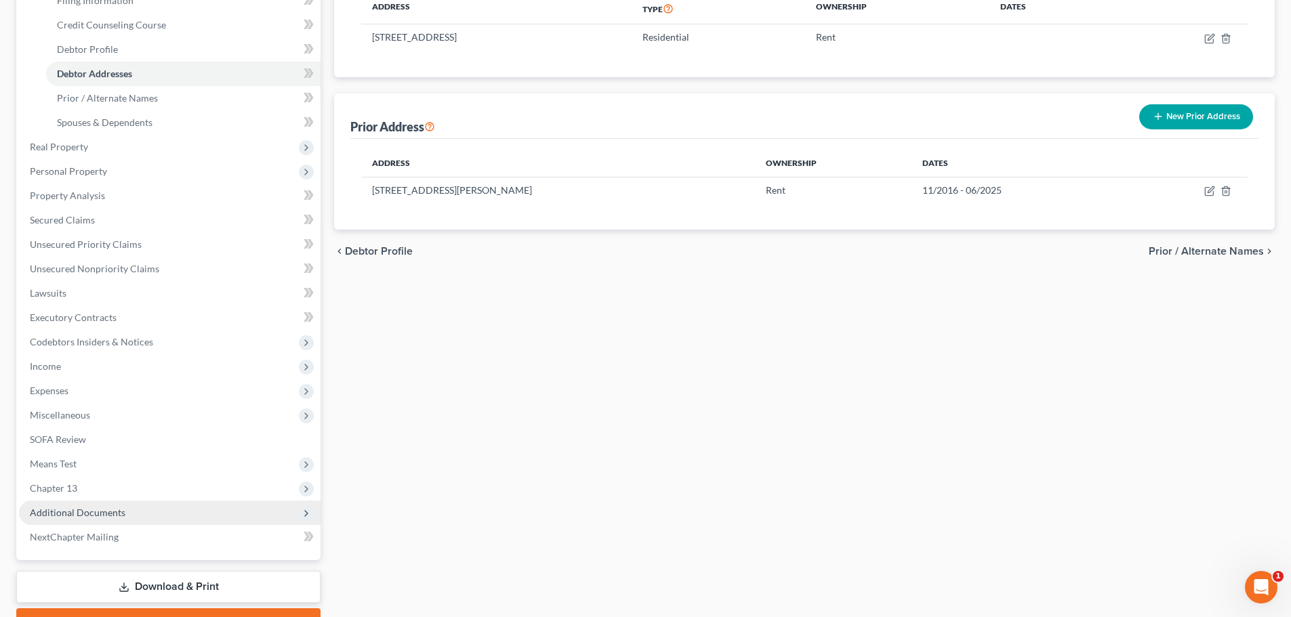
click at [129, 507] on span "Additional Documents" at bounding box center [169, 513] width 301 height 24
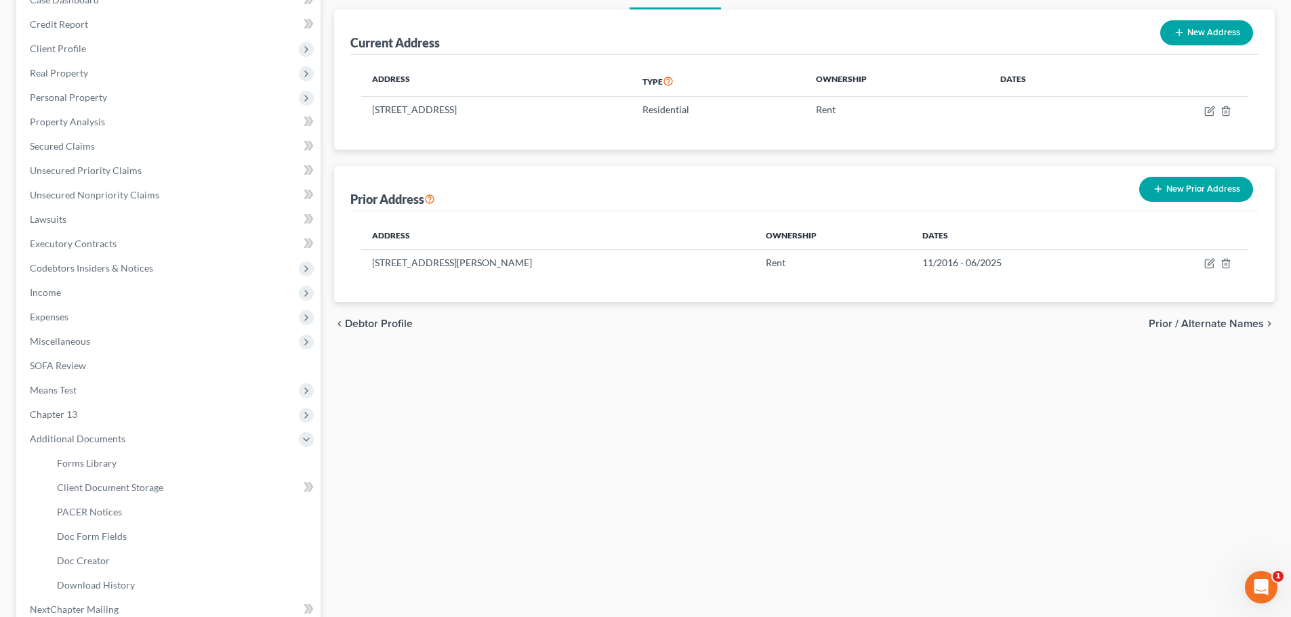
scroll to position [0, 0]
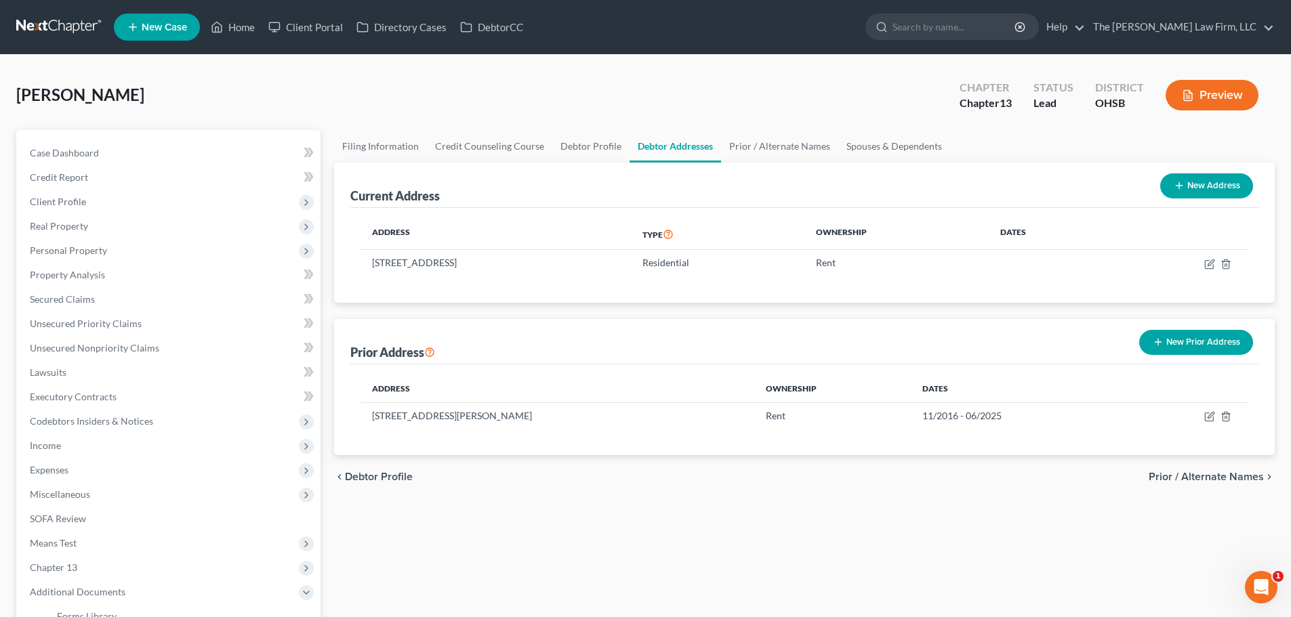
click at [419, 199] on div "Current Address" at bounding box center [394, 196] width 89 height 16
click at [489, 192] on div "Current Address New Address" at bounding box center [804, 185] width 908 height 45
click at [431, 197] on div "Current Address" at bounding box center [394, 196] width 89 height 16
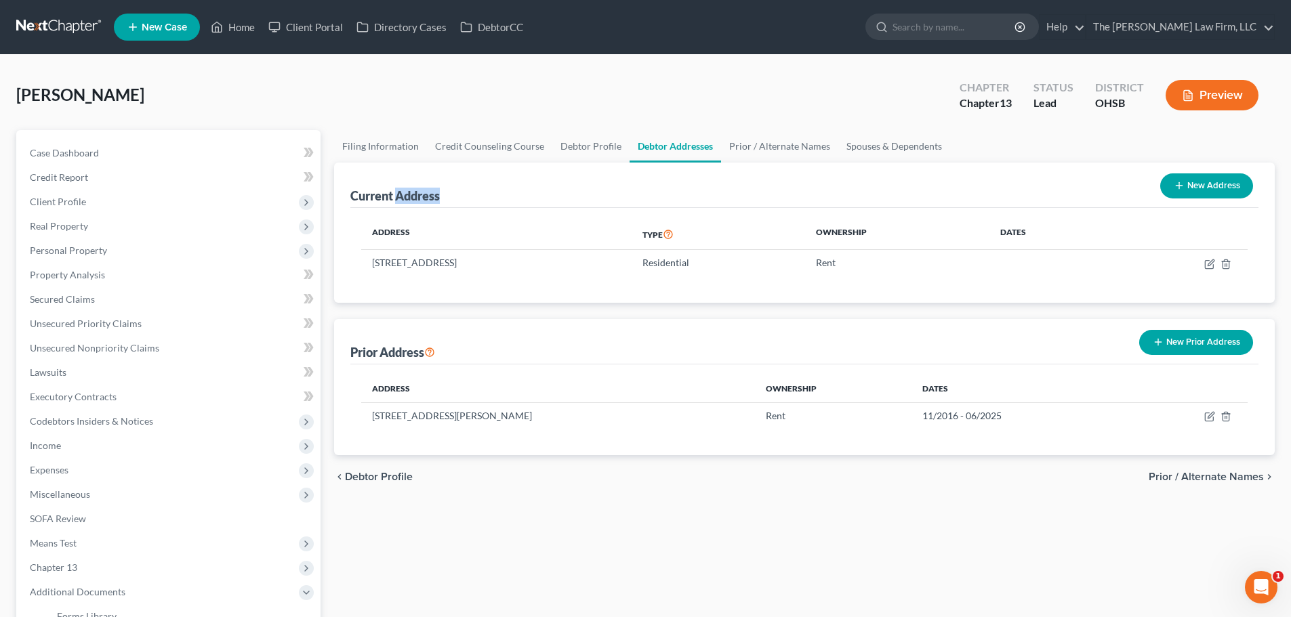
click at [518, 201] on div "Current Address New Address" at bounding box center [804, 185] width 908 height 45
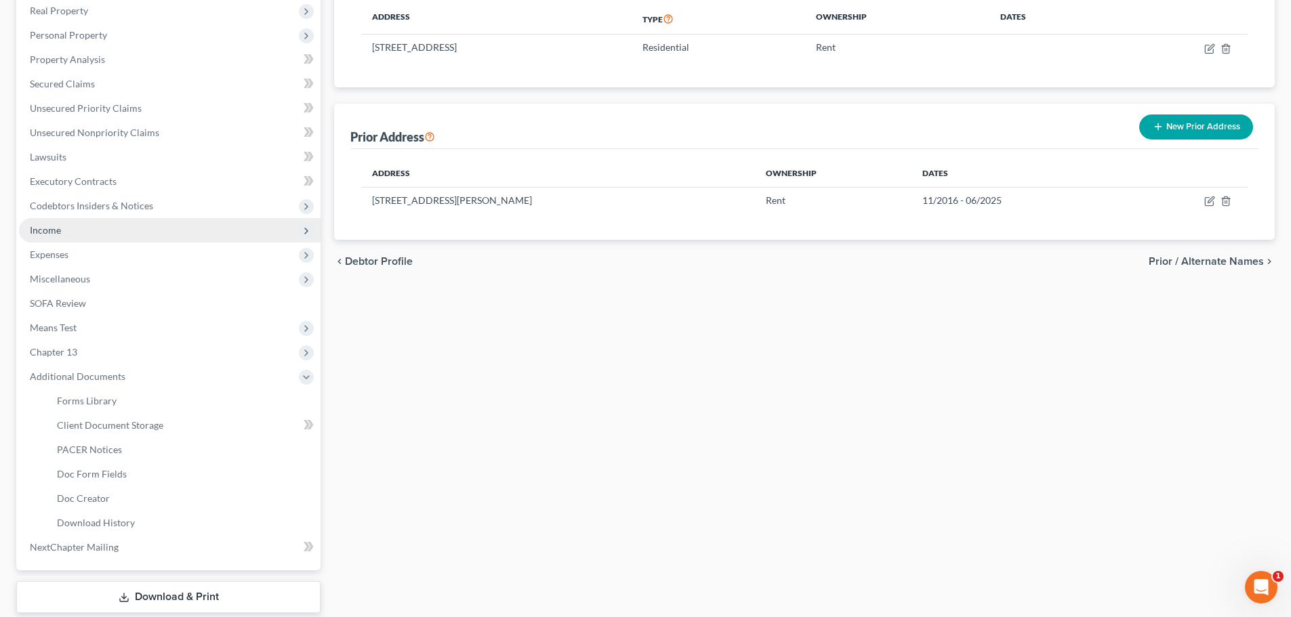
scroll to position [226, 0]
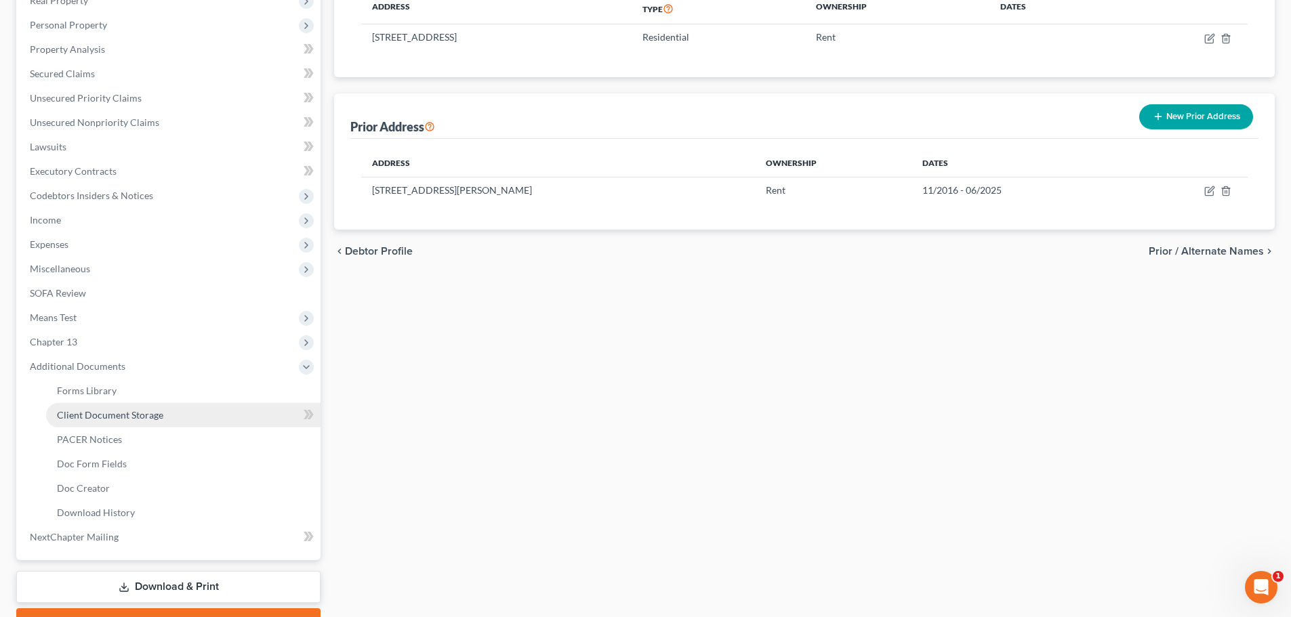
drag, startPoint x: 113, startPoint y: 419, endPoint x: 129, endPoint y: 421, distance: 15.6
click at [113, 419] on span "Client Document Storage" at bounding box center [110, 415] width 106 height 12
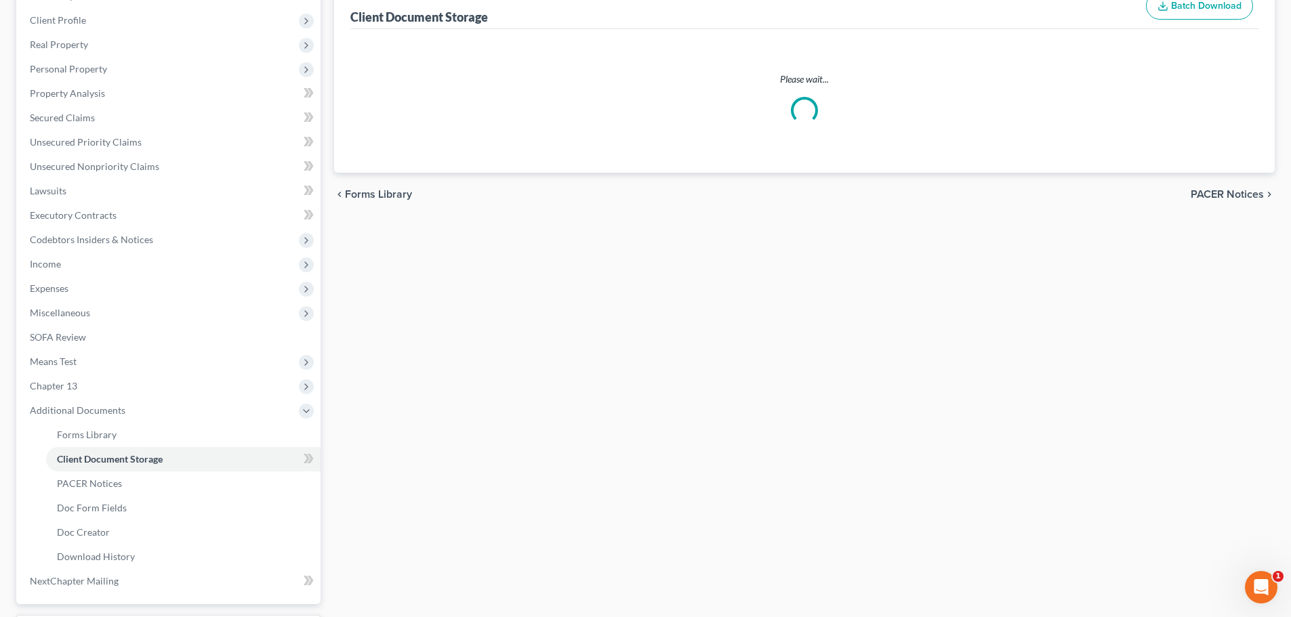
scroll to position [55, 0]
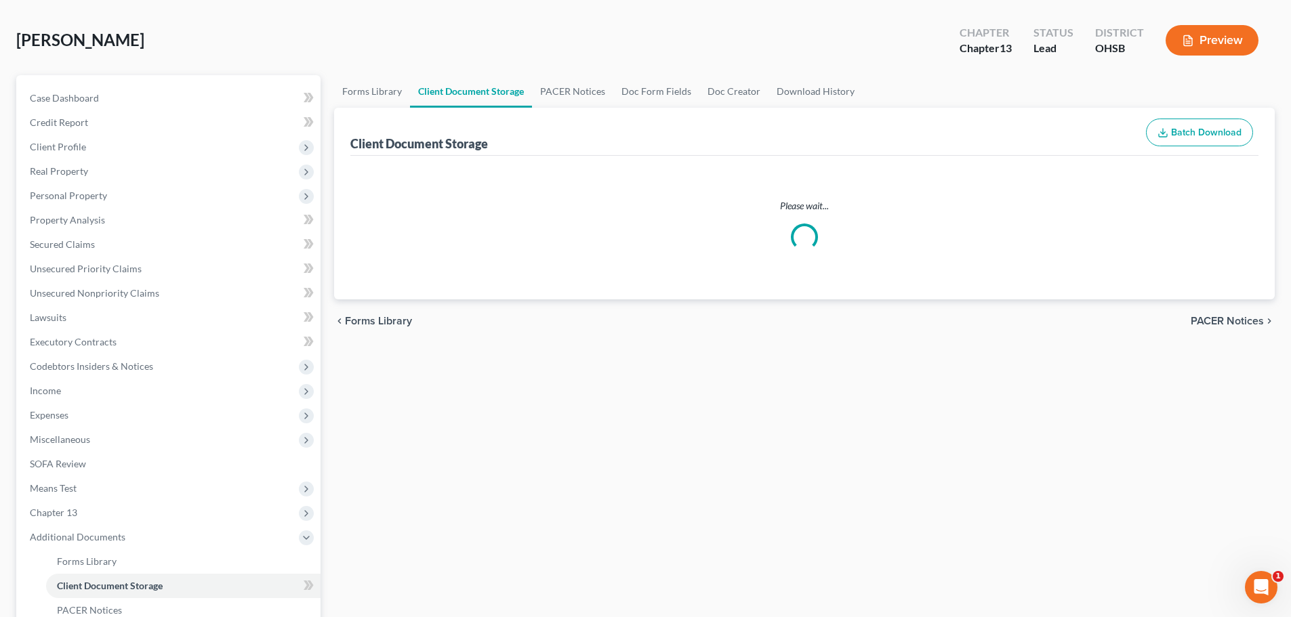
select select "52"
select select "61"
select select "7"
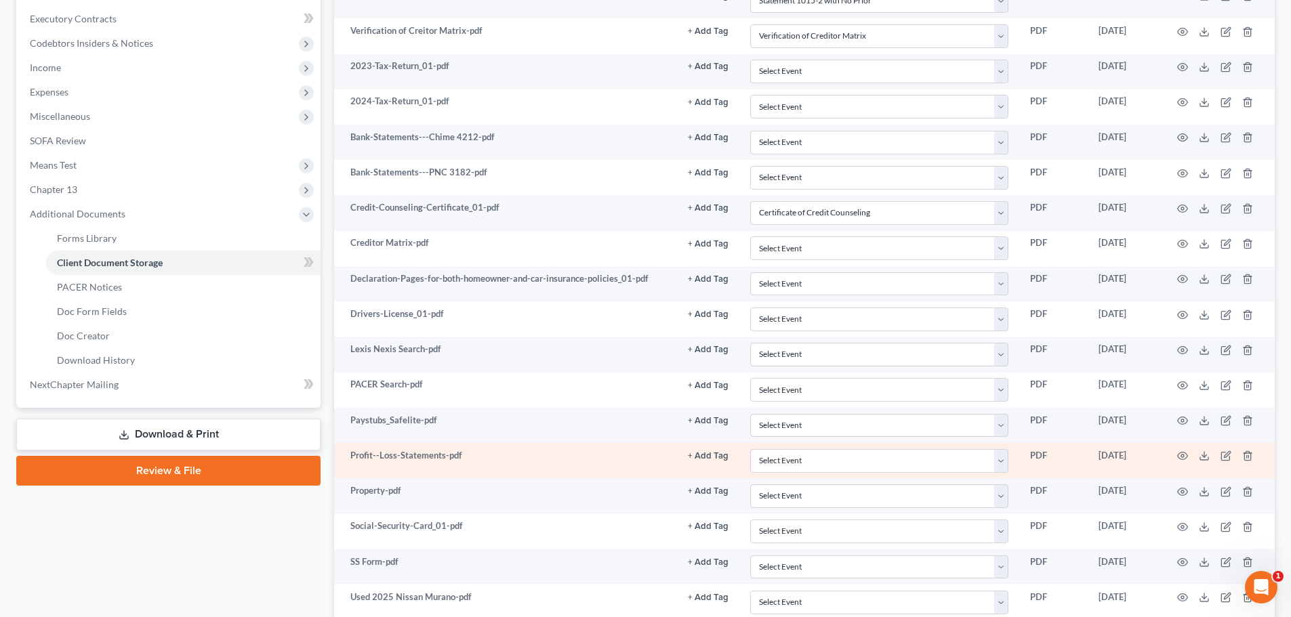
scroll to position [0, 0]
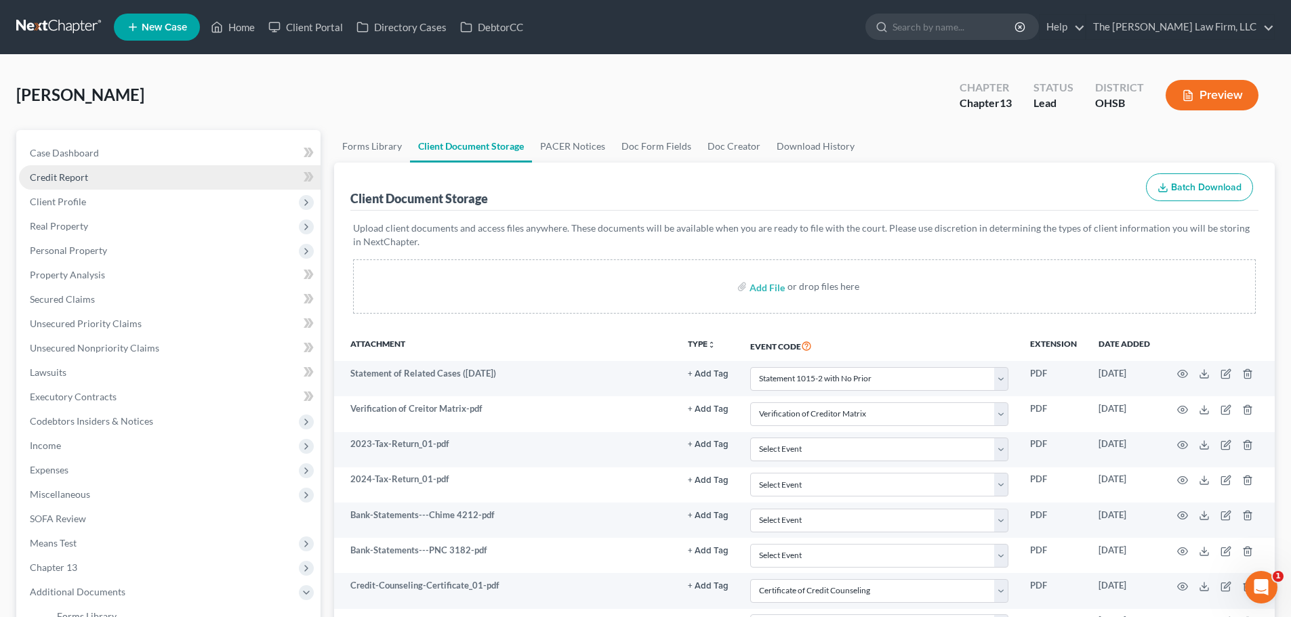
click at [67, 178] on span "Credit Report" at bounding box center [59, 177] width 58 height 12
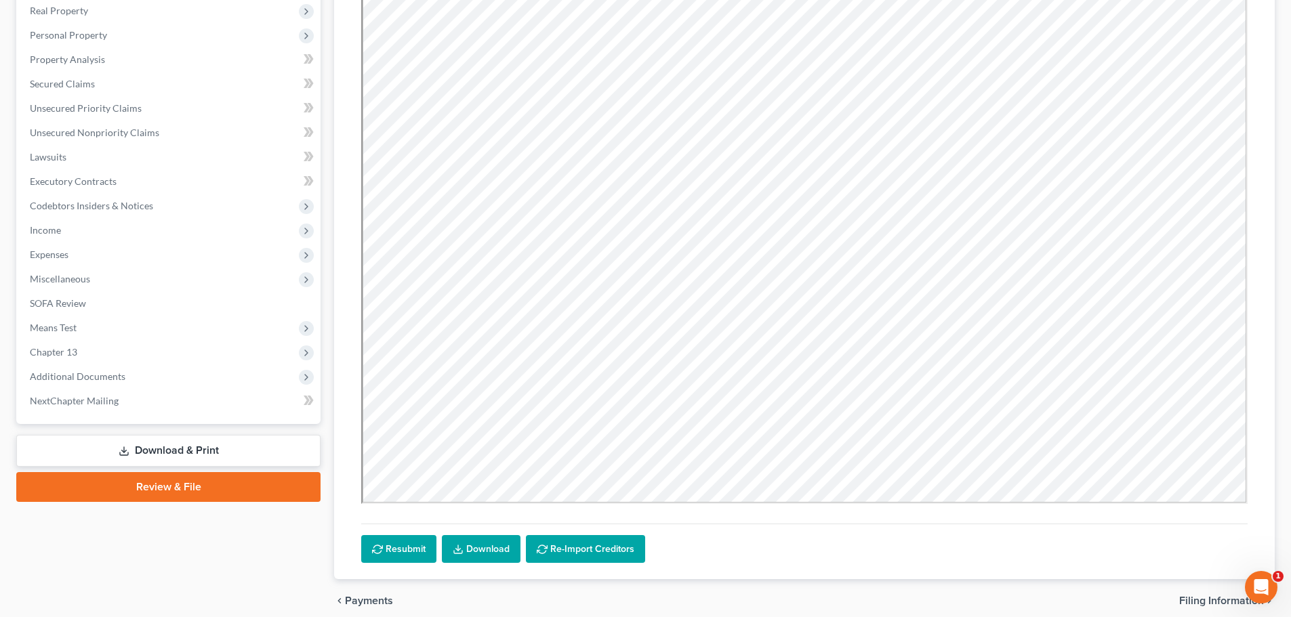
scroll to position [159, 0]
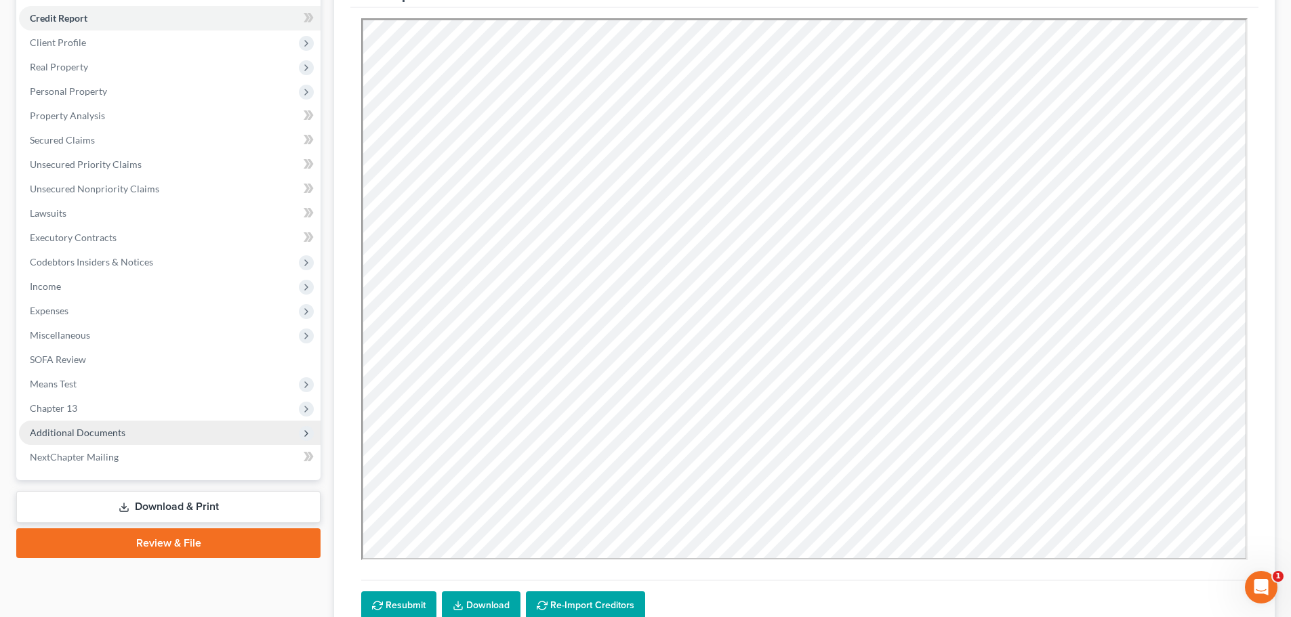
click at [89, 436] on span "Additional Documents" at bounding box center [78, 433] width 96 height 12
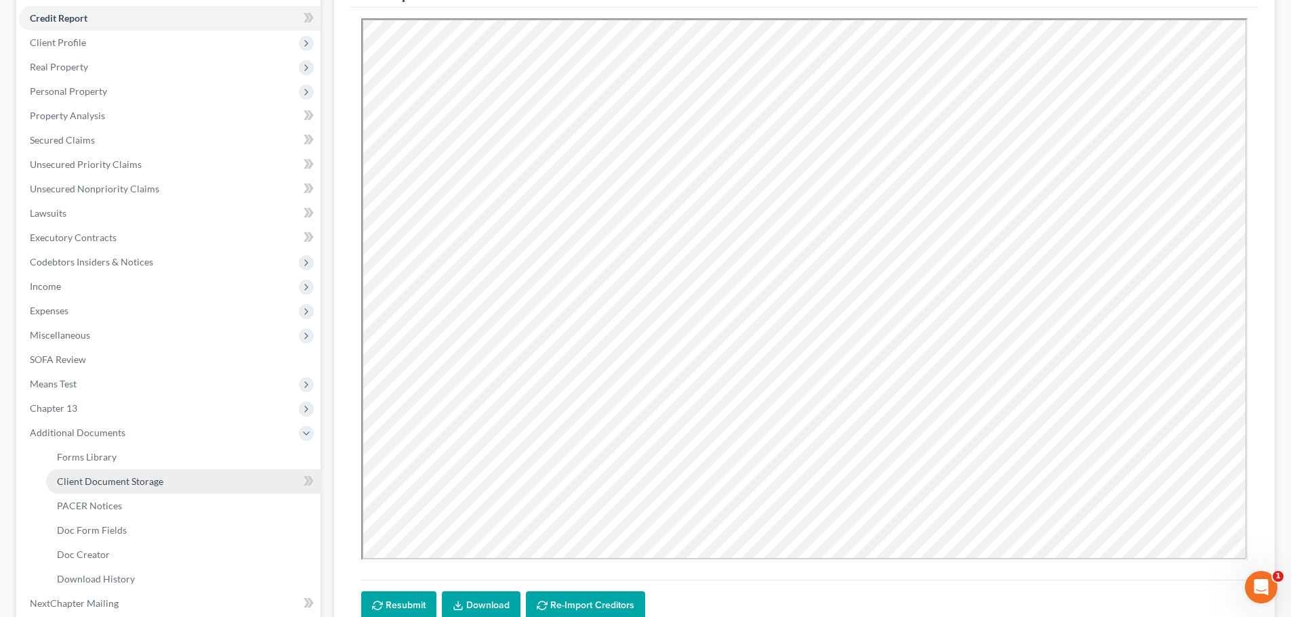
click at [121, 485] on span "Client Document Storage" at bounding box center [110, 482] width 106 height 12
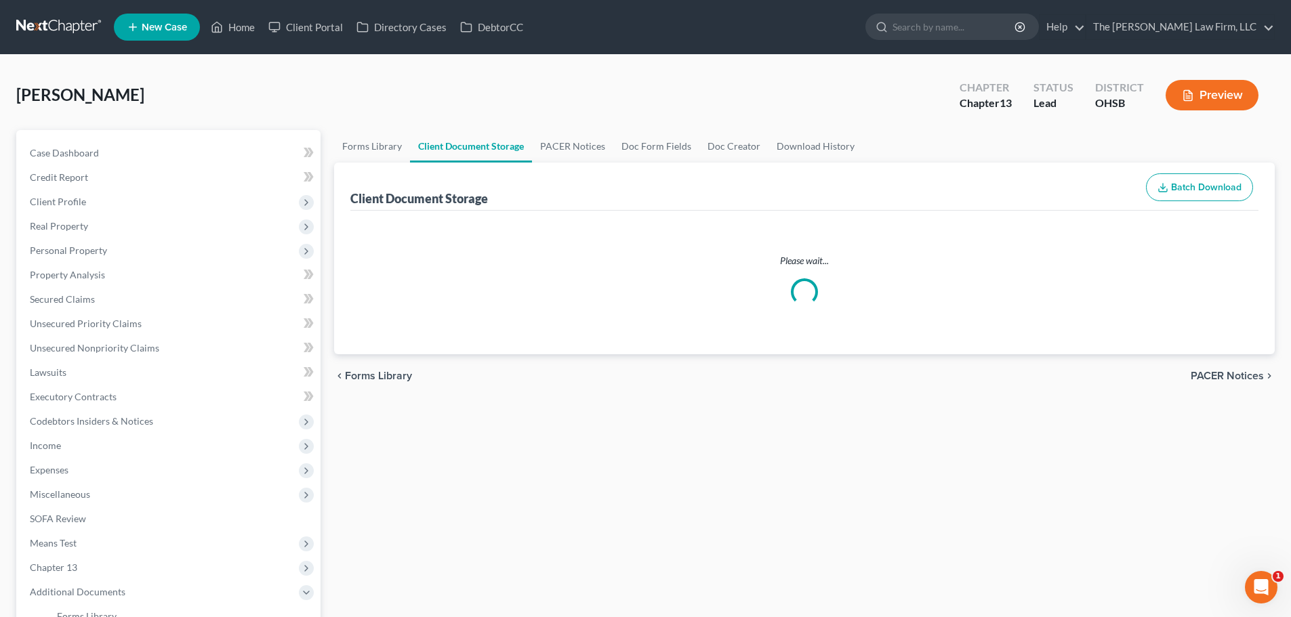
select select "52"
select select "61"
select select "7"
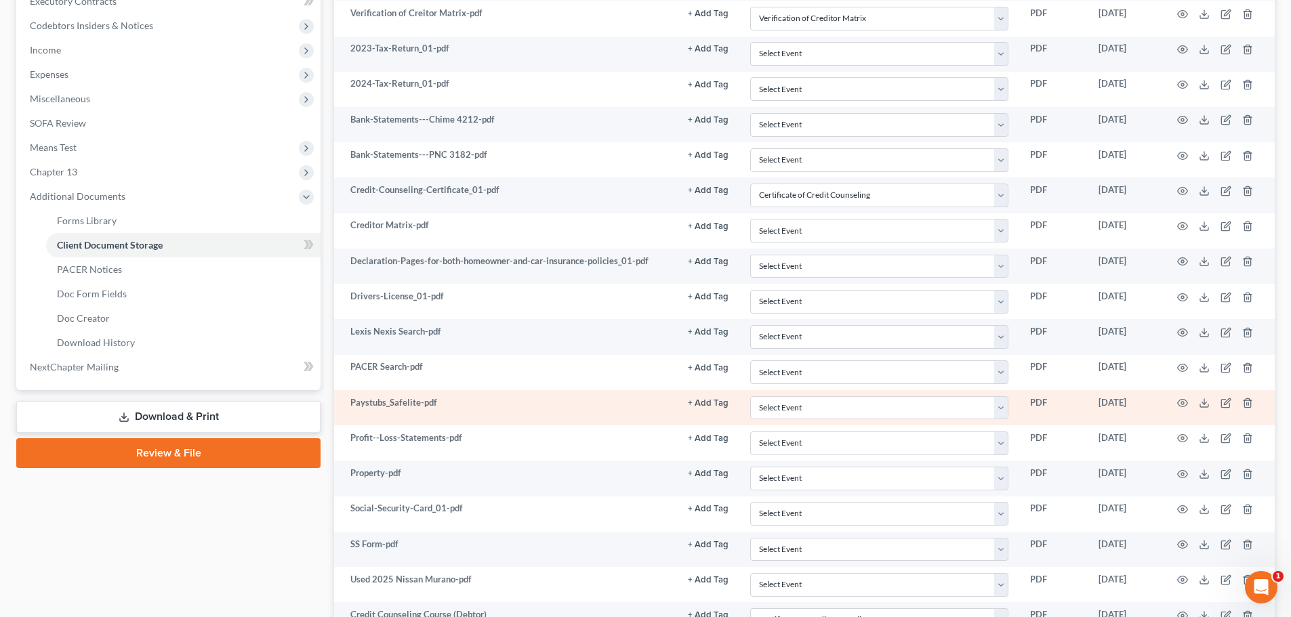
scroll to position [452, 0]
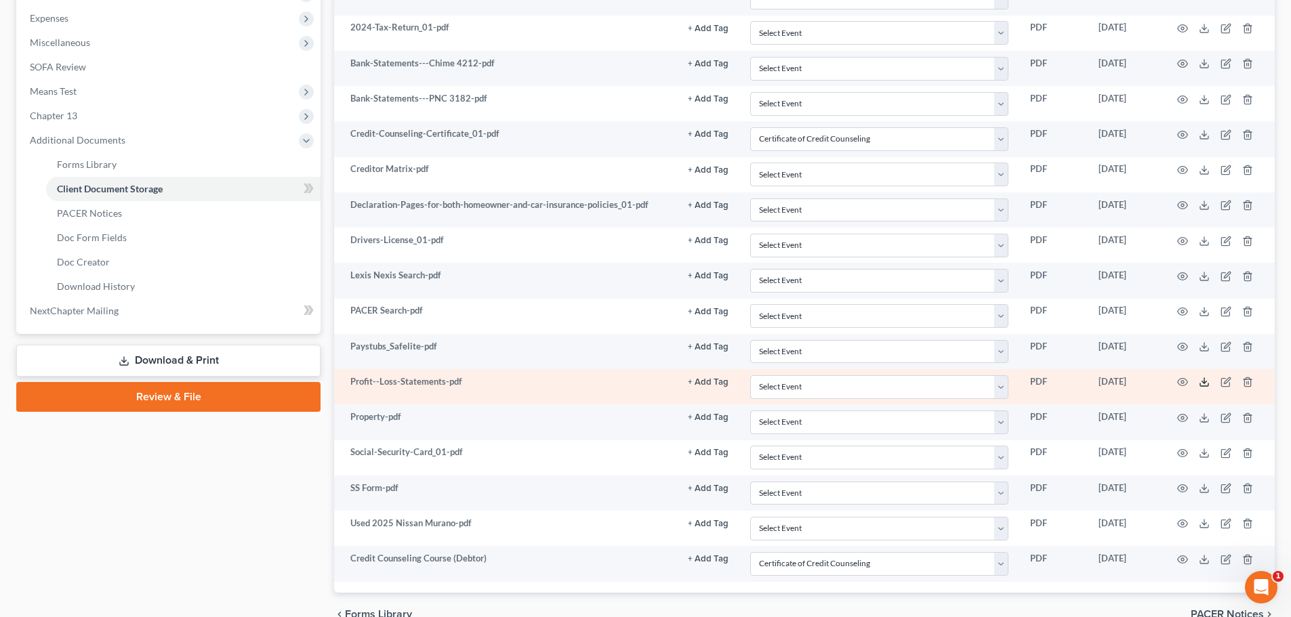
click at [1203, 382] on polyline at bounding box center [1204, 382] width 5 height 2
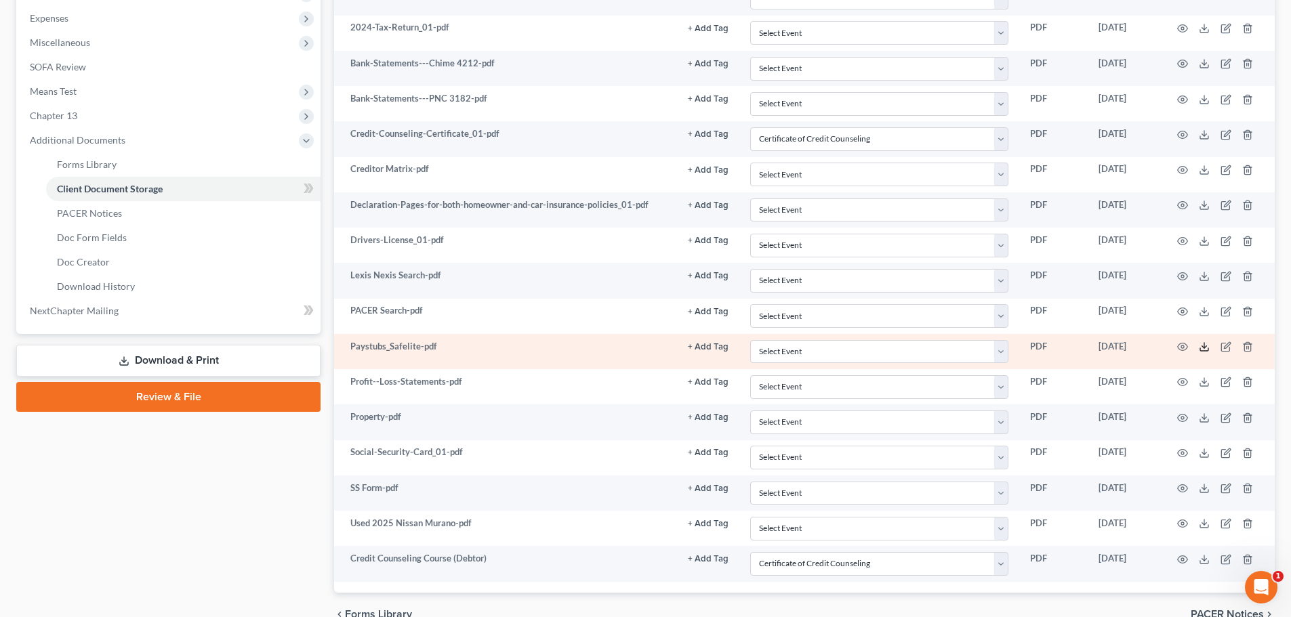
click at [1205, 344] on icon at bounding box center [1204, 346] width 11 height 11
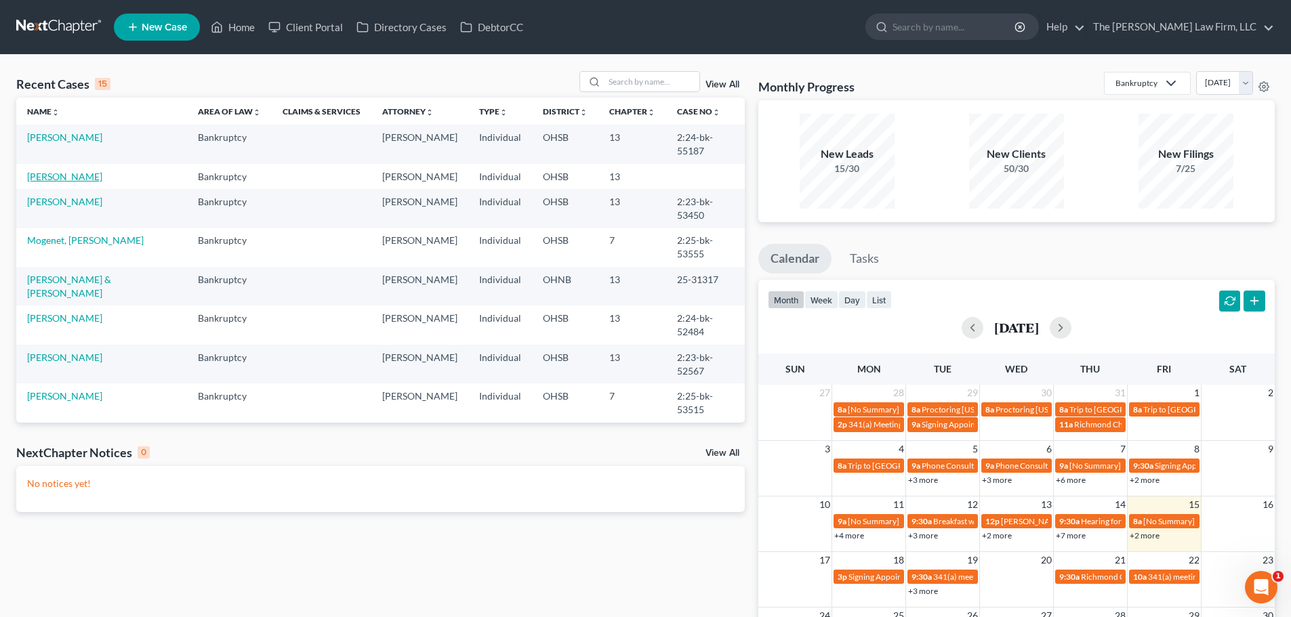
click at [62, 171] on link "[PERSON_NAME]" at bounding box center [64, 177] width 75 height 12
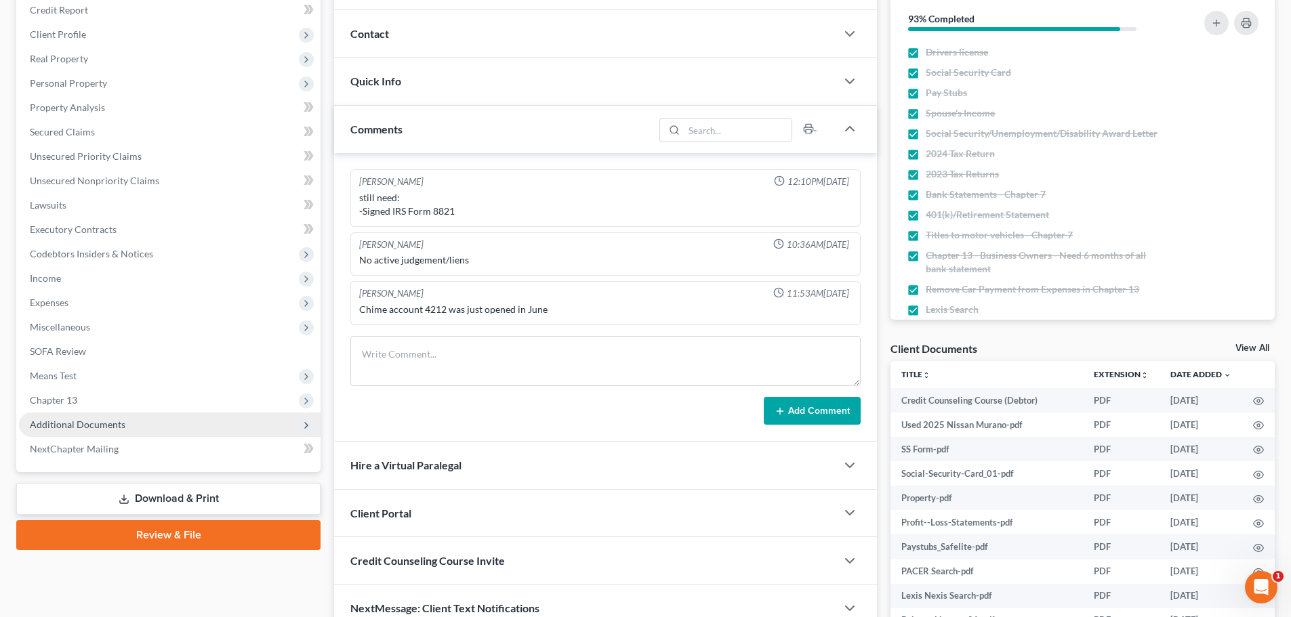
scroll to position [226, 0]
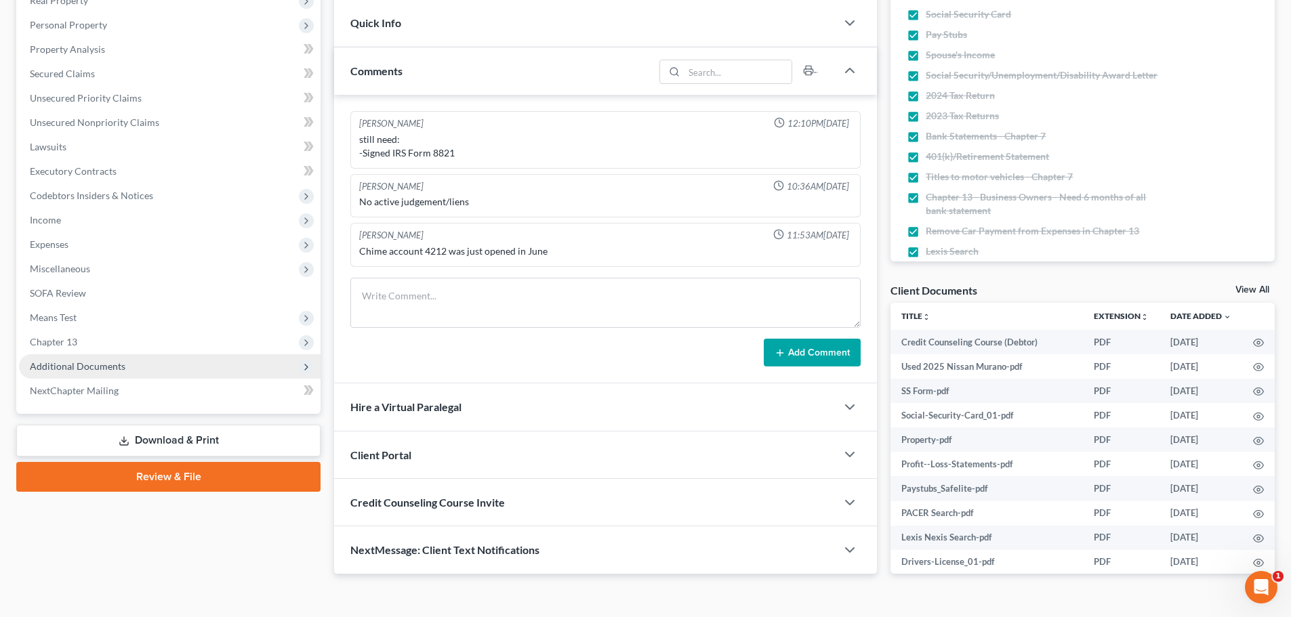
click at [79, 370] on span "Additional Documents" at bounding box center [78, 366] width 96 height 12
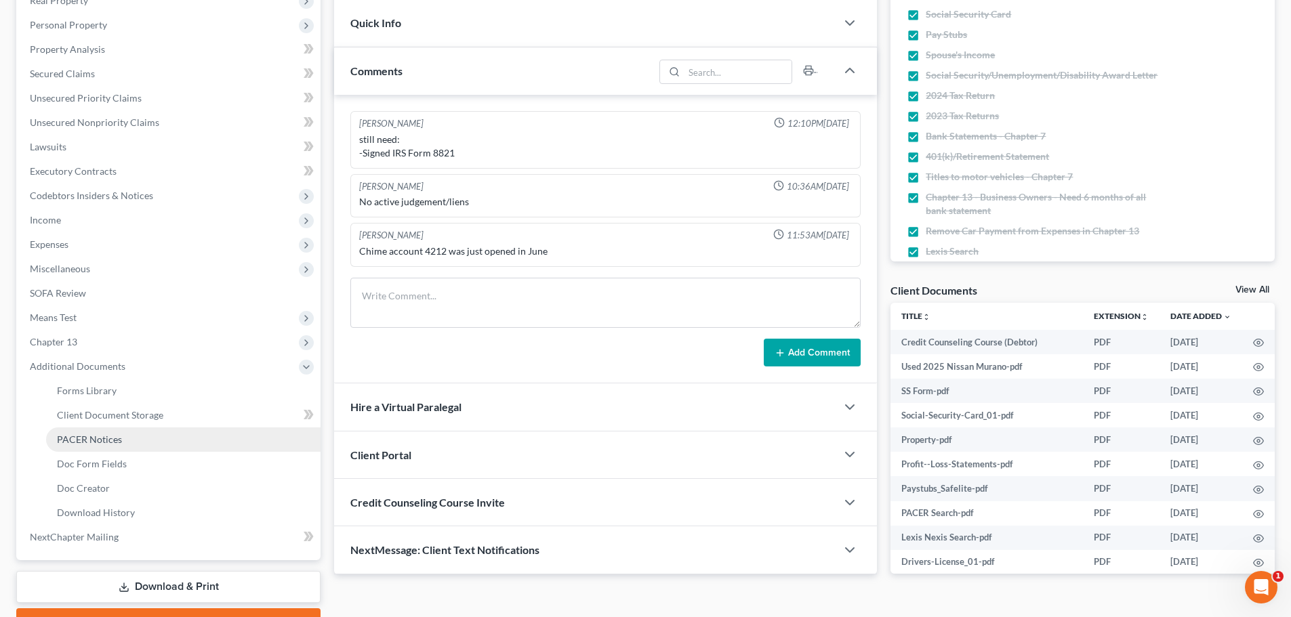
click at [104, 440] on span "PACER Notices" at bounding box center [89, 440] width 65 height 12
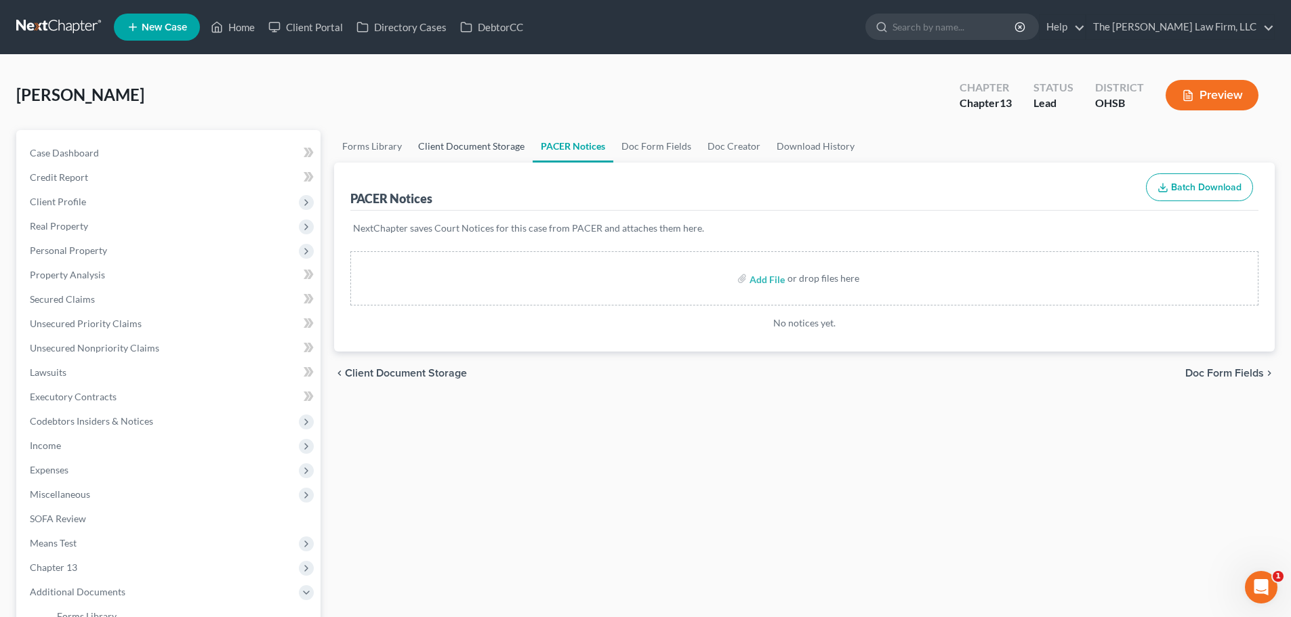
click at [458, 140] on link "Client Document Storage" at bounding box center [471, 146] width 123 height 33
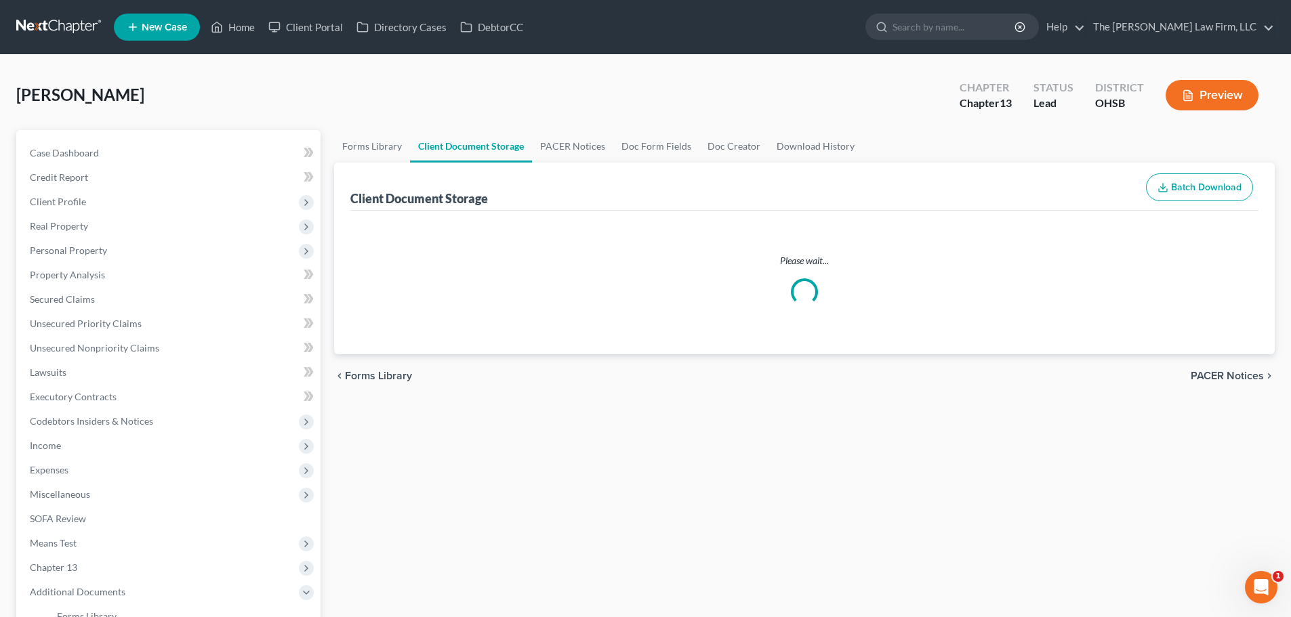
select select "52"
select select "61"
select select "7"
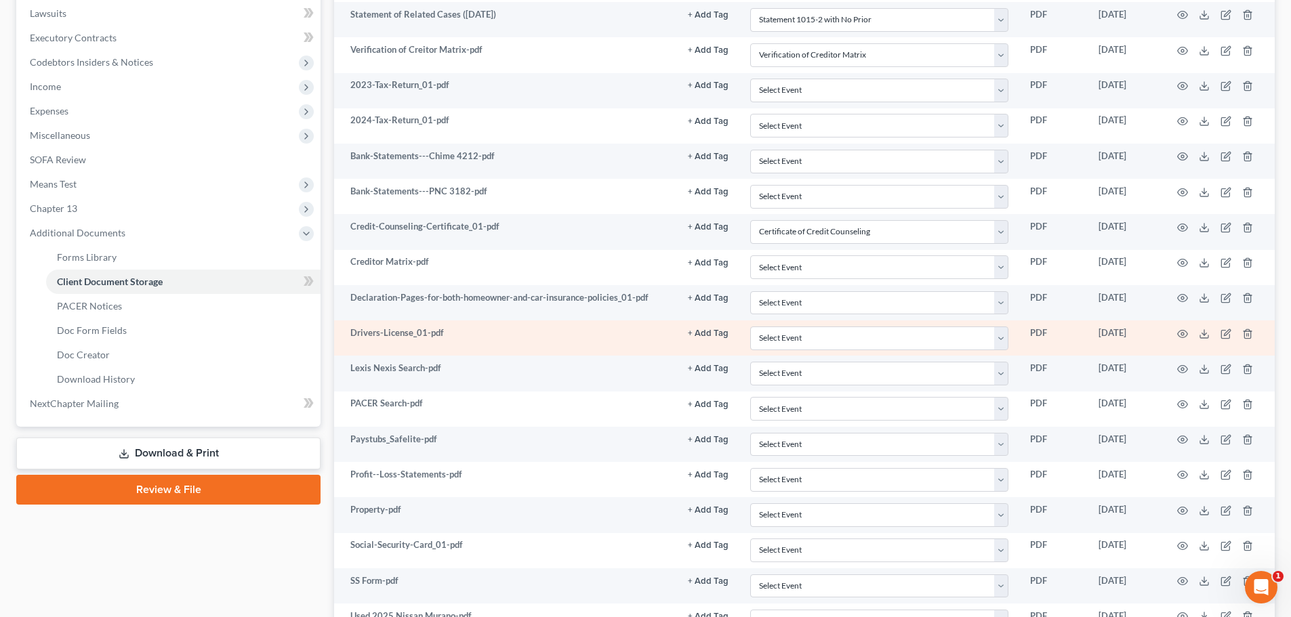
scroll to position [411, 0]
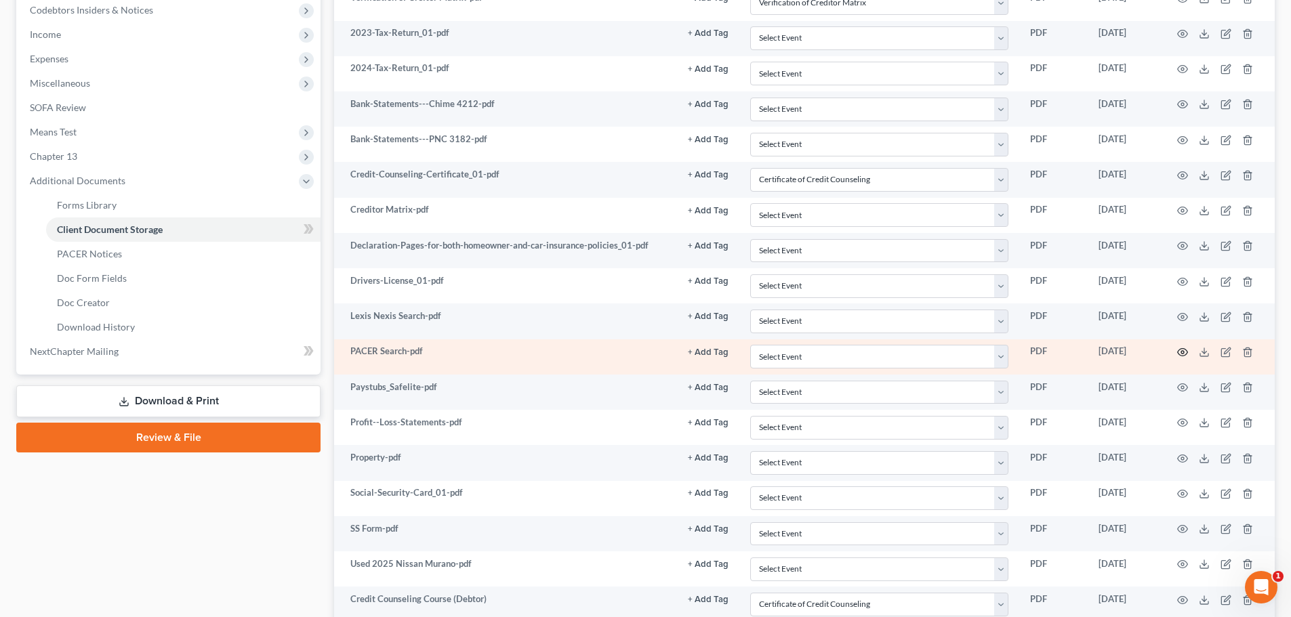
click at [1179, 352] on icon "button" at bounding box center [1182, 352] width 11 height 11
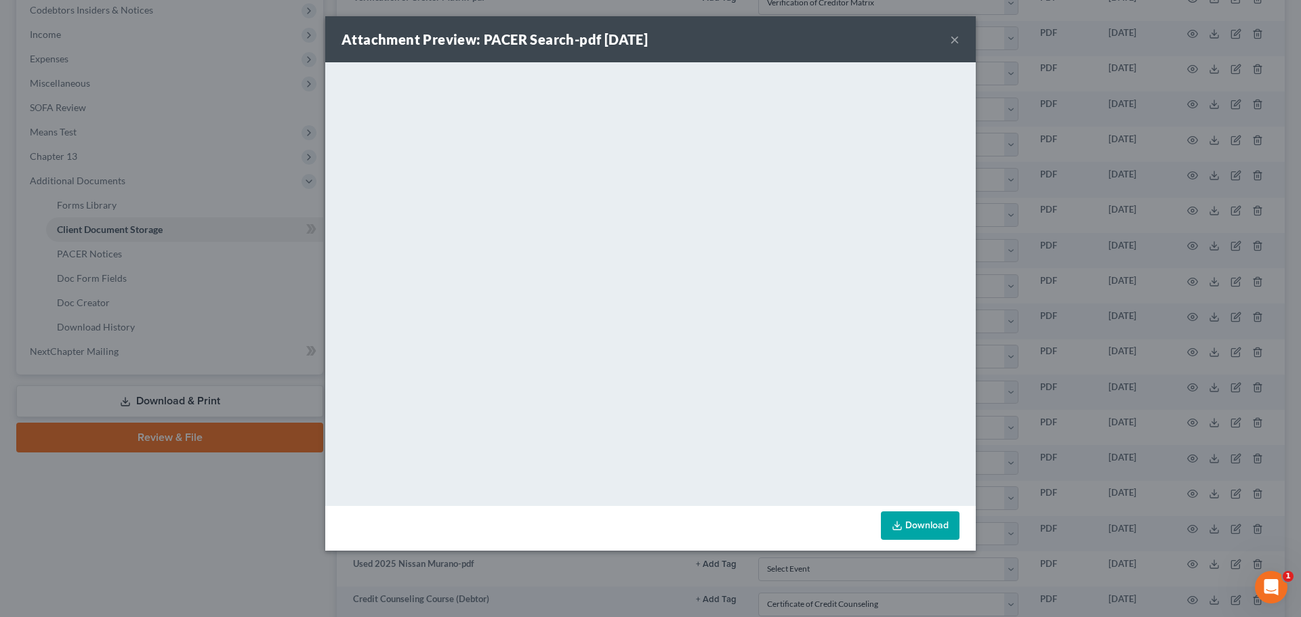
click at [163, 579] on div "Attachment Preview: PACER Search-pdf 08/14/2025 × <object ng-attr-data='https:/…" at bounding box center [650, 308] width 1301 height 617
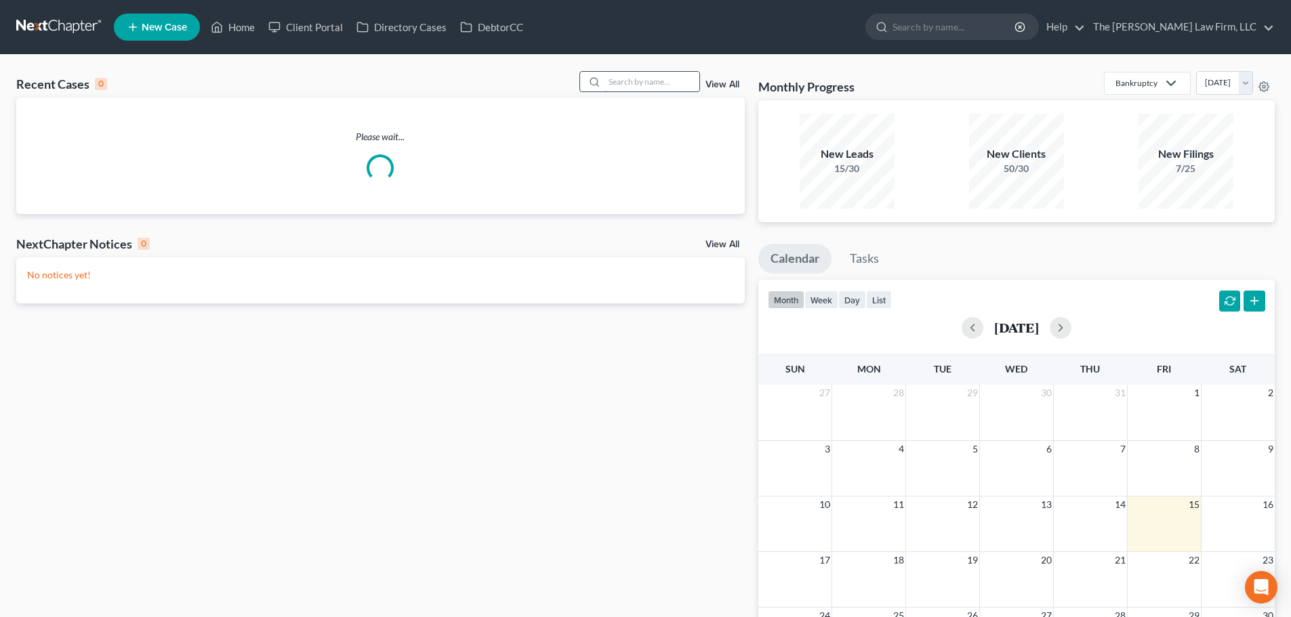
click at [647, 90] on input "search" at bounding box center [651, 82] width 95 height 20
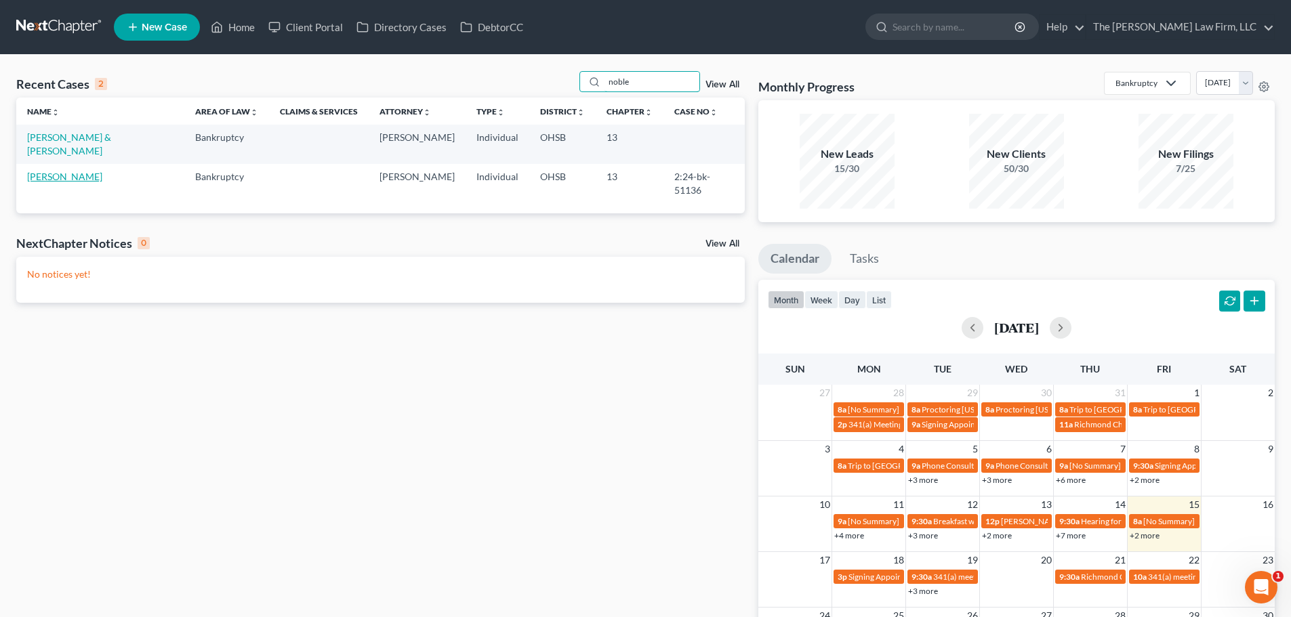
type input "noble"
click at [44, 171] on link "[PERSON_NAME]" at bounding box center [64, 177] width 75 height 12
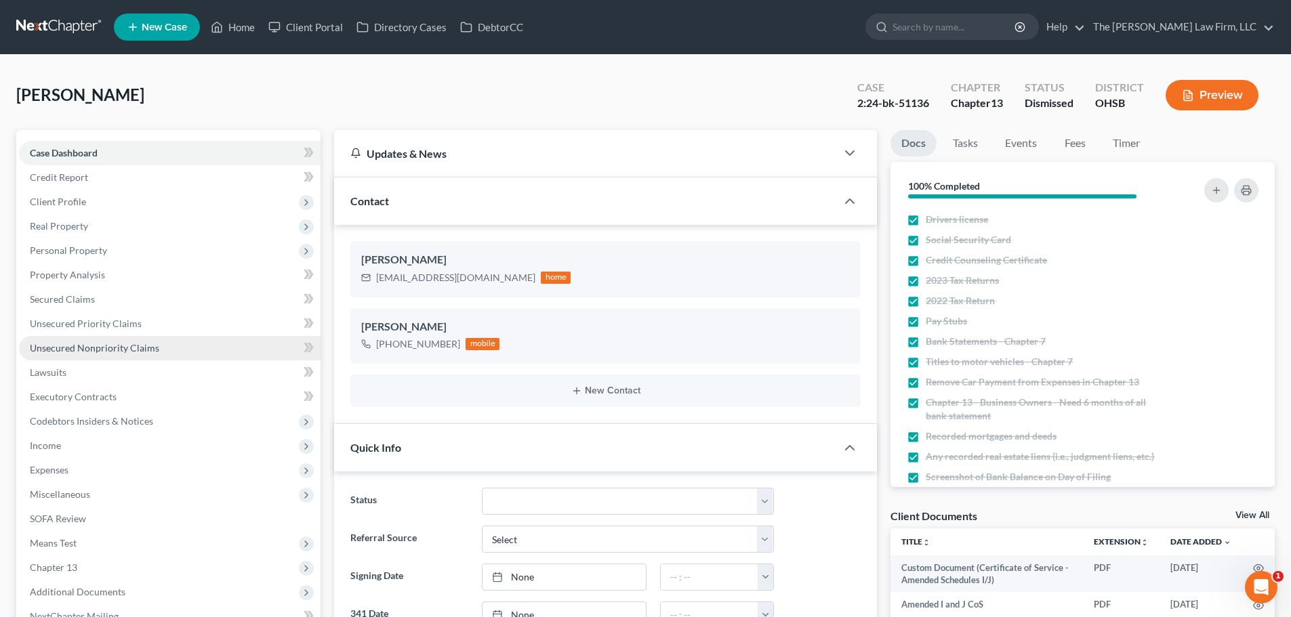
click at [108, 350] on span "Unsecured Nonpriority Claims" at bounding box center [94, 348] width 129 height 12
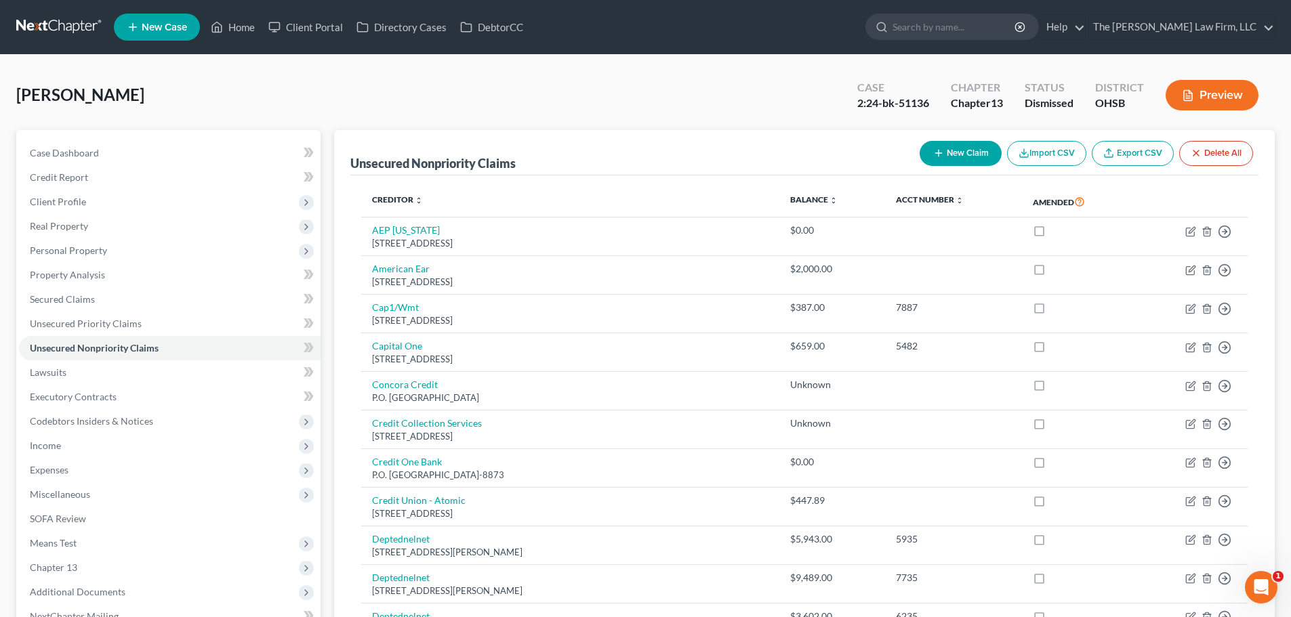
click at [1185, 101] on icon "button" at bounding box center [1188, 96] width 8 height 10
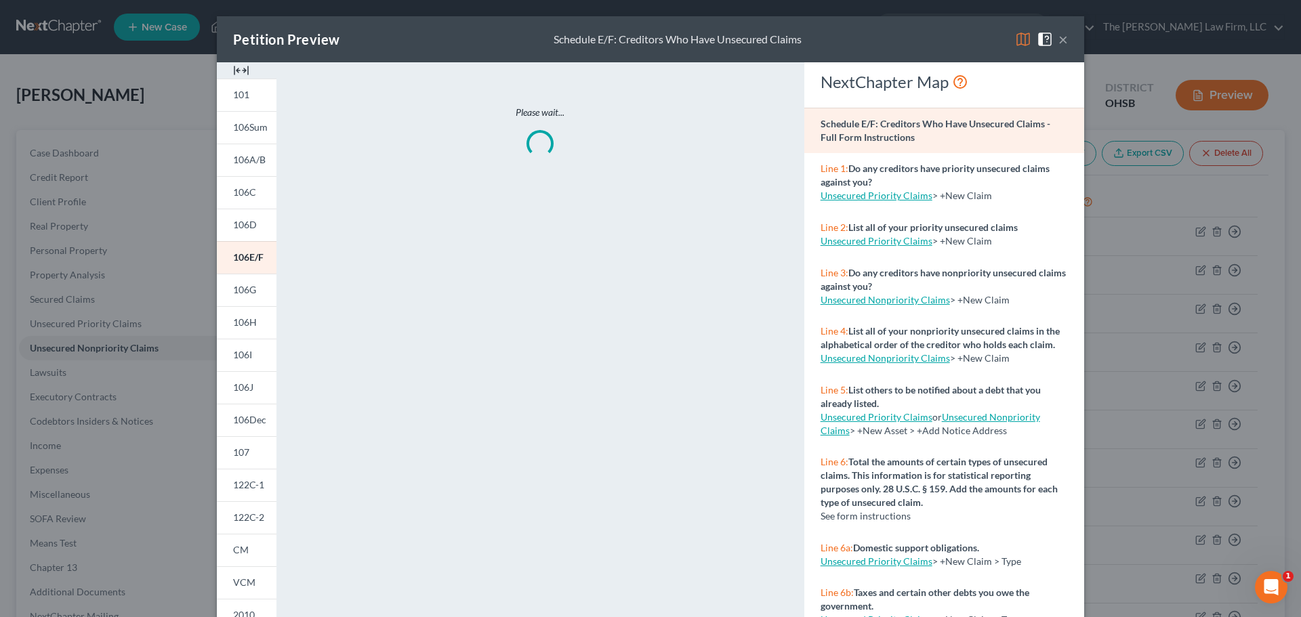
click at [246, 71] on div at bounding box center [247, 70] width 60 height 16
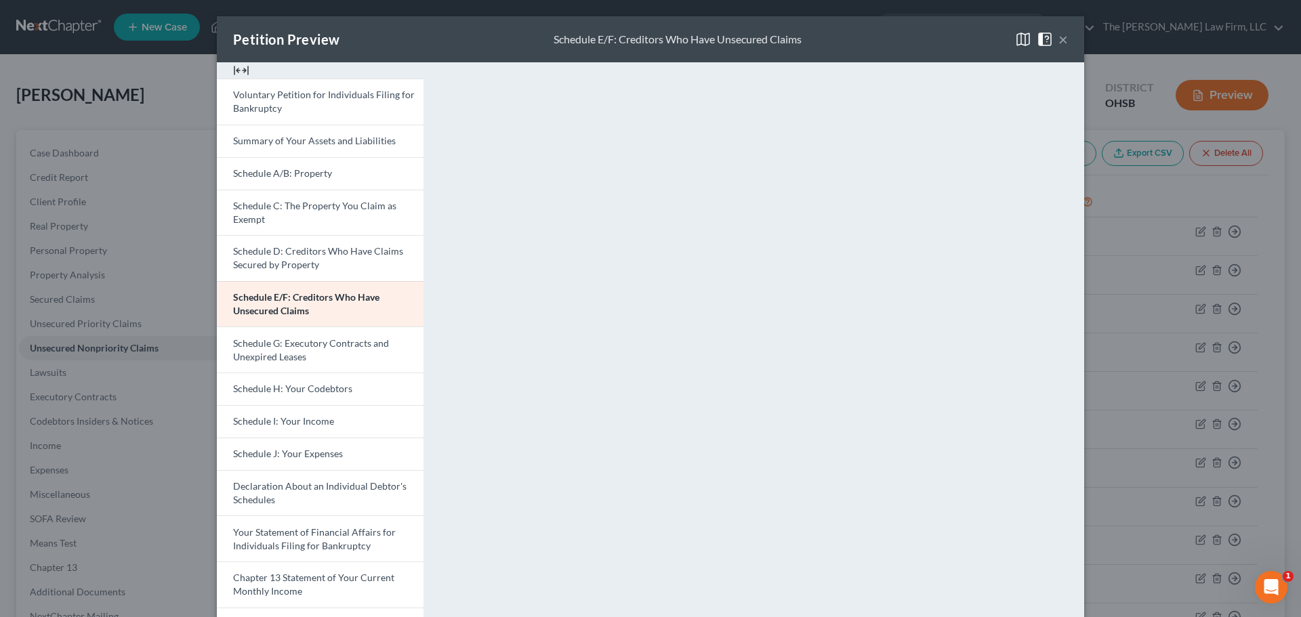
click at [58, 35] on div "Petition Preview Schedule E/F: Creditors Who Have Unsecured Claims × Voluntary …" at bounding box center [650, 308] width 1301 height 617
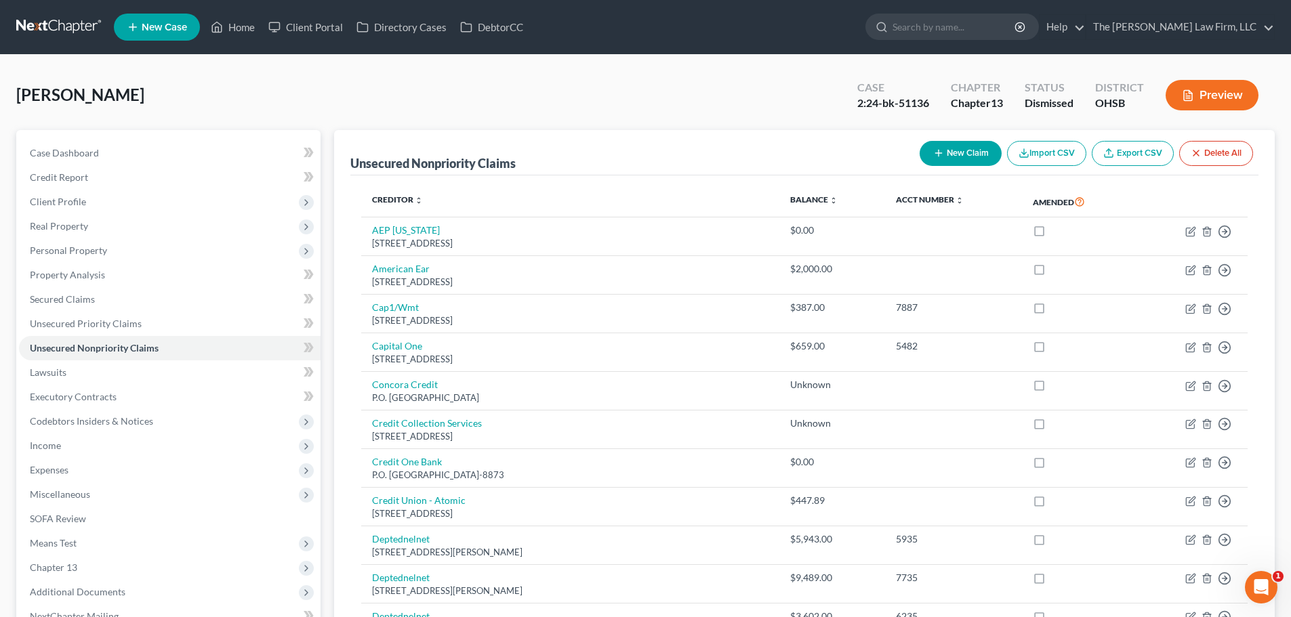
click at [45, 26] on link at bounding box center [59, 27] width 87 height 24
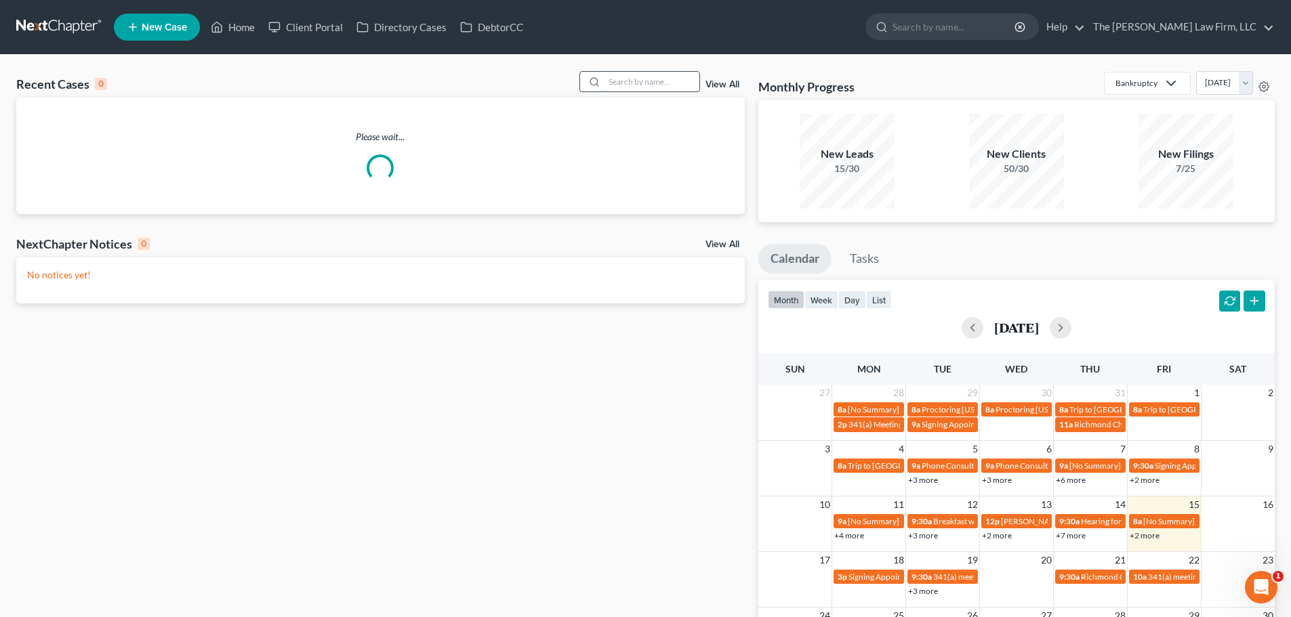
click at [609, 82] on input "search" at bounding box center [651, 82] width 95 height 20
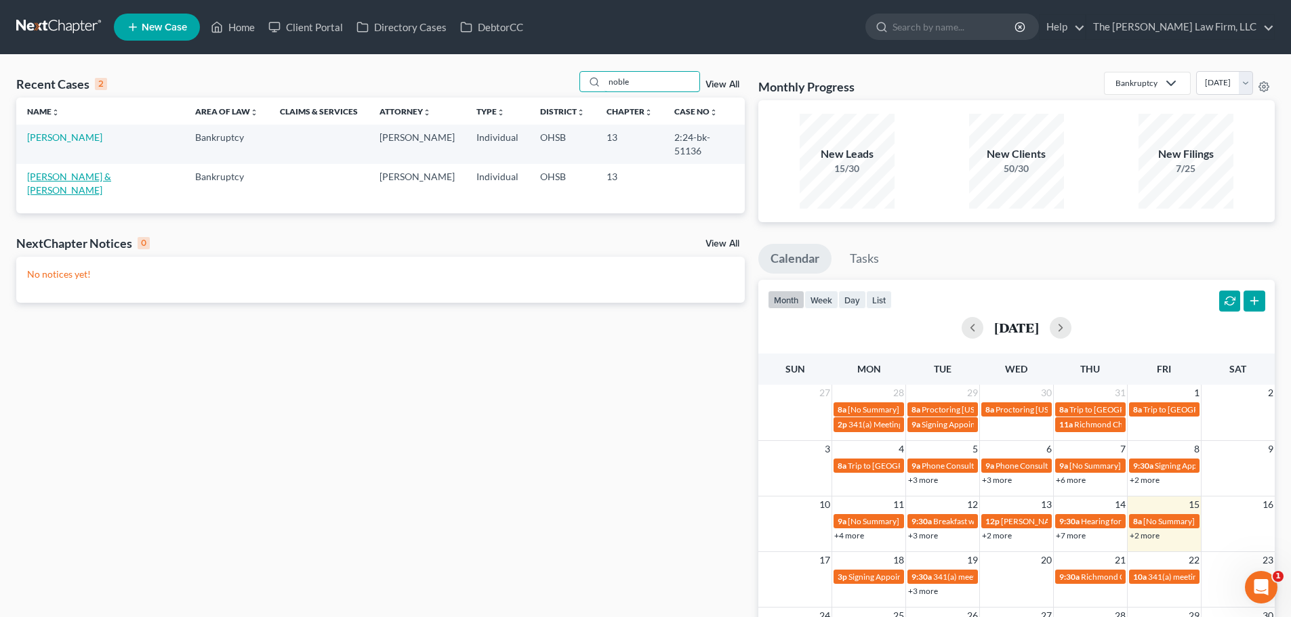
type input "noble"
click at [72, 171] on link "[PERSON_NAME] & [PERSON_NAME]" at bounding box center [69, 183] width 84 height 25
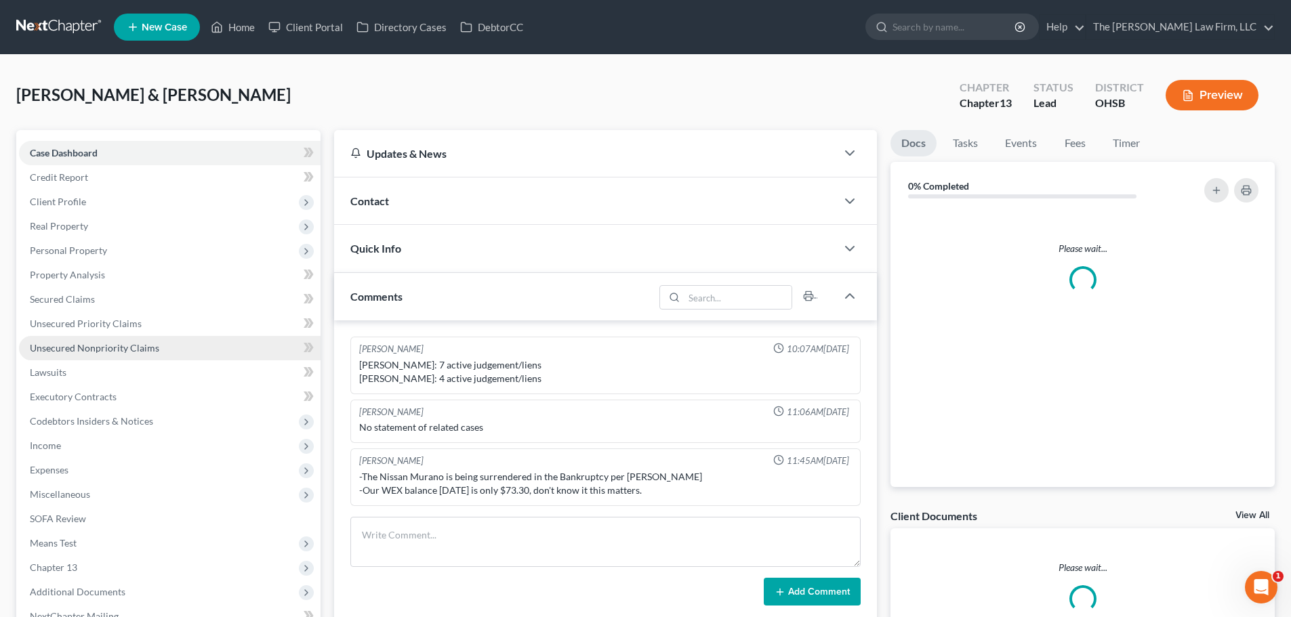
click at [82, 344] on span "Unsecured Nonpriority Claims" at bounding box center [94, 348] width 129 height 12
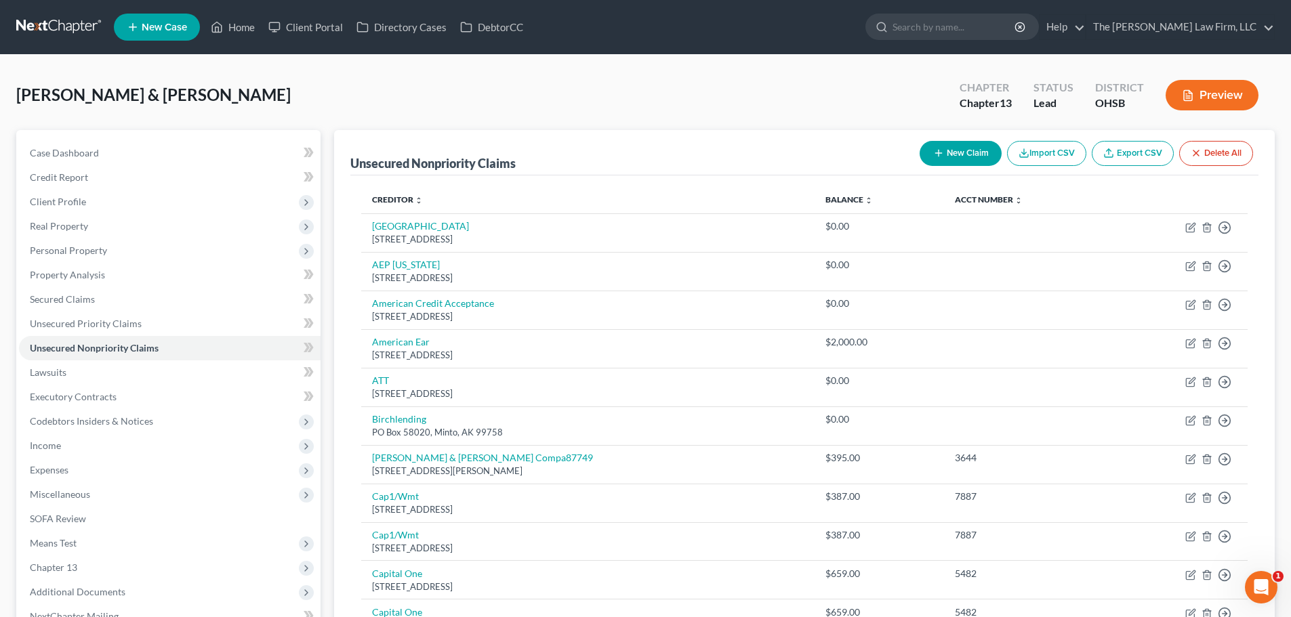
click at [1237, 94] on button "Preview" at bounding box center [1211, 95] width 93 height 30
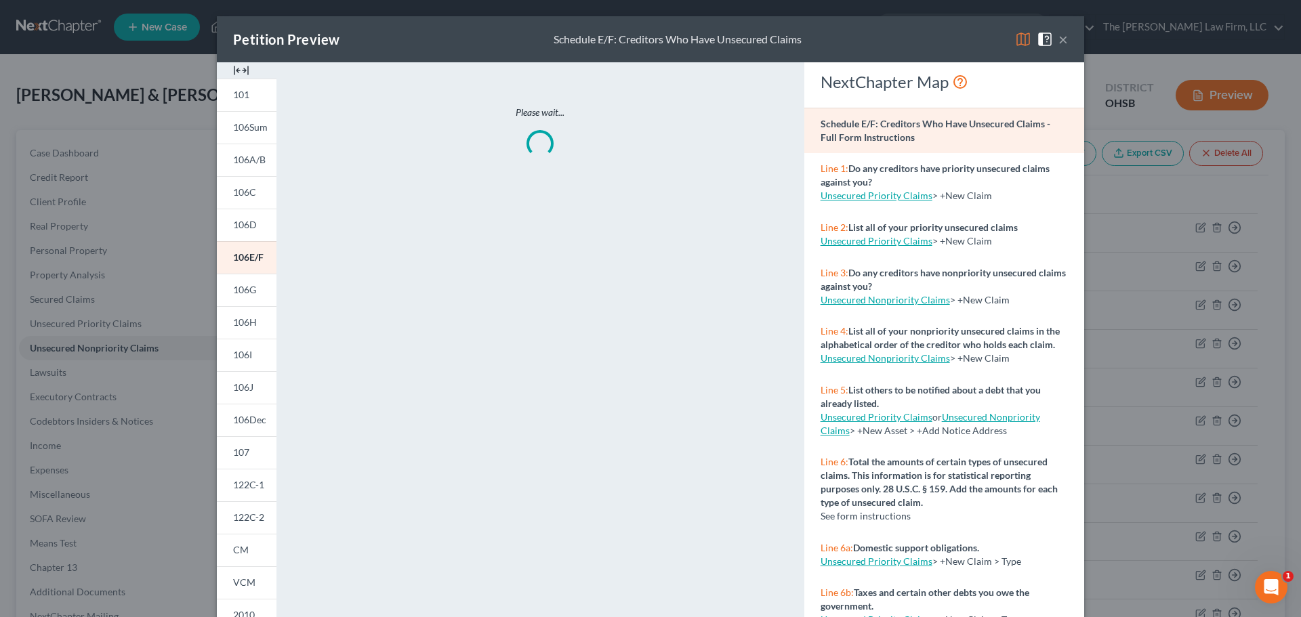
click at [240, 70] on img at bounding box center [241, 70] width 16 height 16
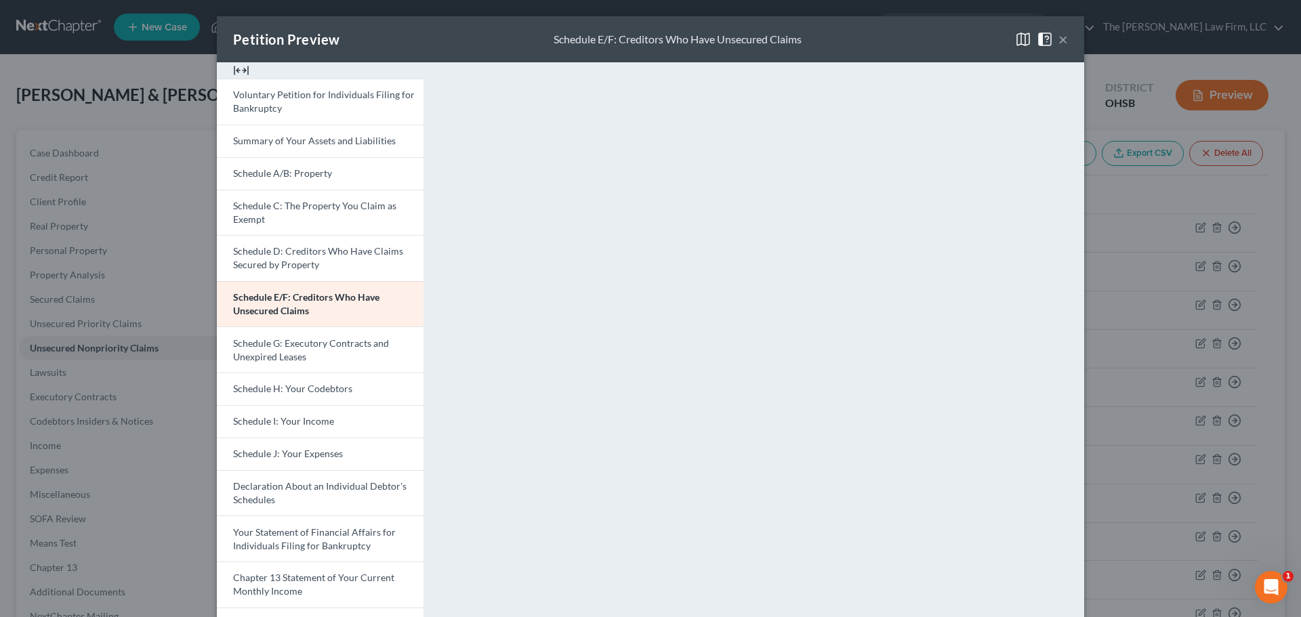
click at [1060, 37] on button "×" at bounding box center [1062, 39] width 9 height 16
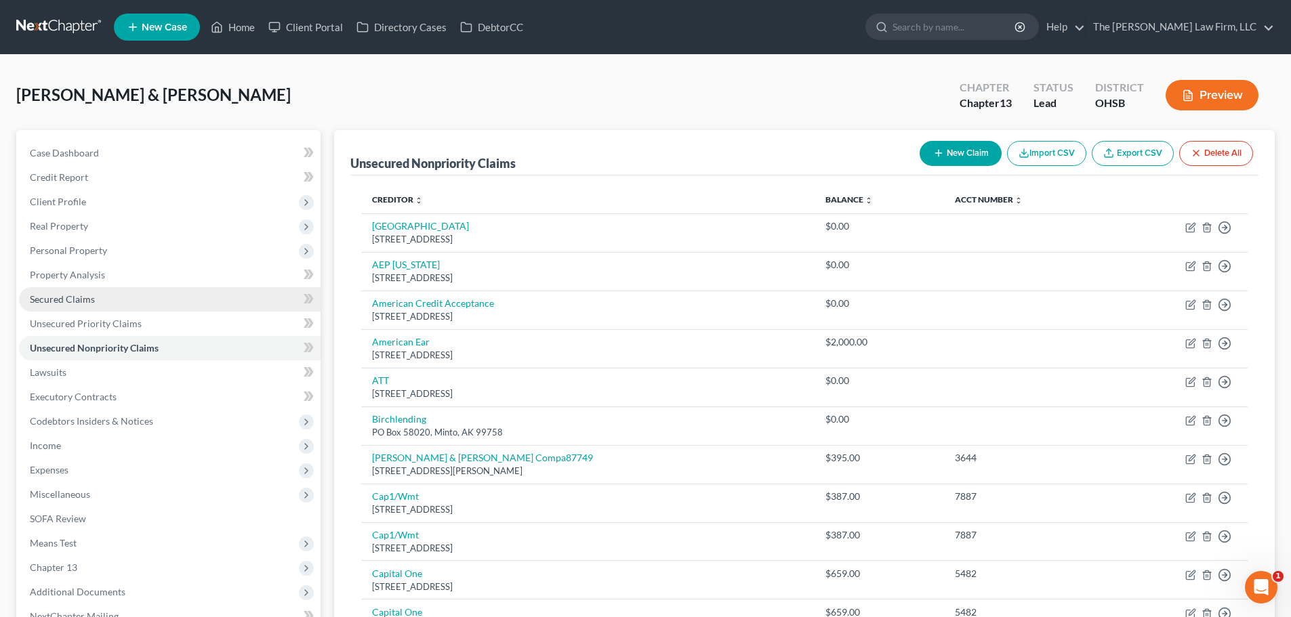
click at [89, 293] on span "Secured Claims" at bounding box center [62, 299] width 65 height 12
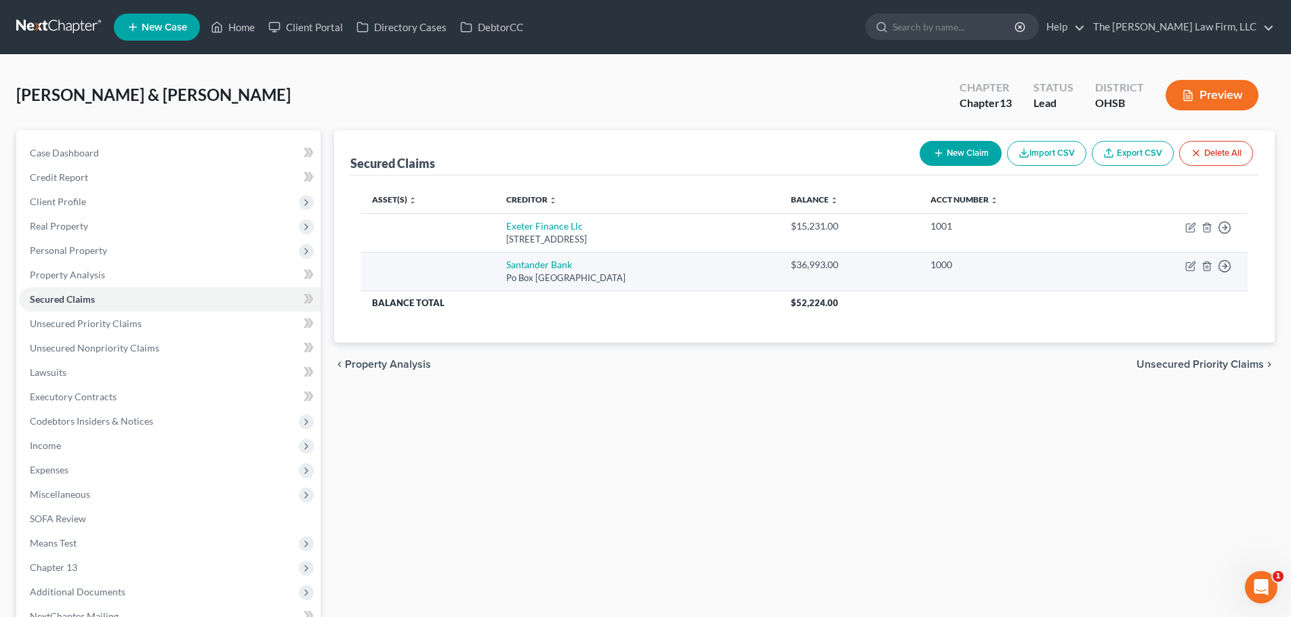
click at [846, 266] on div "$36,993.00" at bounding box center [850, 265] width 118 height 14
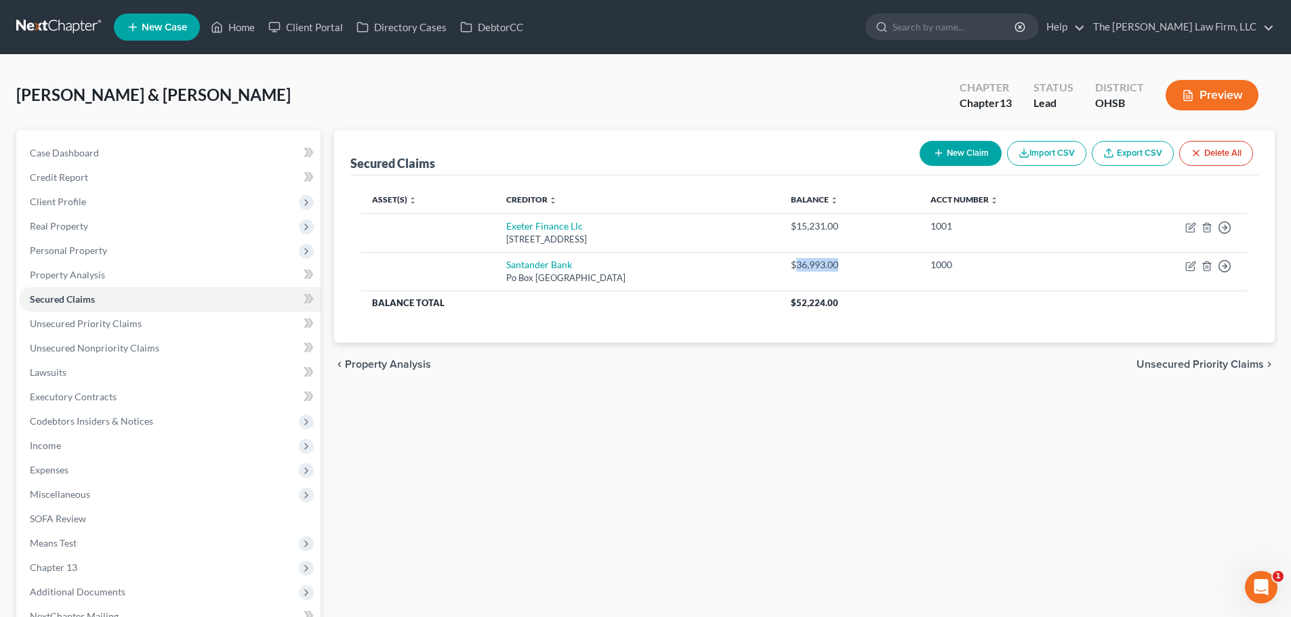
copy div "36,993.00"
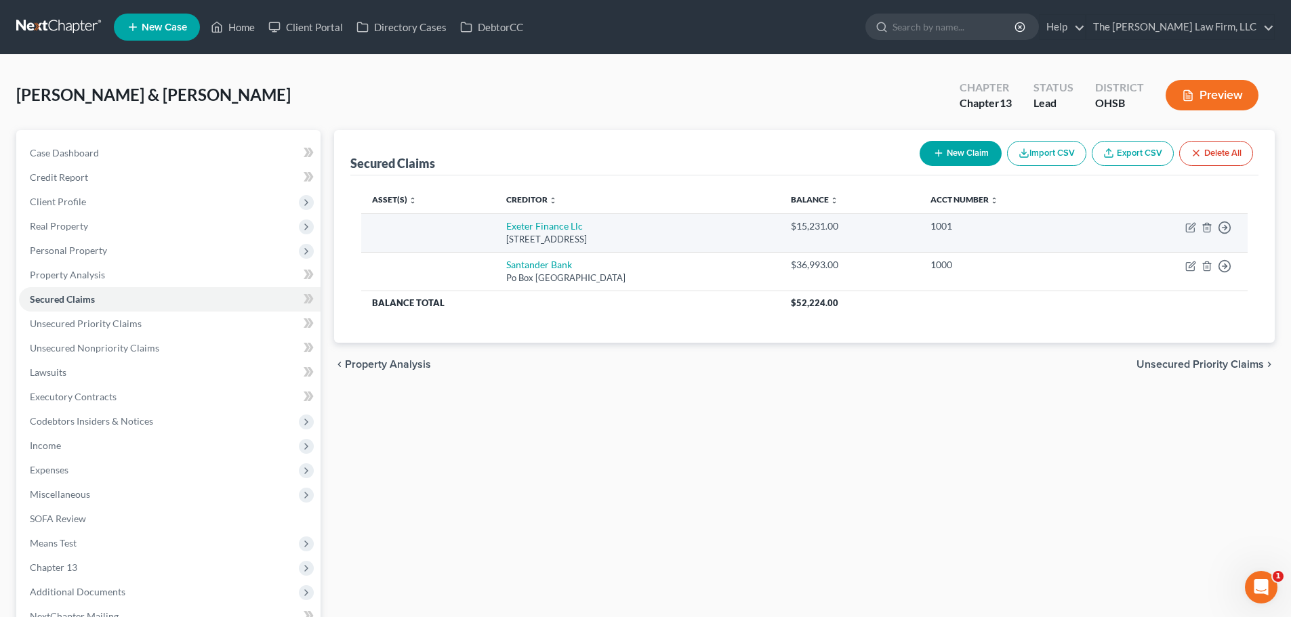
click at [846, 224] on div "$15,231.00" at bounding box center [850, 227] width 118 height 14
copy div "15,231.00"
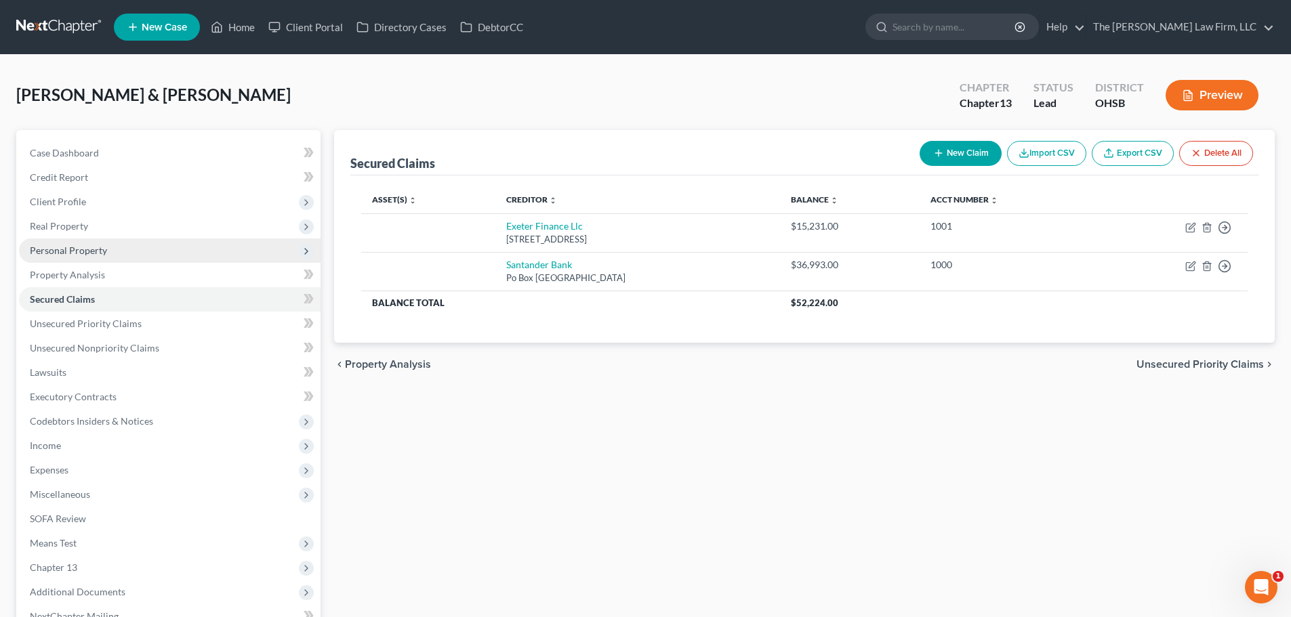
drag, startPoint x: 68, startPoint y: 242, endPoint x: 74, endPoint y: 248, distance: 8.6
click at [68, 242] on span "Personal Property" at bounding box center [169, 250] width 301 height 24
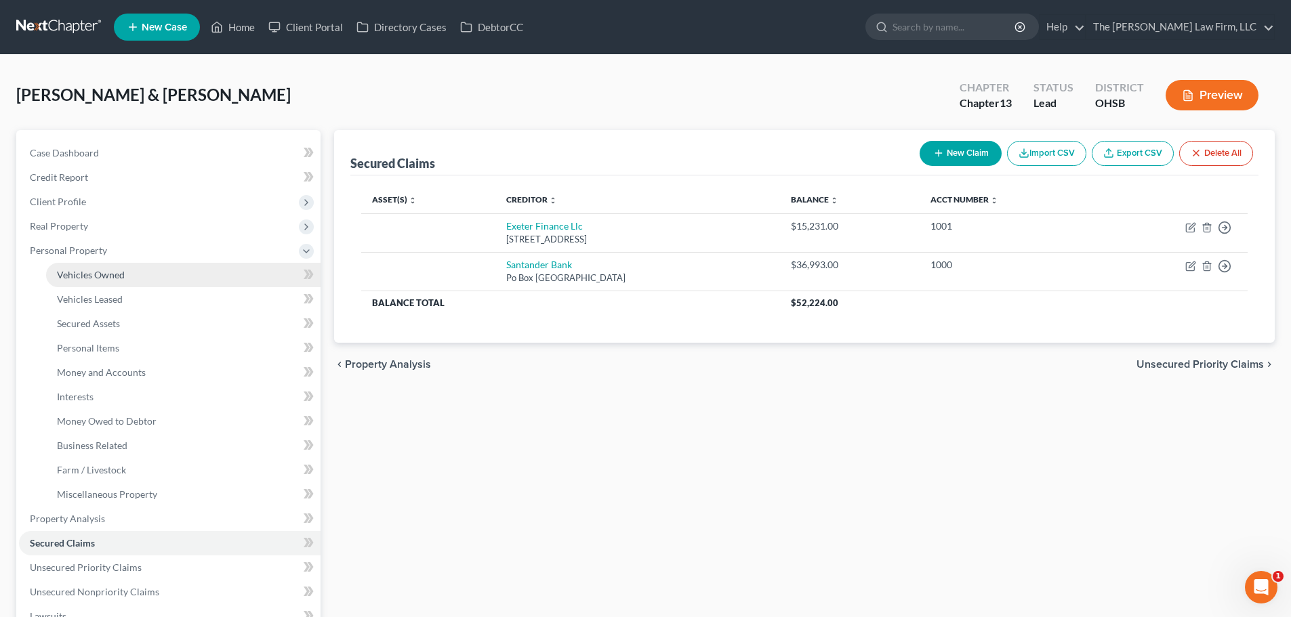
click at [80, 272] on span "Vehicles Owned" at bounding box center [91, 275] width 68 height 12
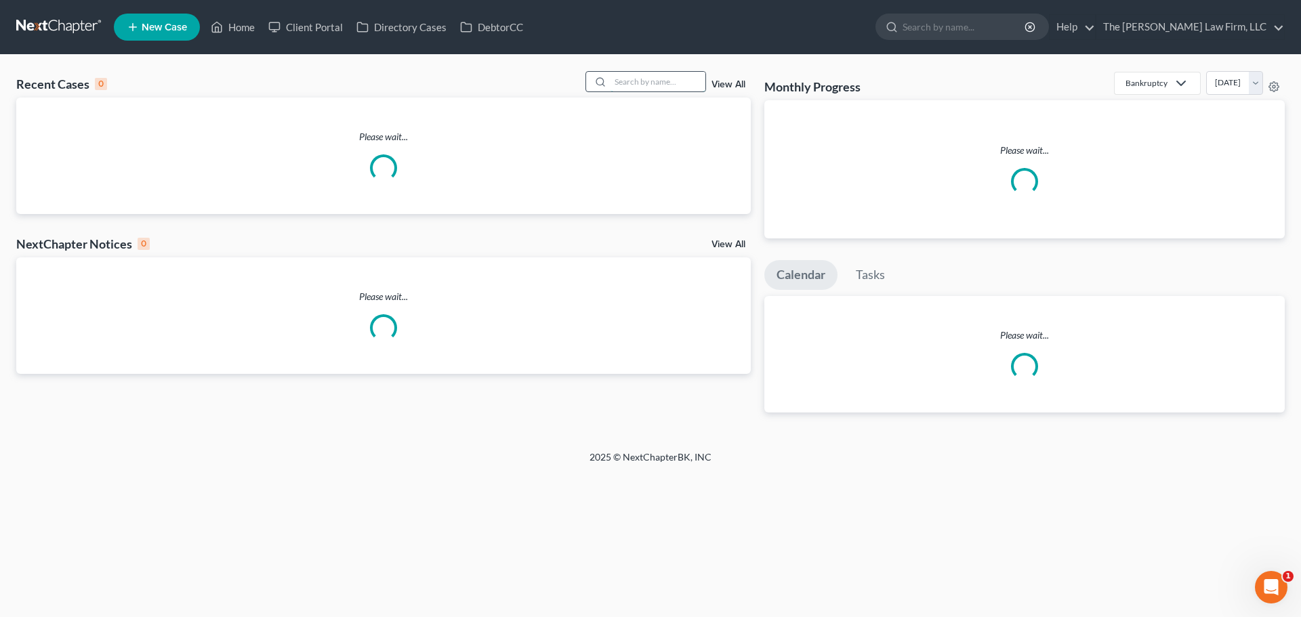
click at [641, 87] on input "search" at bounding box center [657, 82] width 95 height 20
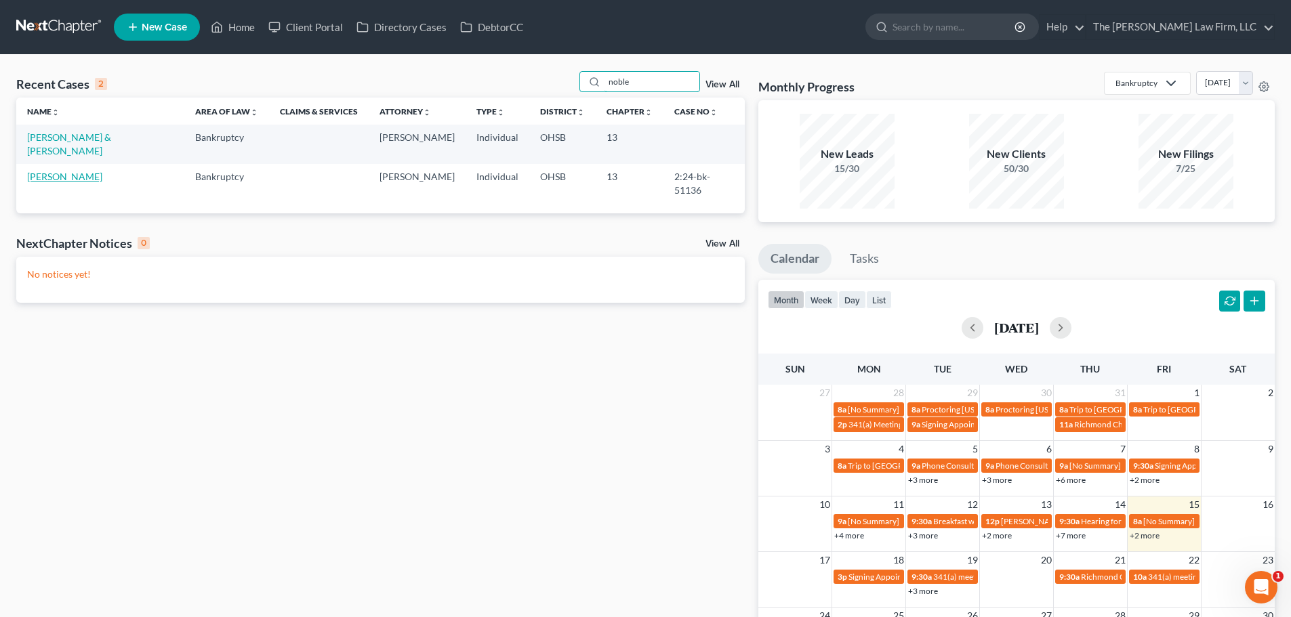
type input "noble"
click at [54, 171] on link "[PERSON_NAME]" at bounding box center [64, 177] width 75 height 12
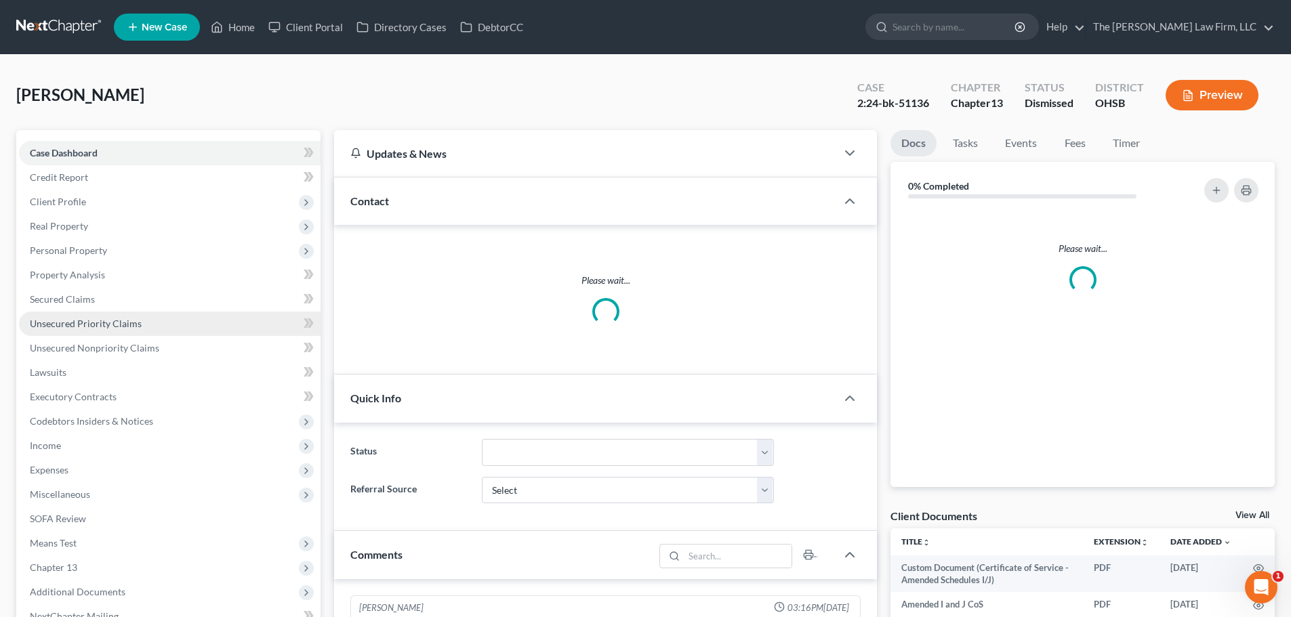
click at [84, 327] on span "Unsecured Priority Claims" at bounding box center [86, 324] width 112 height 12
